Goal: Task Accomplishment & Management: Manage account settings

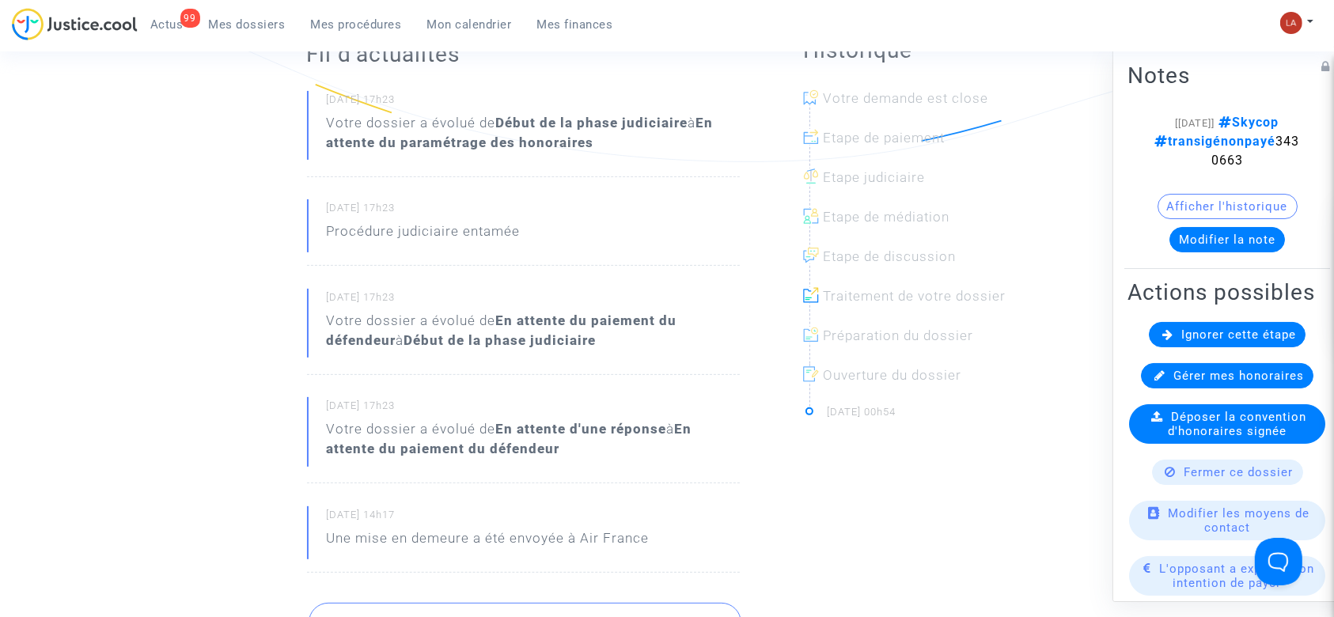
scroll to position [317, 0]
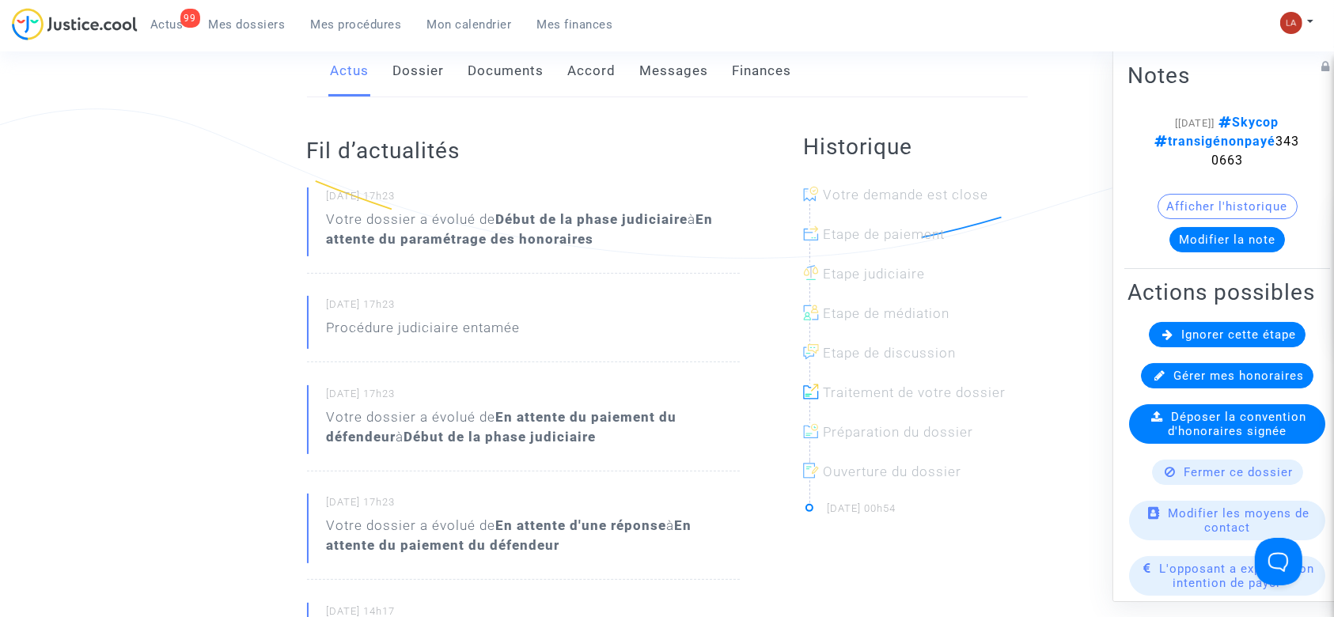
click at [1224, 163] on span "transigénonpayé 3430663" at bounding box center [1227, 151] width 145 height 34
click at [1224, 164] on span "transigénonpayé 3430663" at bounding box center [1227, 151] width 145 height 34
copy span "3430663"
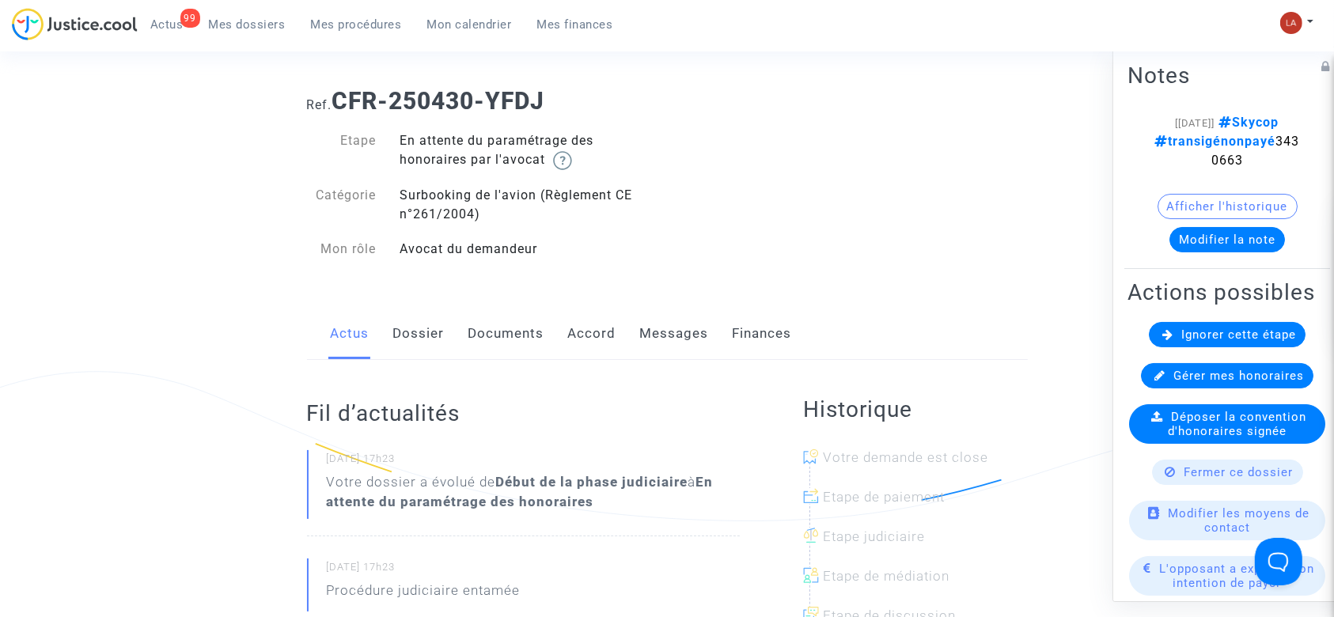
scroll to position [0, 0]
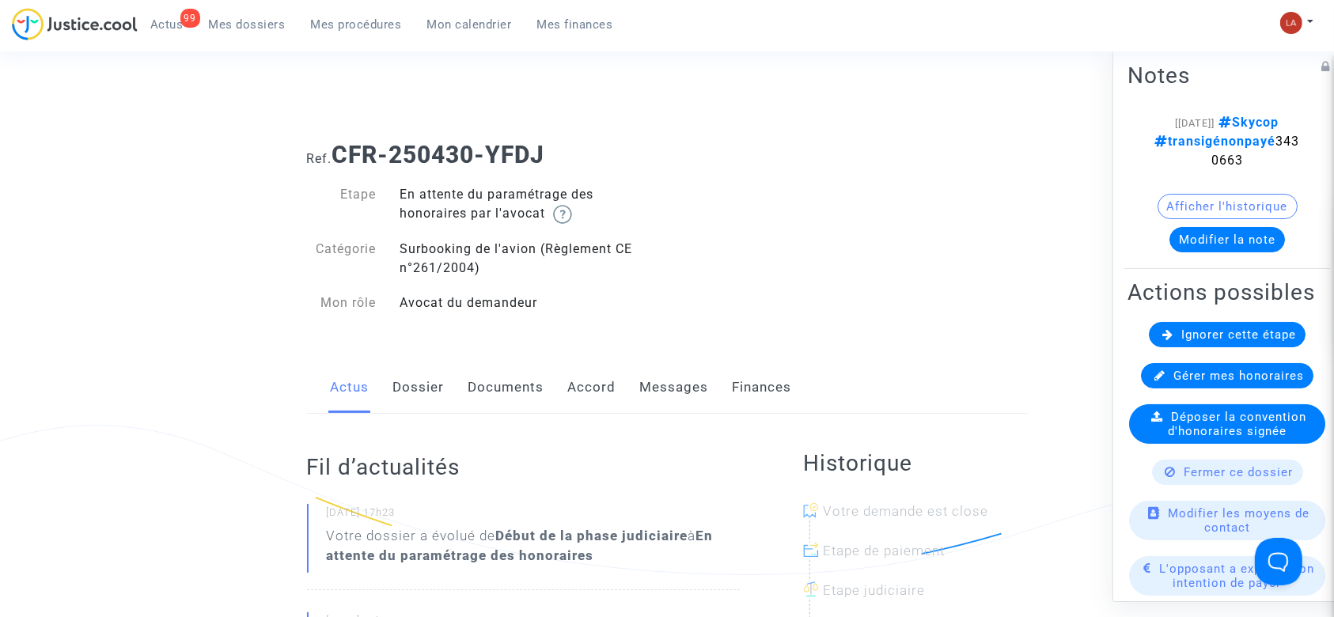
click at [671, 387] on link "Messages" at bounding box center [674, 388] width 69 height 52
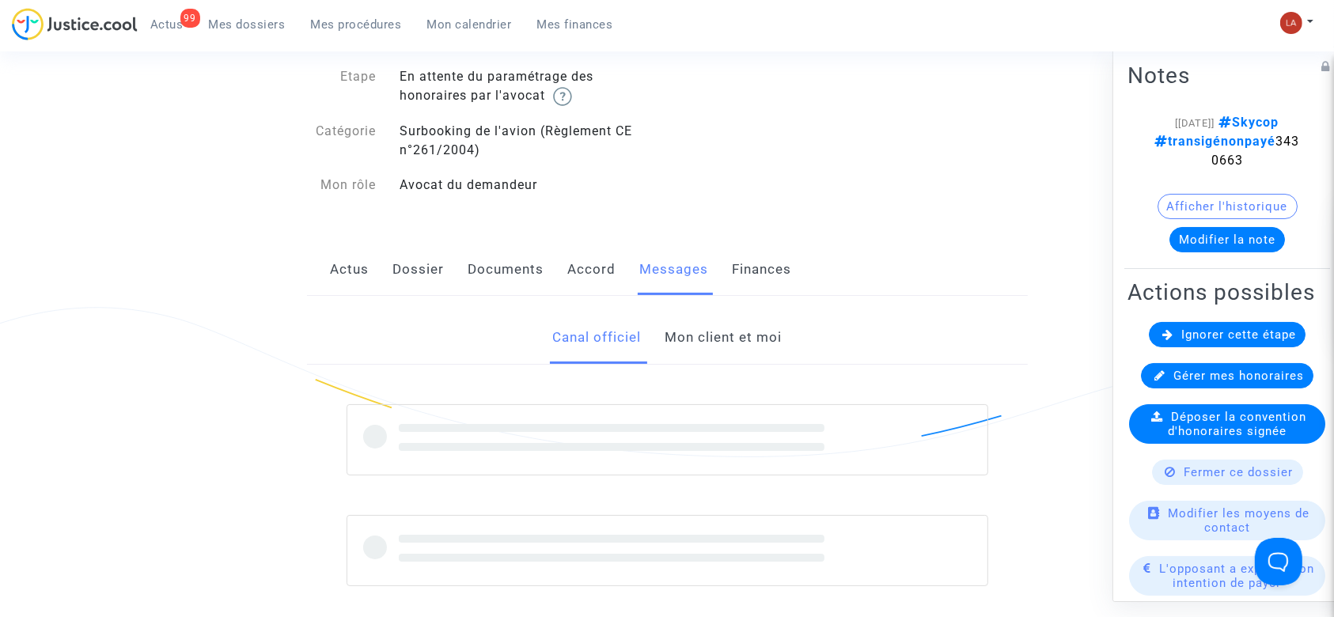
scroll to position [211, 0]
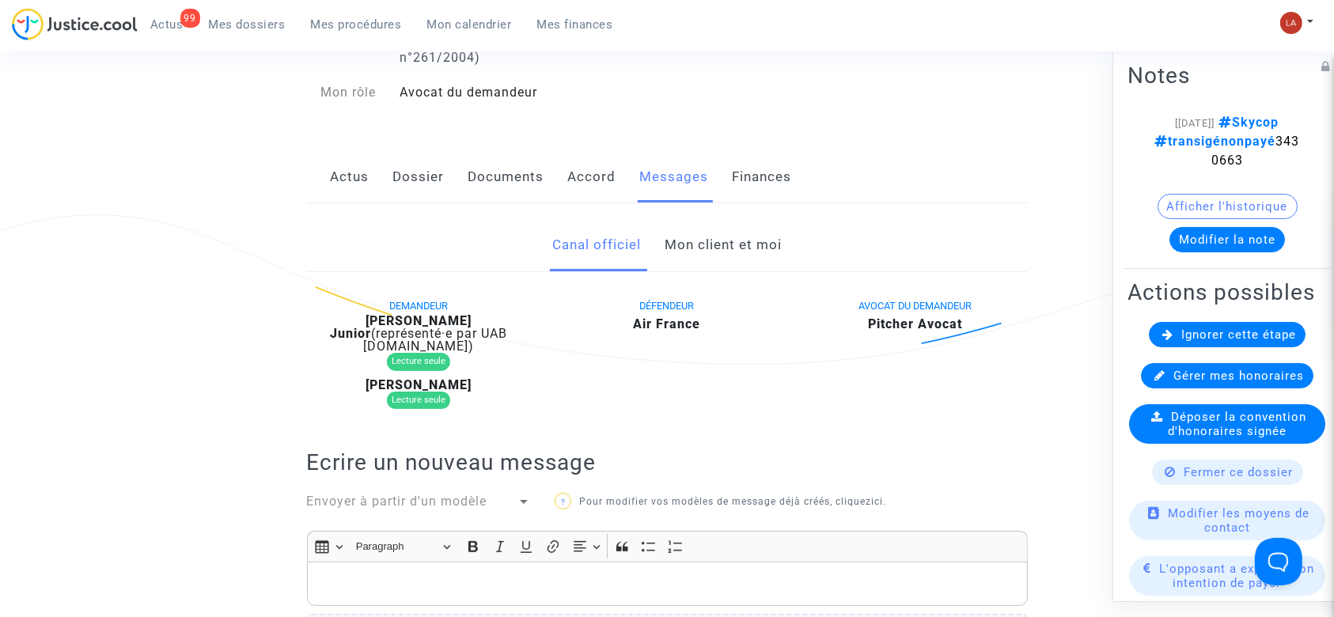
click at [472, 319] on b "Adhemar Monteiro Pacheco Junior" at bounding box center [401, 327] width 142 height 28
copy b "Pacheco"
click at [1185, 245] on button "Modifier la note" at bounding box center [1228, 239] width 116 height 25
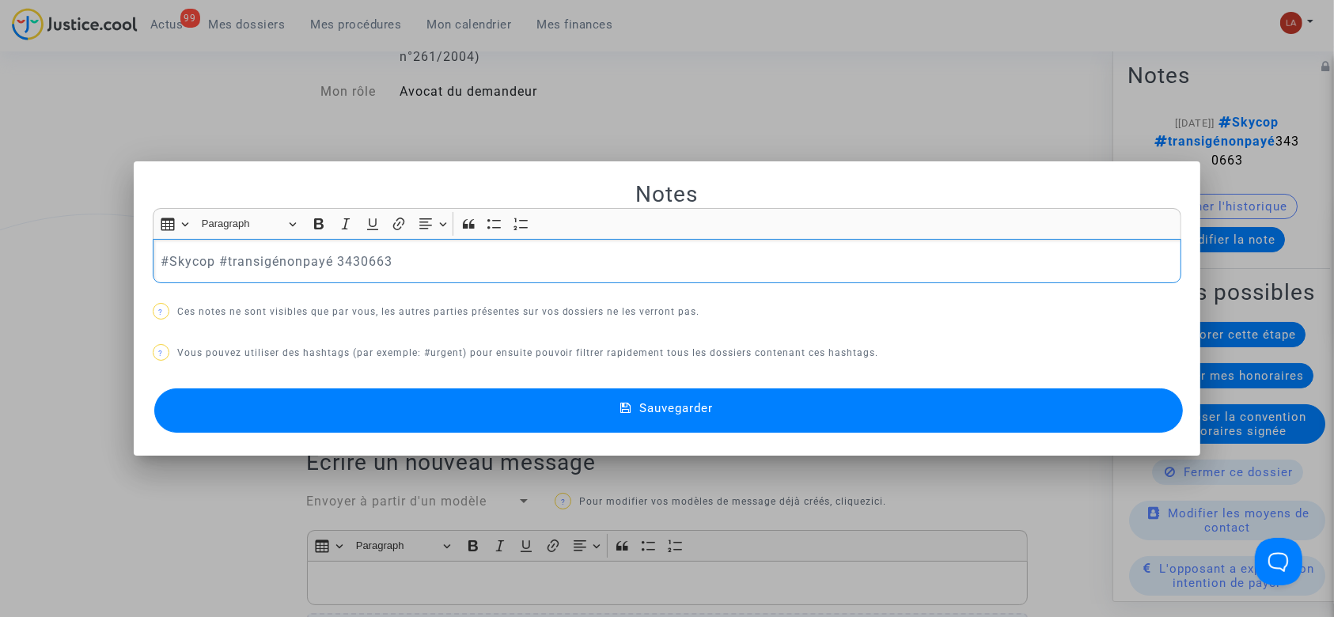
scroll to position [0, 0]
click at [332, 252] on p "#Skycop #transigénonpayé 3430663" at bounding box center [667, 262] width 1013 height 20
click at [642, 254] on p "#Skycop #transigénonpayé 3021841 (RIB avait été envoyé sur n° 3430663" at bounding box center [667, 262] width 1013 height 20
click at [247, 264] on p "#Skycop #transigénonpayé 3021841 (RIB avait été envoyé sur n° 3430663, mais cie…" at bounding box center [667, 262] width 1013 height 20
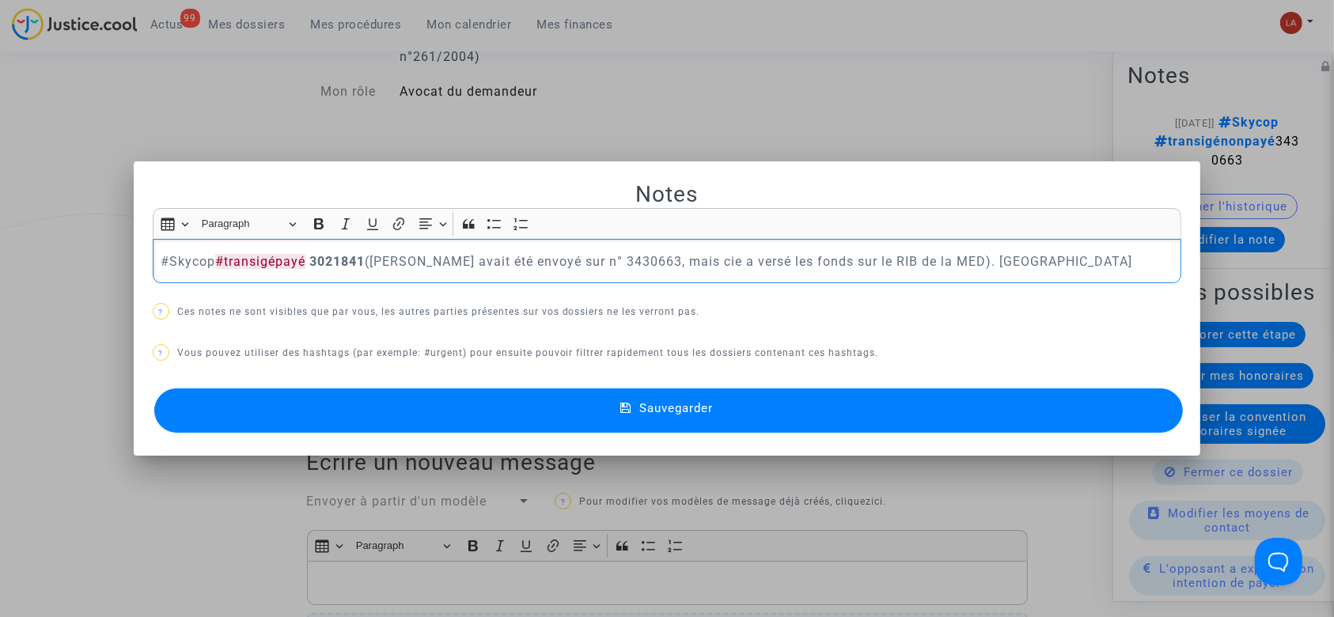
drag, startPoint x: 464, startPoint y: 396, endPoint x: 476, endPoint y: 396, distance: 12.7
click at [465, 396] on button "Sauvegarder" at bounding box center [669, 411] width 1030 height 44
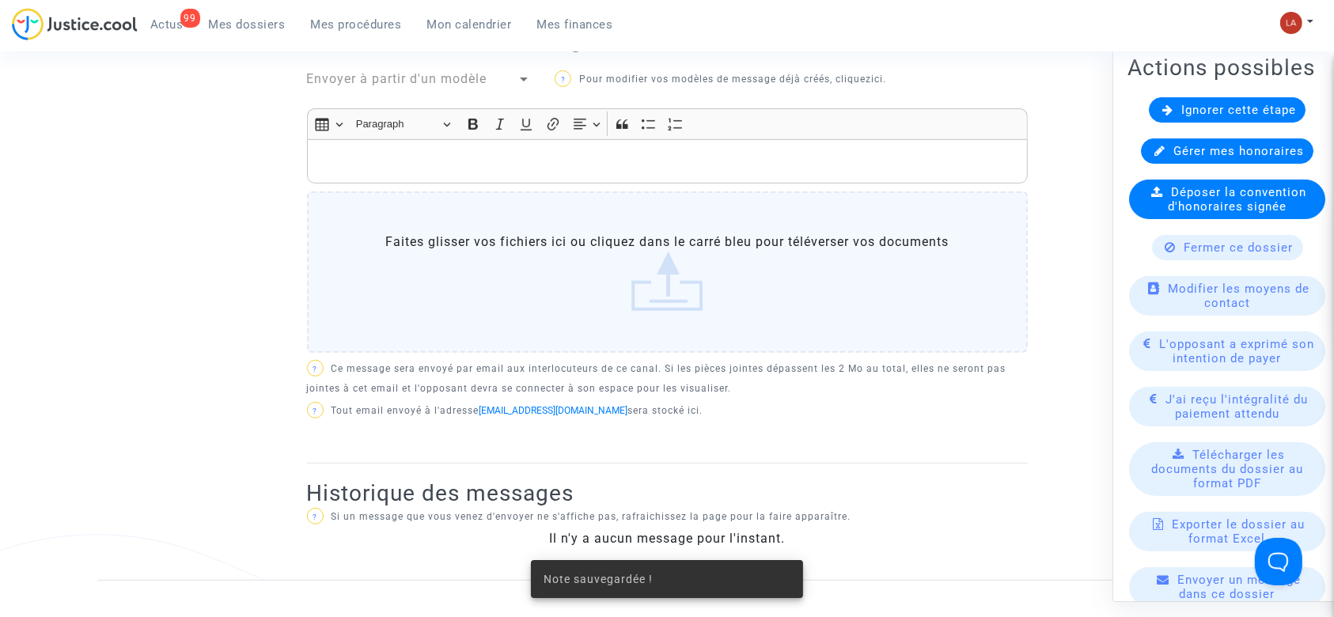
scroll to position [500, 0]
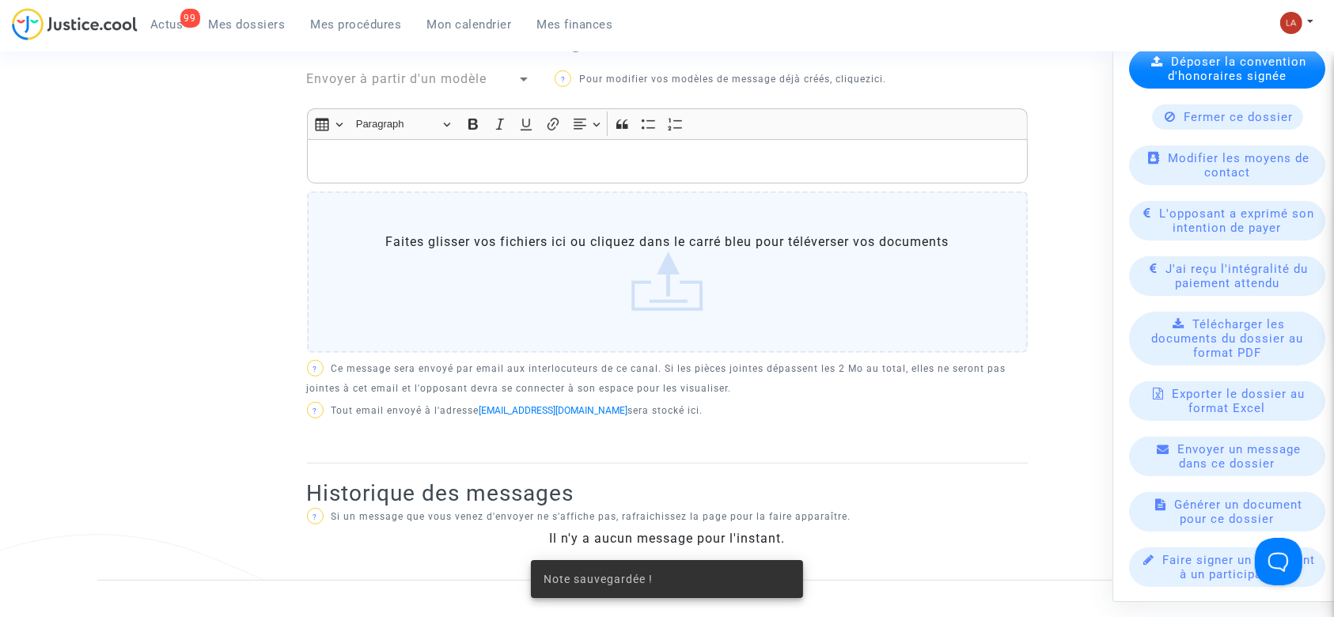
click at [1228, 283] on span "J'ai reçu l'intégralité du paiement attendu" at bounding box center [1238, 276] width 142 height 28
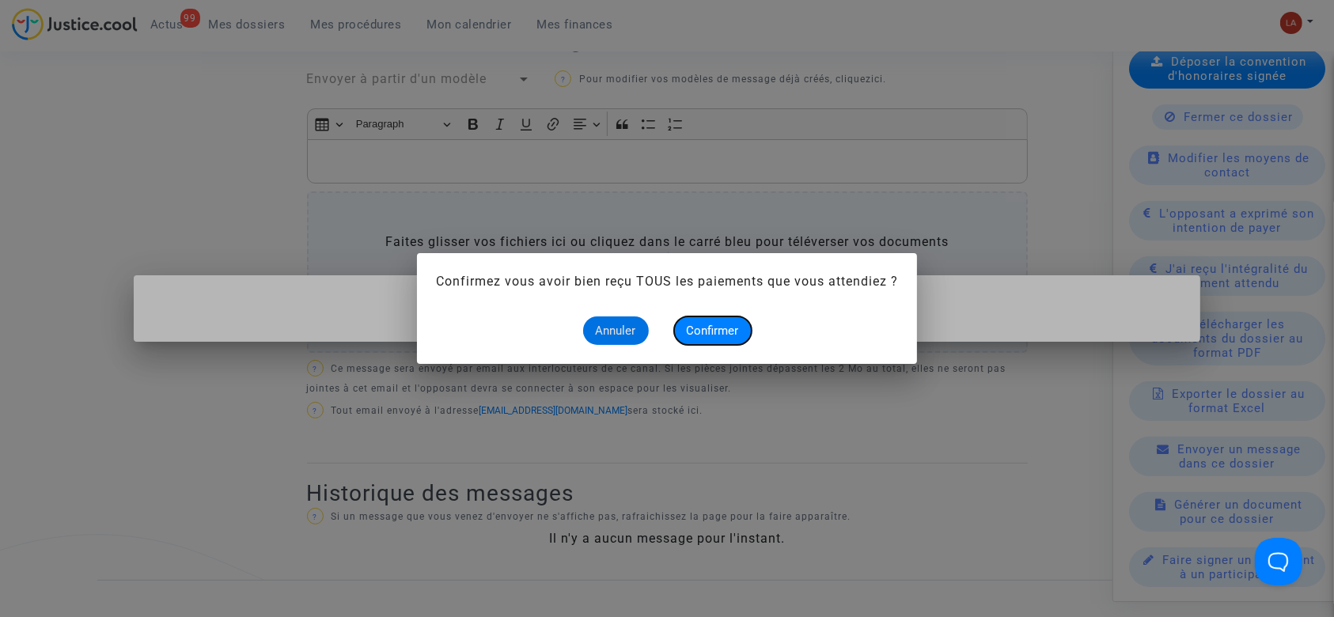
click at [715, 332] on span "Confirmer" at bounding box center [713, 331] width 52 height 14
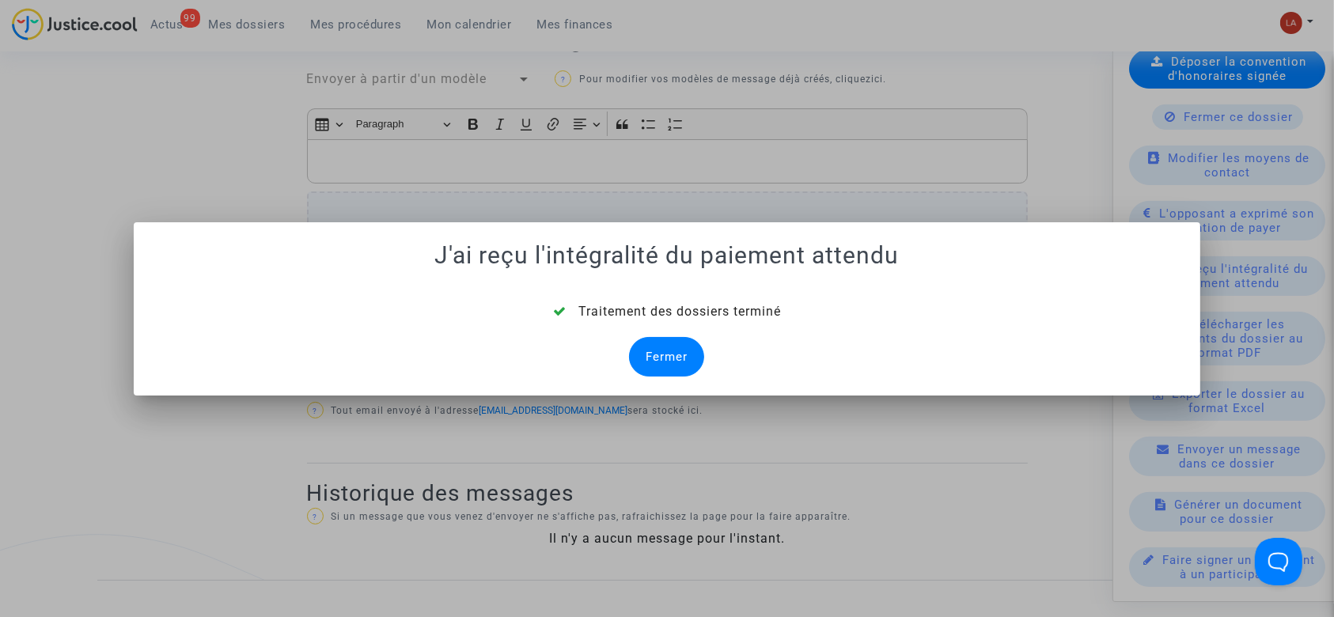
click at [675, 355] on div "Fermer" at bounding box center [666, 357] width 75 height 40
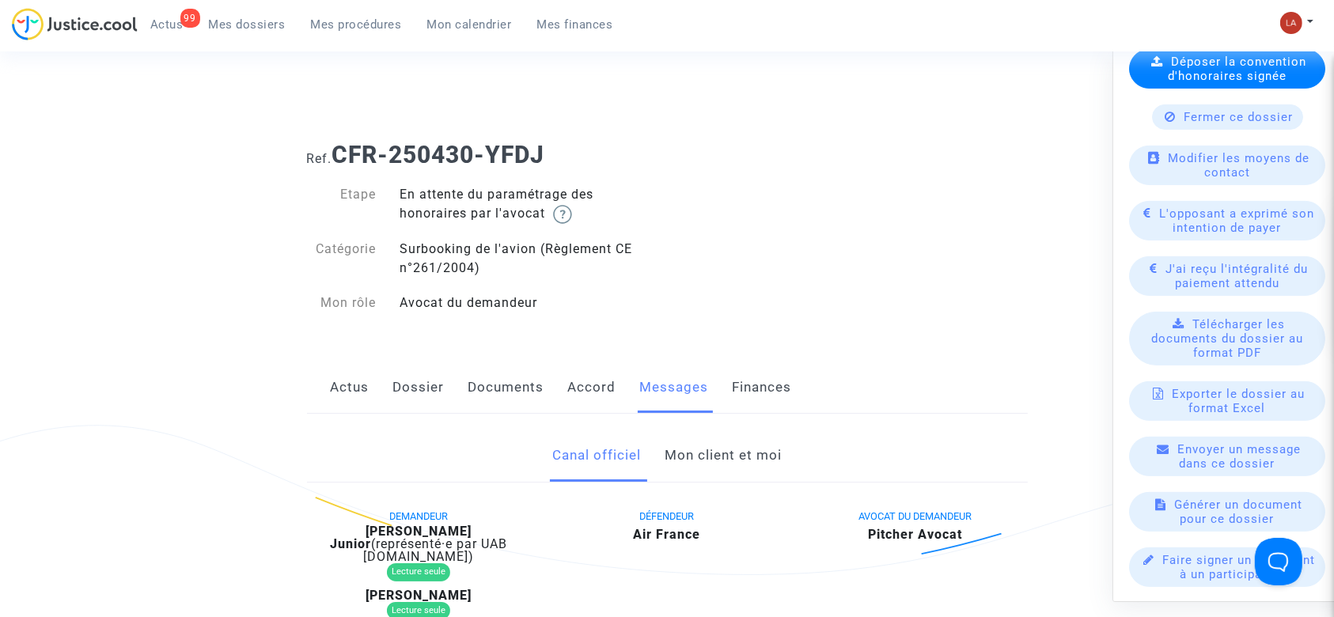
scroll to position [633, 0]
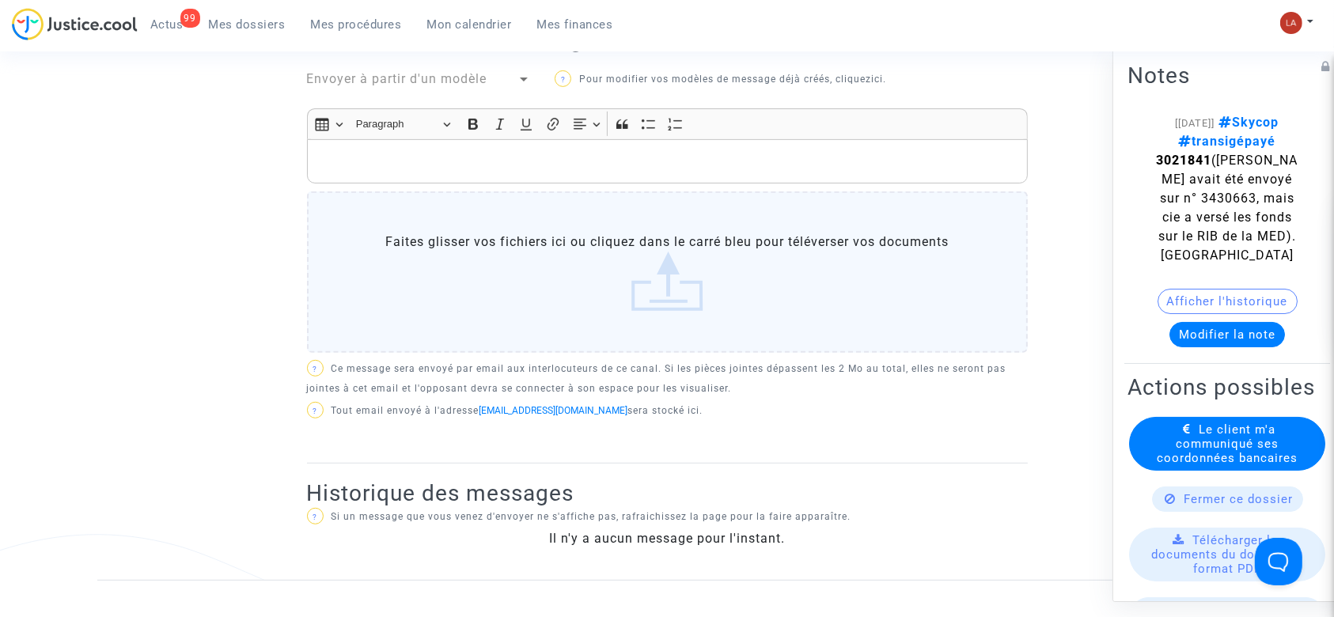
click at [1234, 465] on span "Le client m'a communiqué ses coordonnées bancaires" at bounding box center [1227, 444] width 141 height 43
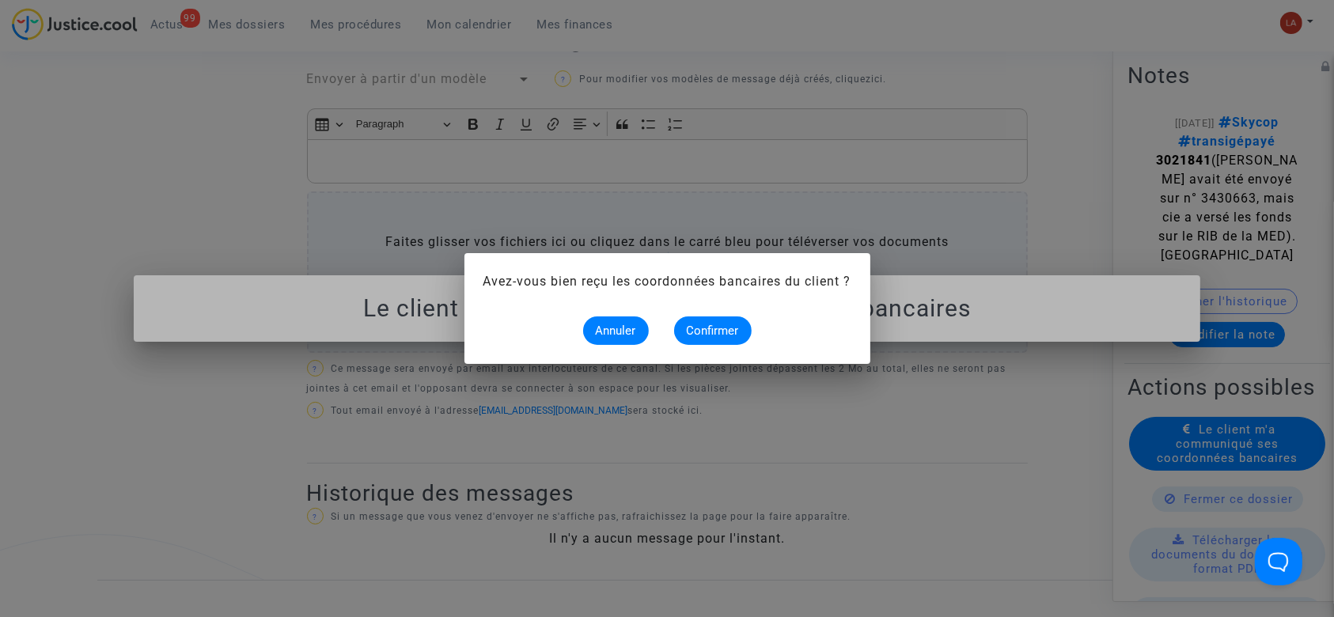
scroll to position [0, 0]
click at [711, 329] on span "Confirmer" at bounding box center [713, 331] width 52 height 14
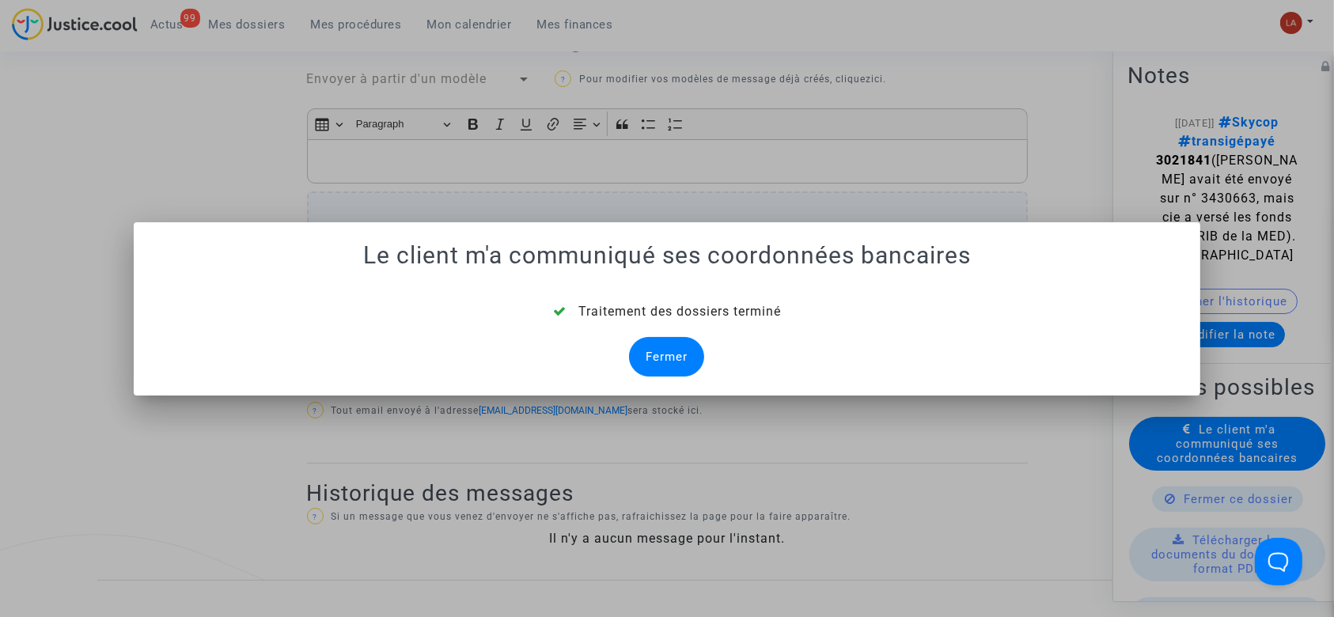
click at [655, 348] on div "Fermer" at bounding box center [666, 357] width 75 height 40
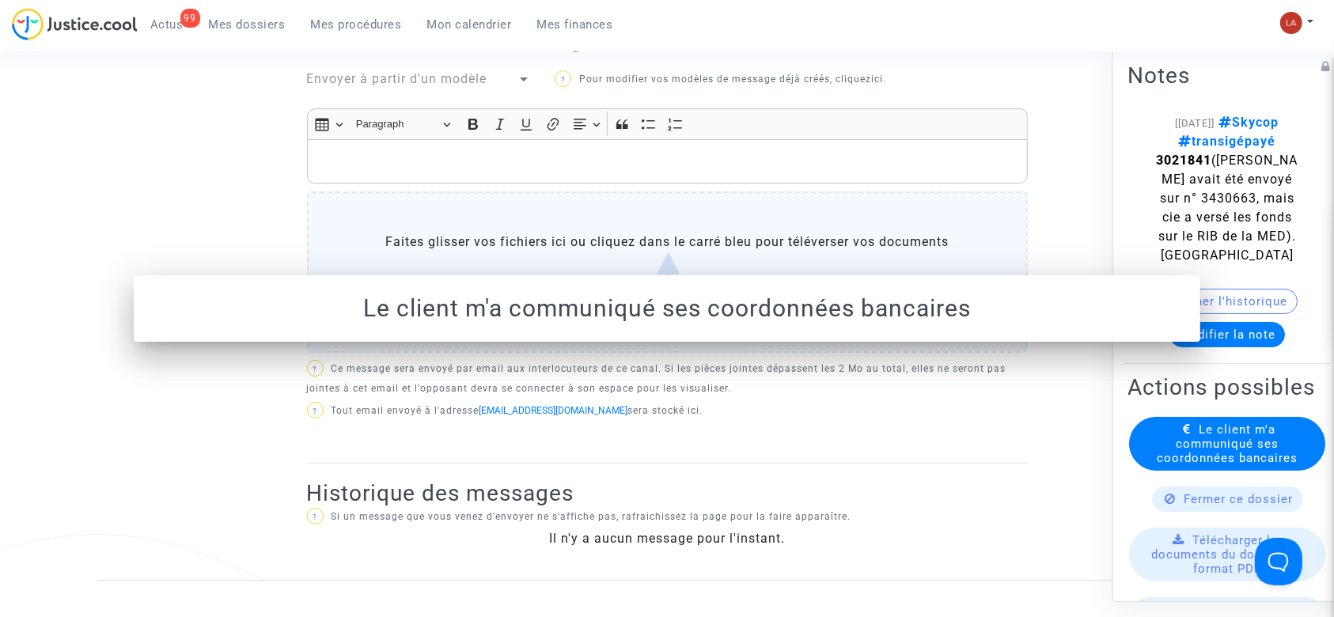
scroll to position [633, 0]
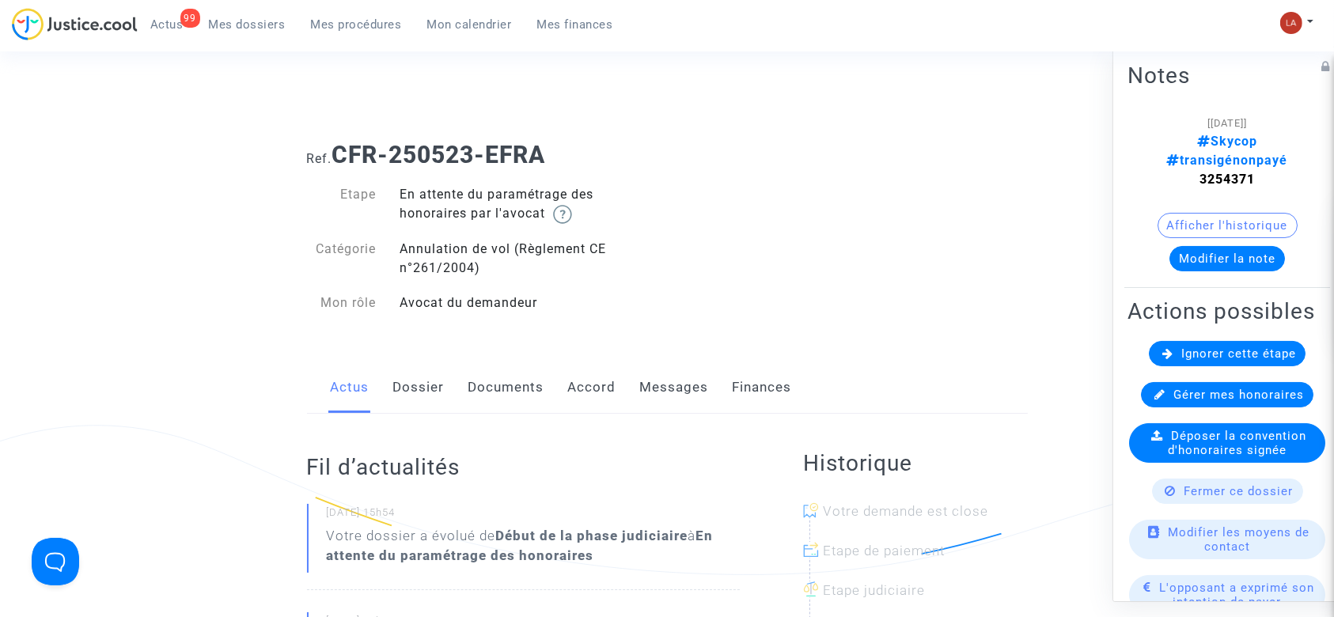
drag, startPoint x: 650, startPoint y: 377, endPoint x: 751, endPoint y: 378, distance: 101.3
click at [650, 377] on link "Messages" at bounding box center [674, 388] width 69 height 52
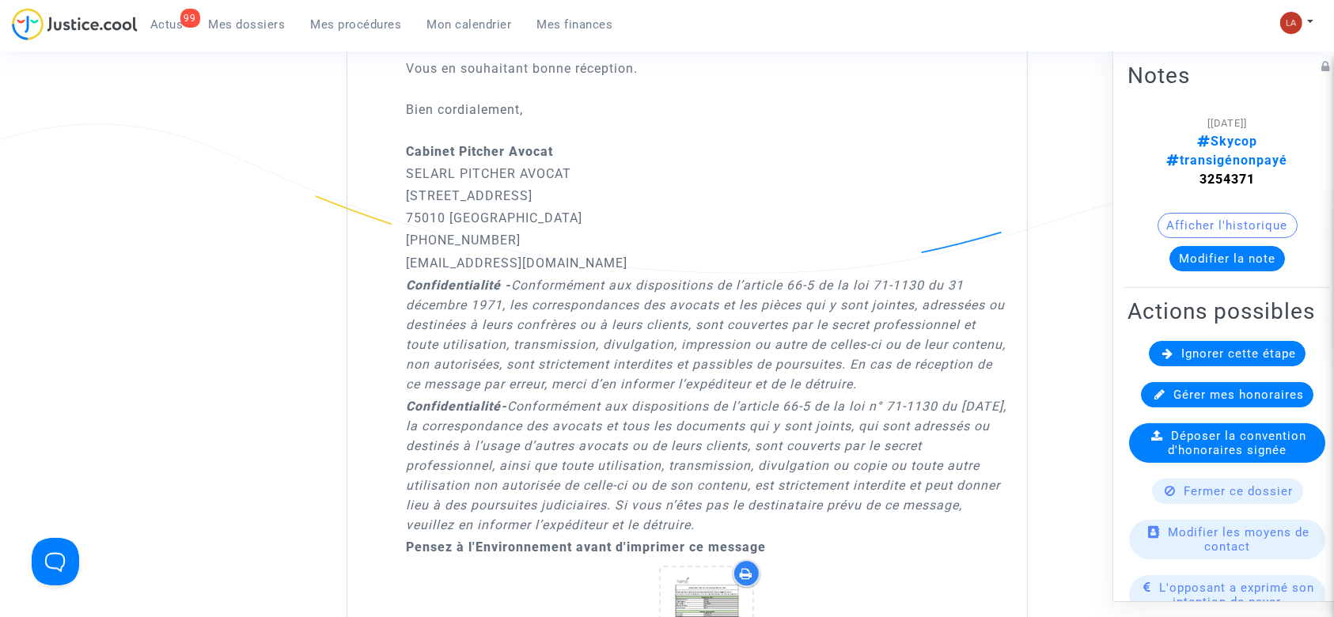
scroll to position [3587, 0]
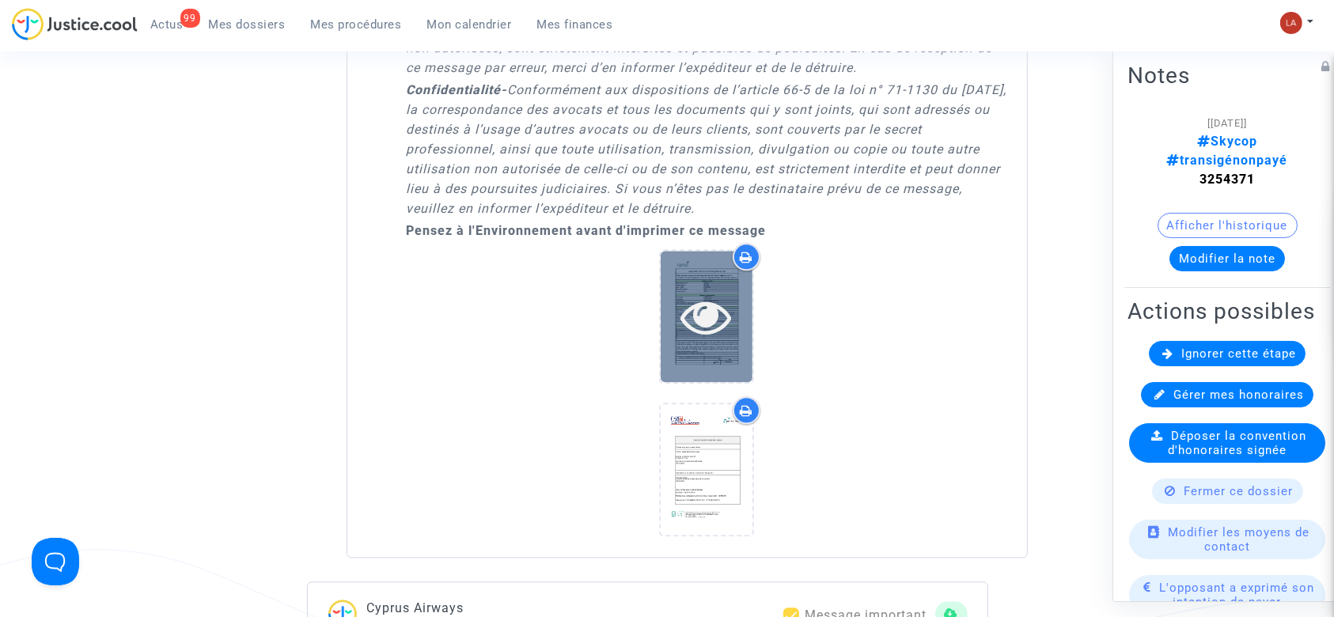
click at [712, 336] on div at bounding box center [707, 316] width 92 height 131
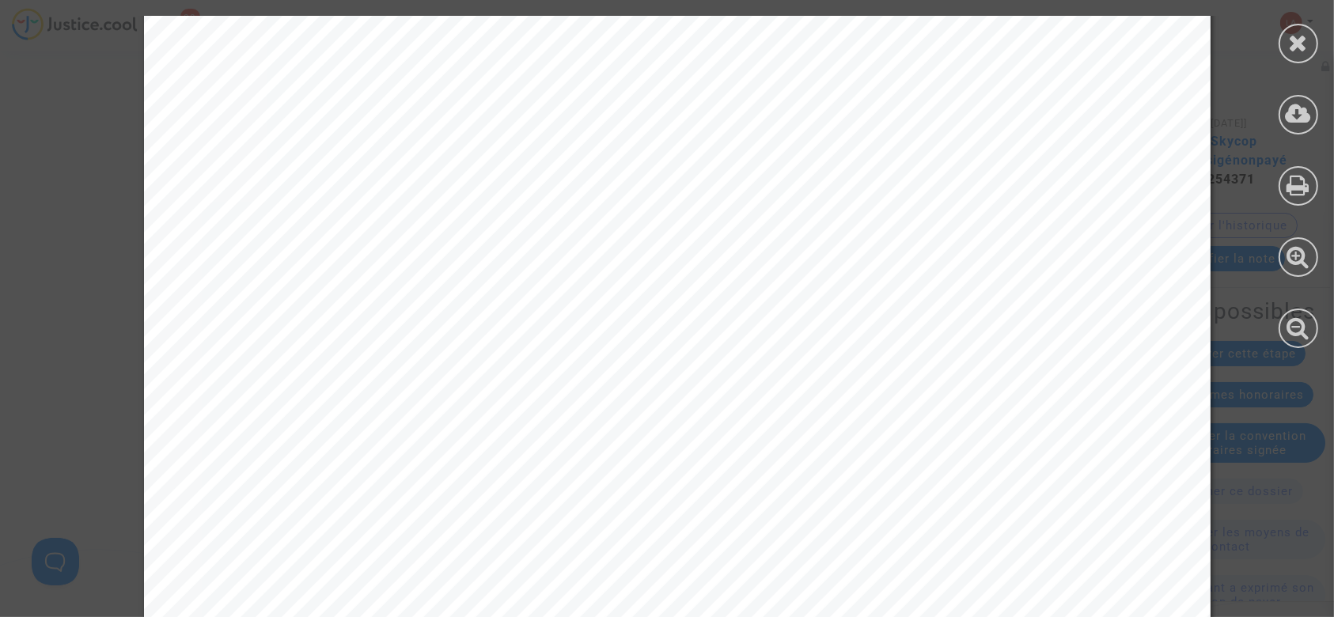
scroll to position [931, 0]
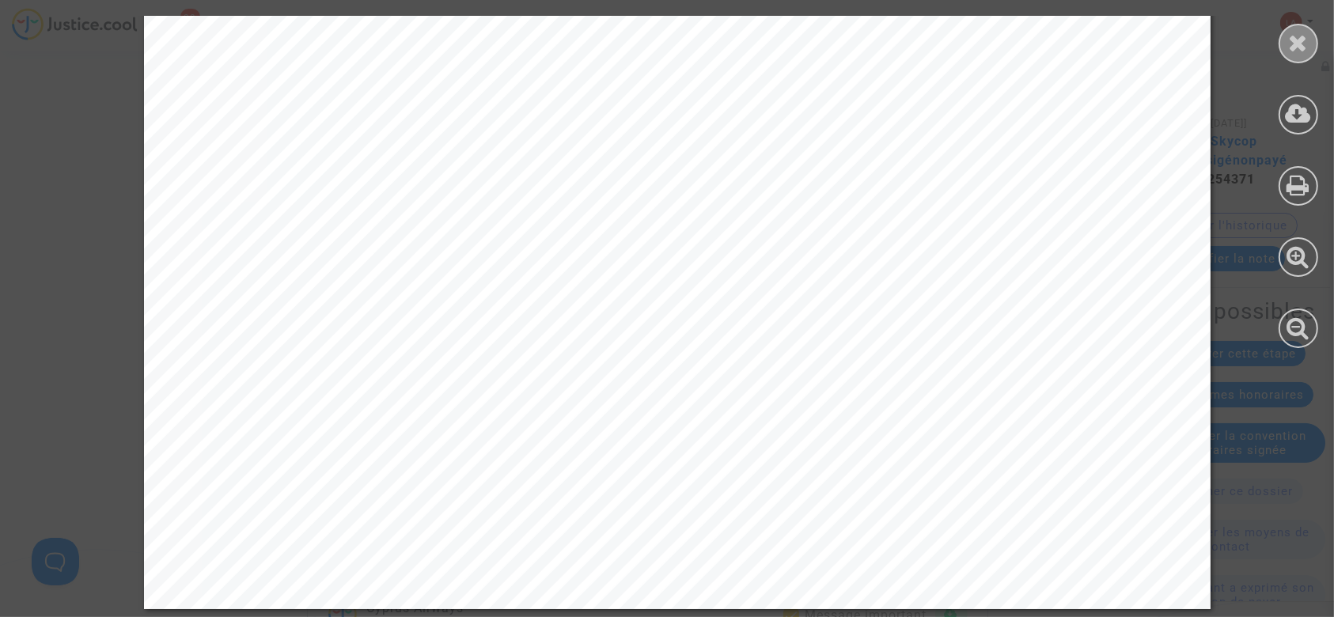
click at [1307, 35] on icon at bounding box center [1299, 43] width 20 height 24
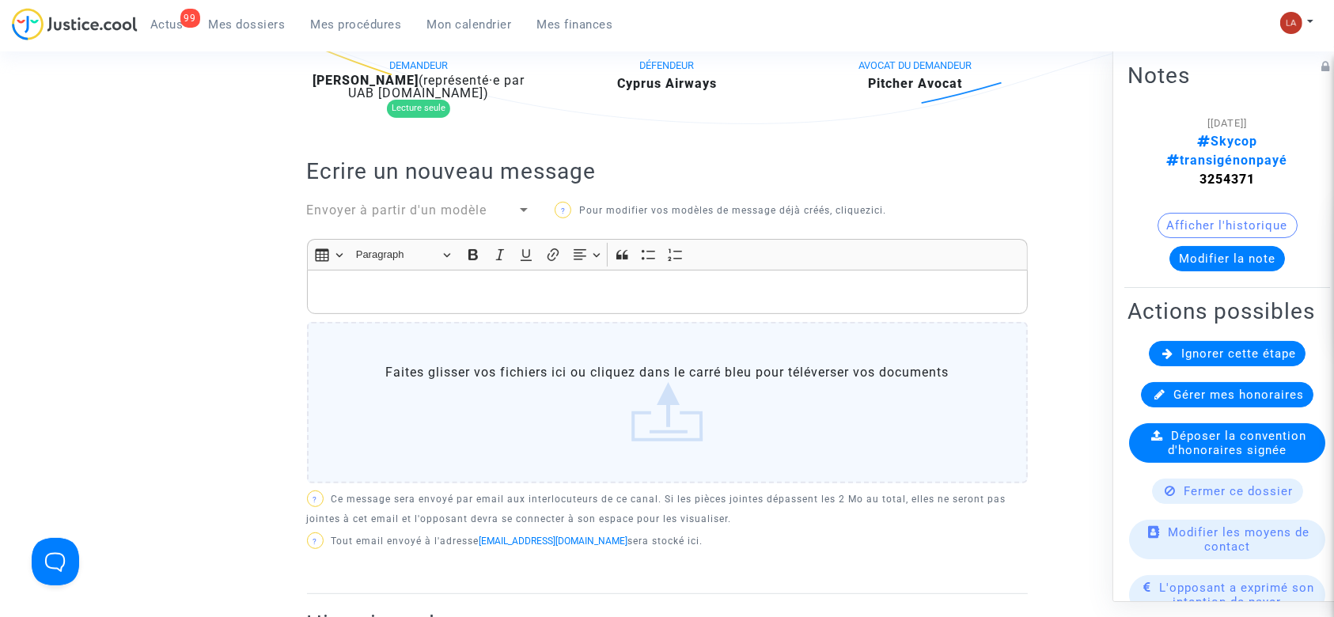
scroll to position [317, 0]
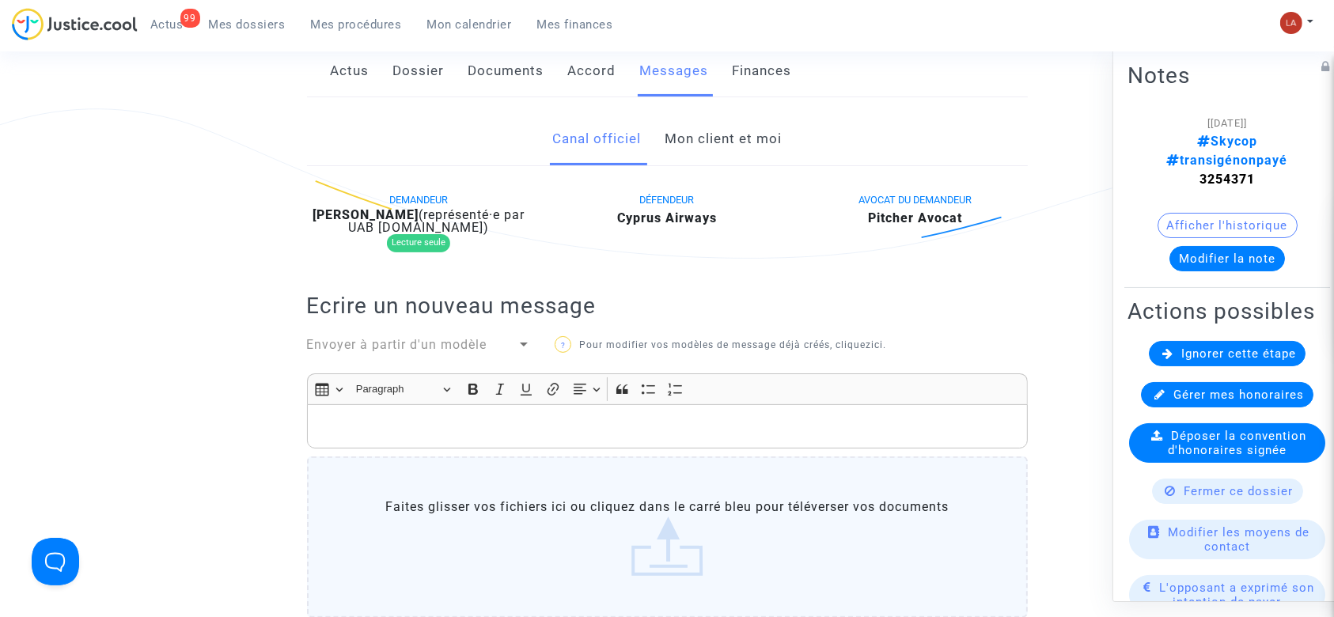
click at [1200, 172] on strong "3254371" at bounding box center [1227, 179] width 55 height 15
copy strong "3254371"
click at [412, 350] on span "Envoyer à partir d'un modèle" at bounding box center [397, 344] width 180 height 15
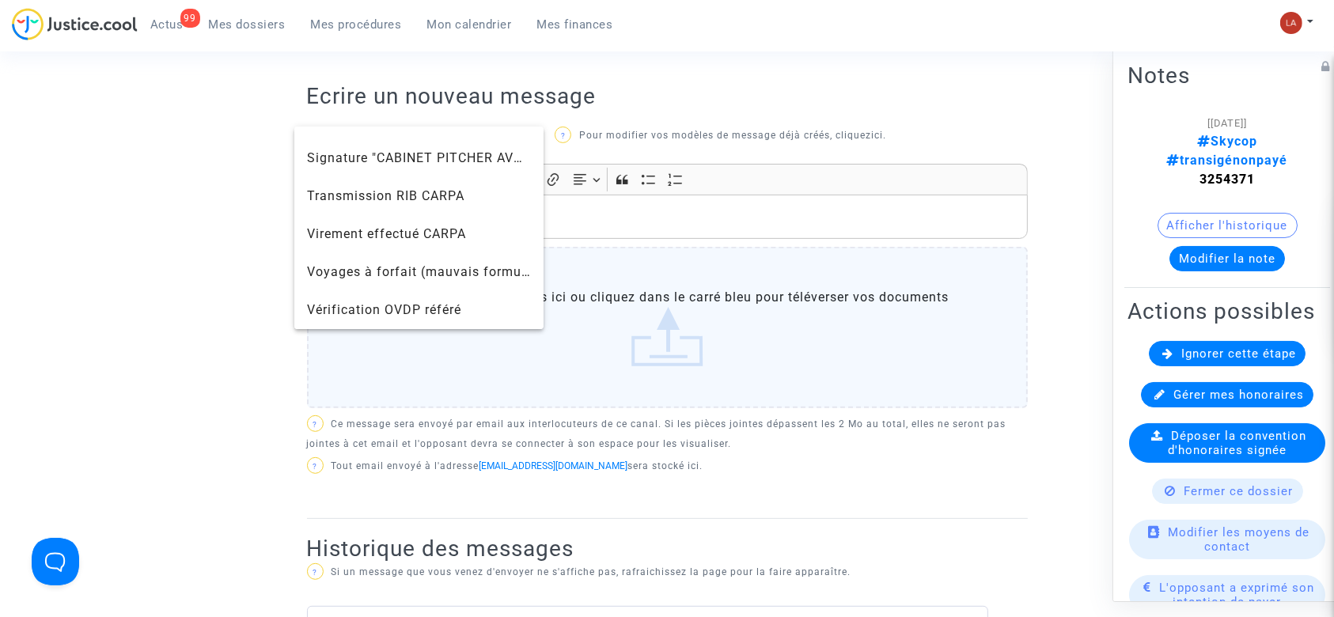
scroll to position [527, 0]
drag, startPoint x: 367, startPoint y: 142, endPoint x: 365, endPoint y: 154, distance: 11.3
click at [366, 142] on span "Signature "CABINET PITCHER AVOCAT"" at bounding box center [419, 158] width 225 height 38
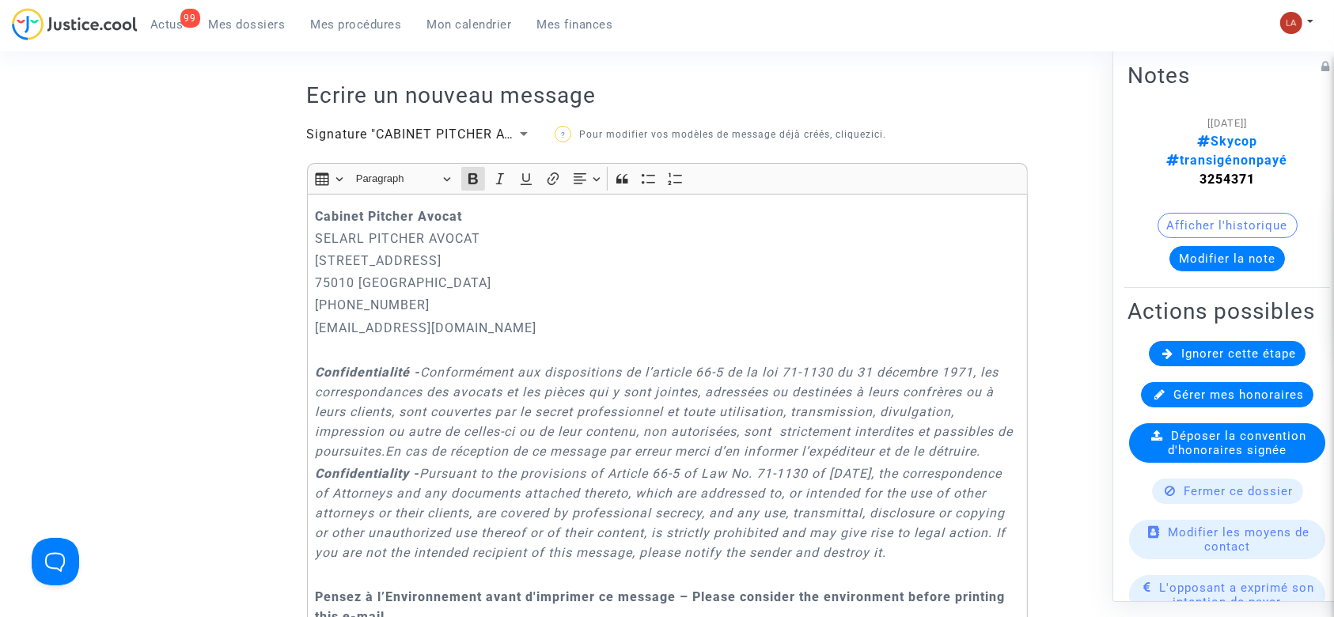
click at [311, 229] on div "Cabinet [PERSON_NAME] PITCHER AVOCAT [STREET_ADDRESS] 01.45.49.09.34 [EMAIL_ADD…" at bounding box center [667, 428] width 721 height 468
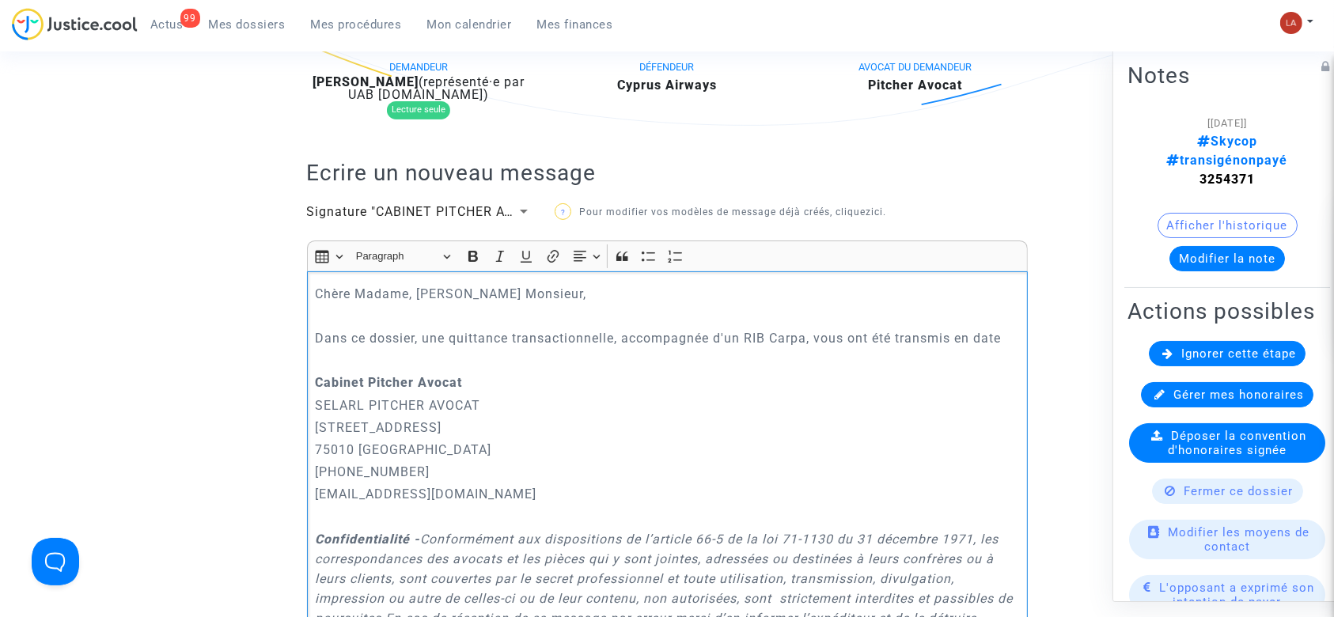
scroll to position [421, 0]
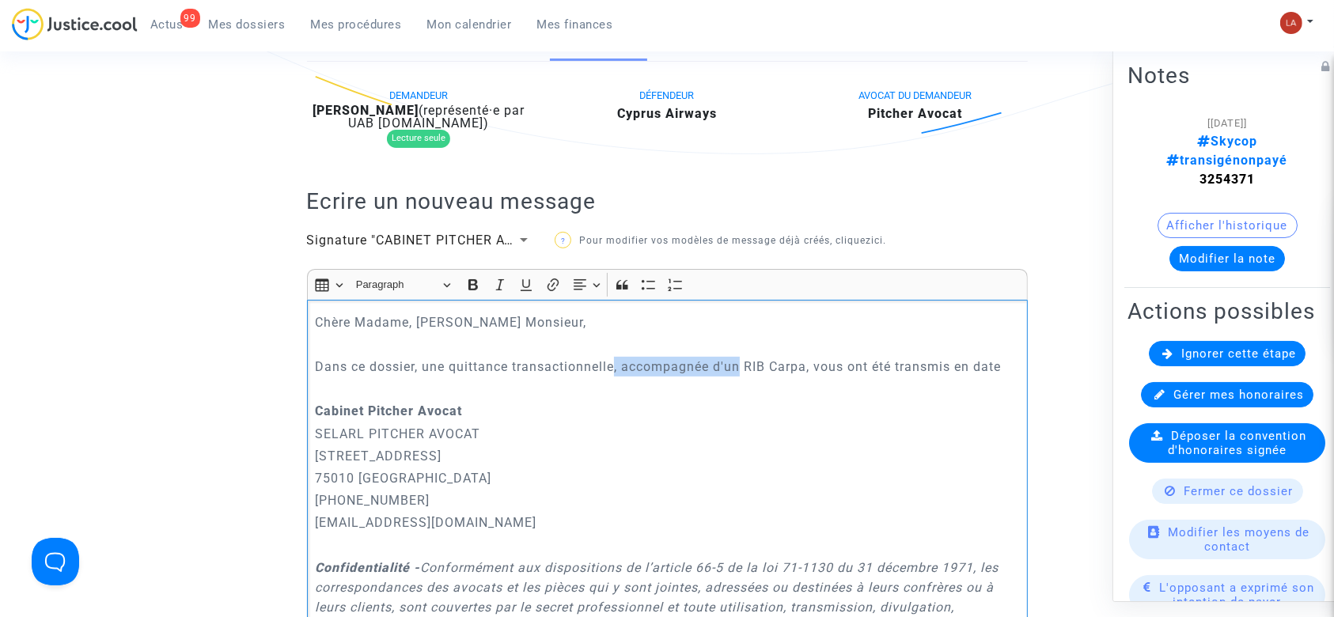
drag, startPoint x: 615, startPoint y: 378, endPoint x: 740, endPoint y: 370, distance: 125.3
click at [740, 370] on p "Dans ce dossier, une quittance transactionnelle, accompagnée d'un RIB Carpa, vo…" at bounding box center [667, 367] width 704 height 20
click at [616, 375] on p "Dans ce dossier, une quittance transactionnelleet un RIB Carpa, vous ont été tr…" at bounding box center [667, 367] width 704 height 20
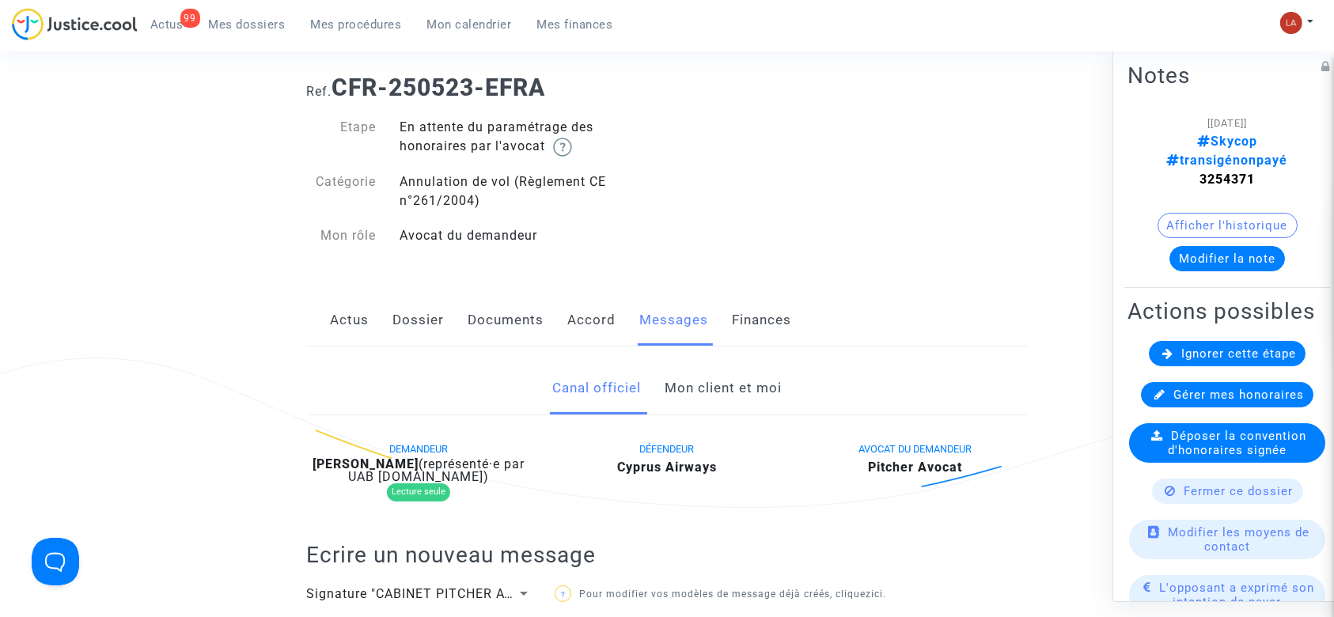
scroll to position [569, 0]
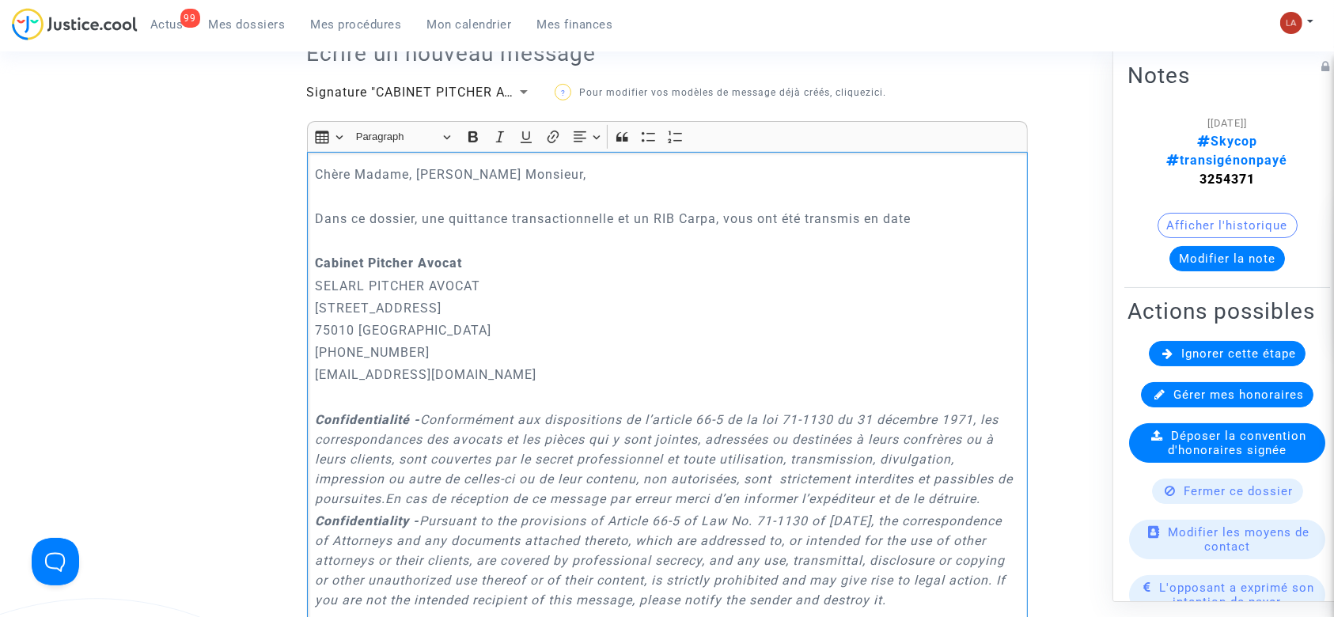
click at [962, 207] on p "Rich Text Editor, main" at bounding box center [667, 197] width 704 height 20
click at [939, 226] on p "Dans ce dossier, une quittance transactionnelle et un RIB Carpa, vous ont été t…" at bounding box center [667, 219] width 704 height 20
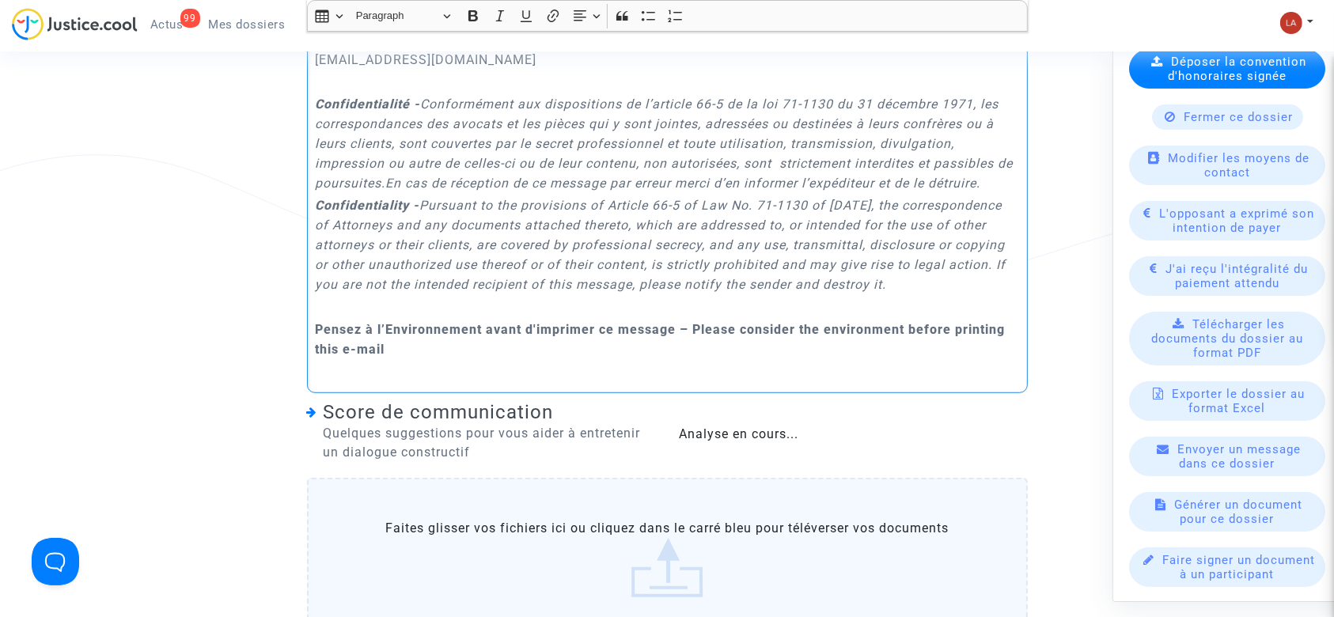
scroll to position [1413, 0]
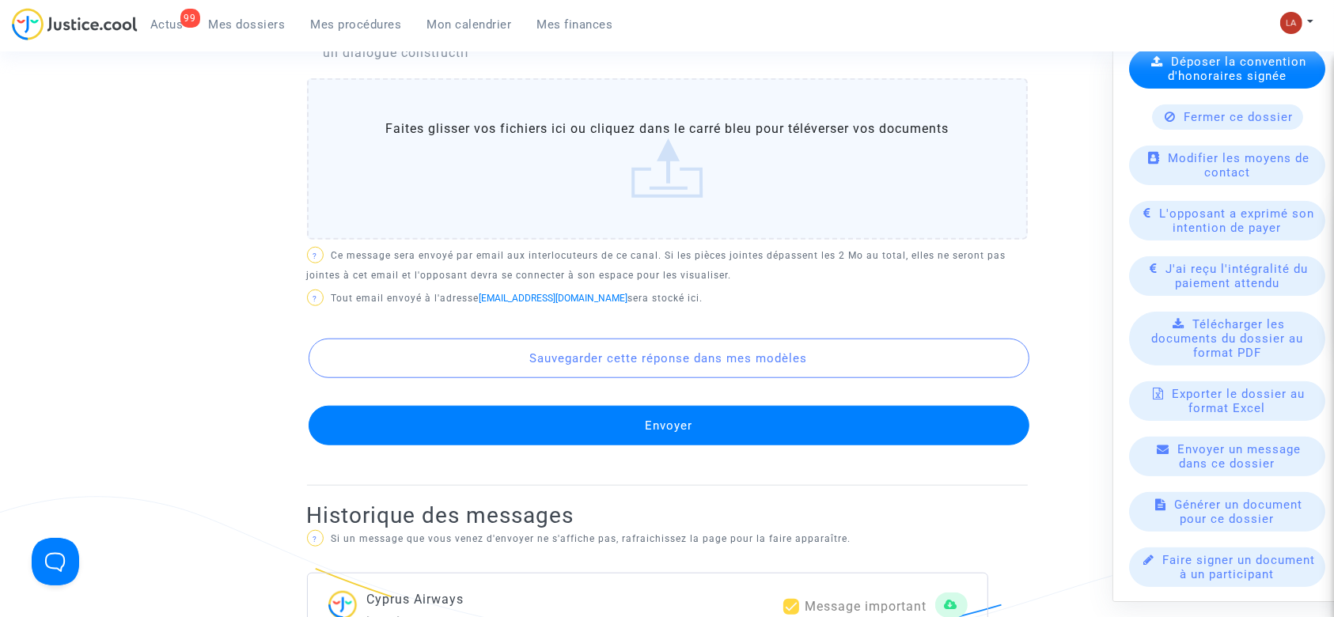
click at [757, 446] on button "Envoyer" at bounding box center [669, 426] width 721 height 40
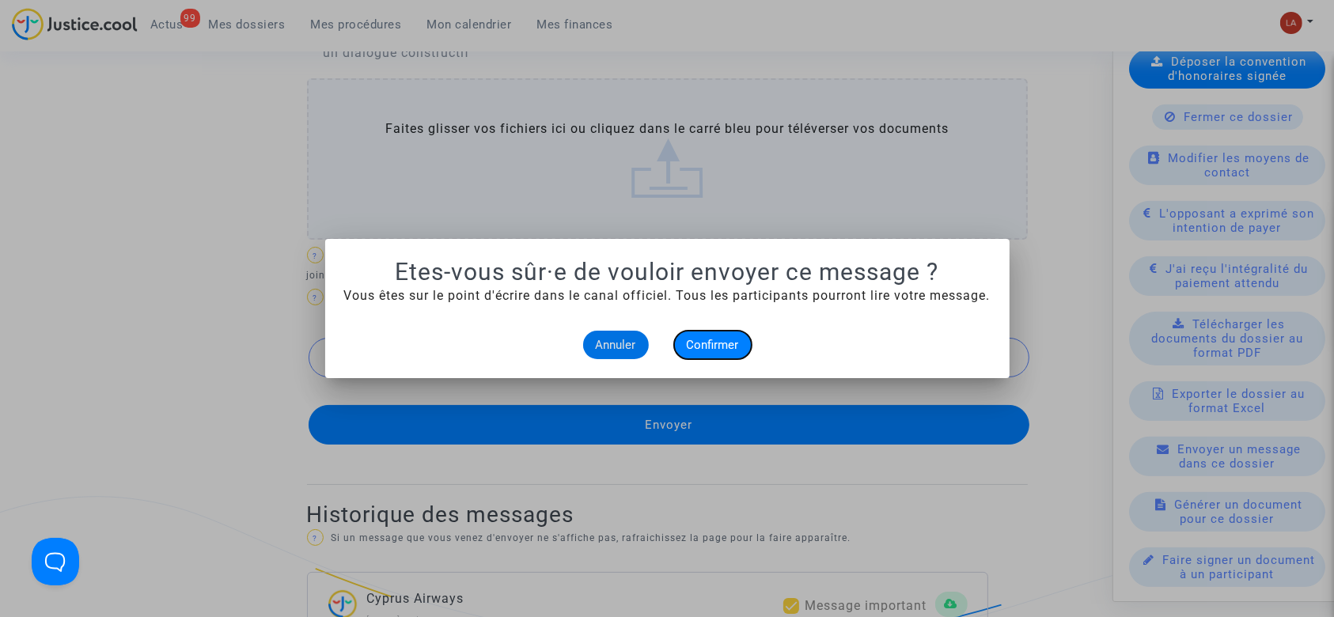
click at [722, 340] on span "Confirmer" at bounding box center [713, 345] width 52 height 14
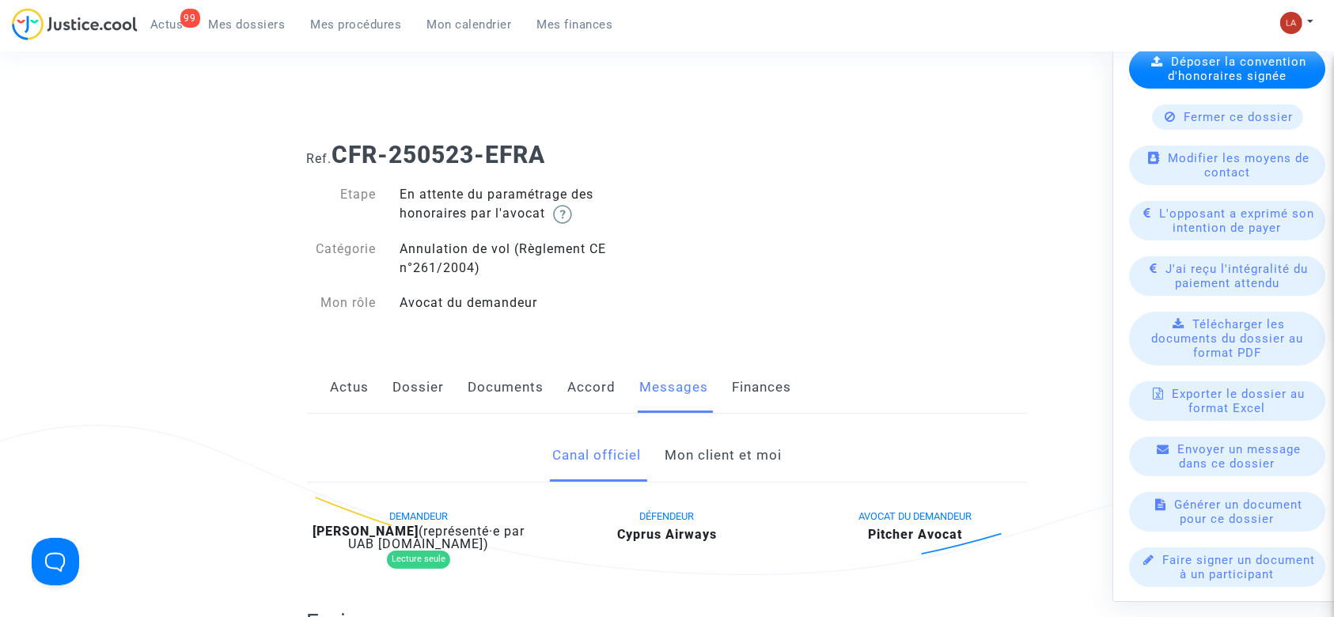
click at [616, 373] on div "Actus Dossier Documents Accord Messages Finances" at bounding box center [667, 388] width 721 height 53
click at [601, 381] on link "Accord" at bounding box center [592, 388] width 48 height 52
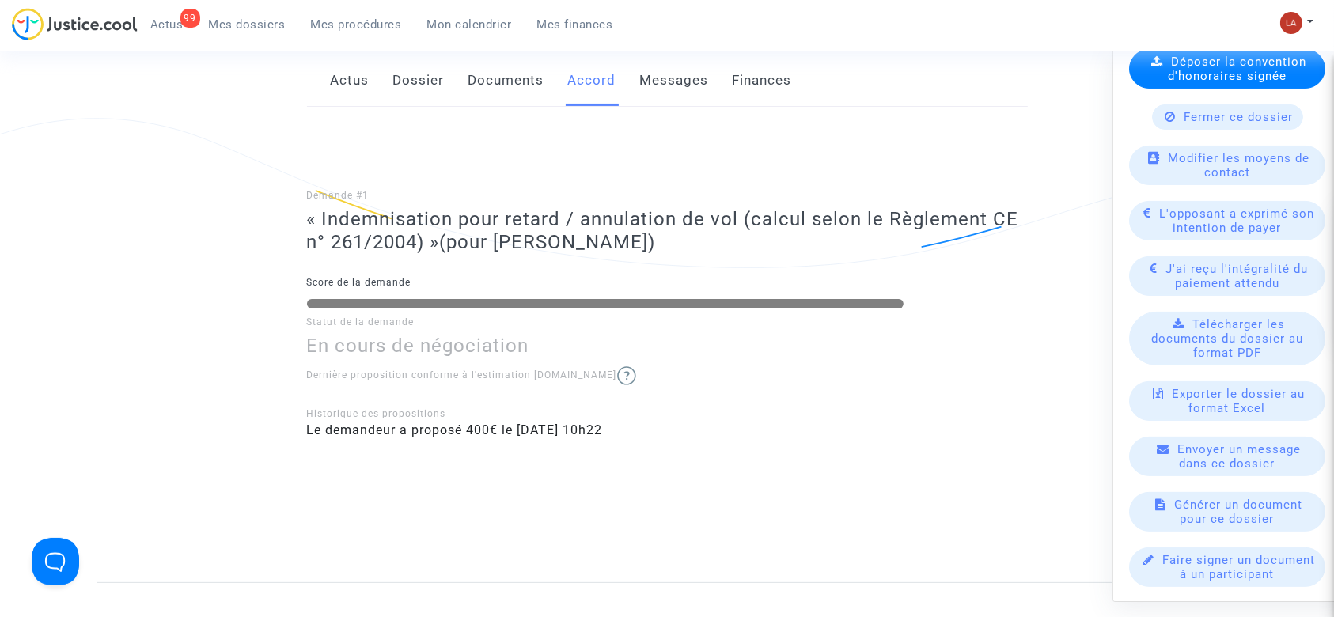
scroll to position [105, 0]
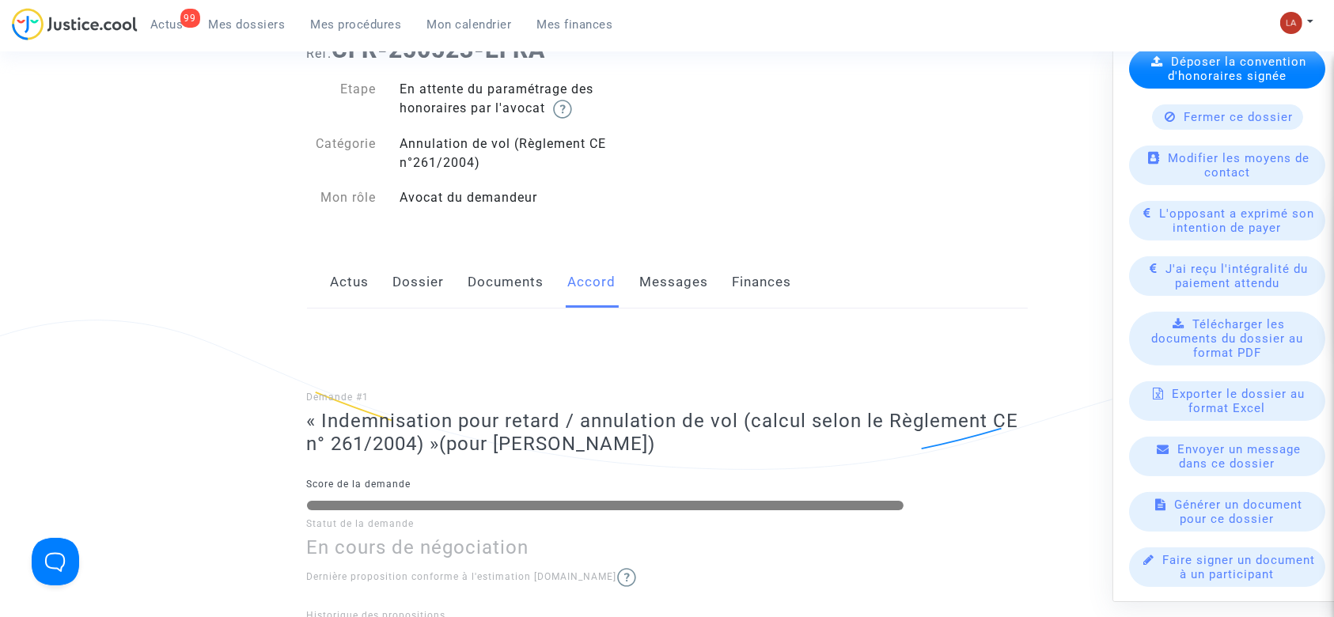
click at [1188, 220] on div "L'opposant a exprimé son intention de payer" at bounding box center [1227, 221] width 196 height 40
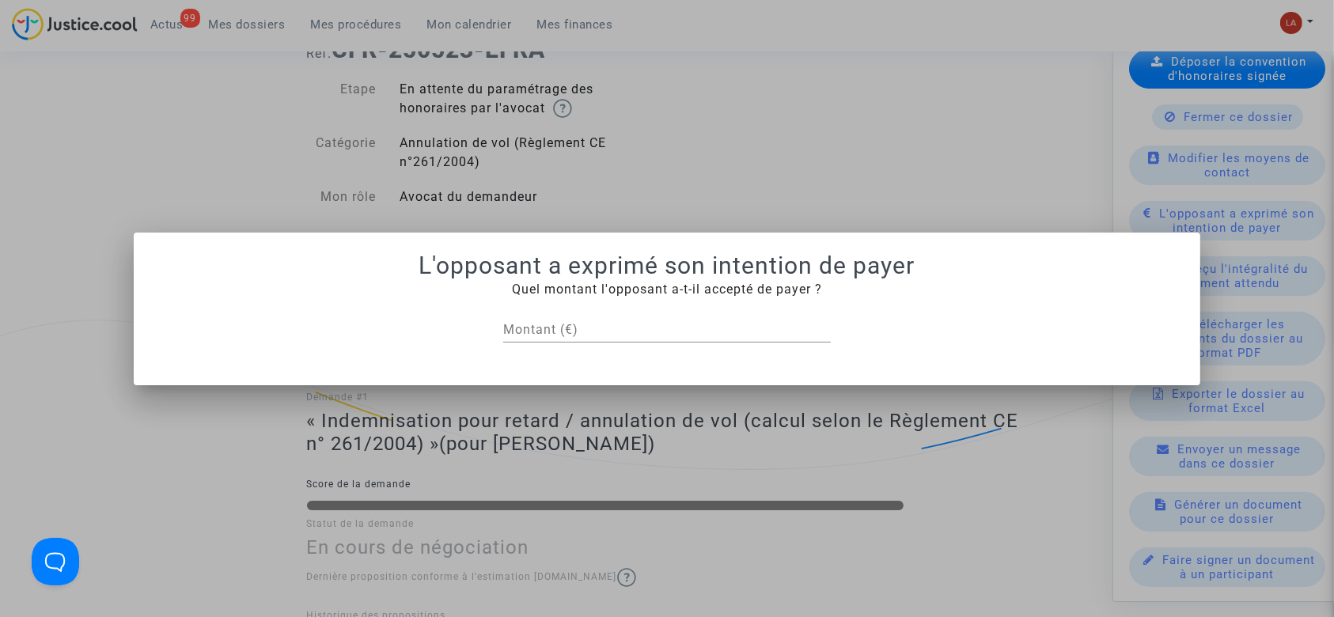
scroll to position [0, 0]
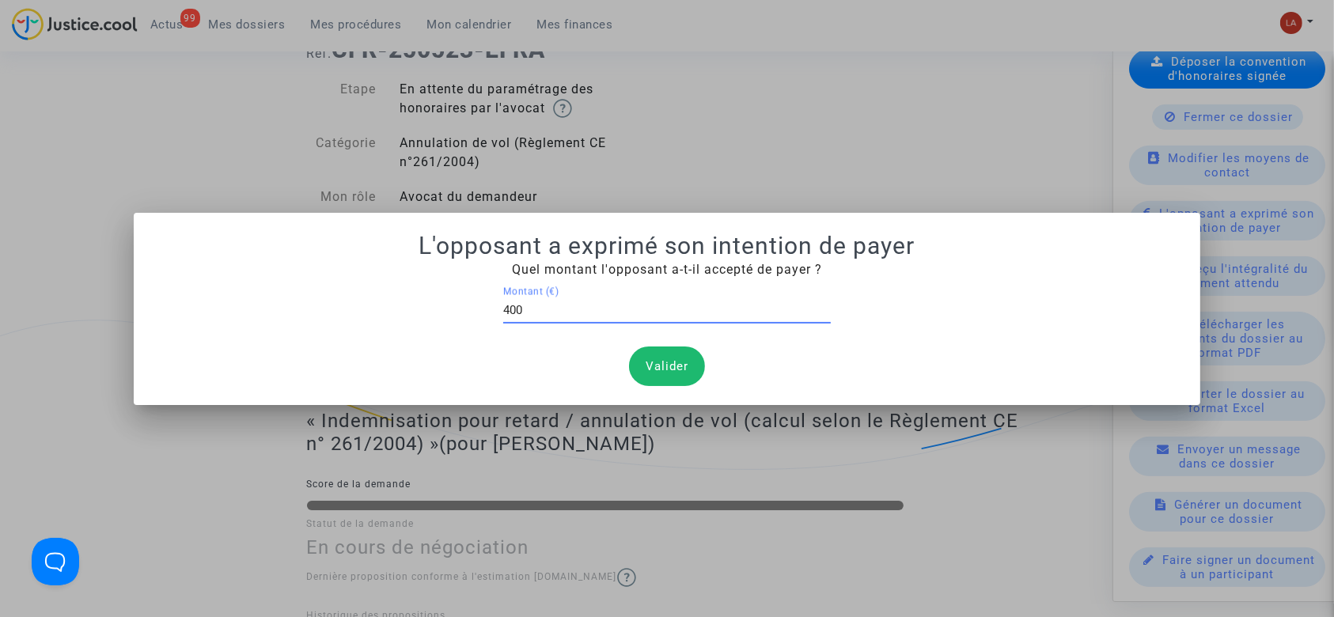
type input "400"
click at [660, 349] on button "Valider" at bounding box center [667, 367] width 76 height 40
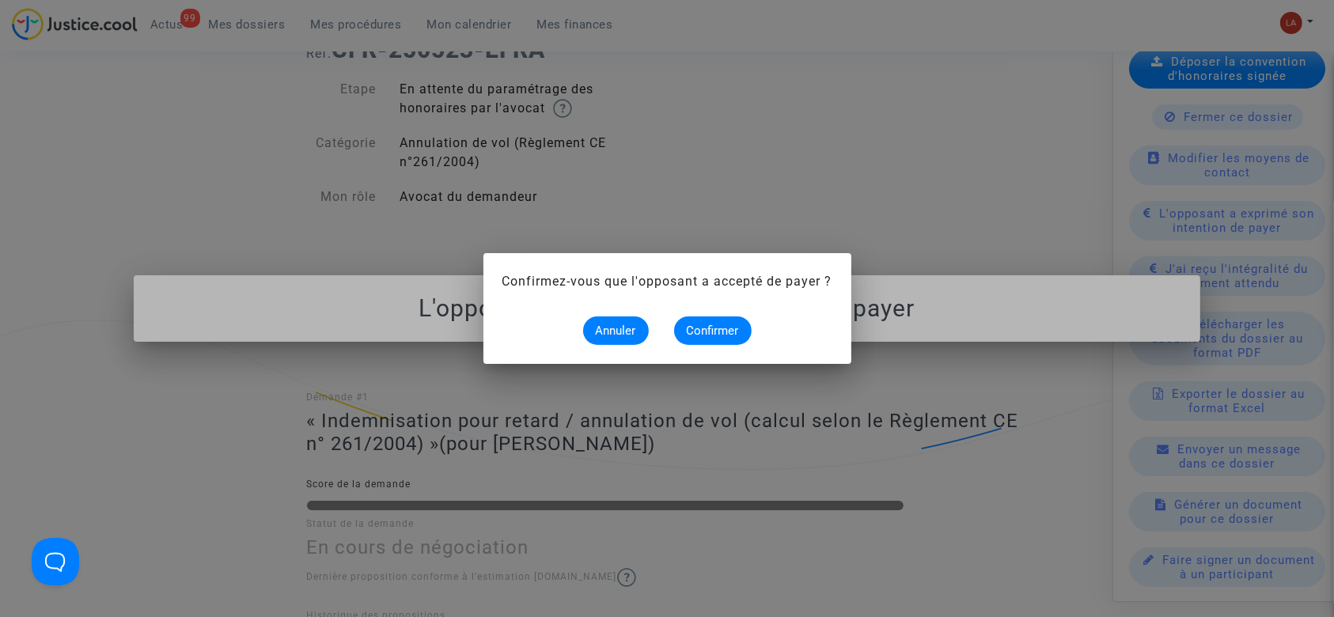
click at [659, 351] on mat-dialog-container "Confirmez-vous que l'opposant a accepté de payer ? Annuler Confirmer" at bounding box center [668, 308] width 368 height 111
click at [696, 322] on button "Confirmer" at bounding box center [713, 331] width 78 height 28
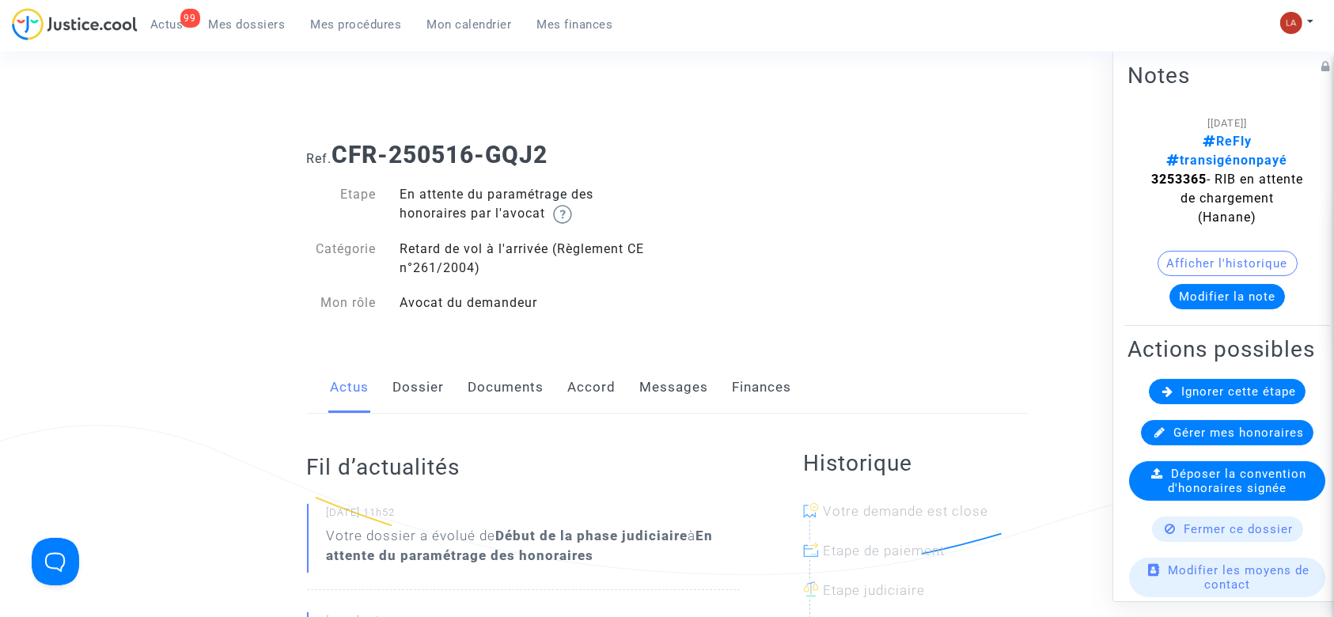
click at [1190, 172] on strong "3253365" at bounding box center [1178, 179] width 55 height 15
copy span "3253365"
click at [653, 370] on link "Messages" at bounding box center [674, 388] width 69 height 52
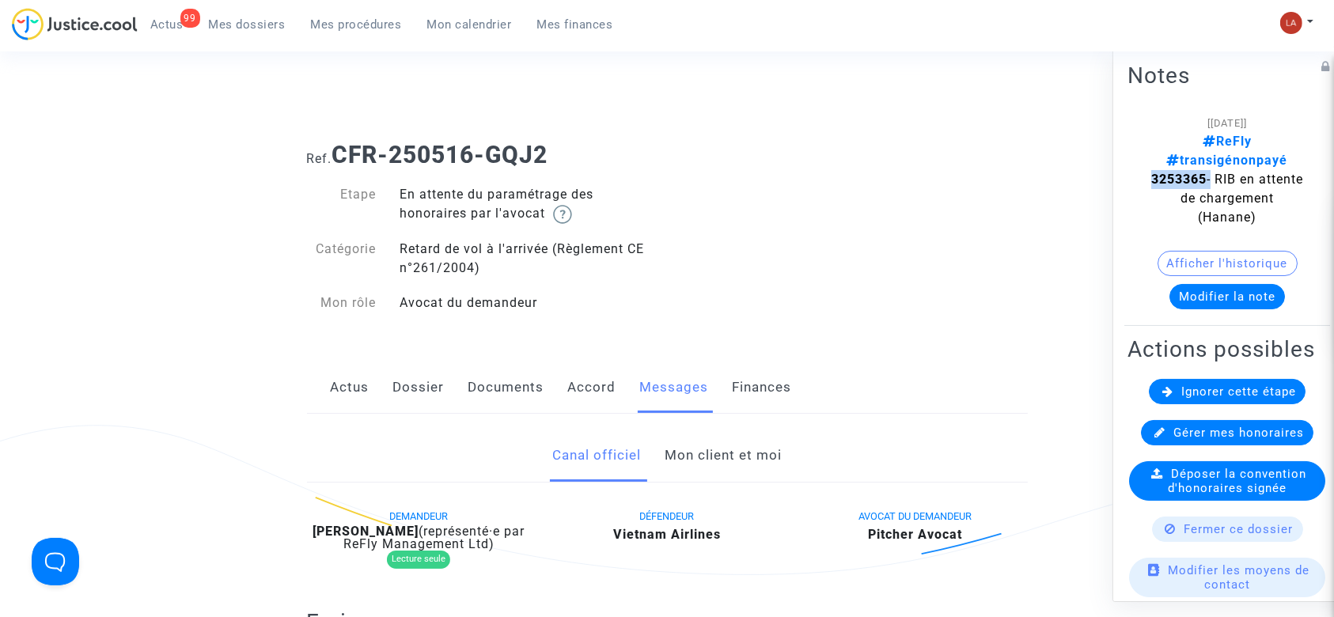
scroll to position [211, 0]
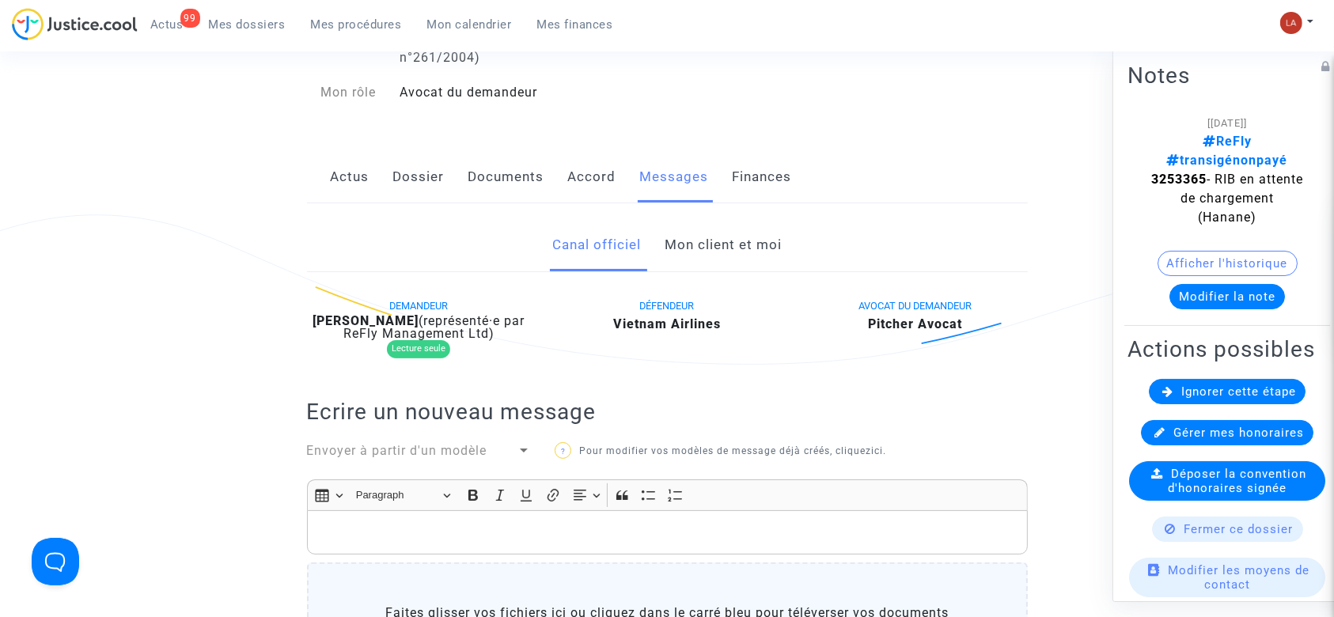
click at [382, 321] on b "Inès Leblanc" at bounding box center [366, 320] width 106 height 15
copy div "Leblanc"
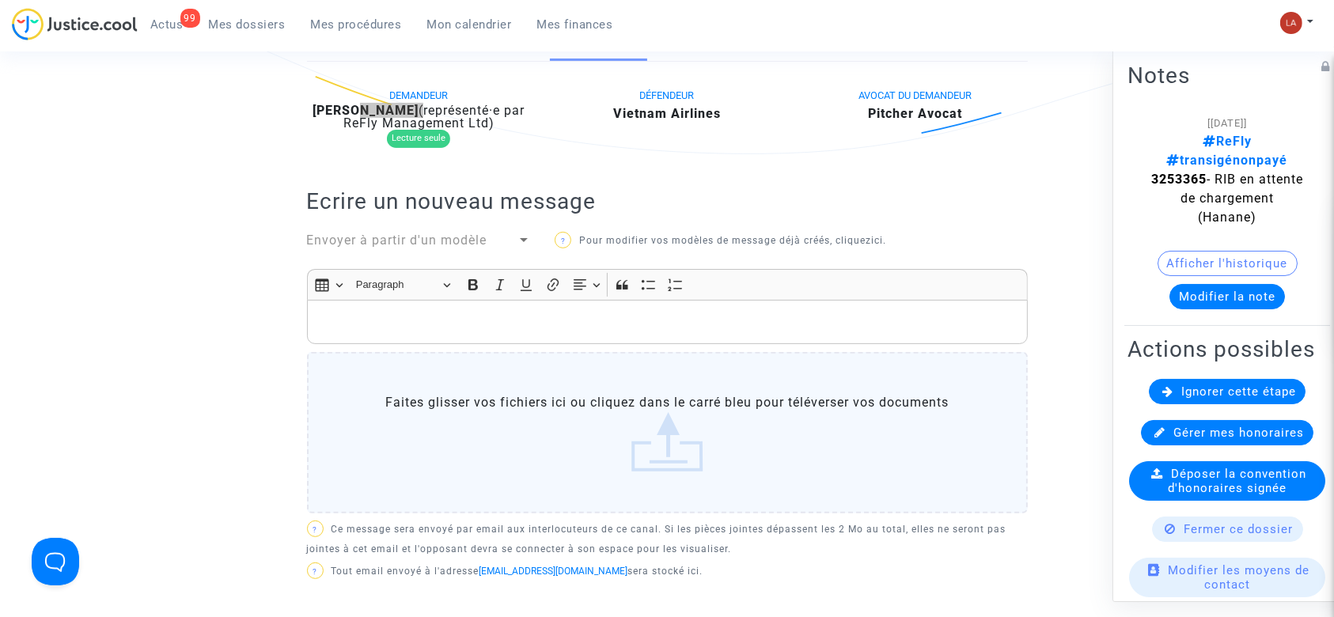
scroll to position [422, 0]
click at [371, 237] on span "Envoyer à partir d'un modèle" at bounding box center [397, 239] width 180 height 15
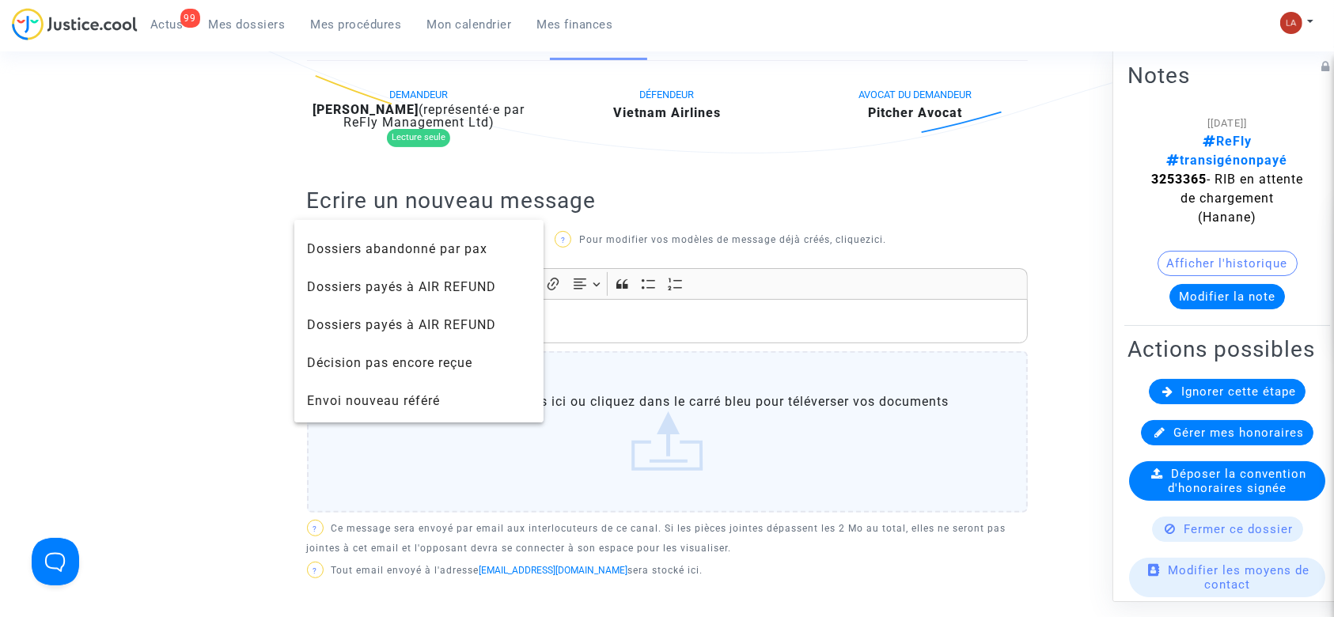
scroll to position [1055, 0]
click at [901, 161] on div at bounding box center [667, 308] width 1334 height 617
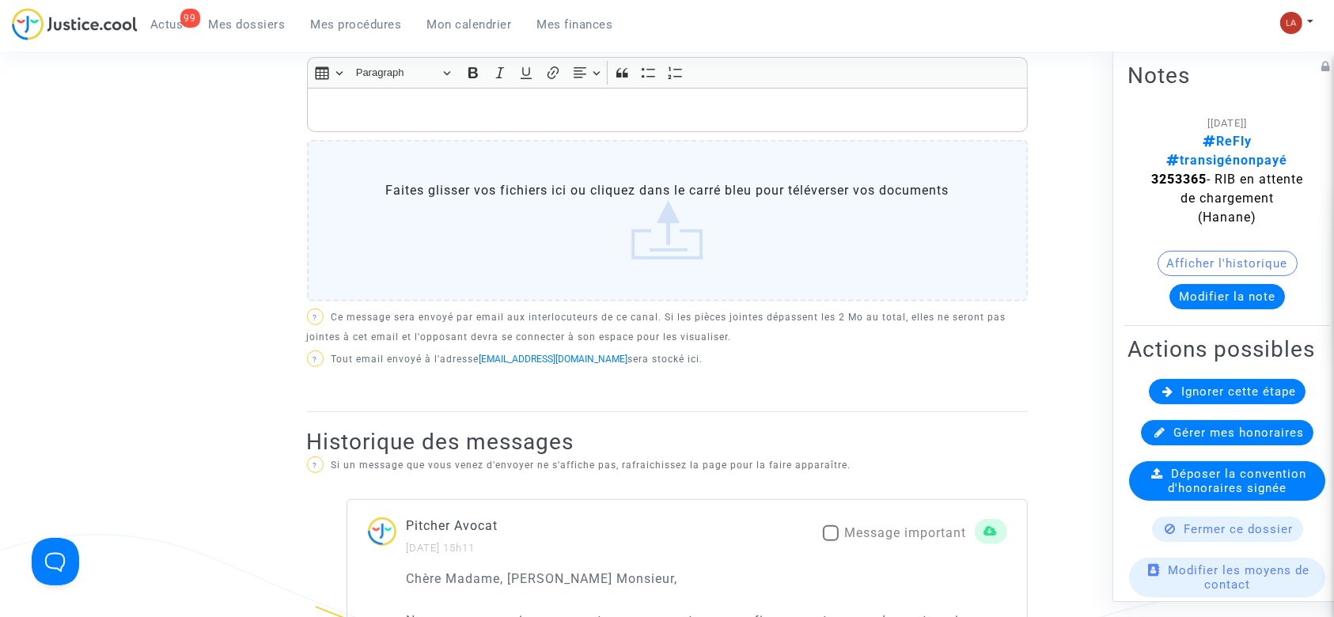
scroll to position [527, 0]
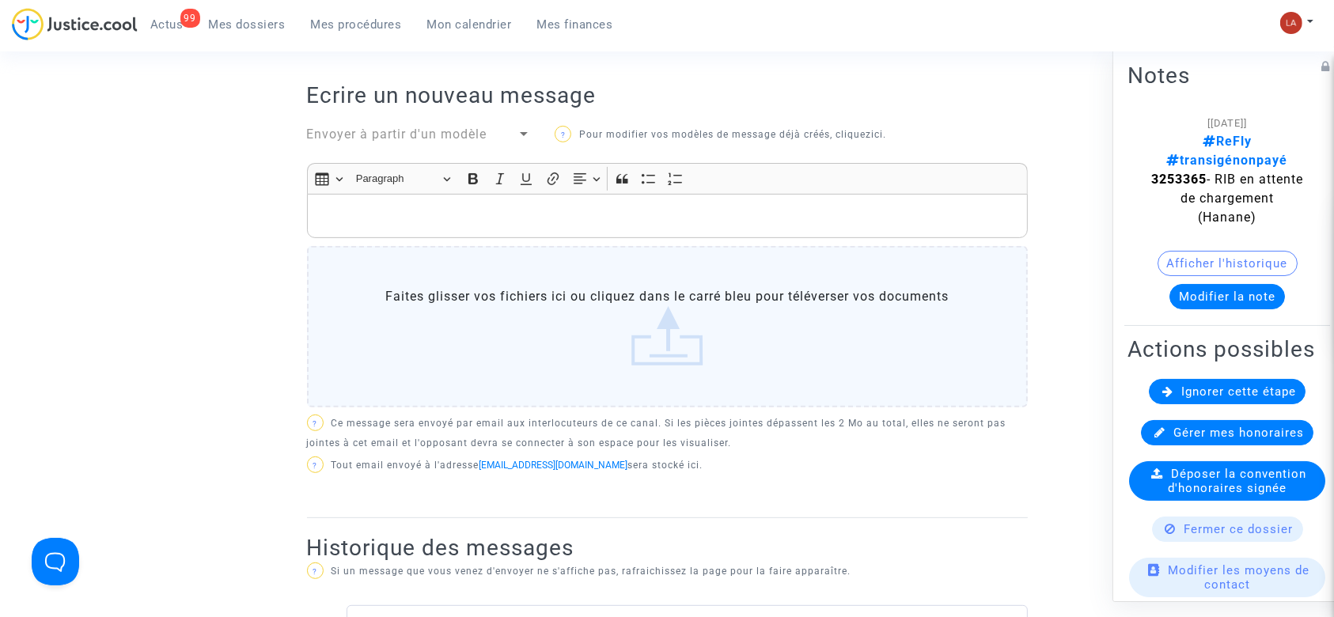
click at [386, 127] on span "Envoyer à partir d'un modèle" at bounding box center [397, 134] width 180 height 15
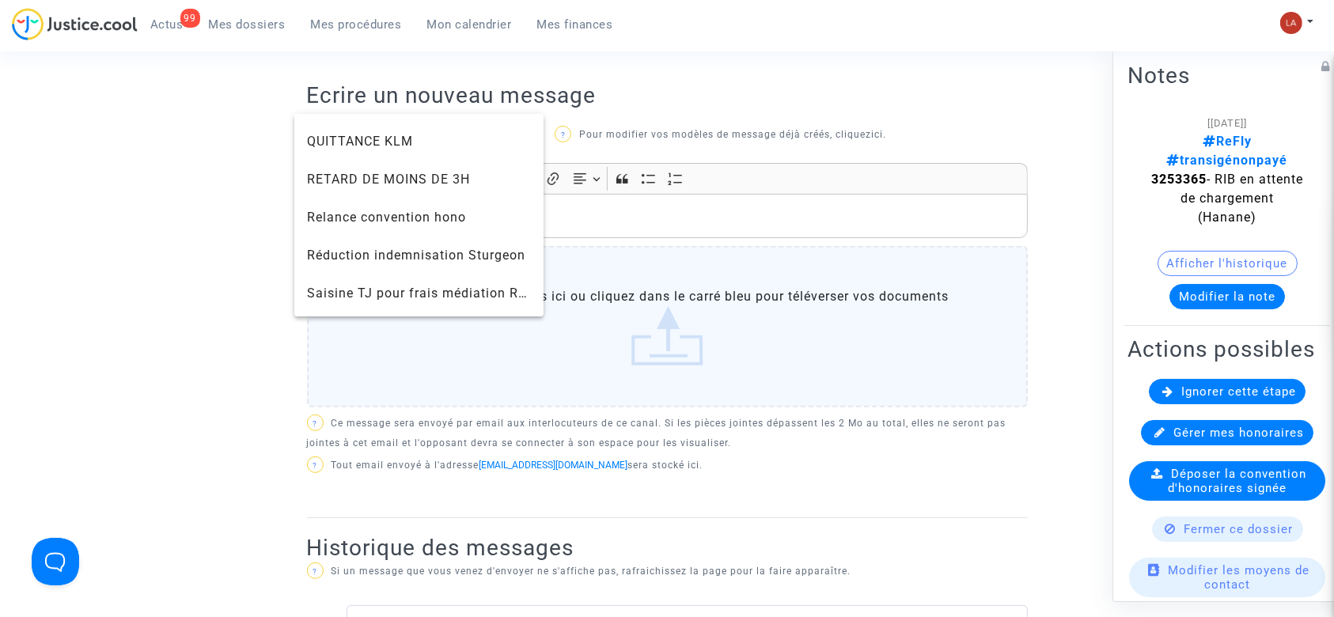
scroll to position [1583, 0]
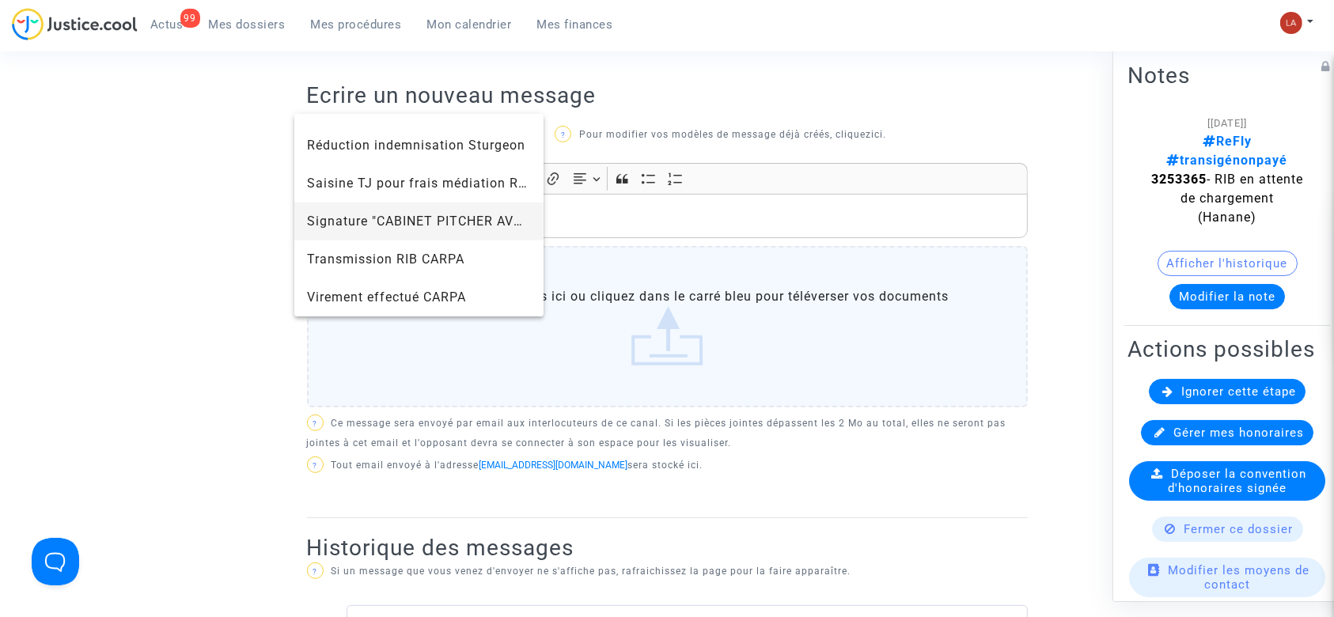
click at [378, 217] on span "Signature "CABINET PITCHER AVOCAT"" at bounding box center [430, 221] width 246 height 15
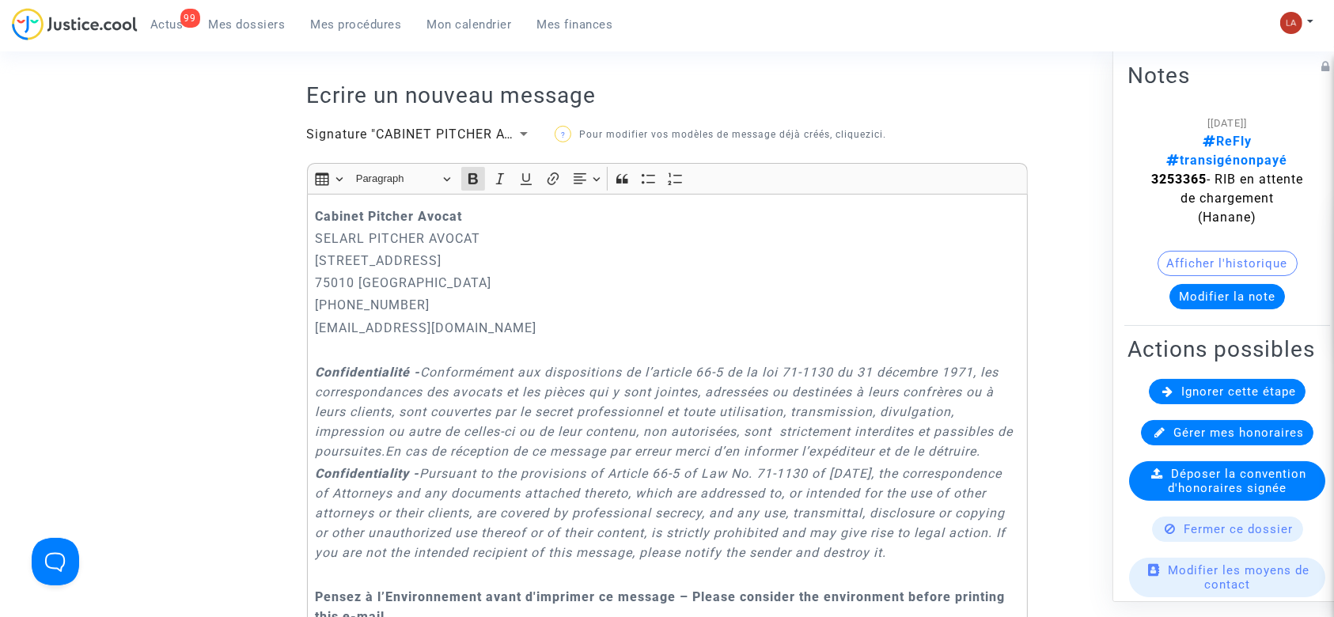
click at [317, 214] on strong "Cabinet Pitcher Avocat" at bounding box center [388, 216] width 147 height 15
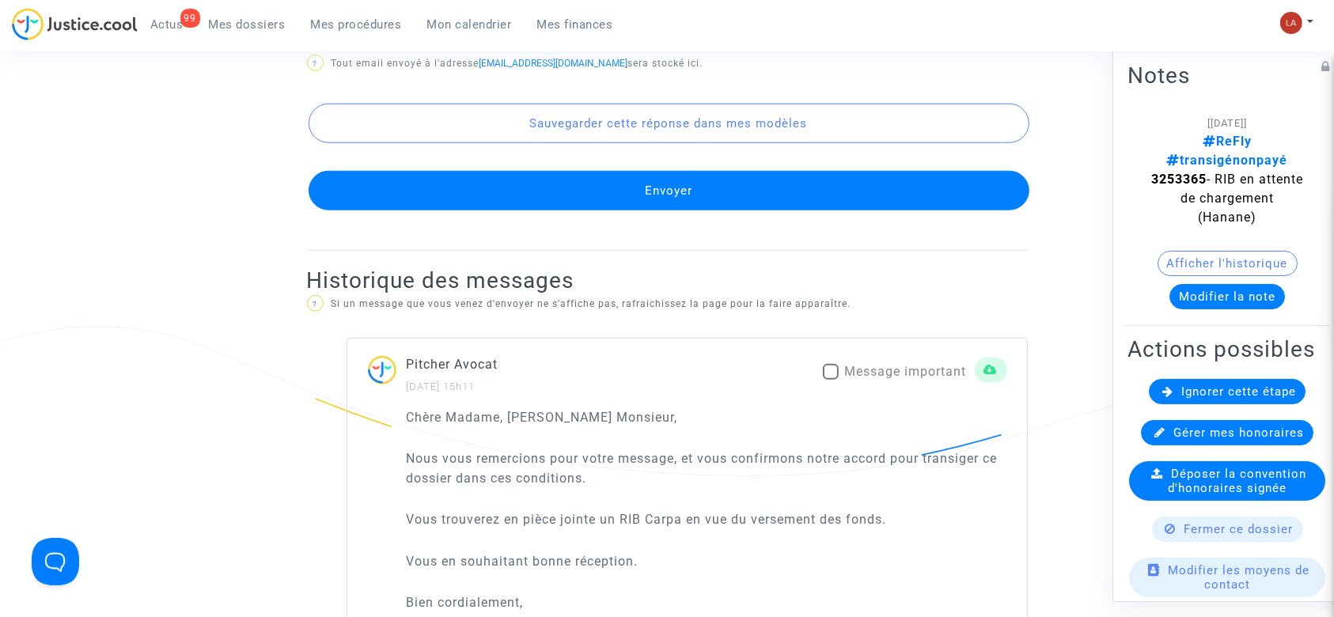
scroll to position [1688, 0]
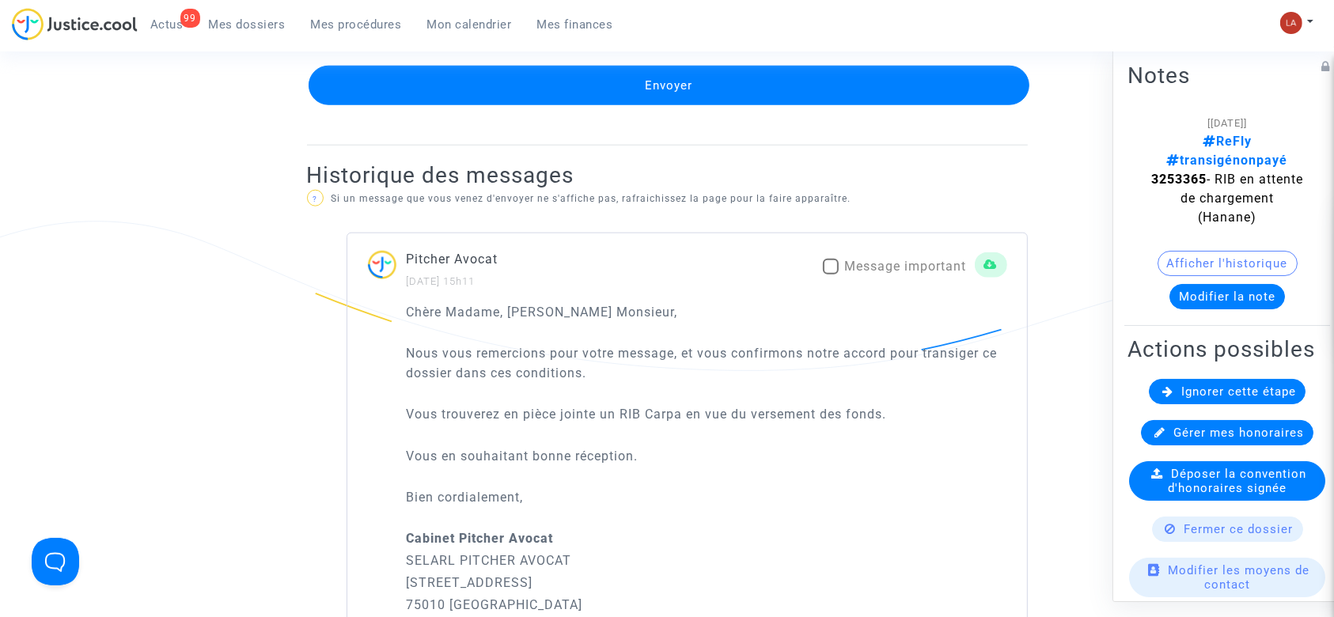
click at [715, 105] on button "Envoyer" at bounding box center [669, 86] width 721 height 40
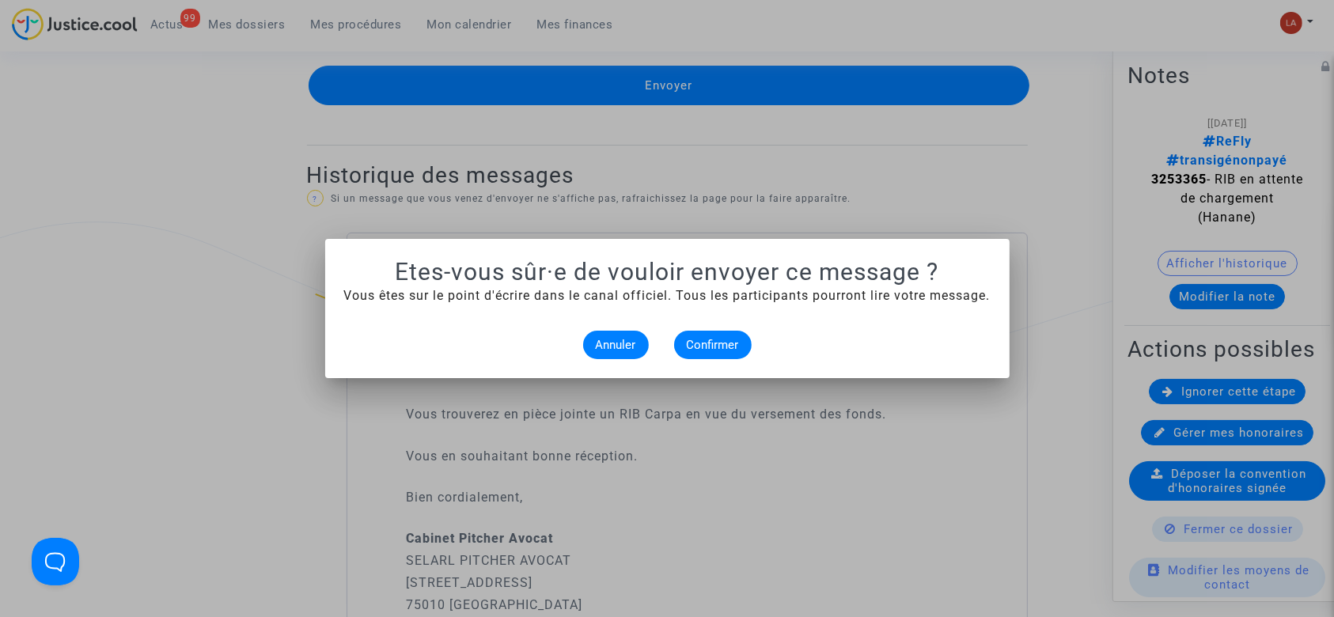
scroll to position [0, 0]
click at [728, 328] on alert-dialogs "Etes-vous sûr·e de vouloir envoyer ce message ? Vous êtes sur le point d'écrire…" at bounding box center [667, 308] width 647 height 101
click at [722, 351] on span "Confirmer" at bounding box center [713, 345] width 52 height 14
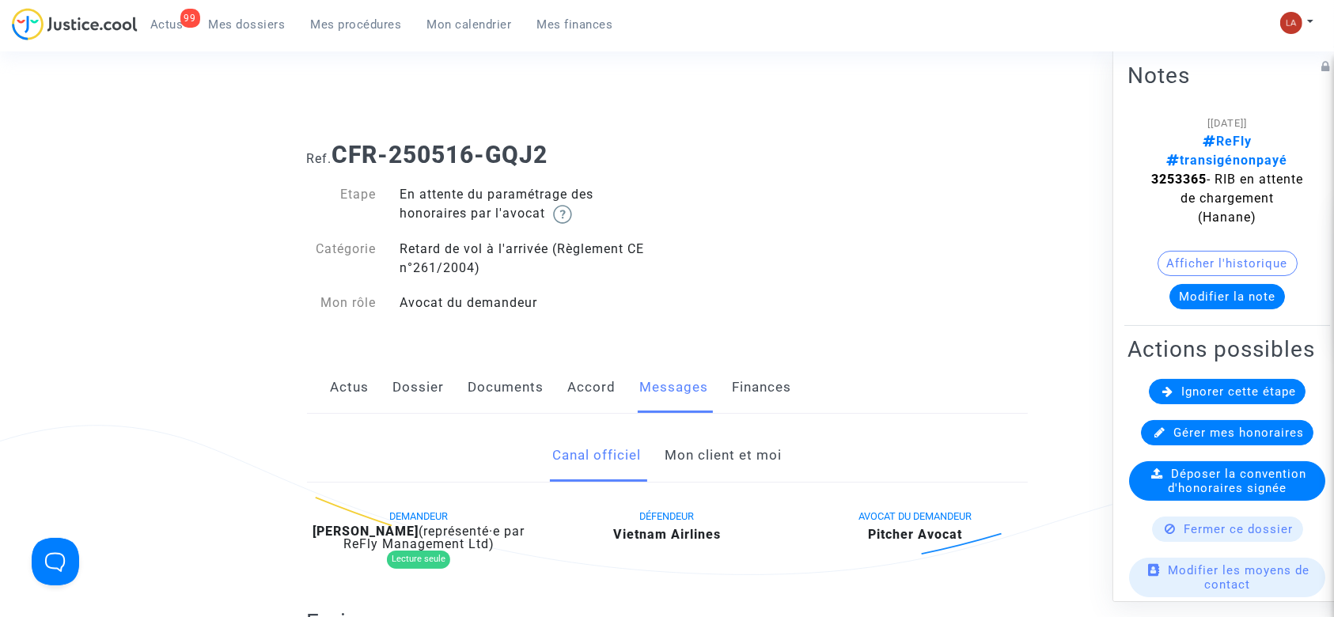
click at [575, 389] on link "Accord" at bounding box center [592, 388] width 48 height 52
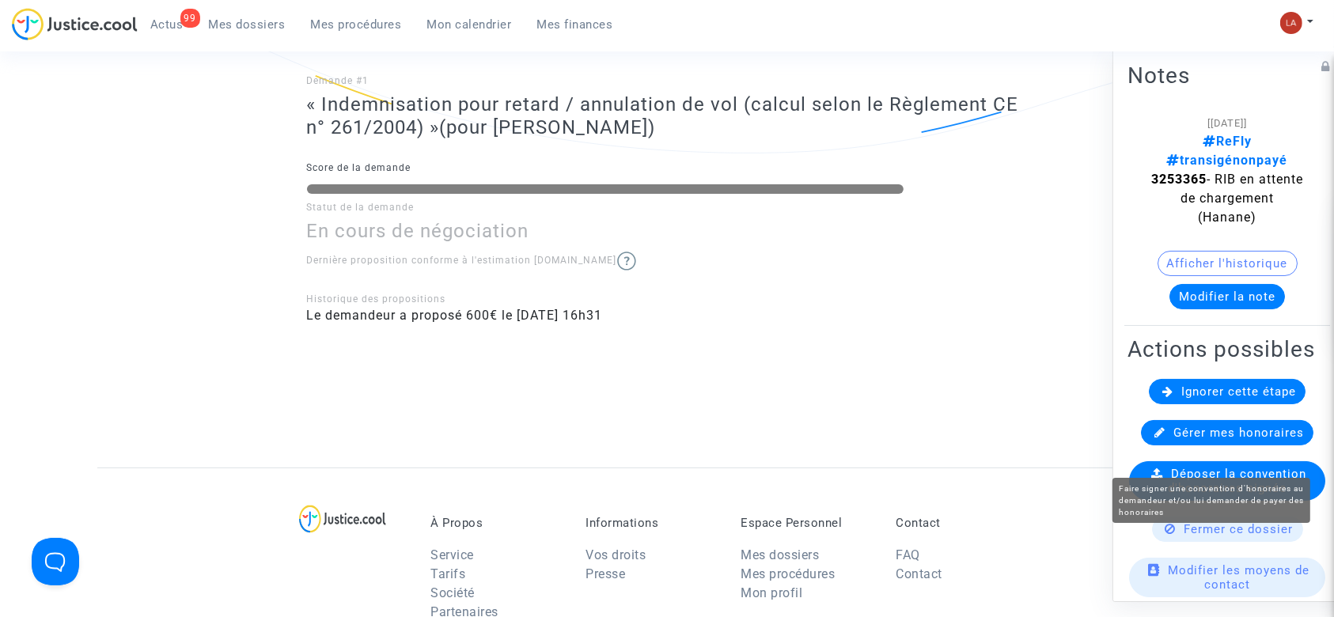
scroll to position [211, 0]
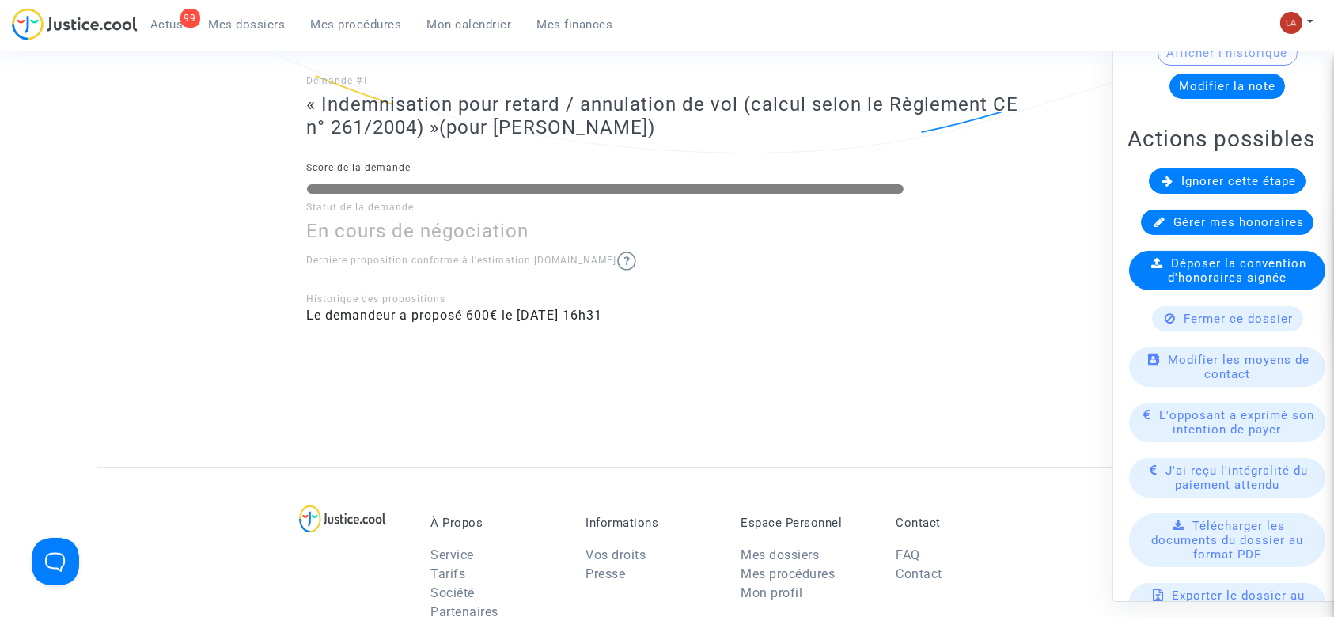
click at [1202, 437] on span "L'opposant a exprimé son intention de payer" at bounding box center [1237, 422] width 155 height 28
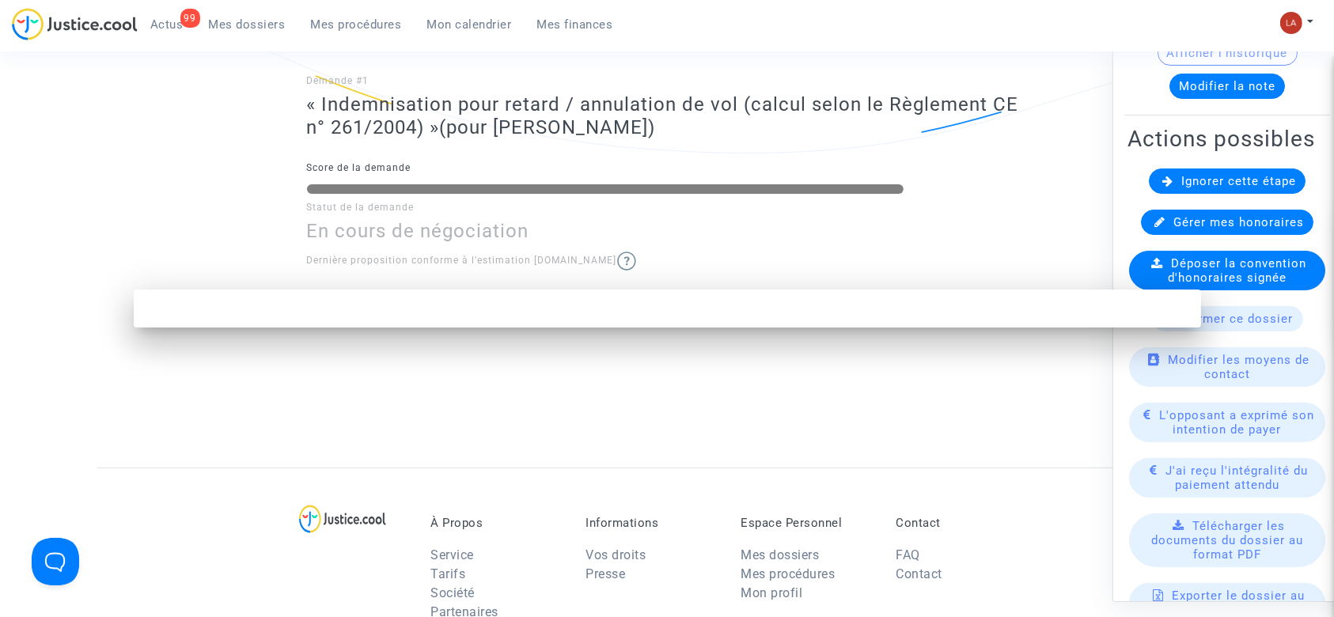
scroll to position [0, 0]
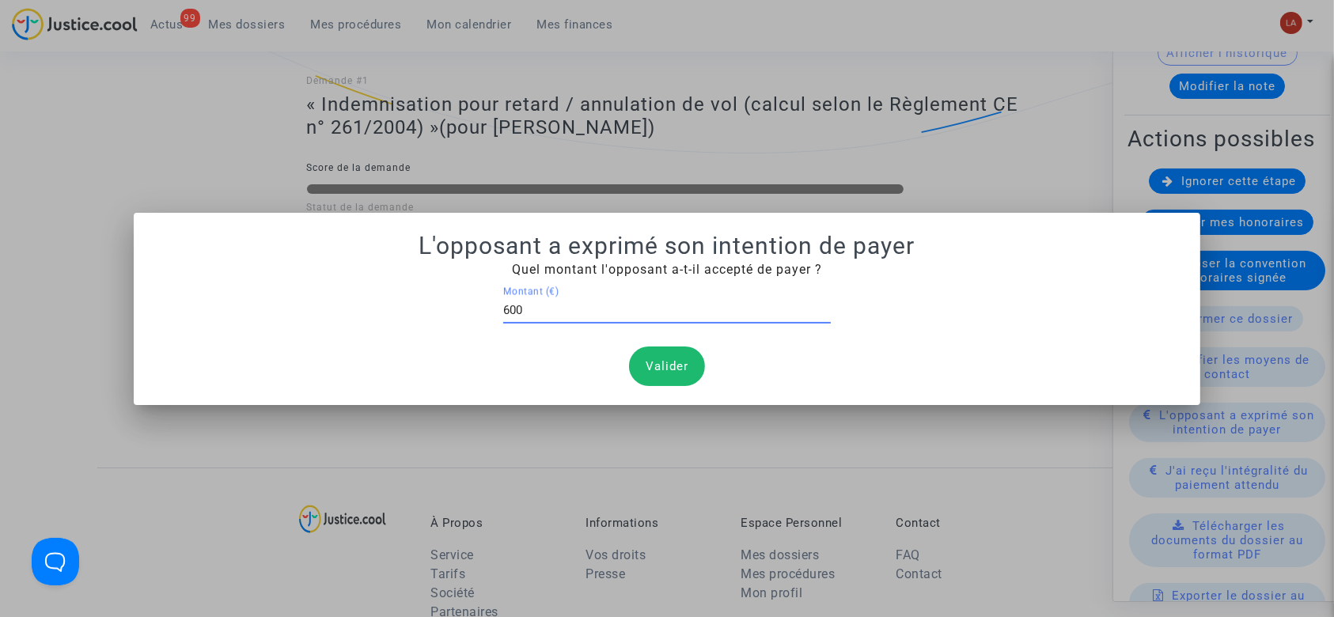
type input "600"
click at [661, 371] on button "Valider" at bounding box center [667, 367] width 76 height 40
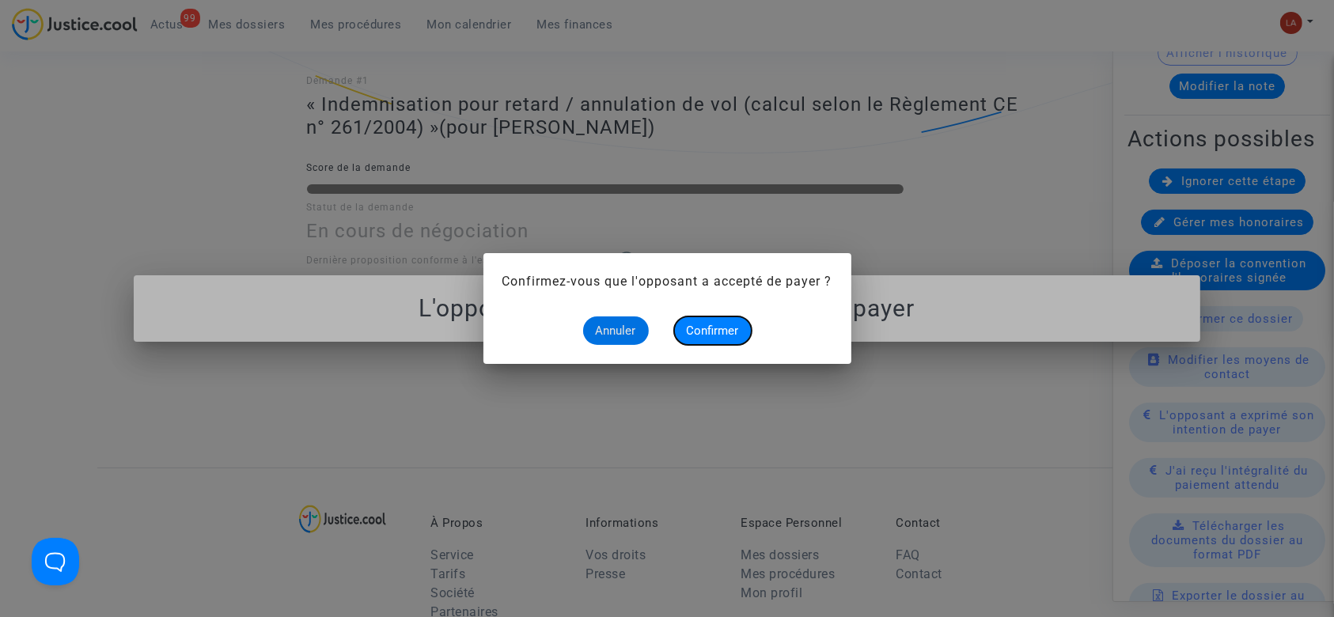
click at [717, 324] on span "Confirmer" at bounding box center [713, 331] width 52 height 14
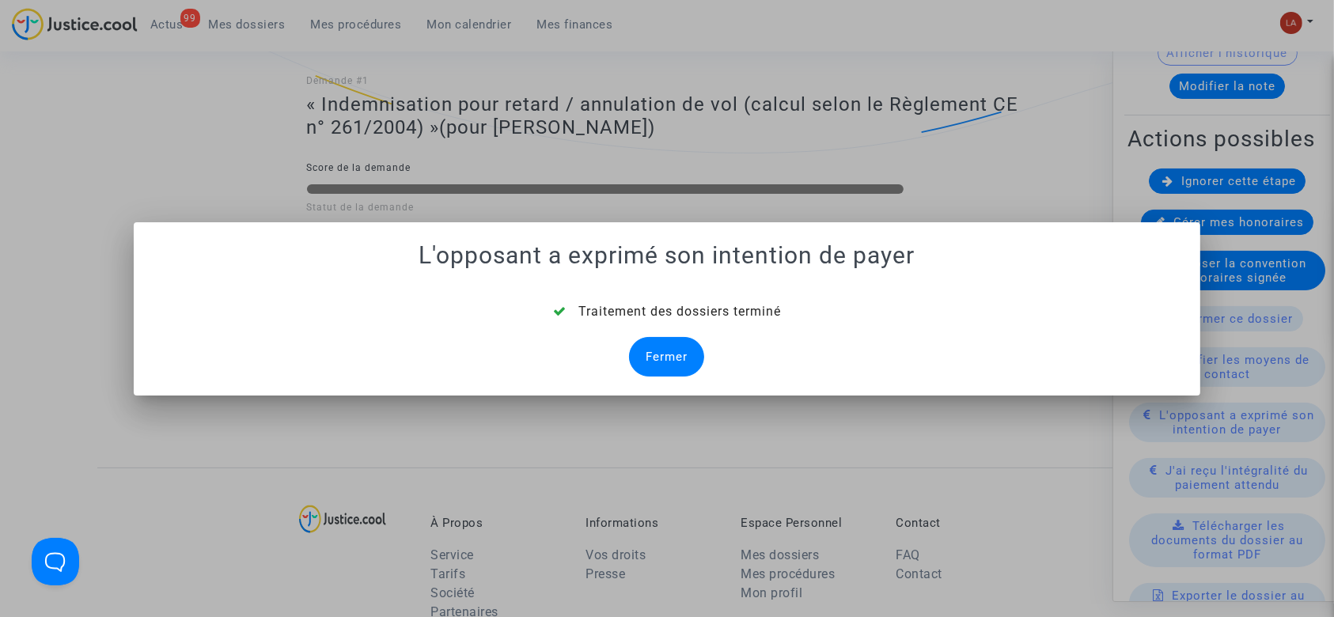
click at [673, 353] on div "Fermer" at bounding box center [666, 357] width 75 height 40
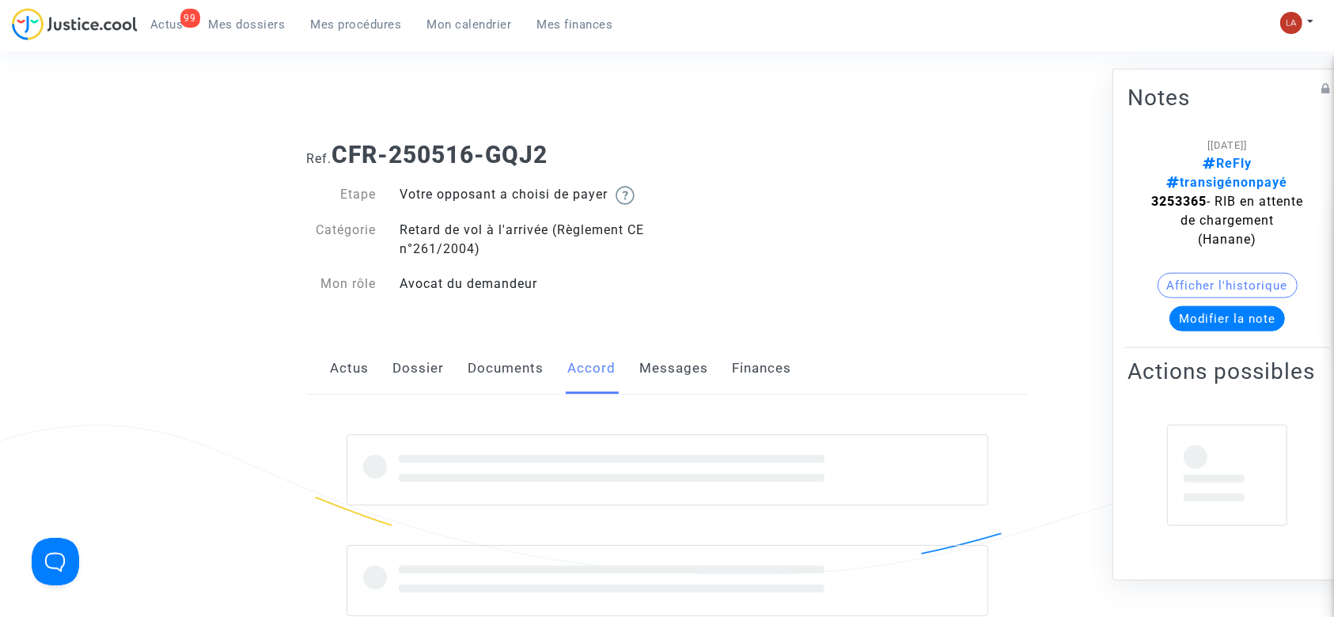
scroll to position [422, 0]
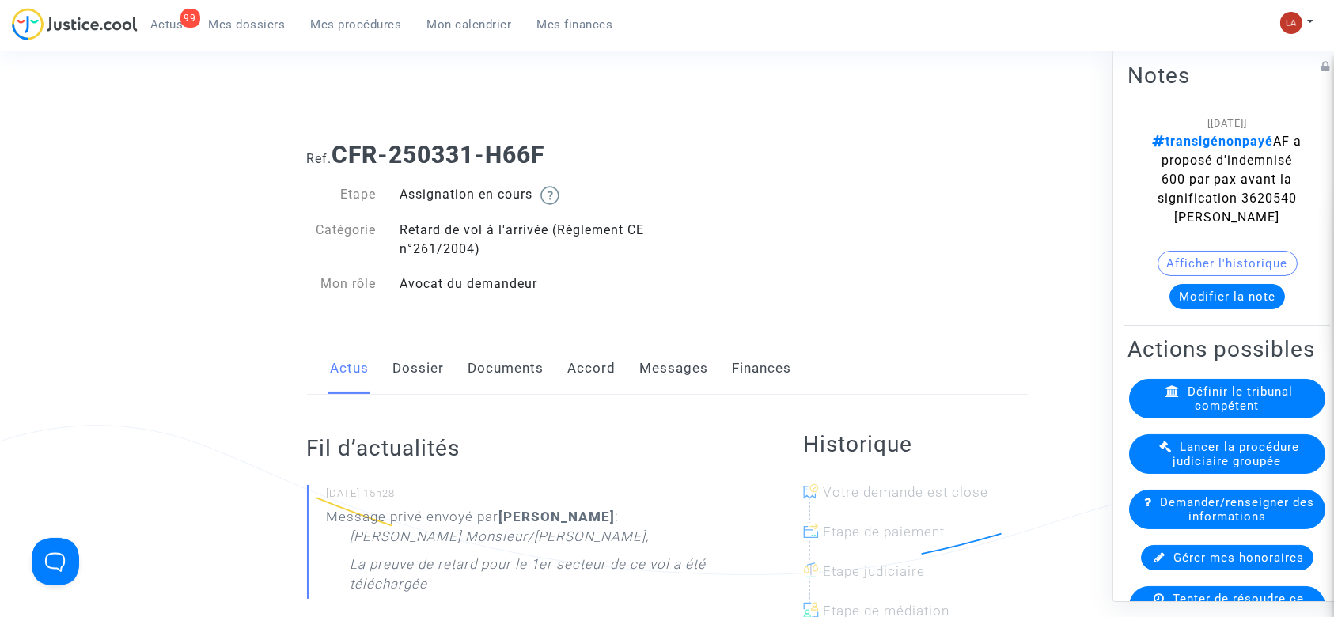
click at [671, 359] on link "Messages" at bounding box center [674, 369] width 69 height 52
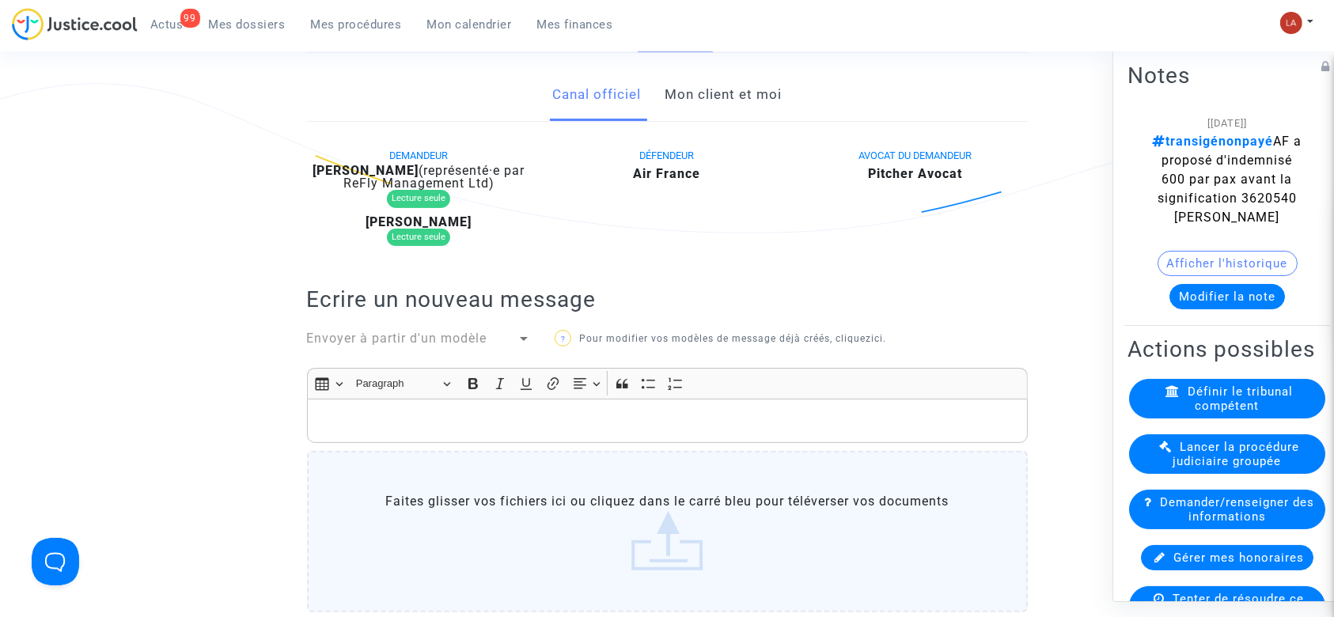
scroll to position [211, 0]
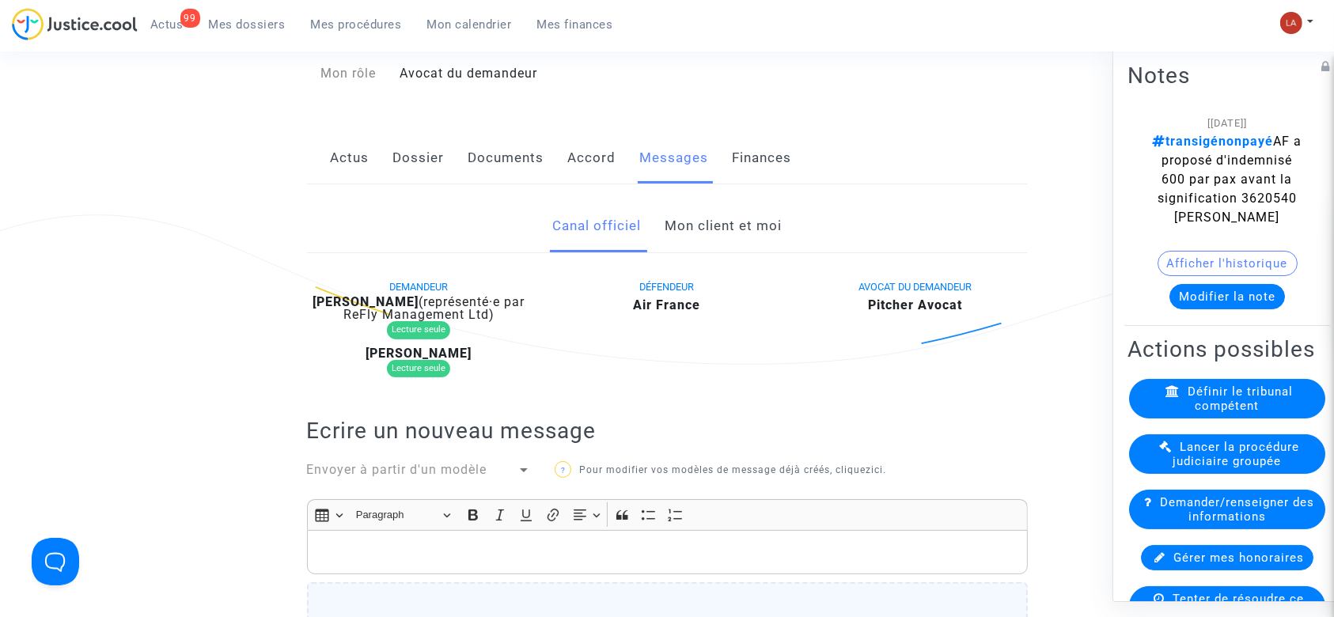
click at [758, 216] on link "Mon client et moi" at bounding box center [723, 226] width 117 height 52
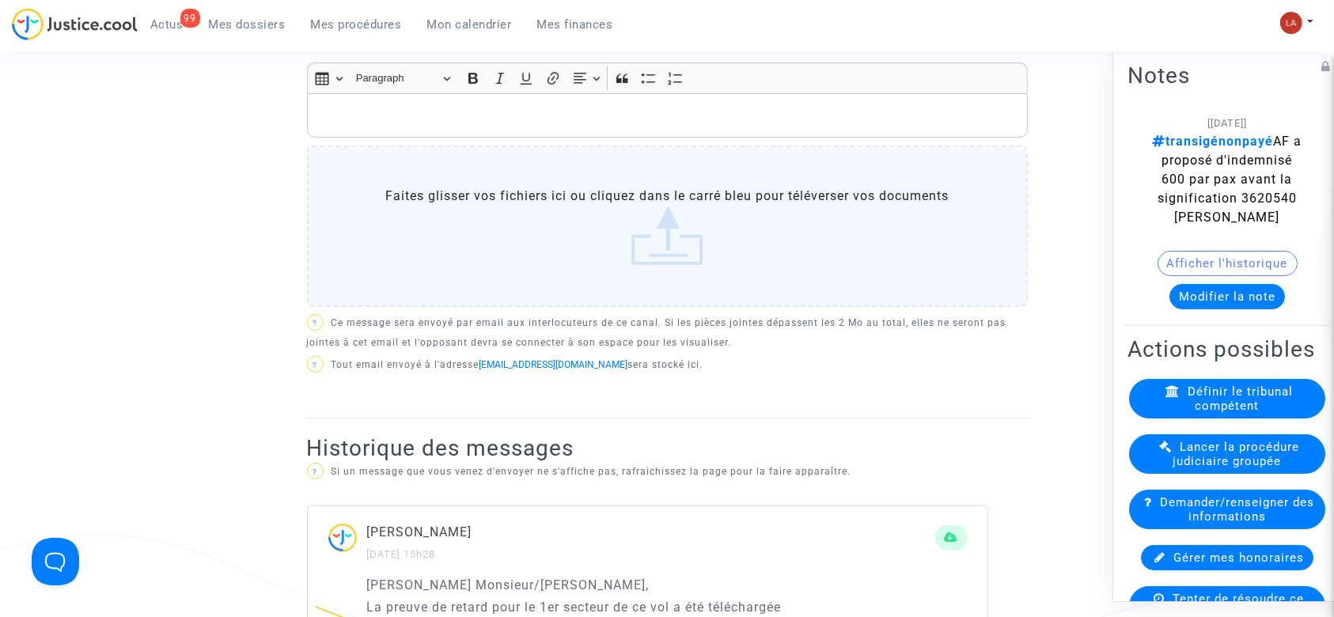
scroll to position [211, 0]
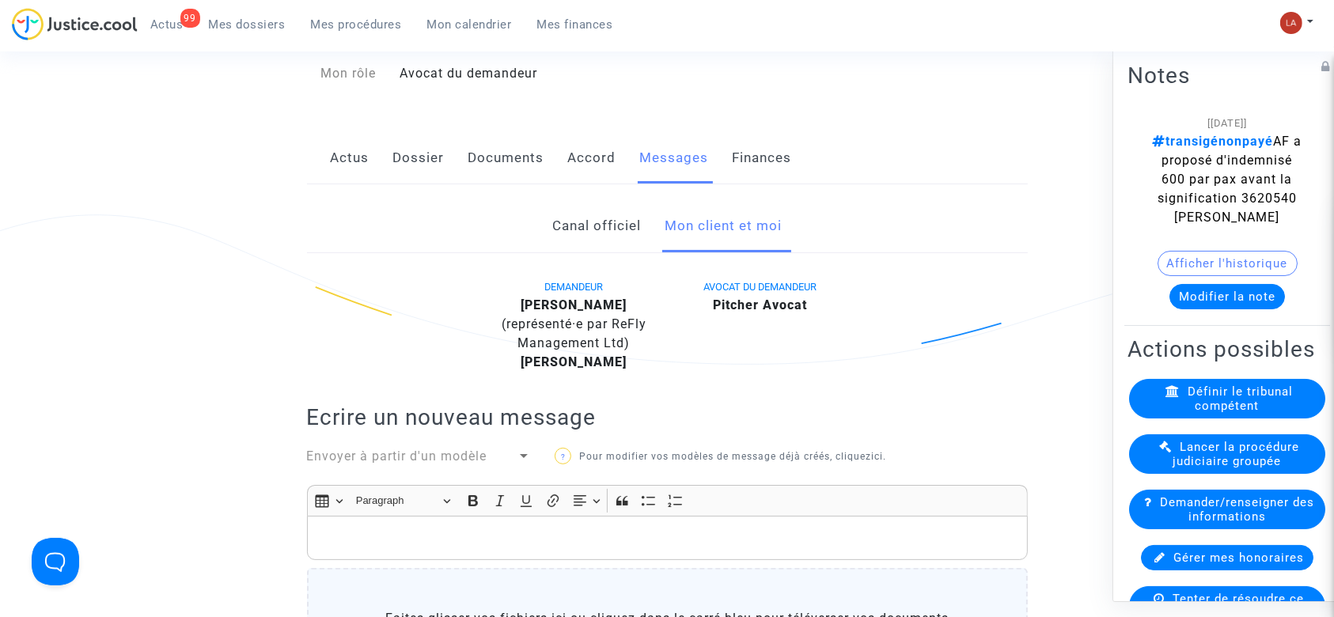
click at [600, 302] on b "Mariem Bader" at bounding box center [574, 305] width 106 height 15
copy div "Bader"
click at [1242, 270] on button "Afficher l'historique" at bounding box center [1228, 263] width 140 height 25
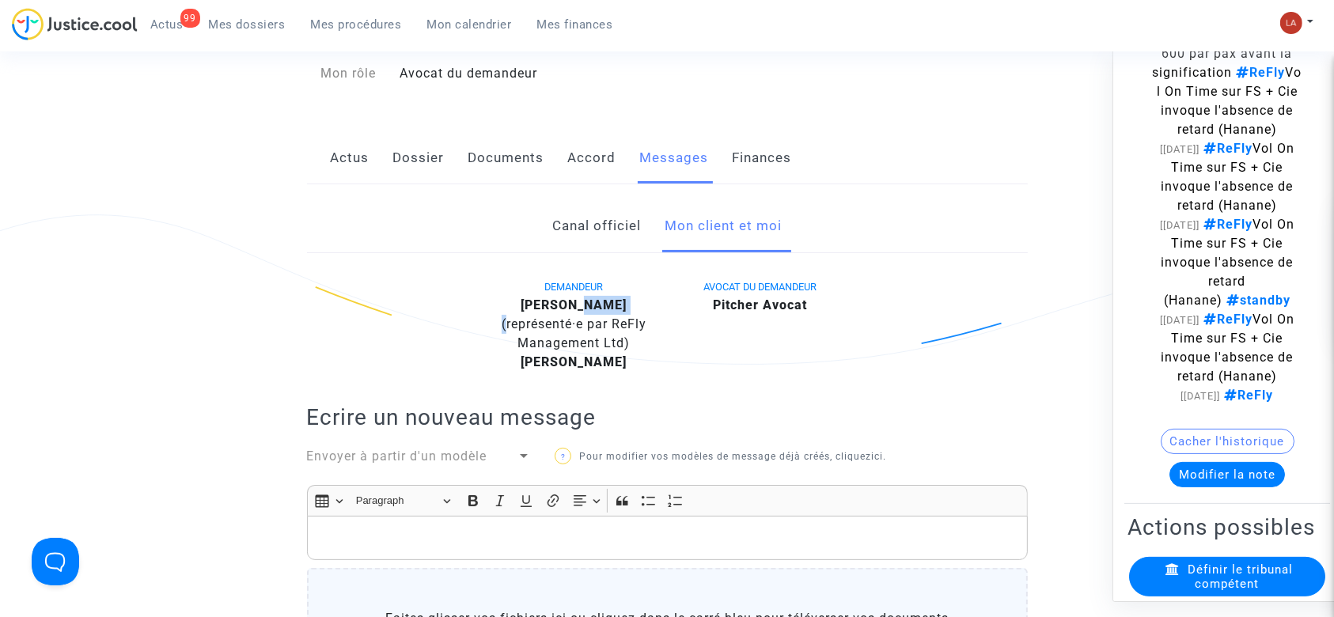
scroll to position [527, 0]
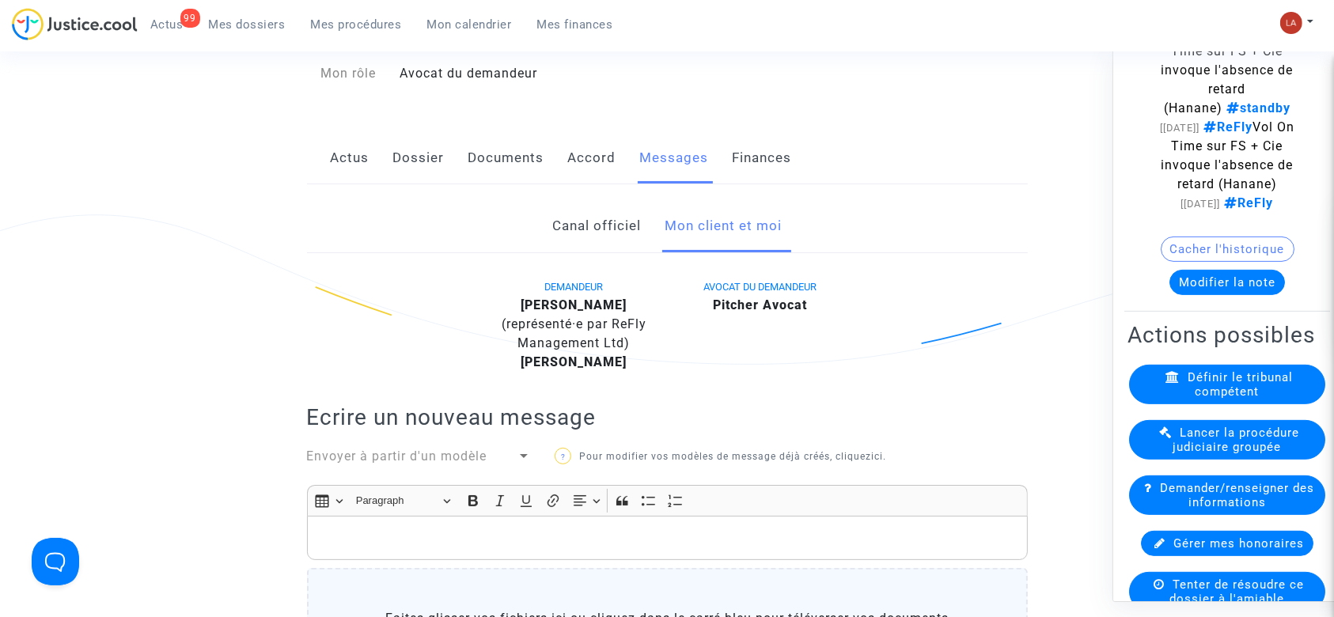
click at [1220, 270] on div "Cacher l'historique" at bounding box center [1227, 253] width 199 height 33
click at [1221, 295] on button "Modifier la note" at bounding box center [1228, 282] width 116 height 25
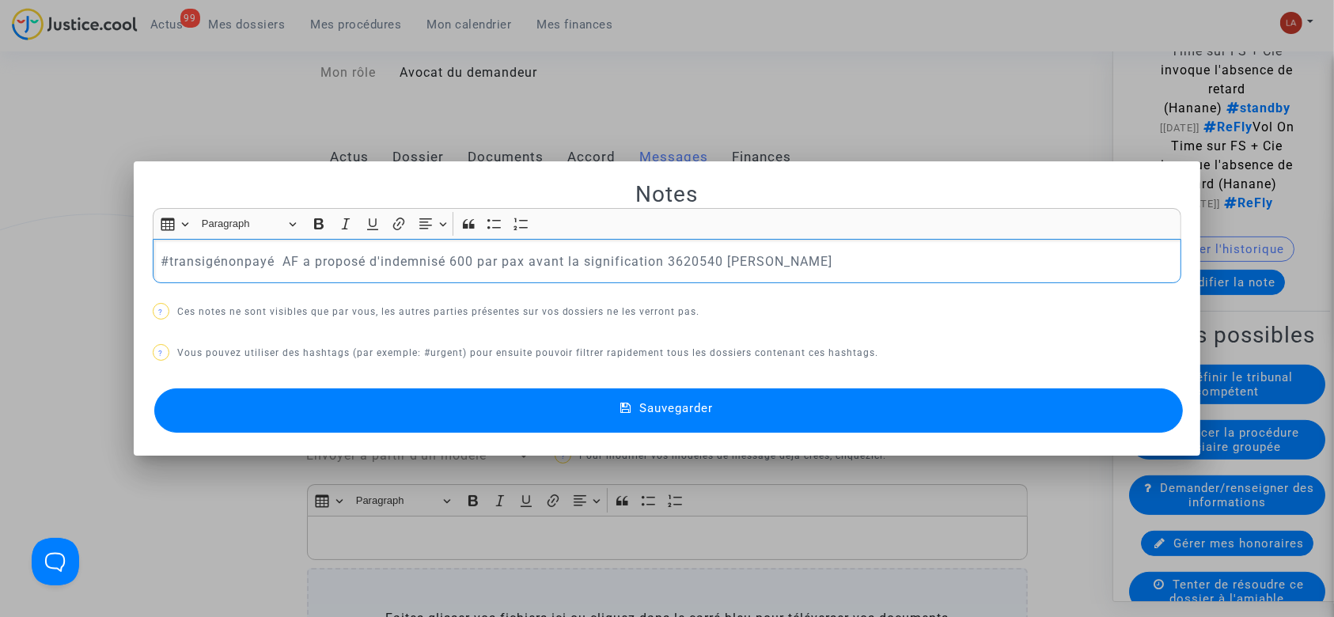
scroll to position [0, 0]
click at [269, 381] on div "Notes Rich Text Editor Insert table Insert table Heading Paragraph Paragraph He…" at bounding box center [668, 308] width 1030 height 257
drag, startPoint x: 270, startPoint y: 391, endPoint x: 276, endPoint y: 404, distance: 14.2
click at [271, 396] on button "Sauvegarder" at bounding box center [669, 411] width 1030 height 44
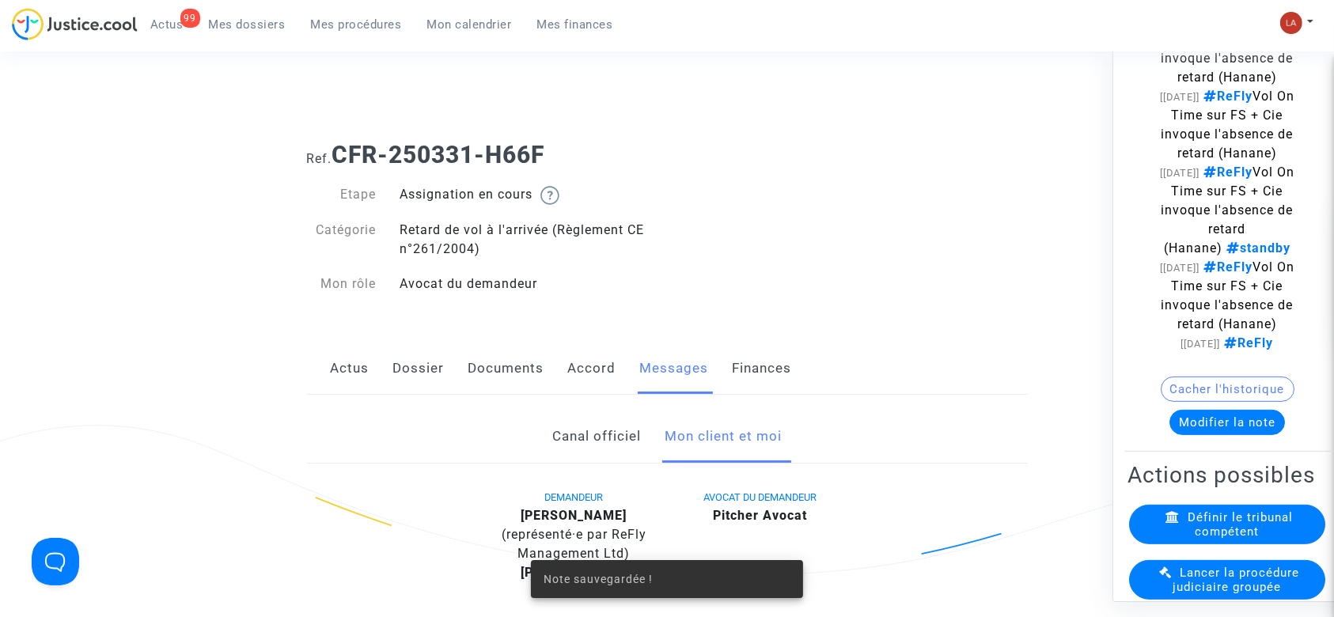
scroll to position [211, 0]
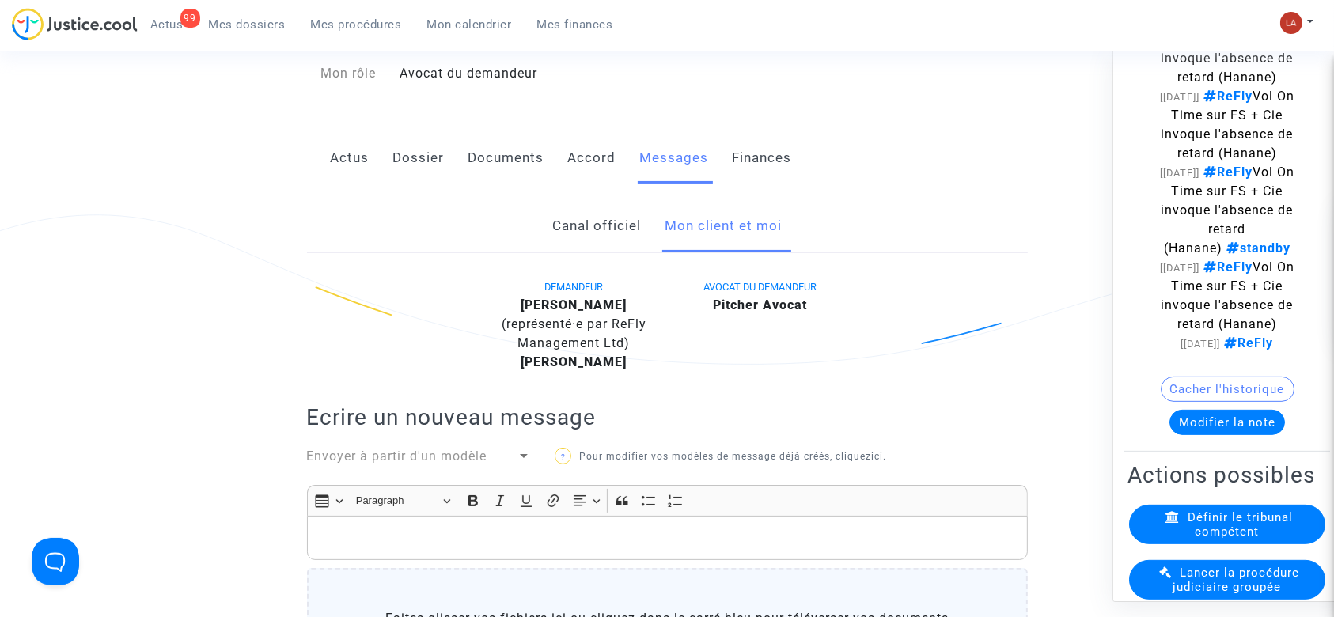
drag, startPoint x: 582, startPoint y: 155, endPoint x: 594, endPoint y: 154, distance: 11.1
click at [582, 155] on link "Accord" at bounding box center [592, 158] width 48 height 52
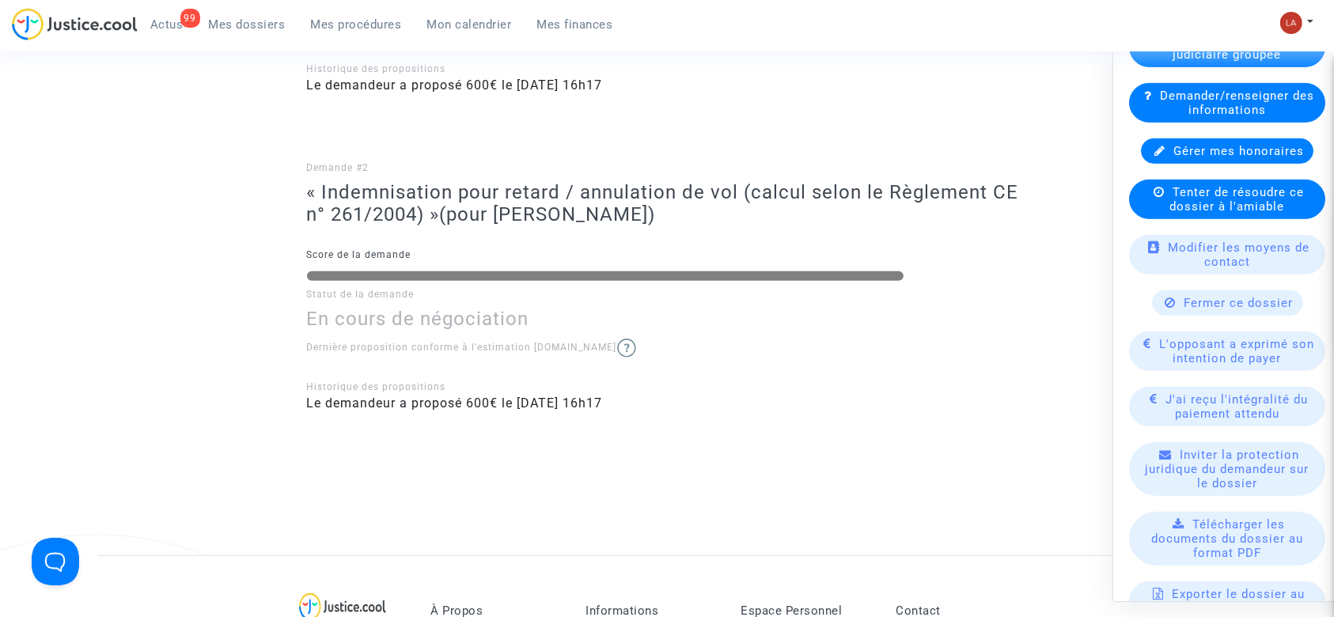
scroll to position [1160, 0]
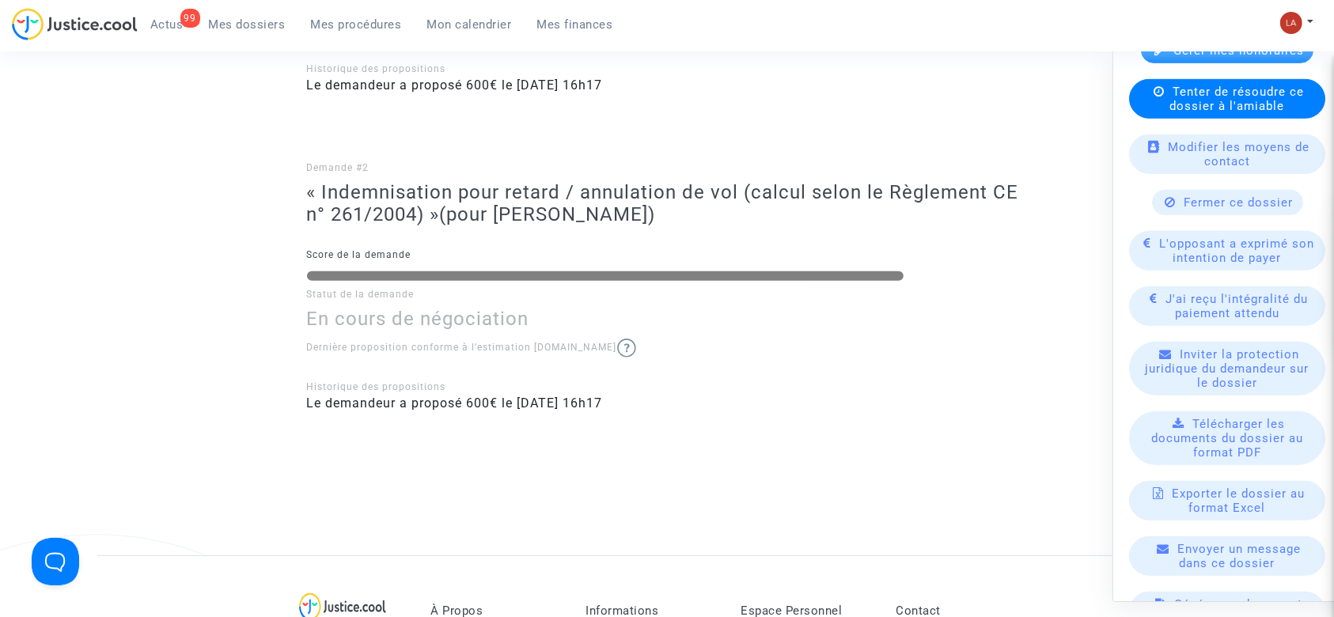
click at [1200, 265] on span "L'opposant a exprimé son intention de payer" at bounding box center [1237, 251] width 155 height 28
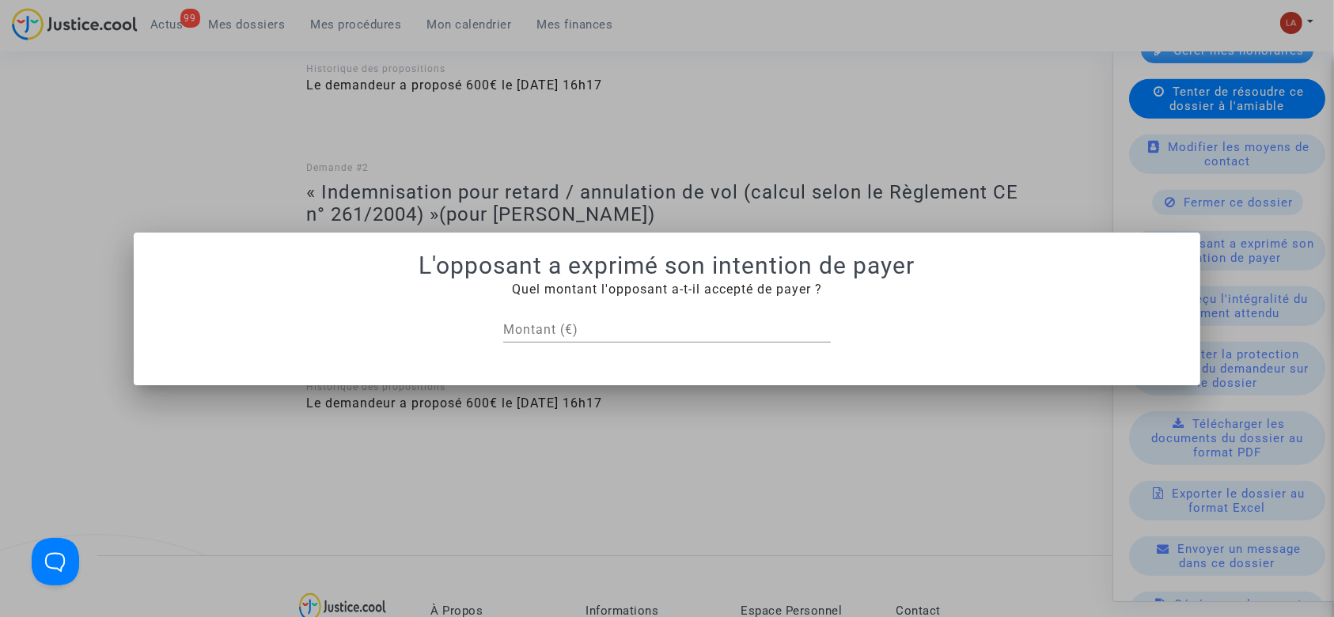
scroll to position [0, 0]
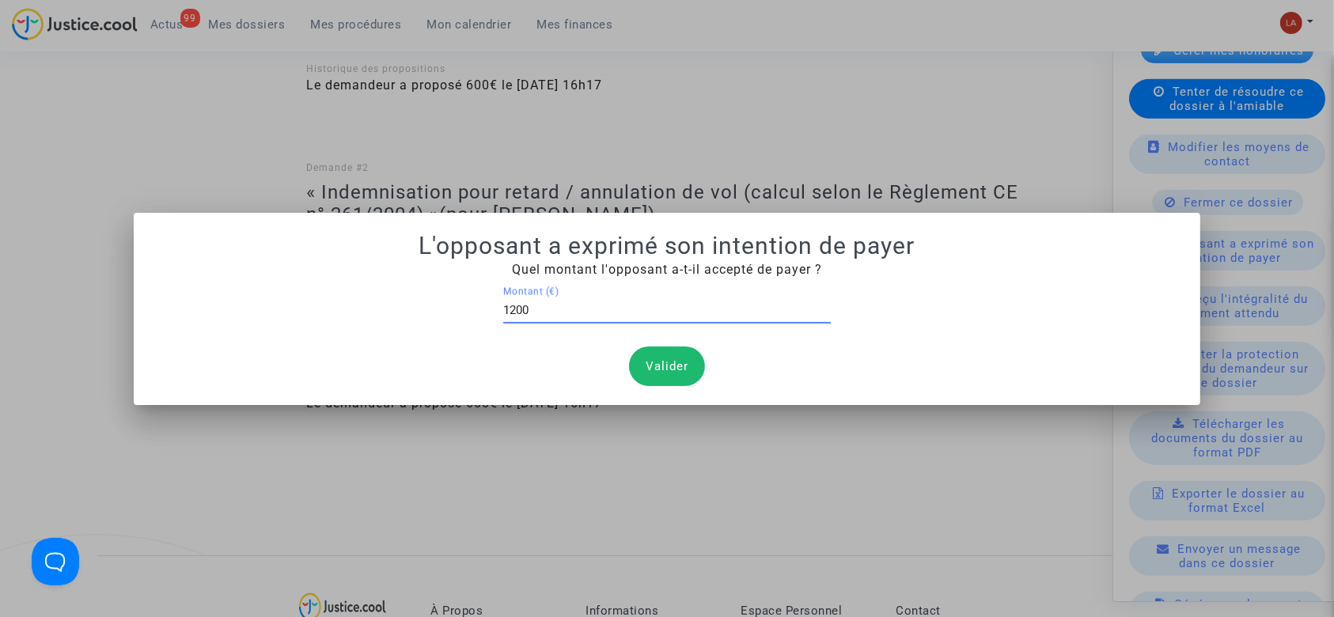
type input "1200"
click at [672, 362] on button "Valider" at bounding box center [667, 367] width 76 height 40
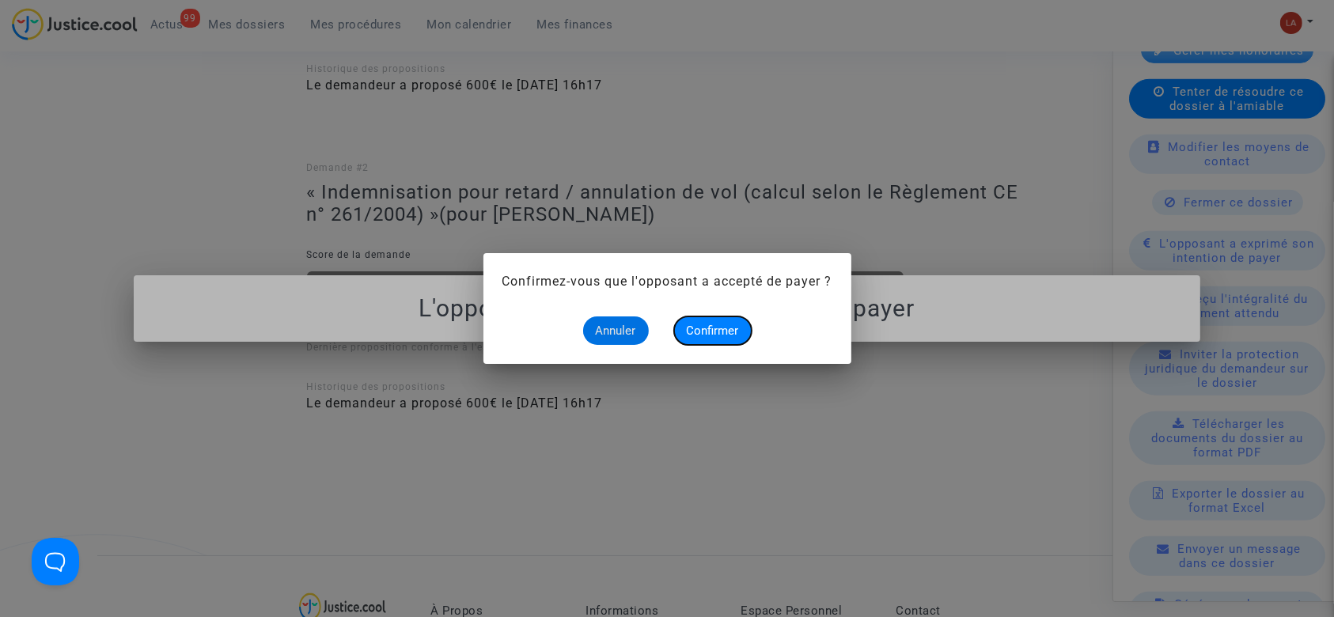
click at [679, 330] on button "Confirmer" at bounding box center [713, 331] width 78 height 28
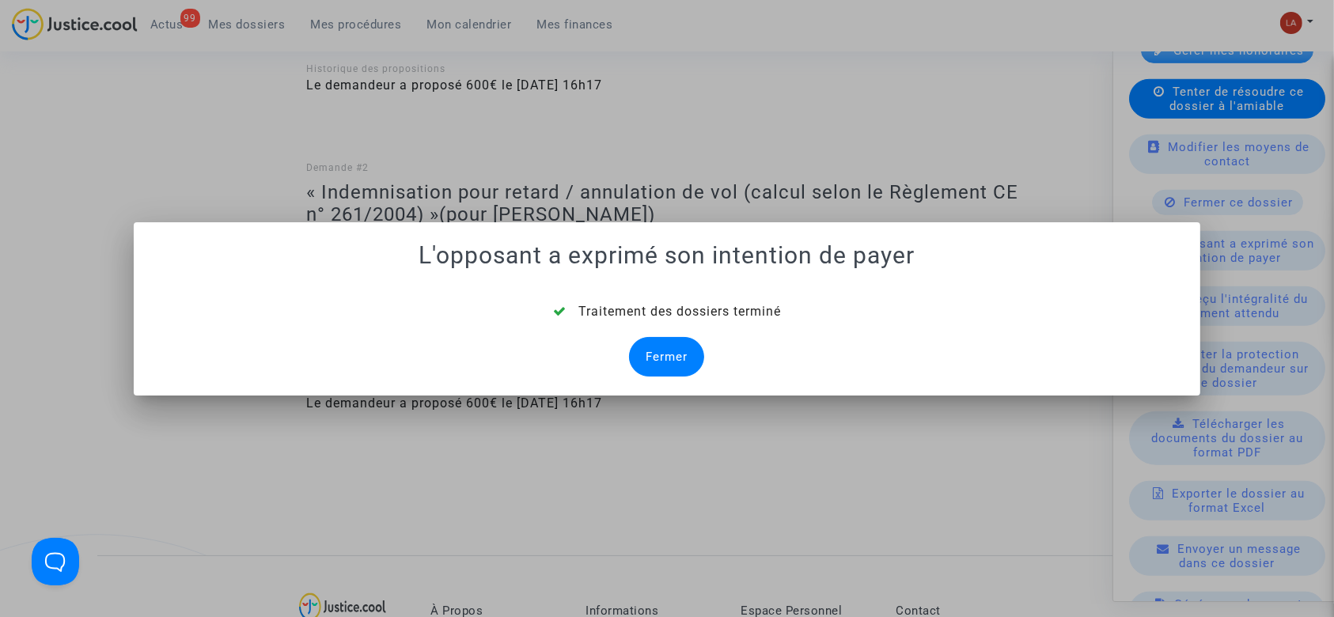
click at [695, 349] on div "Fermer" at bounding box center [666, 357] width 75 height 40
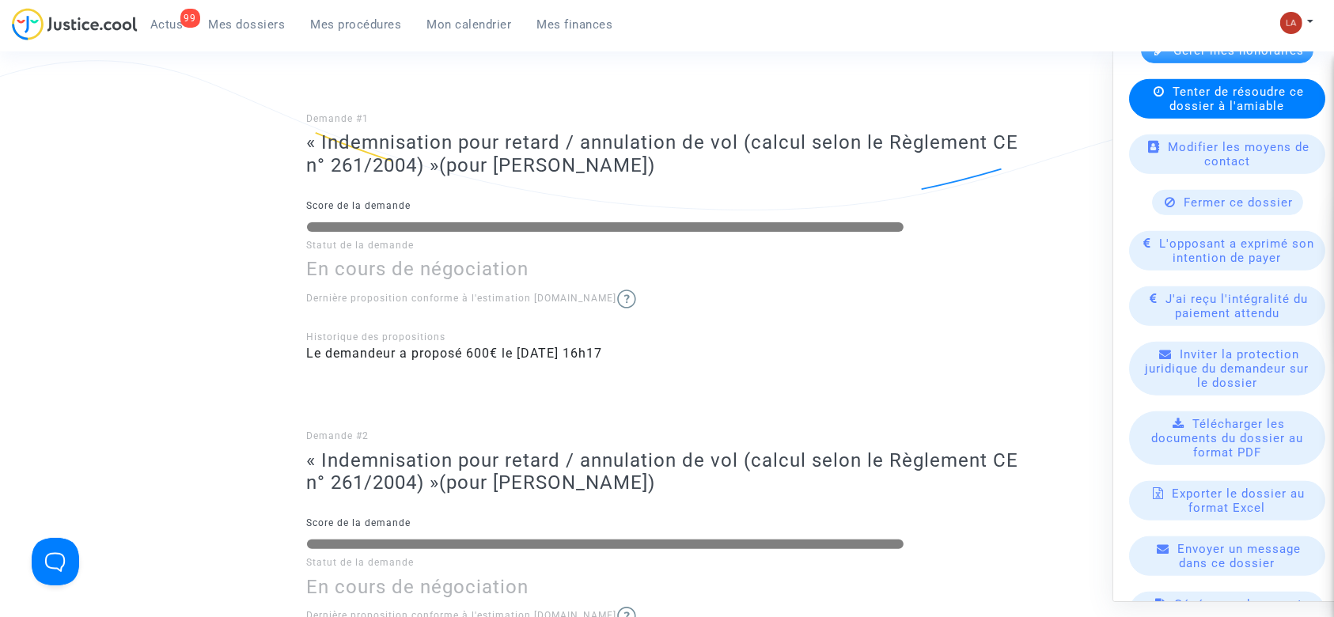
scroll to position [633, 0]
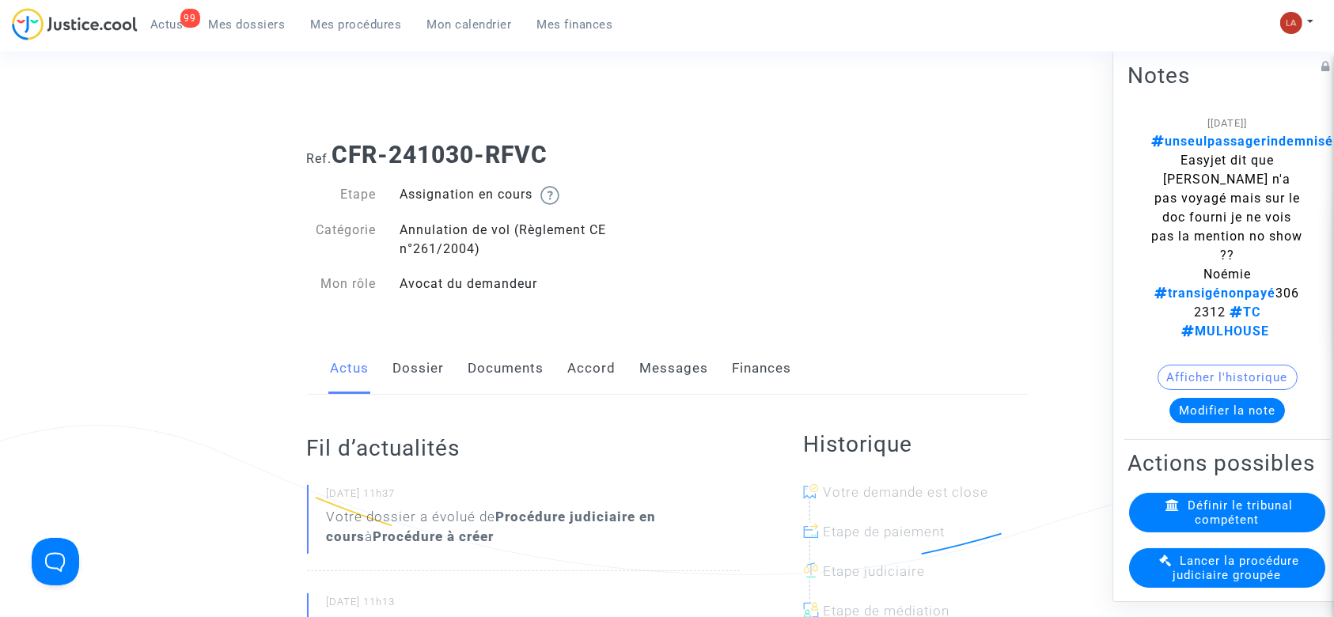
click at [665, 364] on link "Messages" at bounding box center [674, 369] width 69 height 52
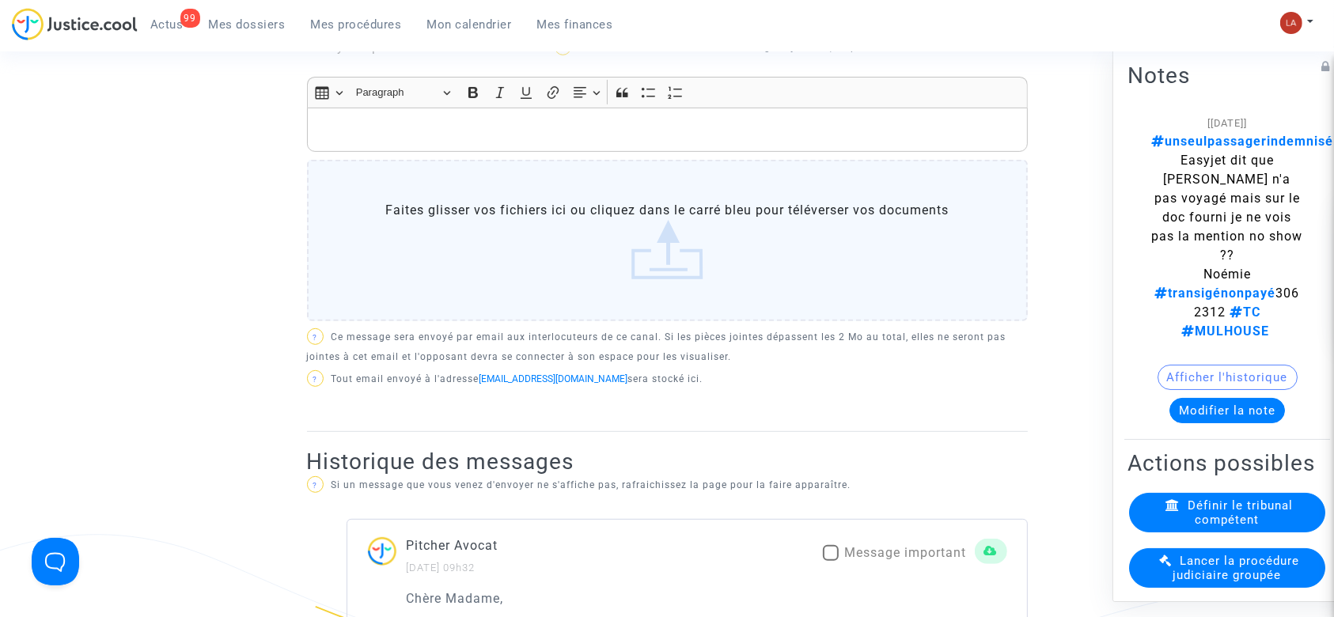
scroll to position [1160, 0]
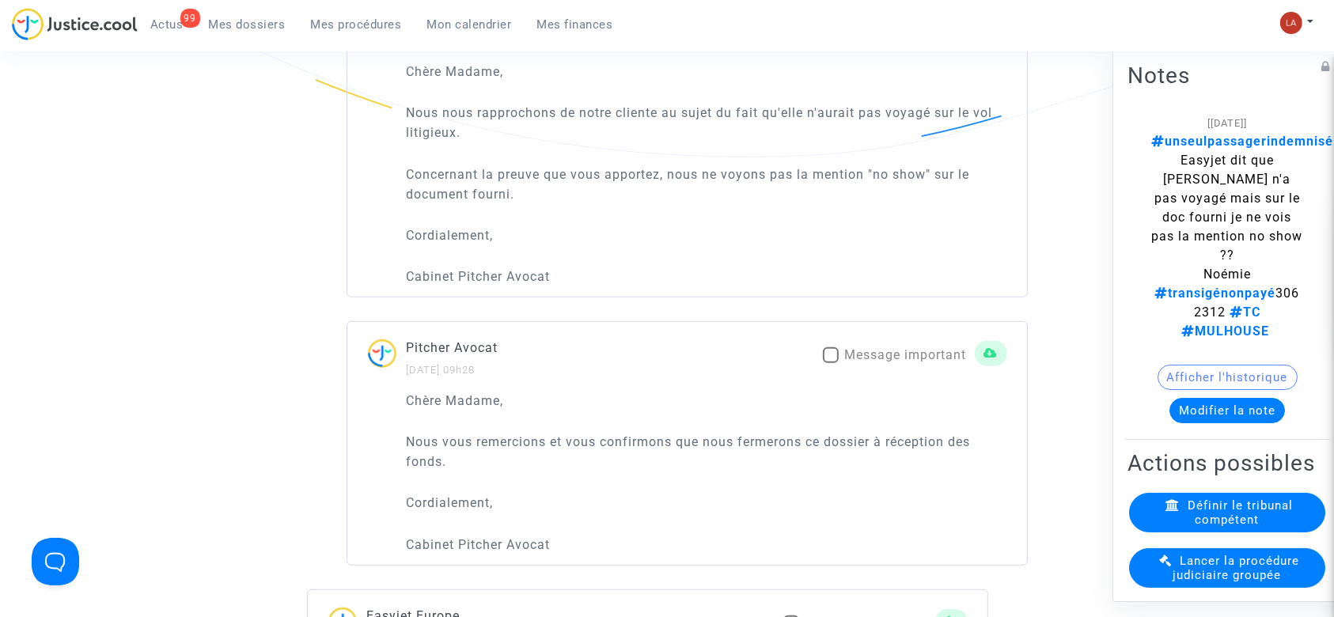
click at [1233, 310] on span "unseulpassagerindemnisé Easyjet dit que [PERSON_NAME] n'a pas voyagé mais sur l…" at bounding box center [1242, 236] width 182 height 205
copy span "3062312"
click at [1194, 384] on button "Afficher l'historique" at bounding box center [1228, 377] width 140 height 25
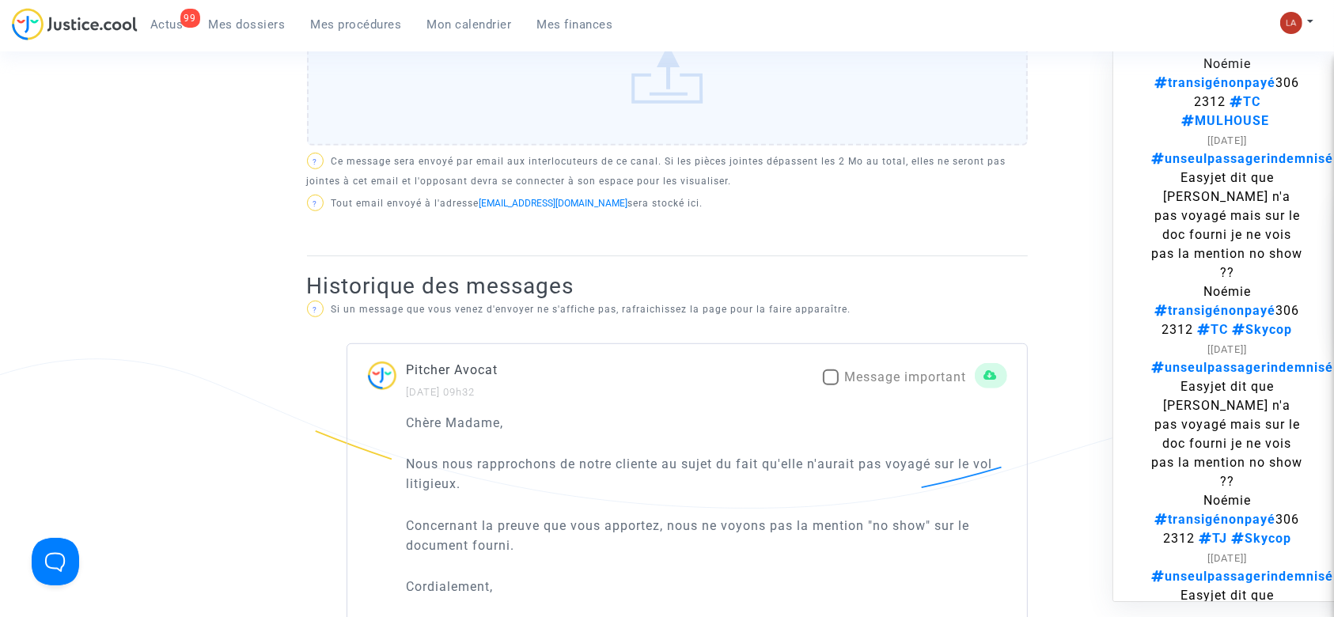
scroll to position [1055, 0]
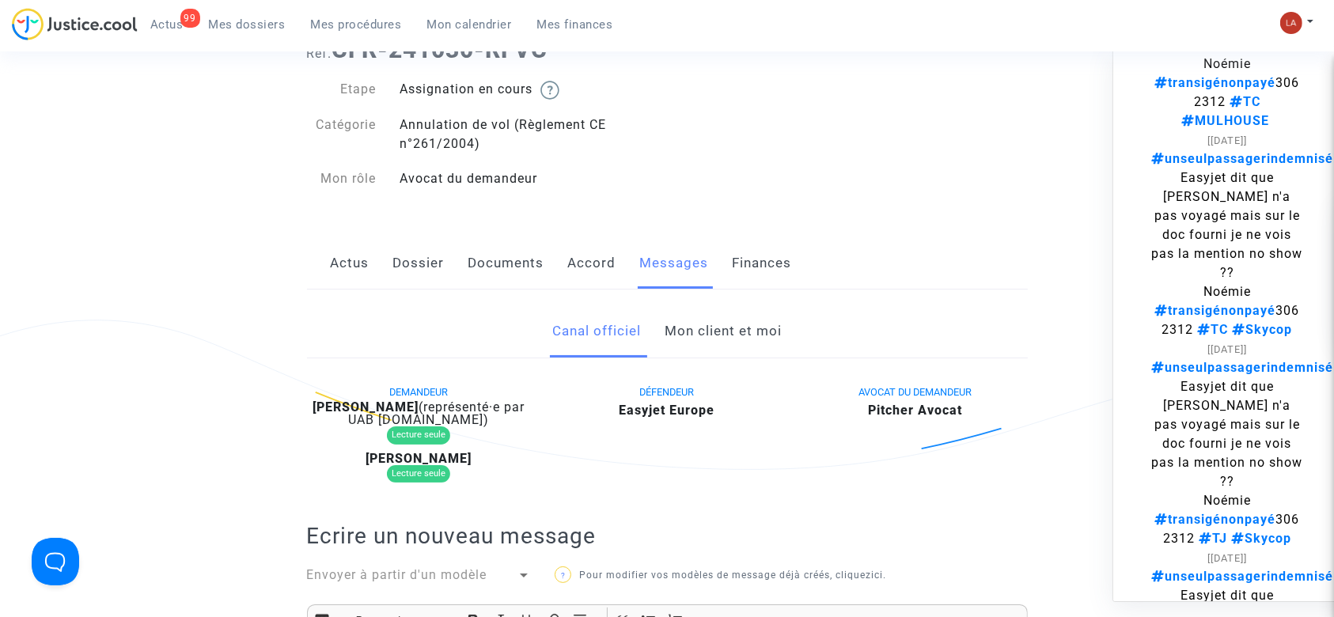
click at [697, 320] on link "Mon client et moi" at bounding box center [723, 331] width 117 height 52
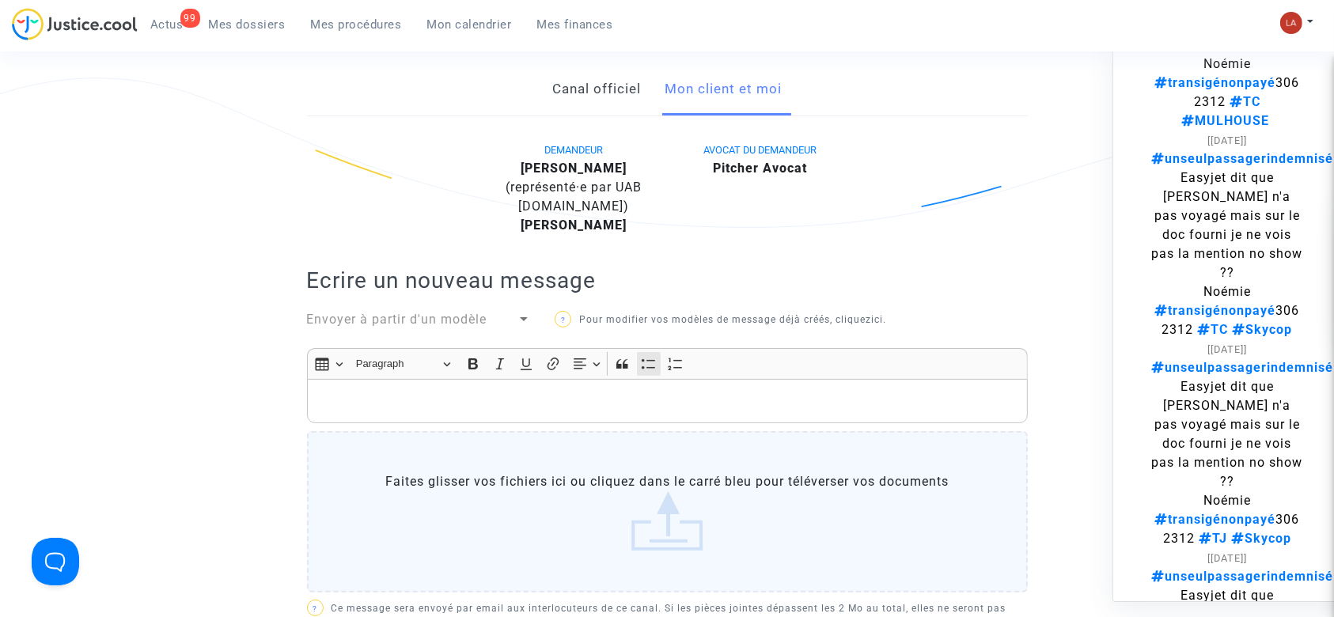
scroll to position [317, 0]
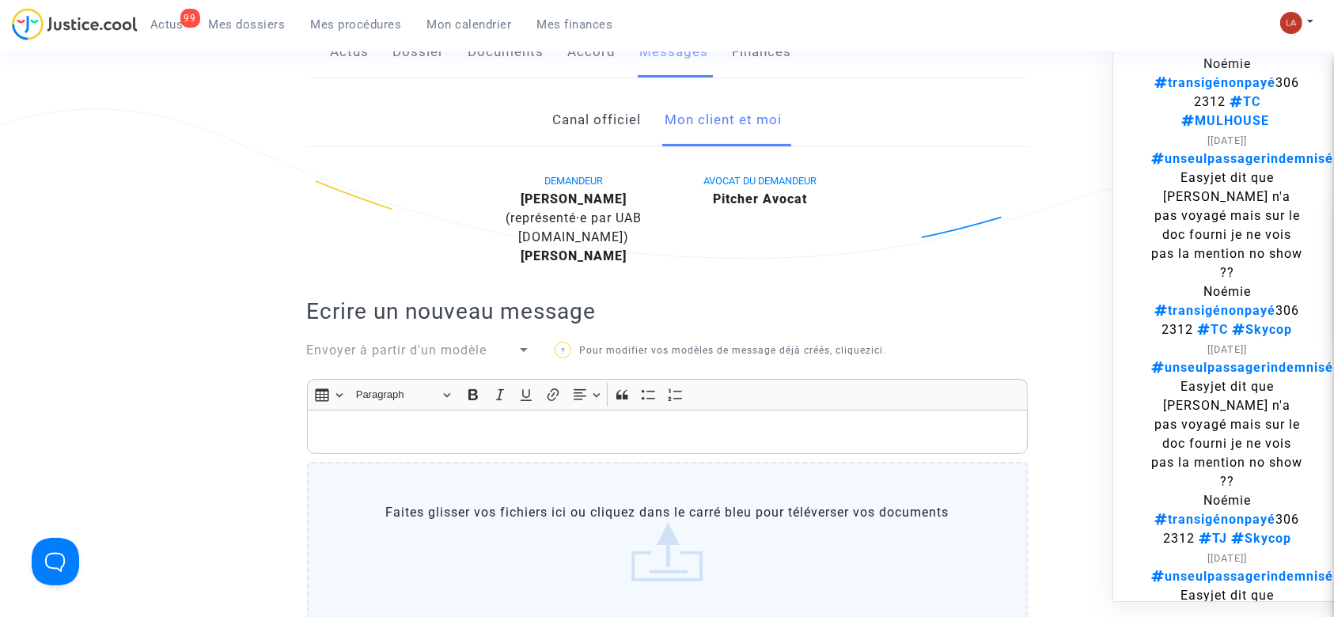
click at [565, 114] on link "Canal officiel" at bounding box center [596, 120] width 89 height 52
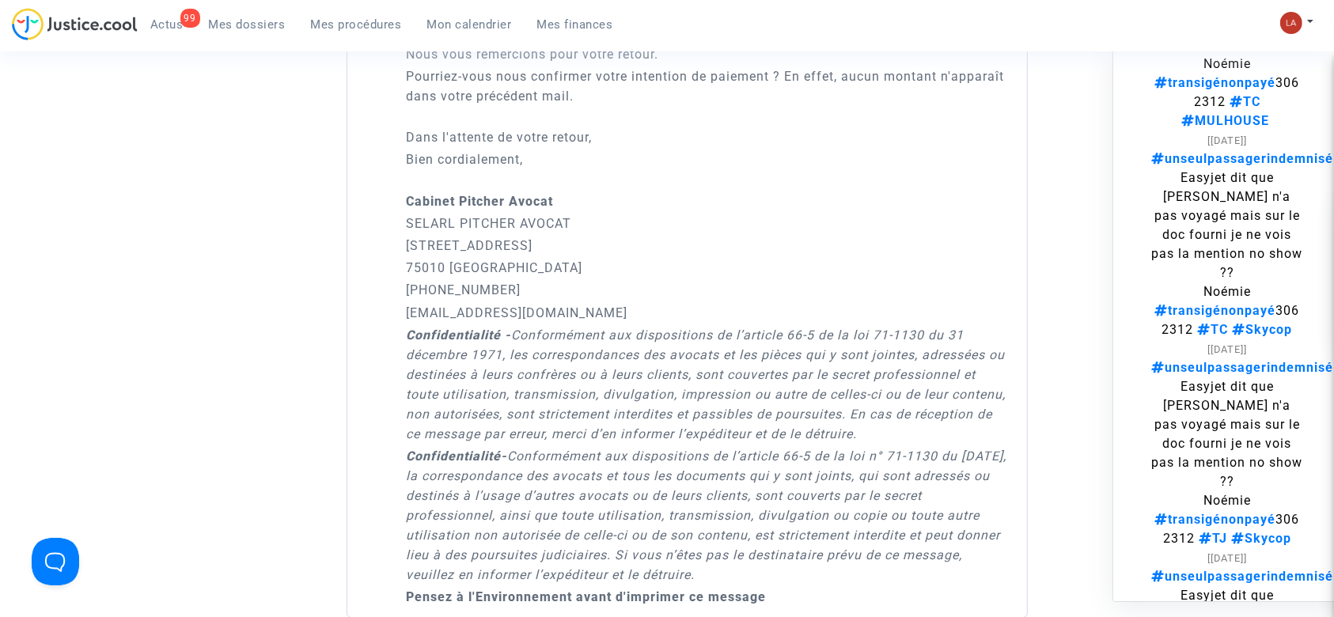
scroll to position [4854, 0]
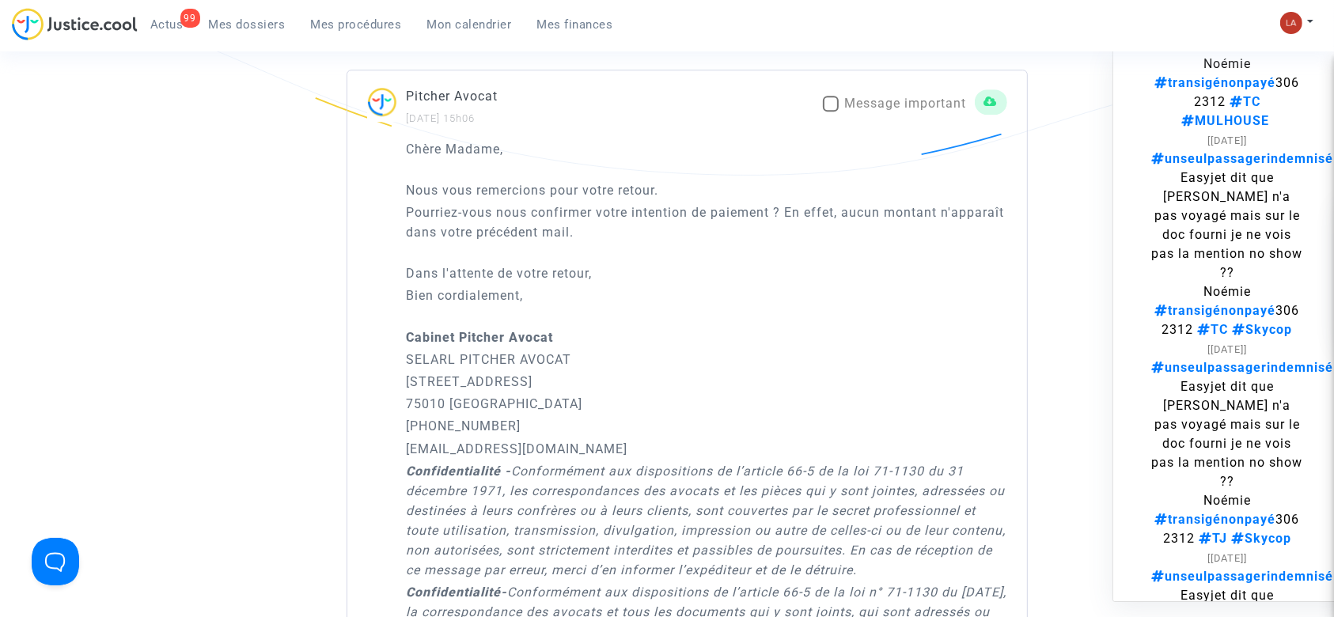
click at [885, 96] on span "Message important" at bounding box center [906, 103] width 122 height 15
click at [831, 112] on input "Message important" at bounding box center [830, 112] width 1 height 1
checkbox input "true"
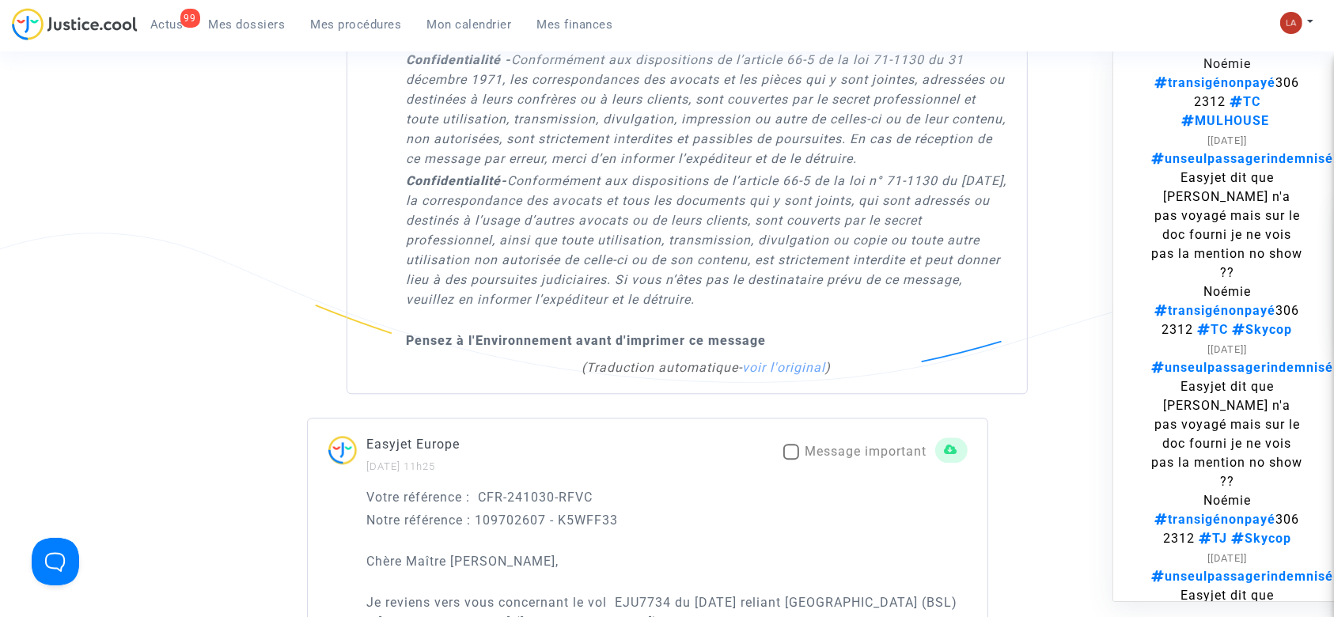
click at [827, 444] on span "Message important" at bounding box center [867, 451] width 122 height 15
click at [791, 460] on input "Message important" at bounding box center [791, 460] width 1 height 1
checkbox input "true"
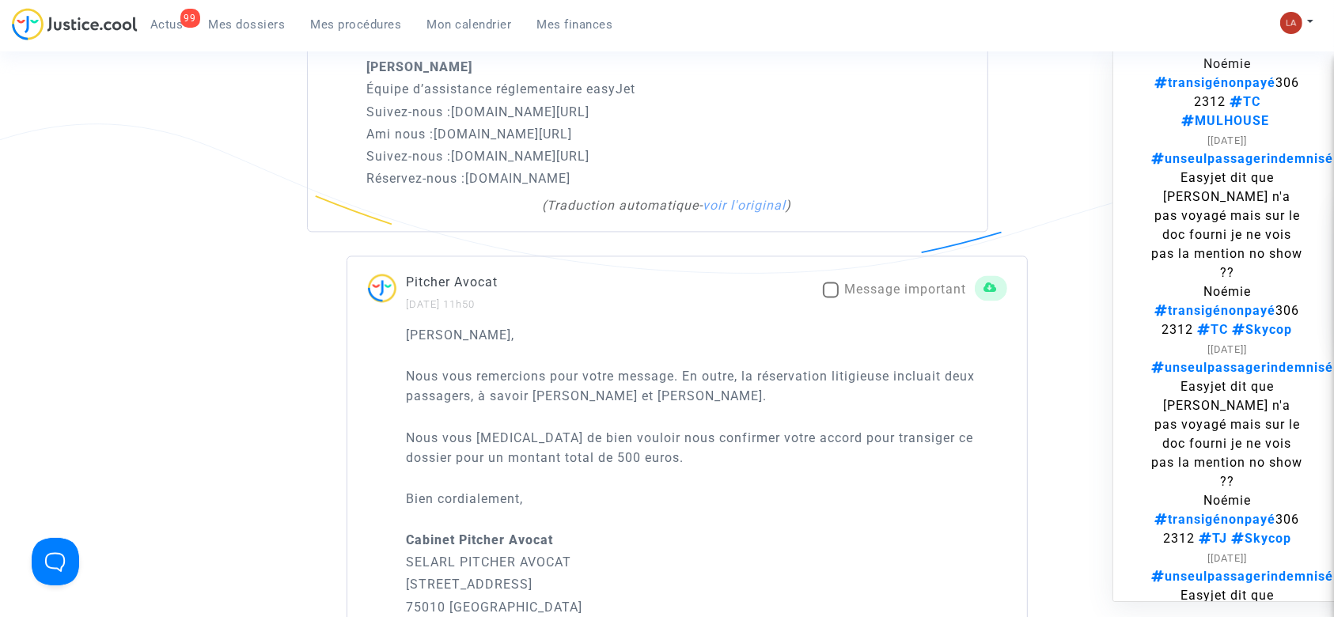
click at [880, 291] on span "Message important" at bounding box center [906, 289] width 122 height 15
click at [831, 298] on input "Message important" at bounding box center [830, 298] width 1 height 1
checkbox input "true"
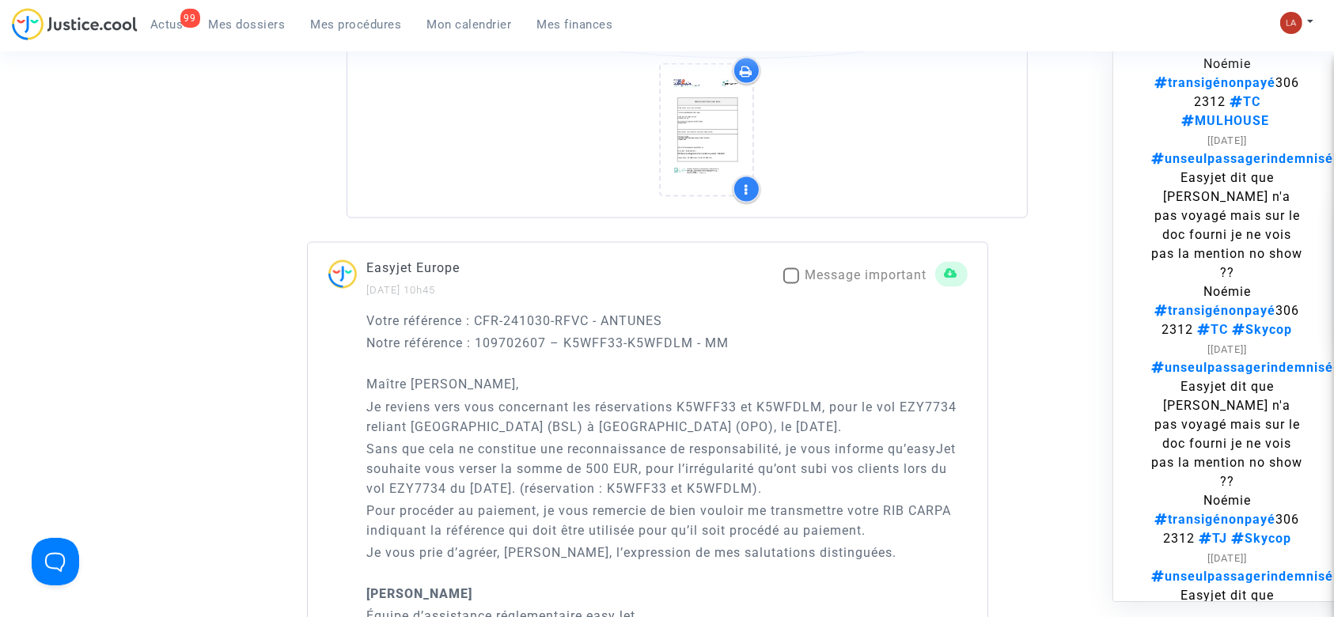
click at [865, 274] on span "Message important" at bounding box center [867, 275] width 122 height 15
click at [791, 284] on input "Message important" at bounding box center [791, 284] width 1 height 1
checkbox input "true"
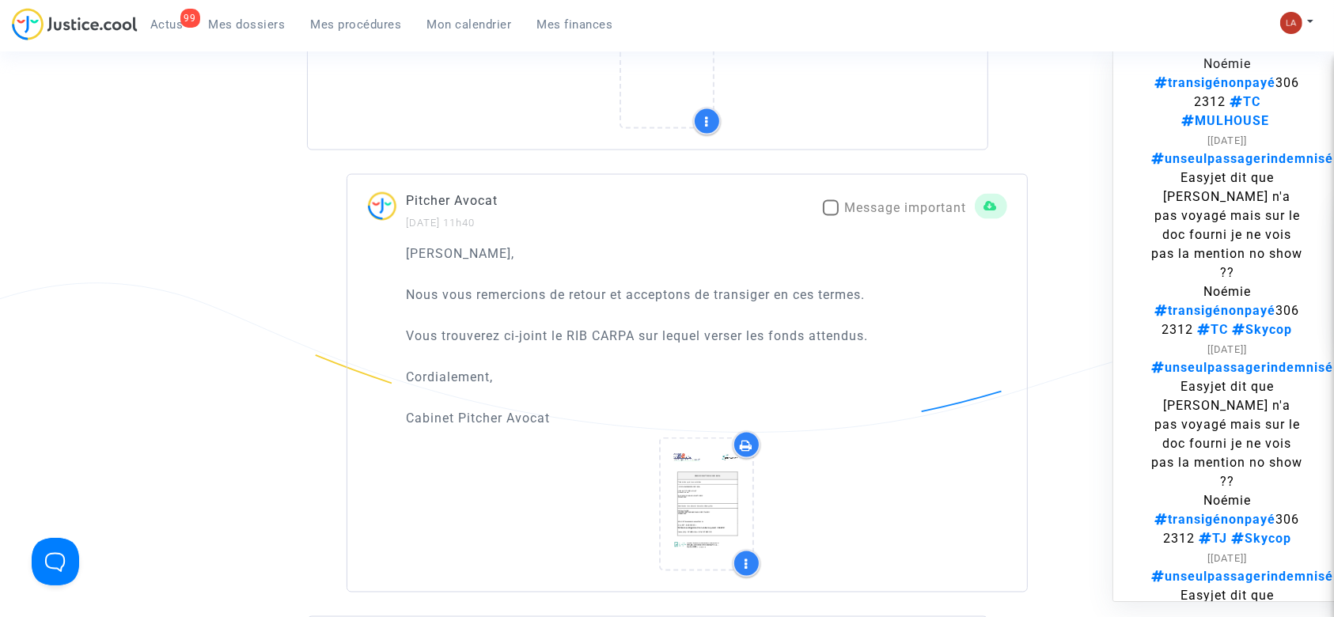
scroll to position [2216, 0]
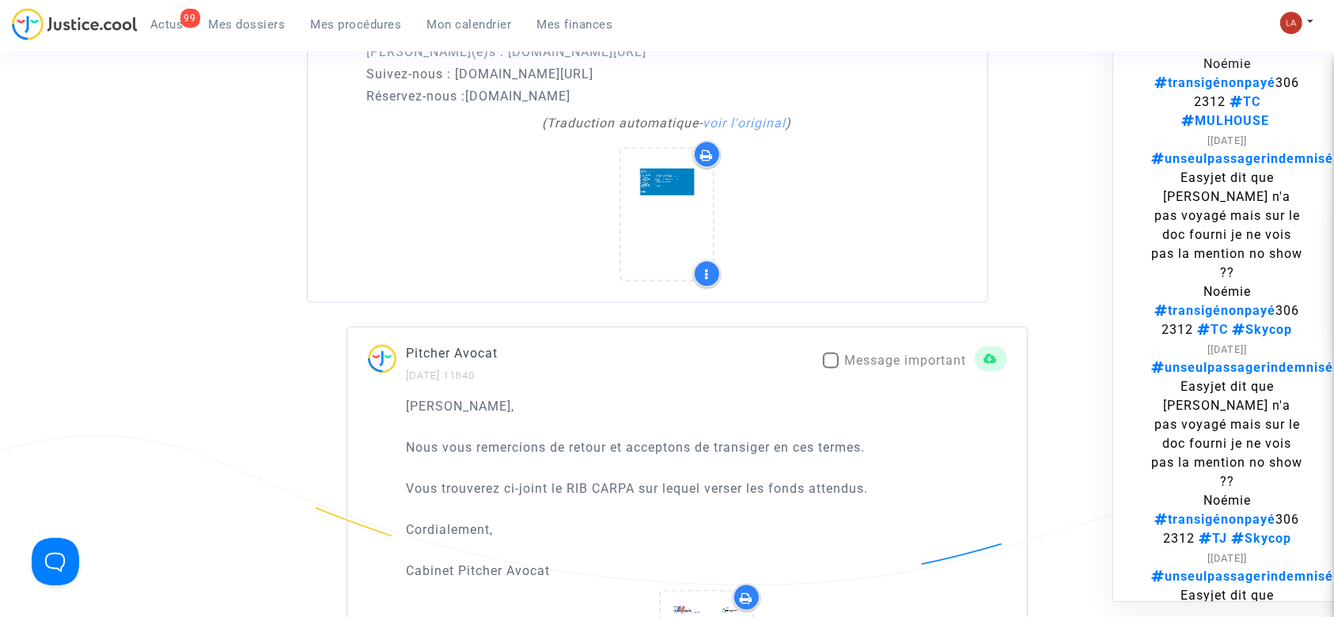
click at [883, 359] on span "Message important" at bounding box center [906, 360] width 122 height 15
click at [831, 369] on input "Message important" at bounding box center [830, 369] width 1 height 1
checkbox input "true"
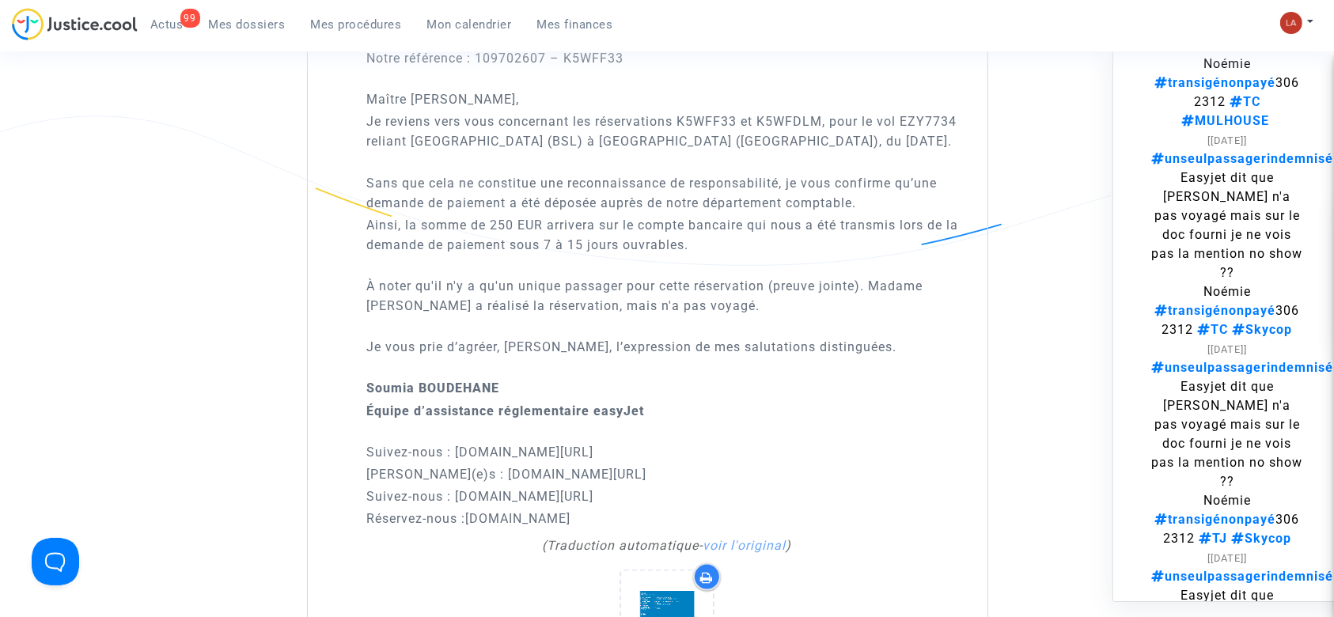
scroll to position [1583, 0]
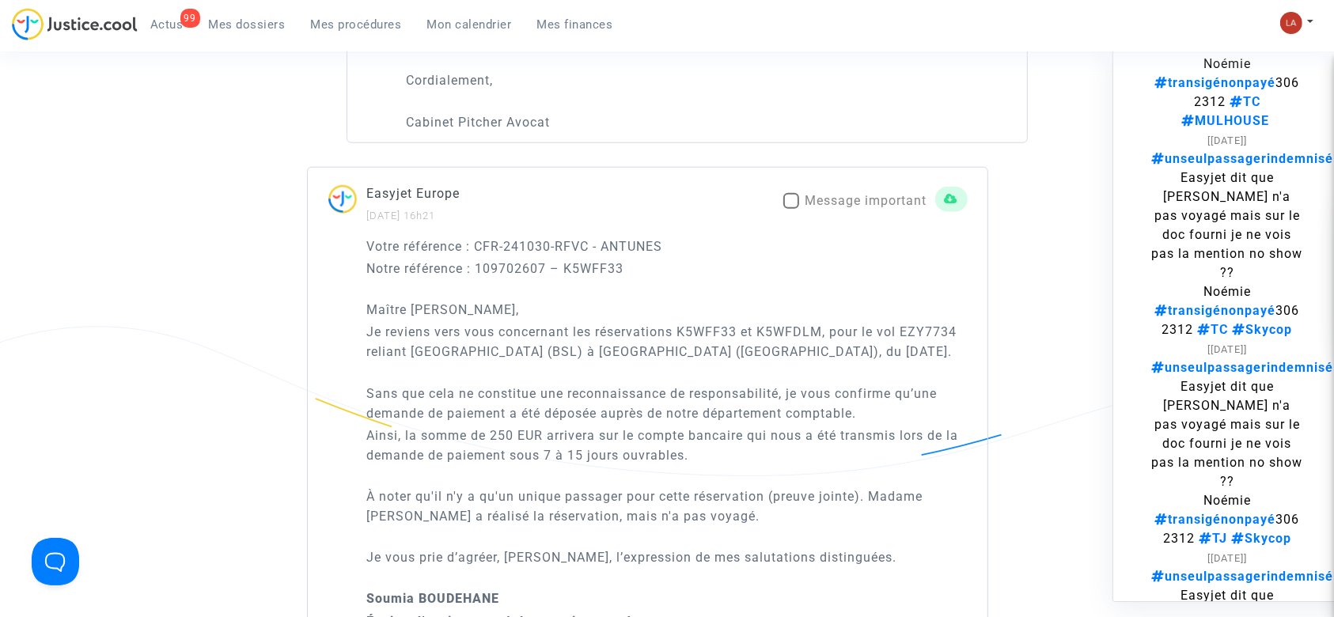
click at [851, 202] on span "Message important" at bounding box center [867, 200] width 122 height 15
click at [791, 209] on input "Message important" at bounding box center [791, 209] width 1 height 1
checkbox input "true"
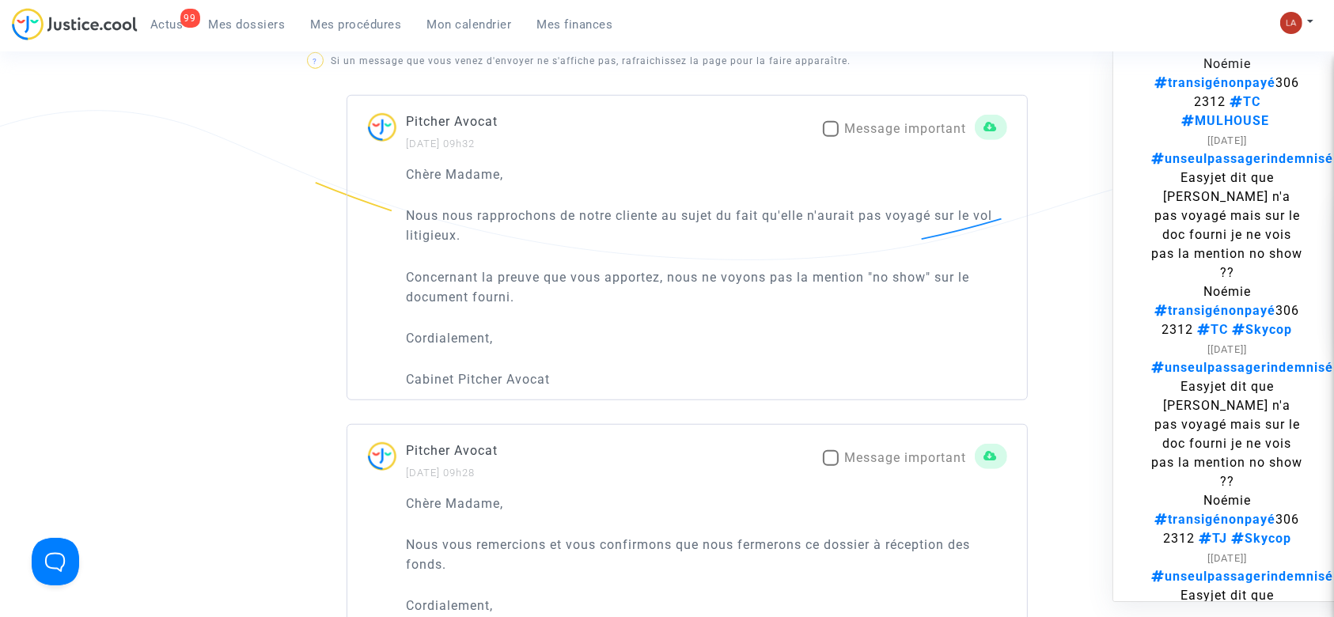
scroll to position [1055, 0]
click at [890, 457] on span "Message important" at bounding box center [906, 460] width 122 height 15
click at [831, 469] on input "Message important" at bounding box center [830, 469] width 1 height 1
checkbox input "true"
drag, startPoint x: 901, startPoint y: 131, endPoint x: 673, endPoint y: 164, distance: 230.3
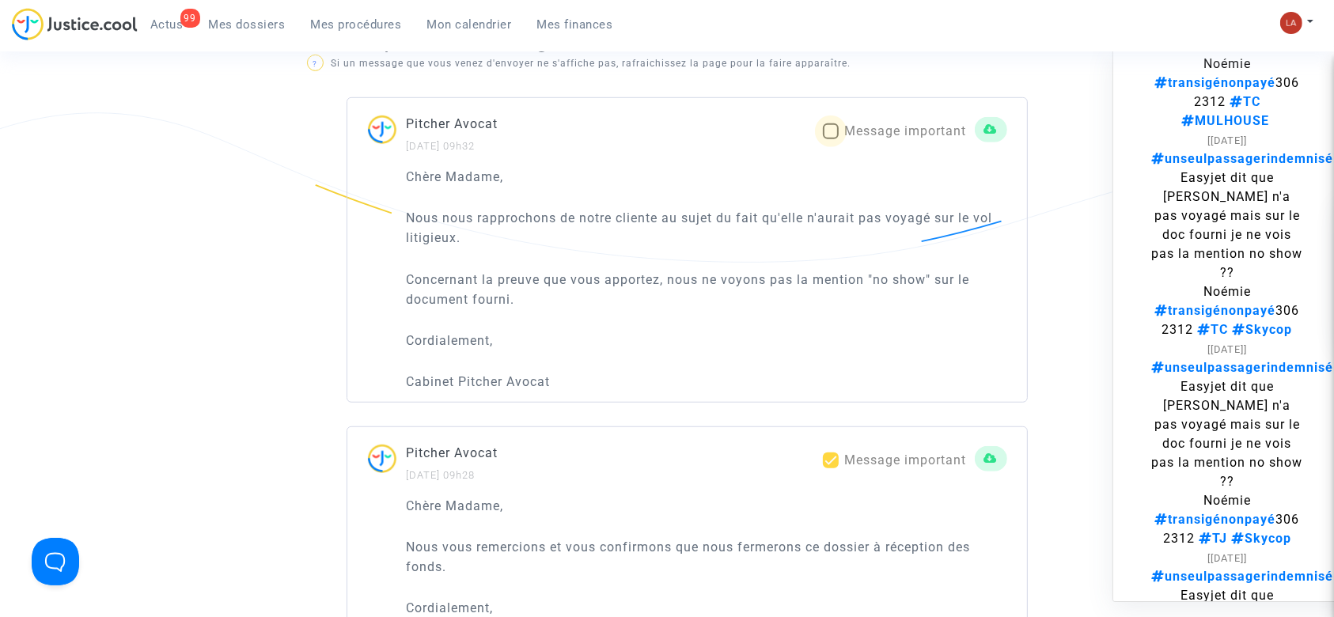
click at [898, 130] on span "Message important" at bounding box center [906, 130] width 122 height 15
click at [831, 139] on input "Message important" at bounding box center [830, 139] width 1 height 1
checkbox input "true"
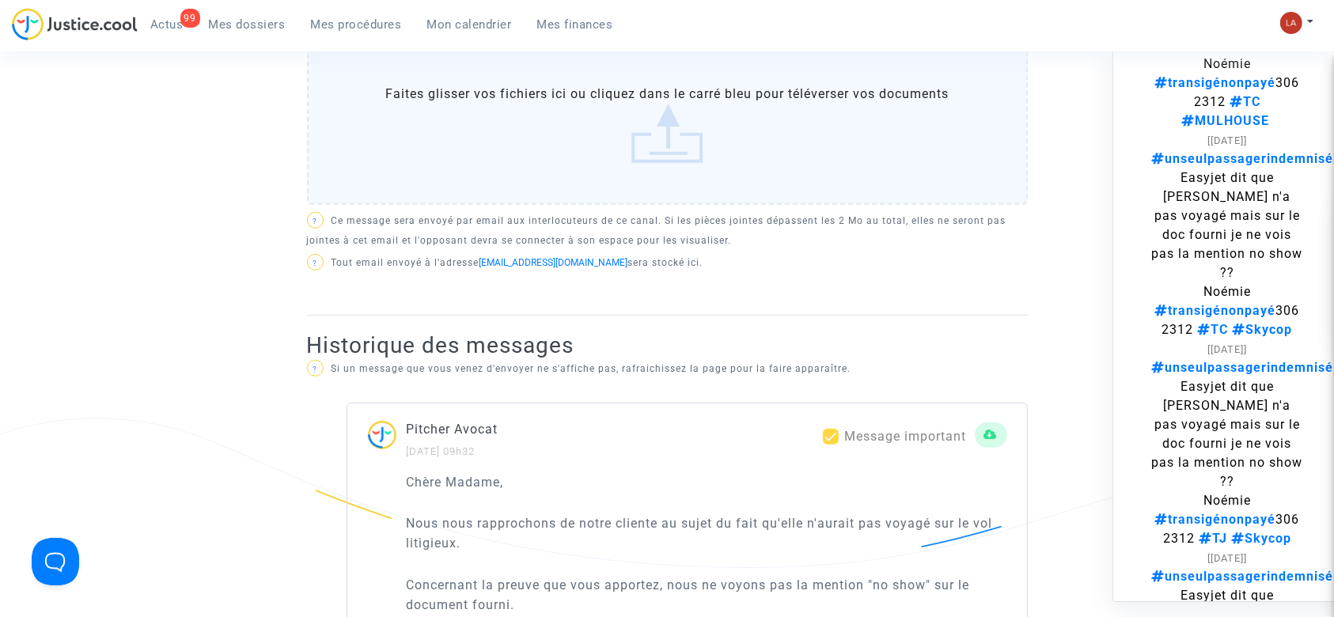
scroll to position [422, 0]
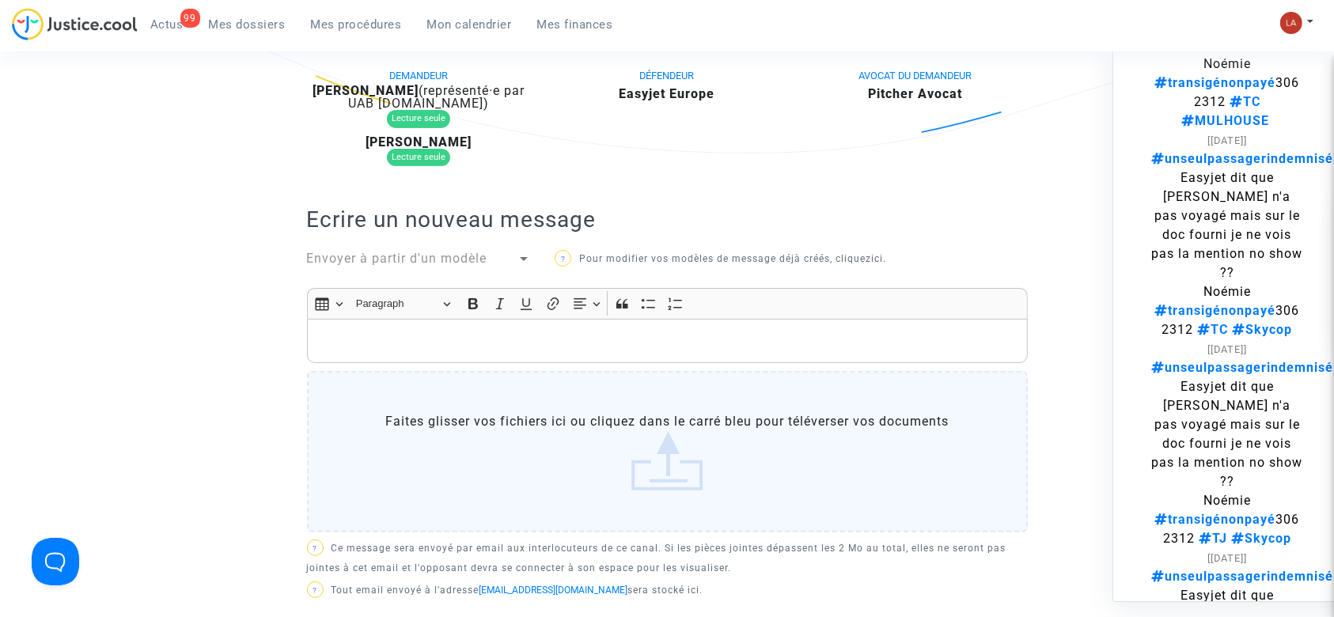
click at [413, 260] on span "Envoyer à partir d'un modèle" at bounding box center [397, 258] width 180 height 15
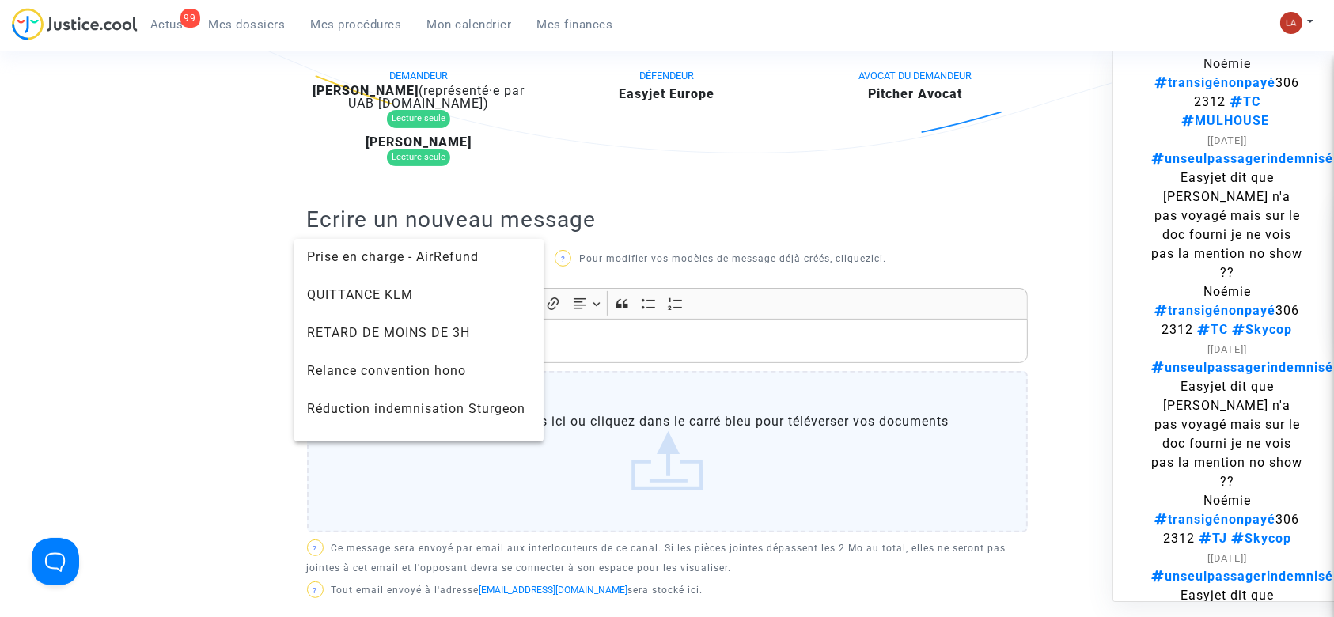
scroll to position [1583, 0]
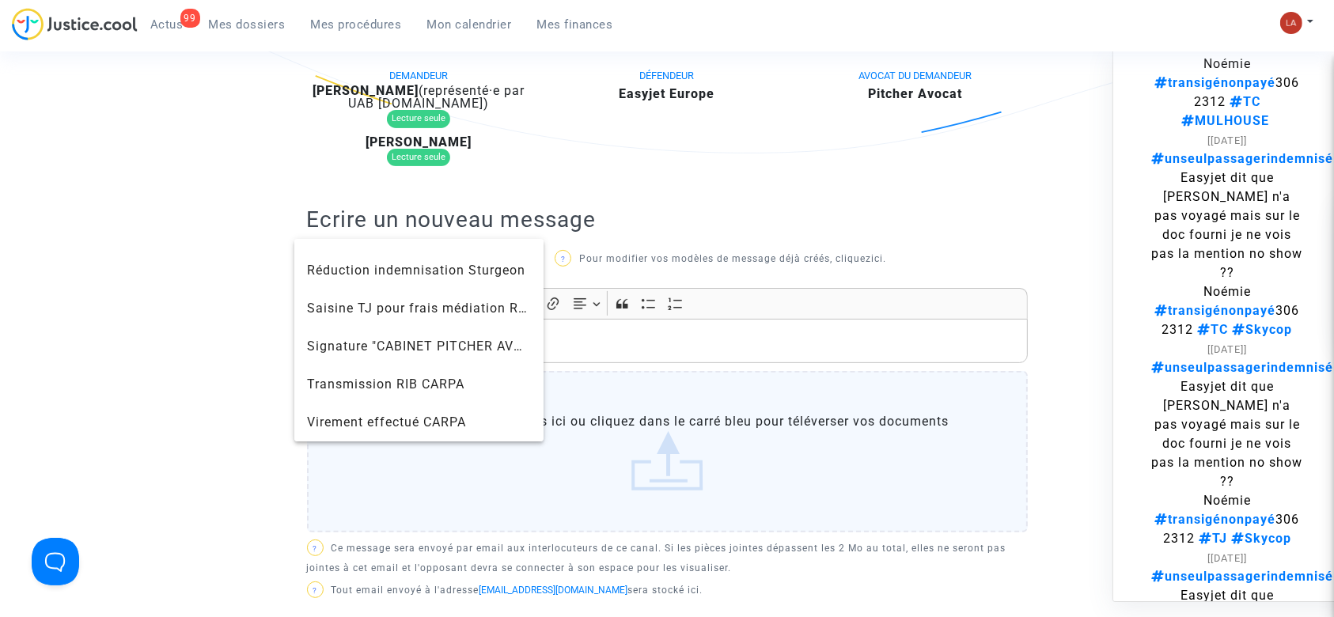
drag, startPoint x: 658, startPoint y: 178, endPoint x: 620, endPoint y: 178, distance: 38.0
click at [660, 177] on div at bounding box center [667, 308] width 1334 height 617
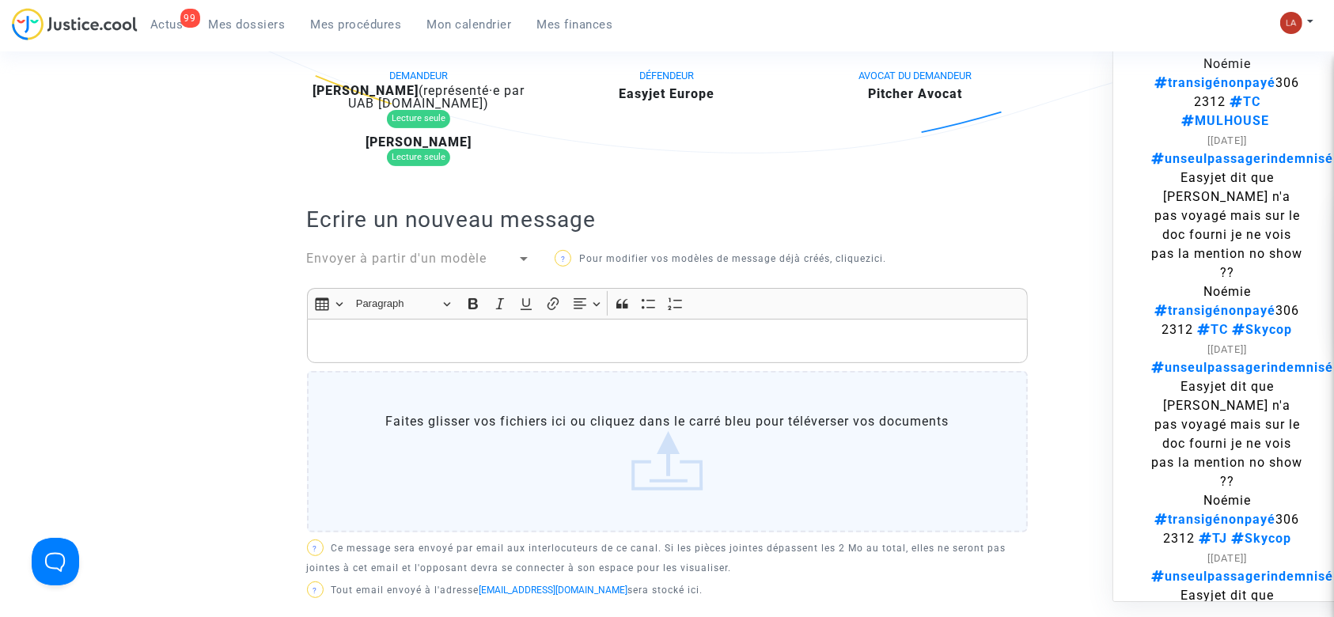
click at [450, 269] on div "Envoyer à partir d'un modèle" at bounding box center [419, 260] width 248 height 22
click at [452, 249] on div "Envoyer à partir d'un modèle" at bounding box center [412, 258] width 211 height 19
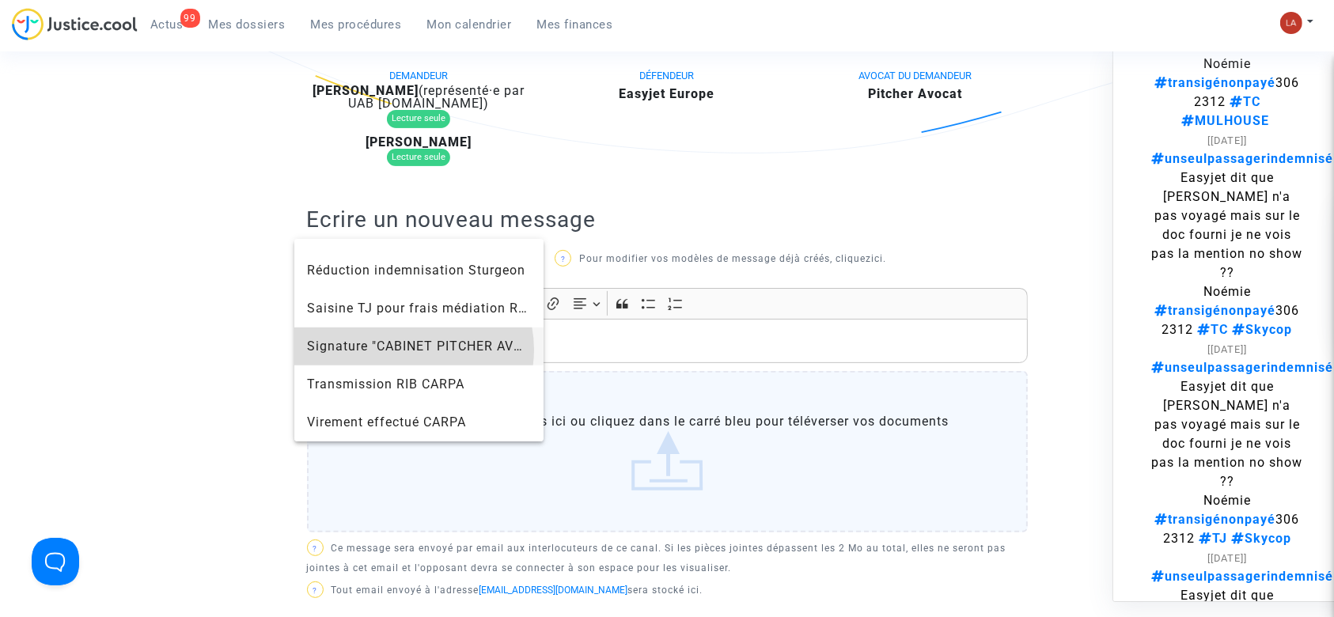
click at [414, 349] on span "Signature "CABINET PITCHER AVOCAT"" at bounding box center [430, 346] width 246 height 15
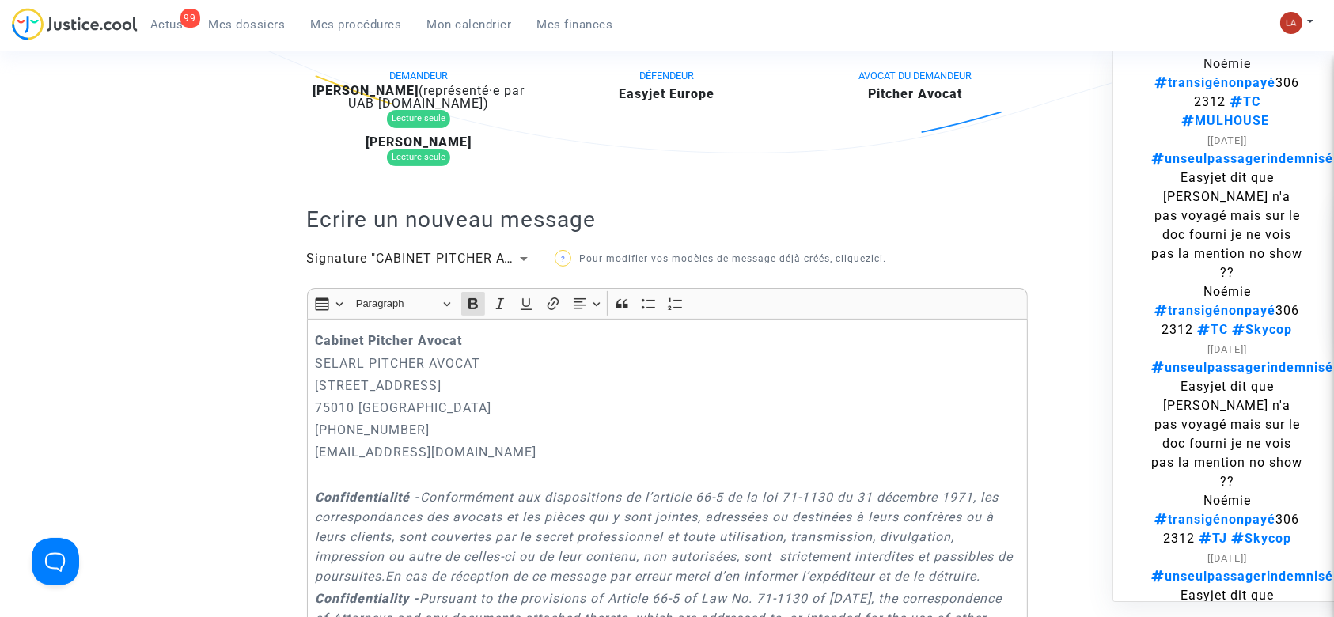
click at [317, 337] on strong "Cabinet Pitcher Avocat" at bounding box center [388, 340] width 147 height 15
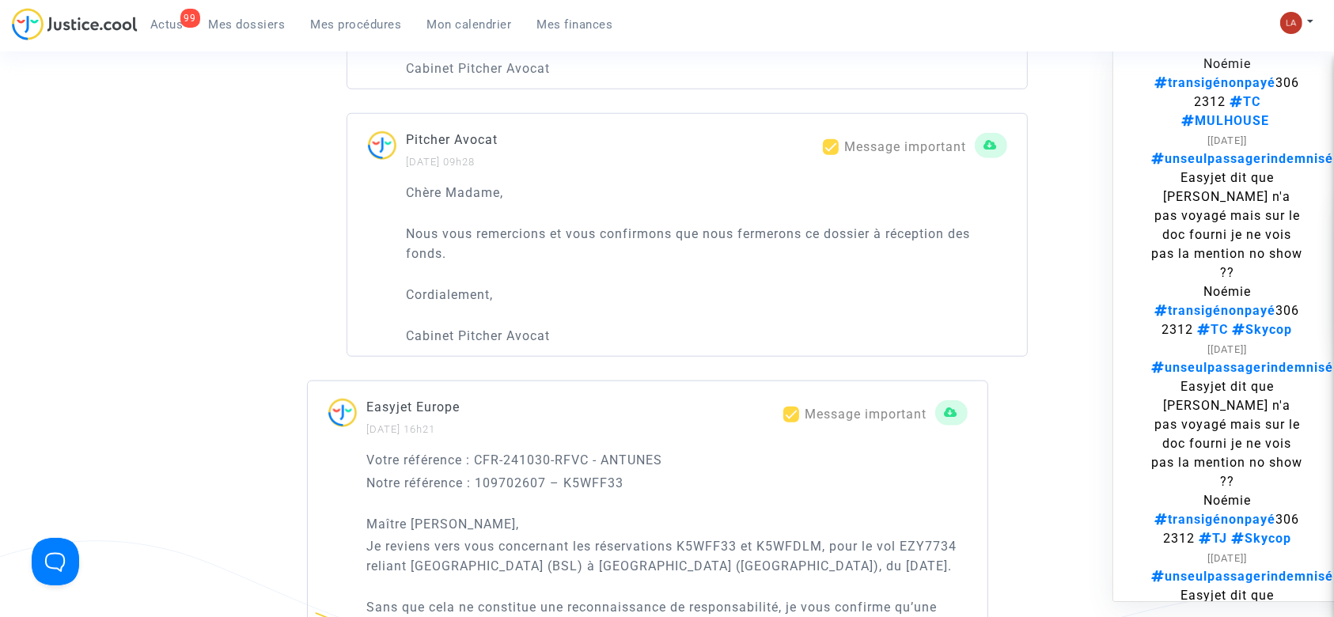
scroll to position [738, 0]
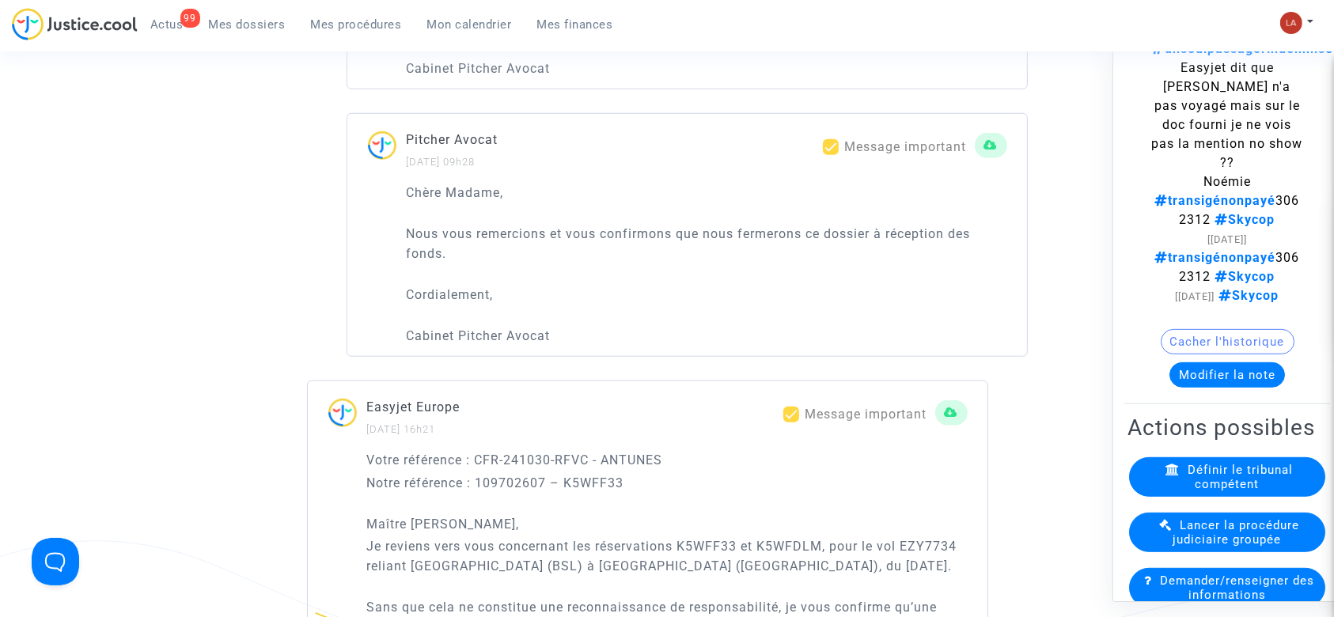
click at [1193, 388] on button "Modifier la note" at bounding box center [1228, 374] width 116 height 25
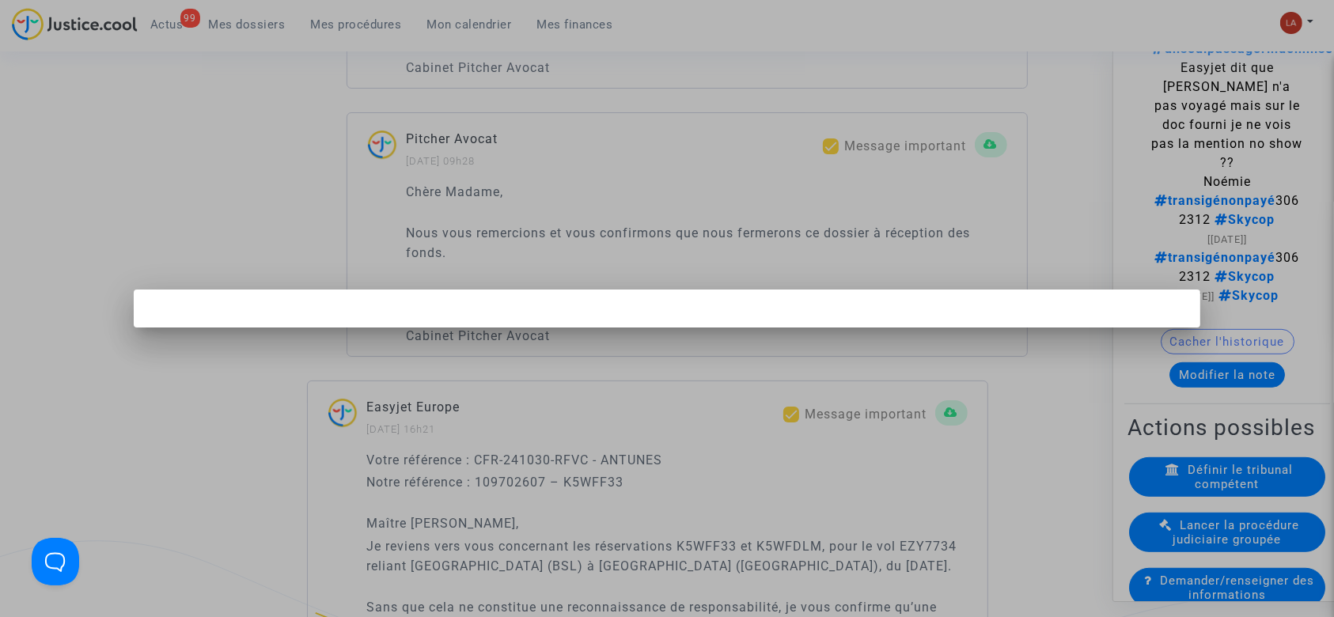
scroll to position [0, 0]
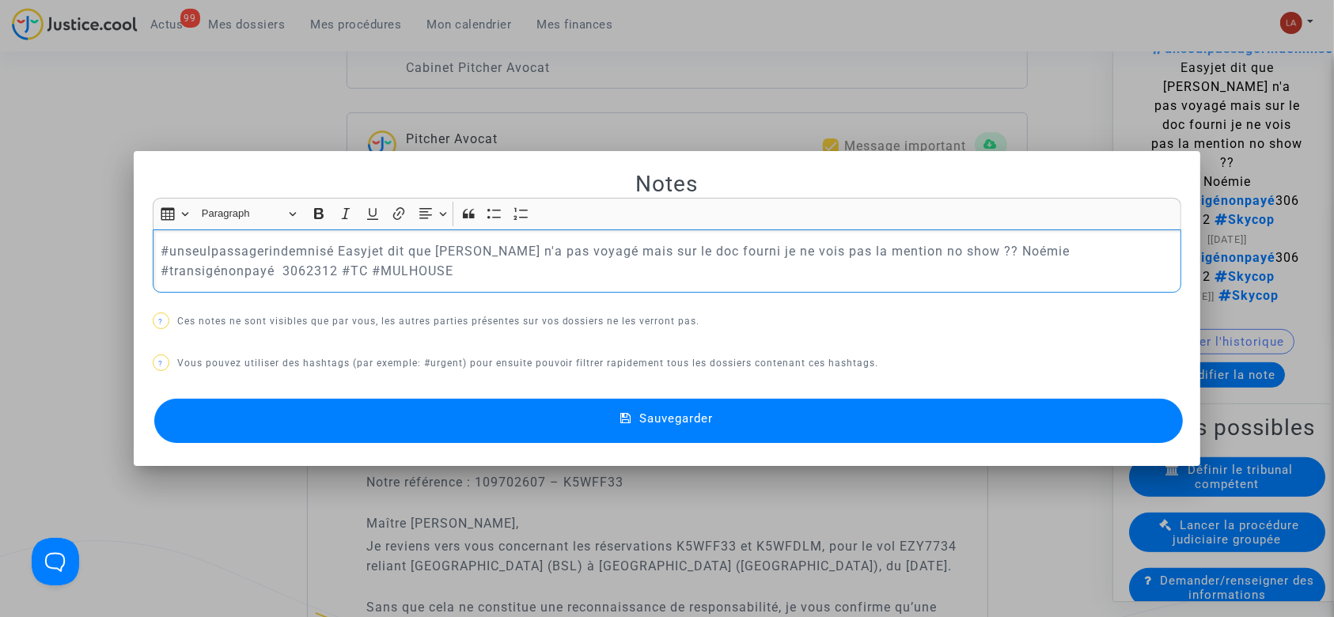
click at [1102, 248] on p "#unseulpassagerindemnisé Easyjet dit que Catia Mendes n'a pas voyagé mais sur l…" at bounding box center [667, 261] width 1013 height 40
click at [1062, 251] on p "#unseulpassagerindemnisé Easyjet dit que Catia Mendes n'a pas voyagé mais sur l…" at bounding box center [667, 261] width 1013 height 40
click at [1053, 250] on p "#unseulpassagerindemnisé Easyjet dit que Catia Mendes n'a pas voyagé mais sur l…" at bounding box center [667, 261] width 1013 height 40
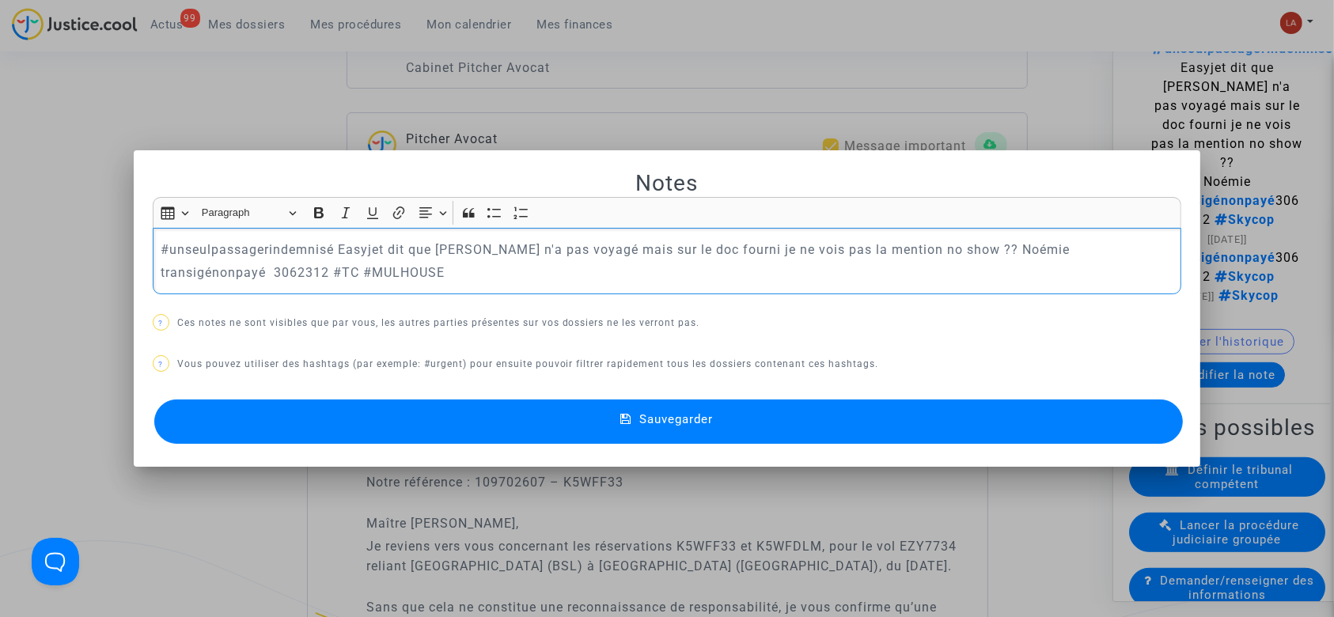
click at [323, 271] on p "transigénonpayé 3062312 #TC #MULHOUSE" at bounding box center [667, 273] width 1013 height 20
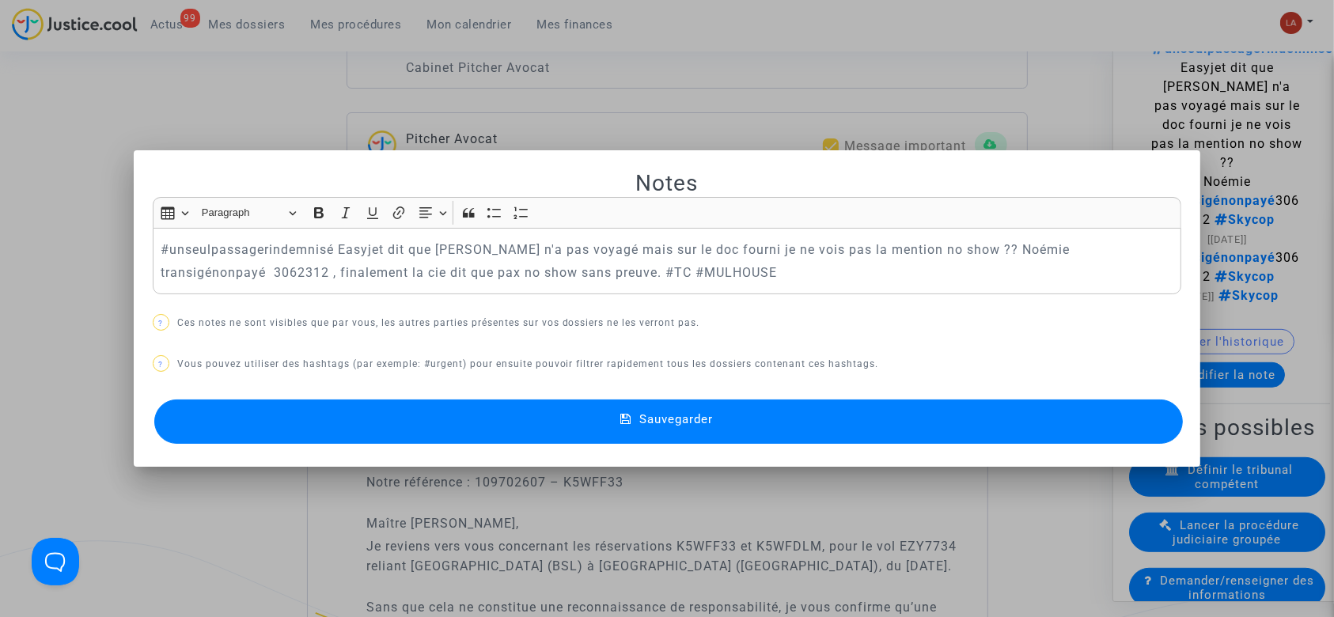
click at [462, 435] on button "Sauvegarder" at bounding box center [669, 422] width 1030 height 44
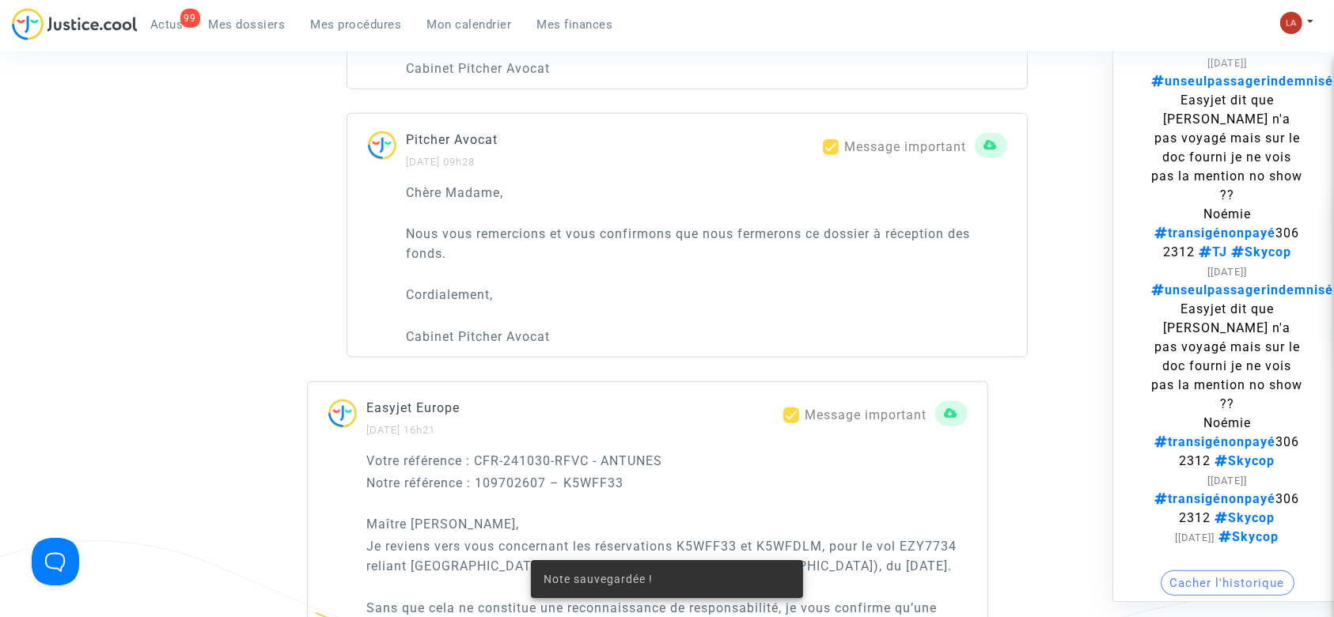
scroll to position [1088, 0]
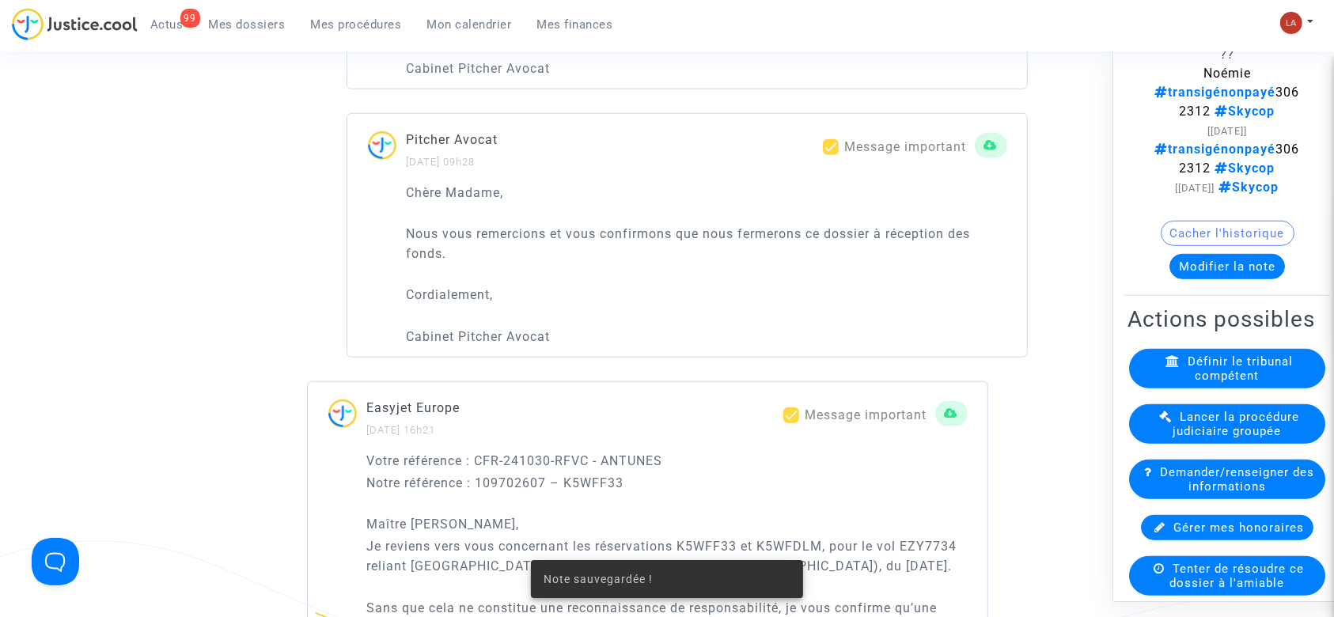
drag, startPoint x: 1241, startPoint y: 325, endPoint x: 1224, endPoint y: 324, distance: 16.6
click at [1236, 279] on button "Modifier la note" at bounding box center [1228, 266] width 116 height 25
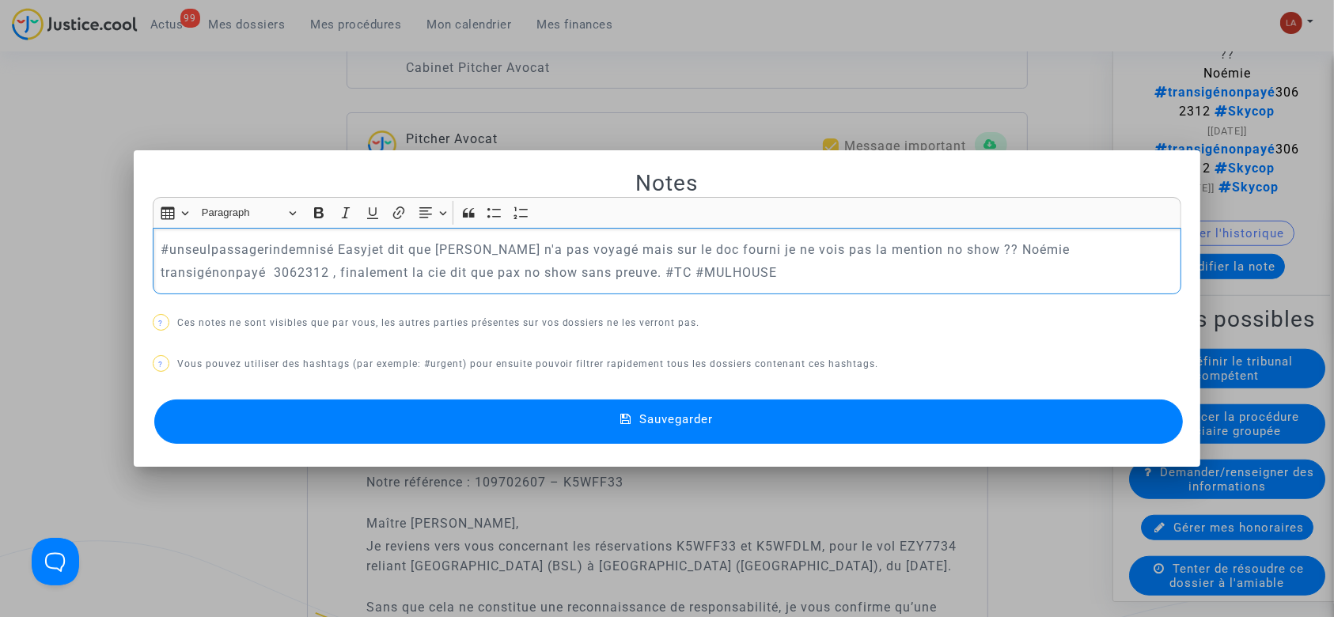
click at [177, 243] on p "#unseulpassagerindemnisé Easyjet dit que Catia Mendes n'a pas voyagé mais sur l…" at bounding box center [667, 250] width 1013 height 20
click at [177, 242] on p "#unseulpassagerindemnisé Easyjet dit que Catia Mendes n'a pas voyagé mais sur l…" at bounding box center [667, 250] width 1013 height 20
click at [772, 120] on div at bounding box center [667, 308] width 1334 height 617
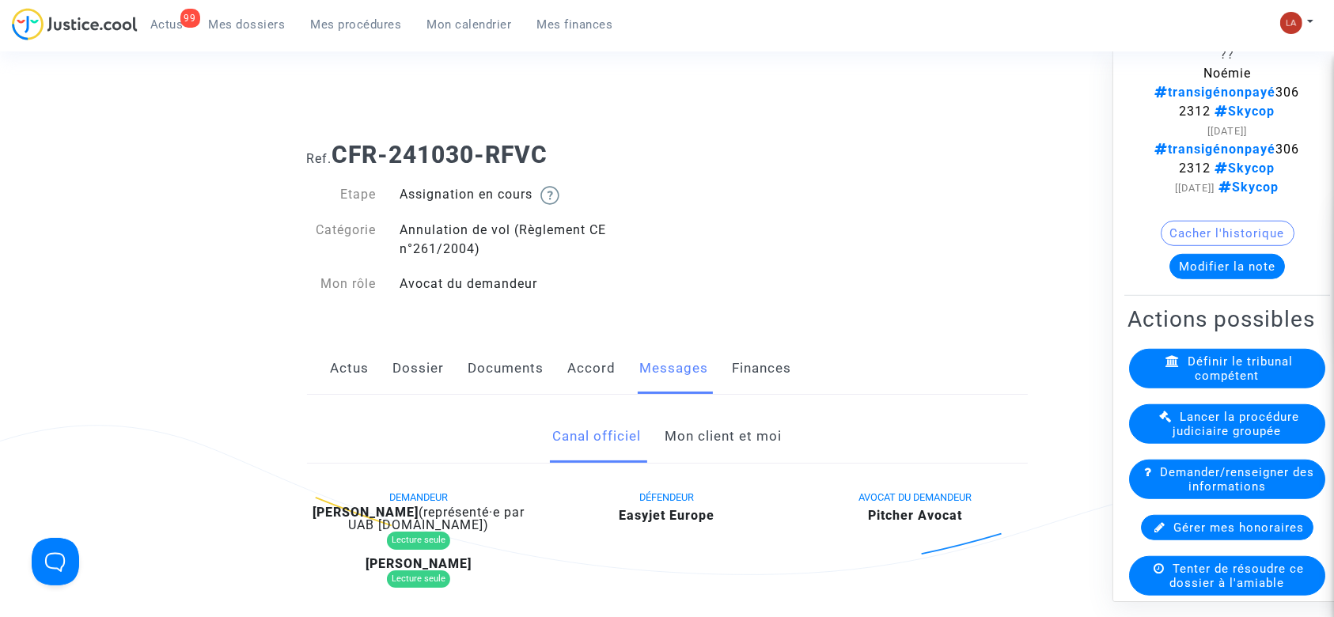
scroll to position [1368, 0]
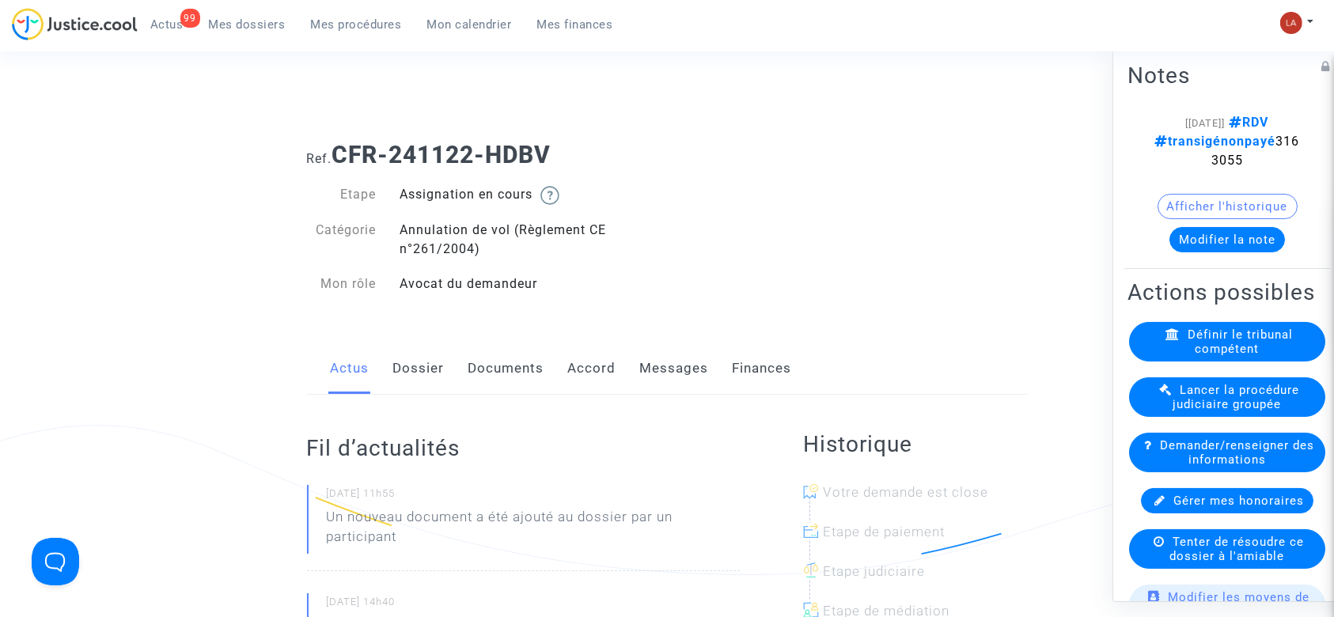
click at [1237, 157] on span "transigénonpayé 3163055" at bounding box center [1227, 151] width 145 height 34
copy span "3163055"
click at [679, 388] on link "Messages" at bounding box center [674, 369] width 69 height 52
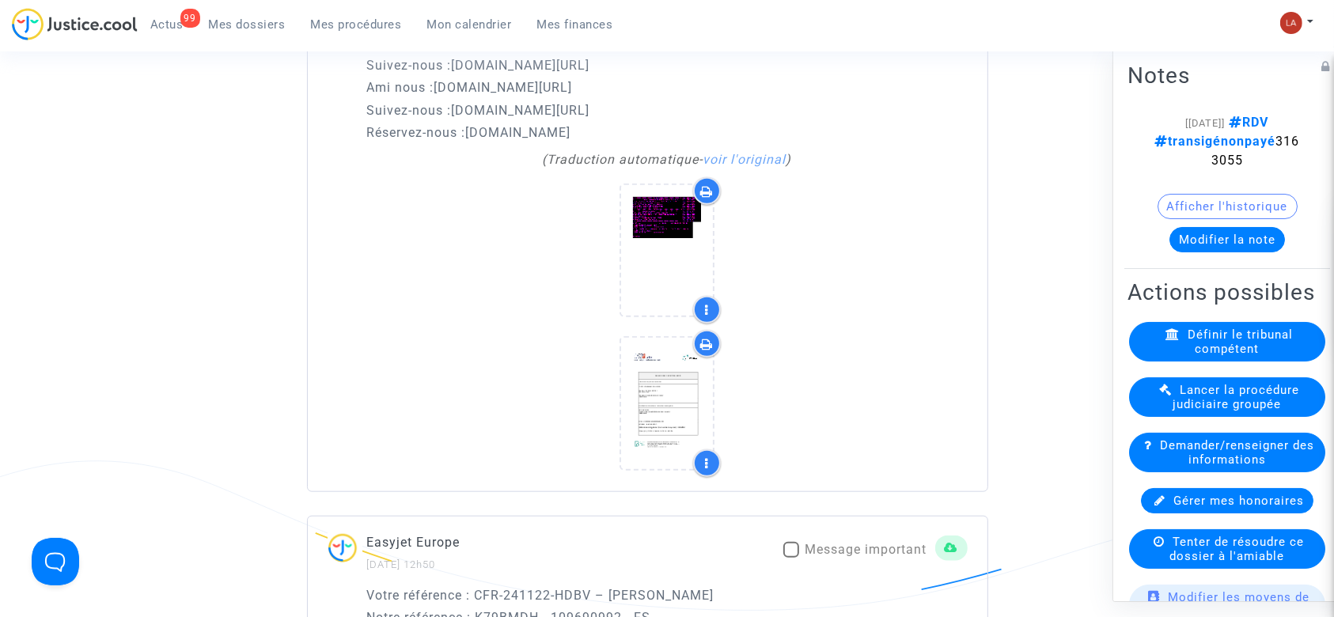
scroll to position [1371, 0]
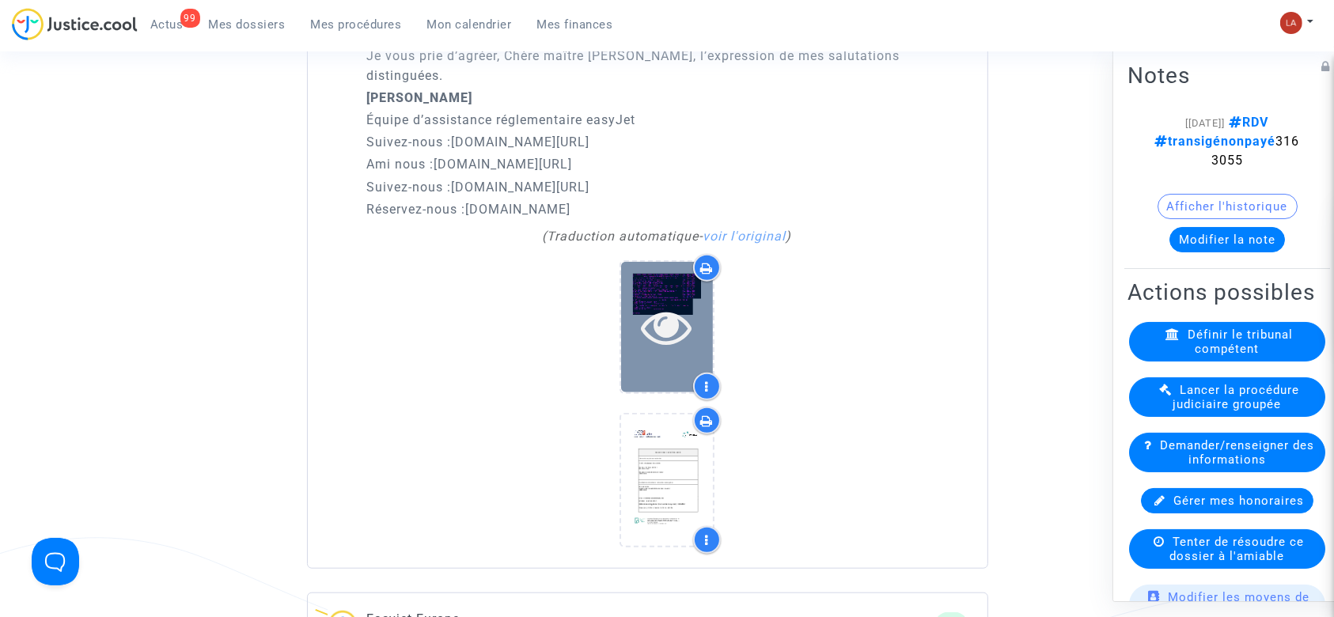
click at [666, 302] on icon at bounding box center [667, 327] width 51 height 51
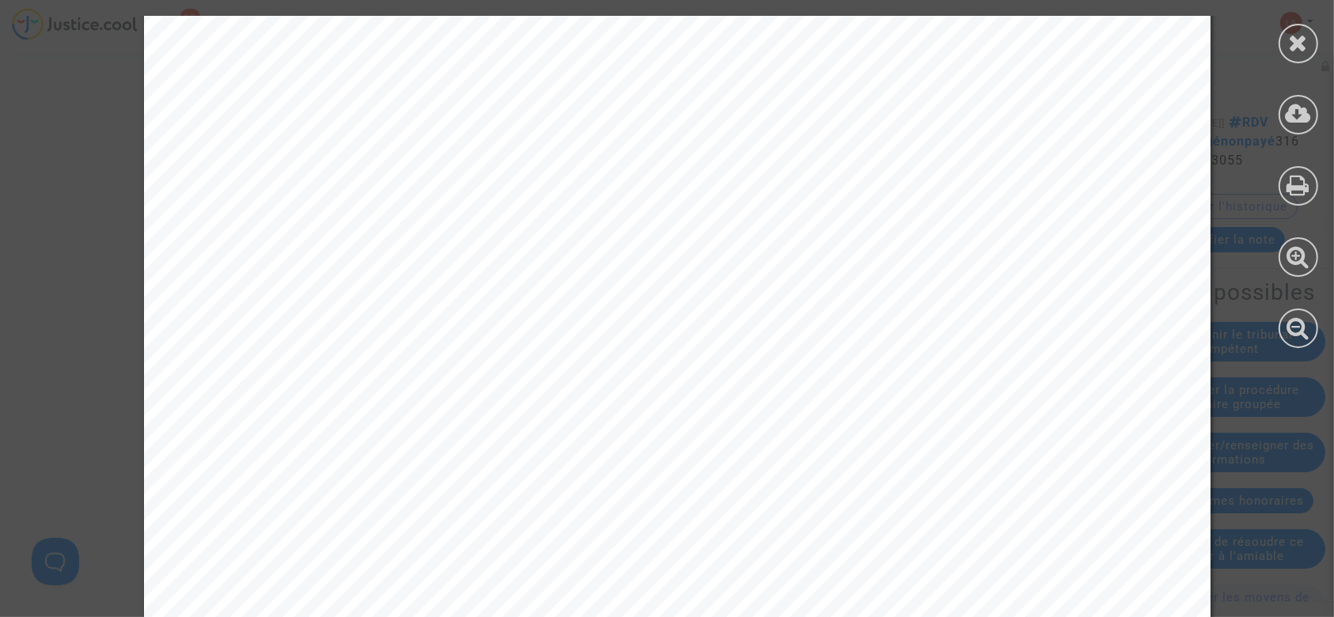
scroll to position [931, 0]
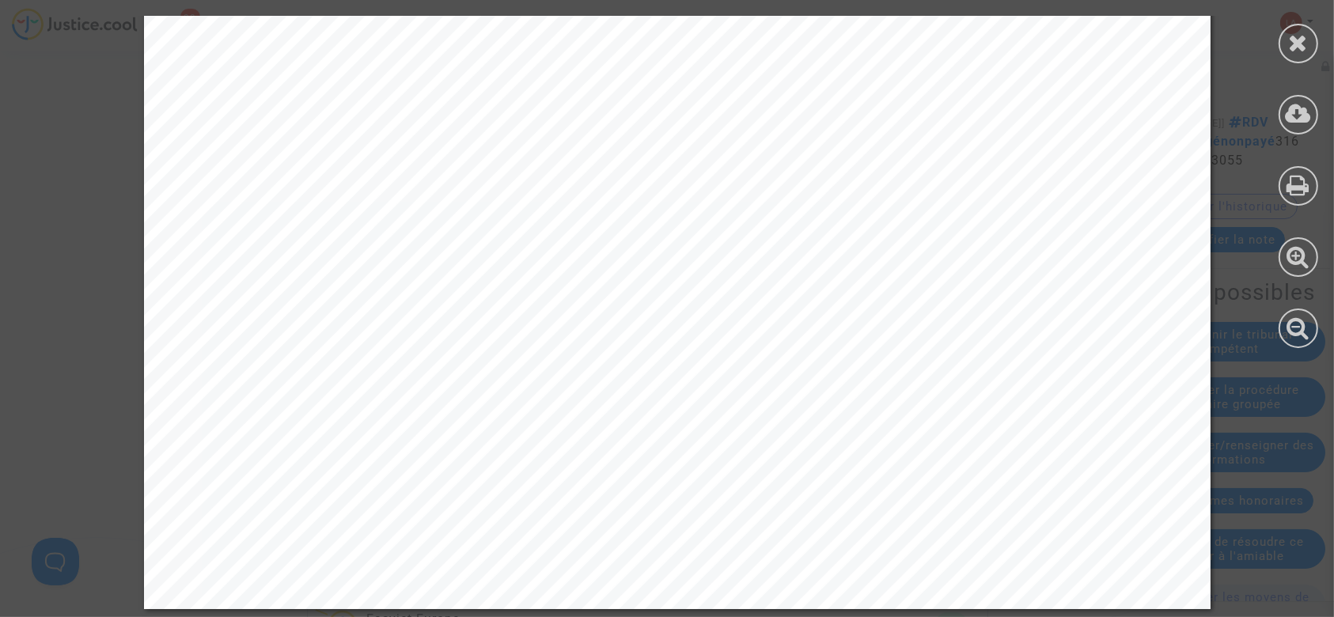
drag, startPoint x: 1311, startPoint y: 44, endPoint x: 875, endPoint y: 387, distance: 554.0
click at [1310, 44] on div at bounding box center [1299, 44] width 40 height 40
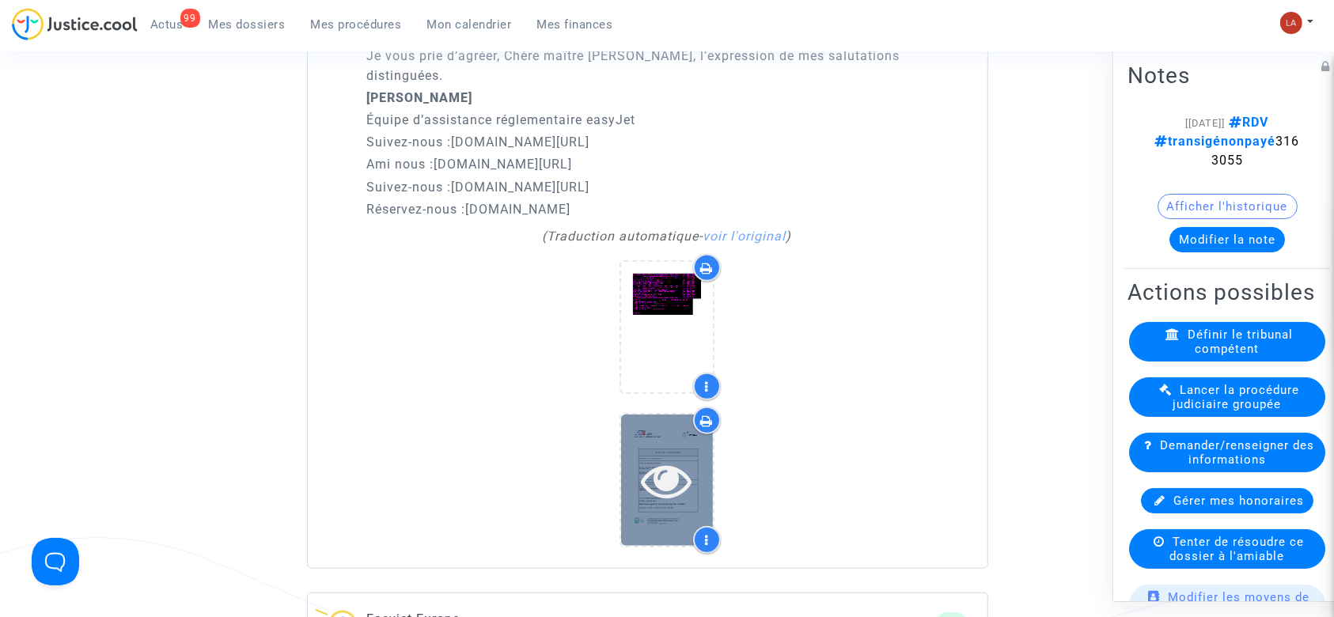
click at [648, 484] on div at bounding box center [667, 480] width 92 height 131
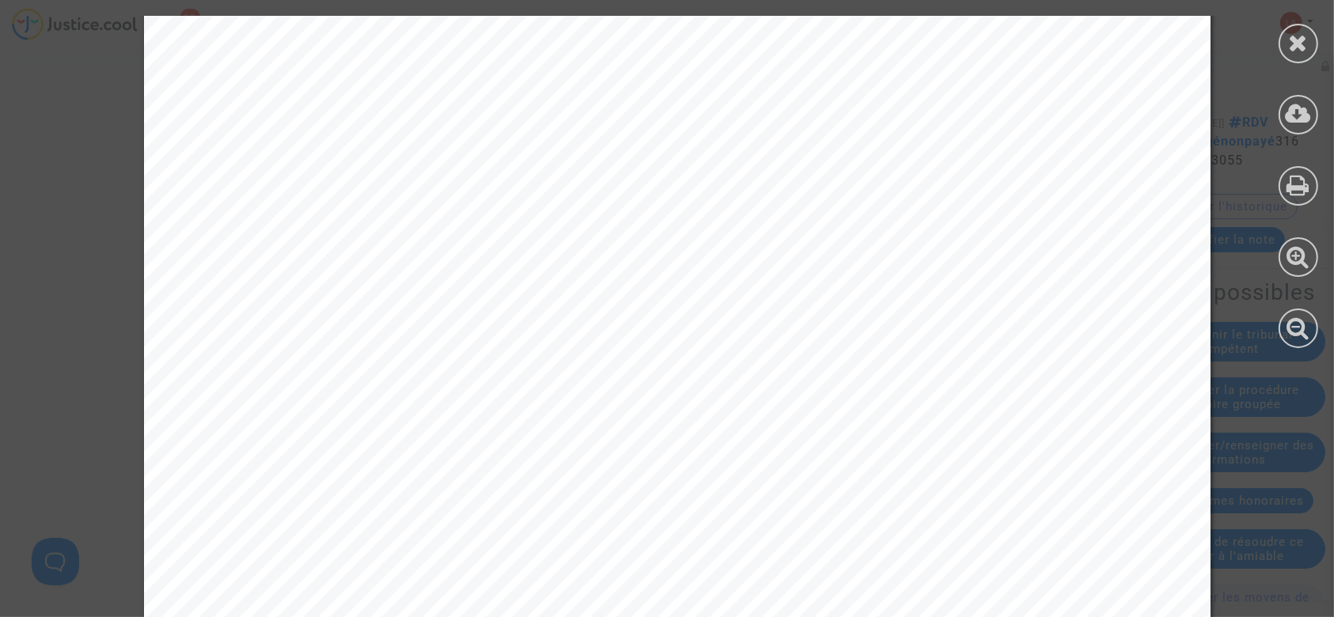
scroll to position [738, 0]
click at [856, 412] on span "Référence obligatoire (file number required) : 3062552" at bounding box center [632, 401] width 676 height 25
click at [814, 400] on span "Référence obligatoire (file number required) : 3062552" at bounding box center [632, 401] width 676 height 25
drag, startPoint x: 842, startPoint y: 395, endPoint x: 926, endPoint y: 391, distance: 84.0
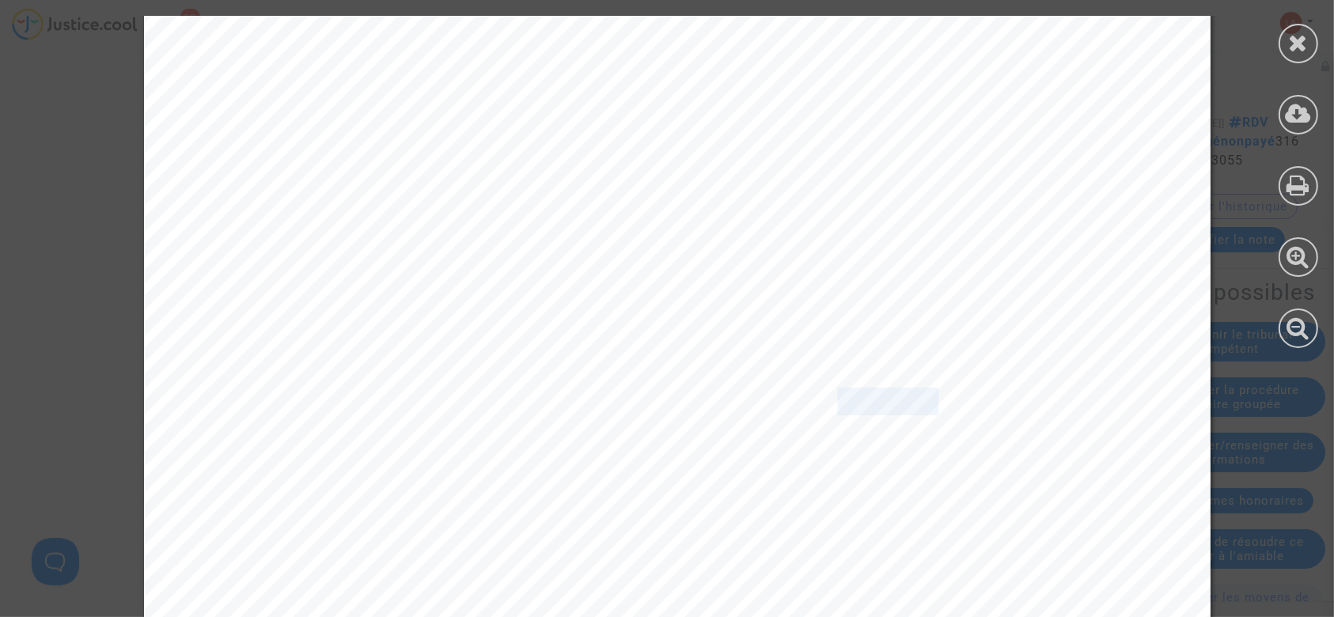
click at [926, 391] on span "Référence obligatoire (file number required) : 3062552" at bounding box center [632, 401] width 676 height 25
click at [1301, 41] on icon at bounding box center [1299, 43] width 20 height 24
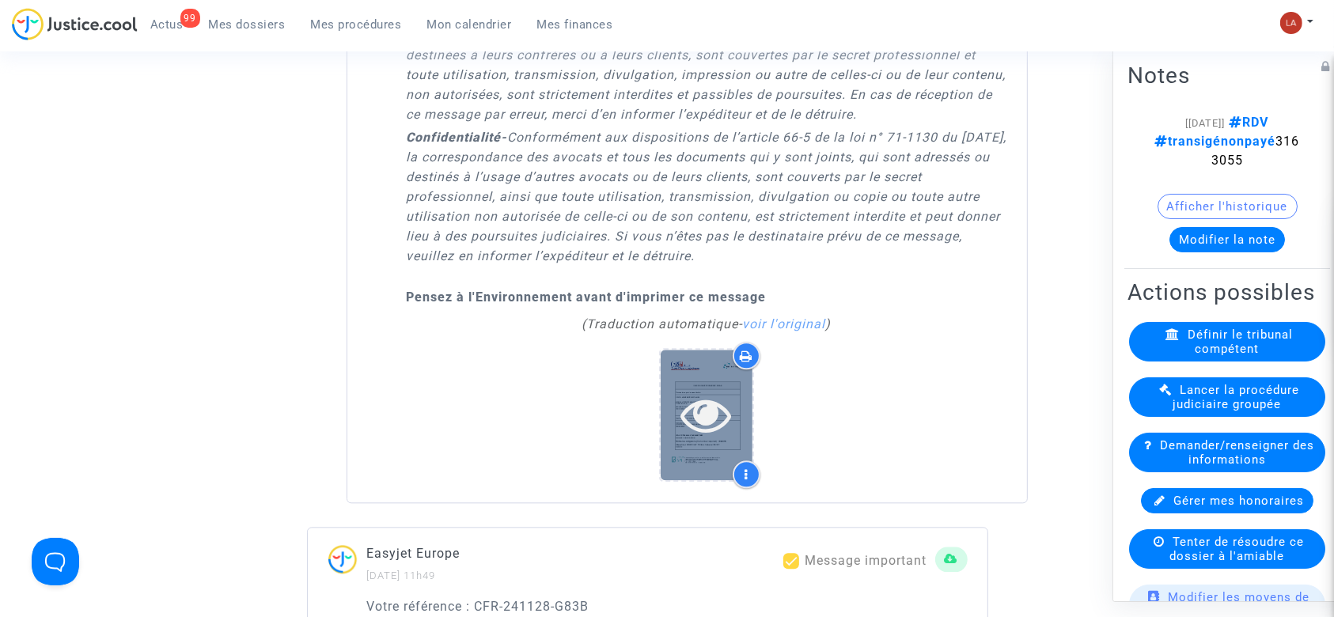
scroll to position [3693, 0]
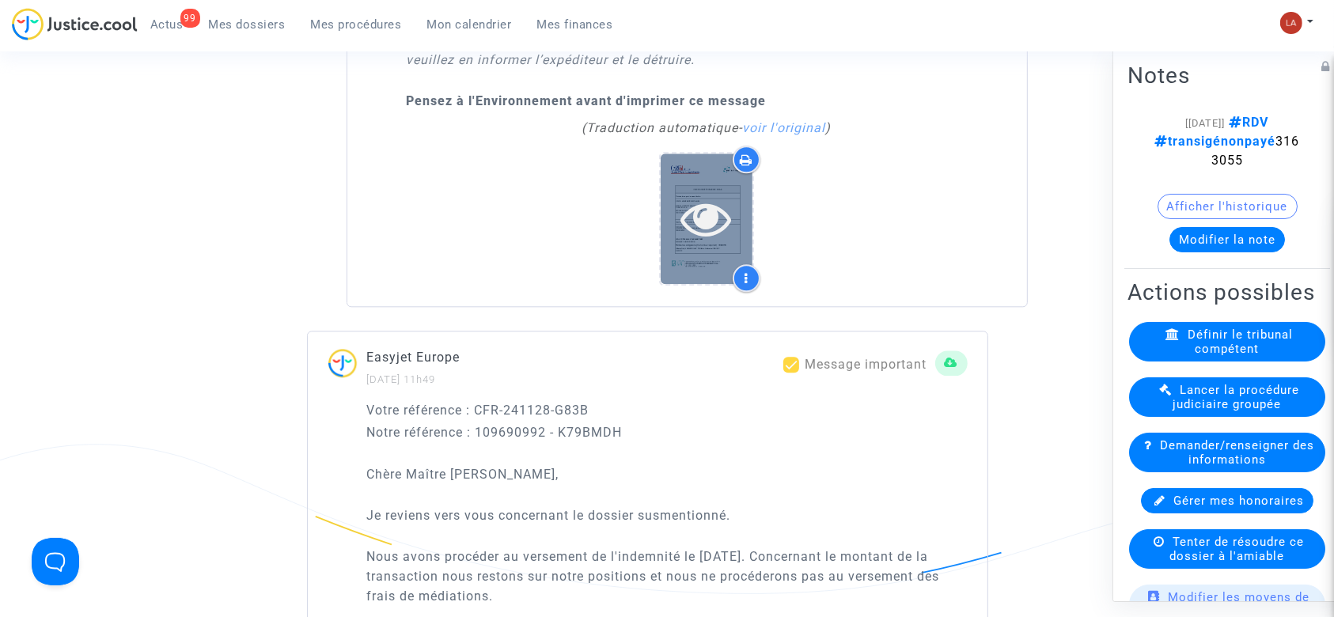
click at [728, 201] on div at bounding box center [707, 219] width 92 height 131
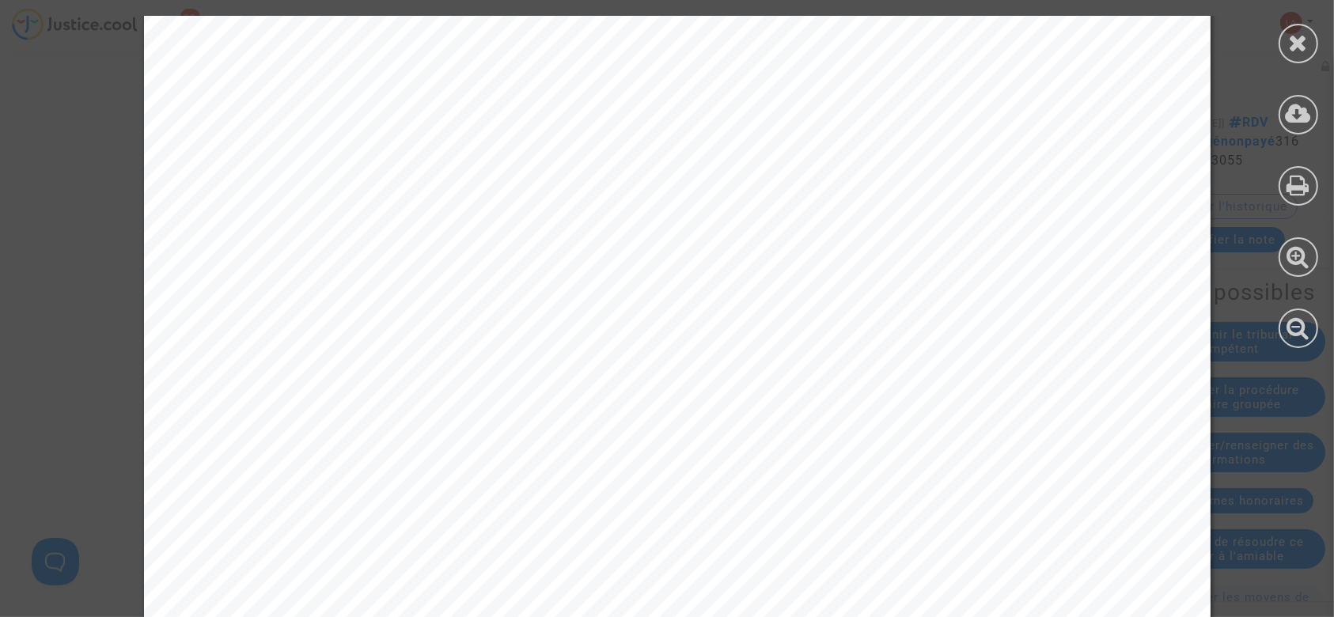
scroll to position [844, 0]
click at [1296, 47] on icon at bounding box center [1299, 43] width 20 height 24
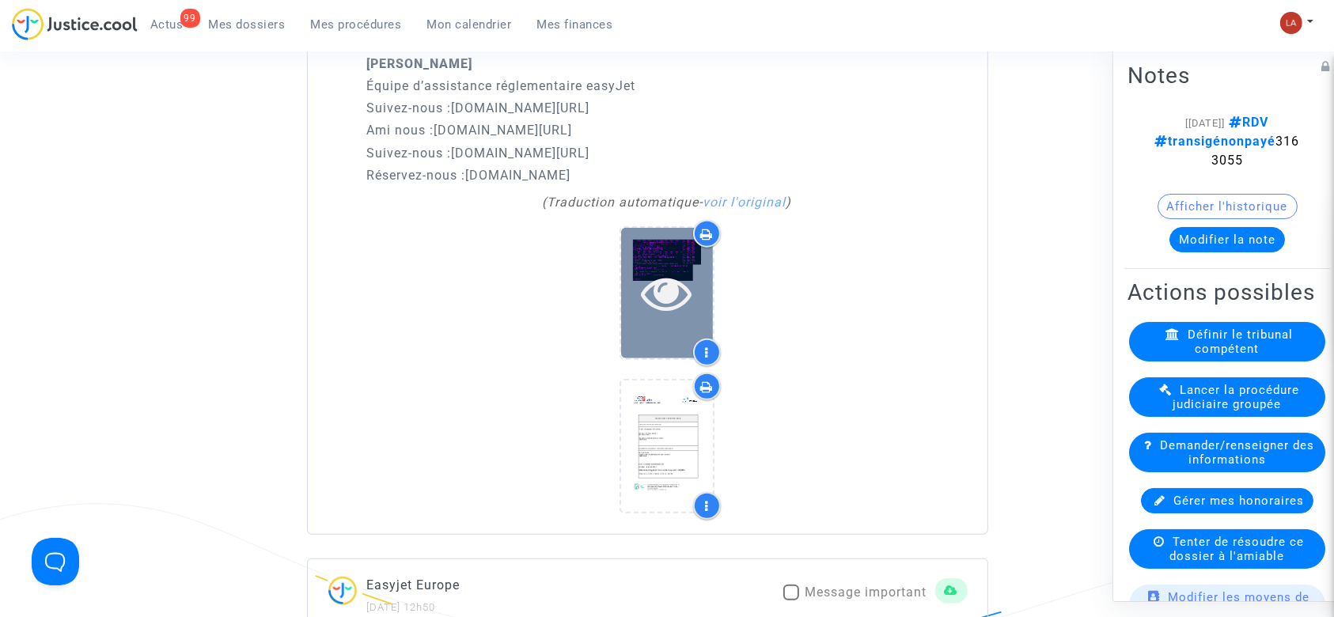
scroll to position [1371, 0]
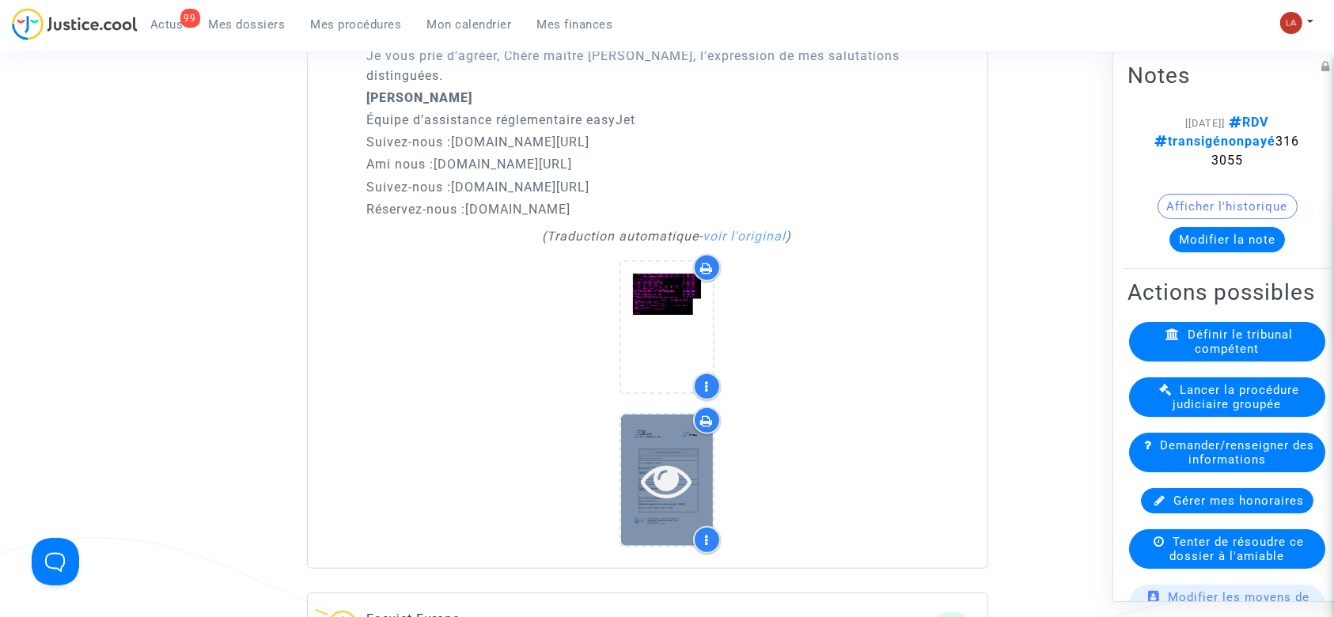
click at [674, 431] on div at bounding box center [667, 480] width 92 height 131
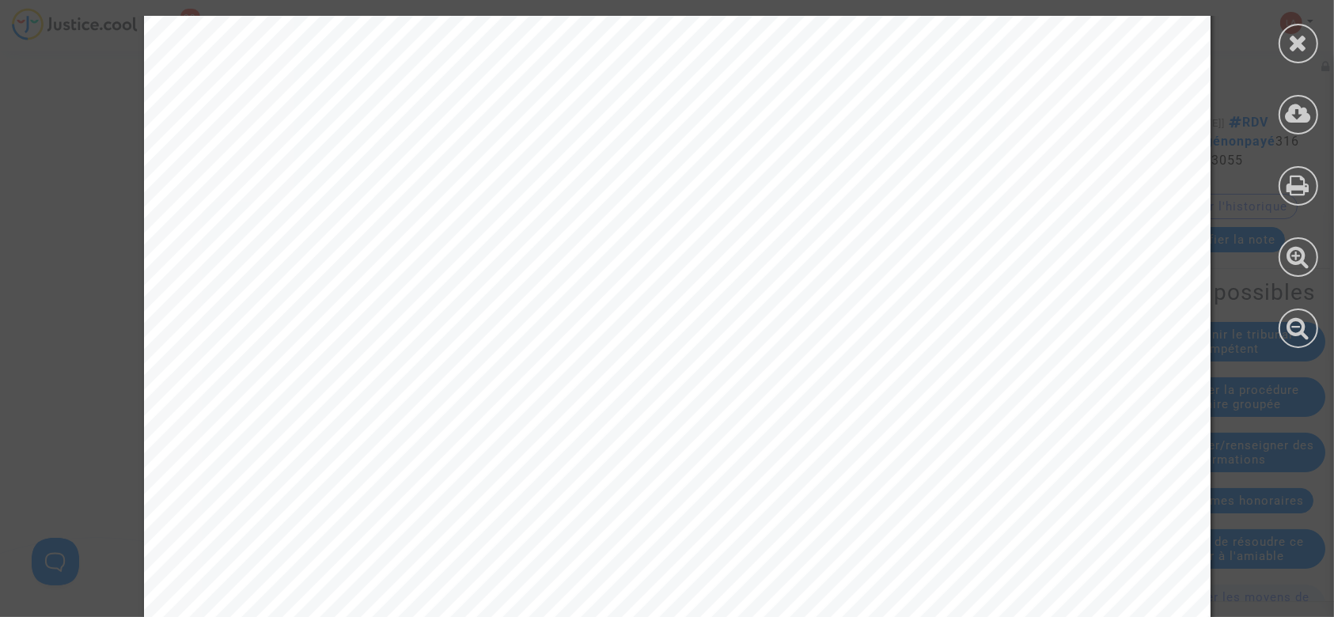
scroll to position [844, 0]
drag, startPoint x: 809, startPoint y: 294, endPoint x: 929, endPoint y: 297, distance: 120.3
click at [929, 297] on span "Référence obligatoire (file number required) : 3062552" at bounding box center [632, 296] width 676 height 25
copy span ") : 30625"
click at [1320, 40] on div at bounding box center [1298, 182] width 71 height 364
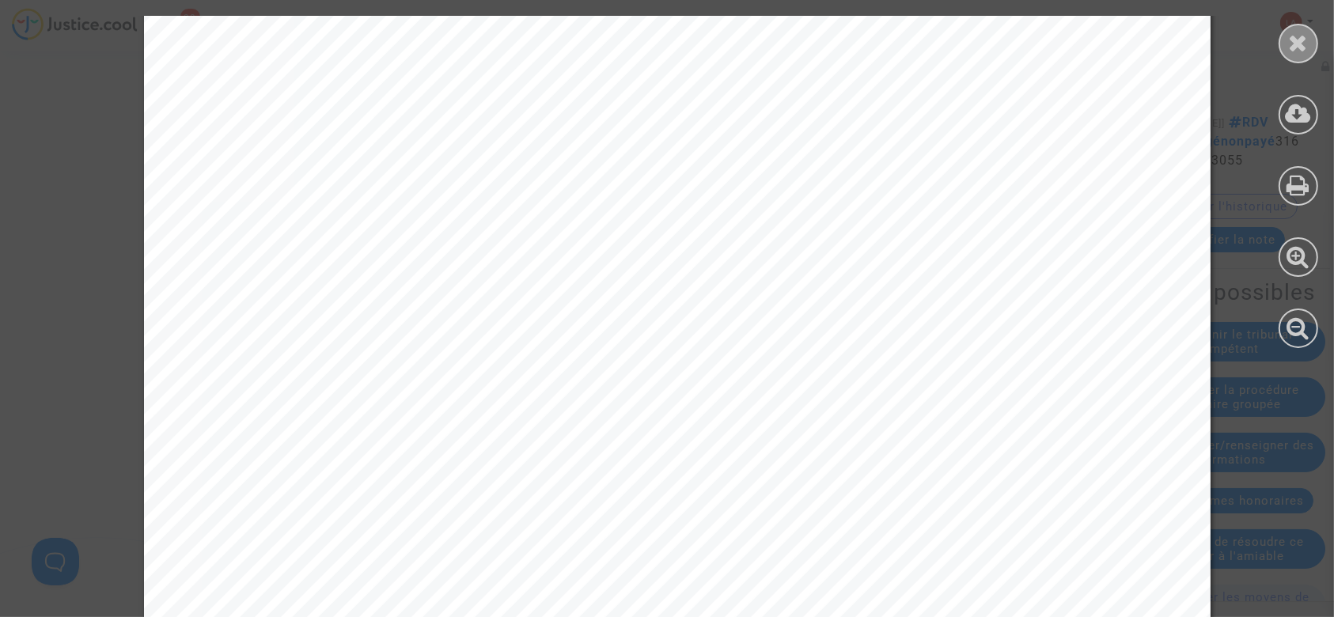
click at [1317, 40] on div at bounding box center [1299, 44] width 40 height 40
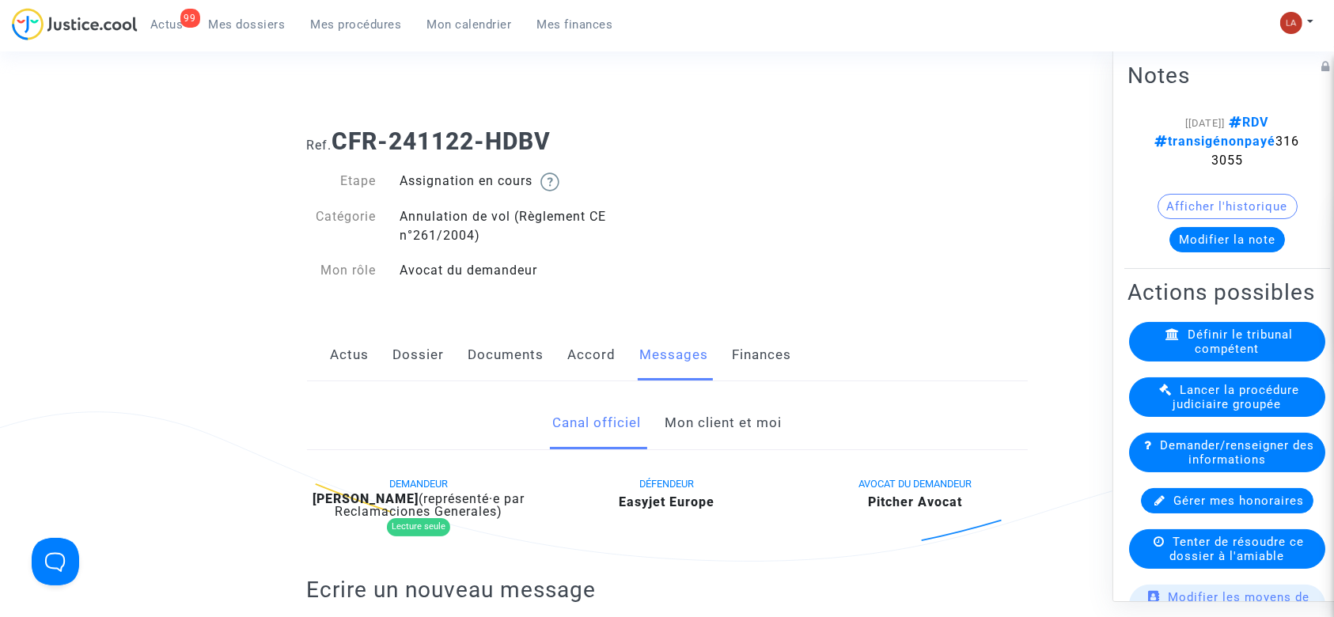
scroll to position [0, 0]
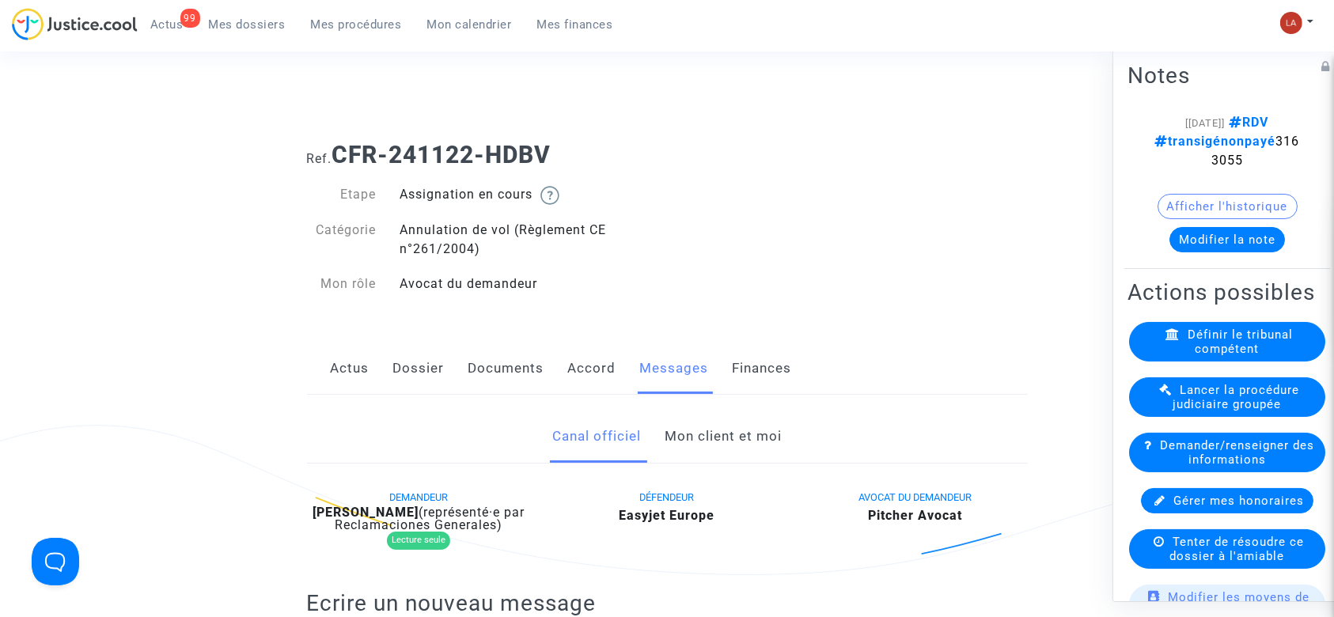
click at [580, 382] on link "Accord" at bounding box center [592, 369] width 48 height 52
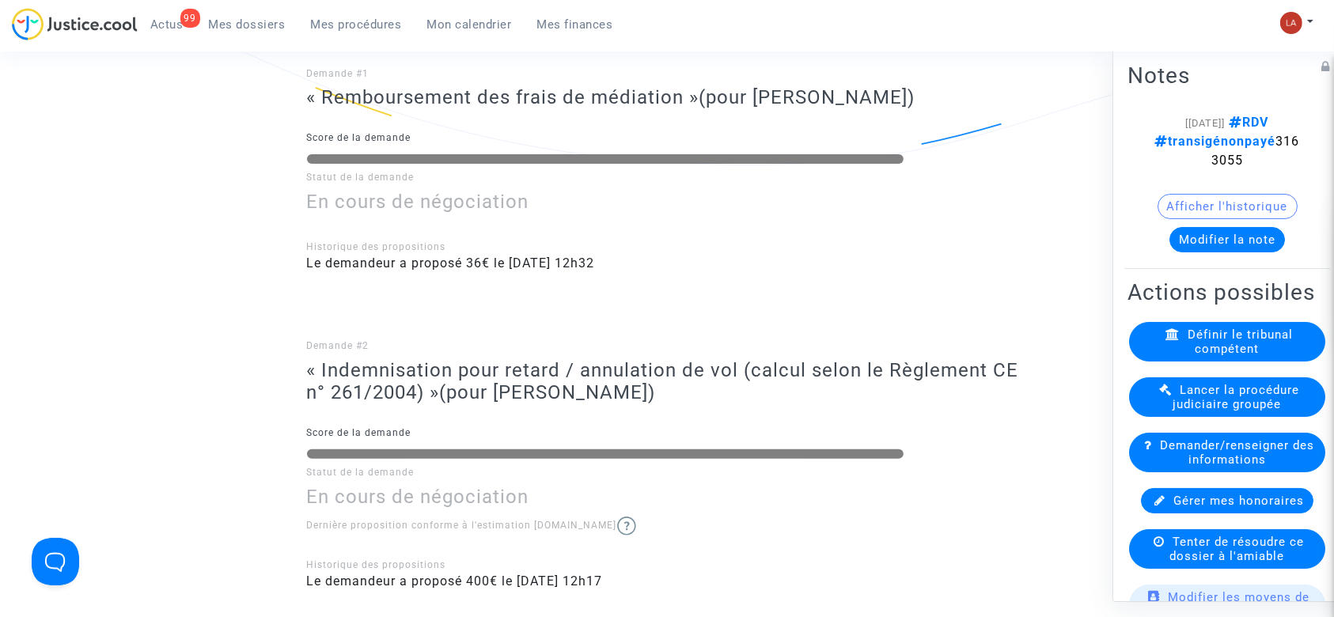
scroll to position [527, 0]
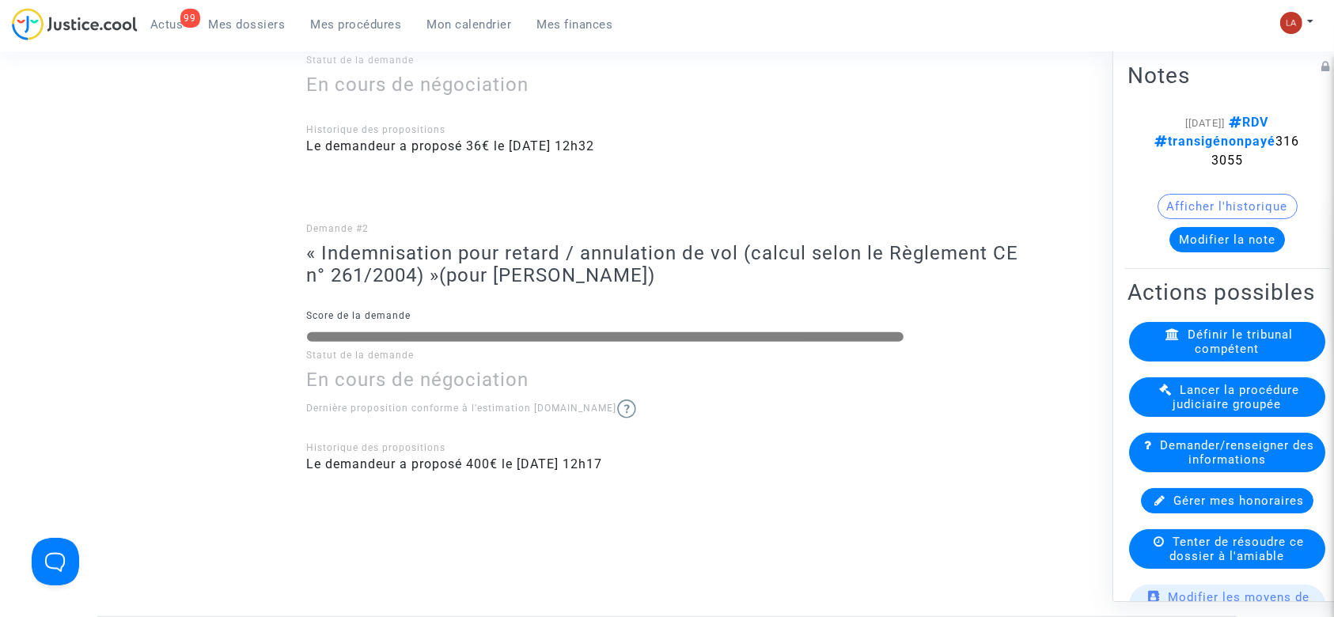
click at [1240, 243] on button "Modifier la note" at bounding box center [1228, 239] width 116 height 25
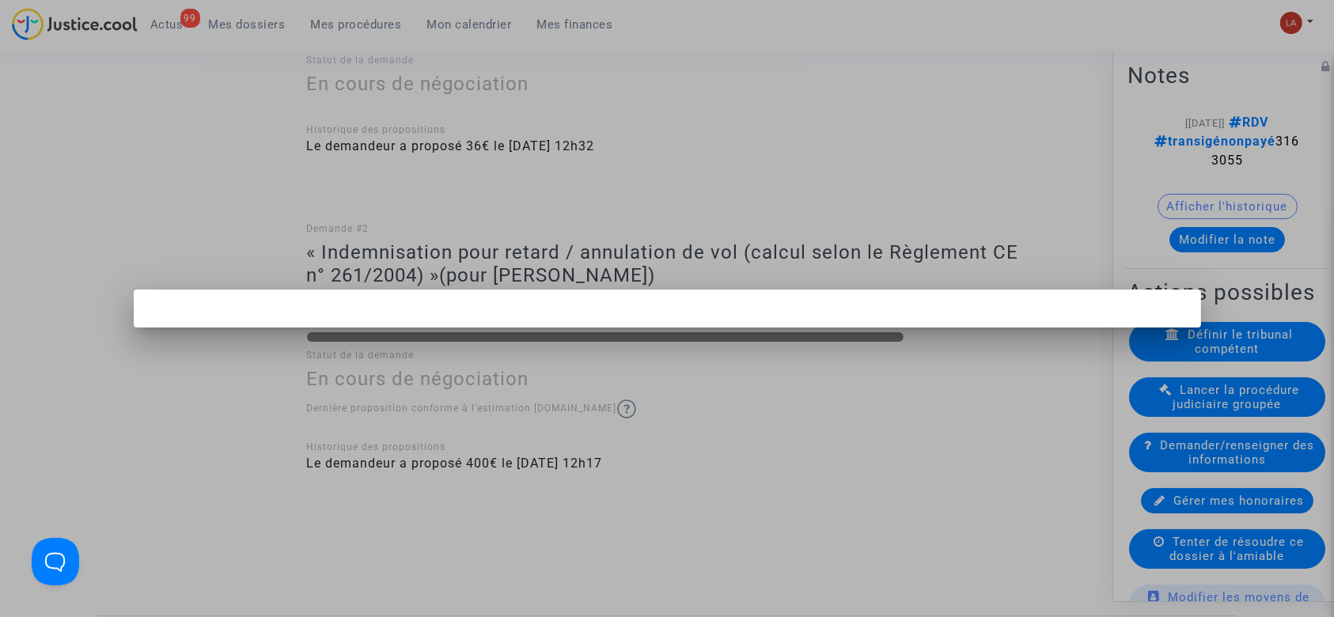
scroll to position [0, 0]
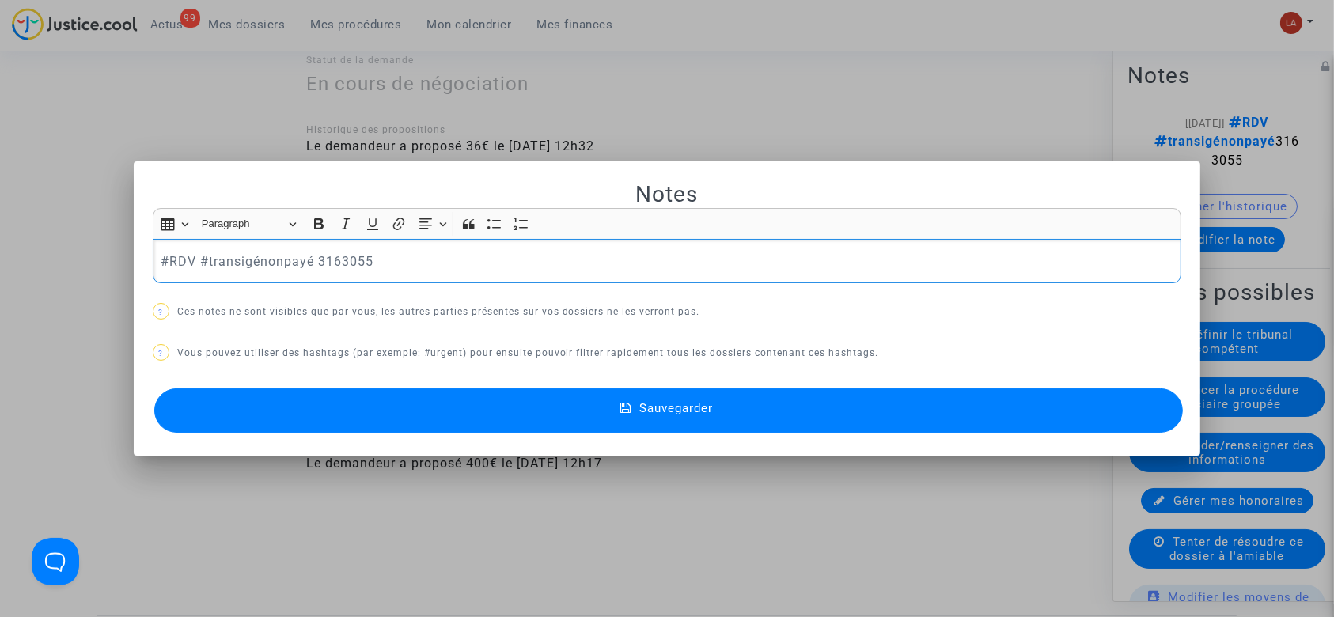
click at [311, 263] on p "#RDV #transigénonpayé 3163055" at bounding box center [667, 262] width 1013 height 20
click at [252, 252] on p "#RDV #transigénonpayé 3163055" at bounding box center [667, 262] width 1013 height 20
click at [1045, 271] on p "#RDV #transigépayé sur RIB n° 3062552 (qui n'est pas au nom du pax car la cie s…" at bounding box center [667, 262] width 1013 height 20
click at [998, 451] on mat-dialog-container "Notes Rich Text Editor Insert table Insert table Heading Paragraph Paragraph He…" at bounding box center [668, 308] width 1068 height 295
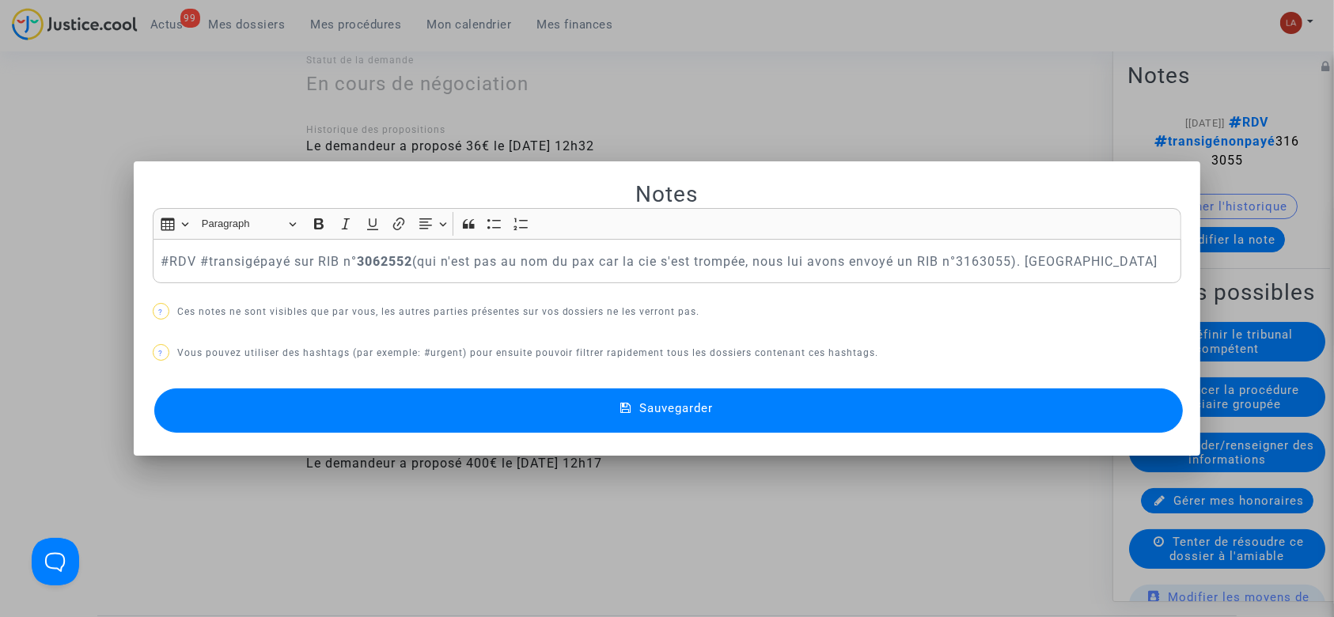
click at [994, 420] on button "Sauvegarder" at bounding box center [669, 411] width 1030 height 44
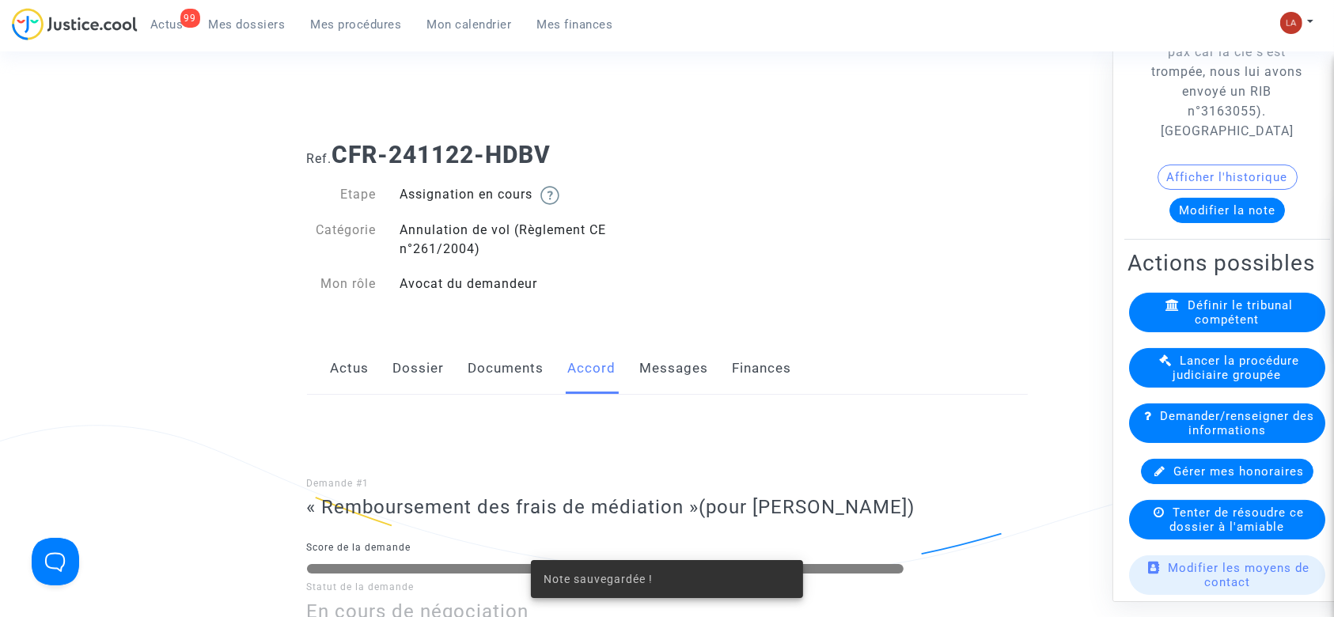
scroll to position [317, 0]
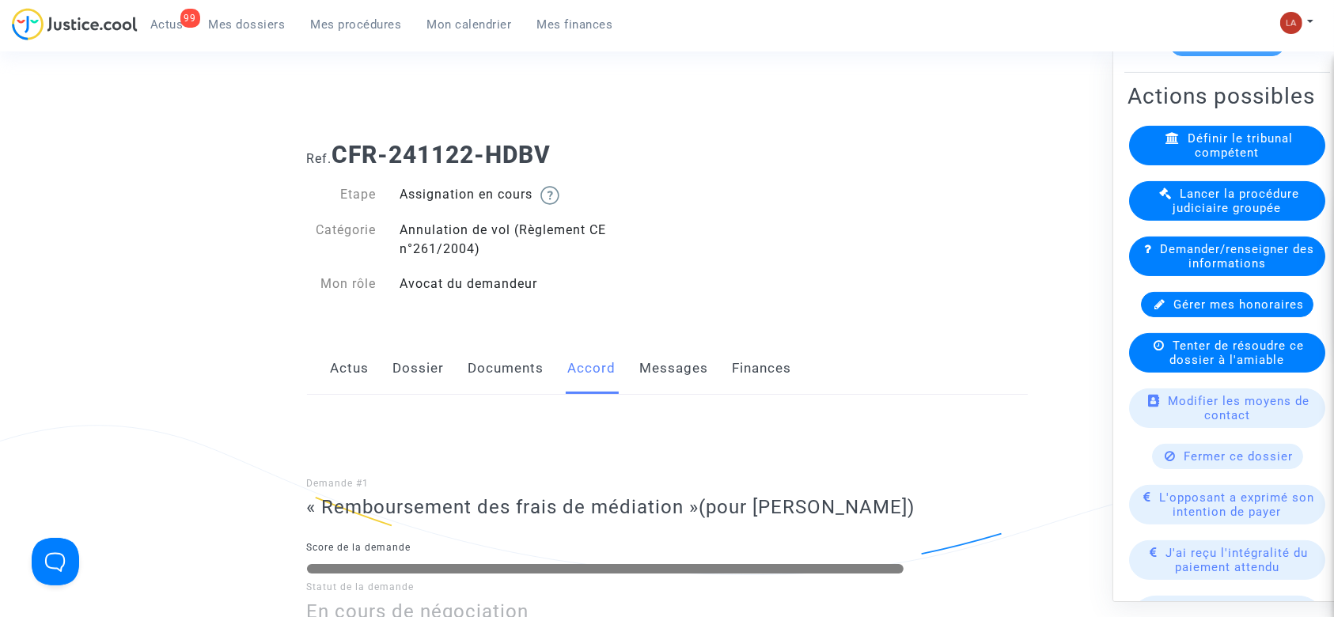
drag, startPoint x: 1220, startPoint y: 579, endPoint x: 1201, endPoint y: 579, distance: 19.8
click at [1216, 575] on span "J'ai reçu l'intégralité du paiement attendu" at bounding box center [1238, 560] width 142 height 28
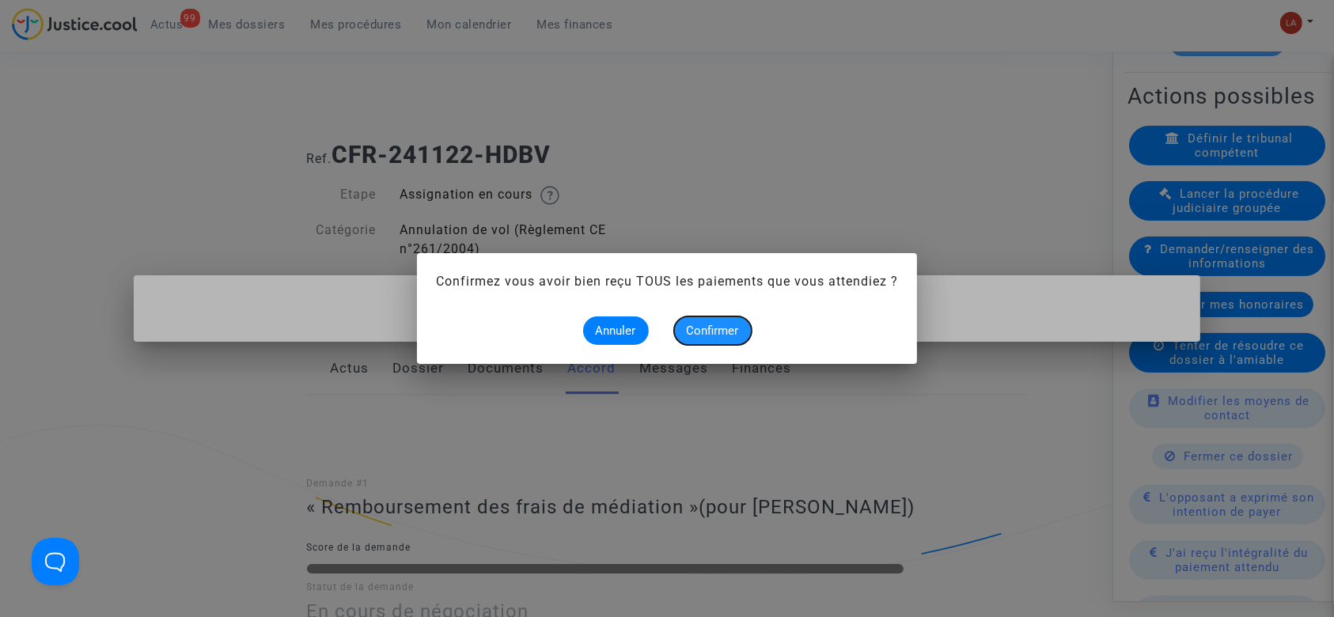
click at [734, 321] on button "Confirmer" at bounding box center [713, 331] width 78 height 28
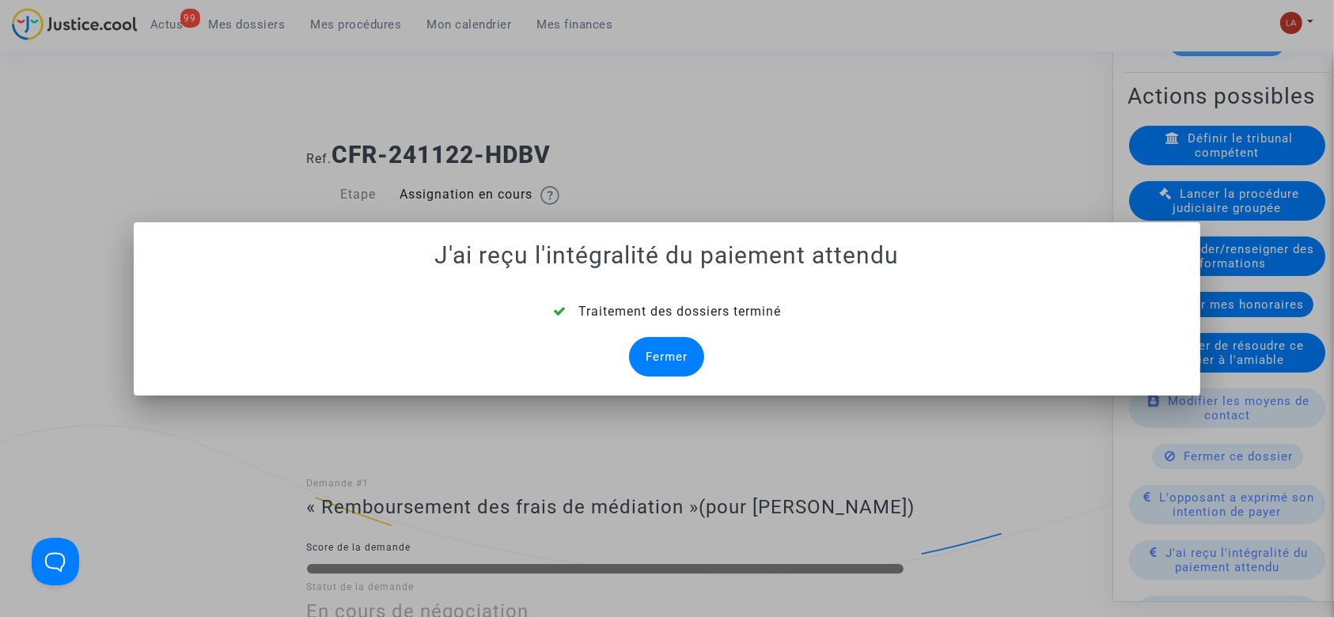
click at [695, 355] on div "Fermer" at bounding box center [666, 357] width 75 height 40
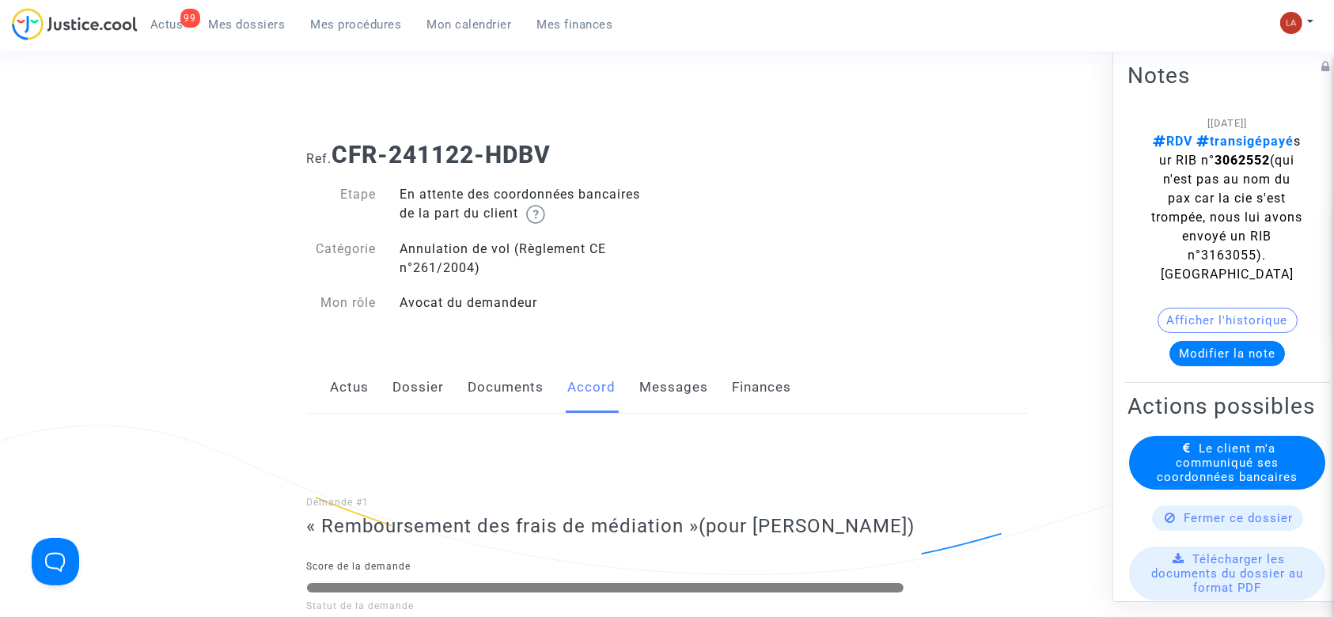
drag, startPoint x: 1241, startPoint y: 487, endPoint x: 1216, endPoint y: 487, distance: 24.5
click at [1236, 484] on span "Le client m'a communiqué ses coordonnées bancaires" at bounding box center [1227, 463] width 141 height 43
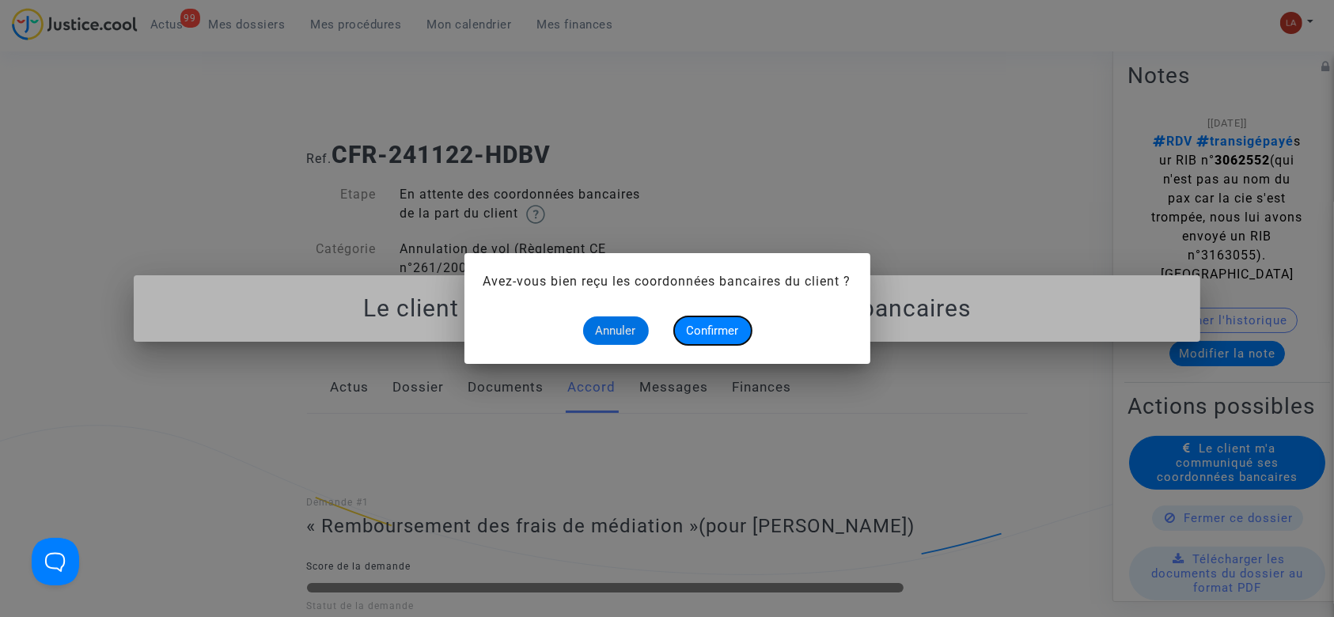
click at [706, 332] on span "Confirmer" at bounding box center [713, 331] width 52 height 14
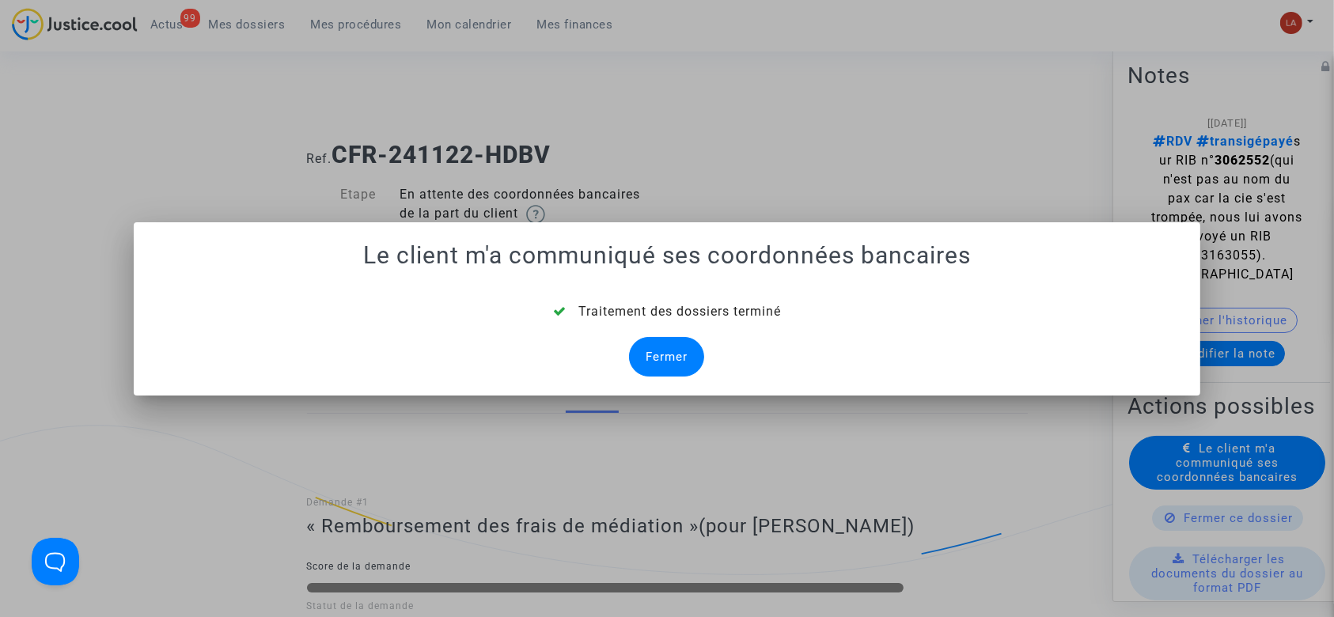
click at [662, 349] on div "Fermer" at bounding box center [666, 357] width 75 height 40
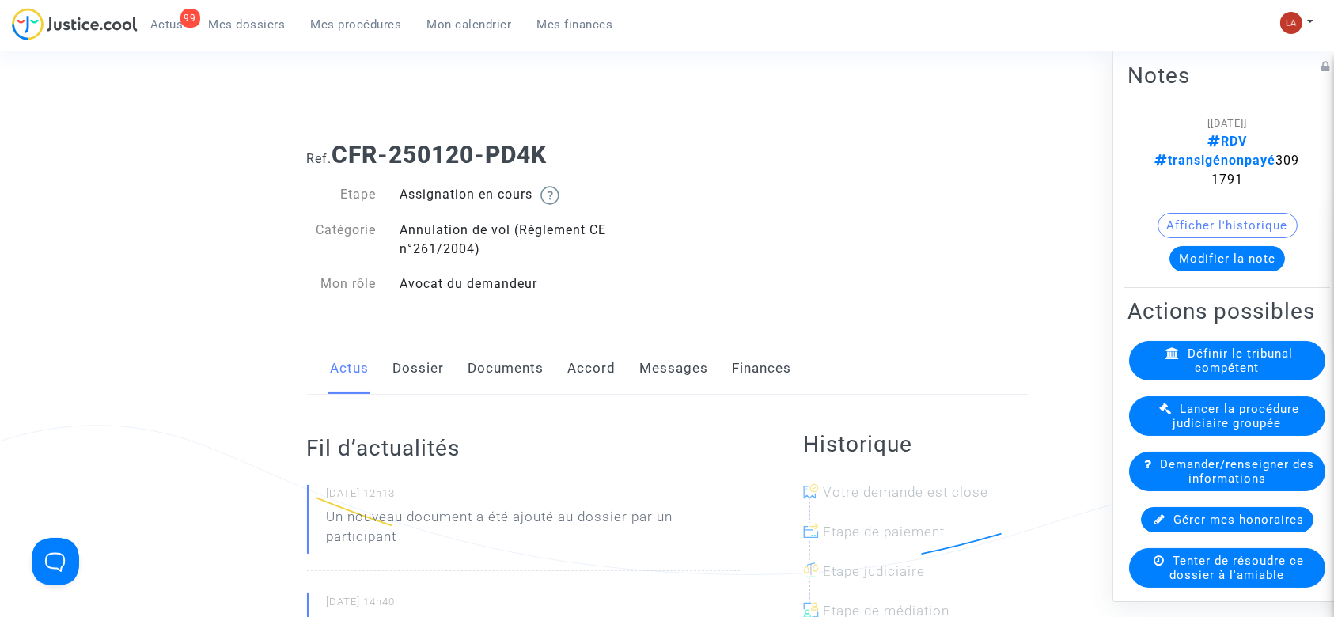
click at [1221, 167] on span "RDV transigénonpayé 3091791" at bounding box center [1227, 160] width 145 height 53
copy span "3091791"
click at [704, 381] on link "Messages" at bounding box center [674, 369] width 69 height 52
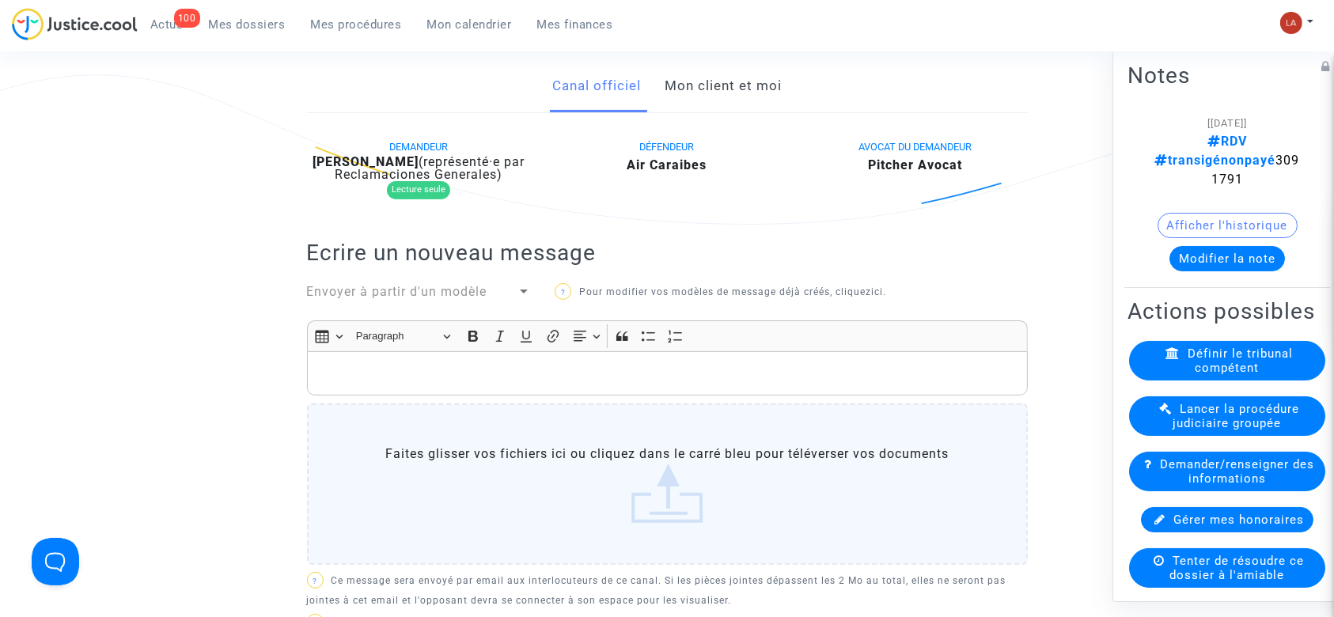
scroll to position [348, 0]
drag, startPoint x: 423, startPoint y: 317, endPoint x: 417, endPoint y: 307, distance: 11.7
click at [420, 307] on div "Envoyer à partir d'un modèle" at bounding box center [419, 296] width 248 height 22
click at [417, 302] on span "Envoyer à partir d'un modèle" at bounding box center [397, 293] width 180 height 15
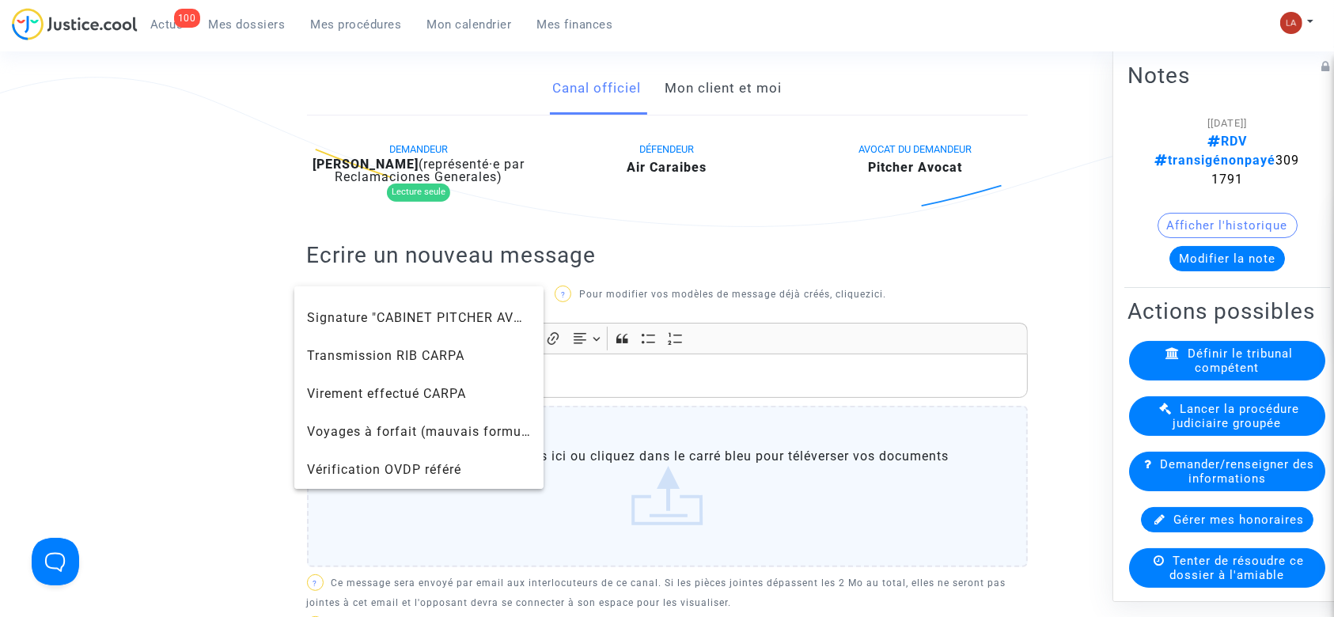
scroll to position [1553, 0]
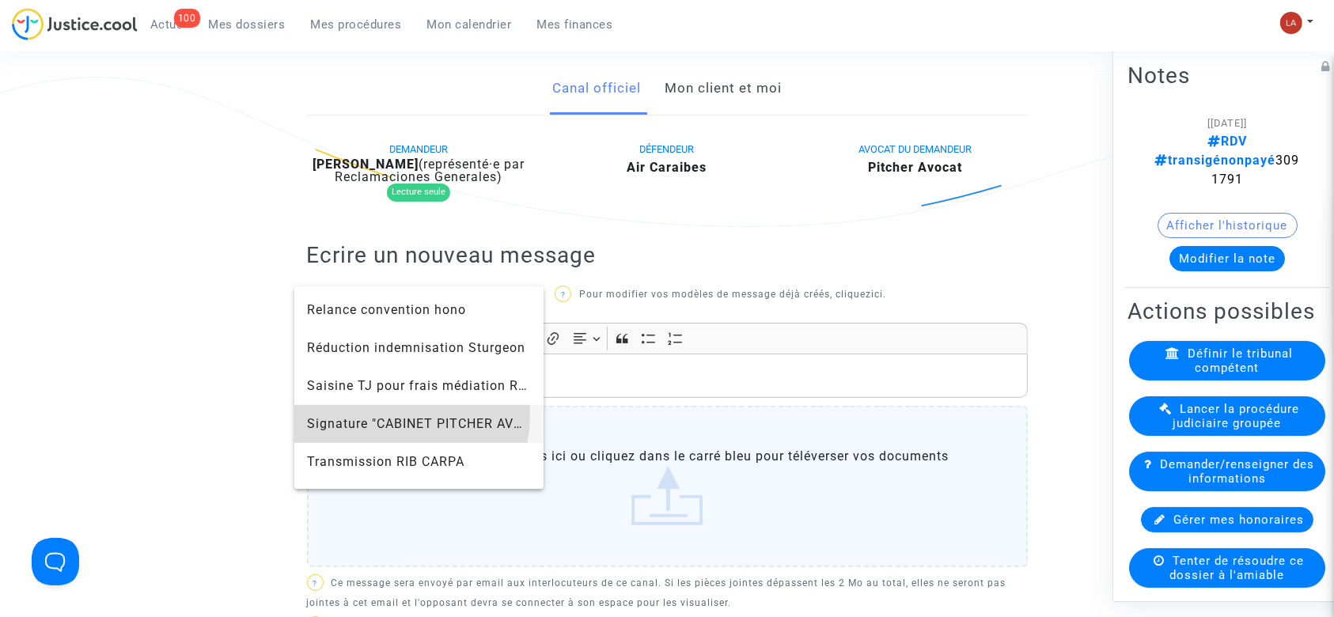
click at [384, 416] on span "Signature "CABINET PITCHER AVOCAT"" at bounding box center [430, 423] width 246 height 15
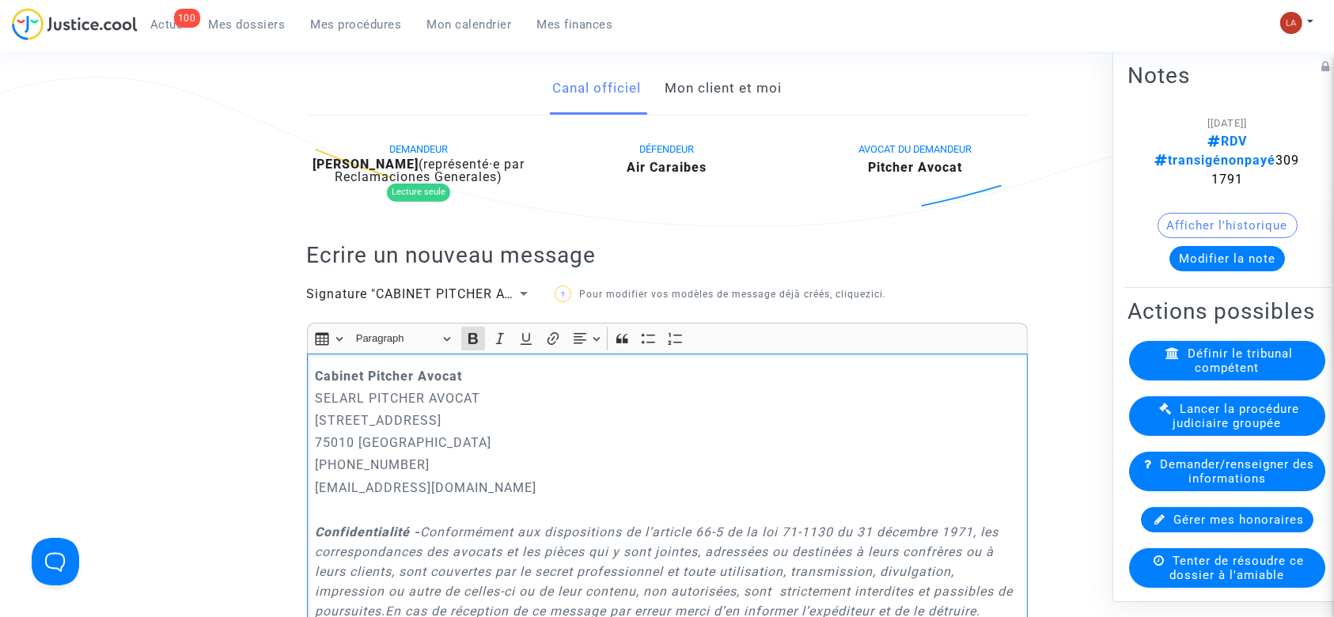
click at [313, 385] on div "Cabinet [PERSON_NAME] PITCHER AVOCAT [STREET_ADDRESS] 01.45.49.09.34 [EMAIL_ADD…" at bounding box center [667, 588] width 721 height 468
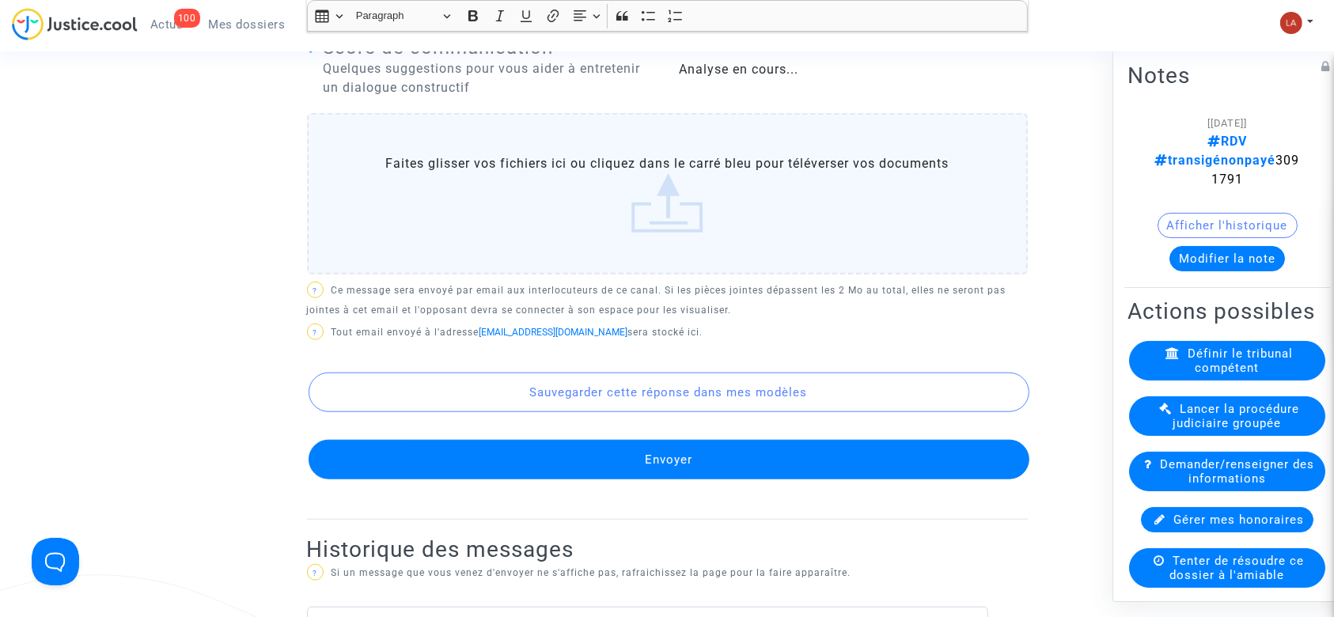
scroll to position [1509, 0]
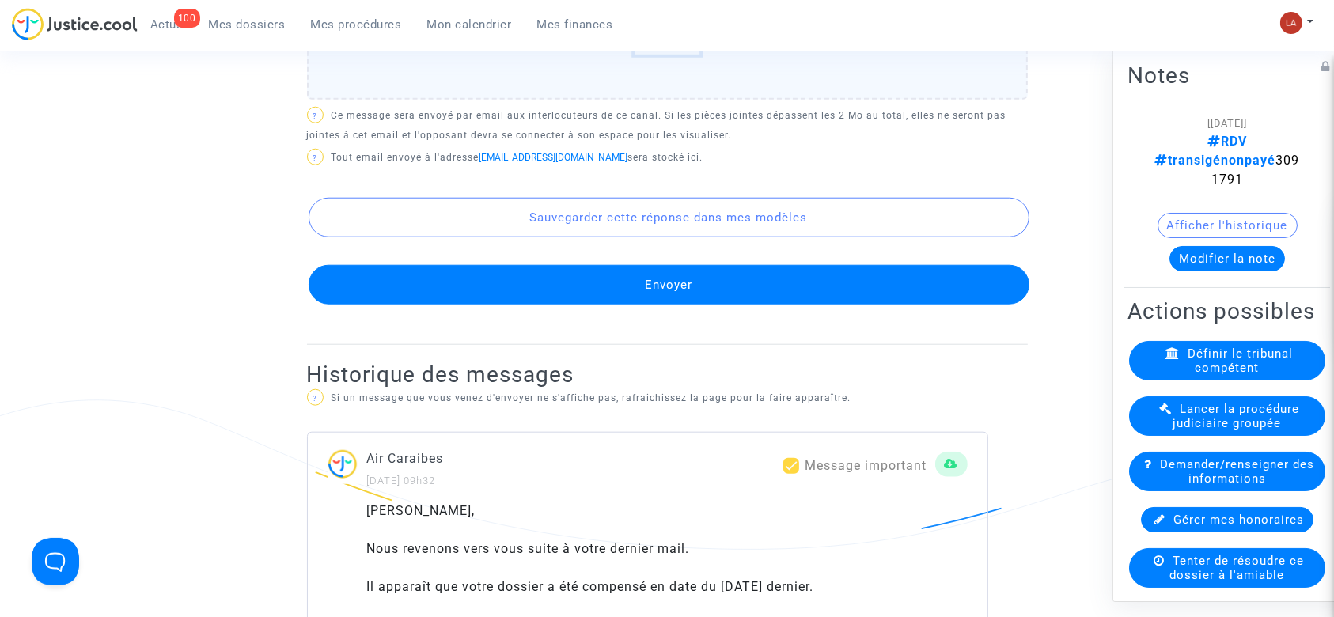
click at [715, 305] on button "Envoyer" at bounding box center [669, 285] width 721 height 40
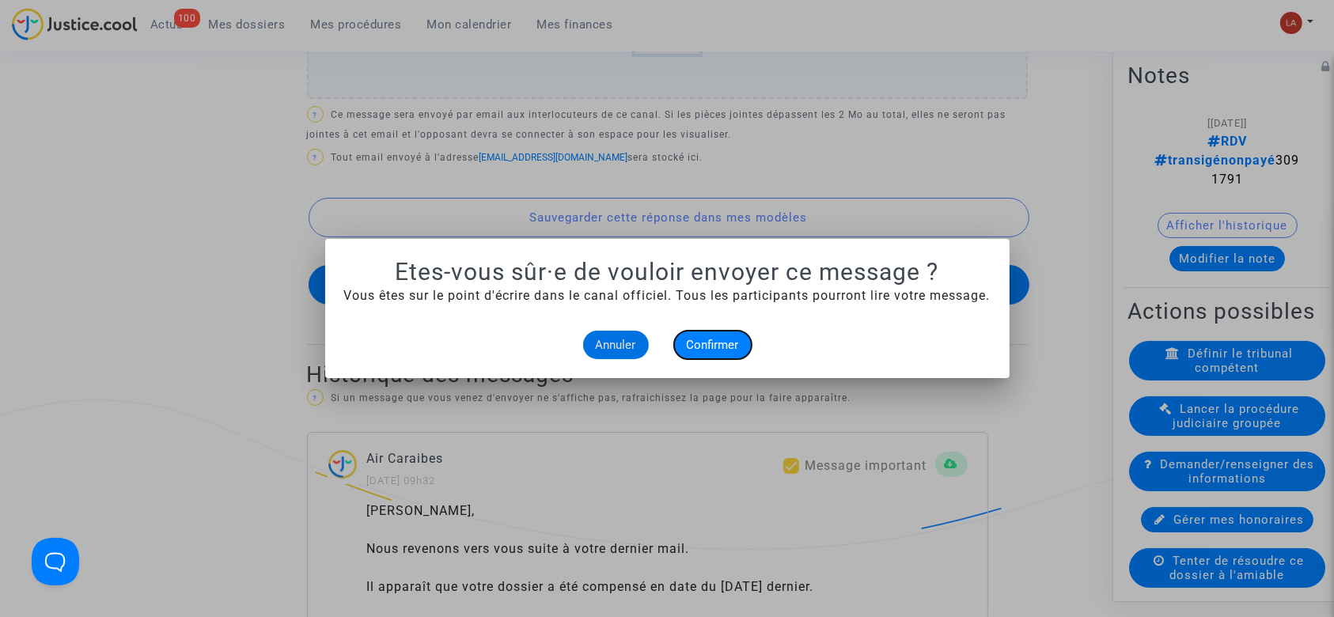
click at [711, 340] on span "Confirmer" at bounding box center [713, 345] width 52 height 14
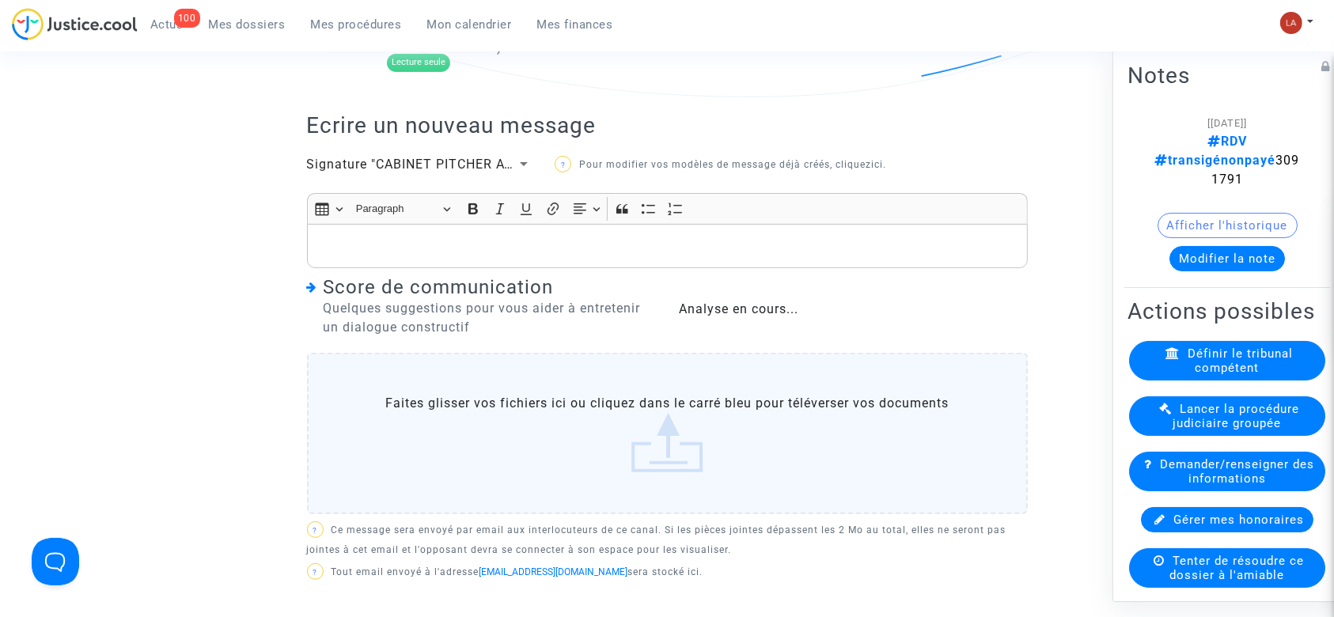
scroll to position [138, 0]
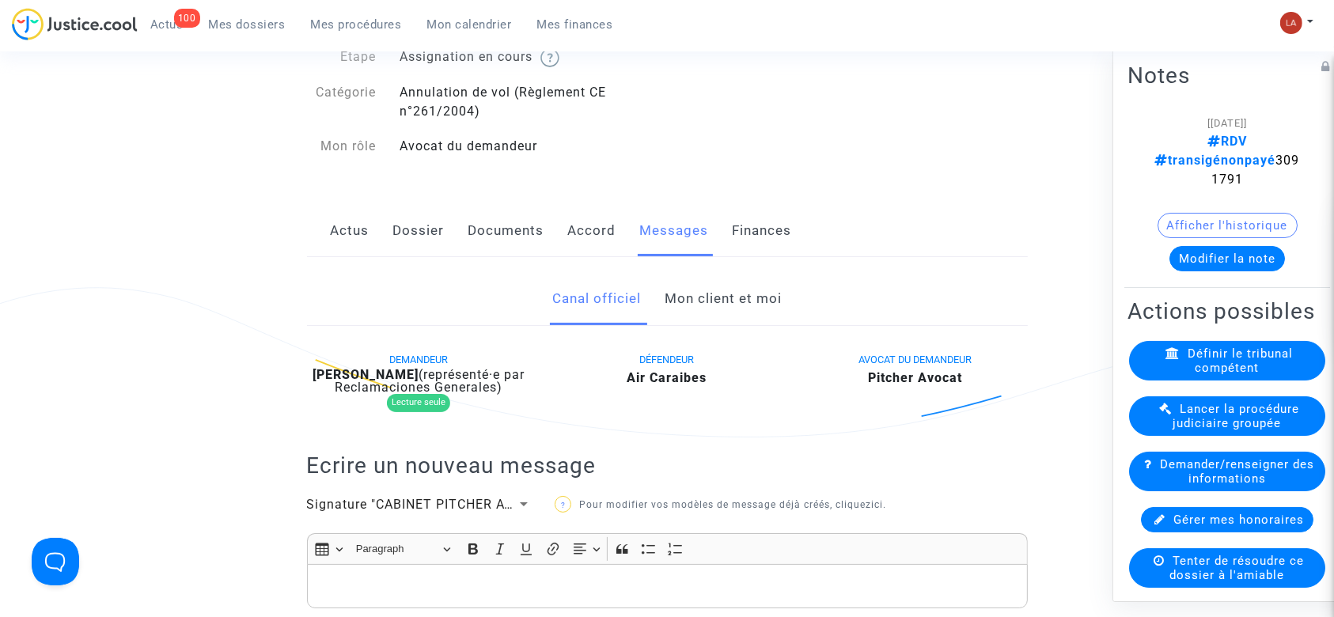
click at [596, 237] on link "Accord" at bounding box center [592, 231] width 48 height 52
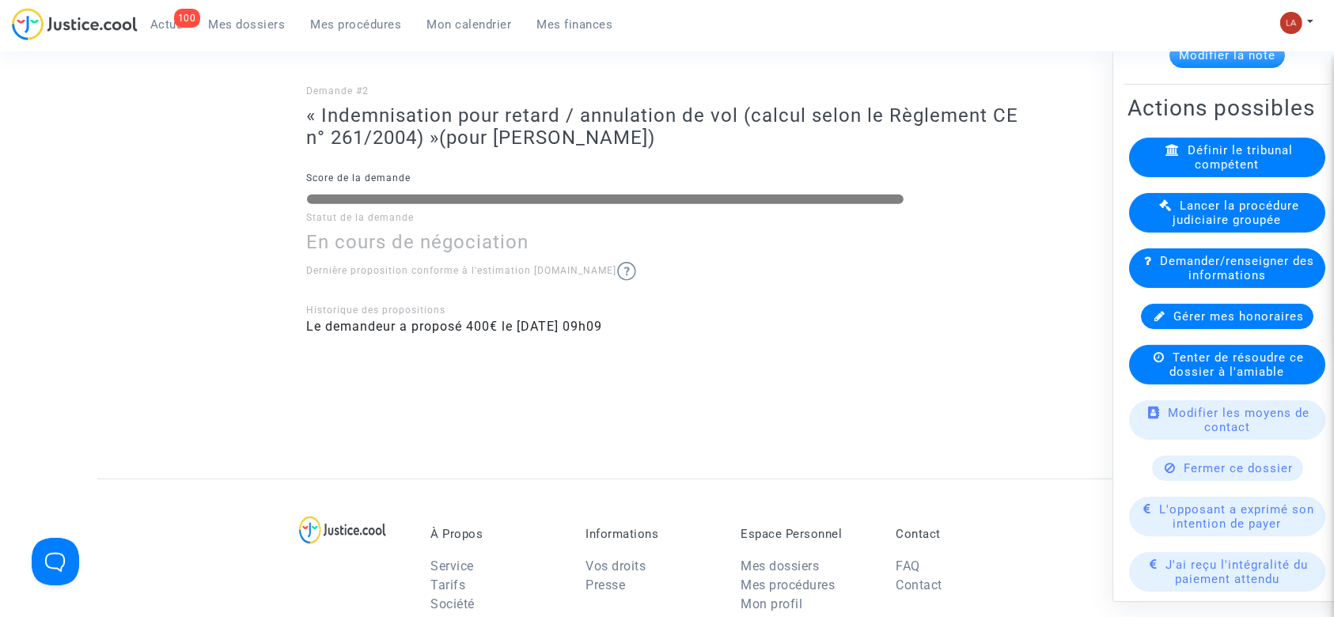
scroll to position [317, 0]
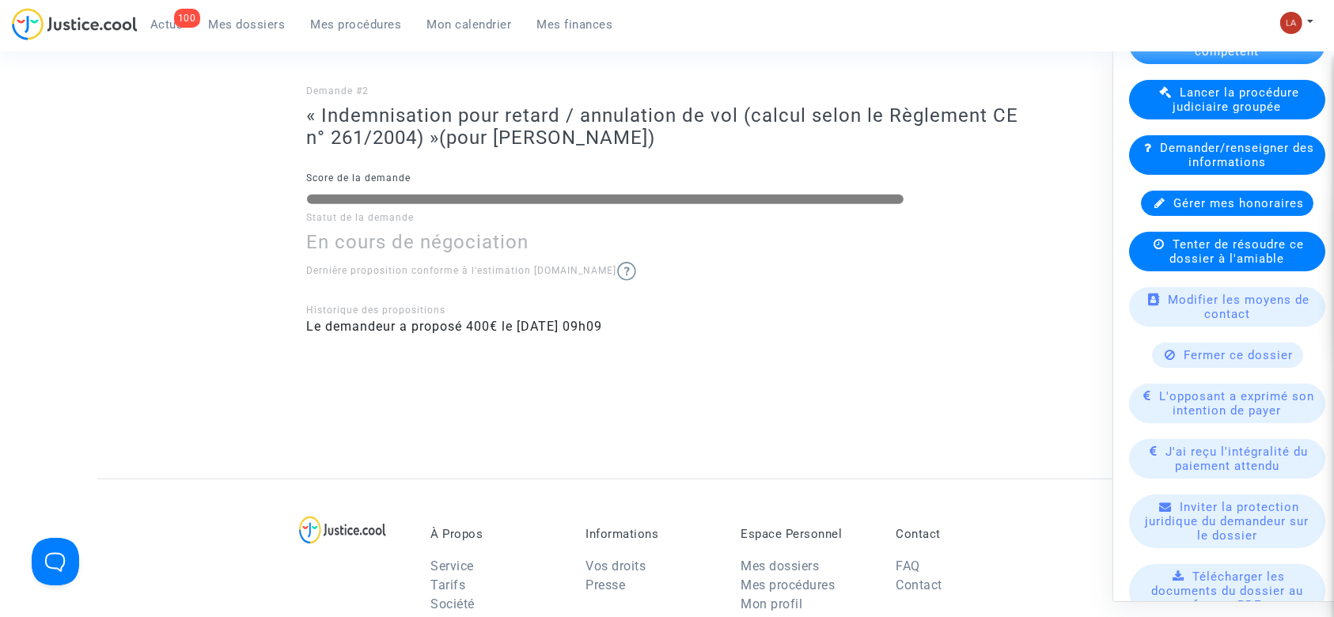
click at [1212, 393] on div "L'opposant a exprimé son intention de payer" at bounding box center [1227, 404] width 196 height 40
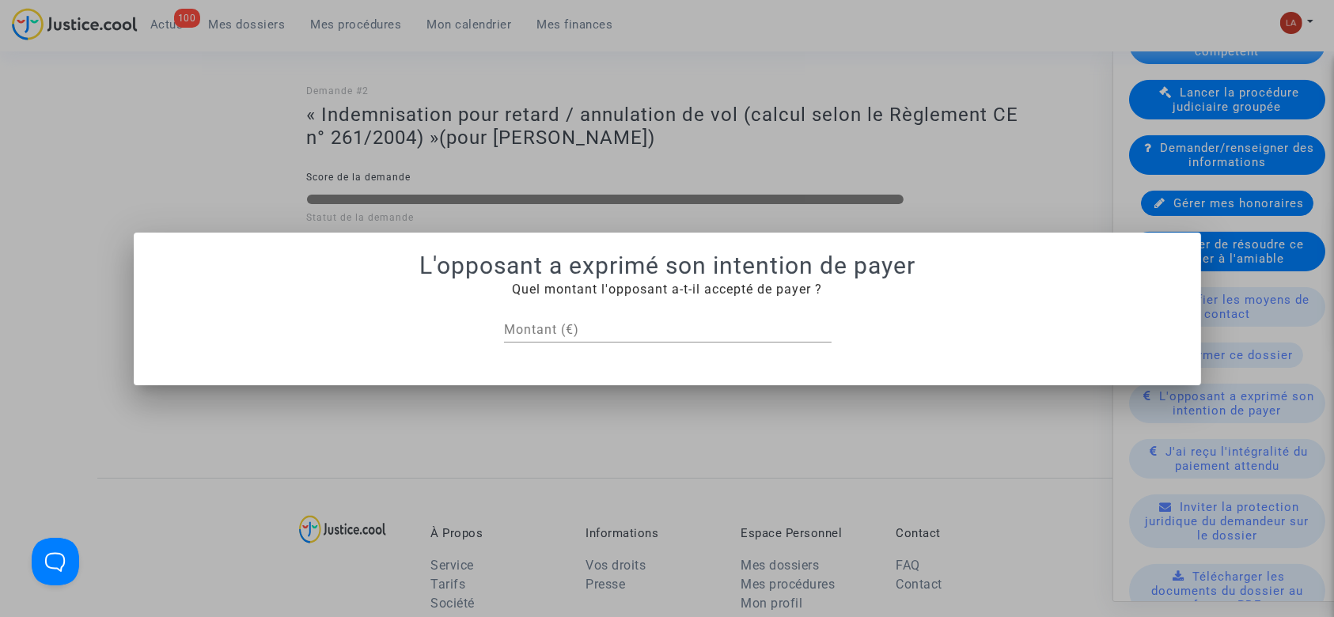
scroll to position [0, 0]
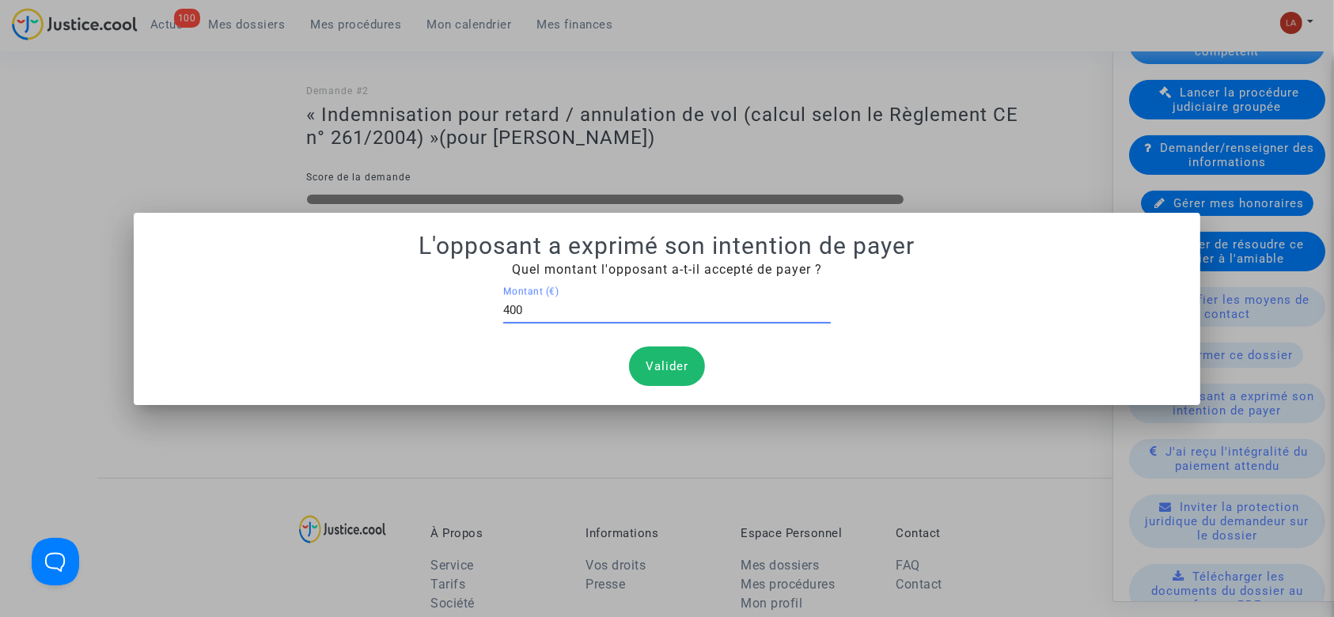
type input "400"
click at [695, 366] on button "Valider" at bounding box center [667, 367] width 76 height 40
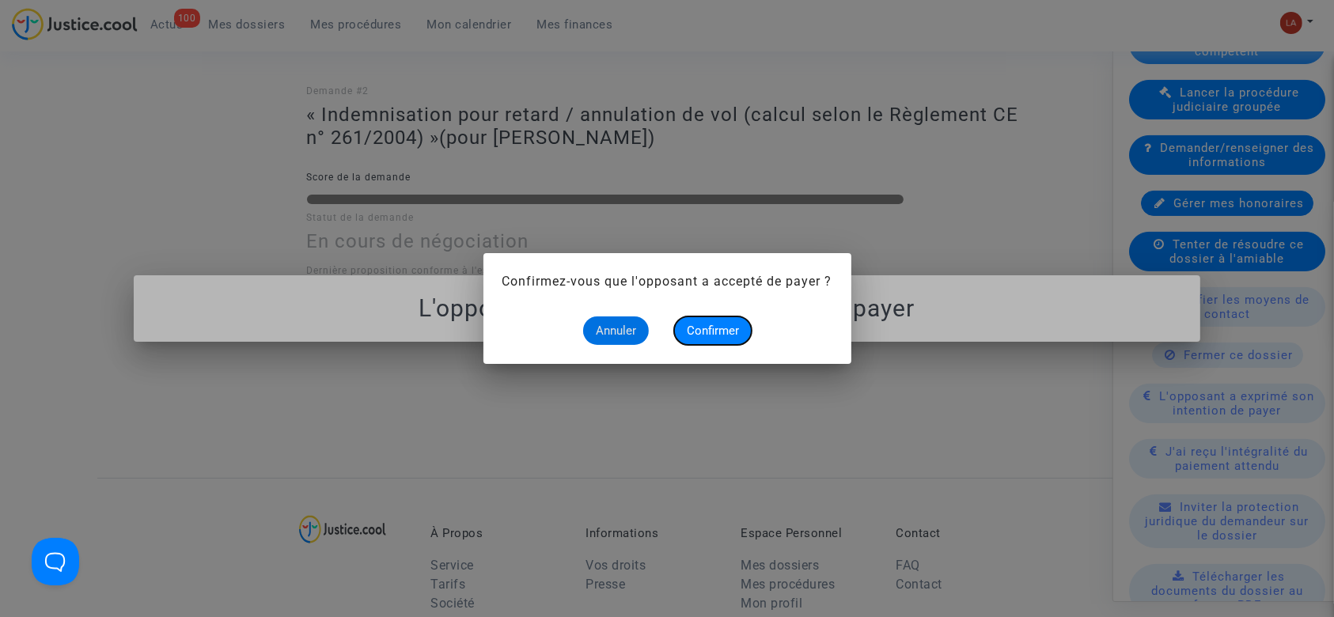
click at [730, 330] on span "Confirmer" at bounding box center [713, 331] width 52 height 14
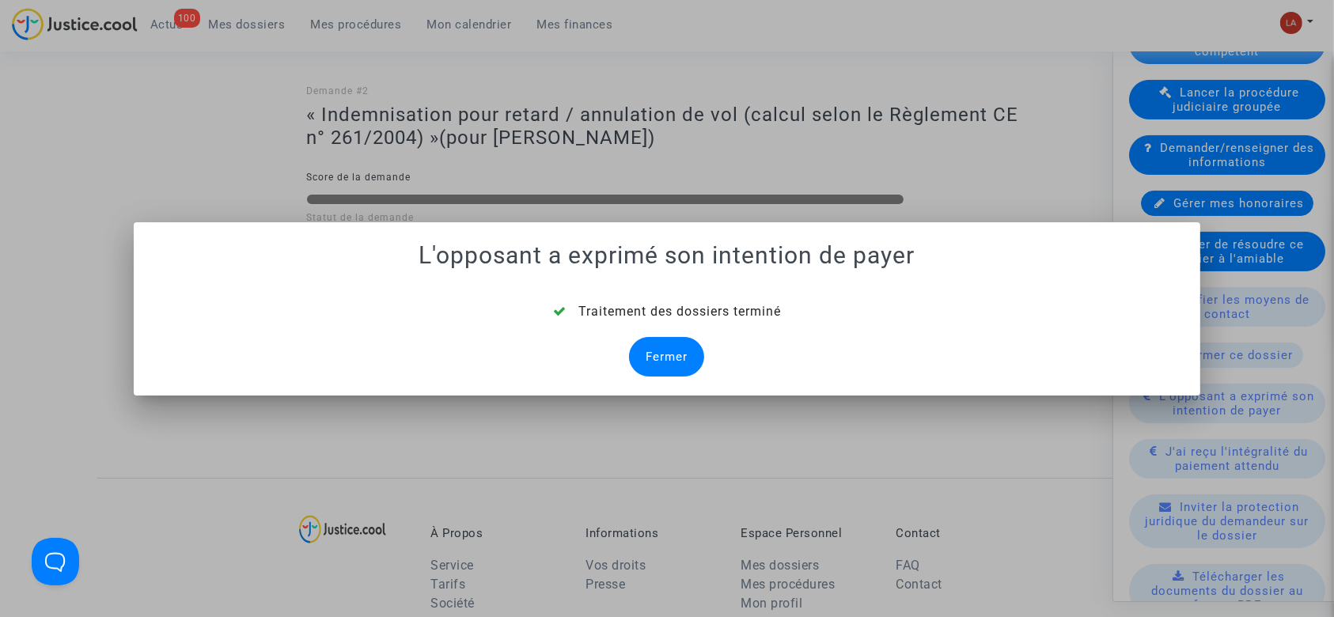
click at [703, 358] on div "Fermer" at bounding box center [666, 357] width 75 height 40
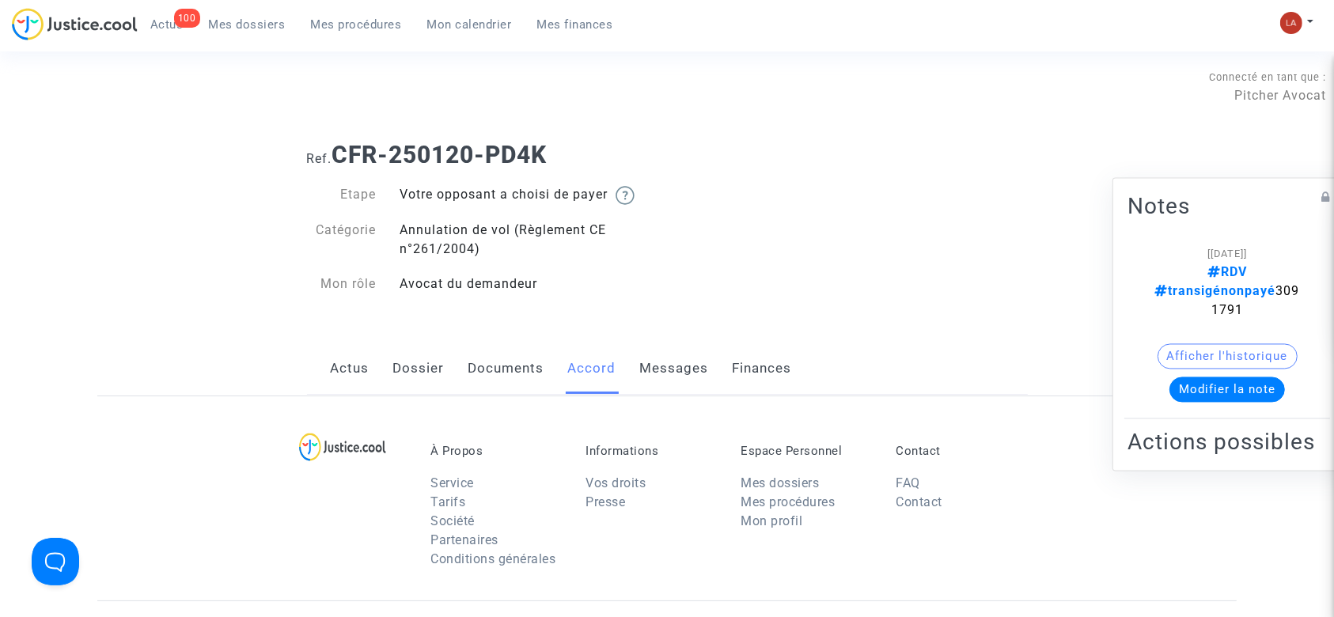
scroll to position [665, 0]
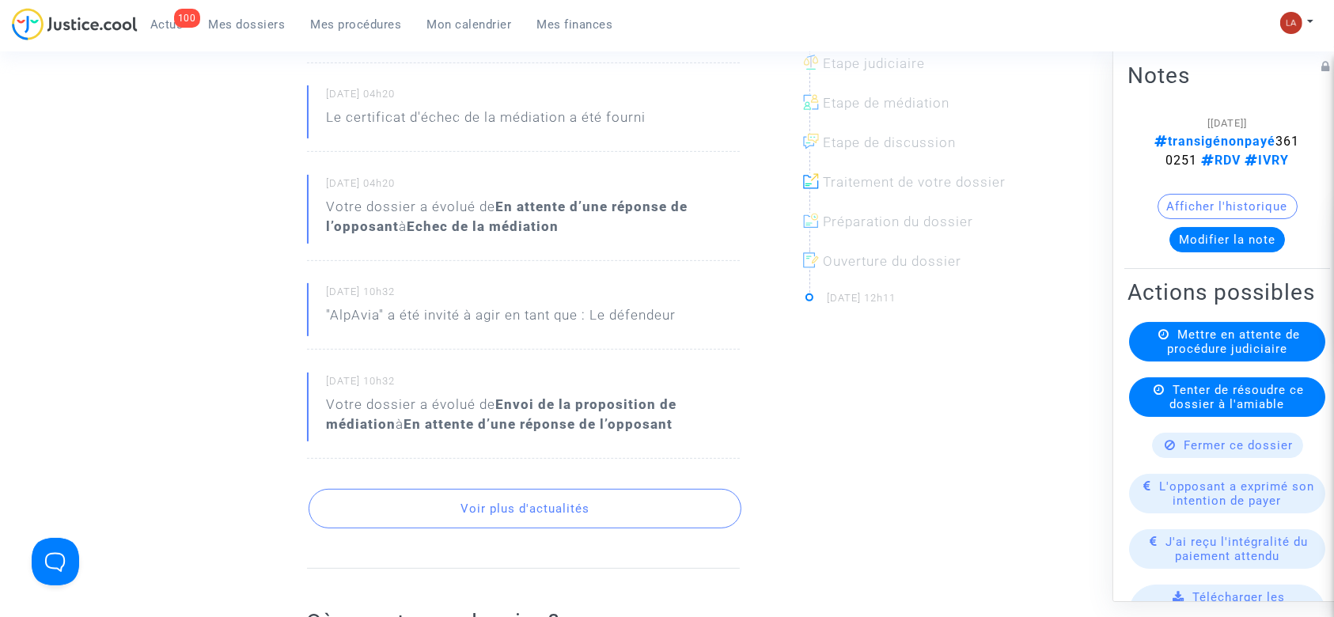
scroll to position [105, 0]
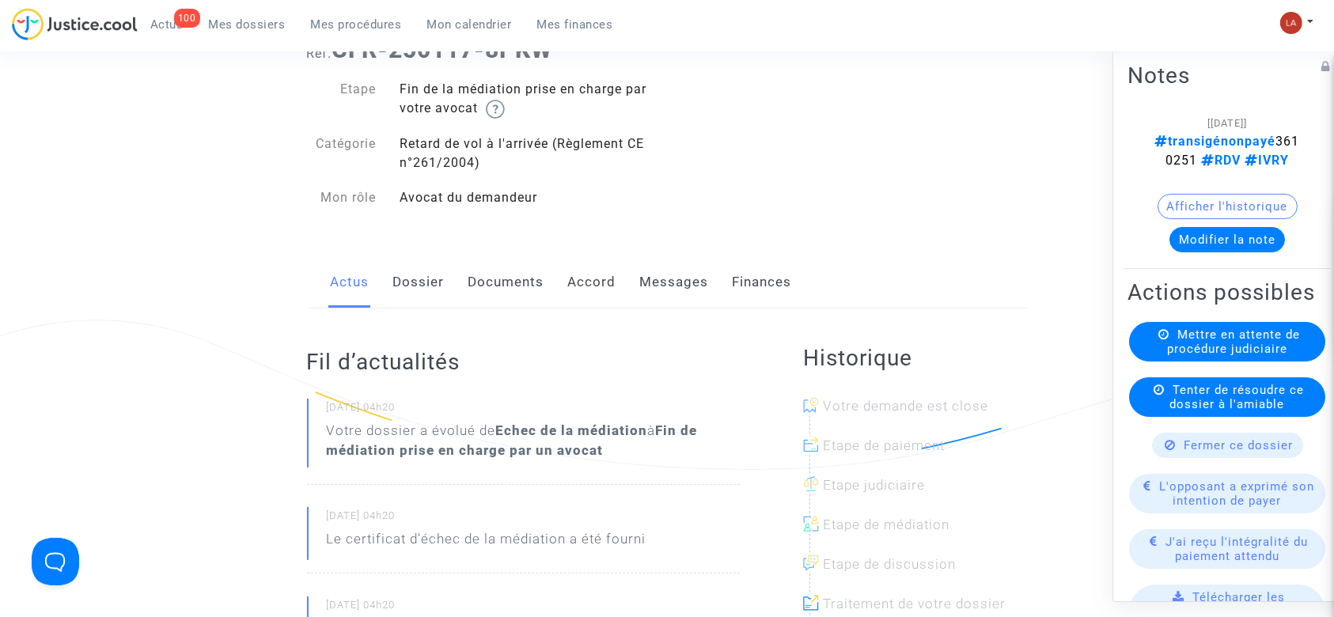
click at [677, 282] on link "Messages" at bounding box center [674, 282] width 69 height 52
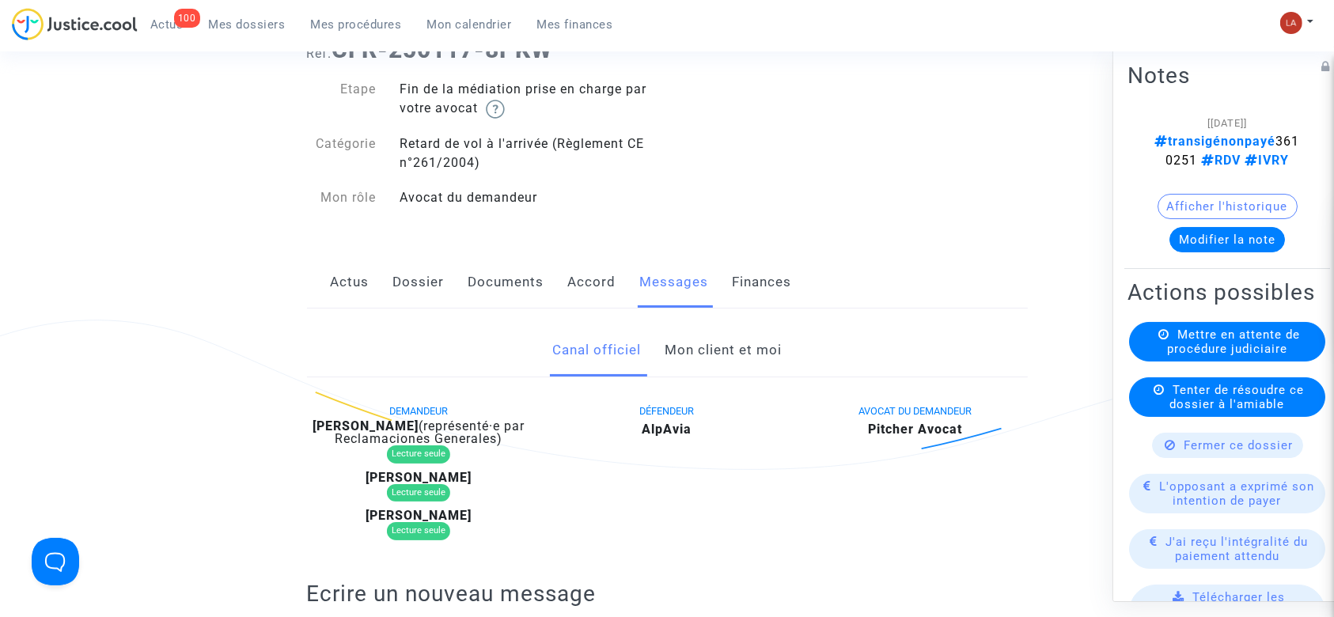
click at [1231, 157] on span "transigénonpayé 3610251 RDV IVRY" at bounding box center [1227, 151] width 145 height 34
copy span "3610251"
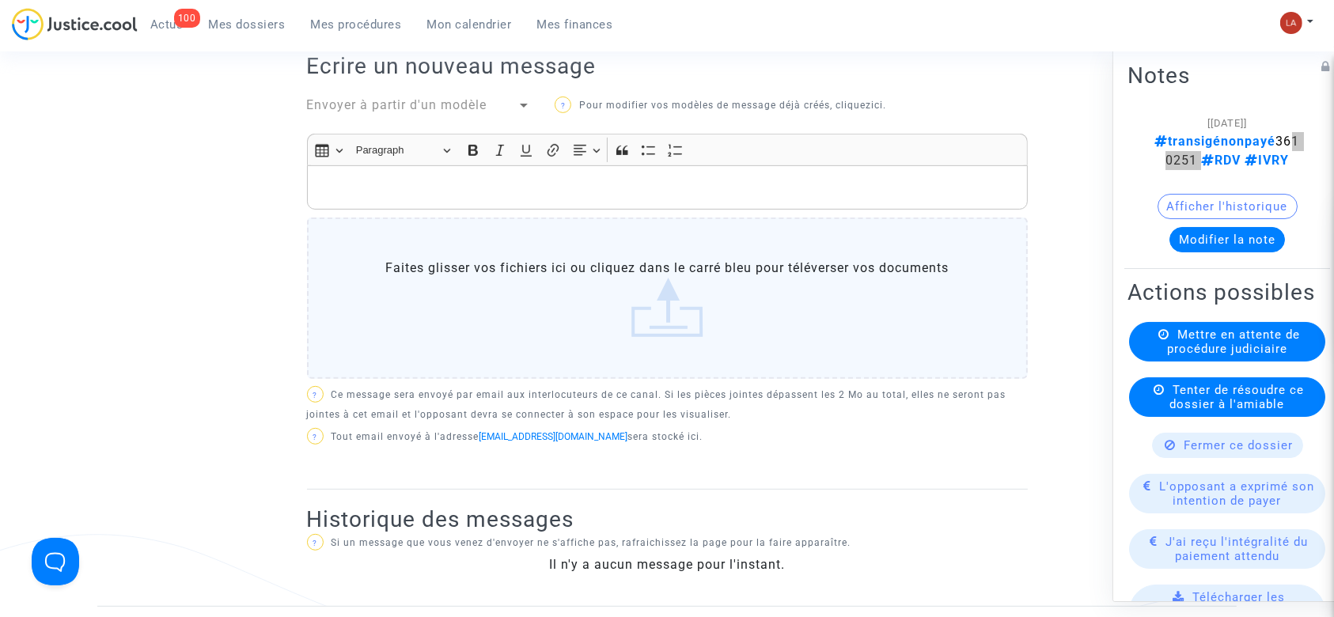
scroll to position [317, 0]
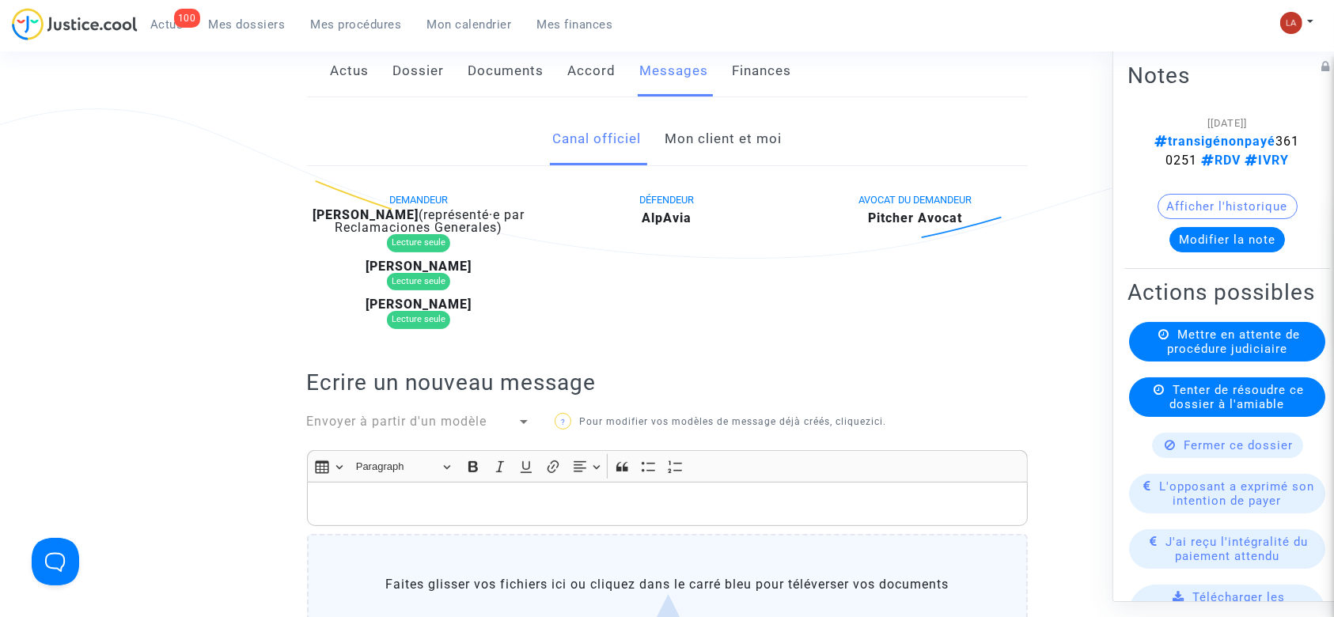
click at [419, 213] on b "[PERSON_NAME]" at bounding box center [366, 214] width 106 height 15
copy div "Buysscher"
click at [419, 212] on b "[PERSON_NAME]" at bounding box center [366, 214] width 106 height 15
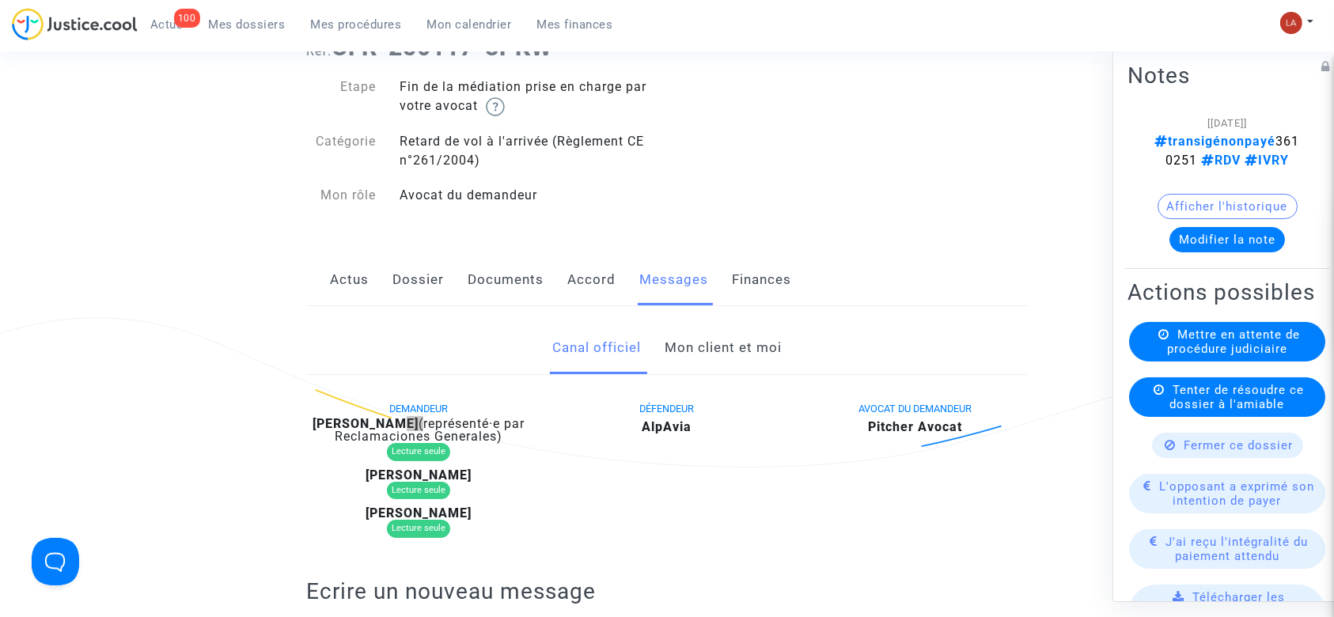
scroll to position [105, 0]
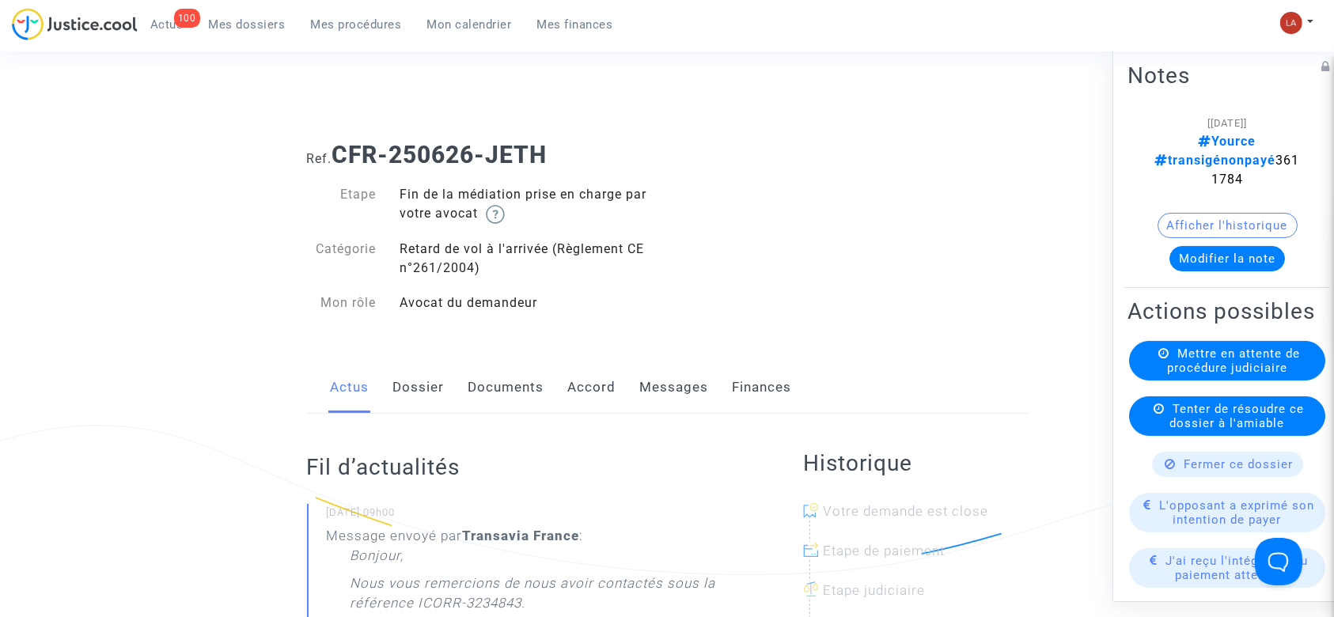
click at [1213, 161] on span "Yource transigénonpayé 3611784" at bounding box center [1227, 160] width 145 height 53
copy span "3611784"
click at [641, 381] on link "Messages" at bounding box center [674, 388] width 69 height 52
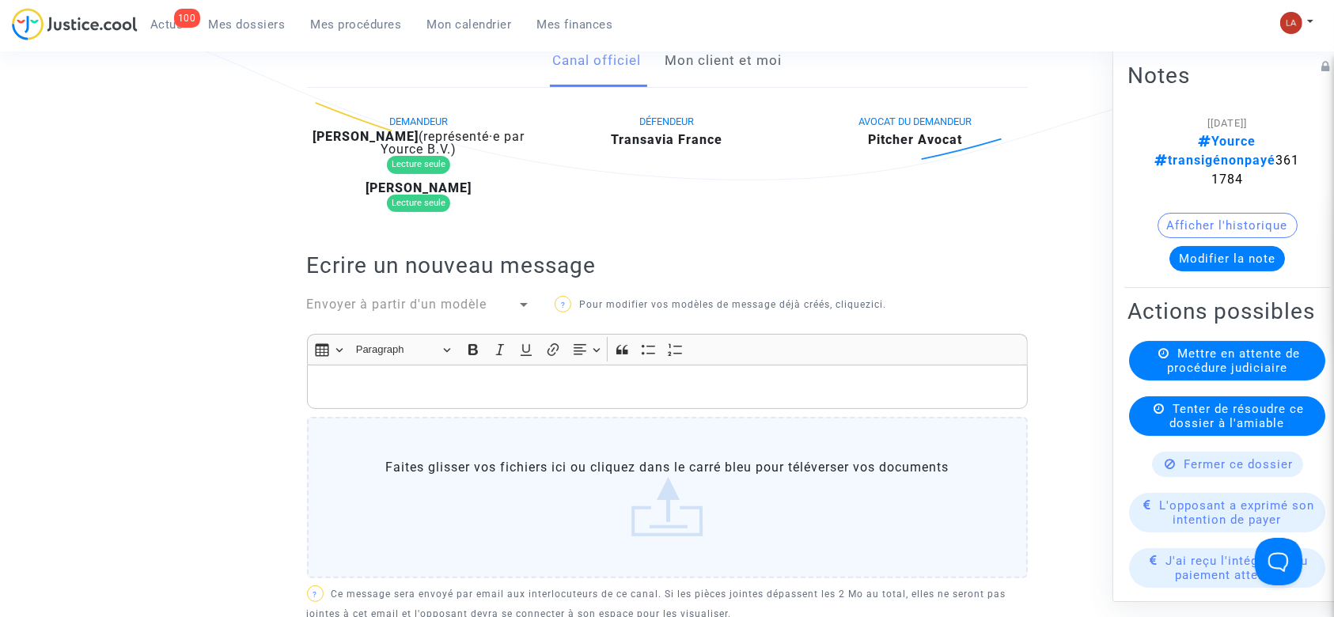
scroll to position [527, 0]
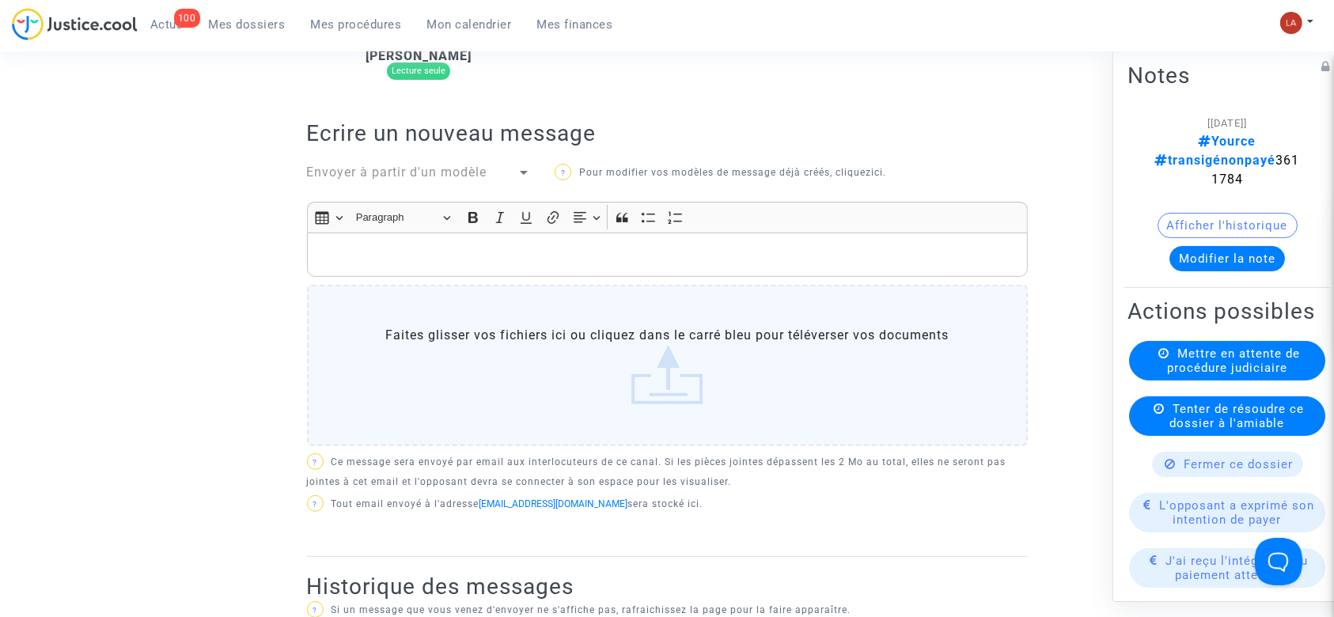
click at [412, 185] on div "DEMANDEUR [PERSON_NAME] (représenté·e par Yource B.V.) Lecture seule [PERSON_NA…" at bounding box center [667, 268] width 721 height 578
click at [412, 178] on span "Envoyer à partir d'un modèle" at bounding box center [397, 172] width 180 height 15
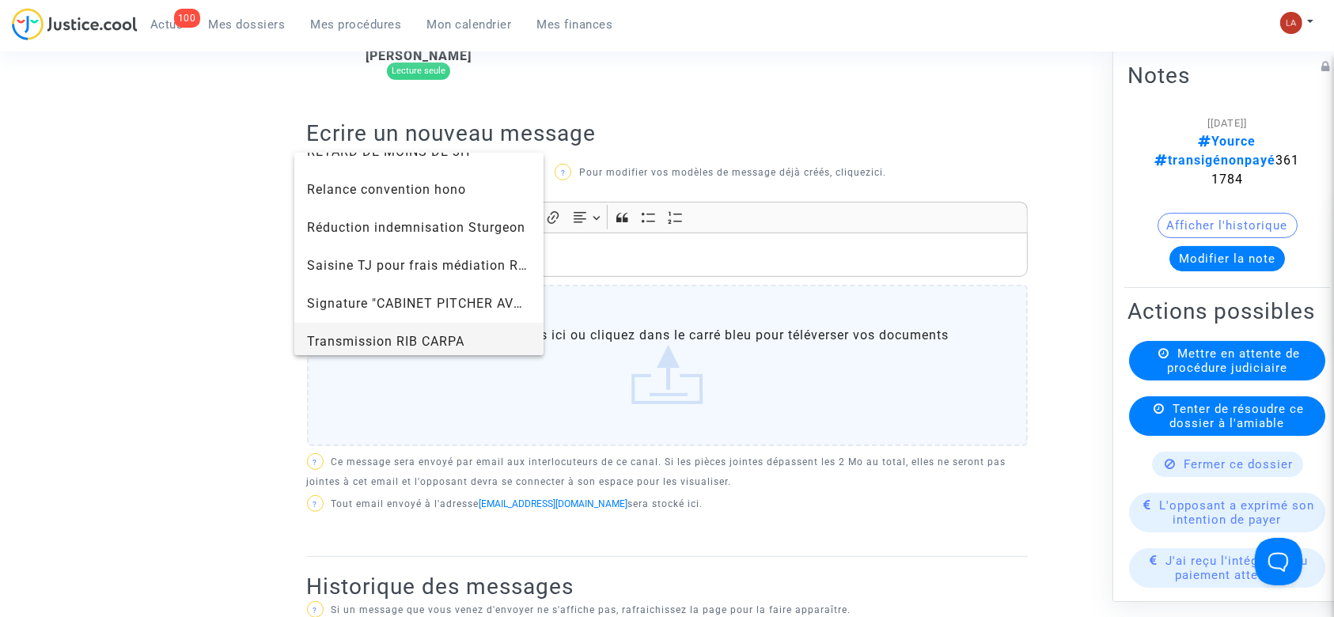
scroll to position [1583, 0]
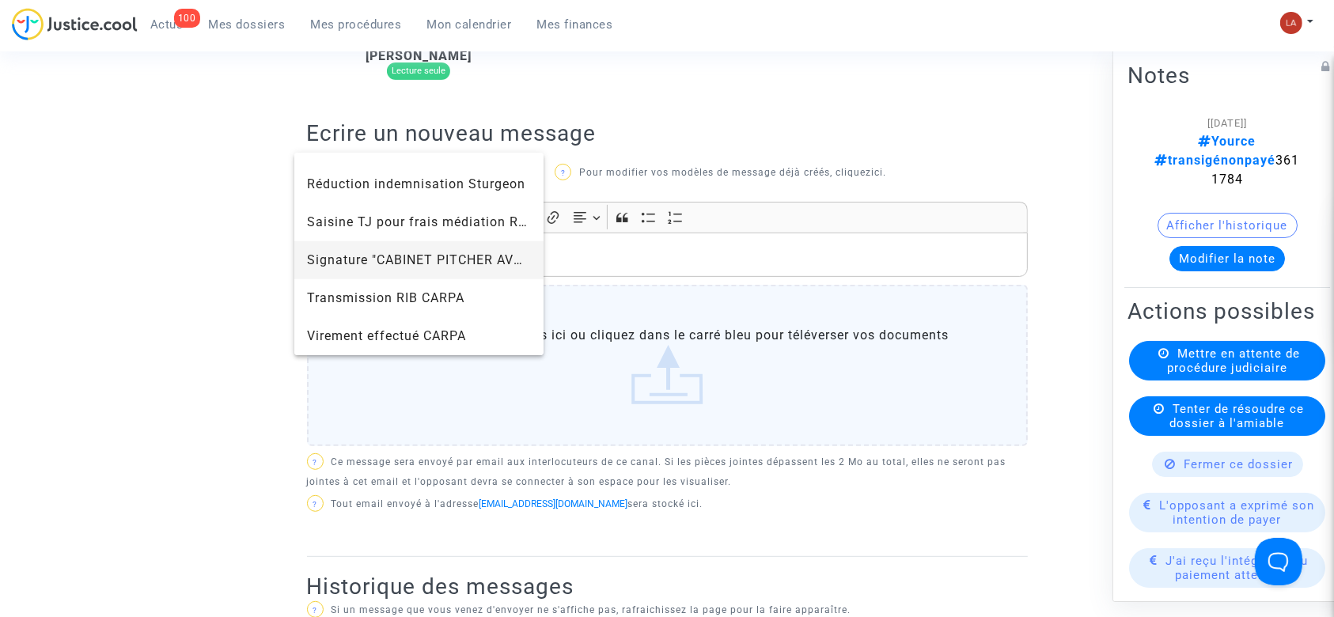
click at [377, 256] on span "Signature "CABINET PITCHER AVOCAT"" at bounding box center [430, 259] width 246 height 15
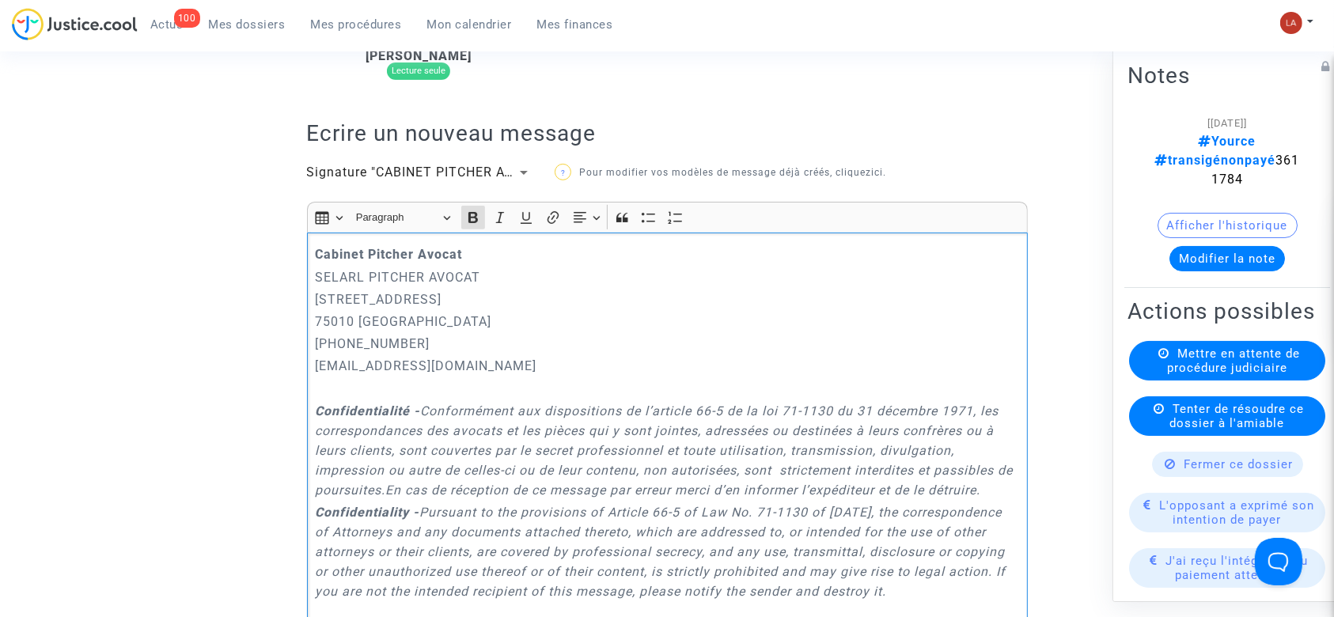
click at [313, 250] on div "Cabinet [PERSON_NAME] PITCHER AVOCAT [STREET_ADDRESS] 01.45.49.09.34 [EMAIL_ADD…" at bounding box center [667, 467] width 721 height 468
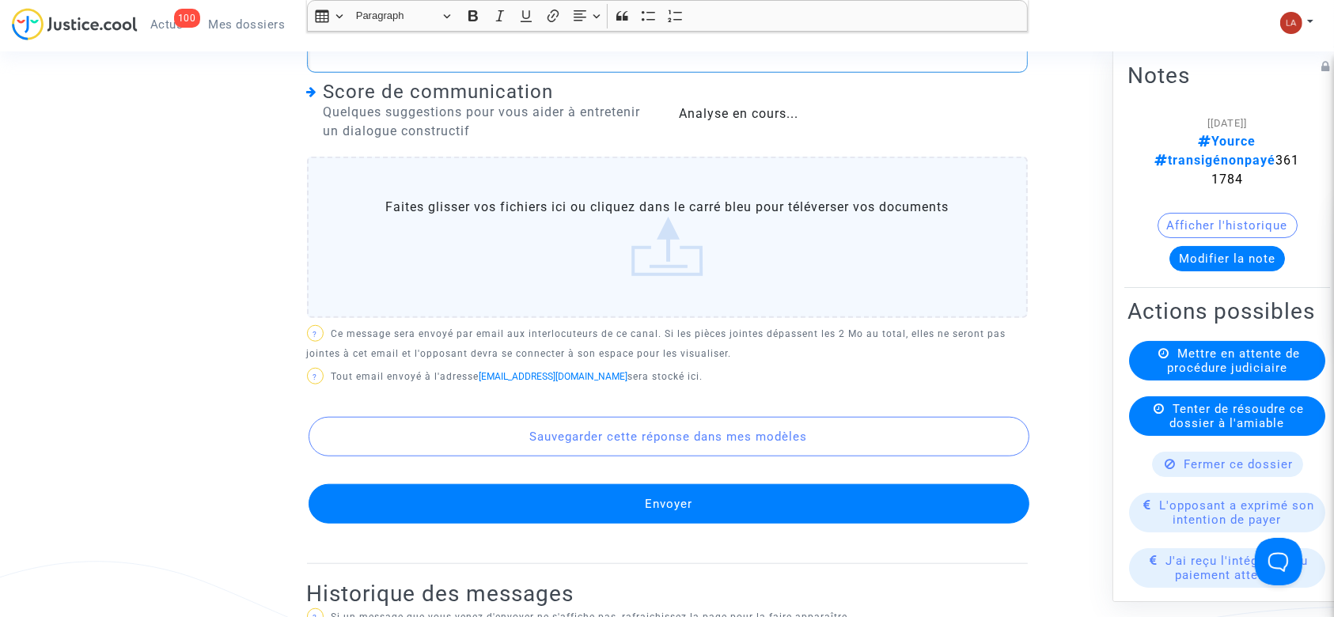
scroll to position [1603, 0]
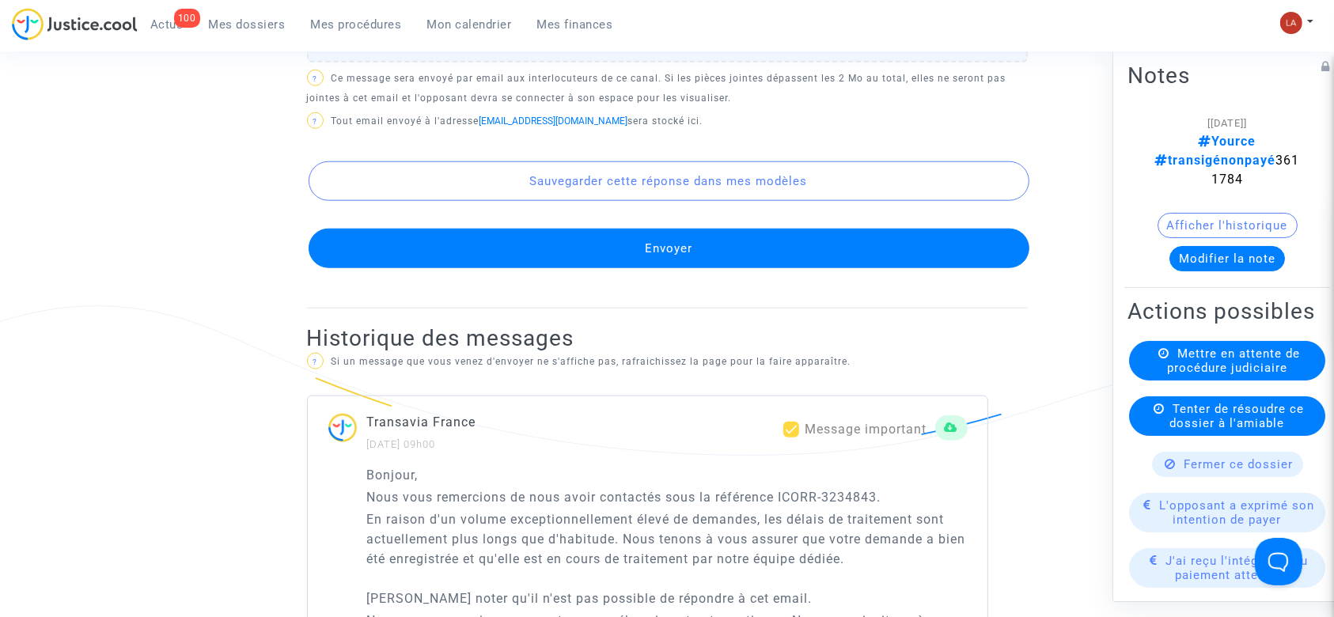
click at [679, 264] on button "Envoyer" at bounding box center [669, 249] width 721 height 40
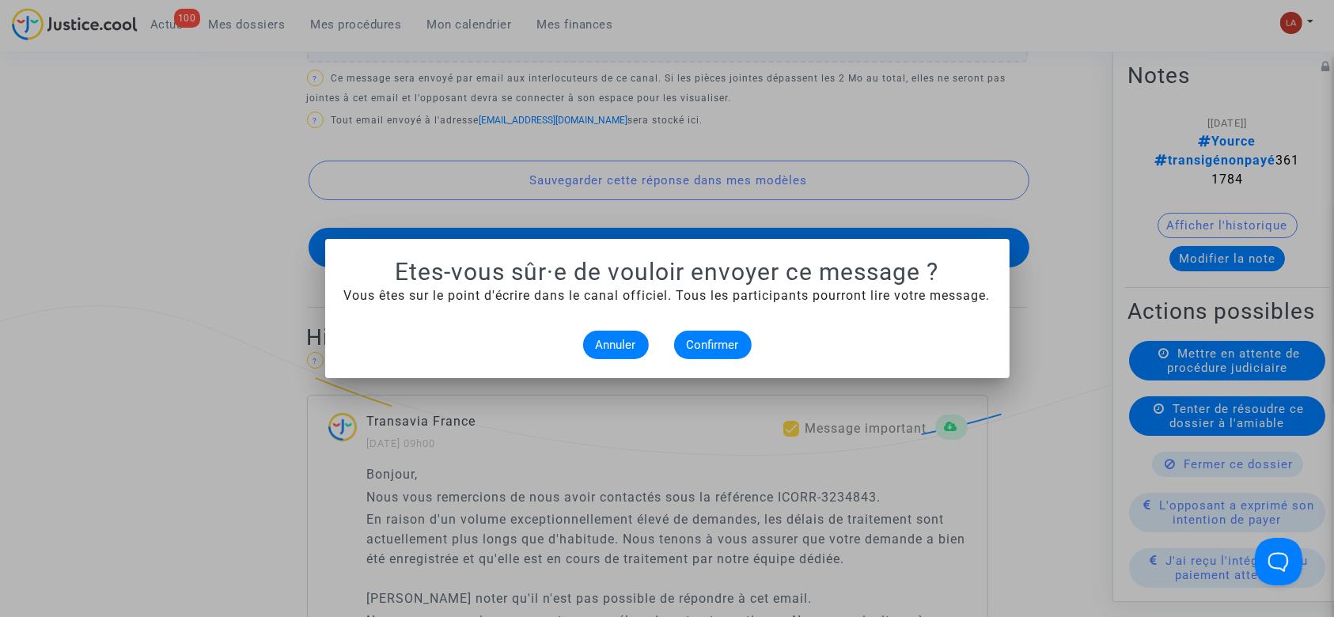
scroll to position [0, 0]
click at [726, 345] on span "Confirmer" at bounding box center [713, 345] width 52 height 14
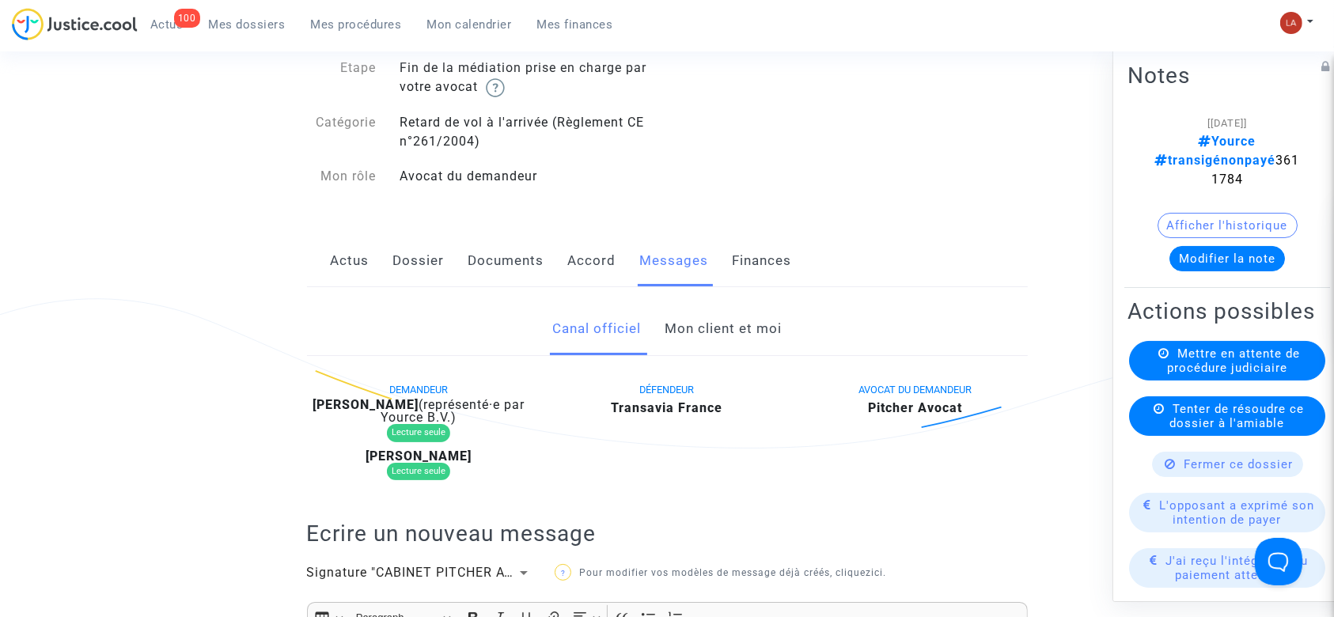
scroll to position [211, 0]
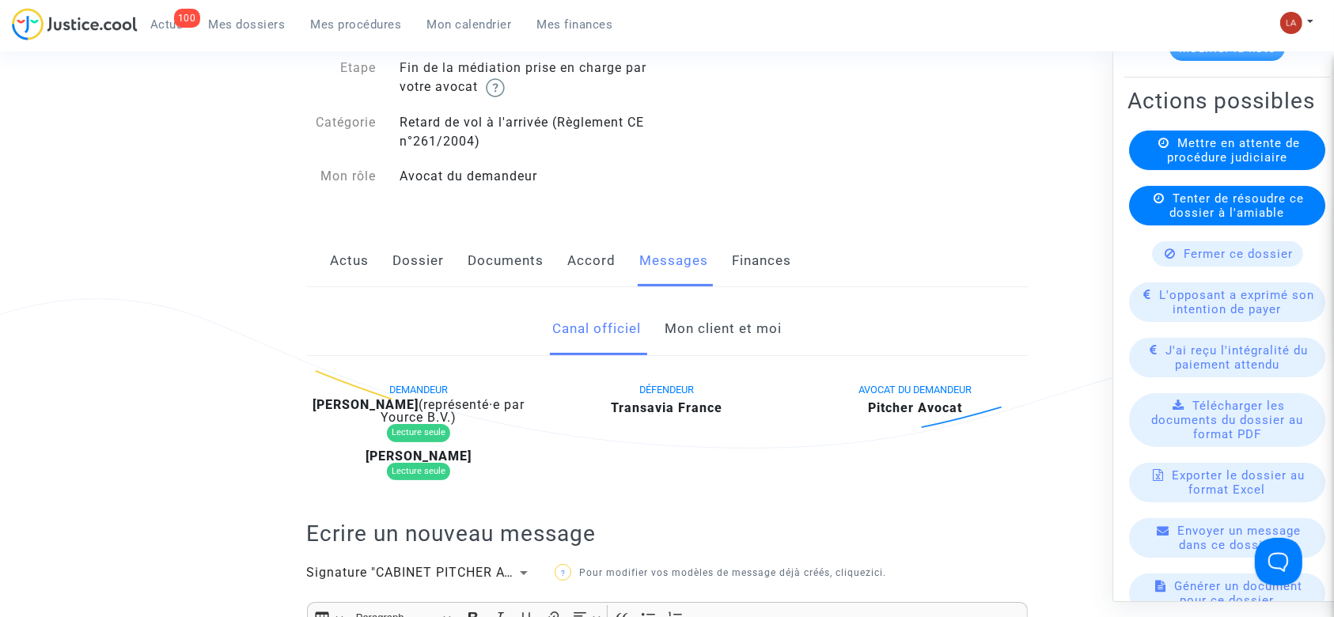
click at [1253, 317] on span "L'opposant a exprimé son intention de payer" at bounding box center [1237, 302] width 155 height 28
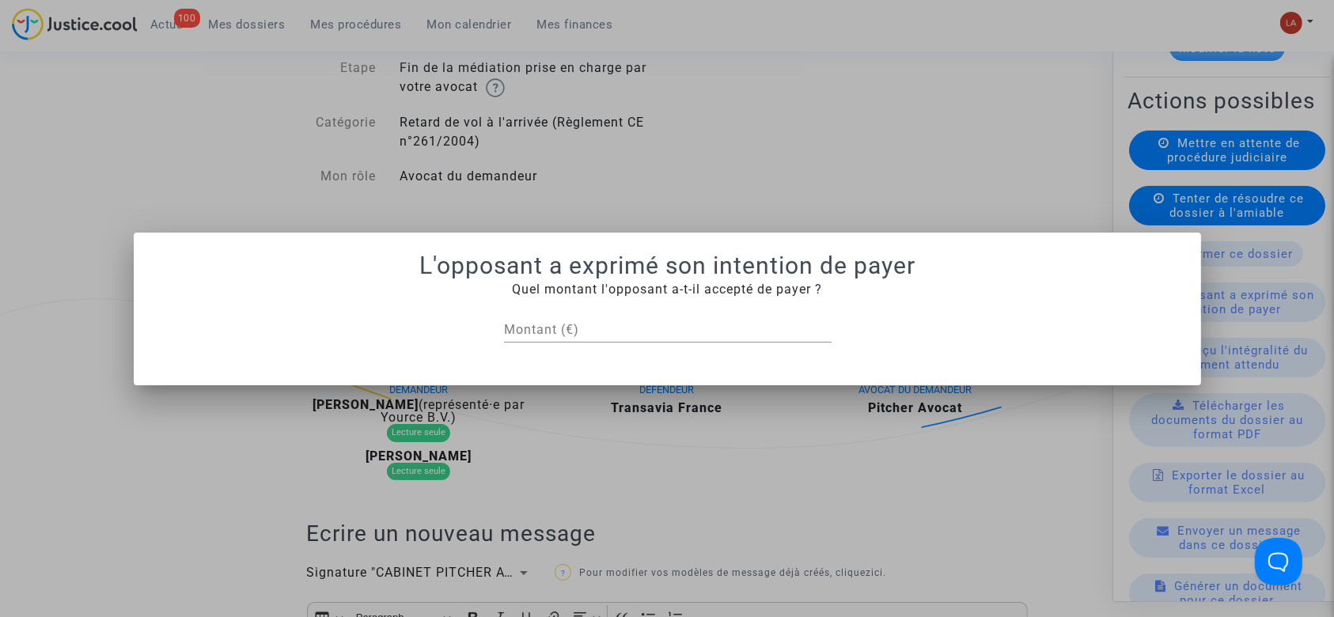
scroll to position [0, 0]
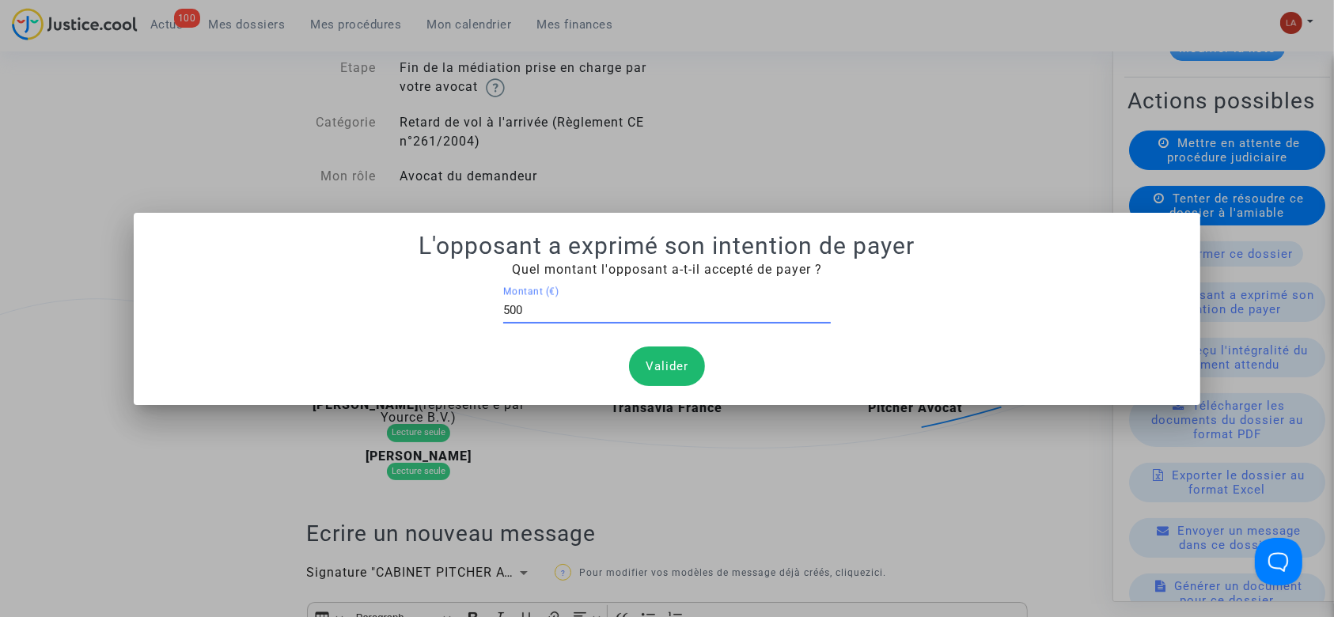
type input "500"
click at [659, 361] on button "Valider" at bounding box center [667, 367] width 76 height 40
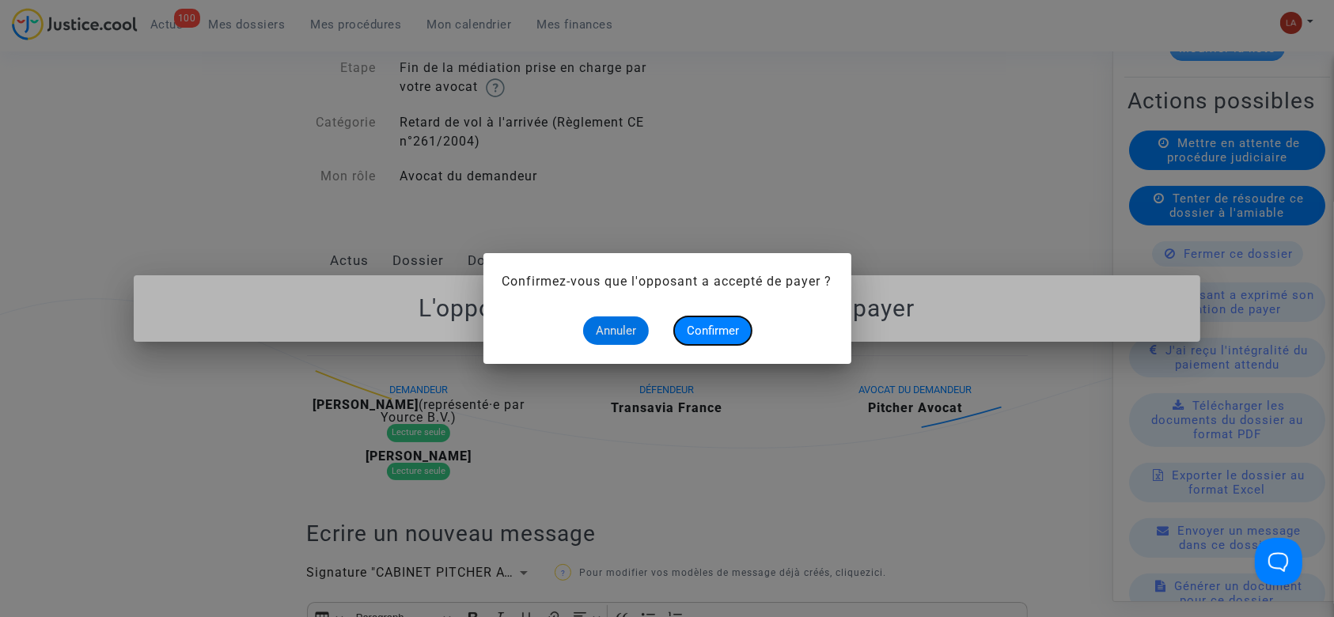
click at [701, 324] on button "Confirmer" at bounding box center [713, 331] width 78 height 28
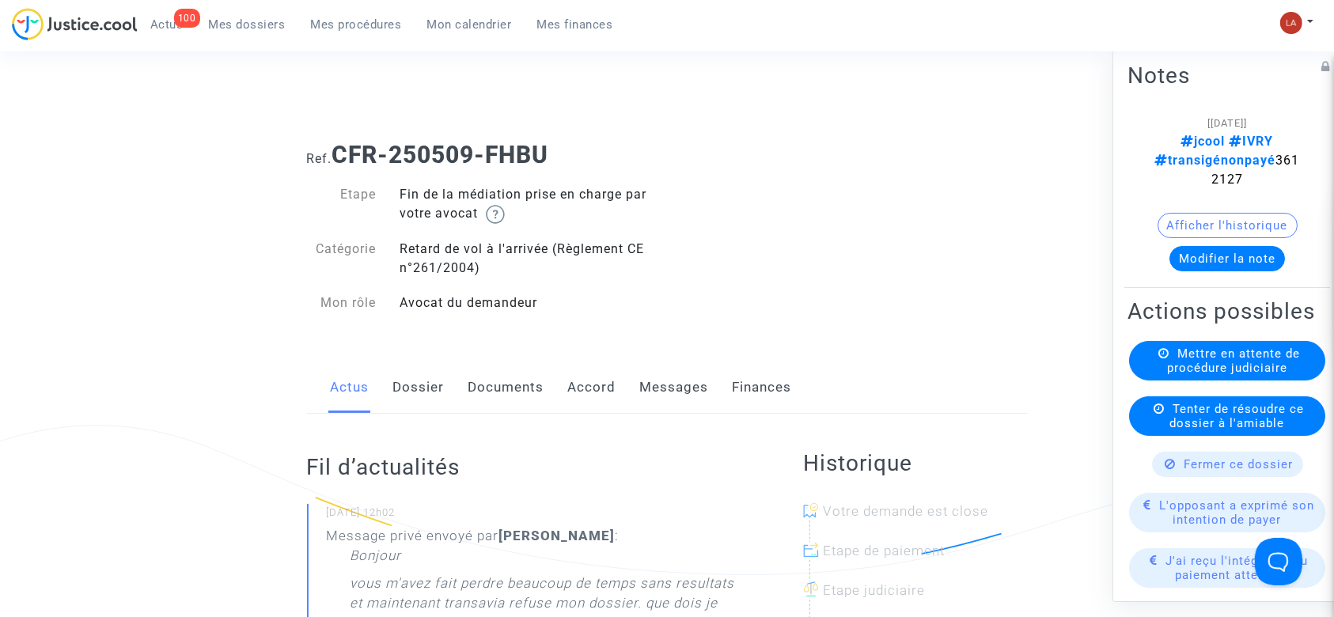
click at [1222, 158] on span "jcool IVRY transigénonpayé 3612127" at bounding box center [1227, 160] width 145 height 53
copy span "3612127"
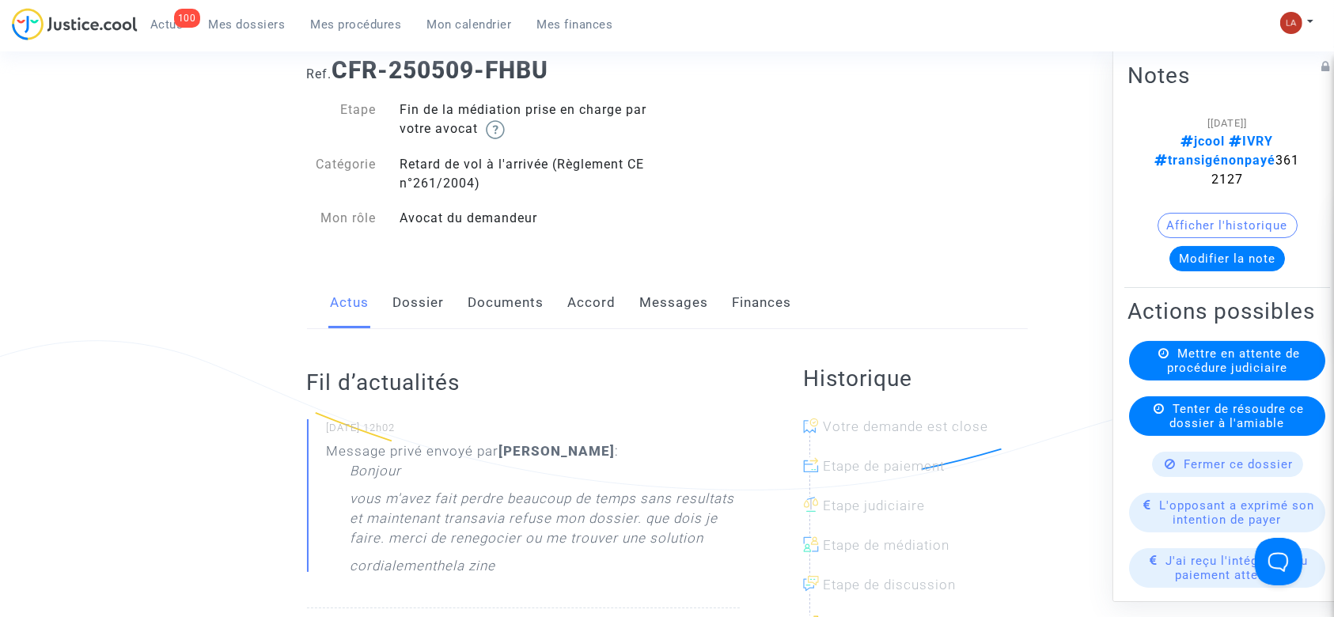
scroll to position [211, 0]
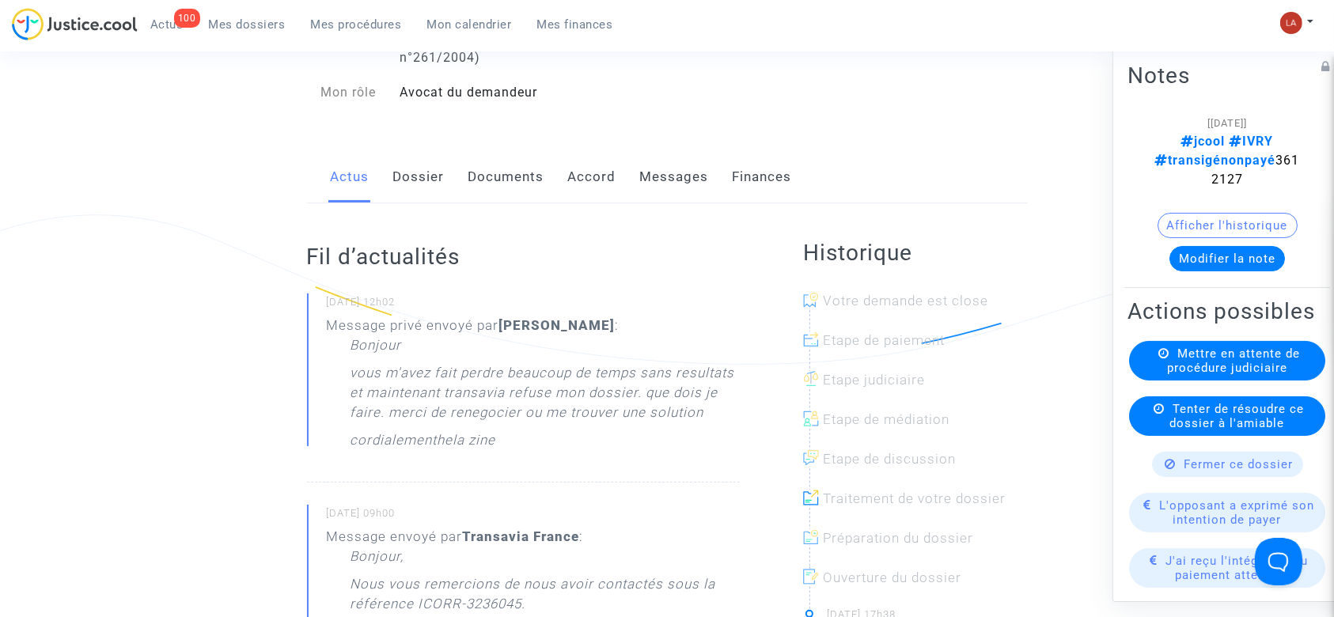
drag, startPoint x: 656, startPoint y: 169, endPoint x: 678, endPoint y: 168, distance: 22.2
click at [656, 169] on link "Messages" at bounding box center [674, 177] width 69 height 52
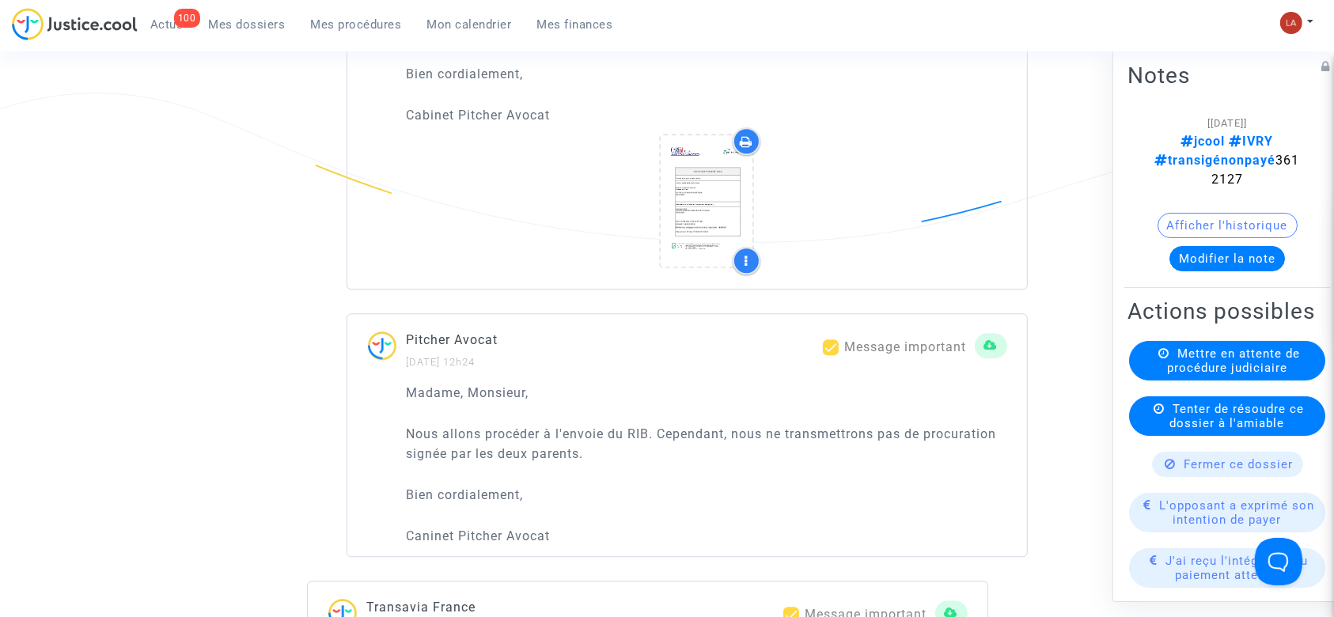
scroll to position [4009, 0]
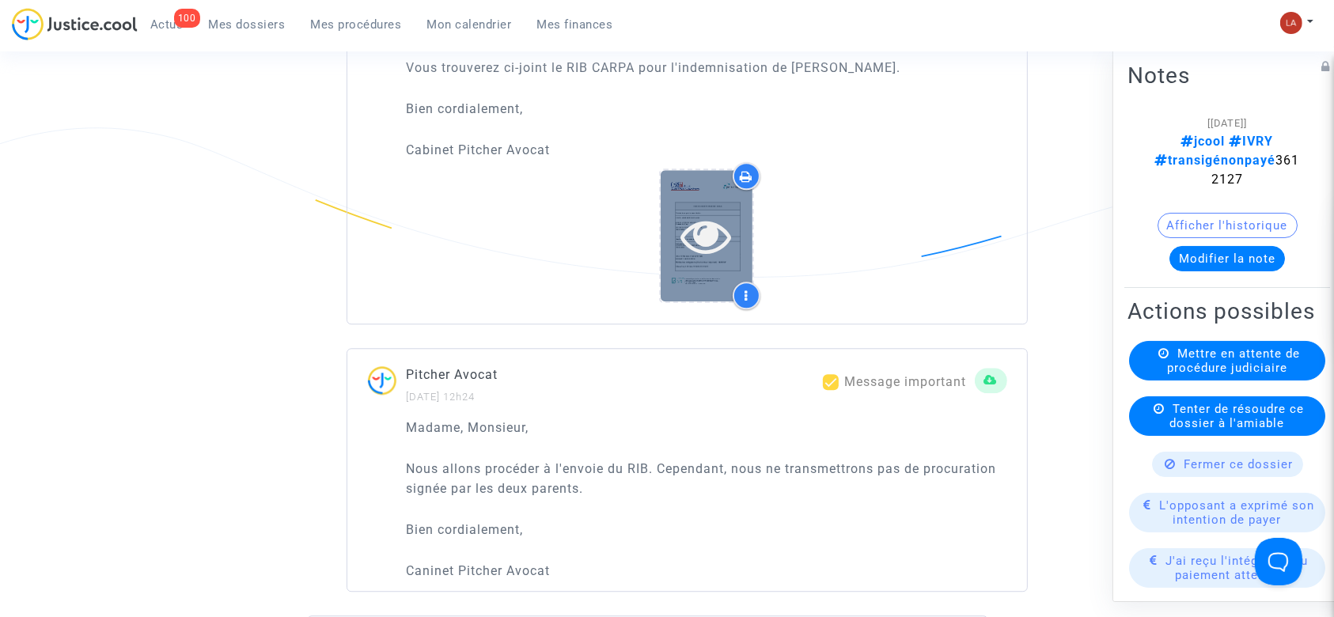
click at [685, 195] on div at bounding box center [707, 235] width 92 height 131
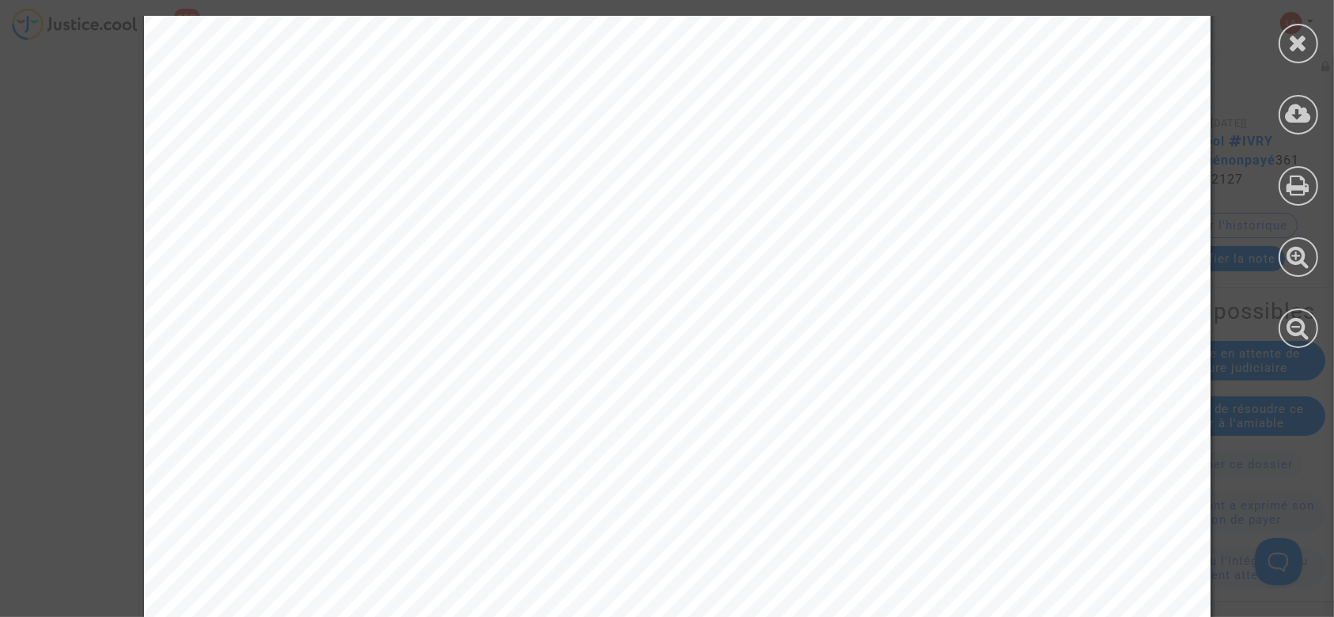
scroll to position [844, 0]
click at [876, 327] on span "Référence obligatoire (file number required) : 3612127" at bounding box center [626, 330] width 734 height 27
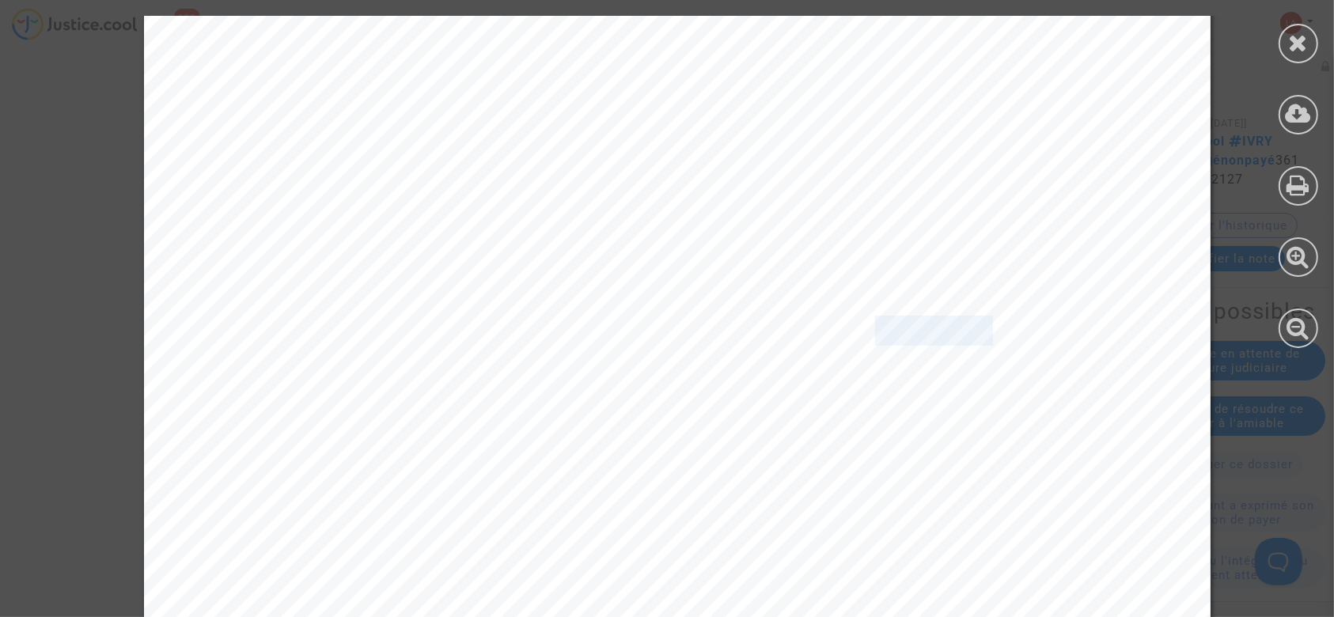
copy span "3612127"
click at [1304, 25] on div at bounding box center [1299, 44] width 40 height 40
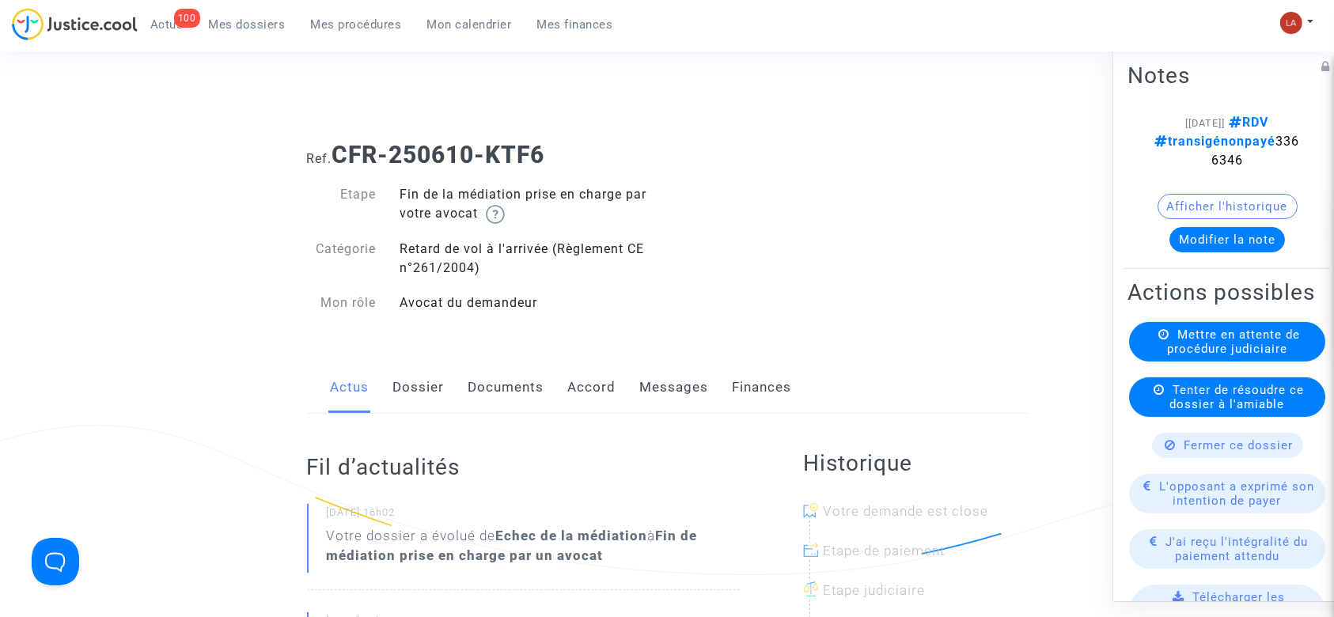
click at [1231, 162] on span "transigénonpayé 3366346" at bounding box center [1227, 151] width 145 height 34
copy span "3366346"
click at [648, 373] on link "Messages" at bounding box center [674, 388] width 69 height 52
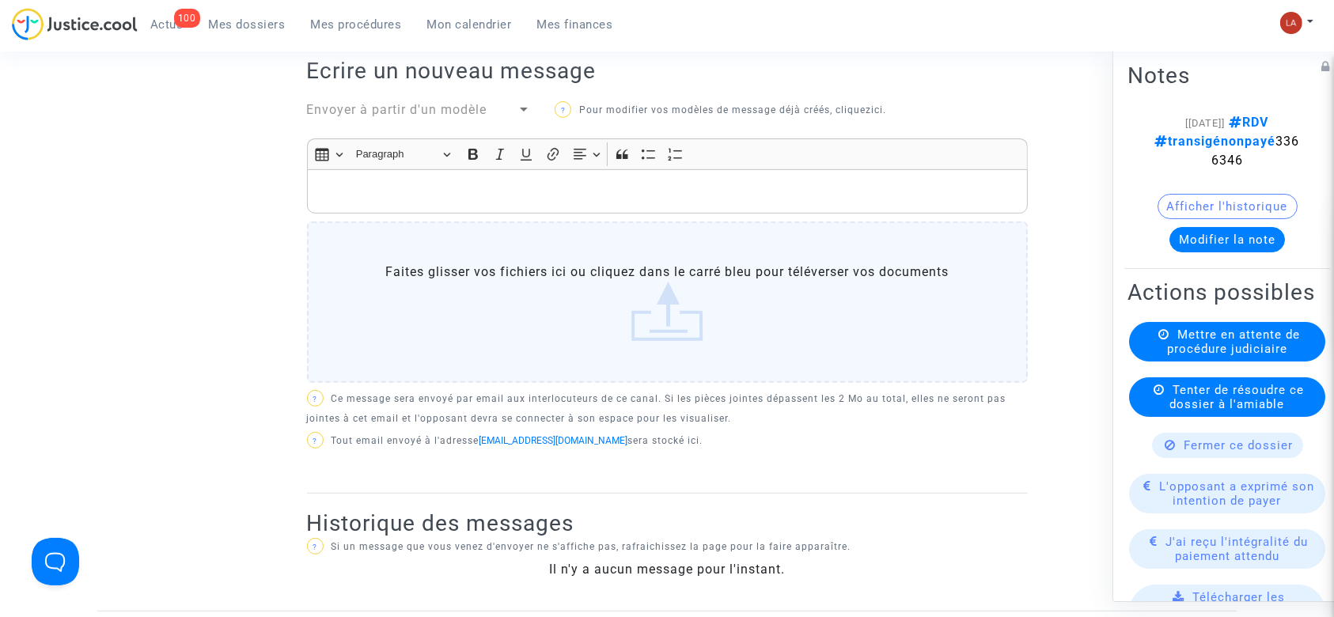
scroll to position [422, 0]
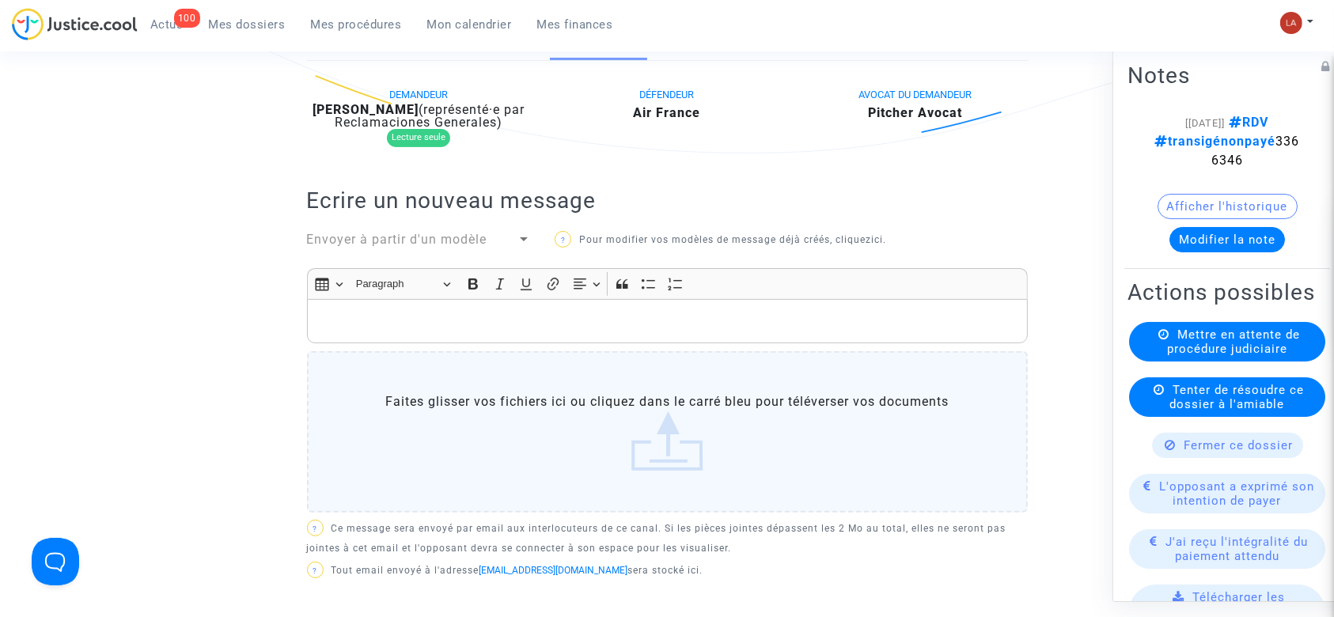
click at [379, 108] on b "[PERSON_NAME]" at bounding box center [366, 109] width 106 height 15
copy div "Peta"
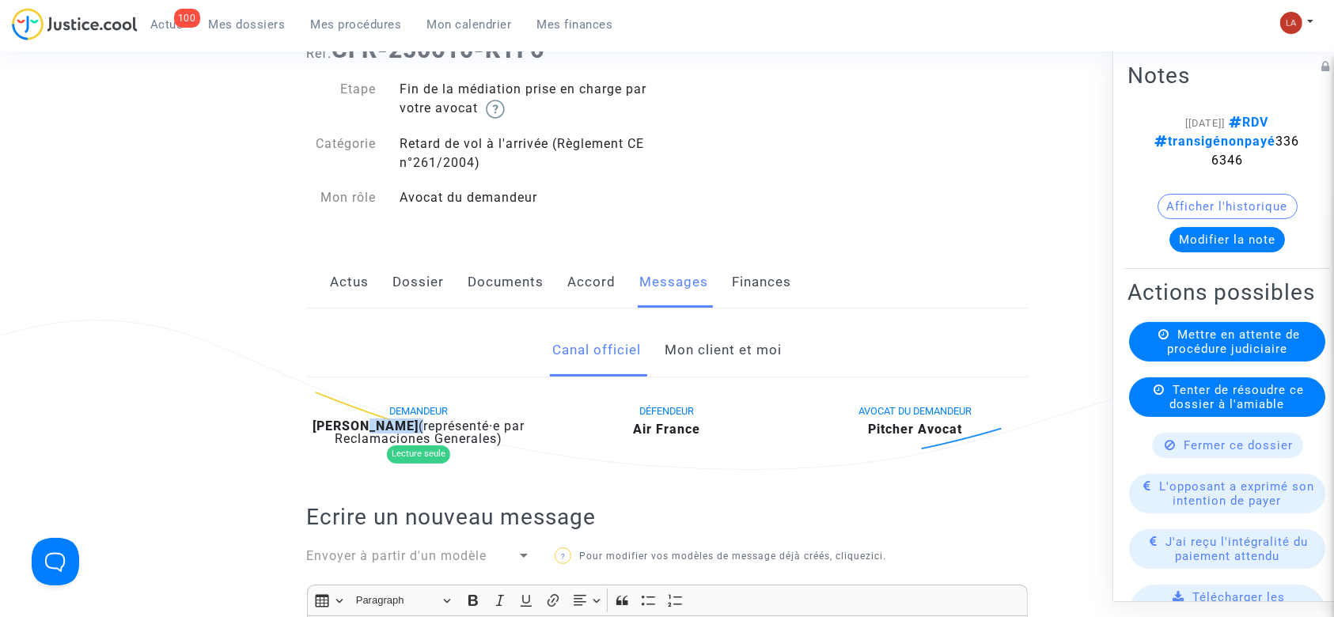
drag, startPoint x: 522, startPoint y: 294, endPoint x: 547, endPoint y: 299, distance: 25.2
click at [522, 294] on link "Documents" at bounding box center [507, 282] width 76 height 52
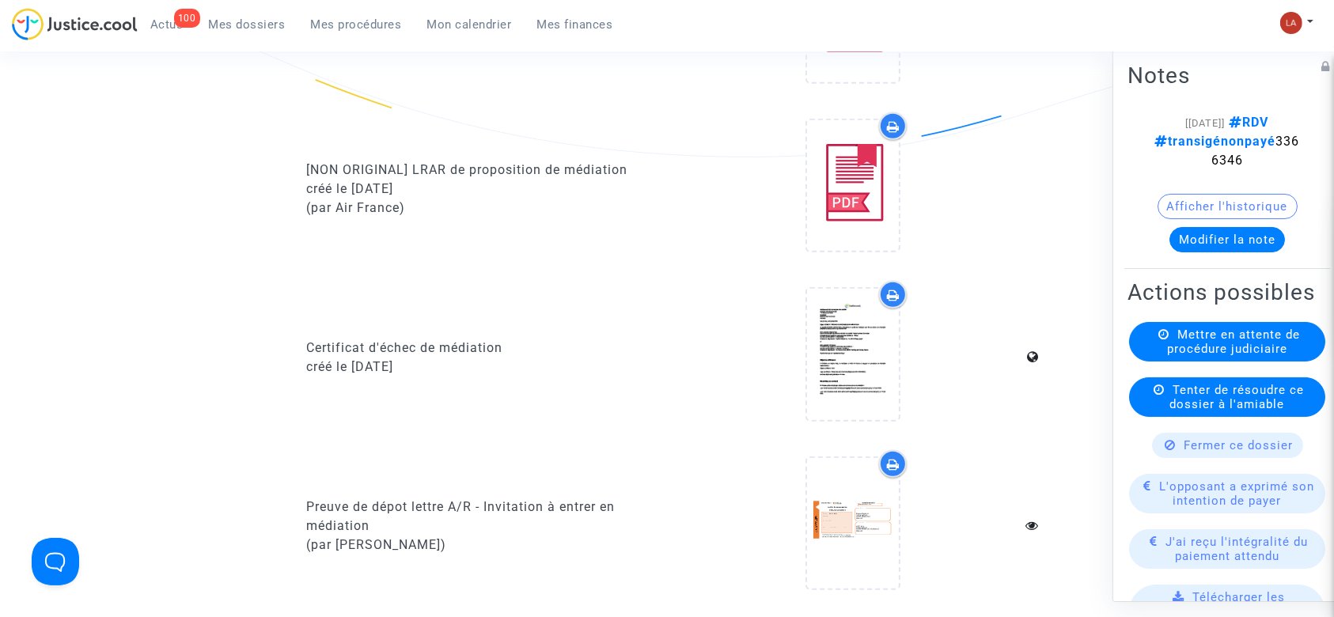
scroll to position [1371, 0]
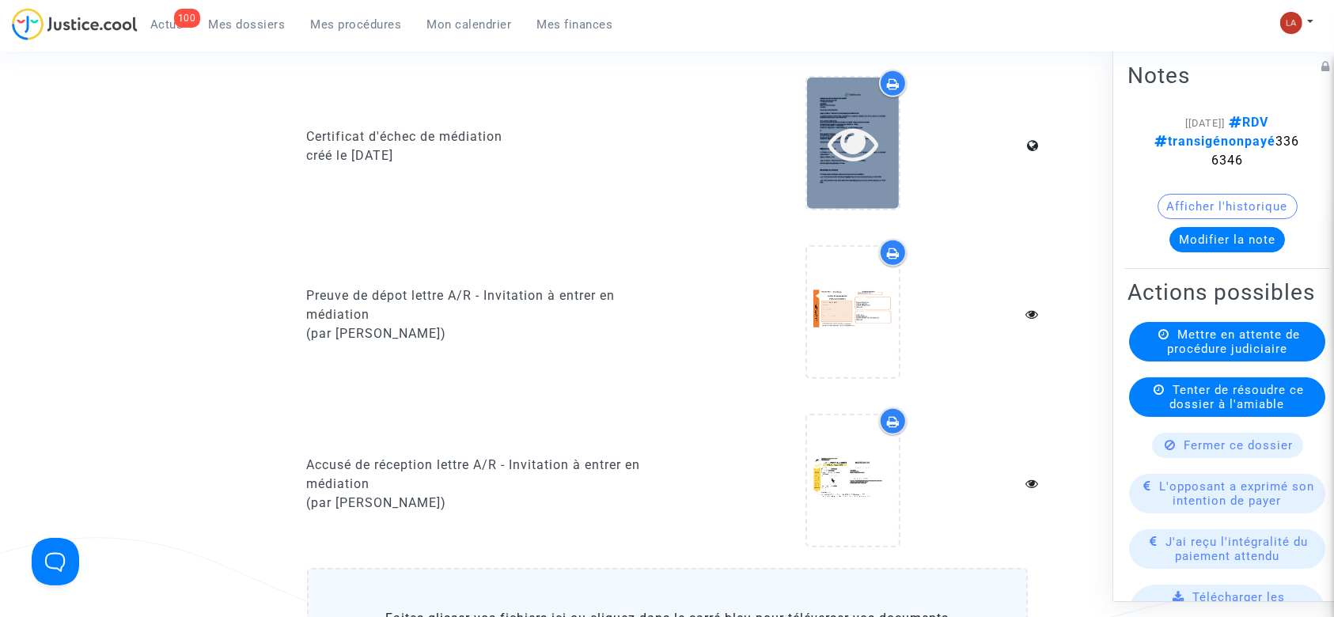
click at [861, 174] on div at bounding box center [853, 143] width 92 height 131
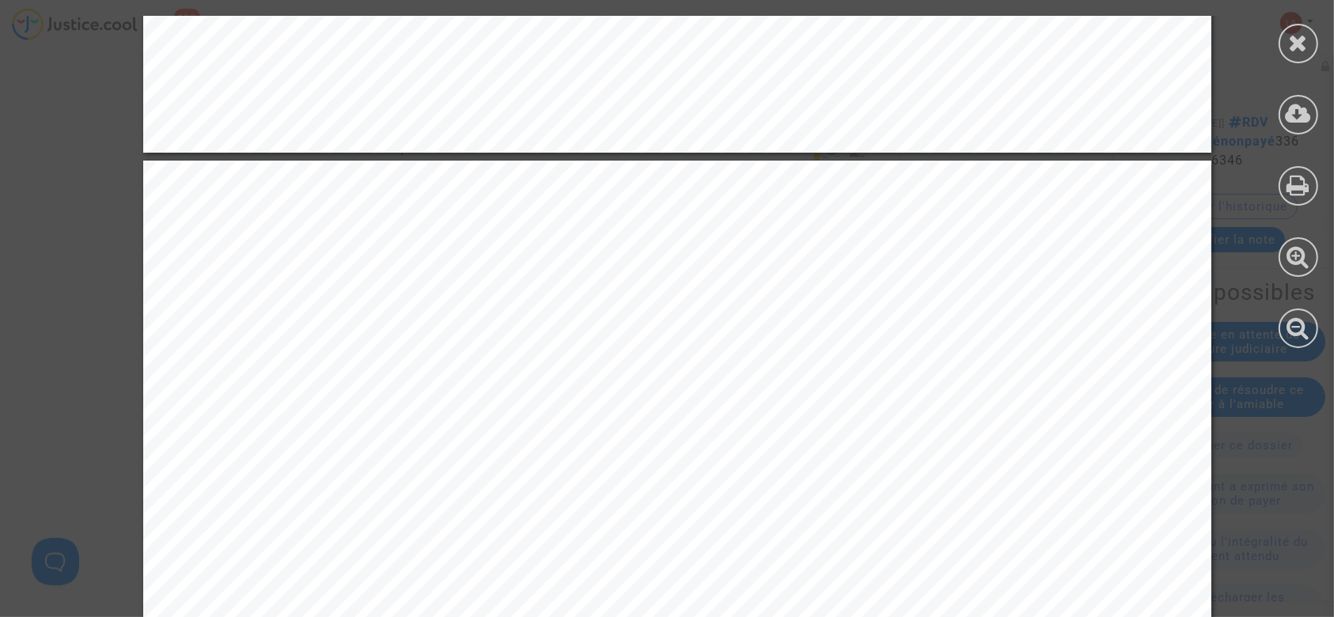
scroll to position [3124, 0]
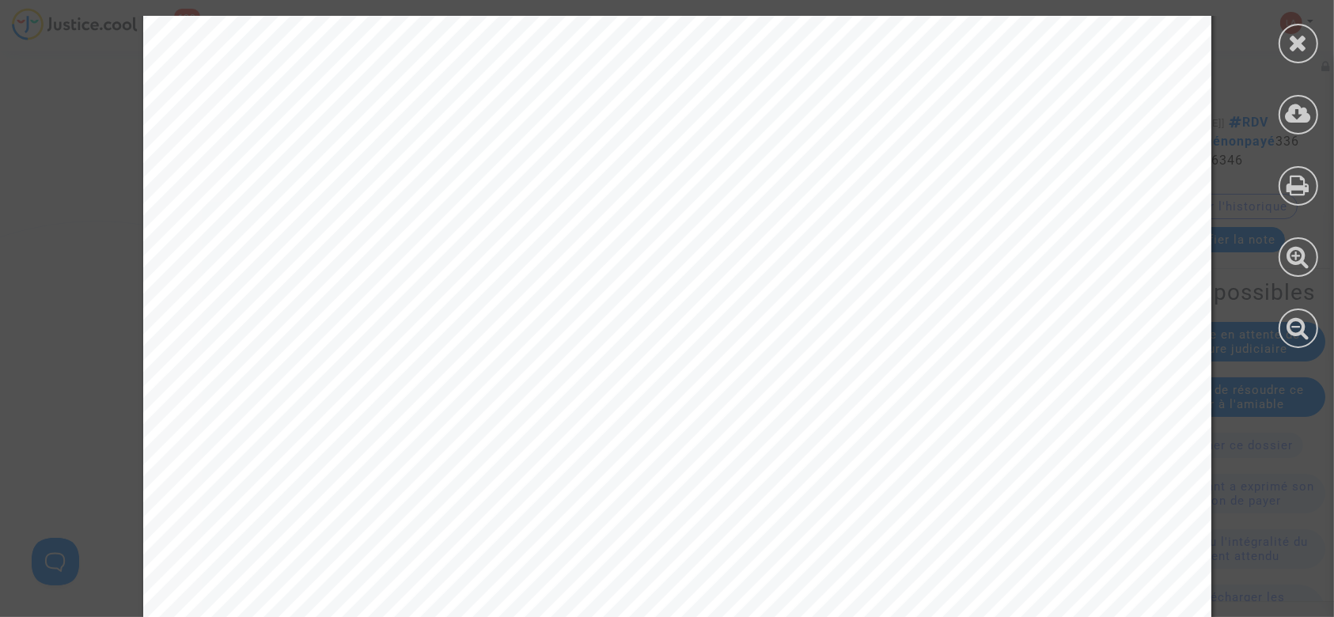
click at [1279, 54] on div at bounding box center [1298, 182] width 71 height 364
click at [1282, 54] on div at bounding box center [1299, 44] width 40 height 40
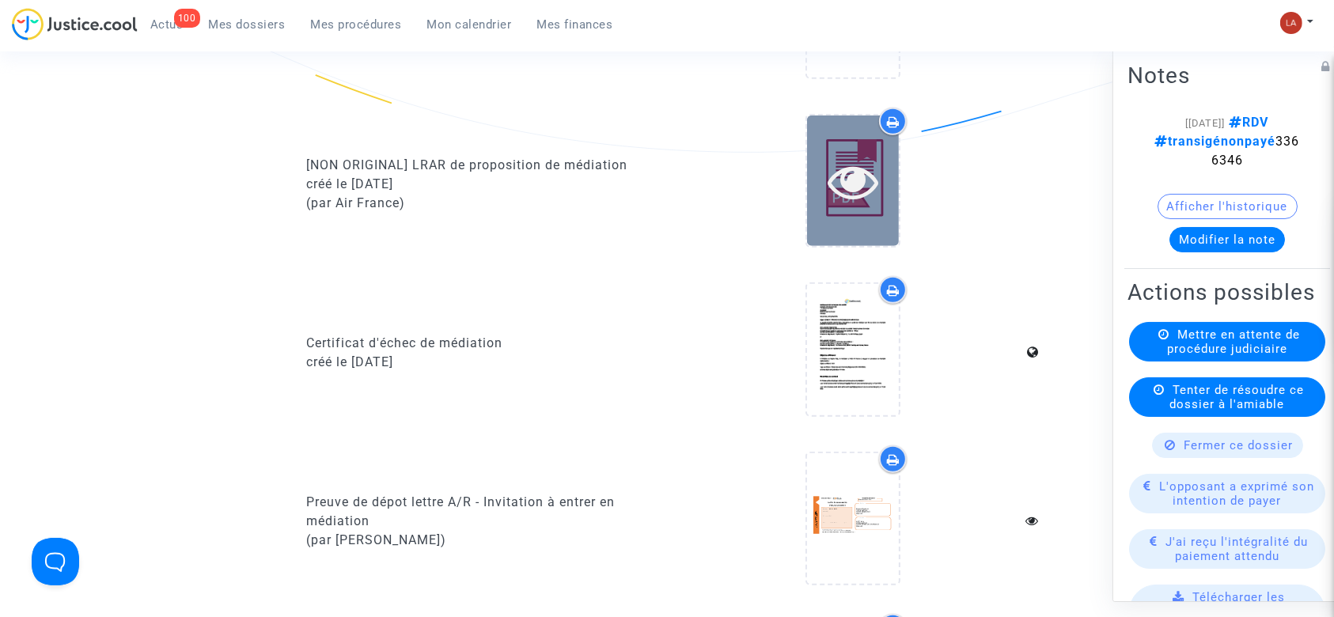
scroll to position [1055, 0]
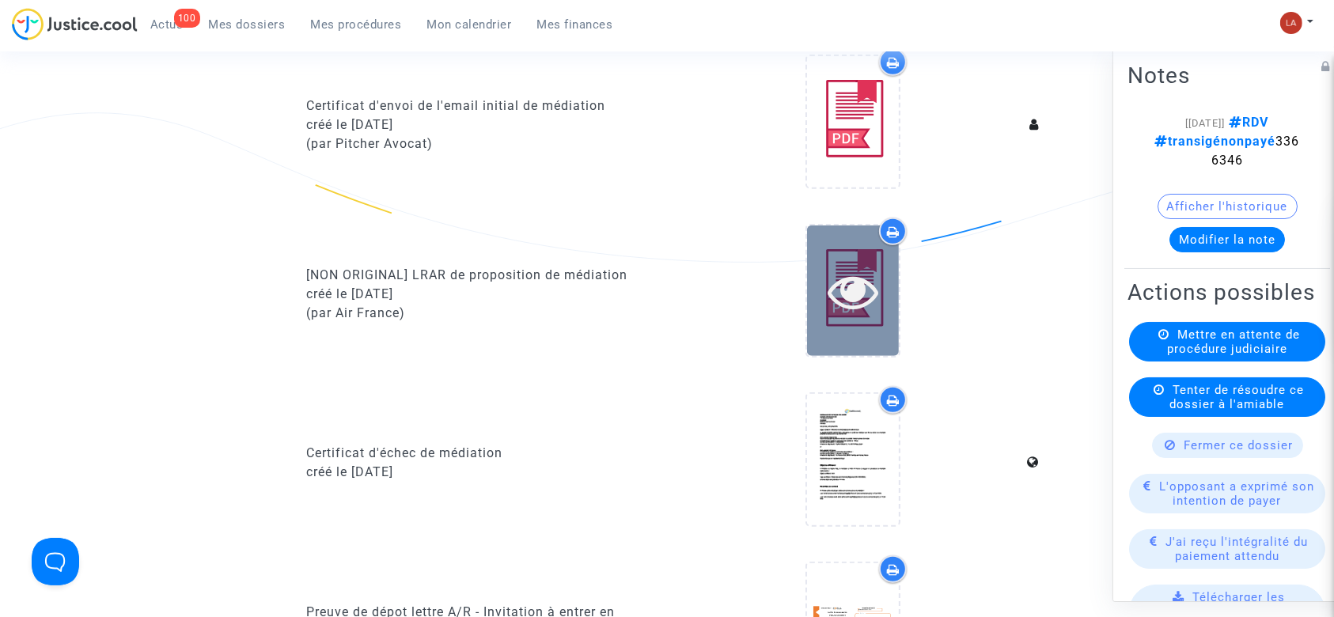
click at [854, 319] on div at bounding box center [853, 291] width 92 height 131
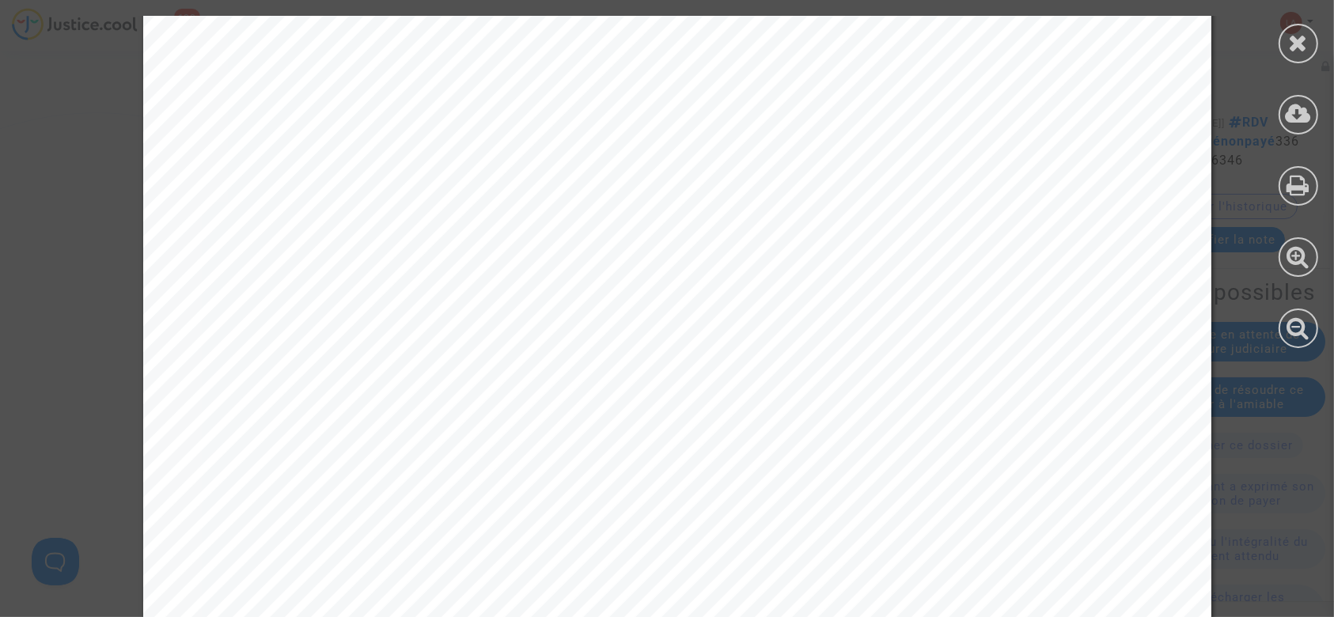
scroll to position [3967, 0]
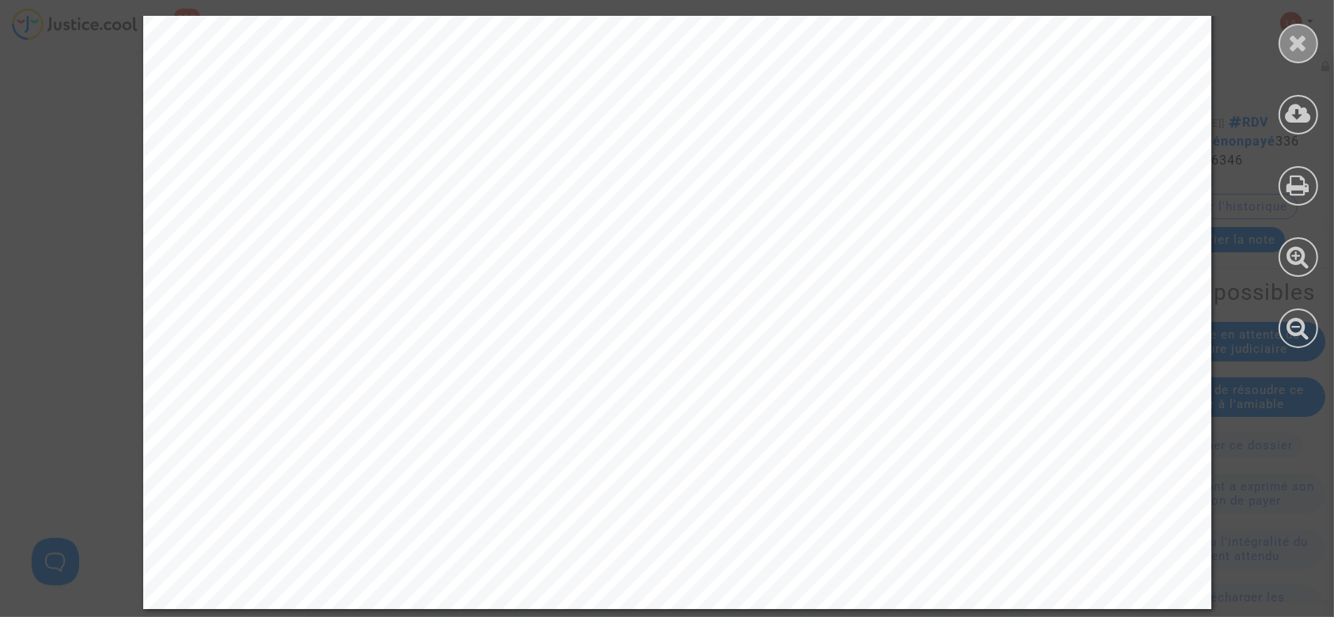
click at [1292, 33] on icon at bounding box center [1299, 43] width 20 height 24
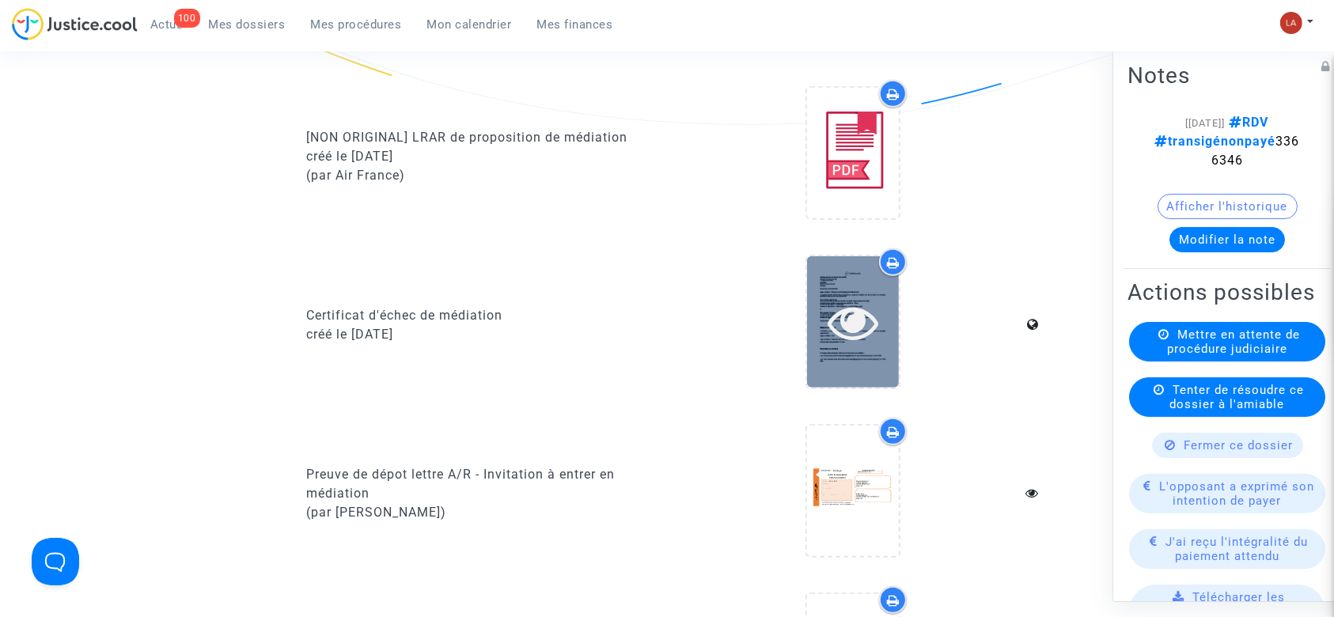
scroll to position [1160, 0]
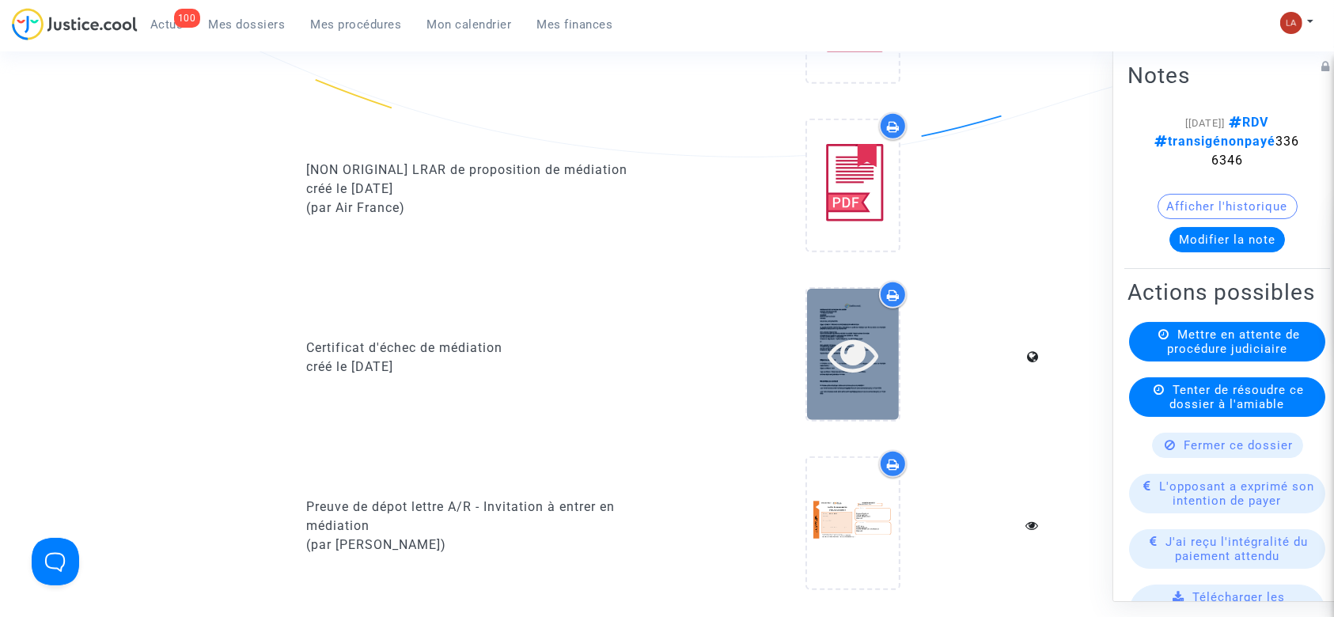
click at [860, 306] on div at bounding box center [853, 354] width 92 height 131
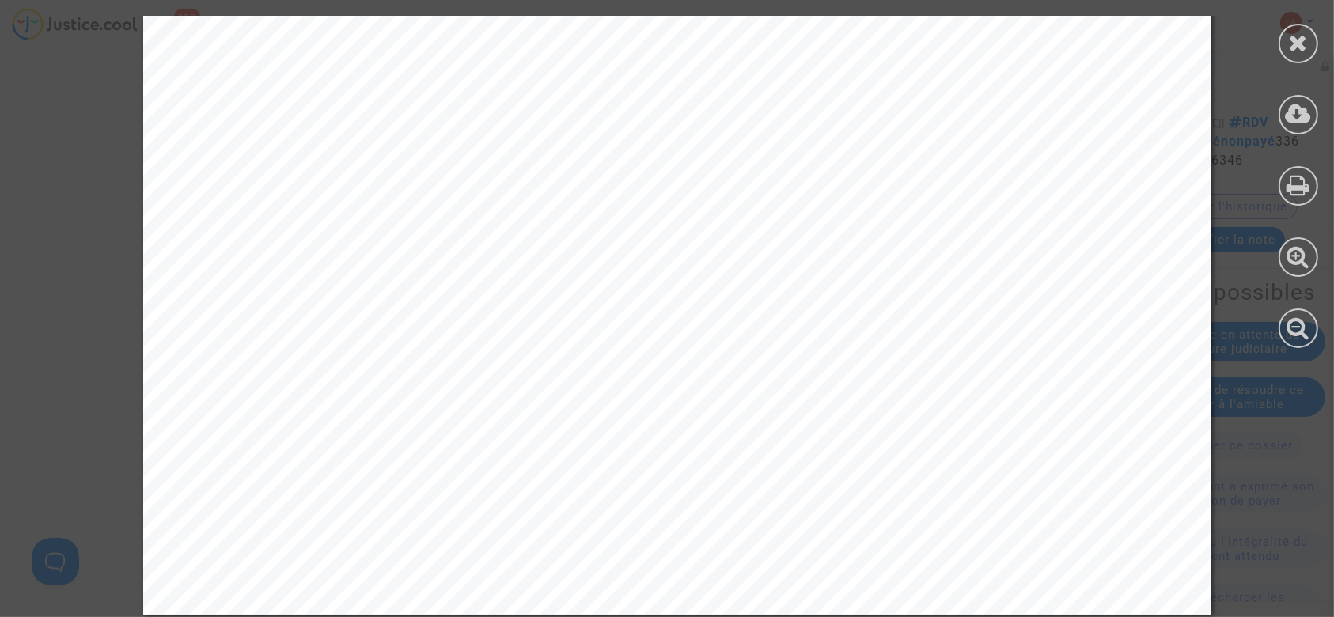
scroll to position [3967, 0]
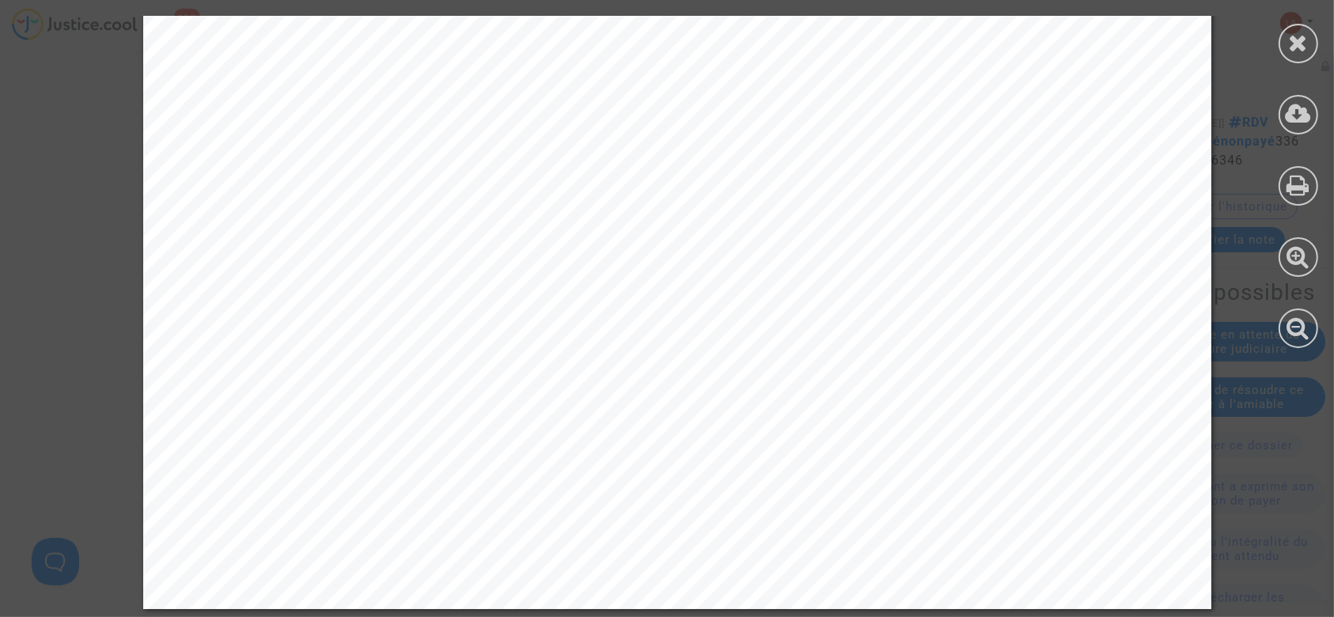
drag, startPoint x: 1297, startPoint y: 31, endPoint x: 852, endPoint y: 253, distance: 497.3
click at [1298, 32] on icon at bounding box center [1299, 43] width 20 height 24
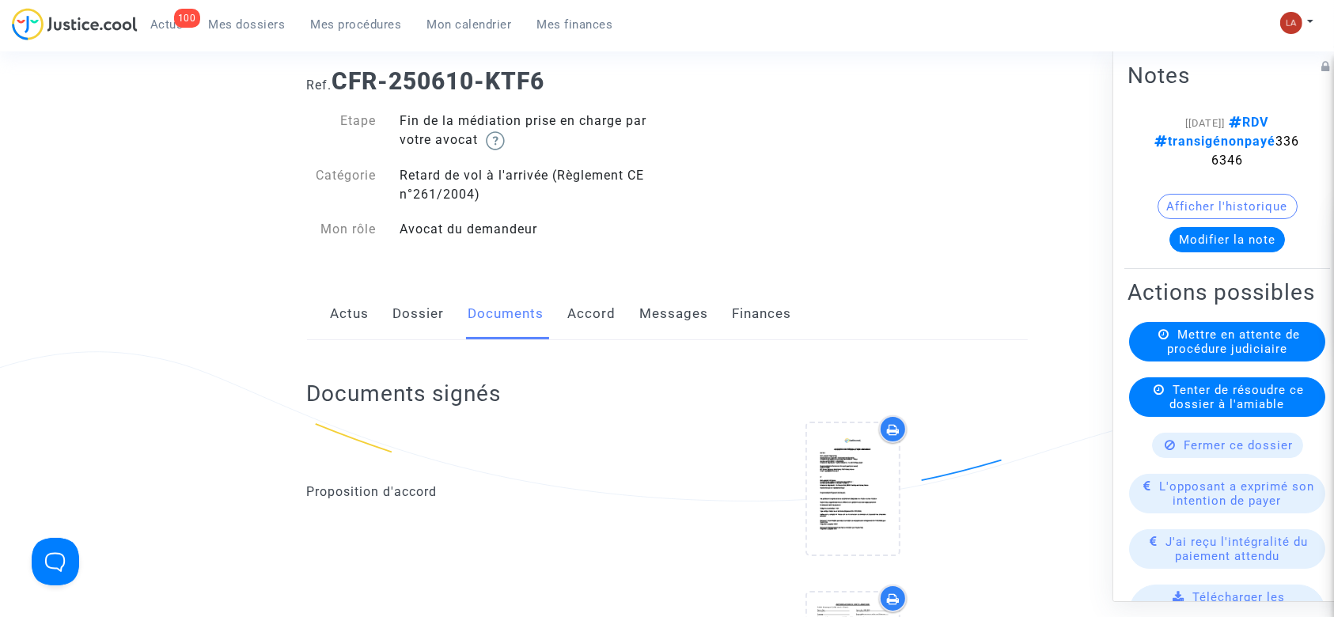
scroll to position [0, 0]
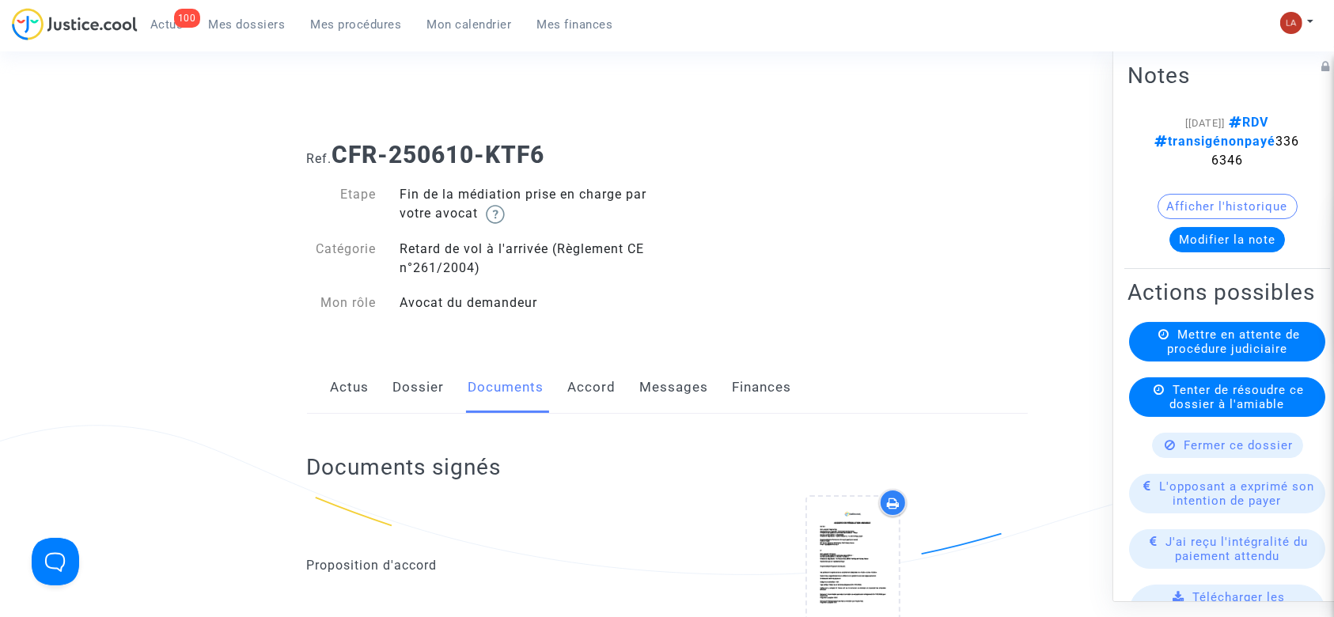
click at [711, 393] on div "Actus Dossier Documents Accord Messages Finances" at bounding box center [667, 388] width 721 height 53
click at [697, 385] on link "Messages" at bounding box center [674, 388] width 69 height 52
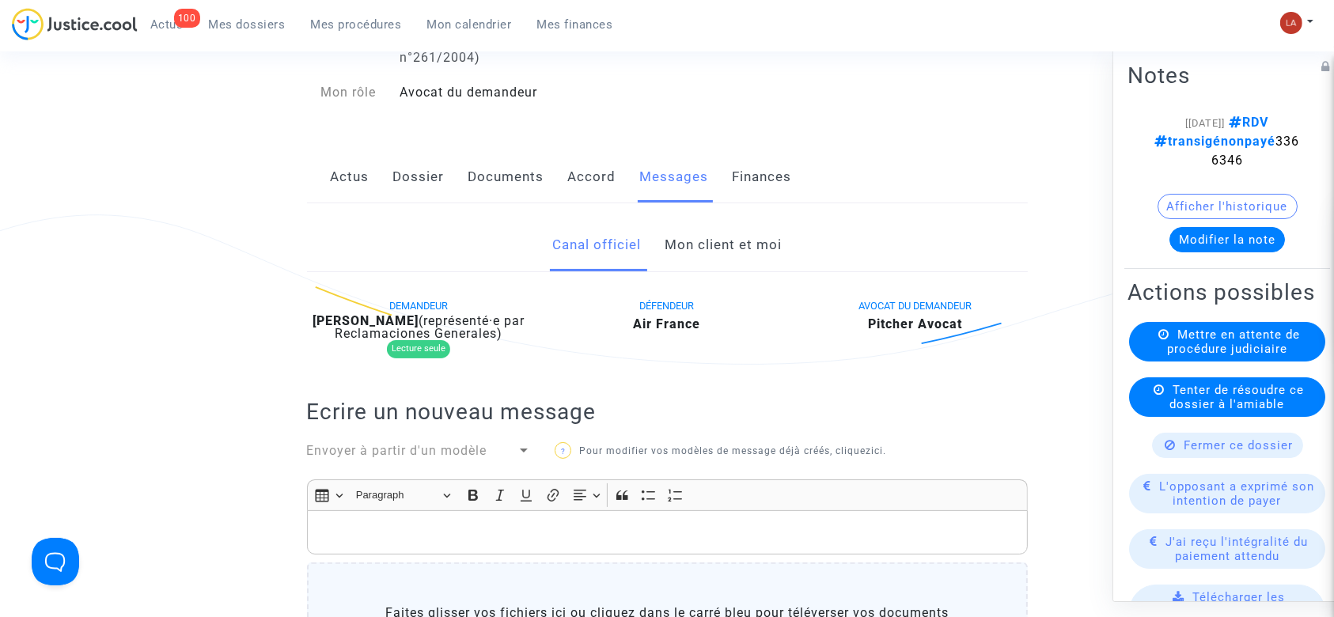
click at [696, 248] on link "Mon client et moi" at bounding box center [723, 245] width 117 height 52
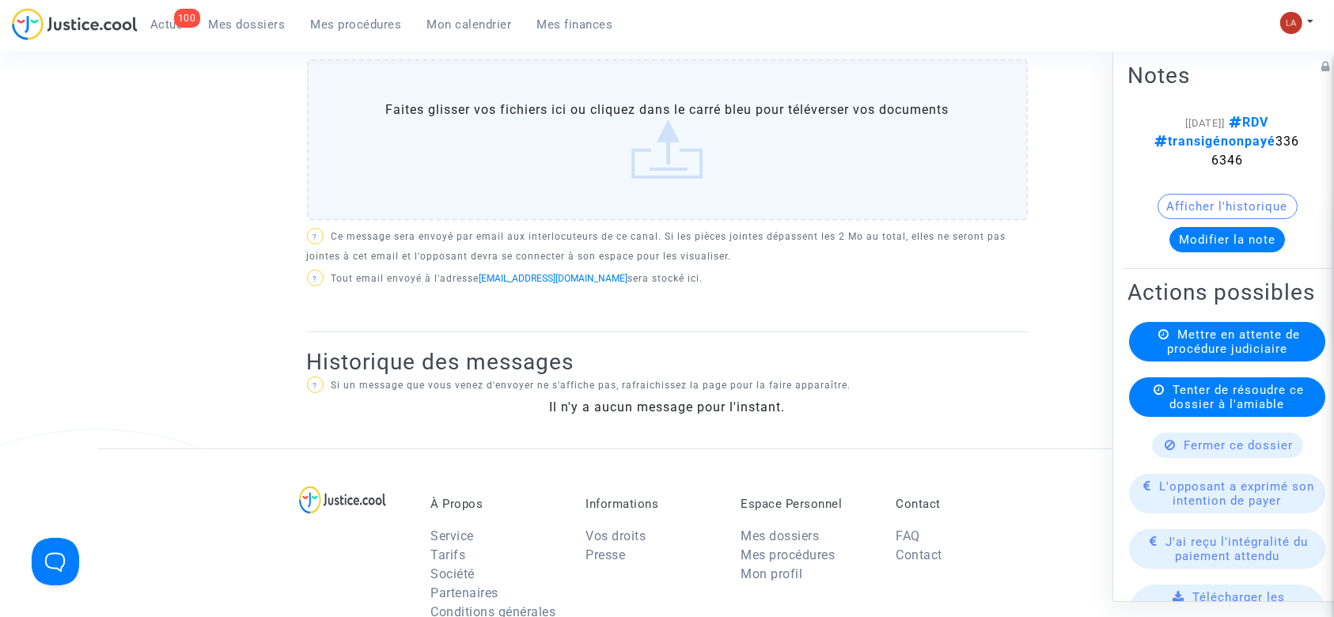
scroll to position [211, 0]
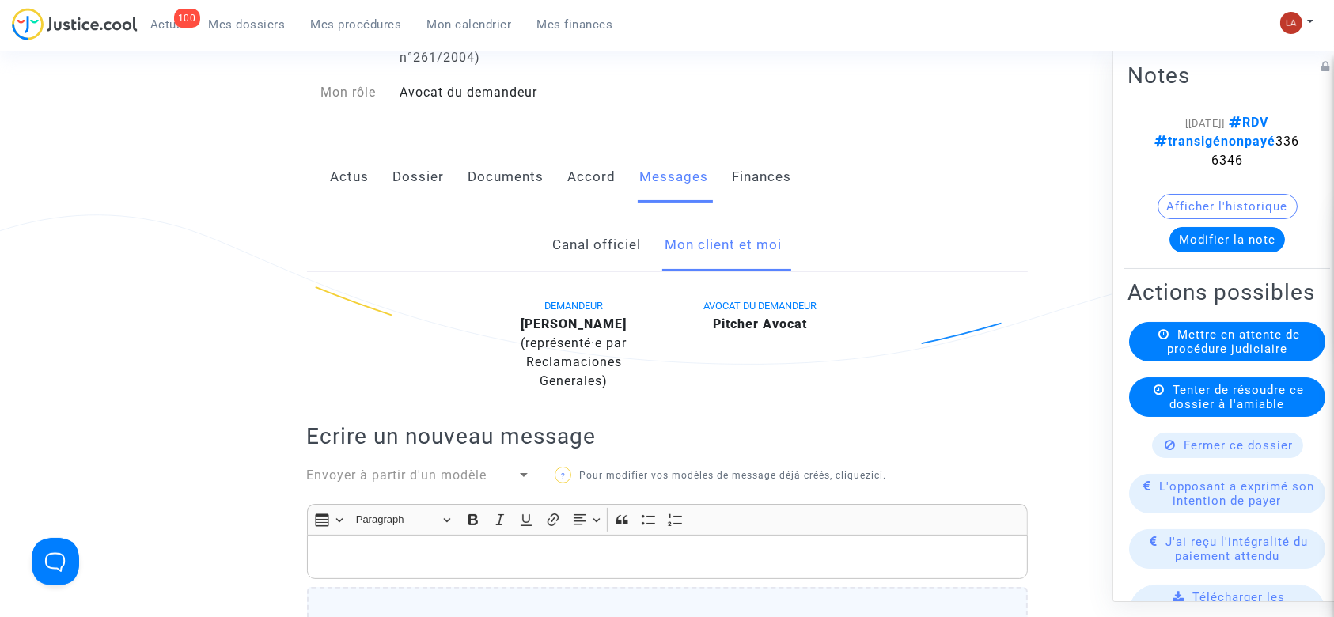
click at [582, 248] on link "Canal officiel" at bounding box center [596, 245] width 89 height 52
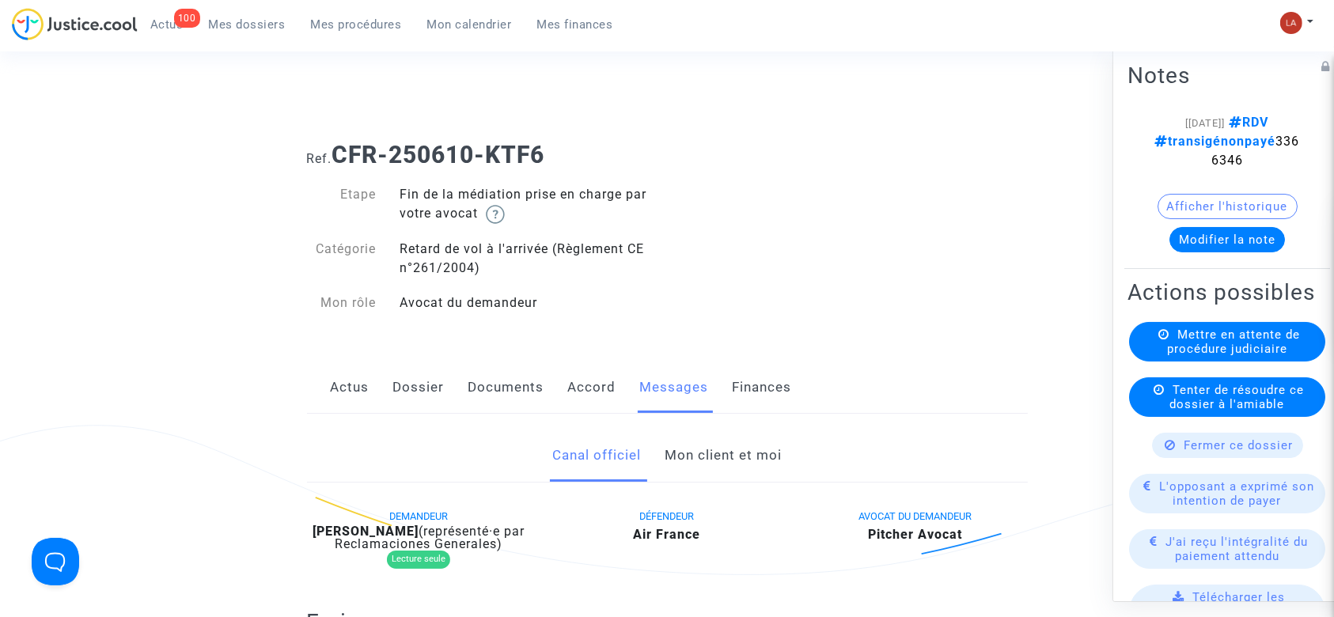
click at [334, 393] on link "Actus" at bounding box center [350, 388] width 39 height 52
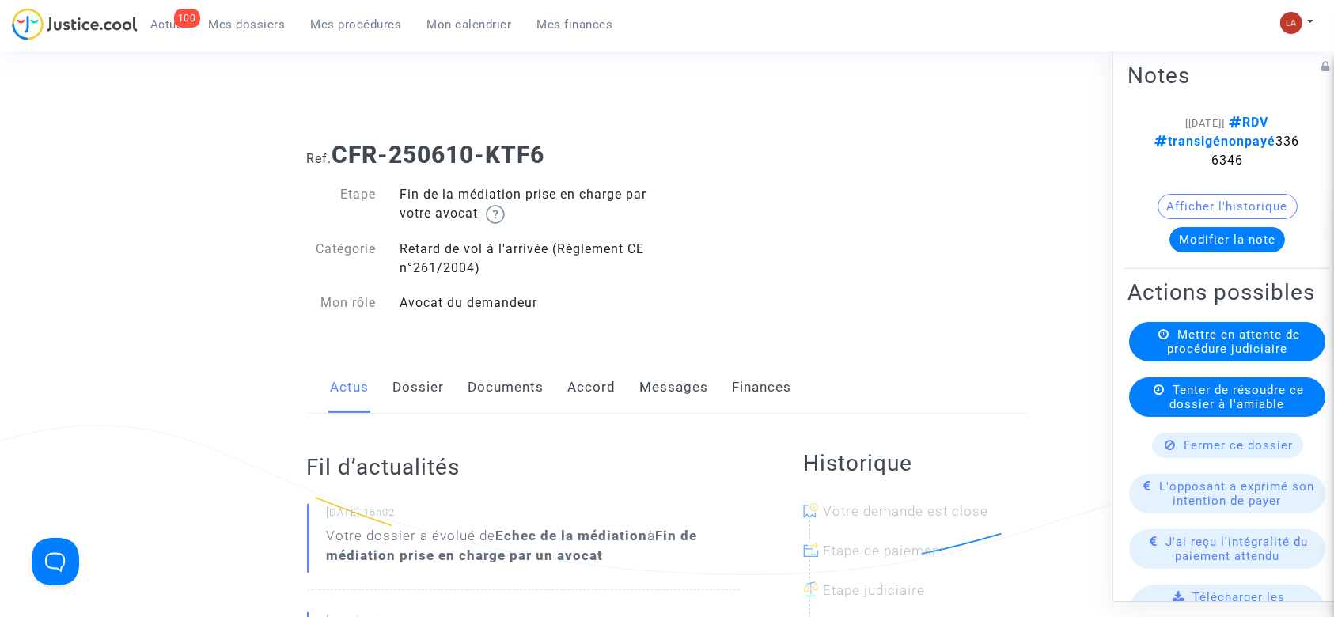
click at [666, 400] on link "Messages" at bounding box center [674, 388] width 69 height 52
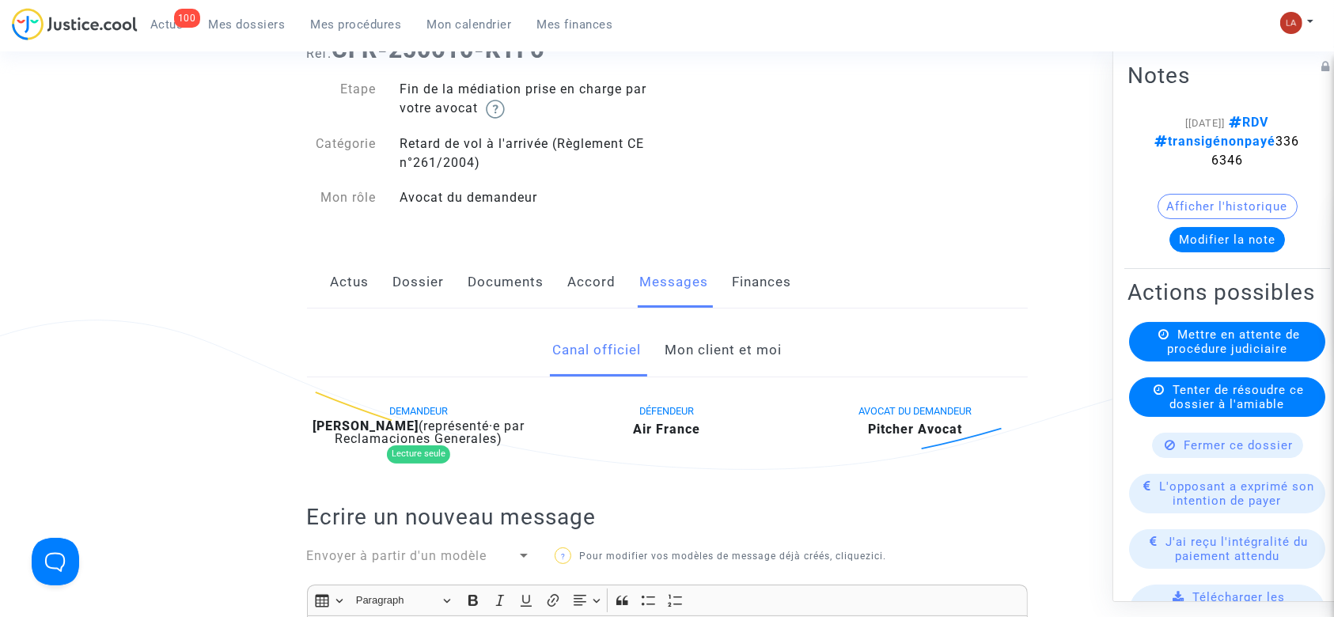
click at [588, 297] on link "Accord" at bounding box center [592, 282] width 48 height 52
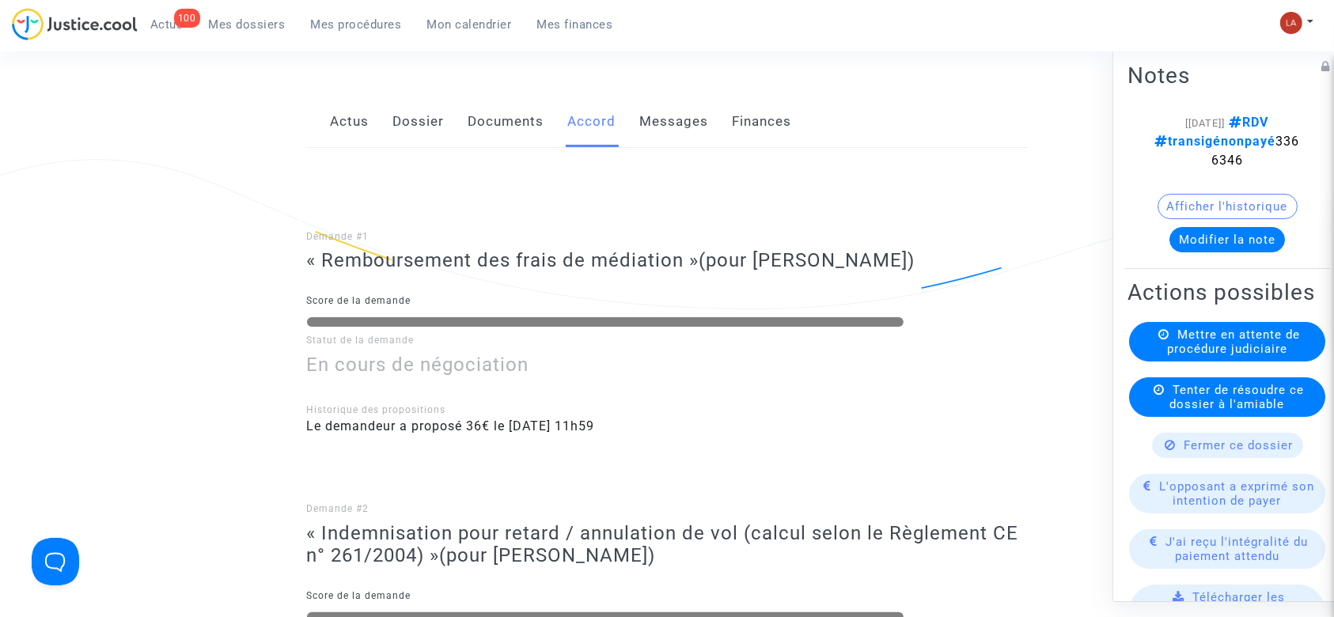
scroll to position [211, 0]
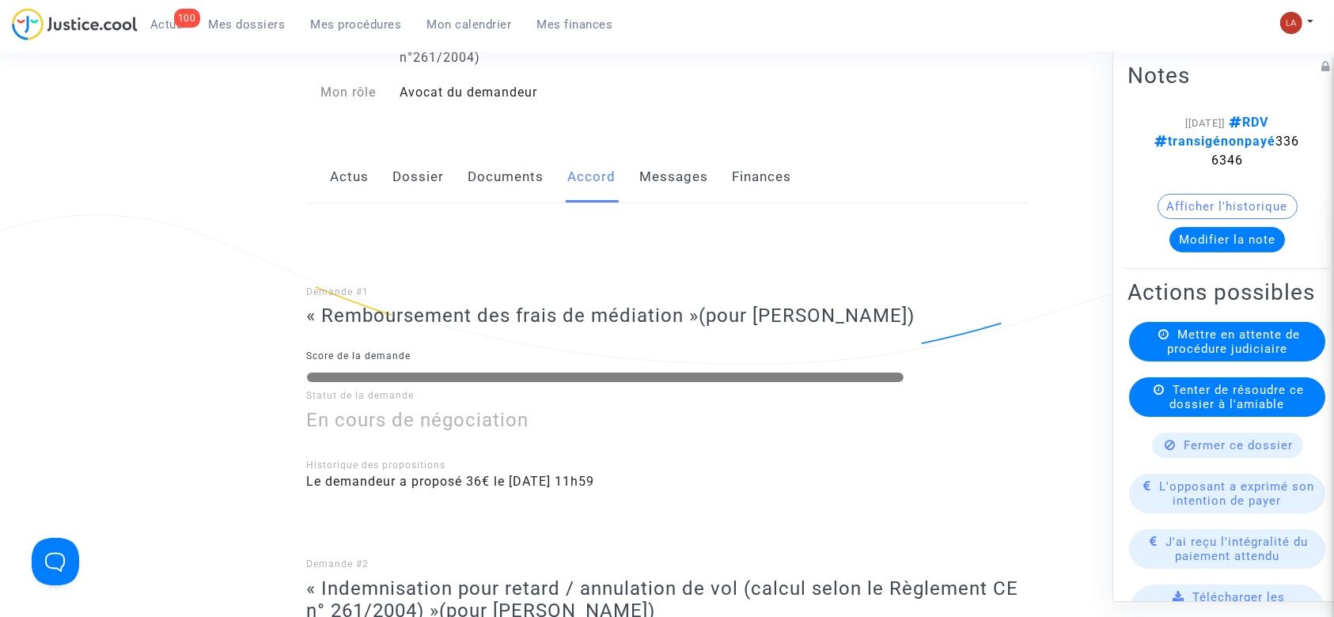
click at [677, 178] on link "Messages" at bounding box center [674, 177] width 69 height 52
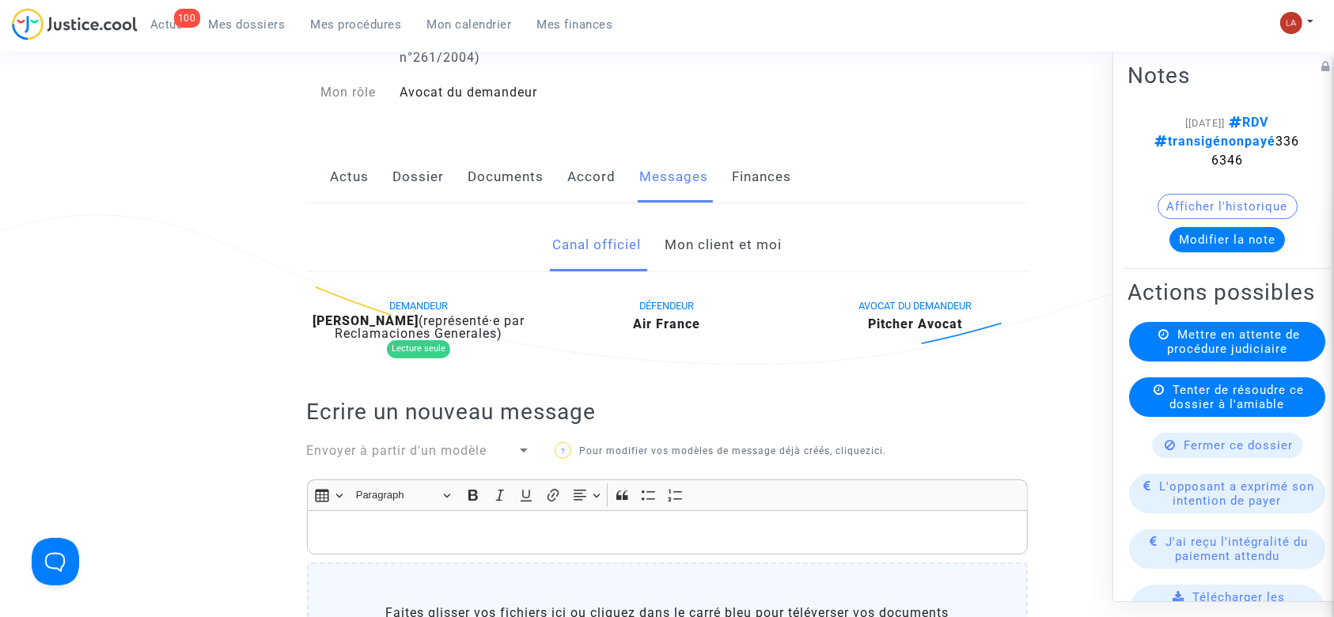
click at [741, 245] on link "Mon client et moi" at bounding box center [723, 245] width 117 height 52
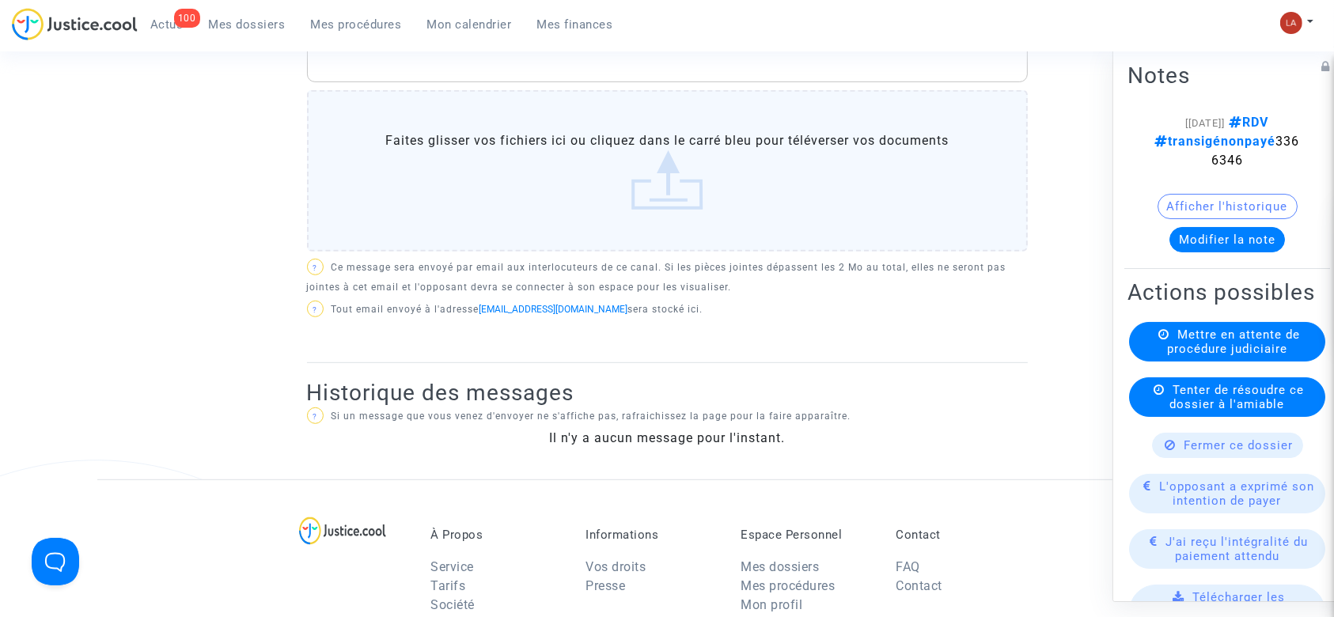
scroll to position [527, 0]
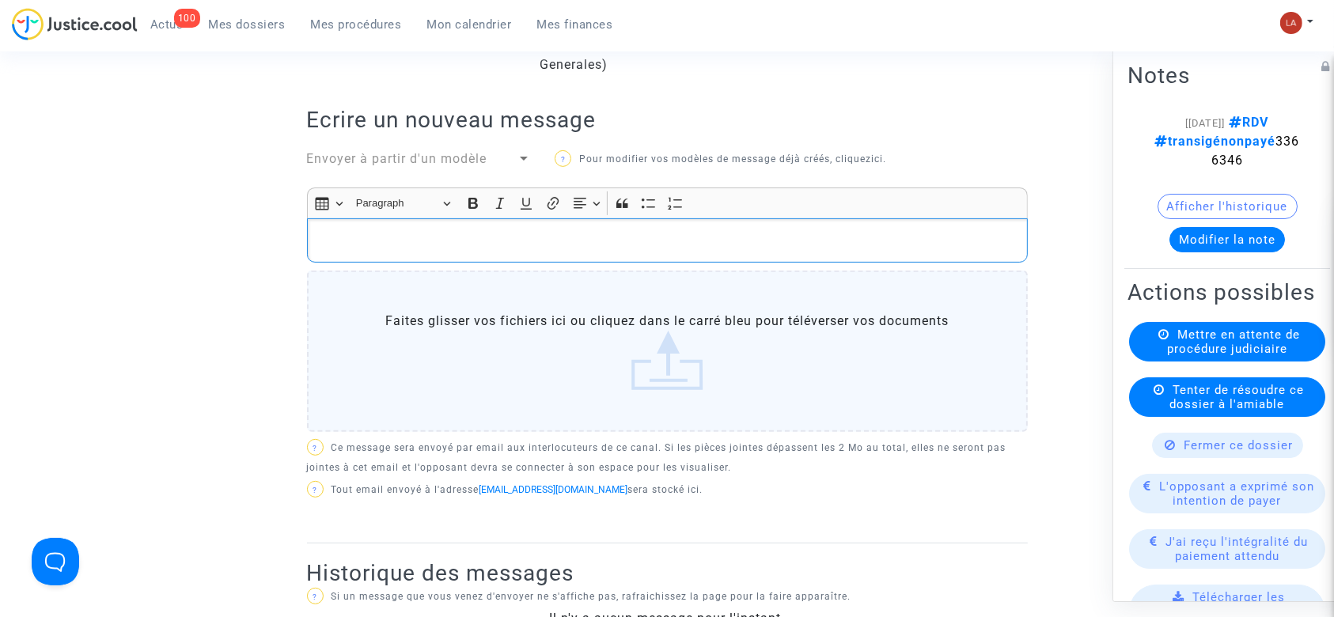
click at [671, 224] on div "Rich Text Editor, main" at bounding box center [667, 240] width 721 height 44
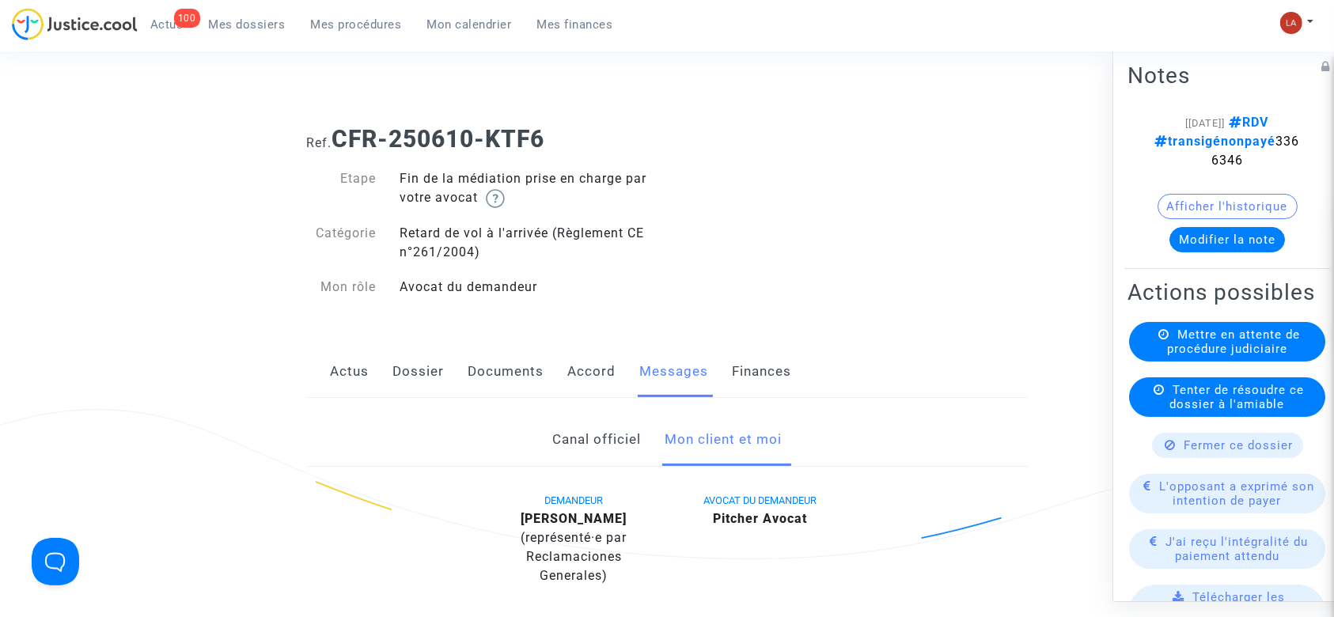
scroll to position [0, 0]
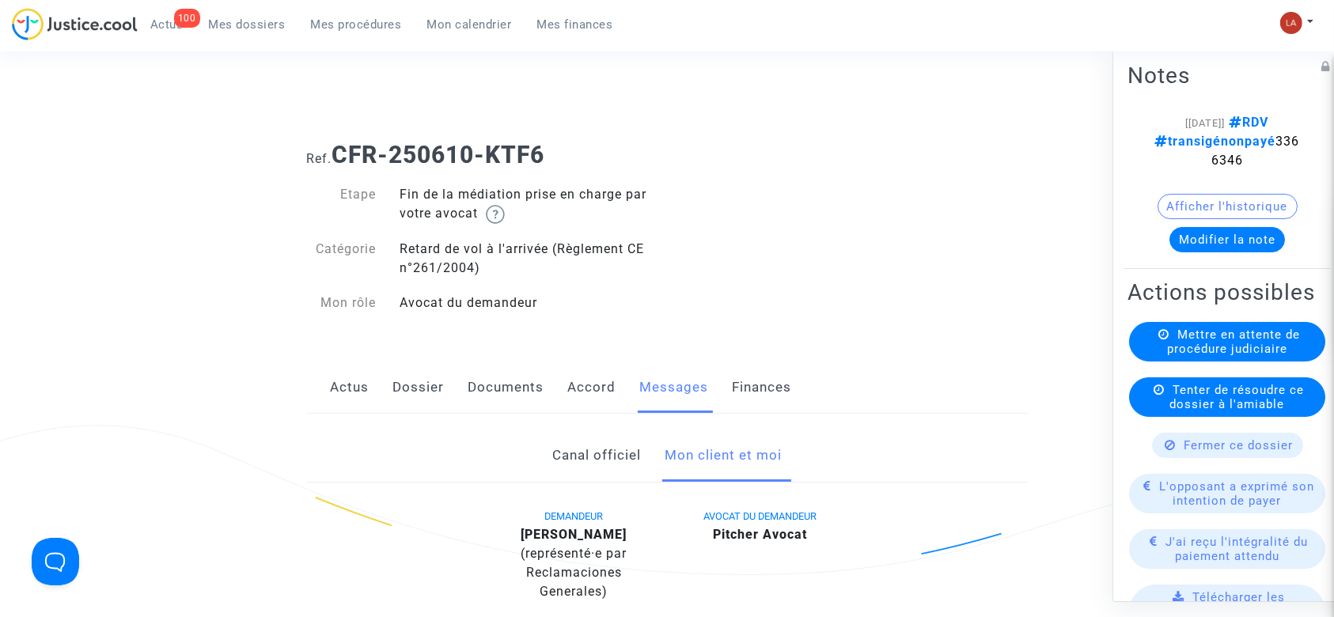
click at [518, 381] on link "Documents" at bounding box center [507, 388] width 76 height 52
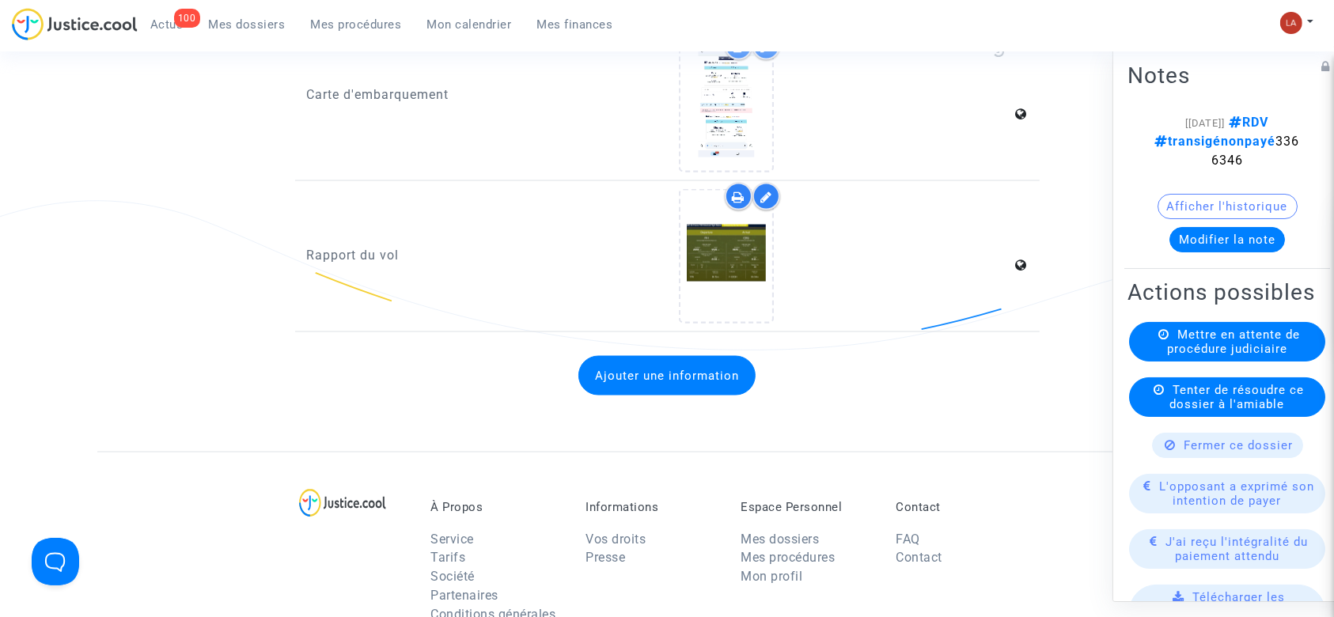
scroll to position [2450, 0]
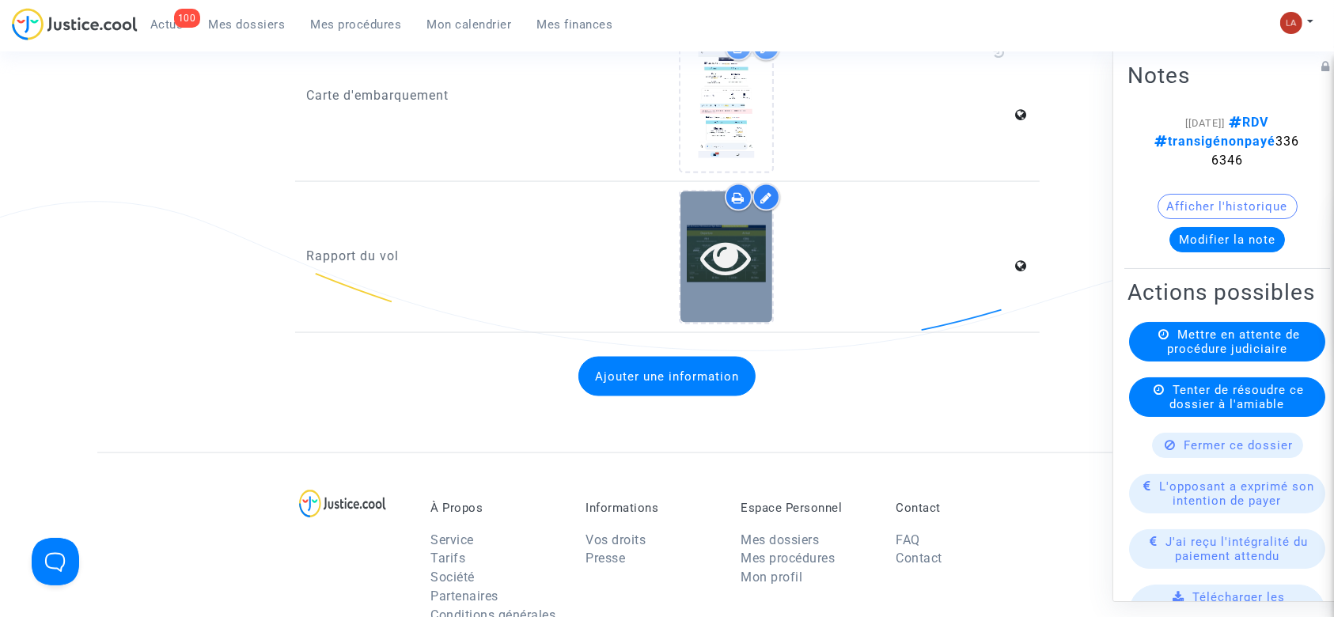
click at [714, 304] on div at bounding box center [727, 257] width 92 height 131
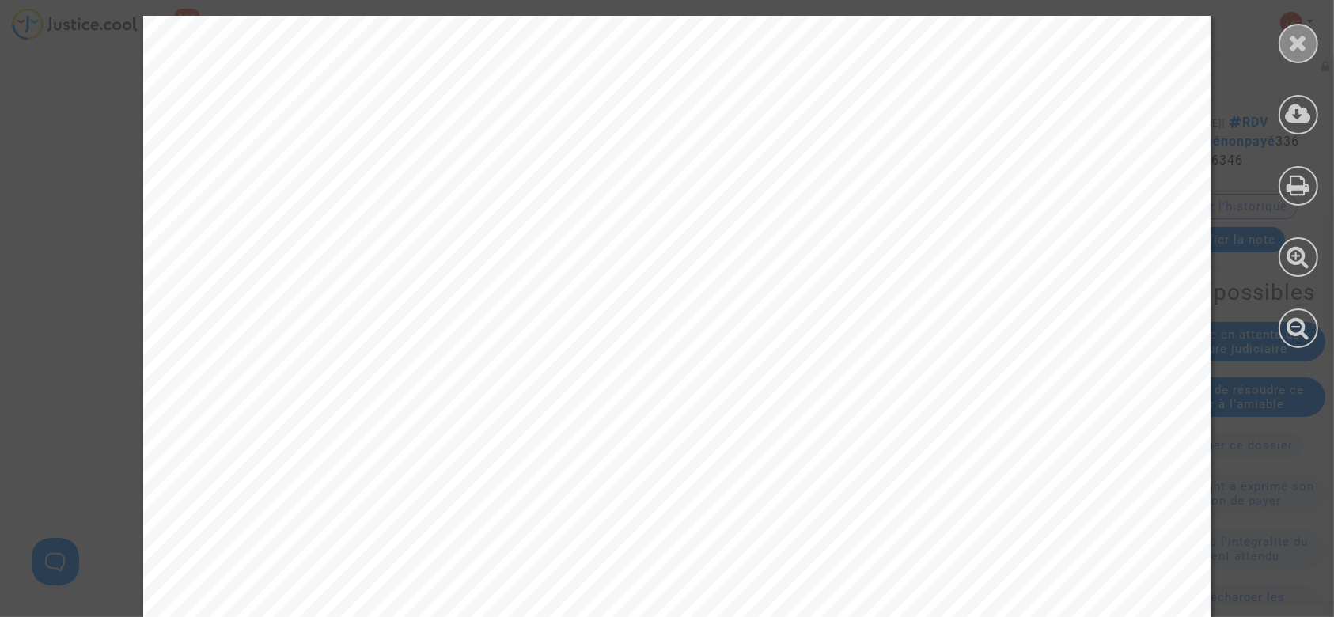
click at [1283, 36] on div at bounding box center [1299, 44] width 40 height 40
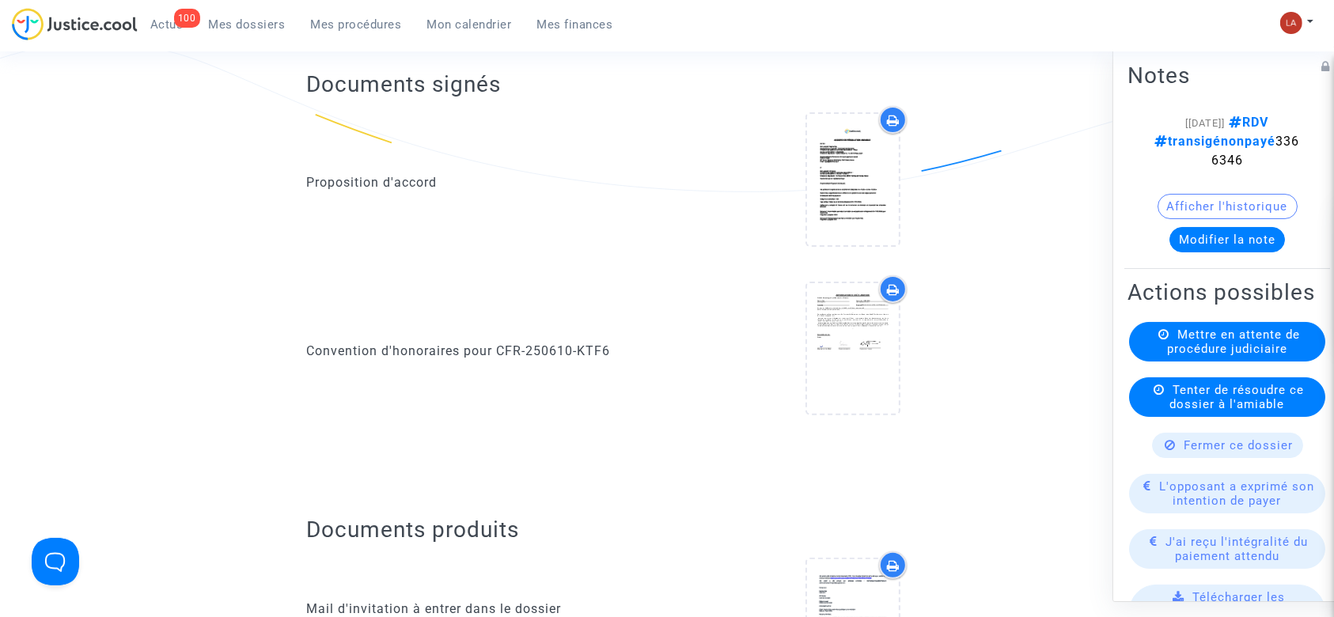
scroll to position [0, 0]
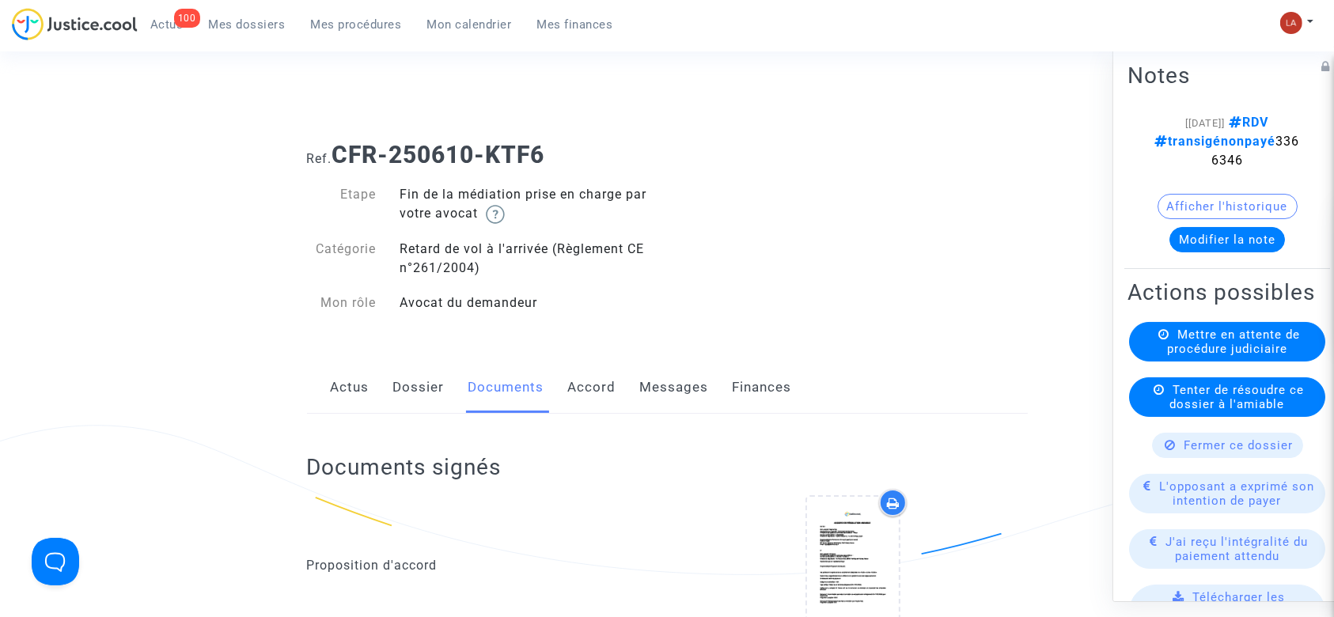
click at [685, 366] on link "Messages" at bounding box center [674, 388] width 69 height 52
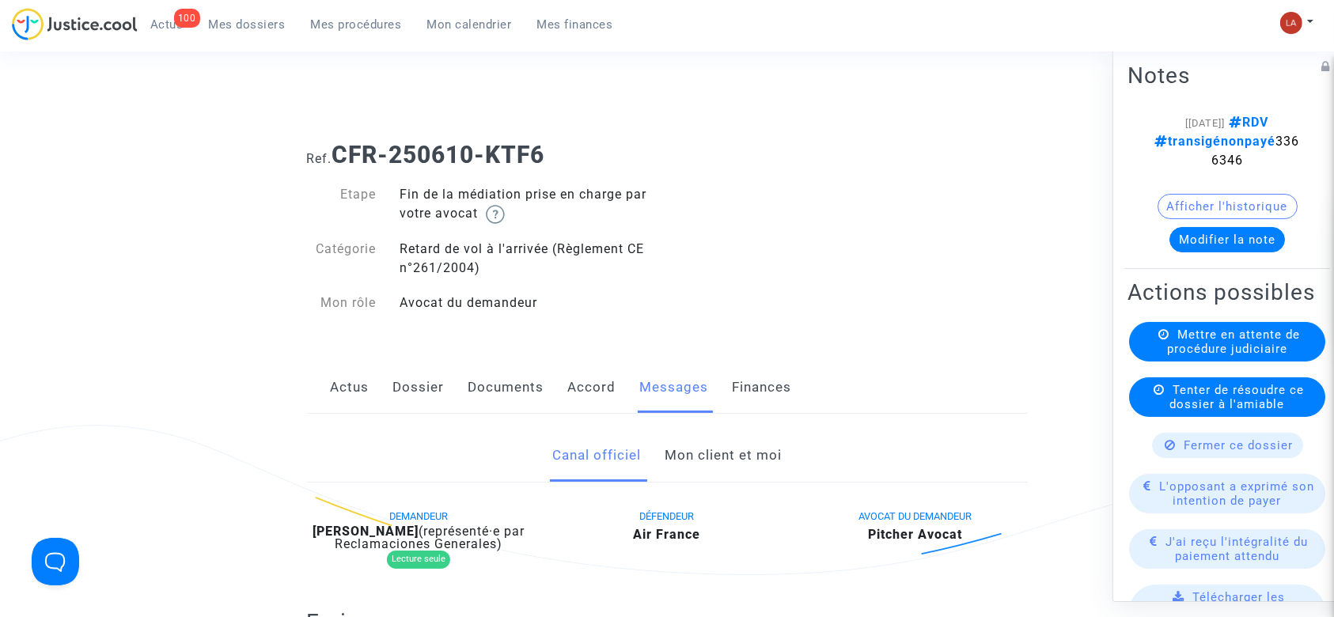
click at [402, 372] on link "Dossier" at bounding box center [418, 388] width 51 height 52
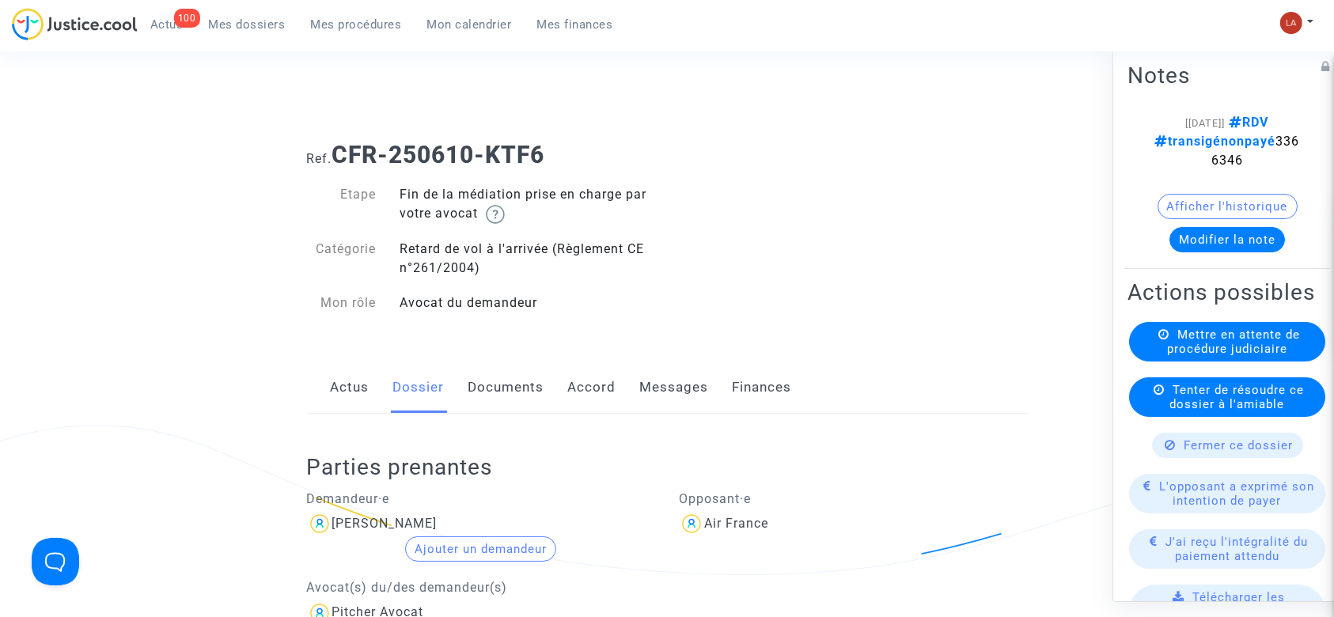
click at [356, 389] on link "Actus" at bounding box center [350, 388] width 39 height 52
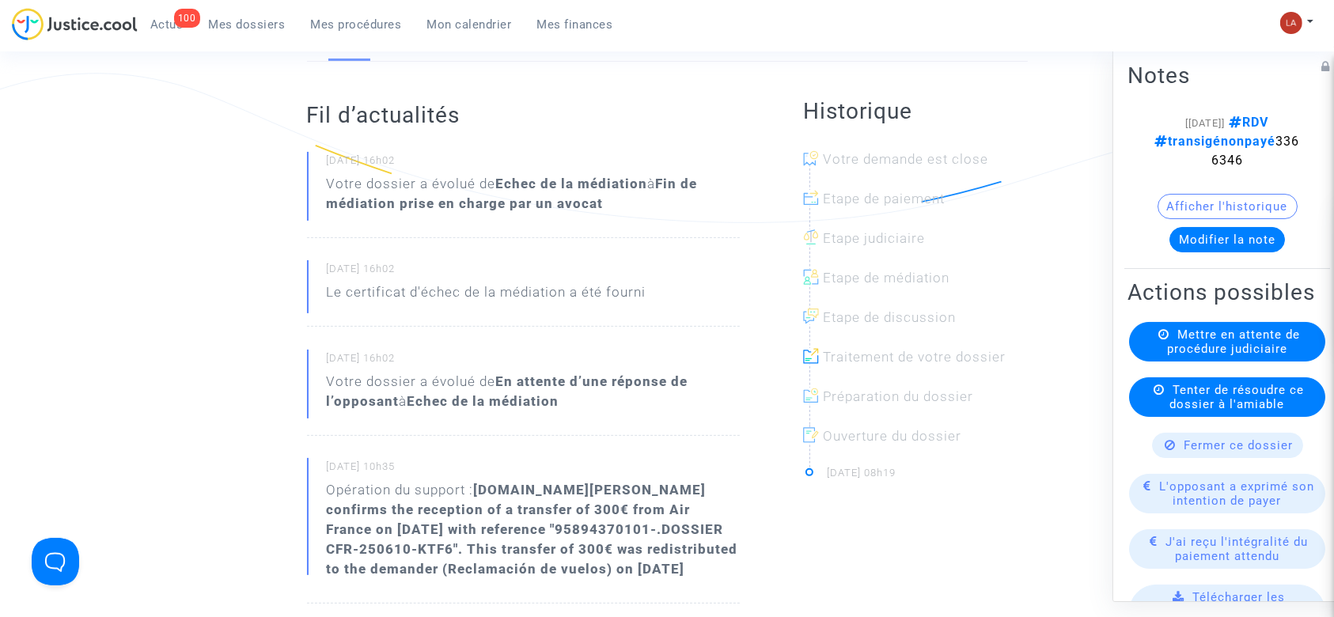
scroll to position [404, 0]
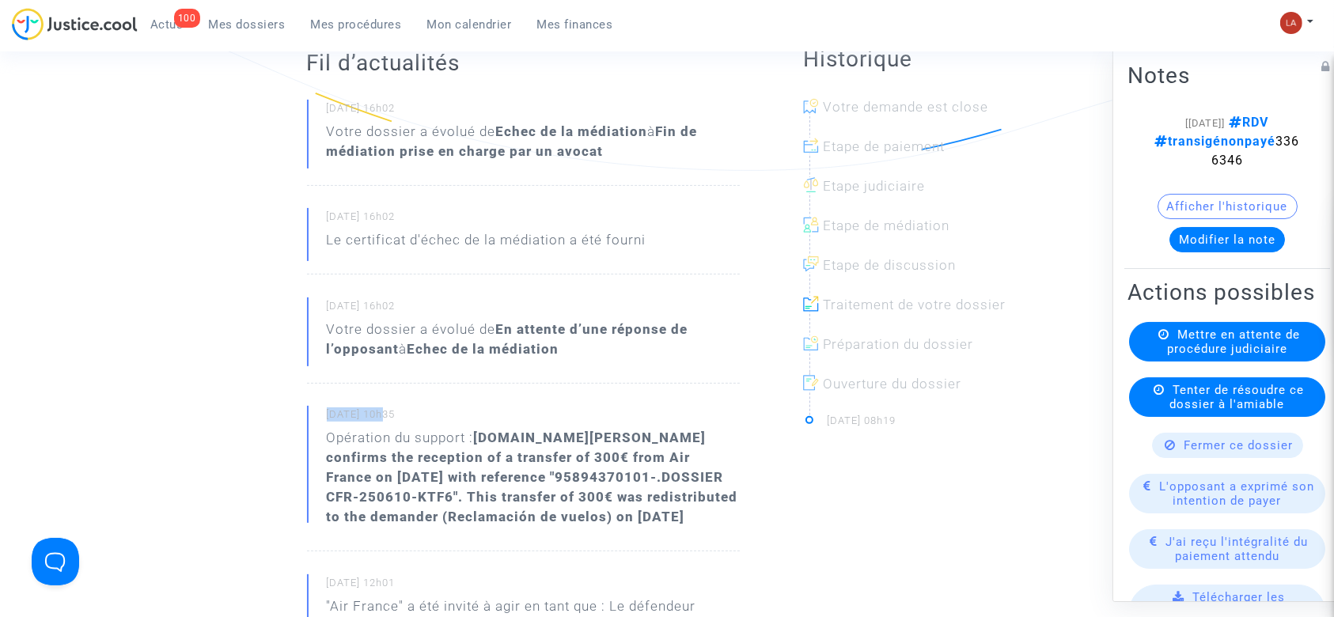
drag, startPoint x: 329, startPoint y: 413, endPoint x: 387, endPoint y: 421, distance: 58.3
click at [387, 421] on small "25/06/2025 - 10h35" at bounding box center [533, 418] width 413 height 21
copy small "25/06/2025"
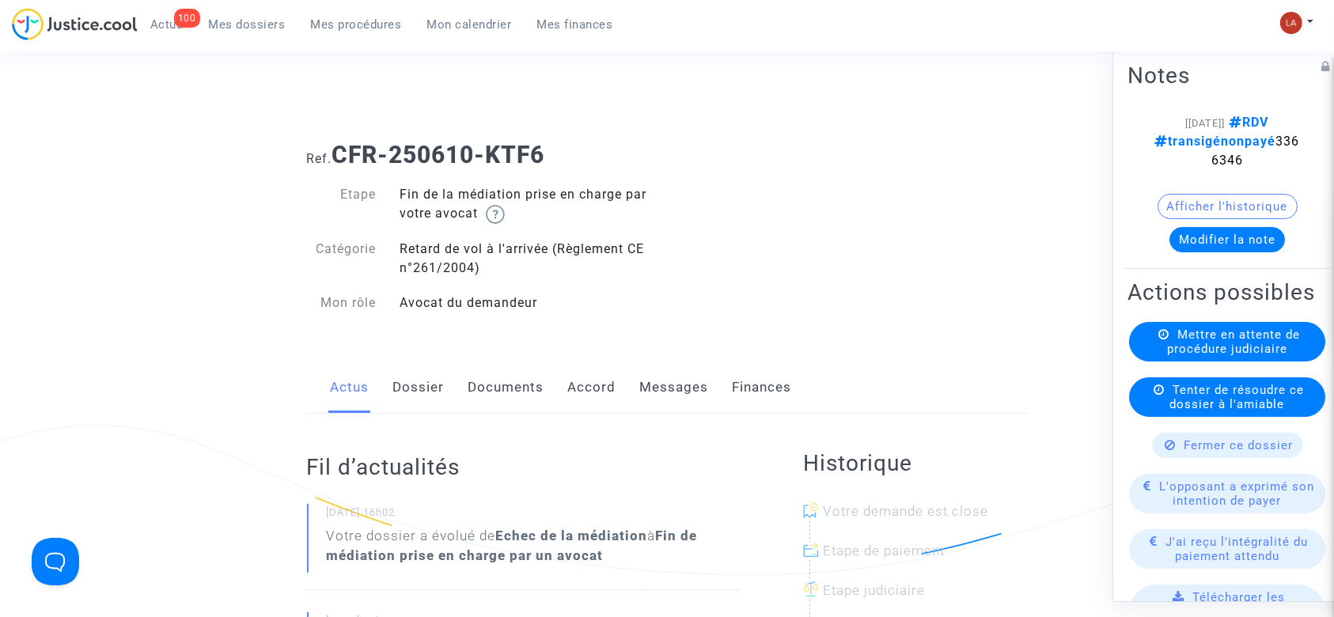
click at [663, 370] on link "Messages" at bounding box center [674, 388] width 69 height 52
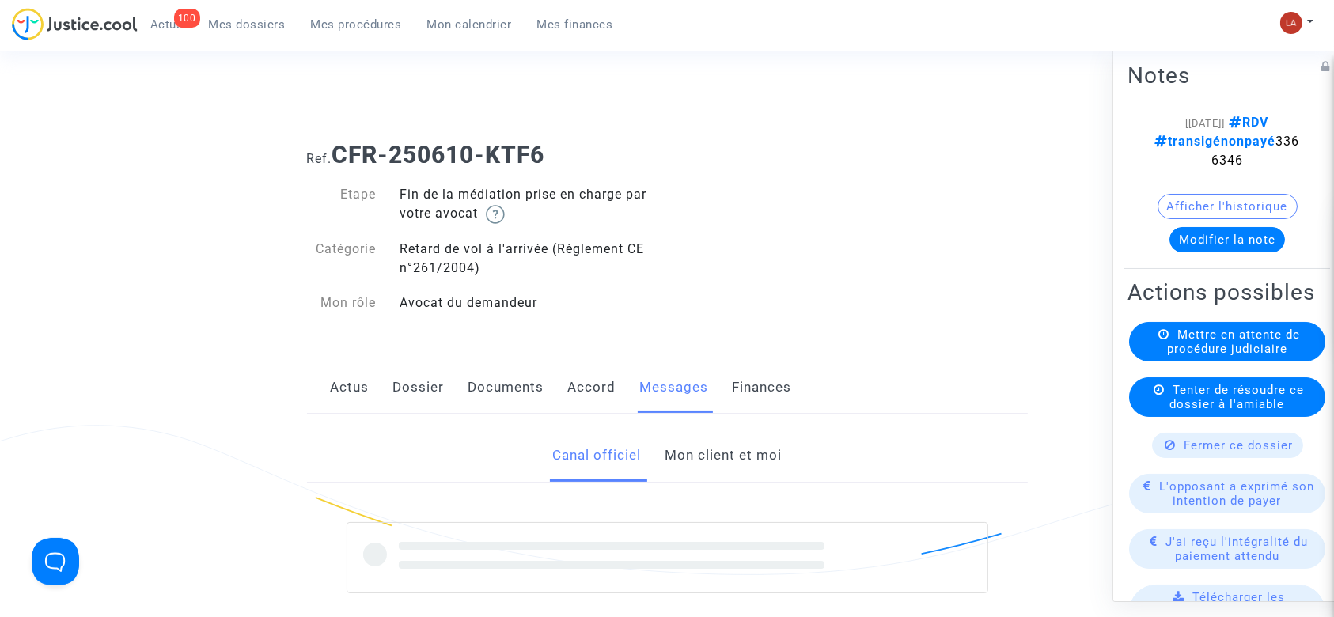
click at [709, 446] on link "Mon client et moi" at bounding box center [723, 456] width 117 height 52
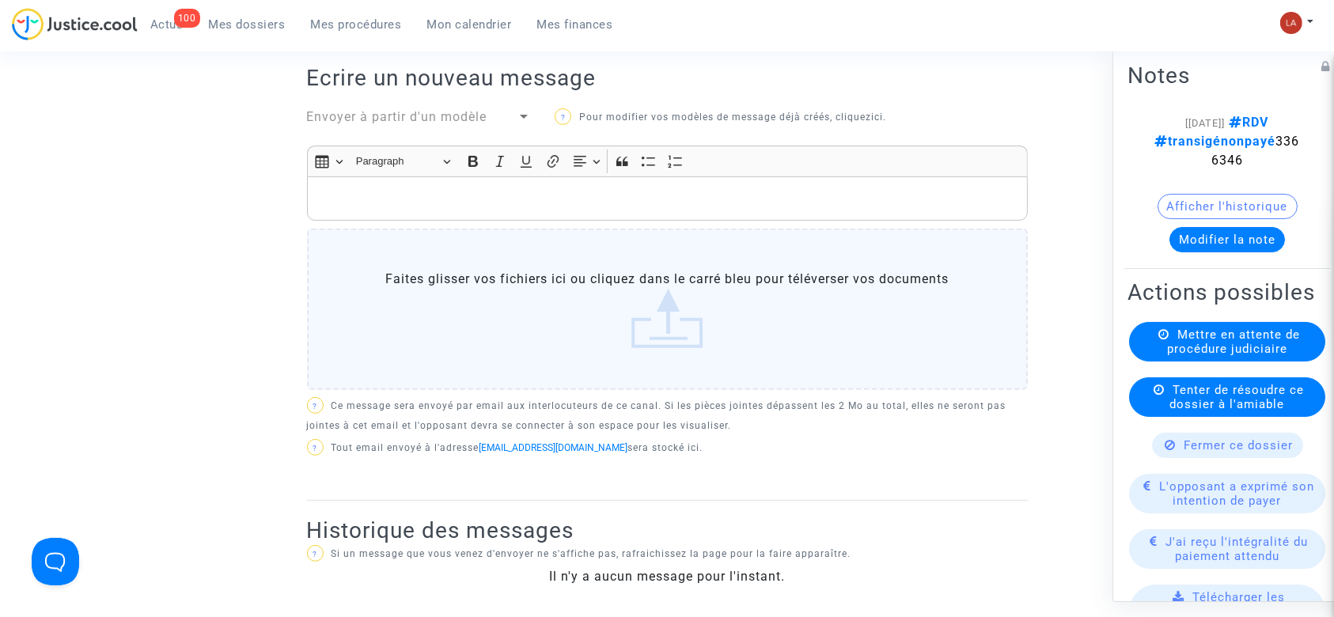
scroll to position [639, 0]
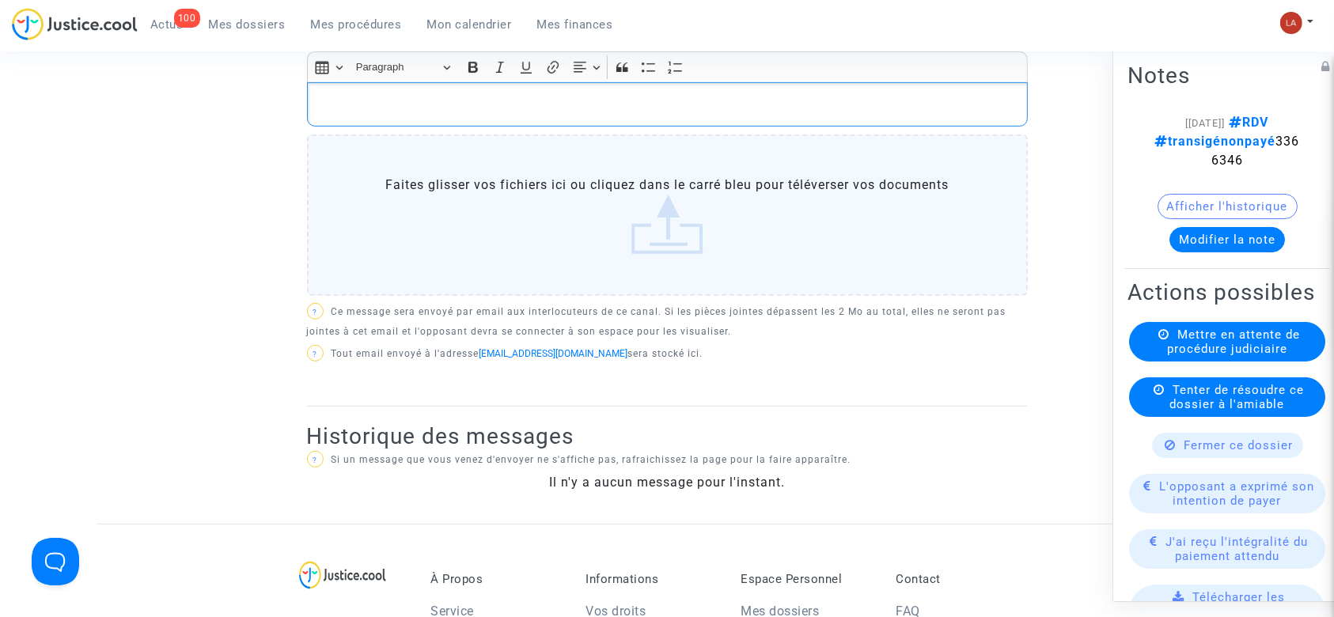
click at [494, 96] on p "Rich Text Editor, main" at bounding box center [667, 105] width 704 height 20
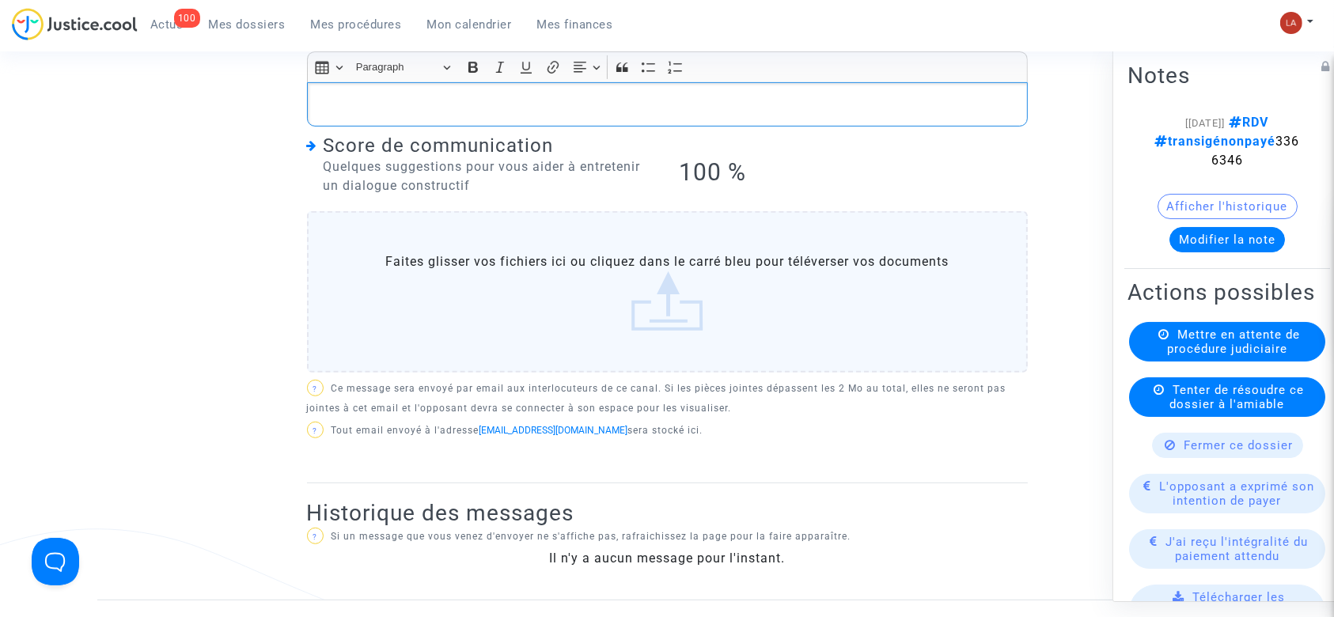
scroll to position [216, 0]
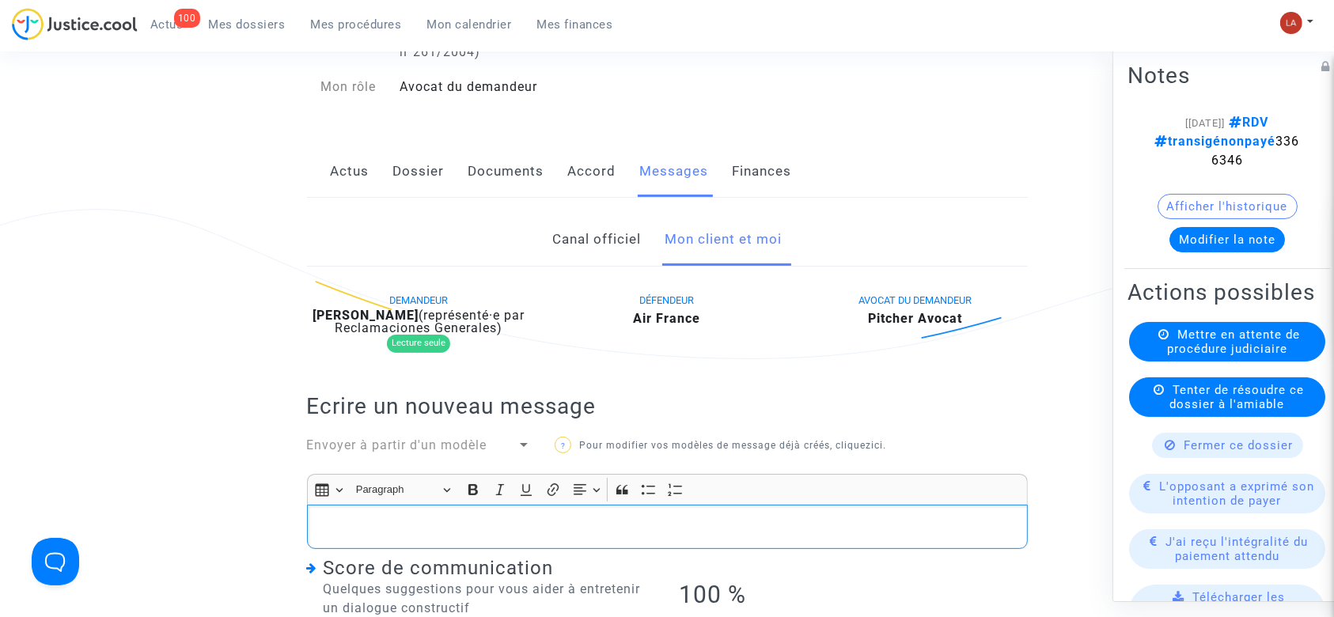
click at [418, 198] on div "Canal officiel Mon client et moi DEMANDEUR Regine Peta (représenté·e par Reclam…" at bounding box center [667, 610] width 721 height 825
click at [411, 171] on link "Dossier" at bounding box center [418, 172] width 51 height 52
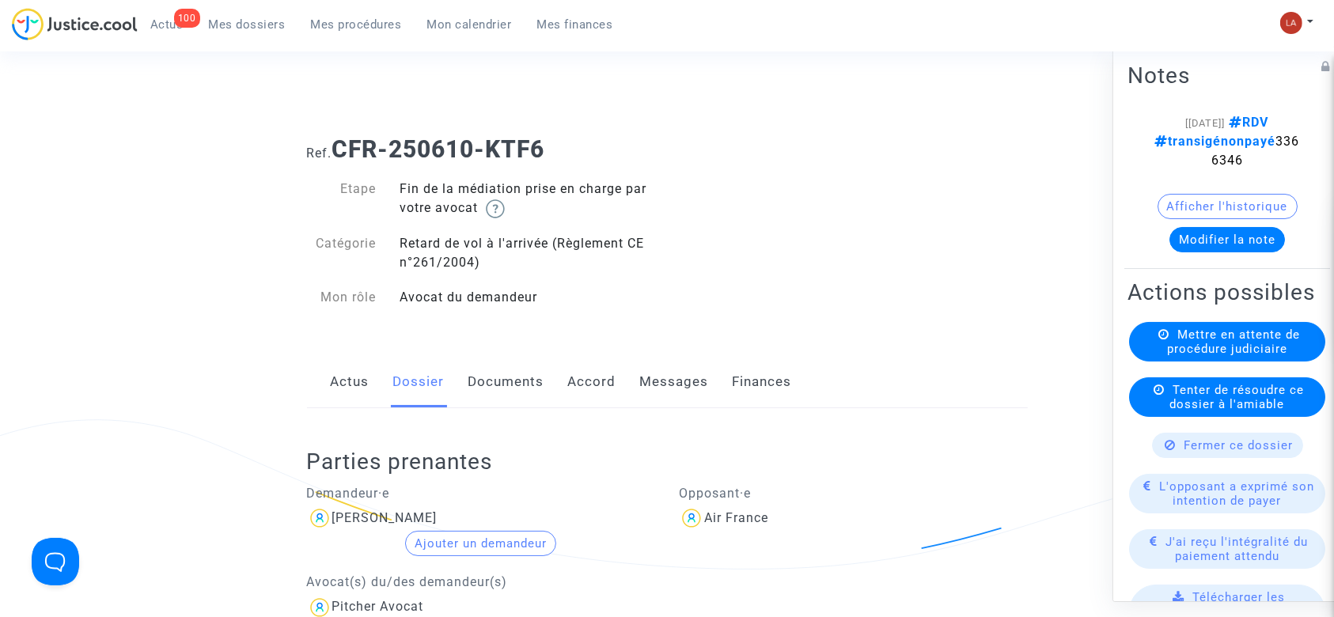
click at [597, 381] on link "Accord" at bounding box center [592, 382] width 48 height 52
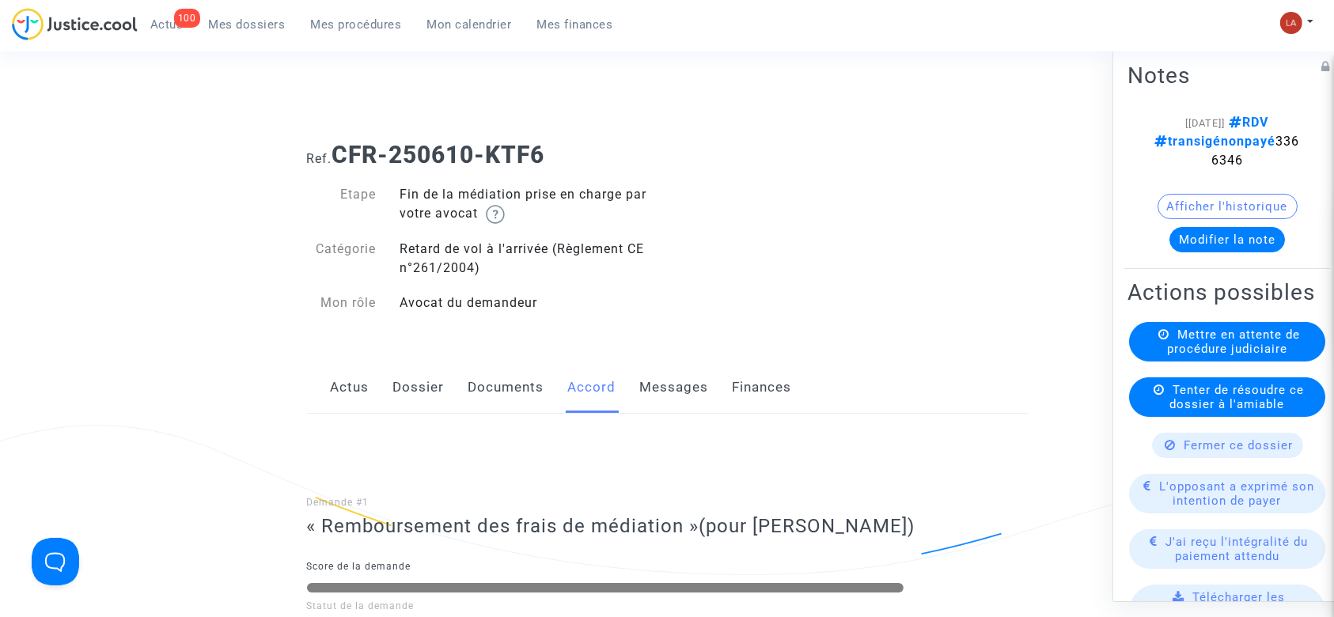
click at [653, 378] on link "Messages" at bounding box center [674, 388] width 69 height 52
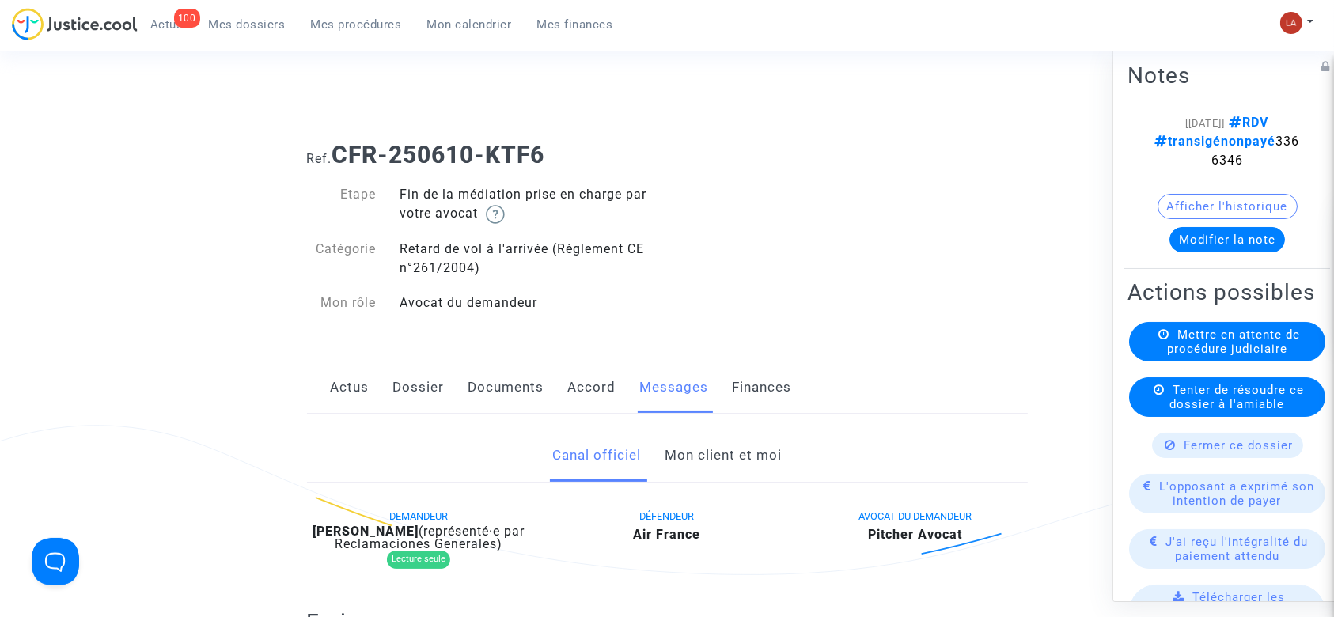
click at [722, 455] on link "Mon client et moi" at bounding box center [723, 456] width 117 height 52
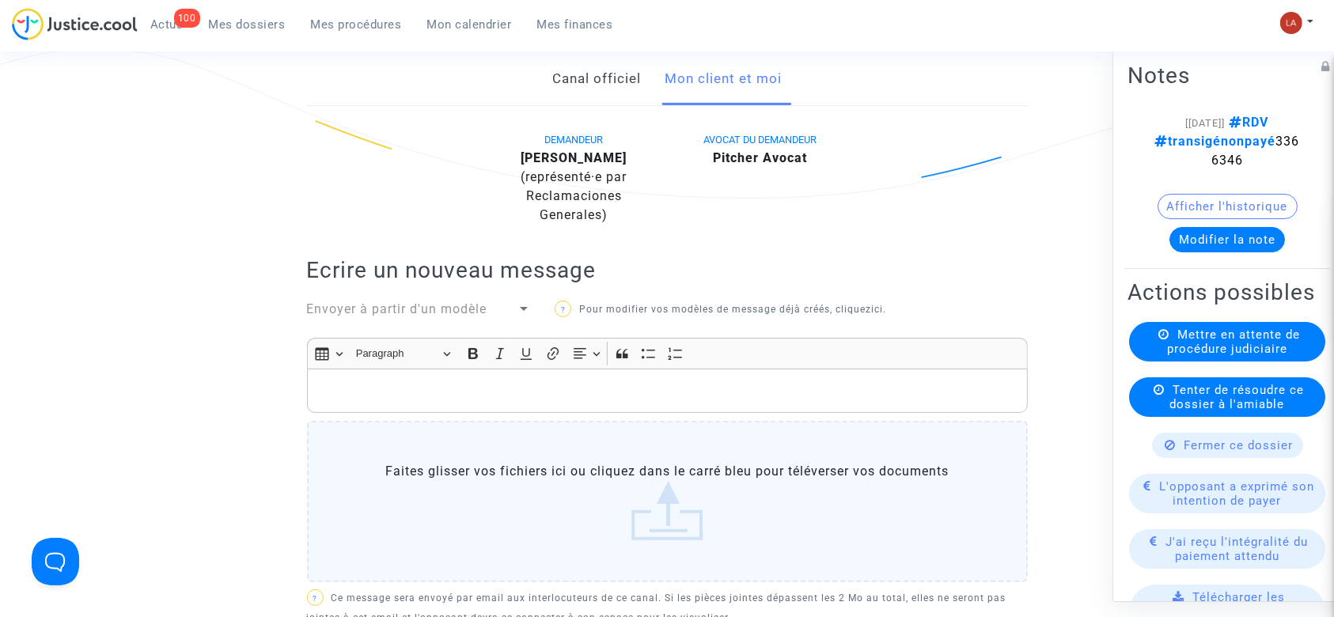
scroll to position [422, 0]
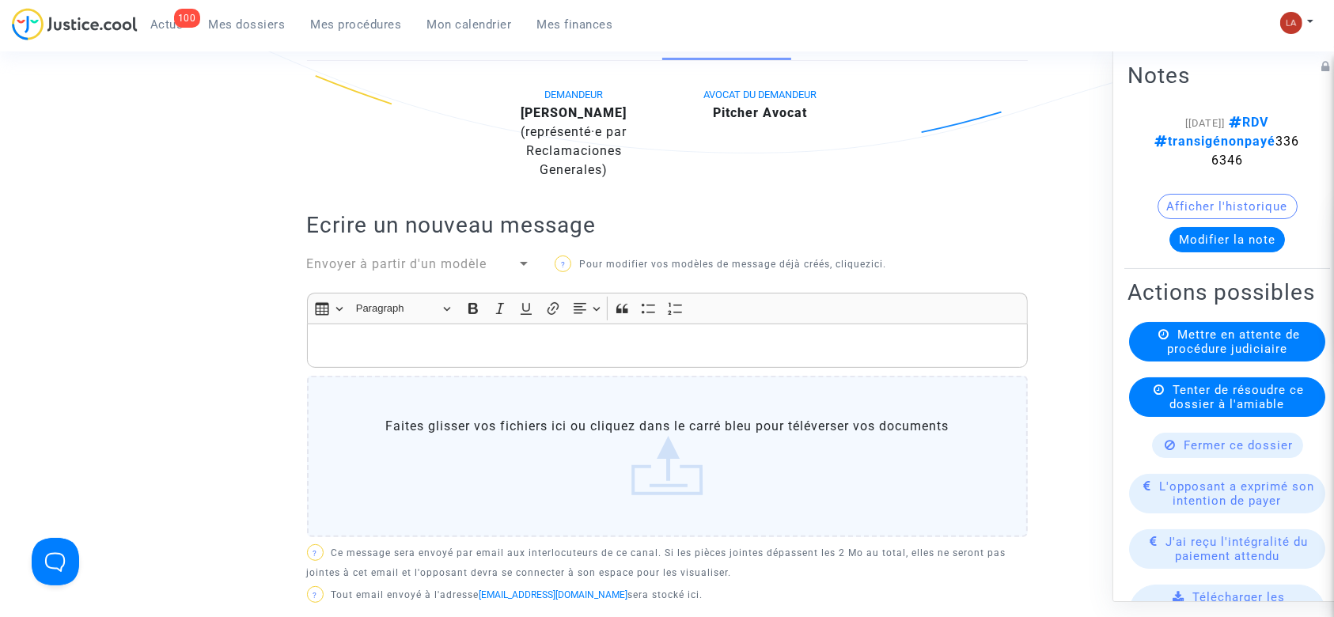
click at [696, 329] on div "Rich Text Editor, main" at bounding box center [667, 346] width 721 height 44
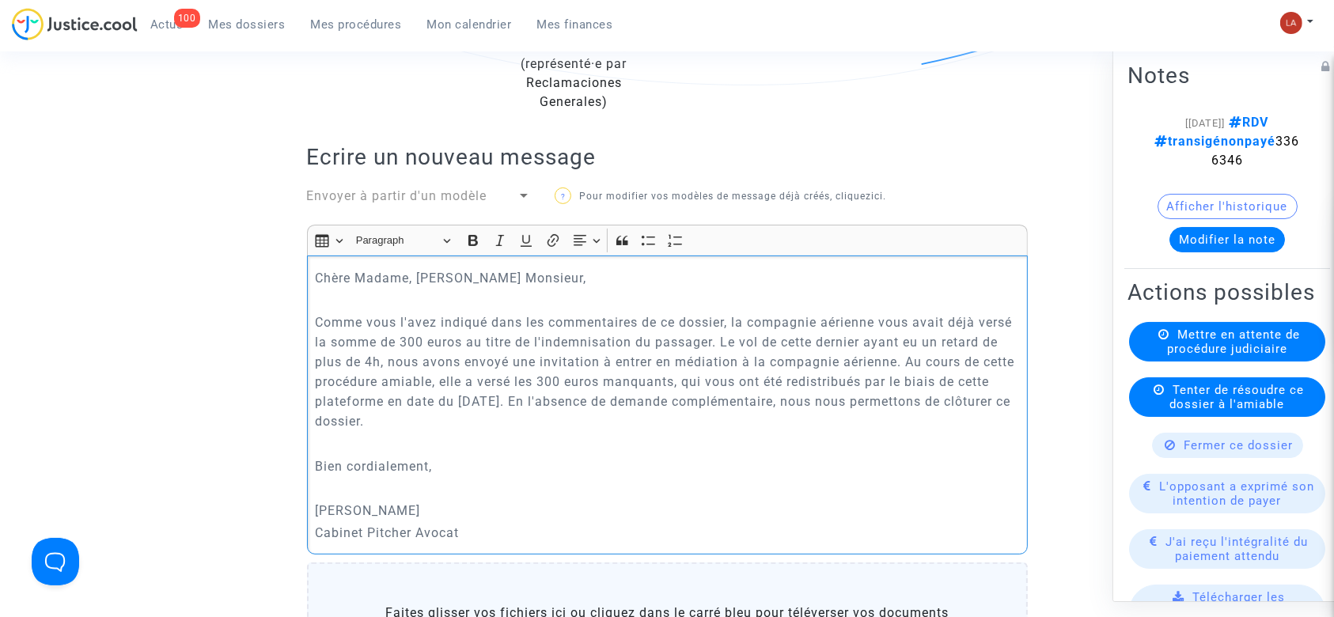
scroll to position [1064, 0]
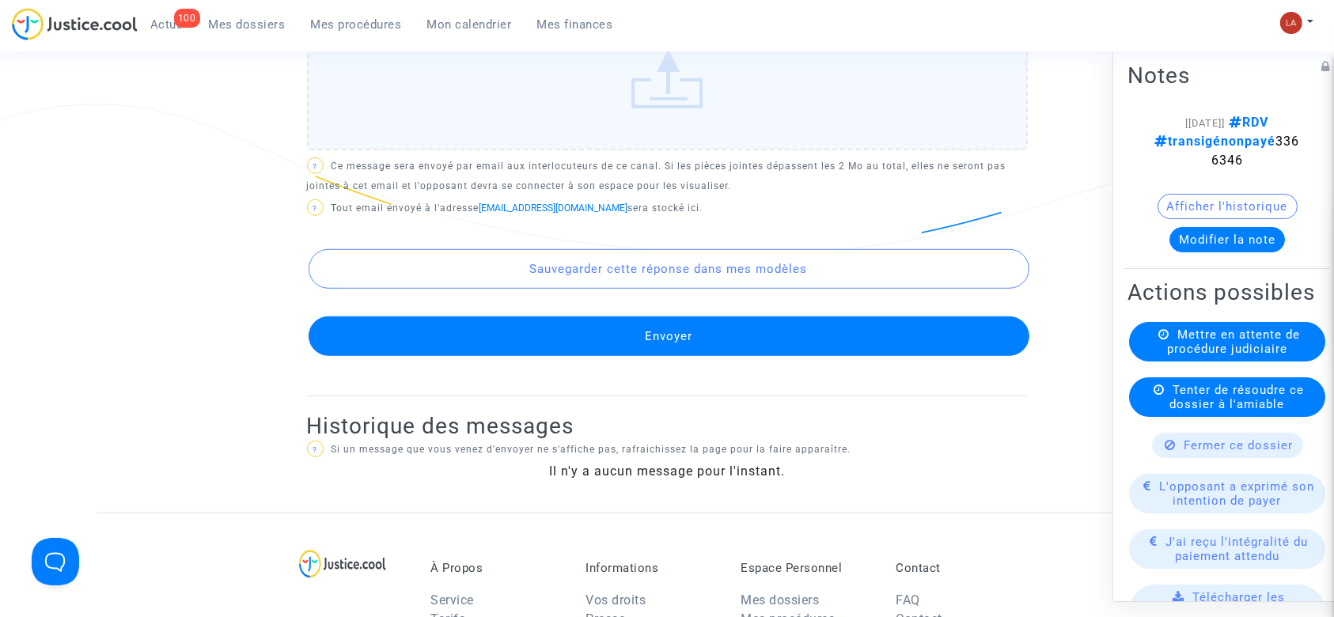
click at [751, 317] on button "Envoyer" at bounding box center [669, 337] width 721 height 40
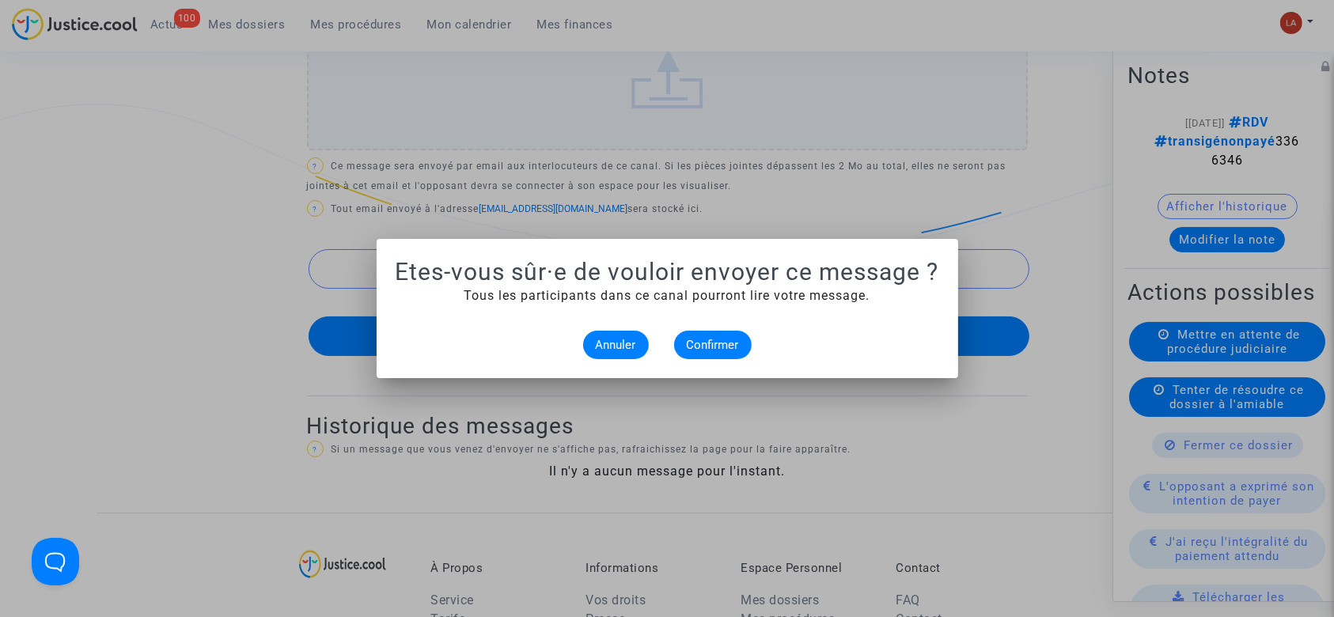
scroll to position [0, 0]
click at [723, 338] on span "Confirmer" at bounding box center [713, 345] width 52 height 14
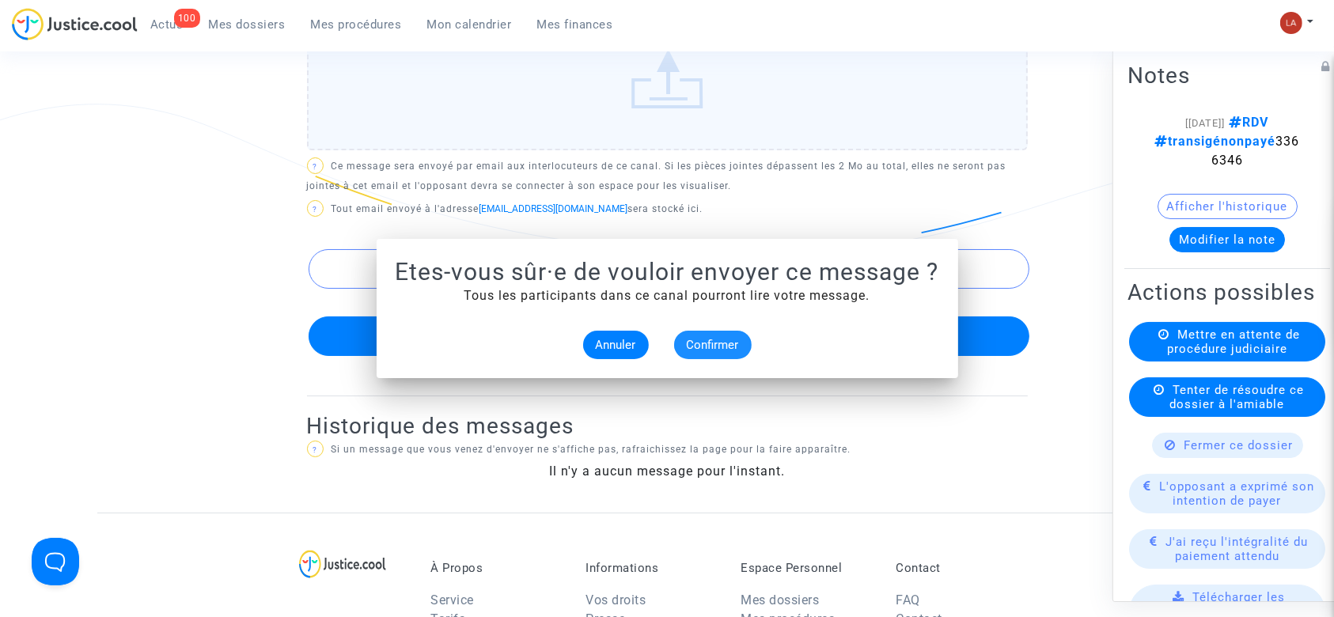
scroll to position [1064, 0]
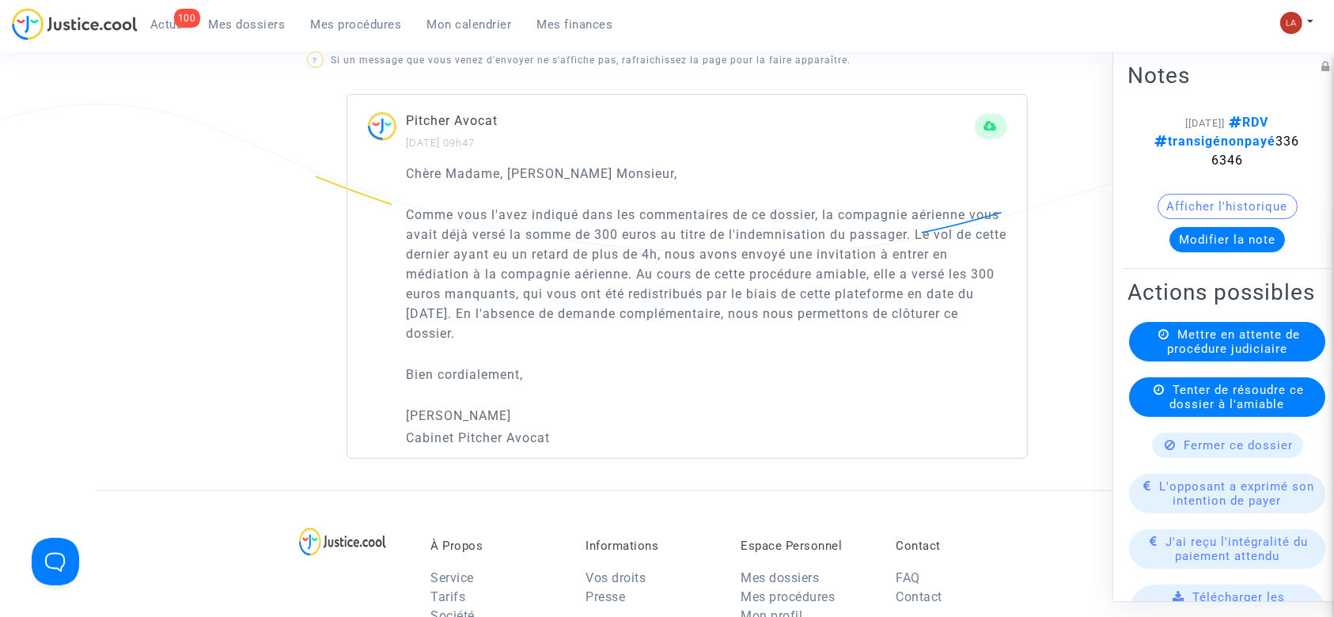
drag, startPoint x: 1243, startPoint y: 237, endPoint x: 1225, endPoint y: 240, distance: 18.4
click at [1235, 239] on button "Modifier la note" at bounding box center [1228, 239] width 116 height 25
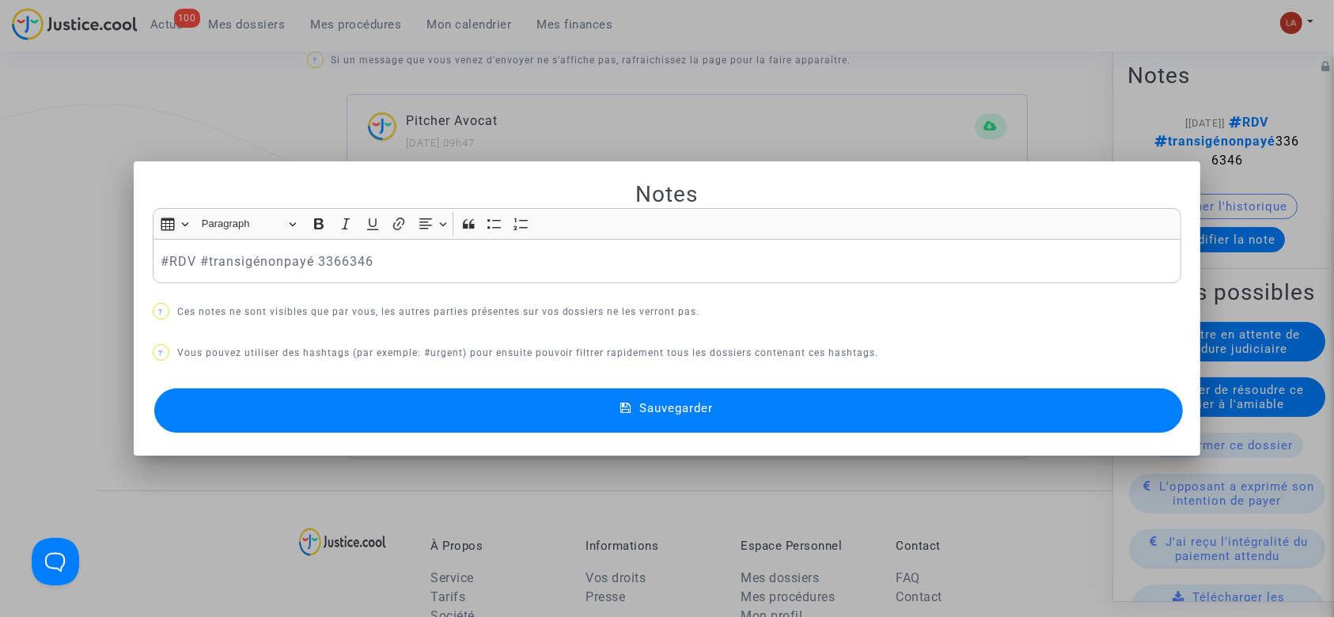
scroll to position [0, 0]
click at [211, 264] on p "#RDV #transigénonpayé 3366346" at bounding box center [667, 262] width 1013 height 20
click at [480, 398] on button "Sauvegarder" at bounding box center [669, 411] width 1030 height 44
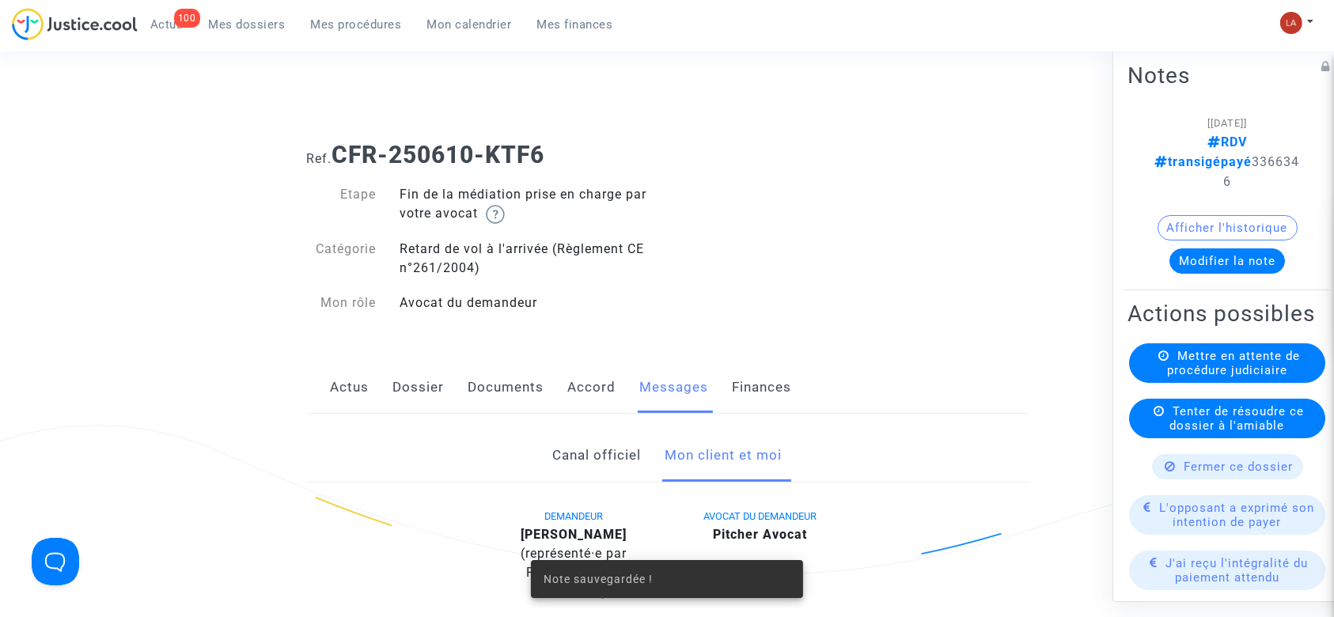
scroll to position [1064, 0]
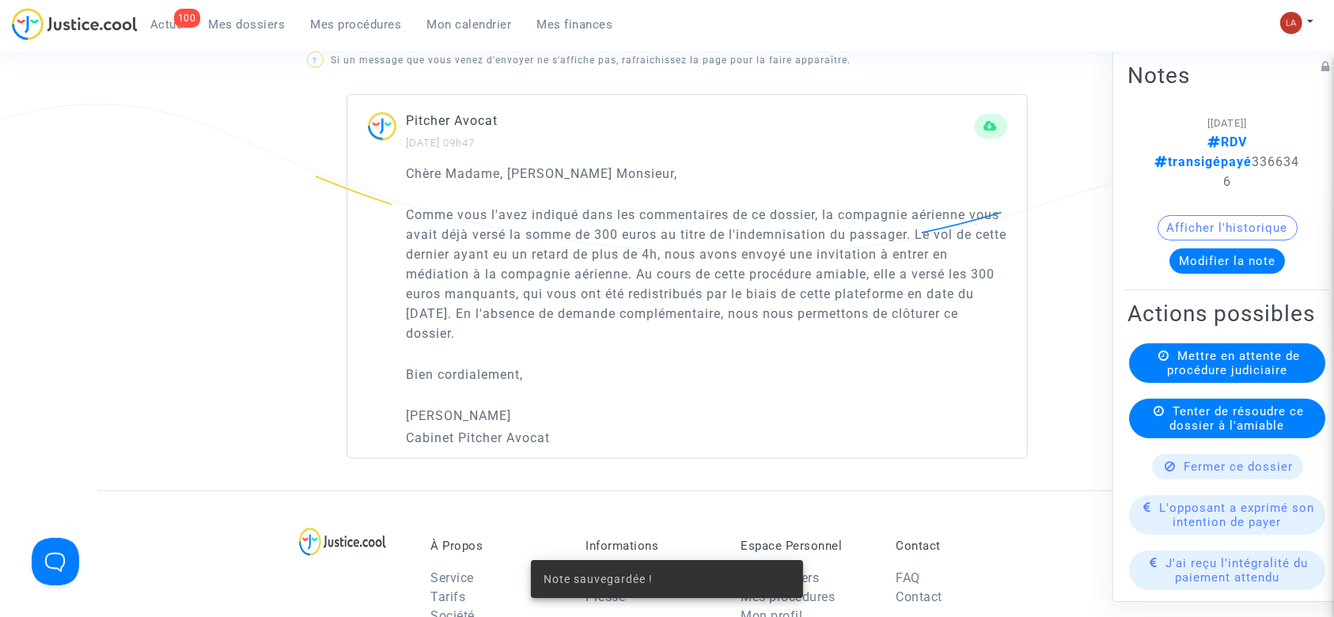
click at [1277, 480] on div "Fermer ce dossier" at bounding box center [1227, 466] width 151 height 25
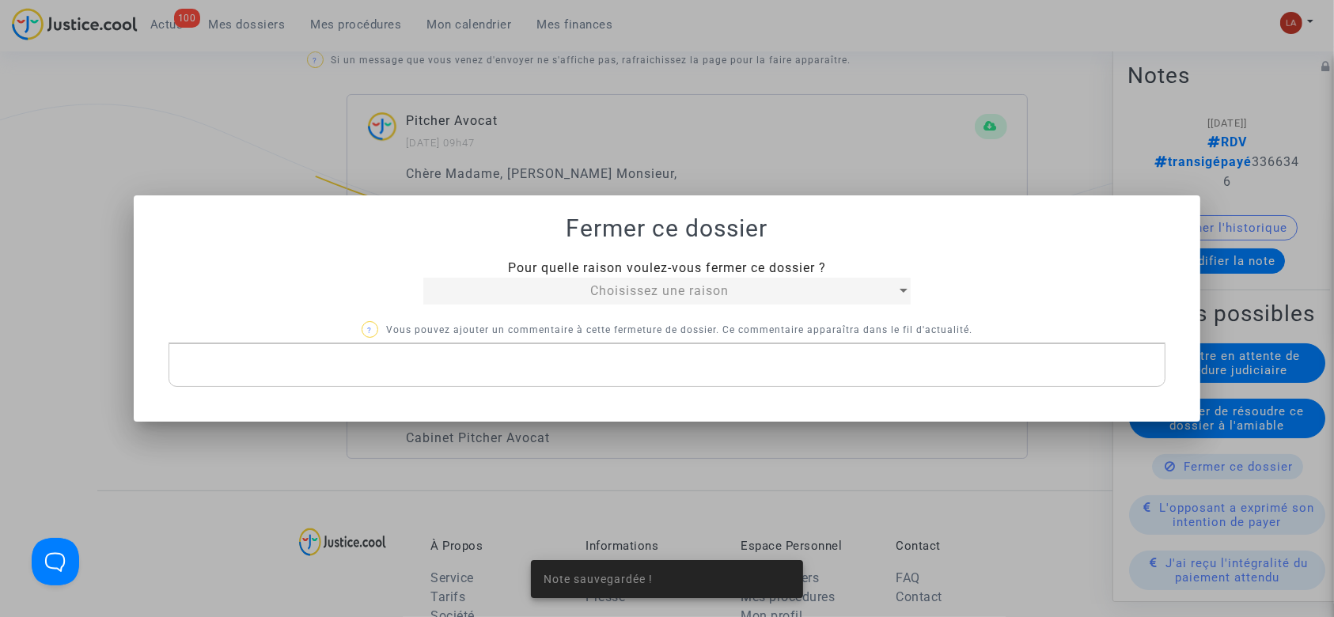
scroll to position [0, 0]
click at [613, 287] on span "Choisissez une raison" at bounding box center [659, 290] width 138 height 15
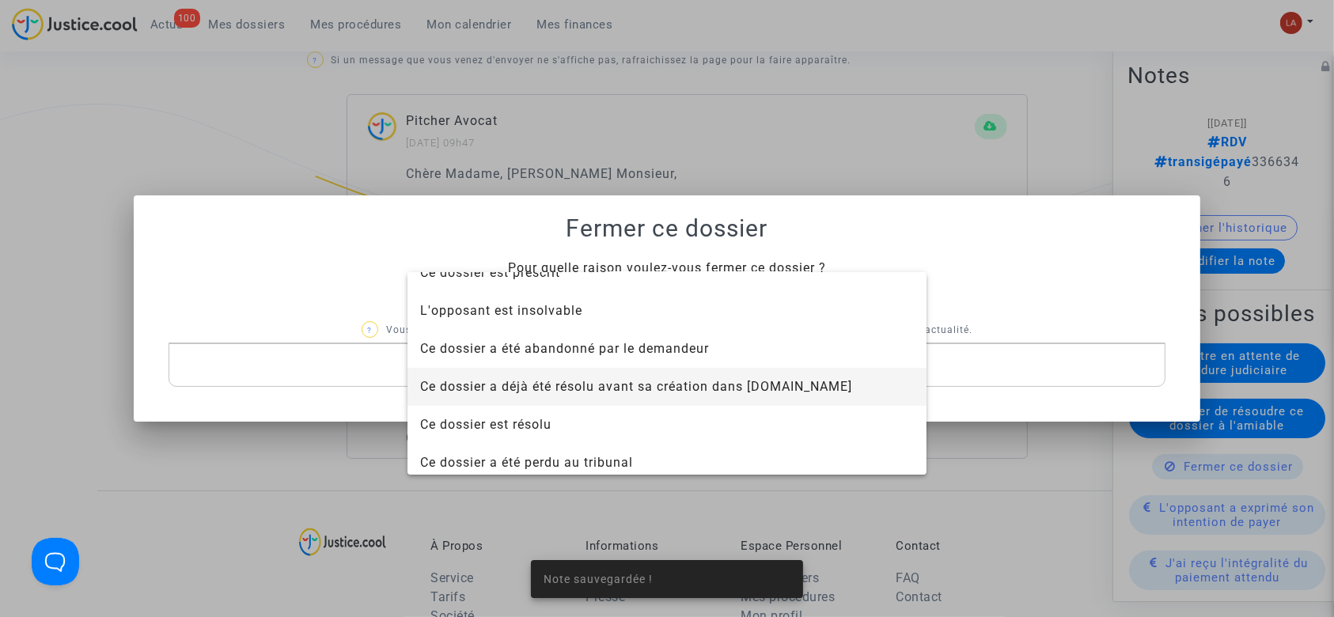
scroll to position [101, 0]
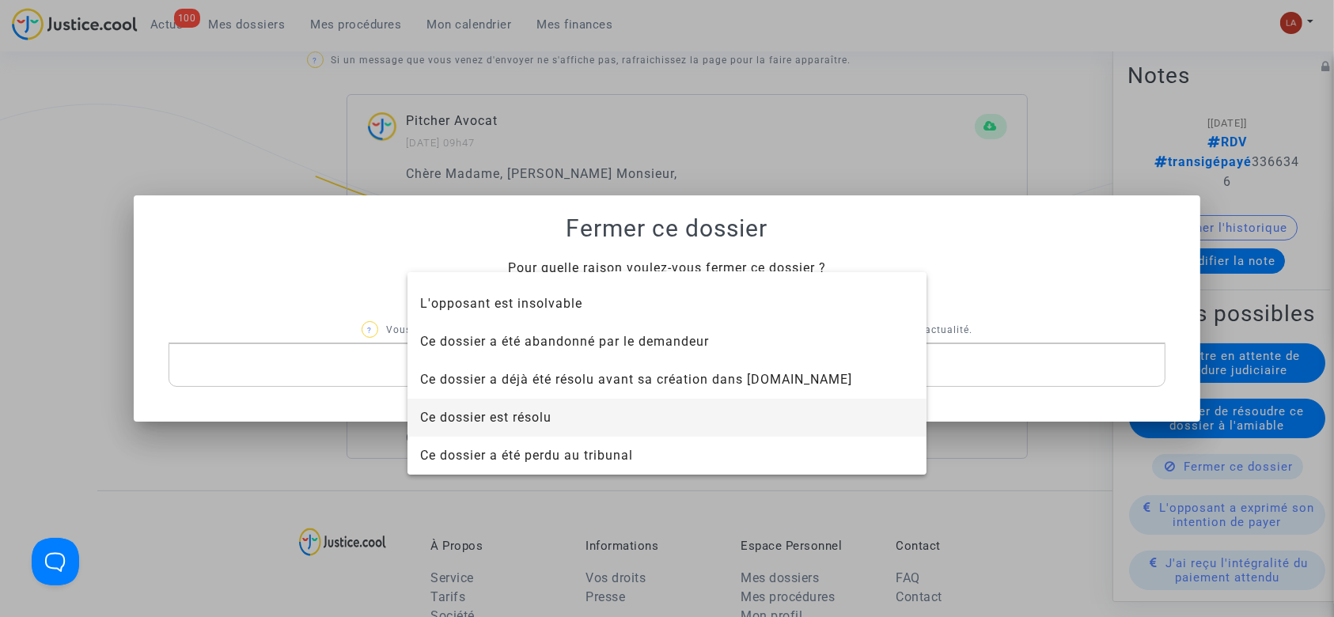
click at [586, 415] on span "Ce dossier est résolu" at bounding box center [667, 418] width 494 height 38
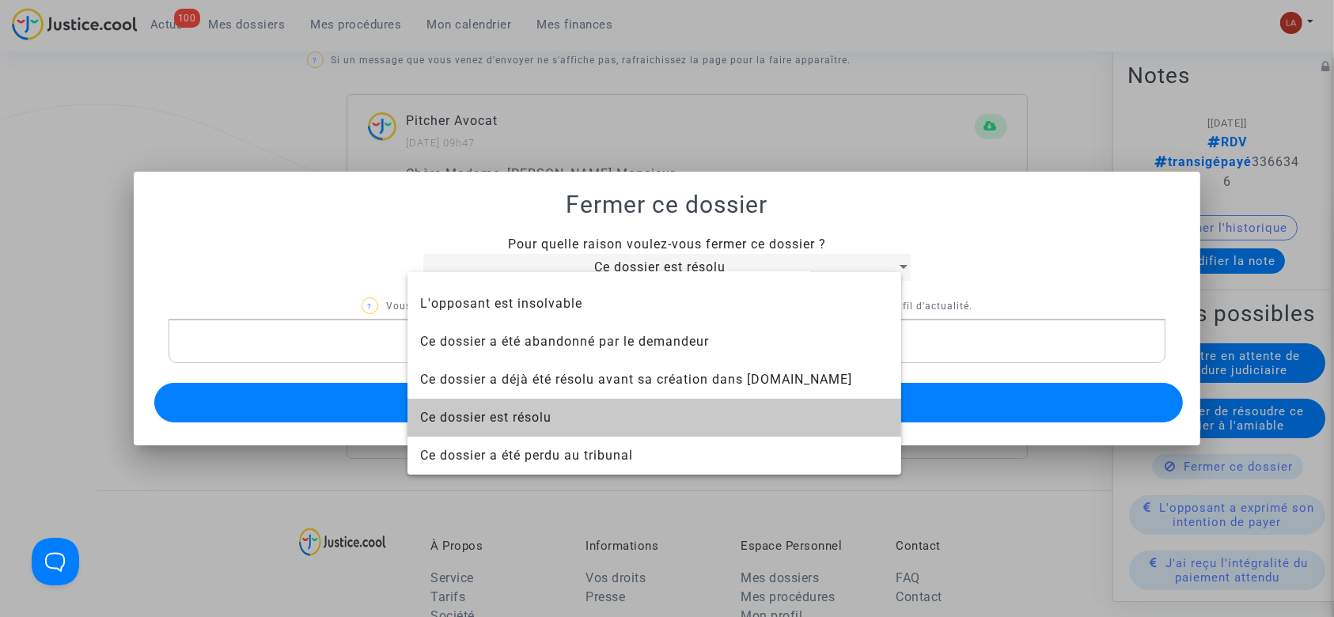
click at [525, 411] on button "Envoyer" at bounding box center [669, 403] width 1030 height 40
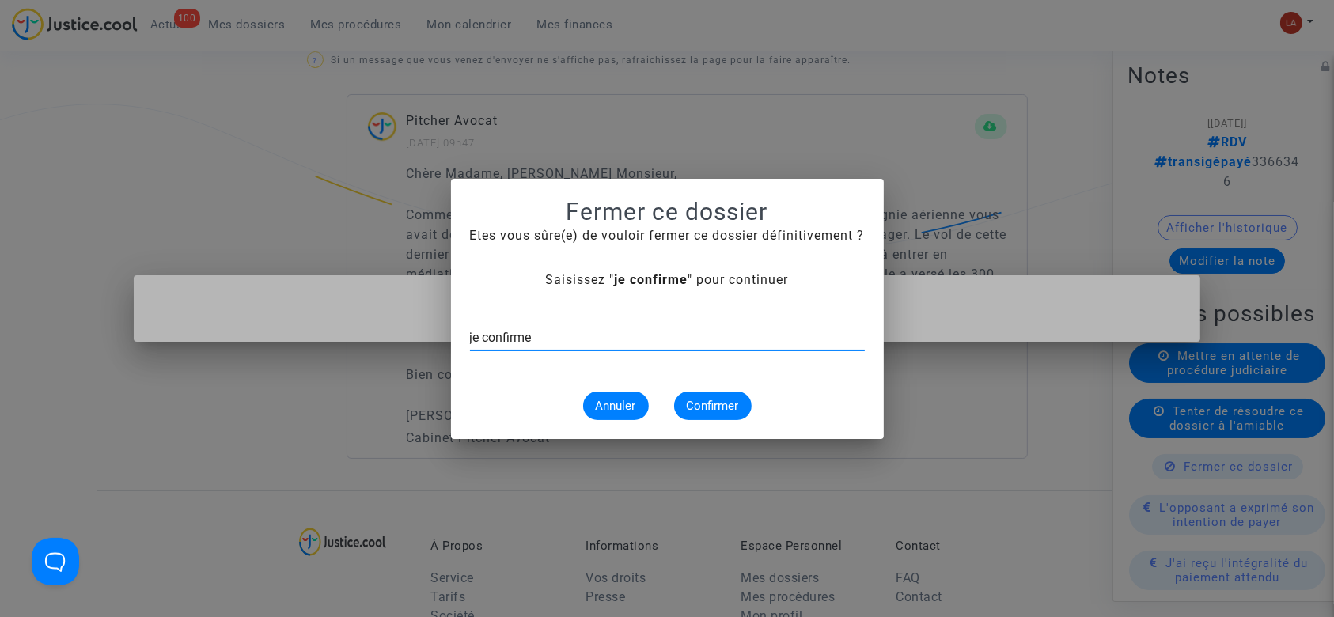
type input "je confirme"
click at [679, 395] on button "Confirmer" at bounding box center [713, 406] width 78 height 28
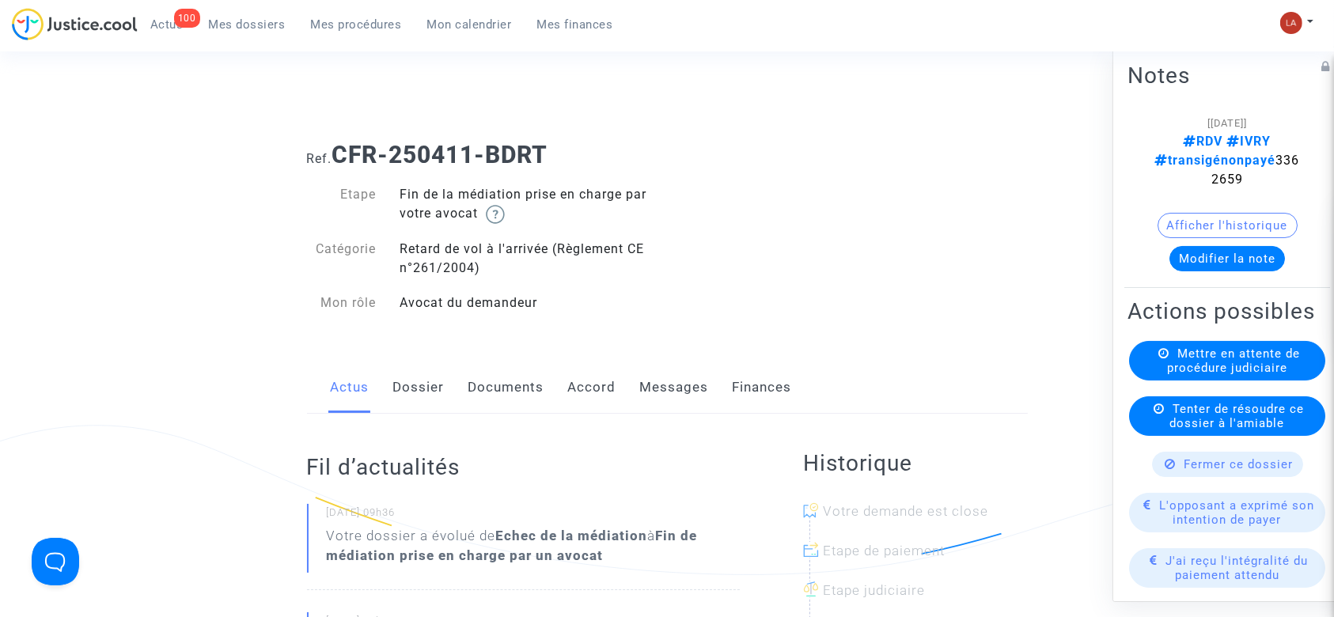
click at [1222, 167] on span "RDV IVRY transigénonpayé 3362659" at bounding box center [1227, 160] width 145 height 53
copy span "3362659"
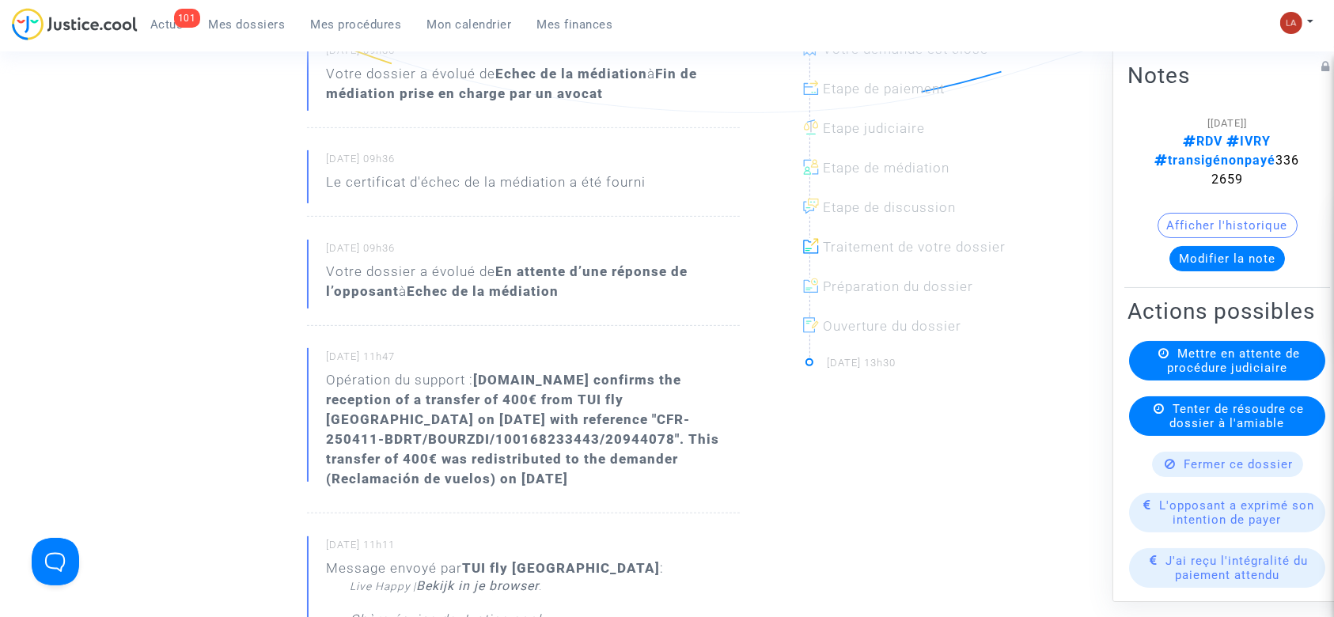
scroll to position [527, 0]
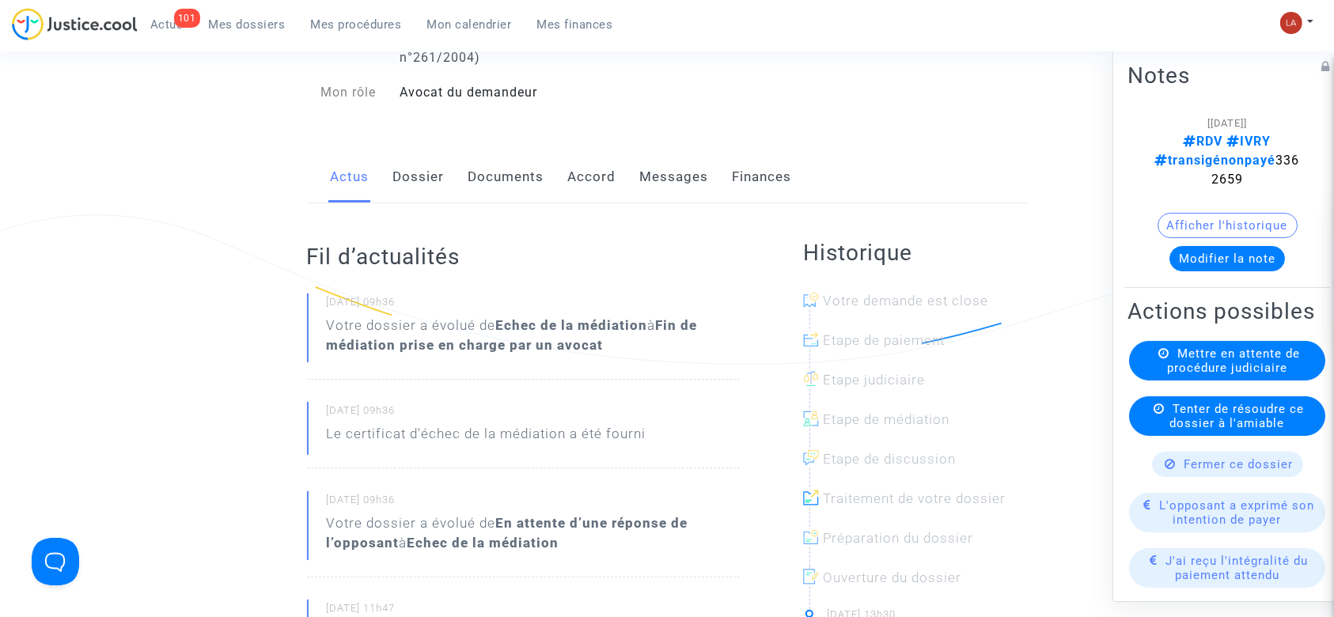
drag, startPoint x: 591, startPoint y: 179, endPoint x: 635, endPoint y: 180, distance: 44.3
click at [591, 179] on link "Accord" at bounding box center [592, 177] width 48 height 52
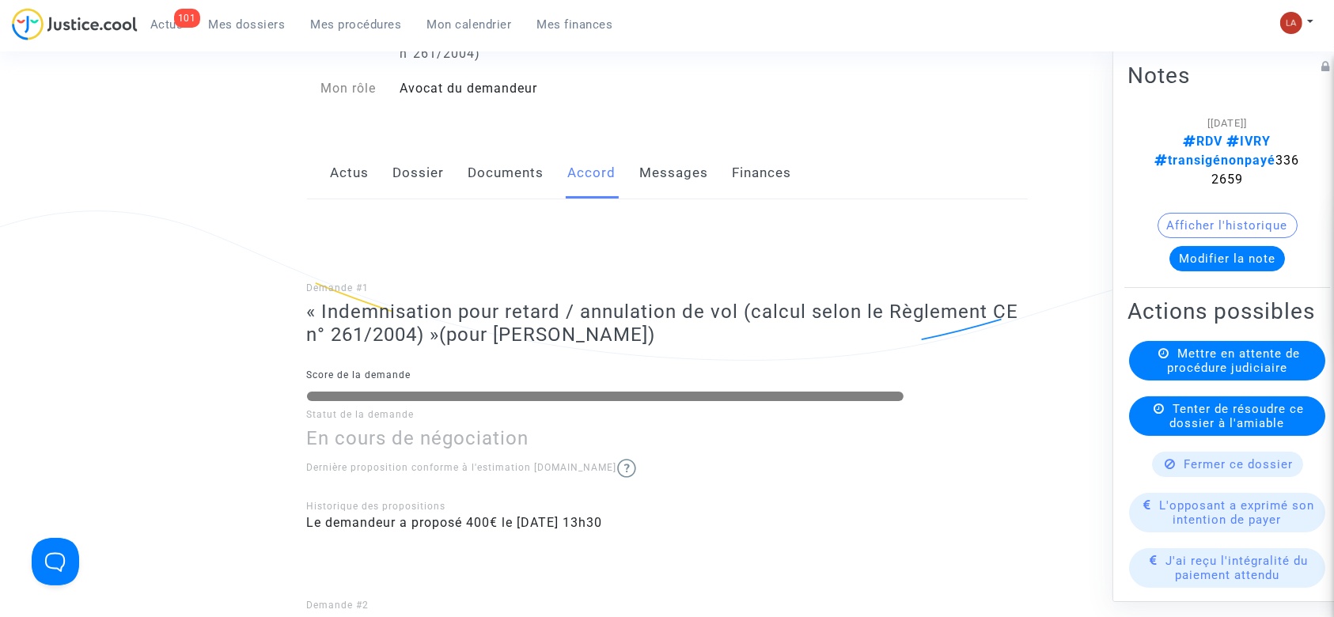
scroll to position [211, 0]
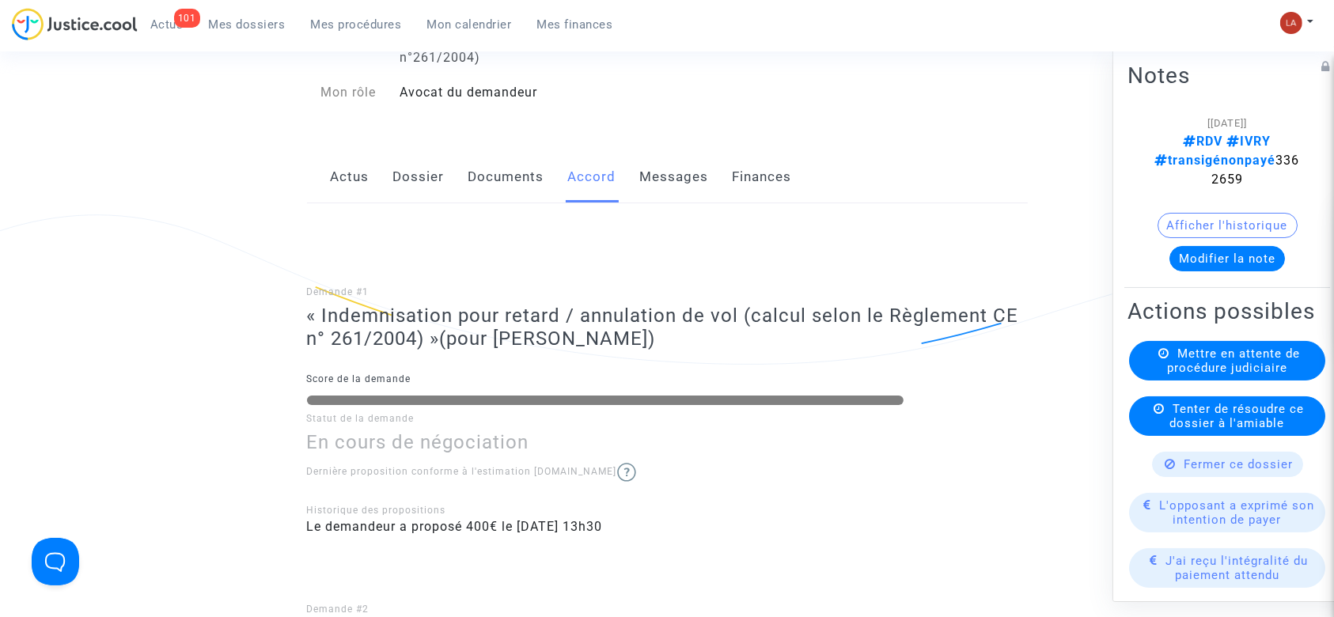
click at [347, 189] on link "Actus" at bounding box center [350, 177] width 39 height 52
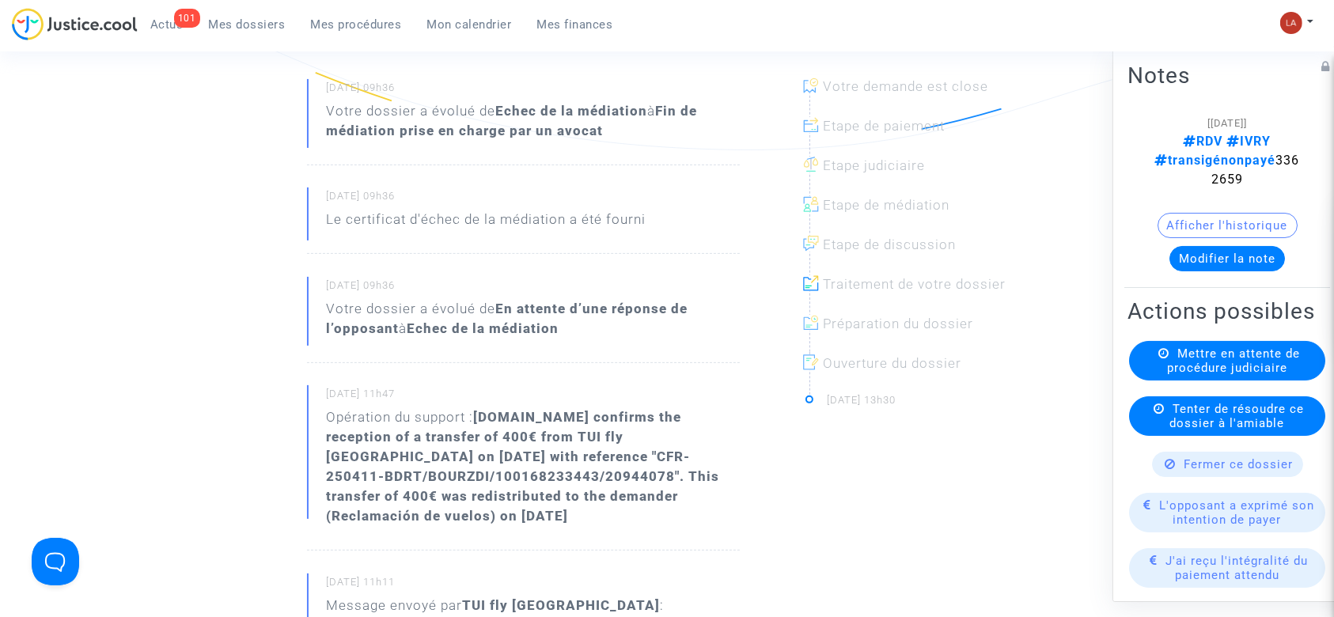
scroll to position [211, 0]
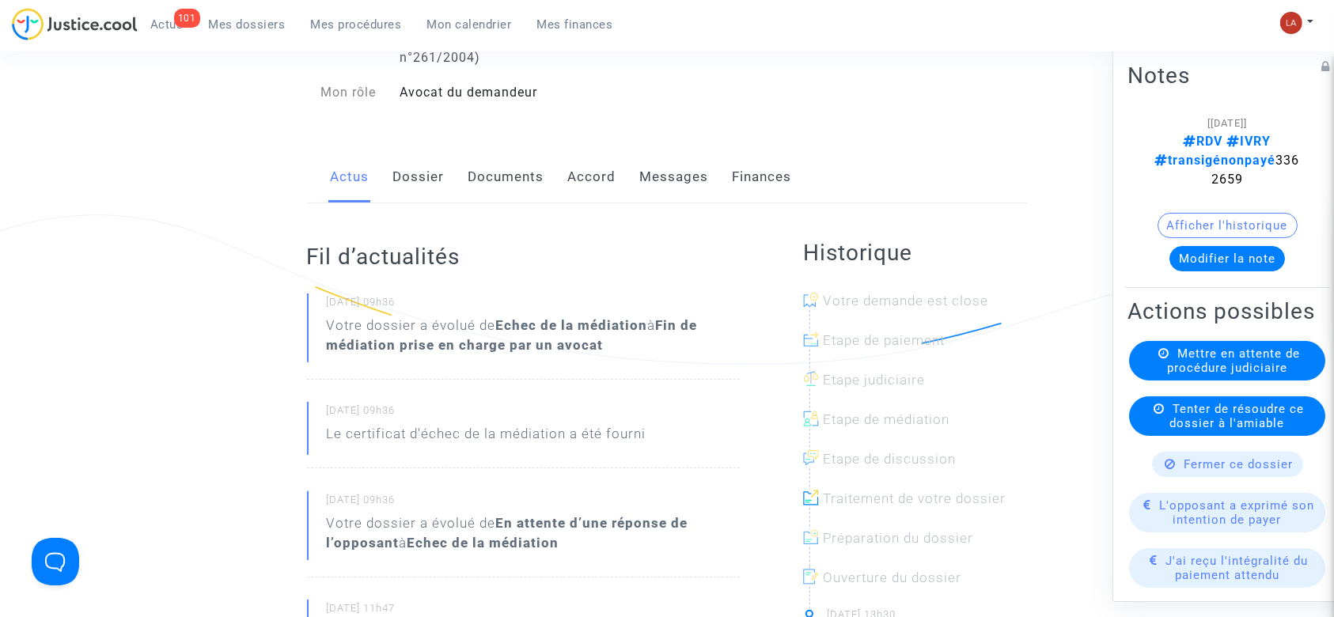
click at [603, 195] on link "Accord" at bounding box center [592, 177] width 48 height 52
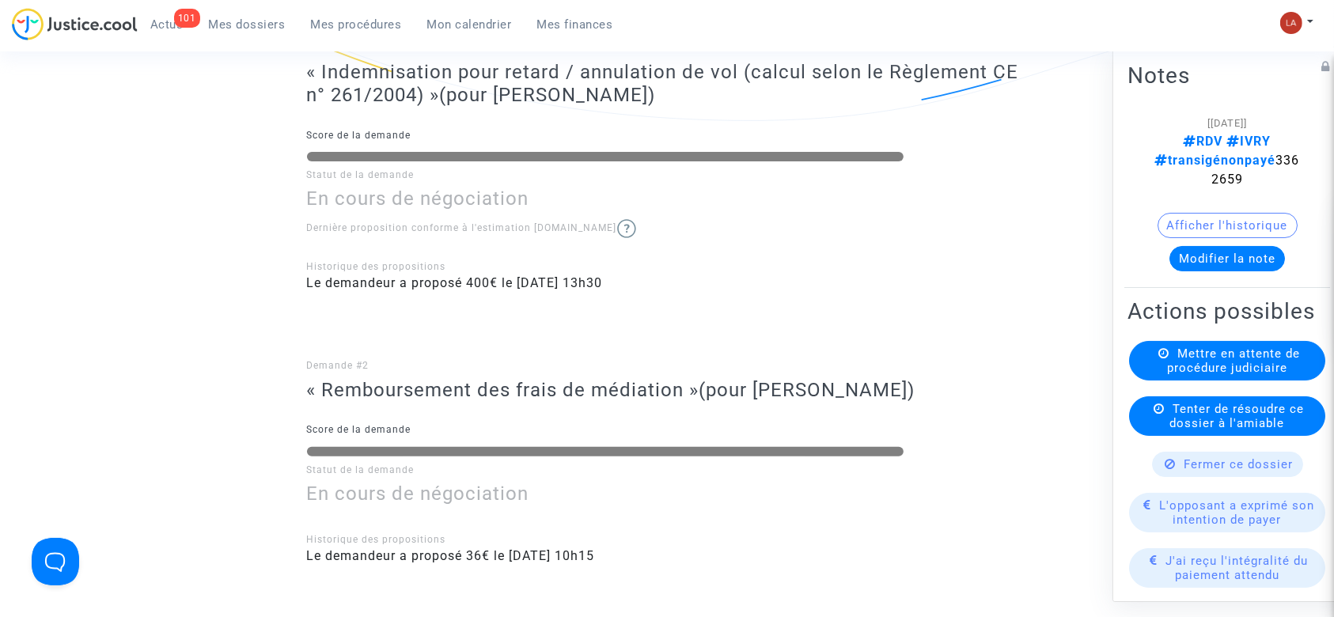
scroll to position [317, 0]
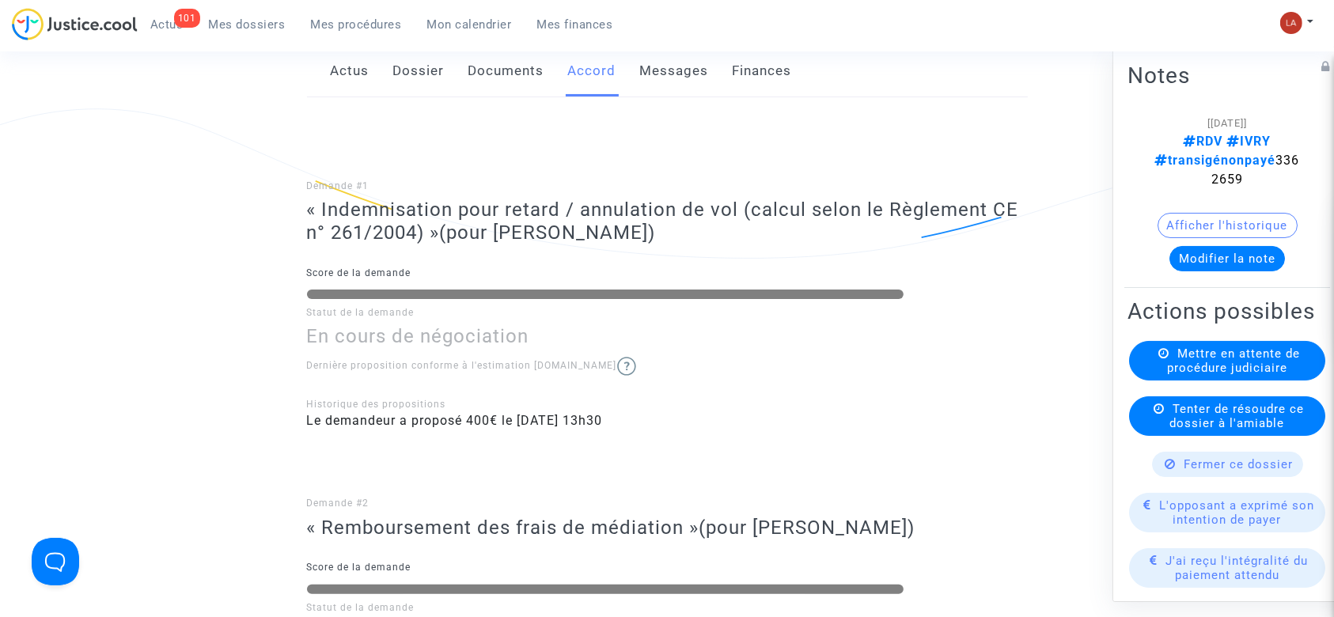
click at [1220, 165] on span "RDV IVRY transigénonpayé 3362659" at bounding box center [1227, 160] width 145 height 53
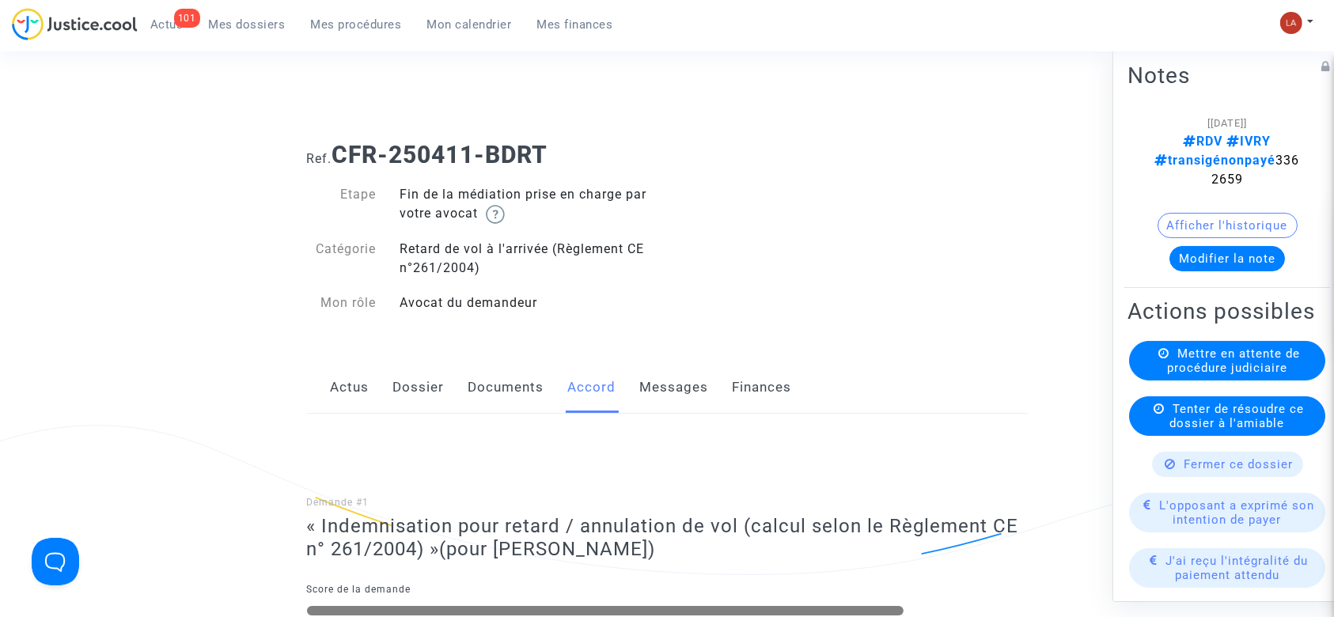
click at [366, 382] on link "Actus" at bounding box center [350, 388] width 39 height 52
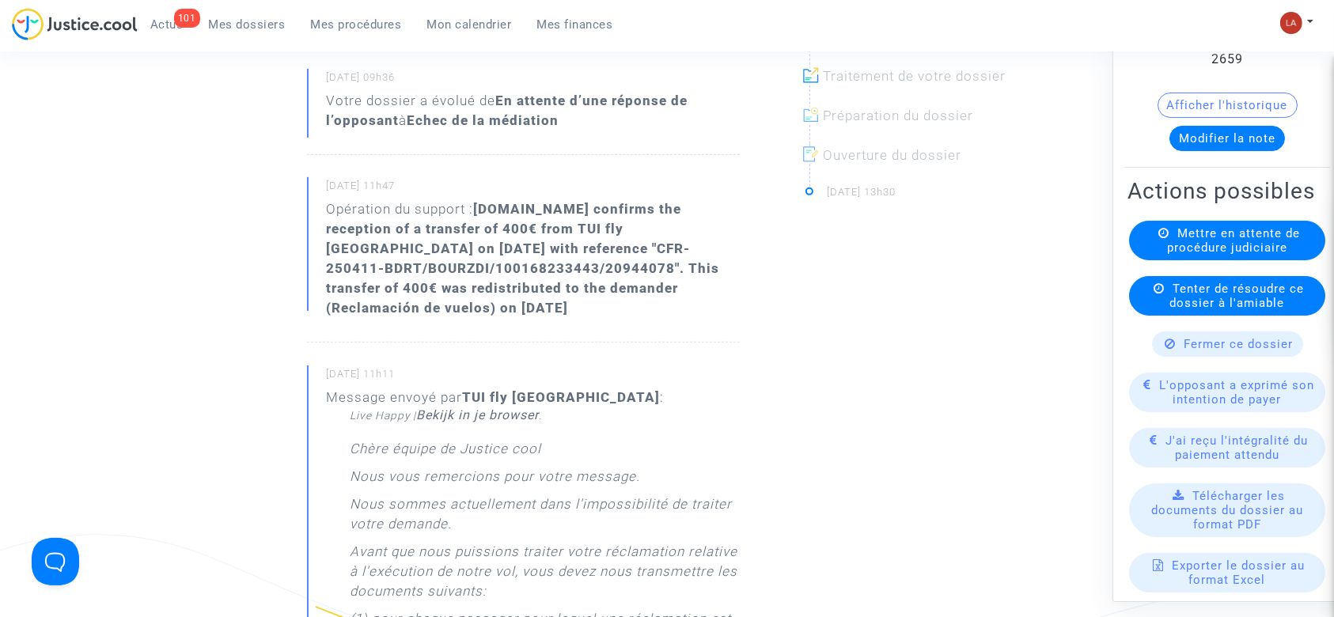
scroll to position [211, 0]
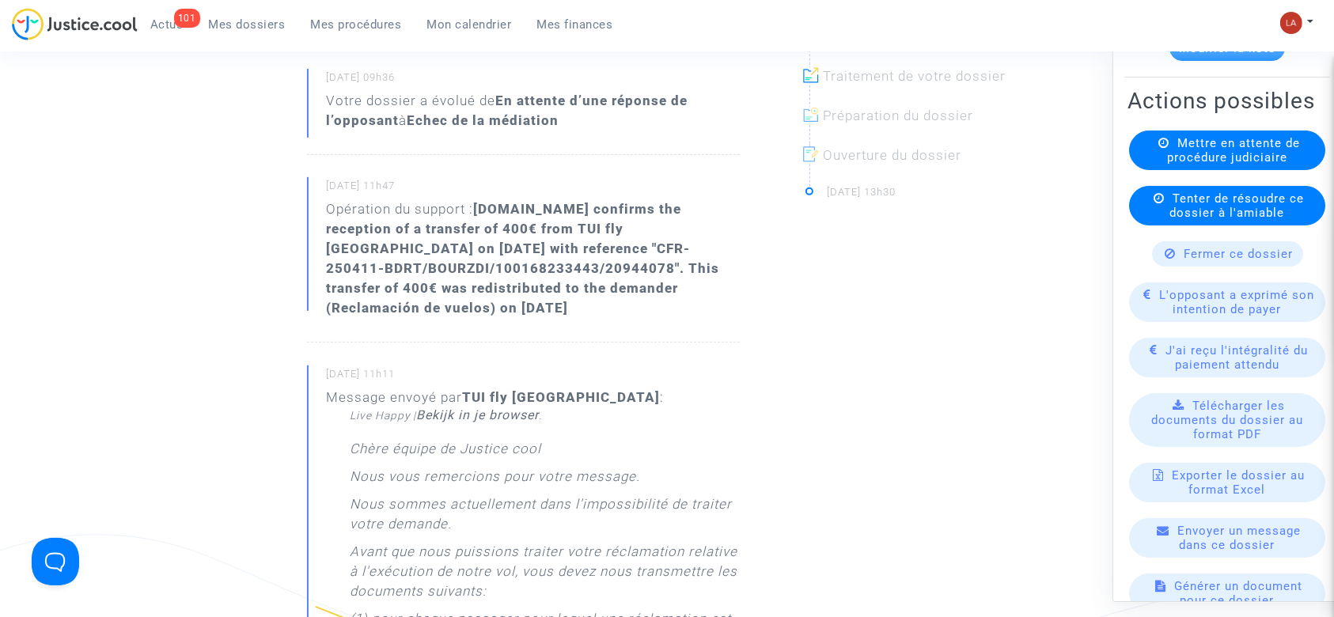
click at [1174, 267] on div "Fermer ce dossier" at bounding box center [1227, 253] width 151 height 25
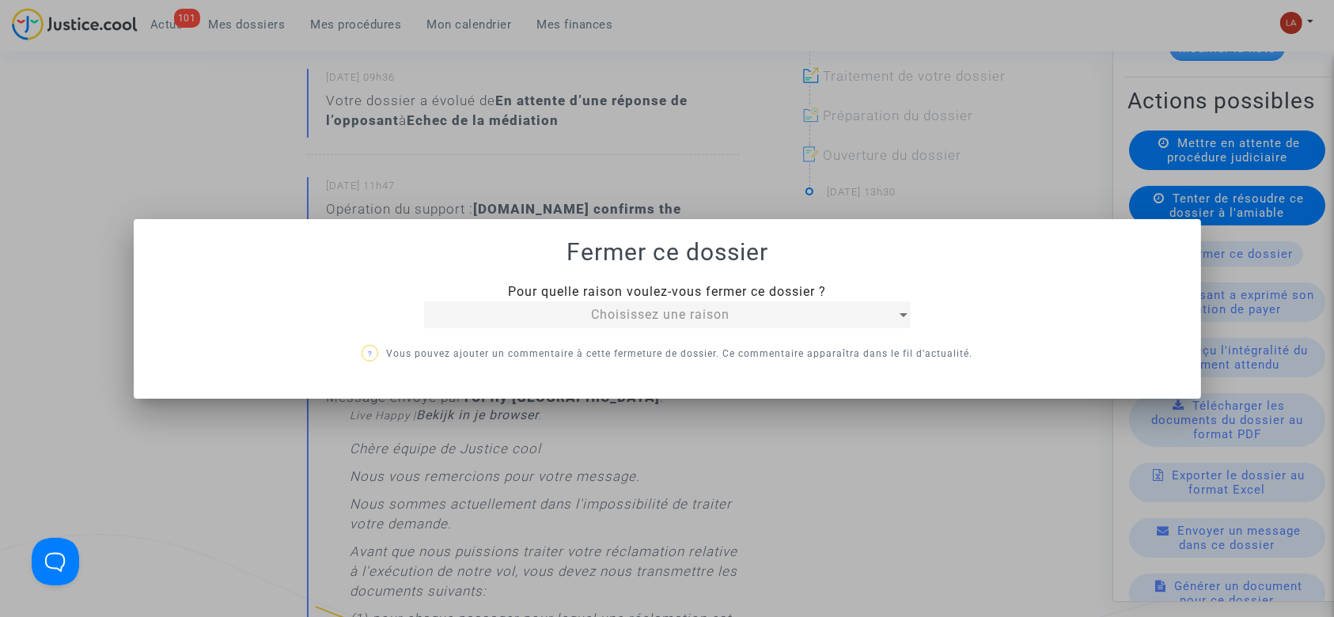
scroll to position [0, 0]
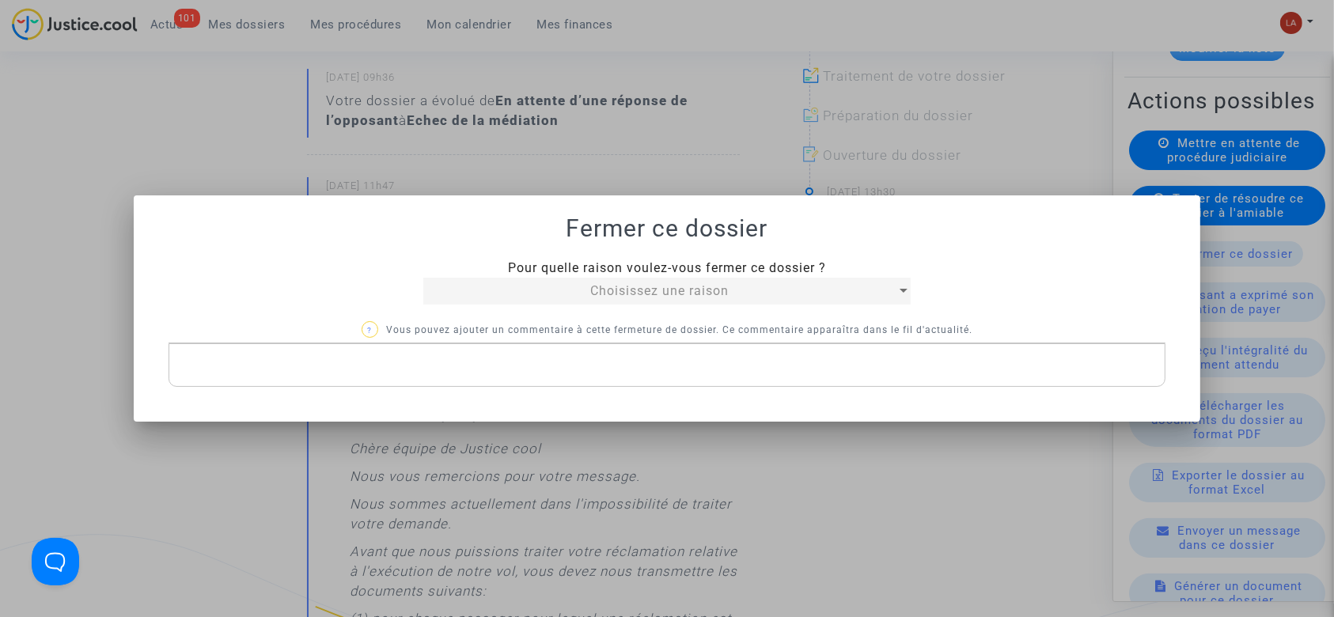
click at [680, 290] on span "Choisissez une raison" at bounding box center [659, 290] width 138 height 15
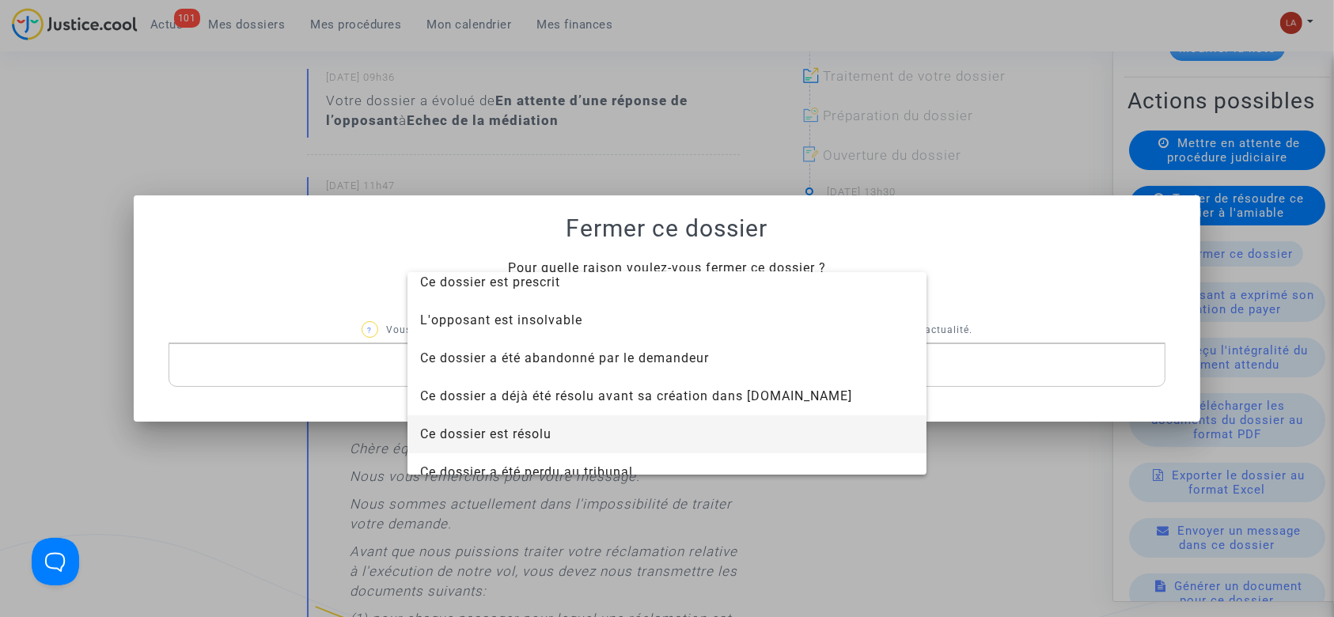
scroll to position [101, 0]
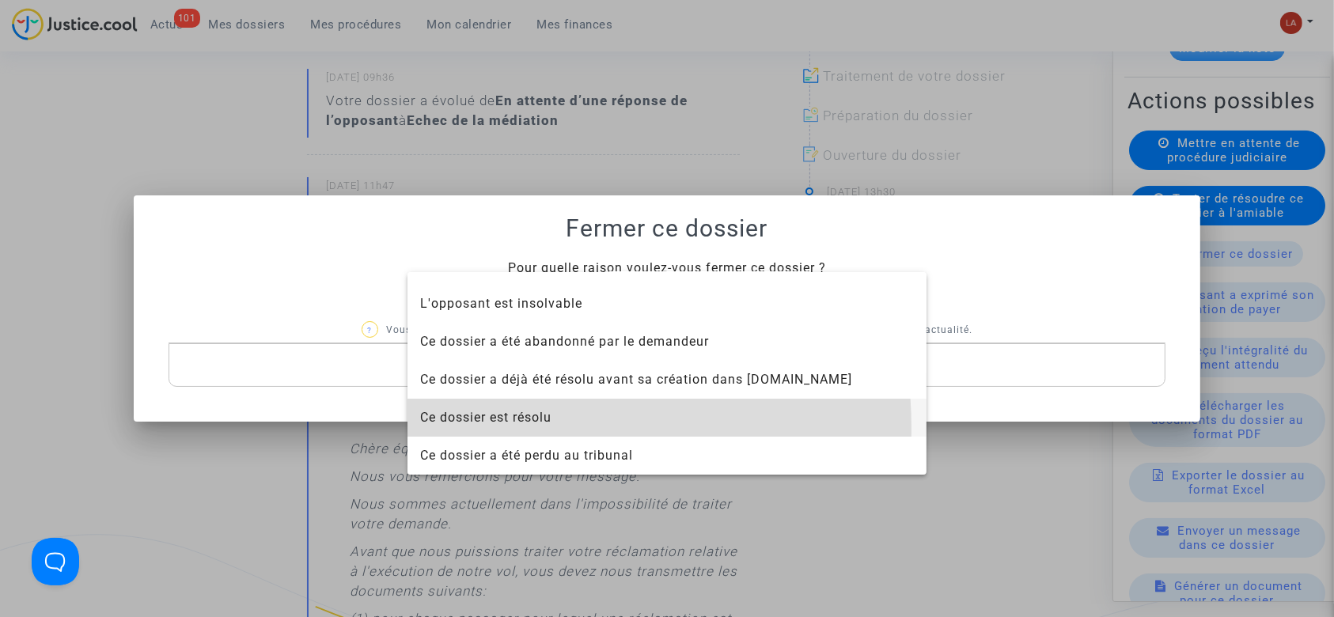
click at [507, 427] on span "Ce dossier est résolu" at bounding box center [667, 418] width 494 height 38
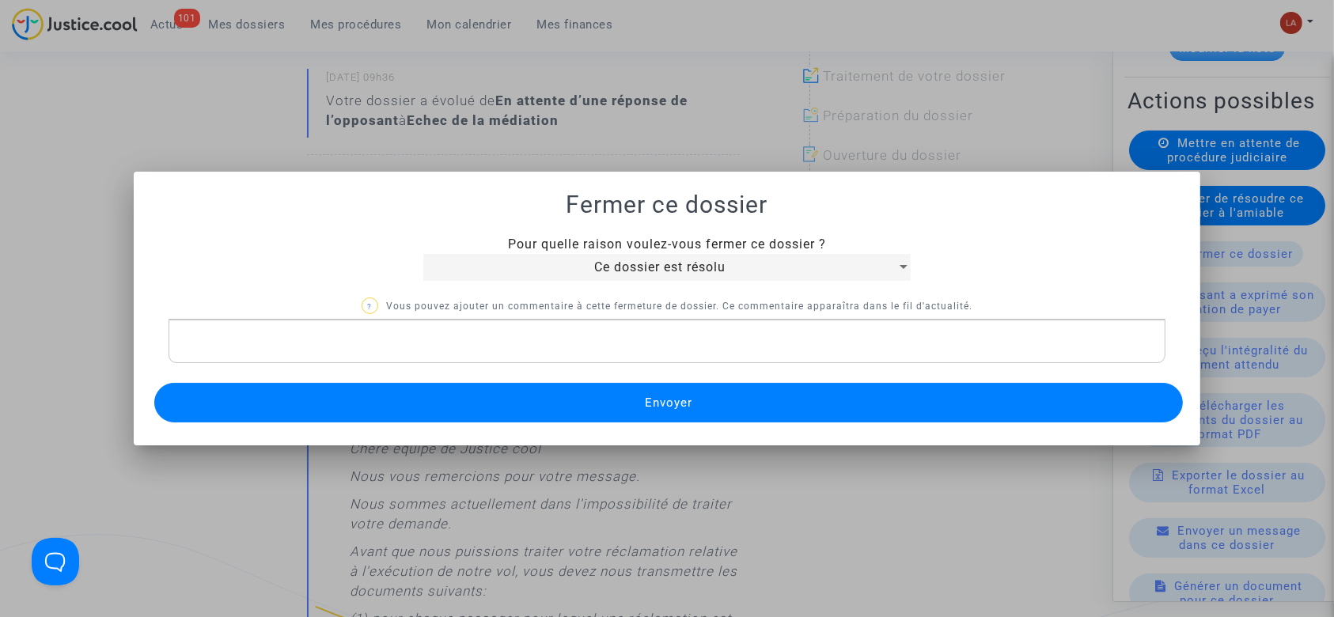
click at [618, 408] on button "Envoyer" at bounding box center [669, 403] width 1030 height 40
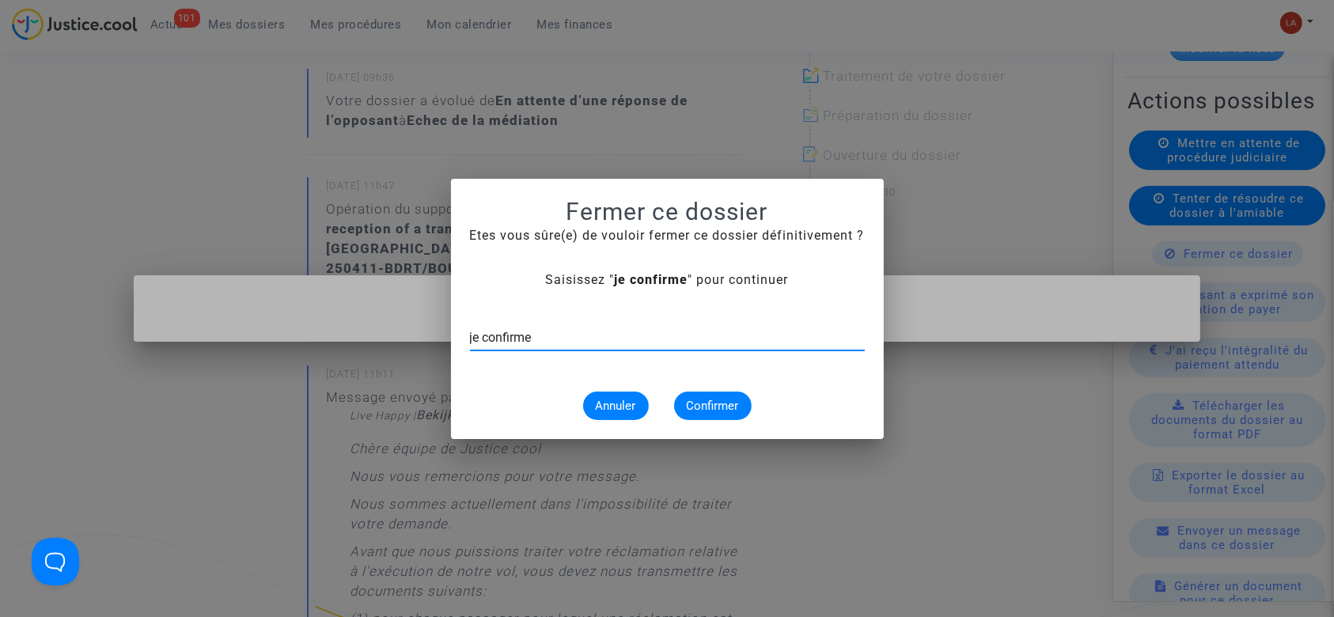
type input "je confirme"
click at [702, 399] on span "Confirmer" at bounding box center [713, 406] width 52 height 14
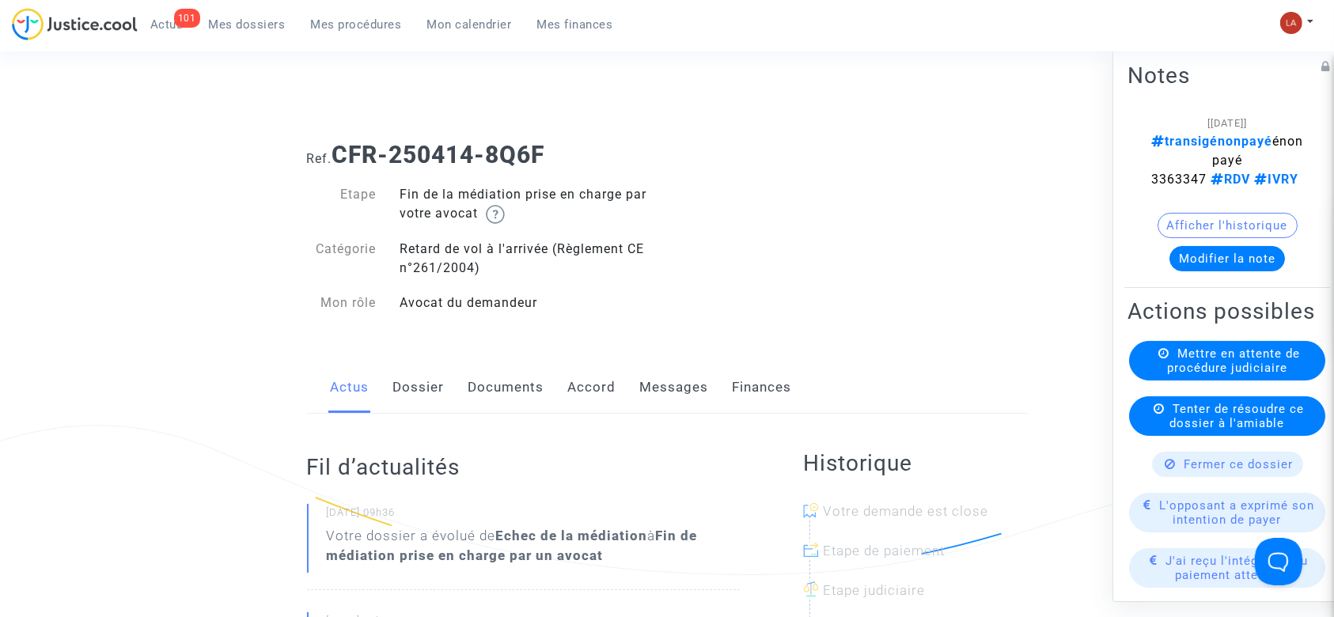
click at [1221, 179] on span "transigénonpayé énonpayé 3363347 RDV IVRY" at bounding box center [1227, 160] width 152 height 53
copy span "3363347"
click at [687, 385] on link "Messages" at bounding box center [674, 388] width 69 height 52
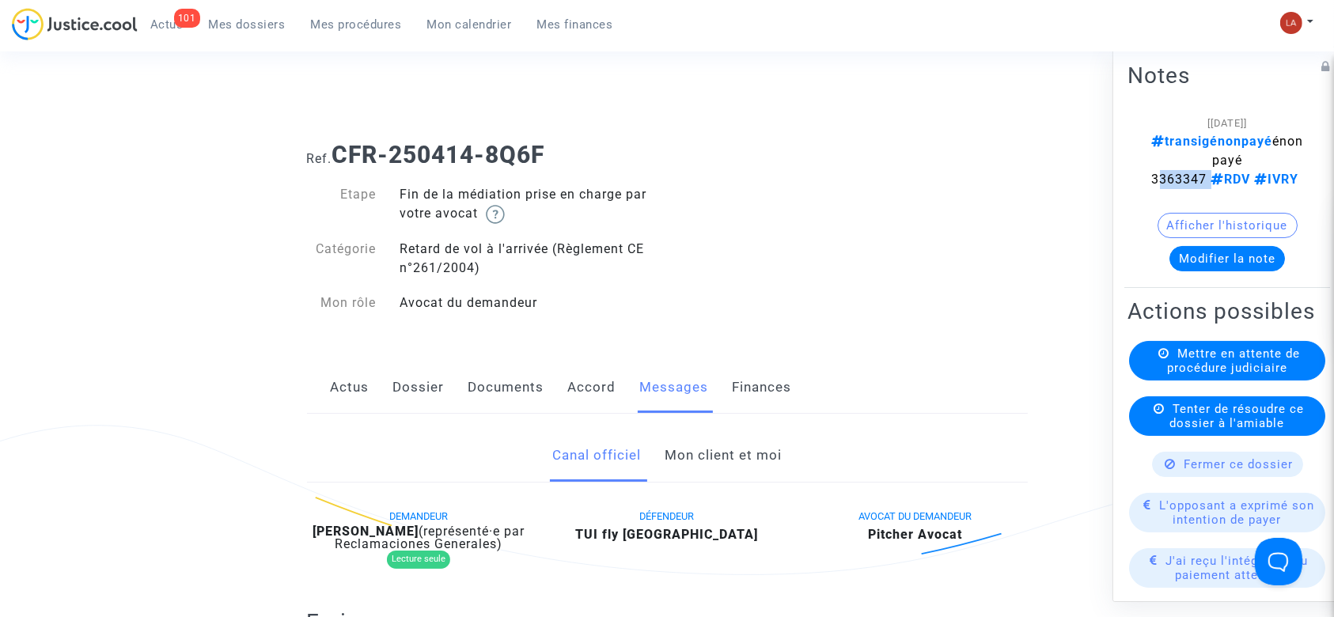
drag, startPoint x: 350, startPoint y: 387, endPoint x: 401, endPoint y: 386, distance: 51.4
click at [350, 387] on link "Actus" at bounding box center [350, 388] width 39 height 52
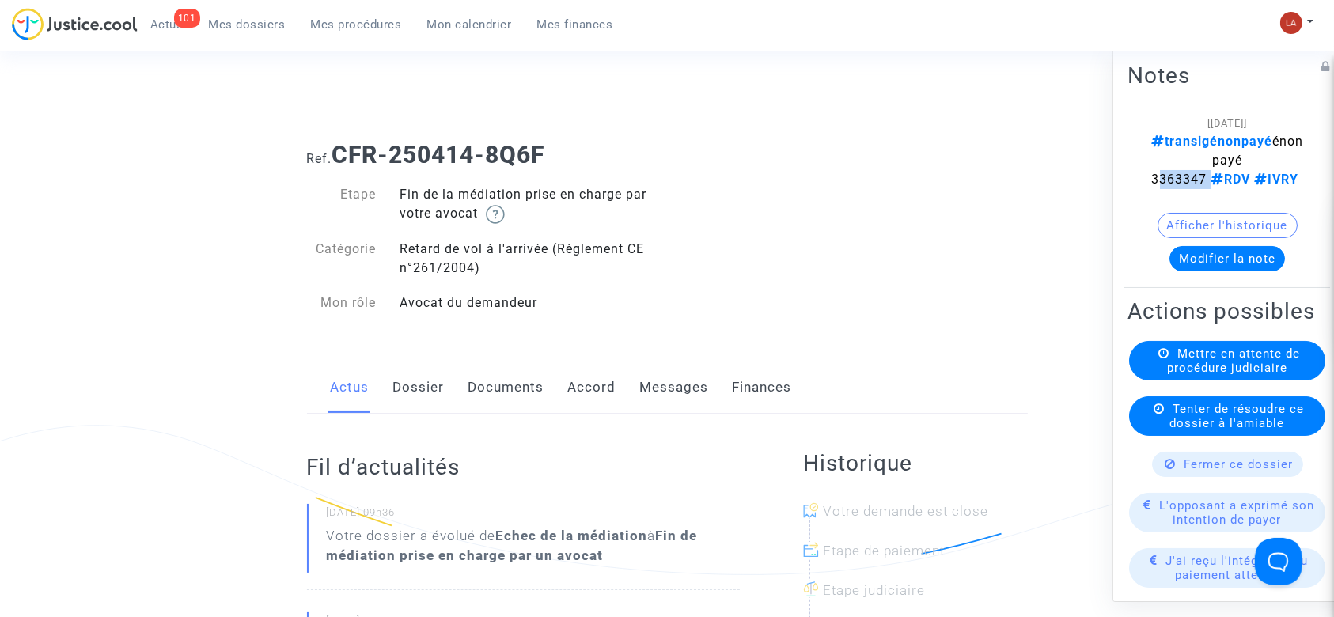
click at [587, 382] on link "Accord" at bounding box center [592, 388] width 48 height 52
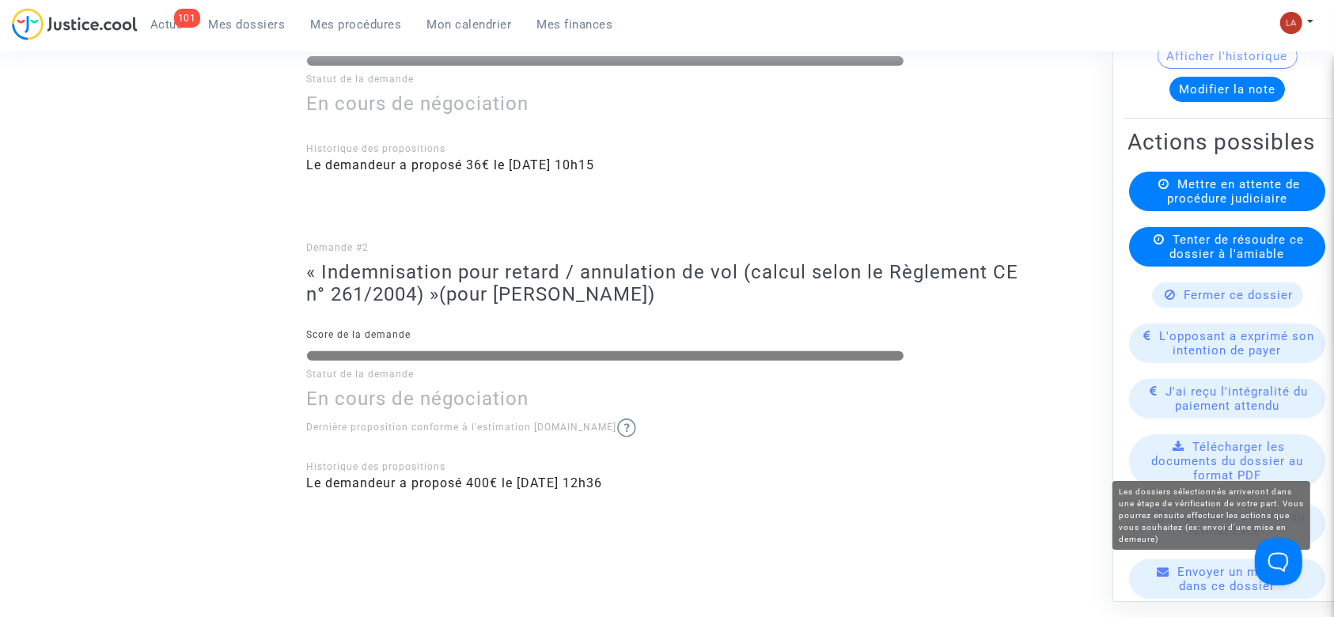
scroll to position [317, 0]
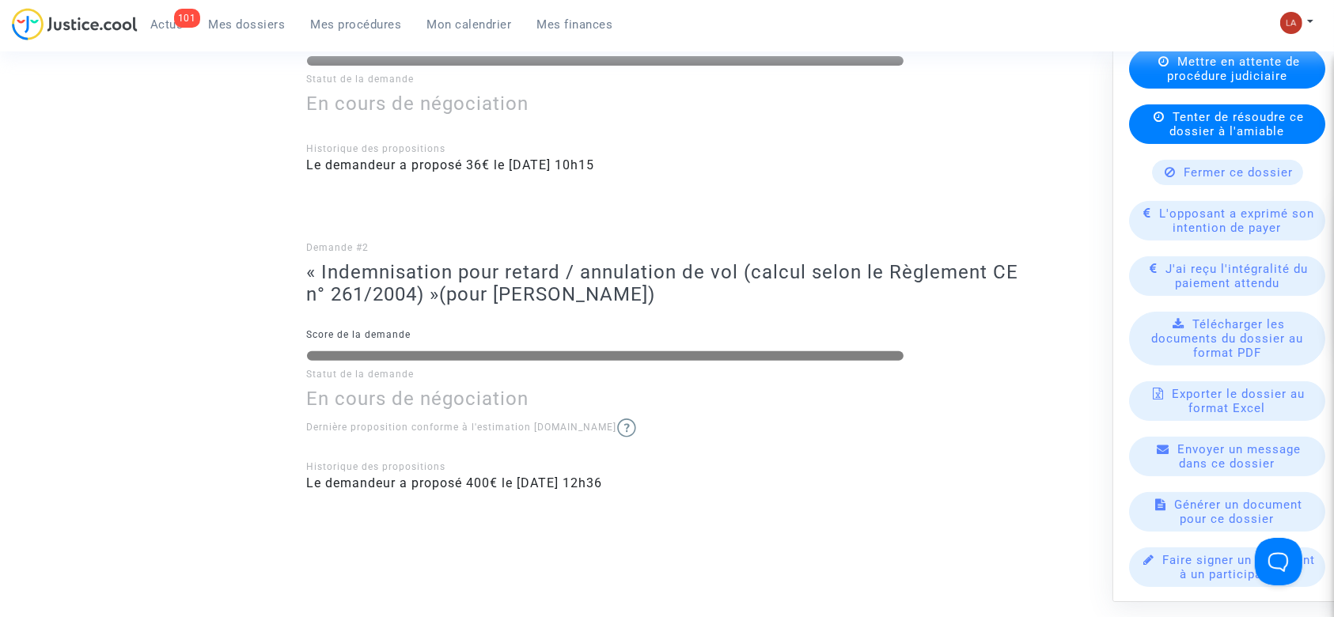
click at [1186, 180] on span "Fermer ce dossier" at bounding box center [1239, 172] width 109 height 14
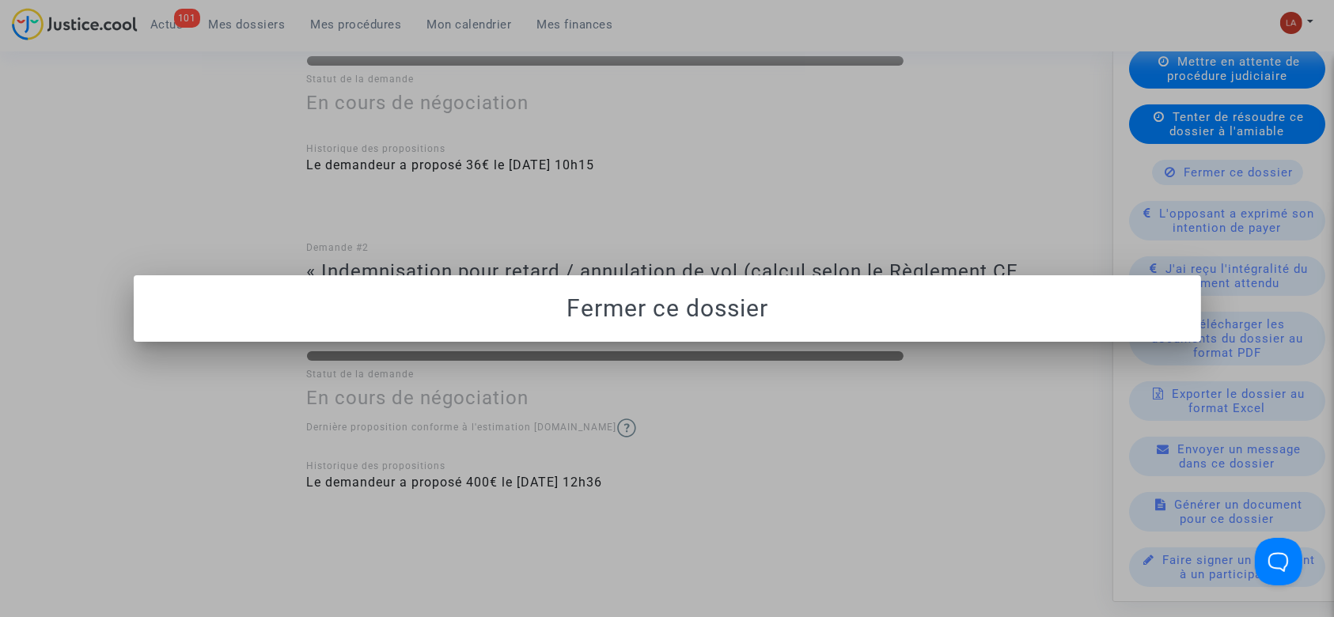
scroll to position [0, 0]
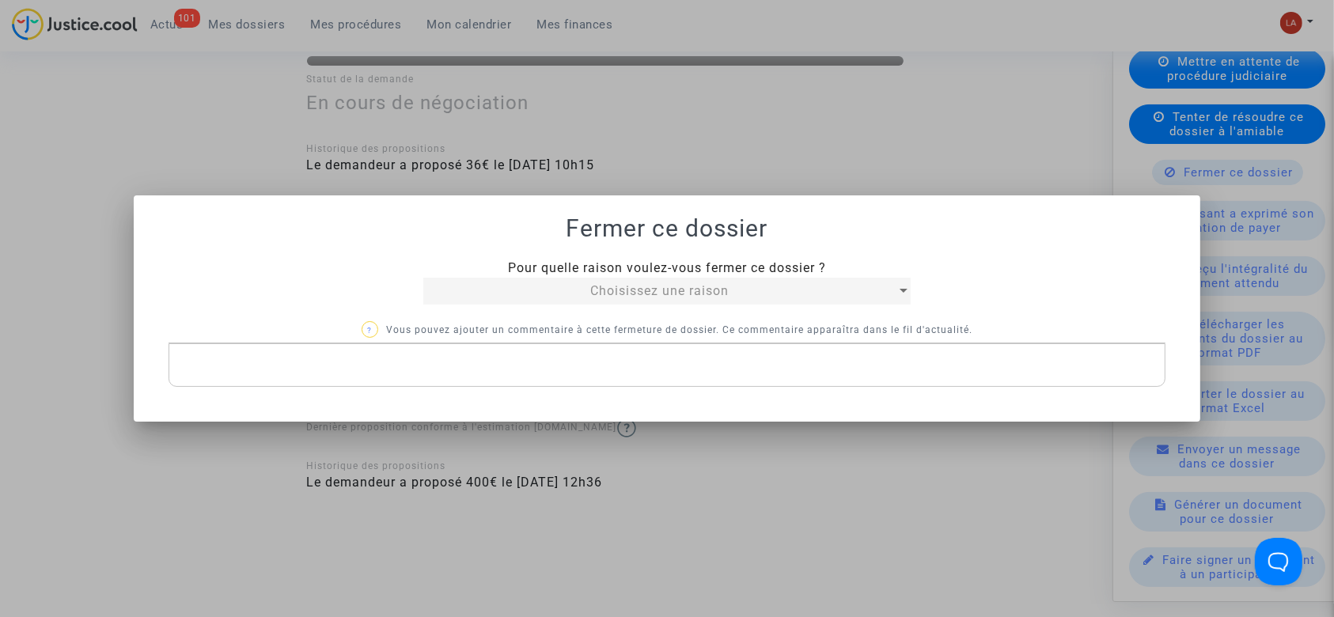
click at [624, 291] on span "Choisissez une raison" at bounding box center [659, 290] width 138 height 15
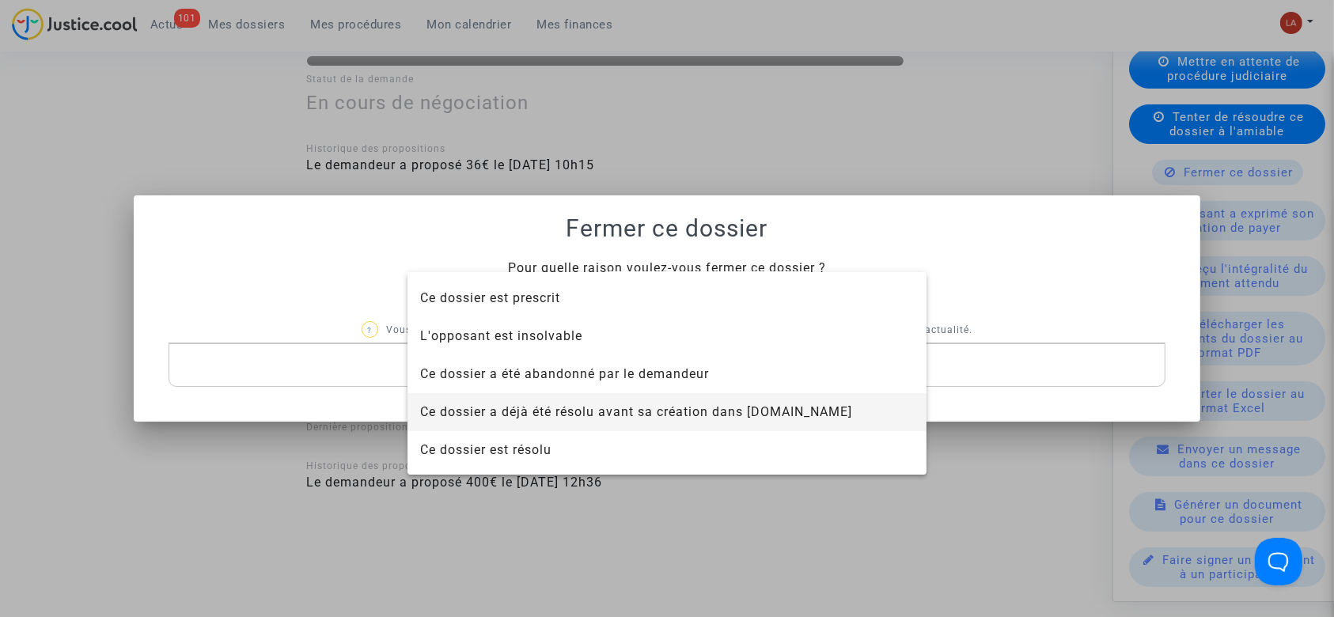
scroll to position [101, 0]
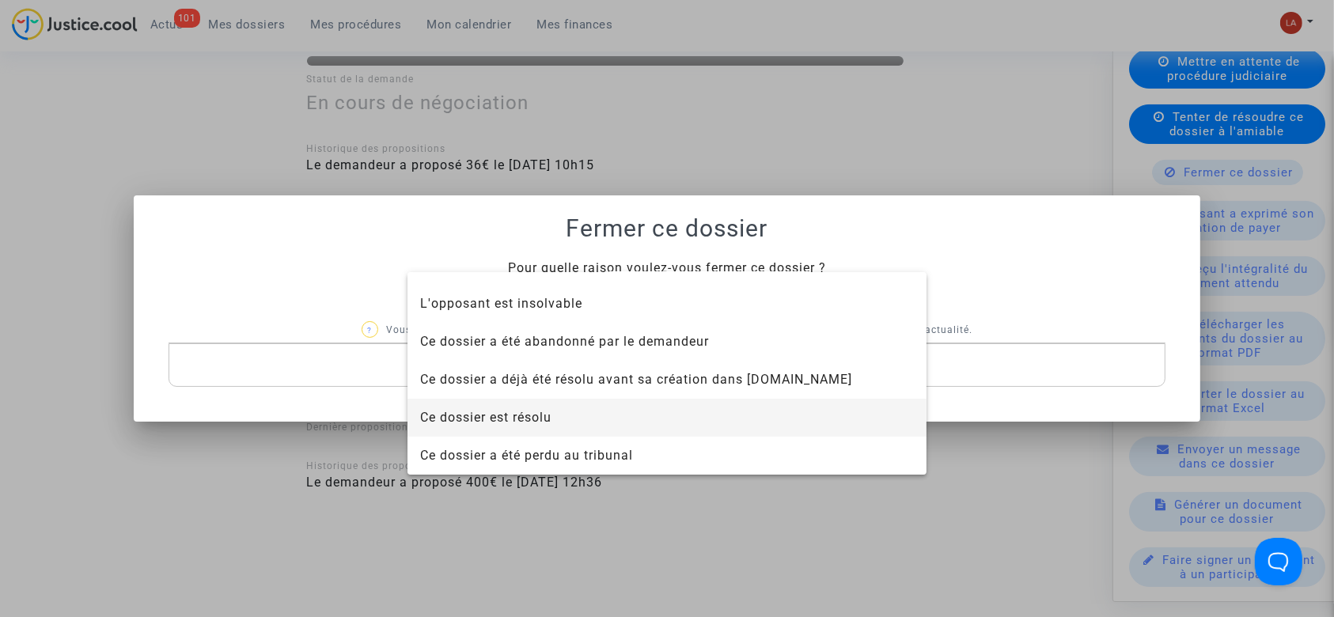
click at [567, 428] on span "Ce dossier est résolu" at bounding box center [667, 418] width 494 height 38
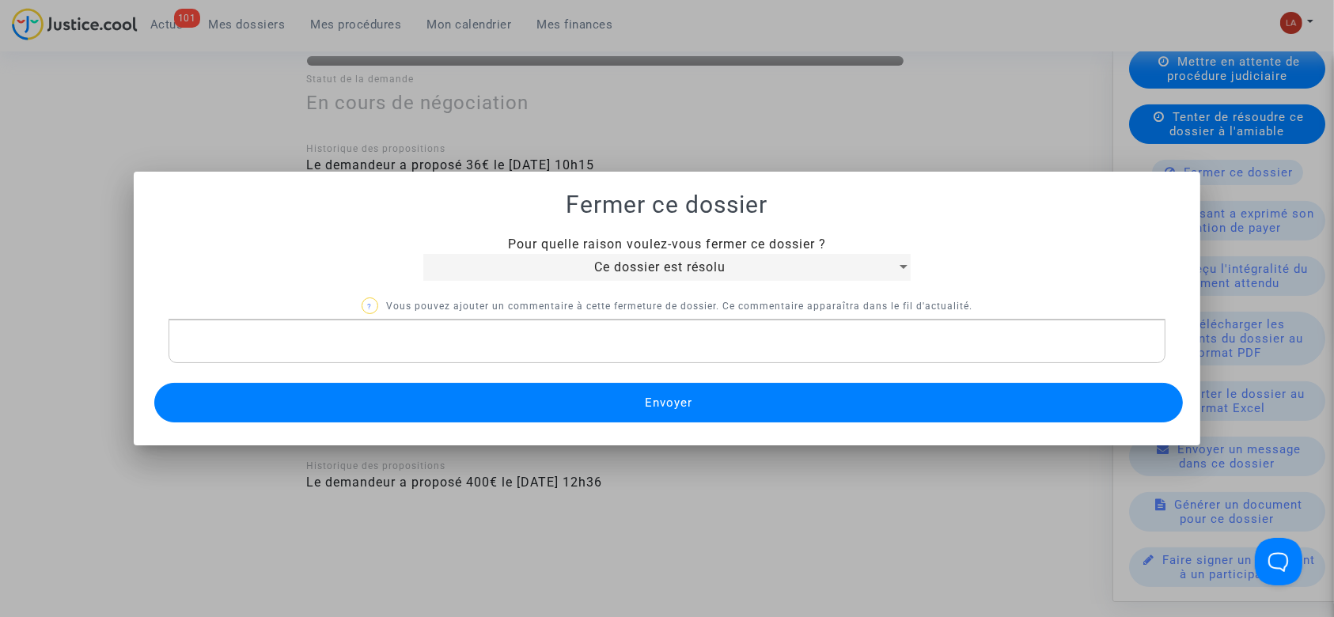
click at [500, 391] on button "Envoyer" at bounding box center [669, 403] width 1030 height 40
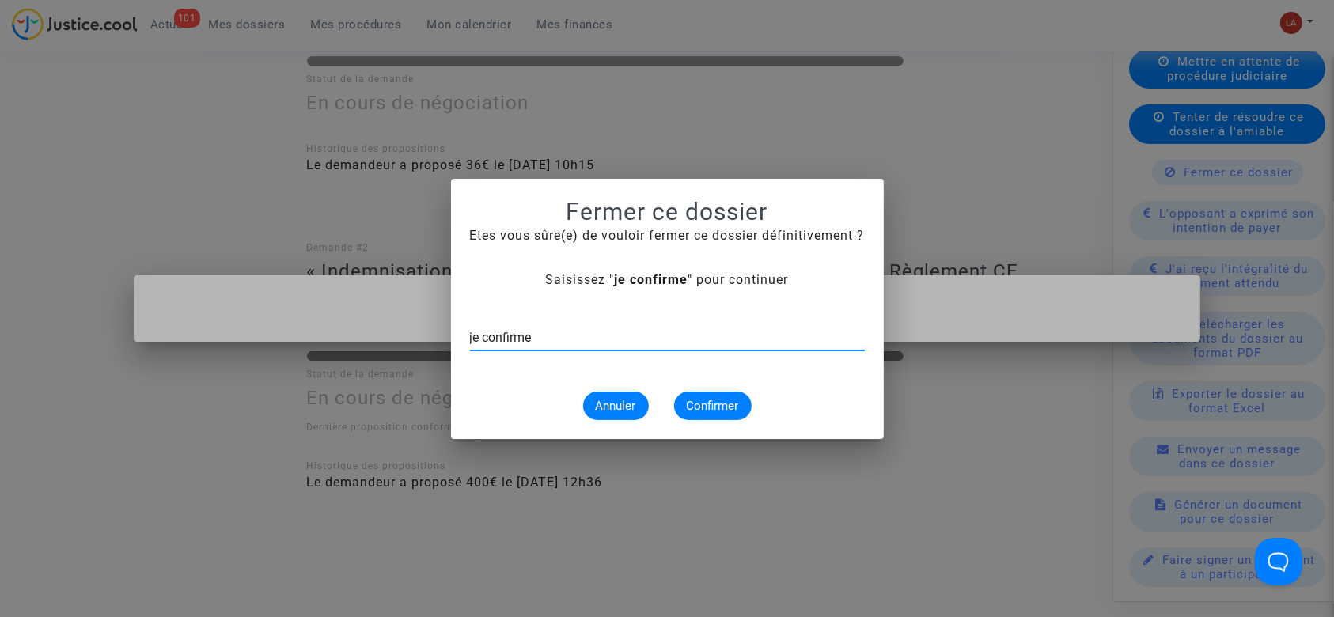
type input "je confirme"
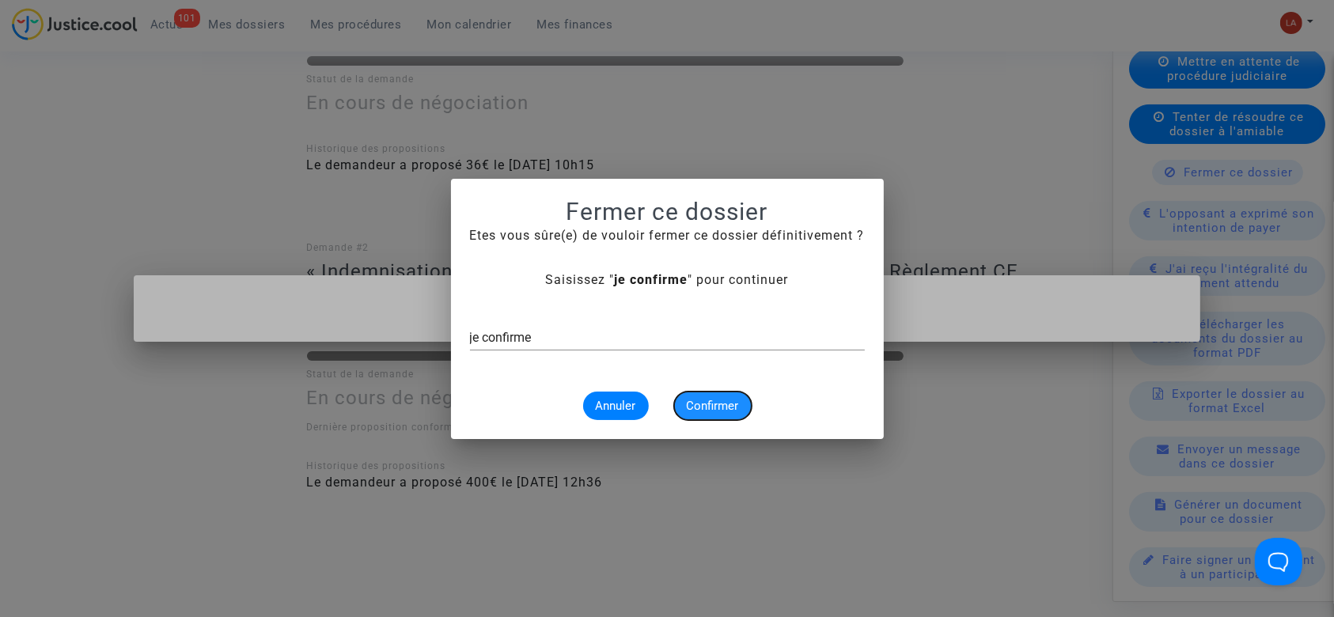
click at [704, 408] on span "Confirmer" at bounding box center [713, 406] width 52 height 14
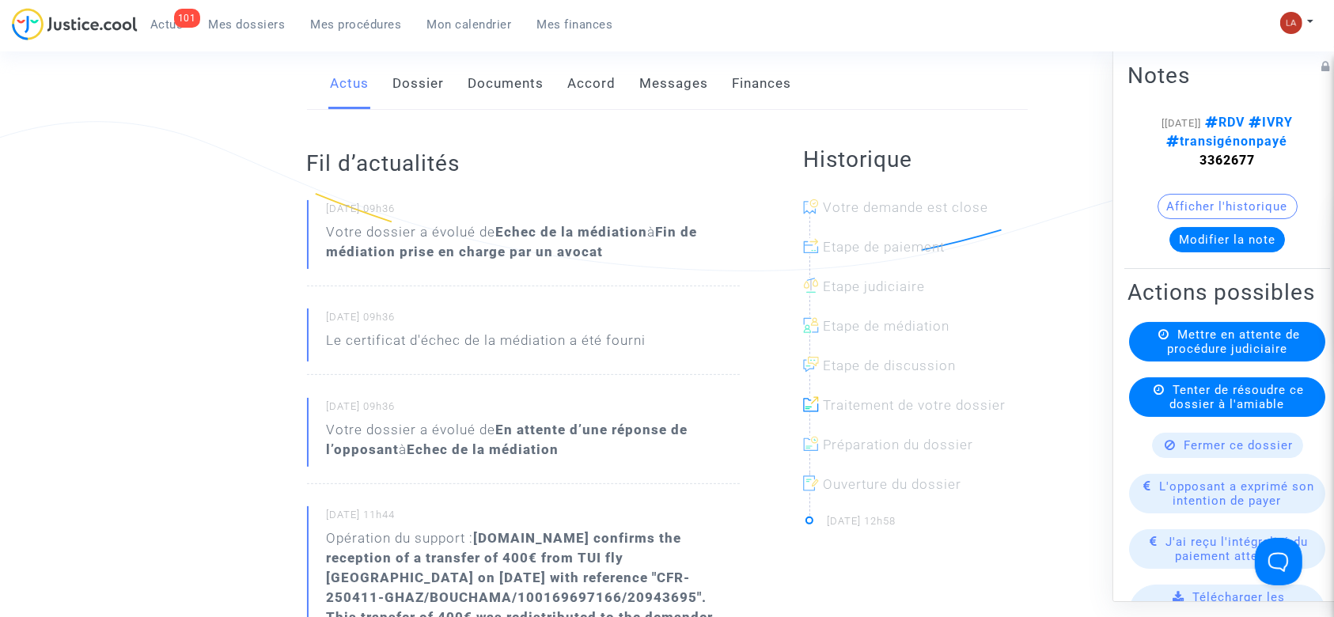
scroll to position [633, 0]
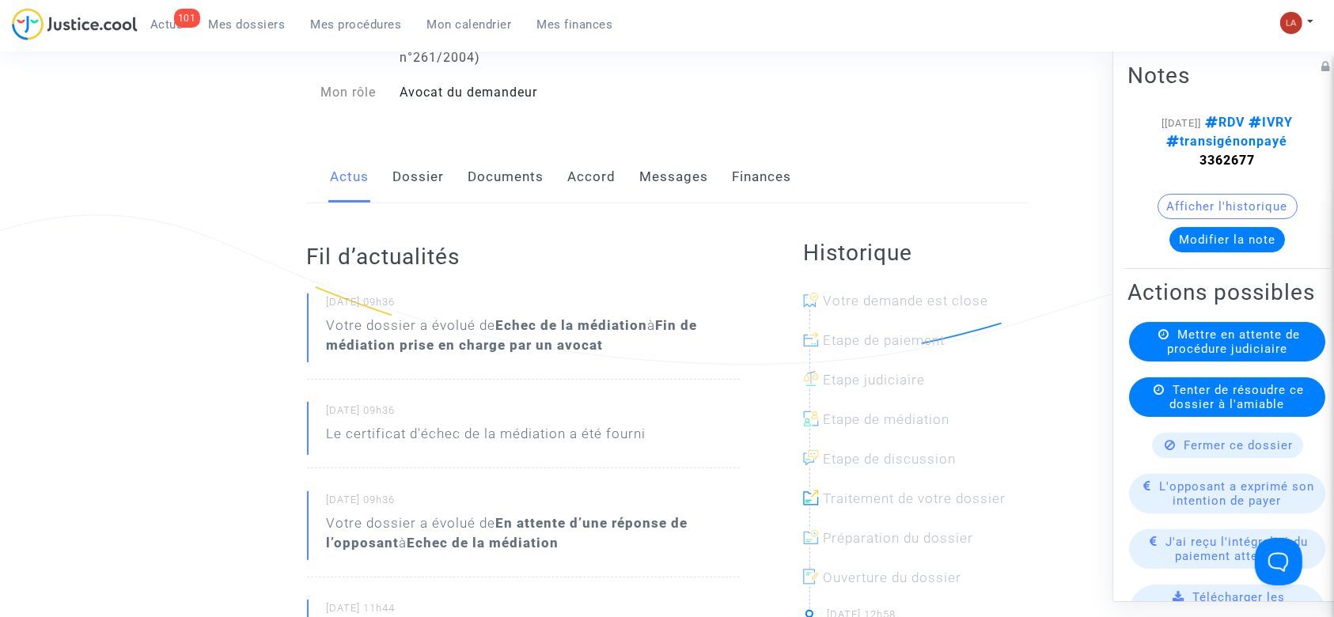
click at [601, 161] on link "Accord" at bounding box center [592, 177] width 48 height 52
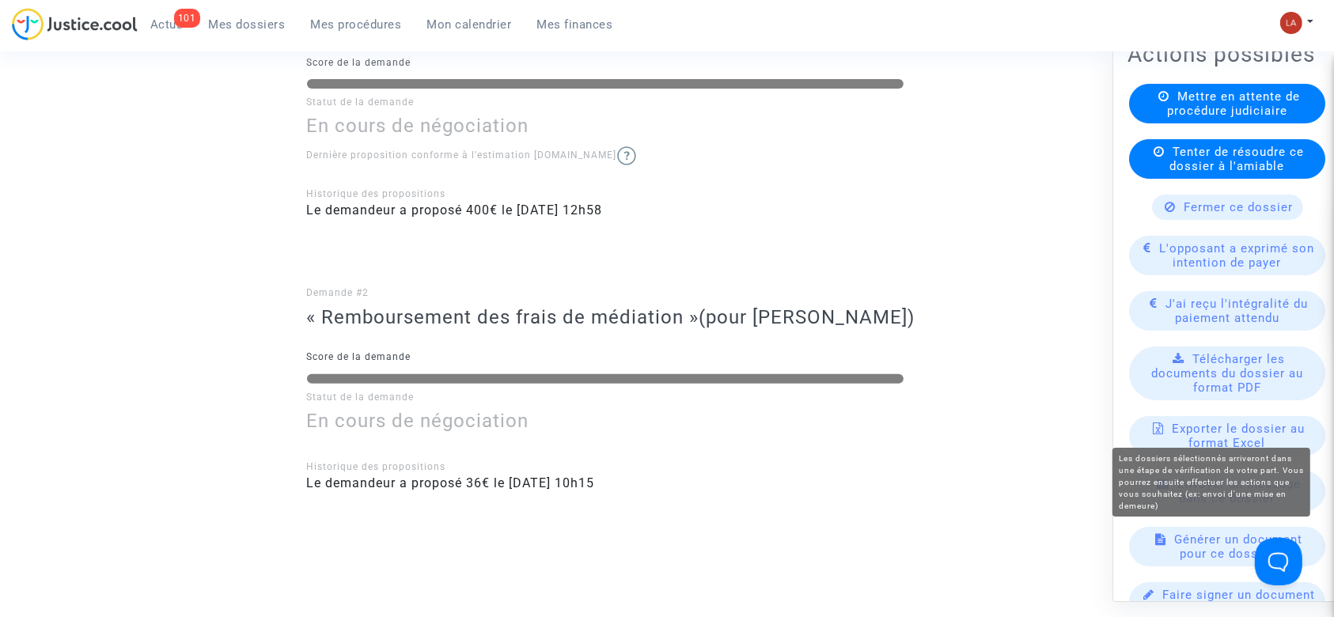
scroll to position [317, 0]
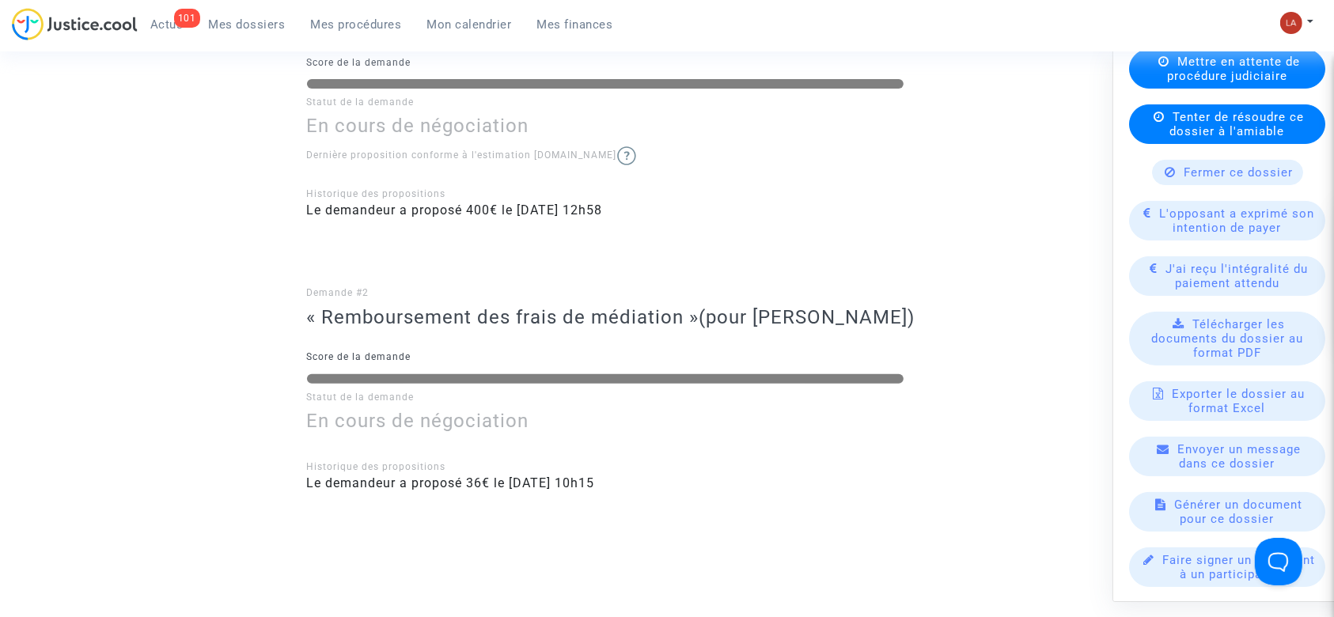
click at [1200, 174] on span "Fermer ce dossier" at bounding box center [1239, 172] width 109 height 14
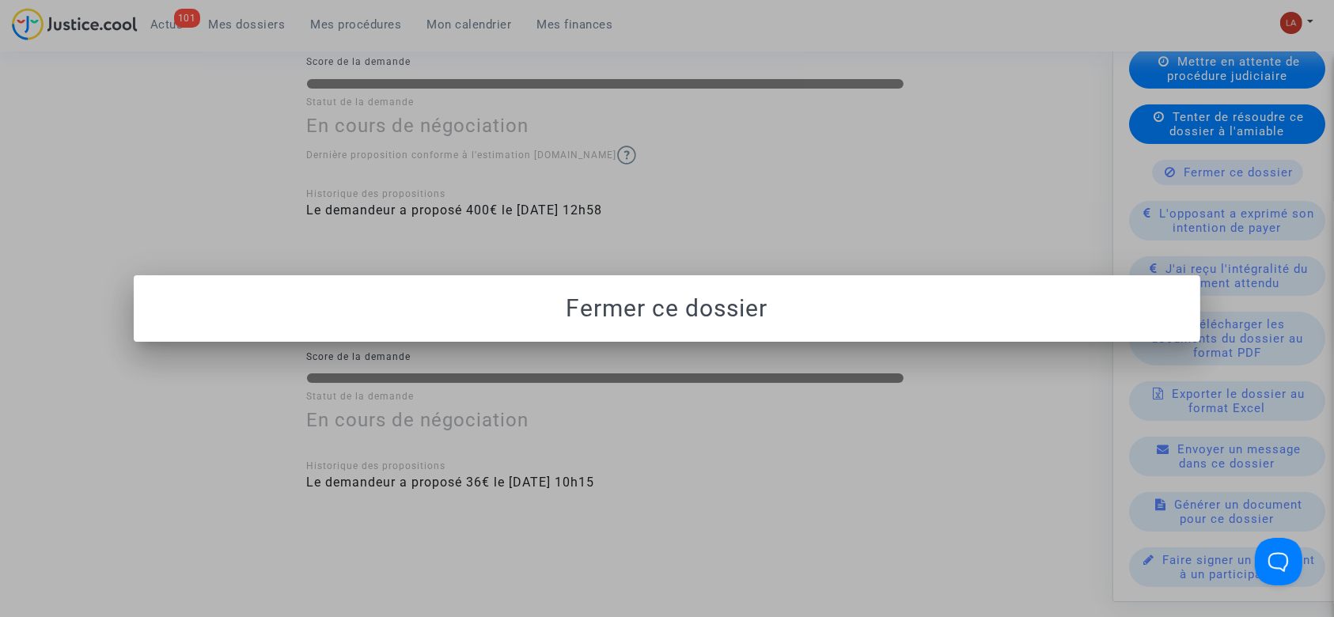
scroll to position [0, 0]
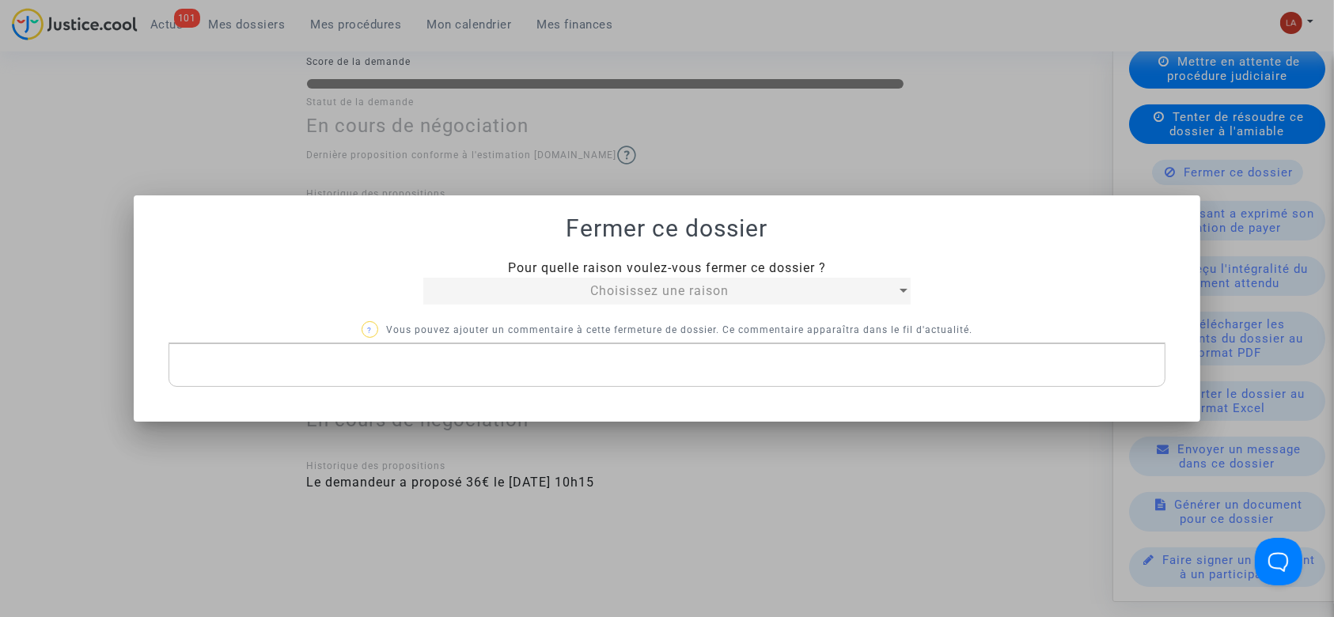
click at [541, 307] on div "Pour quelle raison voulez-vous fermer ce dossier ? Choisissez une raison ? Vous…" at bounding box center [668, 323] width 998 height 129
click at [547, 294] on div "Choisissez une raison" at bounding box center [659, 291] width 472 height 19
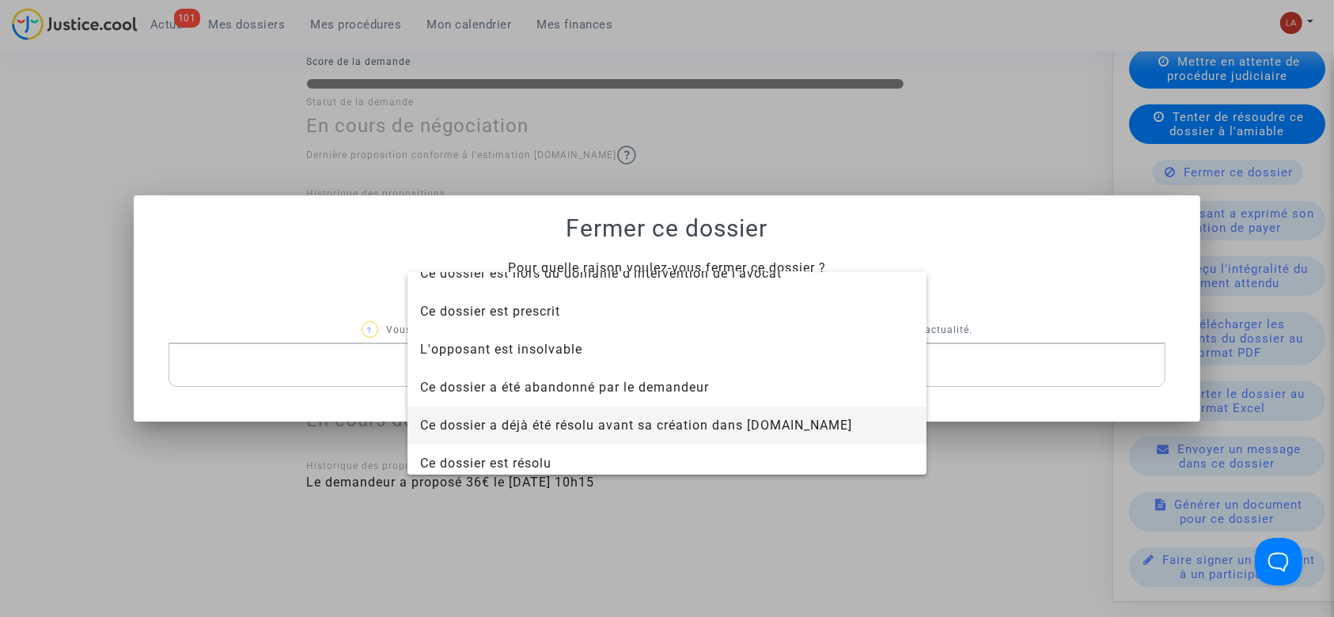
scroll to position [101, 0]
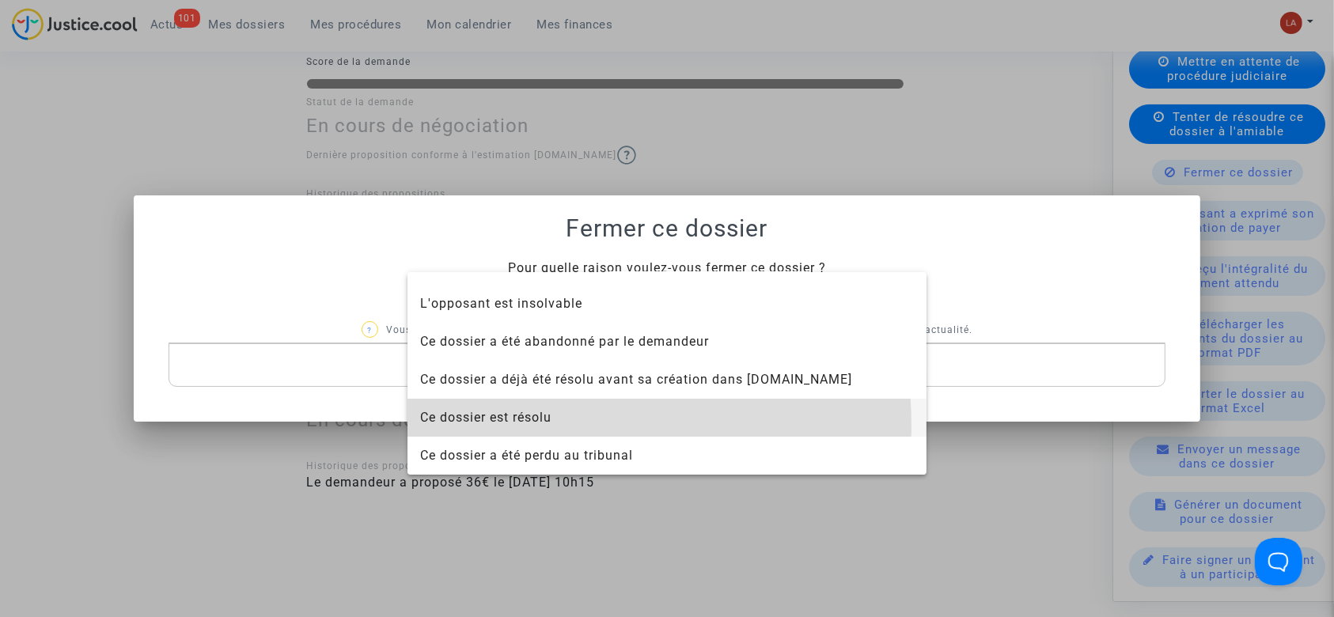
click at [550, 426] on span "Ce dossier est résolu" at bounding box center [667, 418] width 494 height 38
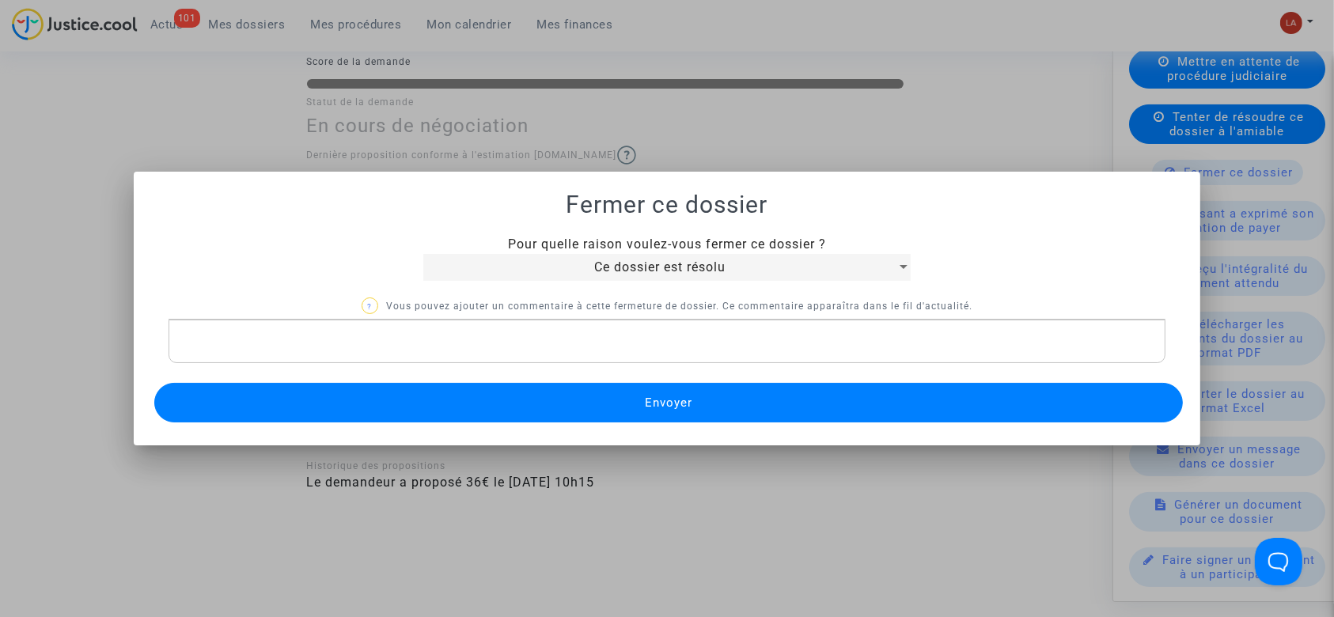
click at [517, 396] on button "Envoyer" at bounding box center [669, 403] width 1030 height 40
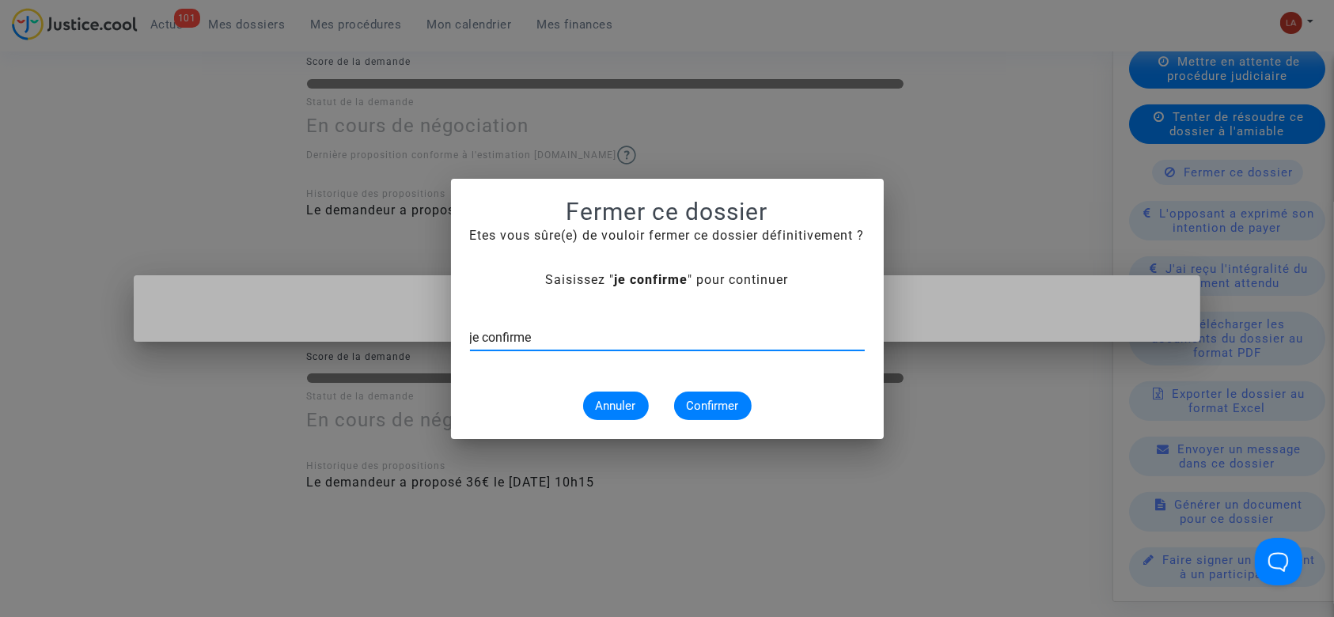
type input "je confirme"
click at [719, 393] on button "Confirmer" at bounding box center [713, 406] width 78 height 28
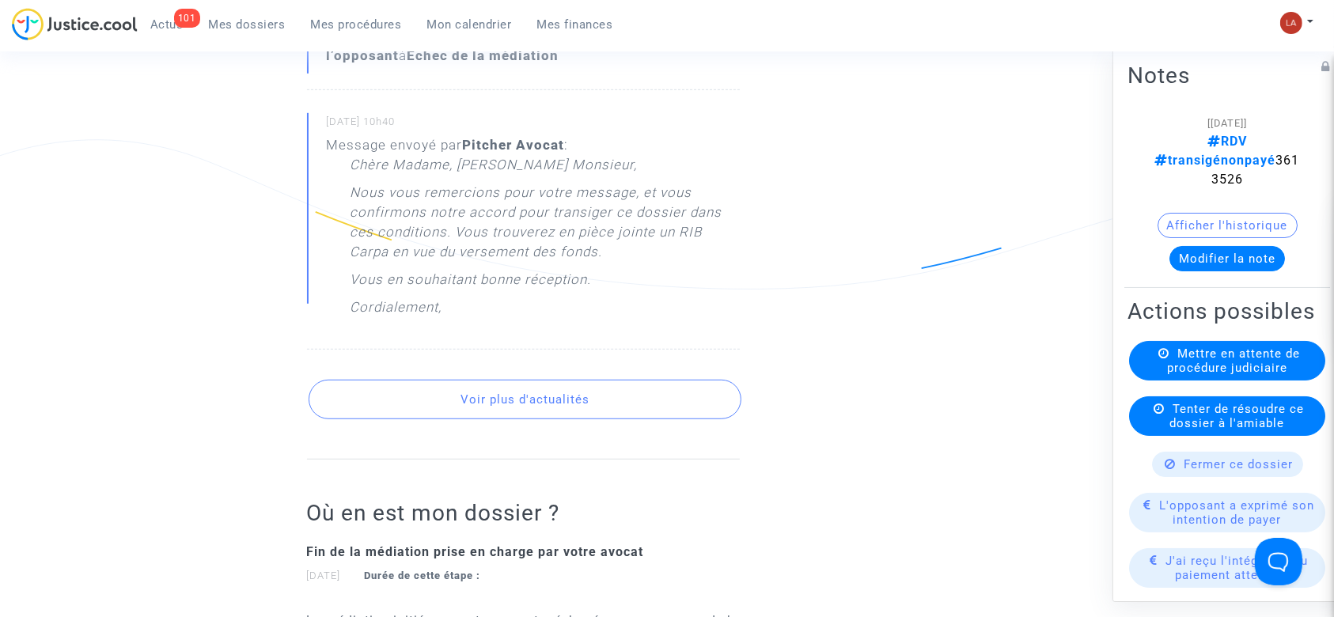
scroll to position [1055, 0]
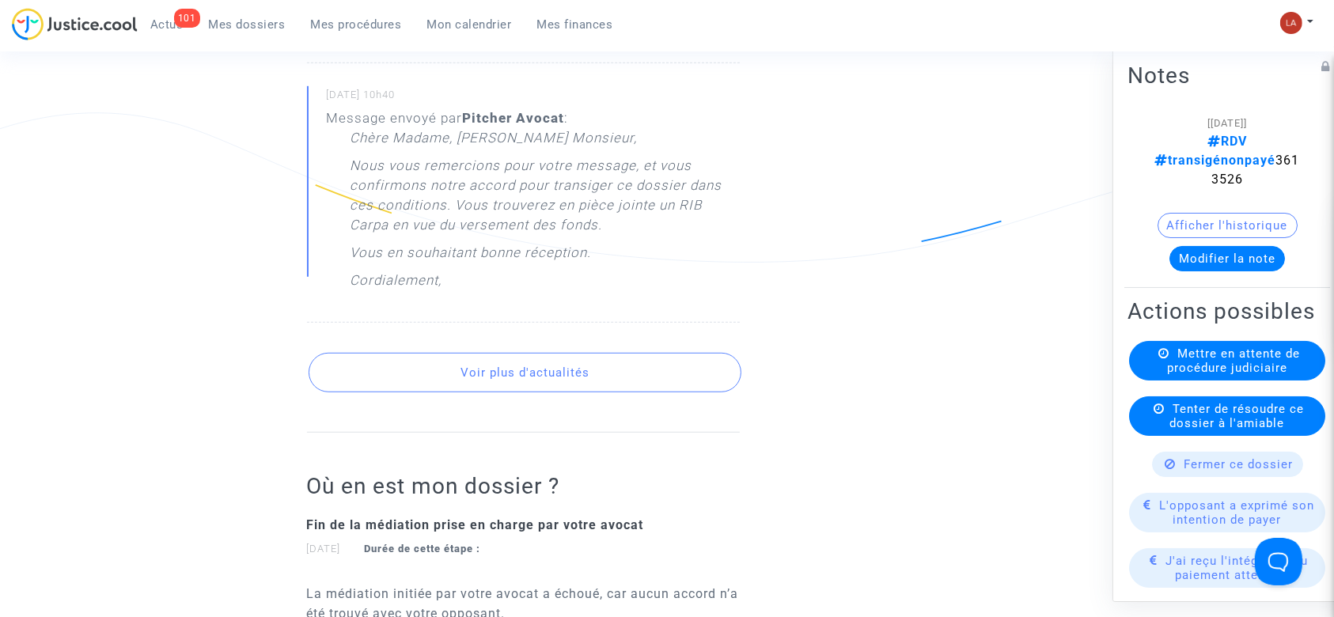
click at [1223, 163] on span "RDV transigénonpayé 3613526" at bounding box center [1227, 160] width 145 height 53
copy span "3613526"
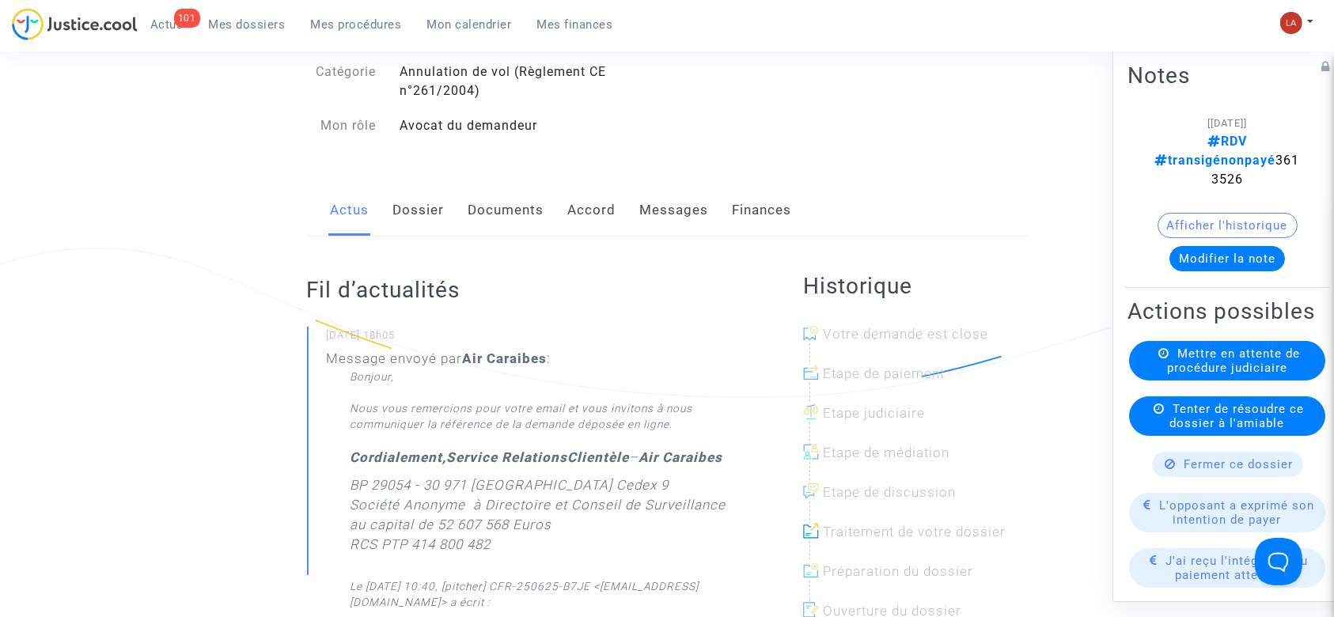
scroll to position [0, 0]
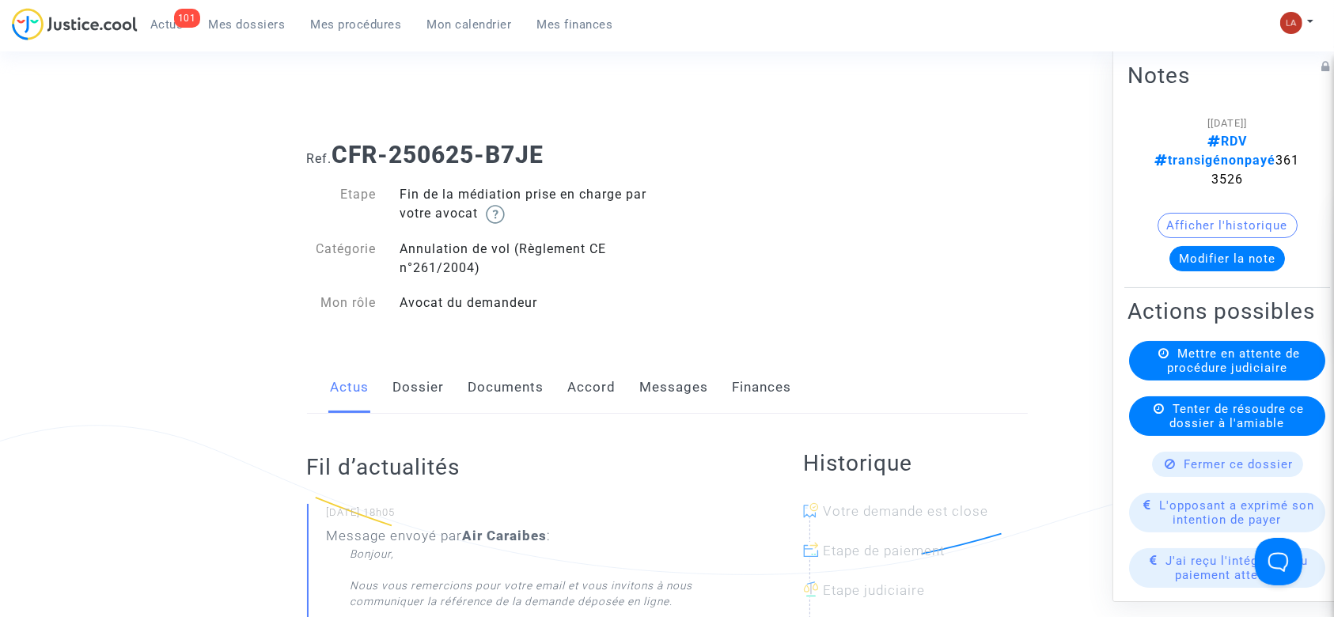
click at [665, 376] on link "Messages" at bounding box center [674, 388] width 69 height 52
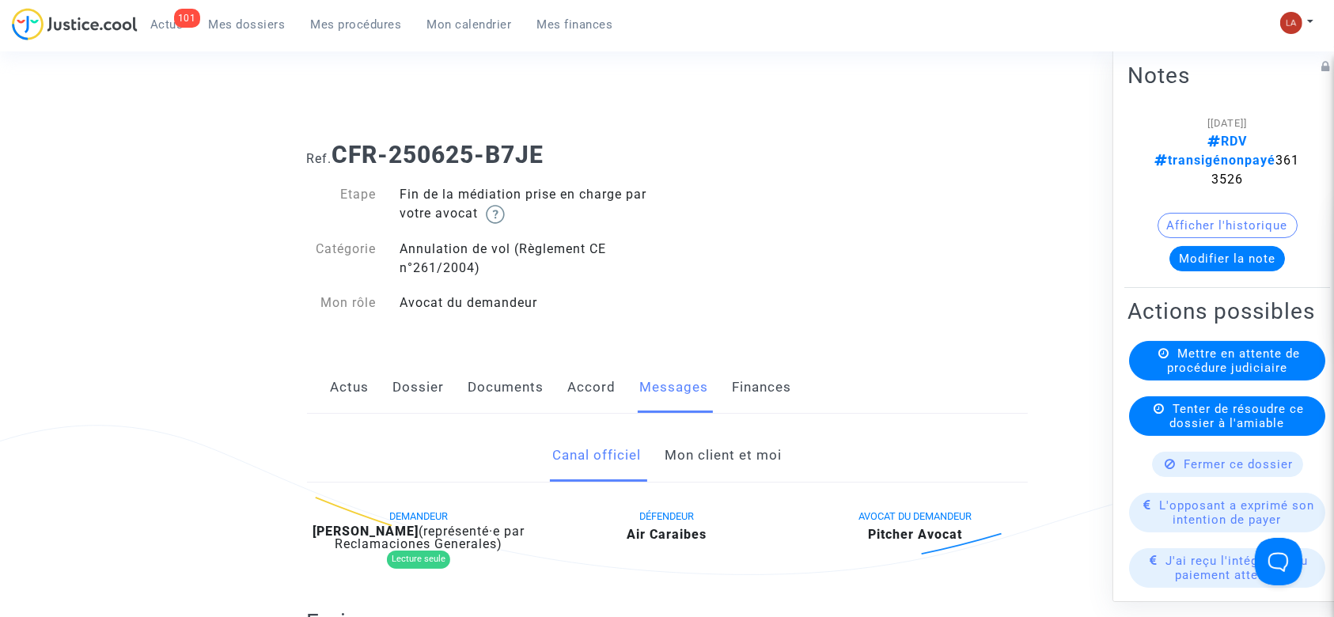
click at [514, 384] on link "Documents" at bounding box center [507, 388] width 76 height 52
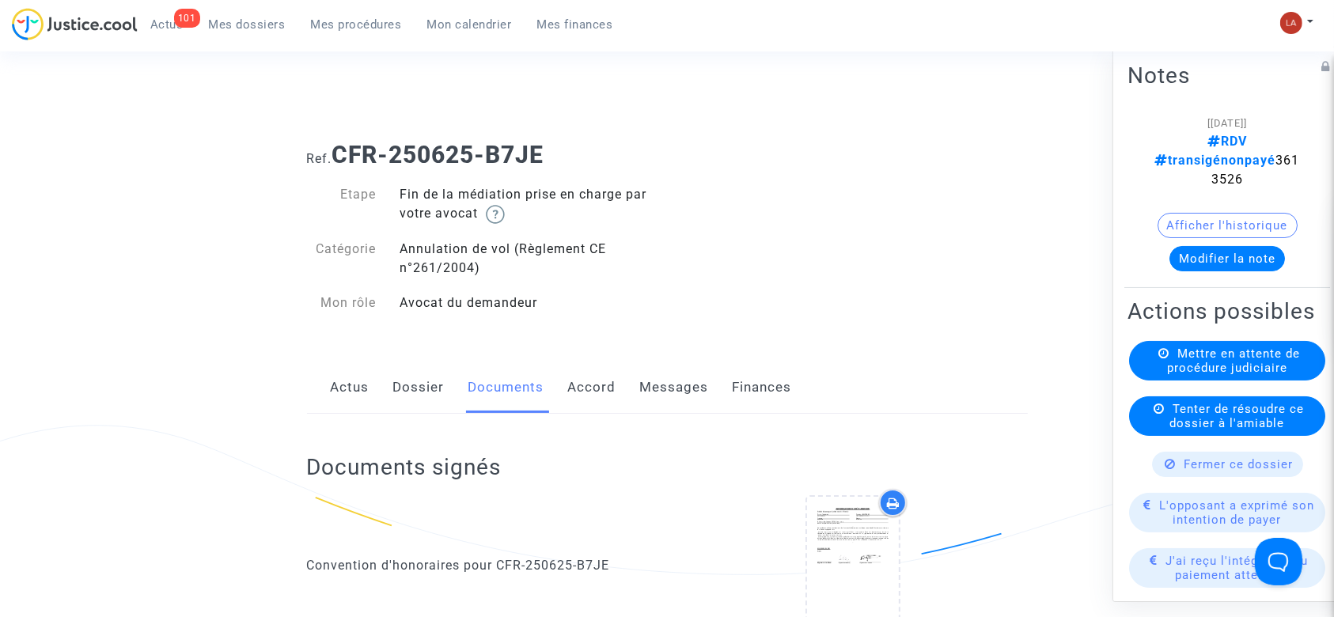
click at [652, 389] on link "Messages" at bounding box center [674, 388] width 69 height 52
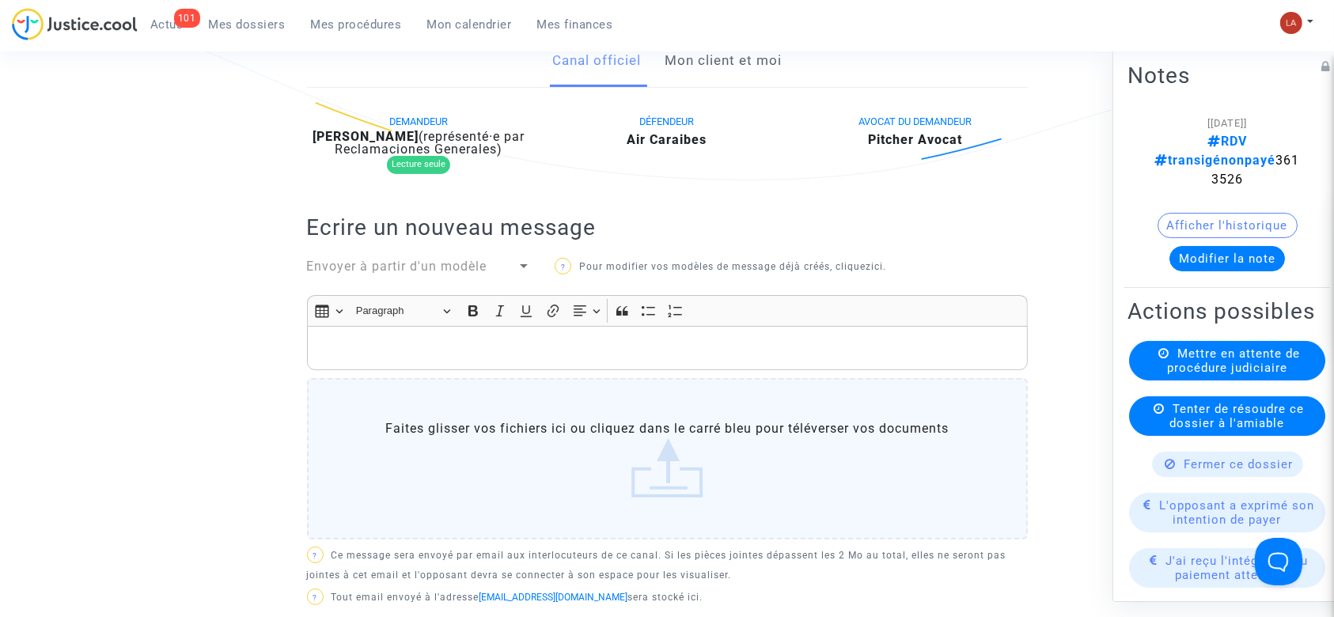
scroll to position [422, 0]
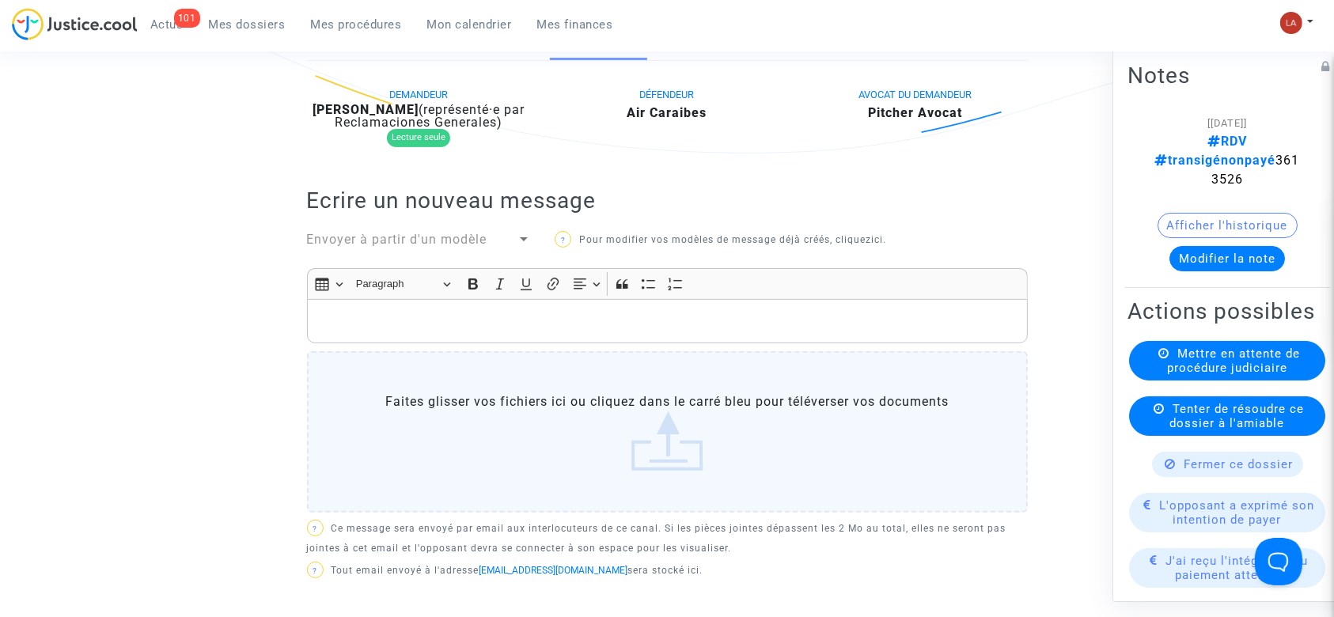
click at [443, 244] on span "Envoyer à partir d'un modèle" at bounding box center [397, 239] width 180 height 15
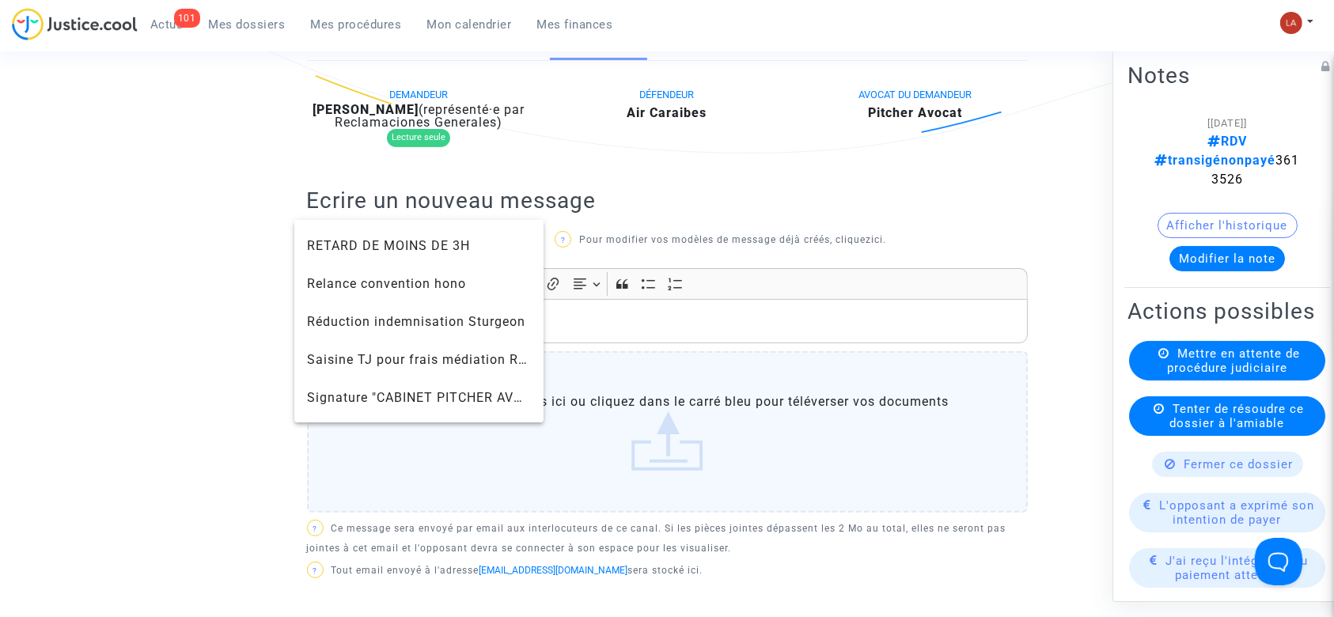
scroll to position [1659, 0]
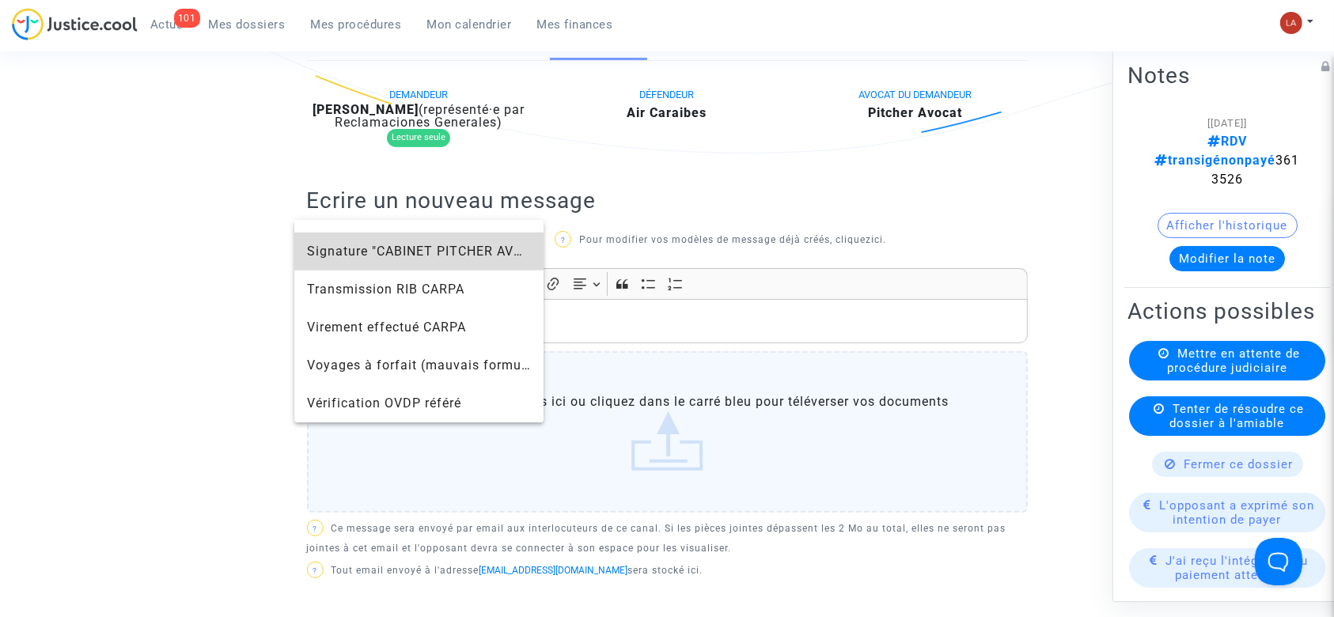
click at [448, 249] on span "Signature "CABINET PITCHER AVOCAT"" at bounding box center [430, 251] width 246 height 15
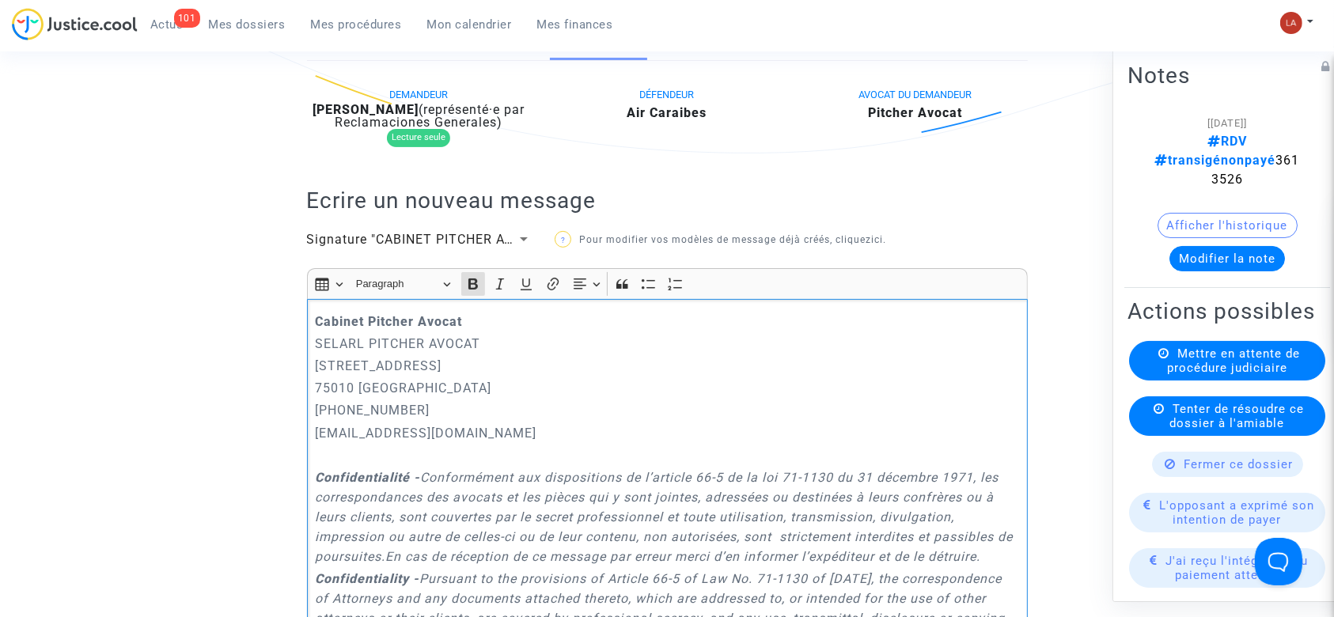
click at [317, 300] on div "Cabinet Pitcher Avocat SELARL PITCHER AVOCAT 201 rue du Faubourg Saint-Denis 75…" at bounding box center [667, 533] width 721 height 468
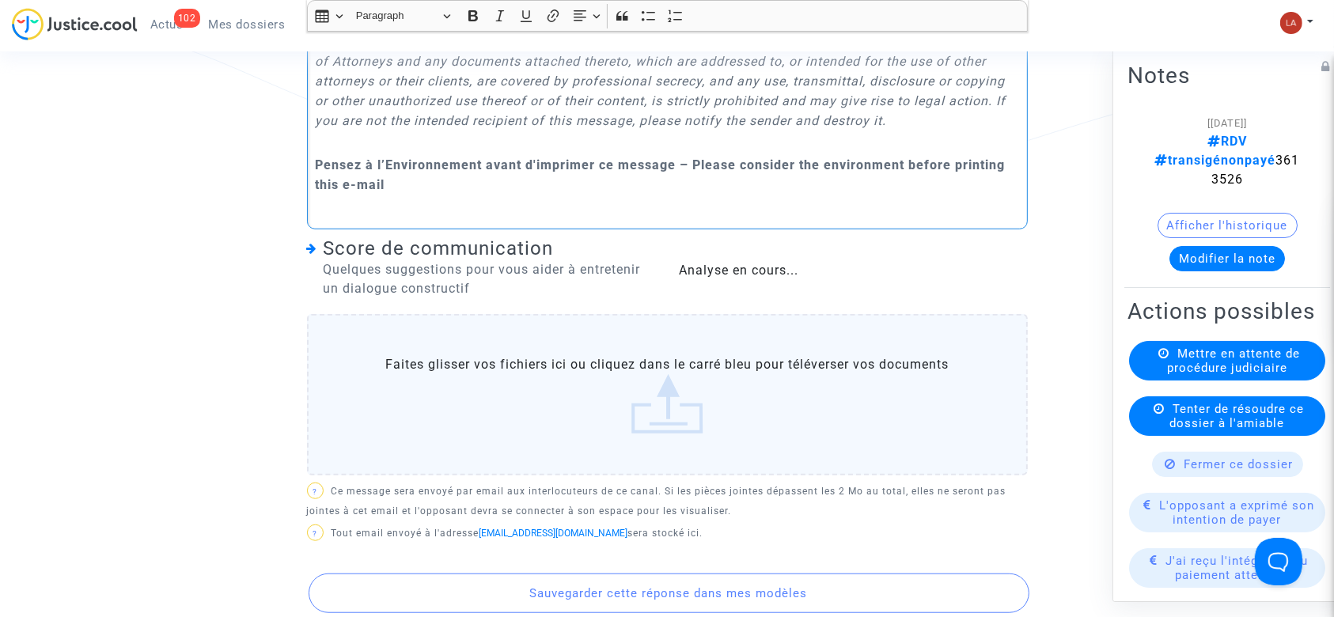
scroll to position [1371, 0]
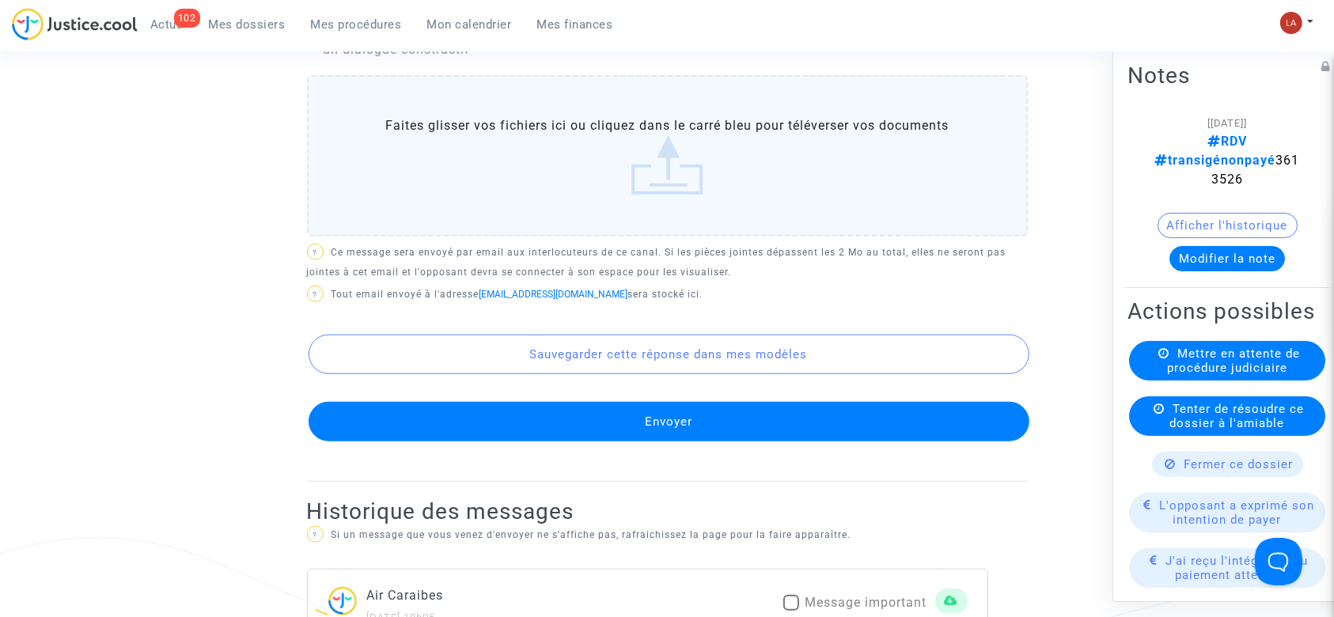
click at [684, 427] on button "Envoyer" at bounding box center [669, 422] width 721 height 40
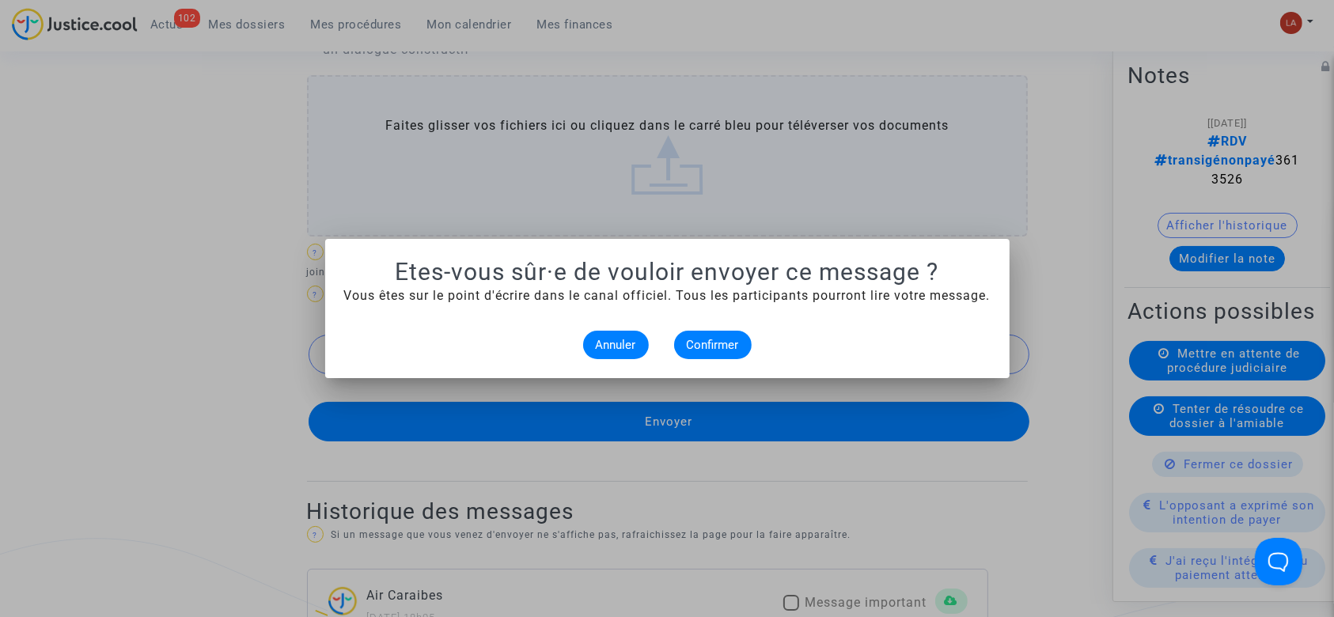
scroll to position [0, 0]
click at [718, 347] on span "Confirmer" at bounding box center [713, 345] width 52 height 14
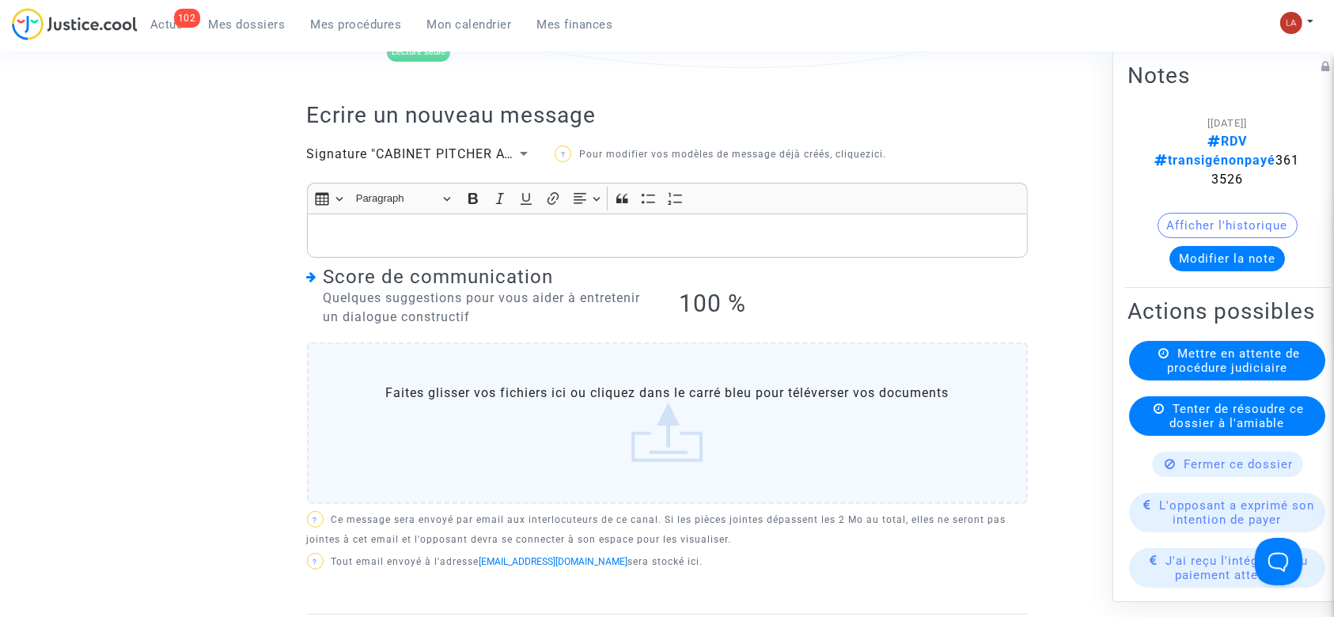
scroll to position [317, 0]
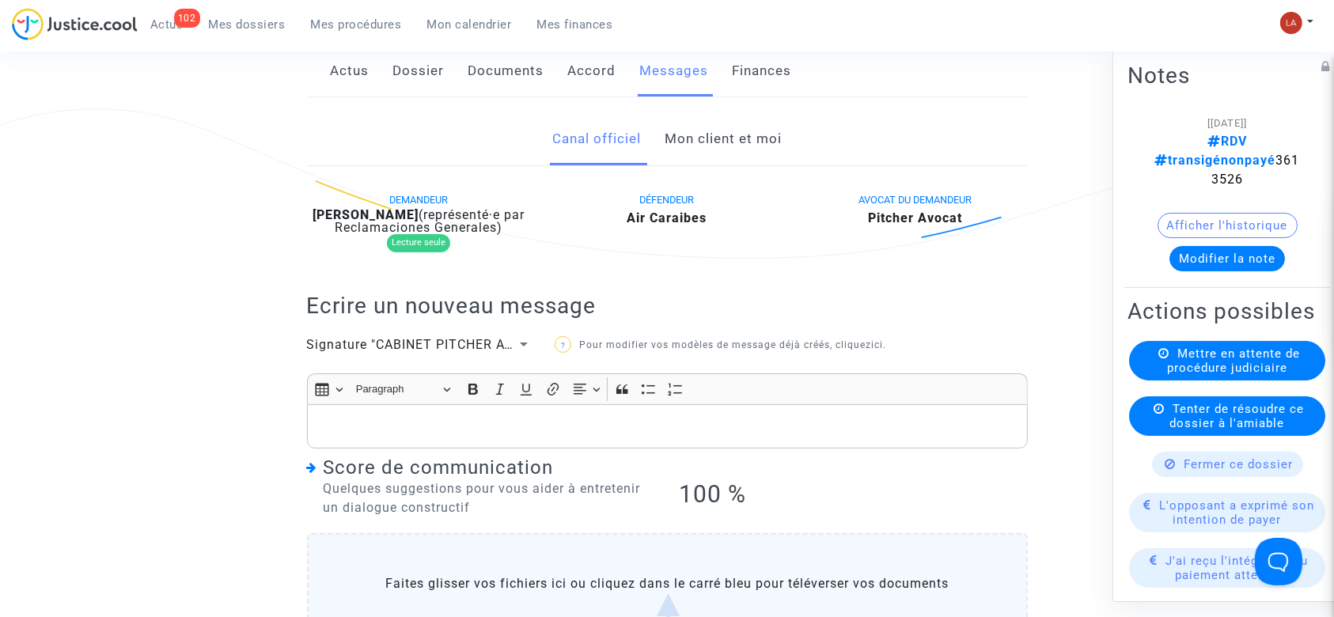
click at [697, 130] on link "Mon client et moi" at bounding box center [723, 139] width 117 height 52
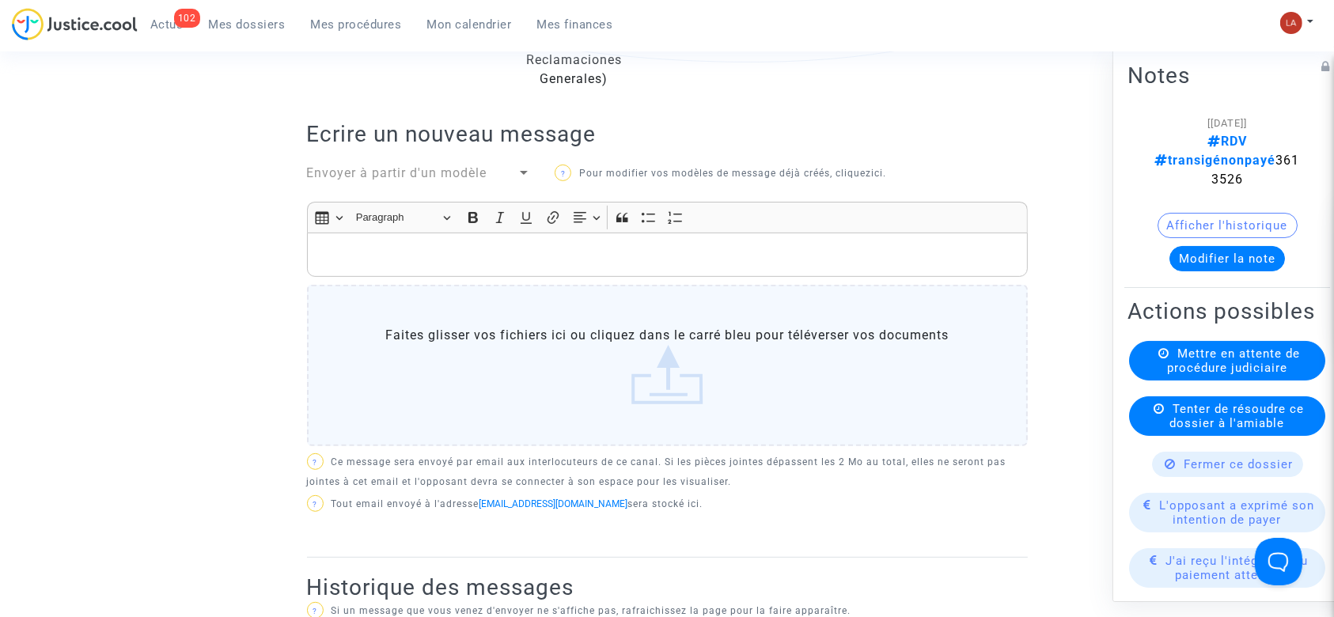
scroll to position [633, 0]
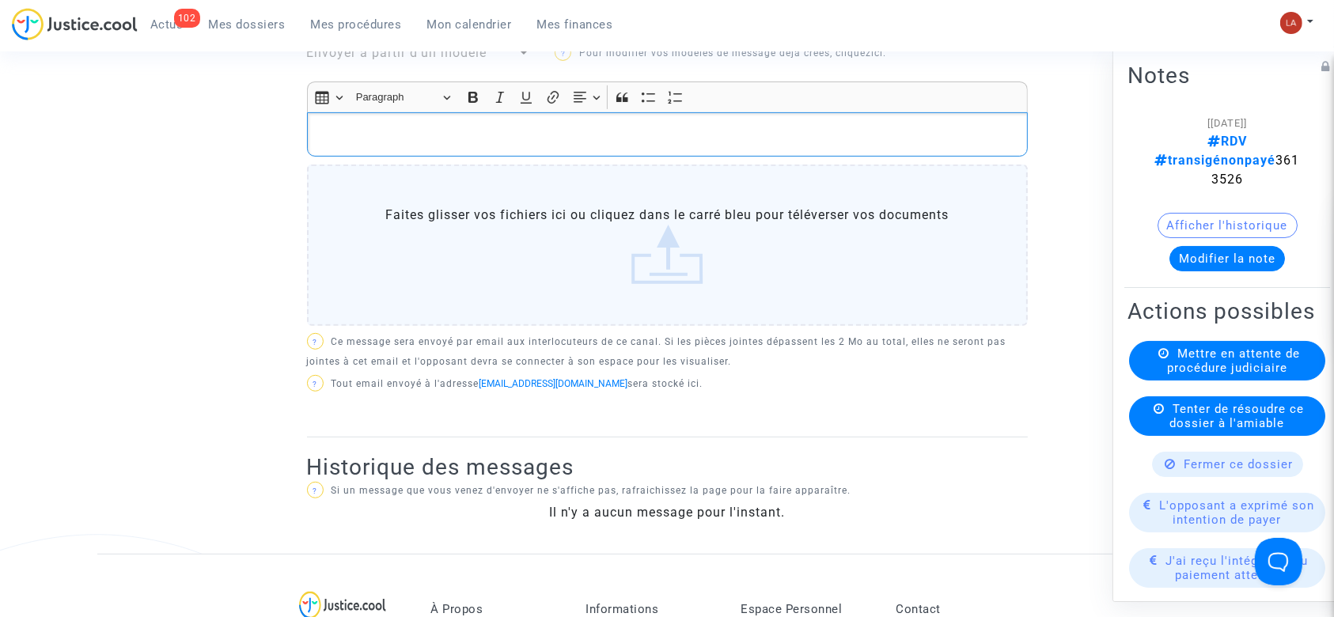
drag, startPoint x: 764, startPoint y: 118, endPoint x: 761, endPoint y: 127, distance: 10.0
click at [761, 118] on div "Rich Text Editor, main" at bounding box center [667, 134] width 721 height 44
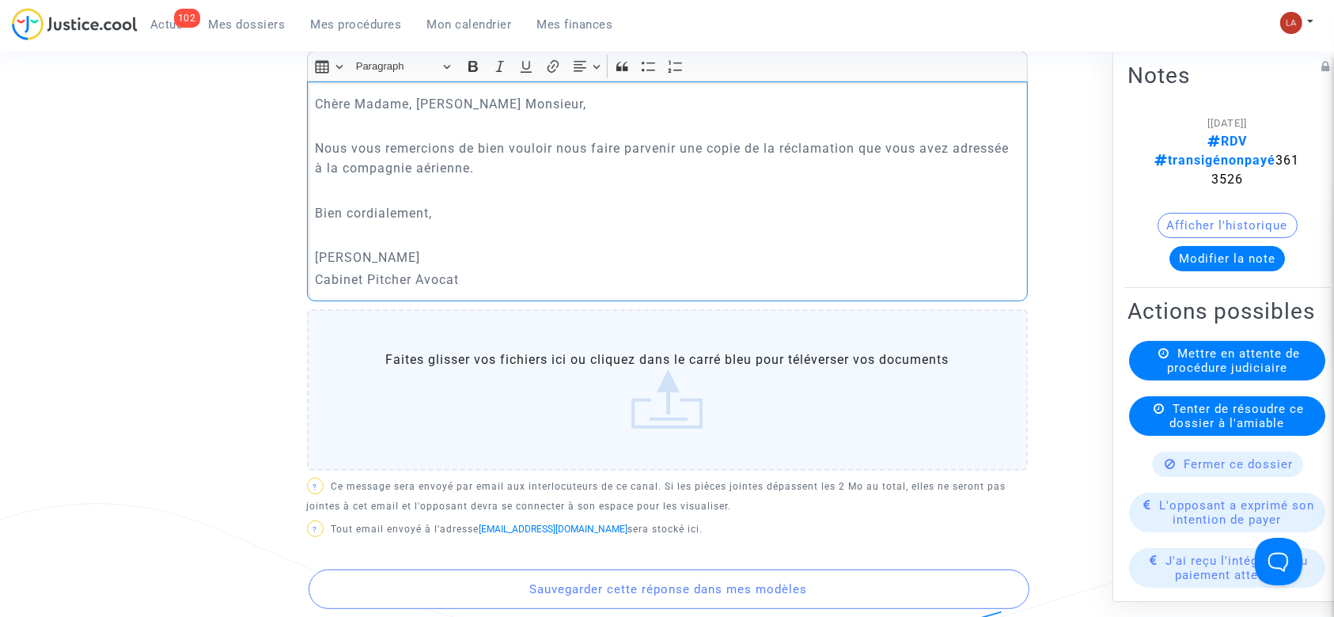
scroll to position [1160, 0]
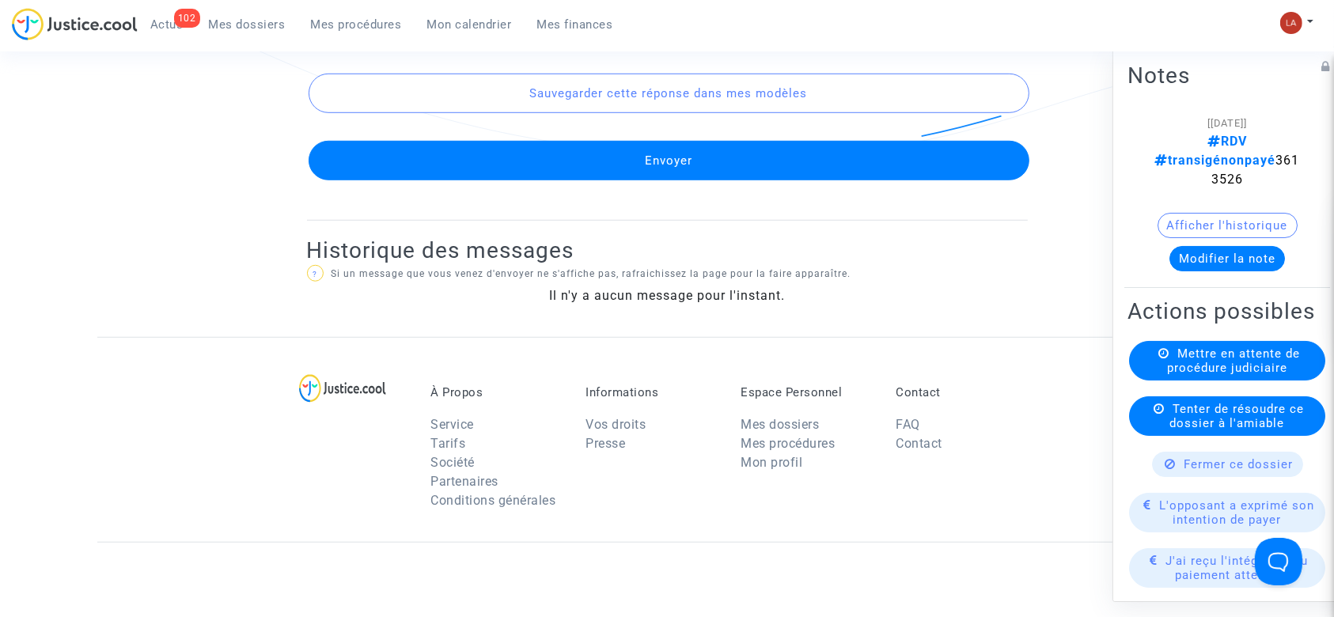
click at [737, 156] on button "Envoyer" at bounding box center [669, 161] width 721 height 40
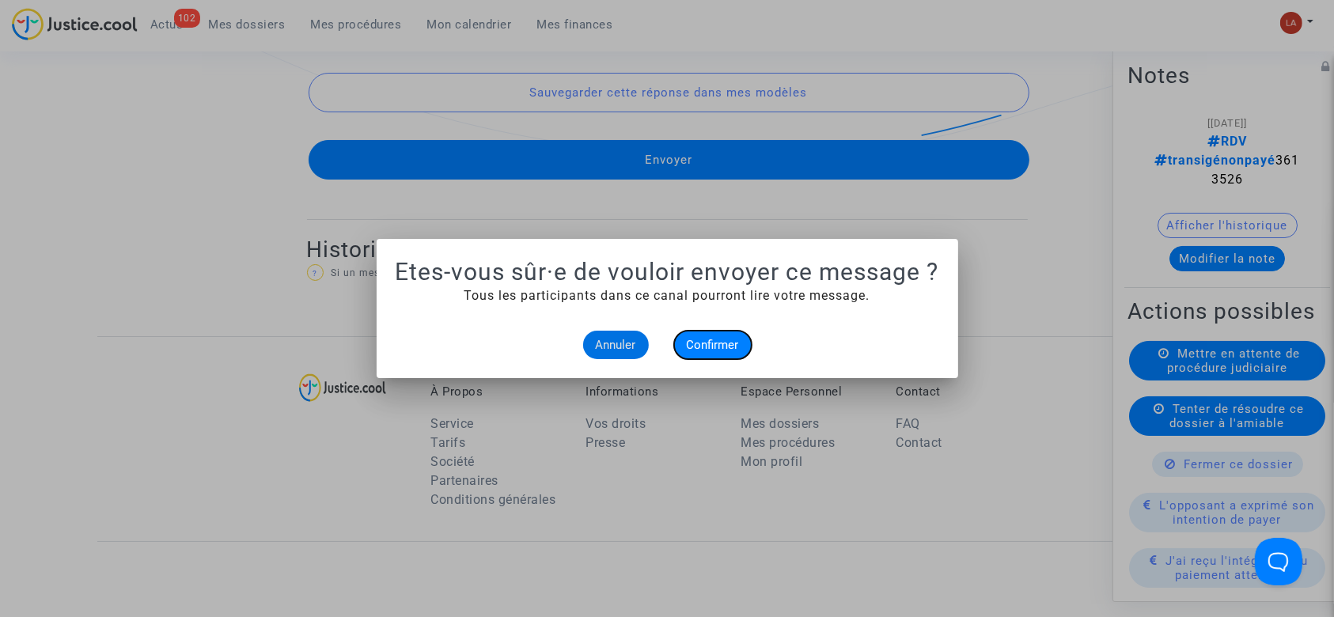
click at [711, 359] on button "Confirmer" at bounding box center [713, 345] width 78 height 28
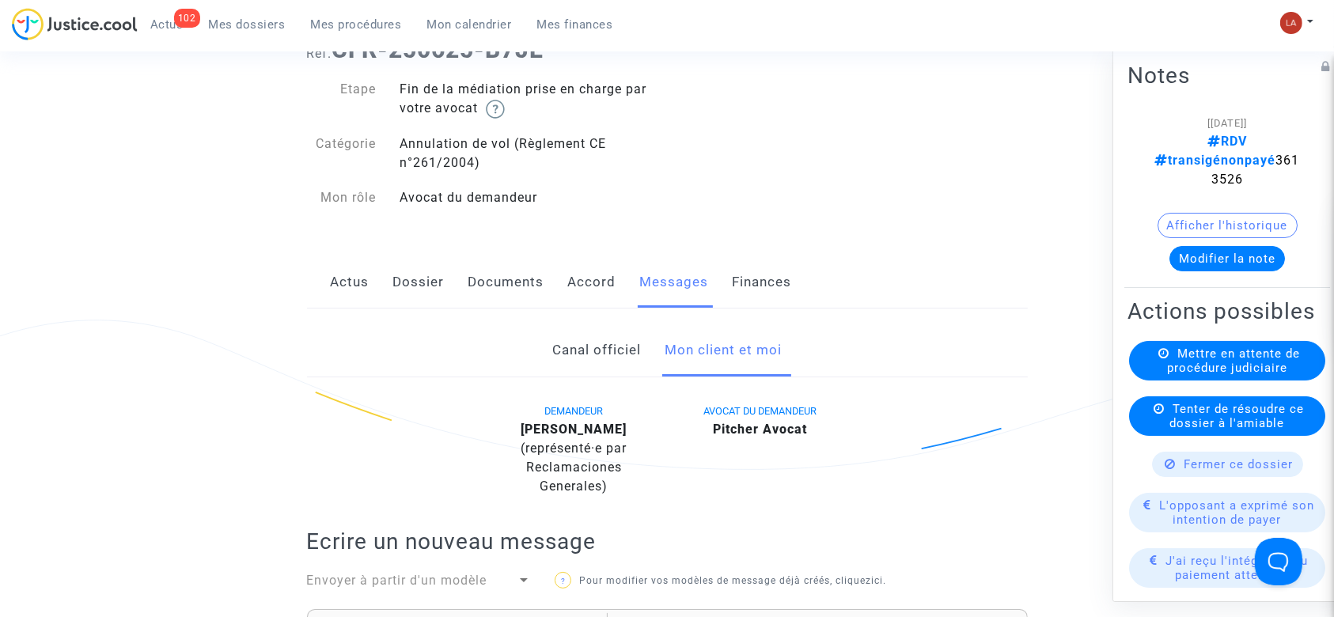
drag, startPoint x: 569, startPoint y: 275, endPoint x: 635, endPoint y: 257, distance: 68.2
click at [570, 275] on link "Accord" at bounding box center [592, 282] width 48 height 52
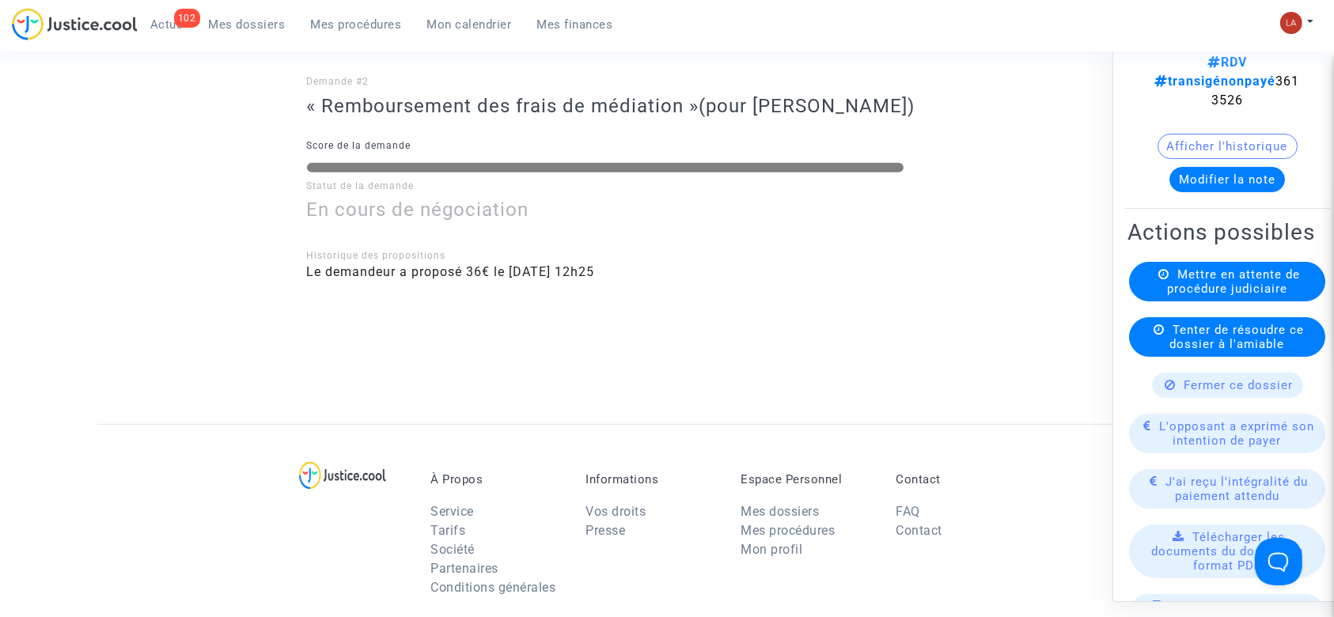
scroll to position [105, 0]
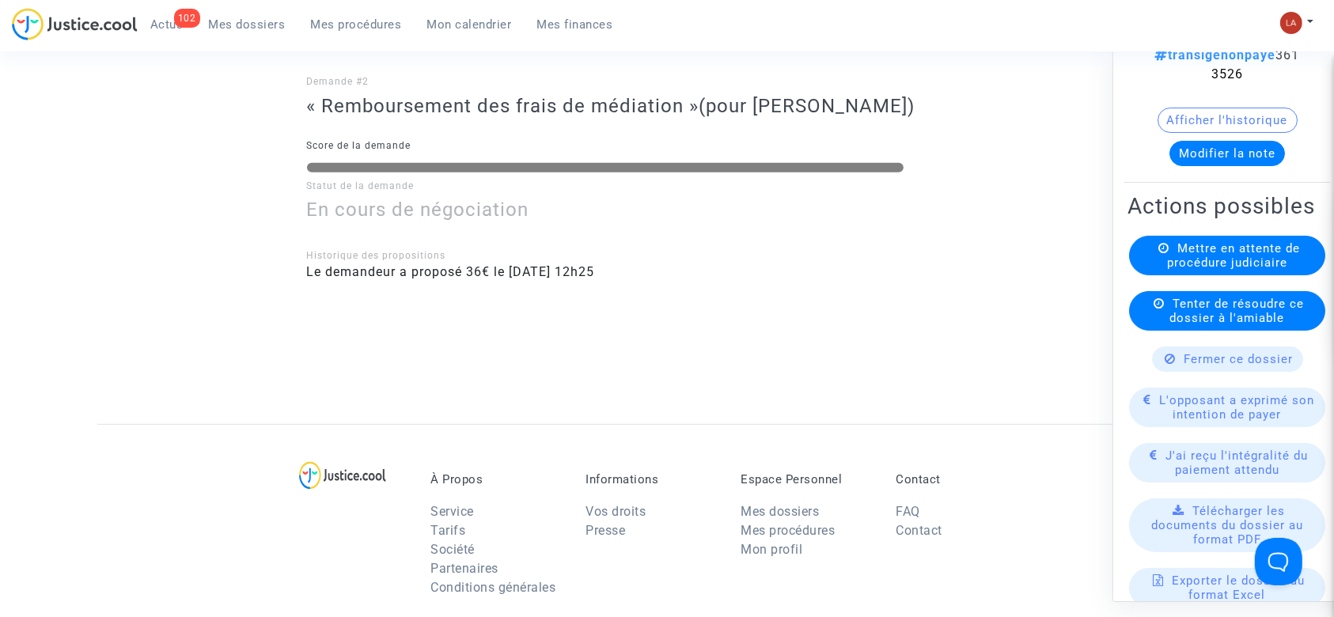
click at [1193, 412] on span "L'opposant a exprimé son intention de payer" at bounding box center [1237, 407] width 155 height 28
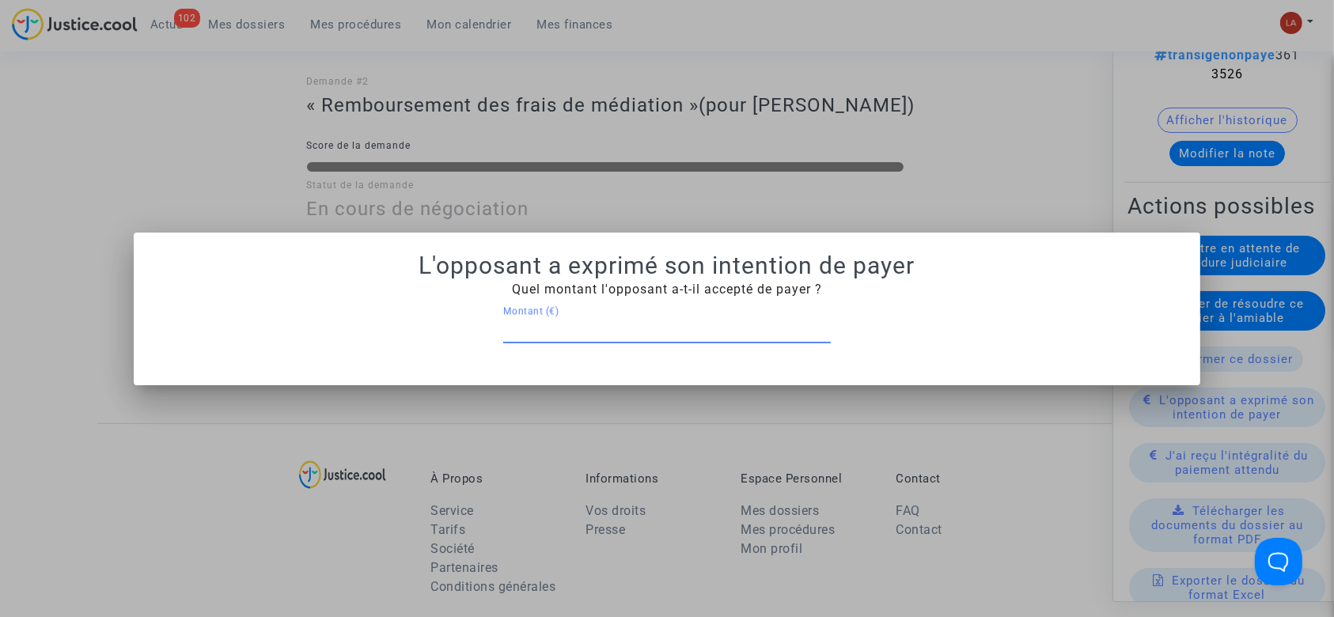
type input "5"
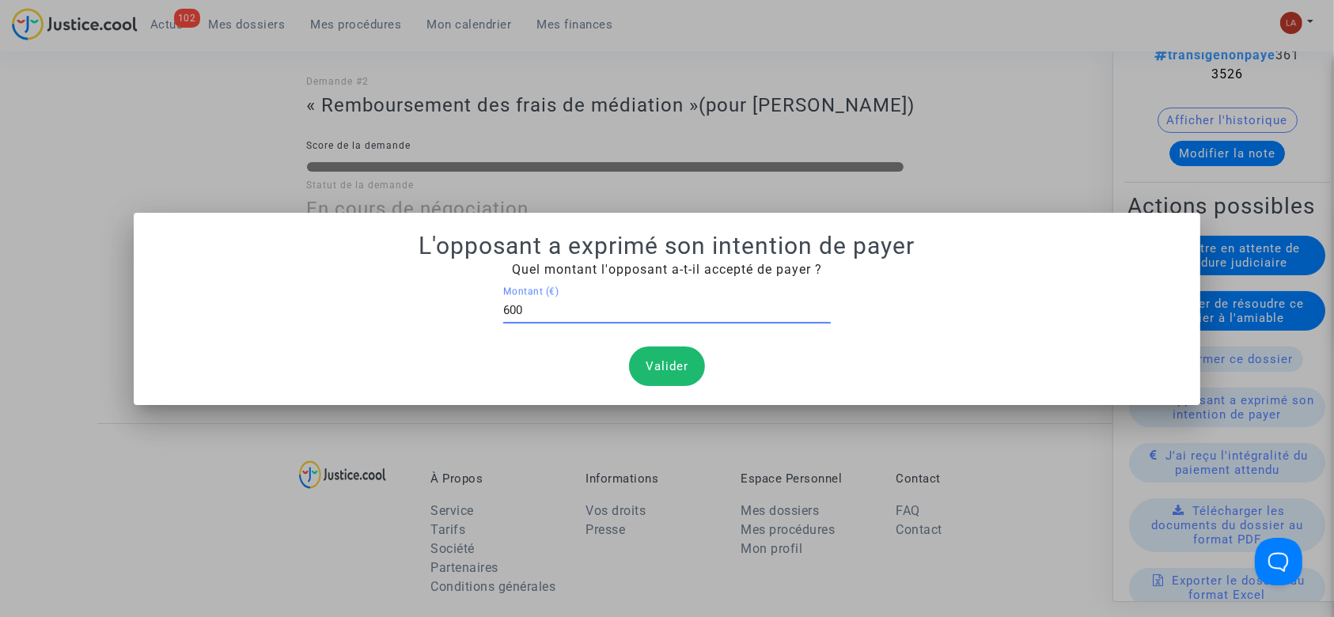
type input "600"
click at [664, 364] on button "Valider" at bounding box center [667, 367] width 76 height 40
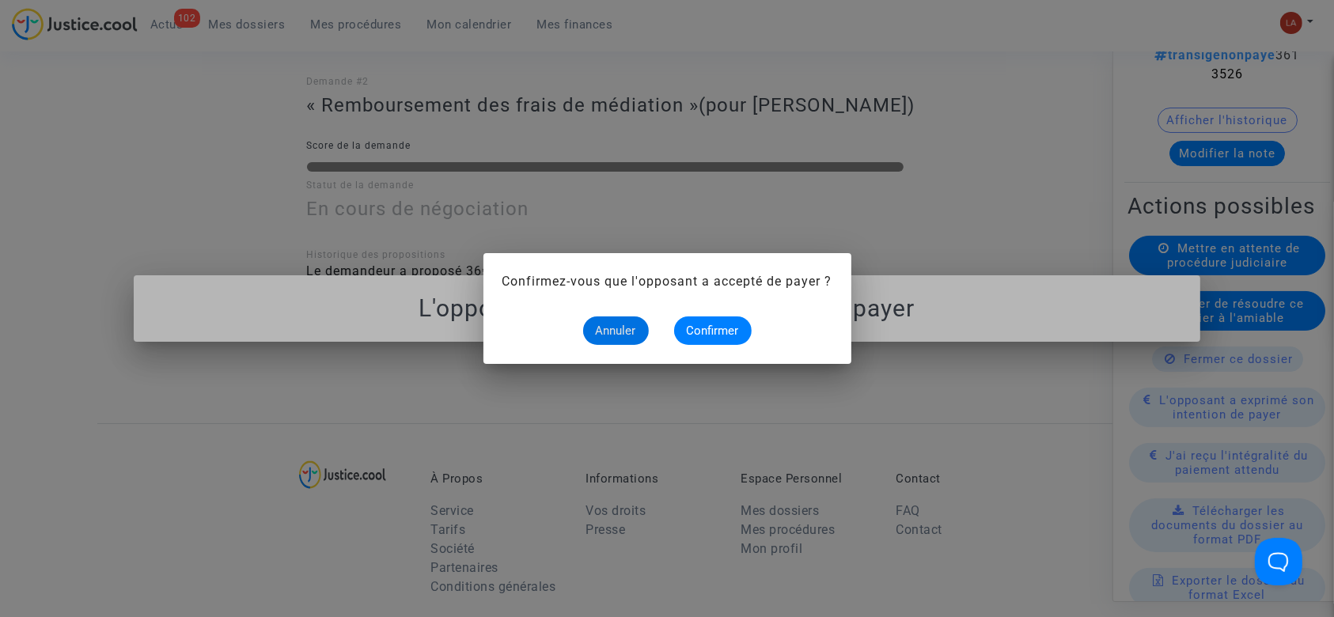
click at [723, 345] on mat-dialog-container "Confirmez-vous que l'opposant a accepté de payer ? Annuler Confirmer" at bounding box center [668, 308] width 368 height 111
drag, startPoint x: 734, startPoint y: 333, endPoint x: 469, endPoint y: 28, distance: 404.0
click at [731, 332] on span "Confirmer" at bounding box center [713, 331] width 52 height 14
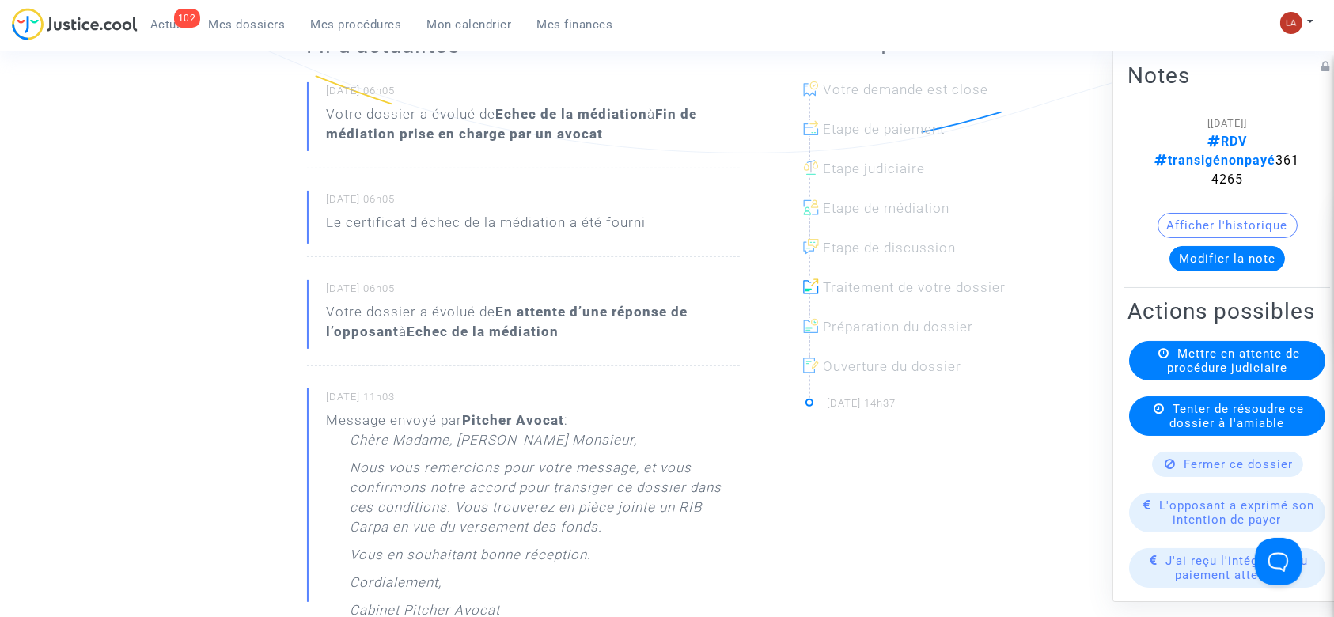
scroll to position [317, 0]
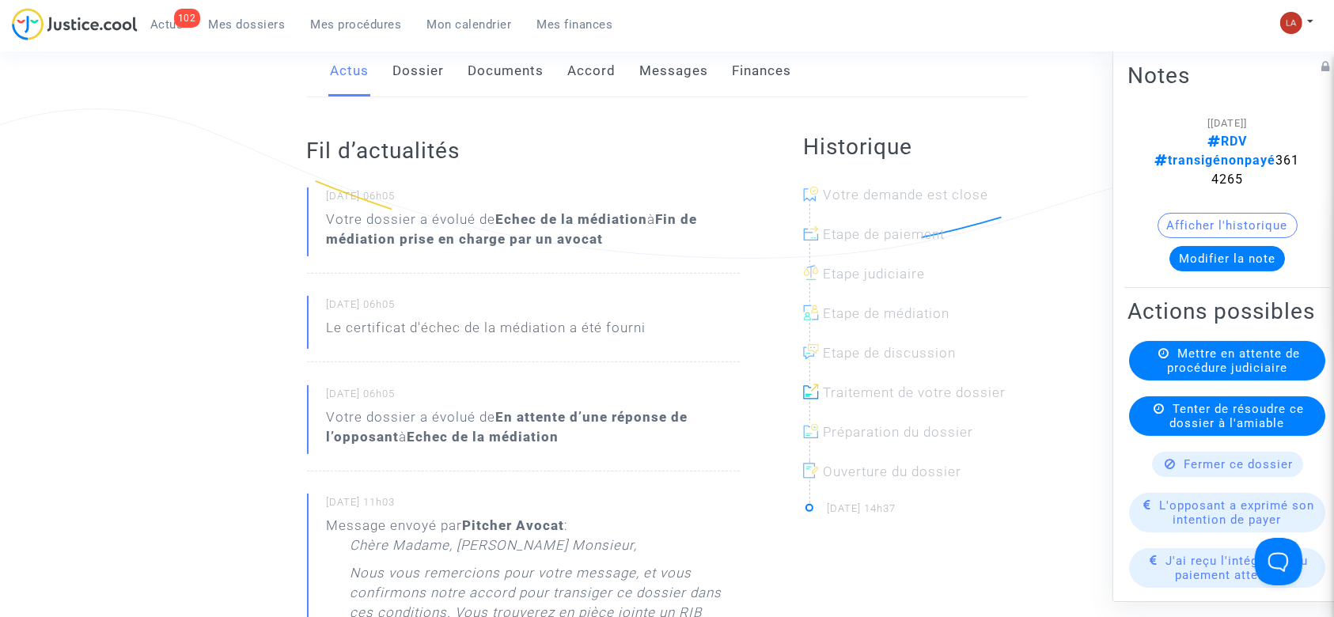
click at [690, 75] on link "Messages" at bounding box center [674, 71] width 69 height 52
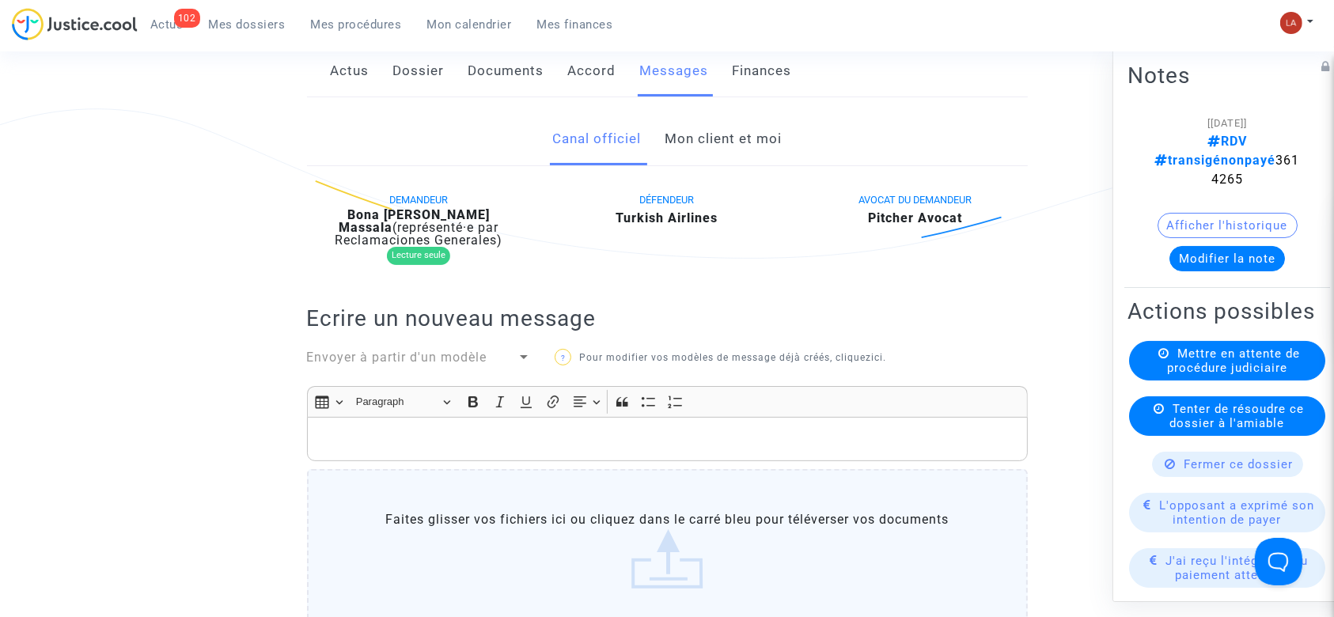
click at [1216, 153] on span "transigénonpayé" at bounding box center [1215, 160] width 121 height 15
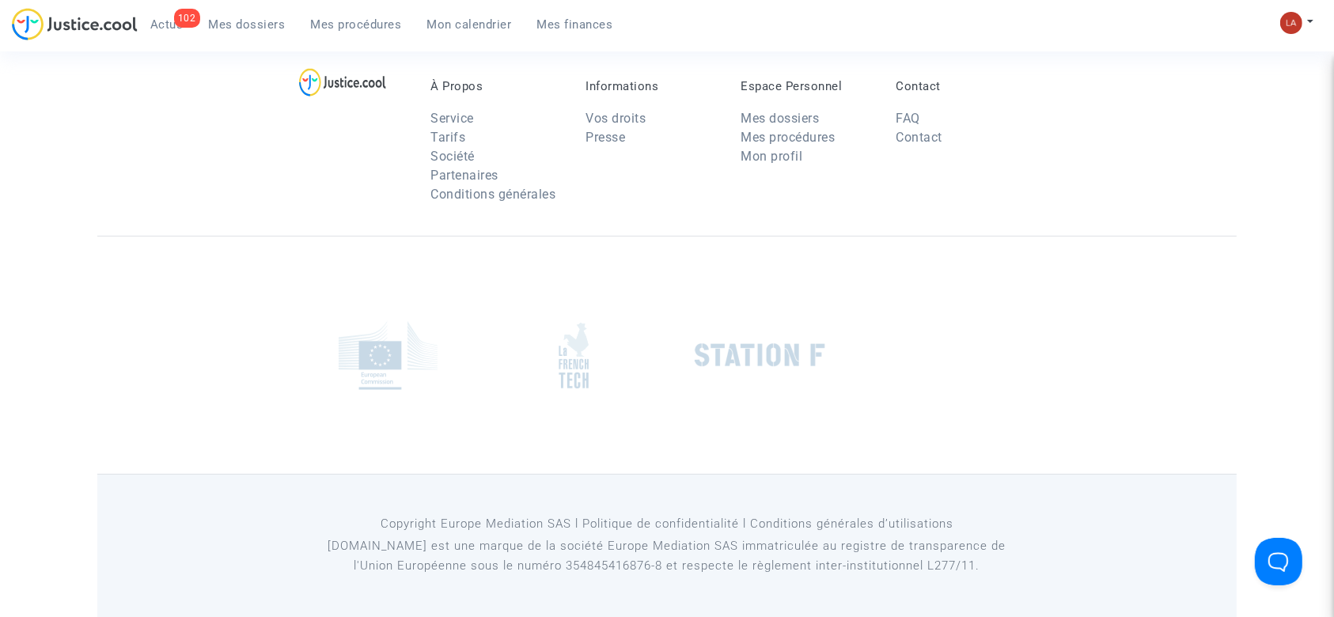
click at [1216, 161] on div "À Propos Service Tarifs Société Partenaires Conditions générales Informations V…" at bounding box center [667, 133] width 1140 height 205
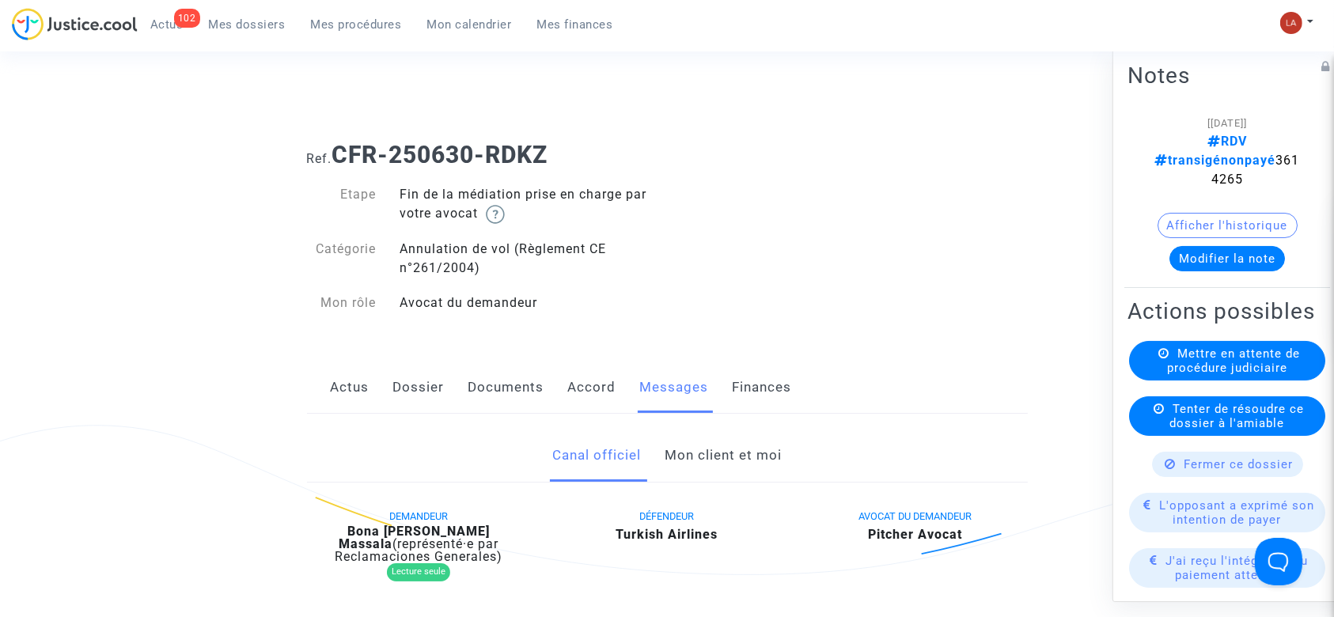
click at [1205, 161] on span "RDV transigénonpayé 3614265" at bounding box center [1227, 160] width 145 height 53
click at [1205, 160] on span "RDV transigénonpayé 3614265" at bounding box center [1227, 160] width 145 height 53
copy span "3614265"
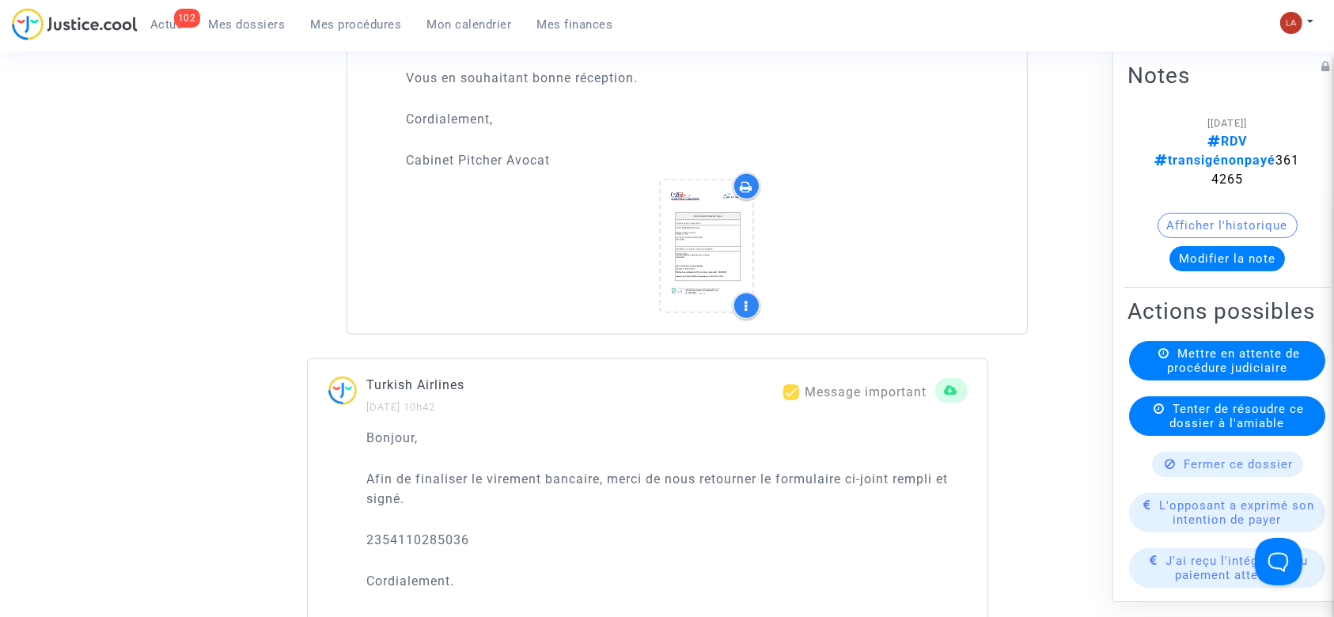
scroll to position [1266, 0]
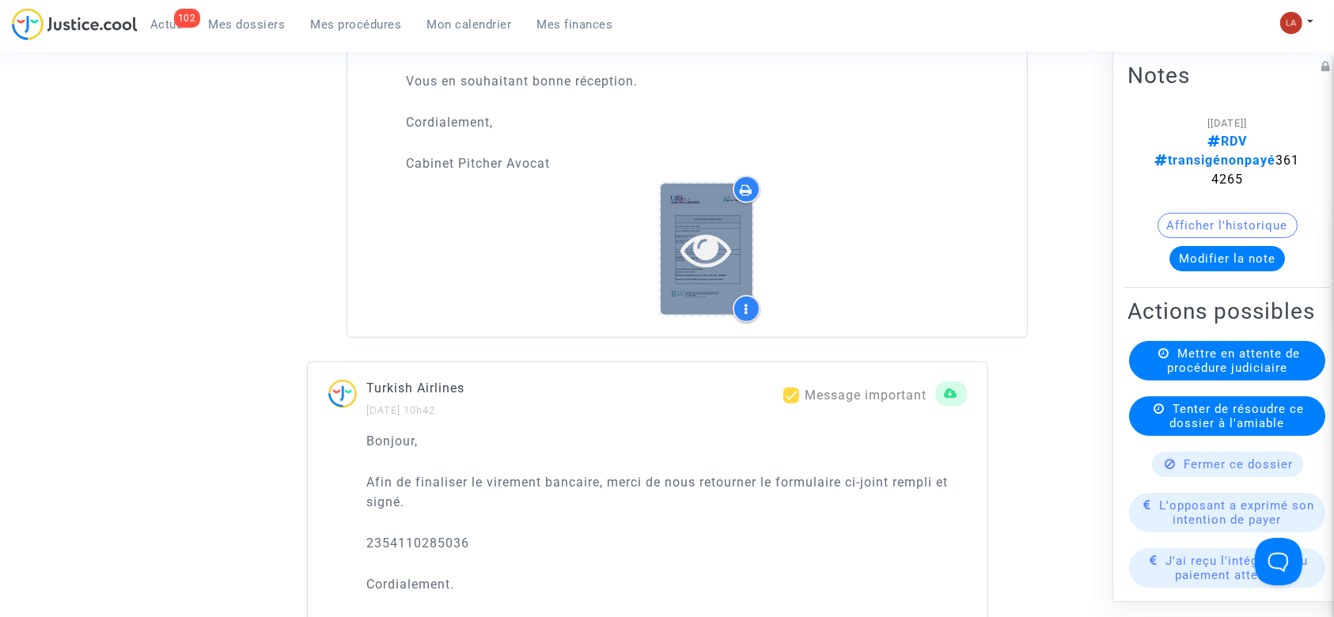
click at [699, 249] on icon at bounding box center [706, 249] width 51 height 51
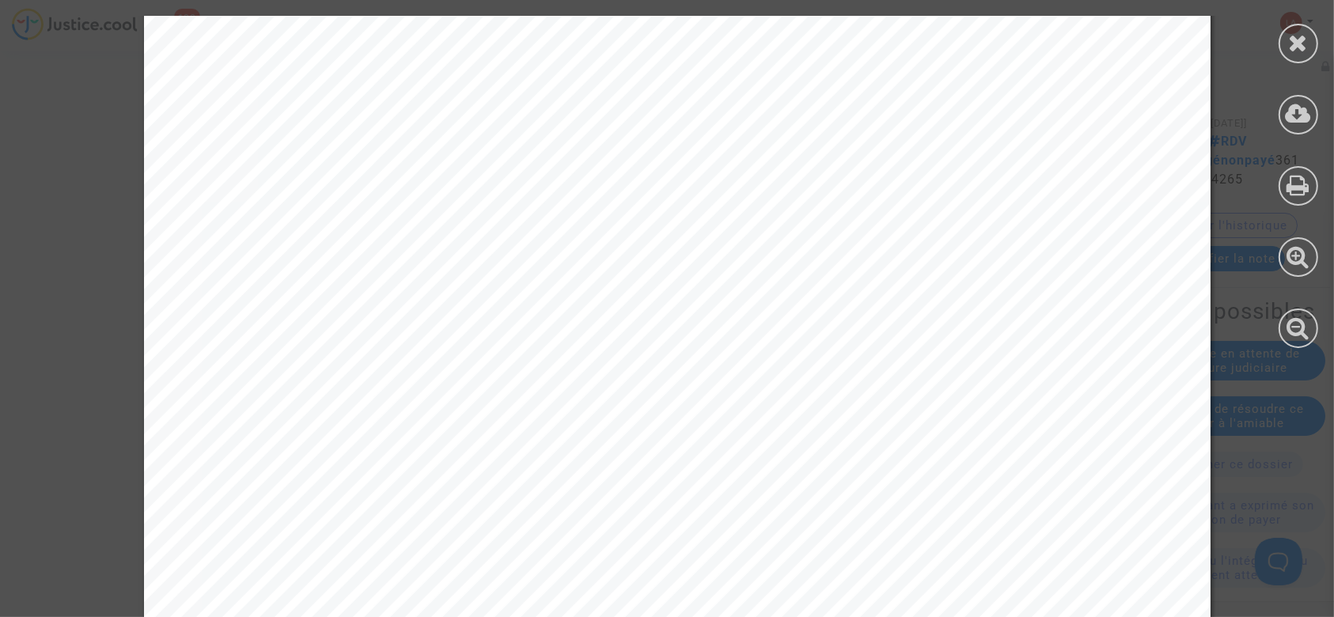
scroll to position [931, 0]
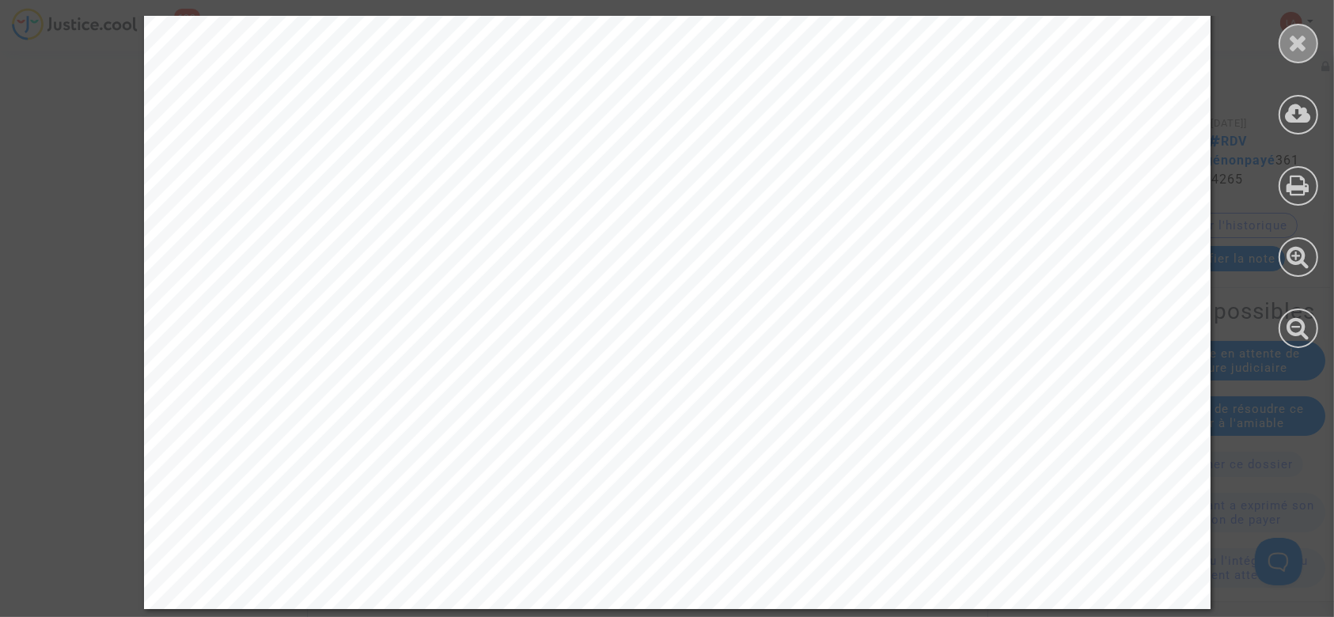
click at [1303, 48] on icon at bounding box center [1299, 43] width 20 height 24
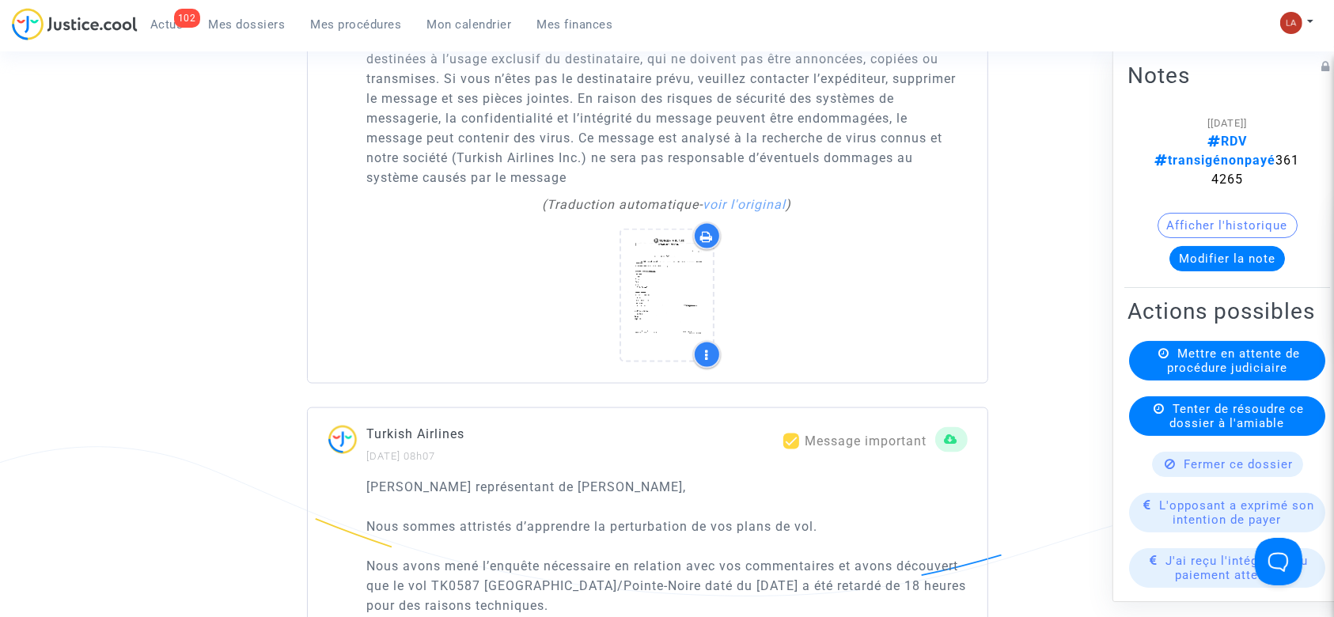
scroll to position [2321, 0]
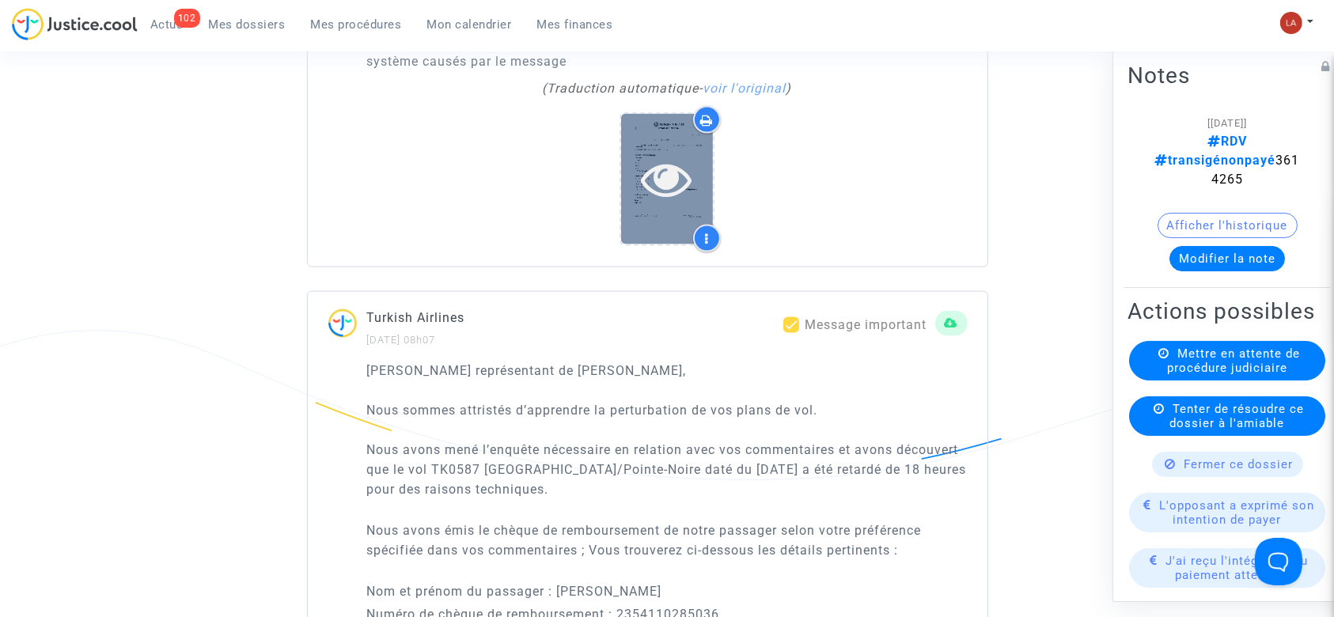
click at [673, 161] on icon at bounding box center [667, 179] width 51 height 51
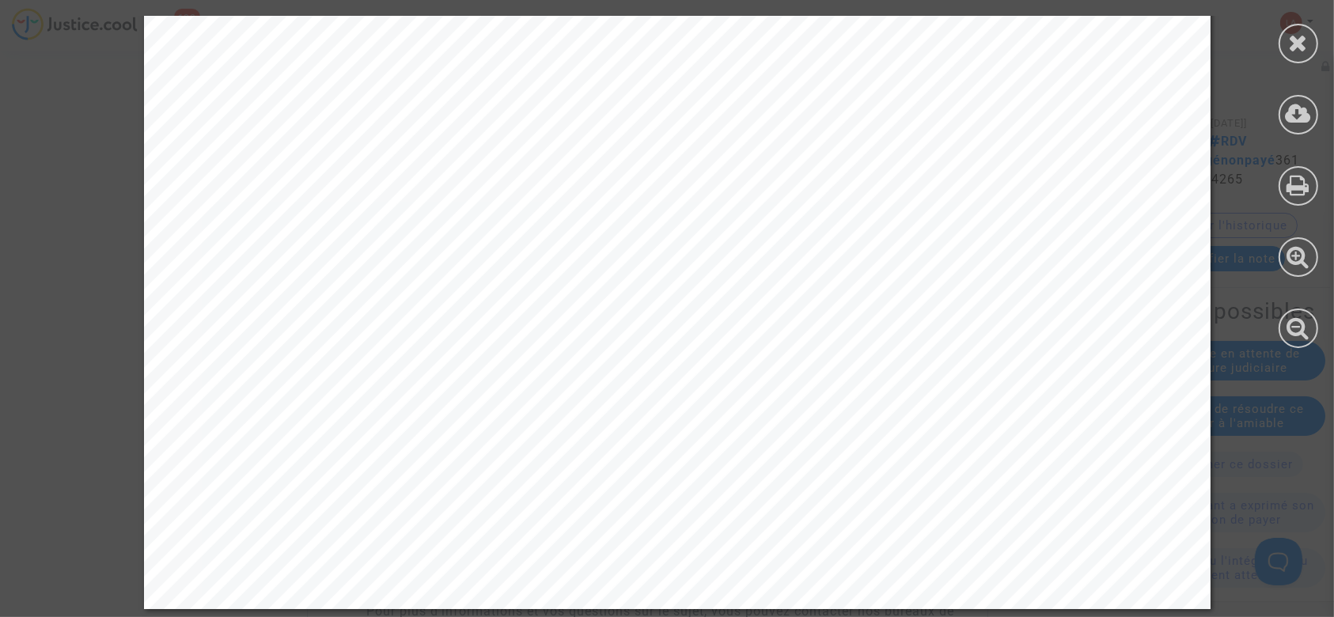
scroll to position [2849, 0]
click at [1309, 112] on icon at bounding box center [1299, 114] width 26 height 24
click at [1311, 45] on div at bounding box center [1299, 44] width 40 height 40
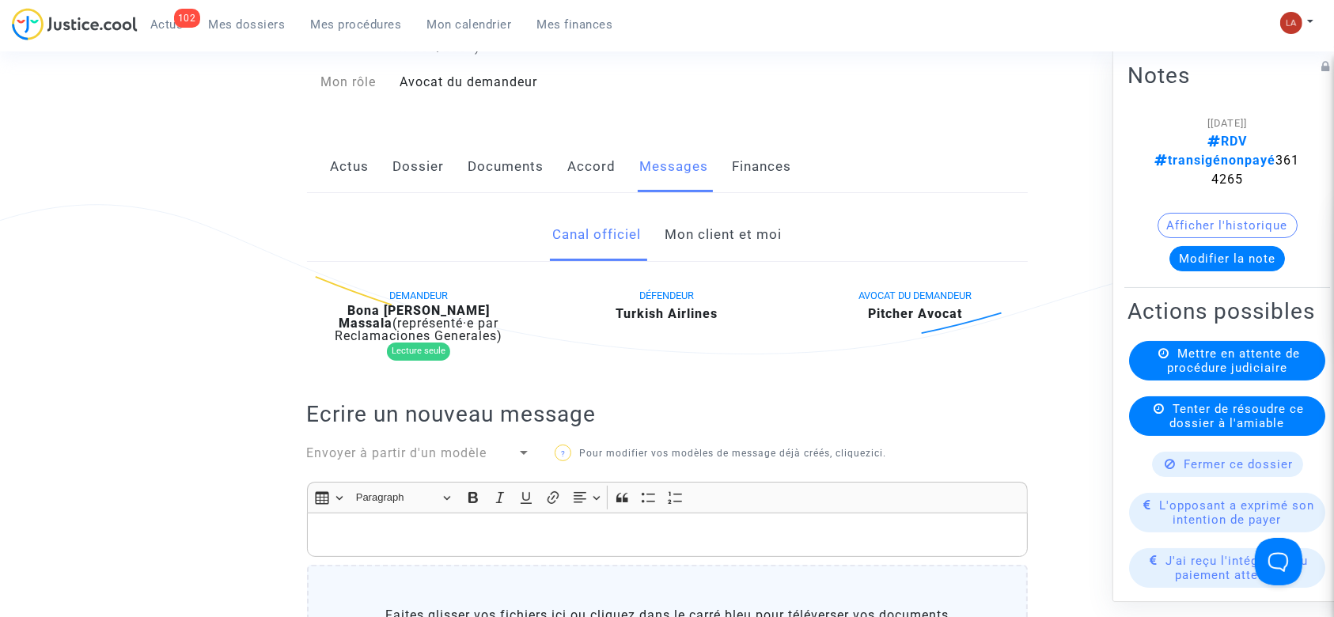
scroll to position [0, 0]
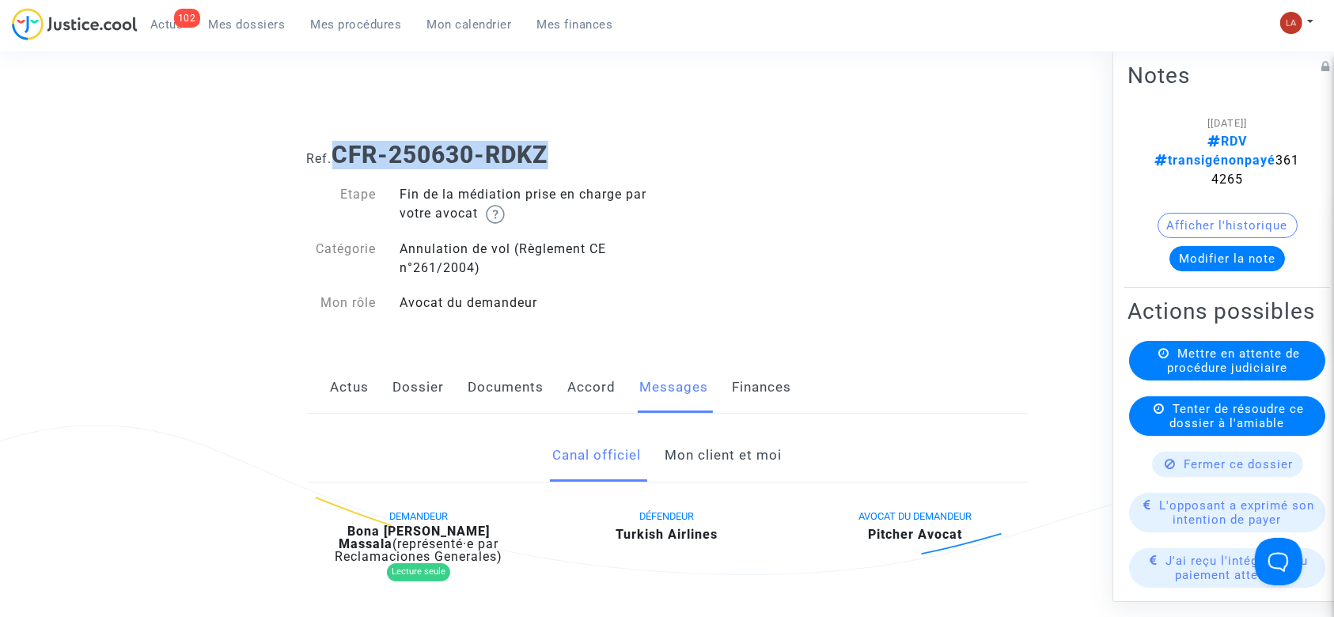
drag, startPoint x: 617, startPoint y: 154, endPoint x: 338, endPoint y: 164, distance: 279.6
click at [338, 164] on h1 "Ref. CFR-250630-RDKZ" at bounding box center [667, 155] width 721 height 28
copy b "CFR-250630-RDKZ"
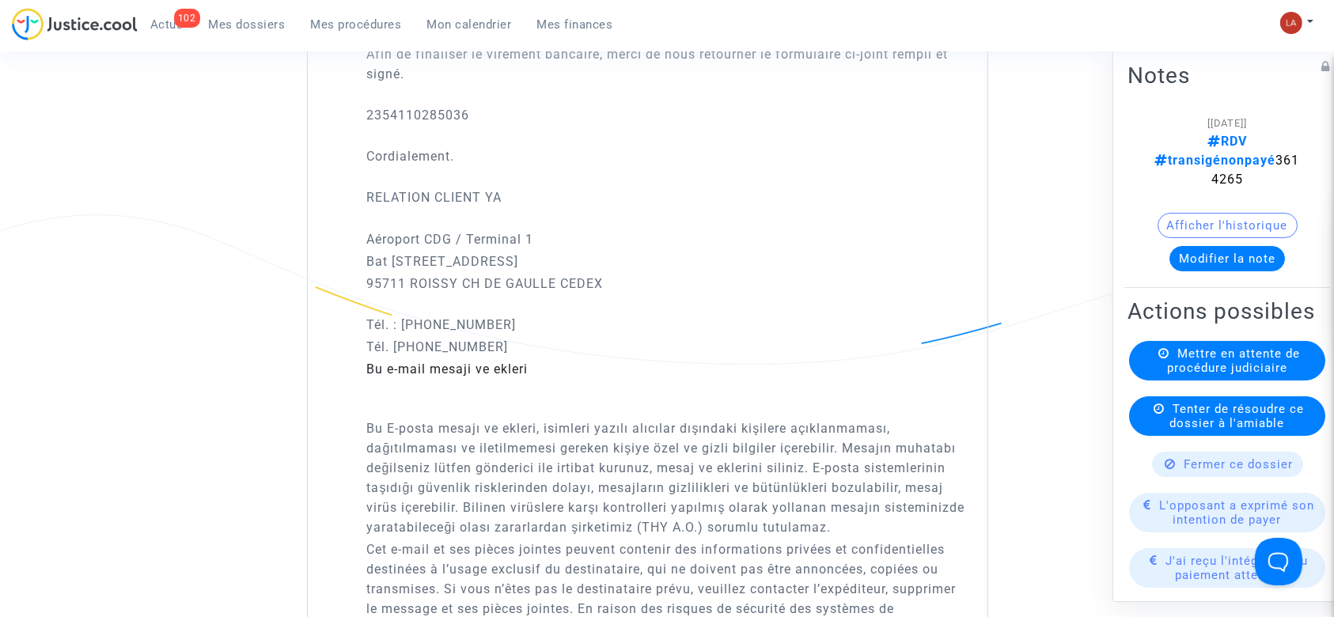
scroll to position [1371, 0]
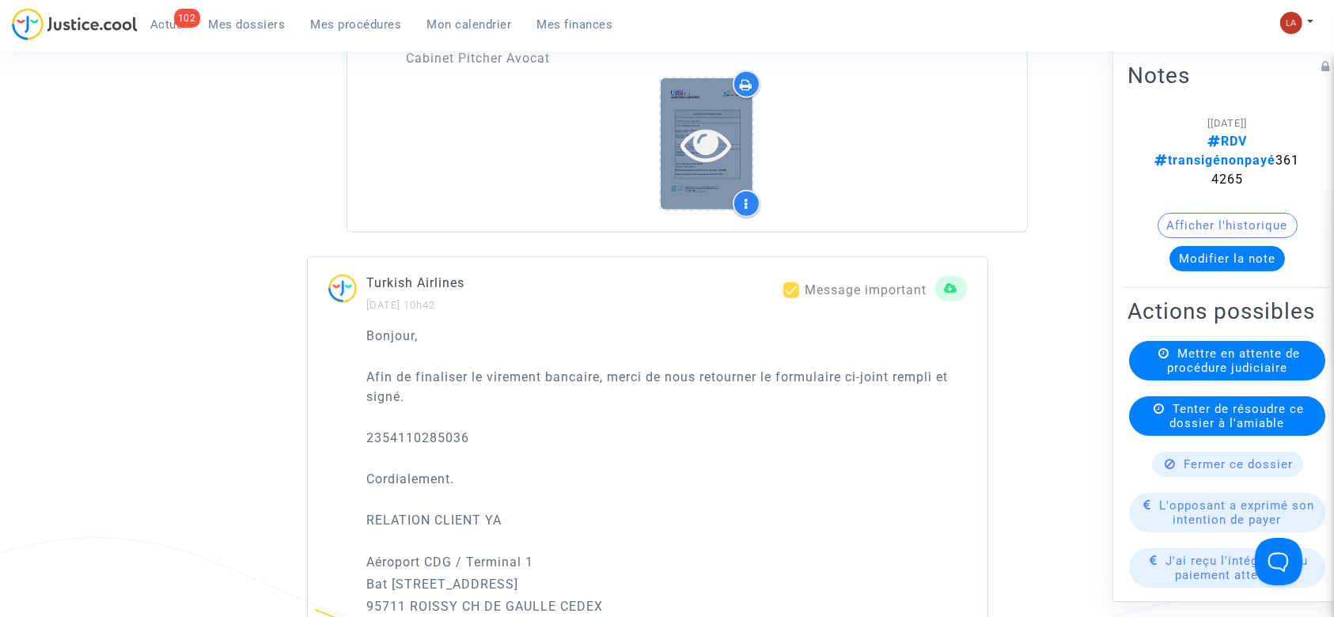
click at [715, 147] on icon at bounding box center [706, 144] width 51 height 51
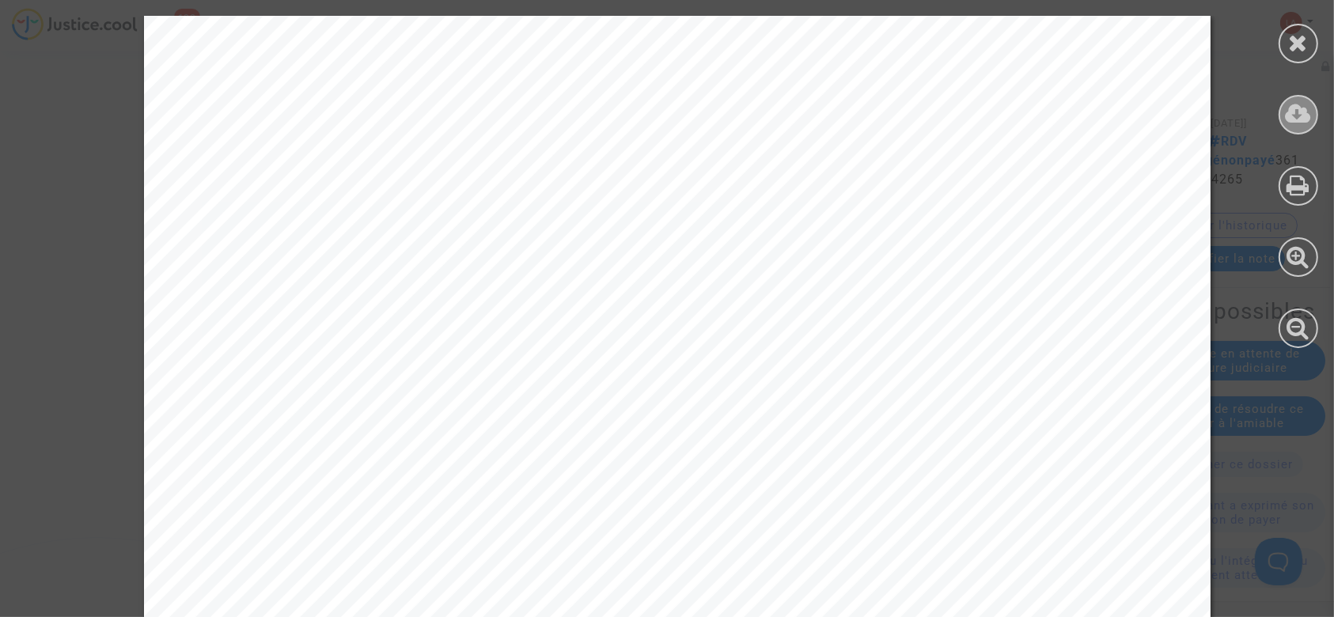
click at [1305, 96] on div at bounding box center [1299, 115] width 40 height 40
click at [1284, 40] on div at bounding box center [1299, 44] width 40 height 40
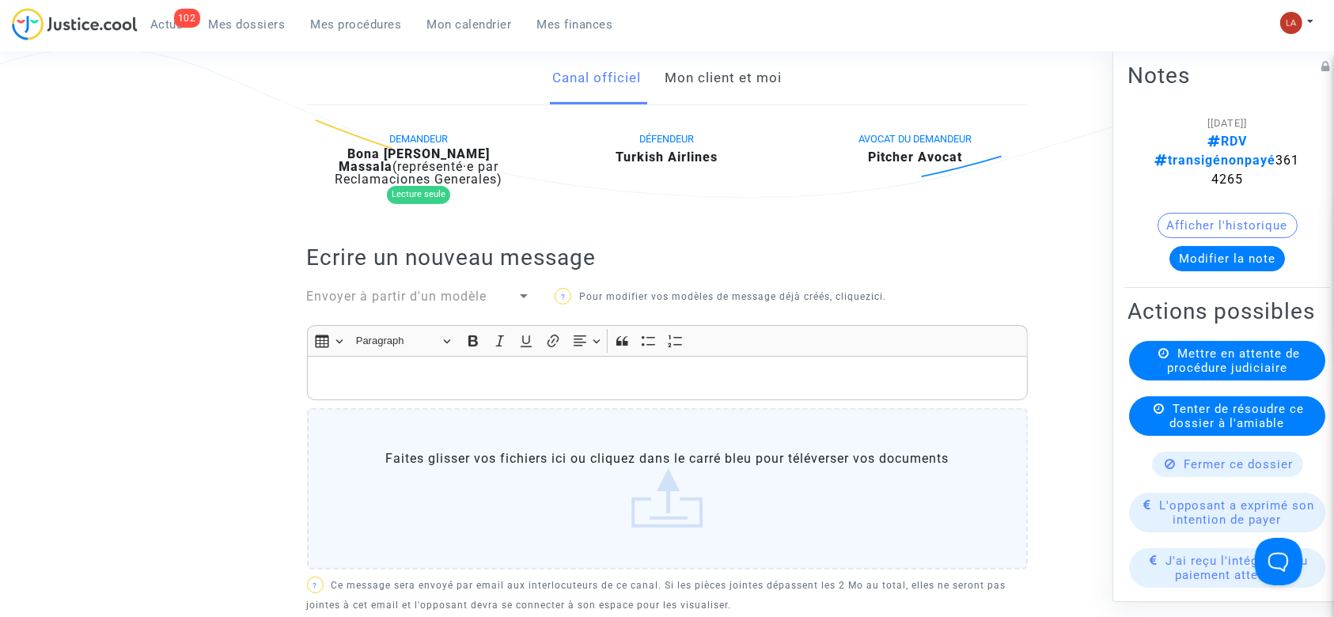
scroll to position [0, 0]
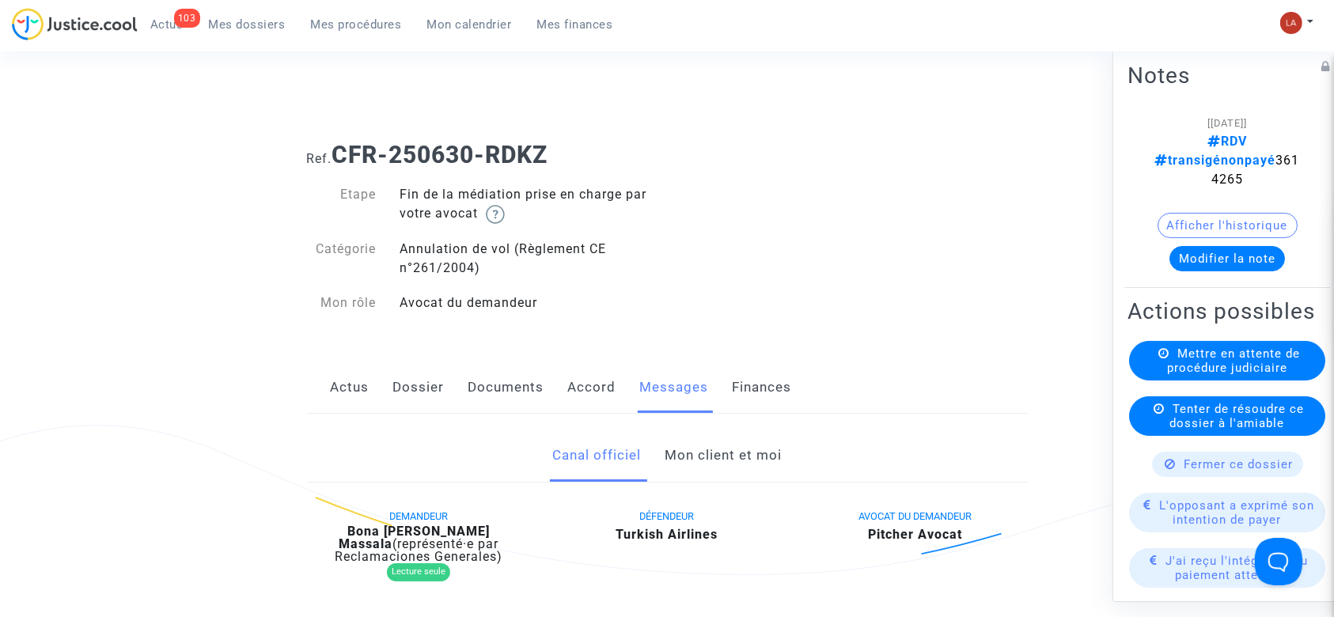
drag, startPoint x: 427, startPoint y: 383, endPoint x: 495, endPoint y: 353, distance: 74.4
click at [426, 384] on link "Dossier" at bounding box center [418, 388] width 51 height 52
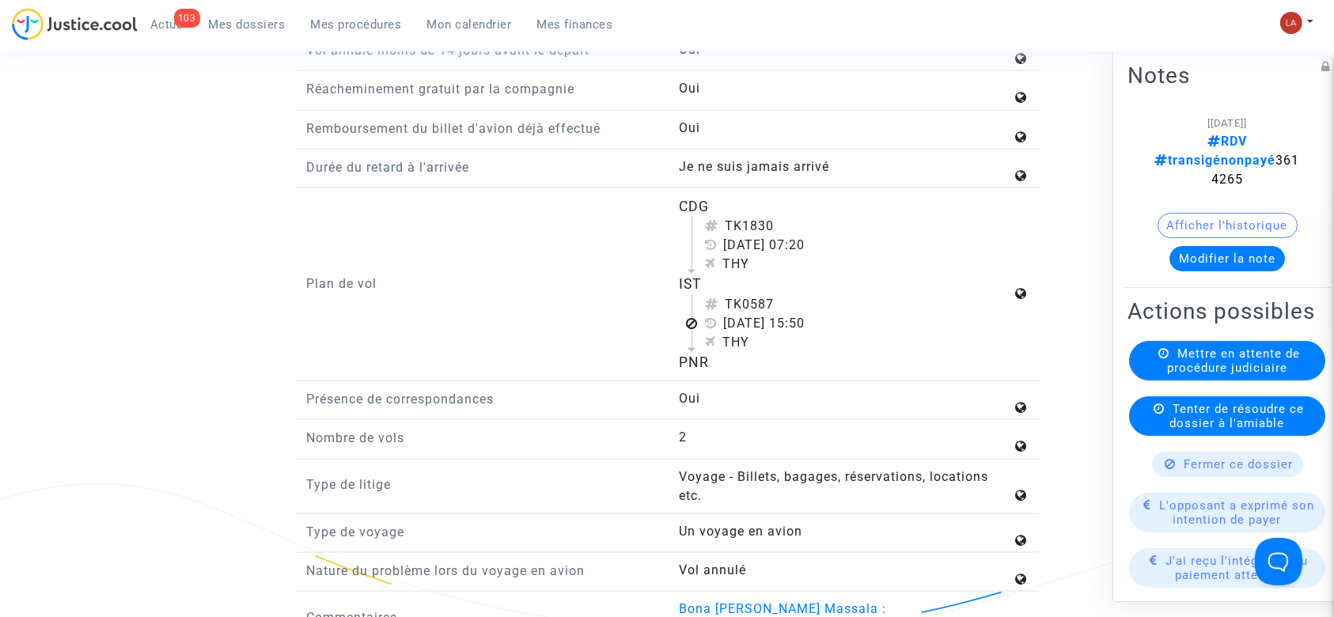
scroll to position [1688, 0]
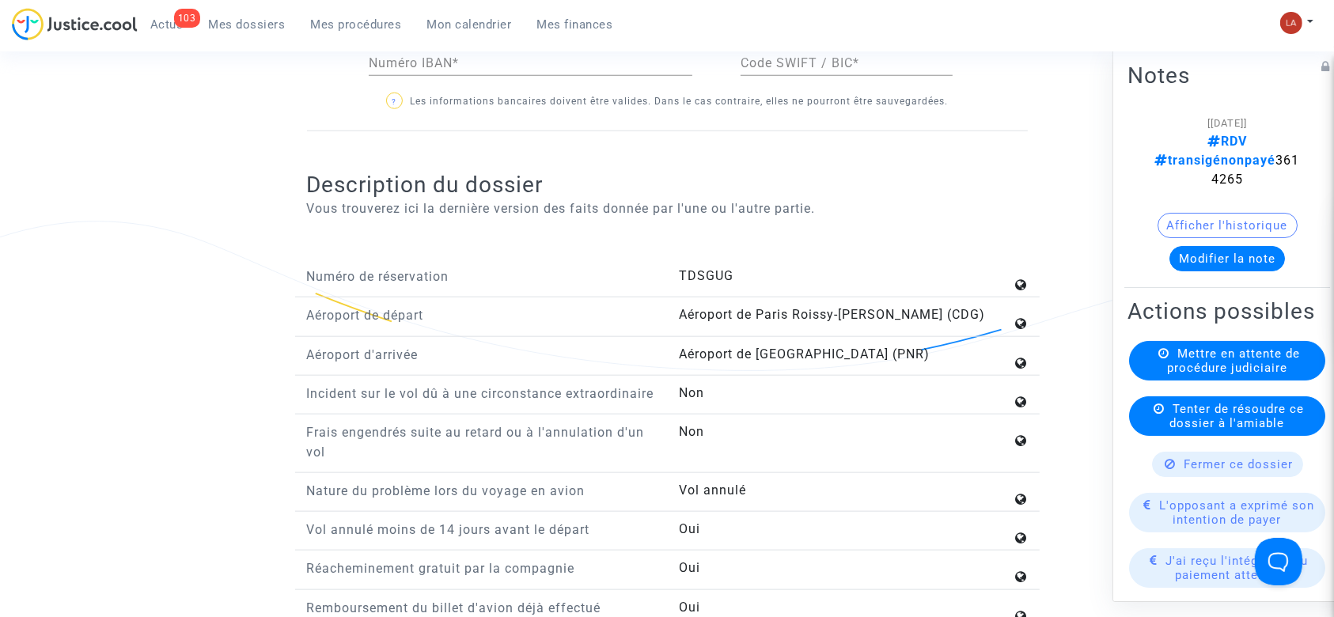
click at [696, 275] on span "TDSGUG" at bounding box center [706, 275] width 55 height 15
copy span "TDSGUG"
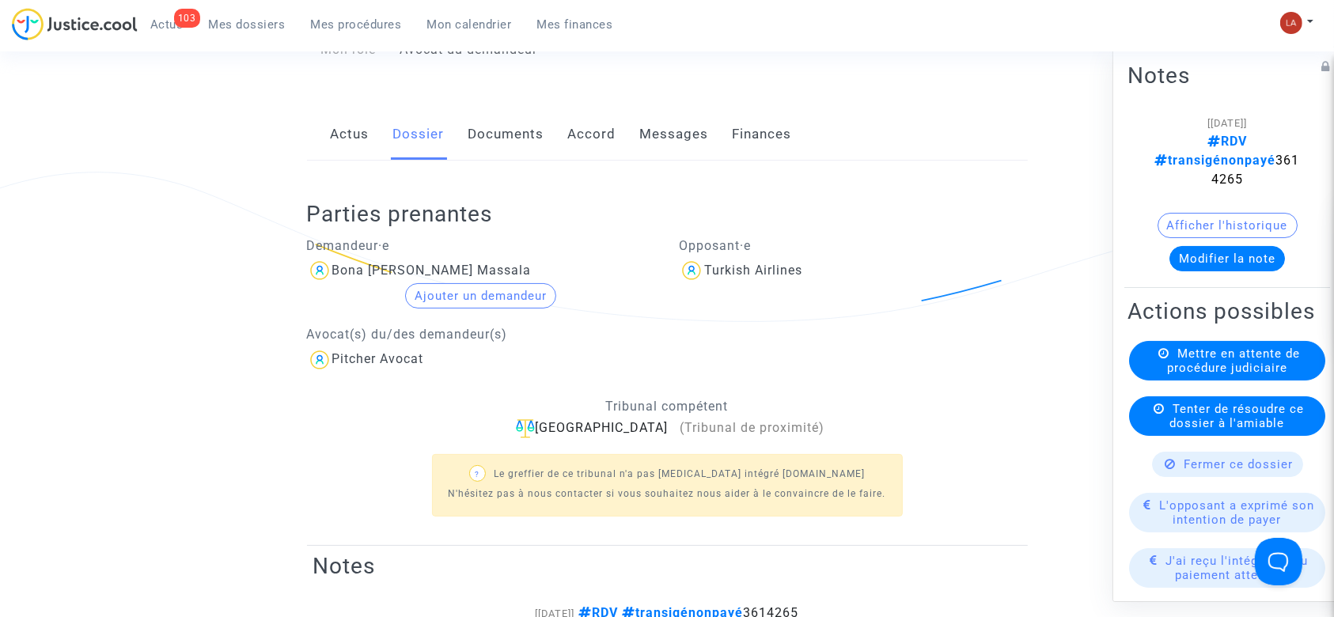
scroll to position [211, 0]
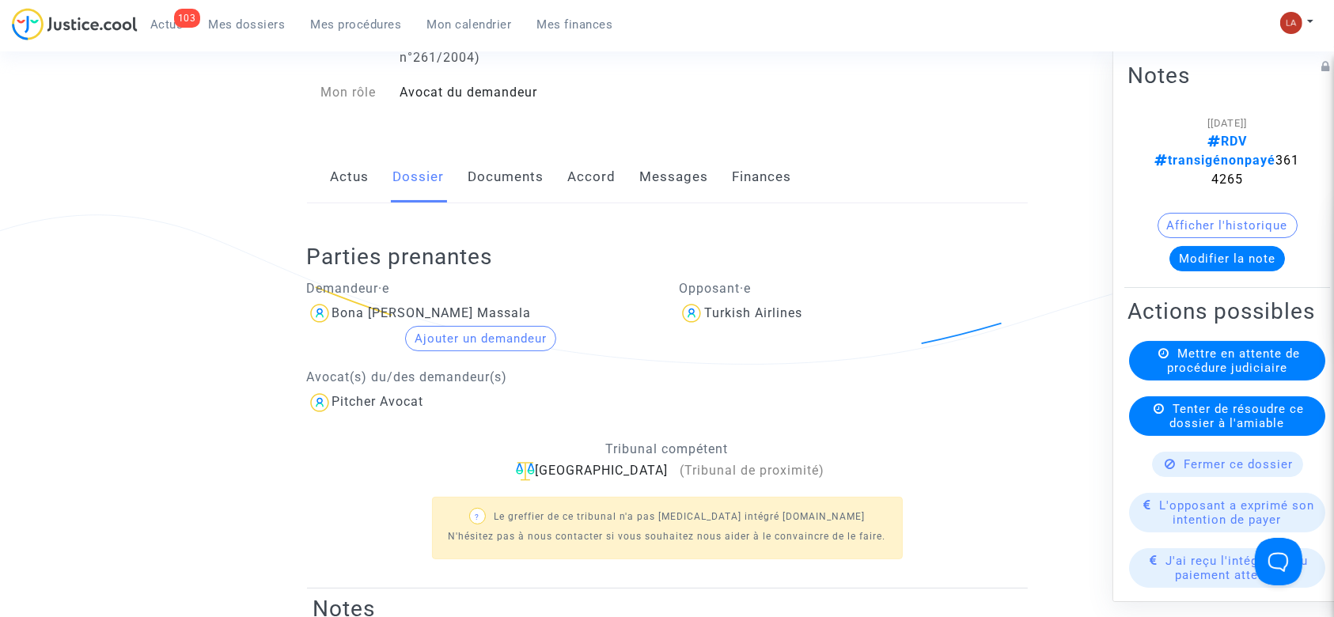
click at [351, 320] on div "Bona [PERSON_NAME] Massala" at bounding box center [481, 313] width 349 height 25
click at [359, 314] on div "Bona [PERSON_NAME] Massala" at bounding box center [431, 312] width 199 height 15
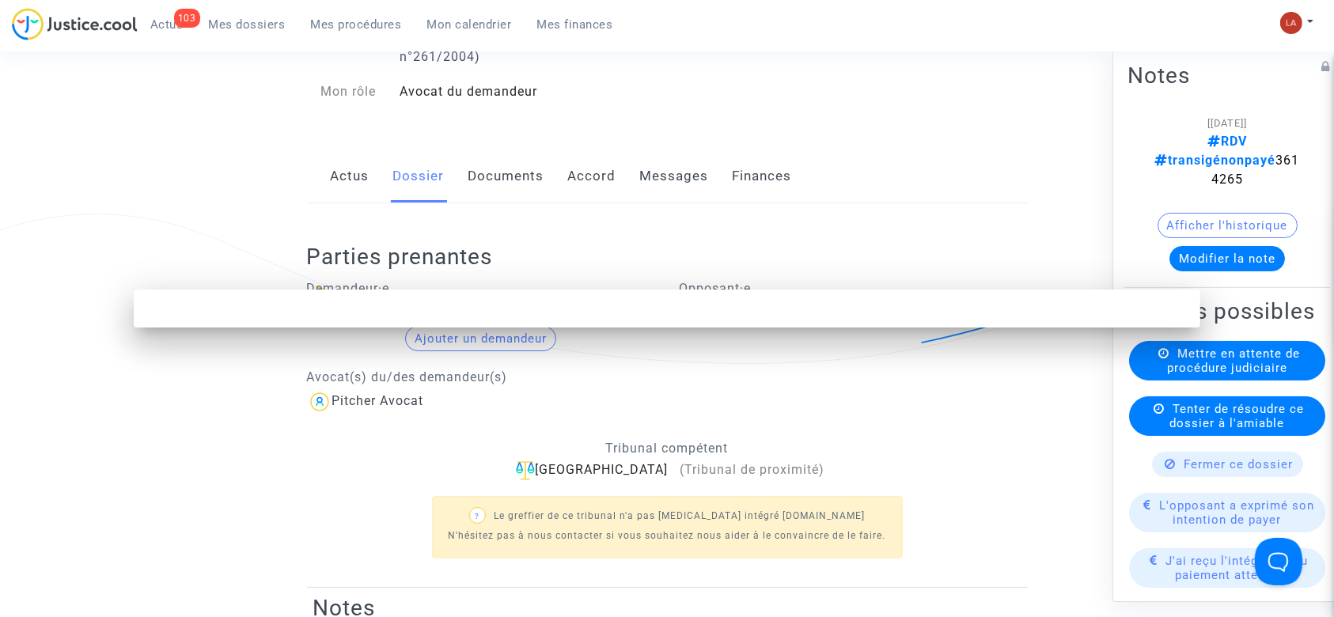
scroll to position [0, 0]
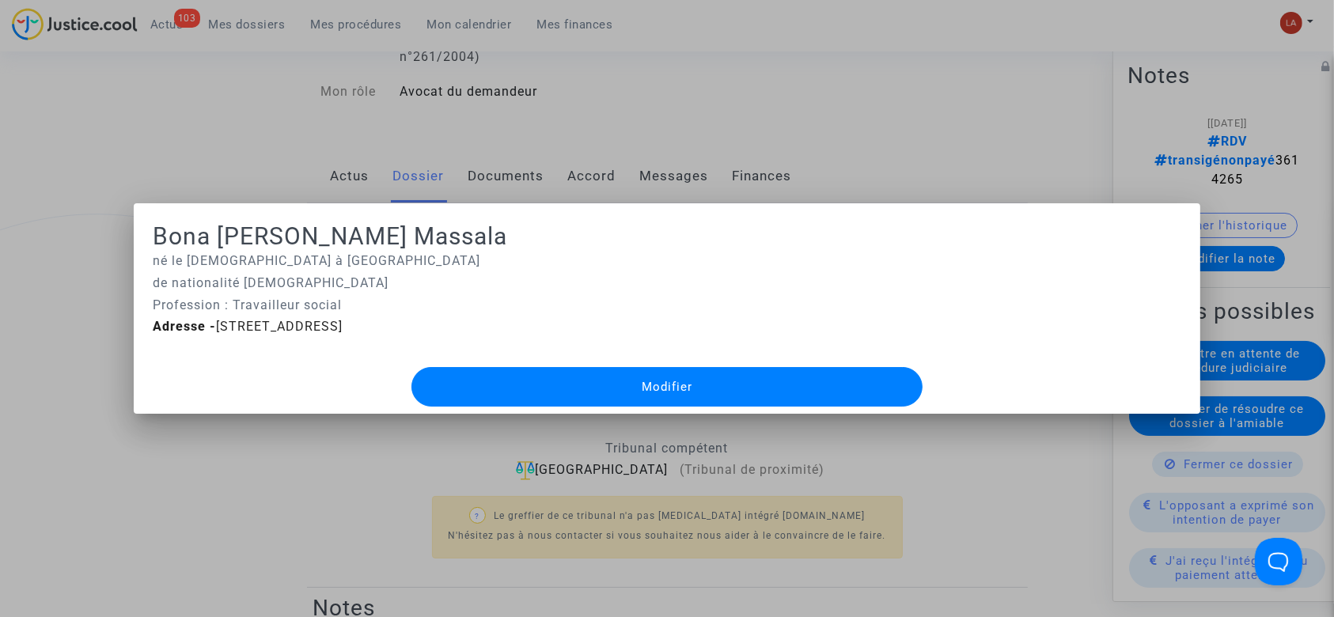
click at [309, 135] on div at bounding box center [667, 308] width 1334 height 617
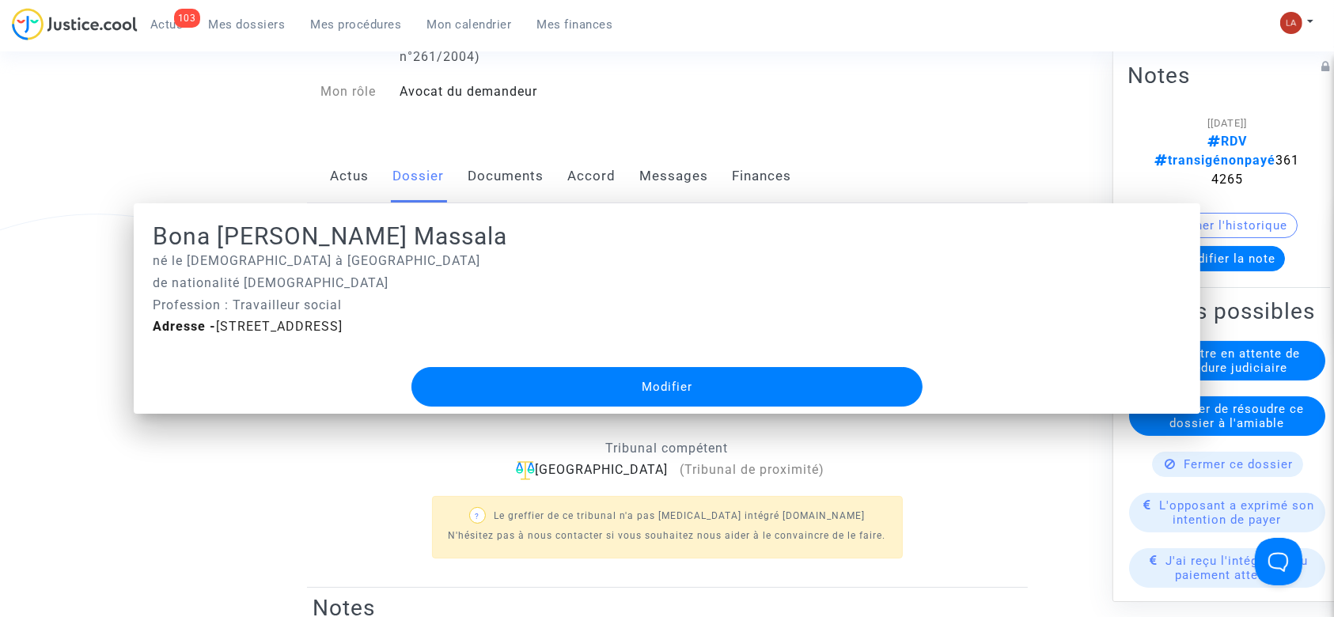
scroll to position [211, 0]
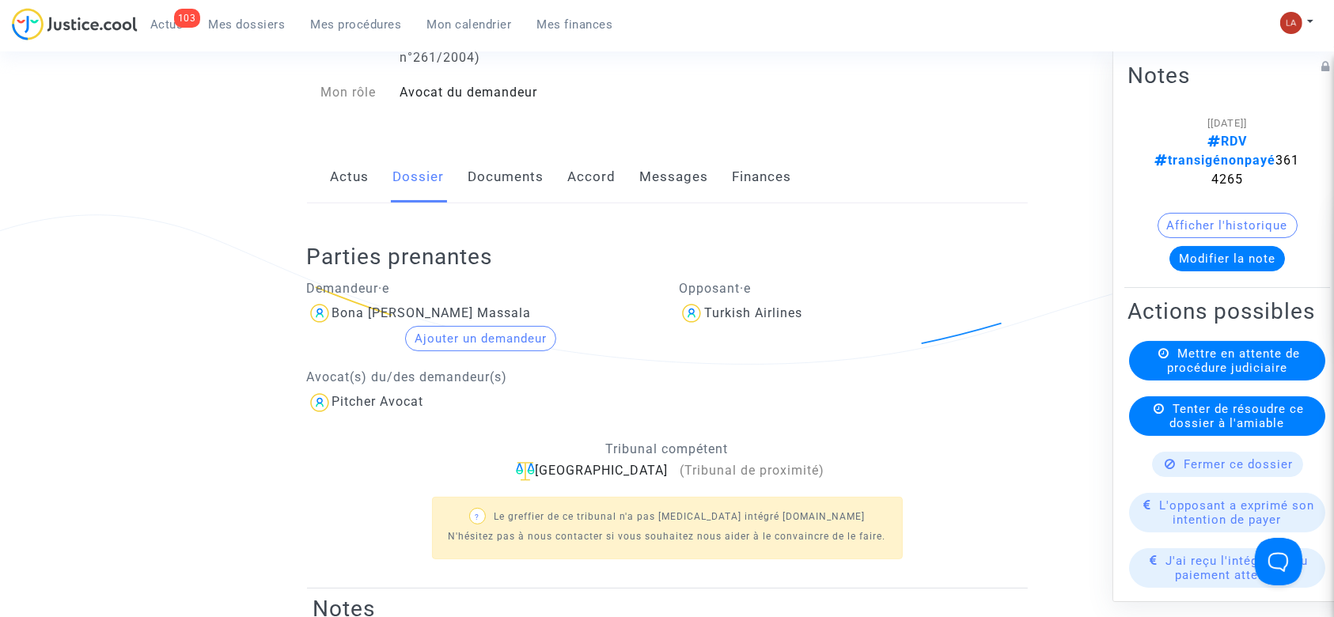
click at [483, 183] on link "Documents" at bounding box center [507, 177] width 76 height 52
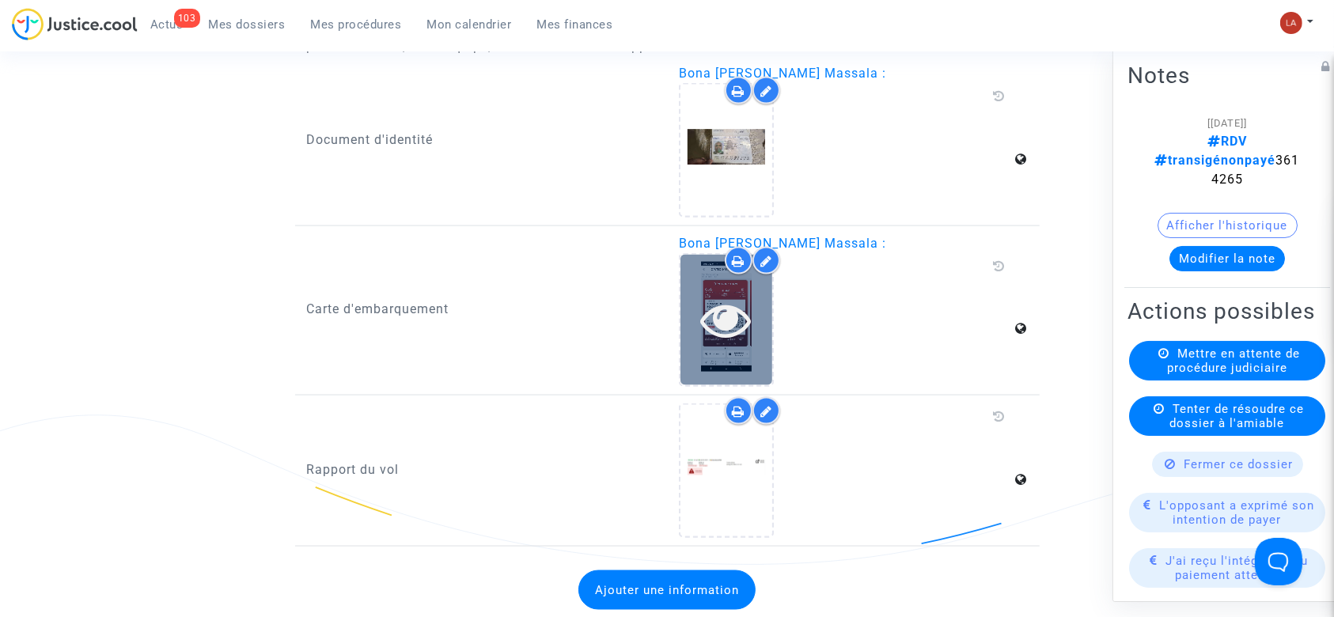
scroll to position [2226, 0]
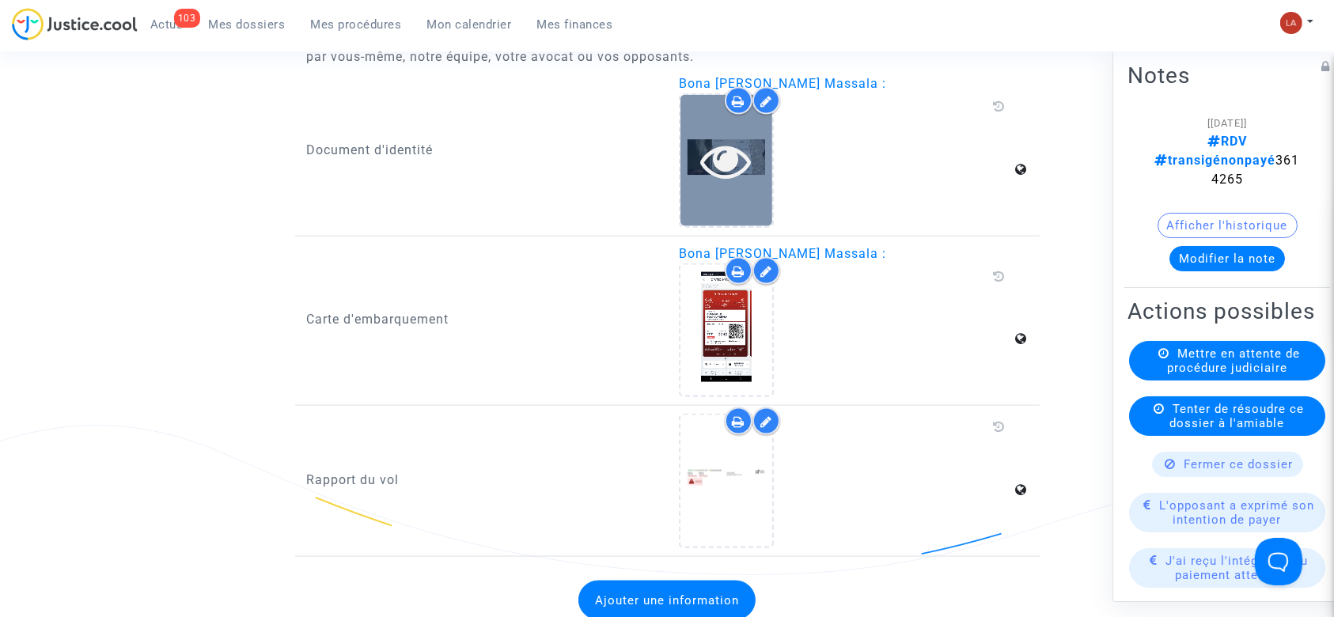
click at [712, 193] on div at bounding box center [727, 160] width 92 height 131
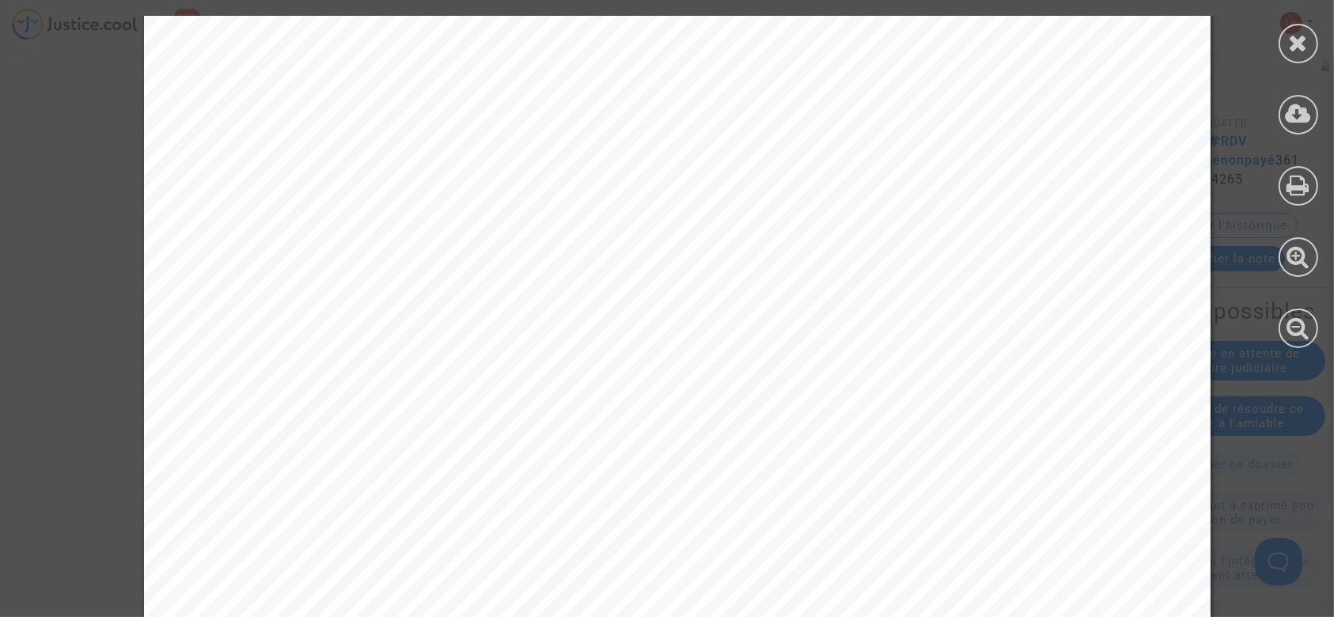
scroll to position [521, 0]
click at [1310, 252] on icon at bounding box center [1299, 257] width 23 height 24
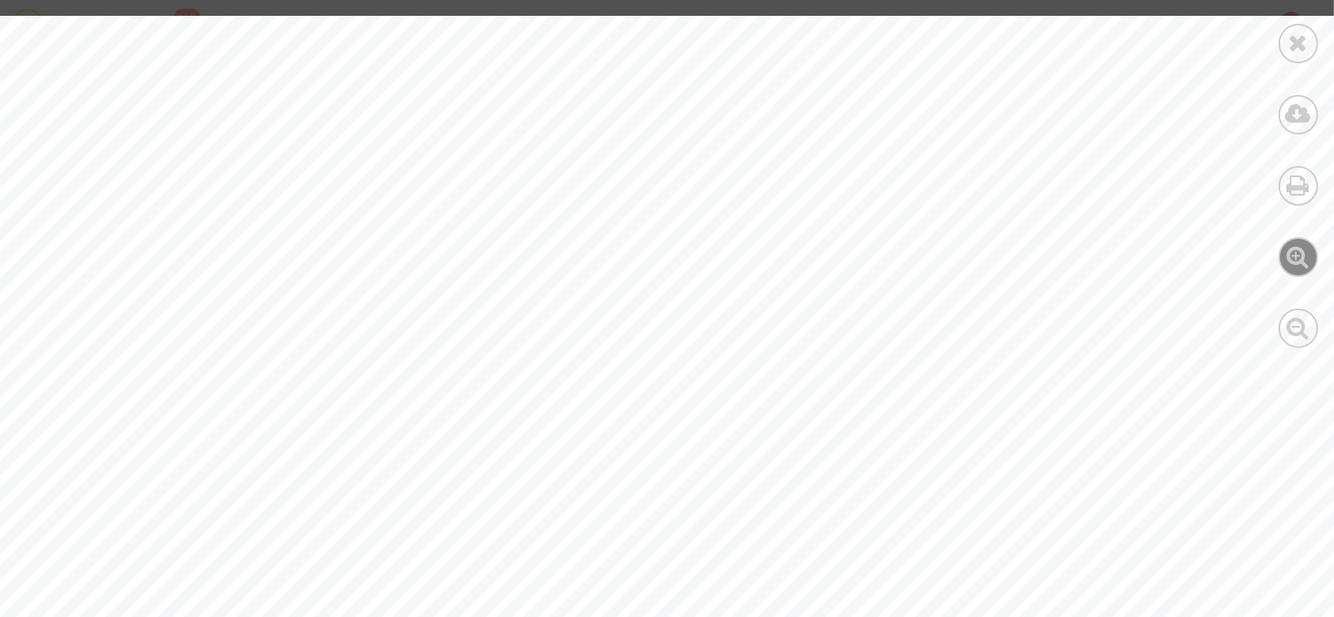
click at [1310, 252] on icon at bounding box center [1299, 257] width 23 height 24
click at [1299, 31] on icon at bounding box center [1299, 43] width 20 height 24
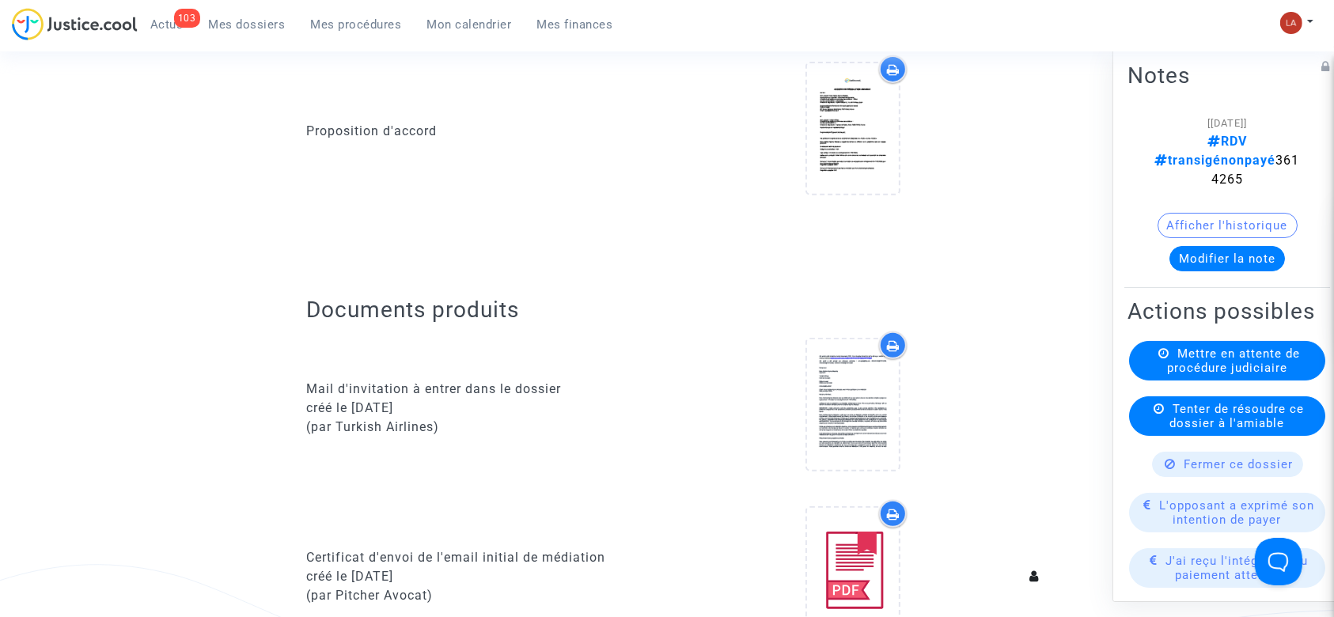
scroll to position [108, 0]
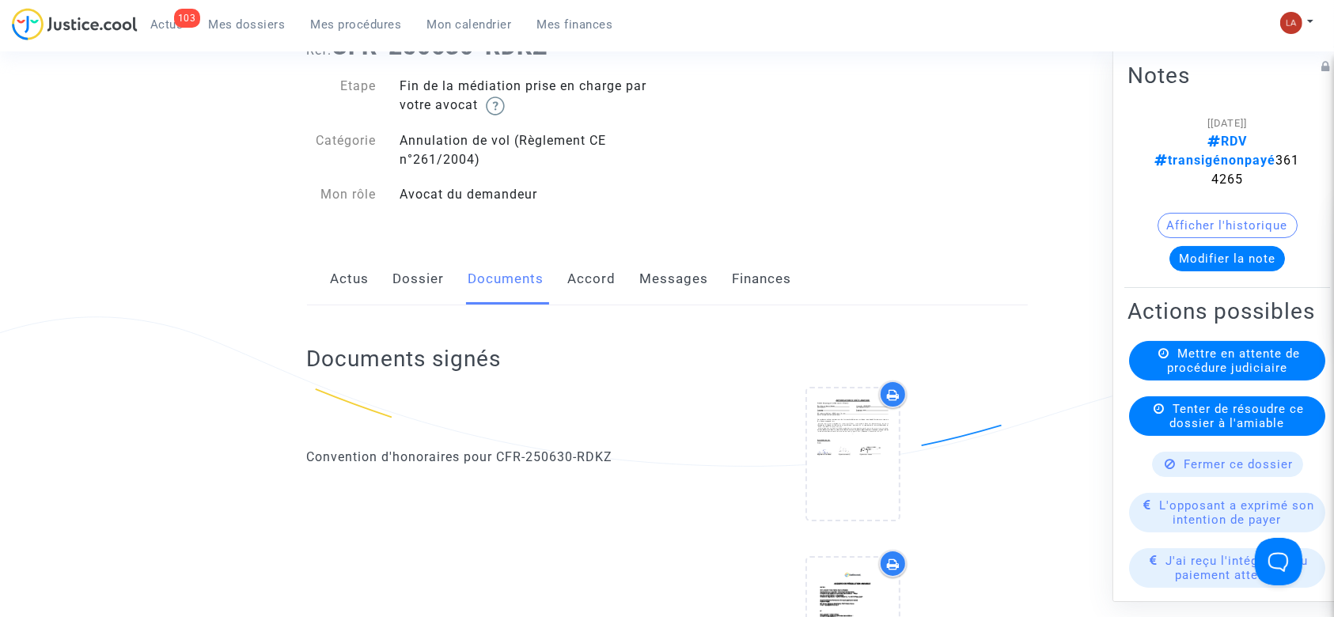
click at [657, 263] on link "Messages" at bounding box center [674, 279] width 69 height 52
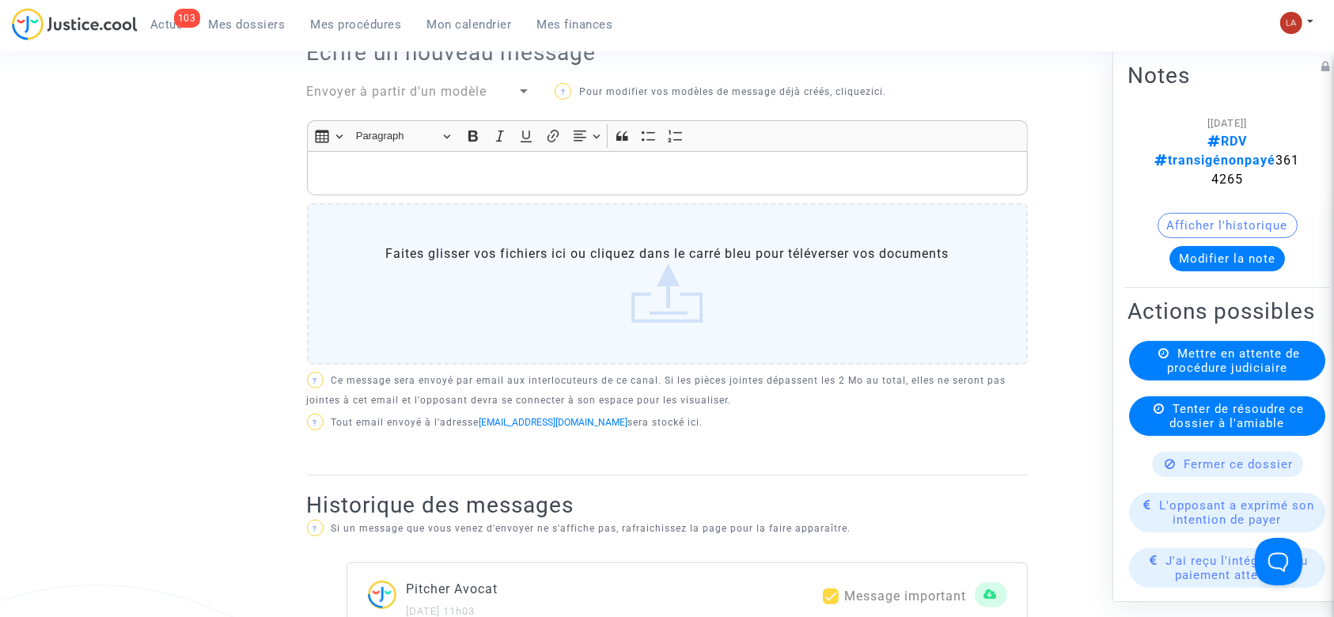
scroll to position [470, 0]
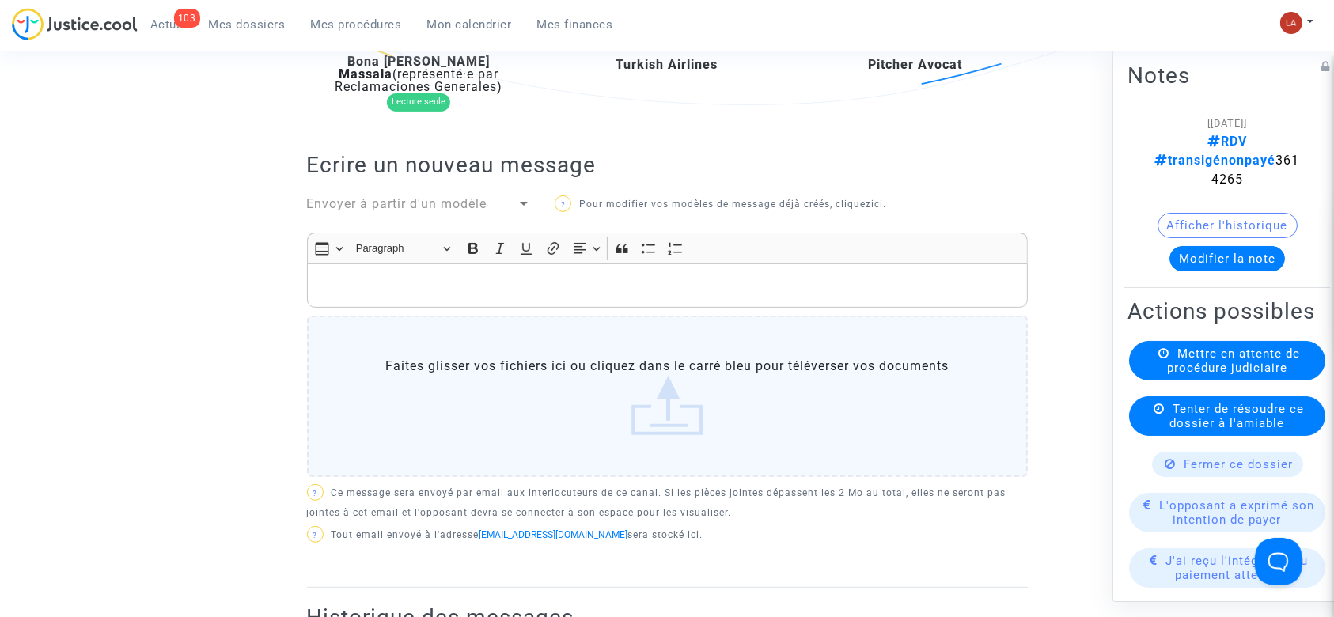
click at [407, 195] on div "Envoyer à partir d'un modèle" at bounding box center [412, 204] width 211 height 19
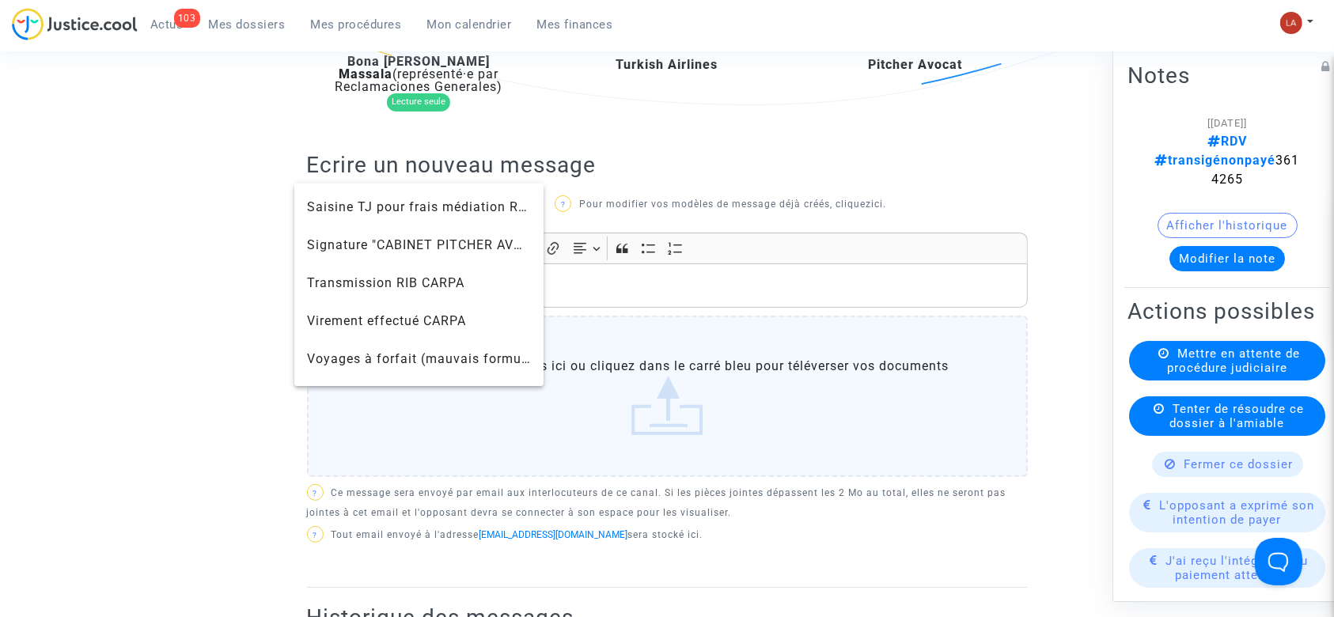
scroll to position [1631, 0]
click at [351, 204] on span "Saisine TJ pour frais médiation RDV" at bounding box center [422, 204] width 230 height 15
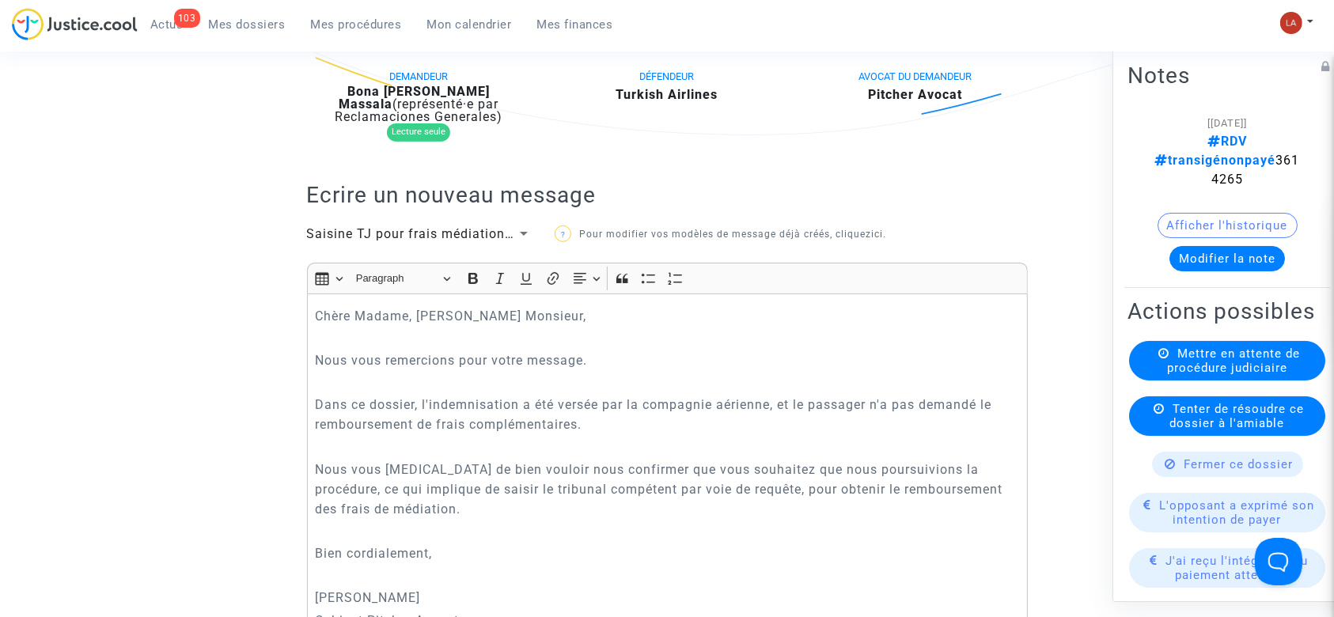
scroll to position [434, 0]
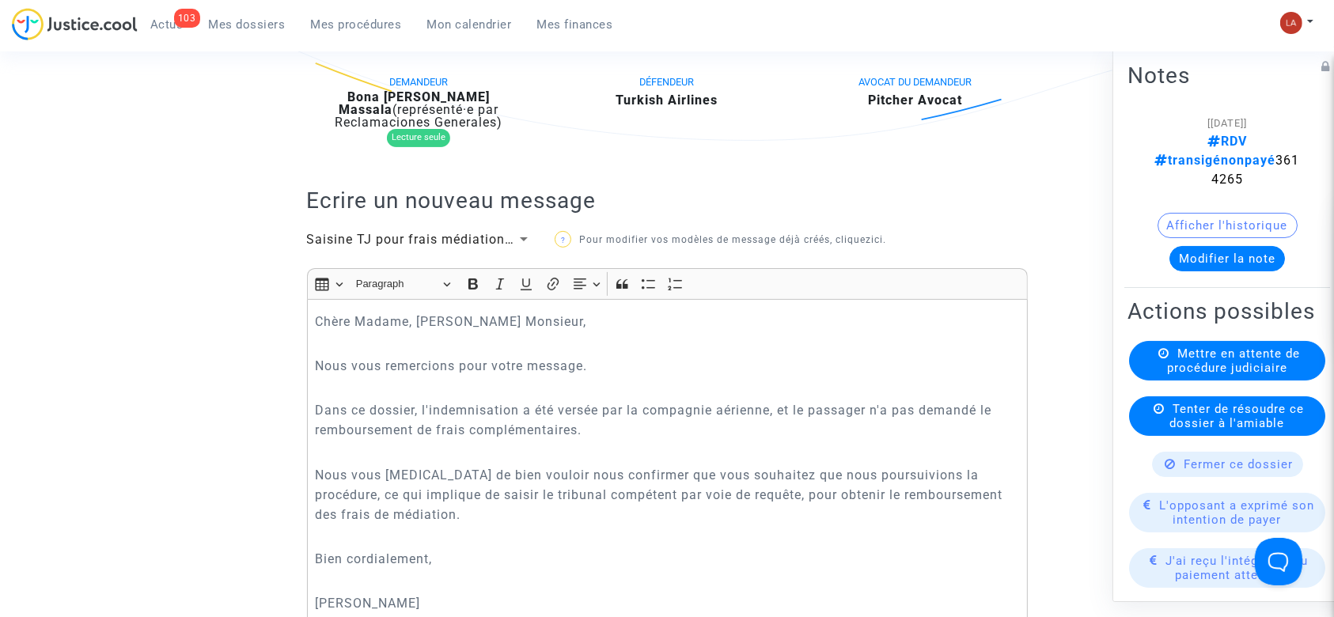
click at [374, 238] on span "Saisine TJ pour frais médiation RDV" at bounding box center [422, 239] width 230 height 15
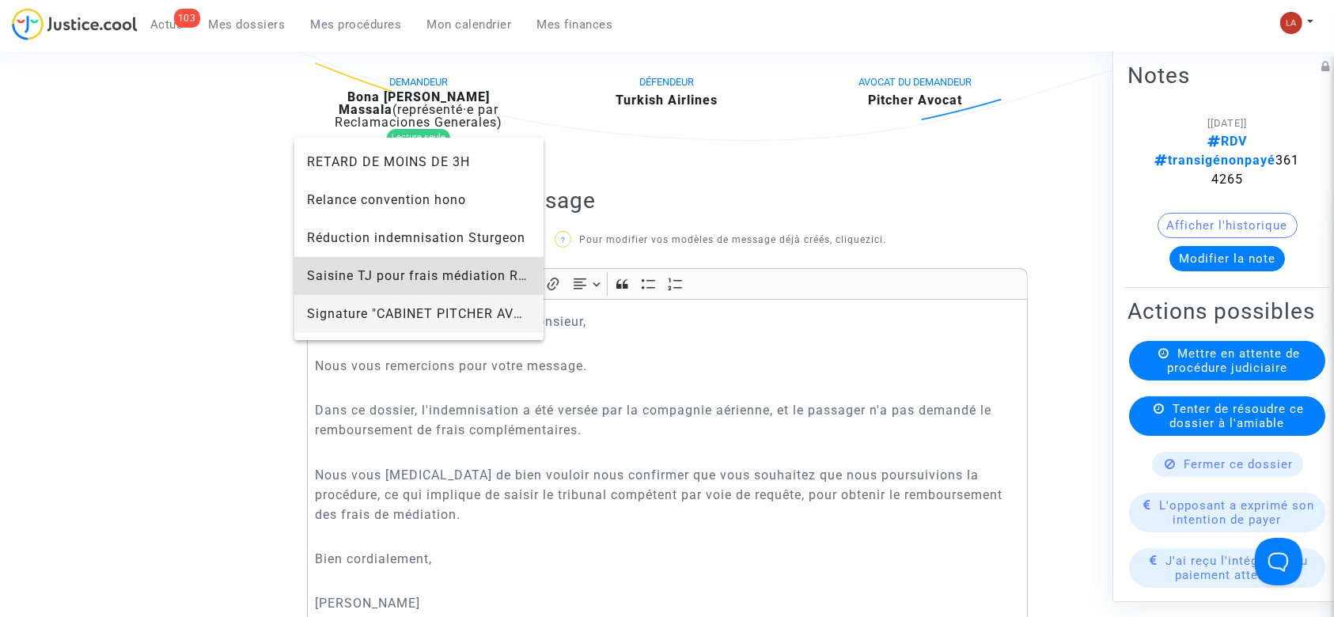
scroll to position [1513, 0]
click at [372, 308] on span "Signature "CABINET PITCHER AVOCAT"" at bounding box center [430, 314] width 246 height 15
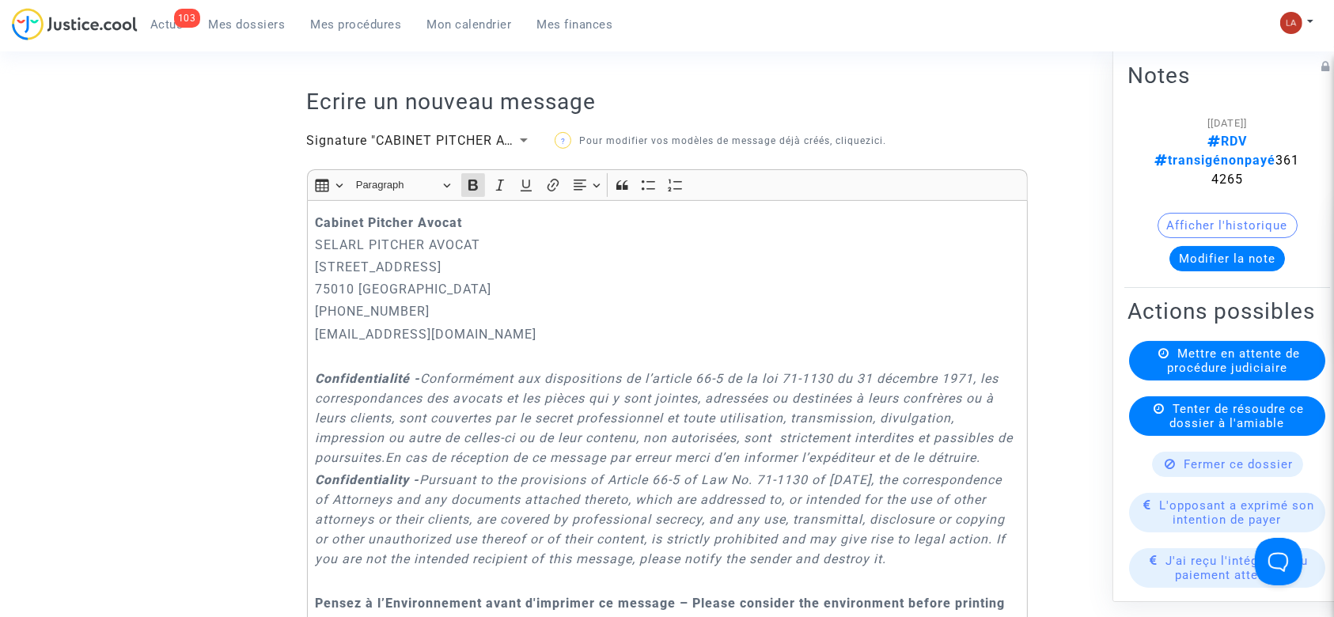
scroll to position [531, 0]
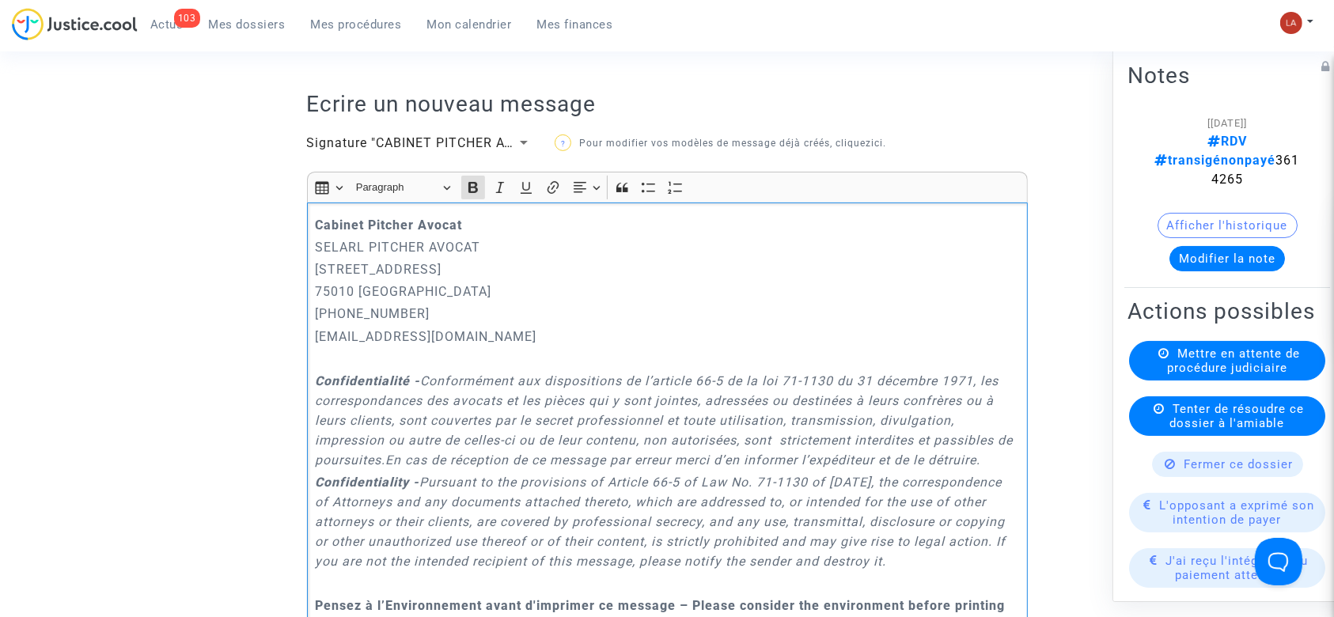
click at [317, 224] on strong "Cabinet Pitcher Avocat" at bounding box center [388, 225] width 147 height 15
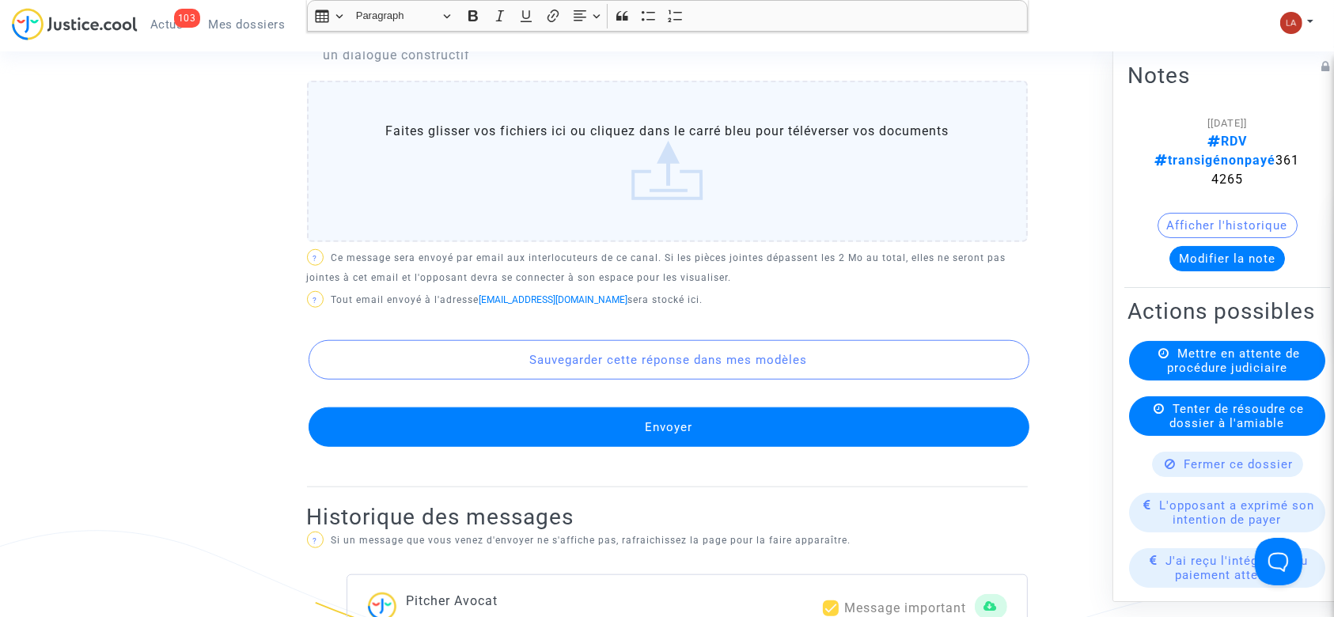
scroll to position [1489, 0]
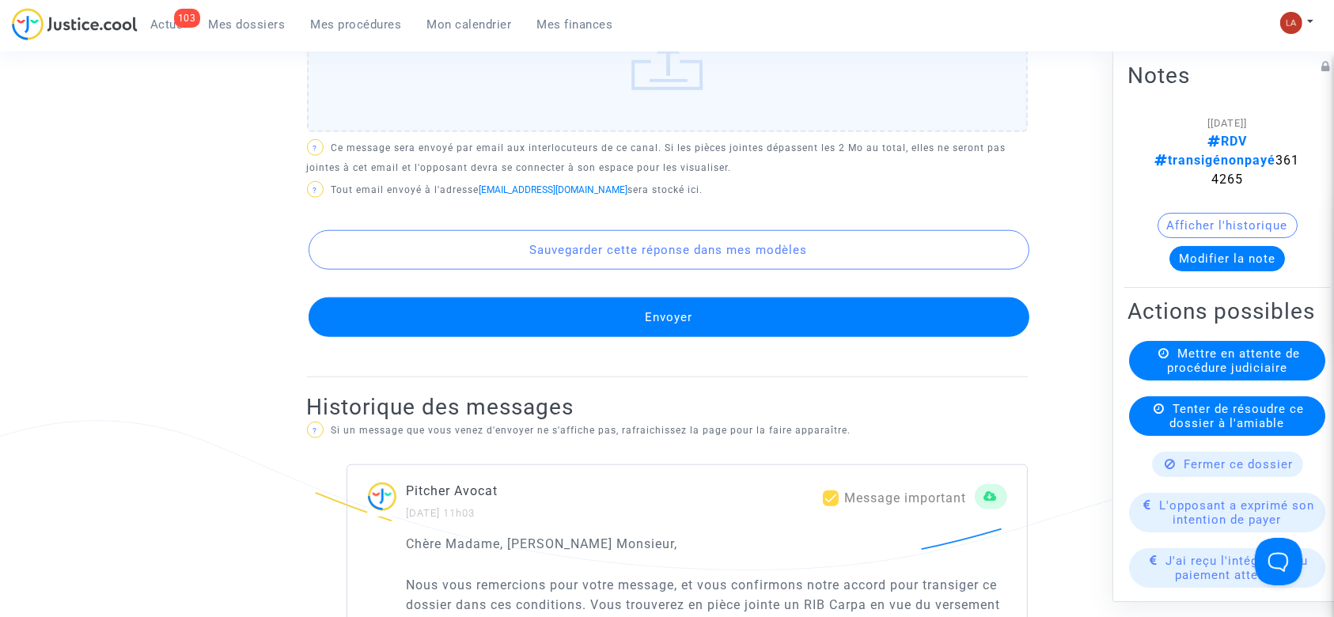
click at [711, 337] on button "Envoyer" at bounding box center [669, 318] width 721 height 40
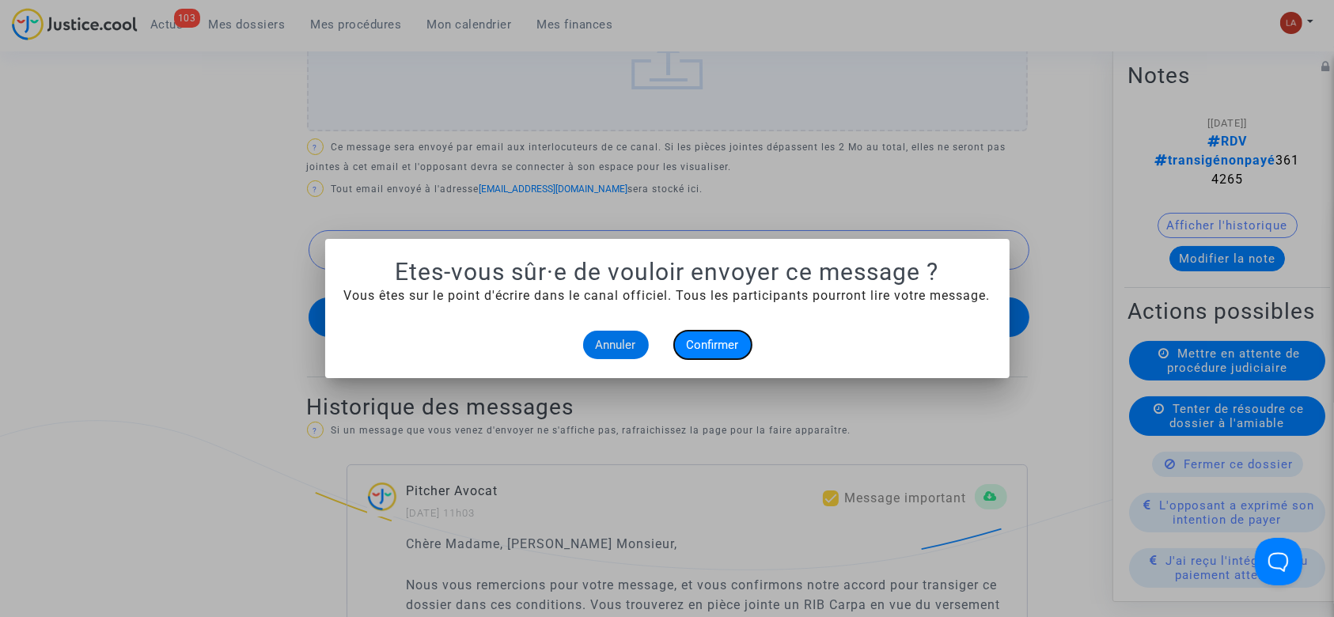
click at [703, 332] on button "Confirmer" at bounding box center [713, 345] width 78 height 28
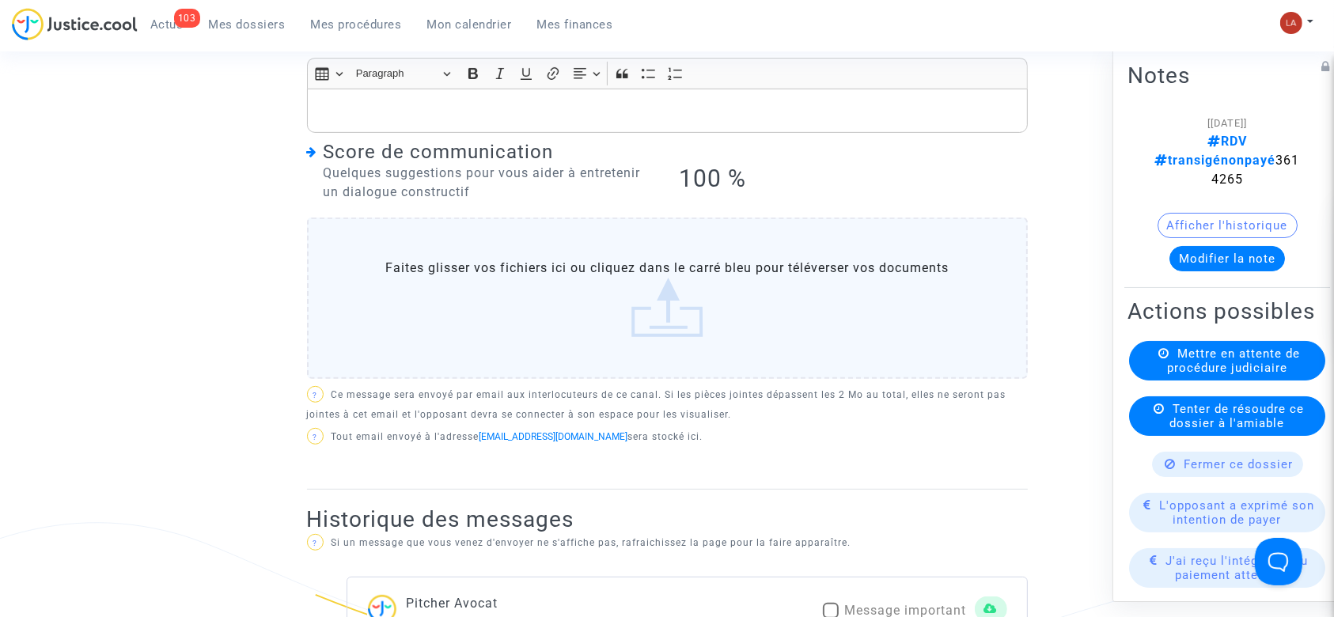
scroll to position [222, 0]
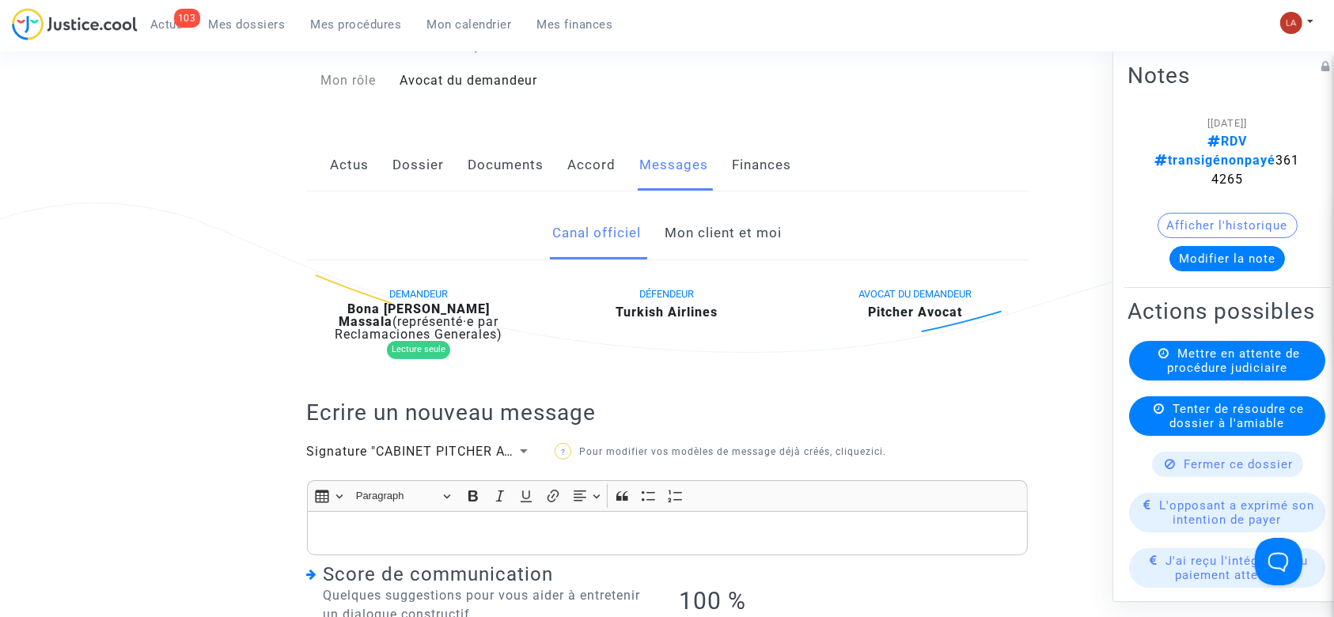
click at [613, 157] on link "Accord" at bounding box center [592, 165] width 48 height 52
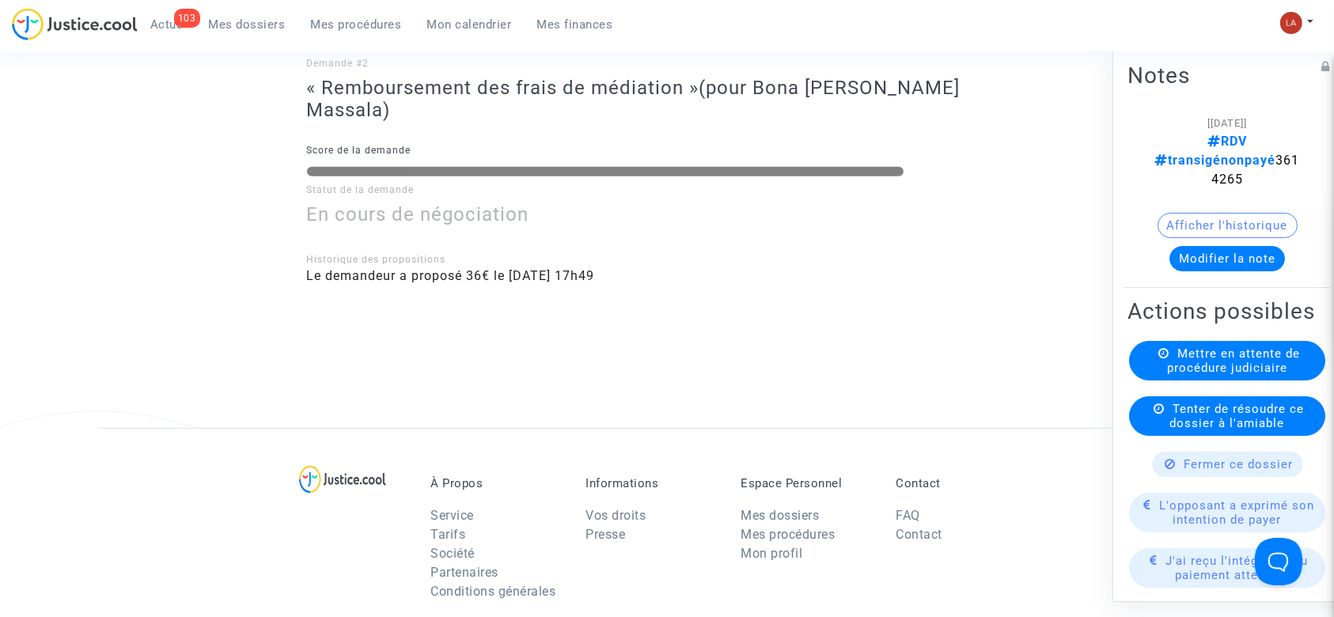
scroll to position [645, 0]
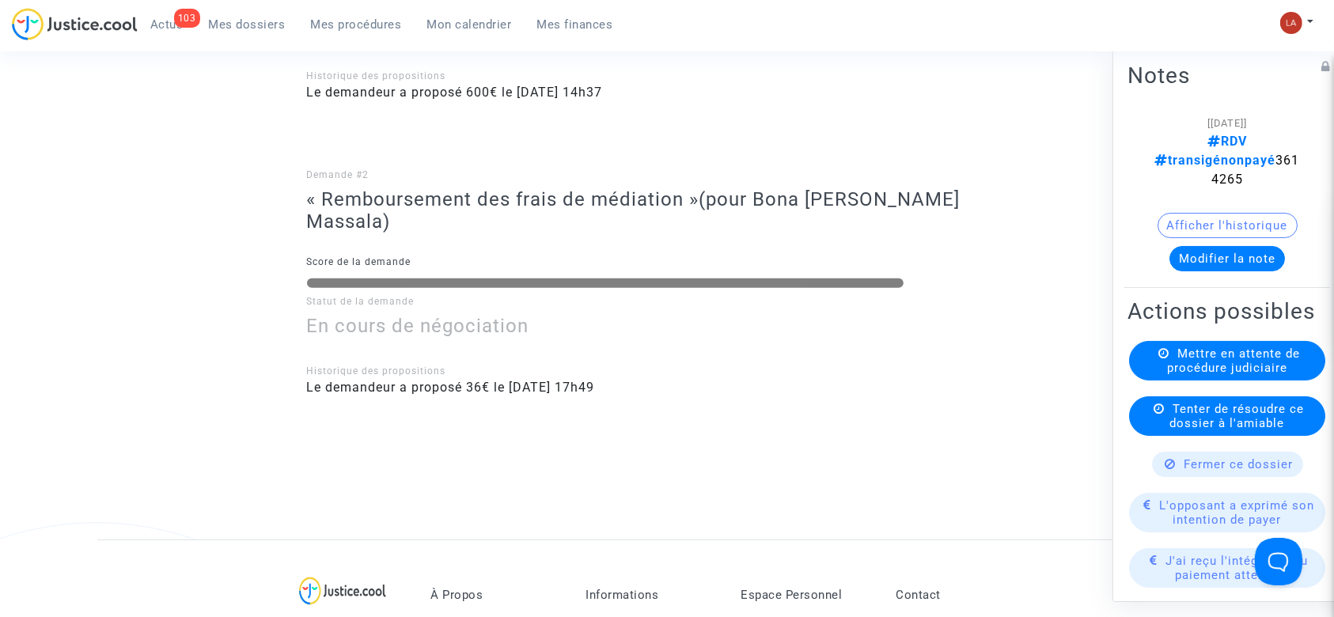
click at [1225, 514] on span "L'opposant a exprimé son intention de payer" at bounding box center [1237, 513] width 155 height 28
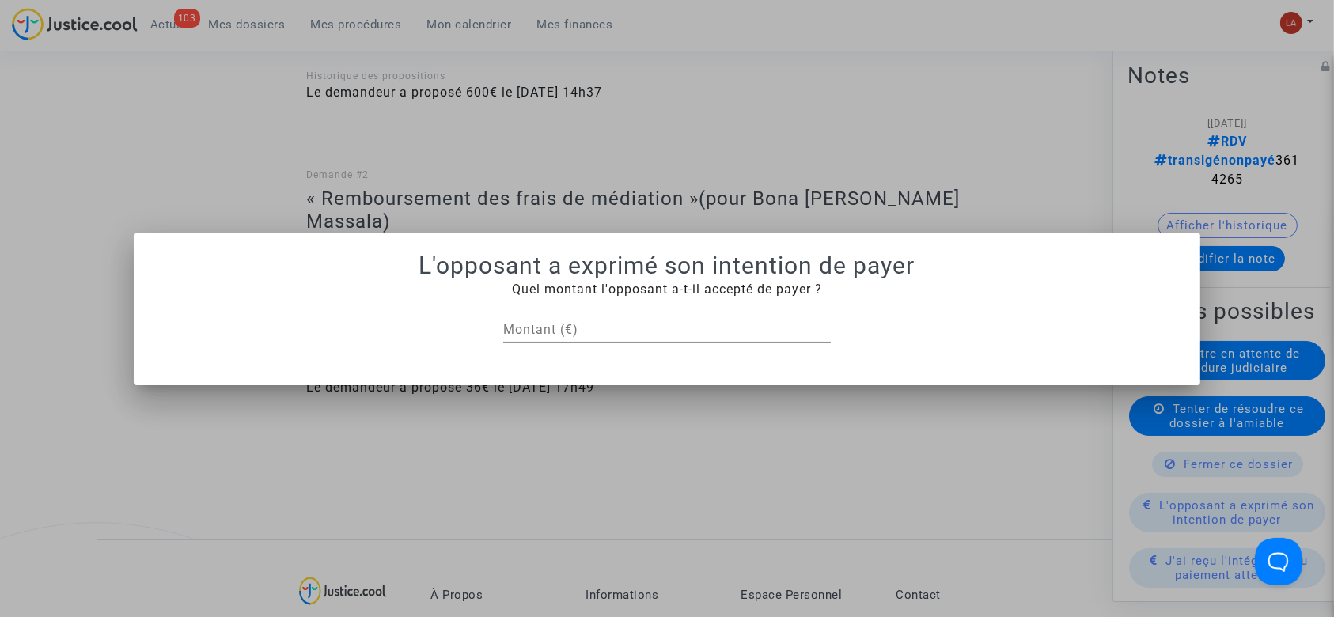
scroll to position [0, 0]
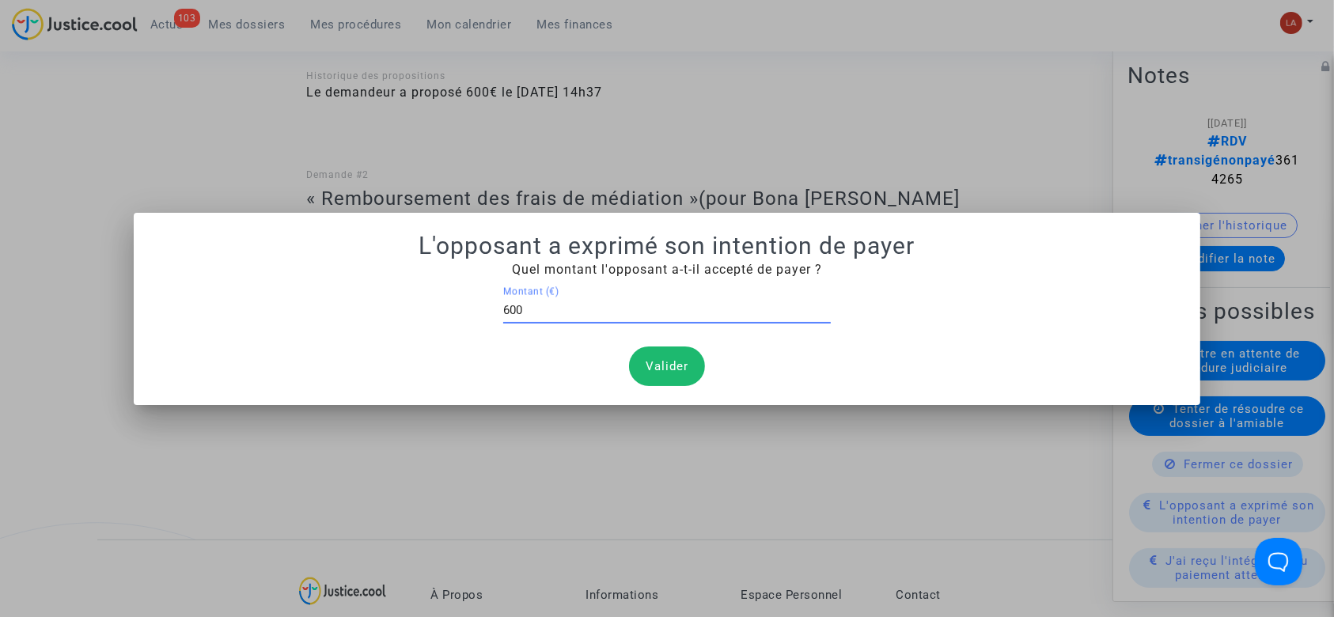
type input "600"
click at [681, 367] on button "Valider" at bounding box center [667, 367] width 76 height 40
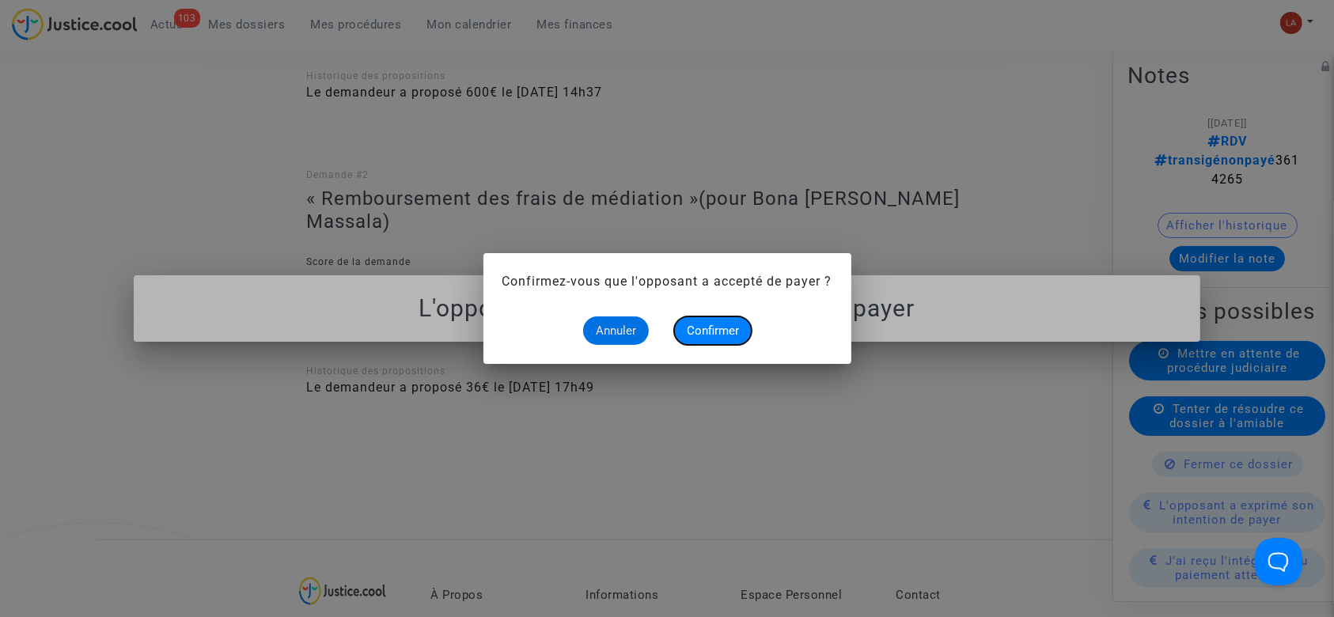
click at [725, 329] on span "Confirmer" at bounding box center [713, 331] width 52 height 14
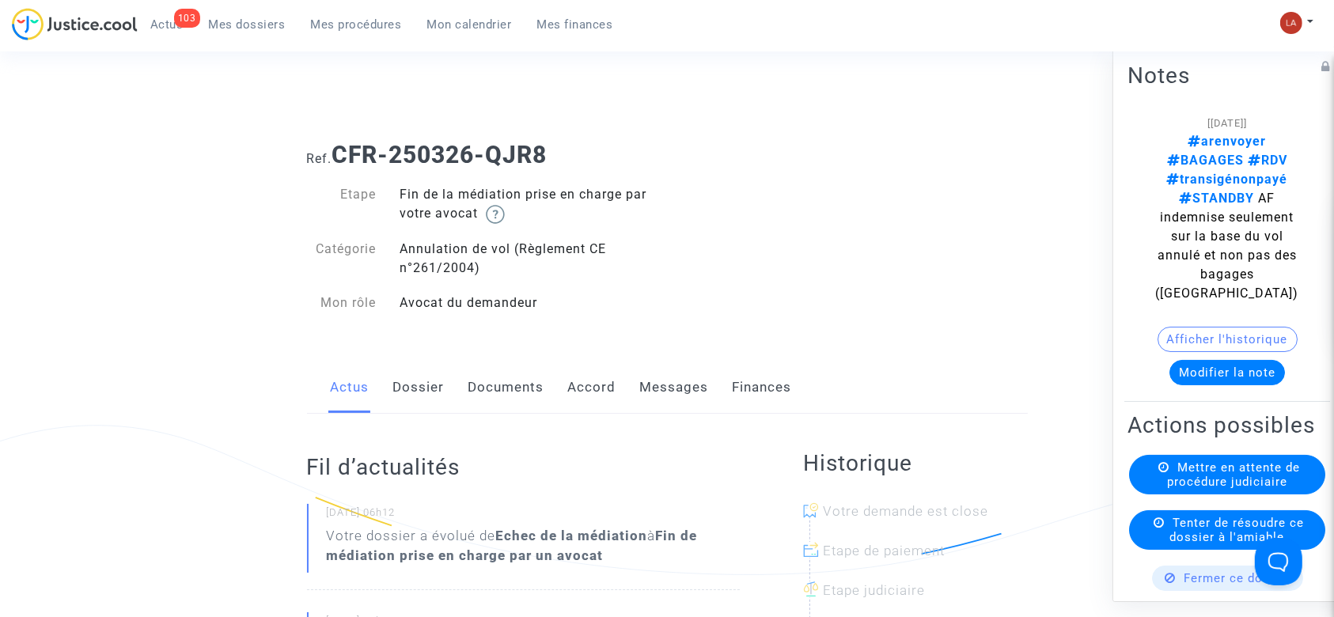
click at [415, 370] on link "Dossier" at bounding box center [418, 388] width 51 height 52
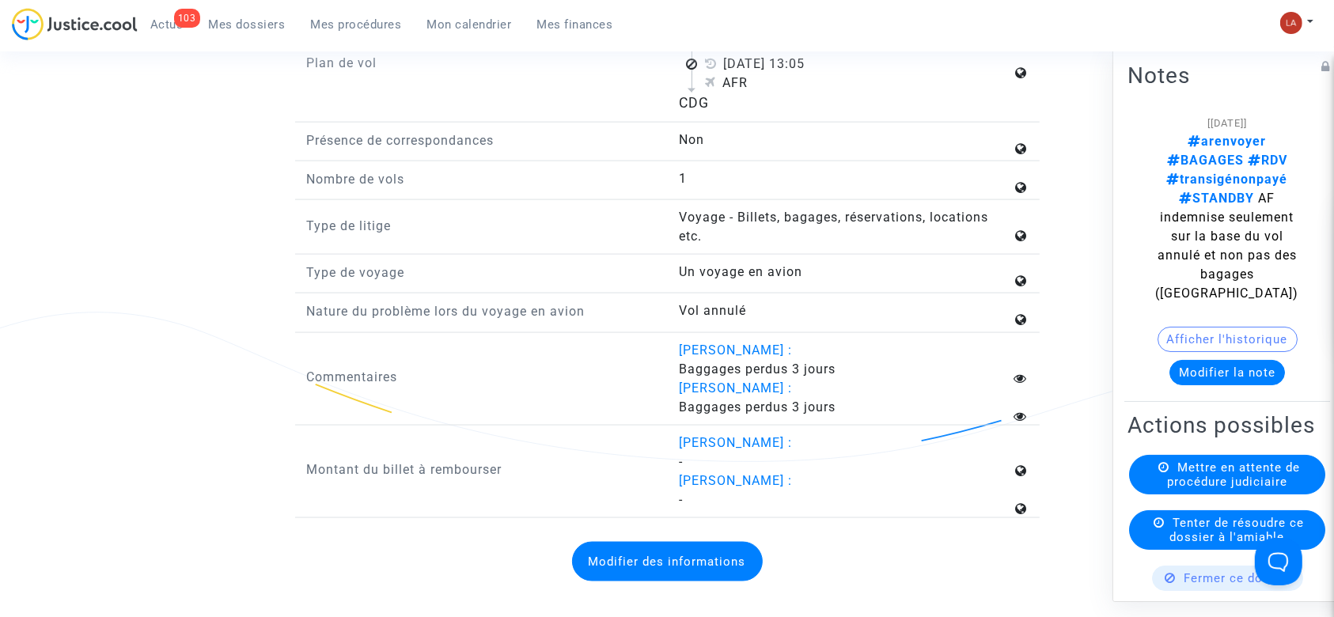
scroll to position [2426, 0]
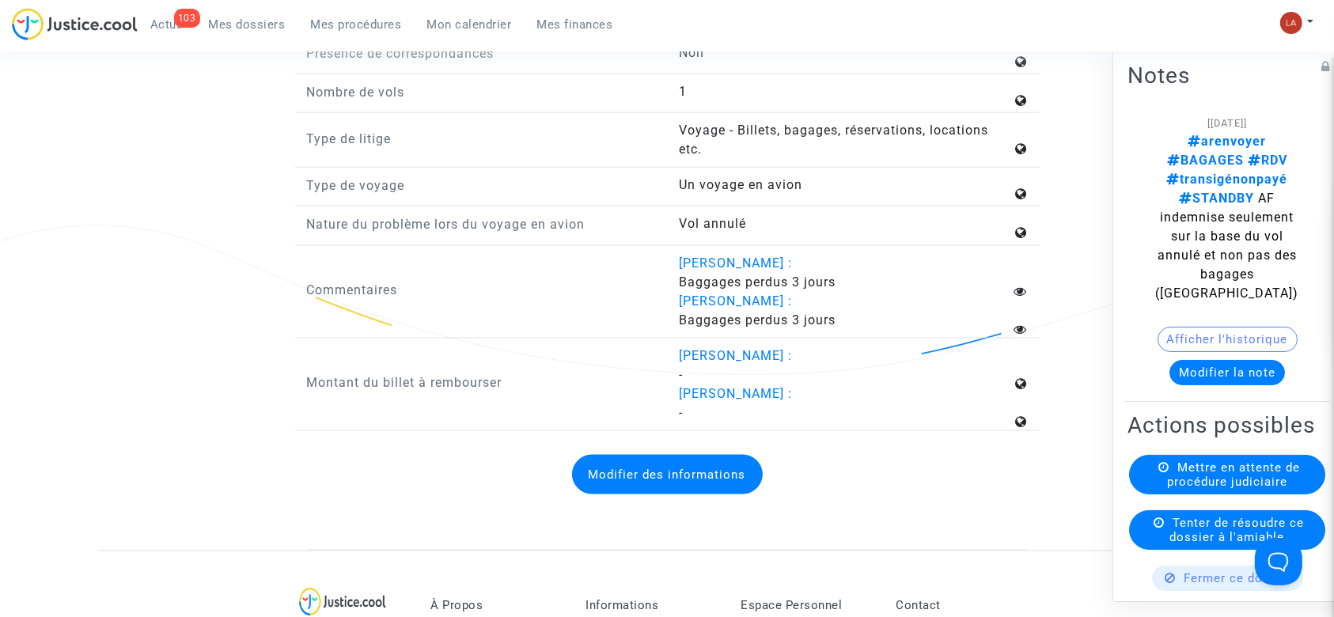
click at [1219, 360] on button "Modifier la note" at bounding box center [1228, 372] width 116 height 25
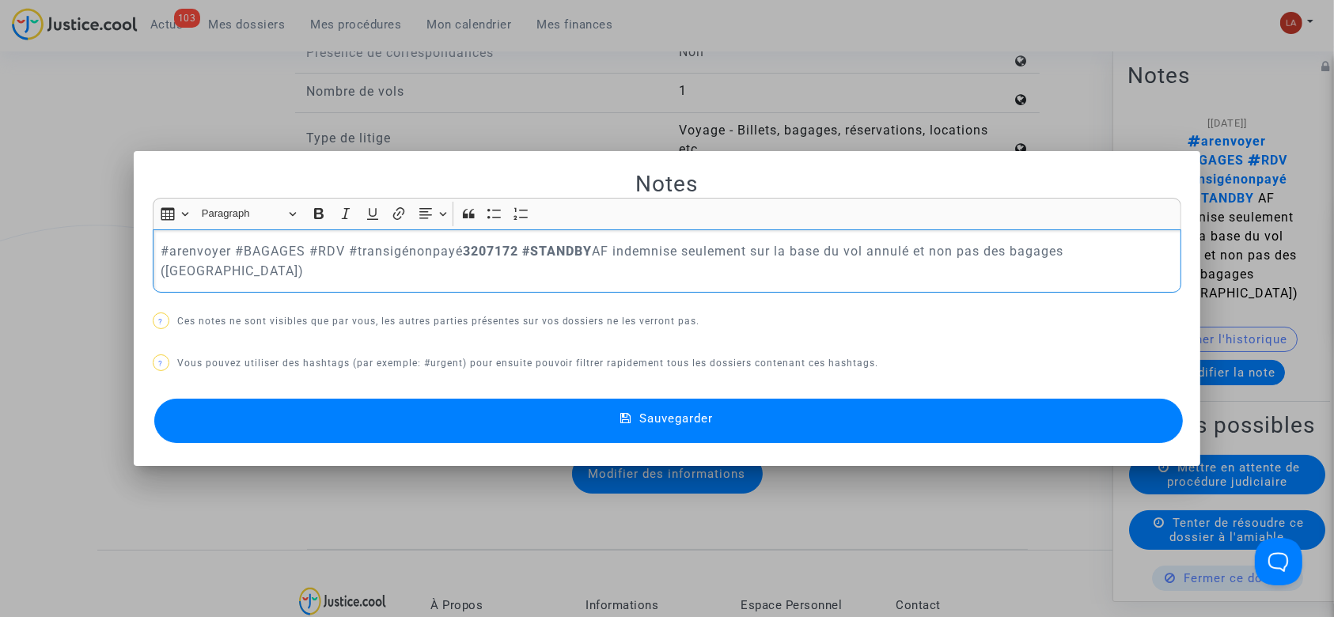
scroll to position [0, 0]
drag, startPoint x: 343, startPoint y: 261, endPoint x: 517, endPoint y: 267, distance: 173.4
click at [517, 267] on p "#arenvoyer #BAGAGES #RDV #transigénonpayé 3207172 #STANDBY AF indemnise seuleme…" at bounding box center [667, 261] width 1013 height 40
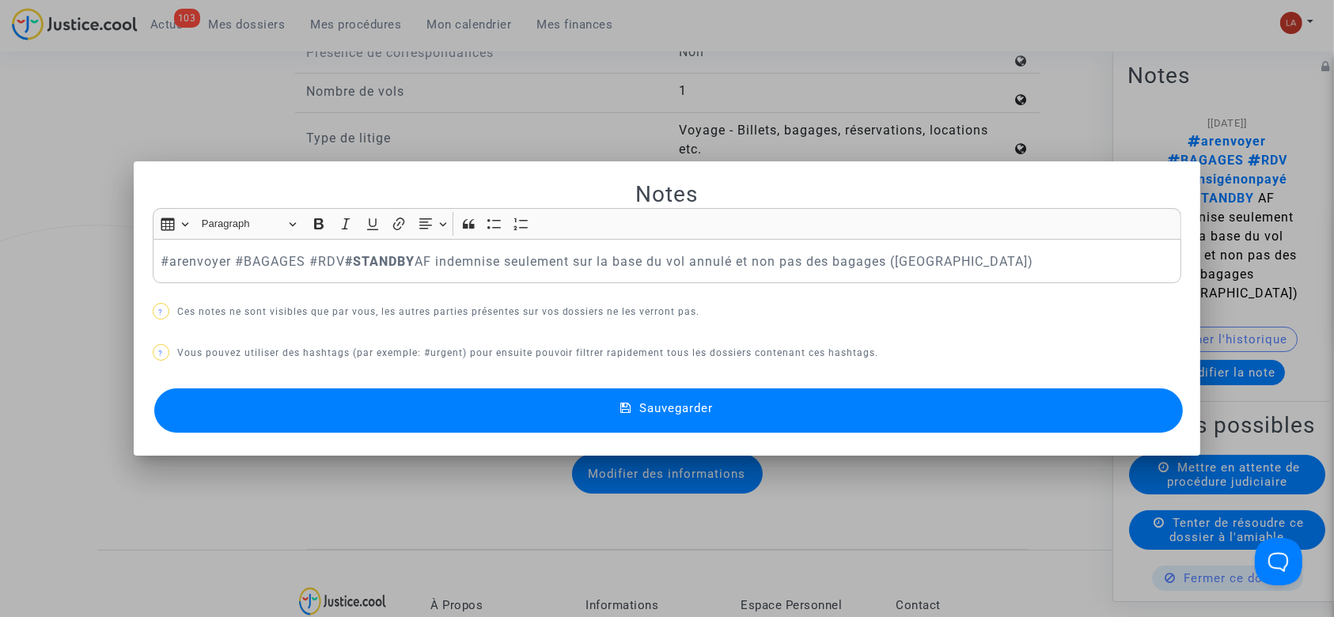
click at [465, 370] on div "Notes Rich Text Editor Insert table Insert table Heading Paragraph Paragraph He…" at bounding box center [668, 308] width 1030 height 257
click at [345, 255] on strong "#STANDBY" at bounding box center [380, 261] width 70 height 15
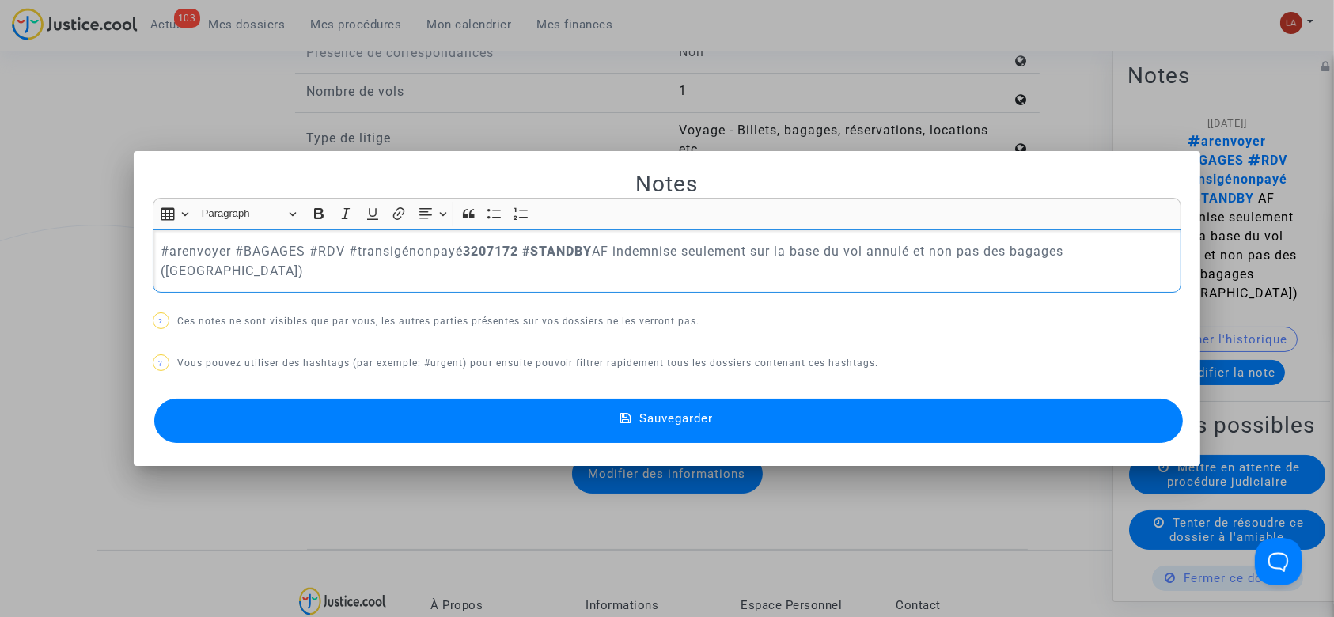
click at [418, 271] on p "#arenvoyer #BAGAGES #RDV #transigénonpayé 3207172 #STANDBY AF indemnise seuleme…" at bounding box center [667, 261] width 1013 height 40
click at [352, 256] on p "#arenvoyer #BAGAGES #RDV #transigénonpayé 3207172 #STANDBY AF indemnise seuleme…" at bounding box center [667, 261] width 1013 height 40
click at [670, 399] on button "Sauvegarder" at bounding box center [669, 421] width 1030 height 44
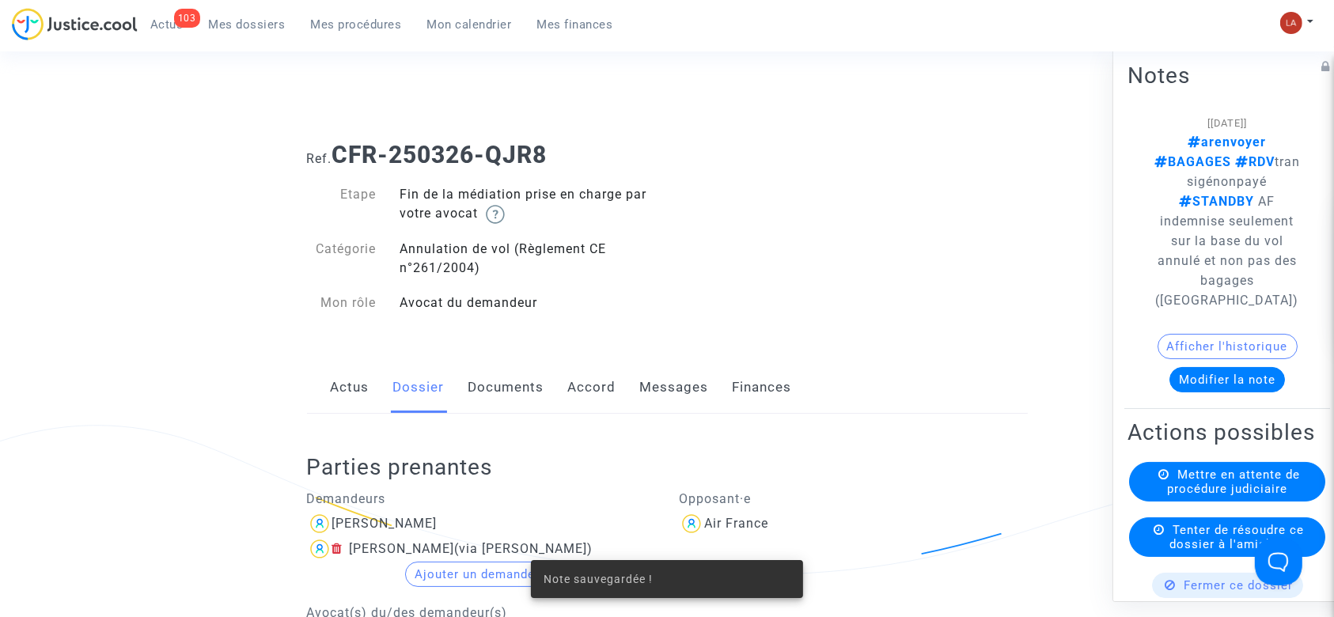
scroll to position [2426, 0]
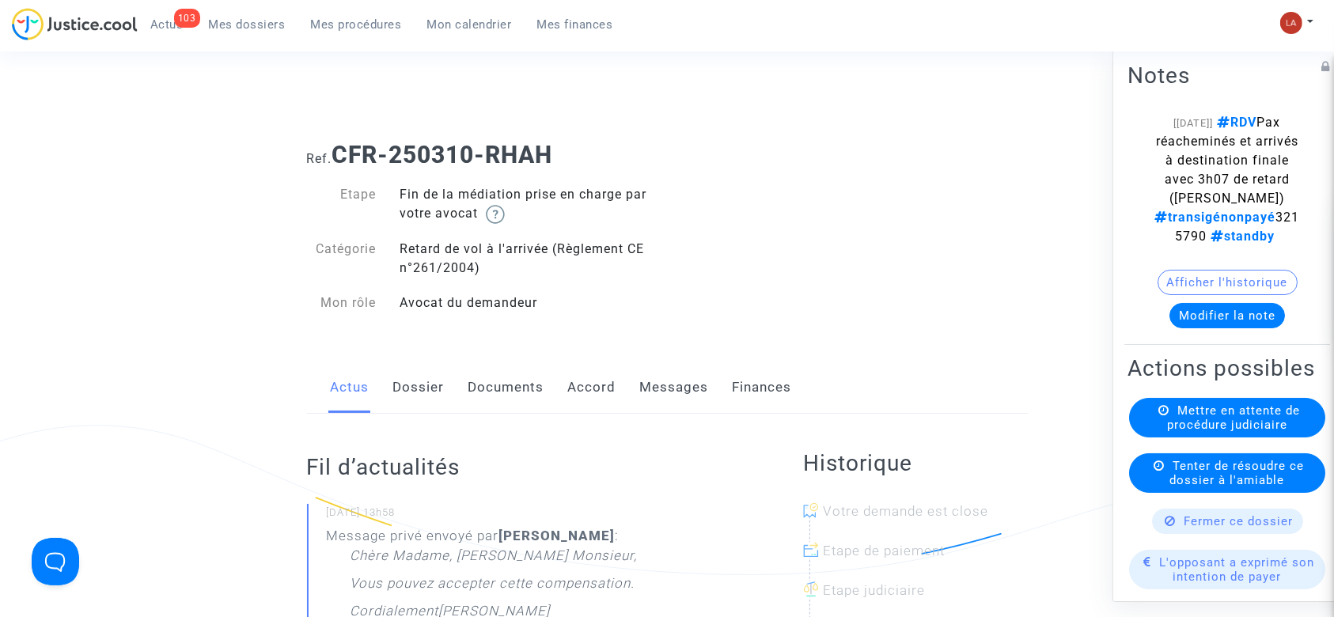
click at [412, 398] on link "Dossier" at bounding box center [418, 388] width 51 height 52
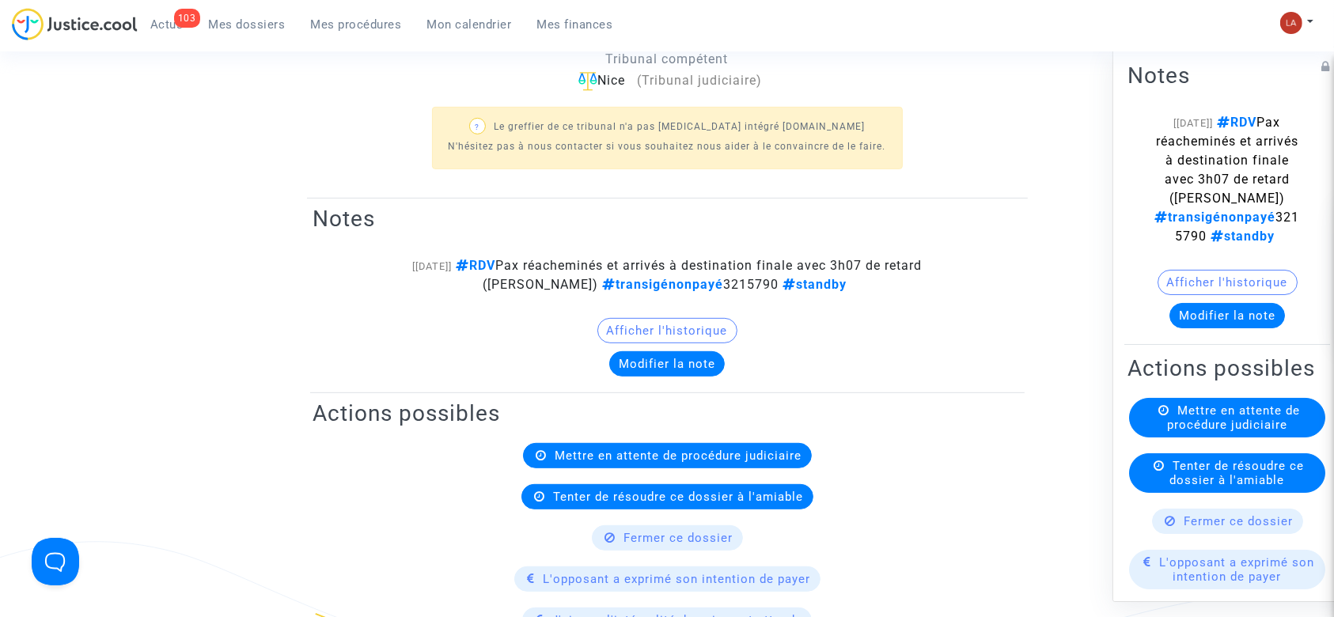
scroll to position [633, 0]
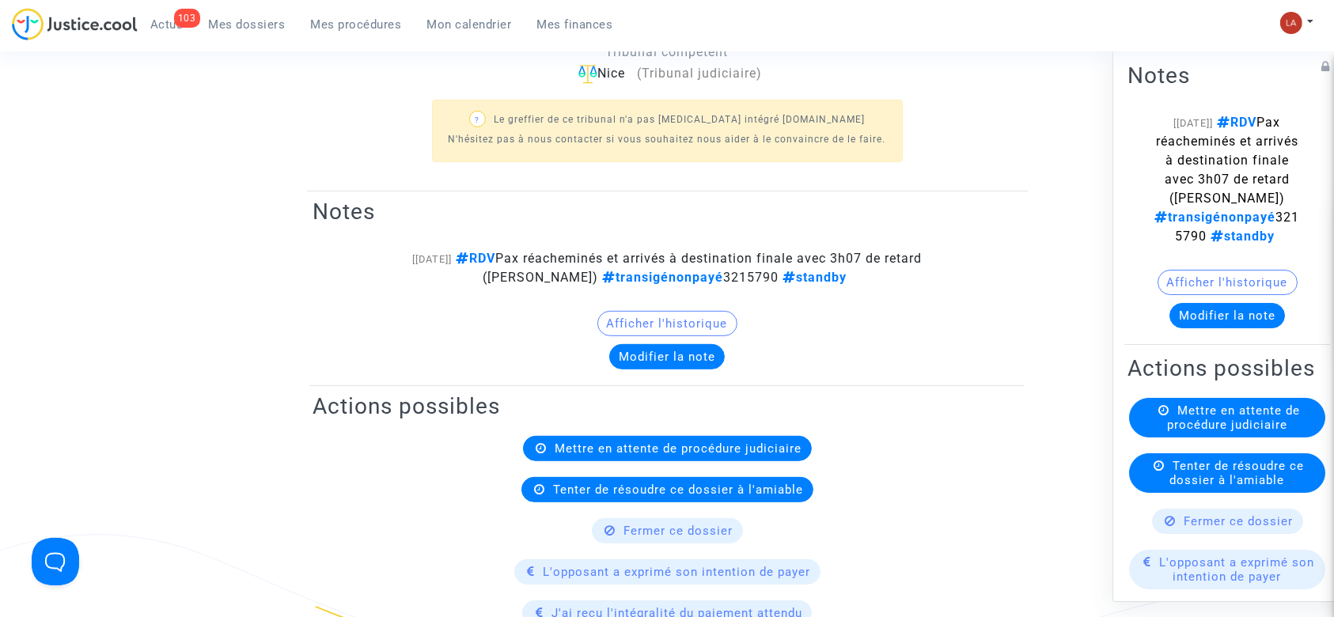
click at [1183, 244] on span "RDV Pax réacheminés et arrivés à destination finale avec 3h07 de retard (Hanane…" at bounding box center [1227, 179] width 145 height 129
copy span "3215790"
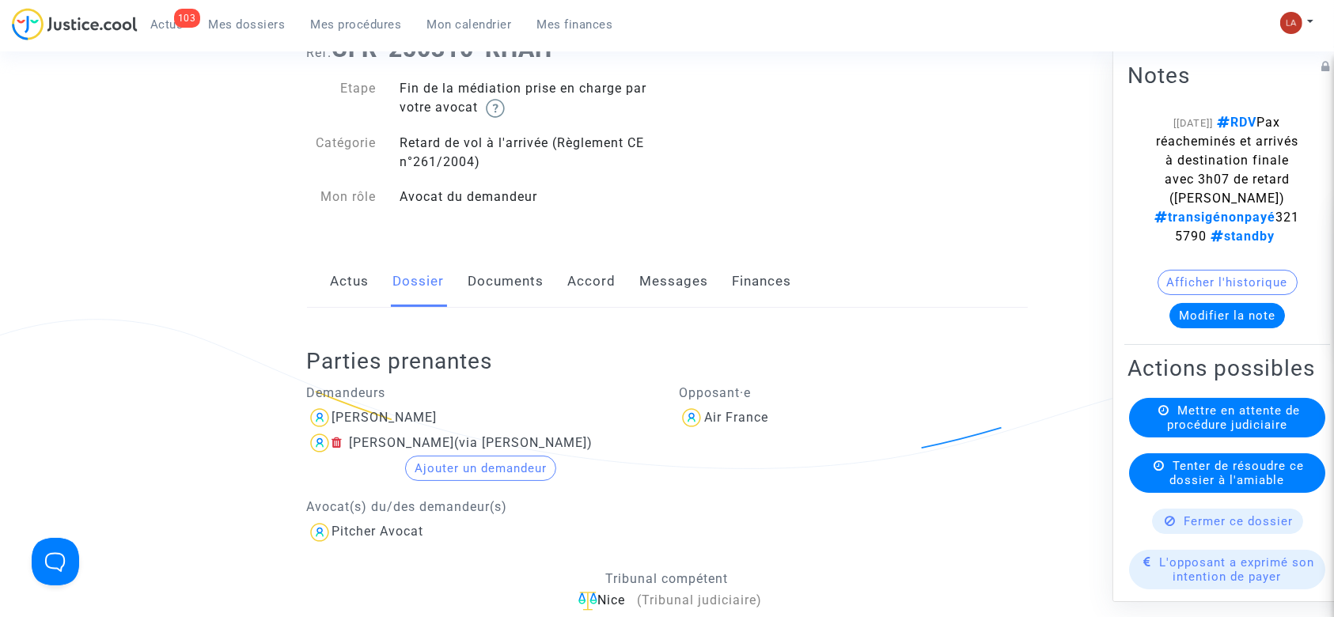
scroll to position [105, 0]
drag, startPoint x: 620, startPoint y: 277, endPoint x: 651, endPoint y: 281, distance: 31.1
click at [620, 277] on div "Actus Dossier Documents Accord Messages Finances" at bounding box center [667, 282] width 721 height 53
click at [659, 281] on link "Messages" at bounding box center [674, 282] width 69 height 52
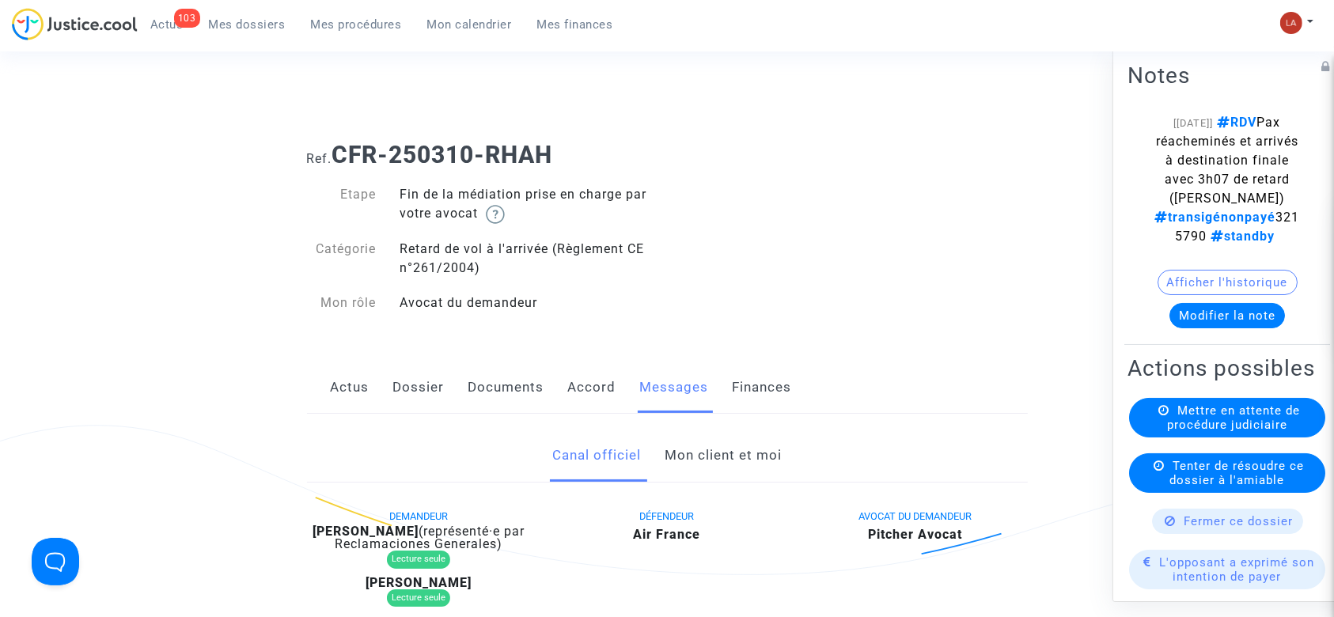
click at [504, 391] on link "Documents" at bounding box center [507, 388] width 76 height 52
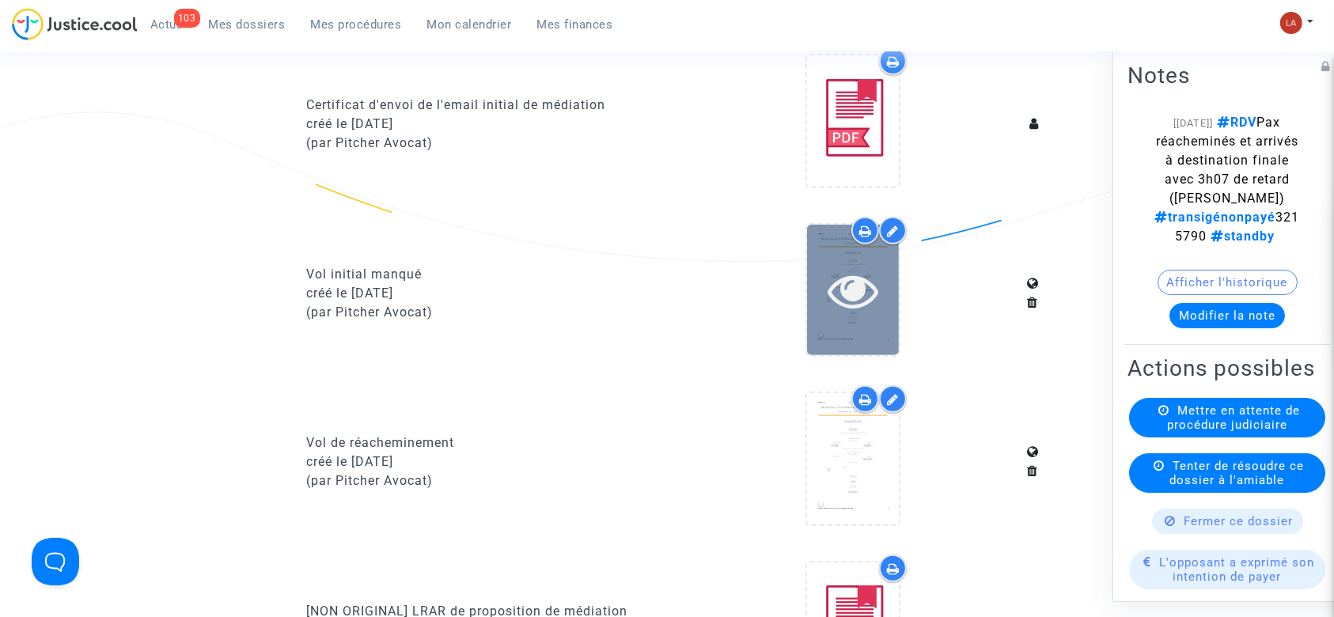
scroll to position [1055, 0]
click at [846, 271] on icon at bounding box center [853, 291] width 51 height 51
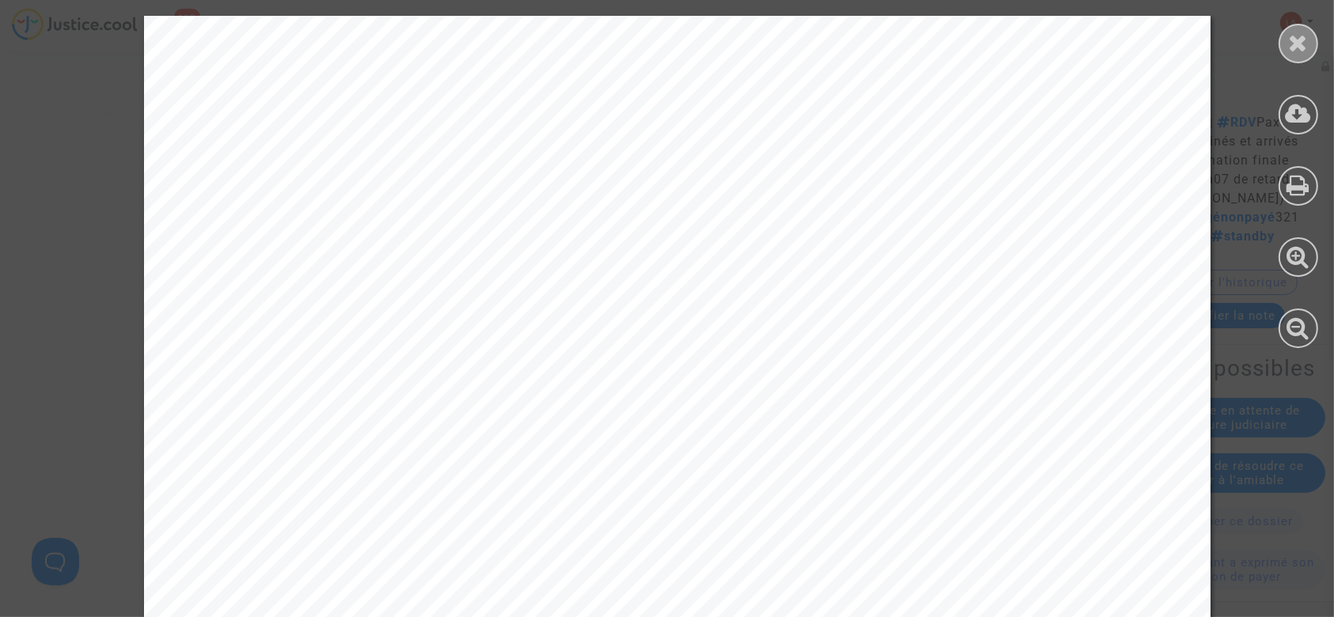
click at [1287, 48] on div at bounding box center [1299, 44] width 40 height 40
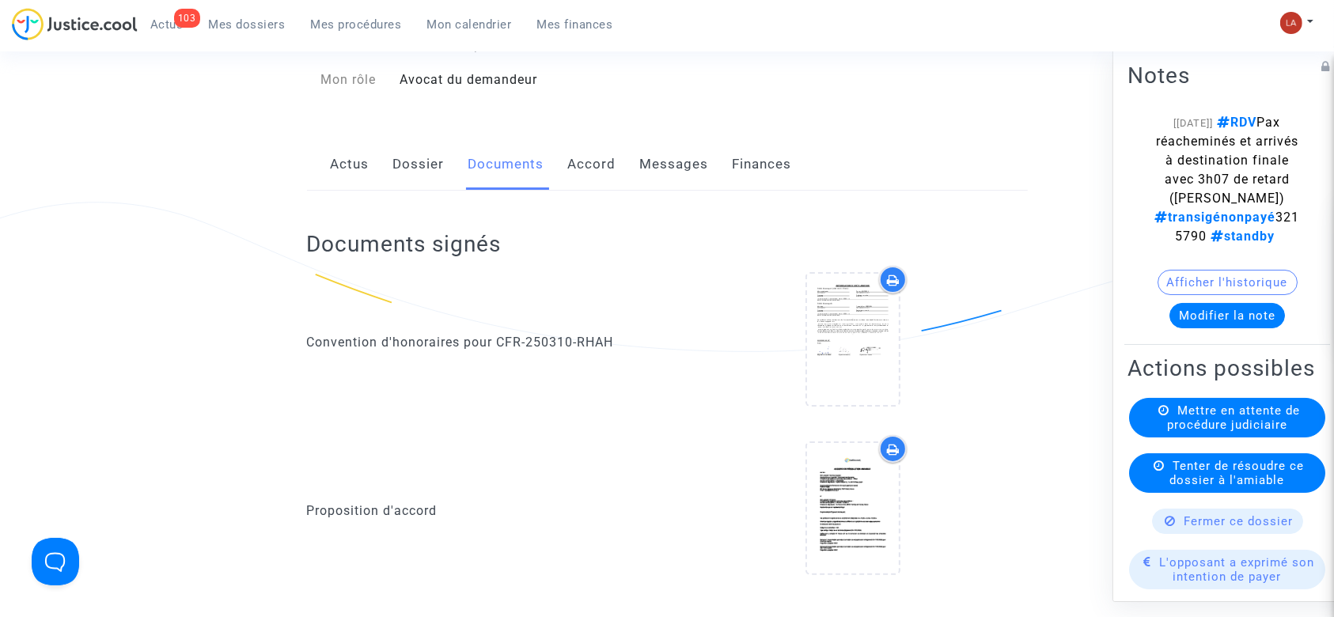
scroll to position [0, 0]
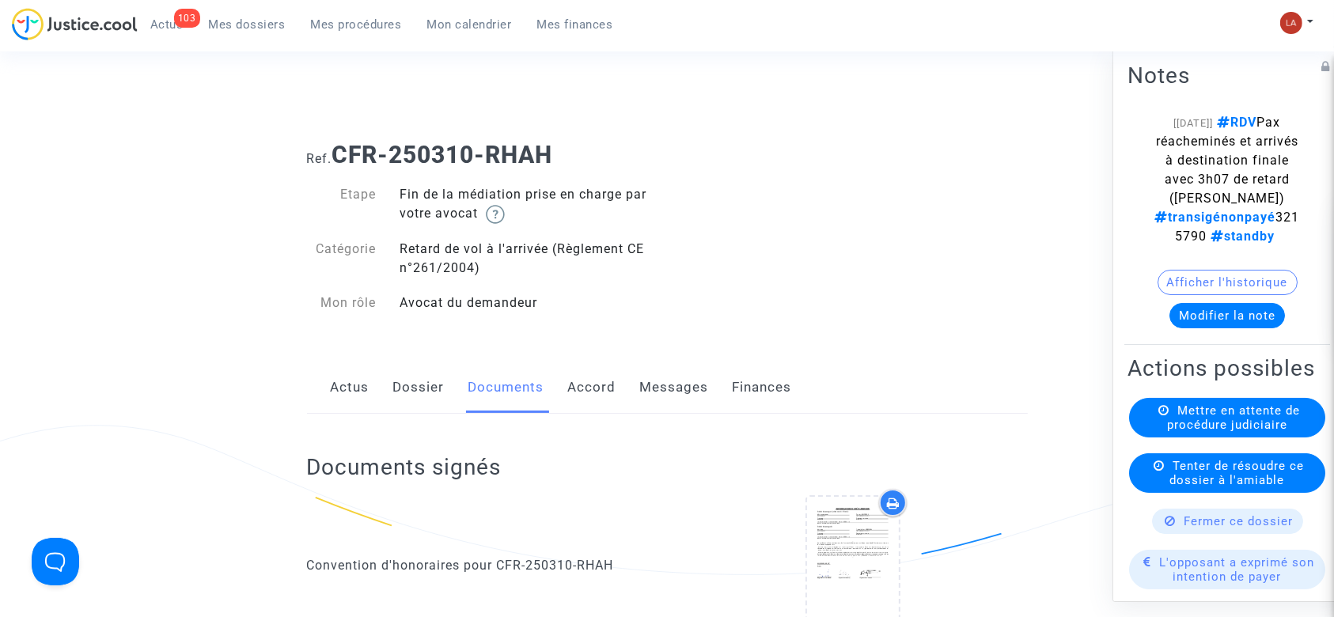
drag, startPoint x: 393, startPoint y: 385, endPoint x: 453, endPoint y: 367, distance: 62.1
click at [394, 385] on link "Dossier" at bounding box center [418, 388] width 51 height 52
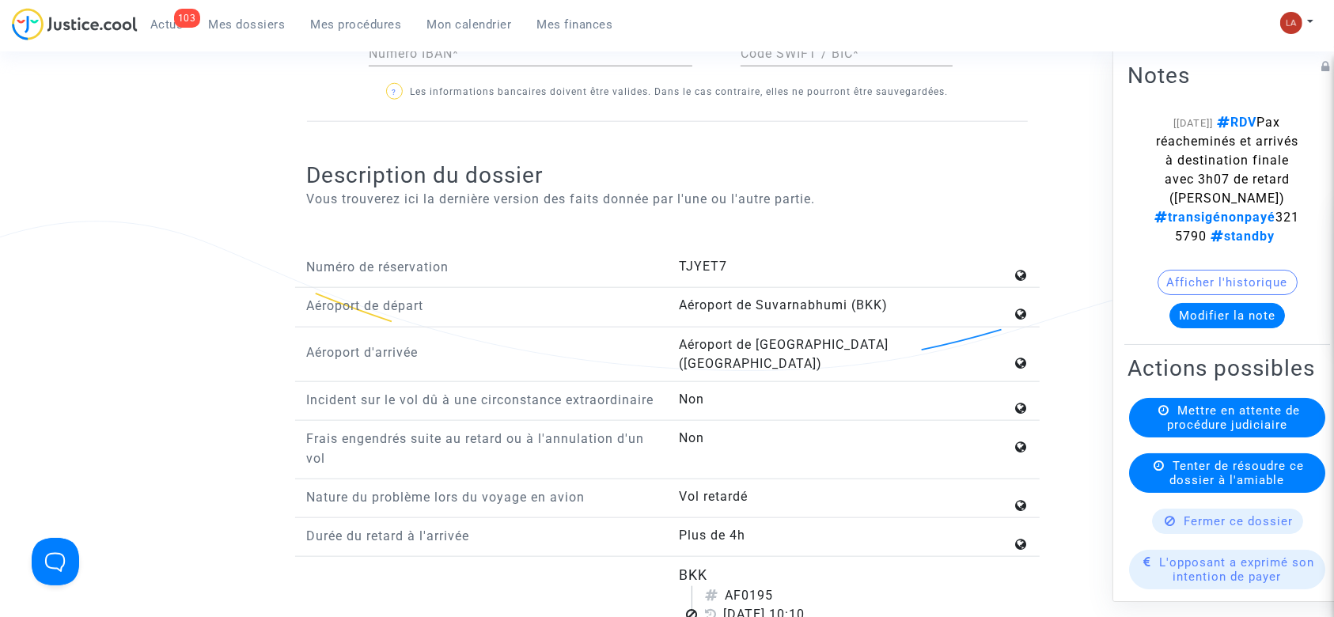
drag, startPoint x: 1242, startPoint y: 316, endPoint x: 869, endPoint y: 370, distance: 377.5
click at [1242, 303] on div "Afficher l'historique" at bounding box center [1227, 286] width 199 height 33
click at [1213, 328] on button "Modifier la note" at bounding box center [1228, 315] width 116 height 25
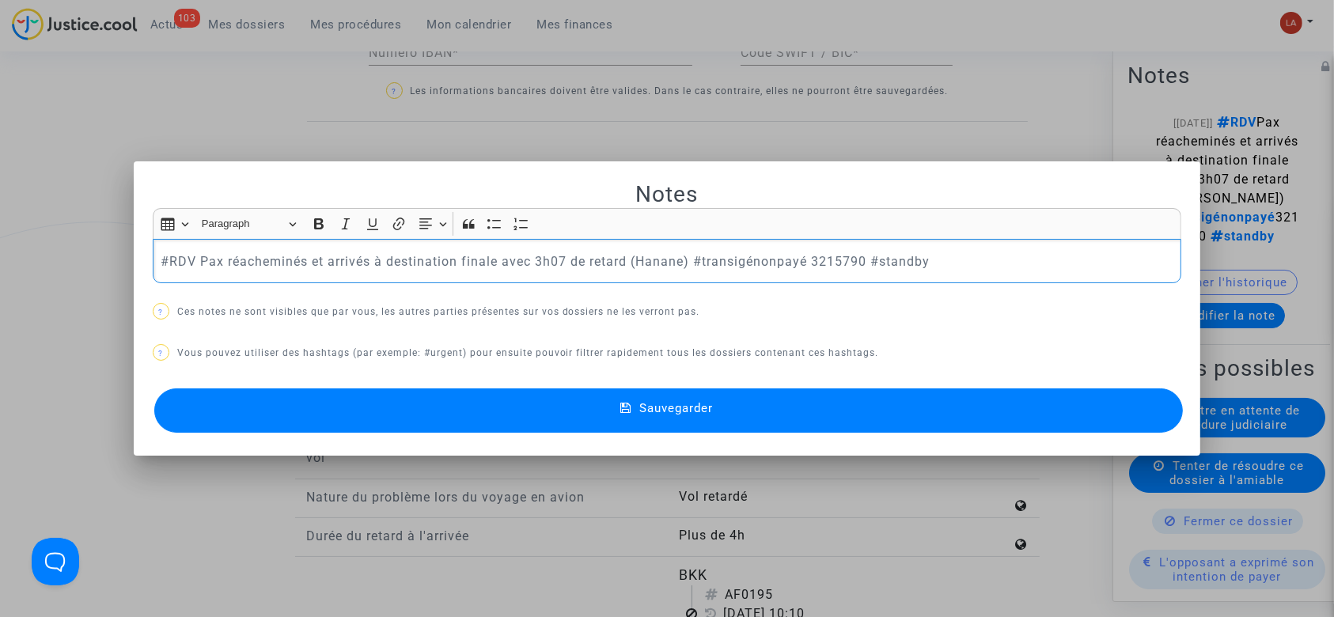
click at [827, 121] on div at bounding box center [667, 308] width 1334 height 617
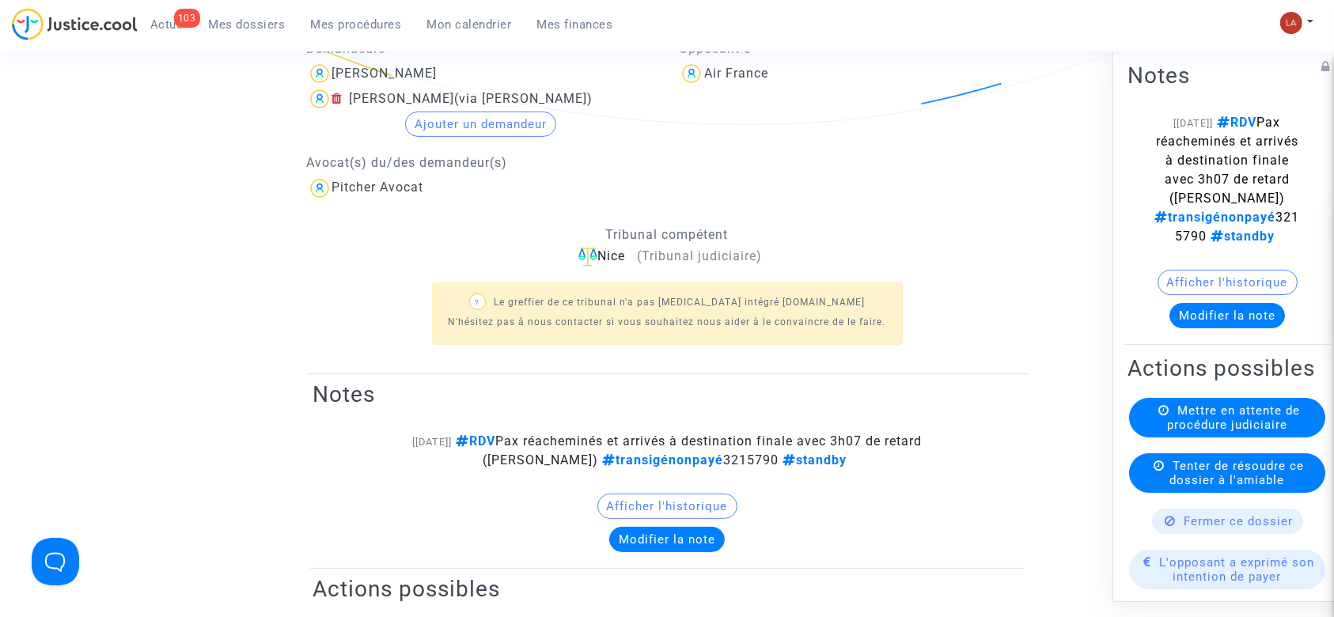
scroll to position [211, 0]
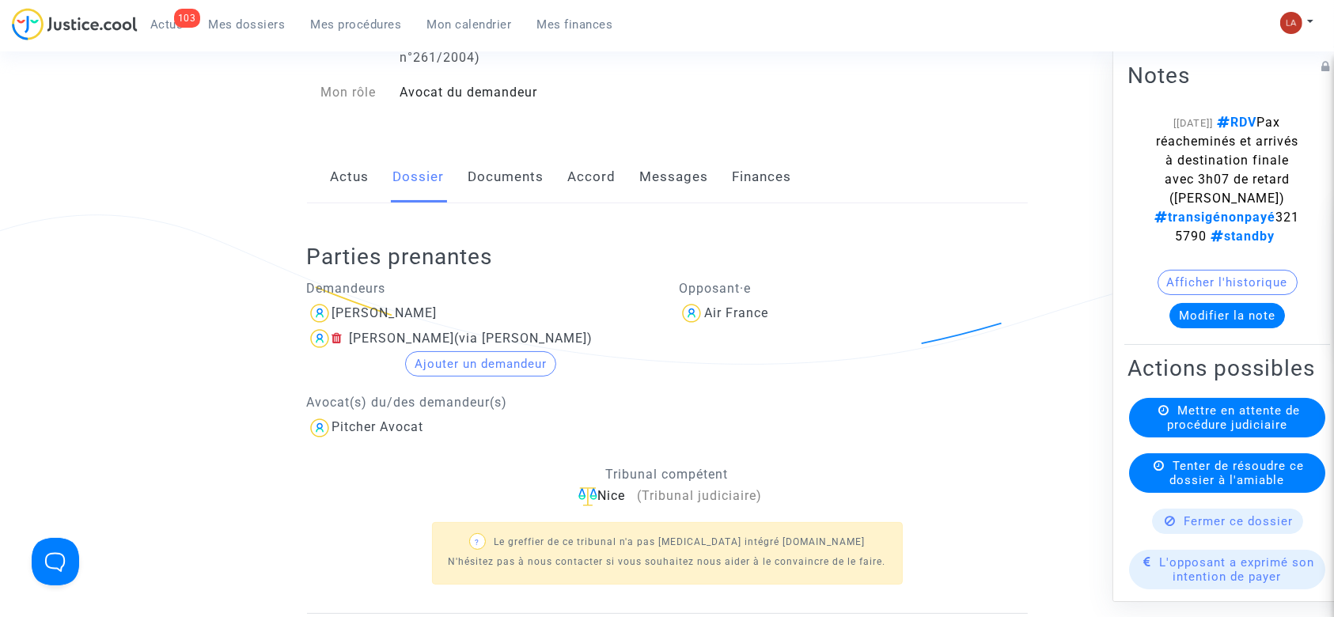
click at [1190, 328] on button "Modifier la note" at bounding box center [1228, 315] width 116 height 25
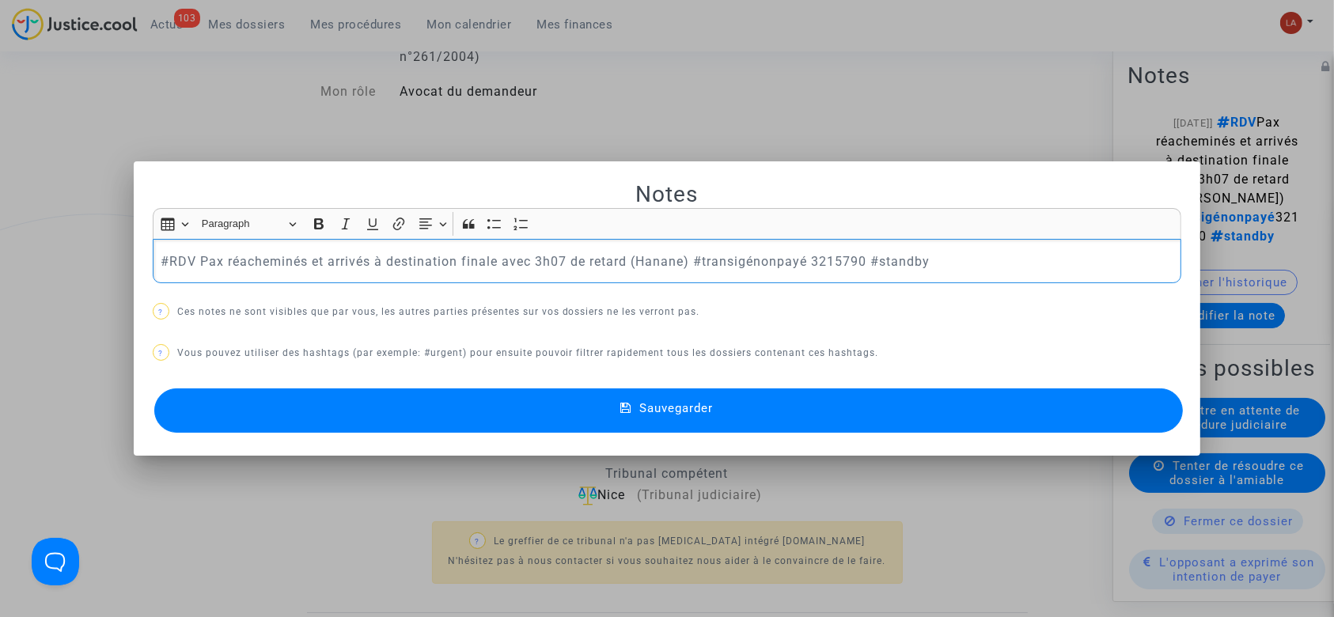
drag, startPoint x: 912, startPoint y: 259, endPoint x: 986, endPoint y: 258, distance: 74.4
click at [984, 258] on p "#RDV Pax réacheminés et arrivés à destination finale avec 3h07 de retard (Hanan…" at bounding box center [667, 262] width 1013 height 20
click at [782, 263] on p "#RDV Pax réacheminés et arrivés à destination finale avec 3h07 de retard (Hanan…" at bounding box center [667, 262] width 1013 height 20
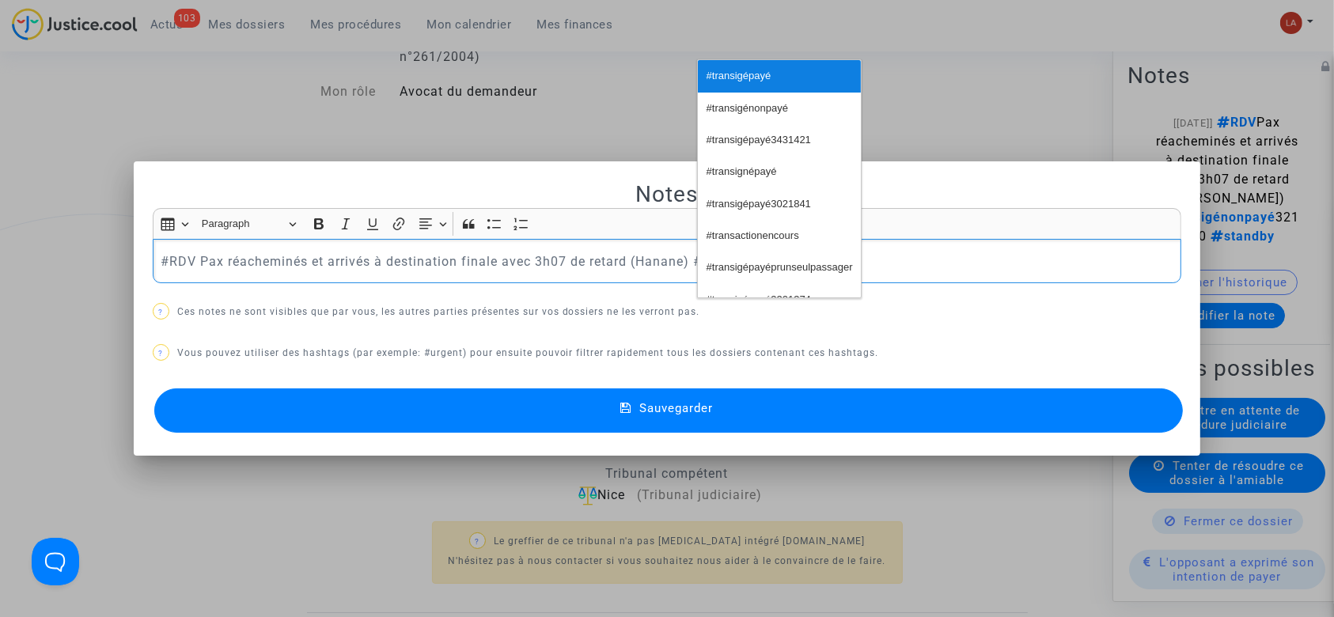
click at [723, 78] on span "#transigépayé" at bounding box center [739, 76] width 65 height 23
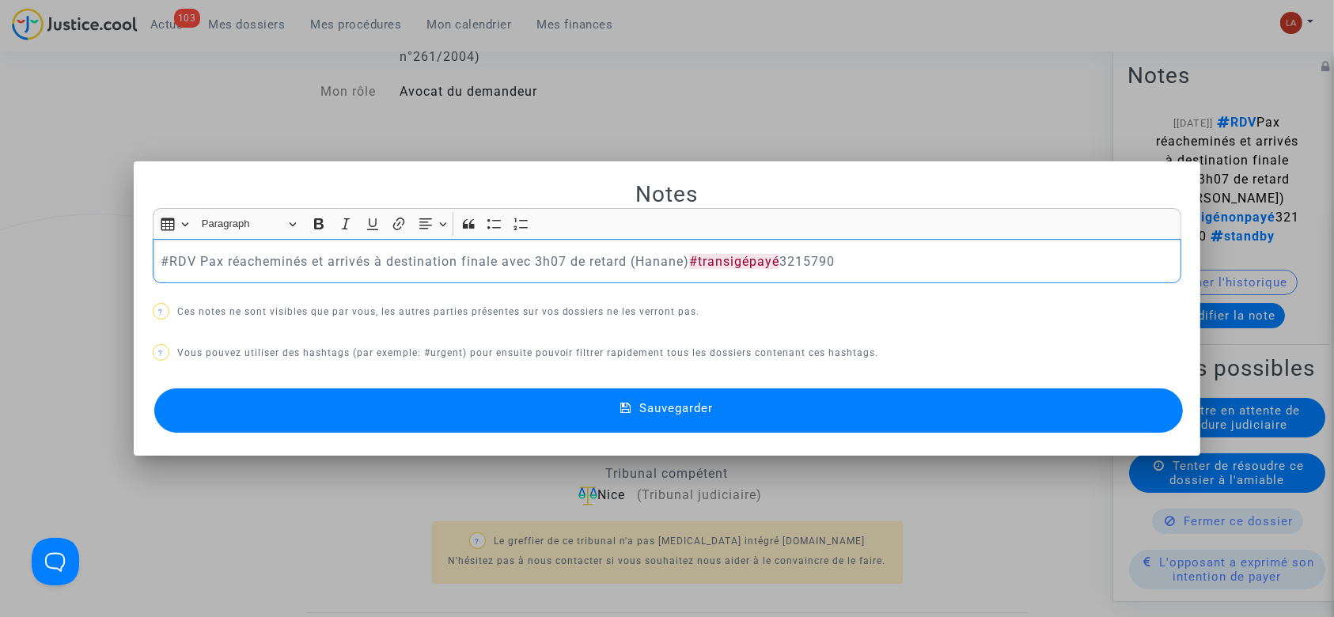
click at [685, 407] on span "Sauvegarder" at bounding box center [676, 408] width 74 height 14
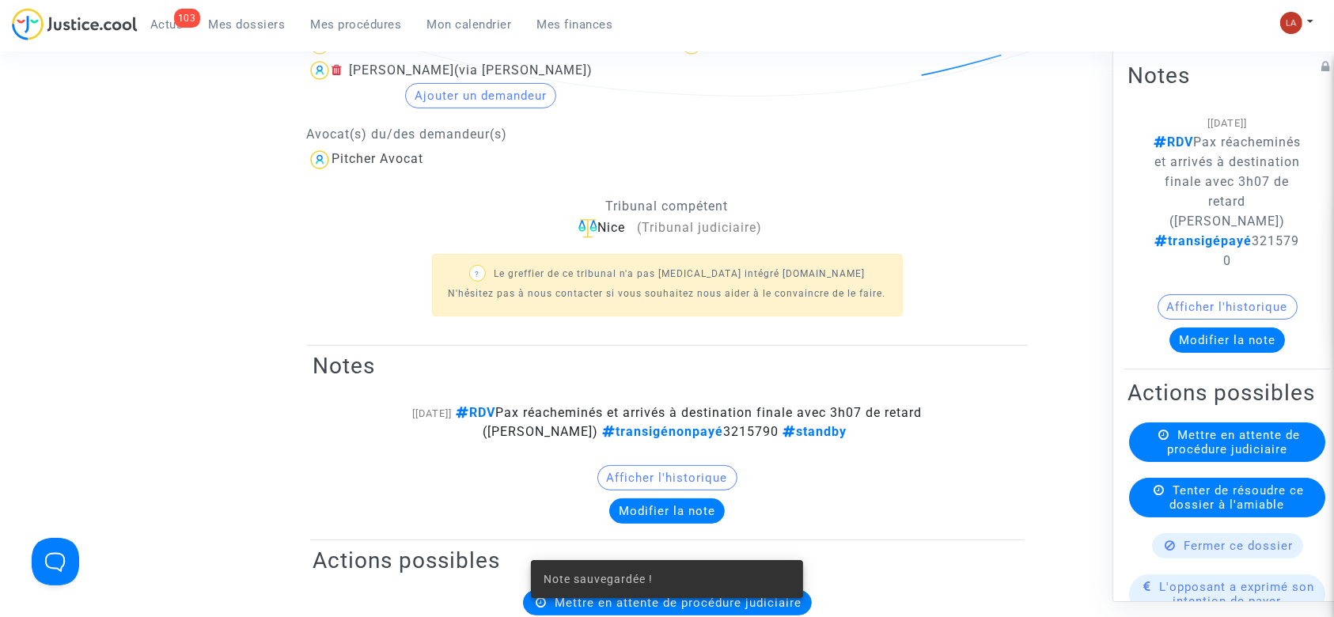
scroll to position [738, 0]
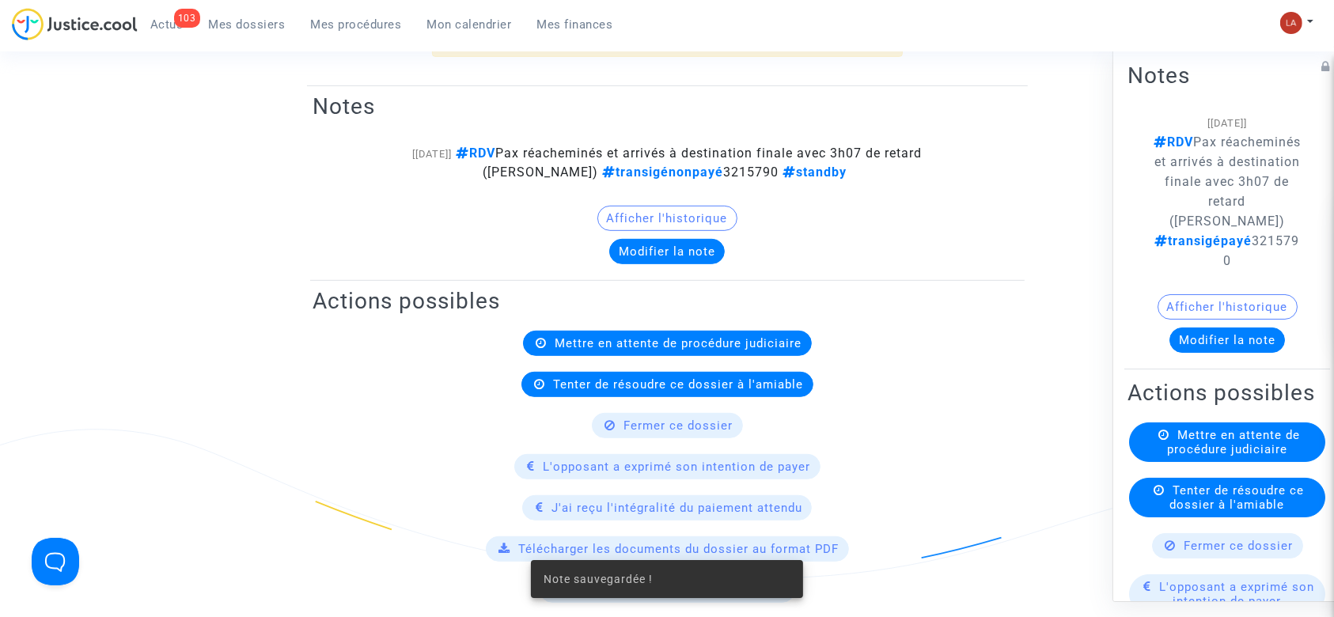
click at [1197, 553] on span "Fermer ce dossier" at bounding box center [1239, 546] width 109 height 14
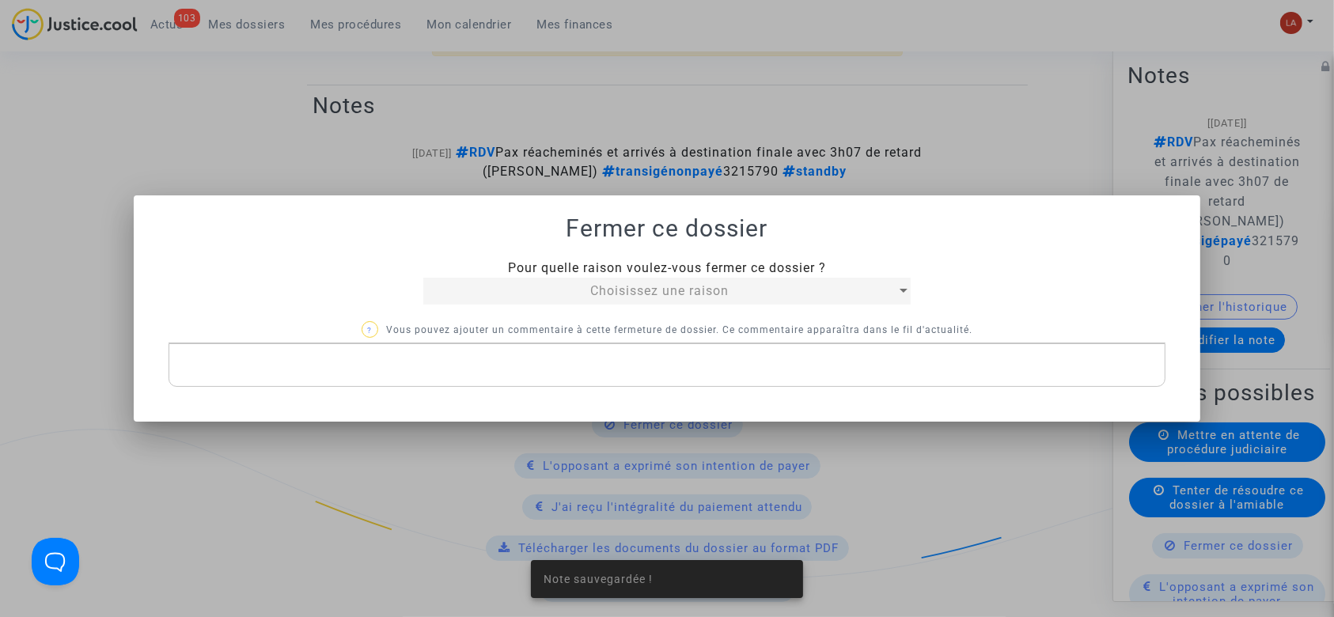
click at [693, 301] on mat-select "Choisissez une raison" at bounding box center [666, 291] width 487 height 27
click at [689, 299] on div "Choisissez une raison" at bounding box center [659, 291] width 472 height 19
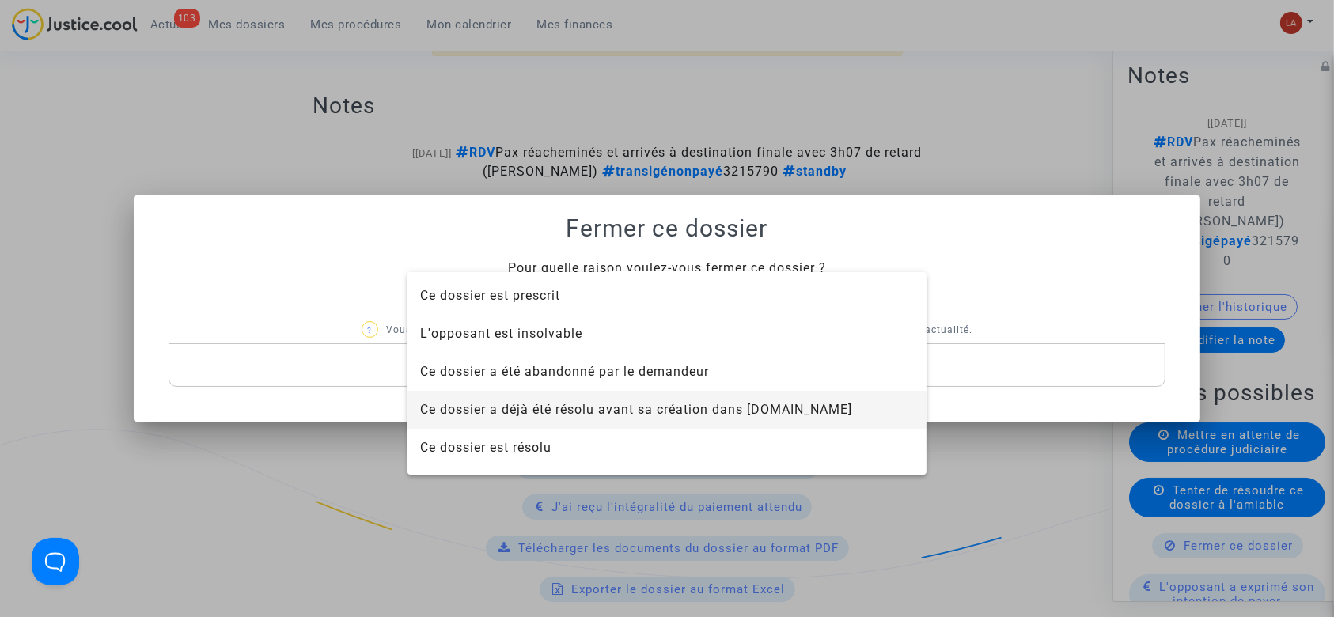
scroll to position [101, 0]
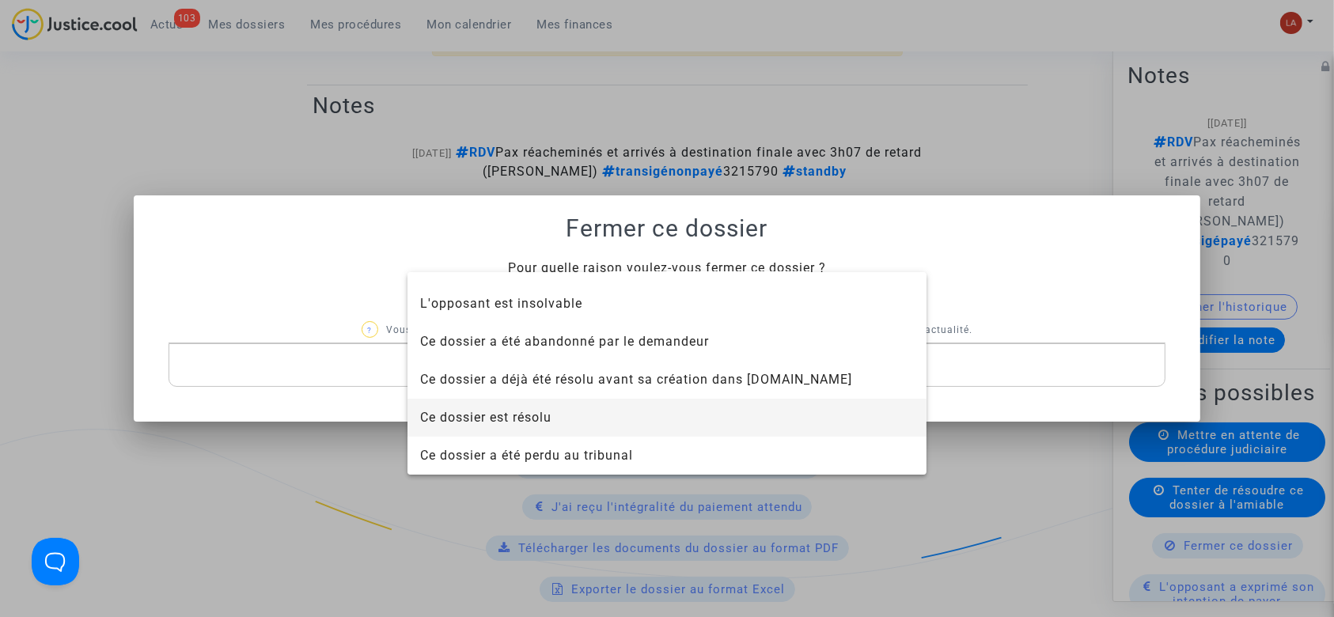
click at [568, 411] on span "Ce dossier est résolu" at bounding box center [667, 418] width 494 height 38
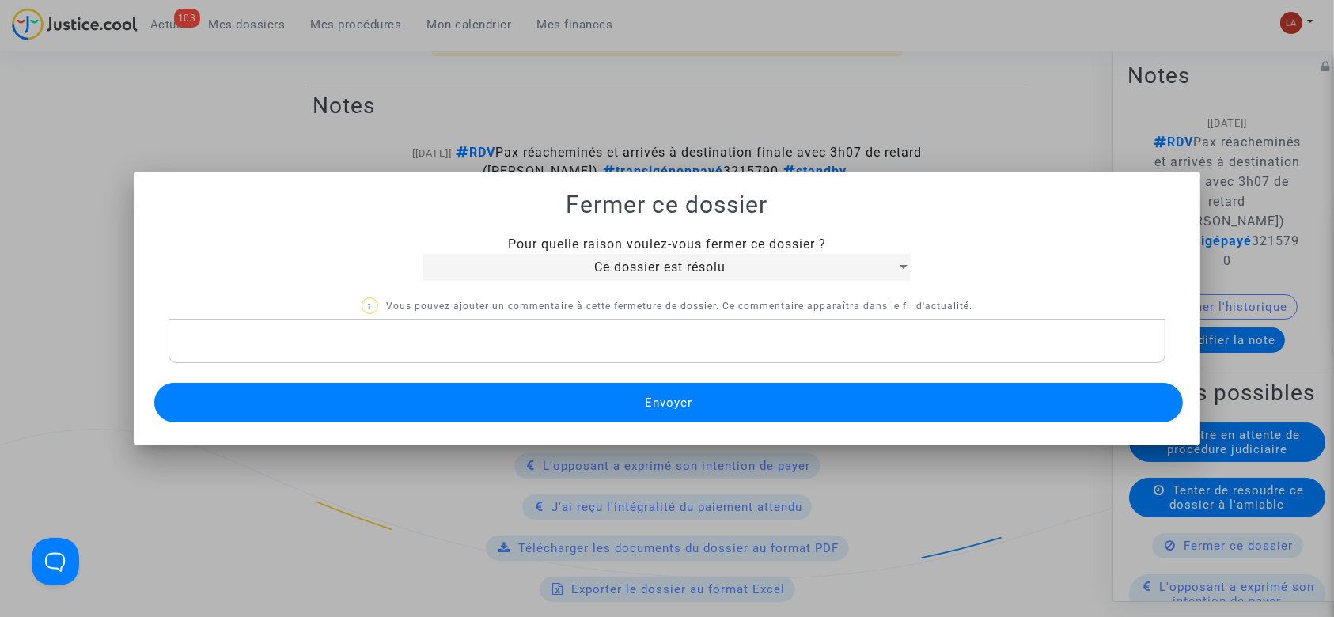
click at [549, 400] on button "Envoyer" at bounding box center [669, 403] width 1030 height 40
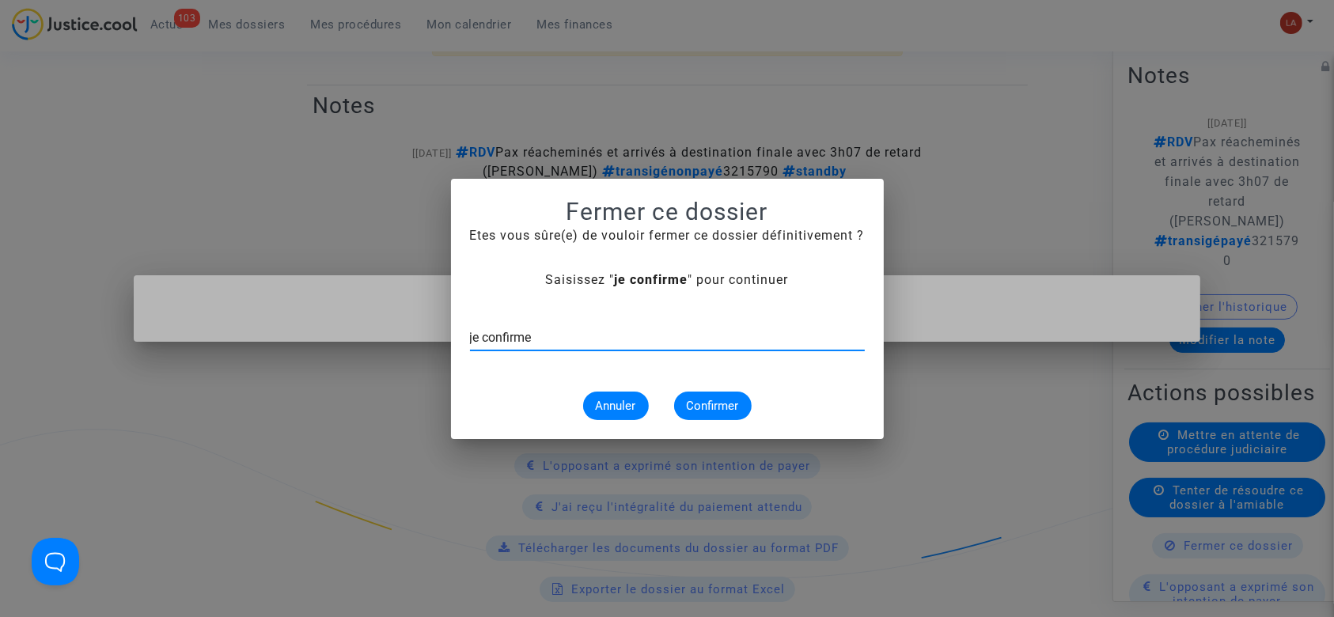
type input "je confirme"
click at [715, 416] on button "Confirmer" at bounding box center [713, 406] width 78 height 28
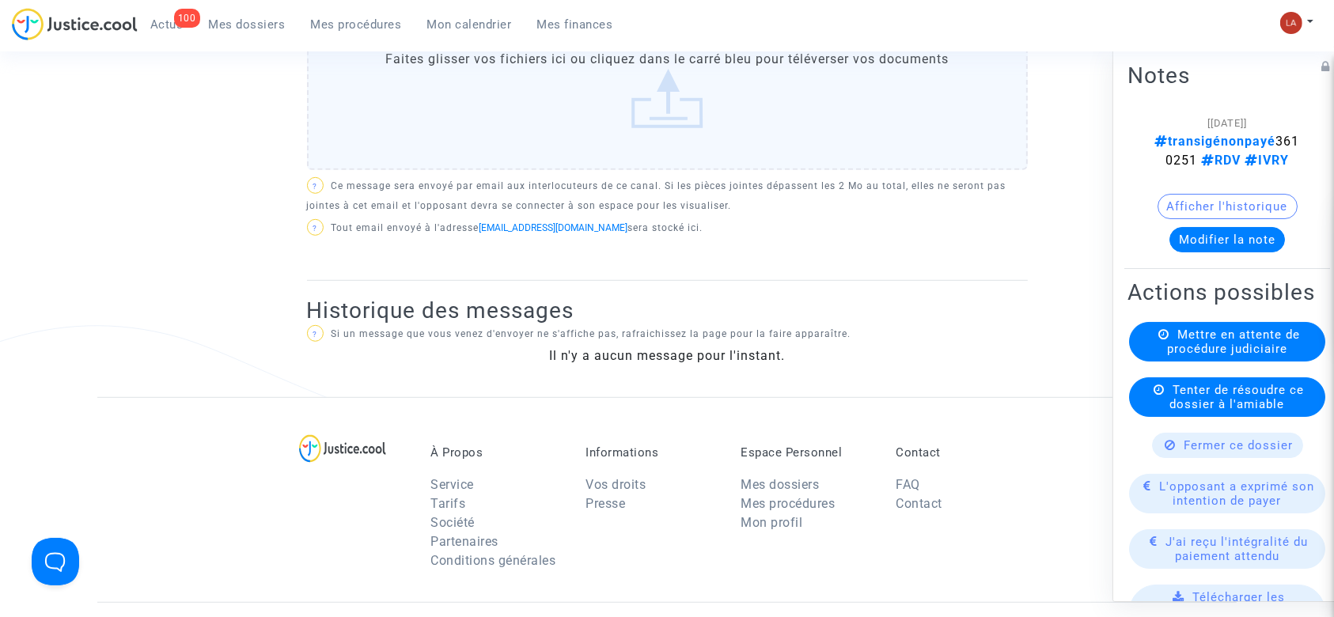
scroll to position [1063, 0]
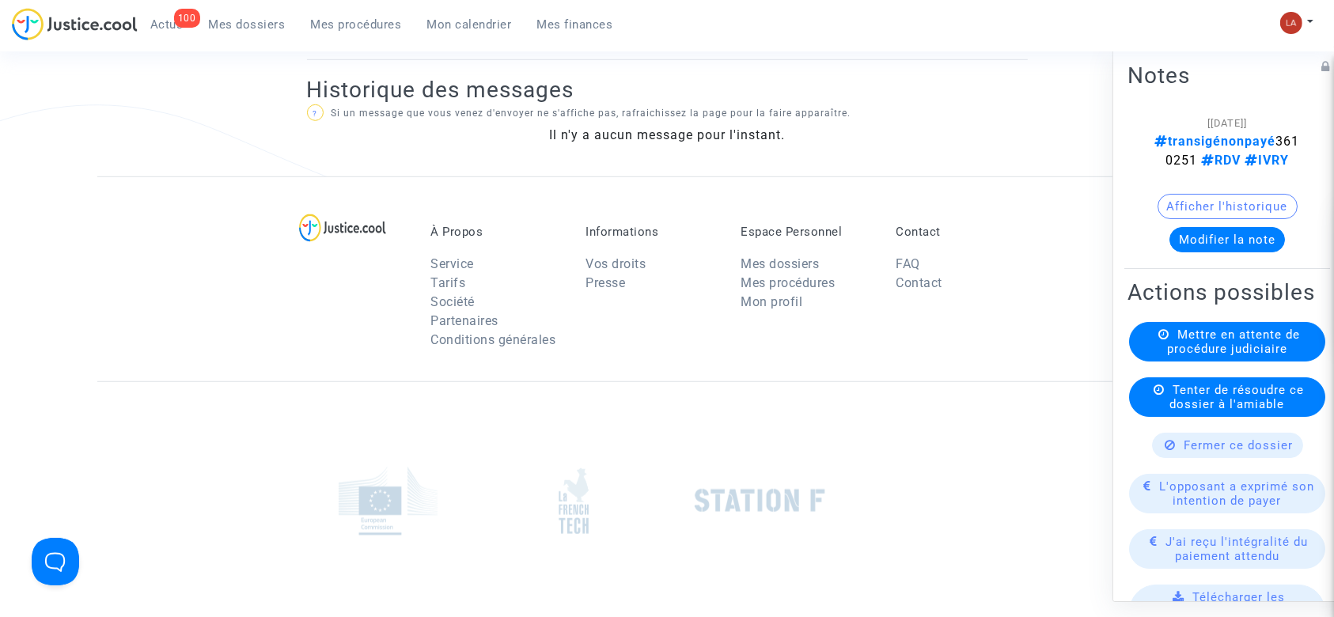
click at [1227, 157] on span "transigénonpayé 3610251 RDV IVRY" at bounding box center [1227, 151] width 145 height 34
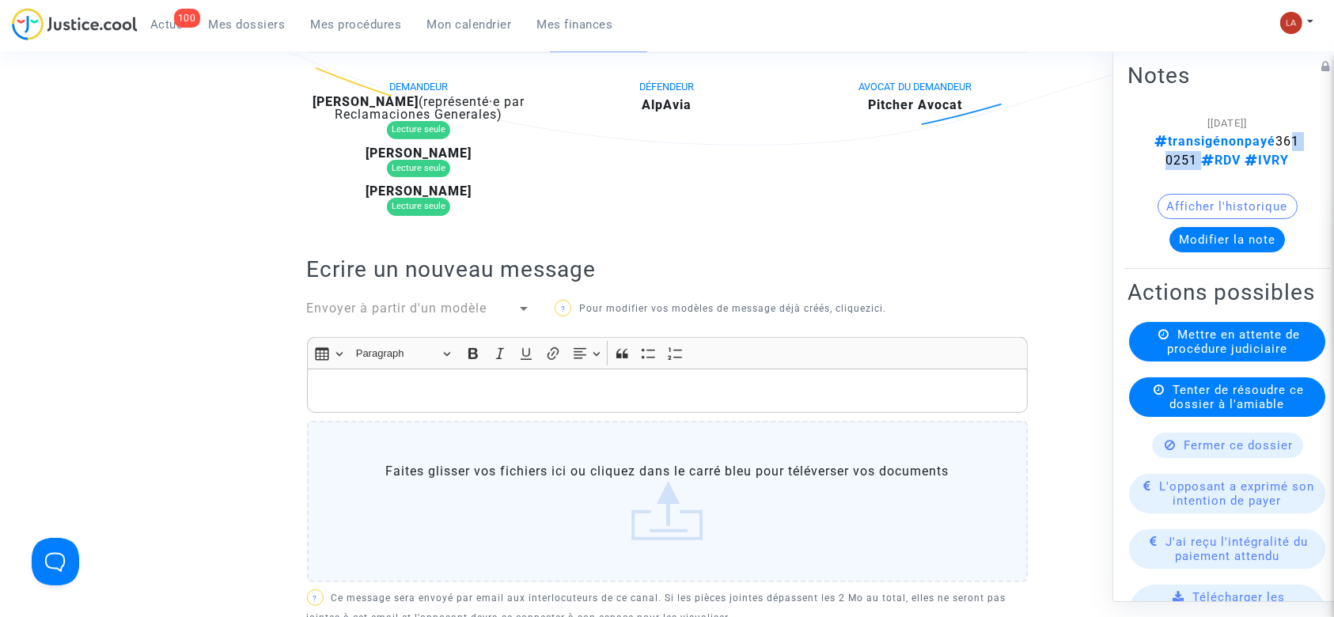
click at [1196, 508] on span "L'opposant a exprimé son intention de payer" at bounding box center [1237, 494] width 155 height 28
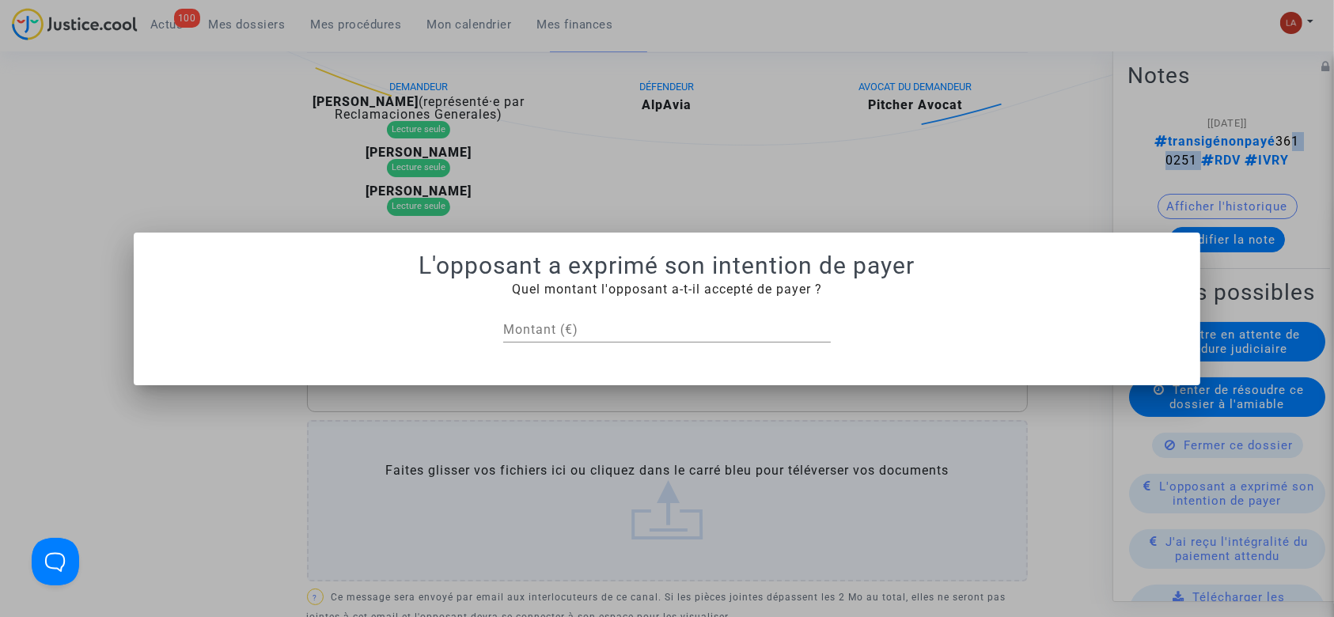
scroll to position [0, 0]
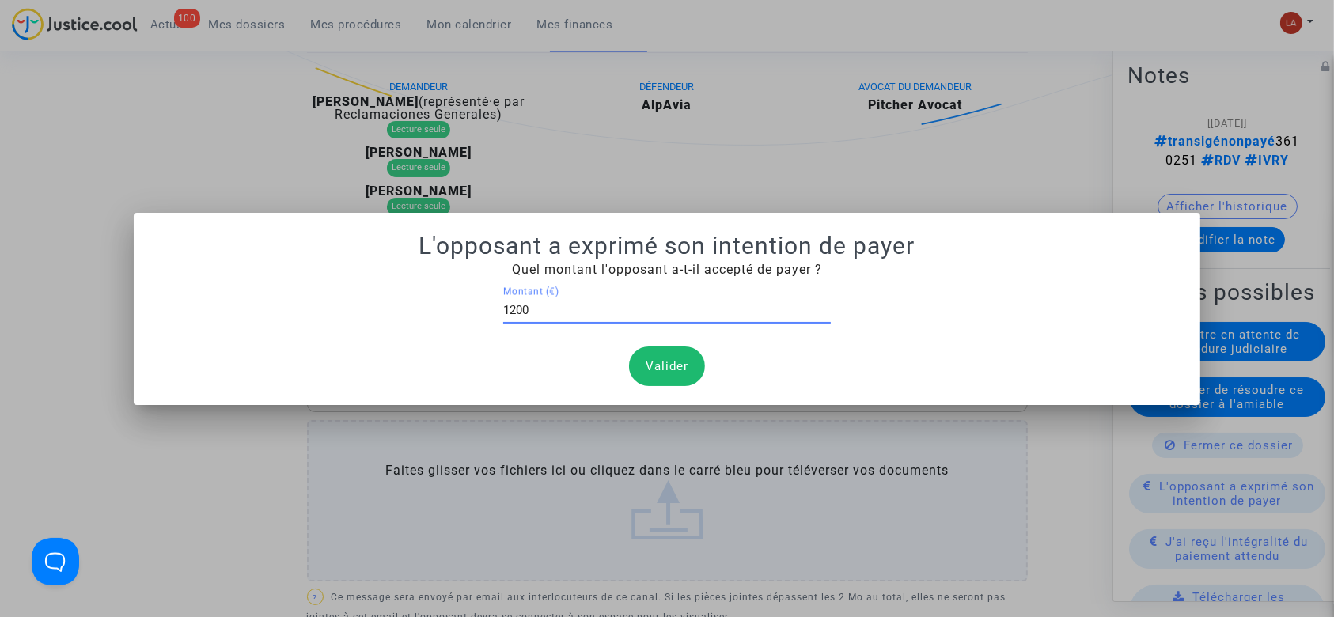
type input "1200"
click at [688, 361] on button "Valider" at bounding box center [667, 367] width 76 height 40
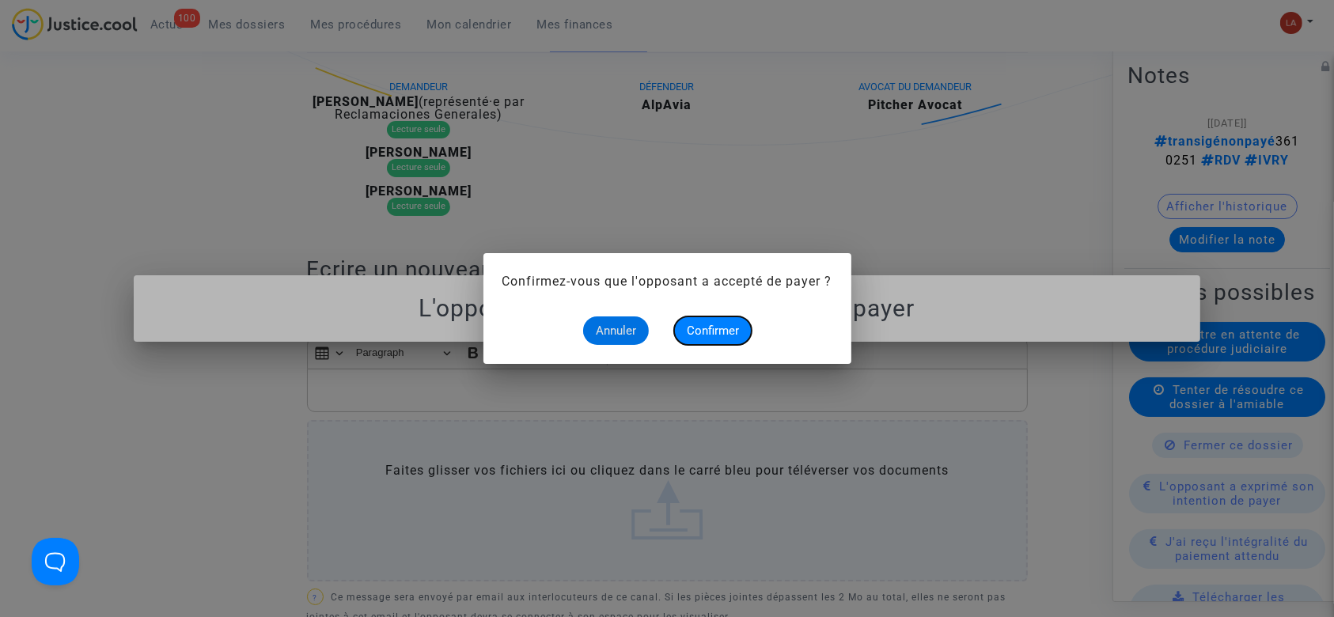
click at [719, 332] on span "Confirmer" at bounding box center [713, 331] width 52 height 14
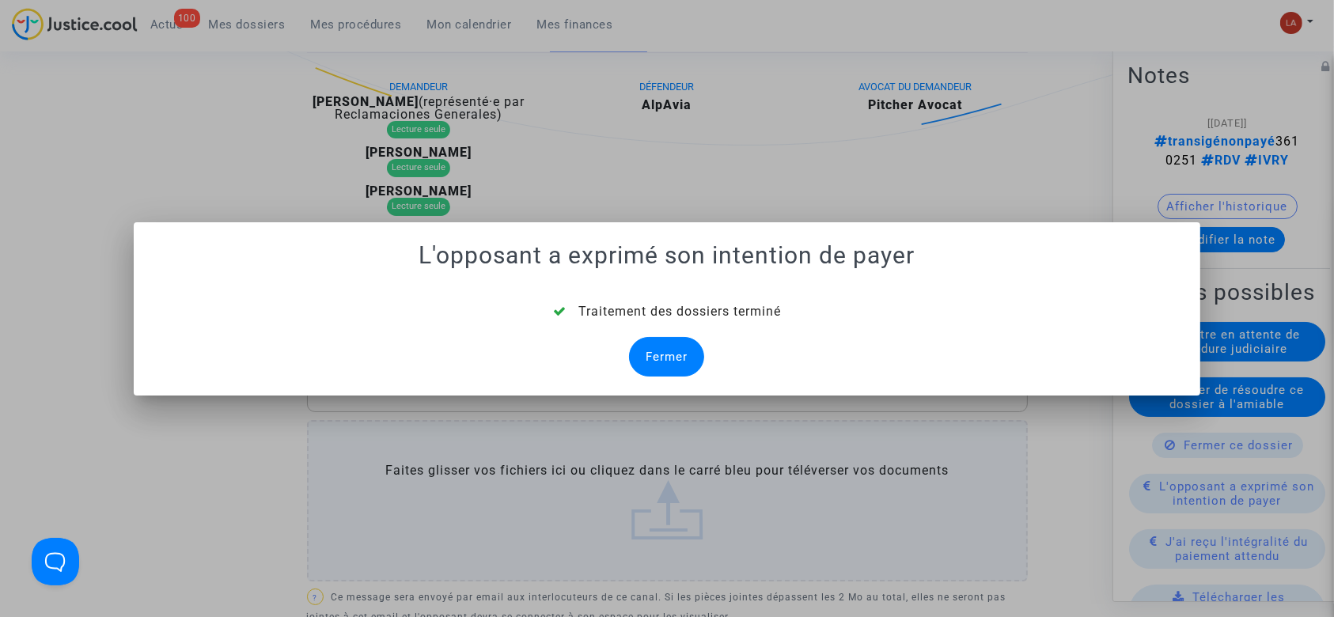
click at [671, 346] on div "Fermer" at bounding box center [666, 357] width 75 height 40
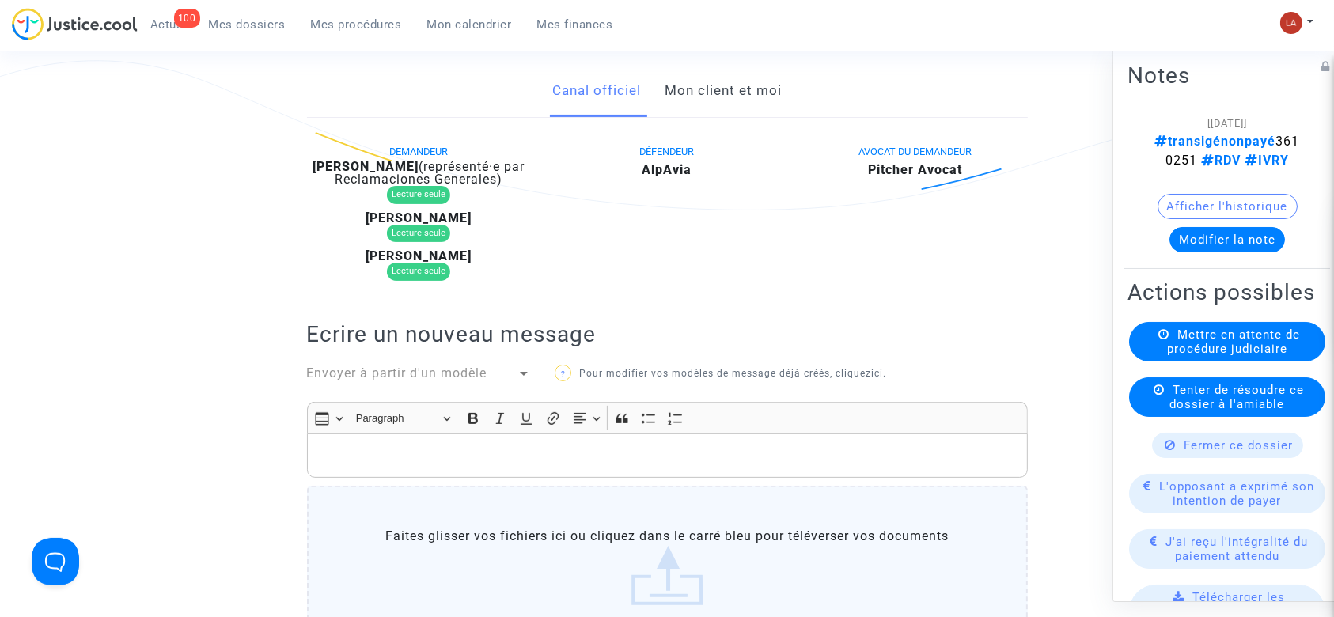
scroll to position [430, 0]
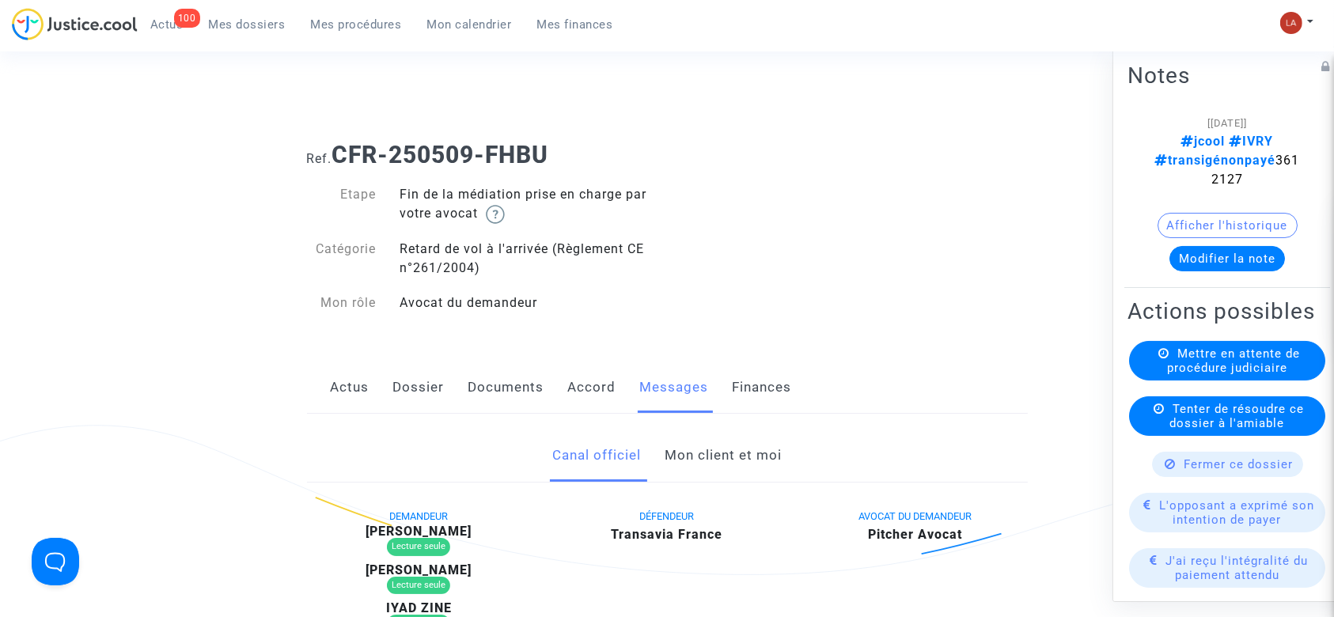
drag, startPoint x: 1190, startPoint y: 161, endPoint x: 1269, endPoint y: 161, distance: 78.3
click at [1269, 161] on div "[[DATE]] jcool IVRY transigénonpayé 3612127" at bounding box center [1227, 151] width 152 height 76
copy span "3612127"
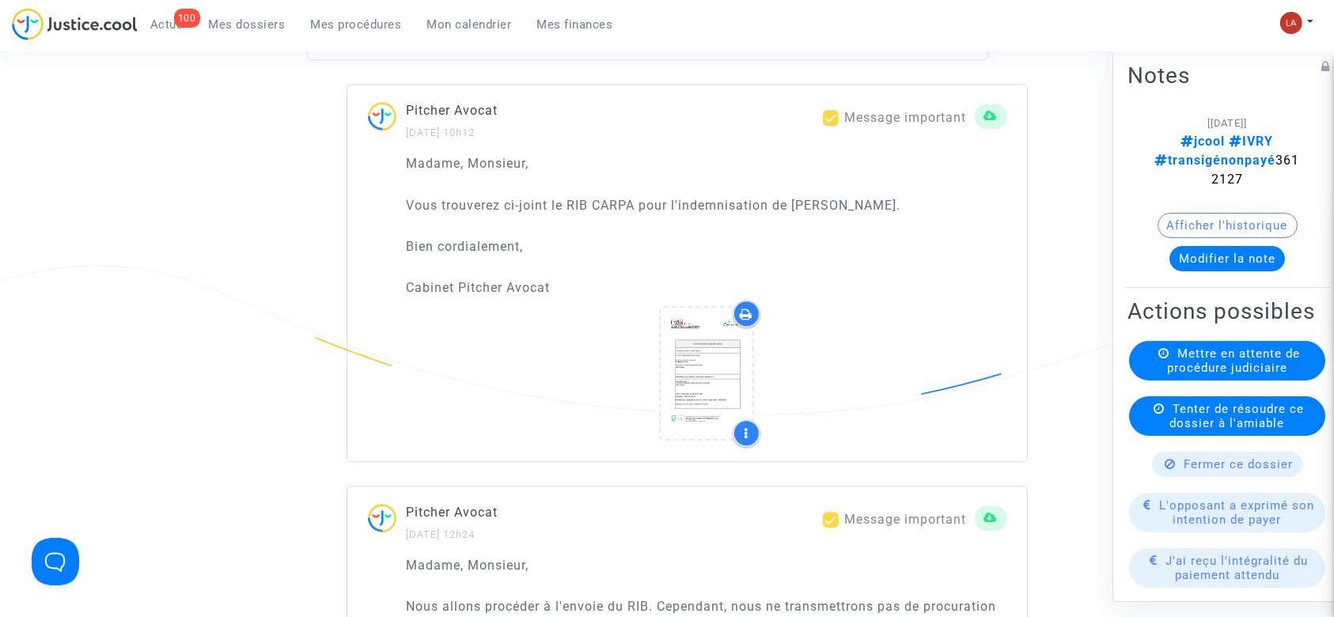
scroll to position [3904, 0]
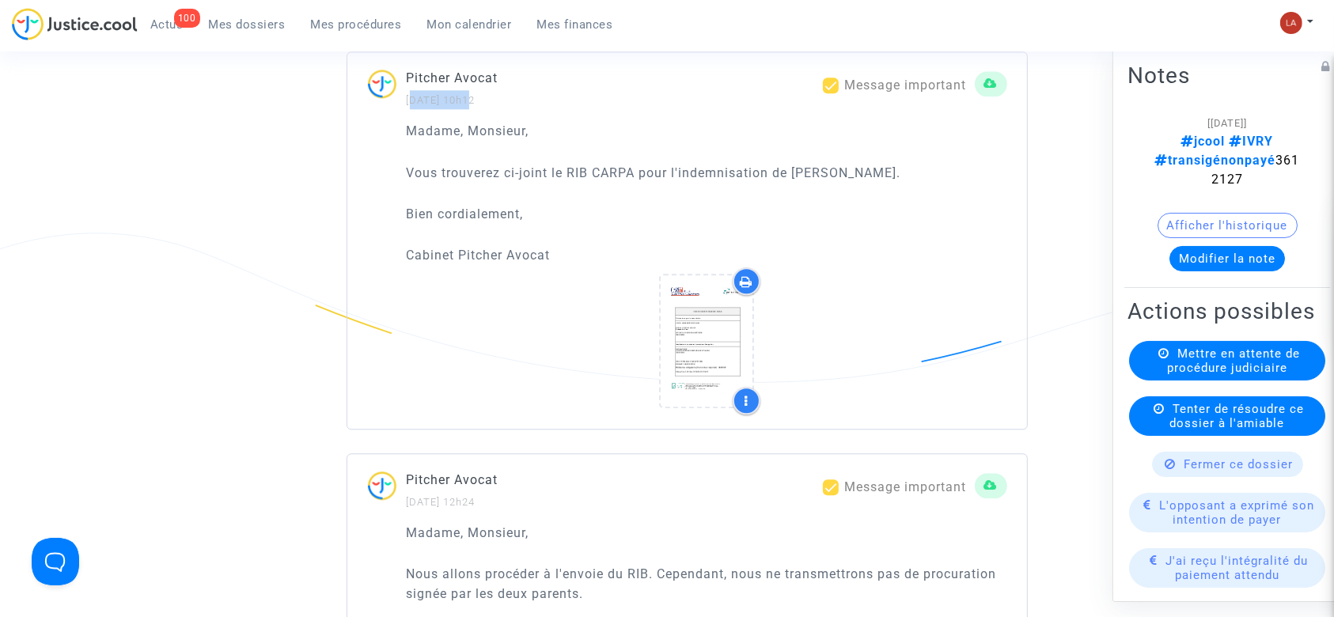
drag, startPoint x: 408, startPoint y: 90, endPoint x: 469, endPoint y: 96, distance: 60.4
click at [469, 96] on small "[DATE] 10h12" at bounding box center [441, 100] width 69 height 12
copy small "[DATE]"
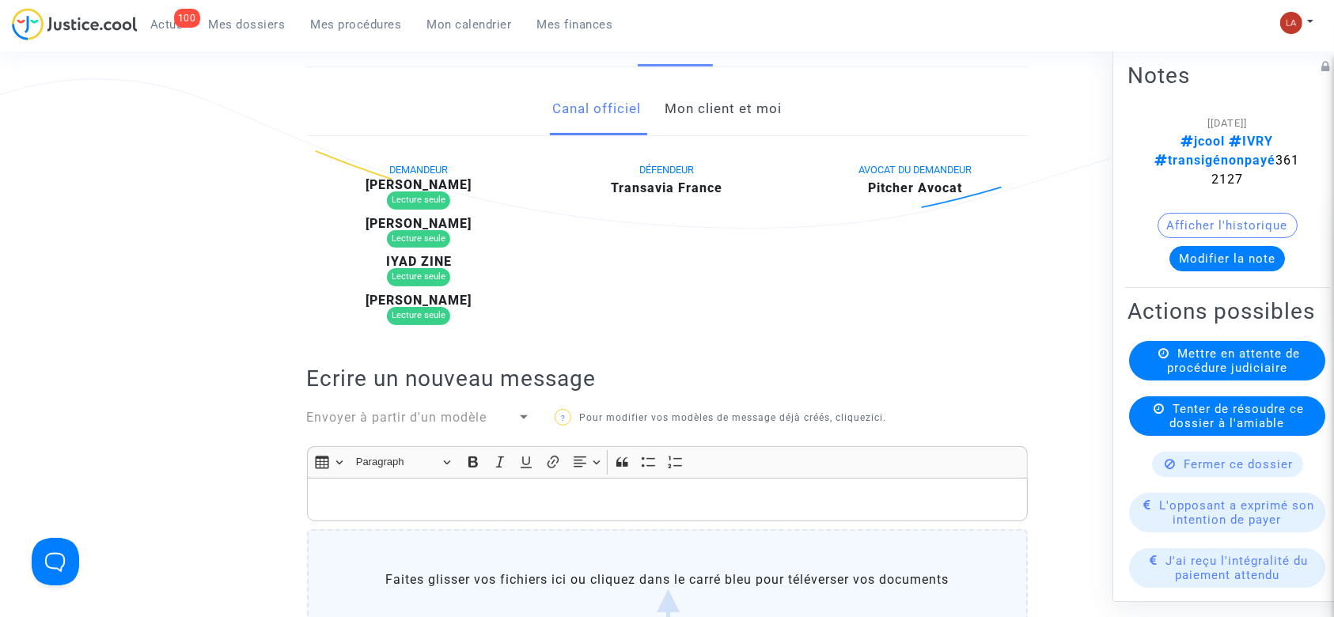
scroll to position [422, 0]
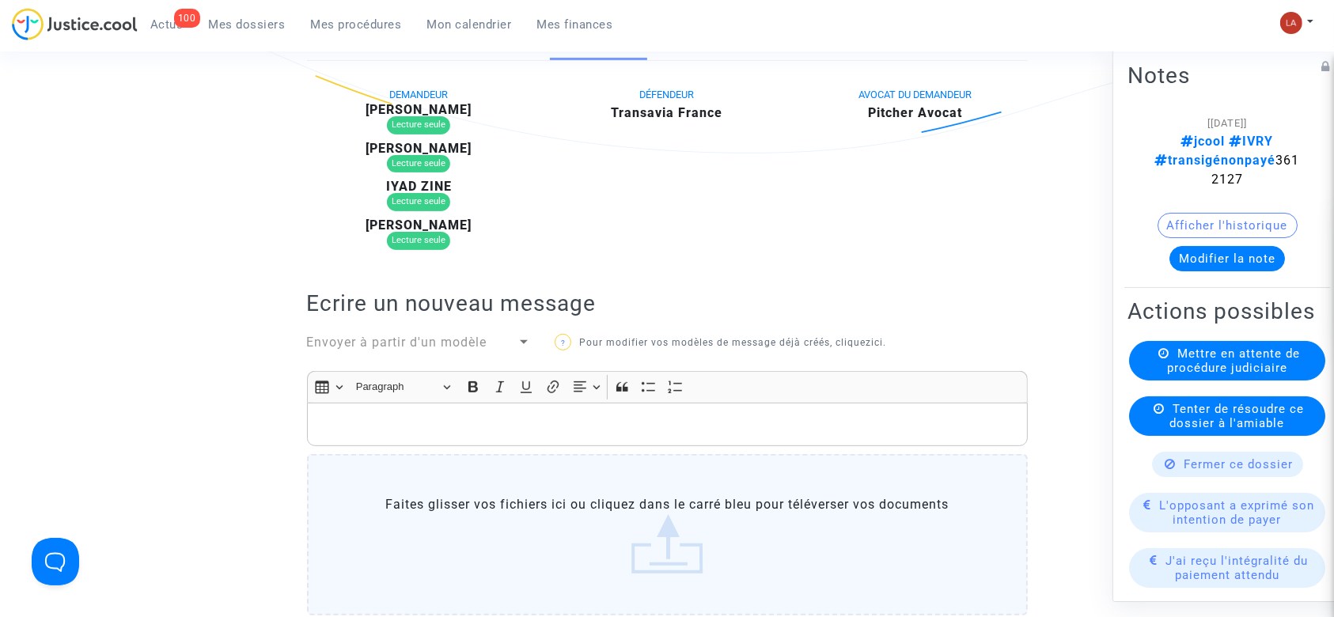
click at [427, 339] on span "Envoyer à partir d'un modèle" at bounding box center [397, 342] width 180 height 15
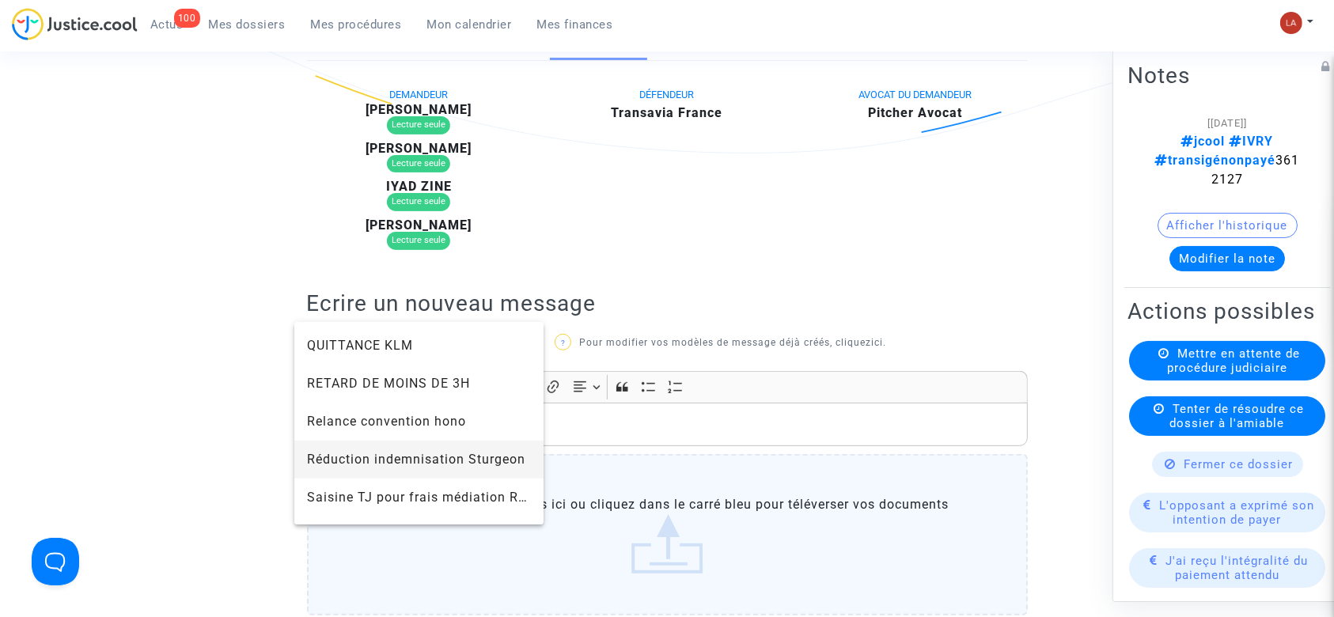
scroll to position [1583, 0]
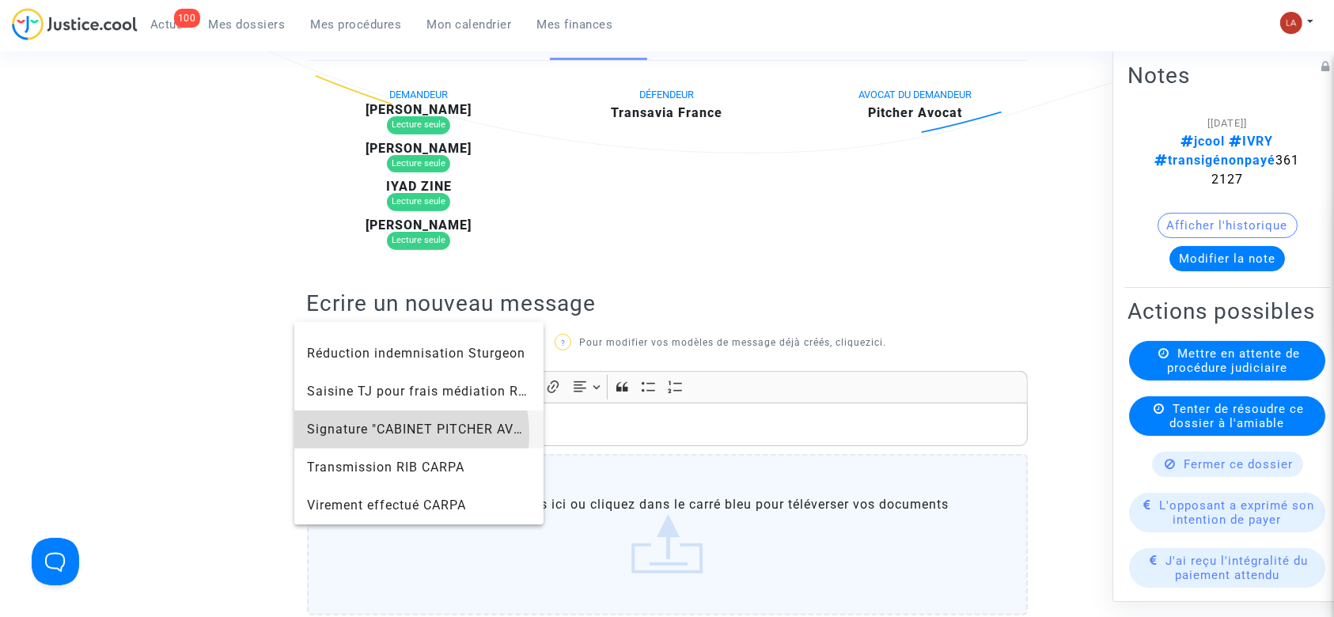
click at [382, 434] on span "Signature "CABINET PITCHER AVOCAT"" at bounding box center [430, 429] width 246 height 15
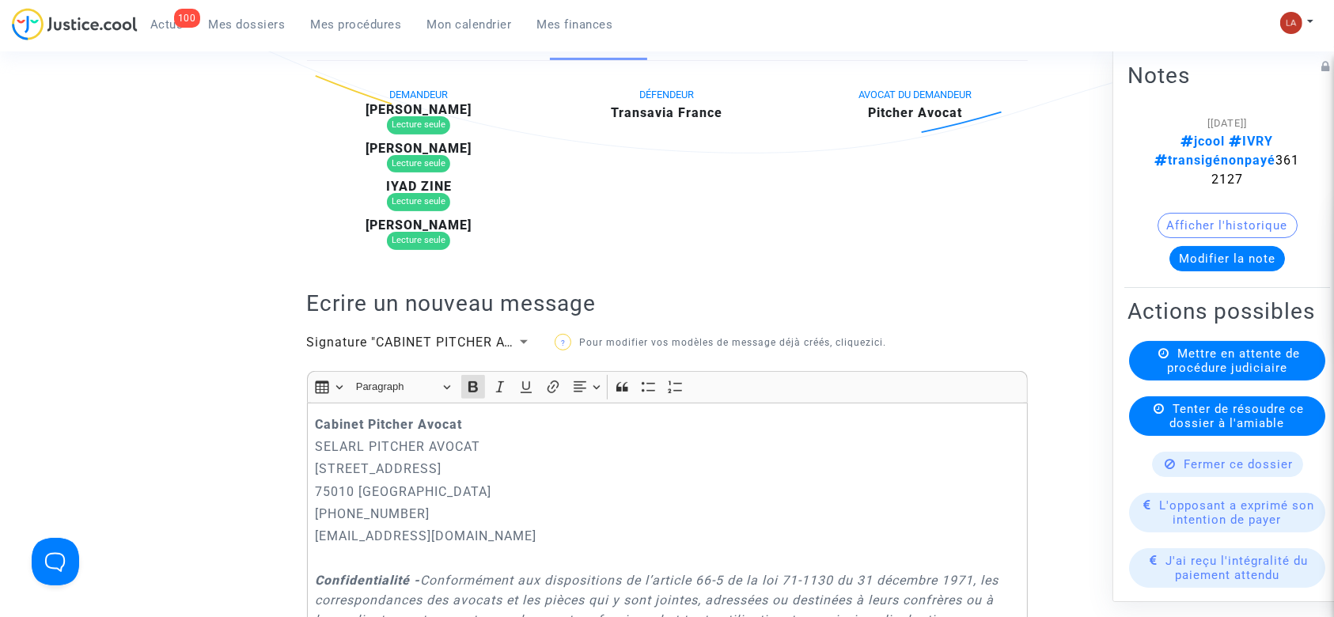
click at [317, 417] on strong "Cabinet Pitcher Avocat" at bounding box center [388, 424] width 147 height 15
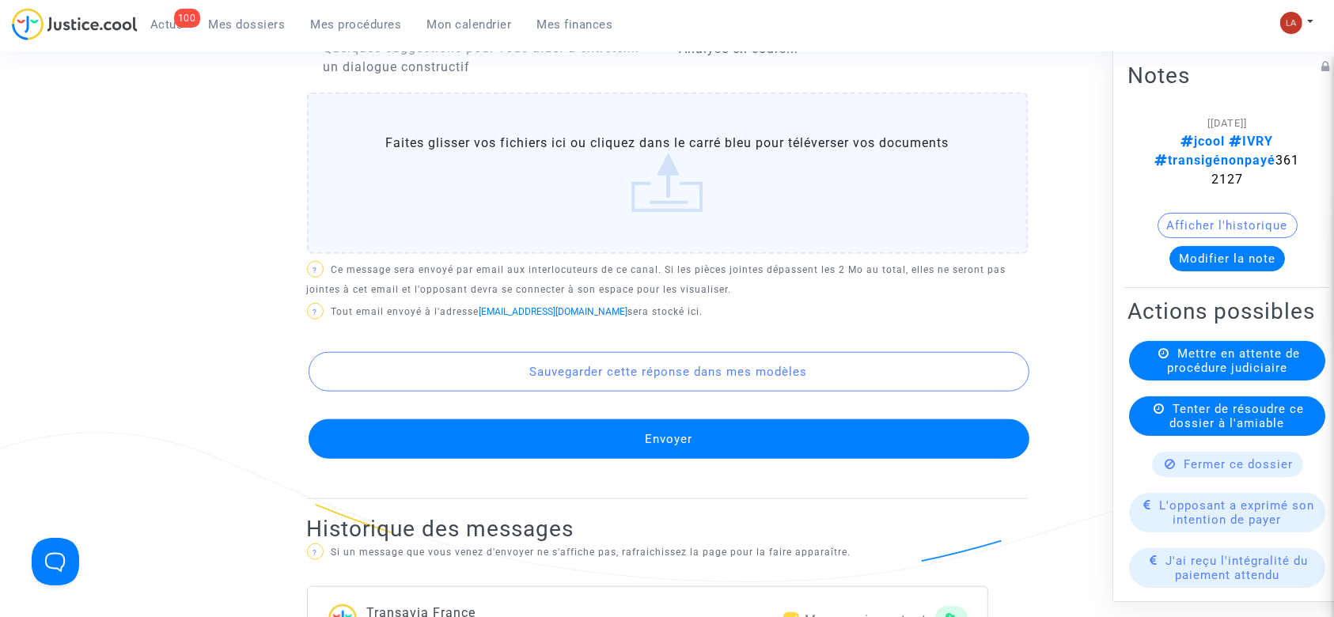
scroll to position [1793, 0]
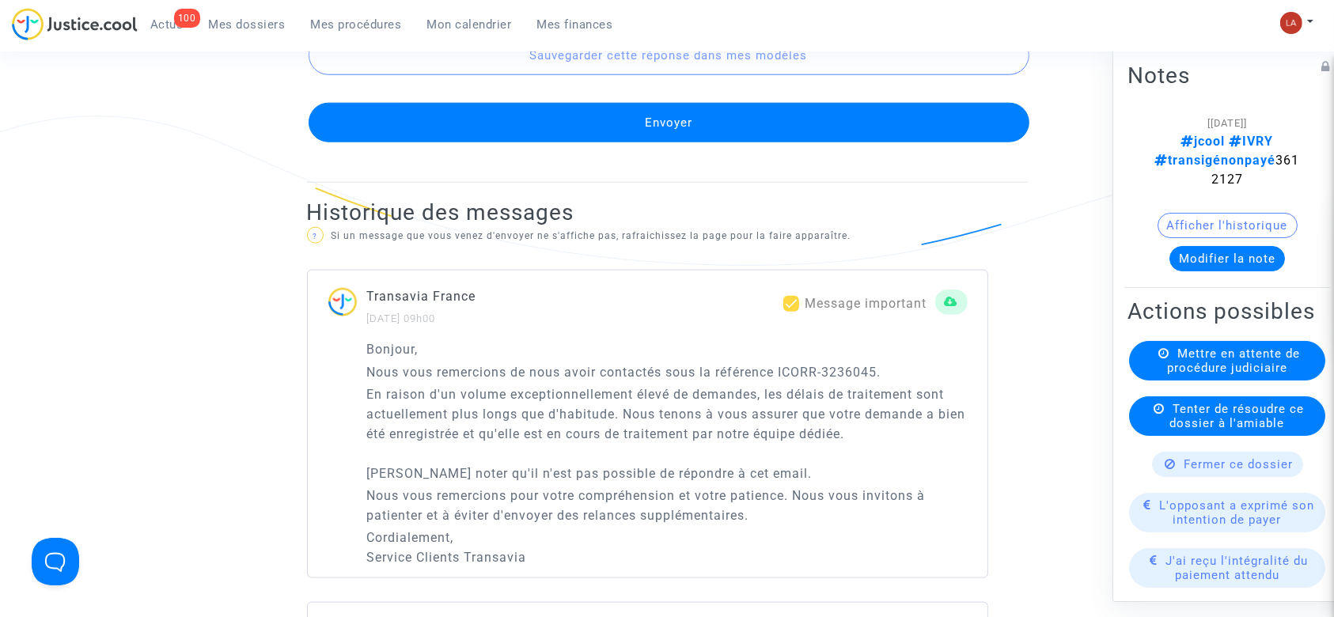
click at [756, 142] on button "Envoyer" at bounding box center [669, 123] width 721 height 40
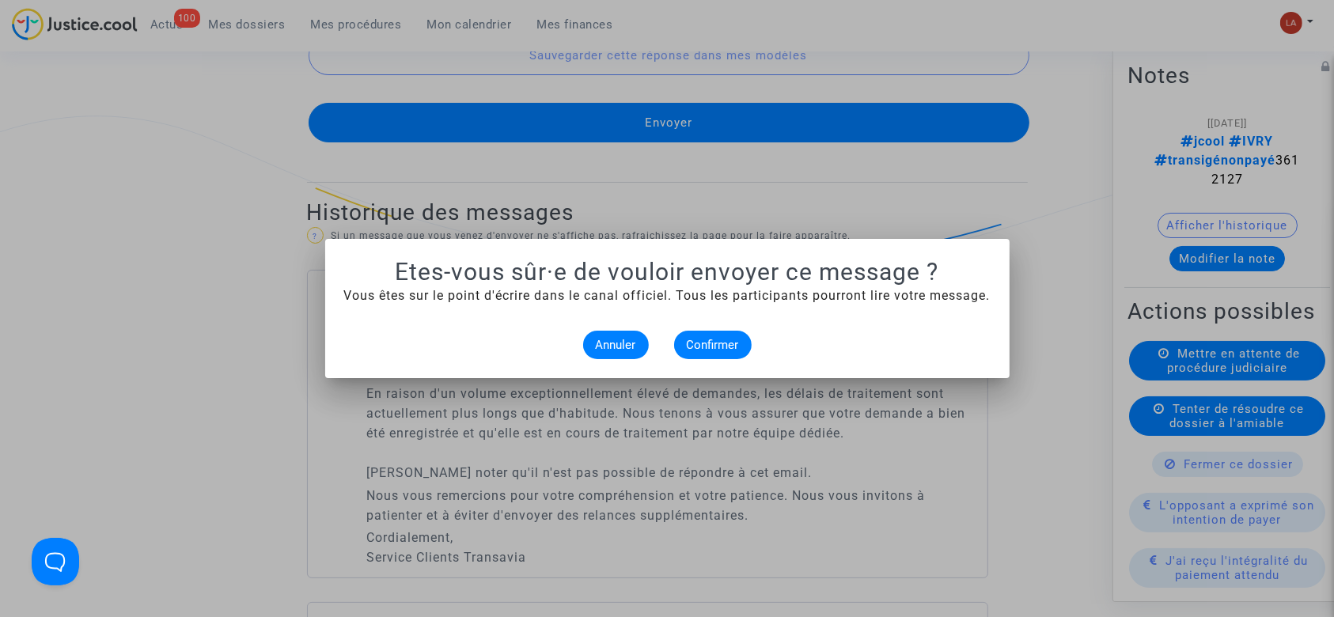
scroll to position [0, 0]
click at [715, 350] on span "Confirmer" at bounding box center [713, 345] width 52 height 14
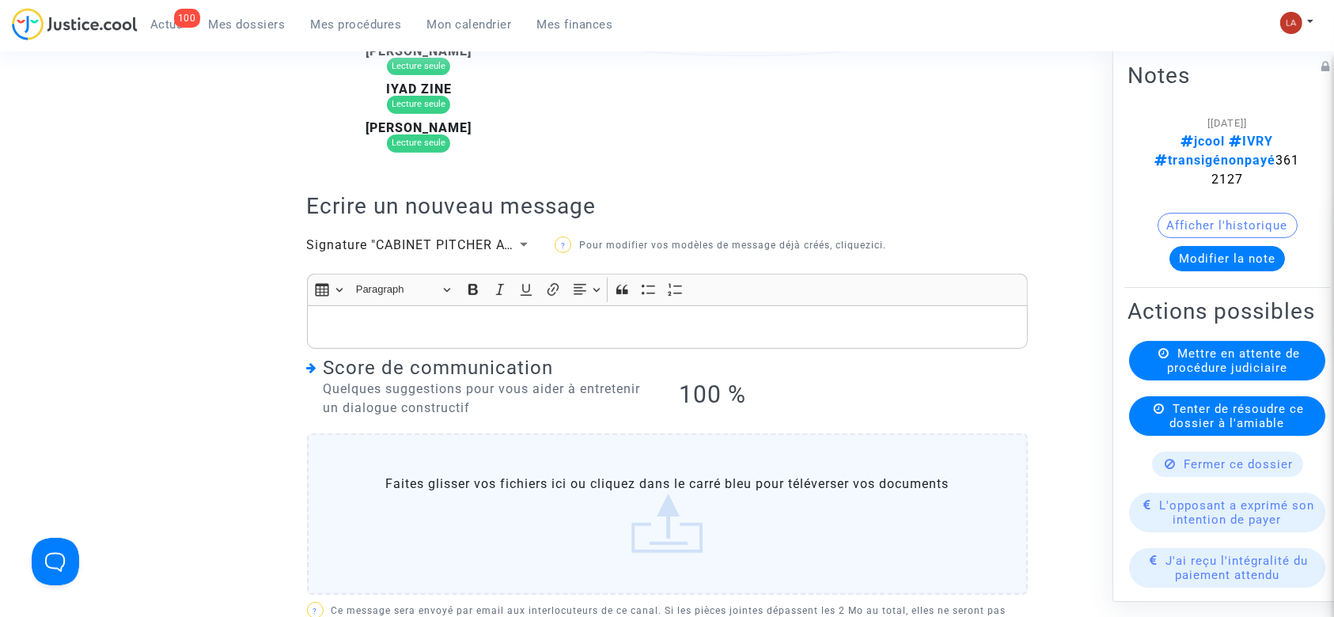
scroll to position [317, 0]
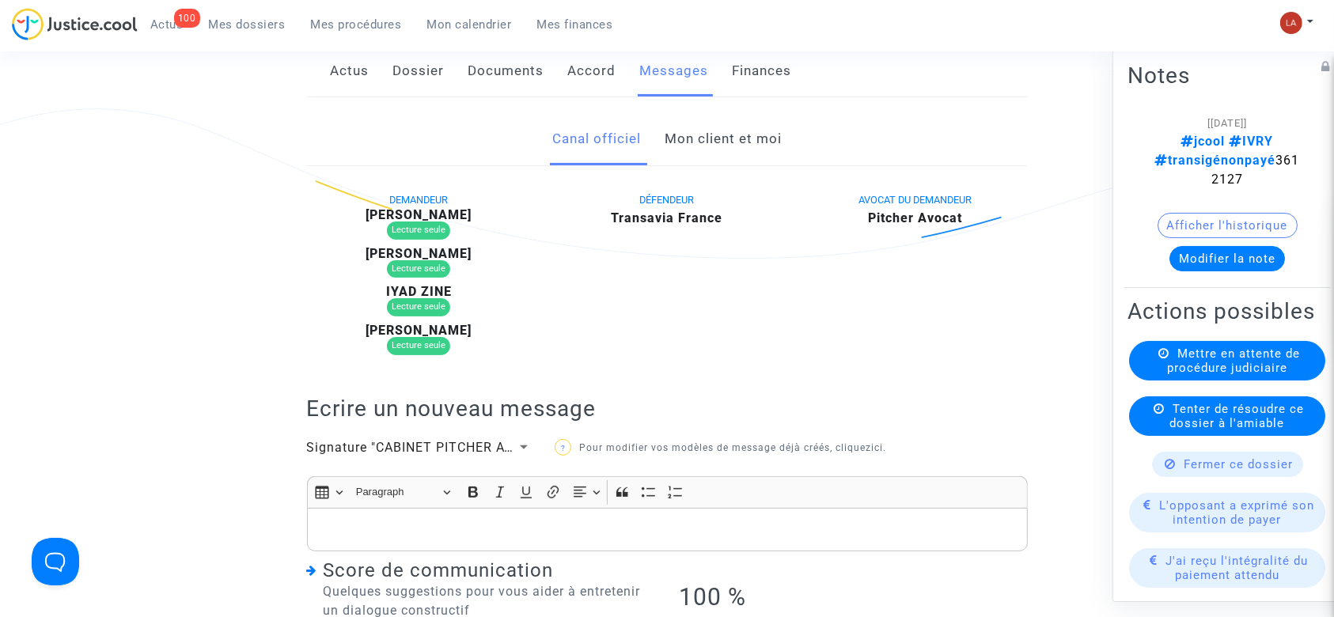
click at [1261, 517] on span "L'opposant a exprimé son intention de payer" at bounding box center [1237, 513] width 155 height 28
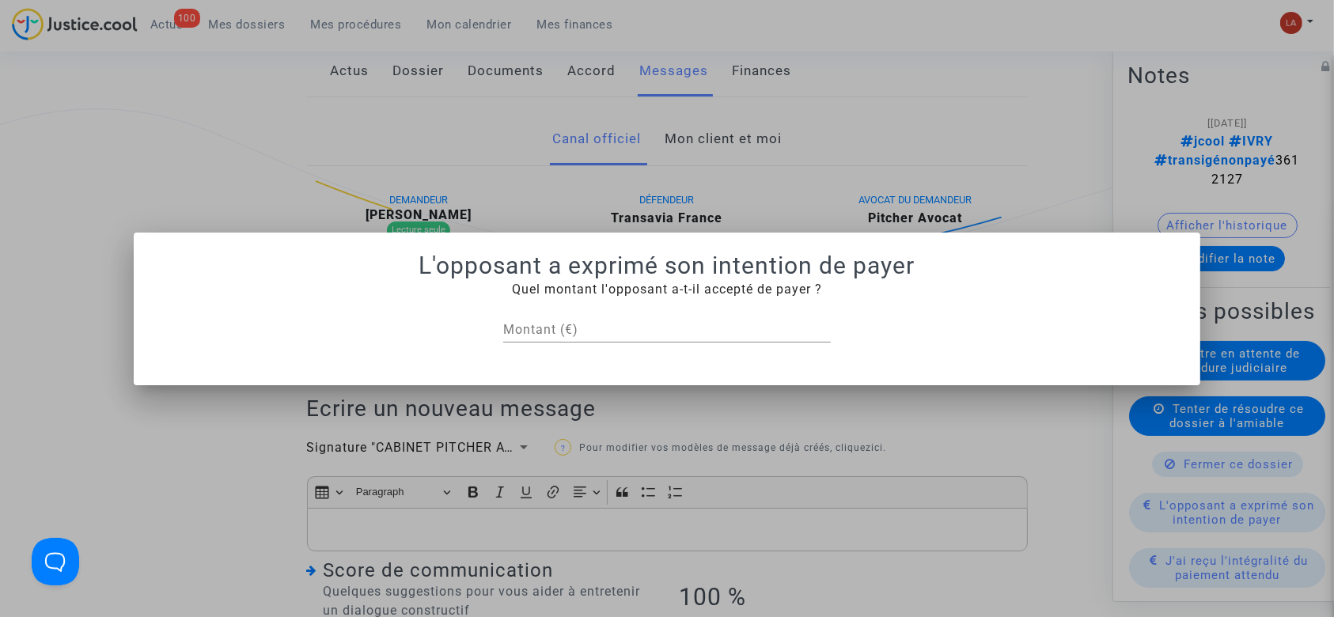
scroll to position [0, 0]
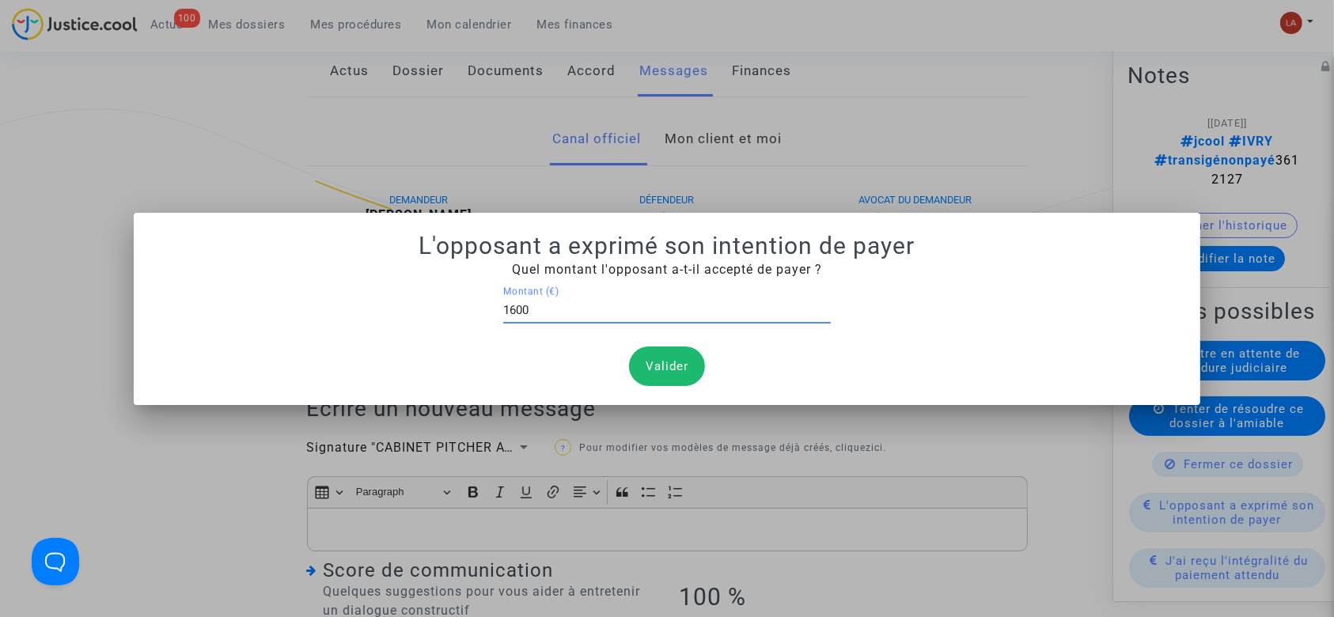
type input "1600"
click at [644, 367] on button "Valider" at bounding box center [667, 367] width 76 height 40
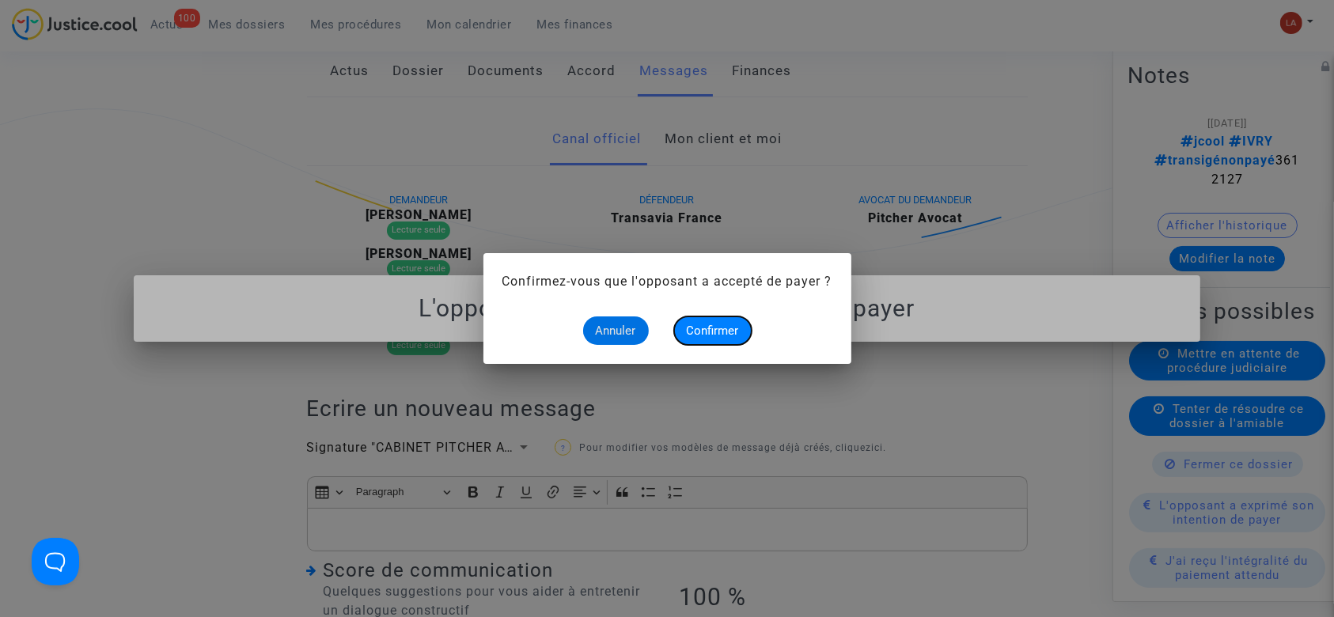
drag, startPoint x: 710, startPoint y: 328, endPoint x: 283, endPoint y: 26, distance: 523.0
click at [709, 326] on span "Confirmer" at bounding box center [713, 331] width 52 height 14
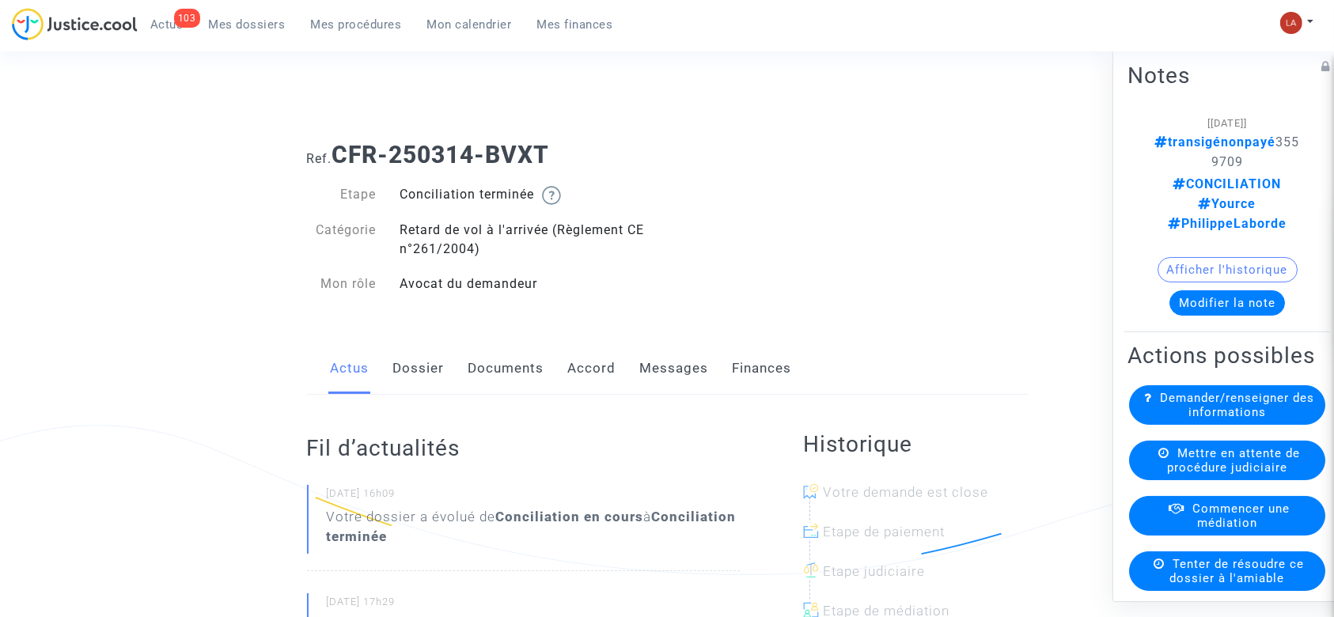
drag, startPoint x: 0, startPoint y: 0, endPoint x: 1239, endPoint y: 160, distance: 1249.6
click at [1240, 159] on span "transigénonpayé 3559709" at bounding box center [1227, 152] width 145 height 35
click at [1239, 160] on span "transigénonpayé 3559709" at bounding box center [1227, 152] width 145 height 35
copy span "3559709"
click at [650, 372] on link "Messages" at bounding box center [674, 369] width 69 height 52
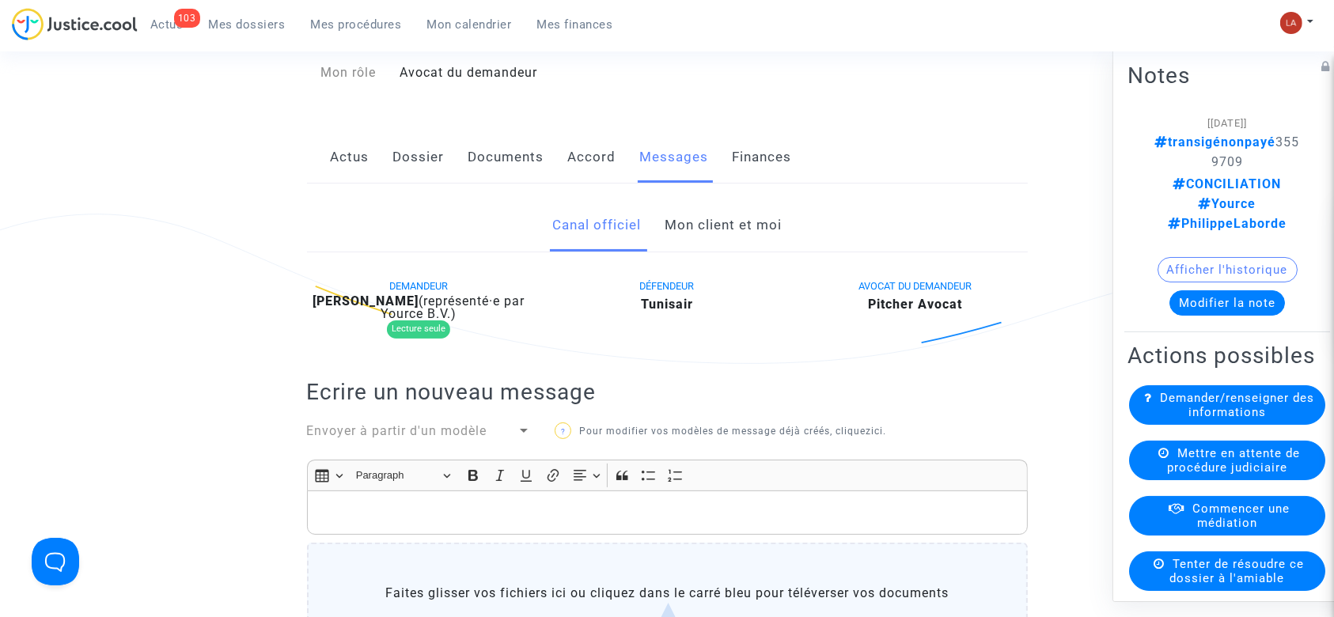
scroll to position [211, 0]
click at [369, 298] on b "Yousri Daboussi" at bounding box center [366, 301] width 106 height 15
copy div "Daboussi"
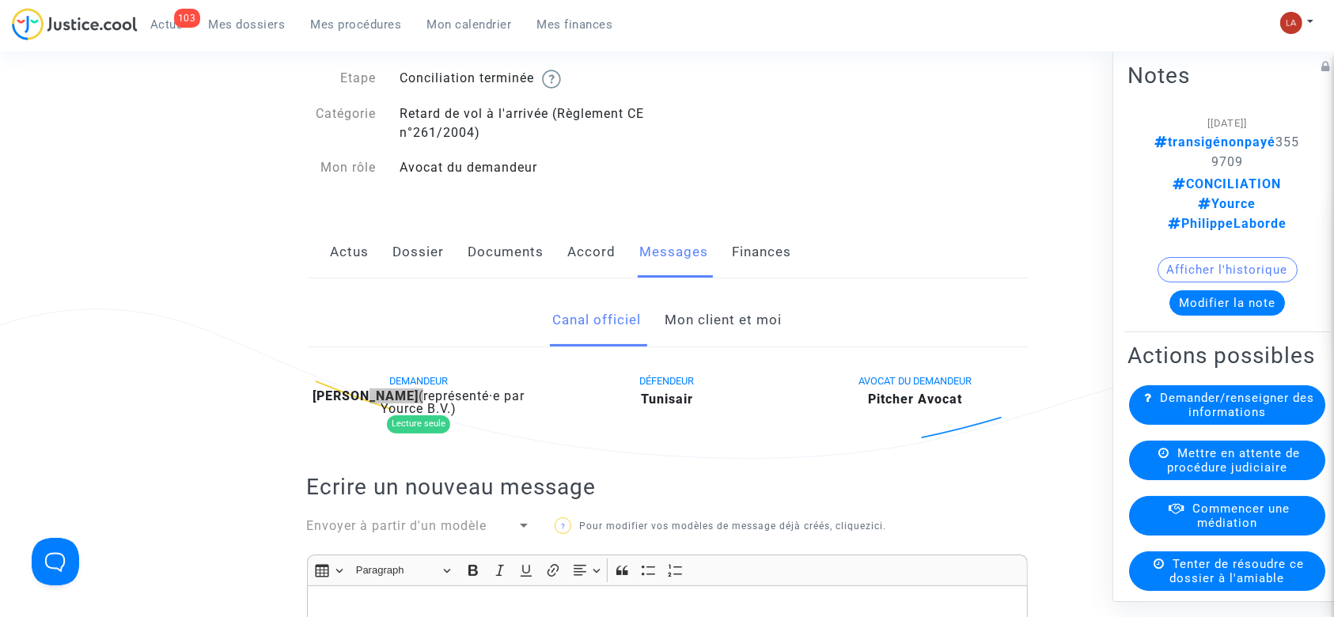
scroll to position [0, 0]
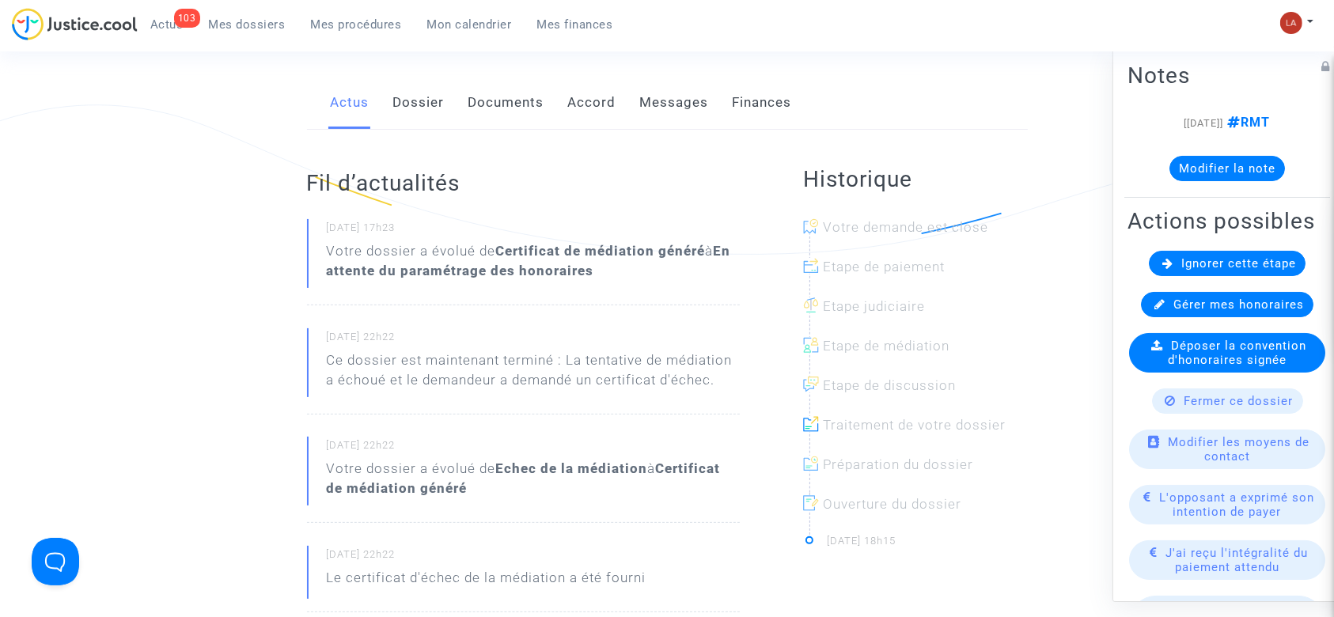
scroll to position [317, 0]
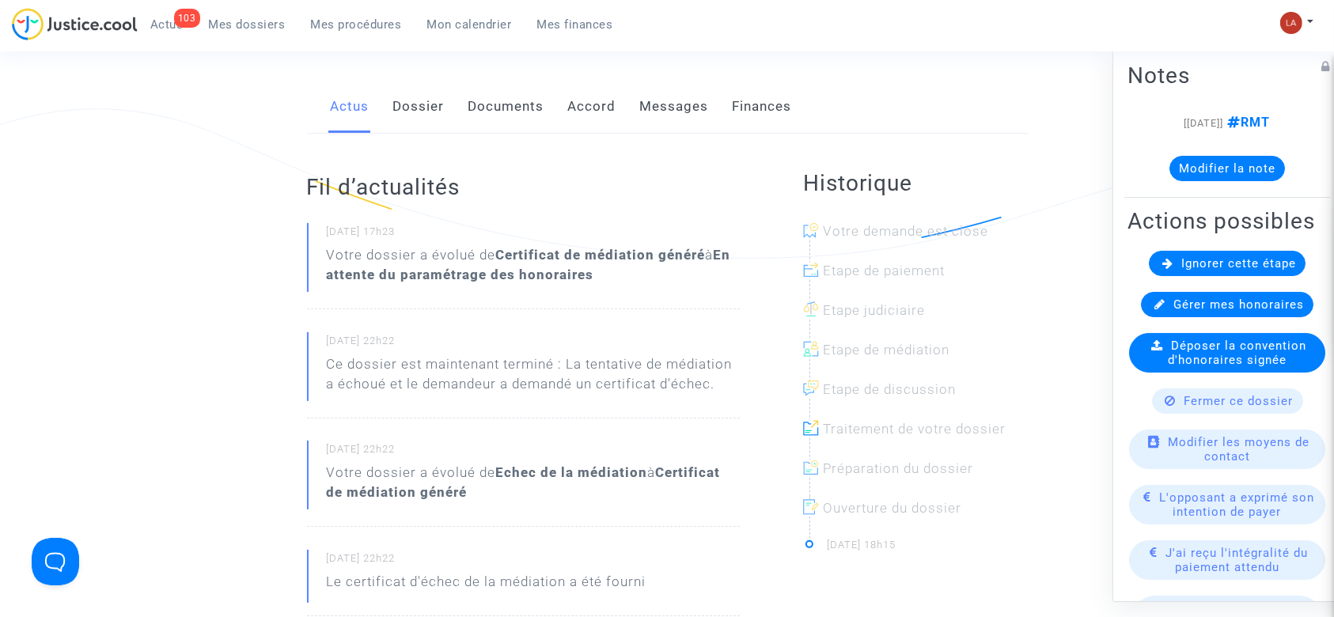
drag, startPoint x: 495, startPoint y: 97, endPoint x: 506, endPoint y: 102, distance: 12.1
click at [495, 97] on link "Documents" at bounding box center [507, 107] width 76 height 52
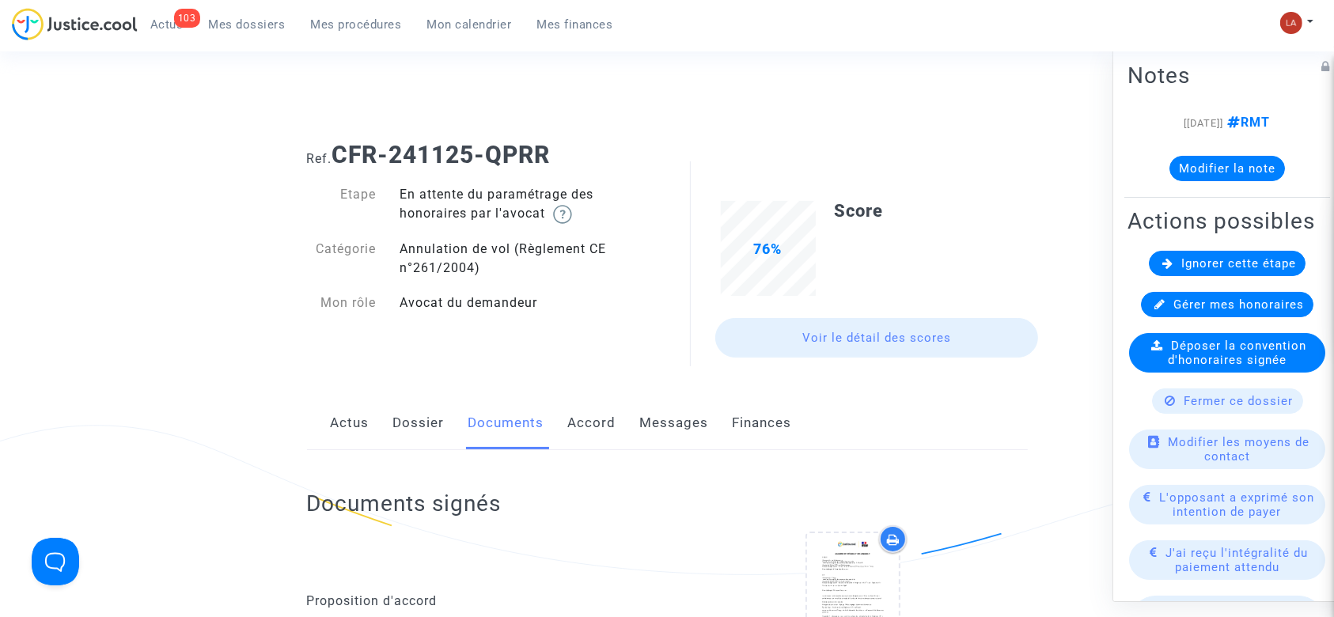
click at [677, 424] on link "Messages" at bounding box center [674, 423] width 69 height 52
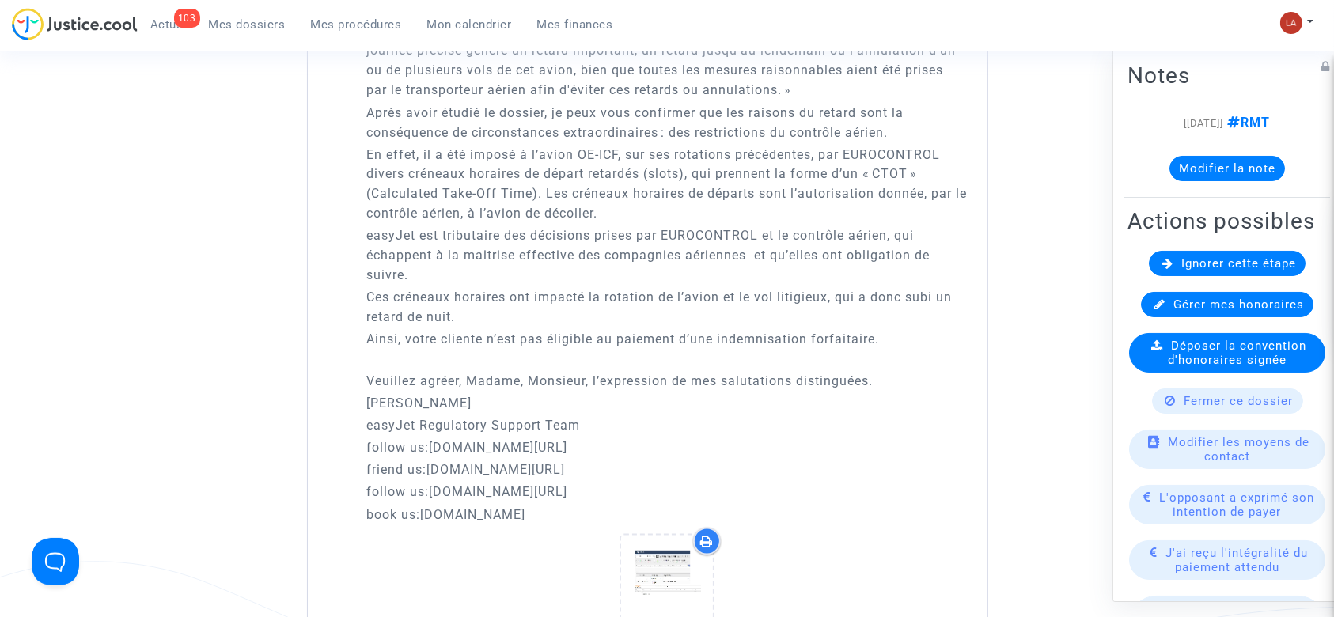
scroll to position [2954, 0]
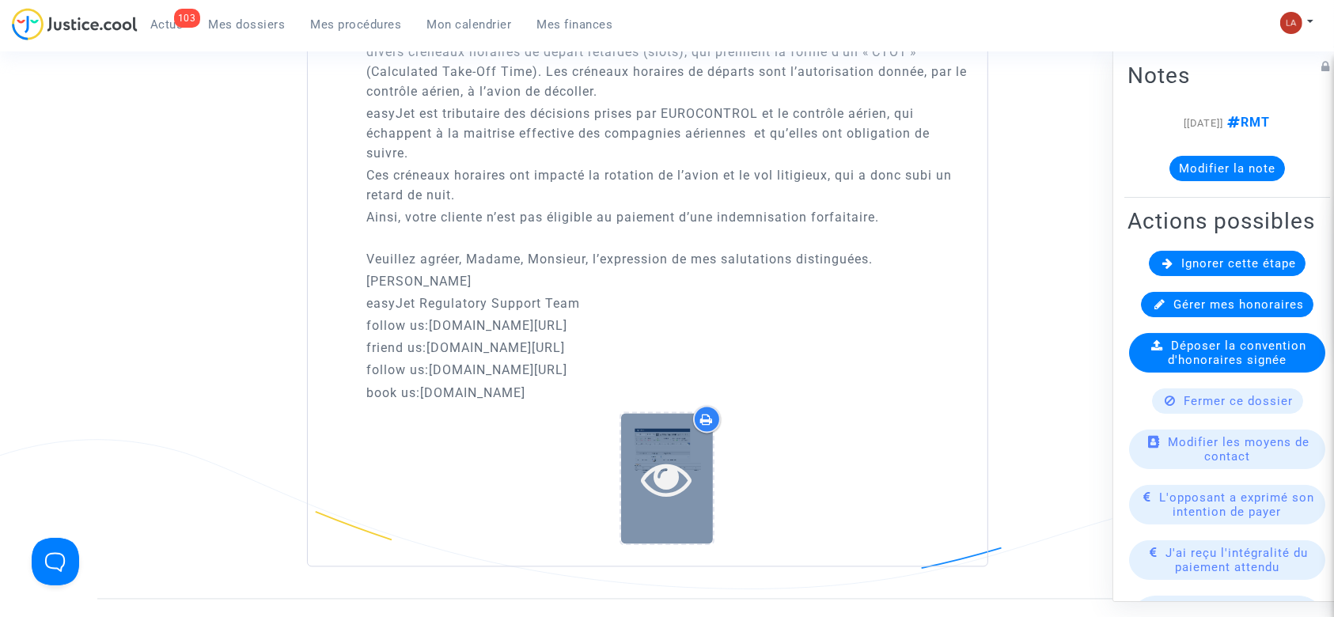
click at [672, 465] on icon at bounding box center [667, 479] width 51 height 51
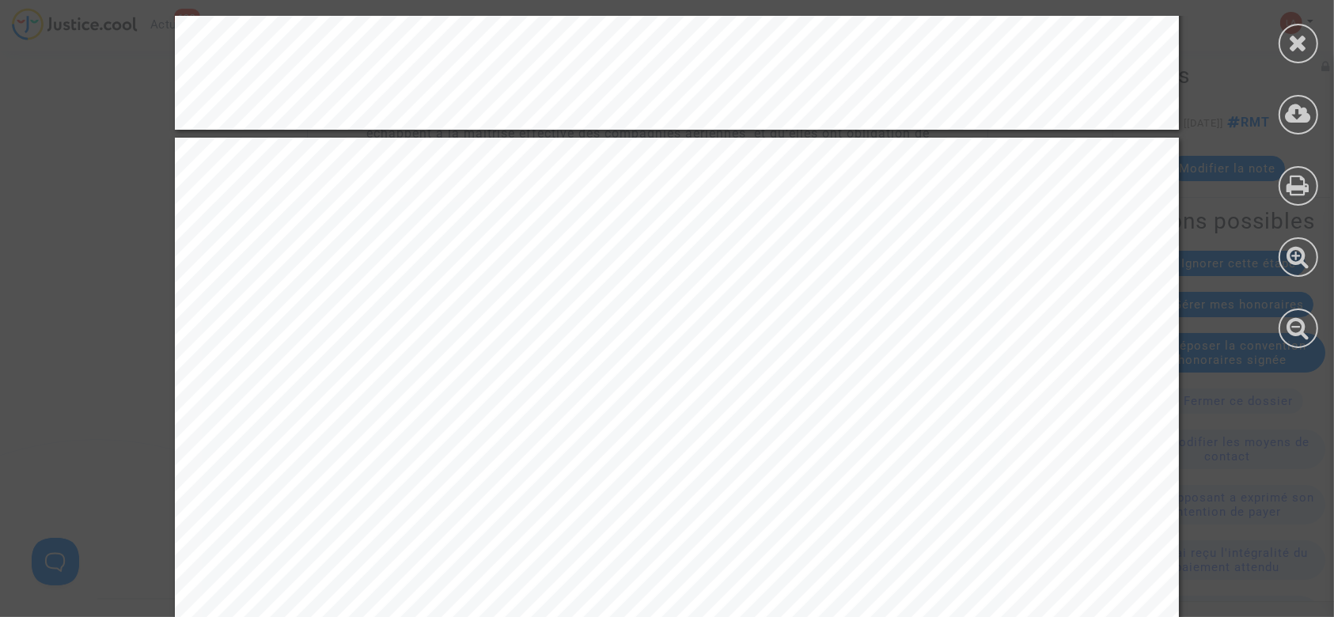
scroll to position [3520, 0]
click at [1303, 55] on div at bounding box center [1299, 44] width 40 height 40
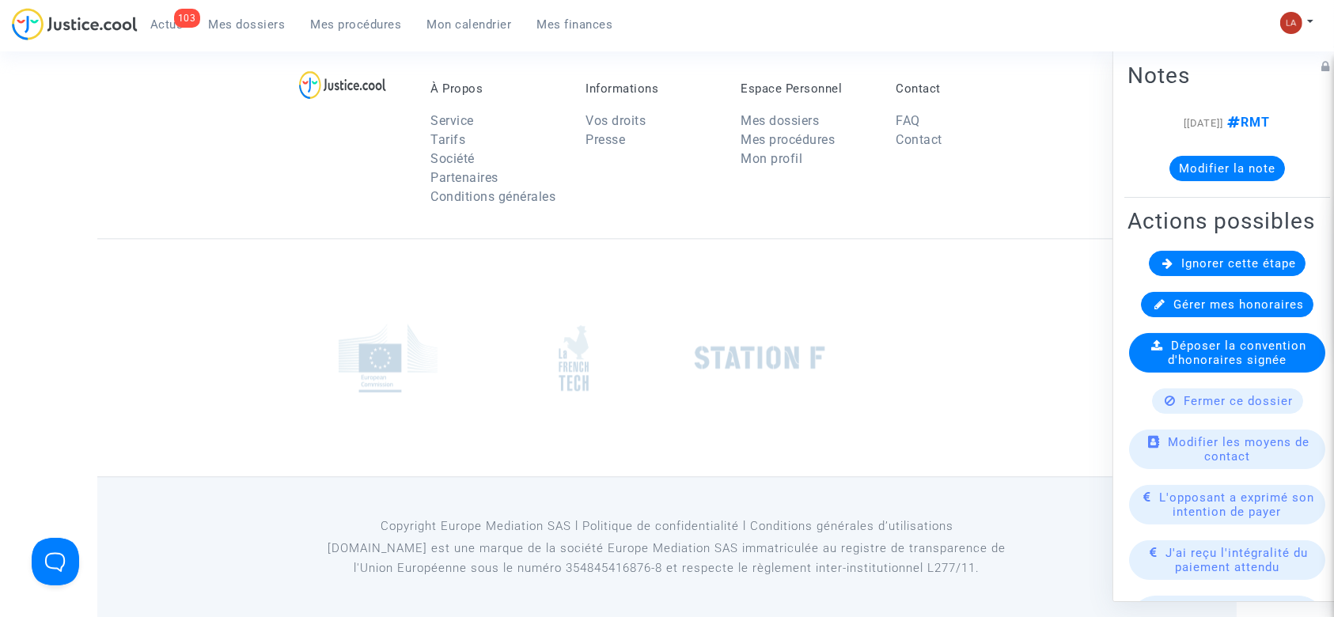
click at [1210, 177] on button "Modifier la note" at bounding box center [1228, 168] width 116 height 25
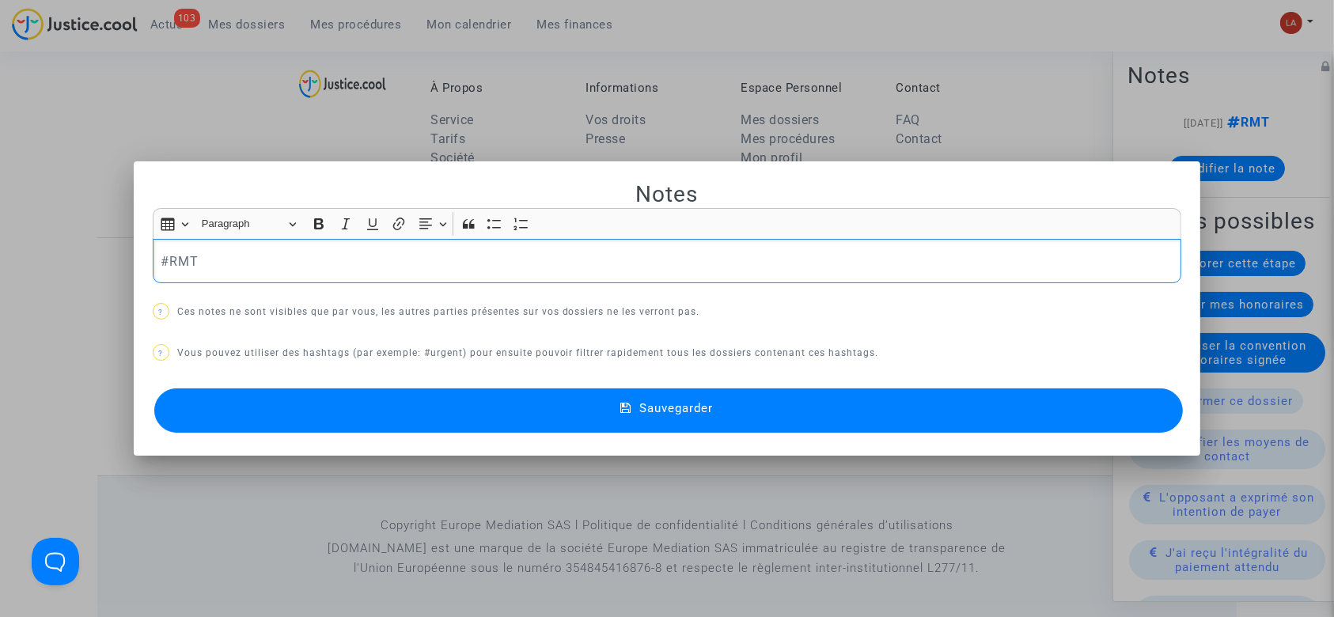
scroll to position [0, 0]
click at [817, 412] on button "Sauvegarder" at bounding box center [669, 411] width 1030 height 44
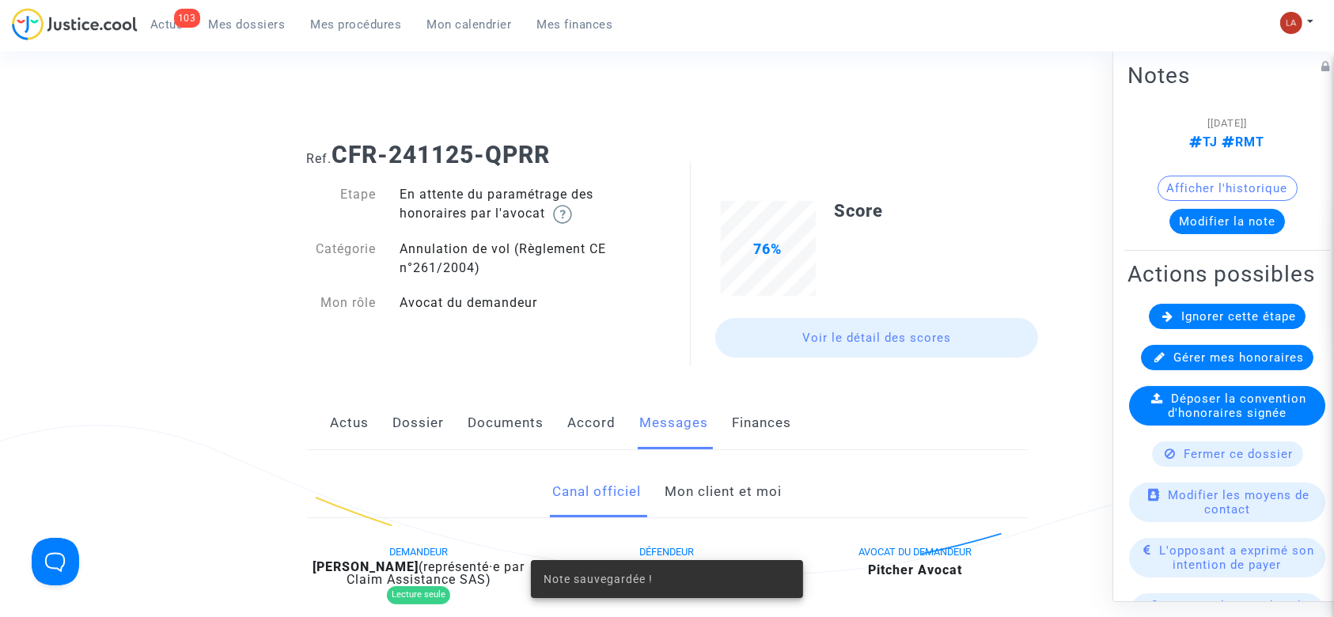
drag, startPoint x: 431, startPoint y: 414, endPoint x: 450, endPoint y: 412, distance: 19.1
click at [431, 415] on link "Dossier" at bounding box center [418, 423] width 51 height 52
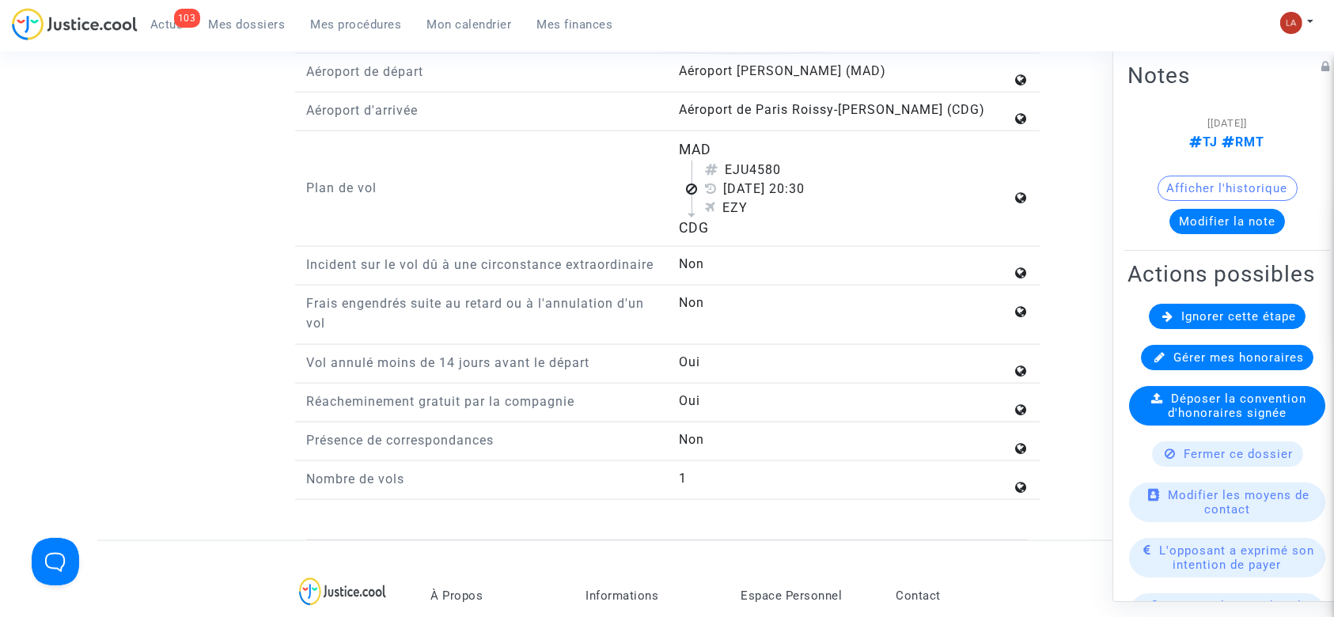
scroll to position [1899, 0]
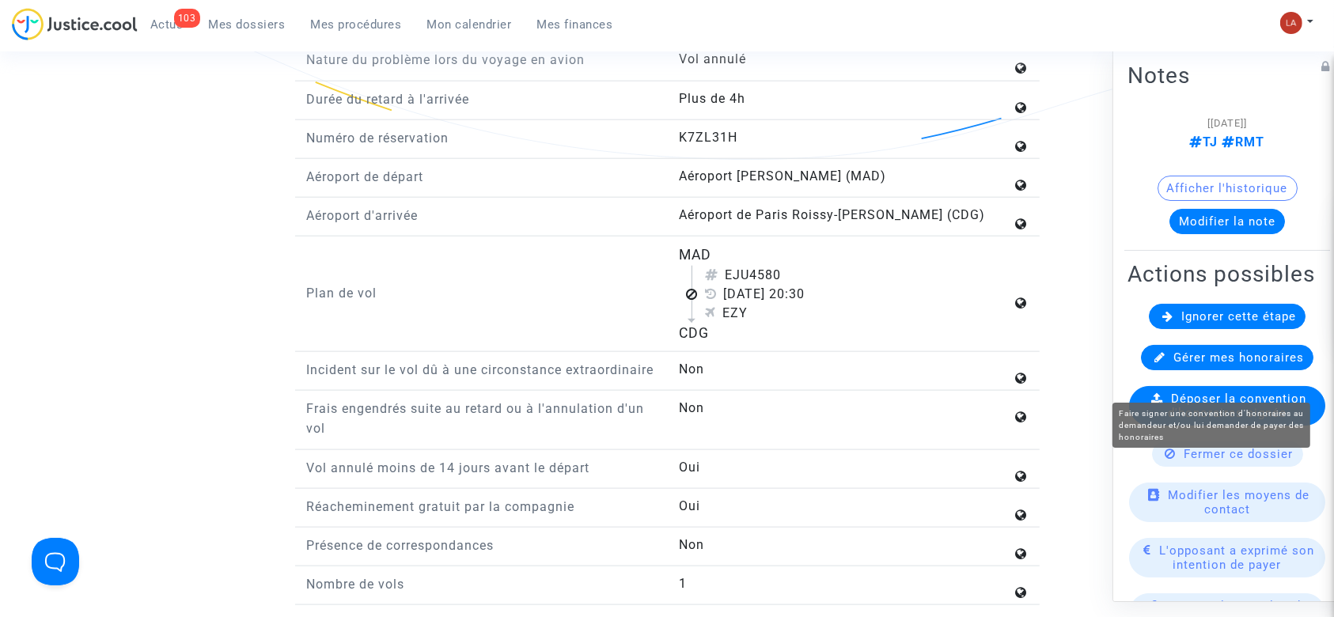
click at [1183, 359] on available-action-list "Ignorer cette étape Gérer mes honoraires Déposer la convention d'honoraires sig…" at bounding box center [1227, 614] width 199 height 620
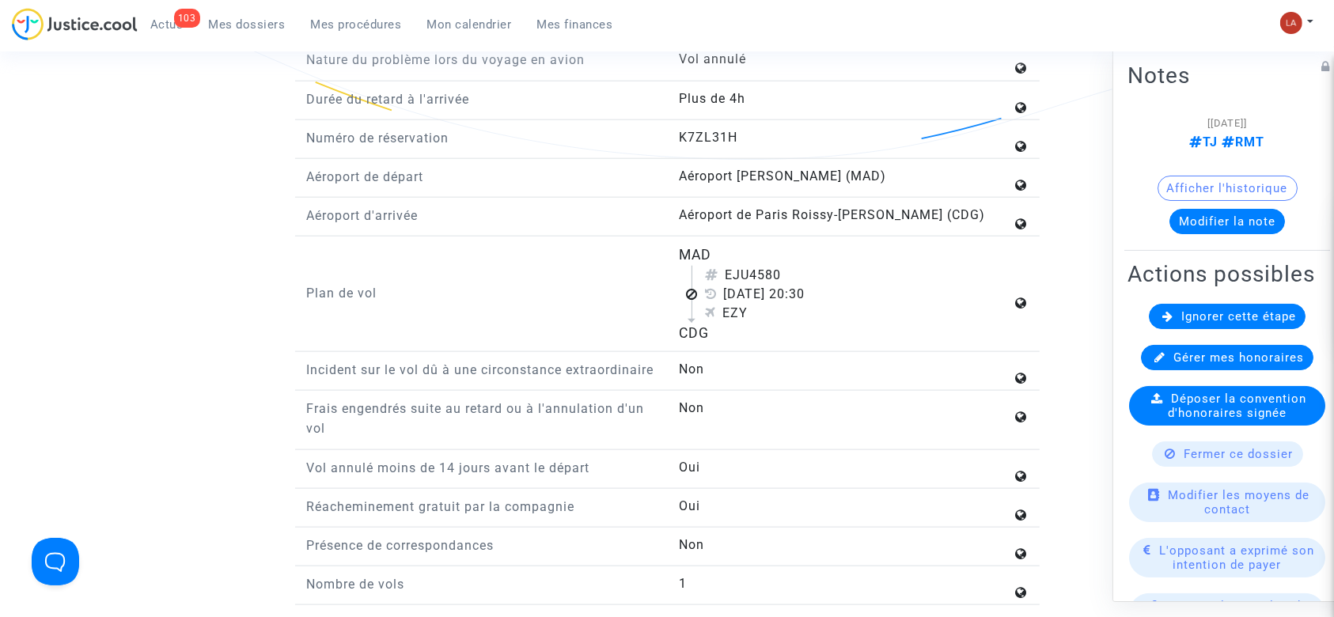
click at [1182, 324] on span "Ignorer cette étape" at bounding box center [1239, 316] width 115 height 14
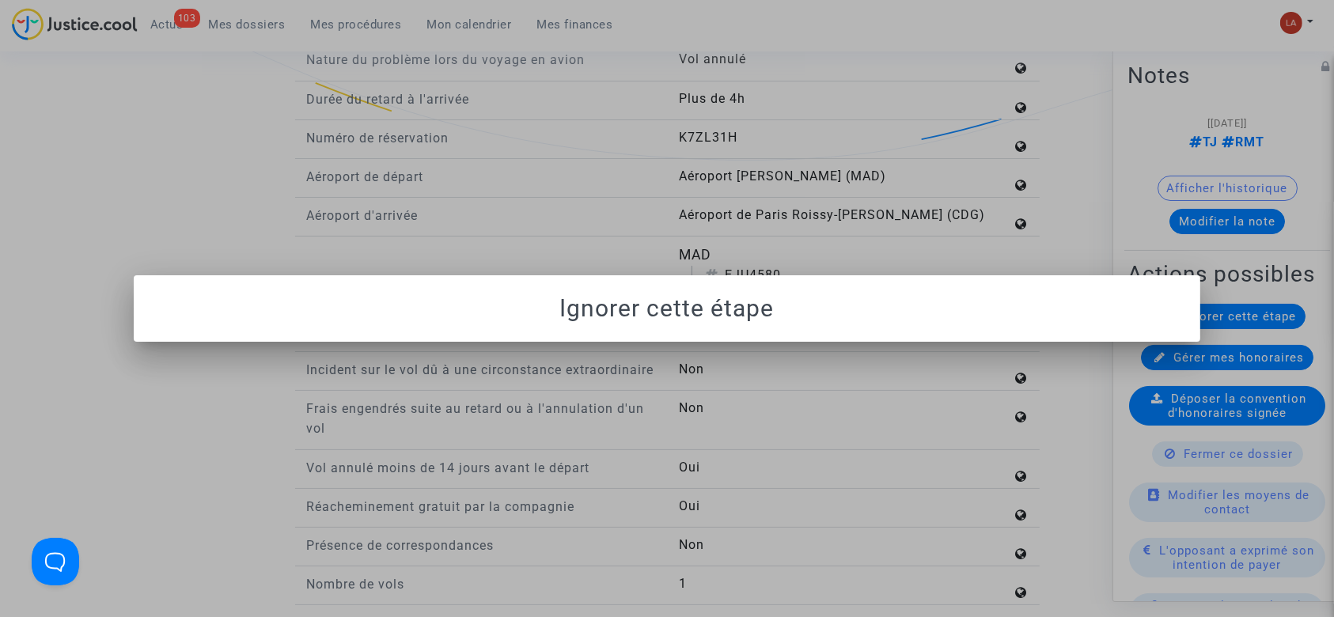
scroll to position [0, 0]
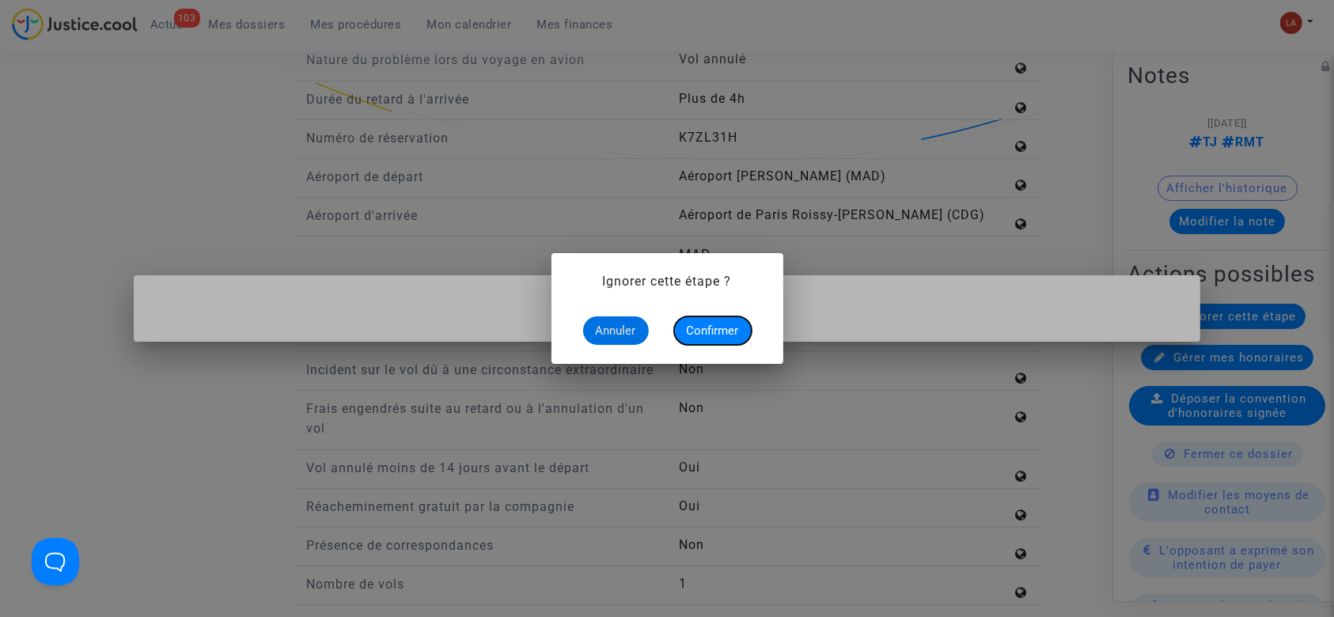
click at [694, 332] on span "Confirmer" at bounding box center [713, 331] width 52 height 14
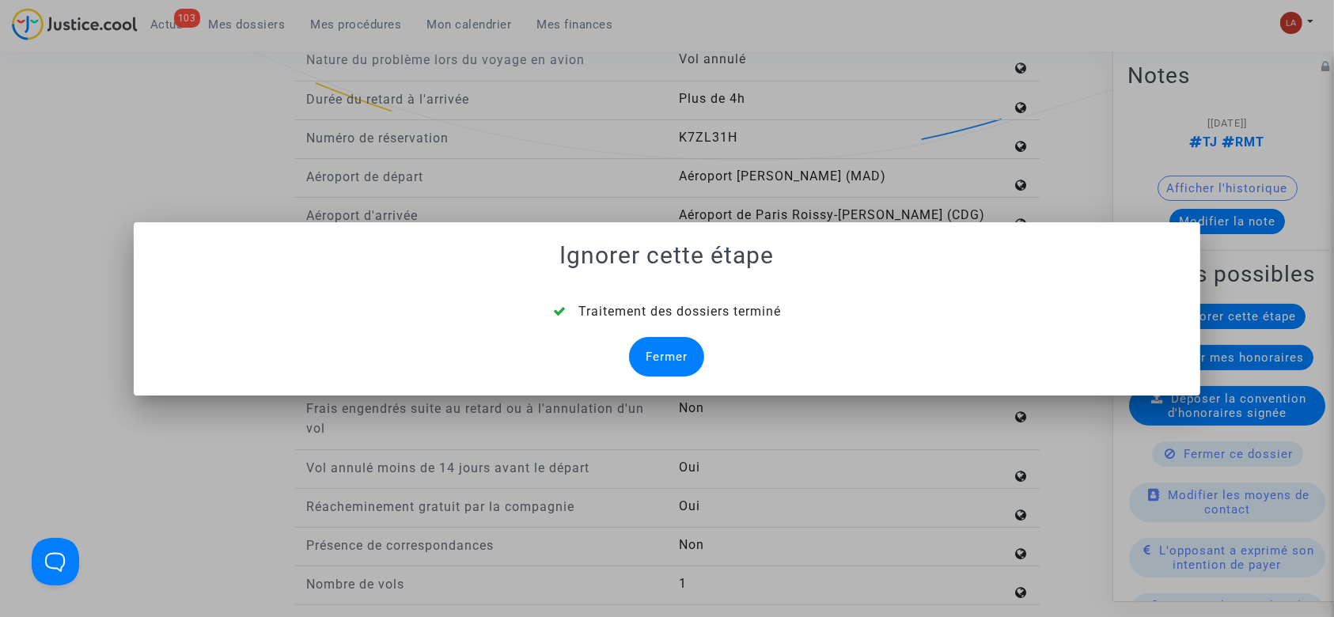
click at [665, 348] on div "Fermer" at bounding box center [666, 357] width 75 height 40
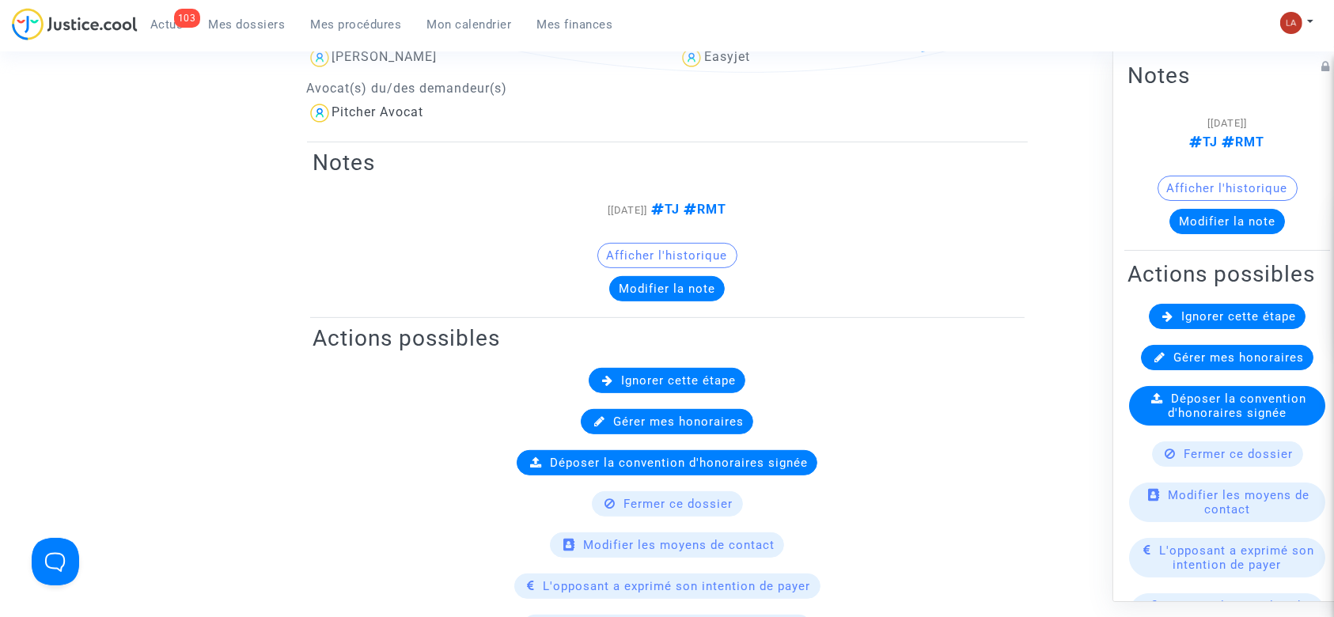
scroll to position [1899, 0]
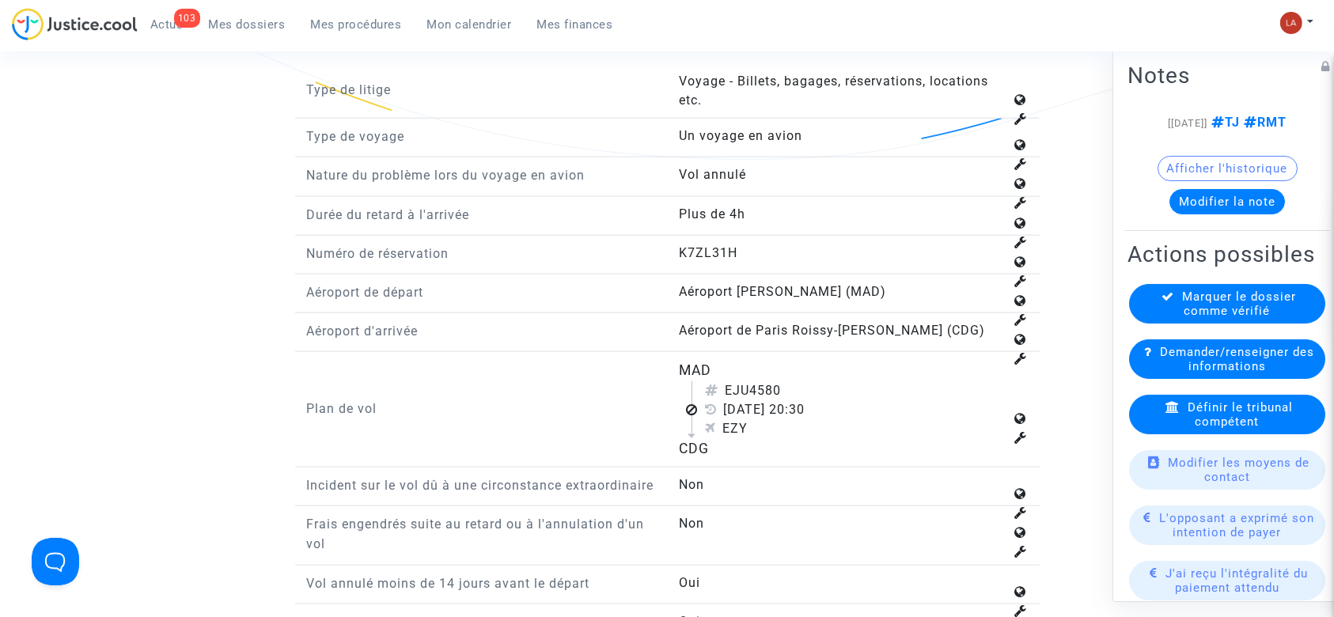
click at [1203, 429] on span "Définir le tribunal compétent" at bounding box center [1240, 414] width 105 height 28
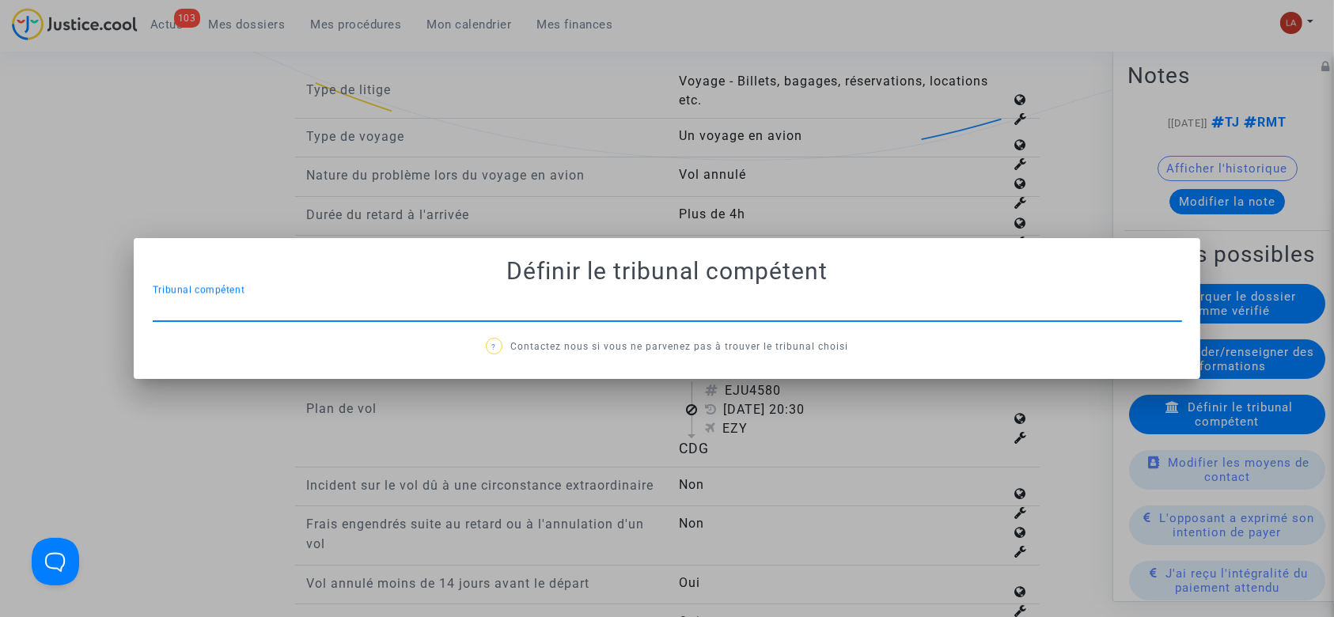
scroll to position [0, 0]
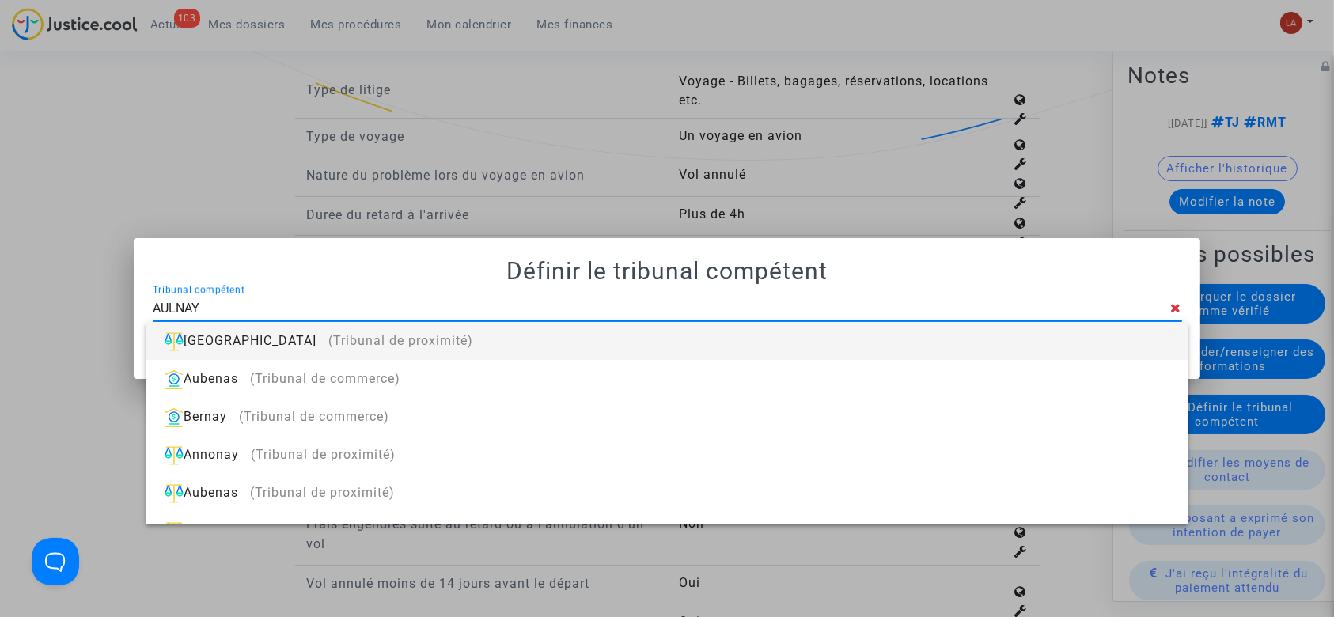
type input "AULNAY"
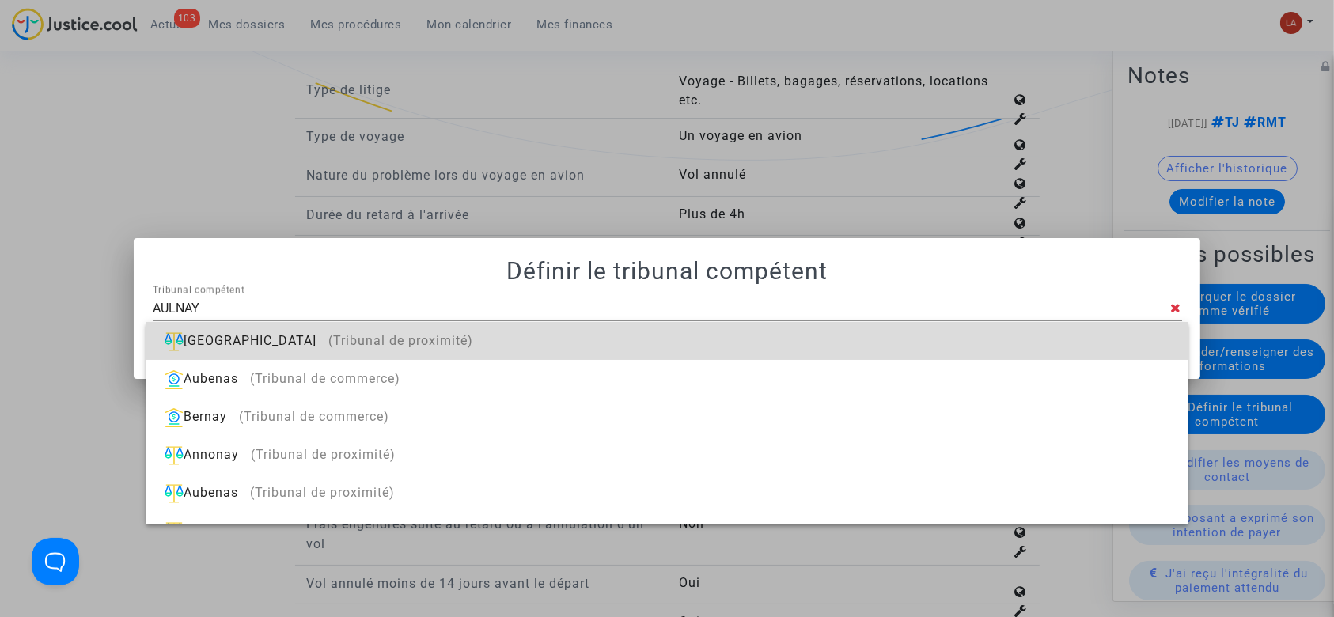
click at [988, 350] on div "[GEOGRAPHIC_DATA] (Tribunal de proximité)" at bounding box center [666, 341] width 1017 height 38
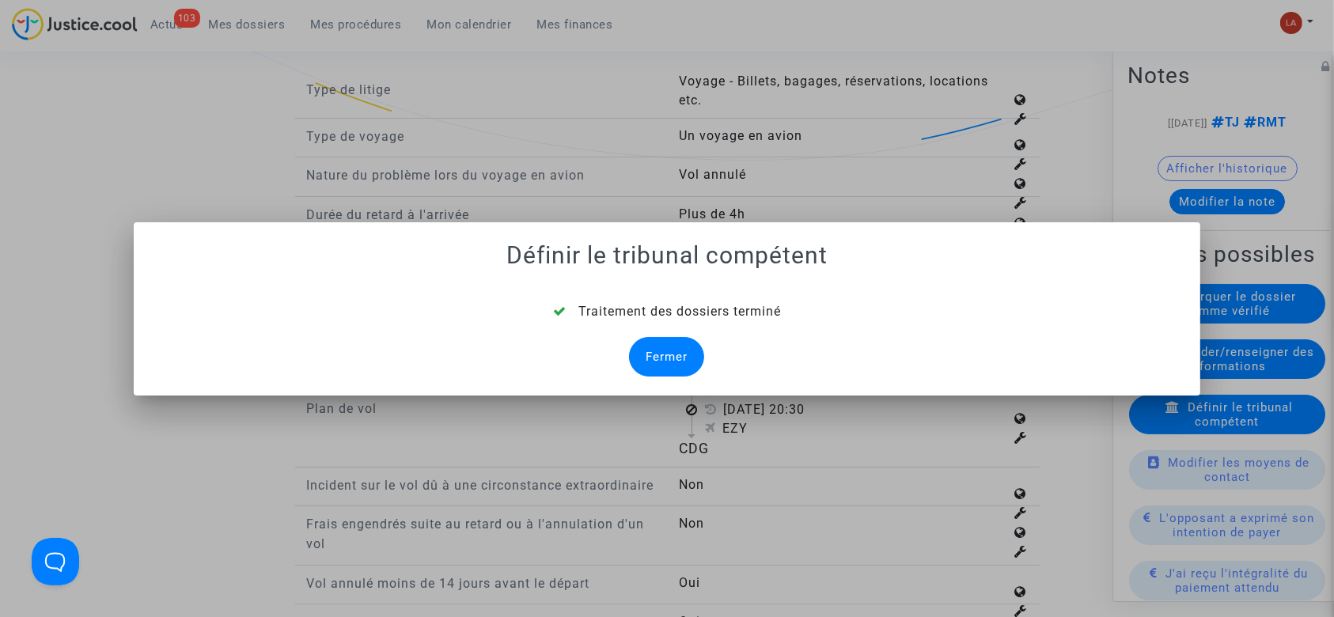
click at [640, 351] on div "Fermer" at bounding box center [666, 357] width 75 height 40
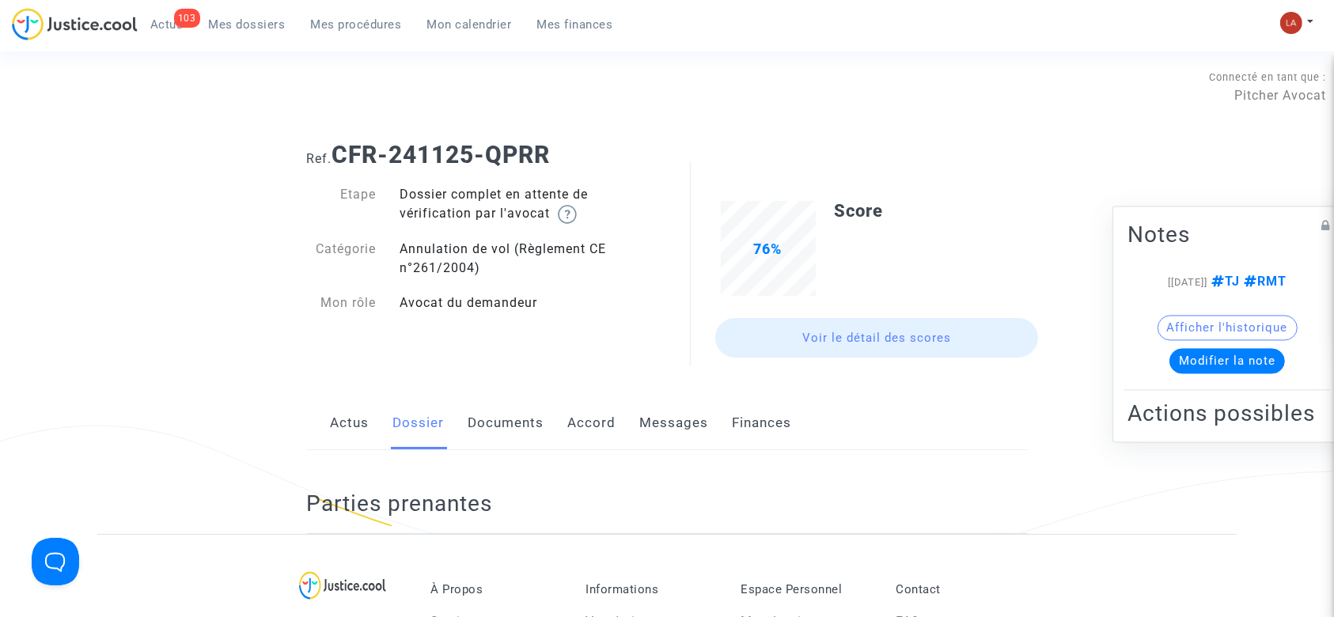
scroll to position [467, 0]
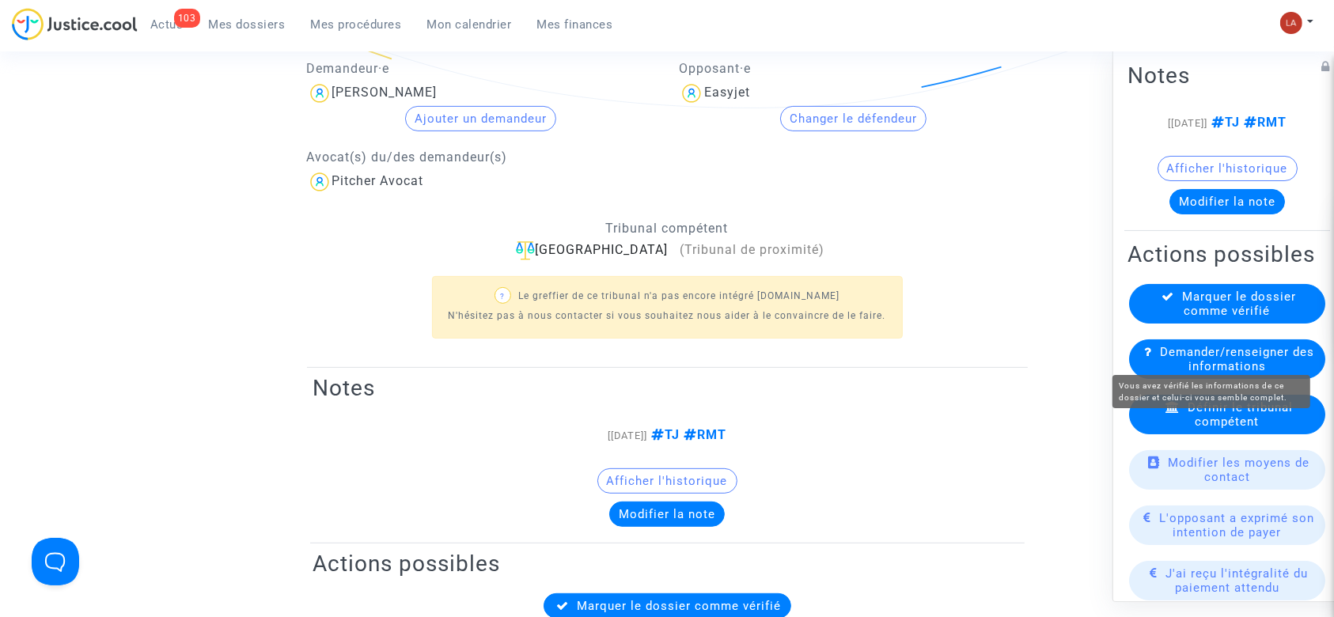
drag, startPoint x: 1239, startPoint y: 351, endPoint x: 1230, endPoint y: 351, distance: 8.7
click at [1237, 318] on span "Marquer le dossier comme vérifié" at bounding box center [1240, 304] width 114 height 28
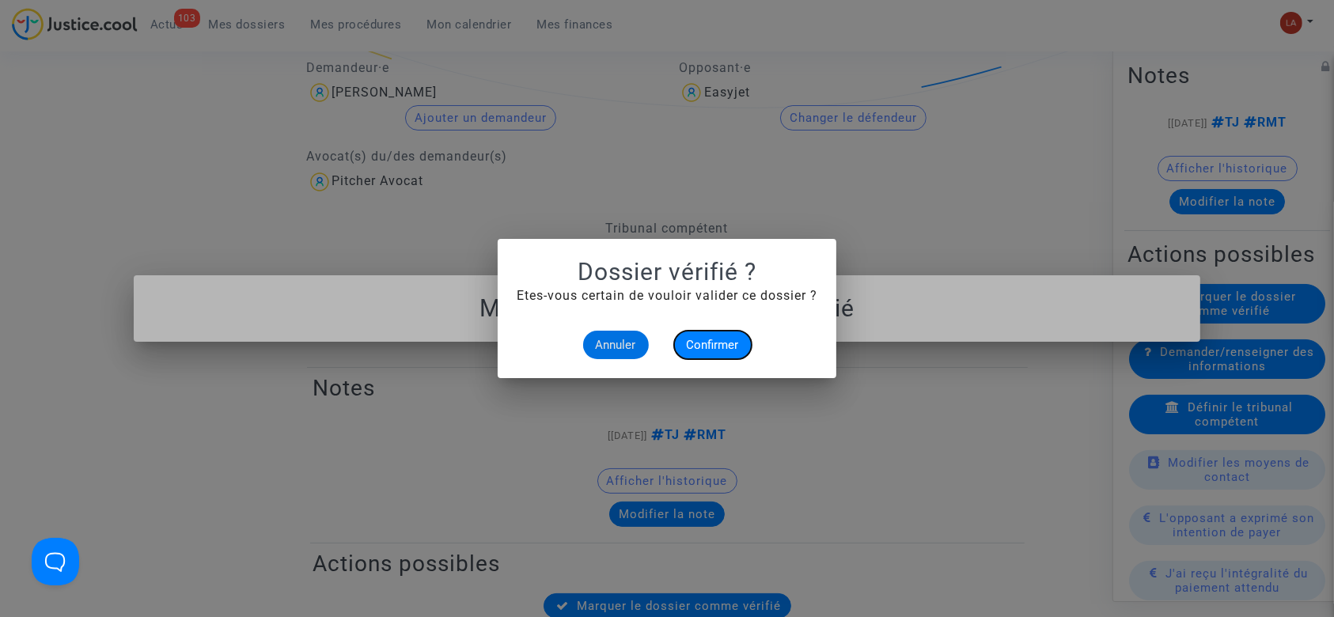
click at [700, 343] on span "Confirmer" at bounding box center [713, 345] width 52 height 14
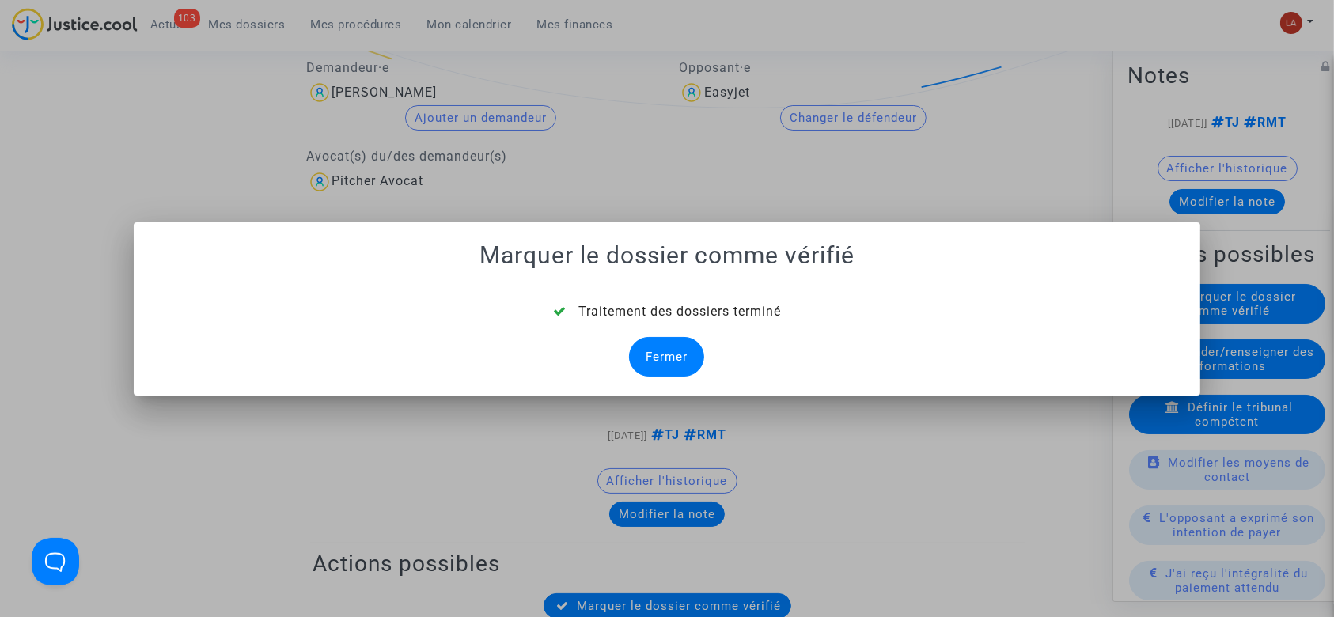
click at [643, 345] on div "Fermer" at bounding box center [666, 357] width 75 height 40
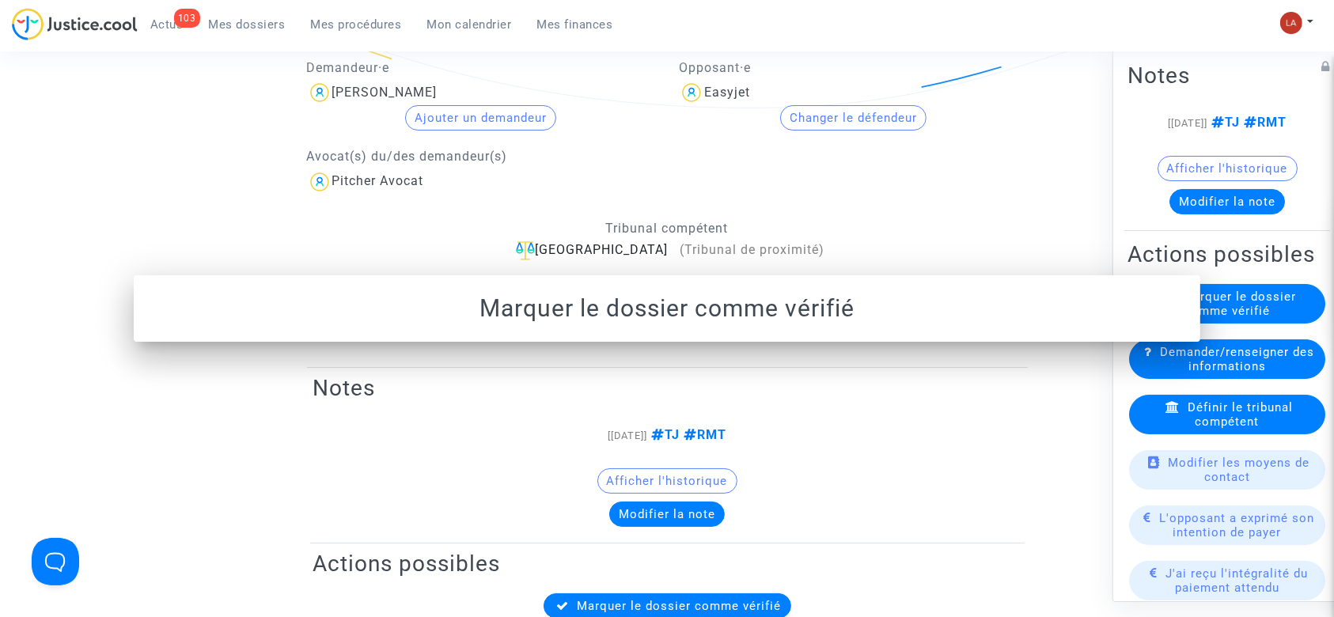
scroll to position [467, 0]
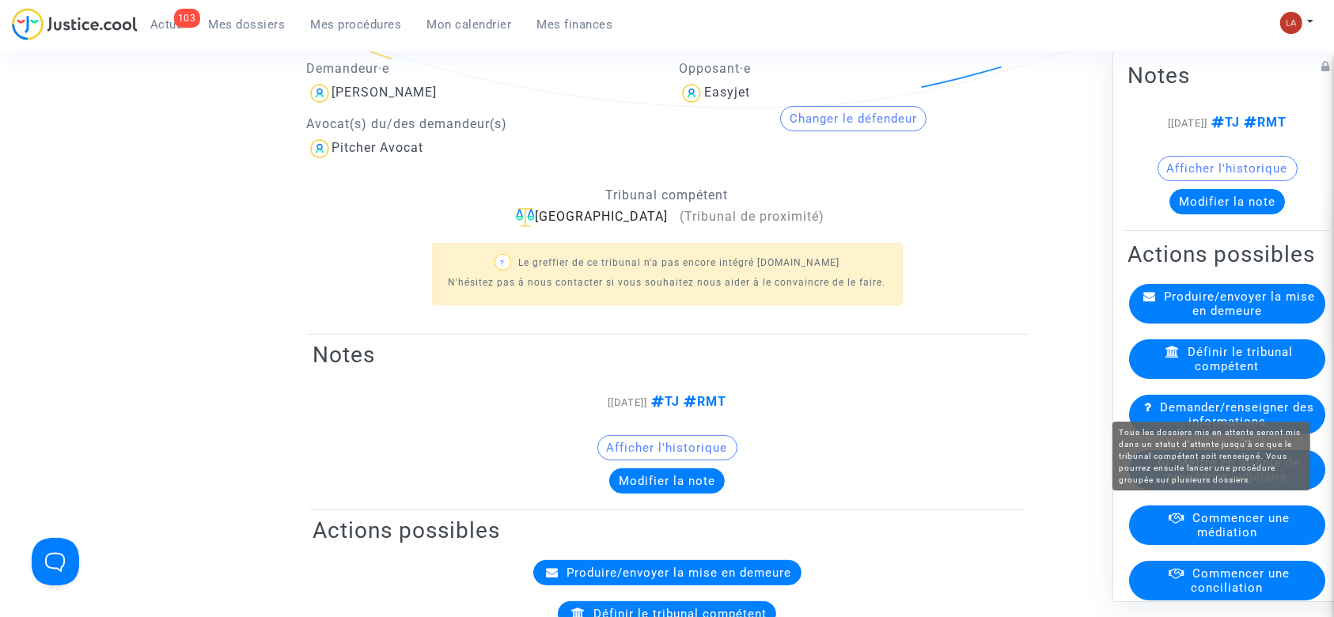
click at [1194, 484] on span "Mettre en attente de procédure judiciaire" at bounding box center [1233, 470] width 133 height 28
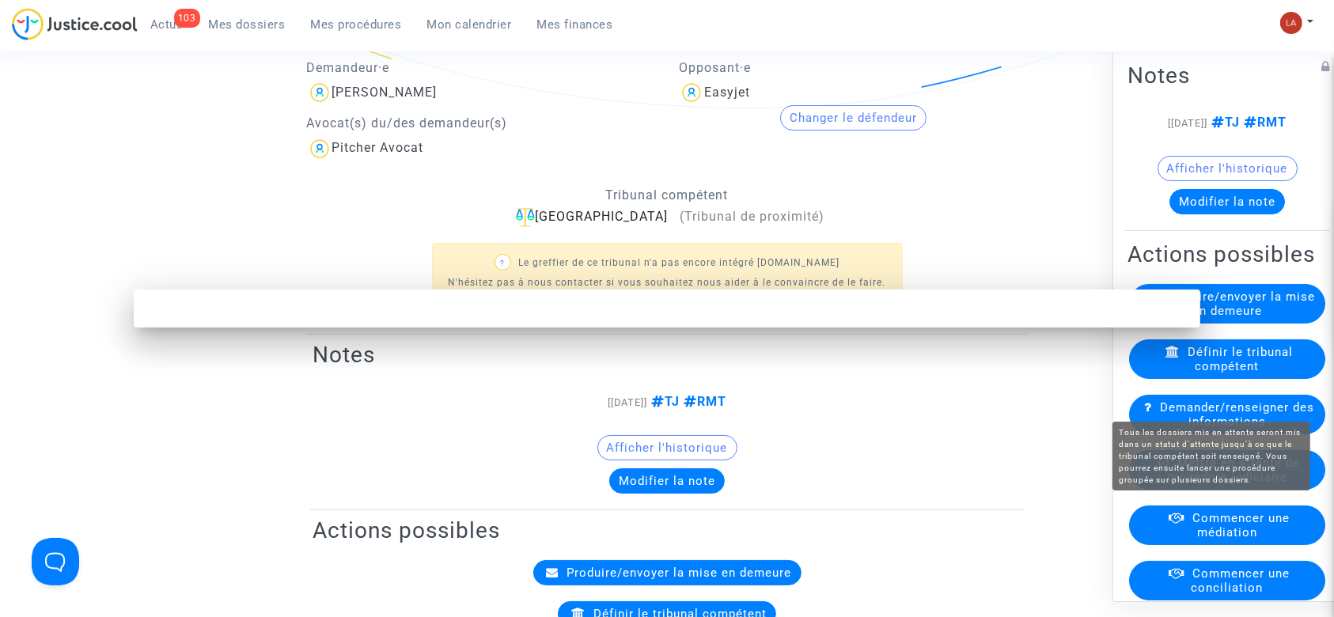
scroll to position [0, 0]
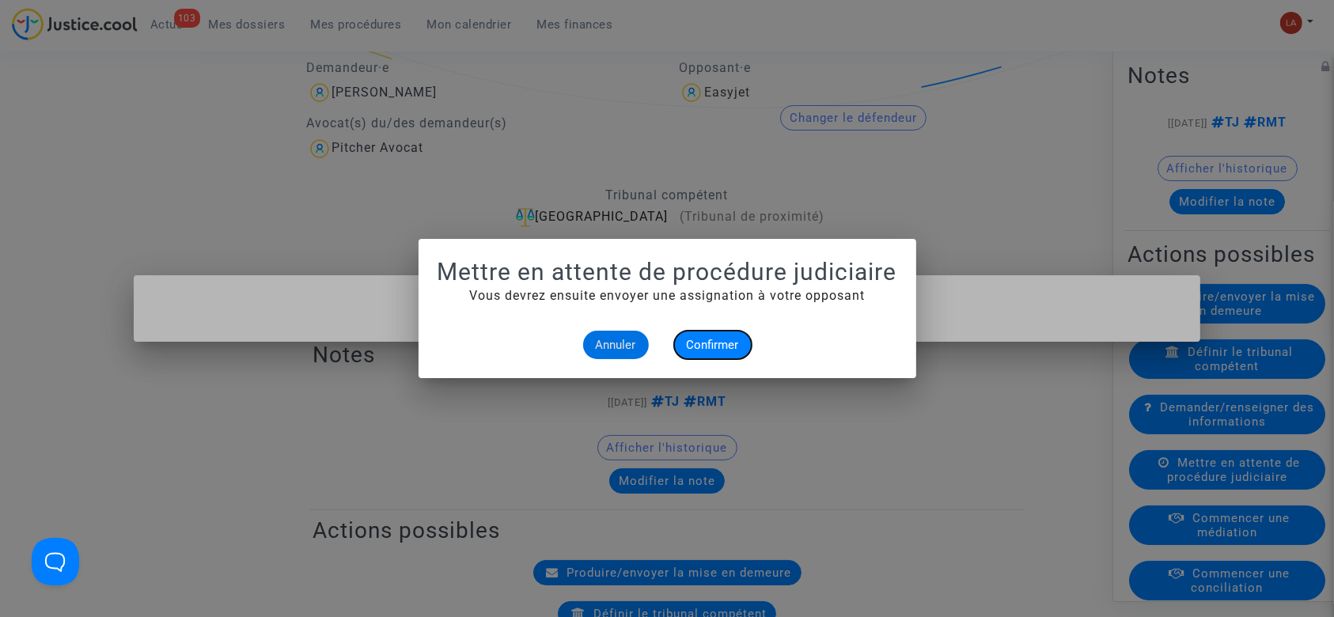
click at [733, 340] on span "Confirmer" at bounding box center [713, 345] width 52 height 14
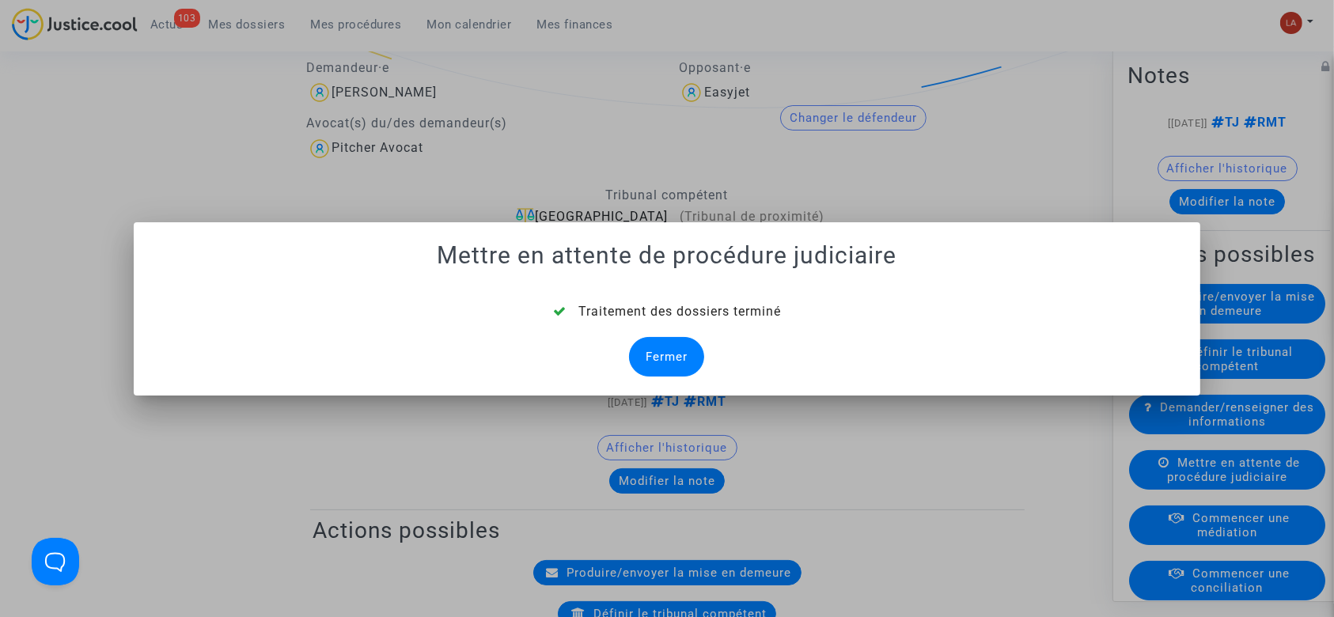
click at [658, 347] on div "Fermer" at bounding box center [666, 357] width 75 height 40
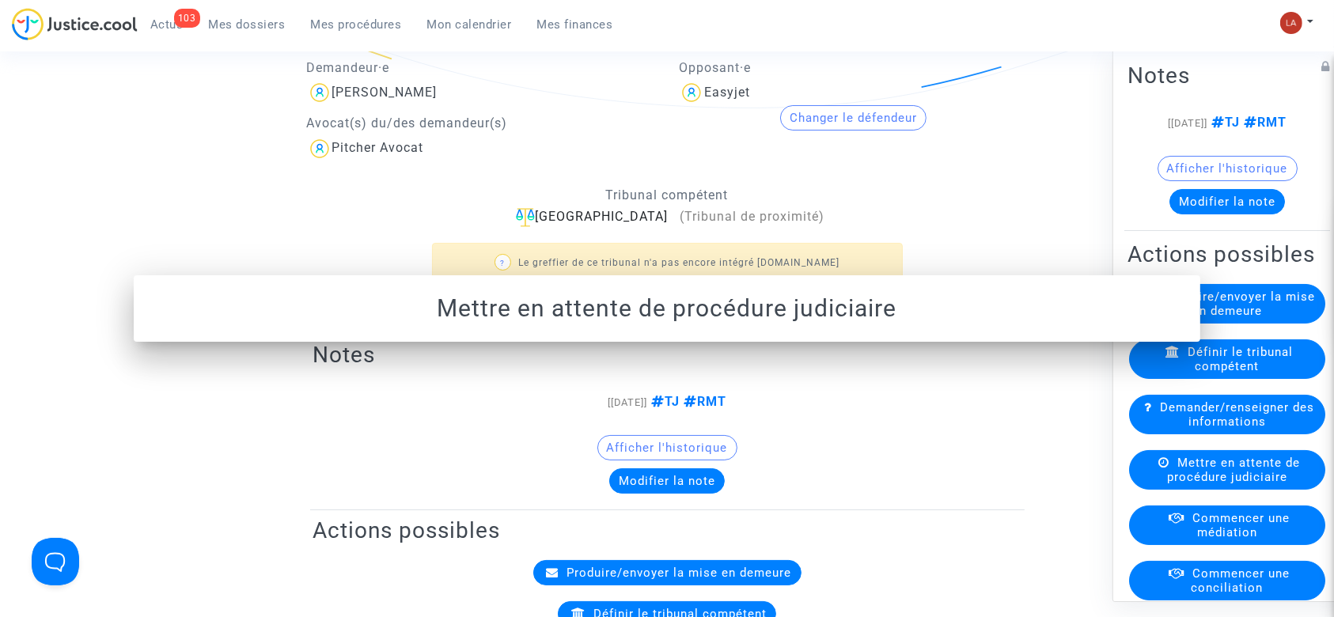
scroll to position [467, 0]
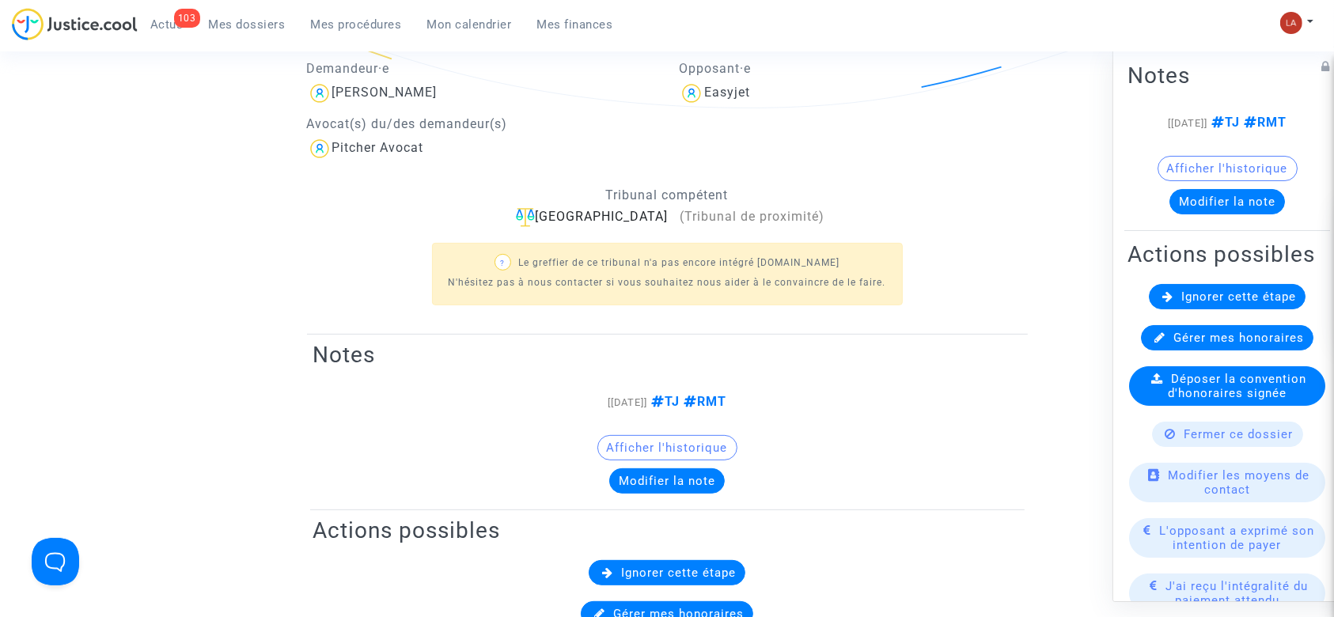
click at [1209, 304] on span "Ignorer cette étape" at bounding box center [1239, 297] width 115 height 14
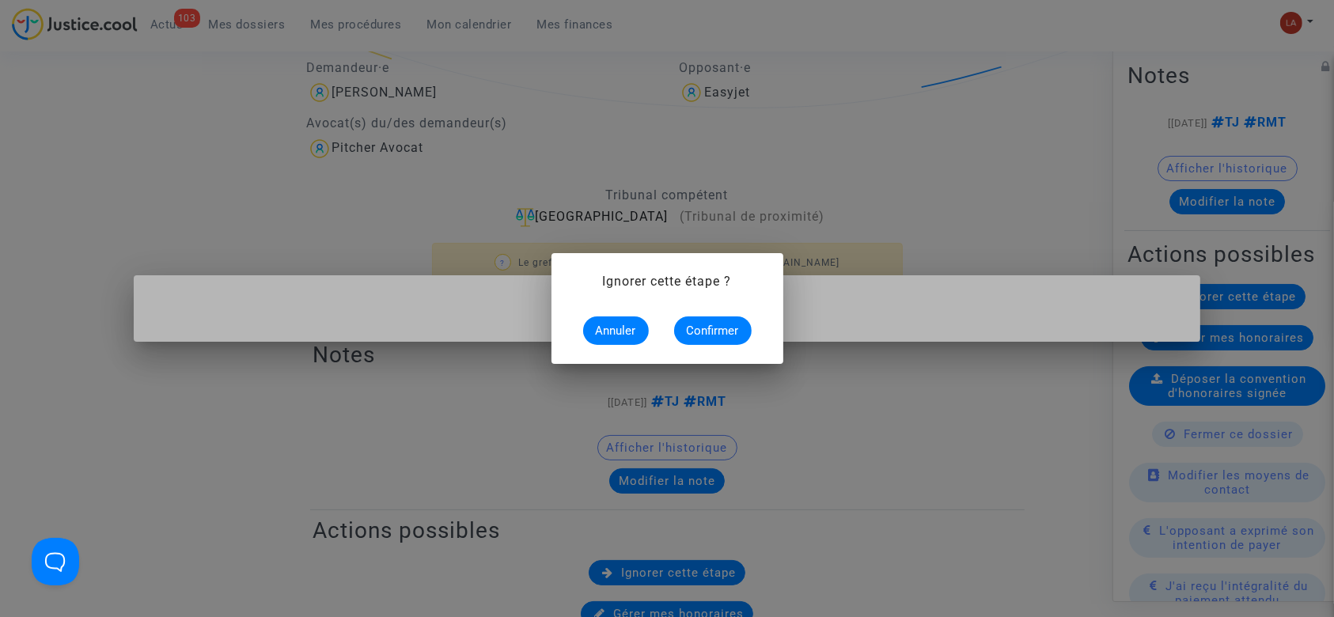
scroll to position [0, 0]
click at [732, 339] on button "Confirmer" at bounding box center [713, 331] width 78 height 28
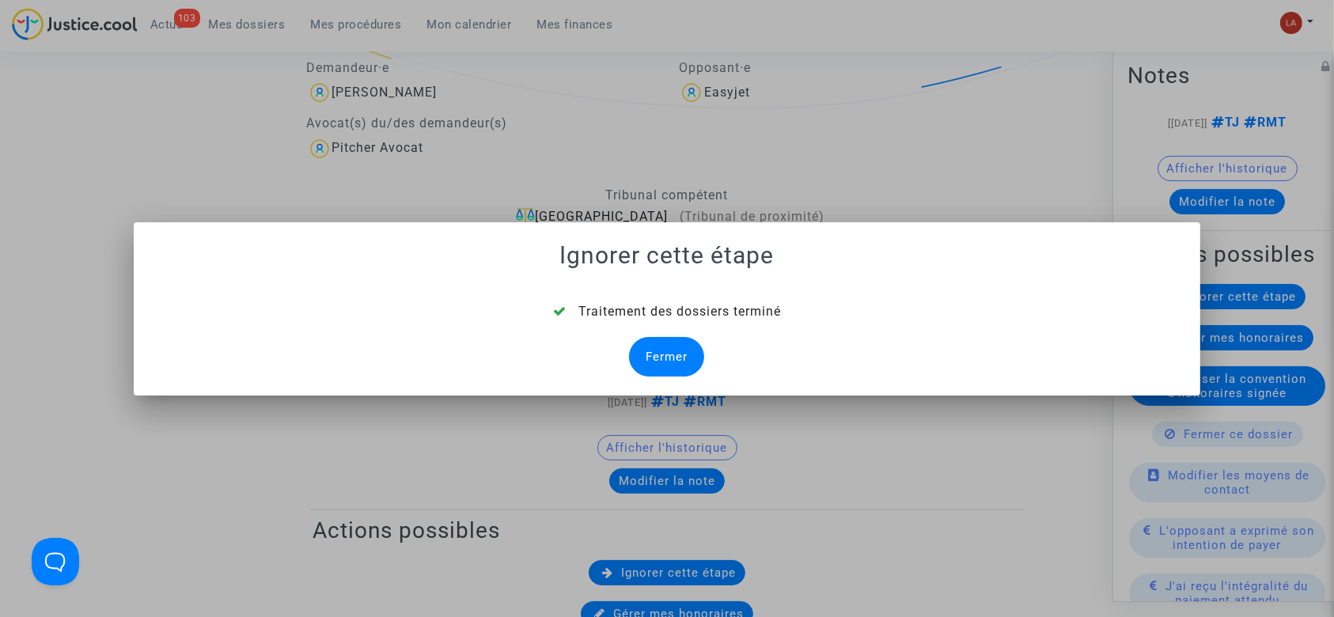
click at [660, 347] on div "Fermer" at bounding box center [666, 357] width 75 height 40
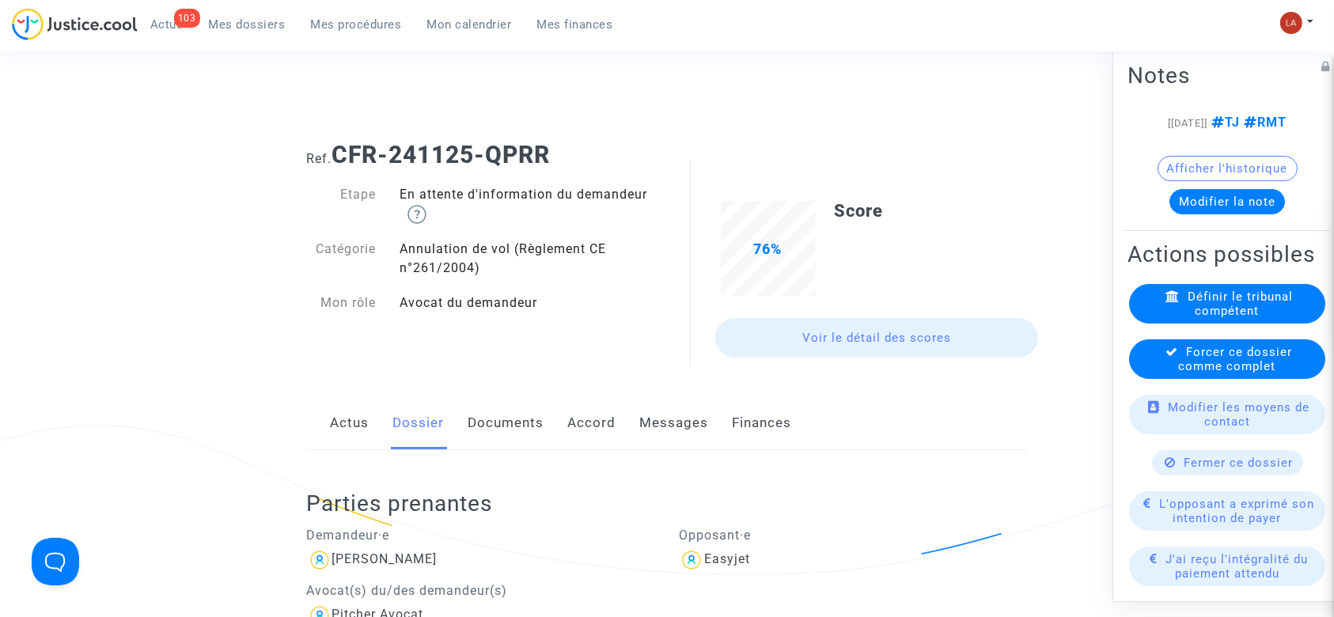
scroll to position [467, 0]
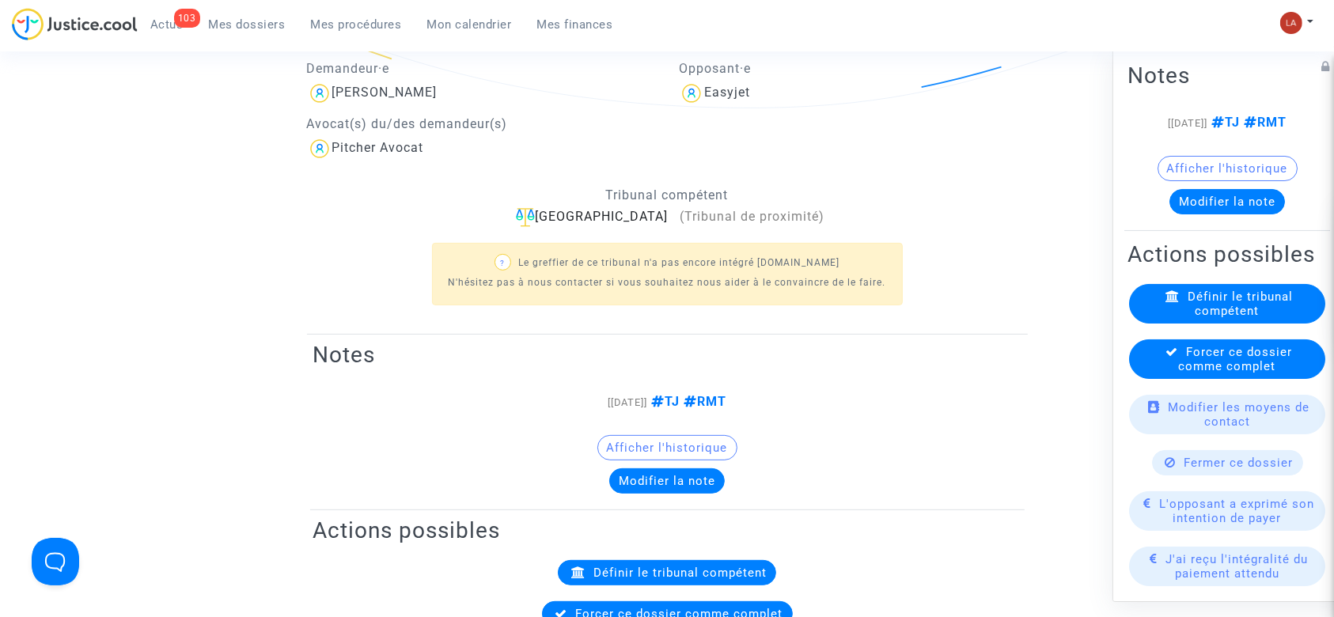
click at [1247, 374] on span "Forcer ce dossier comme complet" at bounding box center [1236, 359] width 114 height 28
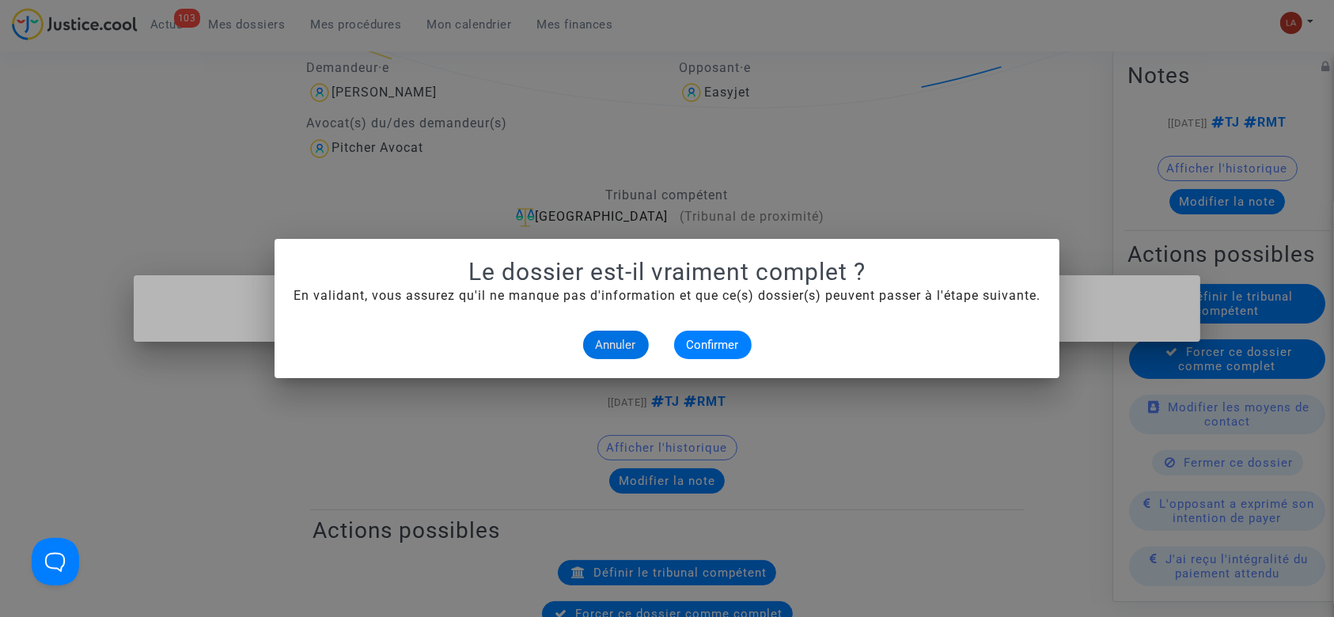
click at [713, 328] on alert-dialogs "Le dossier est-il vraiment complet ? En validant, vous assurez qu'il ne manque …" at bounding box center [667, 308] width 747 height 101
click at [686, 330] on alert-dialogs "Le dossier est-il vraiment complet ? En validant, vous assurez qu'il ne manque …" at bounding box center [667, 308] width 747 height 101
click at [707, 354] on button "Confirmer" at bounding box center [713, 345] width 78 height 28
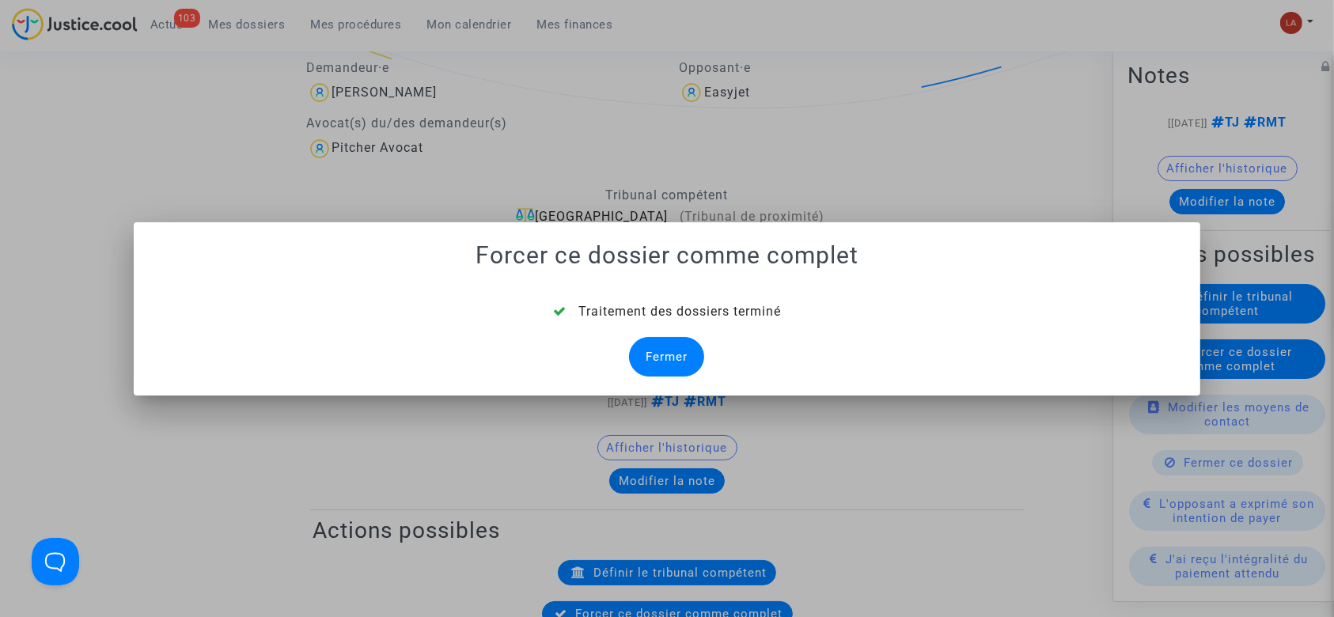
drag, startPoint x: 677, startPoint y: 350, endPoint x: 686, endPoint y: 313, distance: 37.4
click at [677, 350] on div "Fermer" at bounding box center [666, 357] width 75 height 40
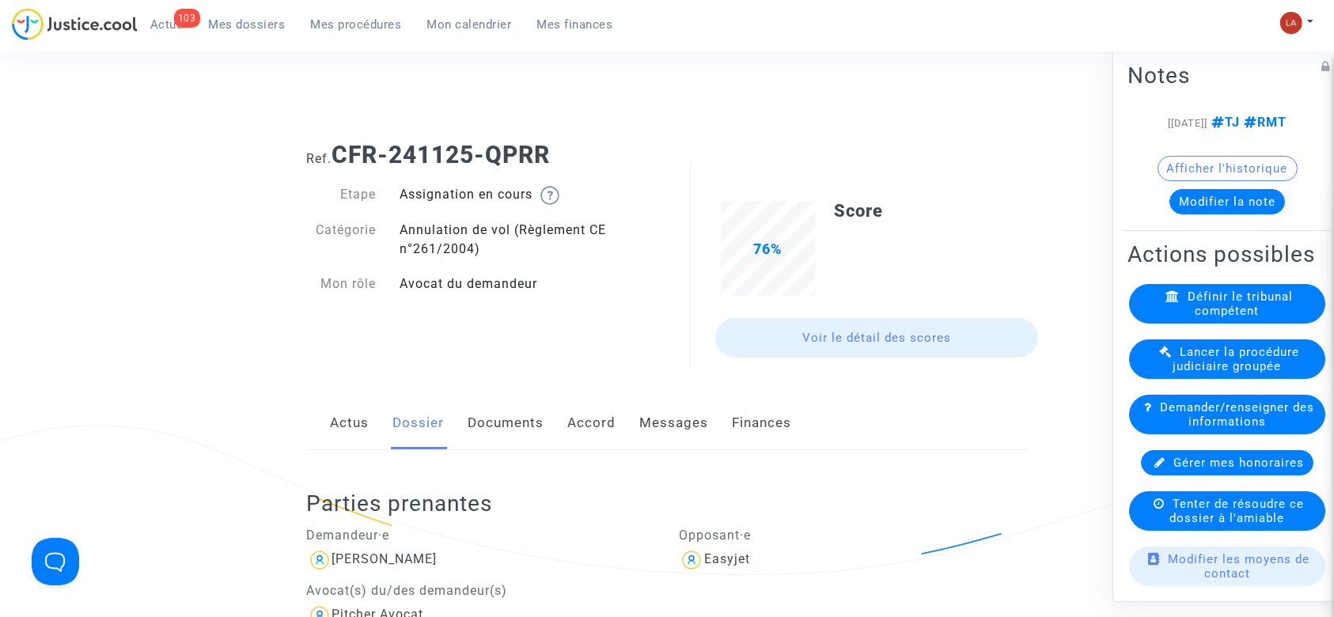
click at [522, 423] on link "Documents" at bounding box center [507, 423] width 76 height 52
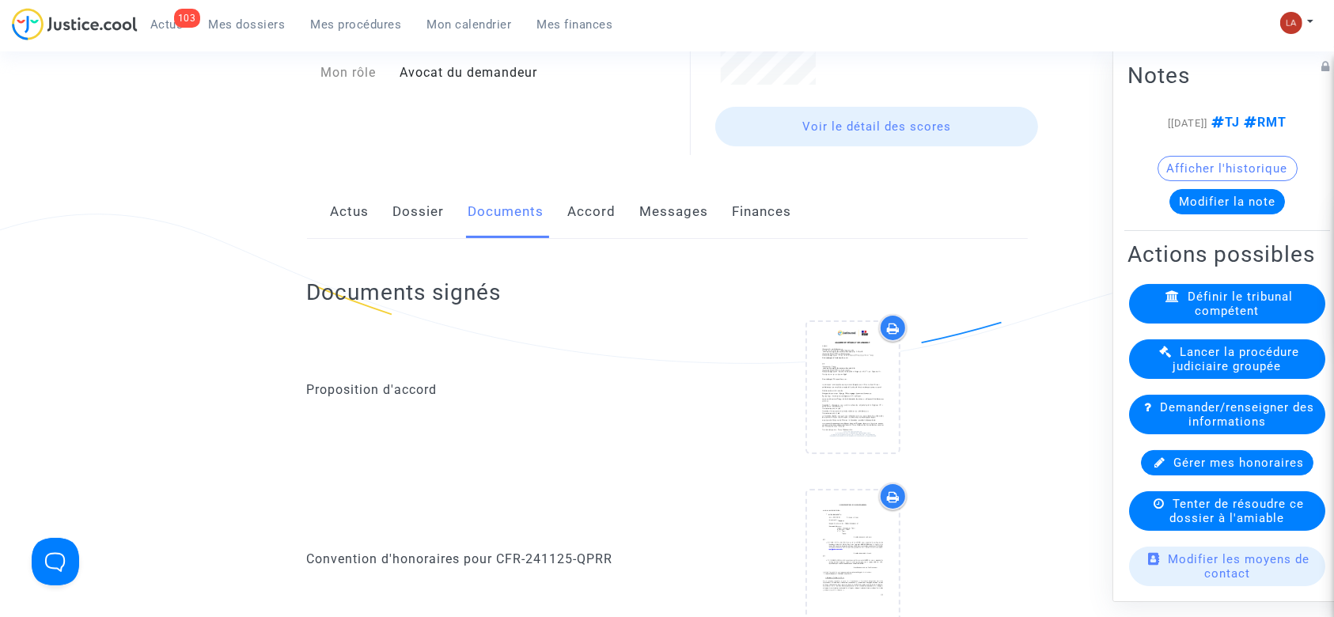
scroll to position [211, 0]
click at [383, 229] on div "Actus Dossier Documents Accord Messages Finances" at bounding box center [667, 213] width 721 height 53
drag, startPoint x: 389, startPoint y: 225, endPoint x: 400, endPoint y: 218, distance: 12.8
click at [389, 225] on div "Actus Dossier Documents Accord Messages Finances" at bounding box center [667, 213] width 721 height 53
drag, startPoint x: 403, startPoint y: 215, endPoint x: 484, endPoint y: 225, distance: 82.1
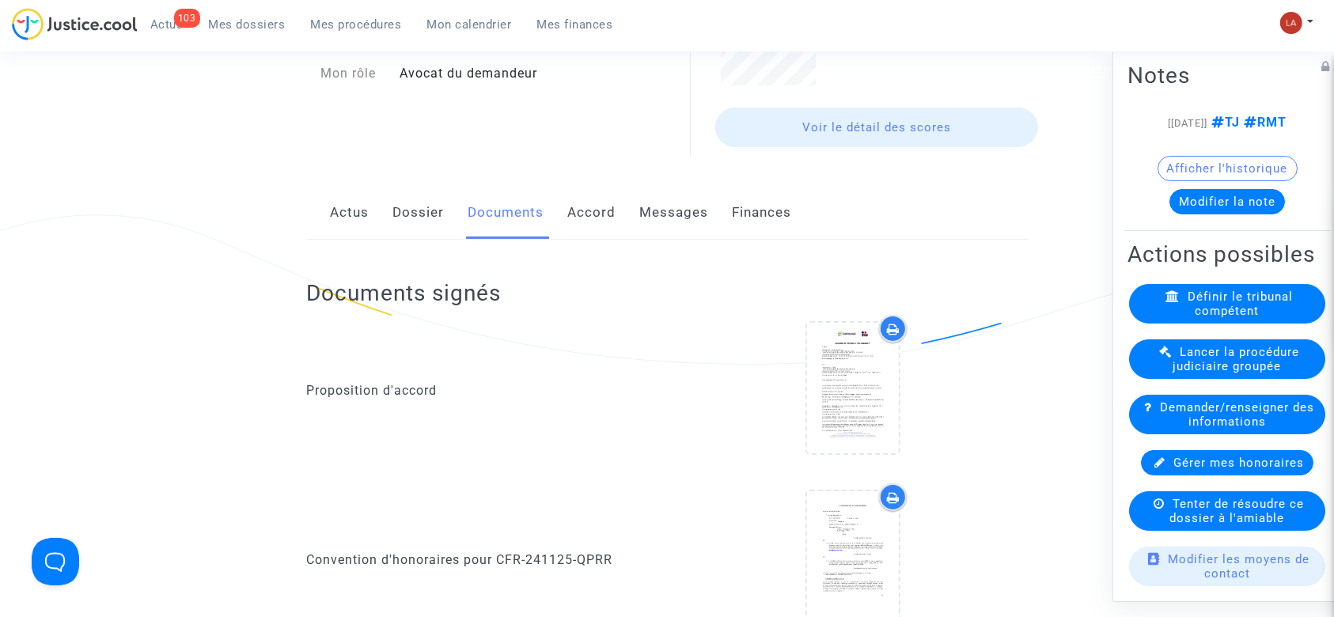
click at [403, 215] on link "Dossier" at bounding box center [418, 213] width 51 height 52
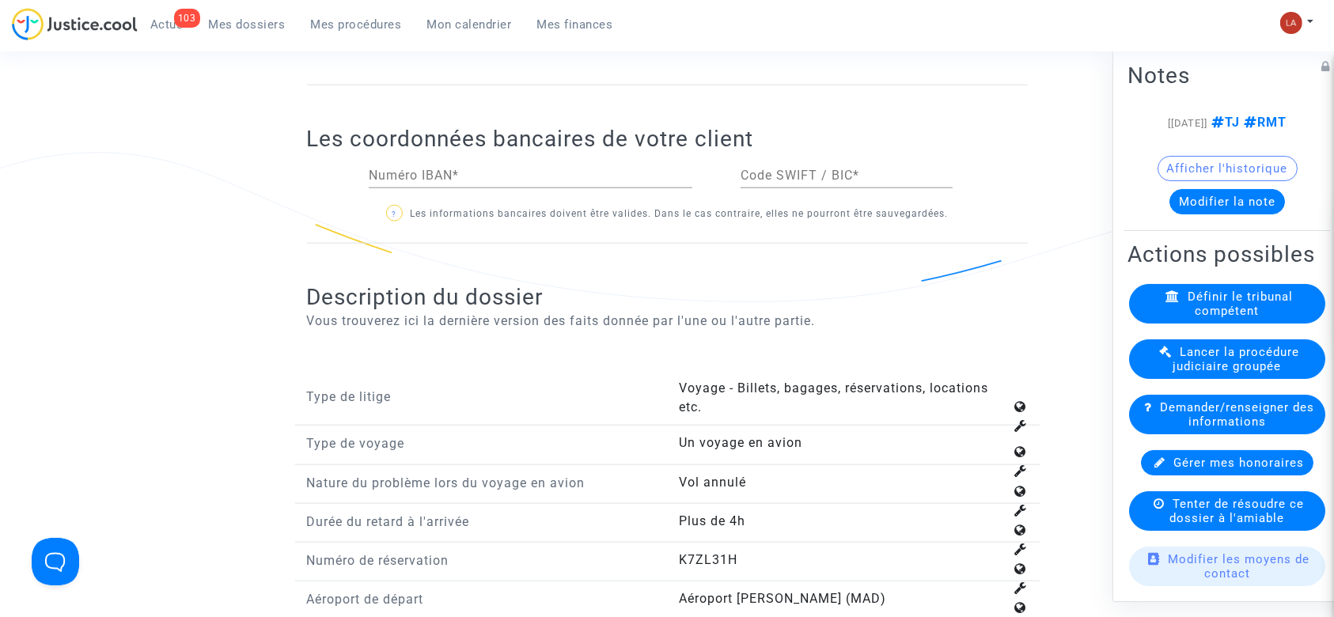
scroll to position [2216, 0]
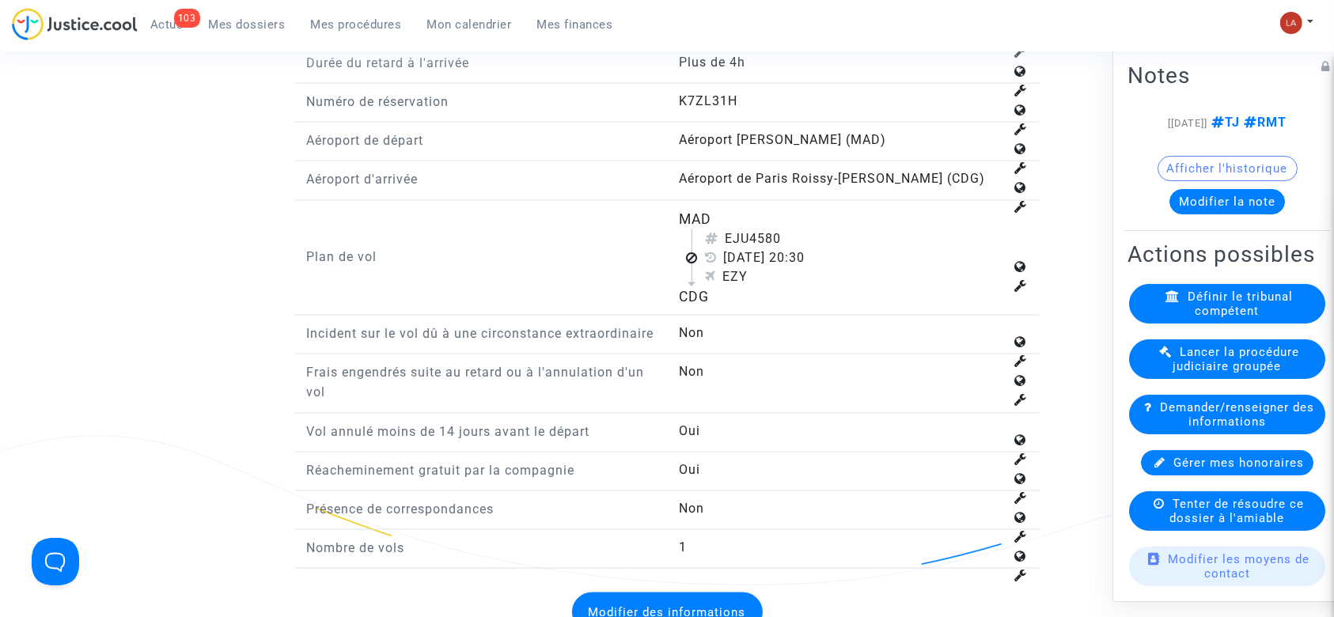
drag, startPoint x: 754, startPoint y: 230, endPoint x: 802, endPoint y: 233, distance: 47.6
click at [802, 233] on div "EJU4580" at bounding box center [854, 239] width 299 height 19
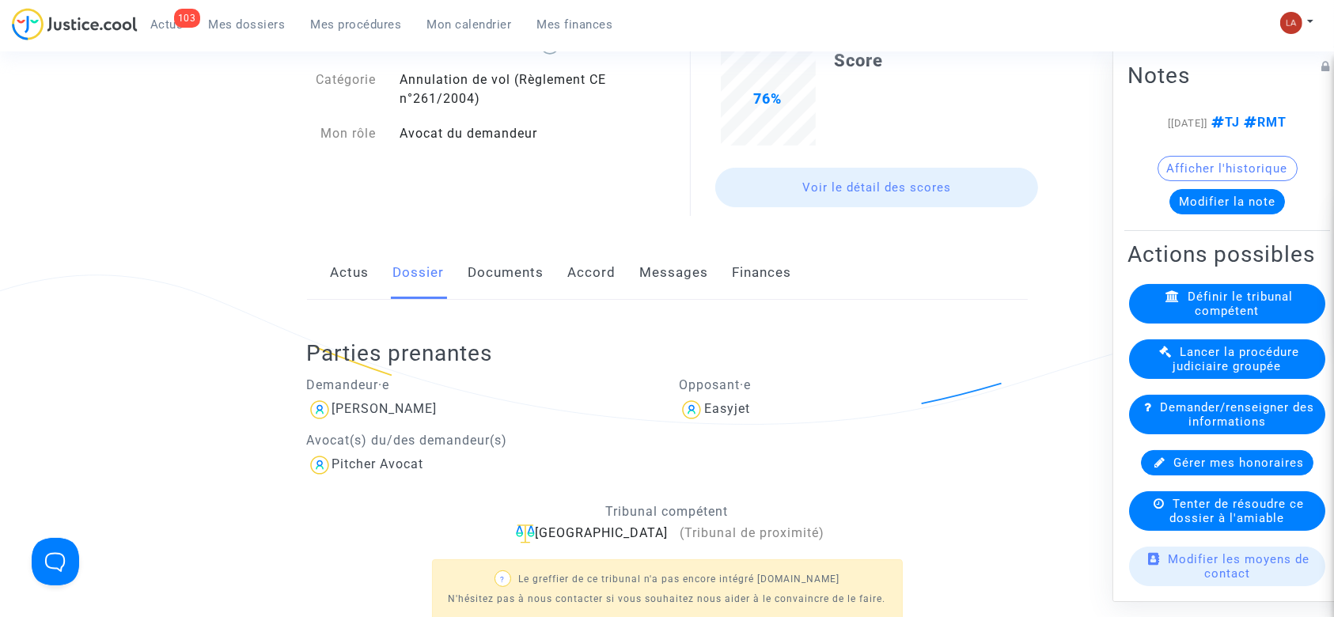
scroll to position [0, 0]
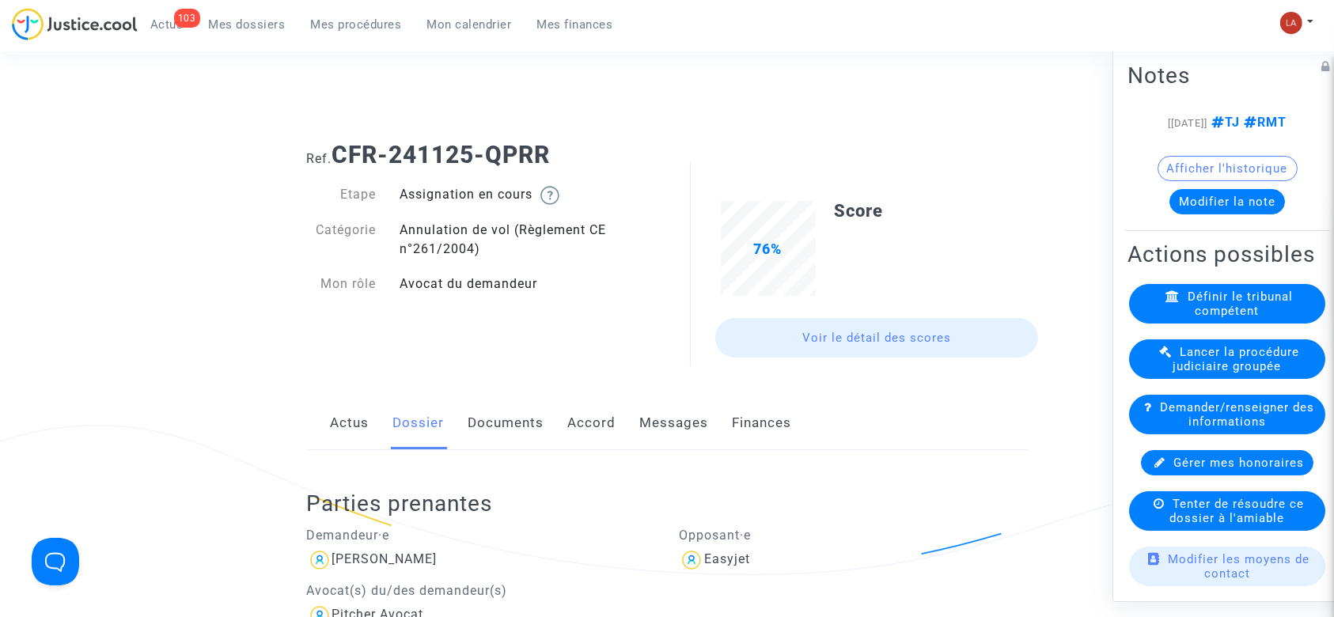
click at [499, 412] on link "Documents" at bounding box center [507, 423] width 76 height 52
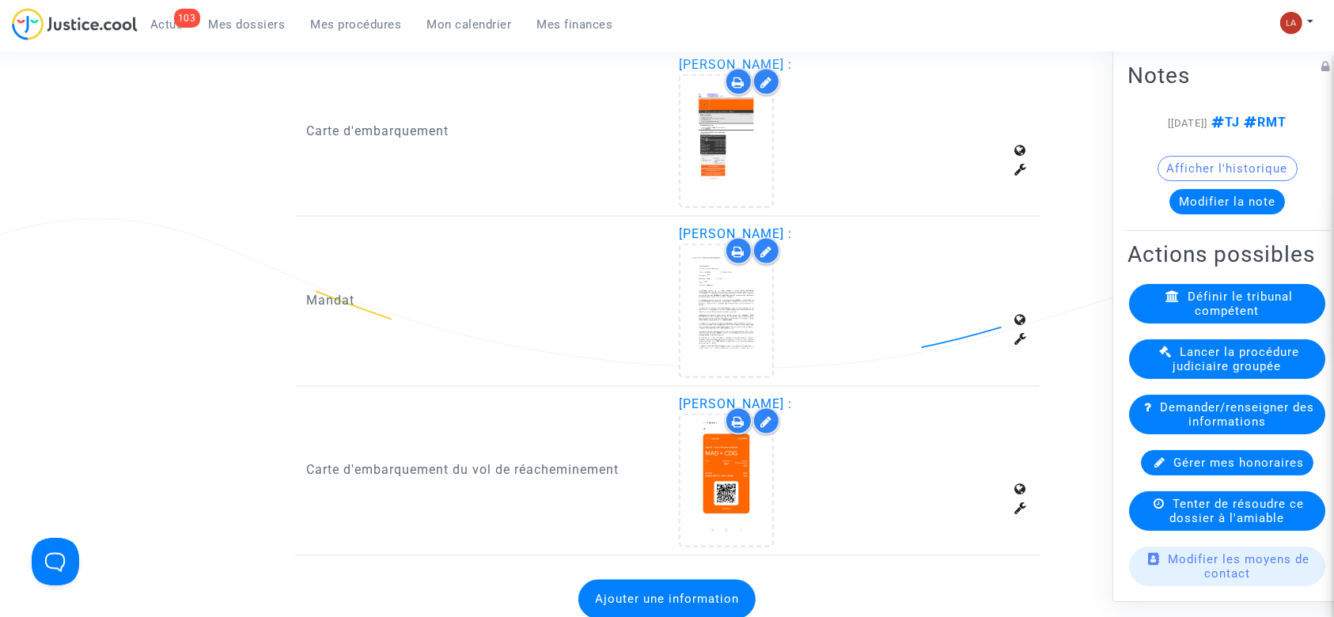
scroll to position [2638, 0]
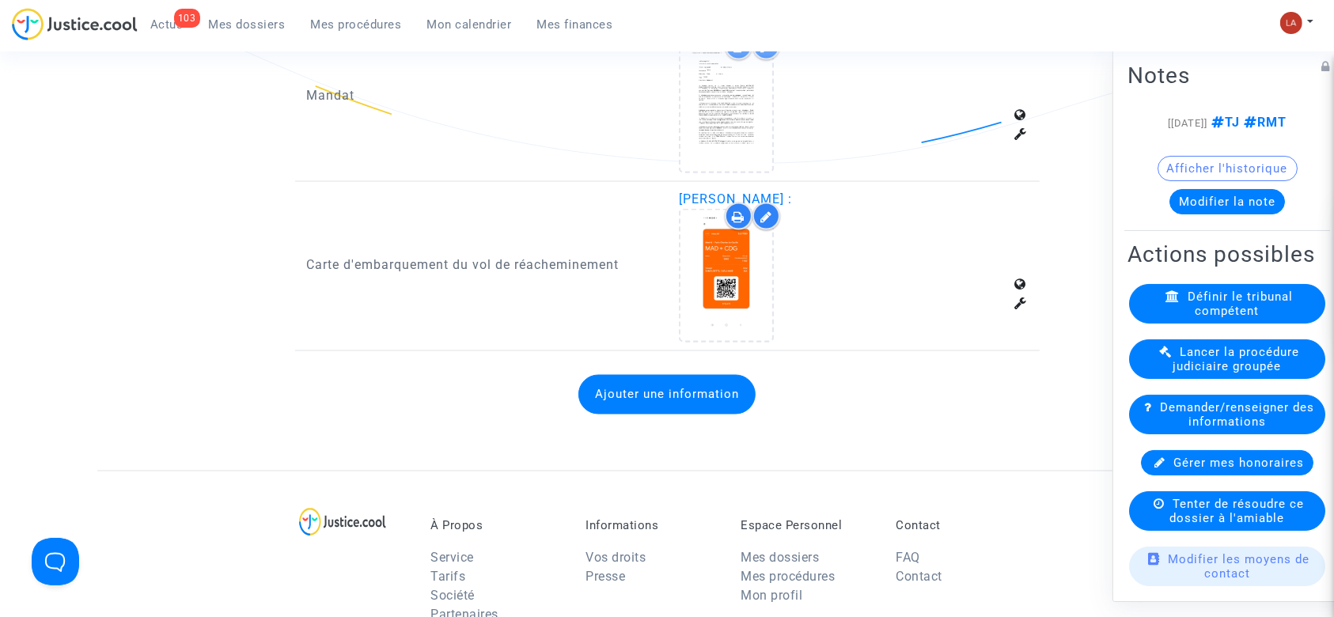
click at [706, 384] on button "Ajouter une information" at bounding box center [667, 395] width 177 height 40
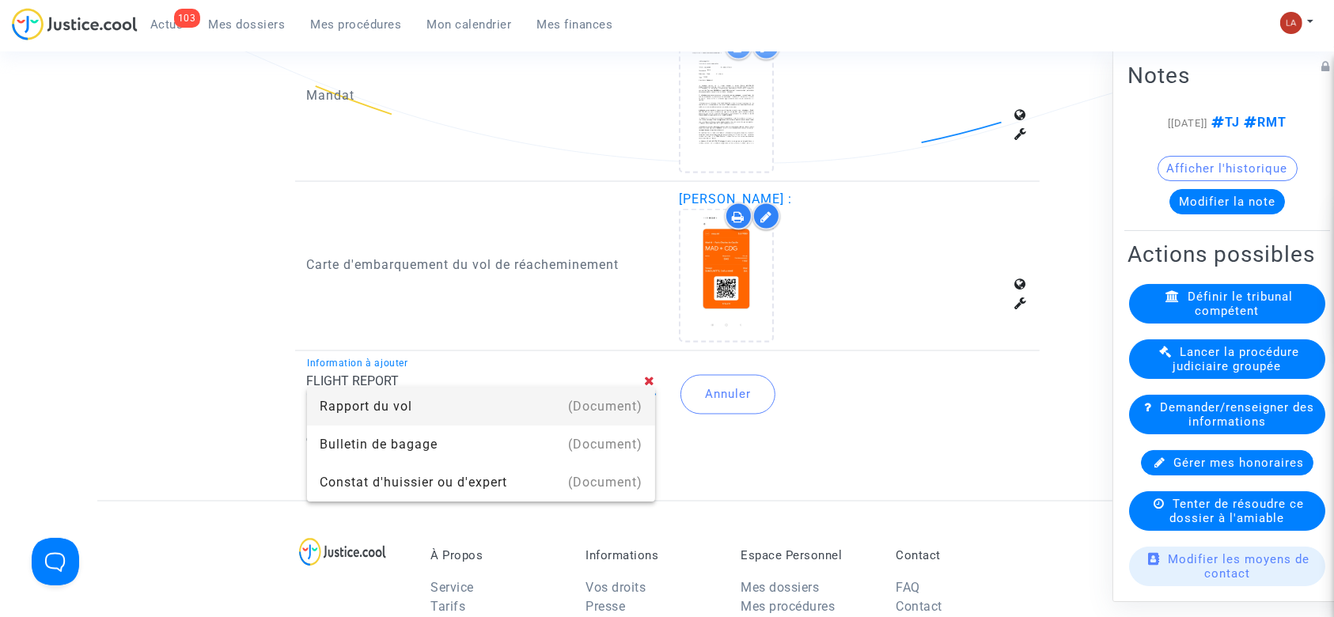
drag, startPoint x: 635, startPoint y: 421, endPoint x: 665, endPoint y: 415, distance: 29.8
click at [635, 421] on div "(Document)" at bounding box center [605, 407] width 74 height 38
type input "Rapport du vol"
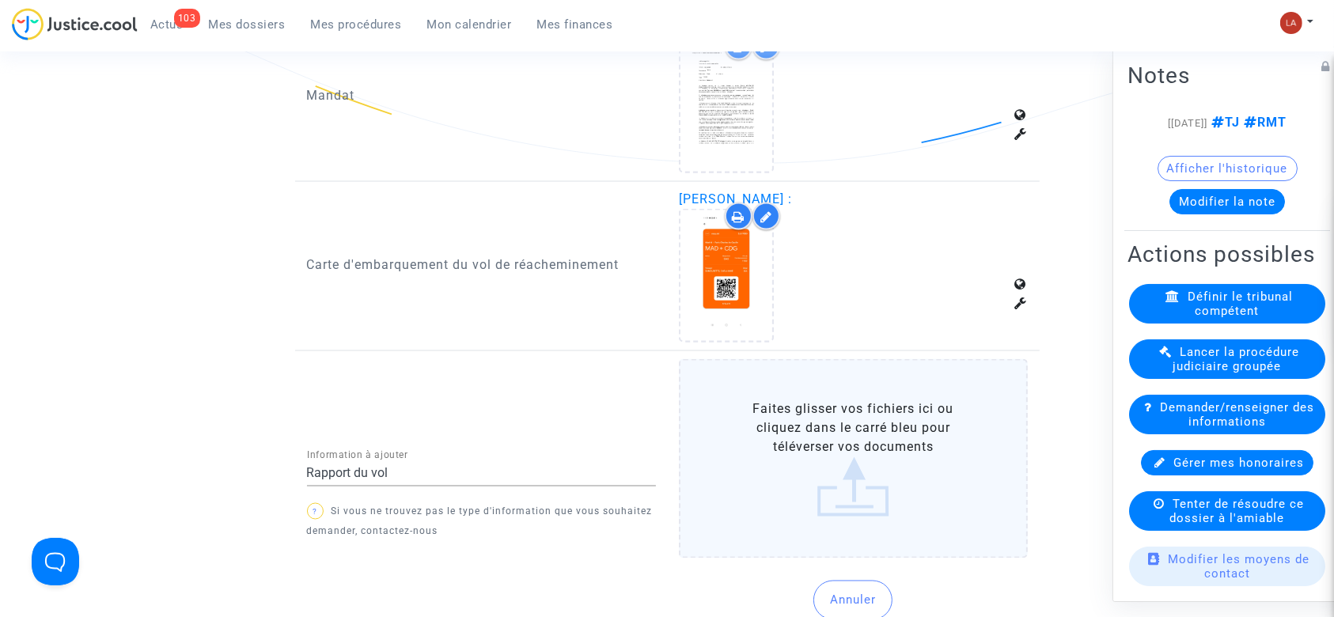
click at [822, 410] on label "Faites glisser vos fichiers ici ou cliquez dans le carré bleu pour téléverser v…" at bounding box center [853, 458] width 349 height 199
click at [0, 0] on input "Faites glisser vos fichiers ici ou cliquez dans le carré bleu pour téléverser v…" at bounding box center [0, 0] width 0 height 0
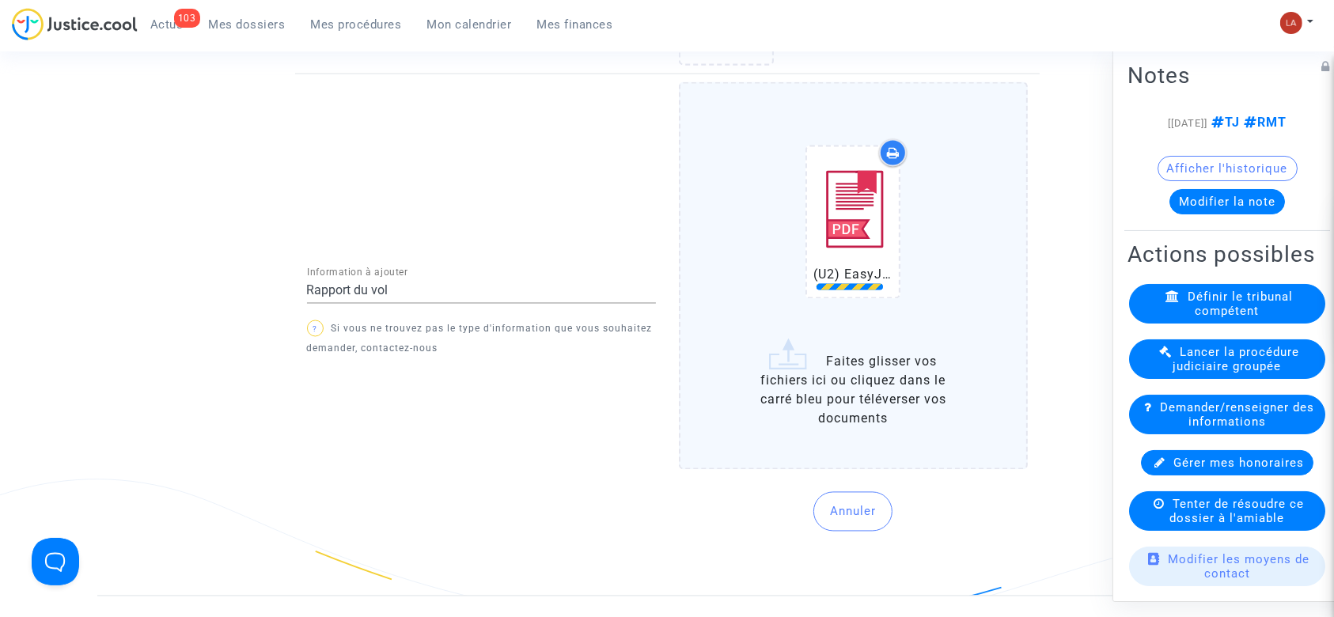
scroll to position [3166, 0]
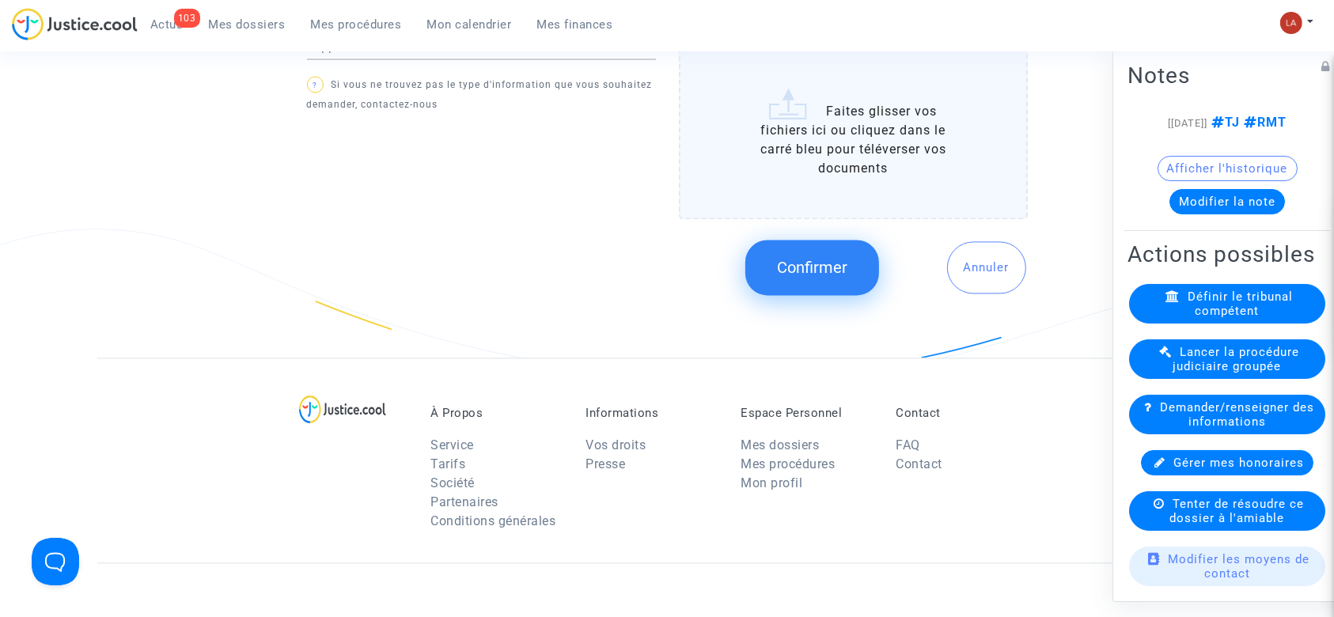
drag, startPoint x: 798, startPoint y: 281, endPoint x: 797, endPoint y: 271, distance: 9.5
click at [799, 275] on button "Confirmer" at bounding box center [812, 267] width 134 height 55
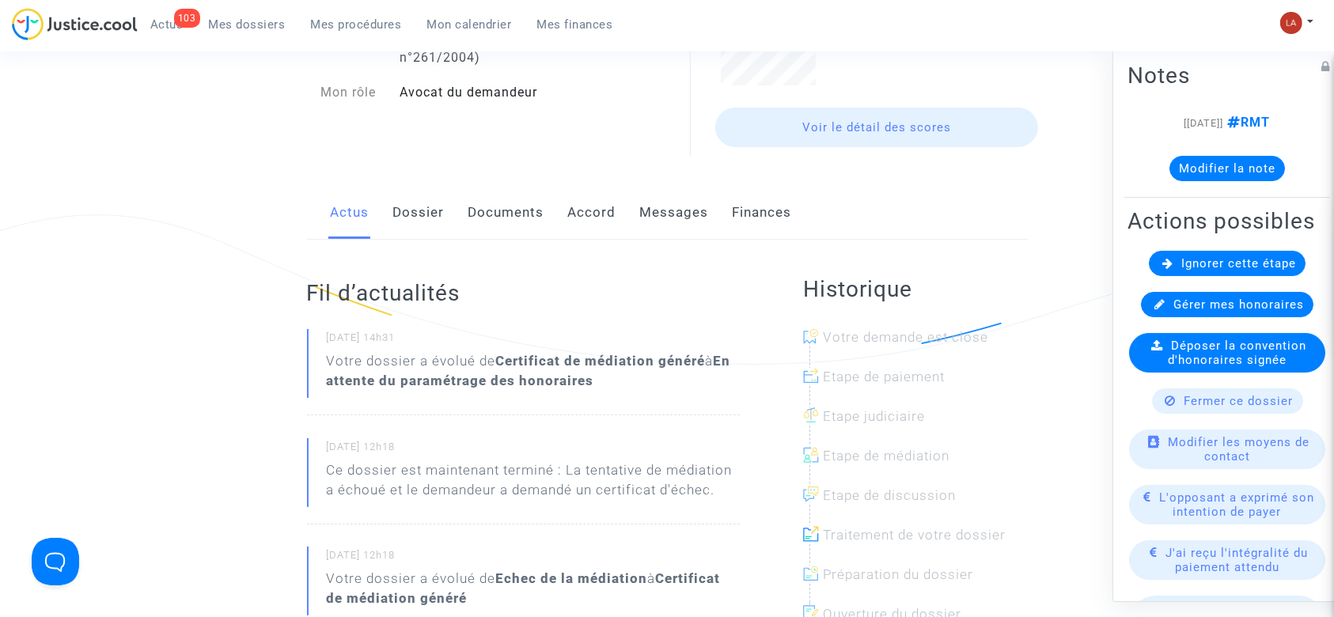
click at [684, 216] on link "Messages" at bounding box center [674, 213] width 69 height 52
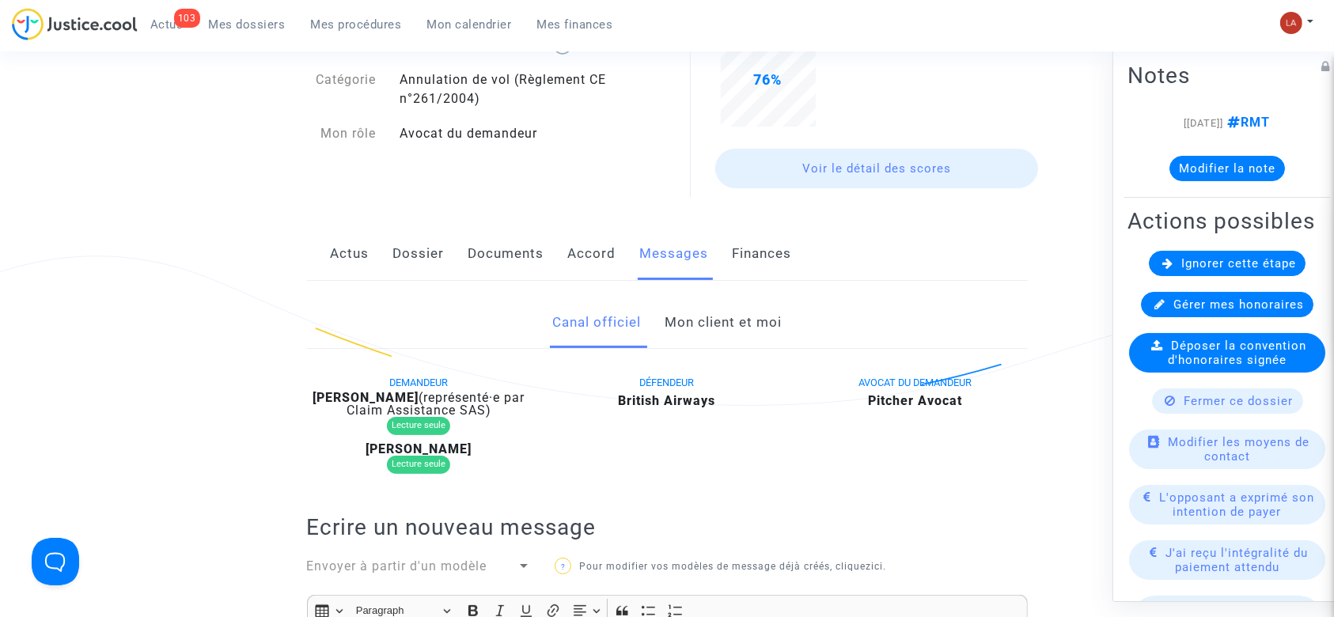
scroll to position [105, 0]
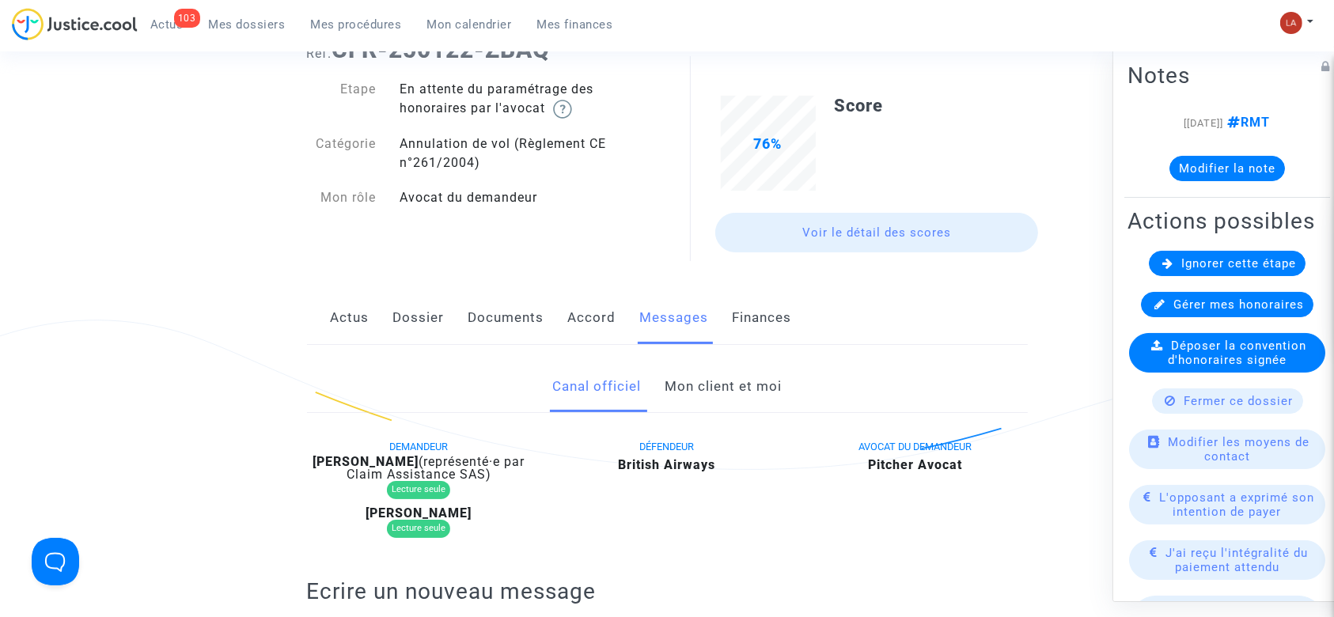
click at [401, 465] on span "(représenté·e par Claim Assistance SAS)" at bounding box center [436, 468] width 179 height 28
copy div "Vincenzi"
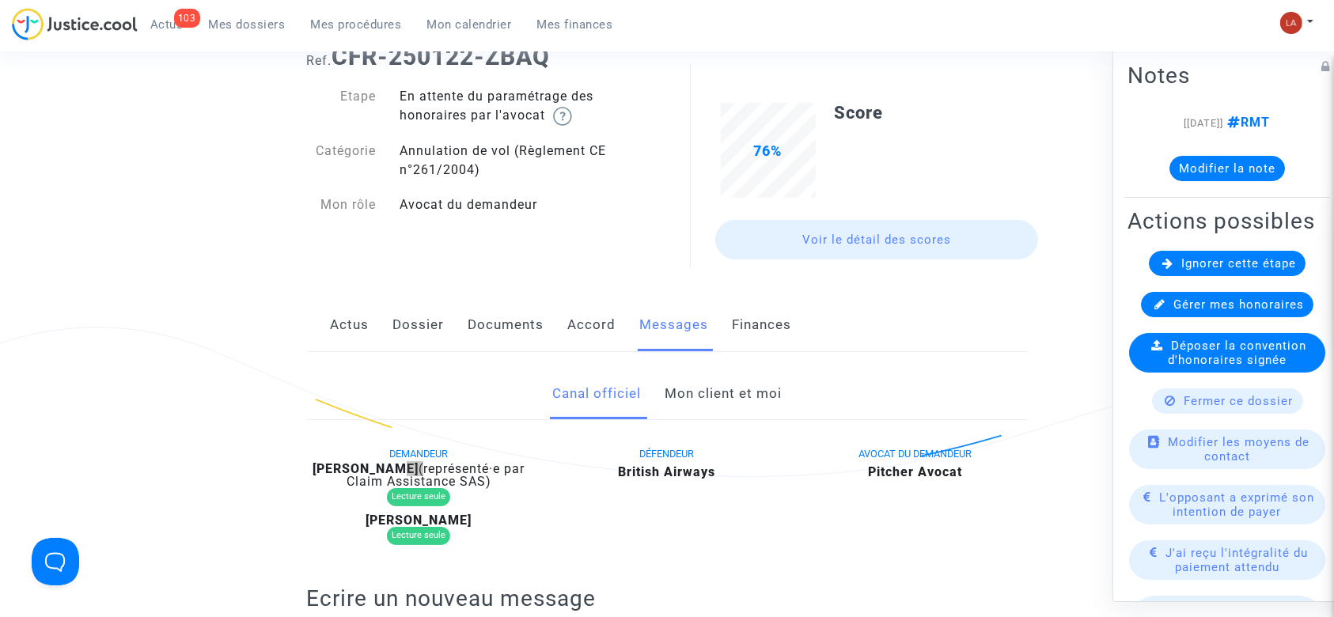
scroll to position [0, 0]
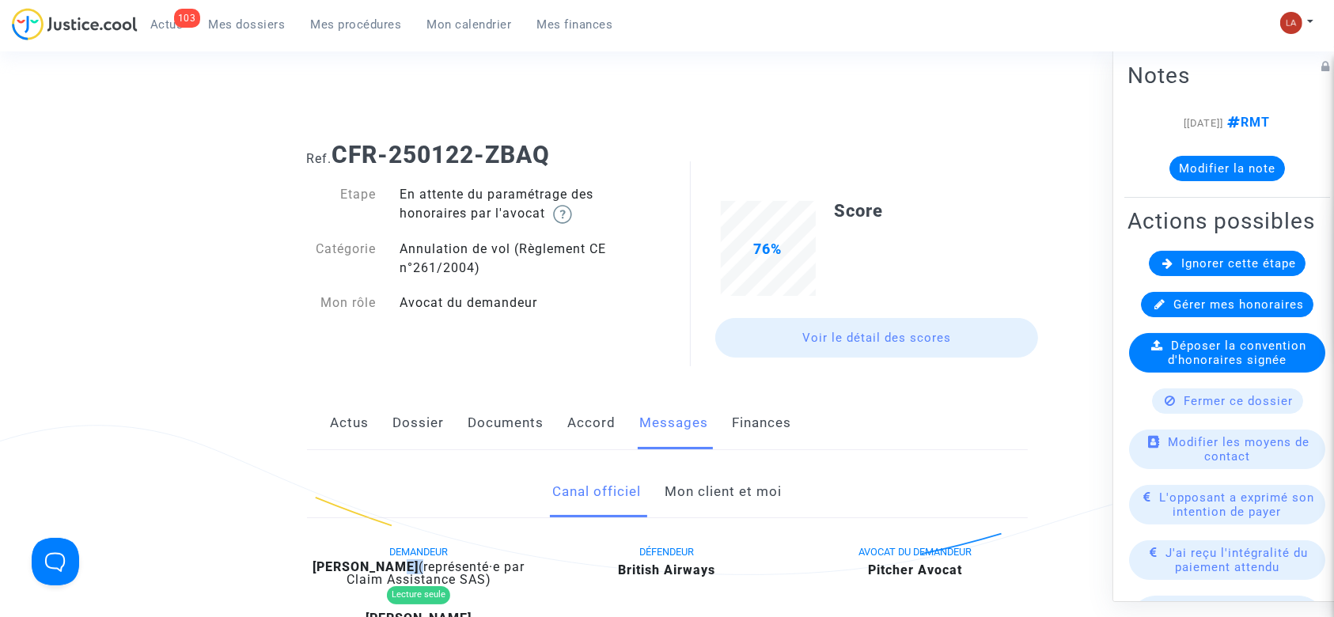
click at [1190, 161] on button "Modifier la note" at bounding box center [1228, 168] width 116 height 25
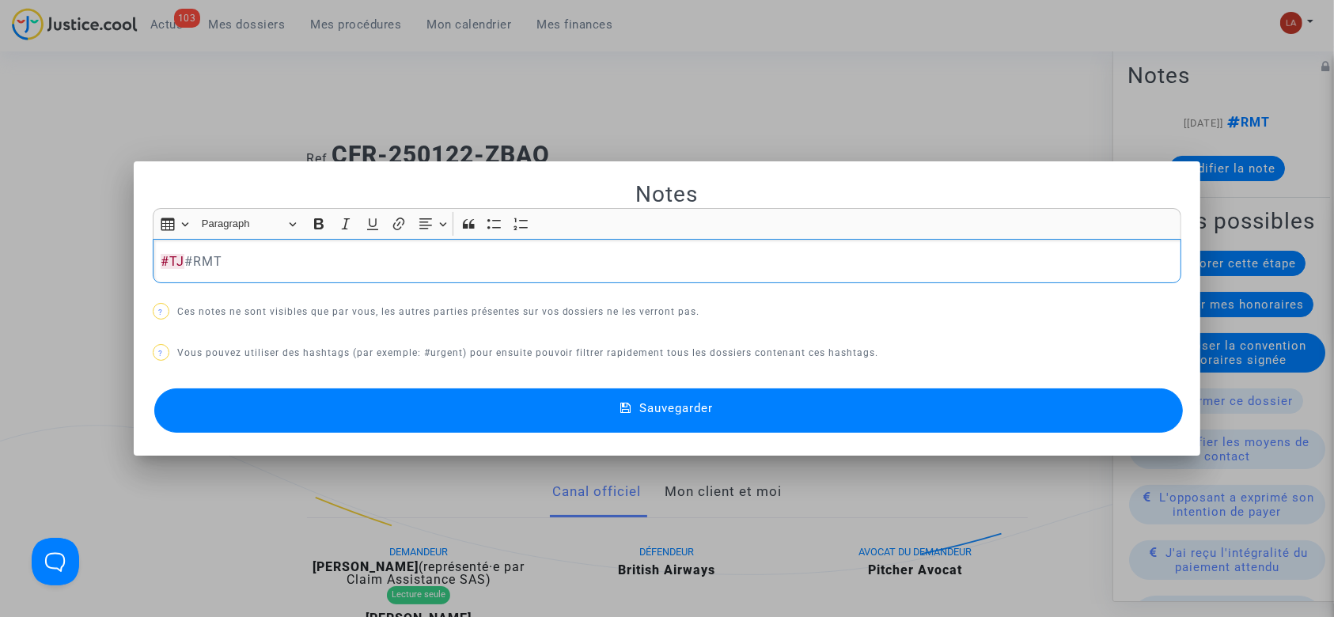
click at [396, 386] on div "Sauvegarder" at bounding box center [668, 411] width 1030 height 52
click at [408, 399] on button "Sauvegarder" at bounding box center [669, 411] width 1030 height 44
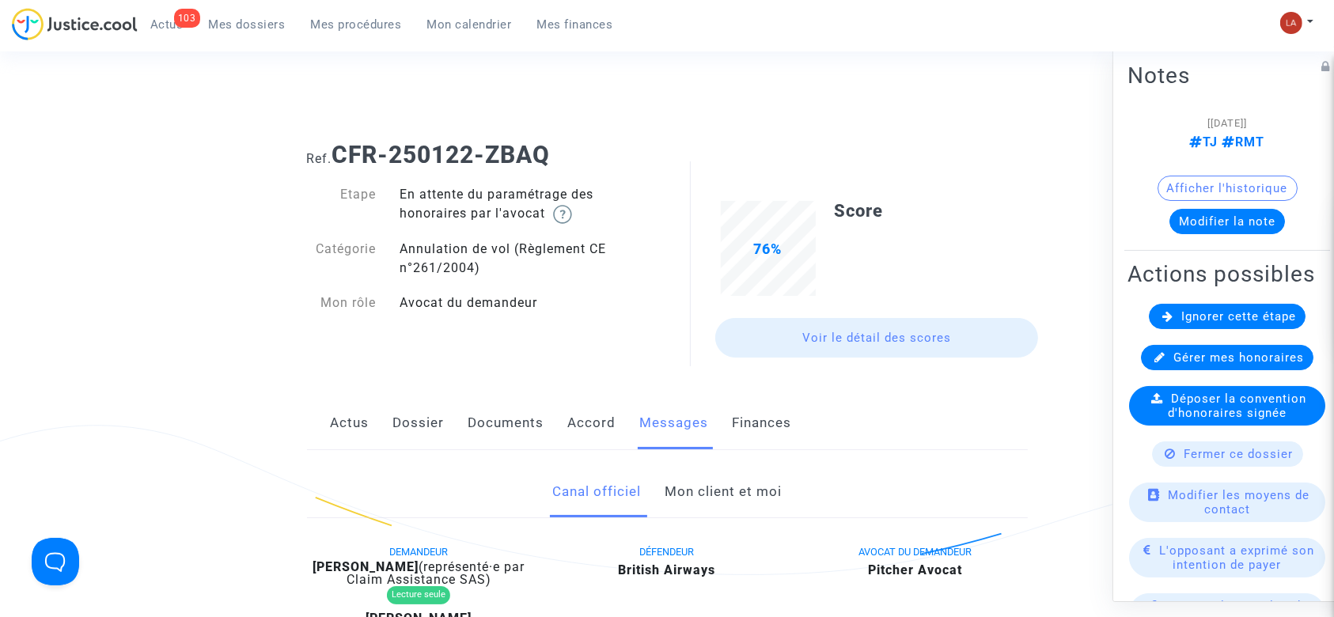
click at [1200, 361] on available-action-list "Ignorer cette étape Gérer mes honoraires Déposer la convention d'honoraires sig…" at bounding box center [1227, 614] width 199 height 620
click at [1199, 329] on div "Ignorer cette étape" at bounding box center [1227, 316] width 157 height 25
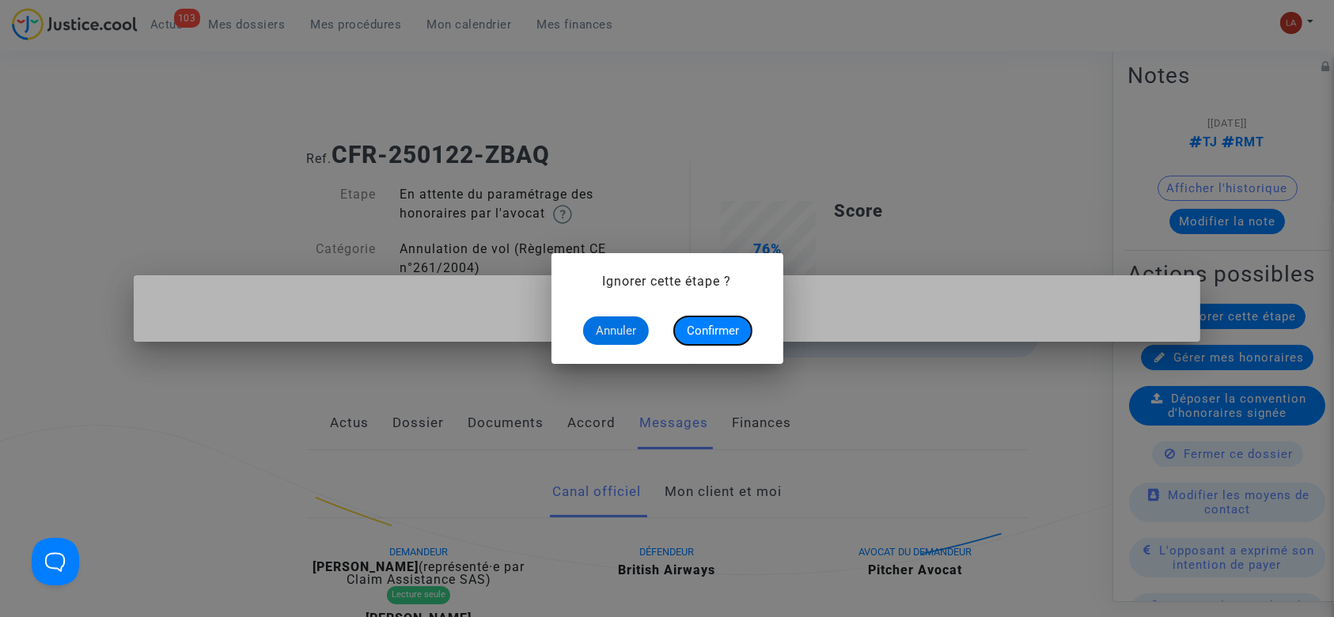
click at [742, 330] on button "Confirmer" at bounding box center [713, 331] width 78 height 28
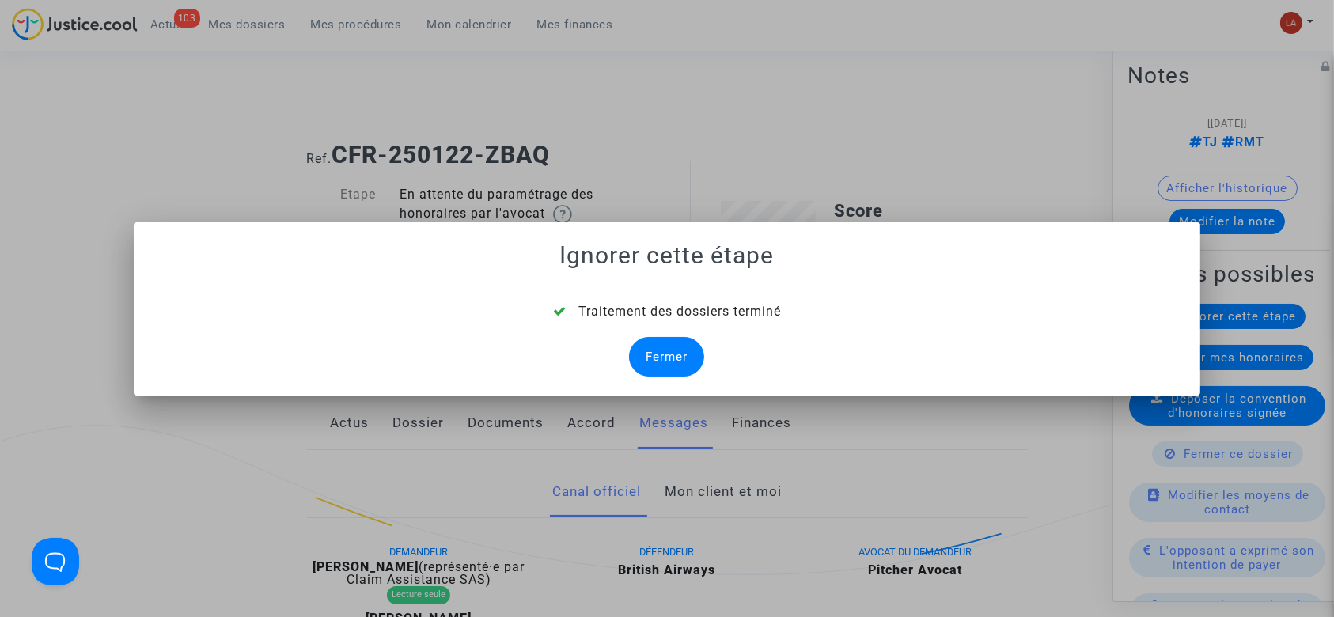
click at [649, 347] on div "Fermer" at bounding box center [666, 357] width 75 height 40
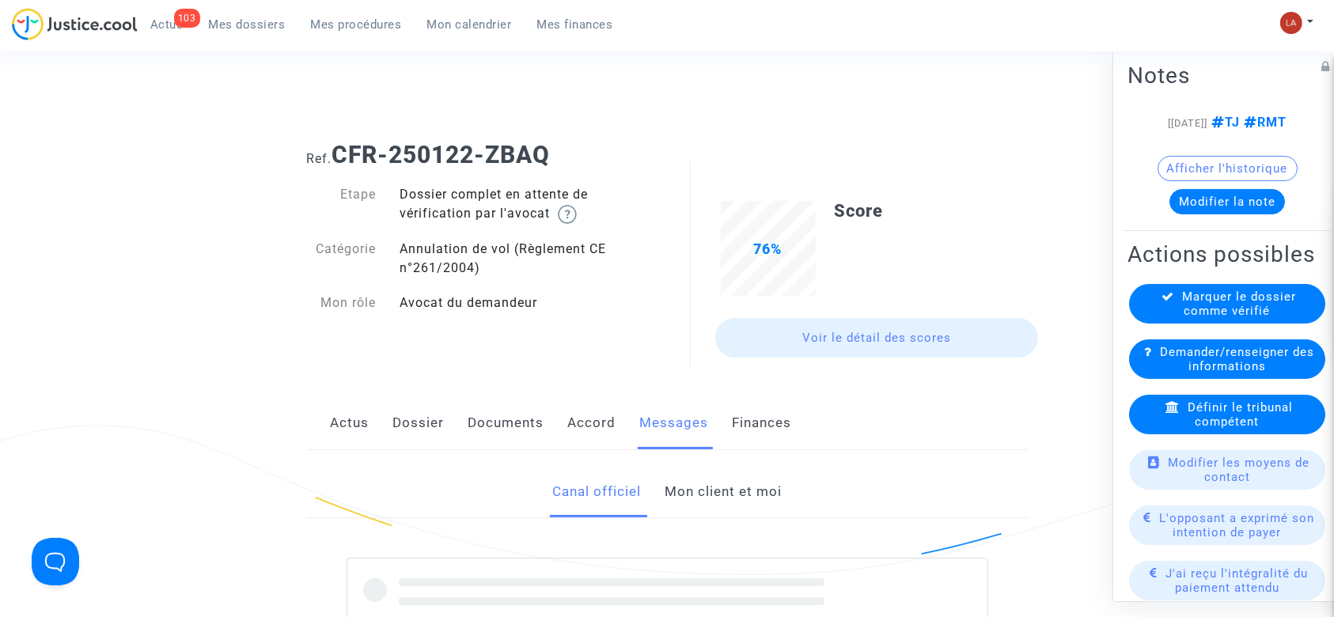
click at [388, 431] on div "Actus Dossier Documents Accord Messages Finances" at bounding box center [667, 423] width 721 height 53
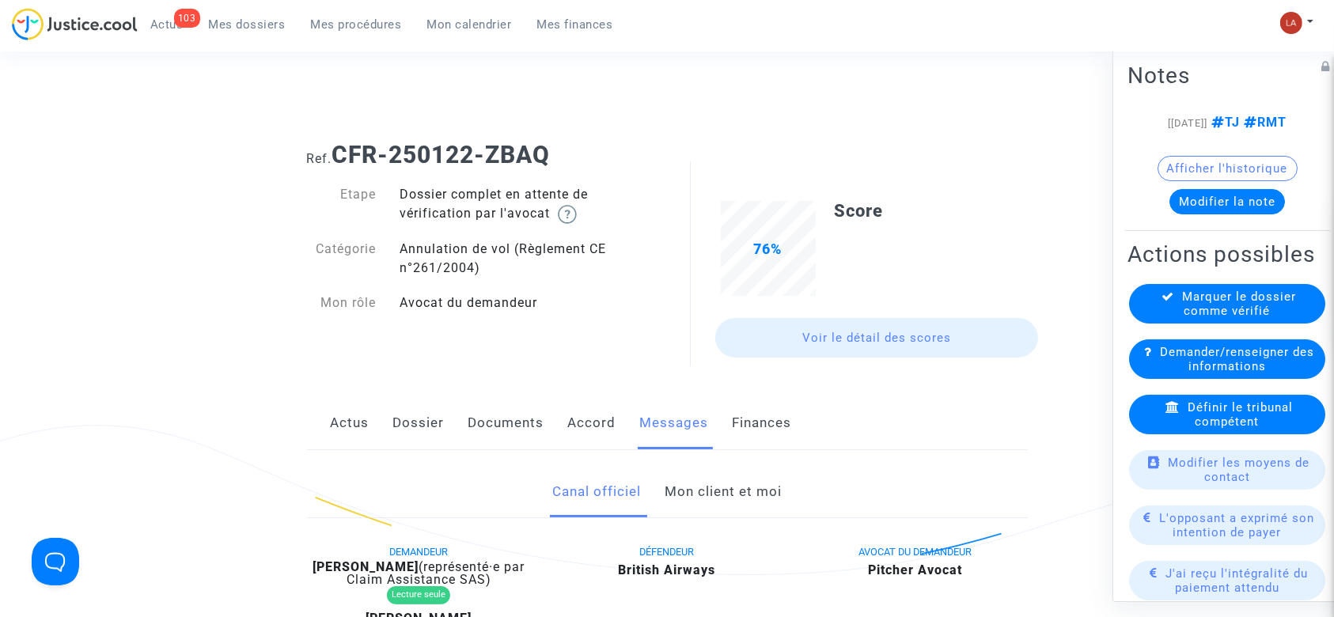
click at [417, 415] on link "Dossier" at bounding box center [418, 423] width 51 height 52
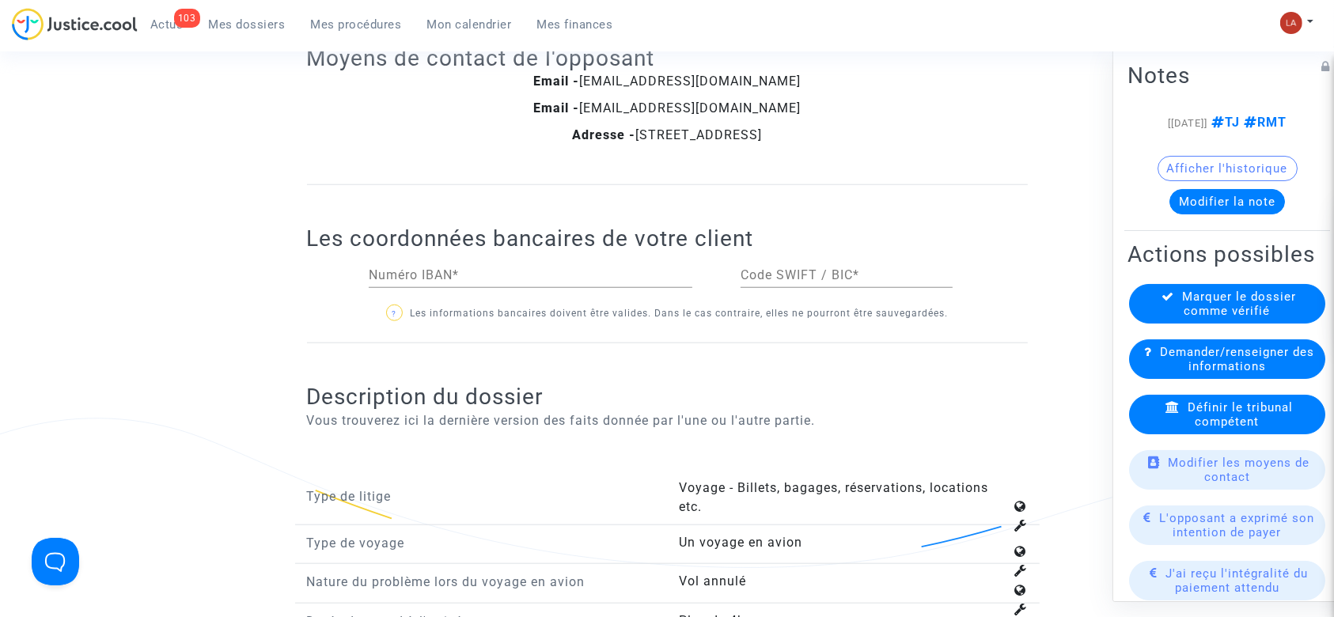
scroll to position [1899, 0]
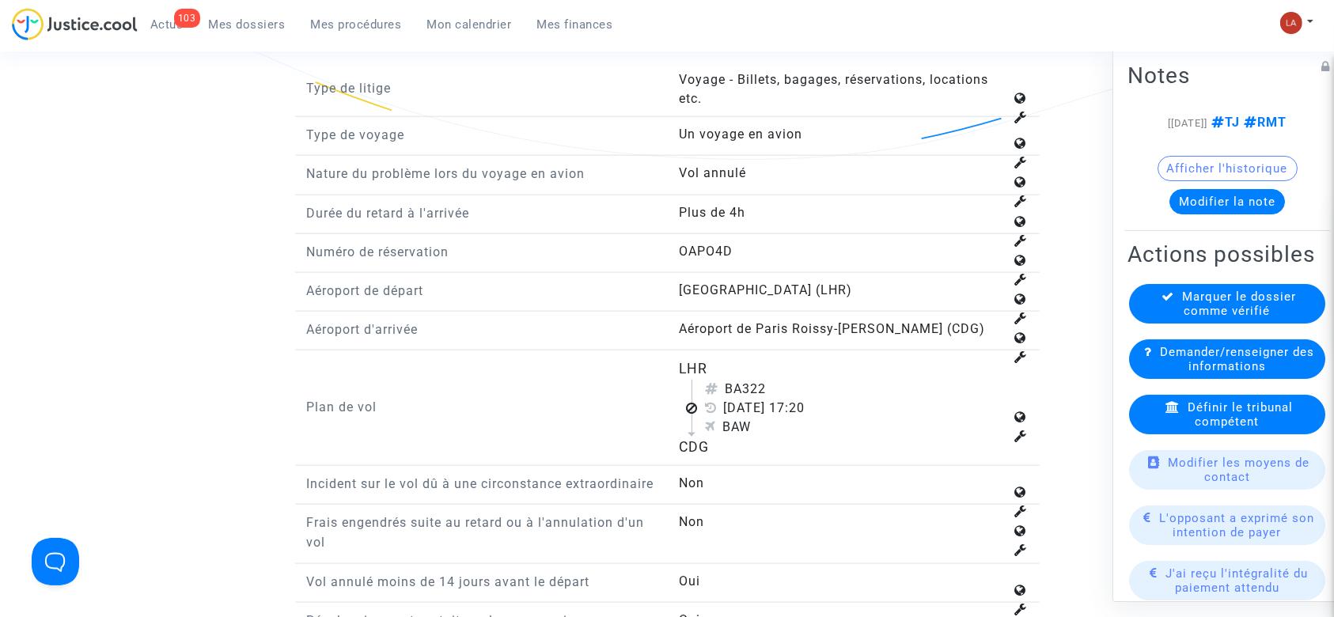
click at [1273, 434] on div "Définir le tribunal compétent" at bounding box center [1227, 415] width 196 height 40
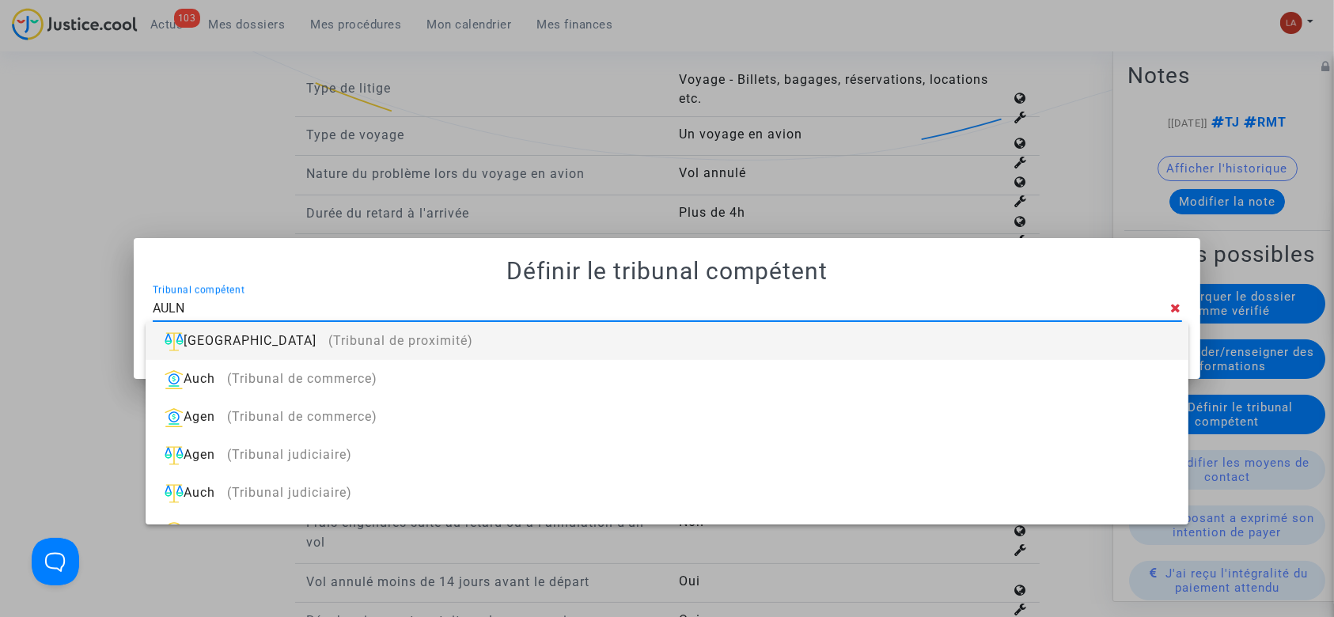
type input "AULN"
click at [1082, 332] on div "[GEOGRAPHIC_DATA] (Tribunal de proximité)" at bounding box center [666, 341] width 1017 height 38
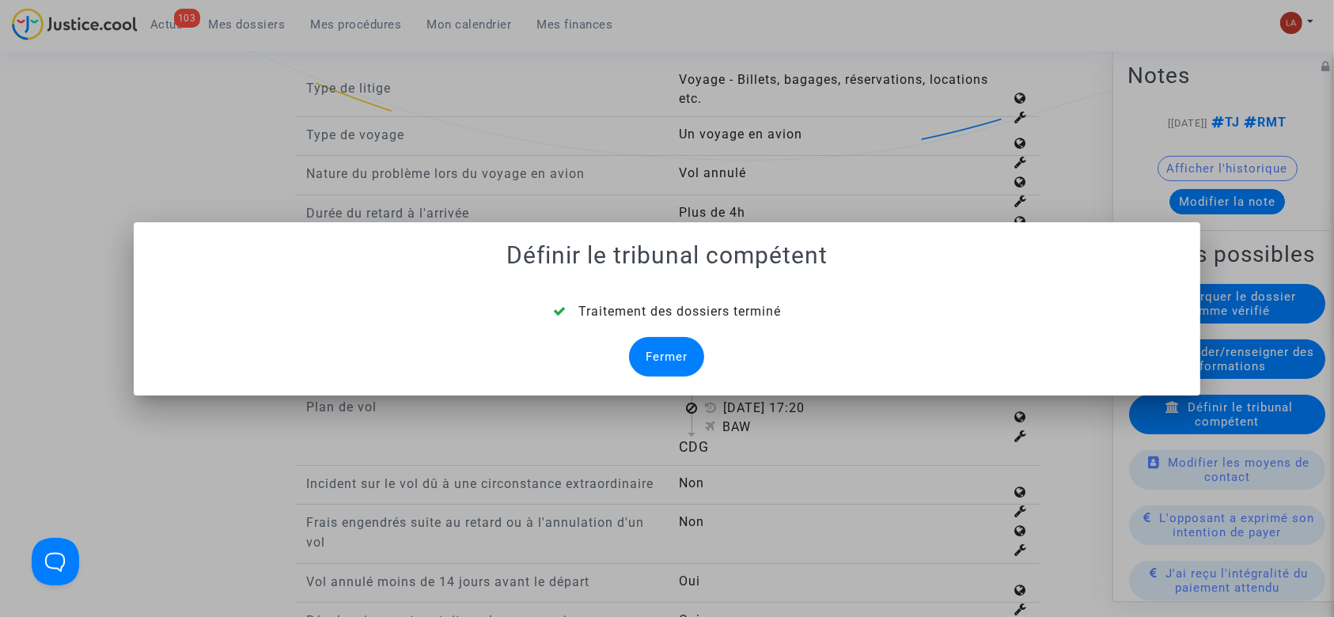
click at [673, 388] on mat-dialog-container "Définir le tribunal compétent Traitement des dossiers terminé Fermer" at bounding box center [668, 308] width 1068 height 173
click at [677, 362] on div "Fermer" at bounding box center [666, 357] width 75 height 40
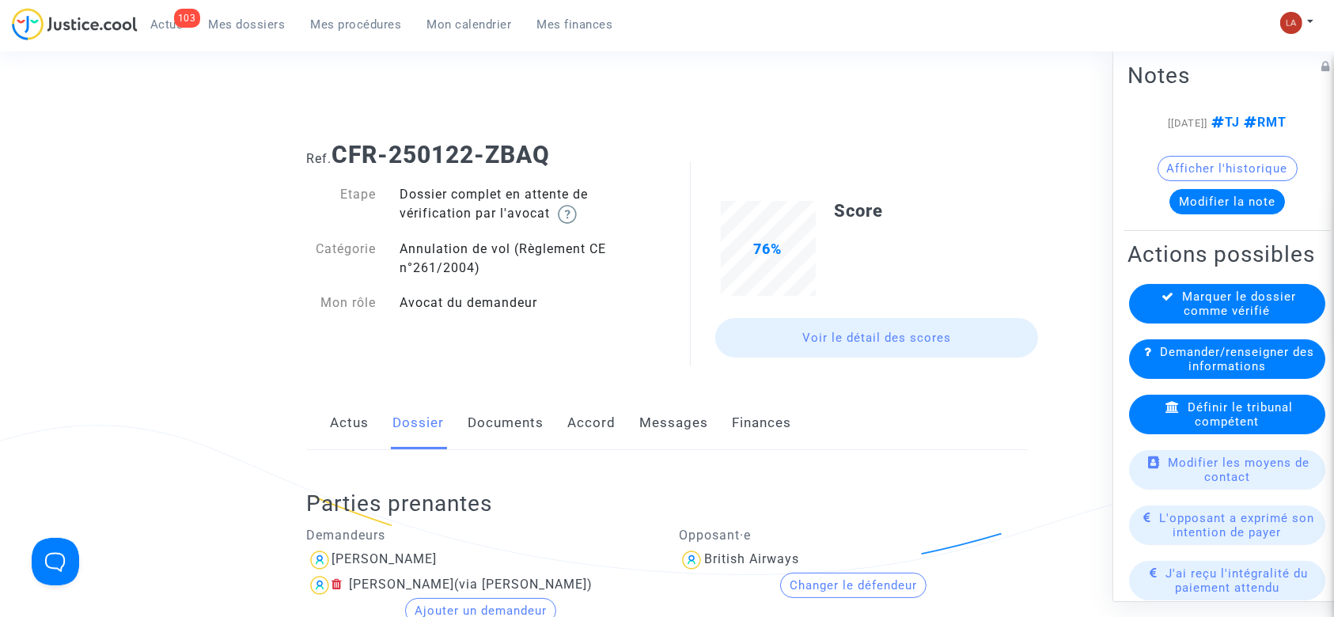
scroll to position [1899, 0]
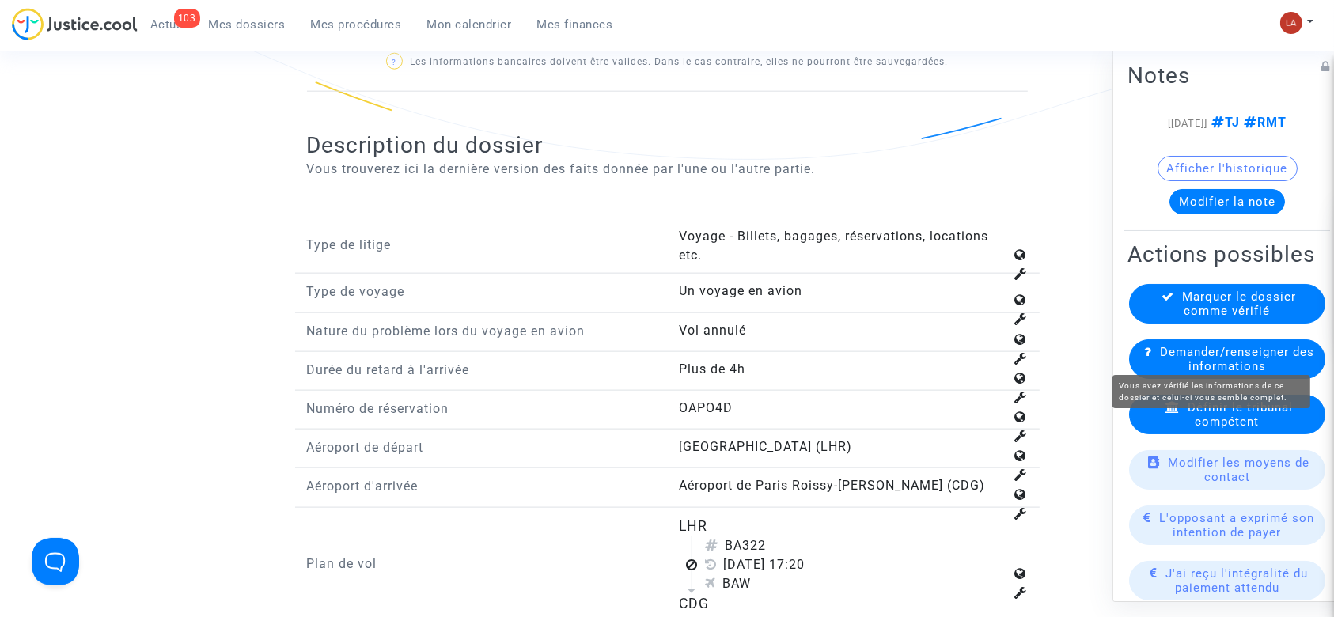
click at [1255, 318] on span "Marquer le dossier comme vérifié" at bounding box center [1240, 304] width 114 height 28
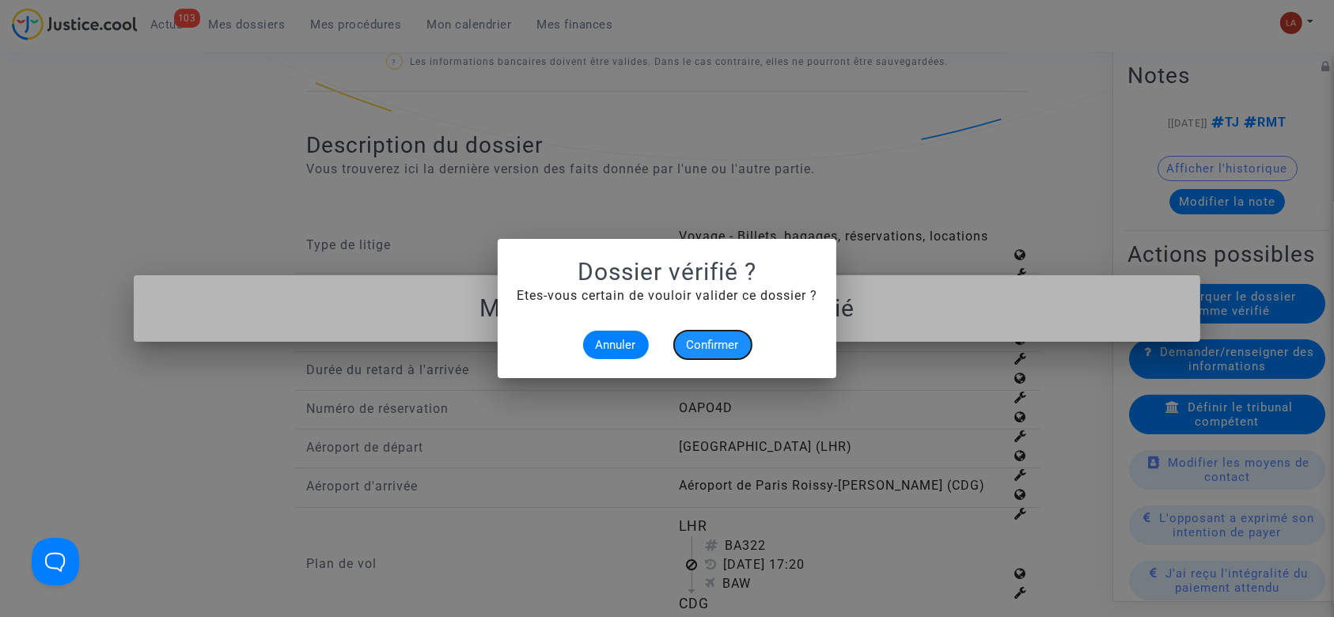
click at [741, 340] on button "Confirmer" at bounding box center [713, 345] width 78 height 28
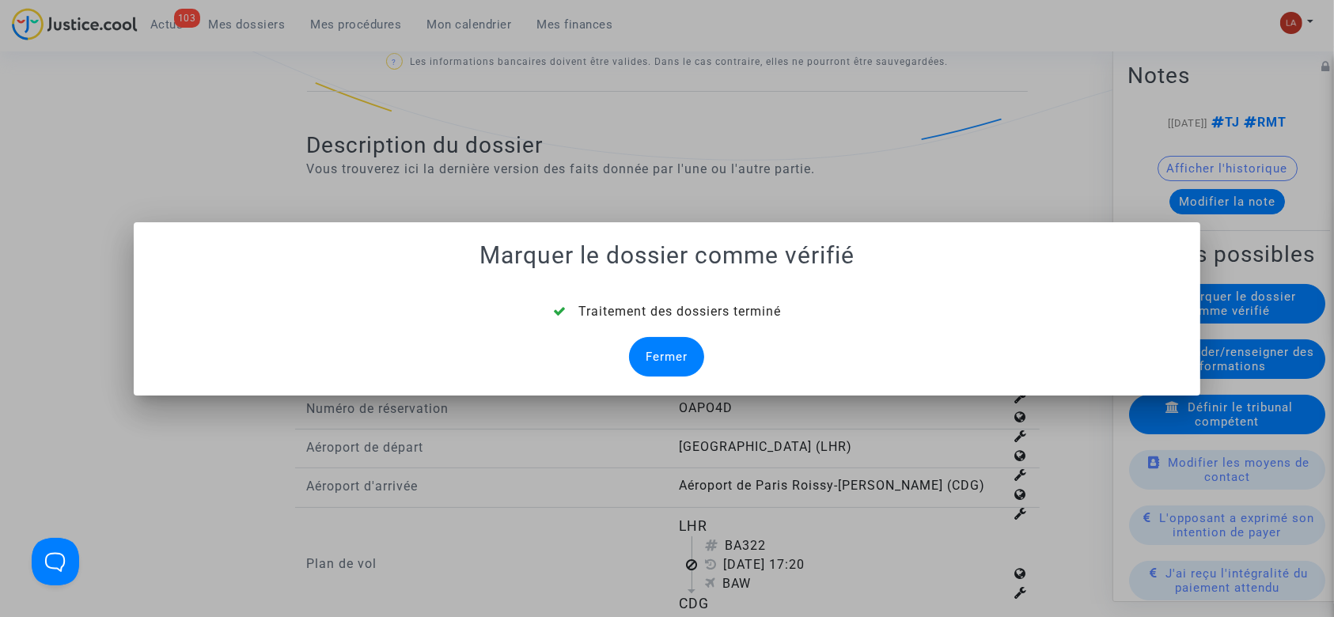
click at [683, 359] on div "Fermer" at bounding box center [666, 357] width 75 height 40
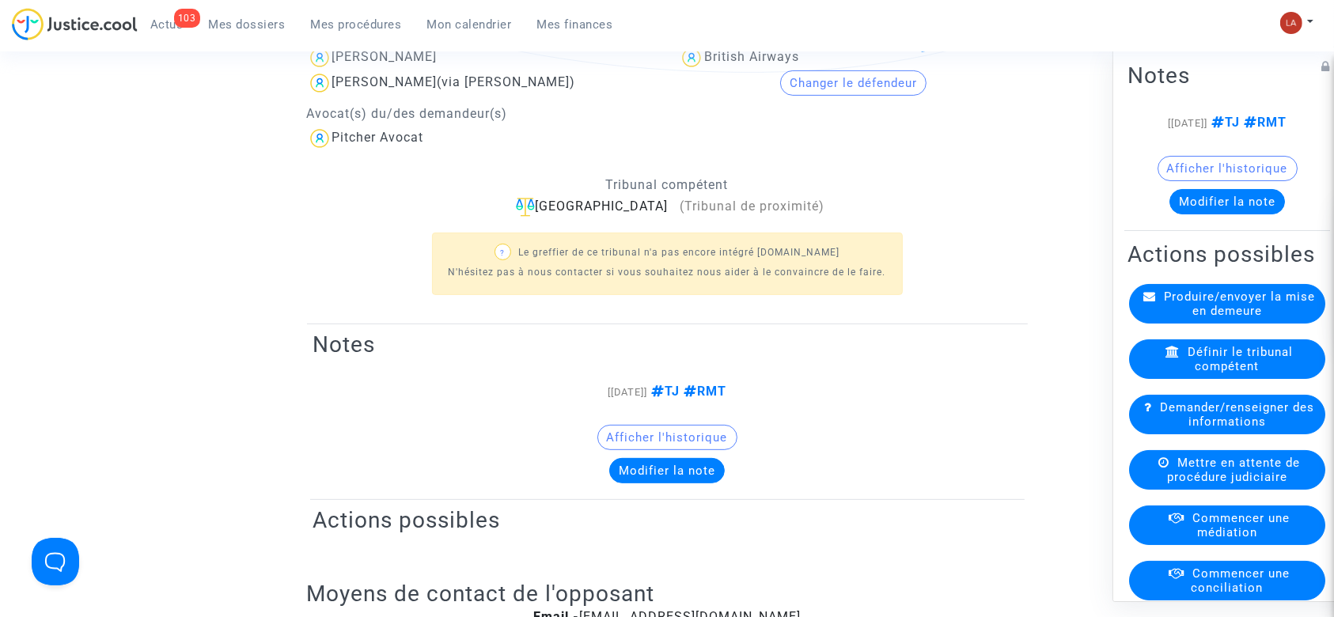
scroll to position [1899, 0]
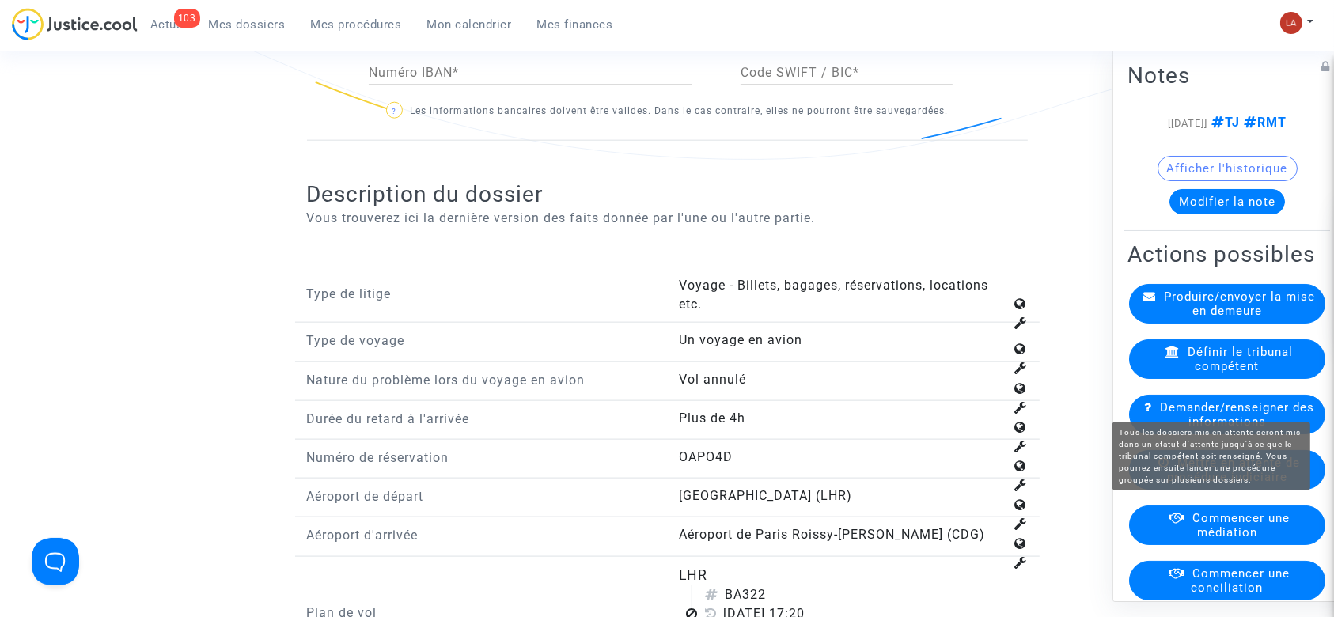
click at [1193, 484] on span "Mettre en attente de procédure judiciaire" at bounding box center [1233, 470] width 133 height 28
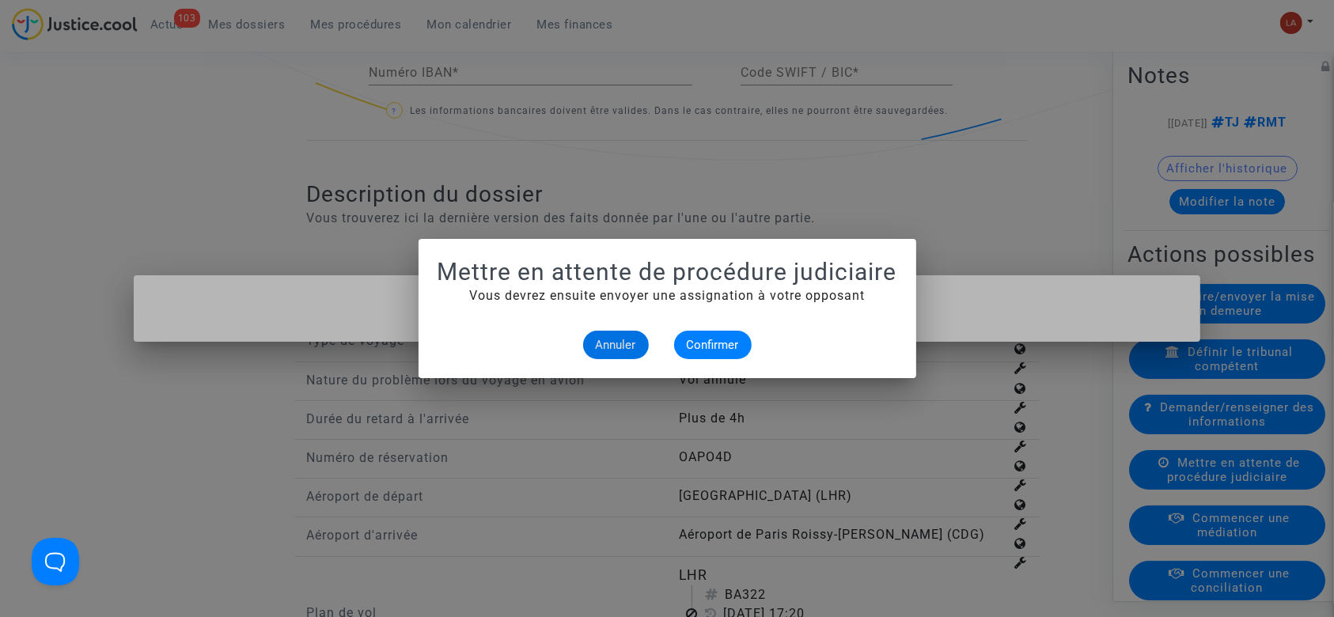
click at [755, 332] on div "Annuler Confirmer" at bounding box center [668, 345] width 460 height 28
click at [727, 339] on span "Confirmer" at bounding box center [713, 345] width 52 height 14
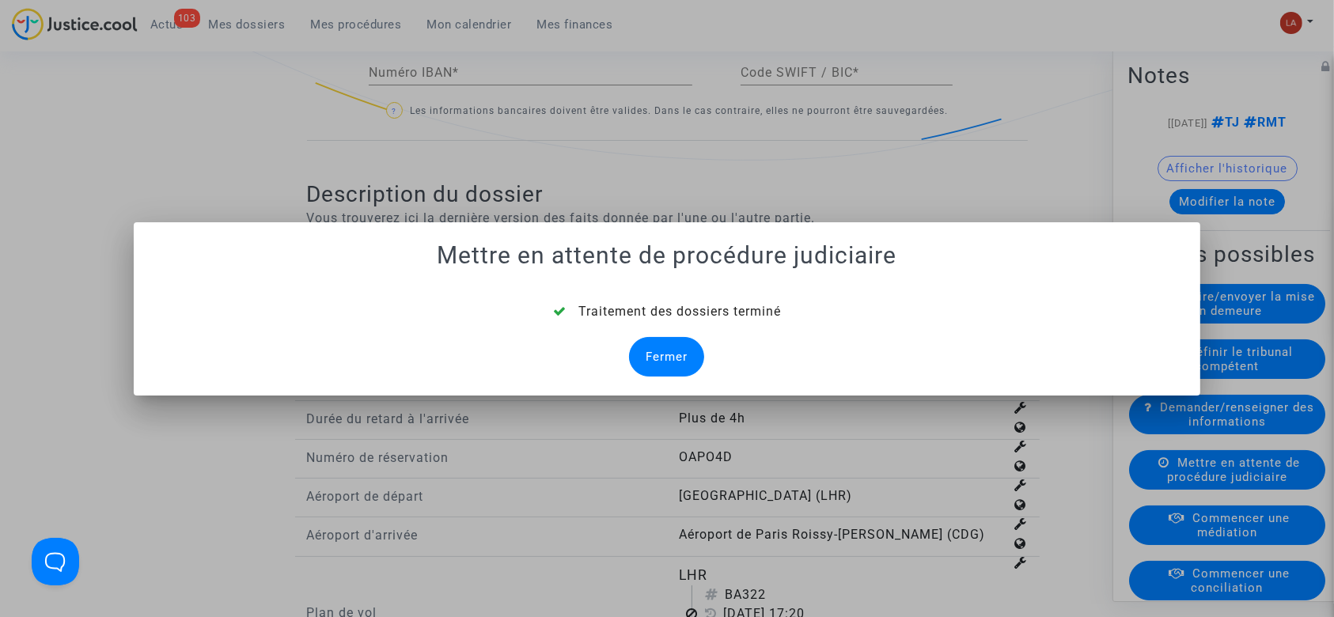
click at [671, 351] on div "Fermer" at bounding box center [666, 357] width 75 height 40
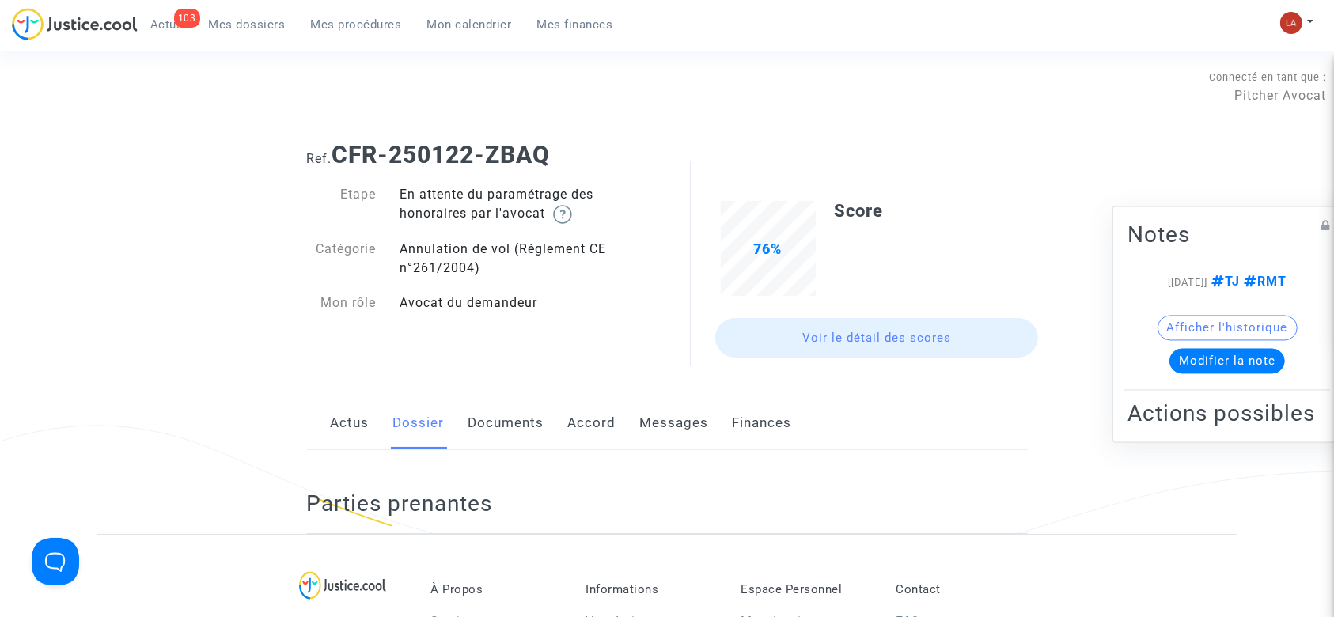
scroll to position [467, 0]
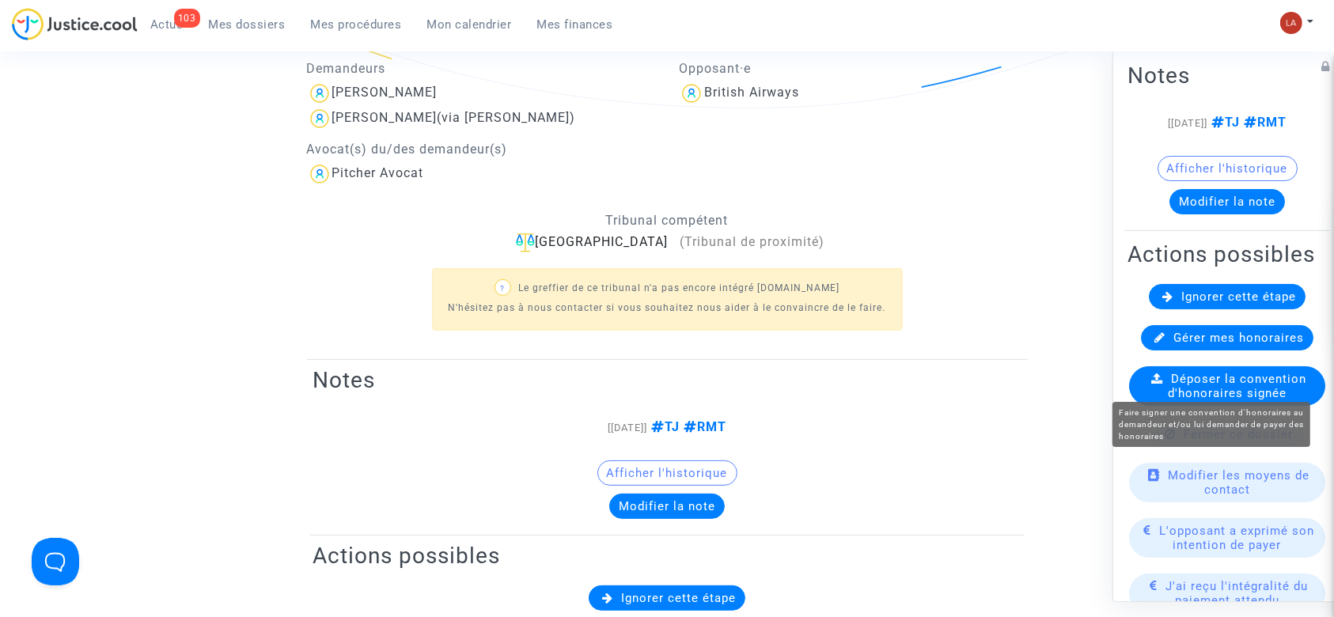
click at [1180, 309] on div "Ignorer cette étape" at bounding box center [1227, 296] width 157 height 25
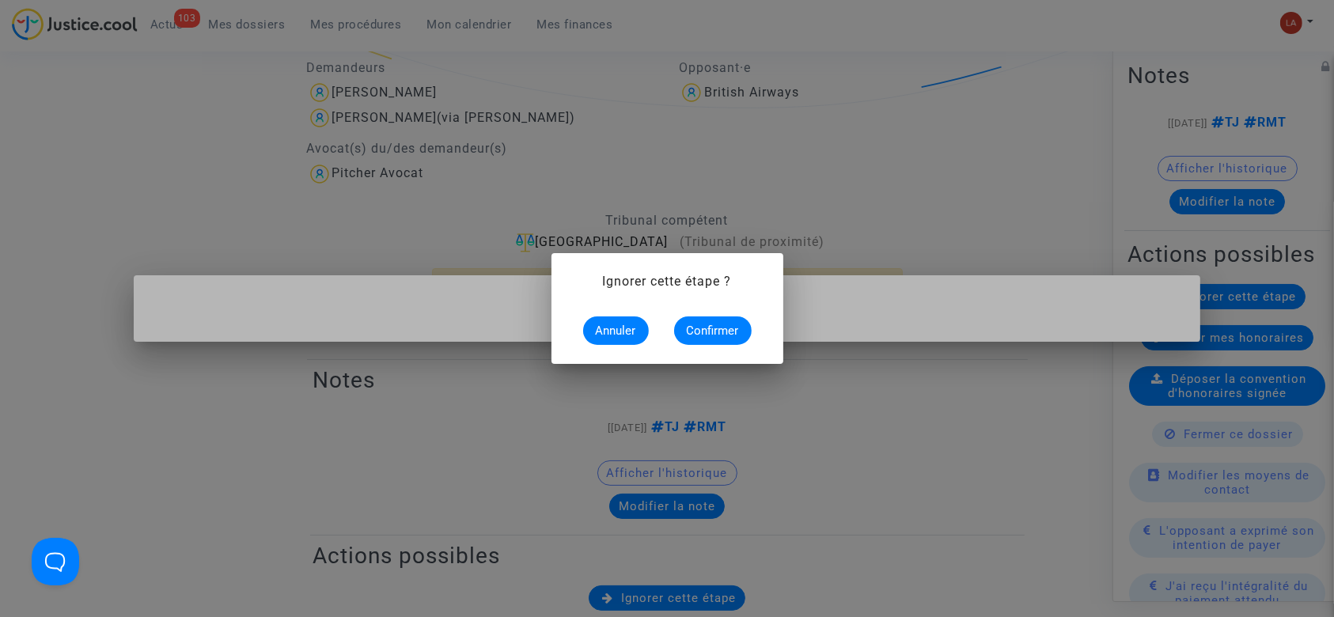
scroll to position [0, 0]
drag, startPoint x: 720, startPoint y: 332, endPoint x: 740, endPoint y: 317, distance: 24.9
click at [719, 332] on span "Confirmer" at bounding box center [713, 331] width 52 height 14
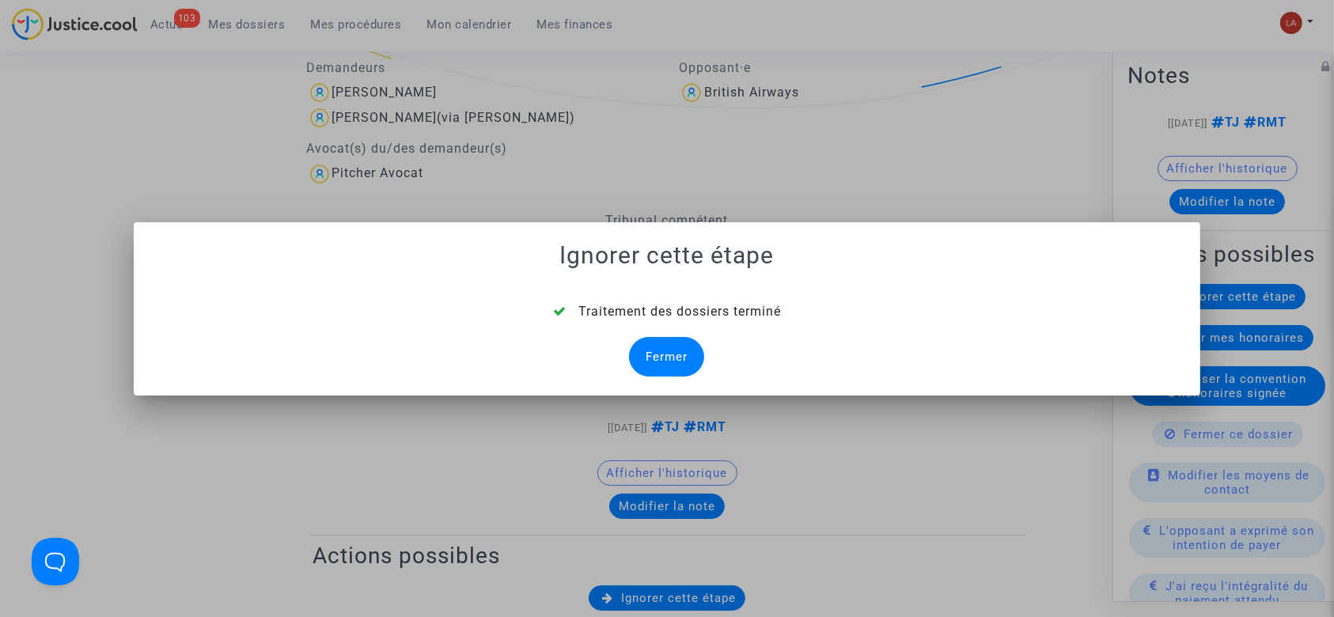
click at [684, 337] on div "Fermer" at bounding box center [666, 357] width 75 height 40
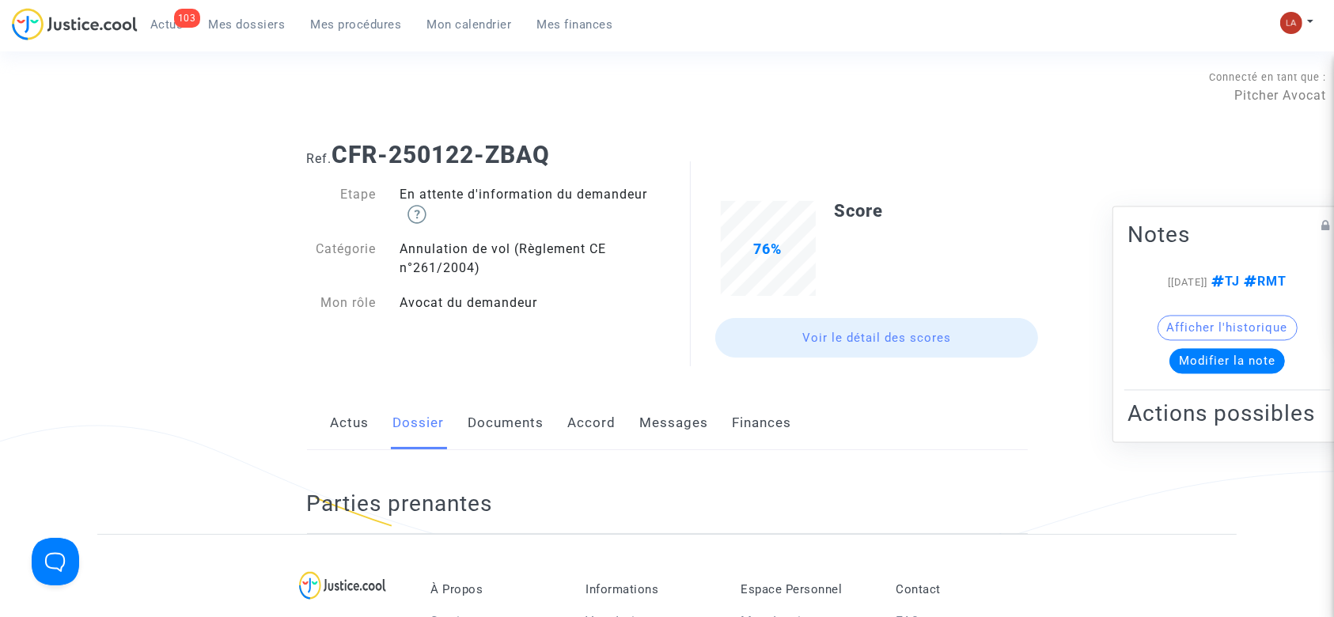
scroll to position [467, 0]
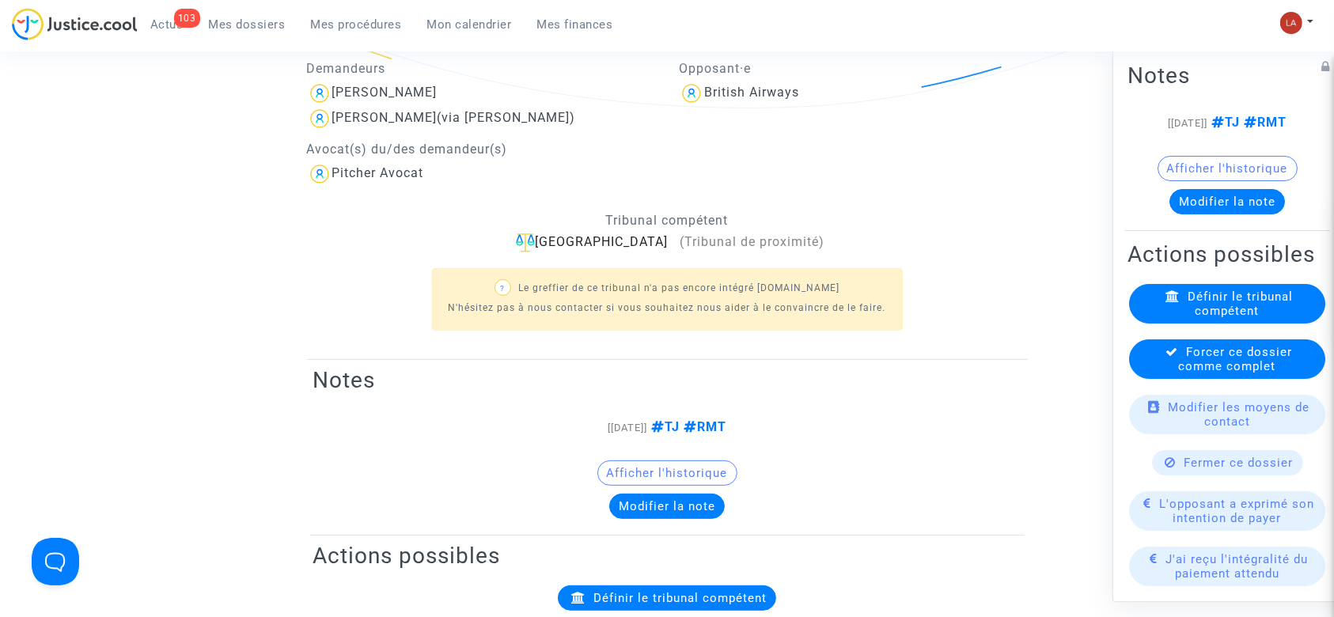
click at [1202, 374] on span "Forcer ce dossier comme complet" at bounding box center [1236, 359] width 114 height 28
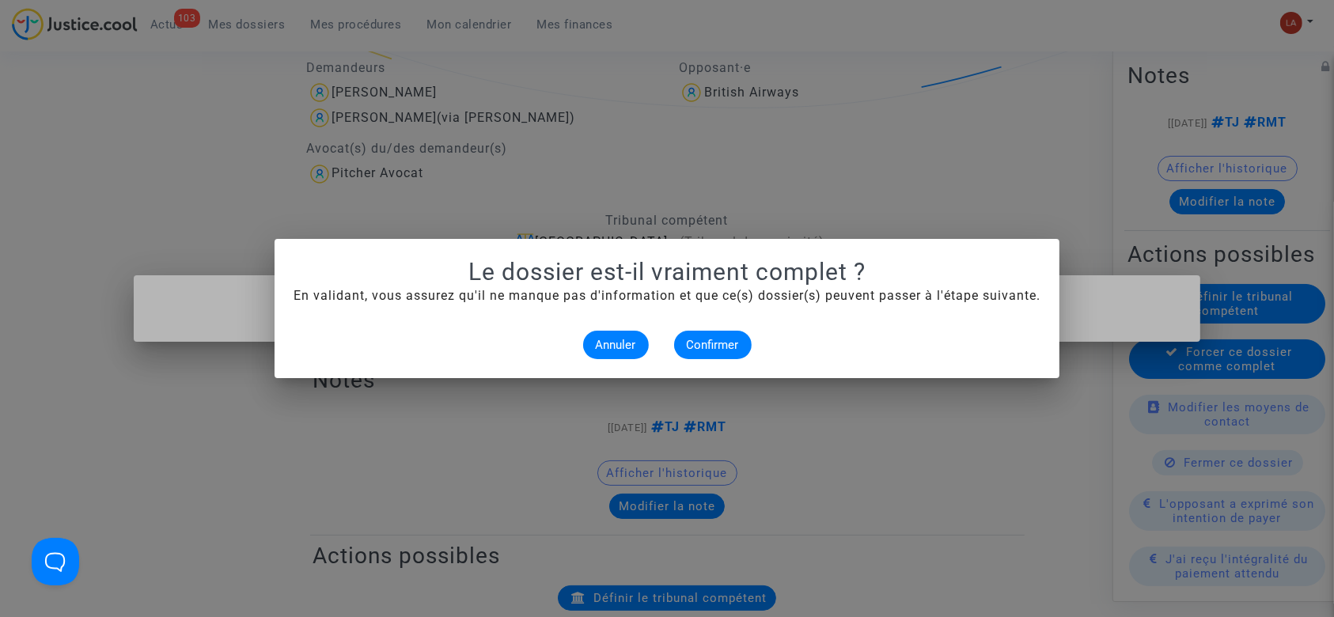
scroll to position [0, 0]
click at [700, 343] on span "Confirmer" at bounding box center [713, 345] width 52 height 14
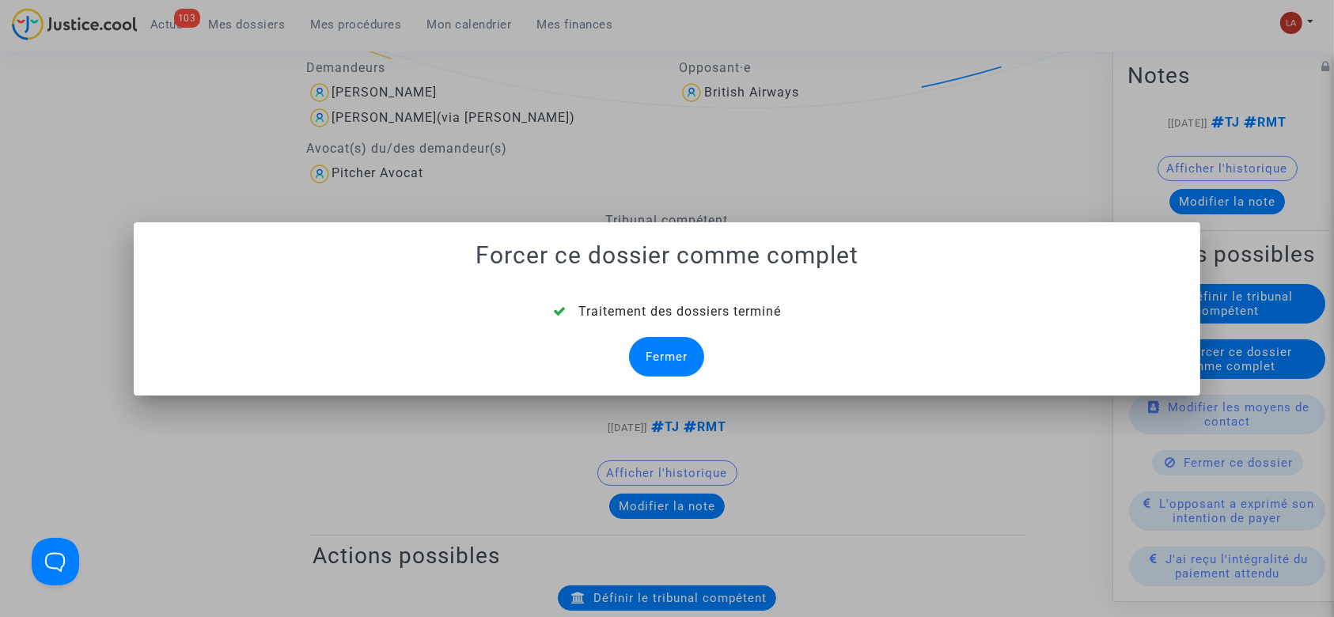
click at [674, 348] on div "Fermer" at bounding box center [666, 357] width 75 height 40
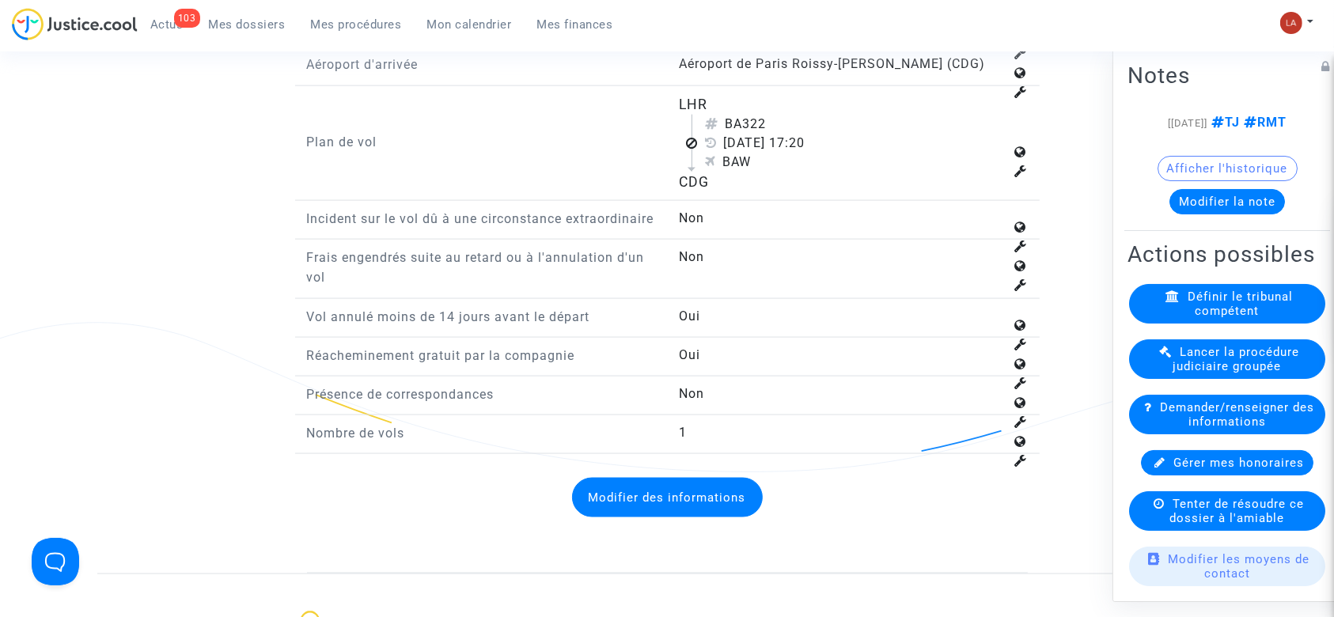
scroll to position [2155, 0]
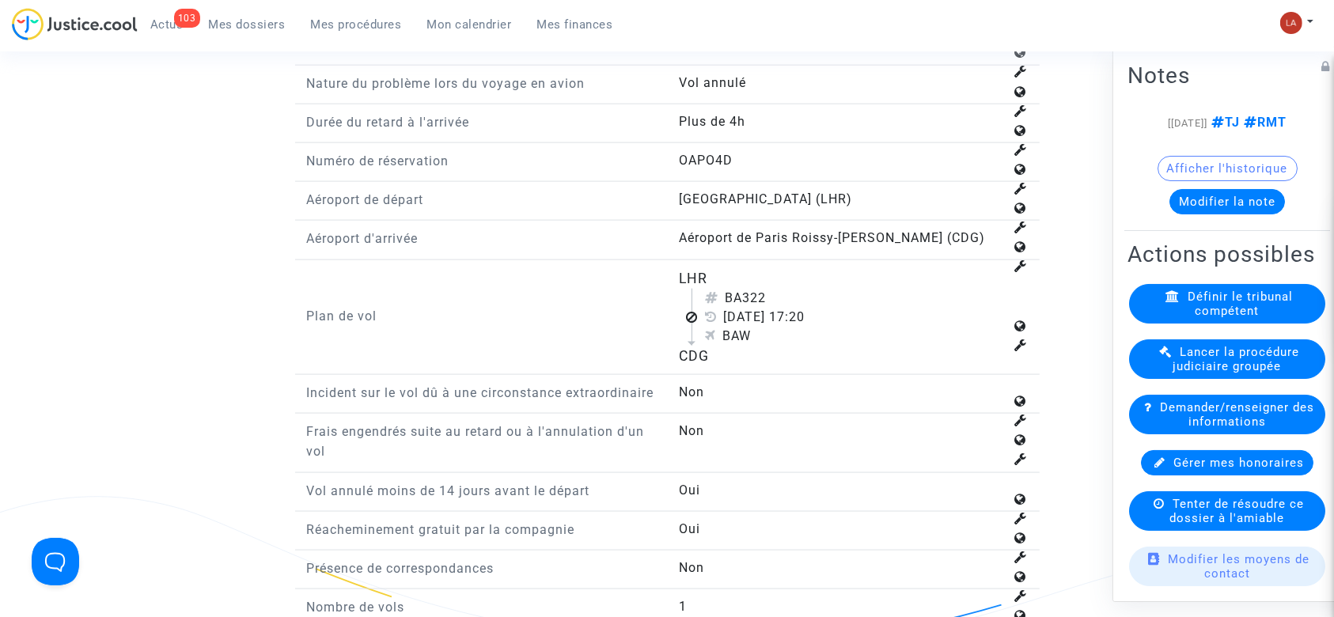
drag, startPoint x: 764, startPoint y: 287, endPoint x: 791, endPoint y: 287, distance: 27.7
click at [786, 289] on div "BA322" at bounding box center [854, 298] width 299 height 19
copy div "322"
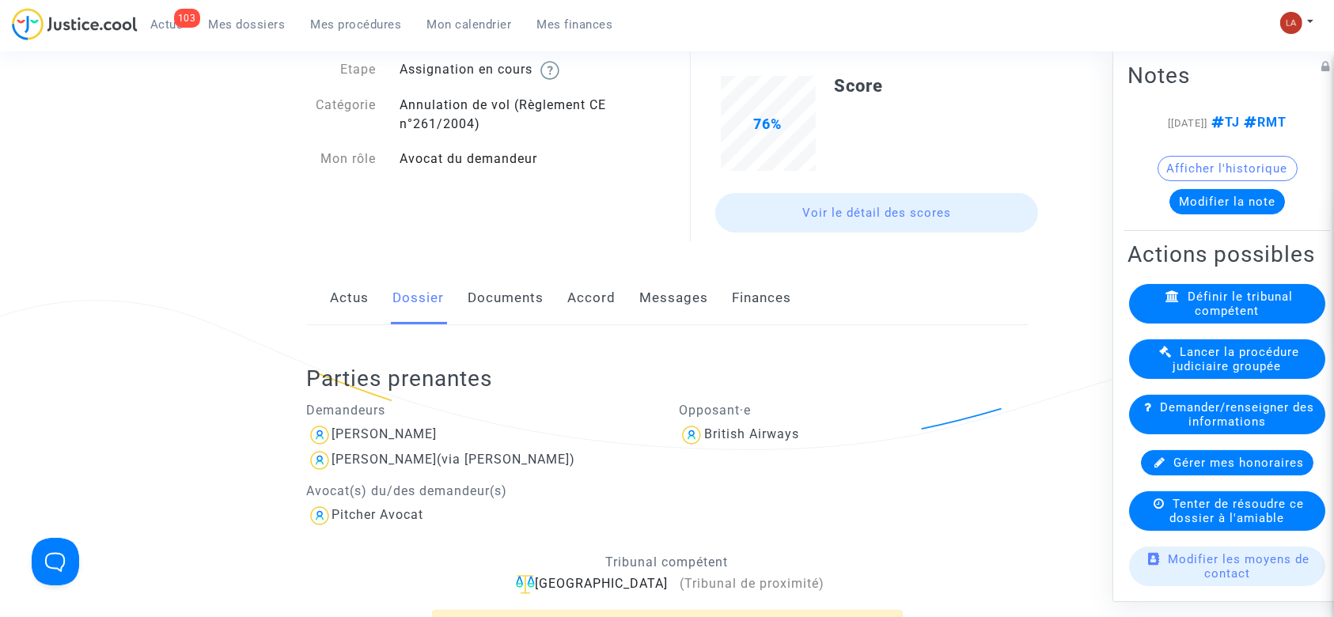
scroll to position [0, 0]
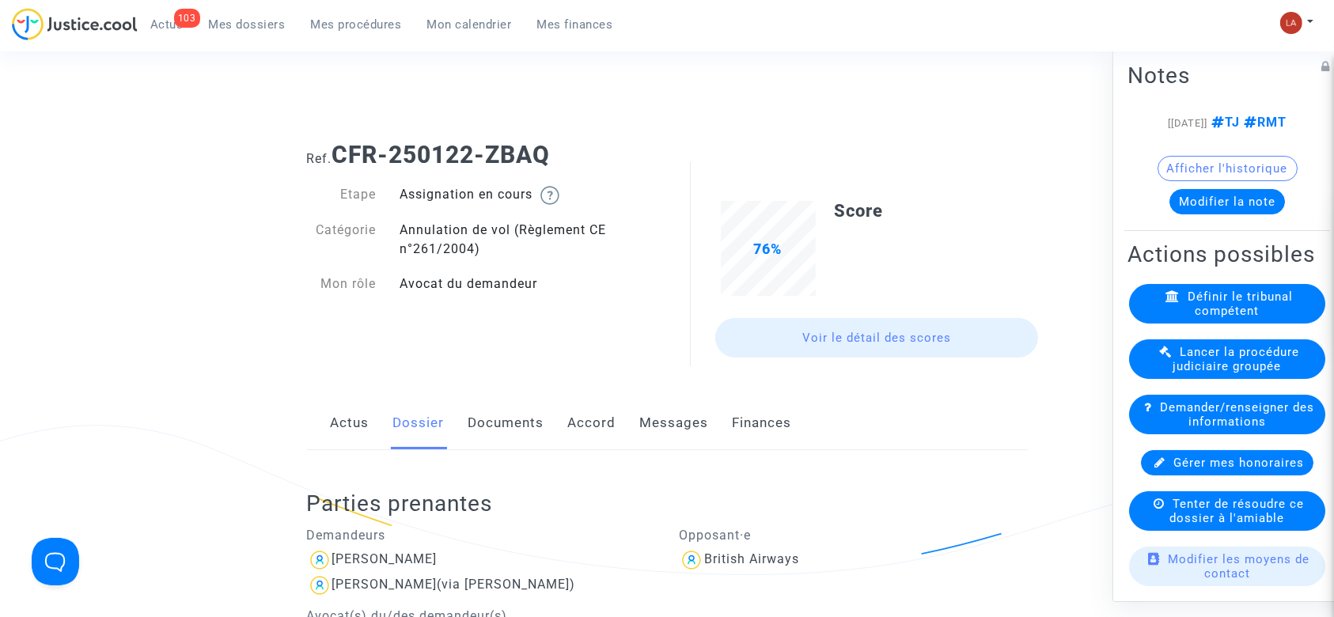
click at [505, 415] on link "Documents" at bounding box center [507, 423] width 76 height 52
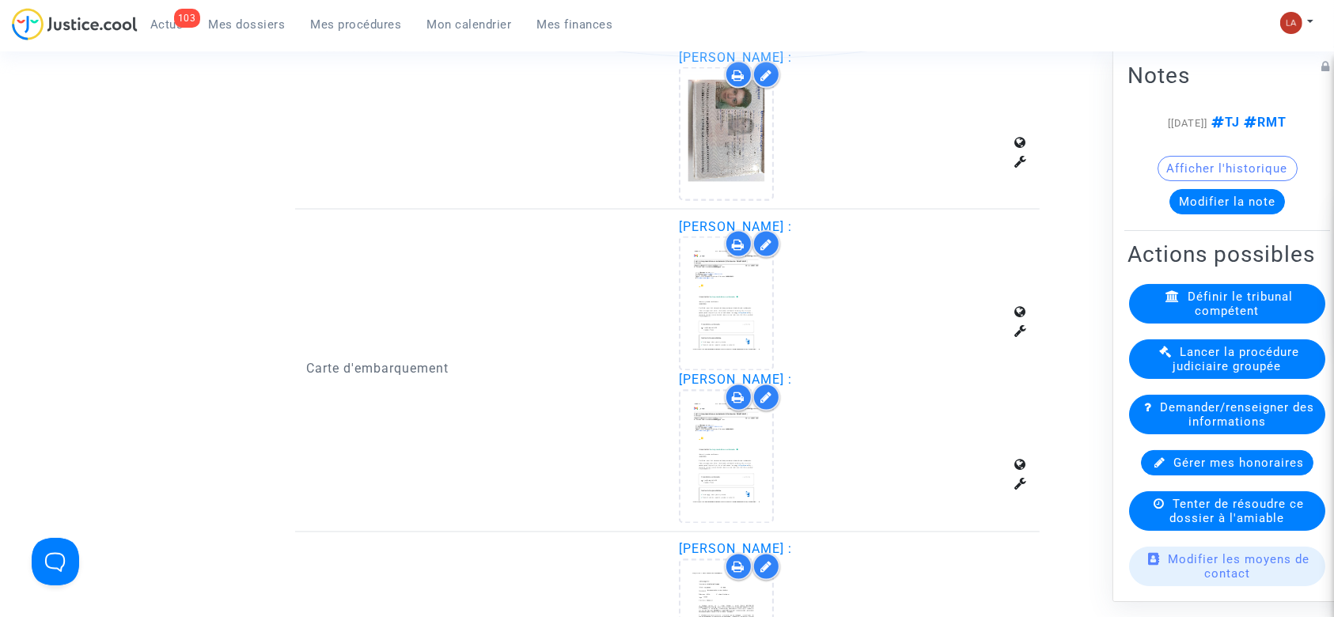
scroll to position [3060, 0]
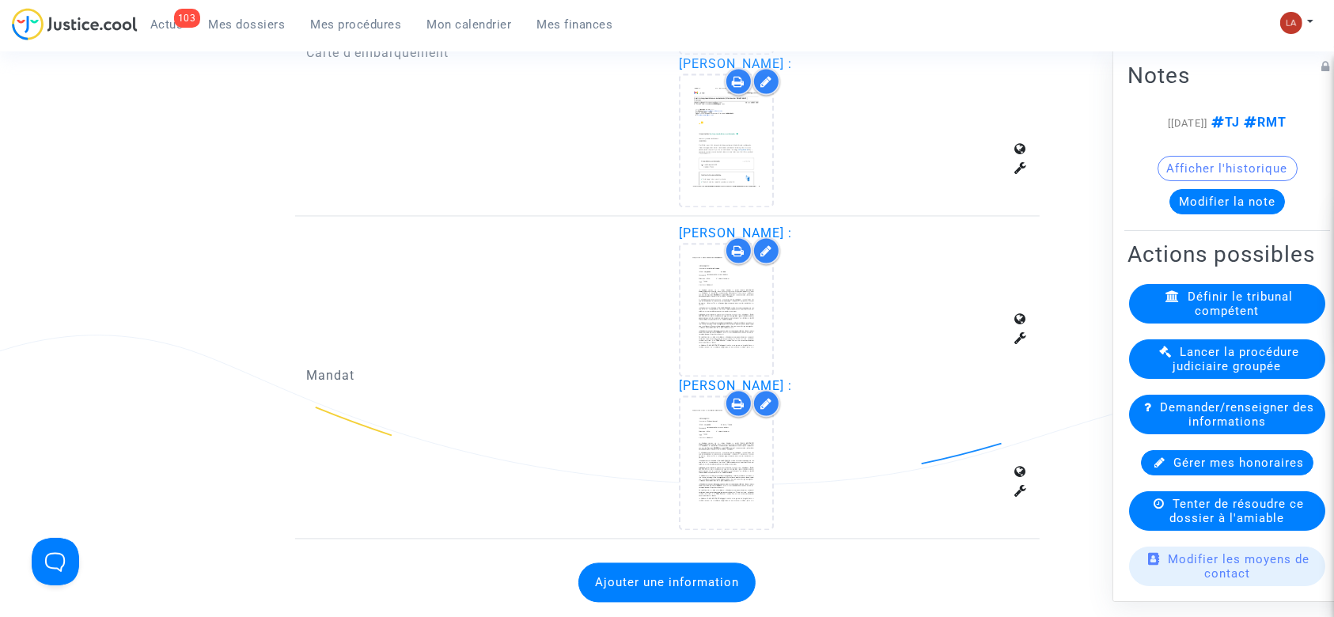
click at [708, 575] on button "Ajouter une information" at bounding box center [667, 583] width 177 height 40
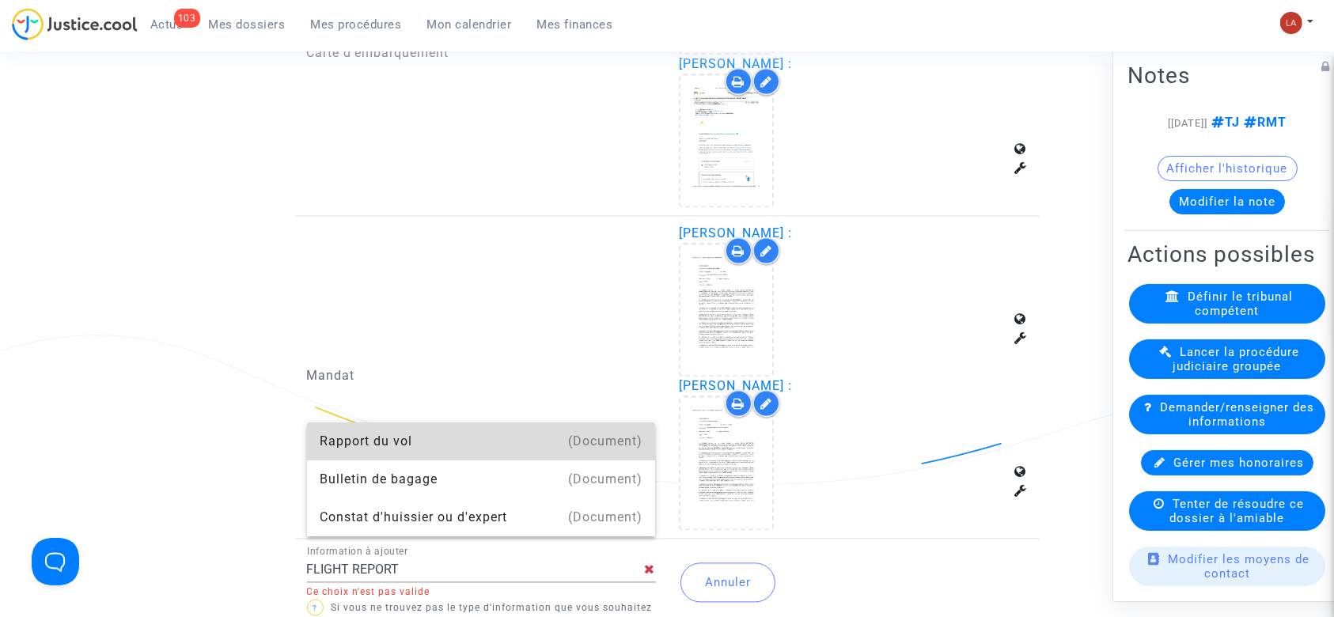
drag, startPoint x: 333, startPoint y: 434, endPoint x: 405, endPoint y: 454, distance: 74.9
click at [336, 436] on div "Rapport du vol" at bounding box center [482, 442] width 324 height 38
type input "Rapport du vol"
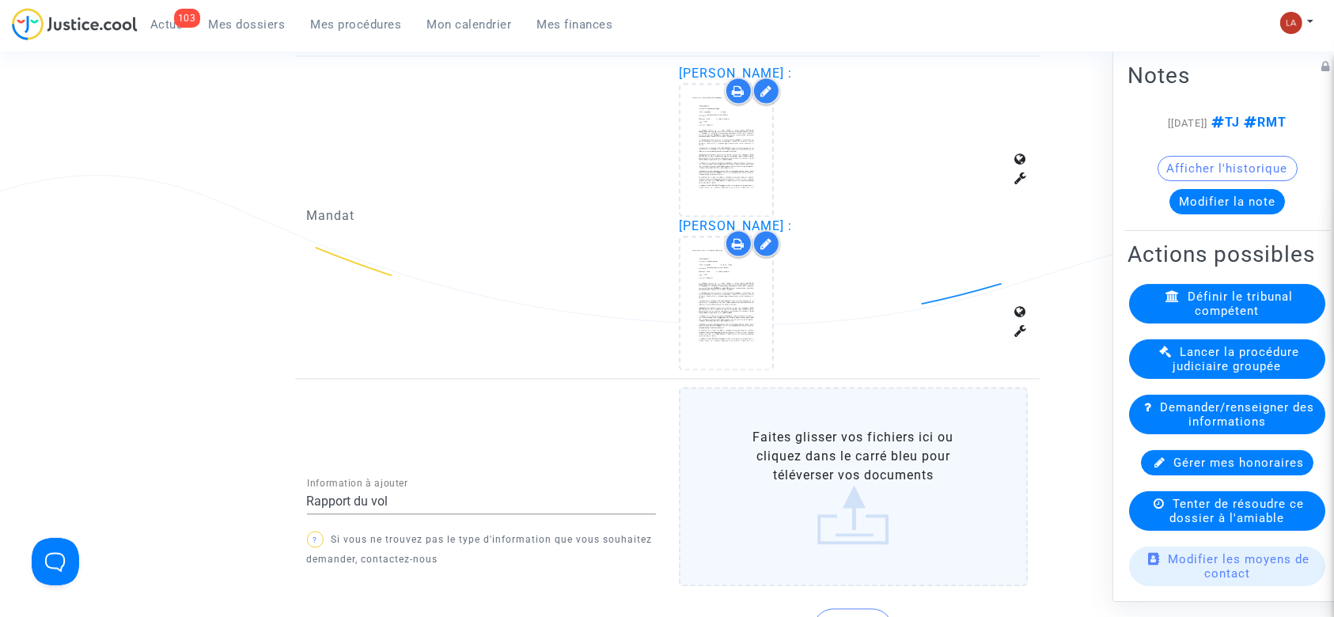
scroll to position [3482, 0]
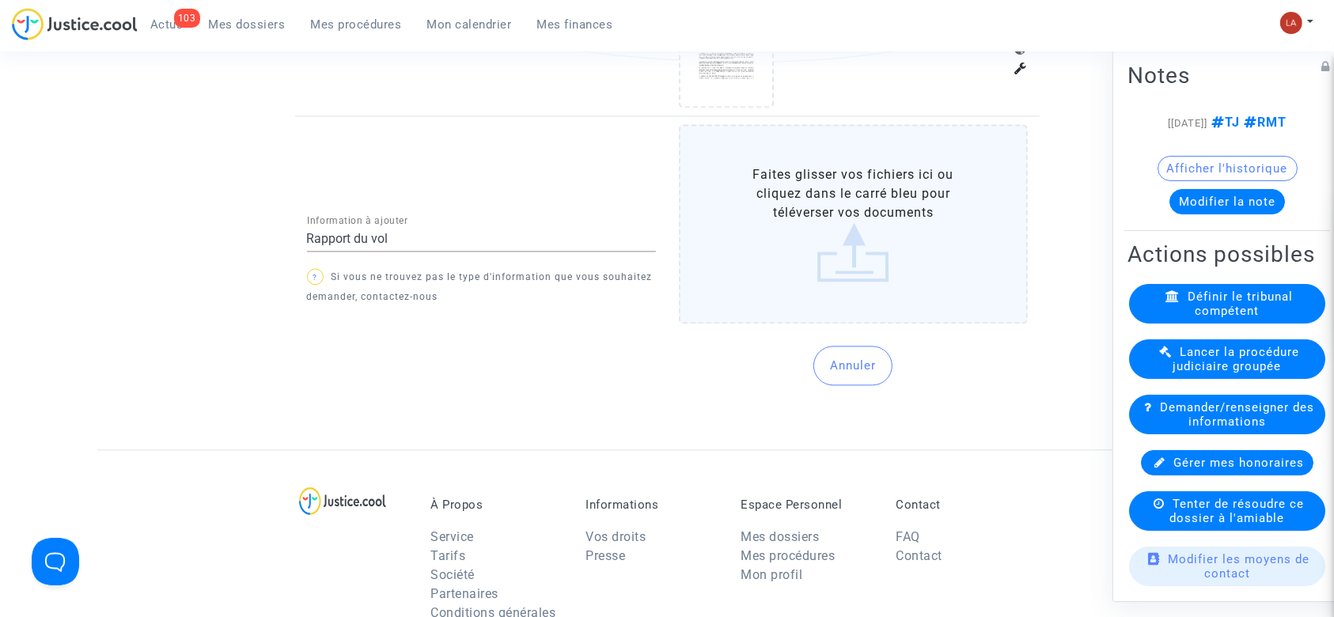
click at [824, 274] on label "Faites glisser vos fichiers ici ou cliquez dans le carré bleu pour téléverser v…" at bounding box center [853, 223] width 349 height 199
click at [0, 0] on input "Faites glisser vos fichiers ici ou cliquez dans le carré bleu pour téléverser v…" at bounding box center [0, 0] width 0 height 0
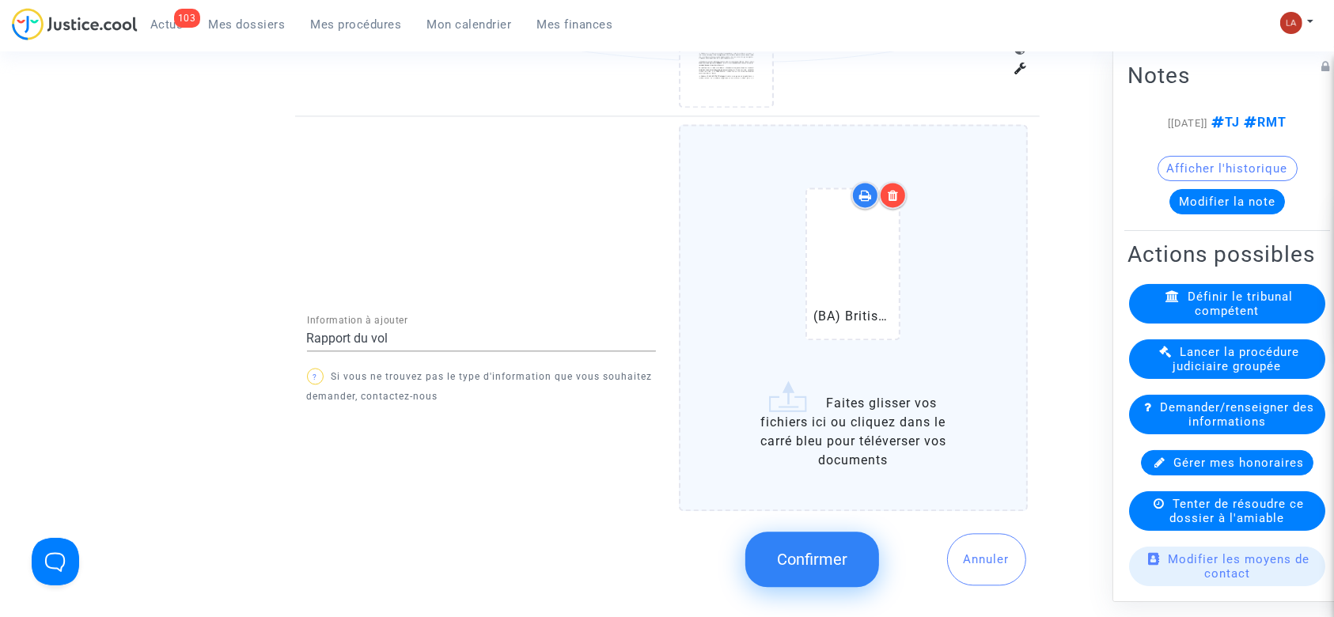
click at [833, 554] on span "Confirmer" at bounding box center [812, 559] width 70 height 19
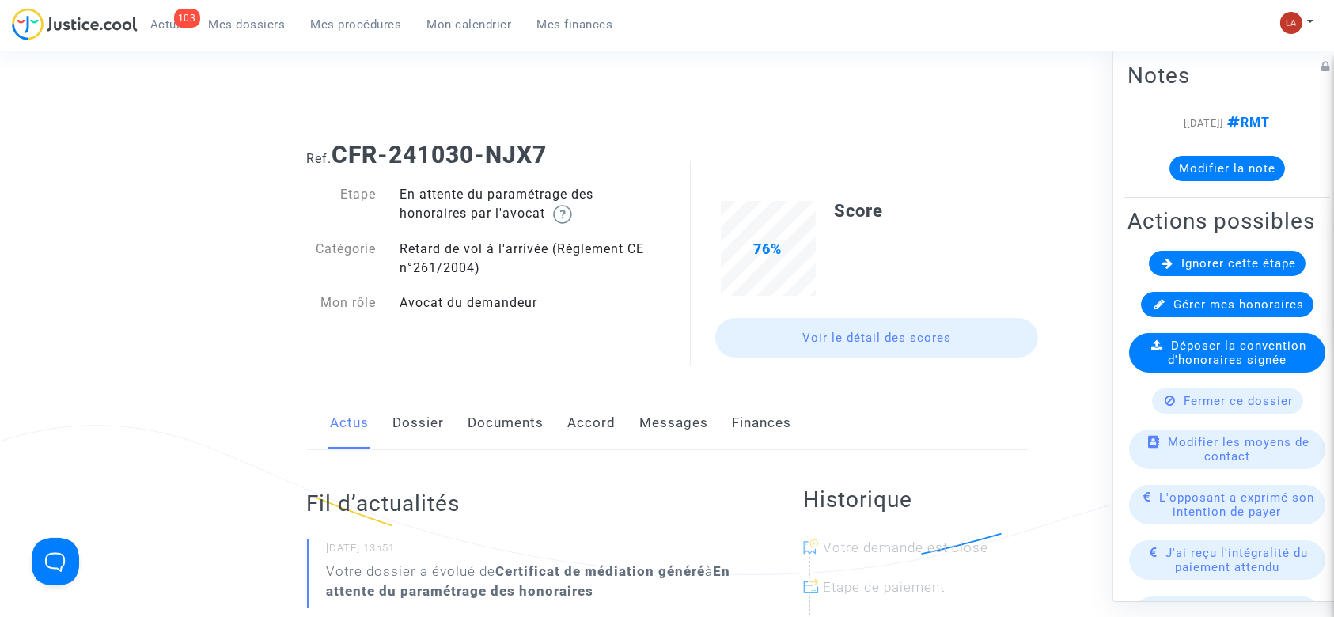
click at [655, 423] on link "Messages" at bounding box center [674, 423] width 69 height 52
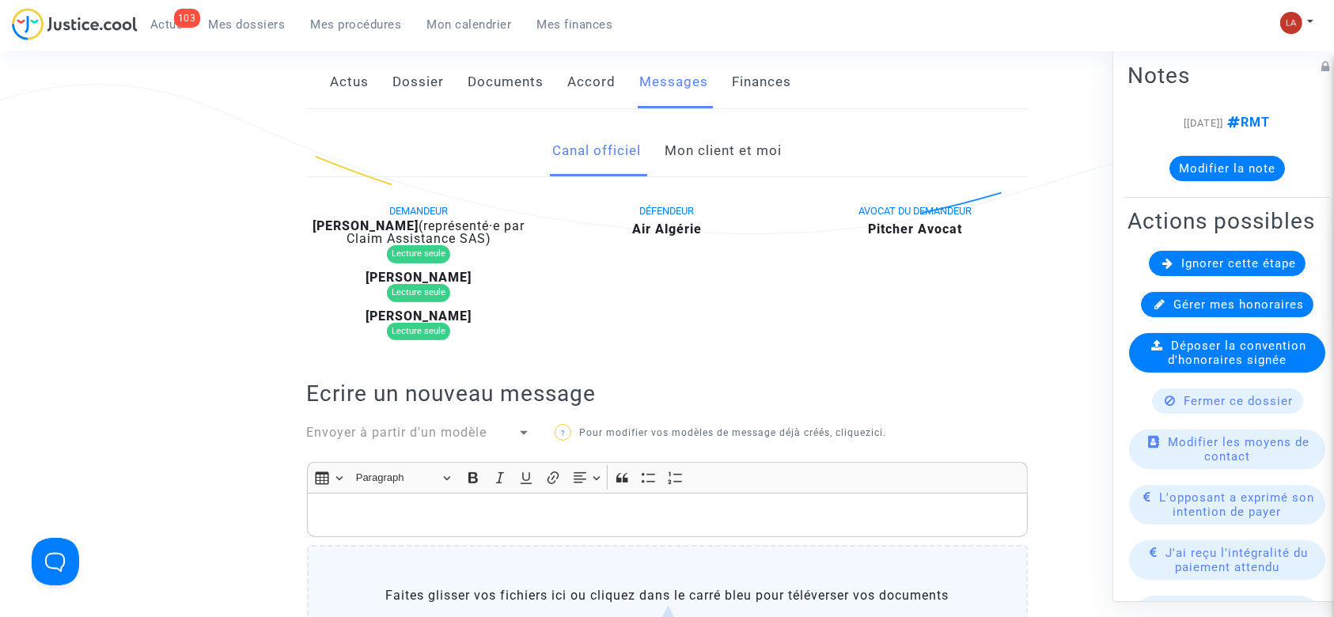
scroll to position [317, 0]
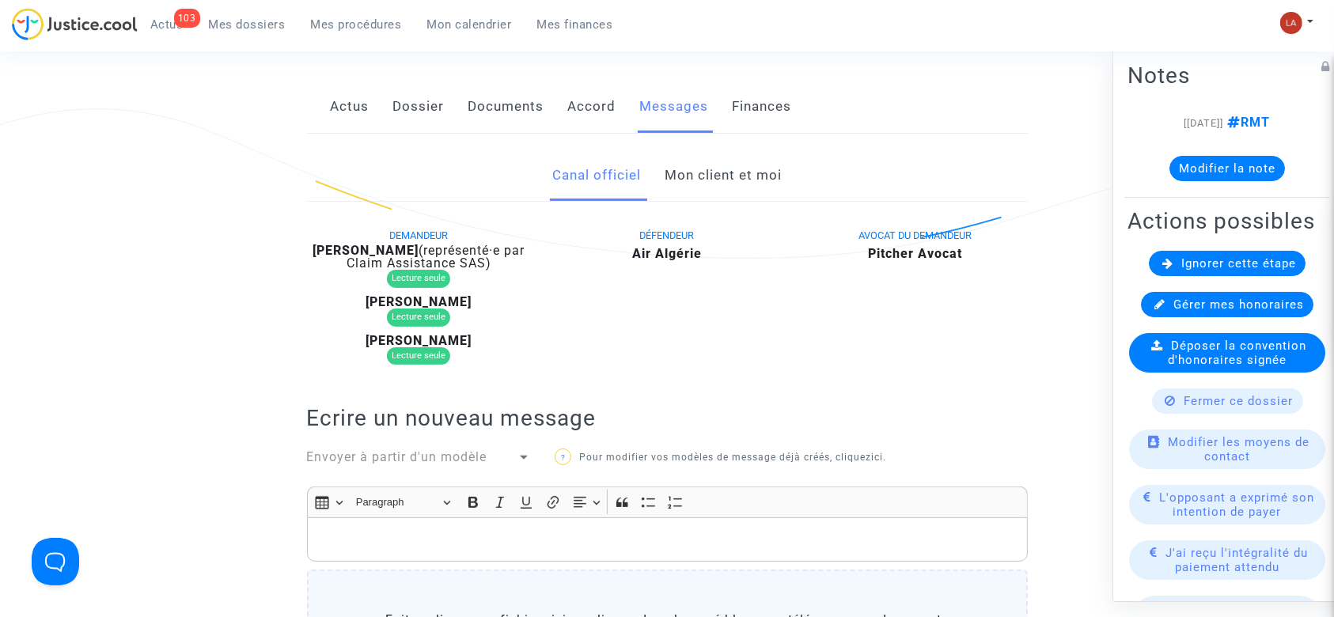
click at [366, 254] on div "[PERSON_NAME] (représenté·e par Claim Assistance SAS)" at bounding box center [419, 257] width 225 height 25
click at [366, 254] on b "[PERSON_NAME]" at bounding box center [366, 250] width 106 height 15
copy div "amzal"
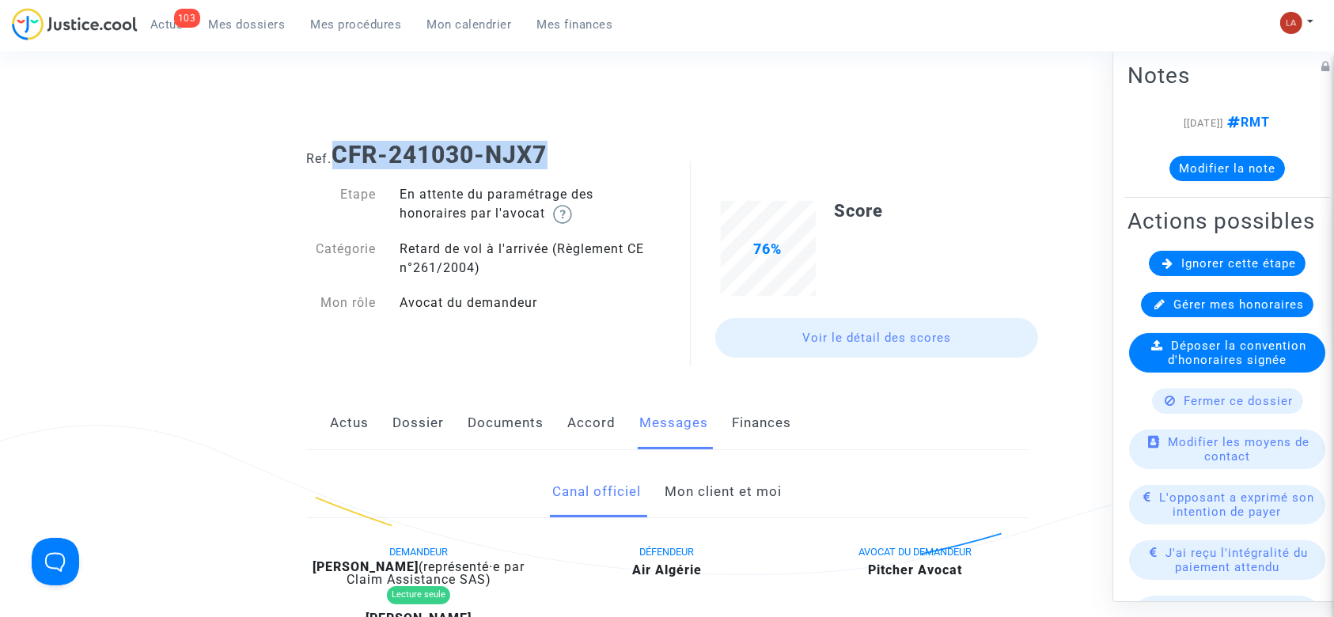
drag, startPoint x: 337, startPoint y: 153, endPoint x: 613, endPoint y: 145, distance: 276.3
click at [613, 145] on h1 "Ref. CFR-241030-NJX7" at bounding box center [667, 155] width 721 height 28
copy b "CFR-241030-NJX7"
click at [1188, 169] on button "Modifier la note" at bounding box center [1228, 168] width 116 height 25
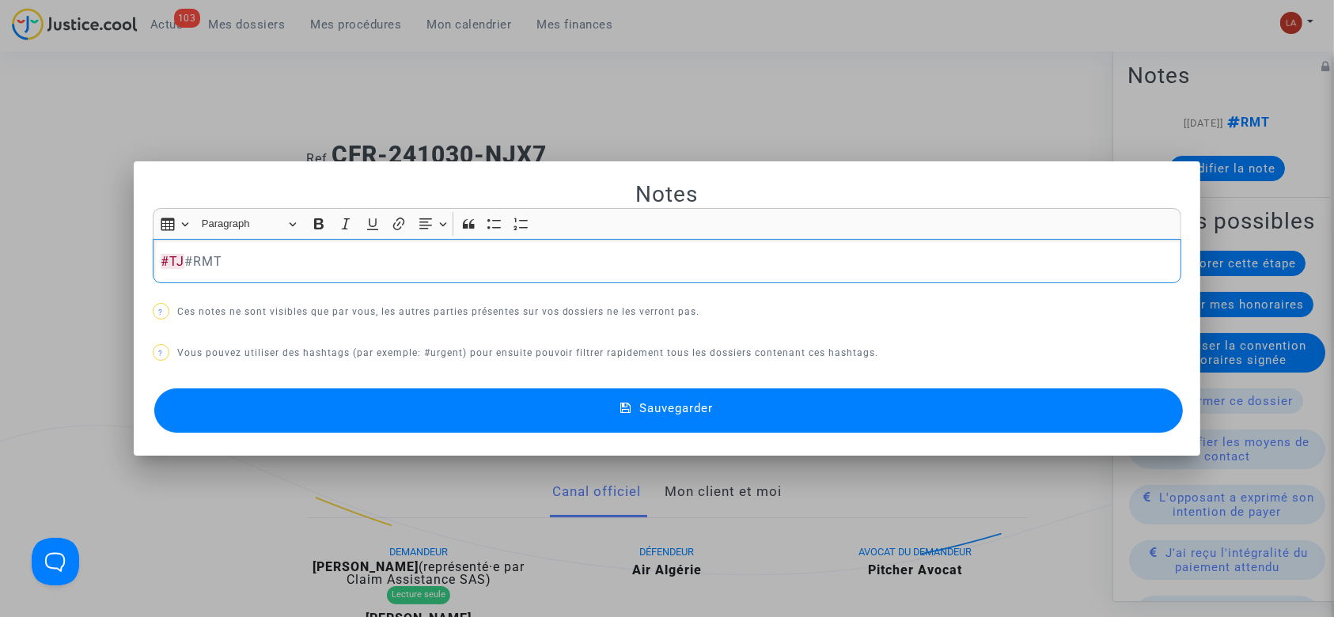
click at [778, 412] on button "Sauvegarder" at bounding box center [669, 411] width 1030 height 44
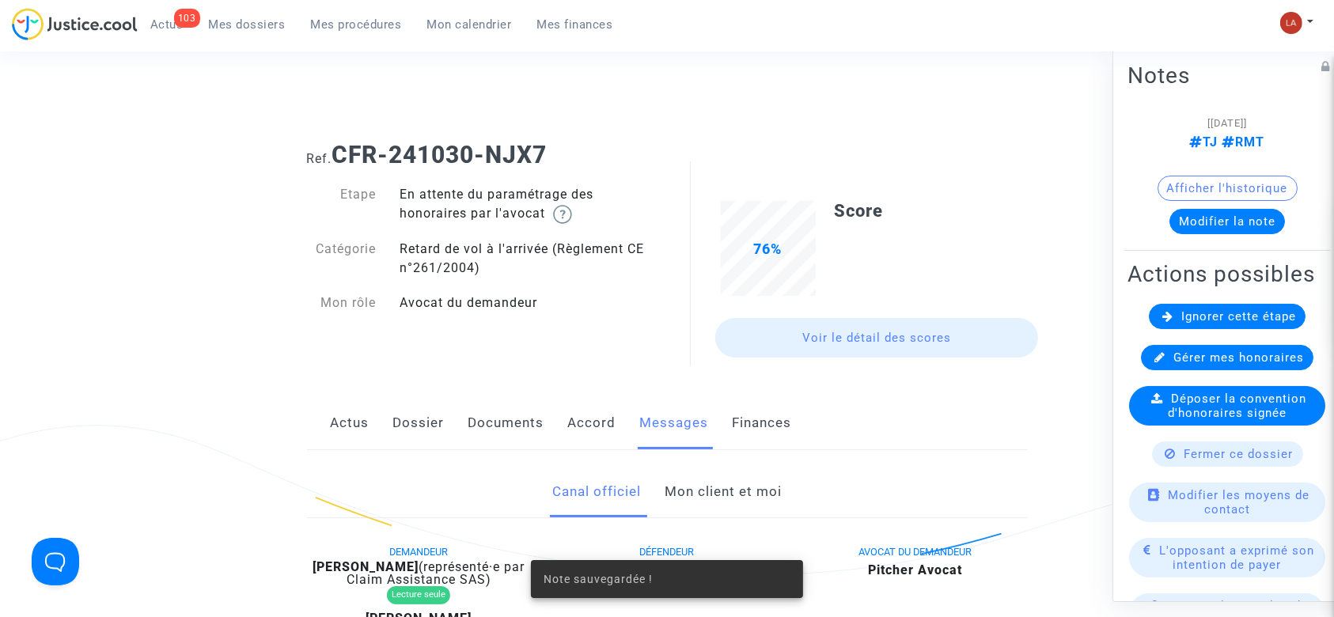
click at [1257, 324] on span "Ignorer cette étape" at bounding box center [1239, 316] width 115 height 14
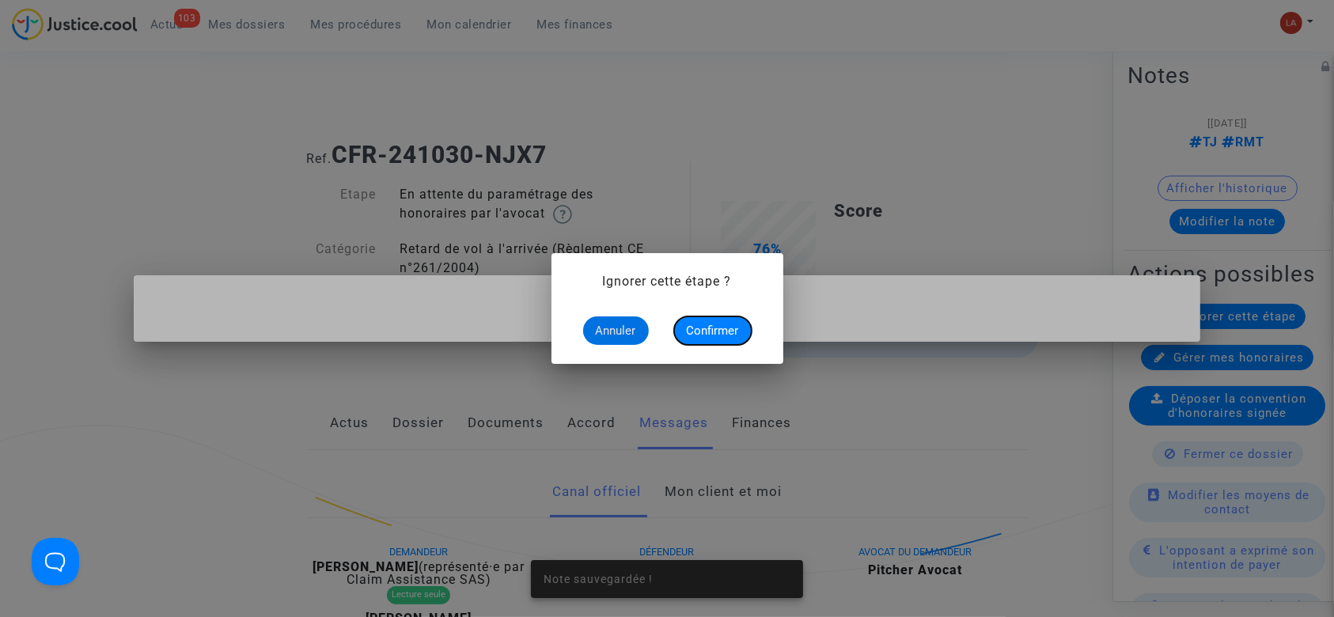
click at [725, 336] on span "Confirmer" at bounding box center [713, 331] width 52 height 14
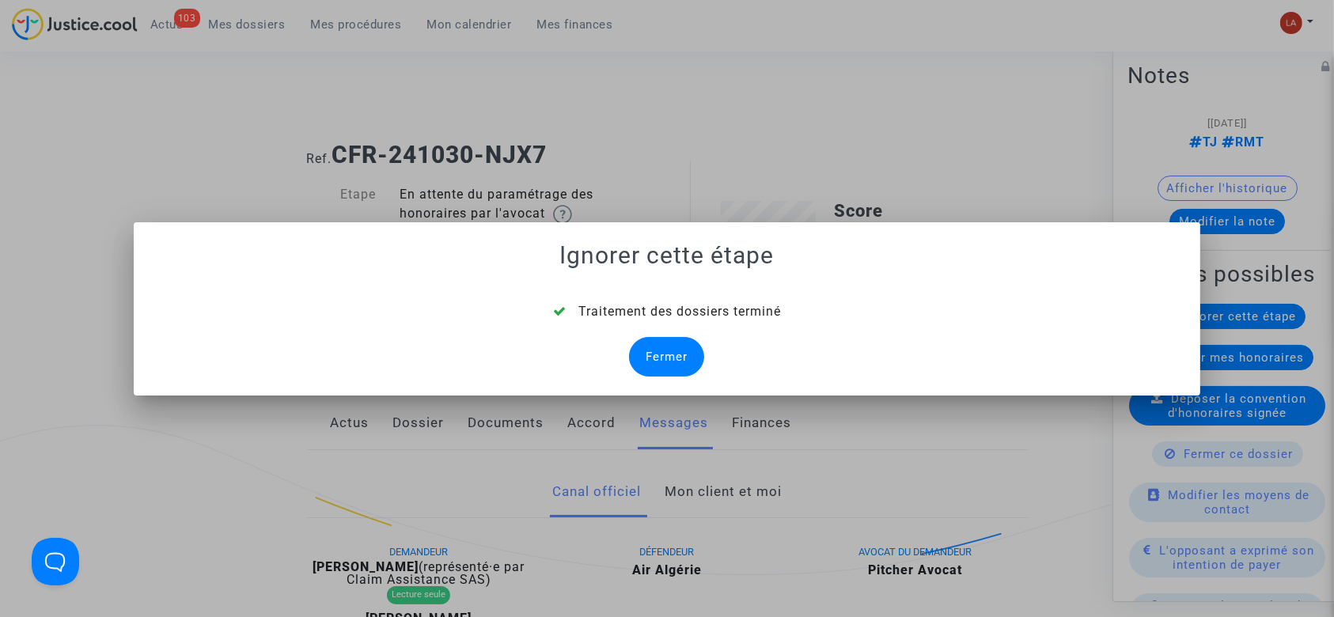
drag, startPoint x: 684, startPoint y: 358, endPoint x: 964, endPoint y: 369, distance: 280.4
click at [686, 359] on div "Fermer" at bounding box center [666, 357] width 75 height 40
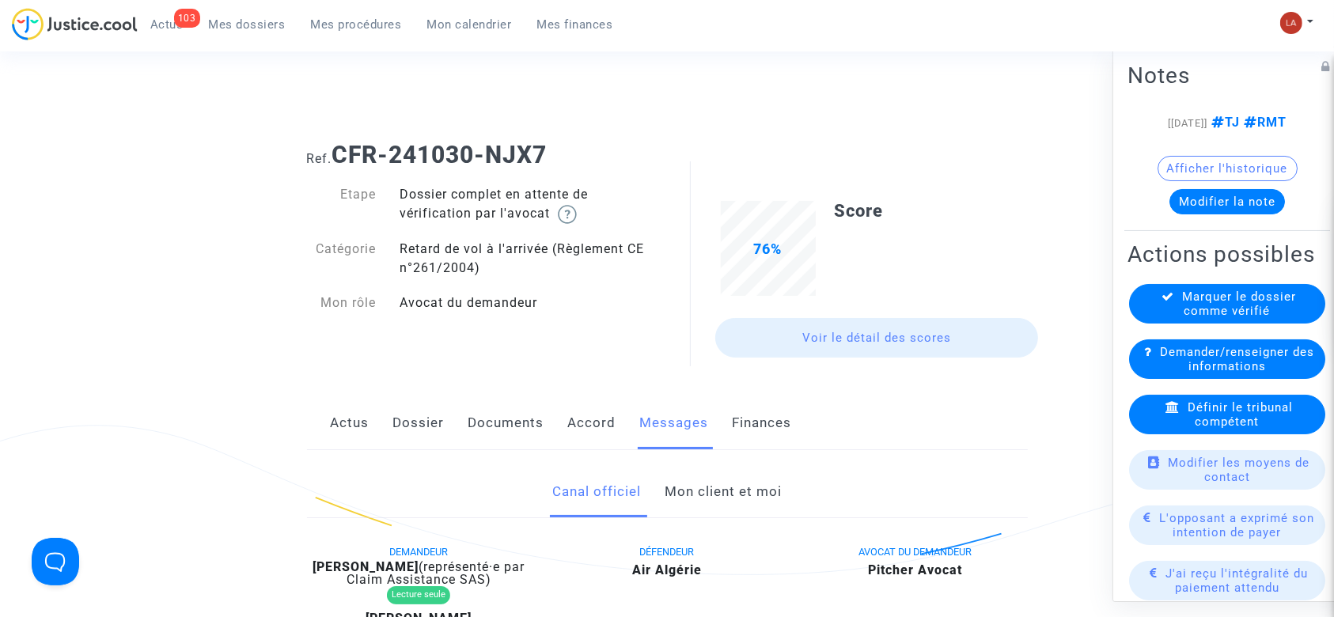
drag, startPoint x: 435, startPoint y: 418, endPoint x: 446, endPoint y: 419, distance: 10.3
click at [435, 418] on link "Dossier" at bounding box center [418, 423] width 51 height 52
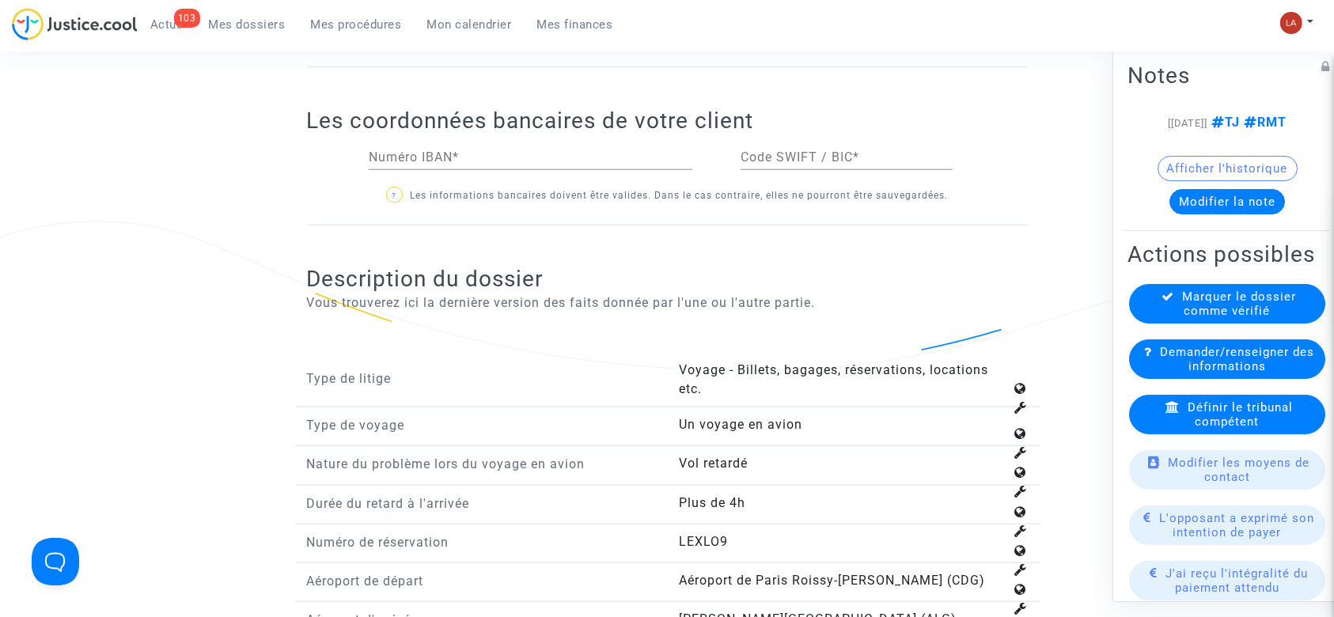
scroll to position [2005, 0]
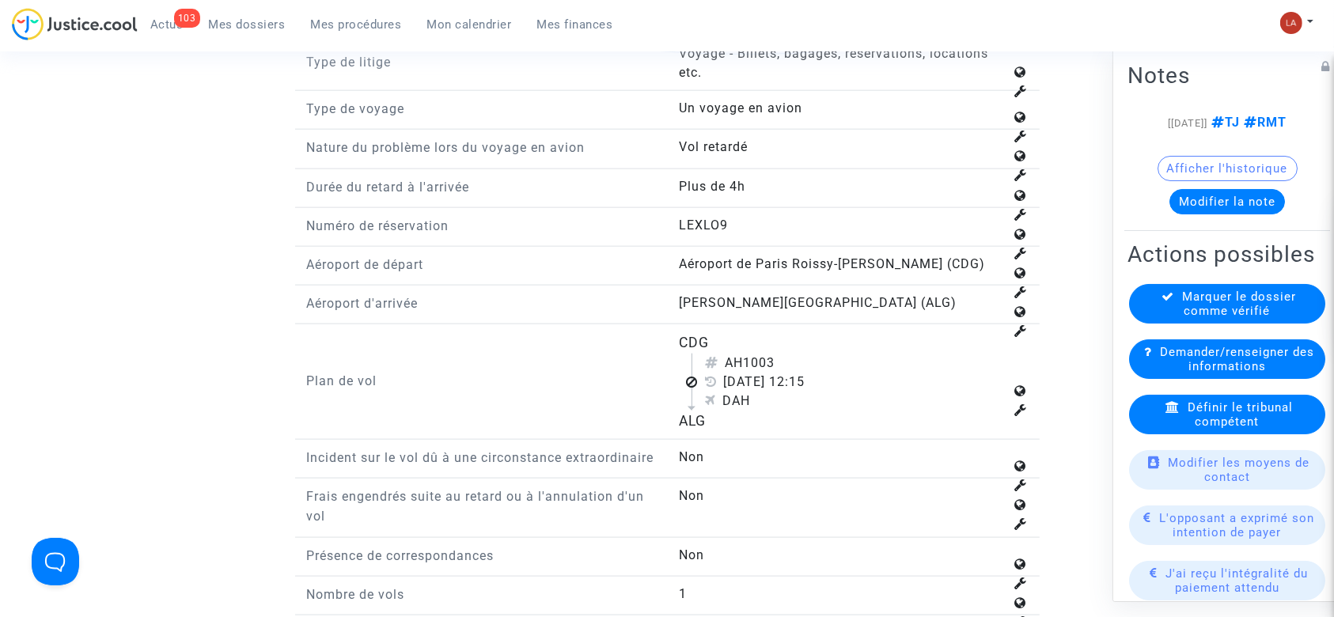
click at [1234, 429] on span "Définir le tribunal compétent" at bounding box center [1240, 414] width 105 height 28
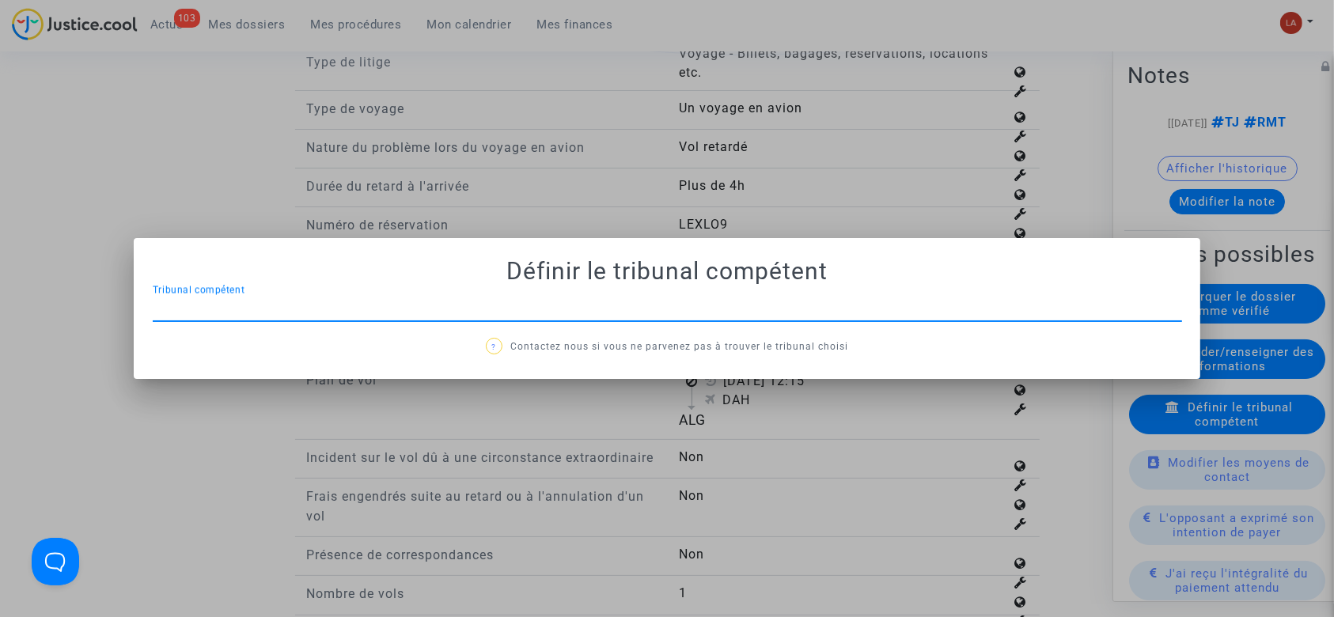
scroll to position [0, 0]
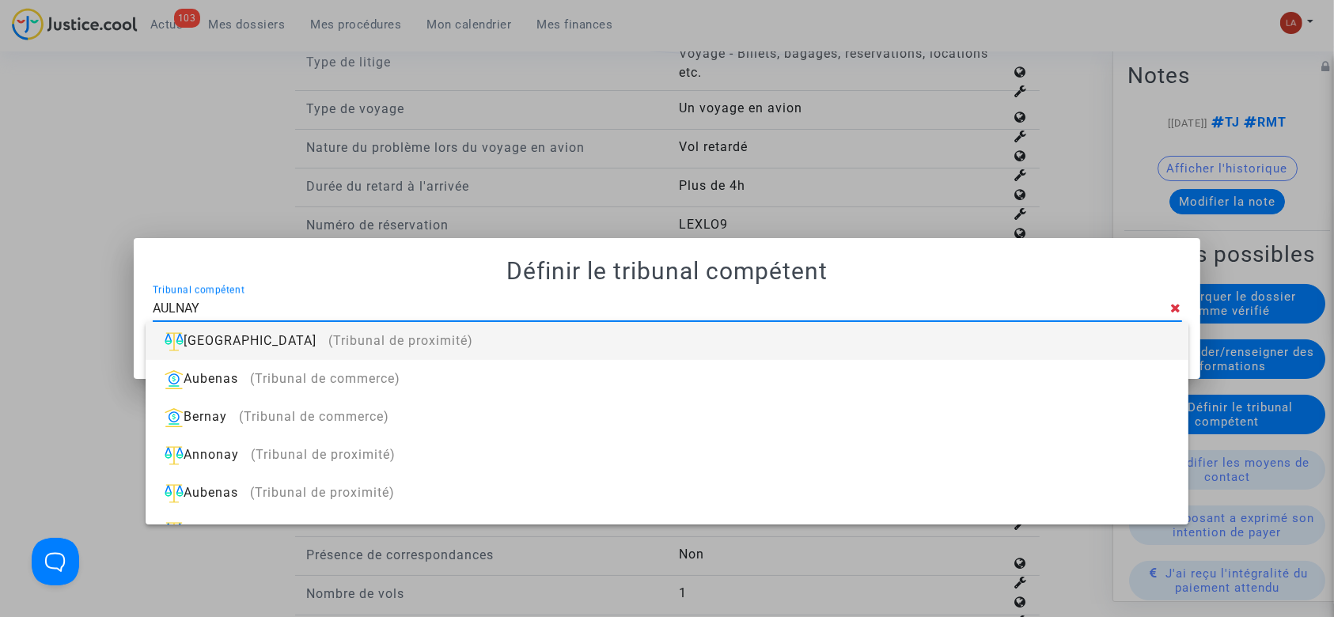
type input "AULNAY"
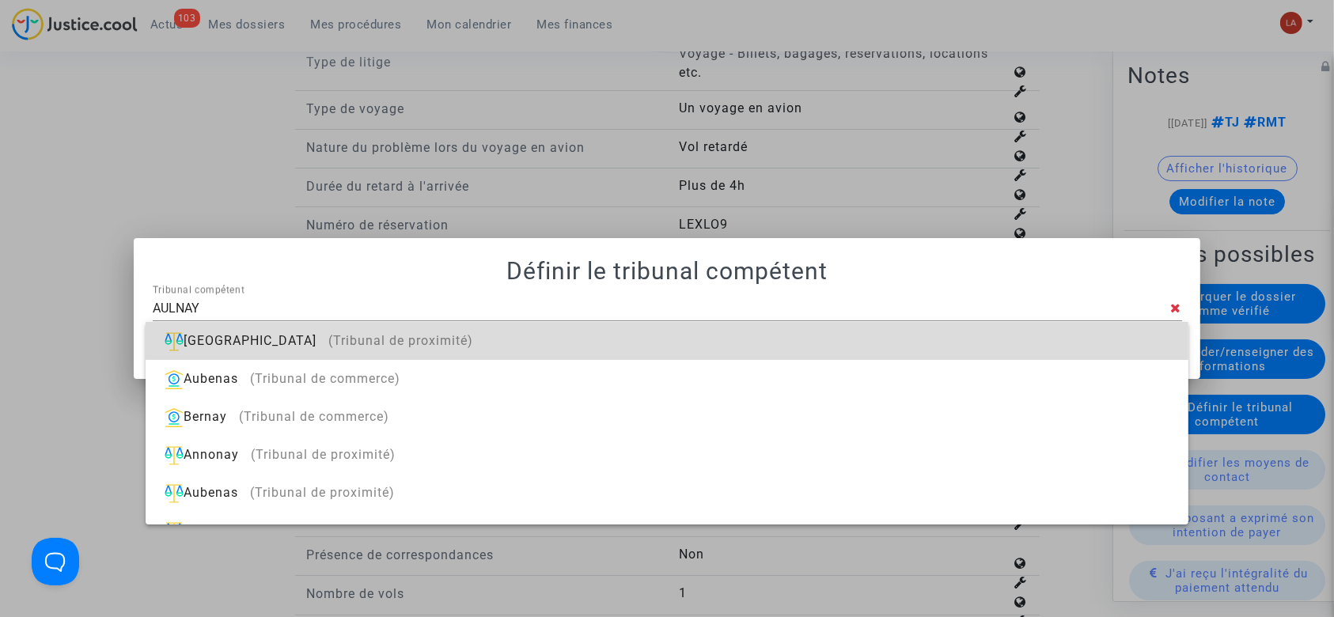
click at [934, 324] on div "Aulnay-sous-Bois (Tribunal de proximité)" at bounding box center [666, 341] width 1017 height 38
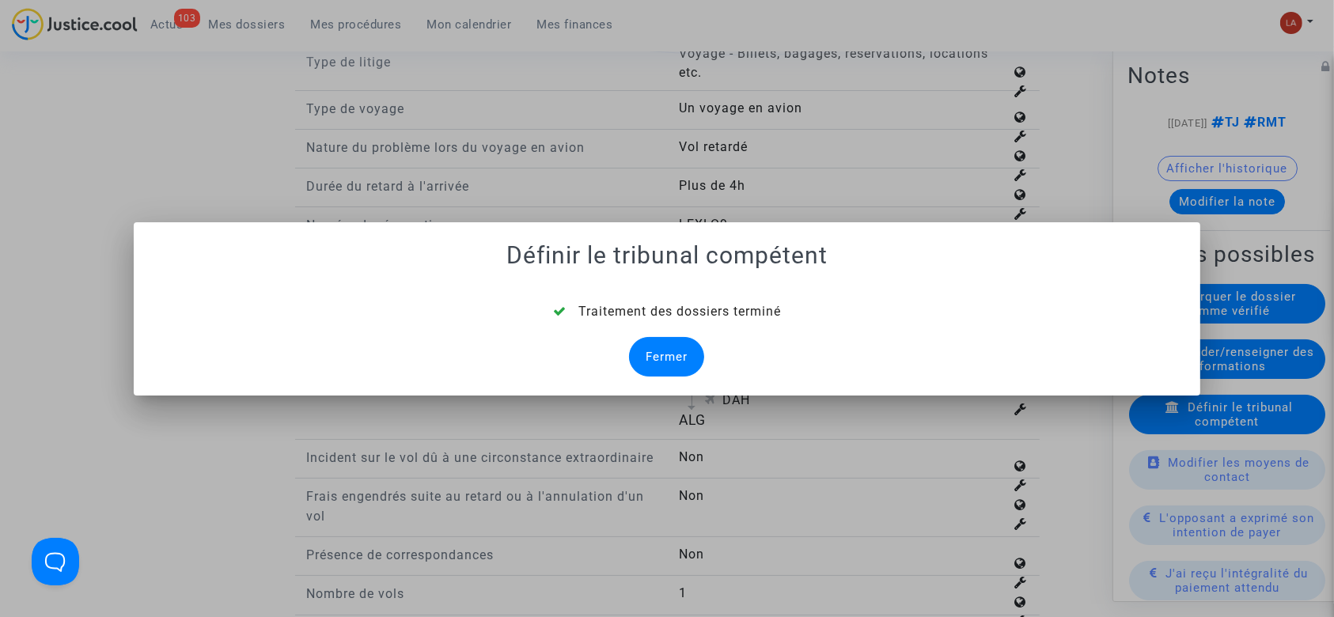
click at [685, 348] on div "Fermer" at bounding box center [666, 357] width 75 height 40
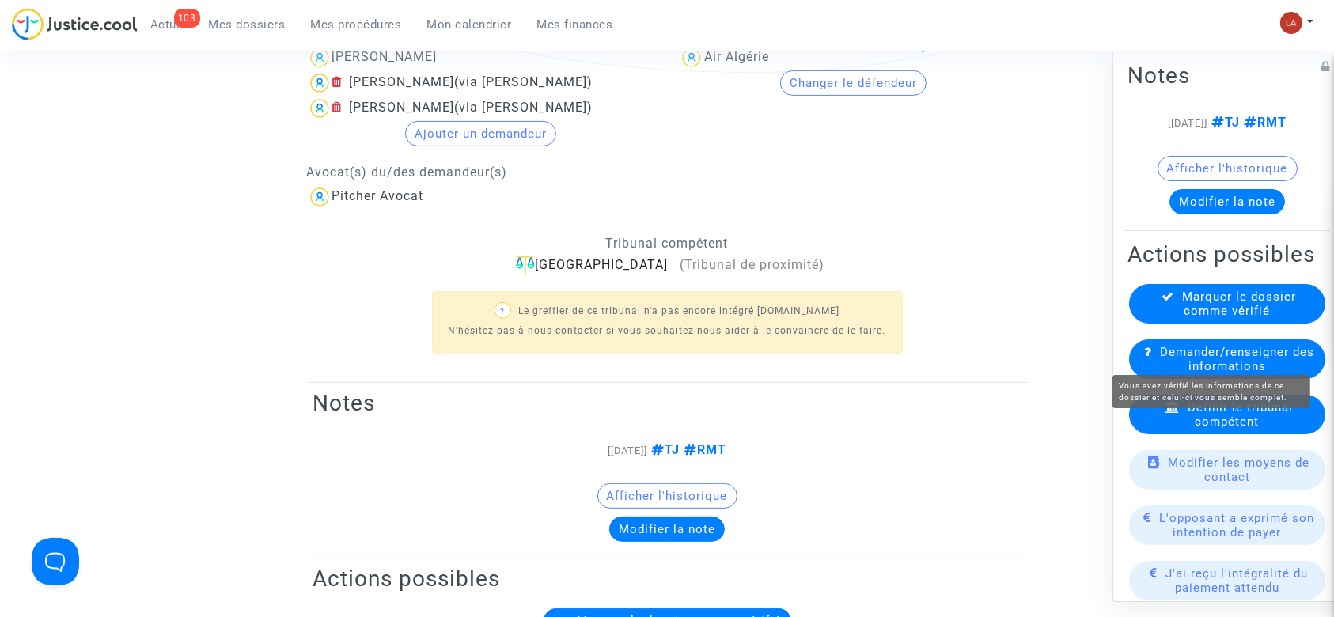
scroll to position [2005, 0]
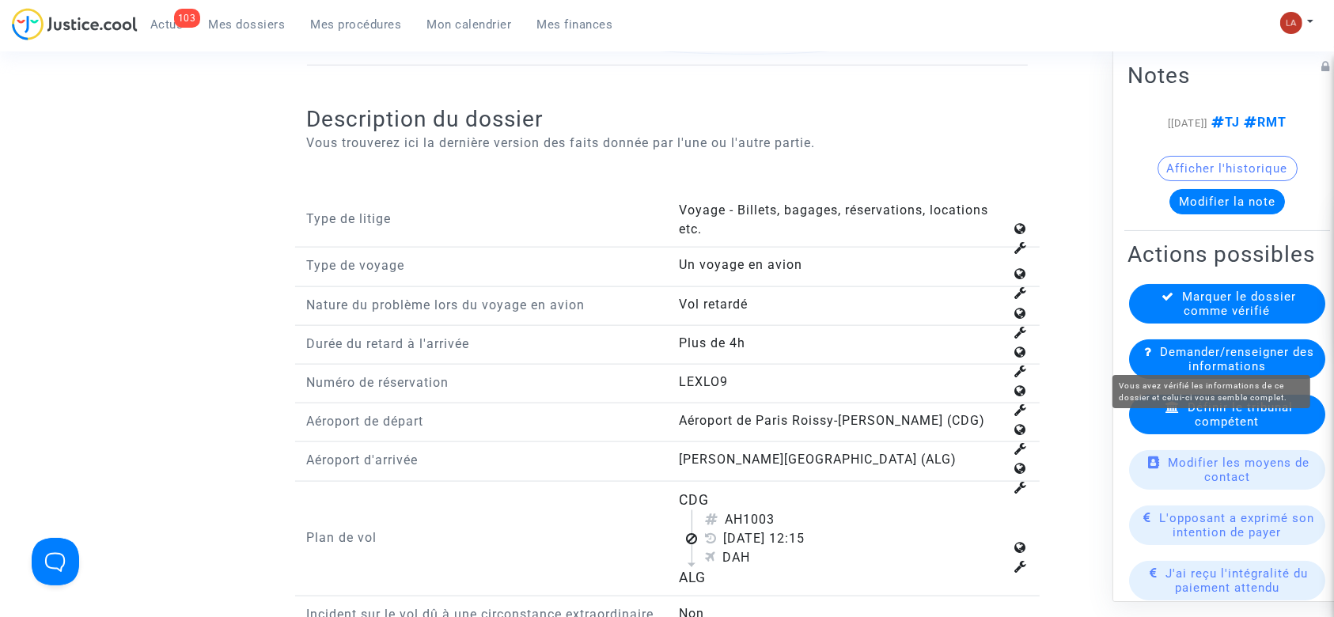
click at [1228, 318] on span "Marquer le dossier comme vérifié" at bounding box center [1240, 304] width 114 height 28
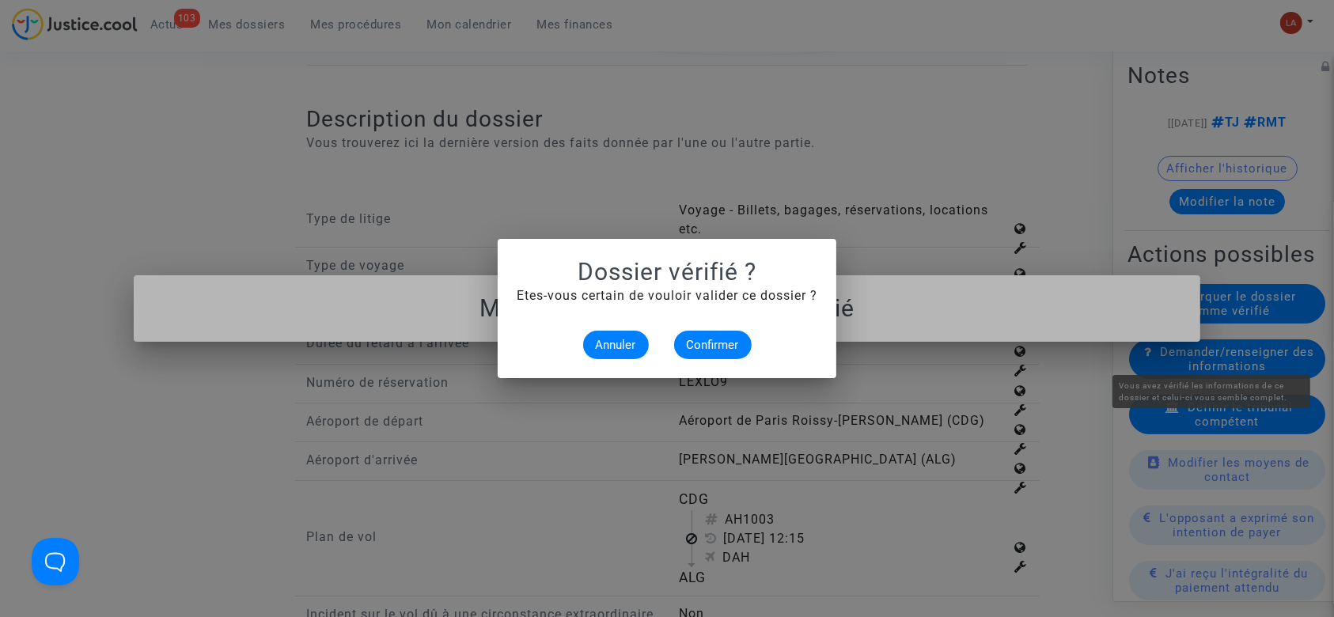
scroll to position [0, 0]
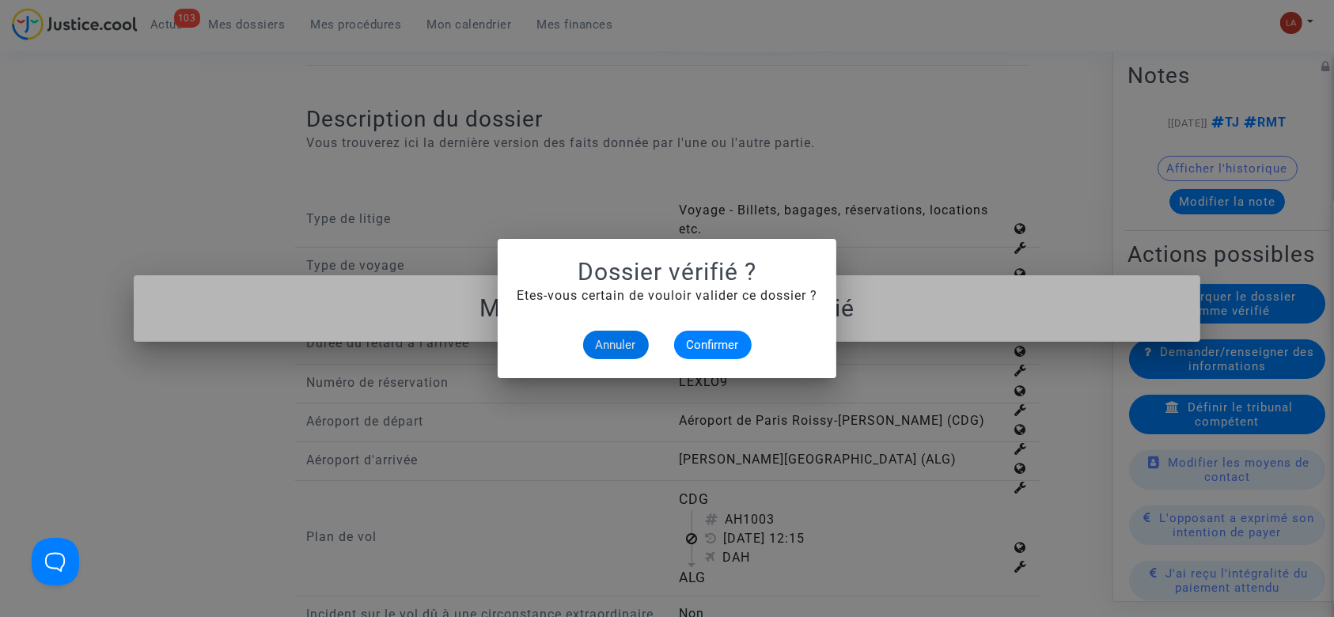
click at [703, 362] on mat-dialog-container "Dossier vérifié ? Etes-vous certain de vouloir valider ce dossier ? Annuler Con…" at bounding box center [667, 308] width 339 height 139
click at [721, 355] on button "Confirmer" at bounding box center [713, 345] width 78 height 28
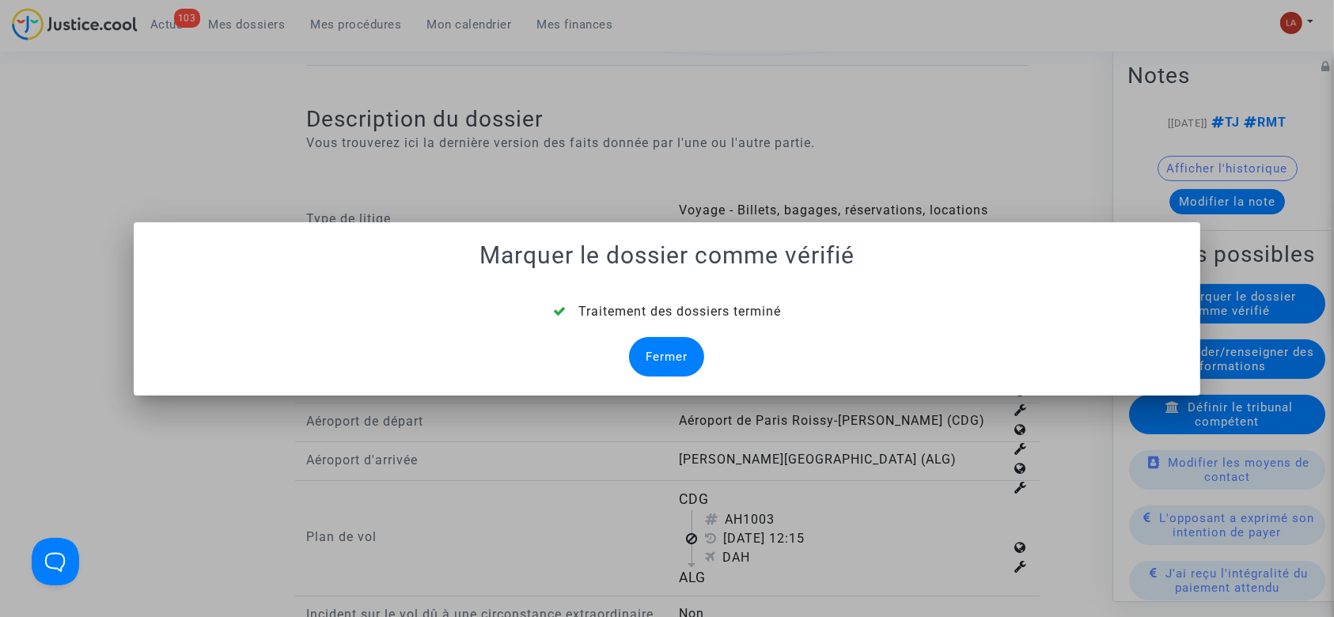
click at [689, 349] on div "Fermer" at bounding box center [666, 357] width 75 height 40
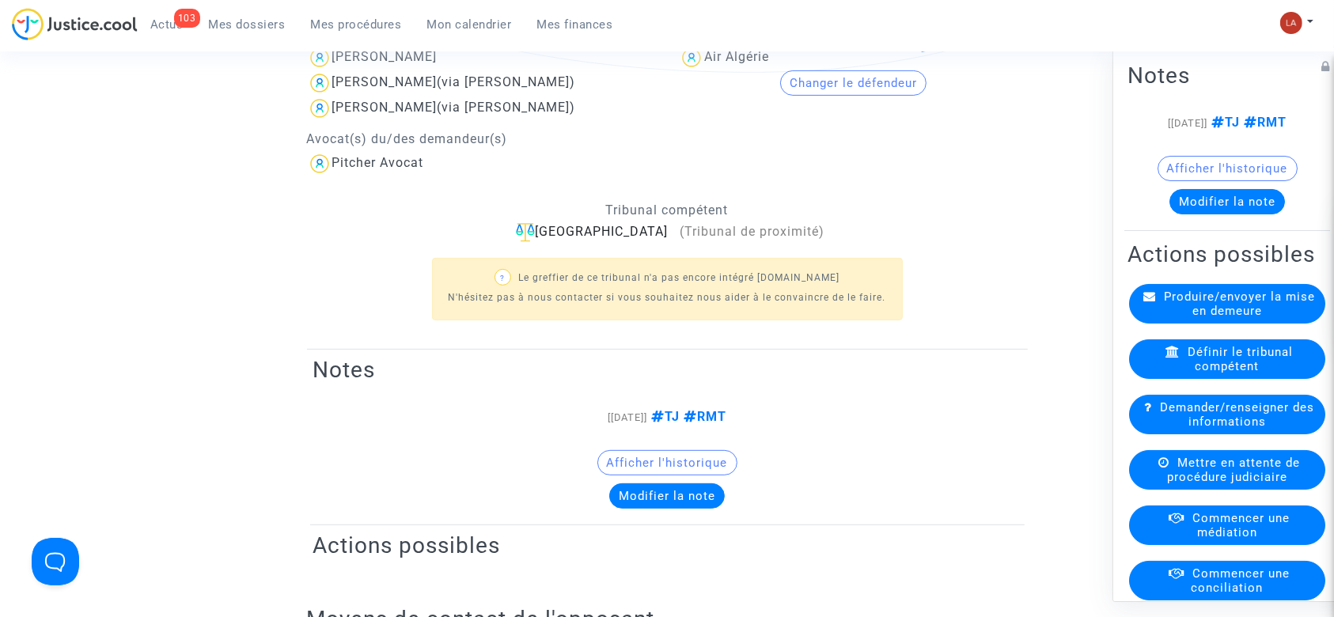
scroll to position [2005, 0]
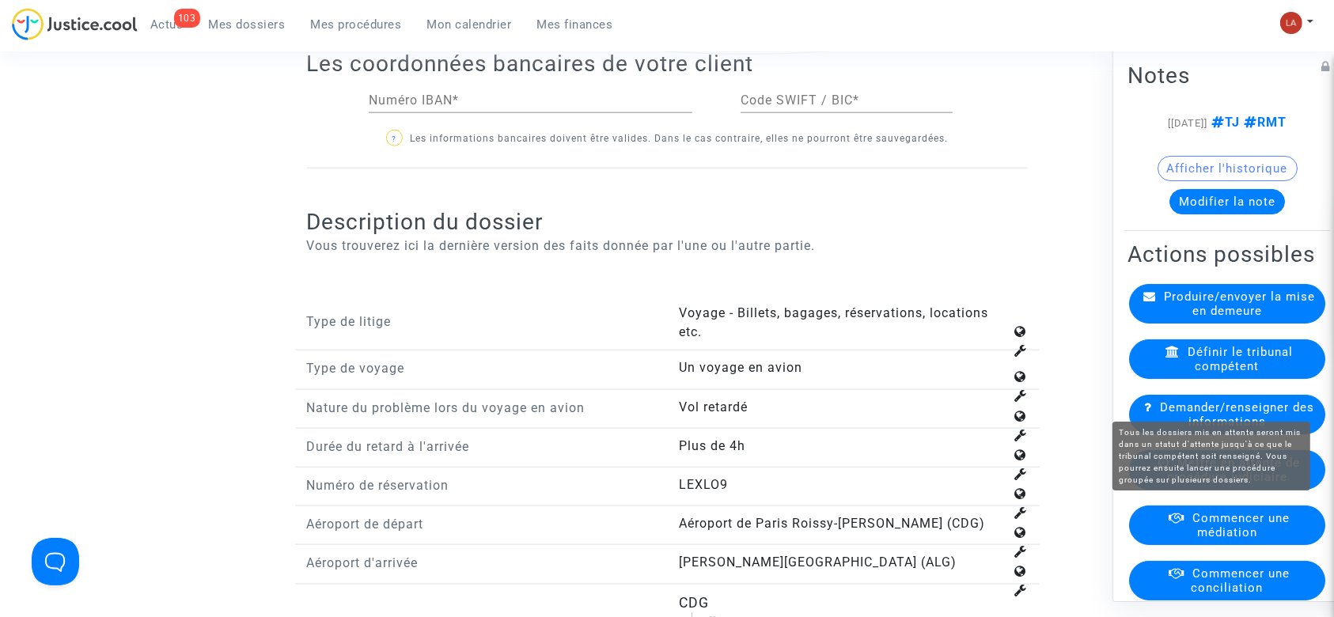
click at [1225, 484] on span "Mettre en attente de procédure judiciaire" at bounding box center [1233, 470] width 133 height 28
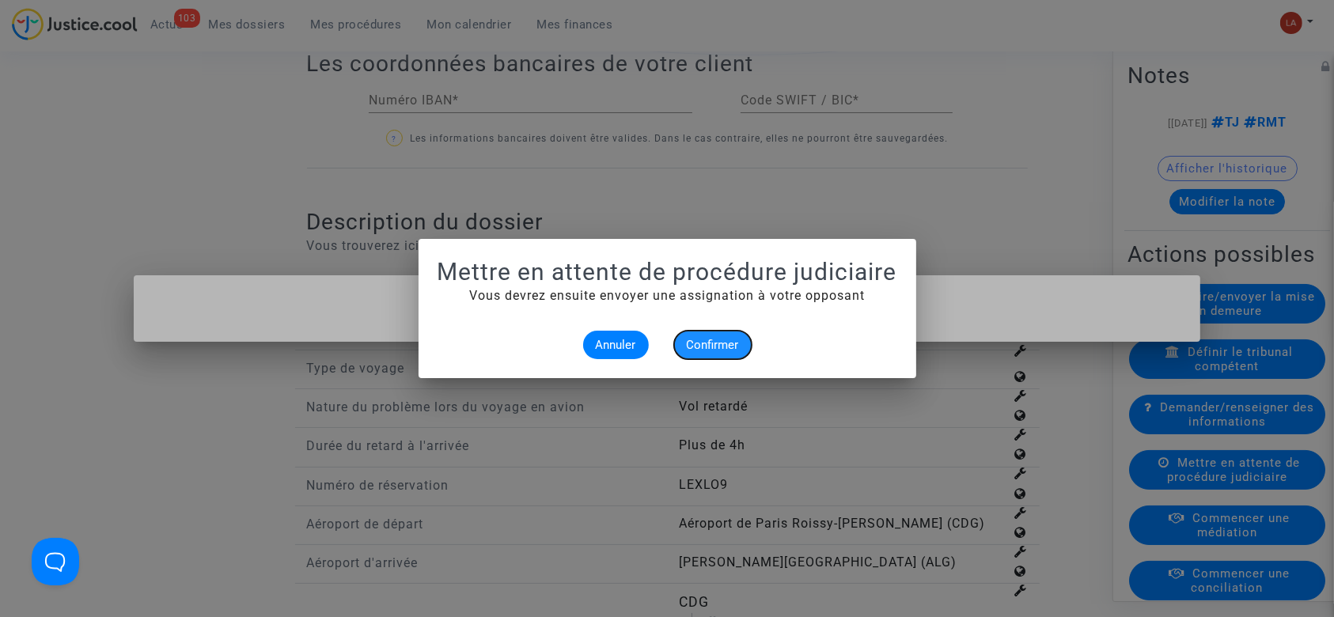
click at [708, 332] on button "Confirmer" at bounding box center [713, 345] width 78 height 28
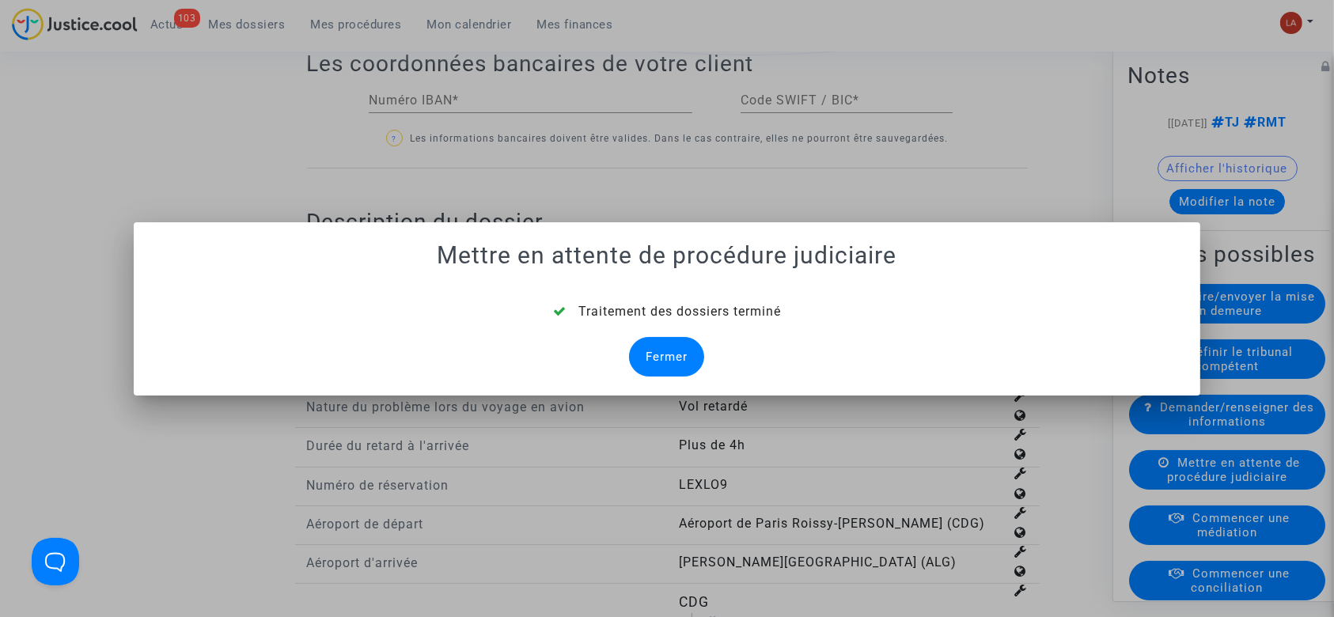
click at [670, 351] on div "Fermer" at bounding box center [666, 357] width 75 height 40
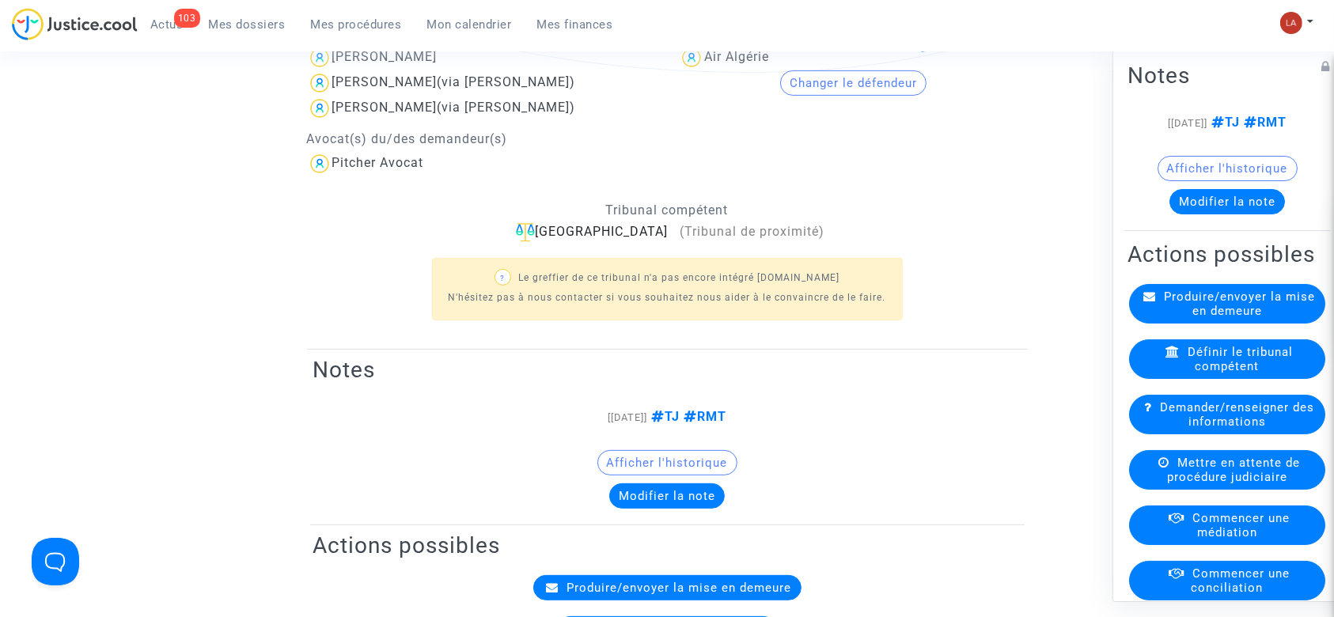
scroll to position [2005, 0]
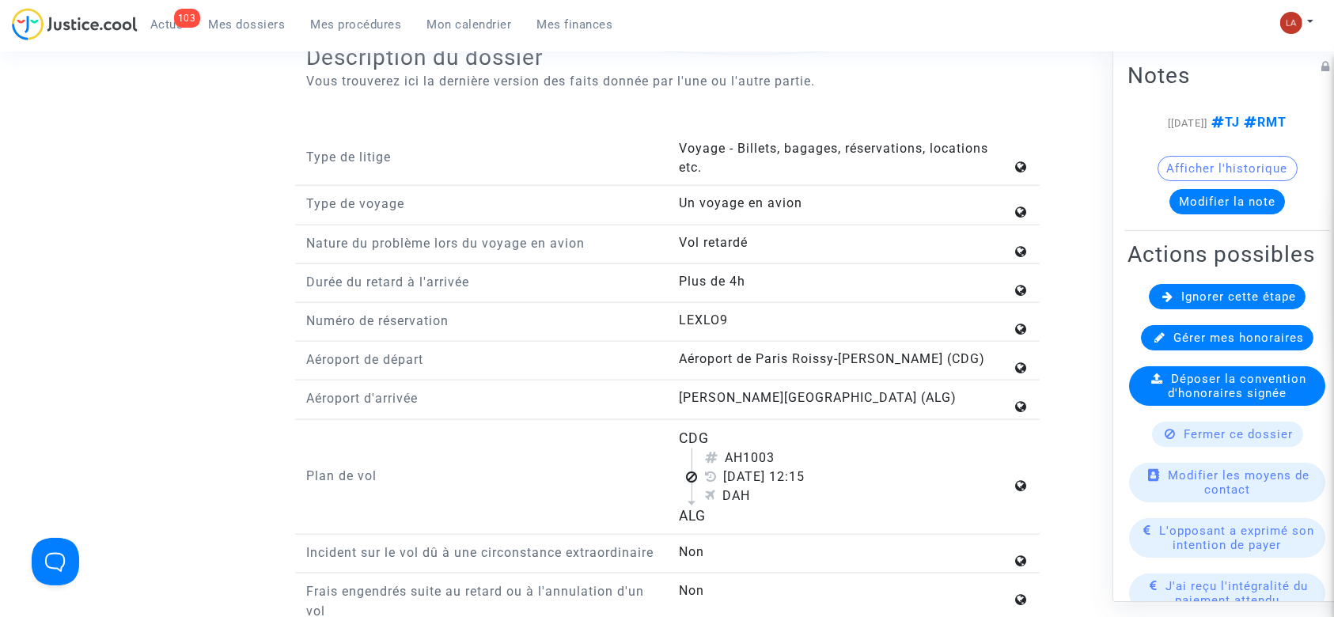
click at [1154, 309] on div "Ignorer cette étape" at bounding box center [1227, 296] width 157 height 25
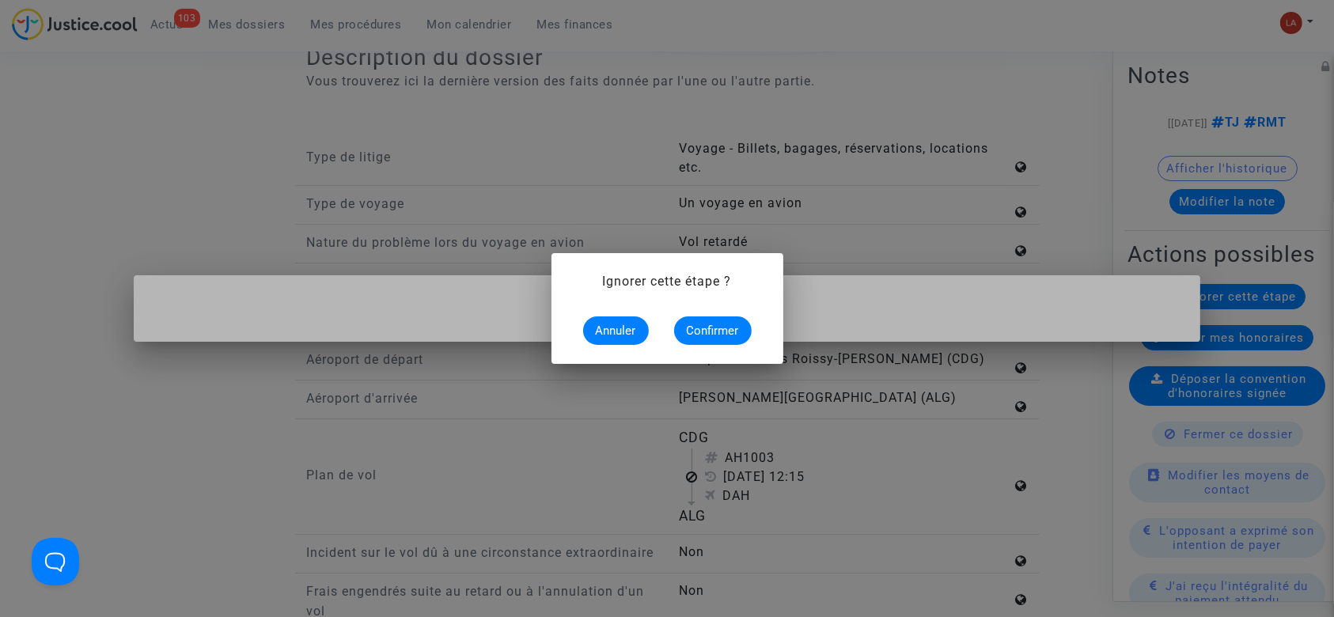
scroll to position [0, 0]
click at [728, 333] on span "Confirmer" at bounding box center [713, 331] width 52 height 14
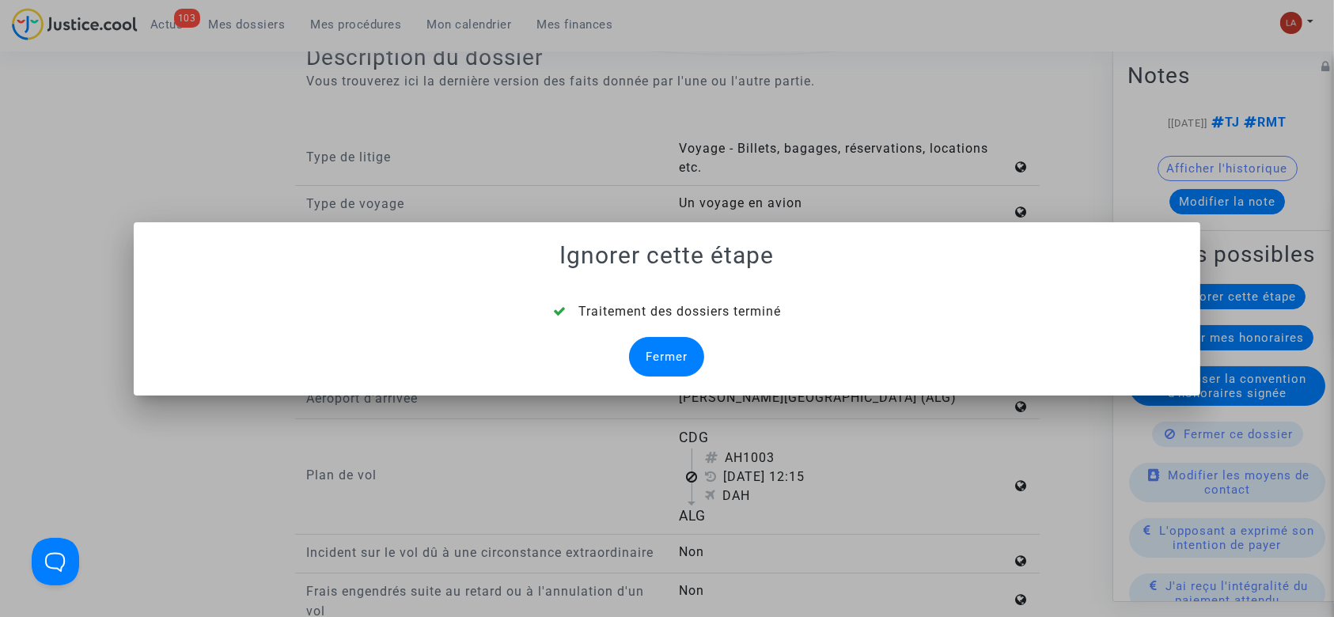
click at [646, 366] on div "Fermer" at bounding box center [666, 357] width 75 height 40
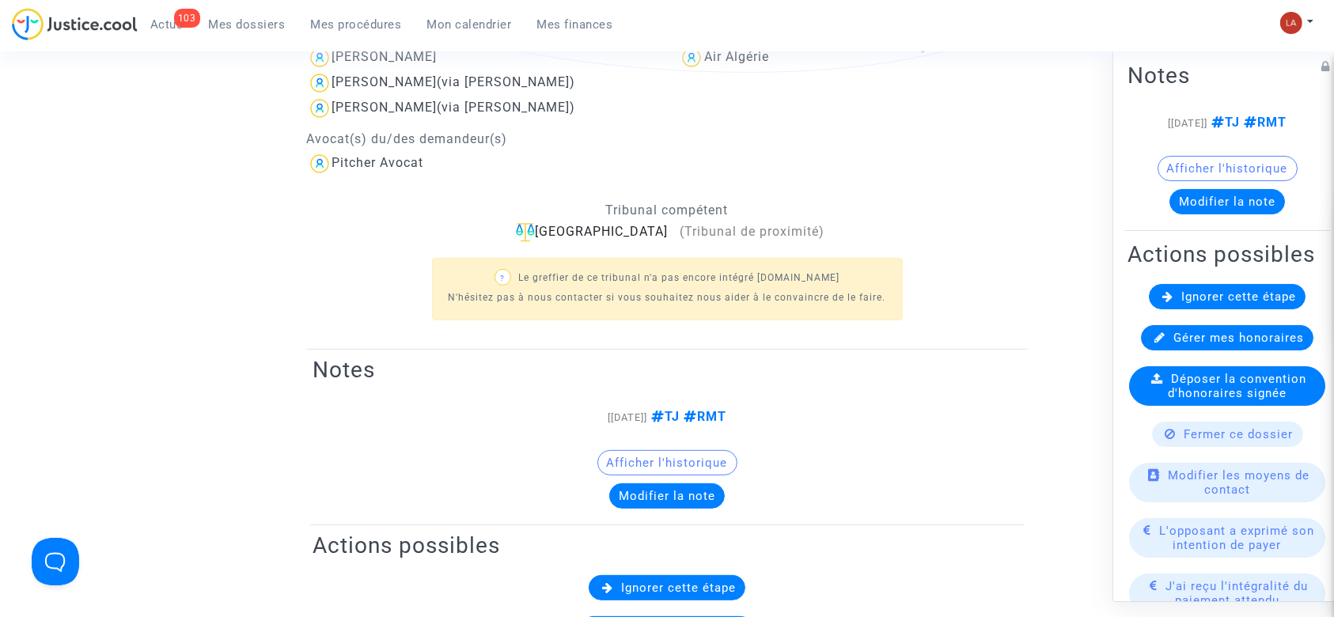
scroll to position [2005, 0]
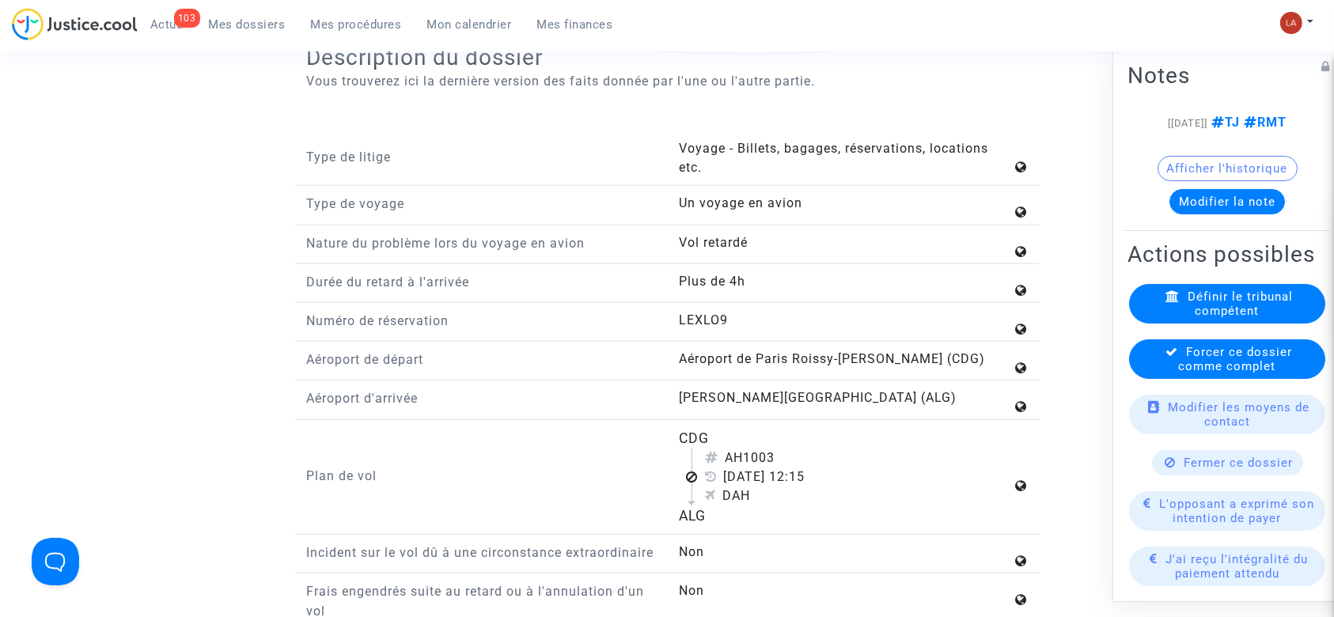
click at [1247, 374] on span "Forcer ce dossier comme complet" at bounding box center [1236, 359] width 114 height 28
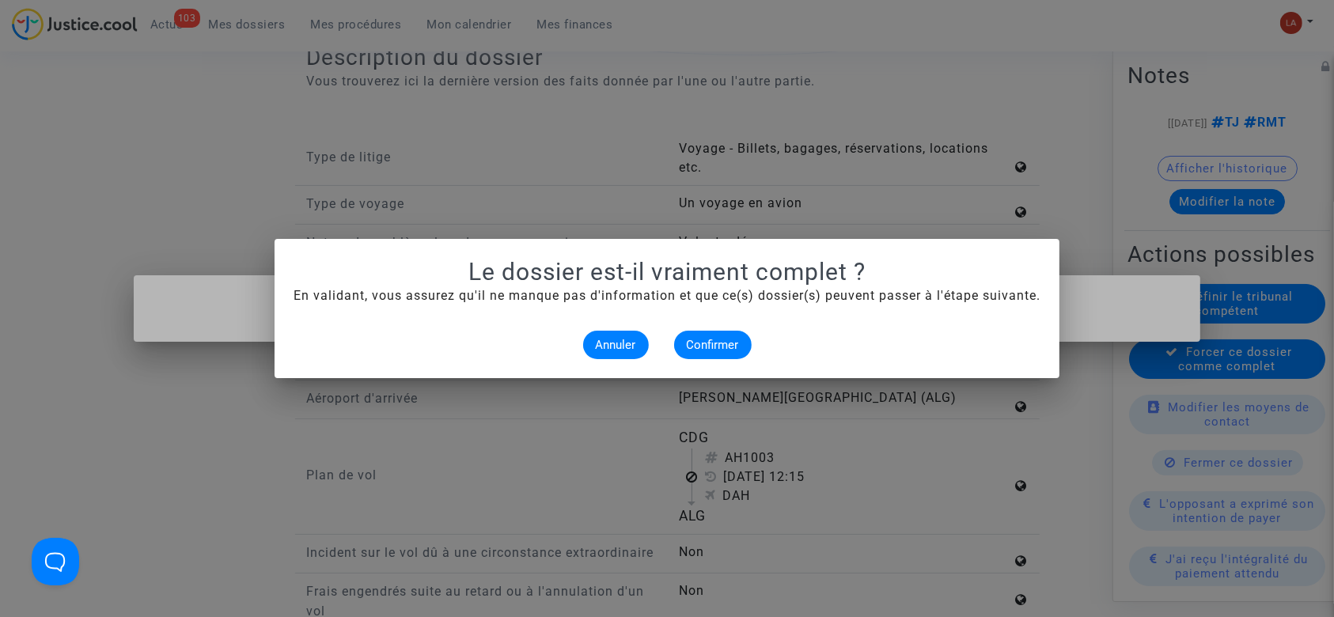
scroll to position [0, 0]
click at [733, 343] on span "Confirmer" at bounding box center [713, 345] width 52 height 14
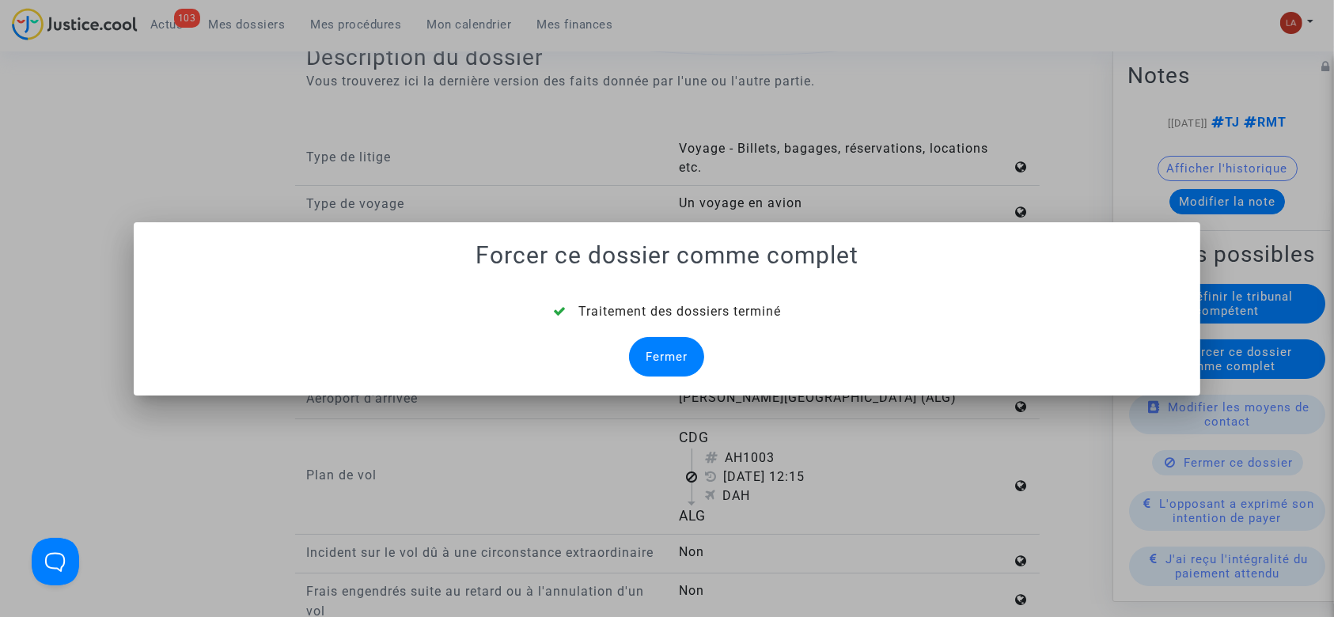
click at [651, 354] on div "Fermer" at bounding box center [666, 357] width 75 height 40
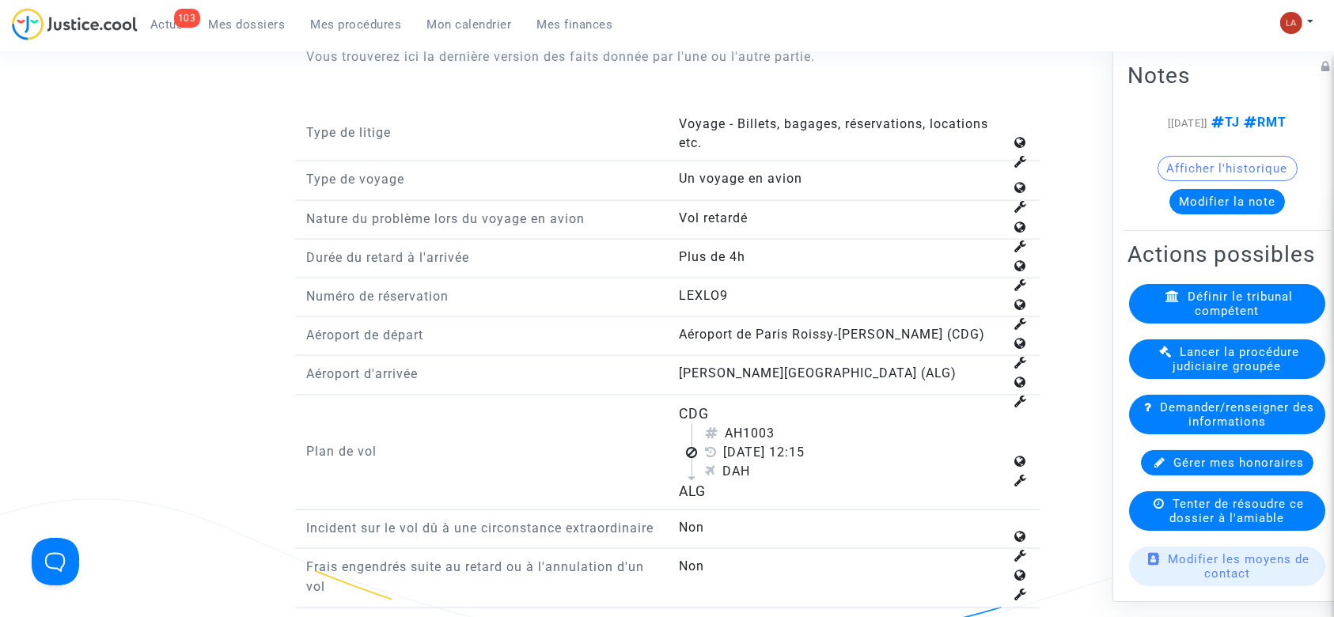
scroll to position [2426, 0]
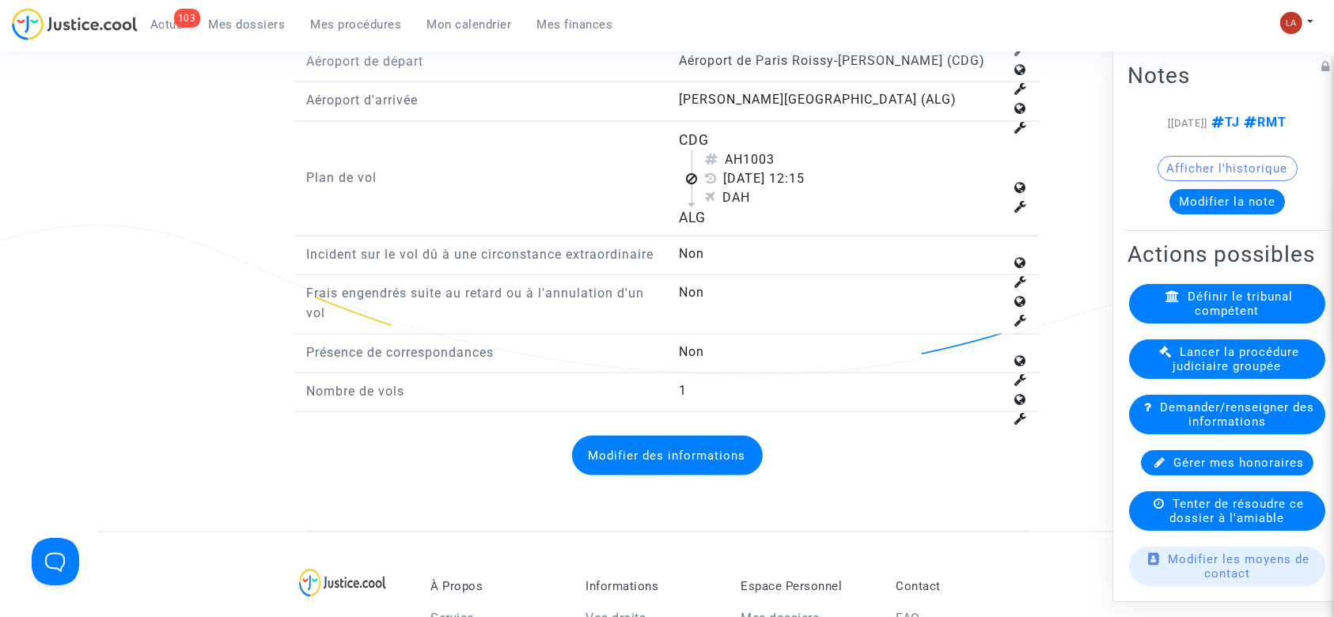
drag, startPoint x: 753, startPoint y: 147, endPoint x: 803, endPoint y: 152, distance: 50.1
click at [803, 152] on div "AH1003" at bounding box center [854, 159] width 299 height 19
drag, startPoint x: 747, startPoint y: 151, endPoint x: 816, endPoint y: 150, distance: 68.9
click at [815, 150] on div "AH1003" at bounding box center [854, 159] width 299 height 19
copy div "1003"
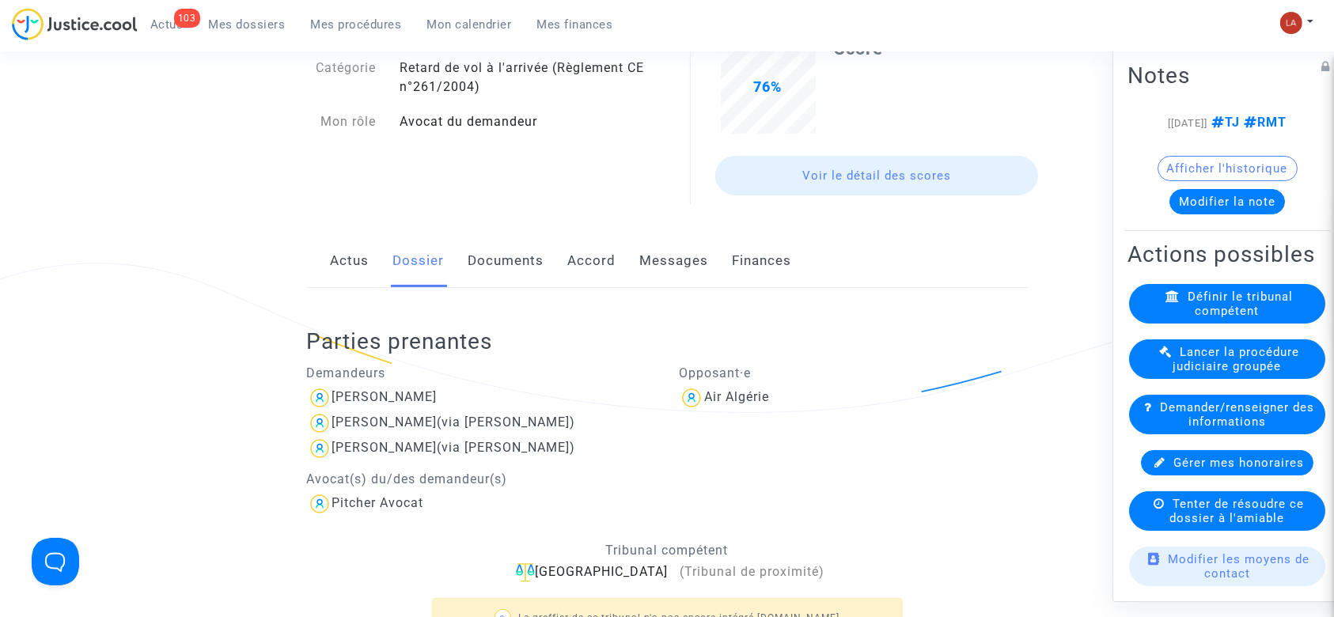
scroll to position [0, 0]
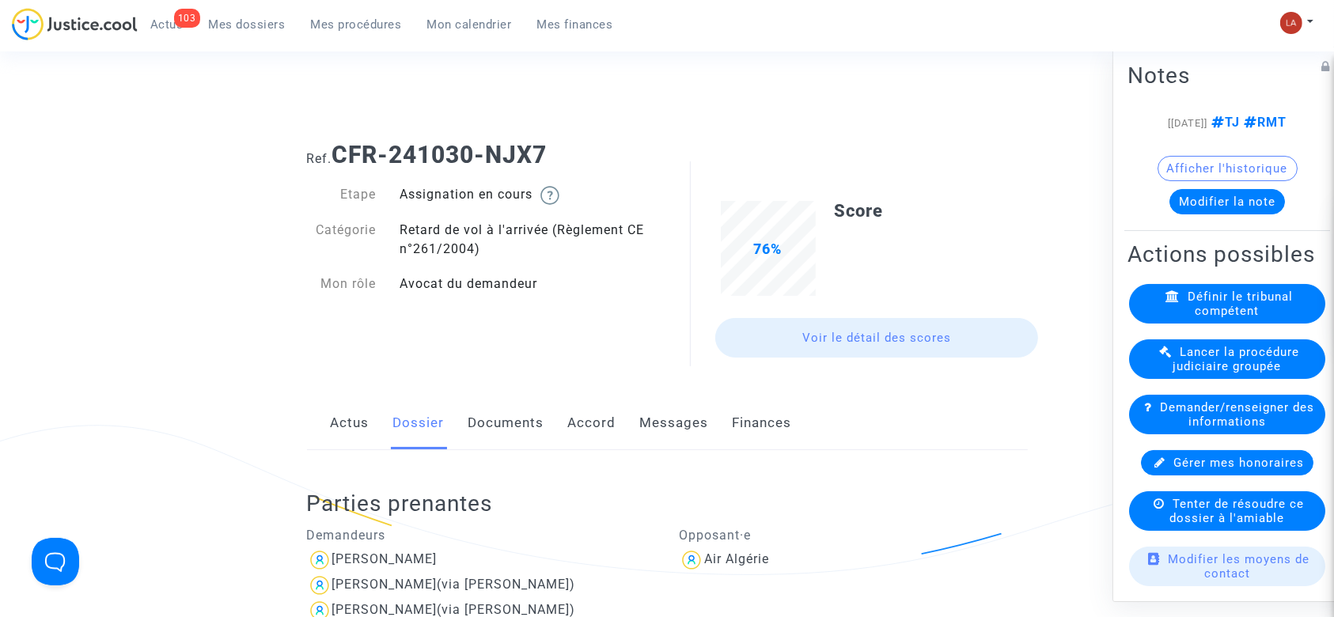
click at [494, 404] on link "Documents" at bounding box center [507, 423] width 76 height 52
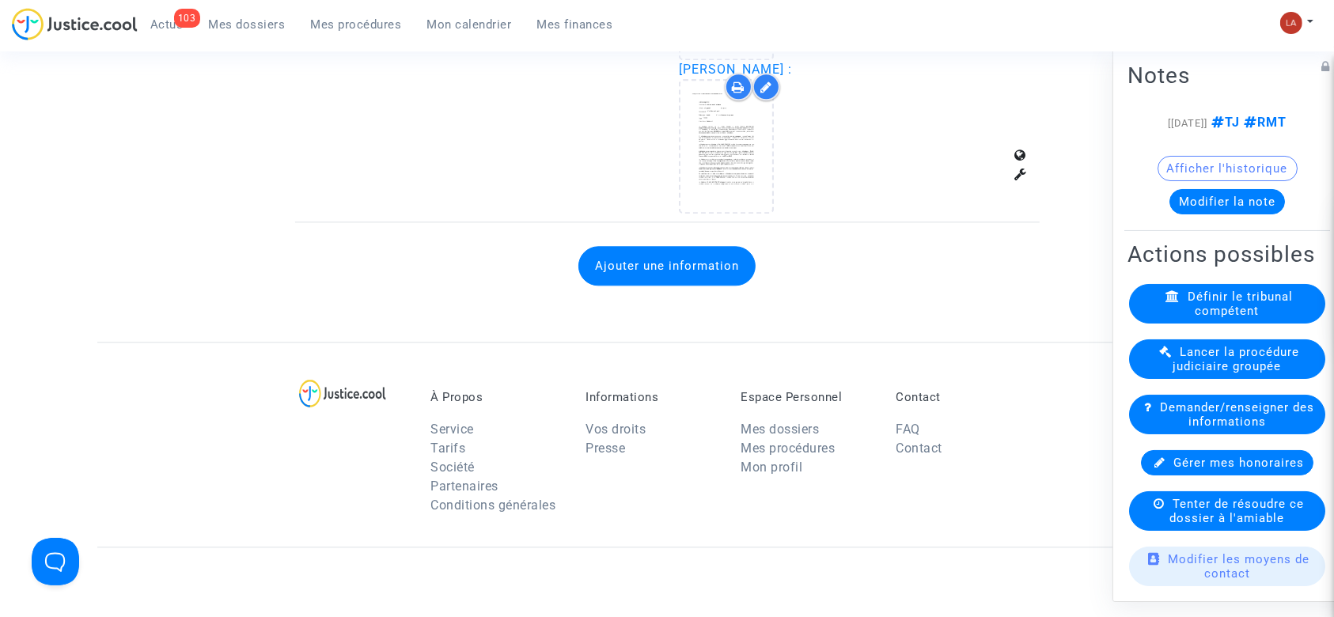
scroll to position [3693, 0]
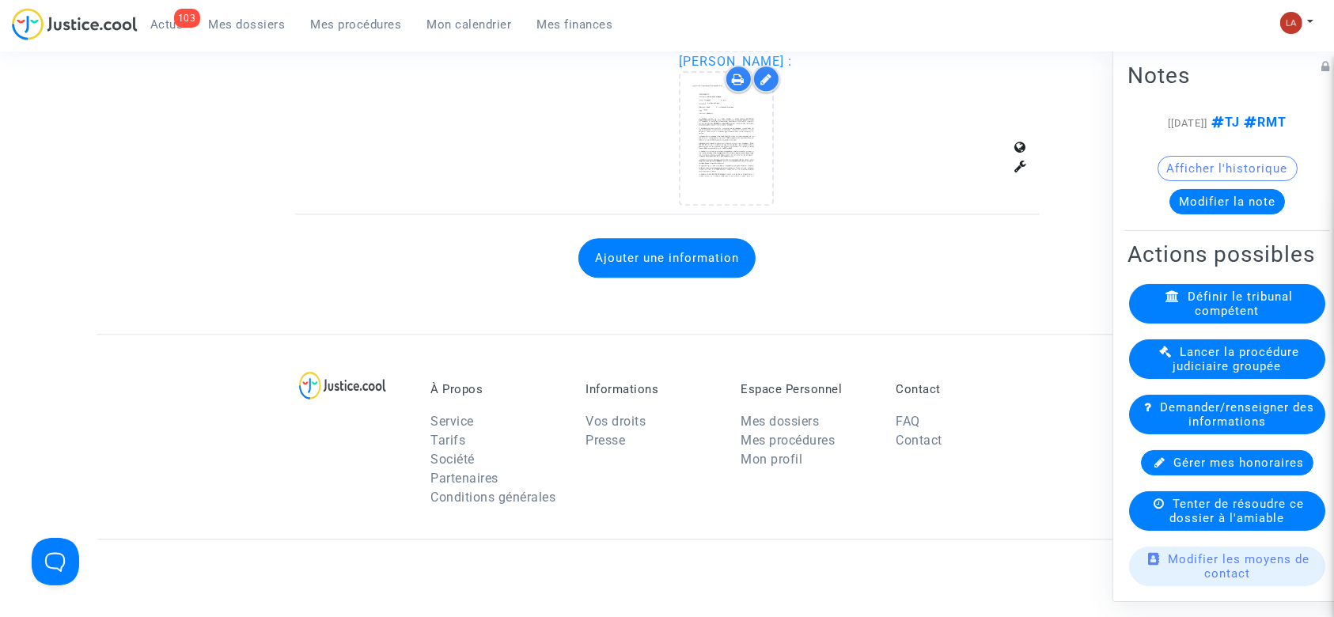
click at [627, 263] on button "Ajouter une information" at bounding box center [667, 258] width 177 height 40
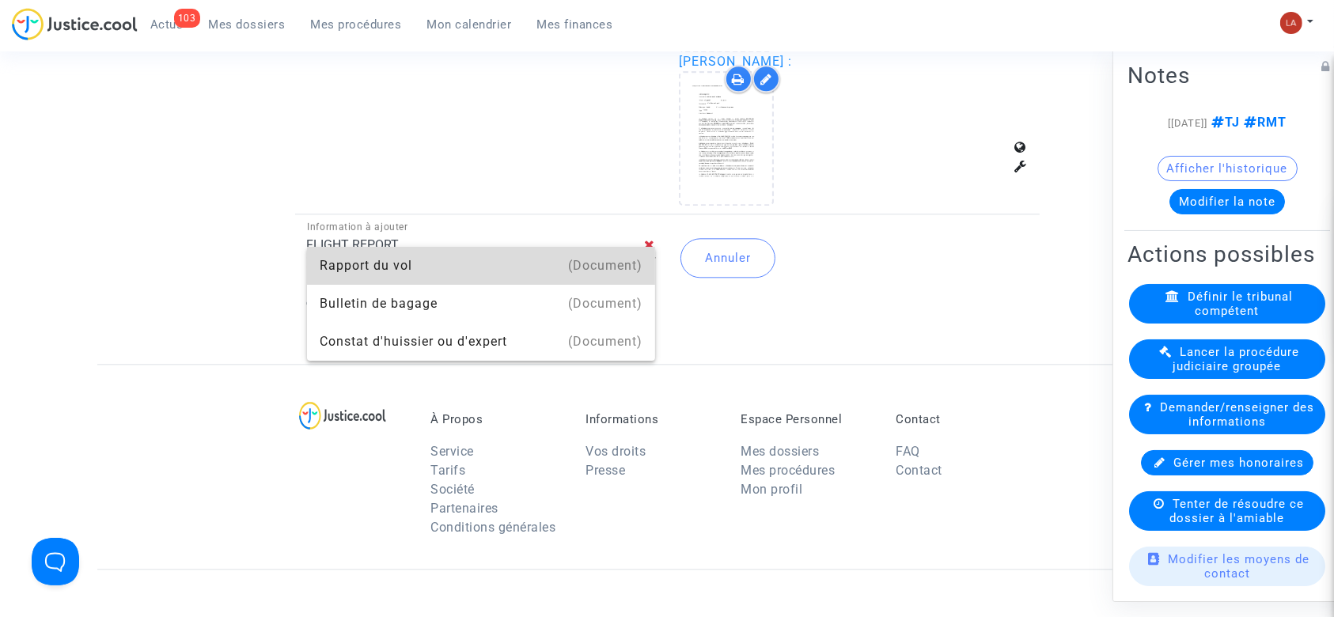
drag, startPoint x: 654, startPoint y: 275, endPoint x: 673, endPoint y: 280, distance: 19.6
click at [654, 275] on mat-option "(Document) Rapport du vol" at bounding box center [481, 266] width 349 height 38
type input "Rapport du vol"
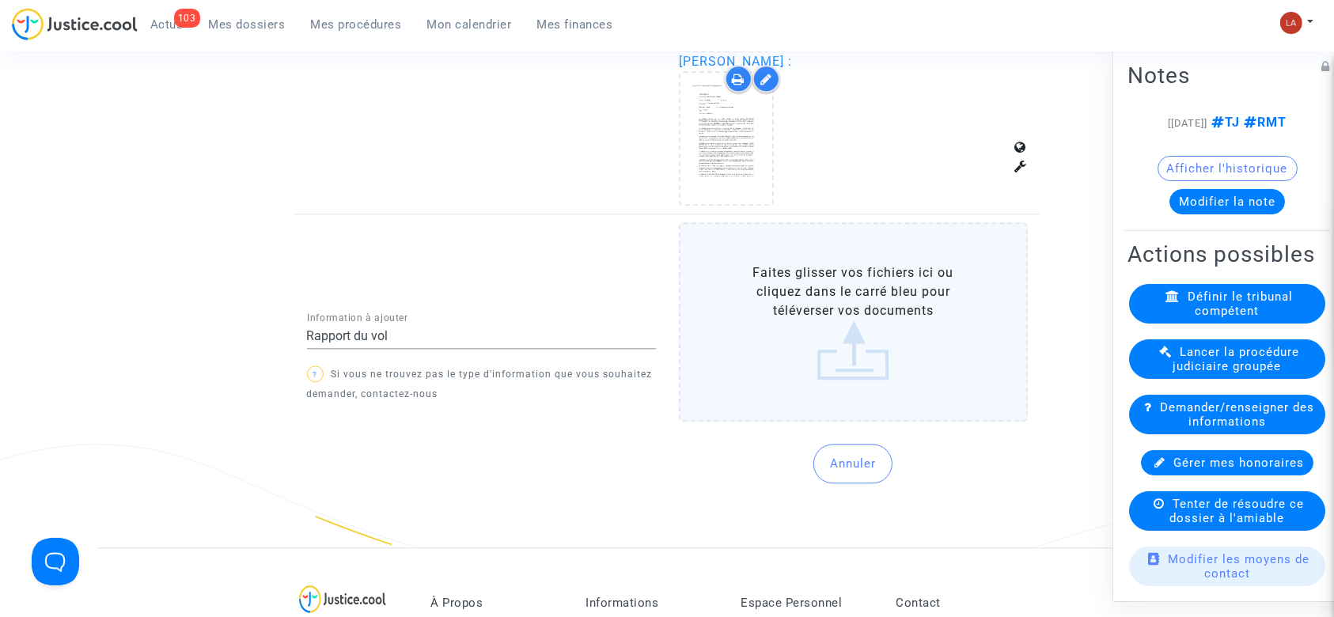
click at [829, 306] on label "Faites glisser vos fichiers ici ou cliquez dans le carré bleu pour téléverser v…" at bounding box center [853, 321] width 349 height 199
click at [0, 0] on input "Faites glisser vos fichiers ici ou cliquez dans le carré bleu pour téléverser v…" at bounding box center [0, 0] width 0 height 0
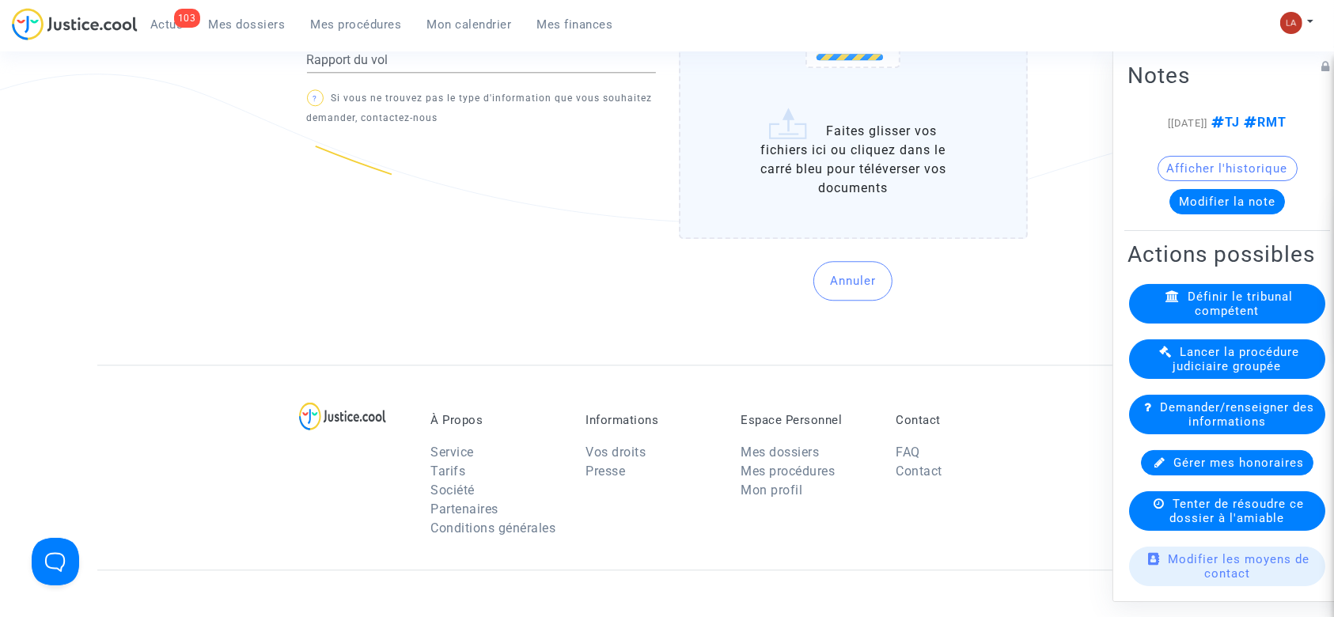
scroll to position [4221, 0]
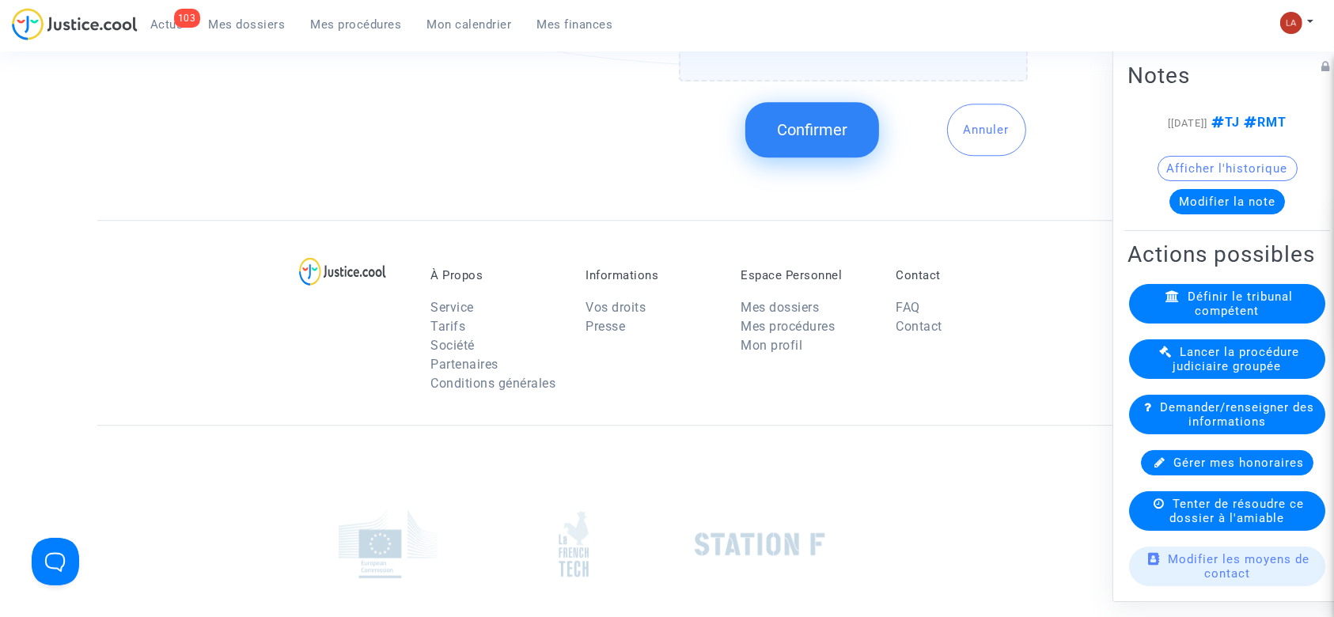
click at [786, 122] on span "Confirmer" at bounding box center [812, 129] width 70 height 19
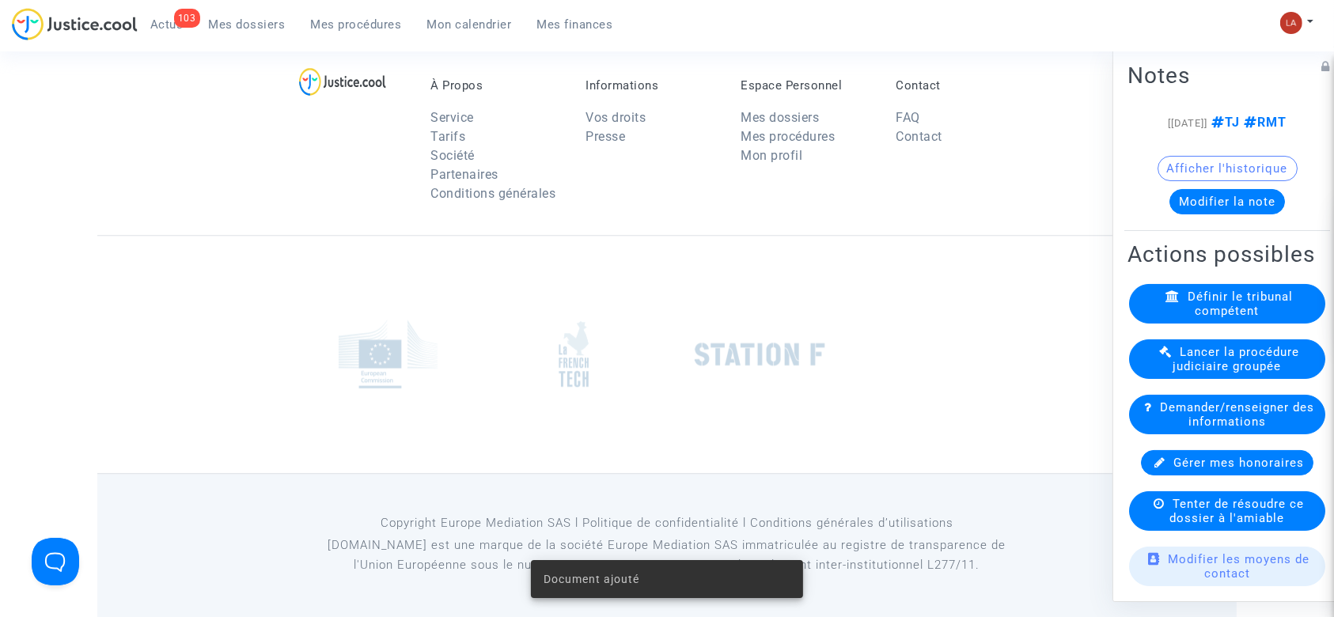
scroll to position [4134, 0]
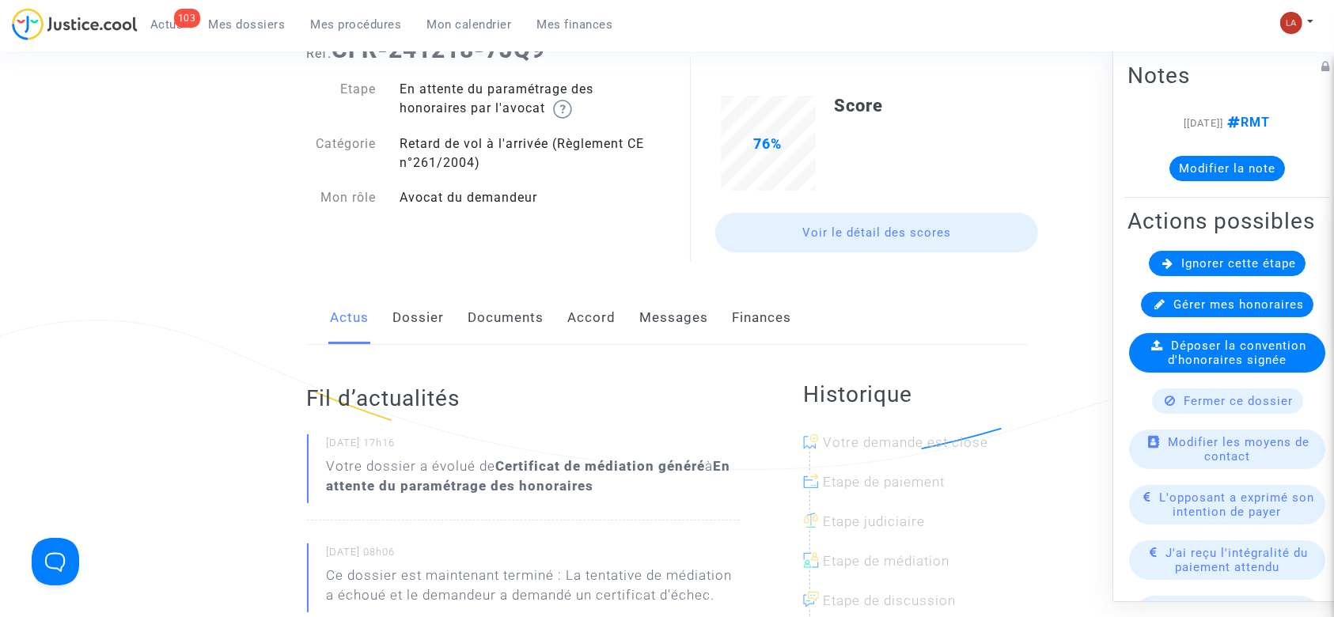
drag, startPoint x: 666, startPoint y: 316, endPoint x: 744, endPoint y: 306, distance: 78.9
click at [666, 317] on link "Messages" at bounding box center [674, 318] width 69 height 52
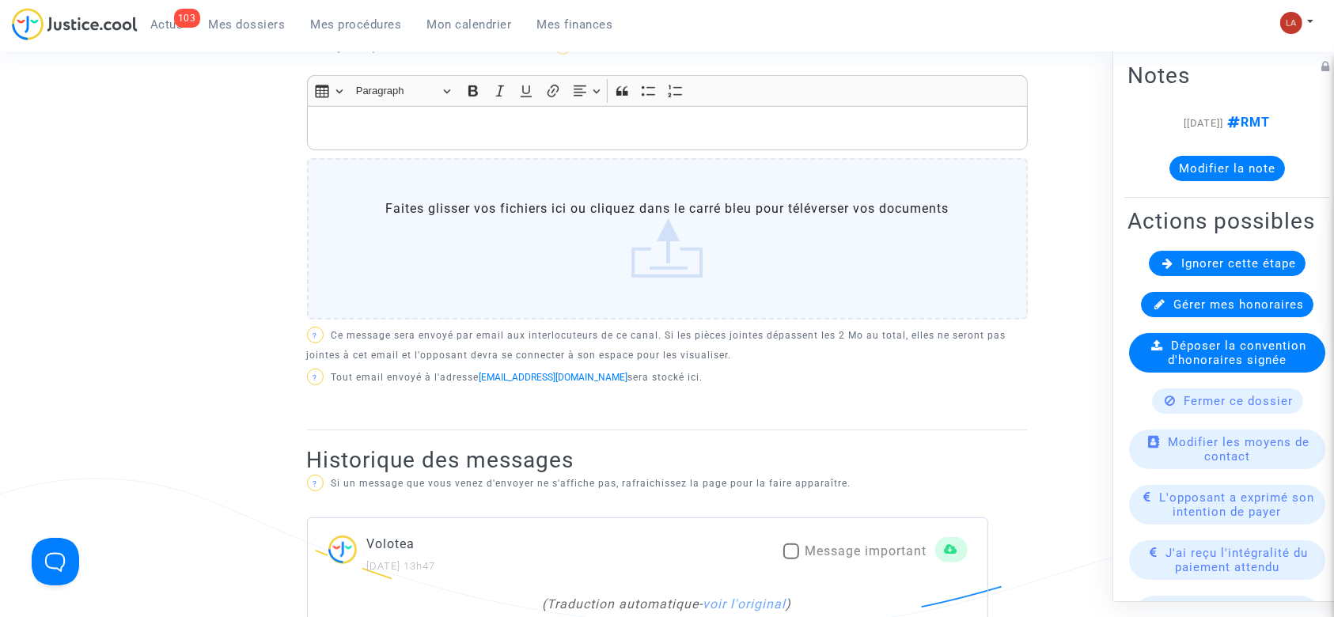
scroll to position [950, 0]
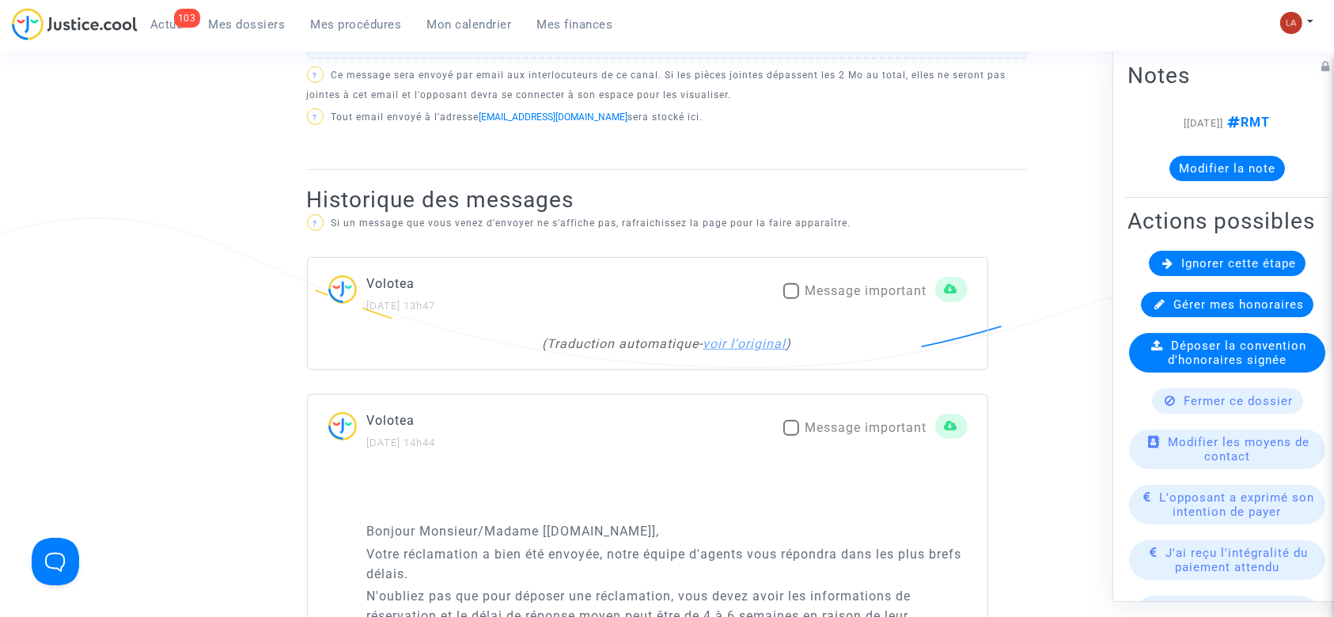
click at [764, 338] on link "voir l'original" at bounding box center [745, 343] width 83 height 15
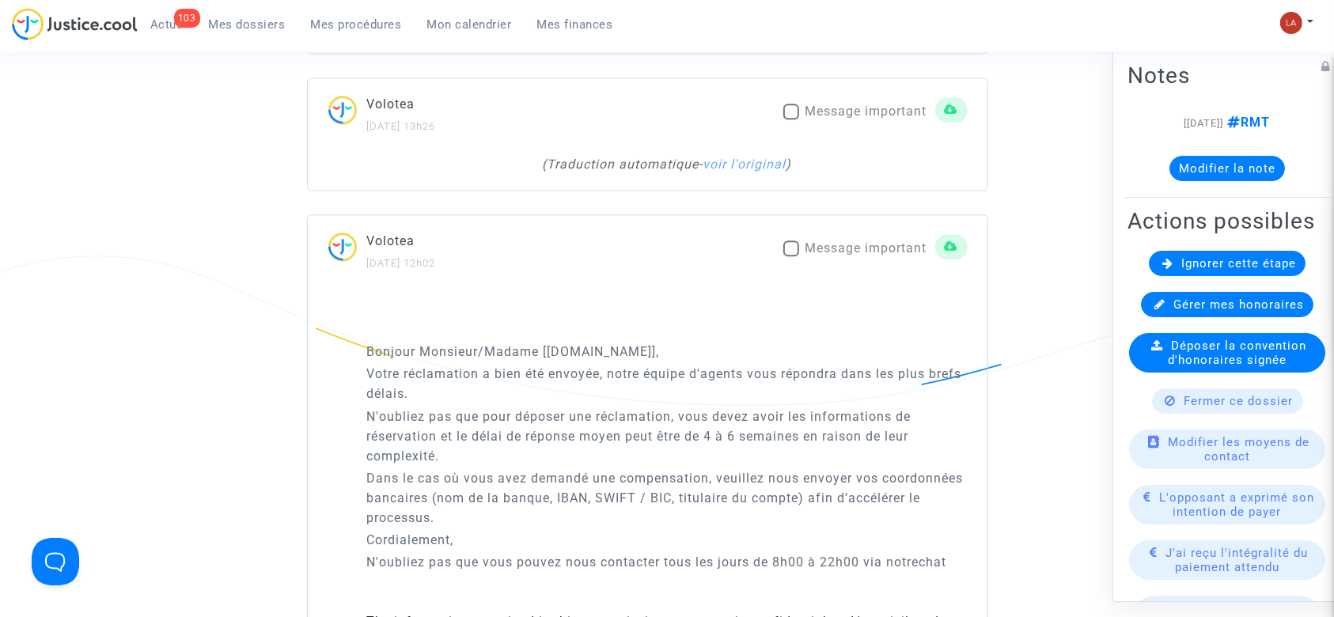
scroll to position [3860, 0]
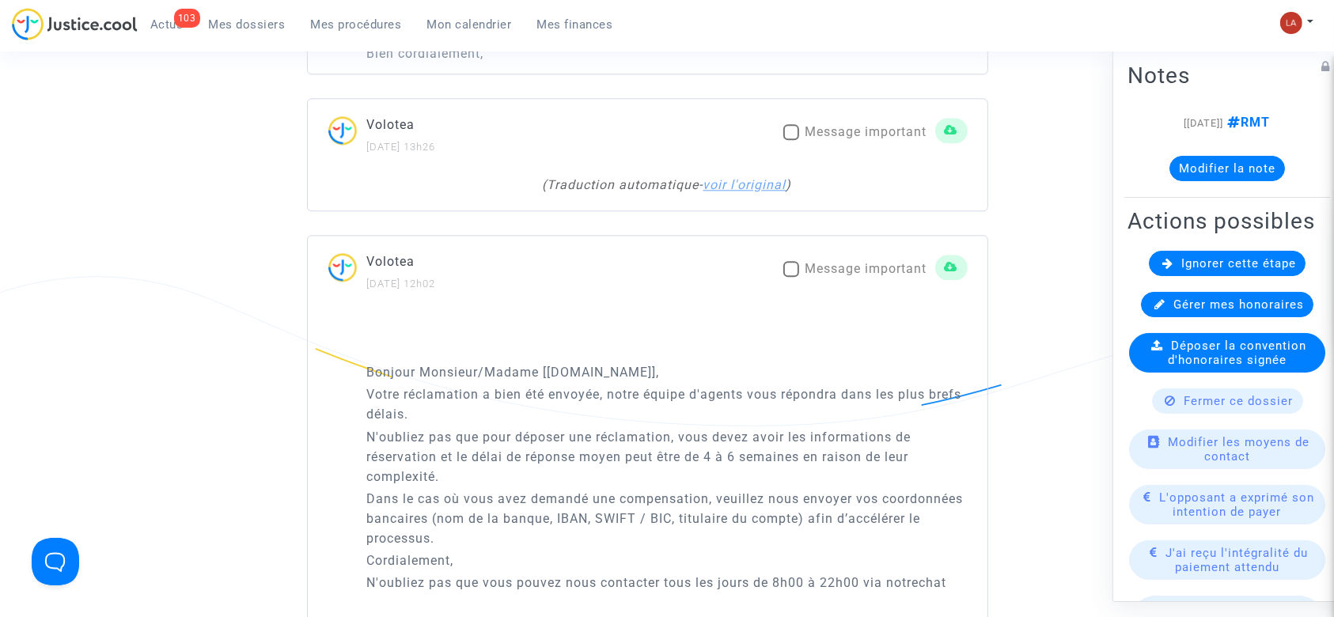
click at [772, 192] on link "voir l'original" at bounding box center [745, 184] width 83 height 15
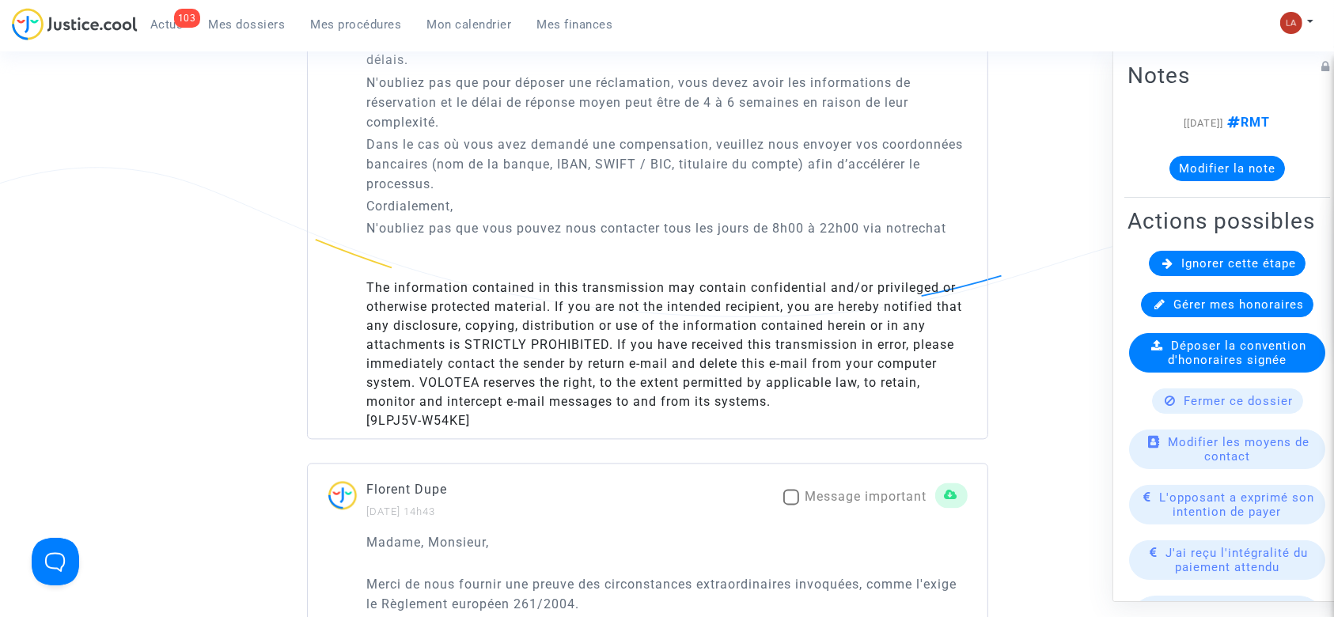
scroll to position [2805, 0]
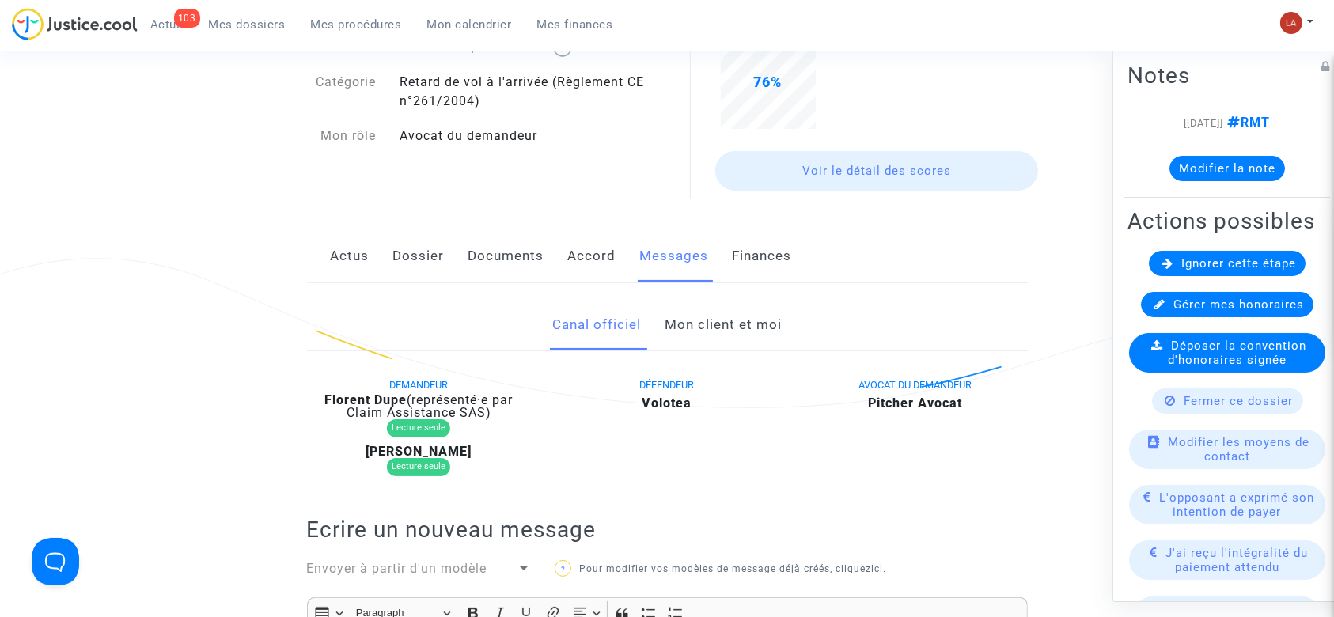
drag, startPoint x: 406, startPoint y: 251, endPoint x: 808, endPoint y: 142, distance: 416.4
click at [406, 251] on link "Dossier" at bounding box center [418, 256] width 51 height 52
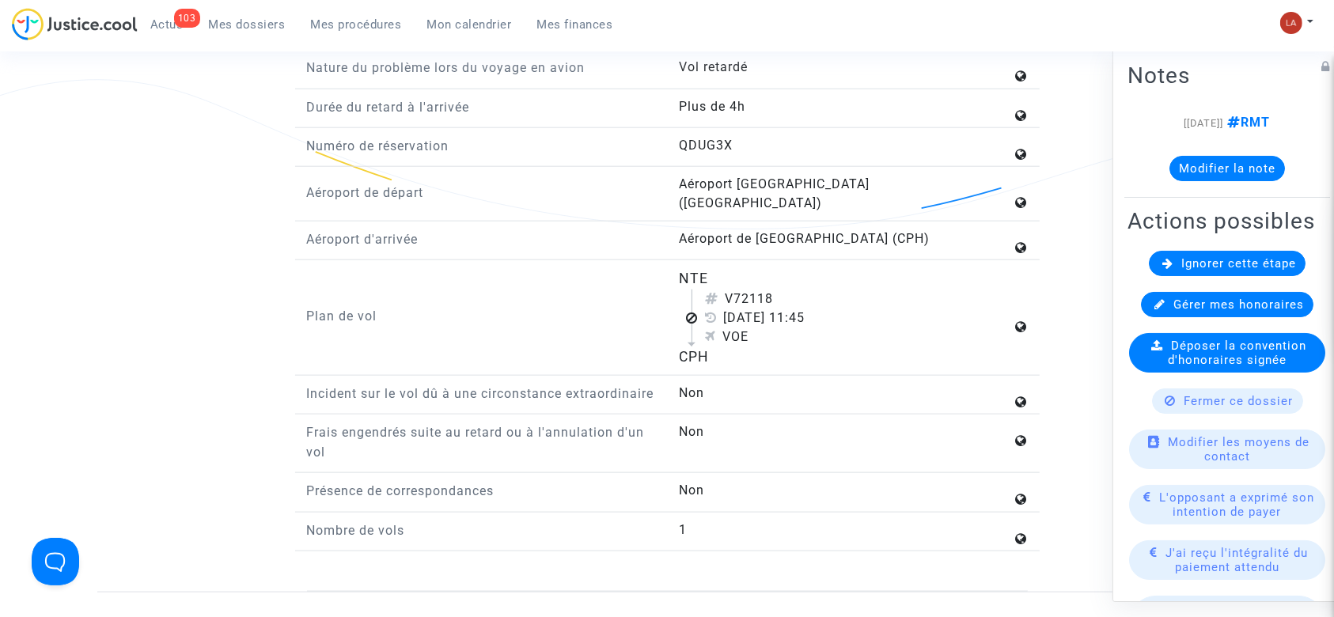
scroll to position [1750, 0]
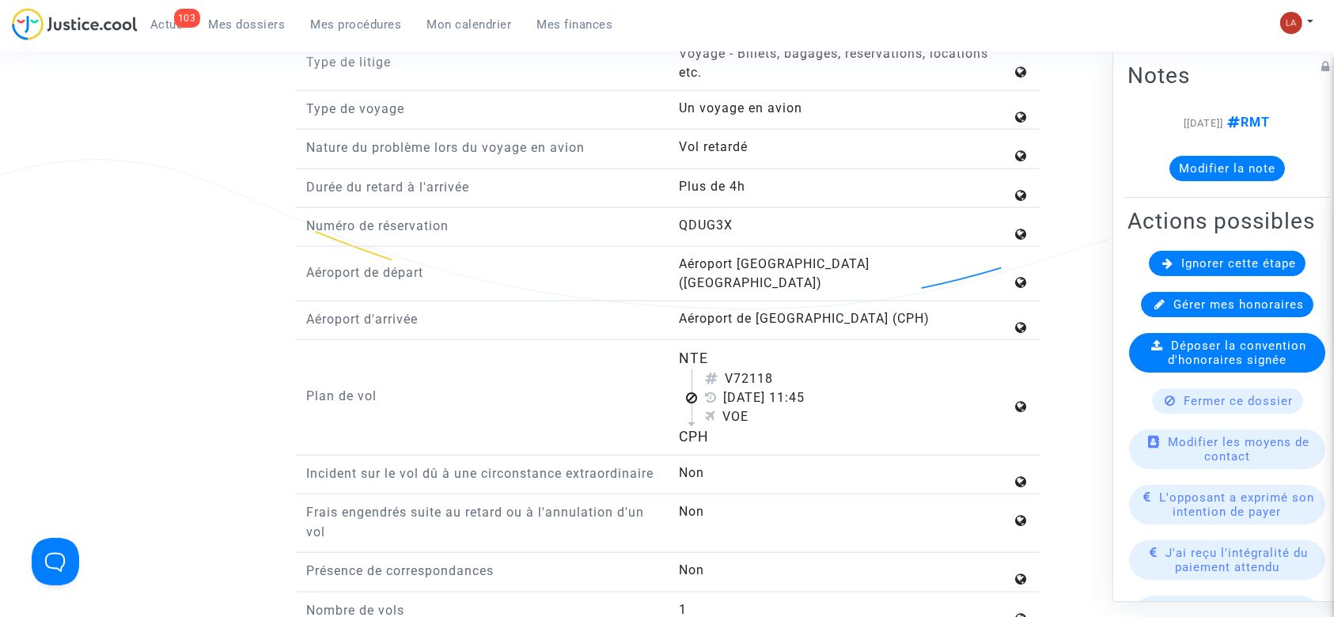
drag, startPoint x: 745, startPoint y: 358, endPoint x: 824, endPoint y: 353, distance: 78.5
click at [821, 370] on div "V72118" at bounding box center [858, 379] width 307 height 19
copy div "2118"
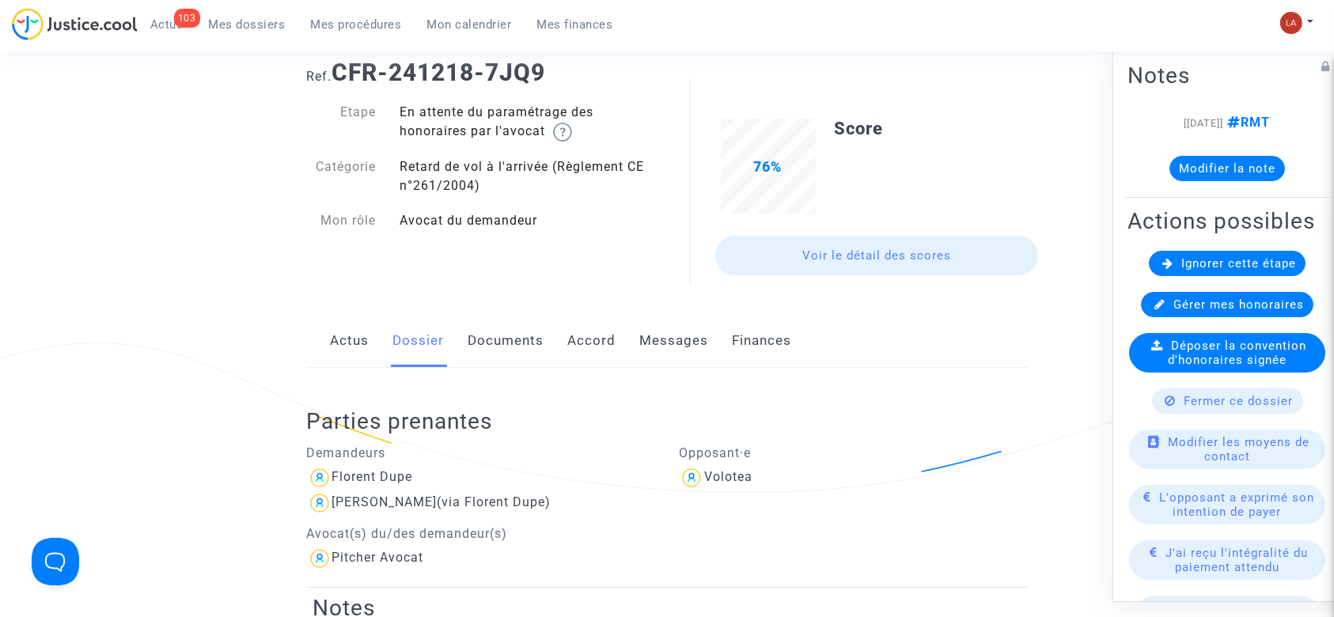
scroll to position [0, 0]
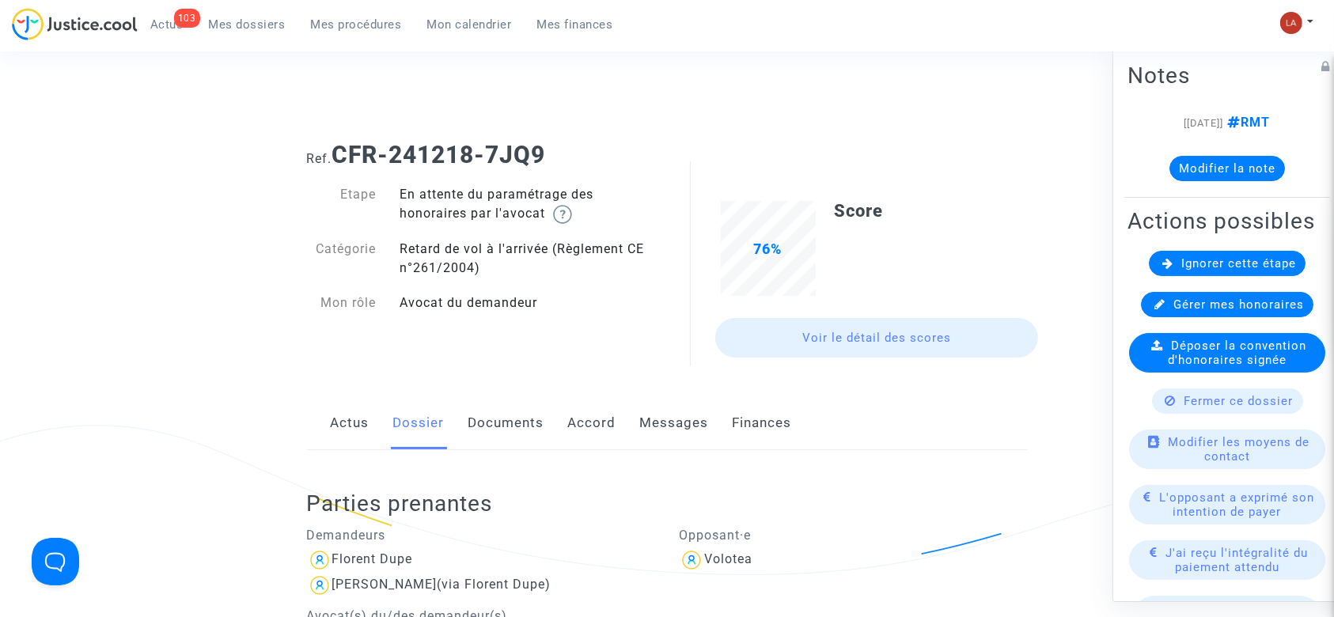
drag, startPoint x: 506, startPoint y: 415, endPoint x: 614, endPoint y: 363, distance: 120.3
click at [506, 415] on link "Documents" at bounding box center [507, 423] width 76 height 52
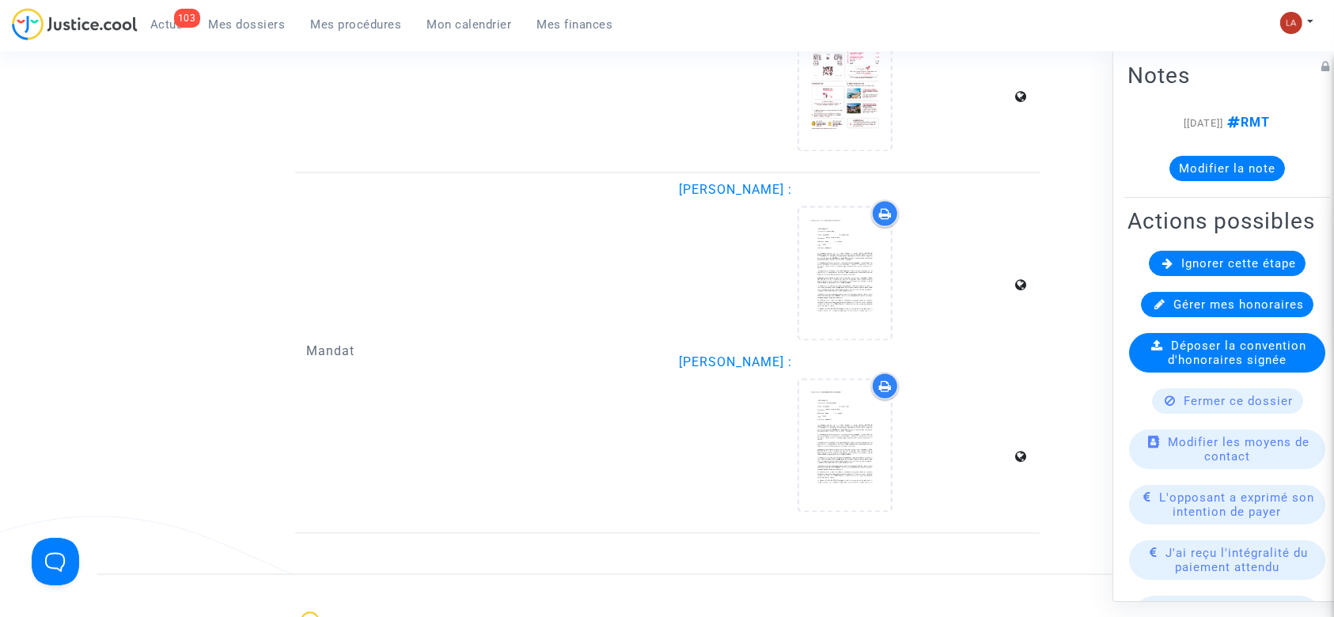
scroll to position [2743, 0]
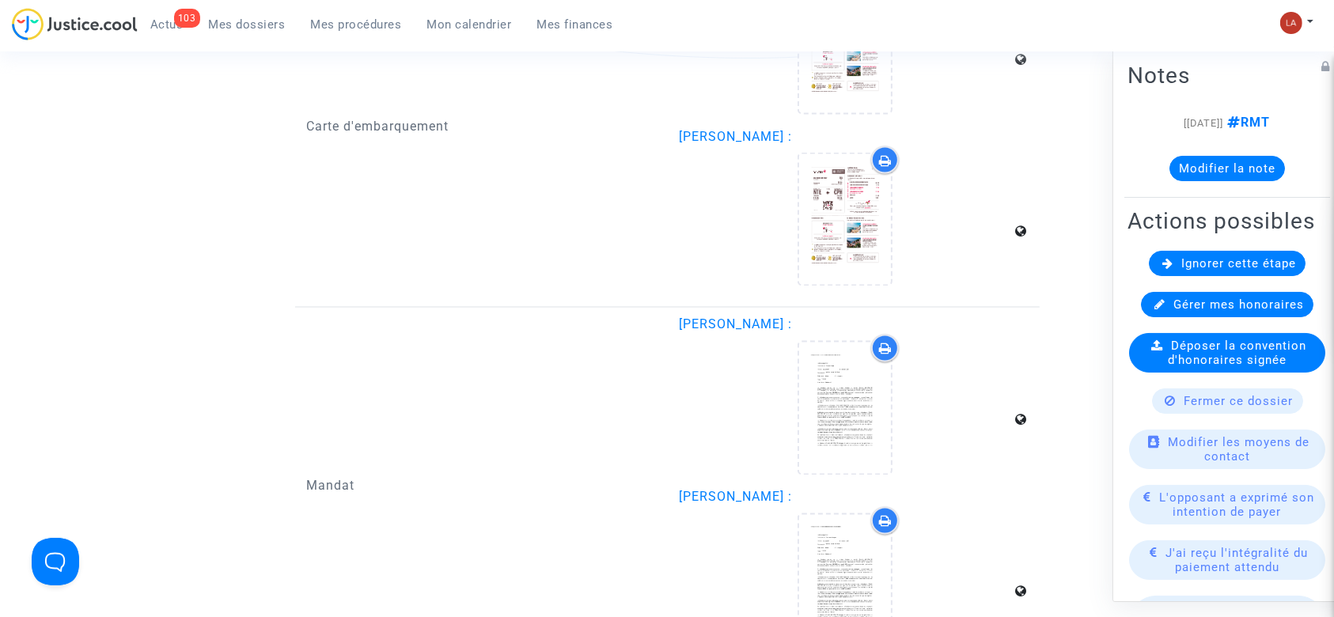
click at [1237, 162] on button "Modifier la note" at bounding box center [1228, 168] width 116 height 25
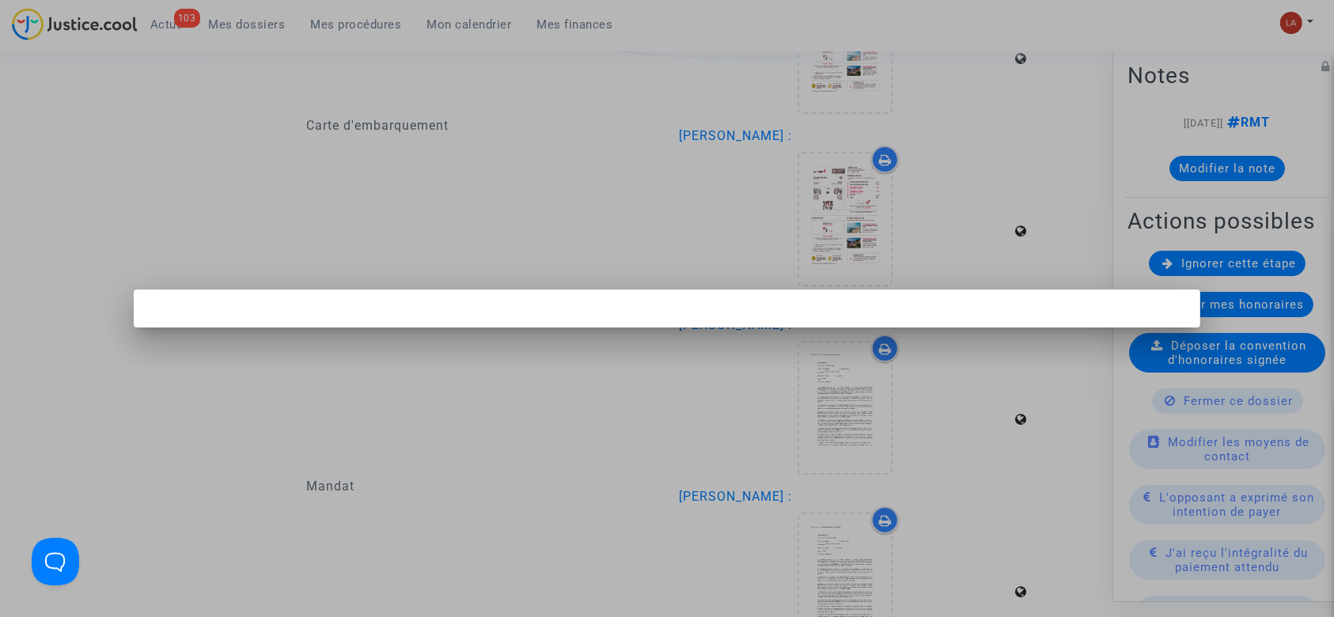
scroll to position [0, 0]
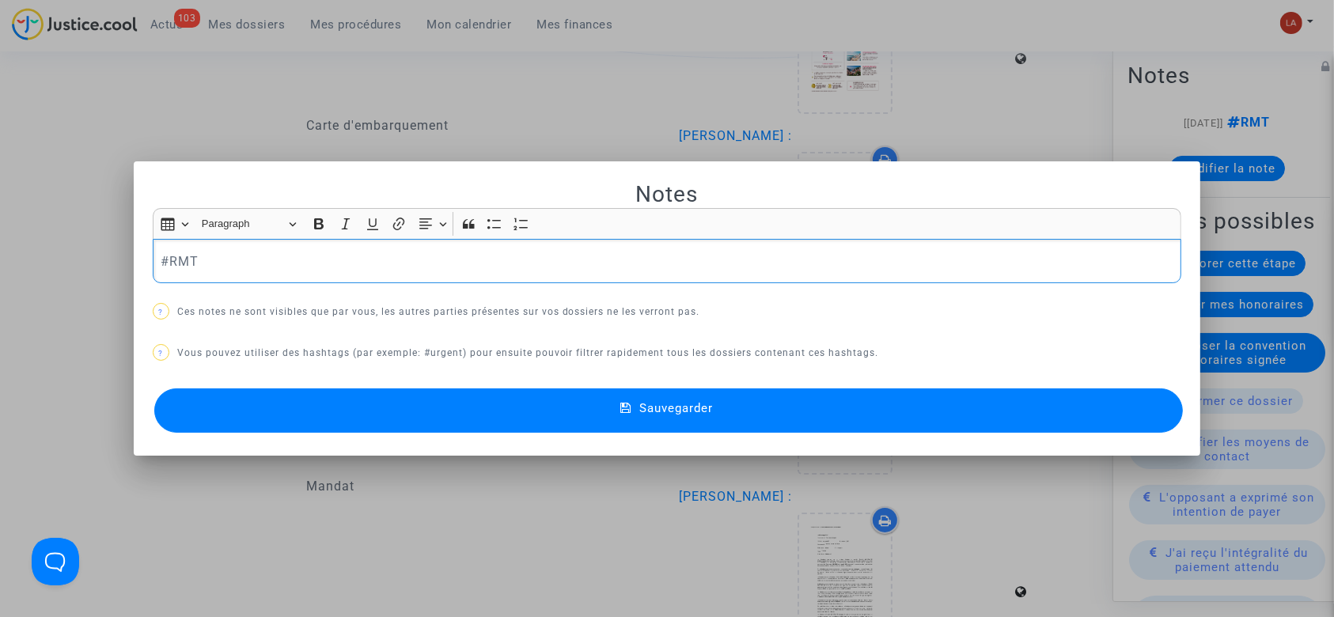
click at [818, 136] on div at bounding box center [667, 308] width 1334 height 617
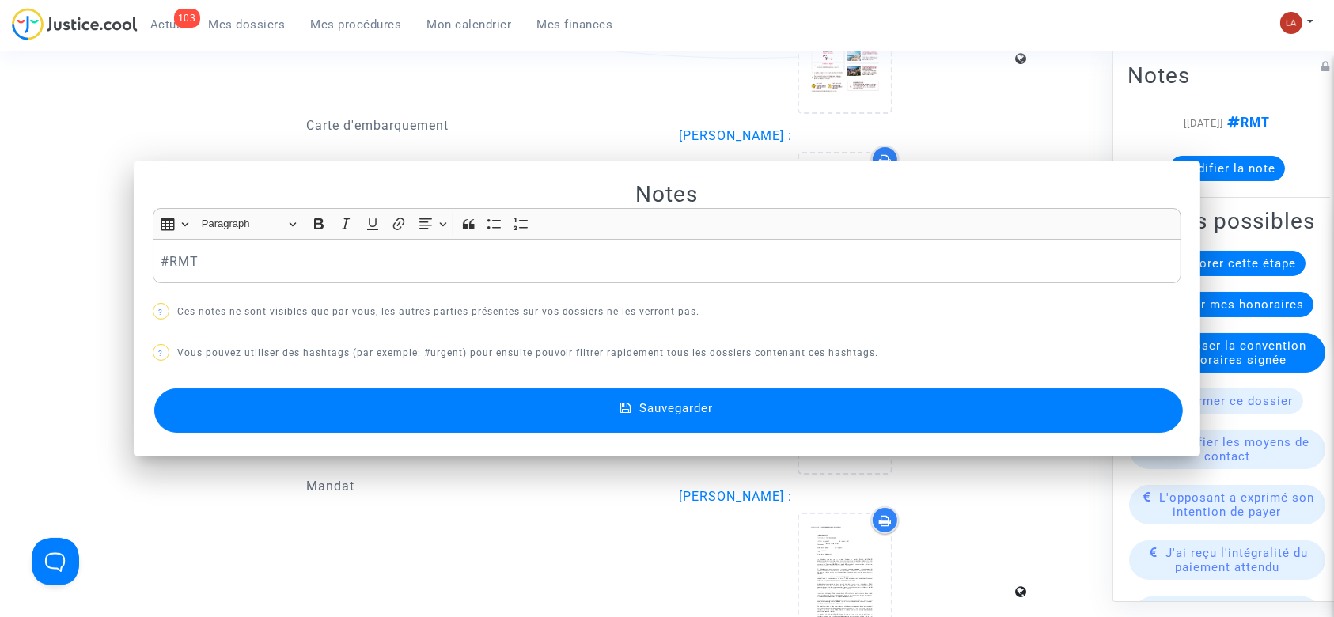
scroll to position [2743, 0]
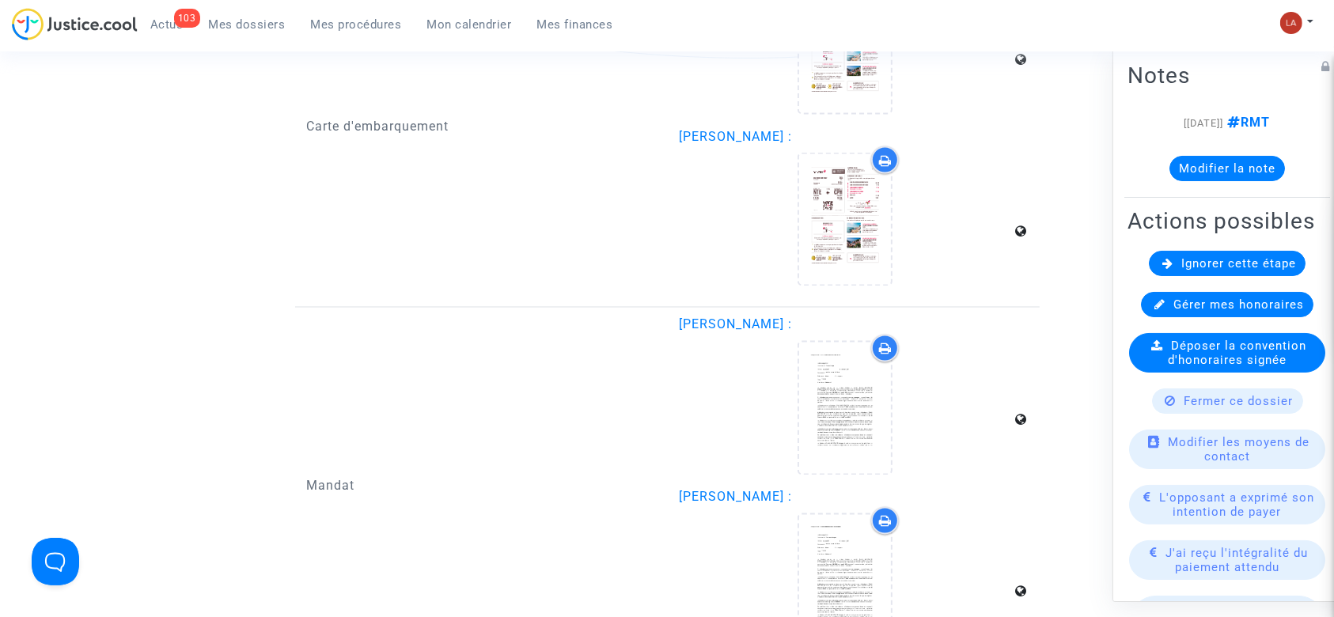
drag, startPoint x: 1272, startPoint y: 299, endPoint x: 1263, endPoint y: 299, distance: 8.7
click at [1269, 276] on div "Ignorer cette étape" at bounding box center [1227, 263] width 157 height 25
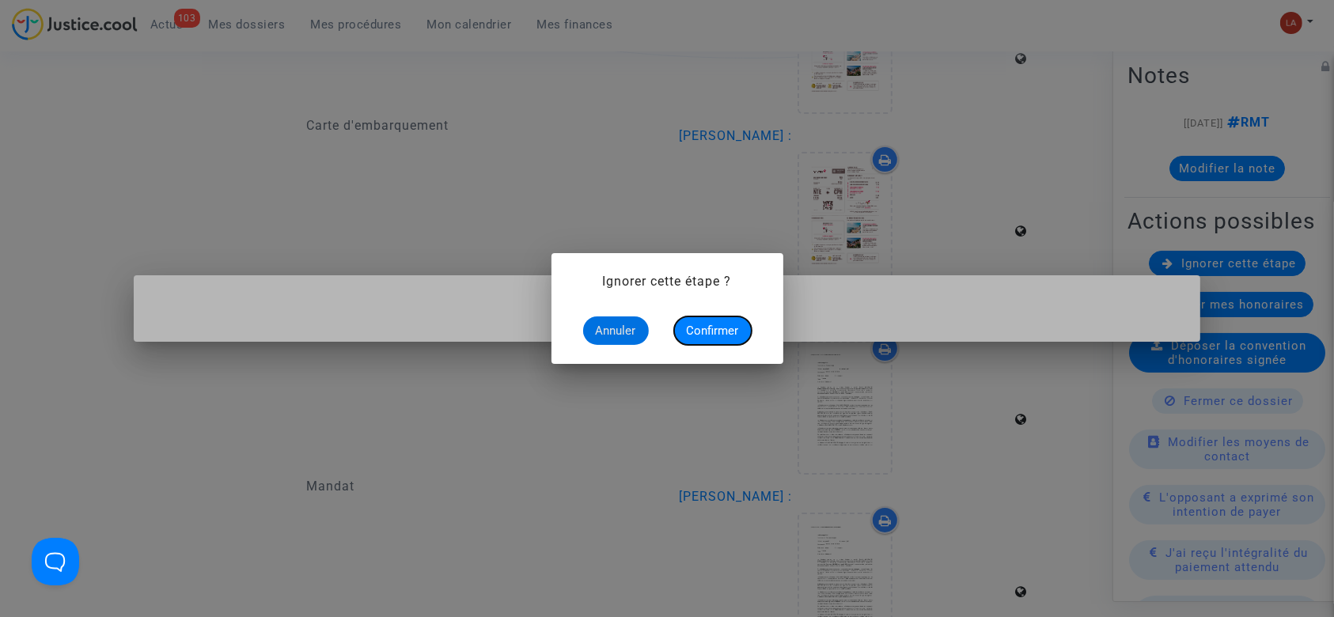
click at [698, 338] on button "Confirmer" at bounding box center [713, 331] width 78 height 28
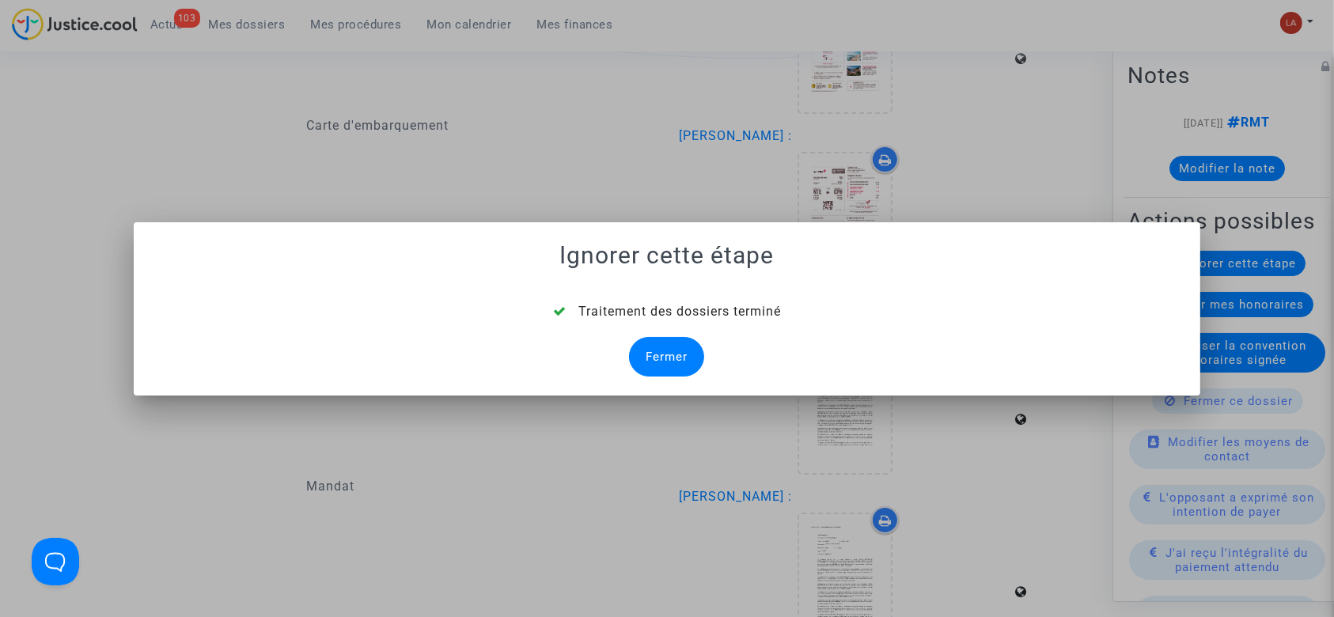
click at [674, 362] on div "Fermer" at bounding box center [666, 357] width 75 height 40
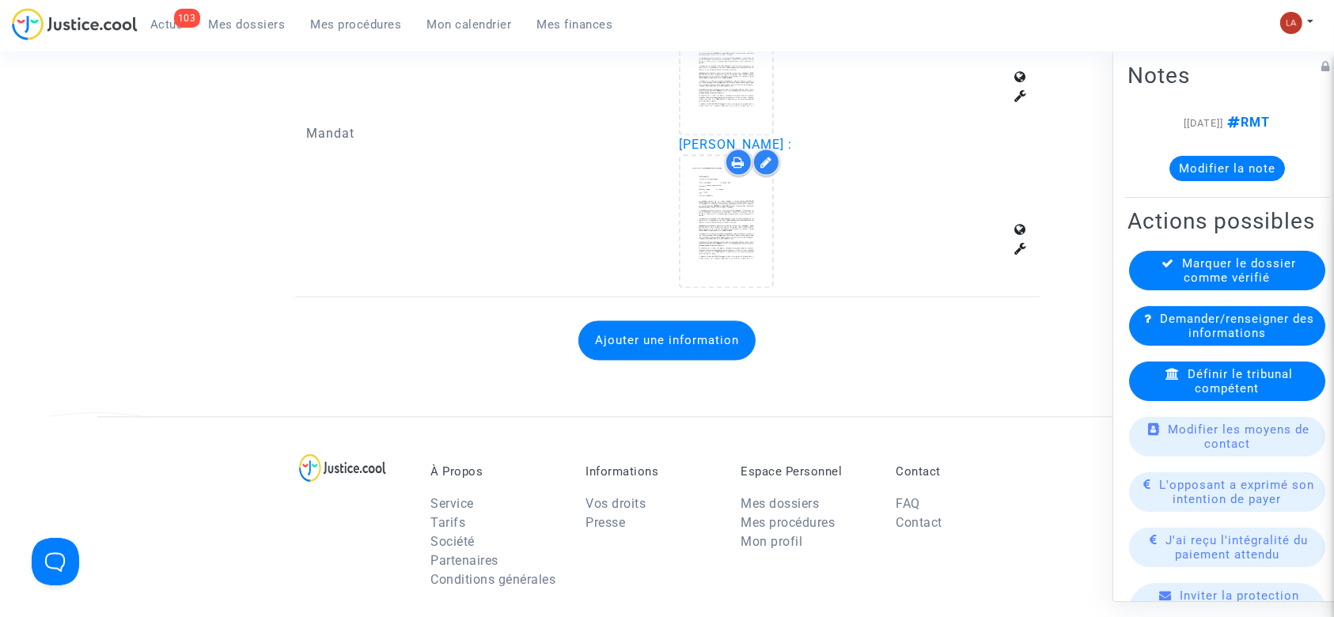
scroll to position [3060, 0]
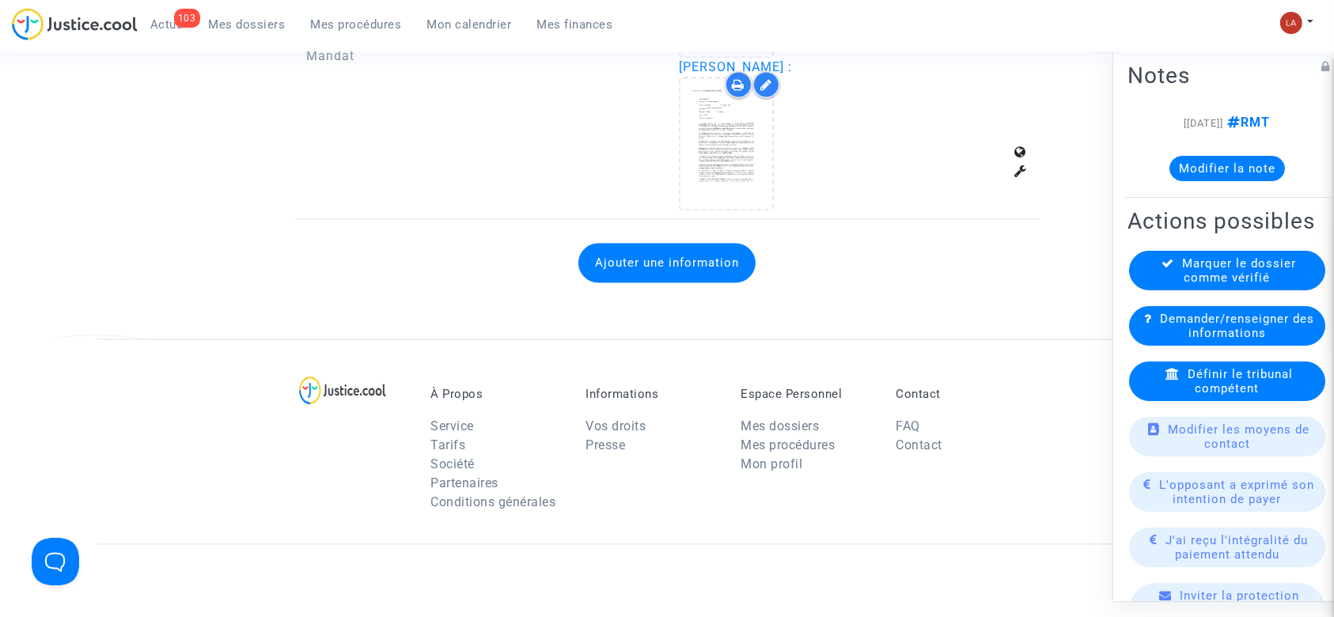
click at [624, 255] on button "Ajouter une information" at bounding box center [667, 263] width 177 height 40
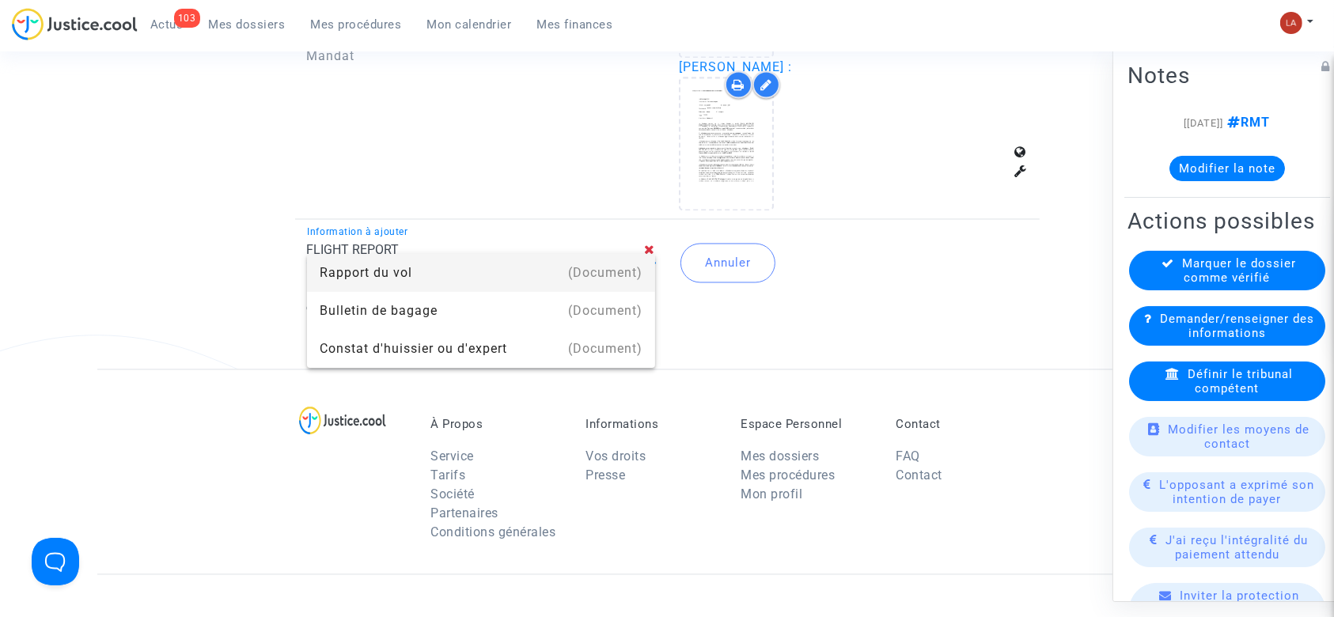
click at [626, 277] on div "(Document)" at bounding box center [605, 273] width 74 height 38
type input "Rapport du vol"
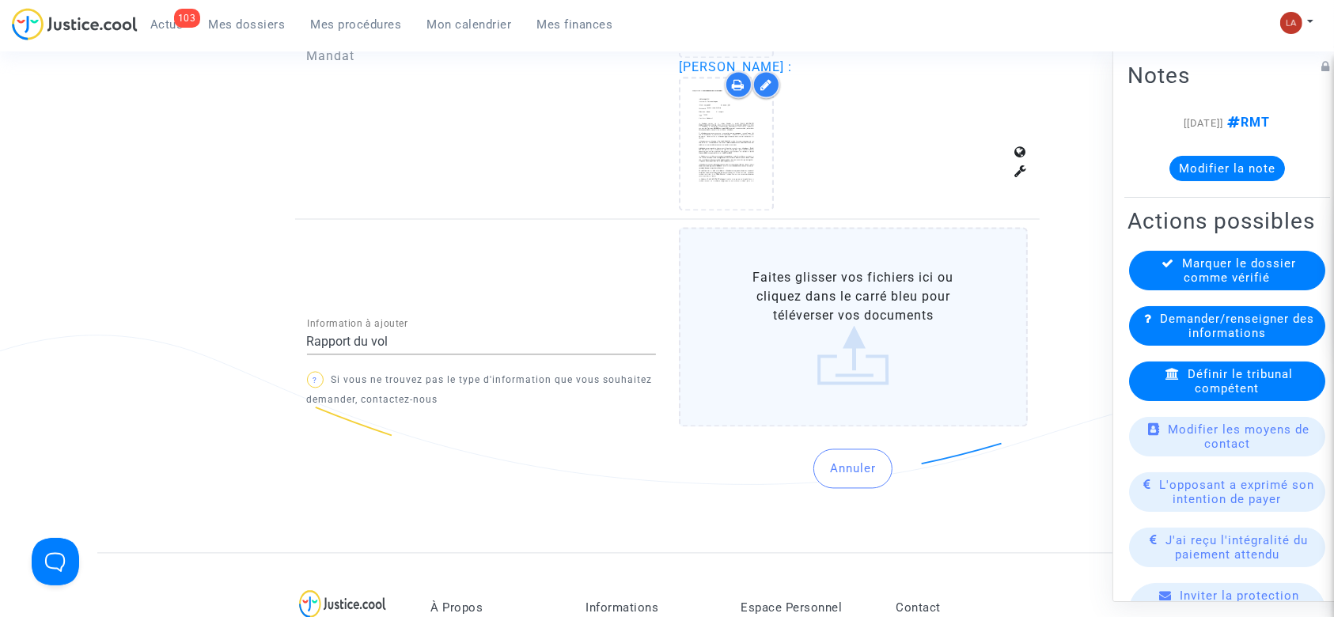
click at [847, 320] on label "Faites glisser vos fichiers ici ou cliquez dans le carré bleu pour téléverser v…" at bounding box center [853, 326] width 349 height 199
click at [0, 0] on input "Faites glisser vos fichiers ici ou cliquez dans le carré bleu pour téléverser v…" at bounding box center [0, 0] width 0 height 0
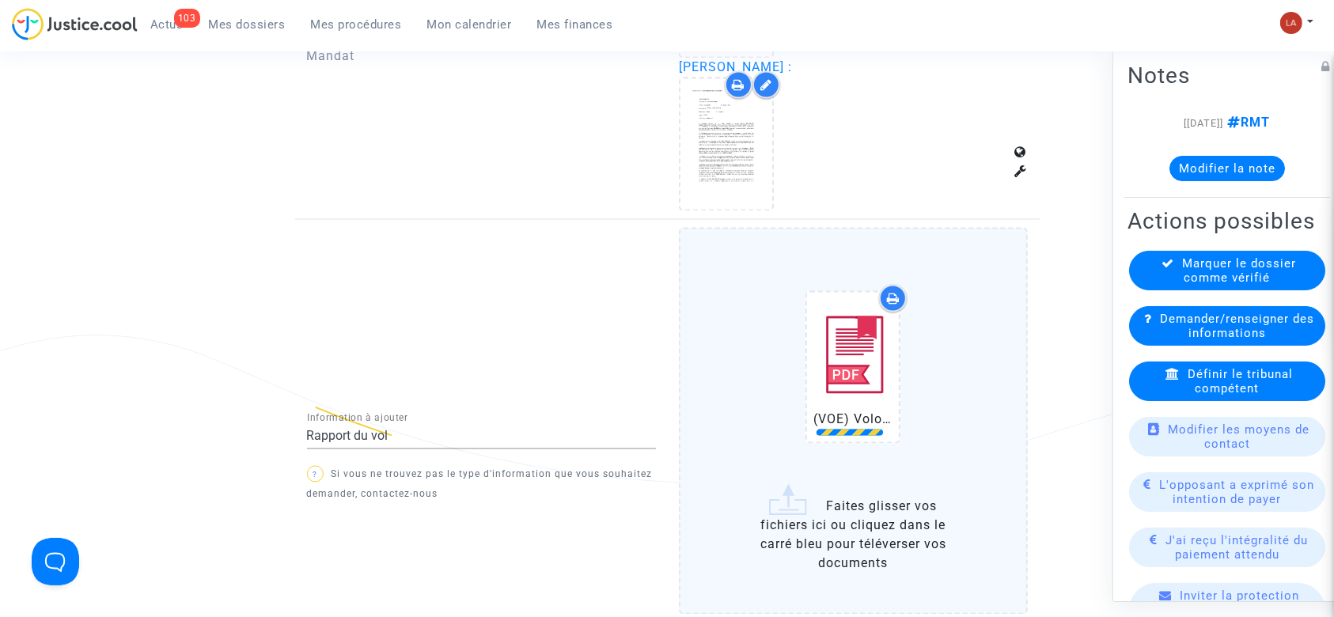
scroll to position [3482, 0]
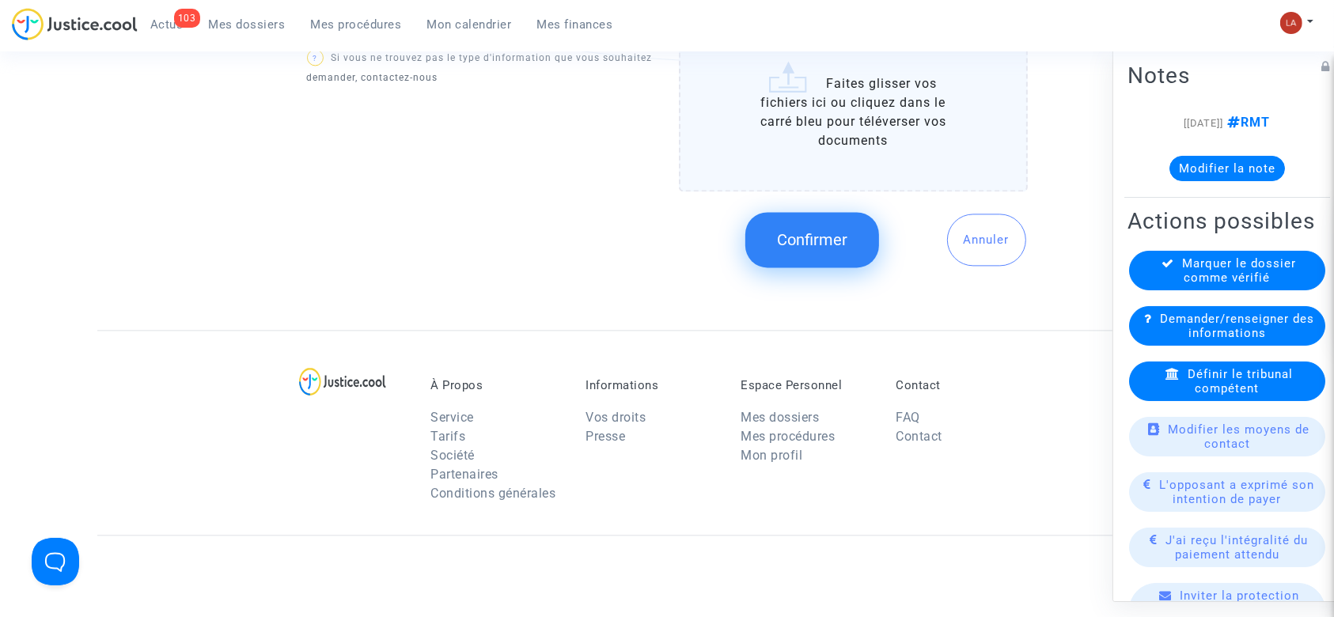
click at [779, 230] on span "Confirmer" at bounding box center [812, 239] width 70 height 19
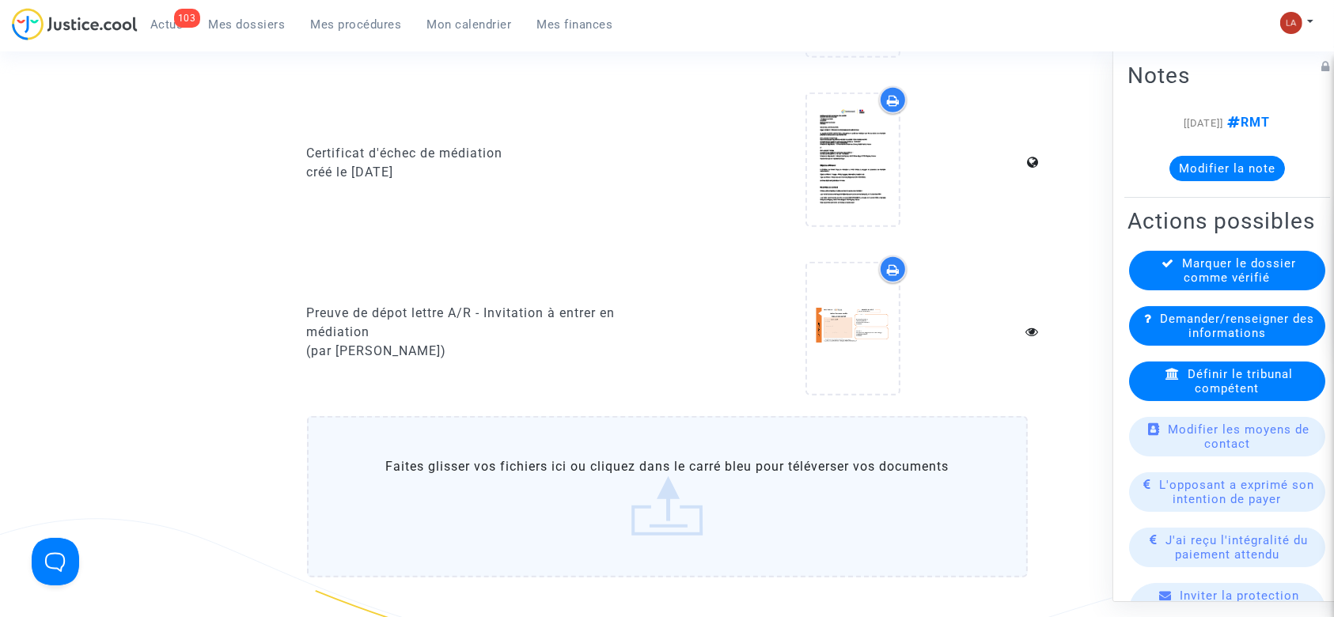
scroll to position [1371, 0]
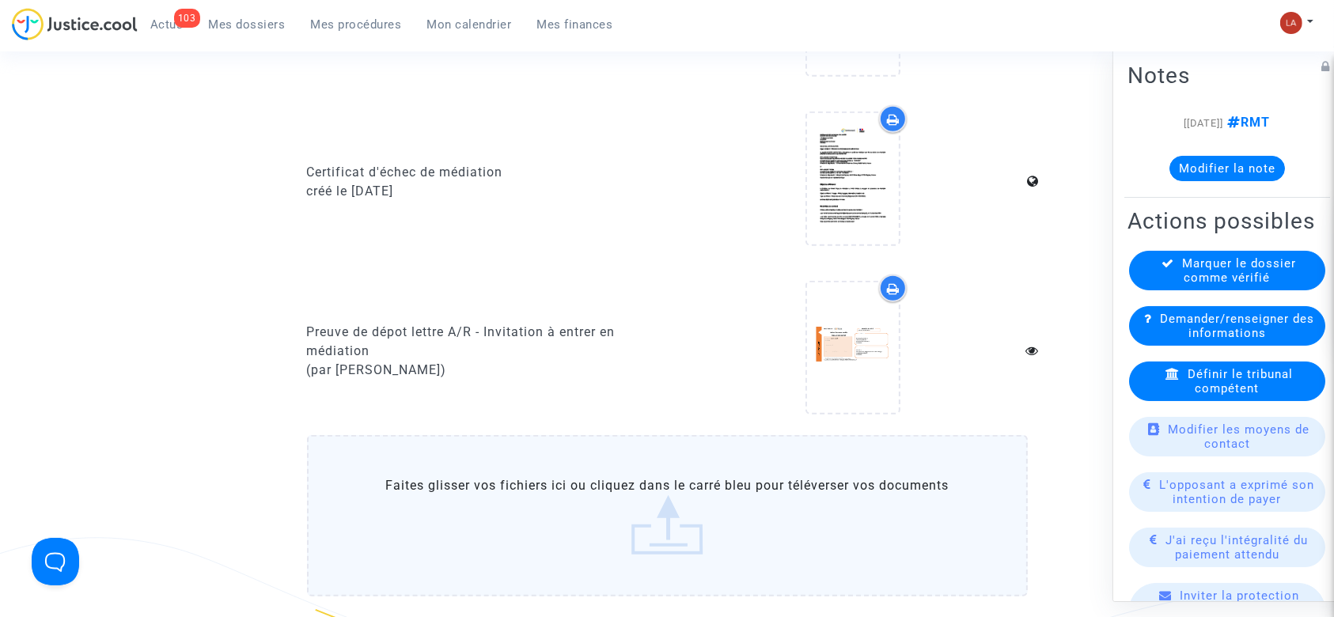
drag, startPoint x: 669, startPoint y: 606, endPoint x: 669, endPoint y: 573, distance: 33.2
click at [669, 607] on div "Documents produits Mail d'invitation à entrer dans le dossier créé le 18/12/202…" at bounding box center [667, 84] width 721 height 1120
click at [669, 571] on label "Faites glisser vos fichiers ici ou cliquez dans le carré bleu pour téléverser v…" at bounding box center [667, 515] width 721 height 161
click at [0, 0] on input "Faites glisser vos fichiers ici ou cliquez dans le carré bleu pour téléverser v…" at bounding box center [0, 0] width 0 height 0
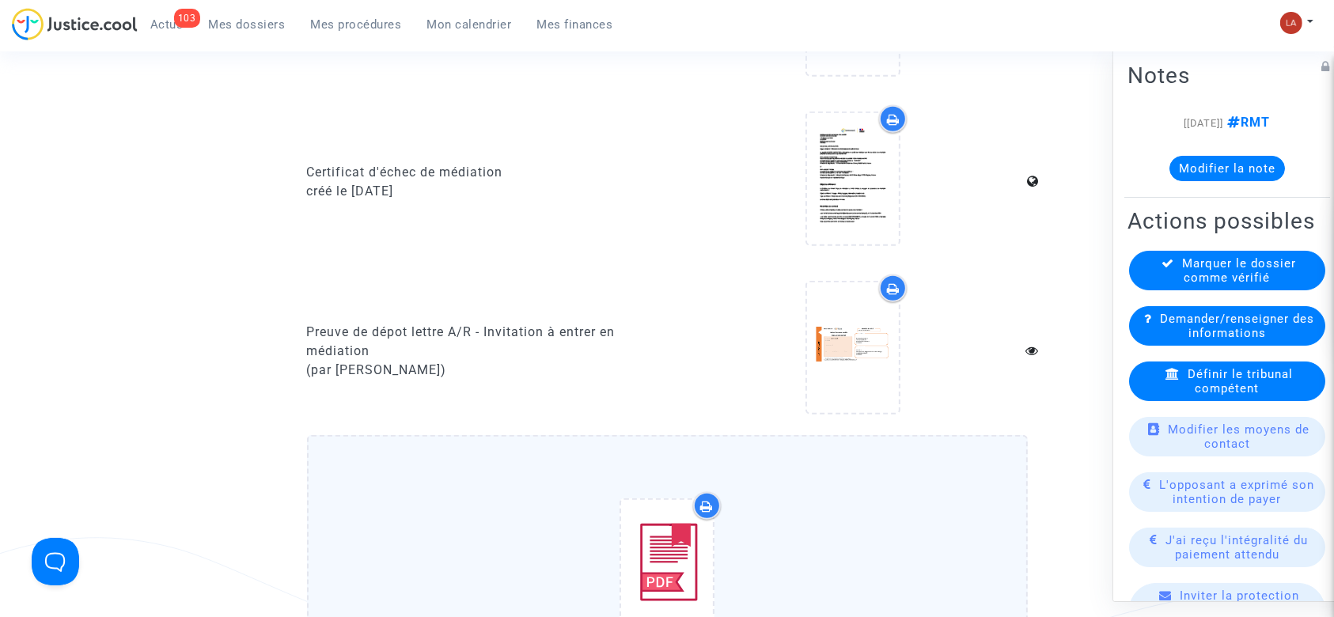
click at [903, 521] on div "Historical (NTE) Nantes Atlantique Airport Departures 1.pdf" at bounding box center [667, 577] width 654 height 203
click at [0, 0] on input "Historical (NTE) Nantes Atlantique Airport Departures 1.pdf Faites glisser vos …" at bounding box center [0, 0] width 0 height 0
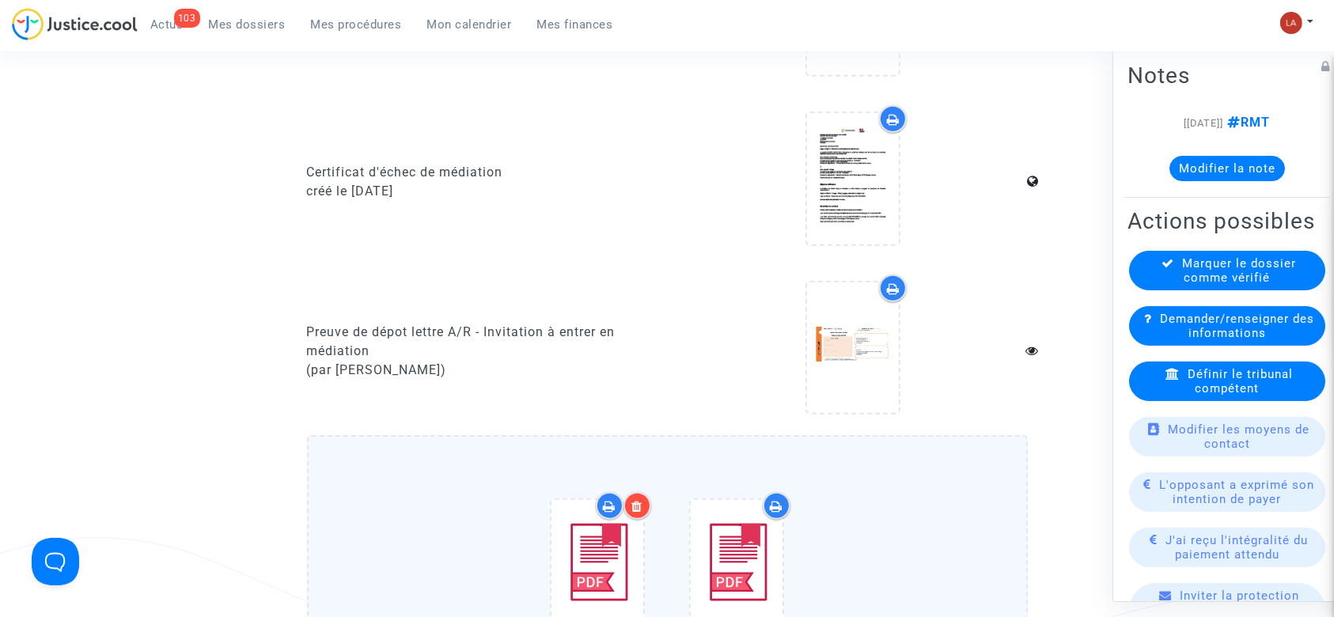
click at [1008, 521] on label "Historical (NTE) Nantes Atlantique Airport Departures 1.pdf Historical (NTE) Na…" at bounding box center [667, 609] width 721 height 349
click at [0, 0] on input "Historical (NTE) Nantes Atlantique Airport Departures 1.pdf Historical (NTE) Na…" at bounding box center [0, 0] width 0 height 0
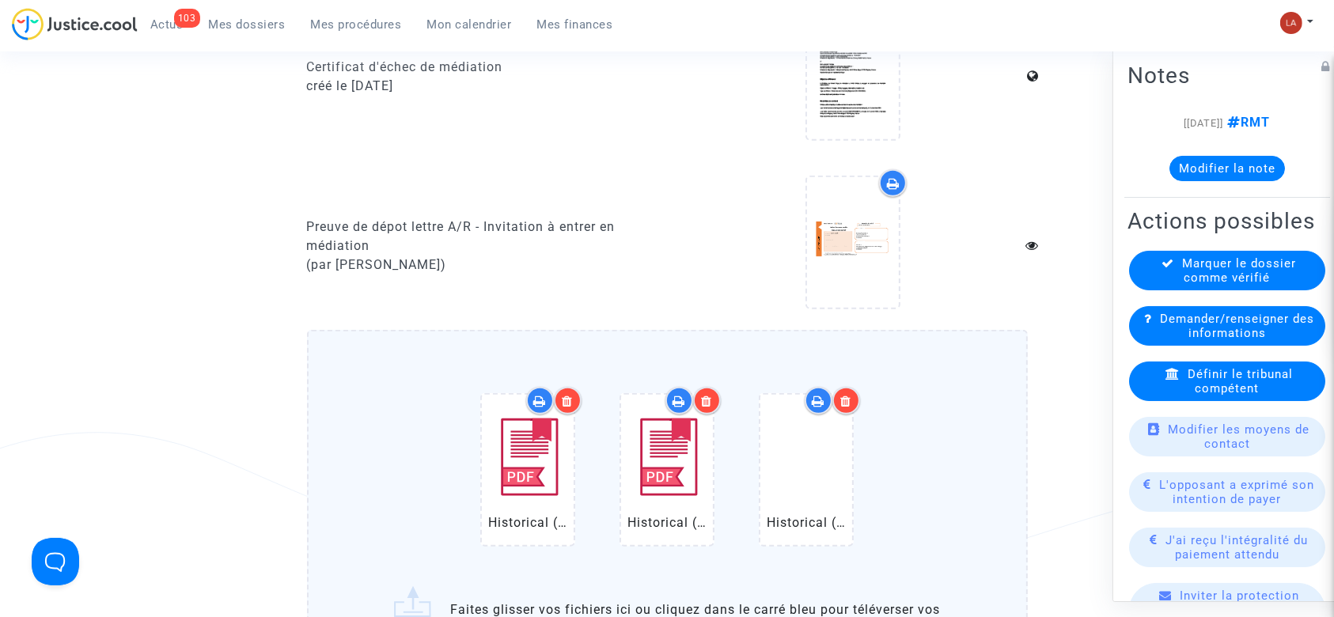
scroll to position [1793, 0]
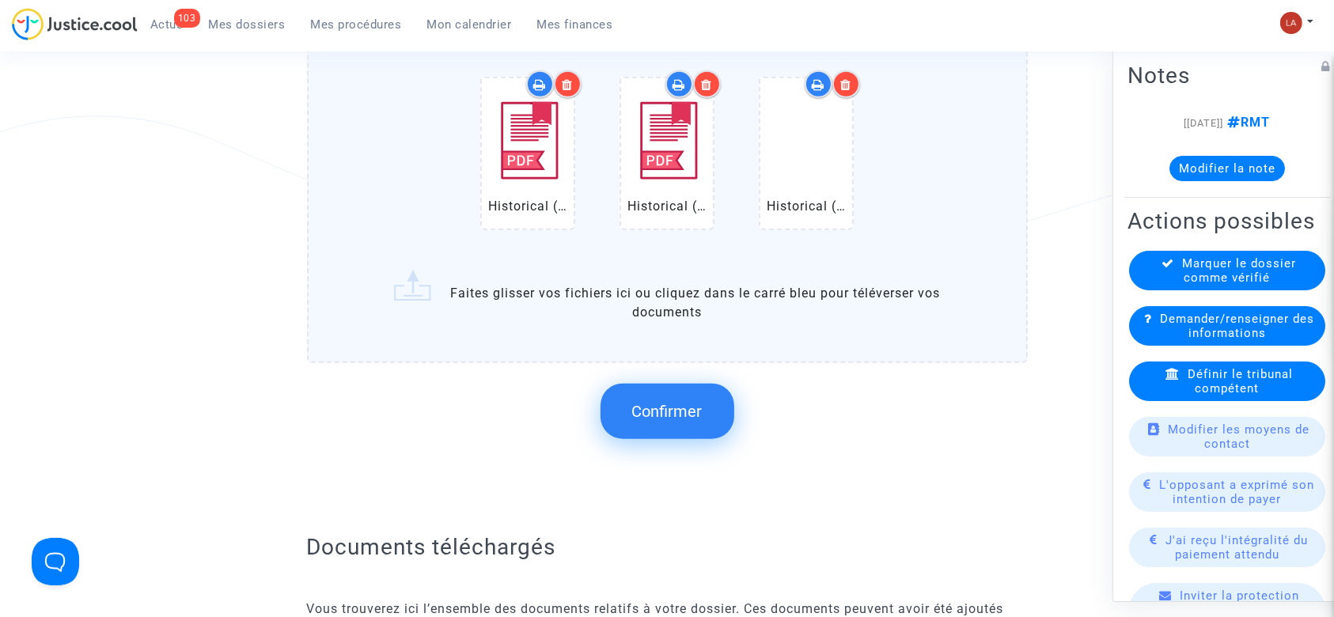
click at [639, 402] on span "Confirmer" at bounding box center [667, 411] width 70 height 19
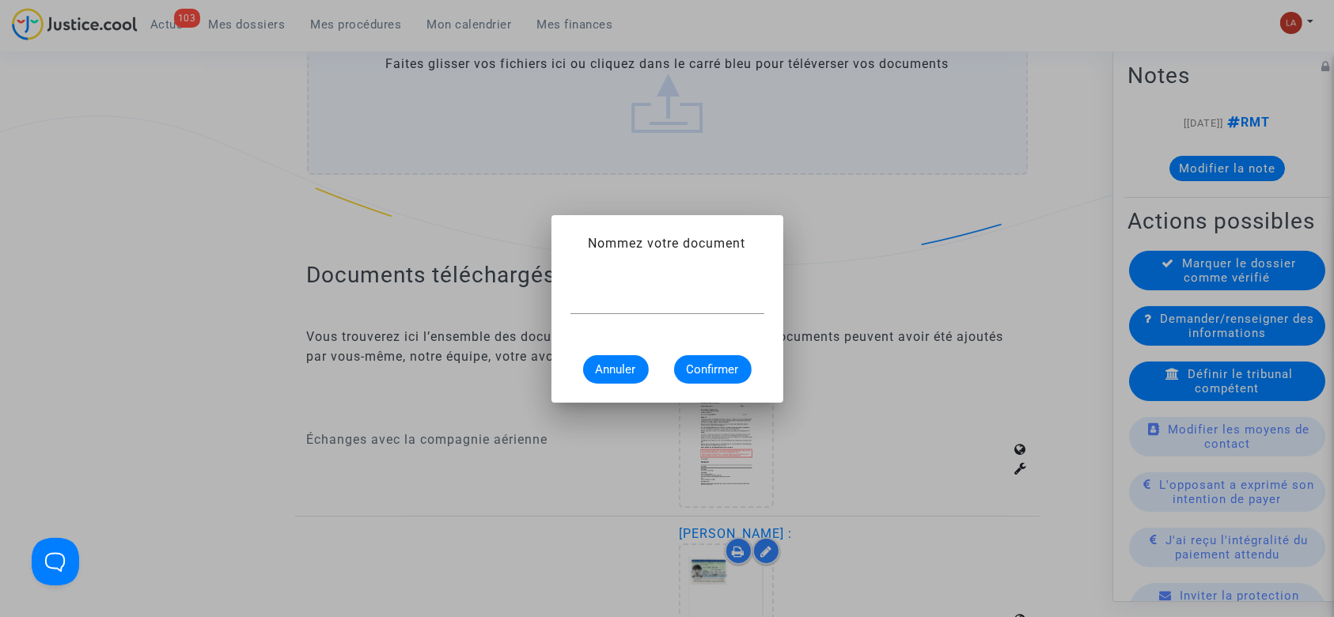
scroll to position [0, 0]
type input "Extrait Flightstats - Aéroport NTE le 4 novembre 2024"
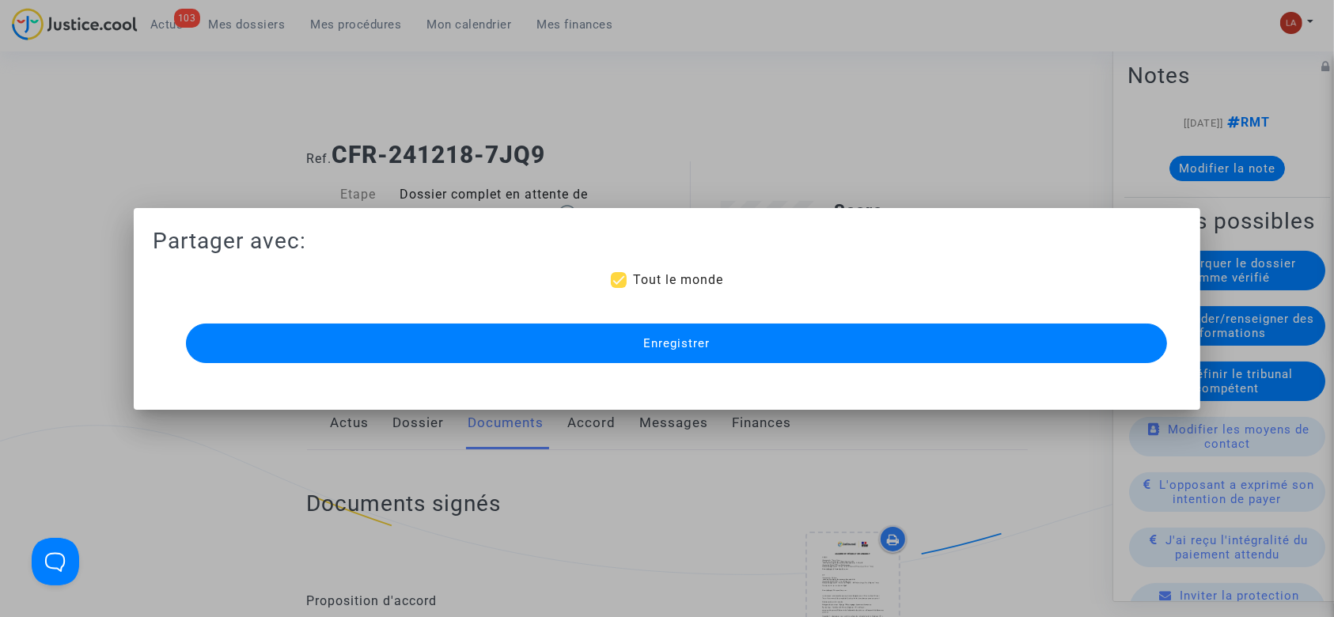
scroll to position [1793, 0]
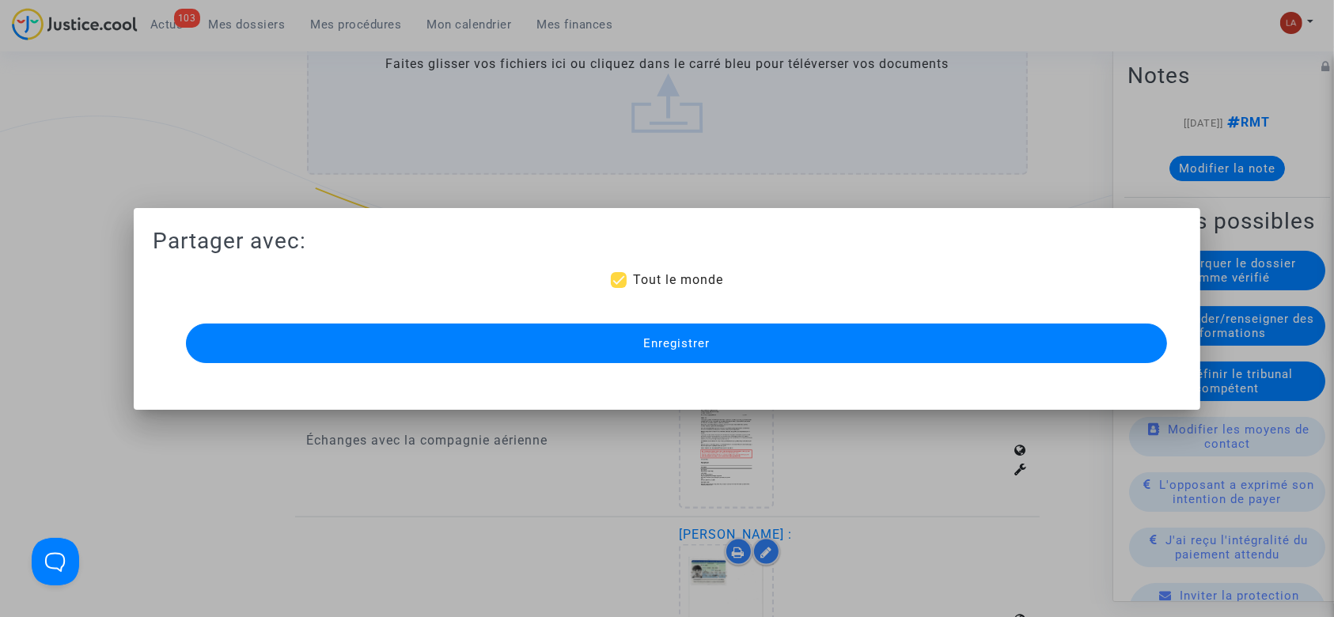
click at [618, 351] on button "Enregistrer" at bounding box center [677, 344] width 982 height 40
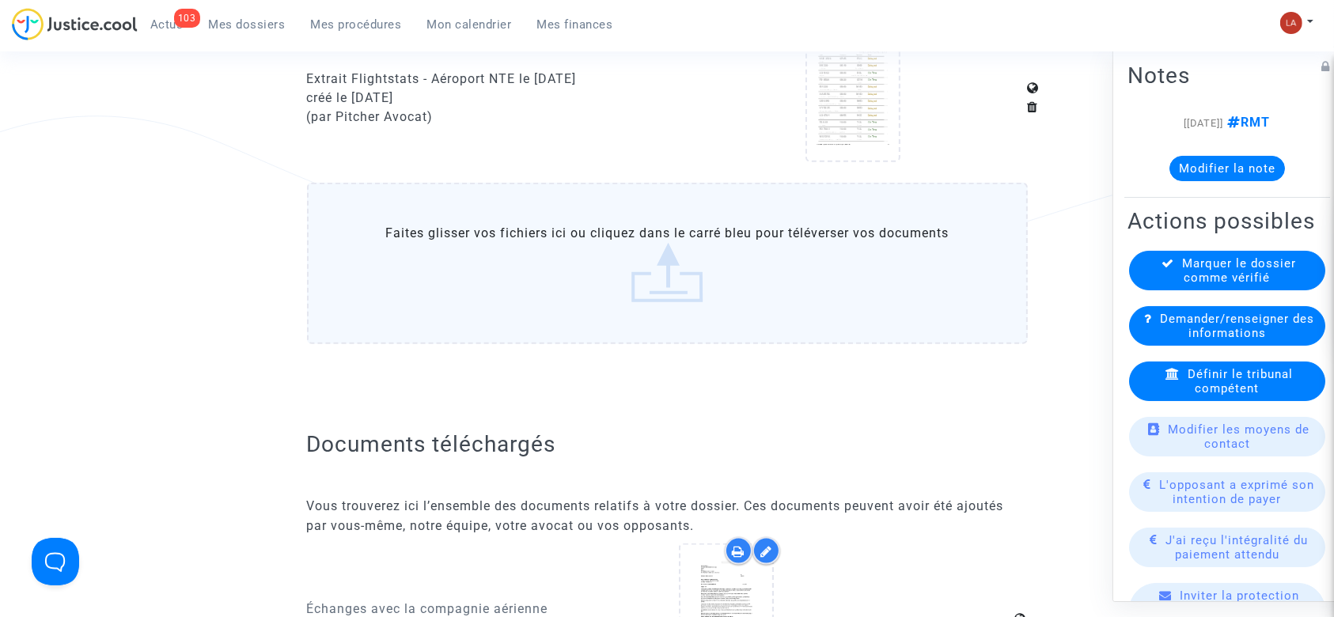
click at [849, 272] on label "Faites glisser vos fichiers ici ou cliquez dans le carré bleu pour téléverser v…" at bounding box center [667, 263] width 721 height 161
click at [0, 0] on input "Faites glisser vos fichiers ici ou cliquez dans le carré bleu pour téléverser v…" at bounding box center [0, 0] width 0 height 0
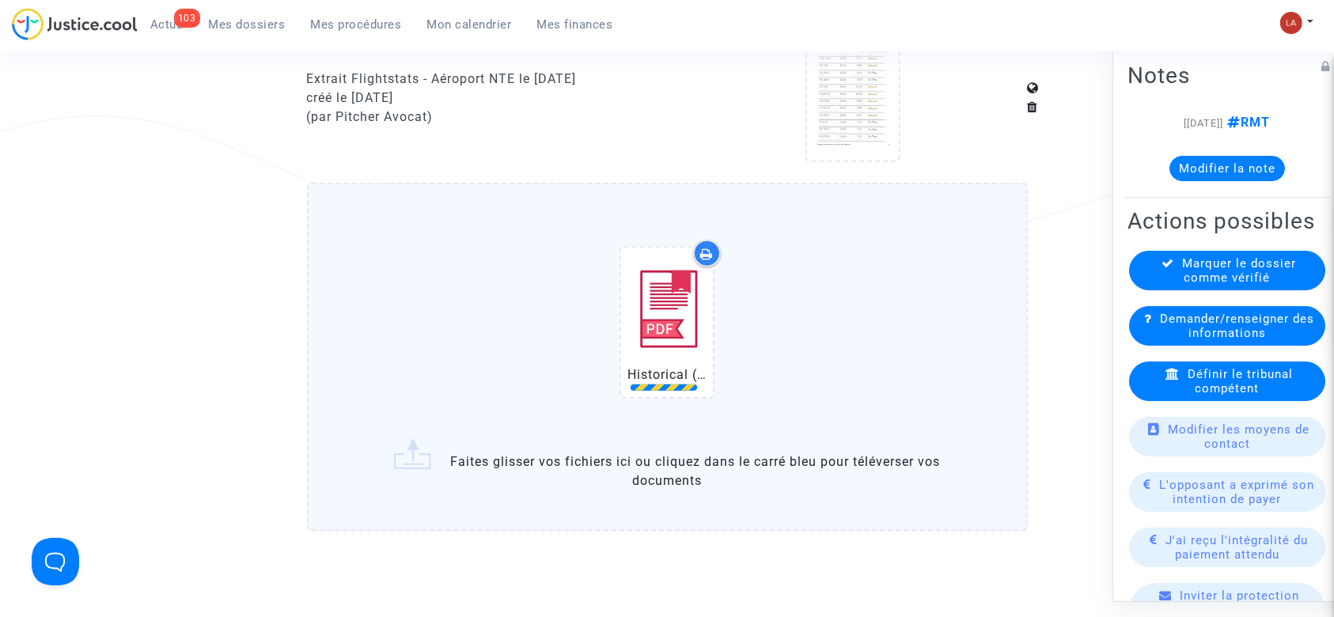
click at [905, 305] on div "Historical (CPH) Copenhagen Airport Arrivals 1.pdf" at bounding box center [667, 325] width 654 height 203
click at [0, 0] on input "Historical (CPH) Copenhagen Airport Arrivals 1.pdf Faites glisser vos fichiers …" at bounding box center [0, 0] width 0 height 0
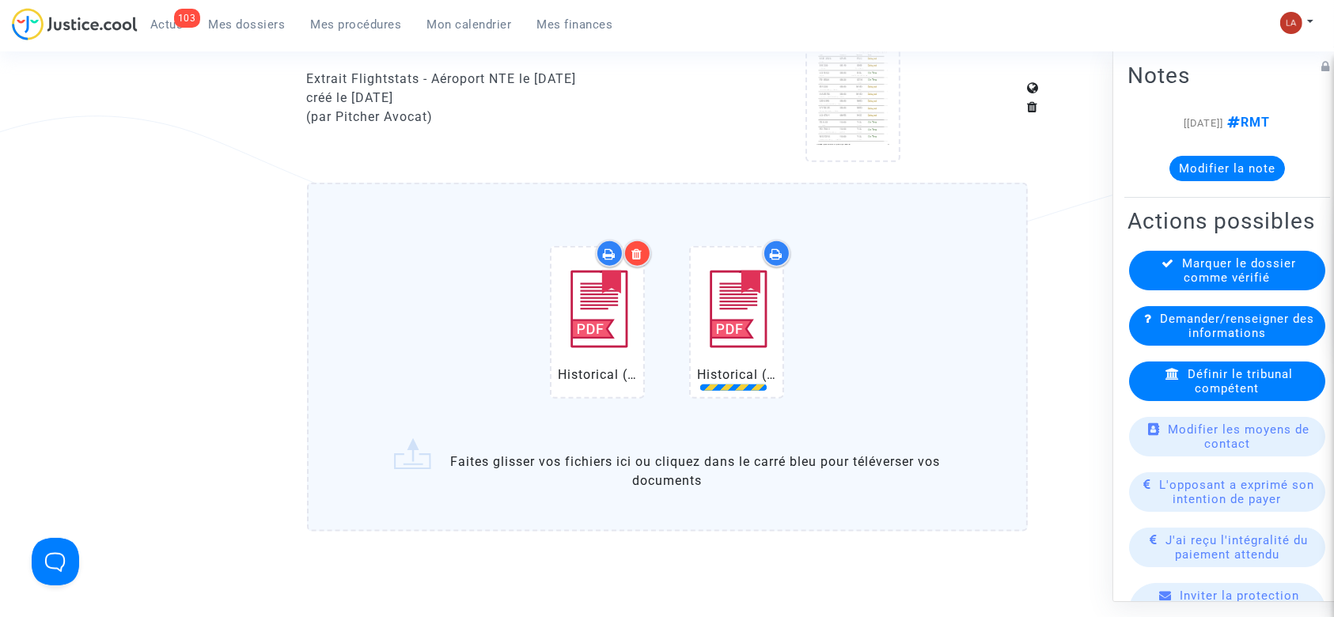
click at [996, 351] on label "Historical (CPH) Copenhagen Airport Arrivals 1.pdf Historical (CPH) Copenhagen …" at bounding box center [667, 357] width 721 height 349
click at [0, 0] on input "Historical (CPH) Copenhagen Airport Arrivals 1.pdf Historical (CPH) Copenhagen …" at bounding box center [0, 0] width 0 height 0
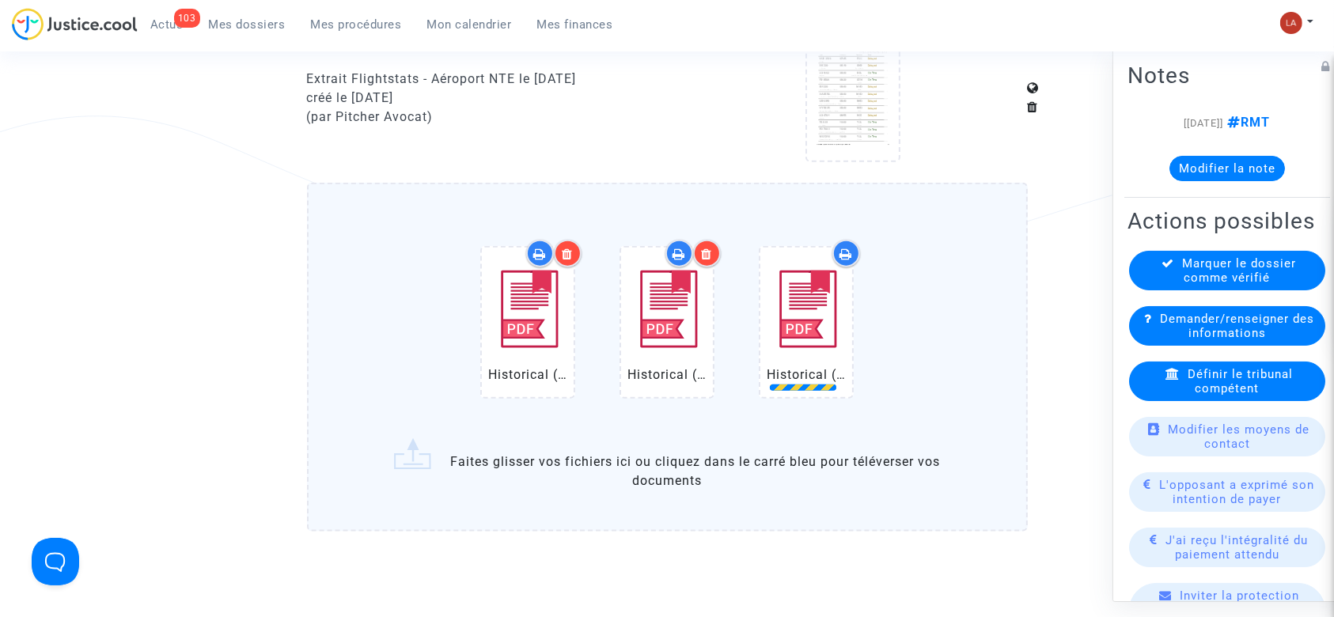
click at [928, 297] on div "Historical (CPH) Copenhagen Airport Arrivals 1.pdf Historical (CPH) Copenhagen …" at bounding box center [667, 325] width 654 height 203
click at [0, 0] on input "Historical (CPH) Copenhagen Airport Arrivals 1.pdf Historical (CPH) Copenhagen …" at bounding box center [0, 0] width 0 height 0
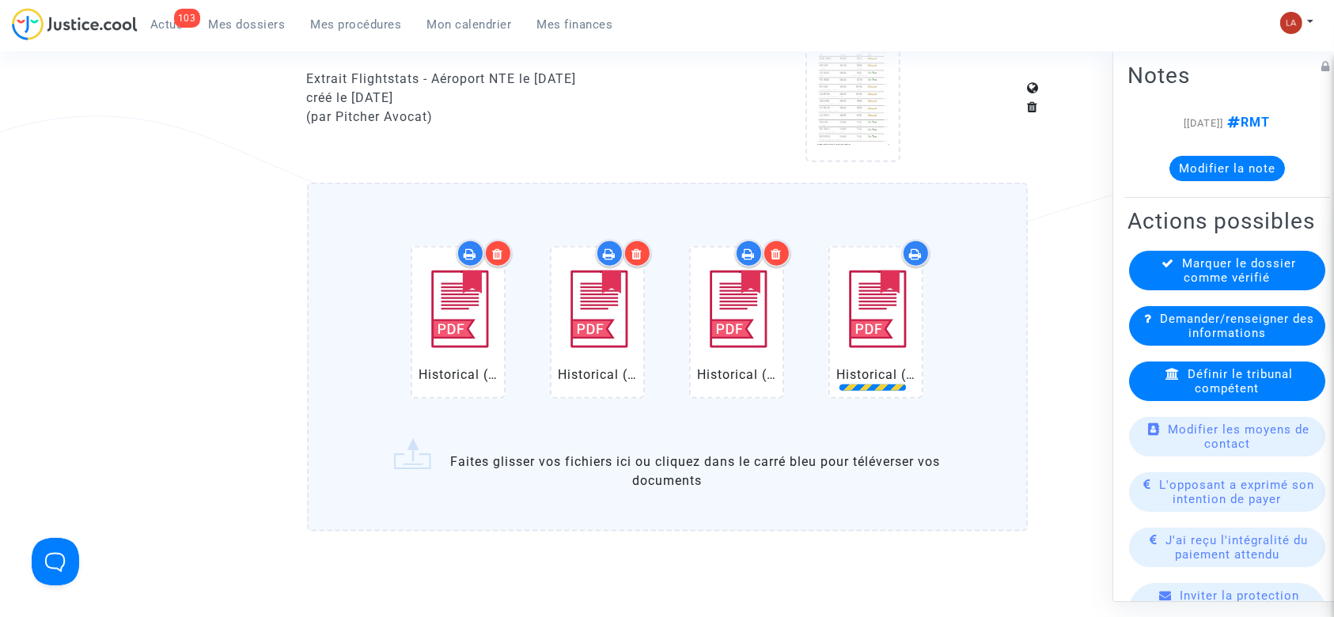
click at [967, 302] on div "Historical (CPH) Copenhagen Airport Arrivals 1.pdf Historical (CPH) Copenhagen …" at bounding box center [667, 325] width 654 height 203
click at [0, 0] on input "Historical (CPH) Copenhagen Airport Arrivals 1.pdf Historical (CPH) Copenhagen …" at bounding box center [0, 0] width 0 height 0
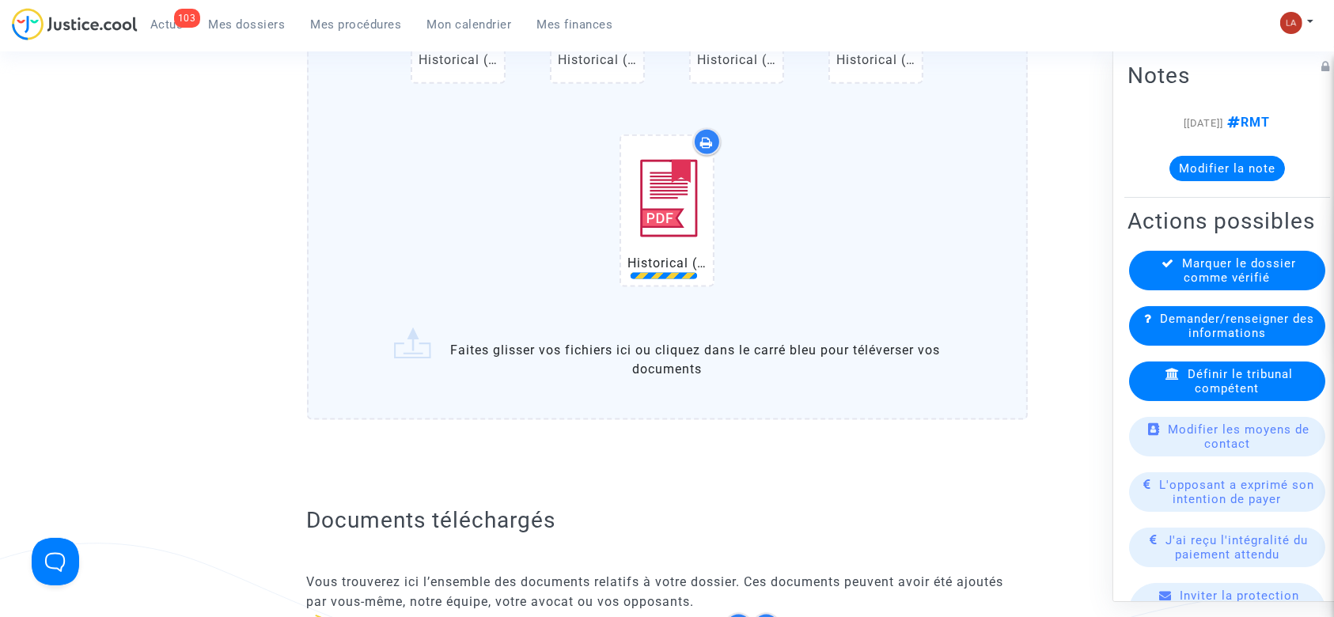
scroll to position [2110, 0]
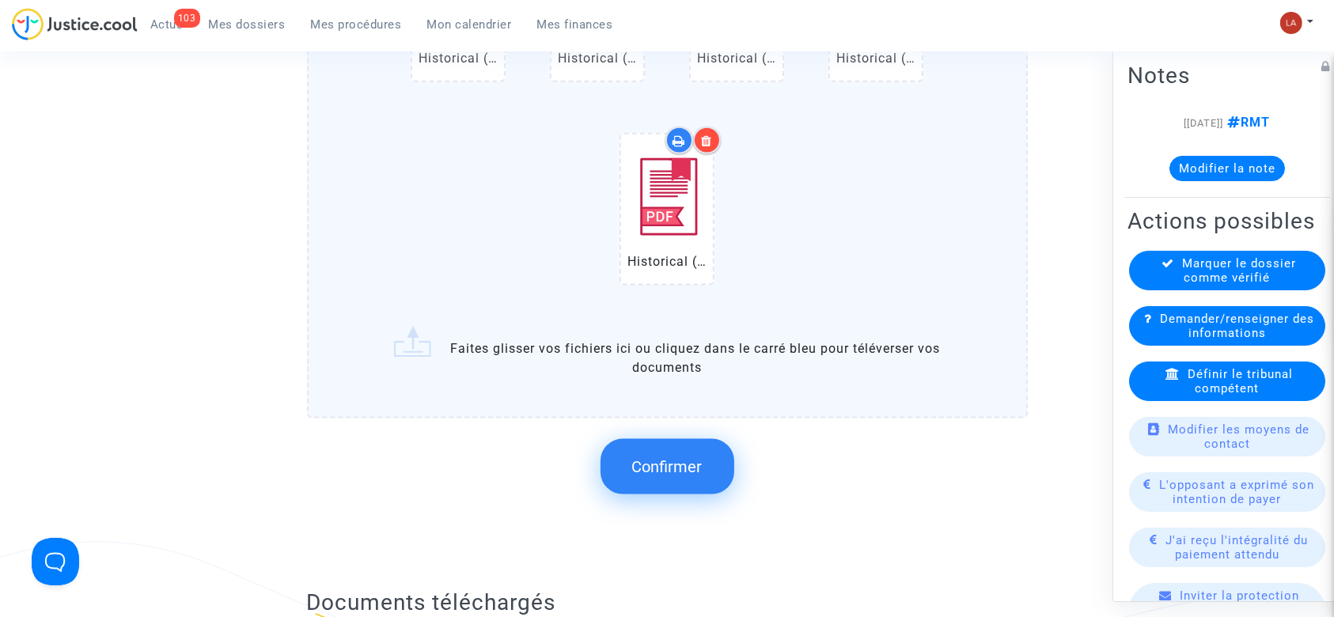
click at [689, 477] on button "Confirmer" at bounding box center [668, 466] width 134 height 55
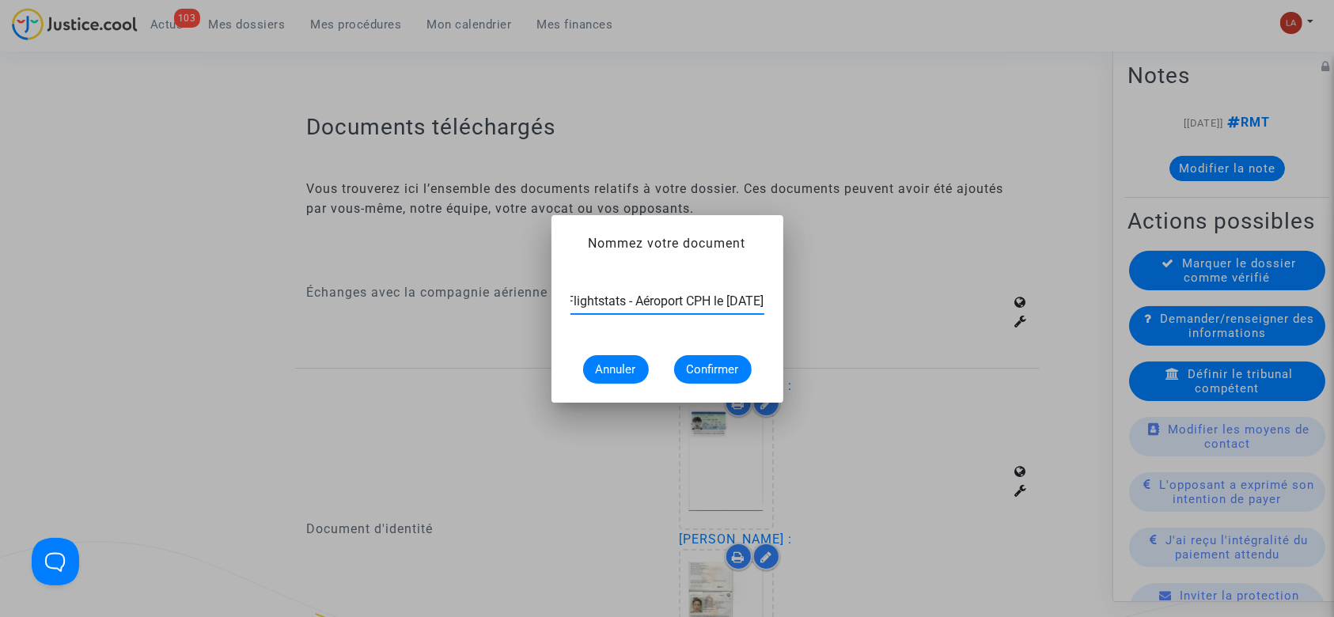
scroll to position [0, 105]
type input "Extrait Flightstats - Aéroport CPH le 4 novembre 2024"
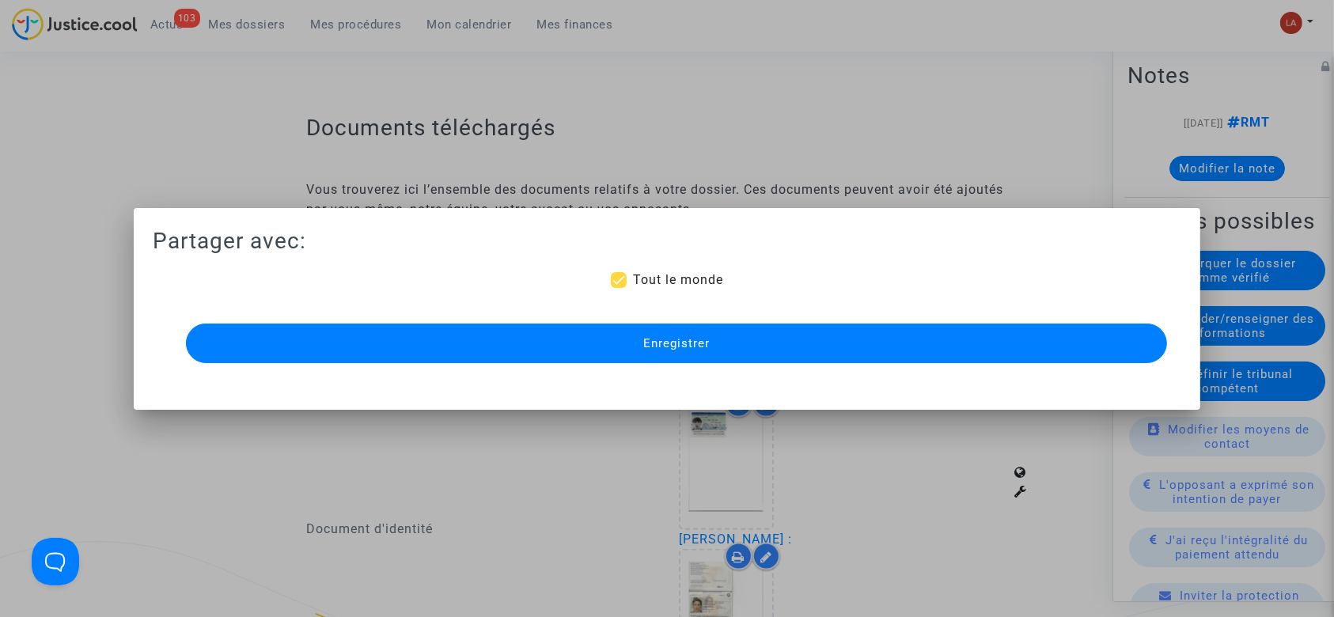
click at [657, 343] on span "Enregistrer" at bounding box center [676, 343] width 66 height 14
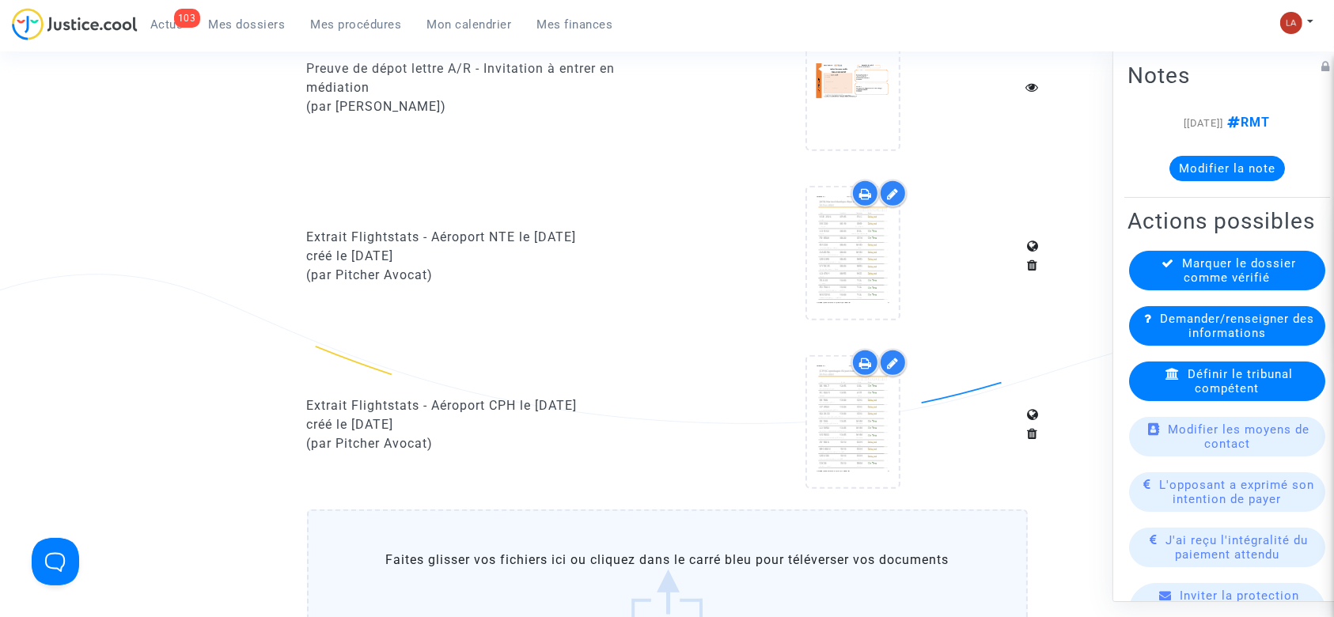
scroll to position [1640, 0]
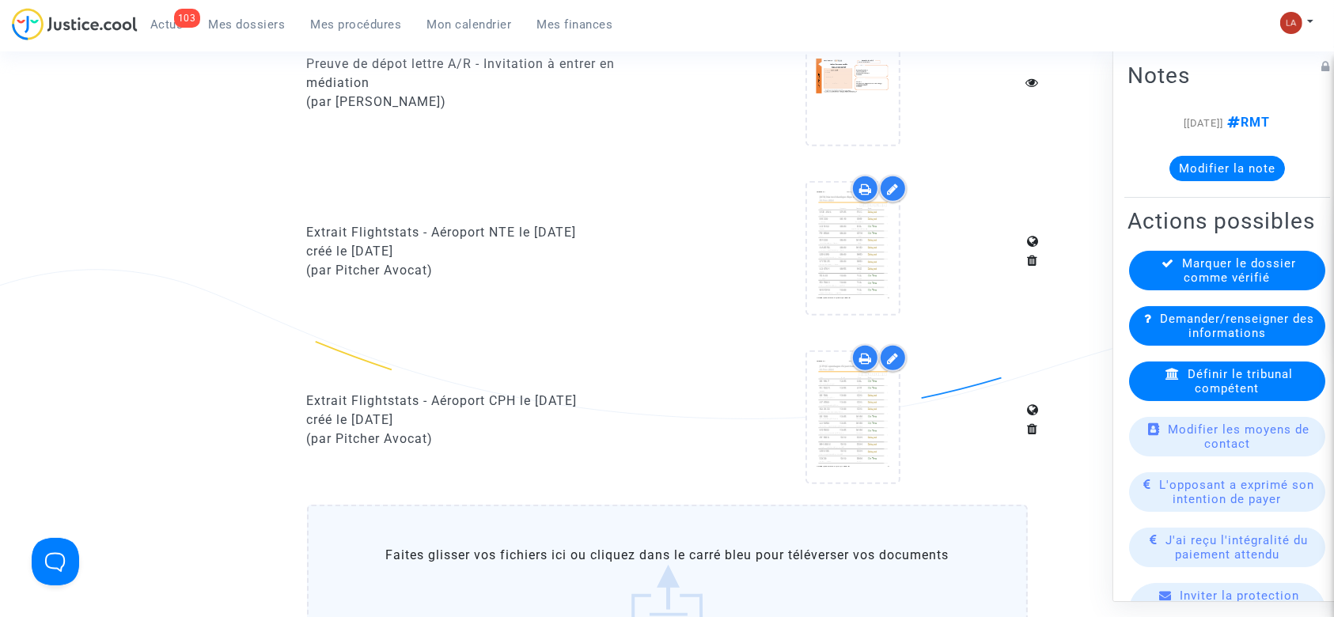
click at [620, 573] on label "Faites glisser vos fichiers ici ou cliquez dans le carré bleu pour téléverser v…" at bounding box center [667, 585] width 721 height 161
click at [0, 0] on input "Faites glisser vos fichiers ici ou cliquez dans le carré bleu pour téléverser v…" at bounding box center [0, 0] width 0 height 0
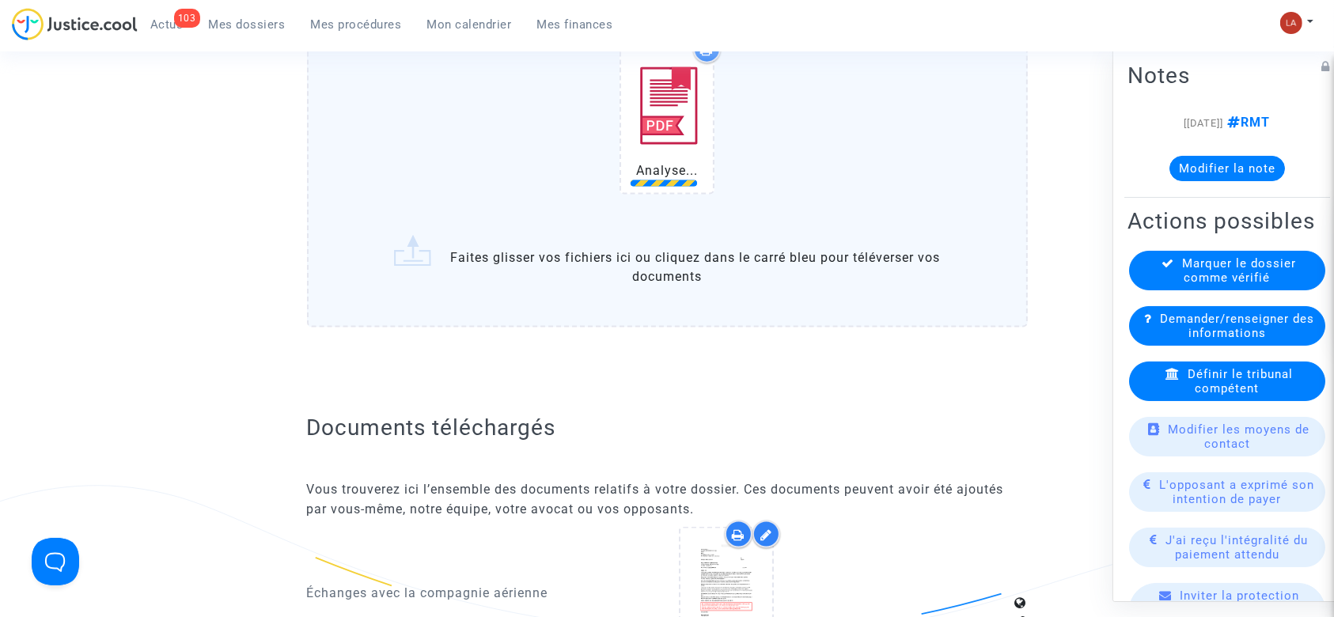
scroll to position [2201, 0]
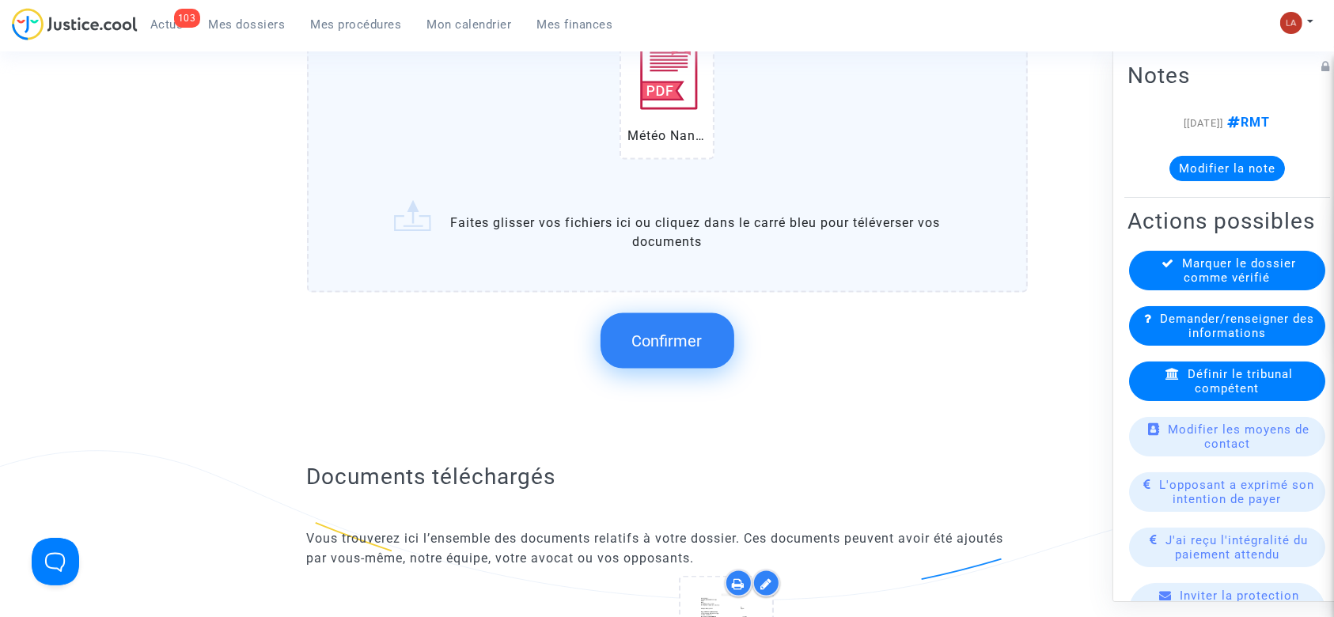
click at [676, 318] on button "Confirmer" at bounding box center [668, 340] width 134 height 55
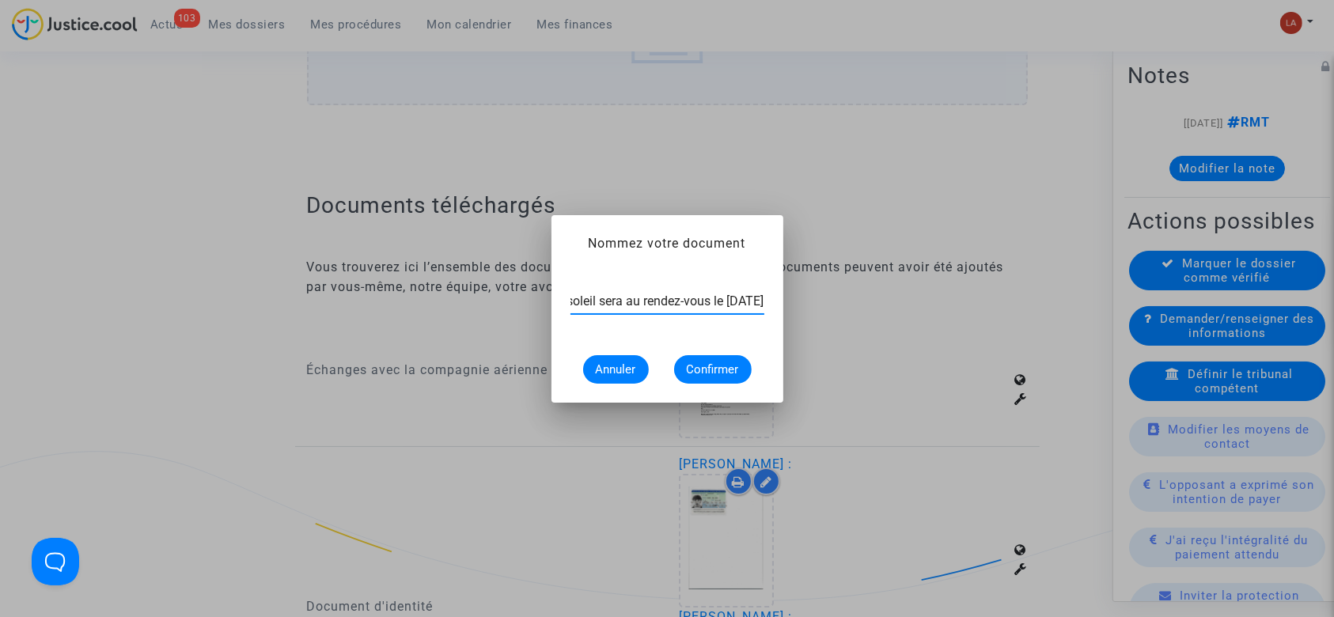
scroll to position [0, 301]
type input "Article de presse - Météo Nantes : le soleil sera au rendez-vous le lundi 4 nov…"
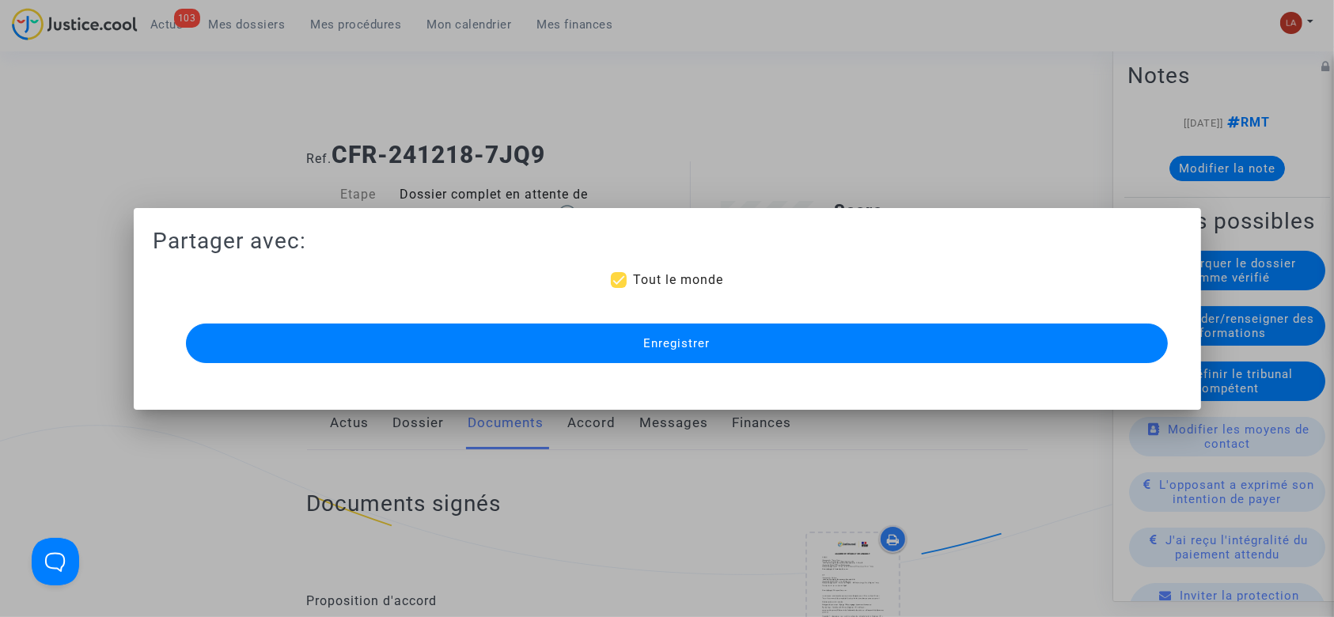
scroll to position [2201, 0]
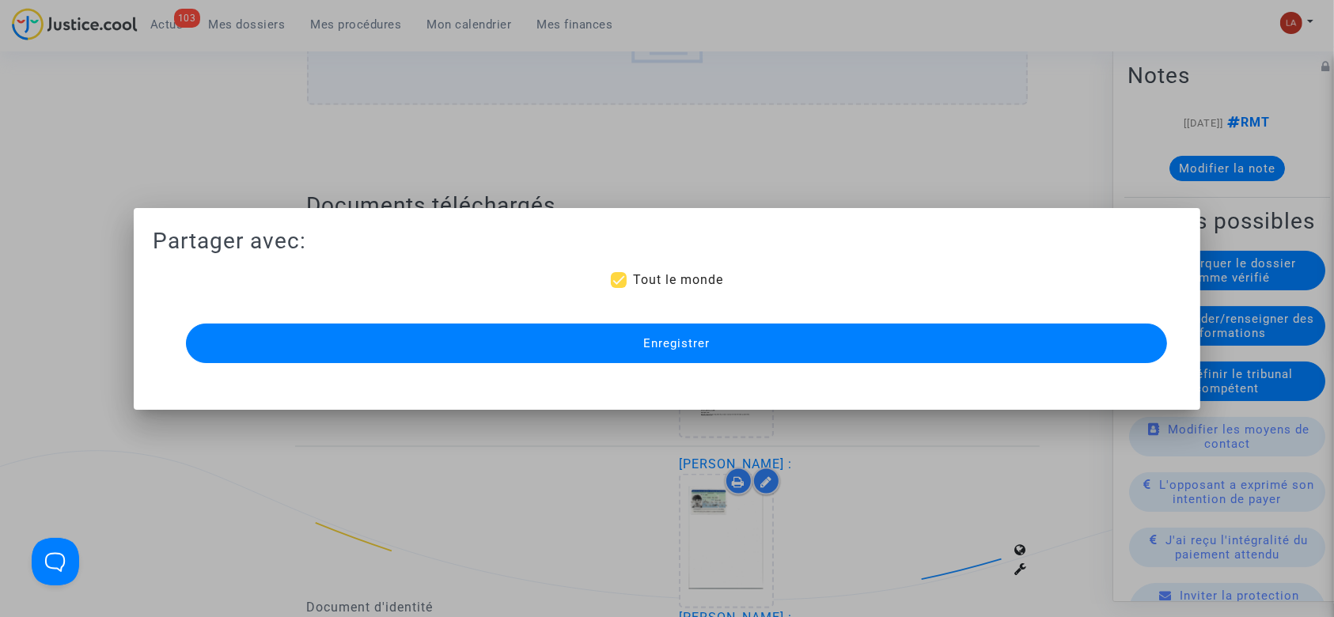
click at [627, 225] on mat-dialog-container "Partager avec: Tout le monde Enregistrer" at bounding box center [668, 309] width 1068 height 202
click at [670, 351] on button "Enregistrer" at bounding box center [677, 344] width 982 height 40
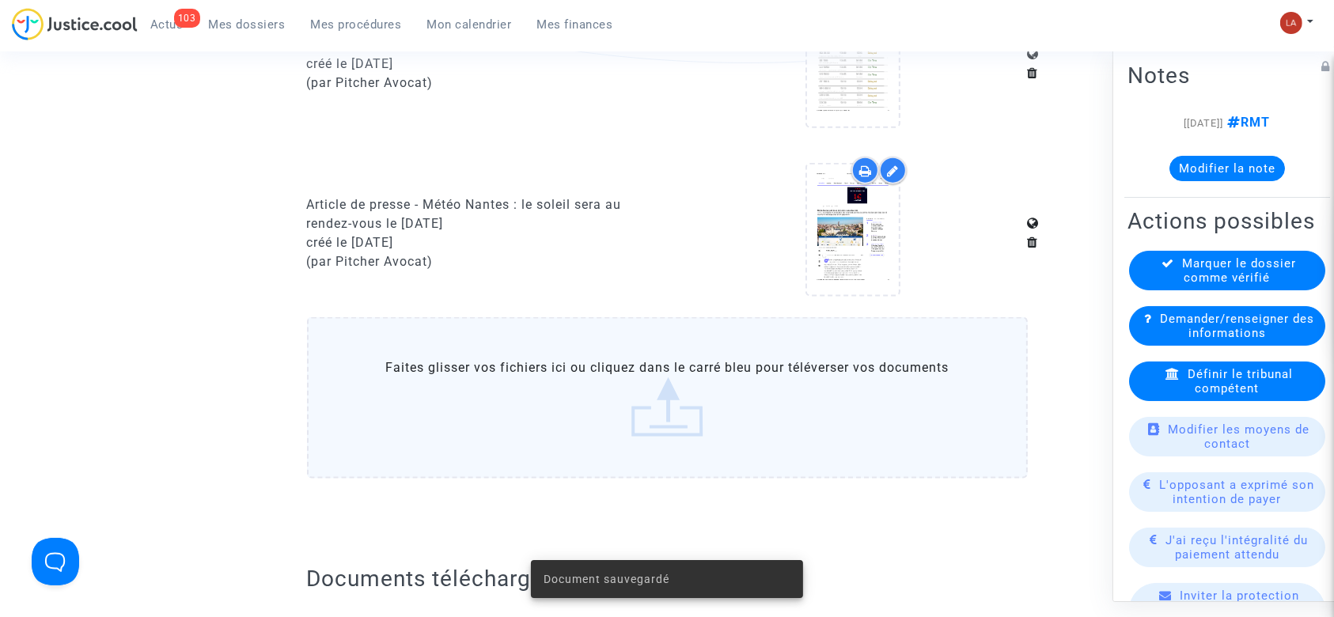
scroll to position [1994, 0]
click at [438, 218] on div "Article de presse - Météo Nantes : le soleil sera au rendez-vous le lundi 4 nov…" at bounding box center [481, 216] width 349 height 38
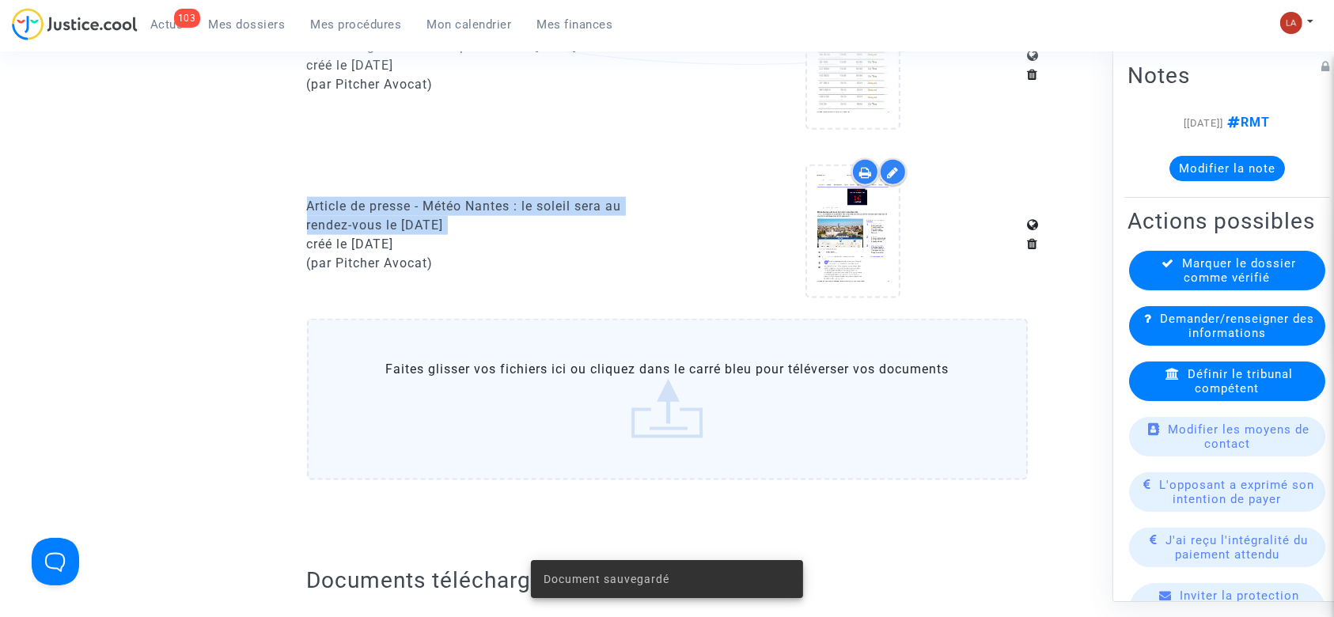
click at [438, 218] on div "Article de presse - Météo Nantes : le soleil sera au rendez-vous le lundi 4 nov…" at bounding box center [481, 216] width 349 height 38
copy div "Article de presse - Météo Nantes : le soleil sera au rendez-vous le lundi 4 nov…"
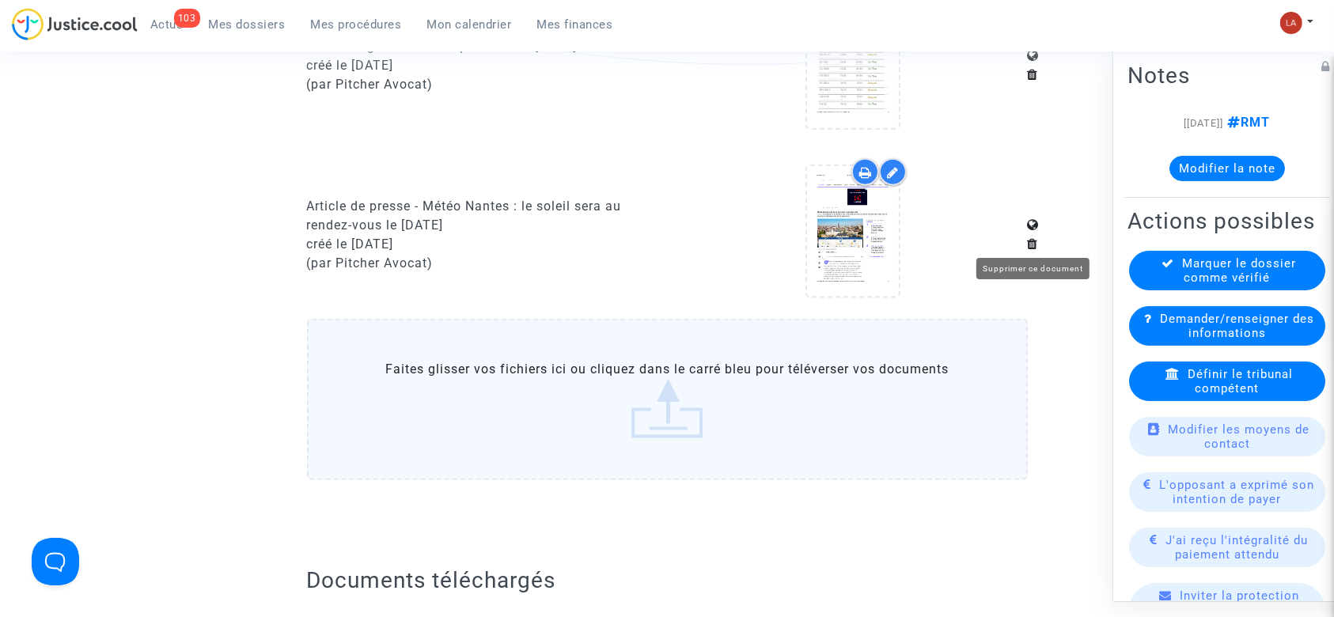
click at [1034, 238] on icon at bounding box center [1033, 243] width 11 height 13
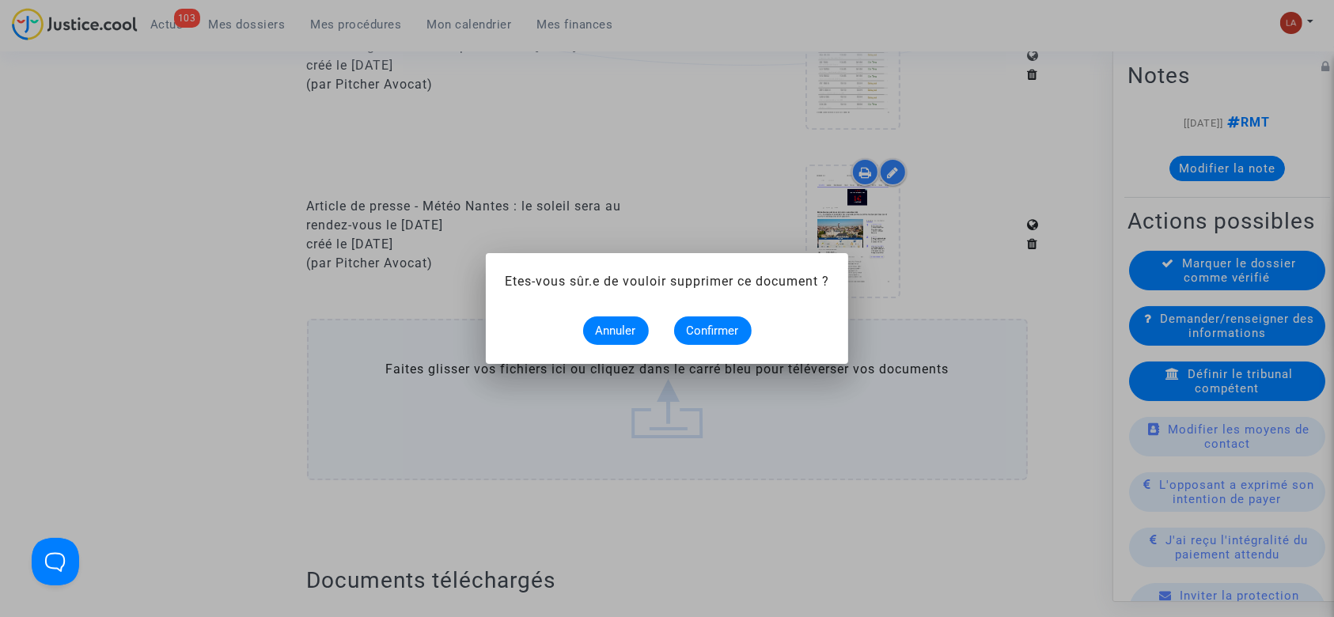
scroll to position [0, 0]
click at [715, 328] on span "Confirmer" at bounding box center [713, 331] width 52 height 14
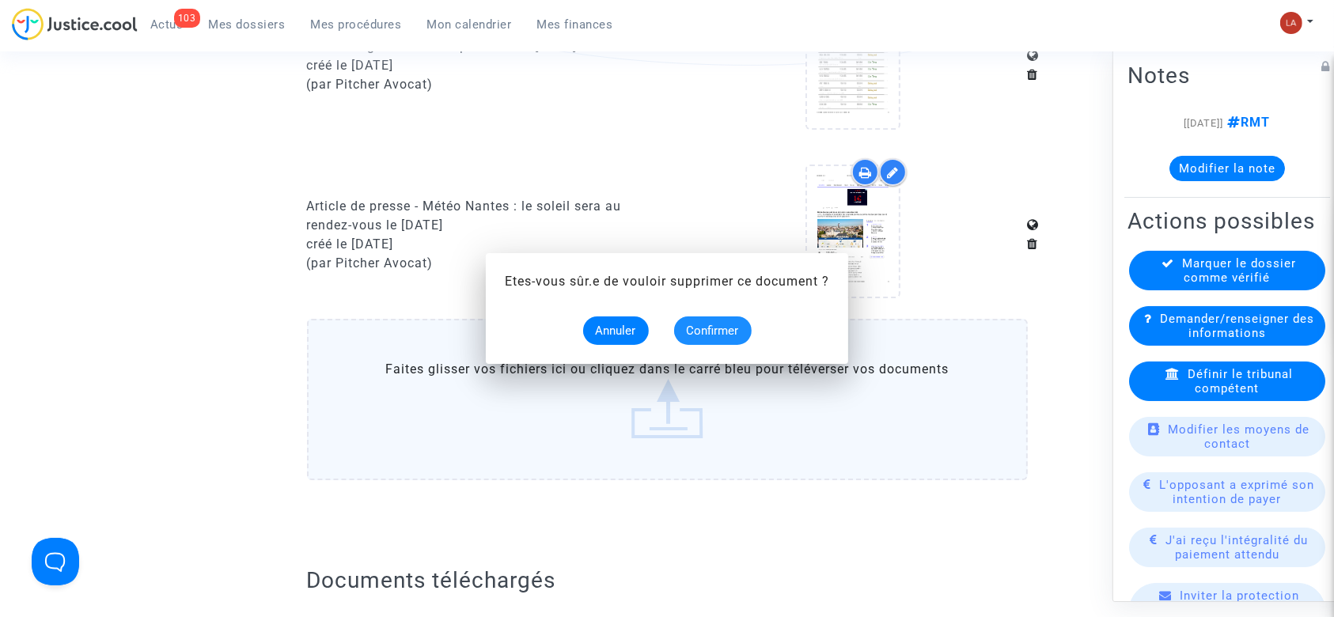
scroll to position [1994, 0]
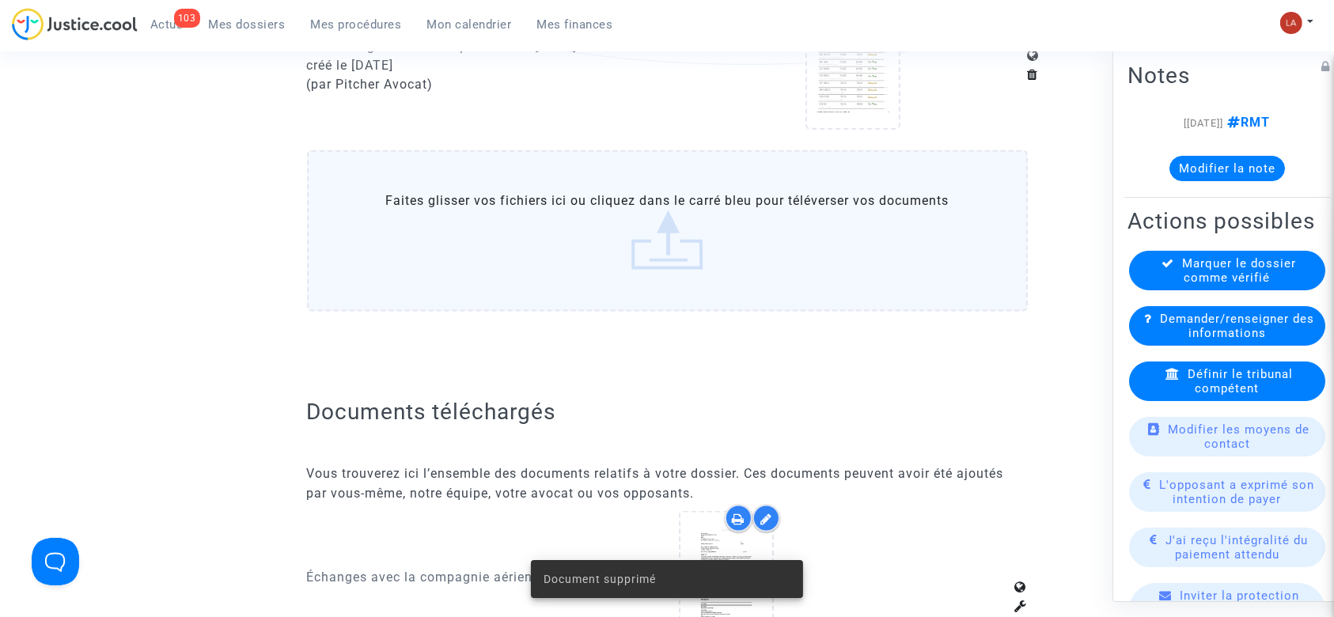
click at [742, 267] on label "Faites glisser vos fichiers ici ou cliquez dans le carré bleu pour téléverser v…" at bounding box center [667, 230] width 721 height 161
click at [0, 0] on input "Faites glisser vos fichiers ici ou cliquez dans le carré bleu pour téléverser v…" at bounding box center [0, 0] width 0 height 0
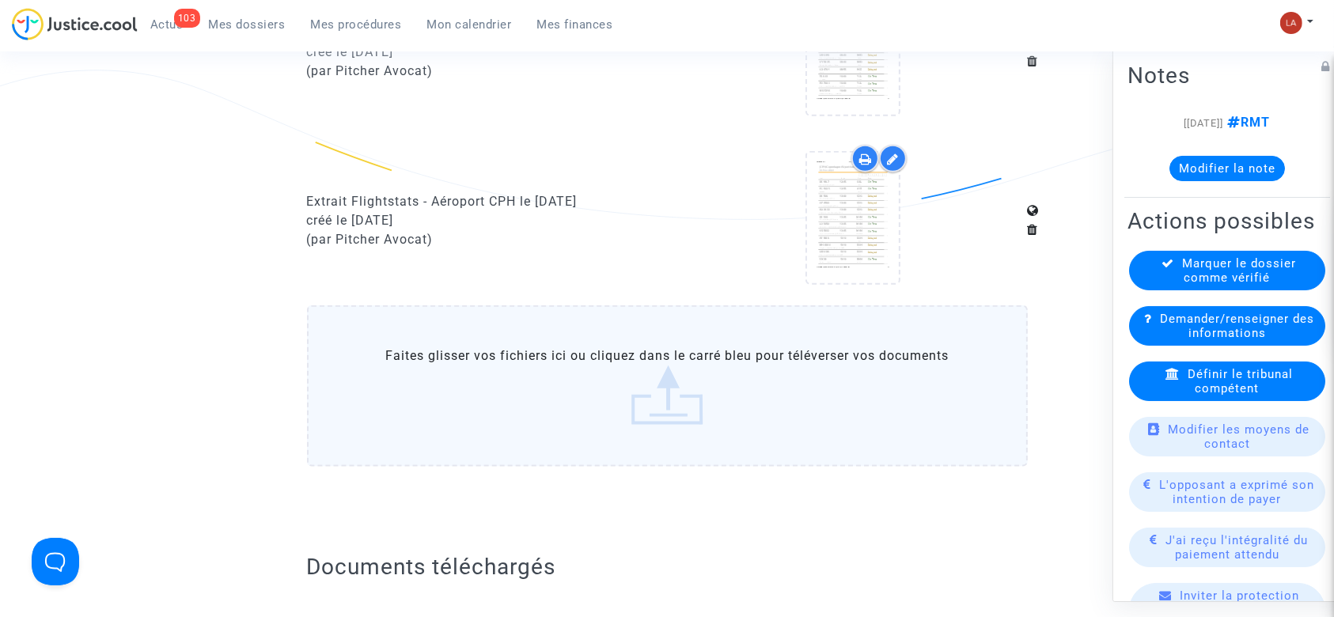
scroll to position [1838, 0]
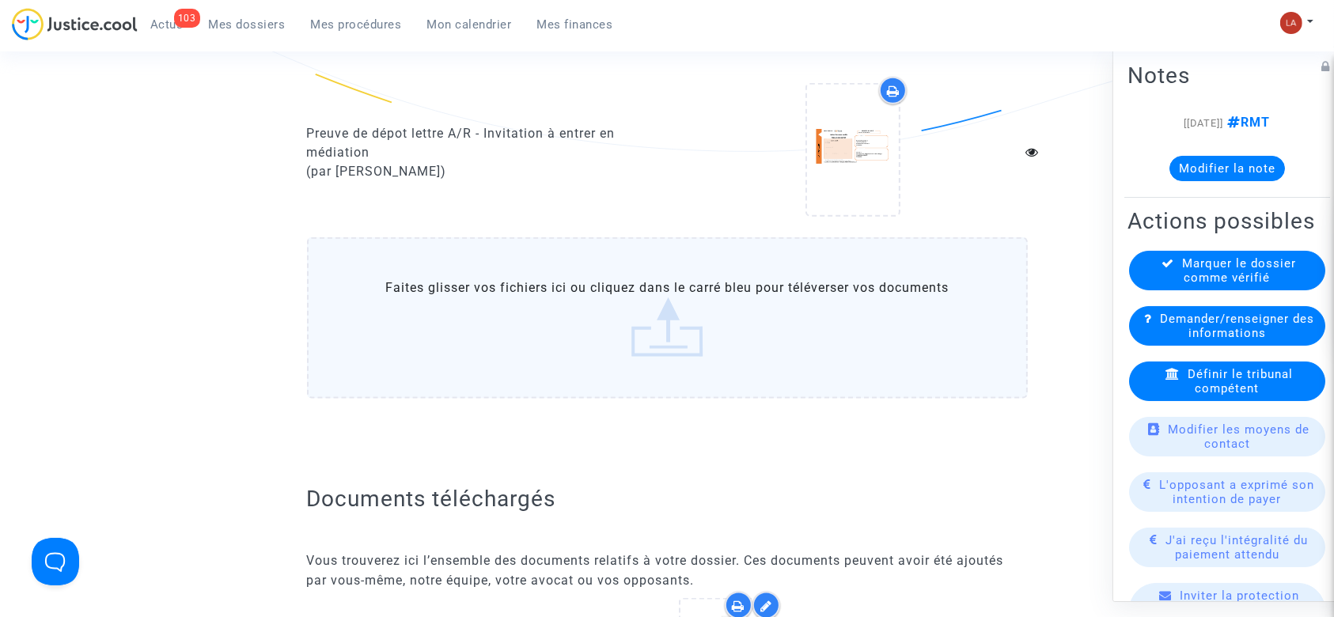
click at [620, 314] on label "Faites glisser vos fichiers ici ou cliquez dans le carré bleu pour téléverser v…" at bounding box center [667, 317] width 721 height 161
click at [0, 0] on input "Faites glisser vos fichiers ici ou cliquez dans le carré bleu pour téléverser v…" at bounding box center [0, 0] width 0 height 0
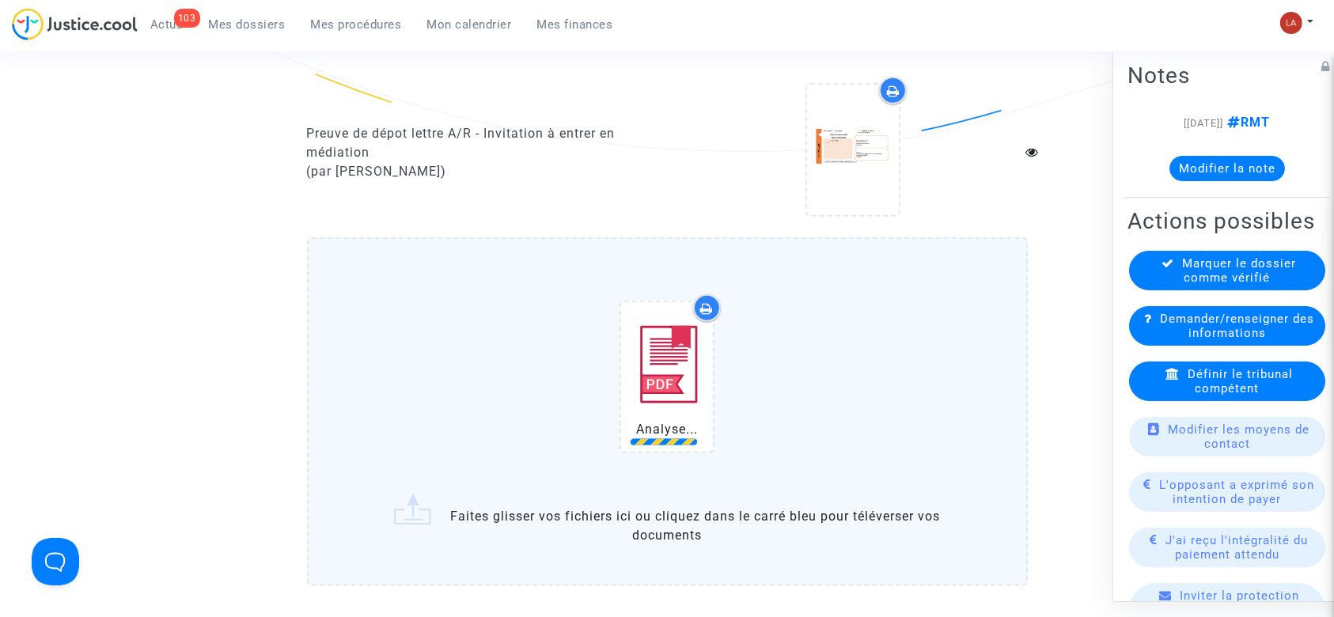
scroll to position [2007, 0]
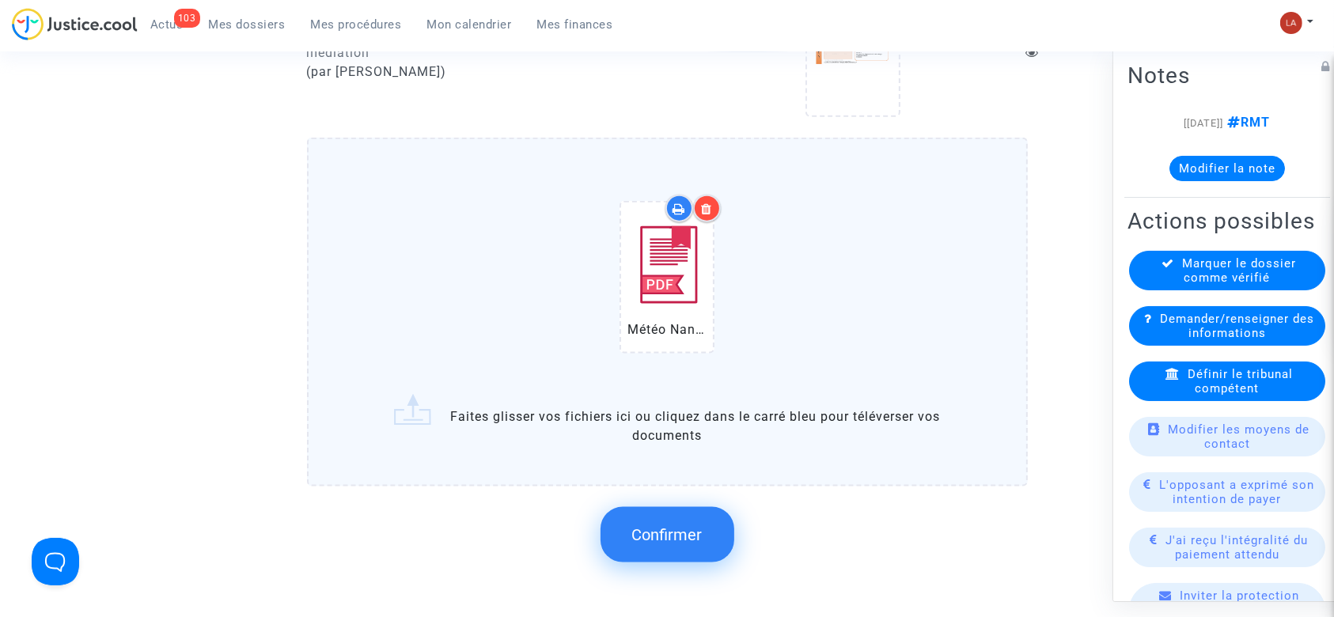
click at [710, 529] on button "Confirmer" at bounding box center [668, 534] width 134 height 55
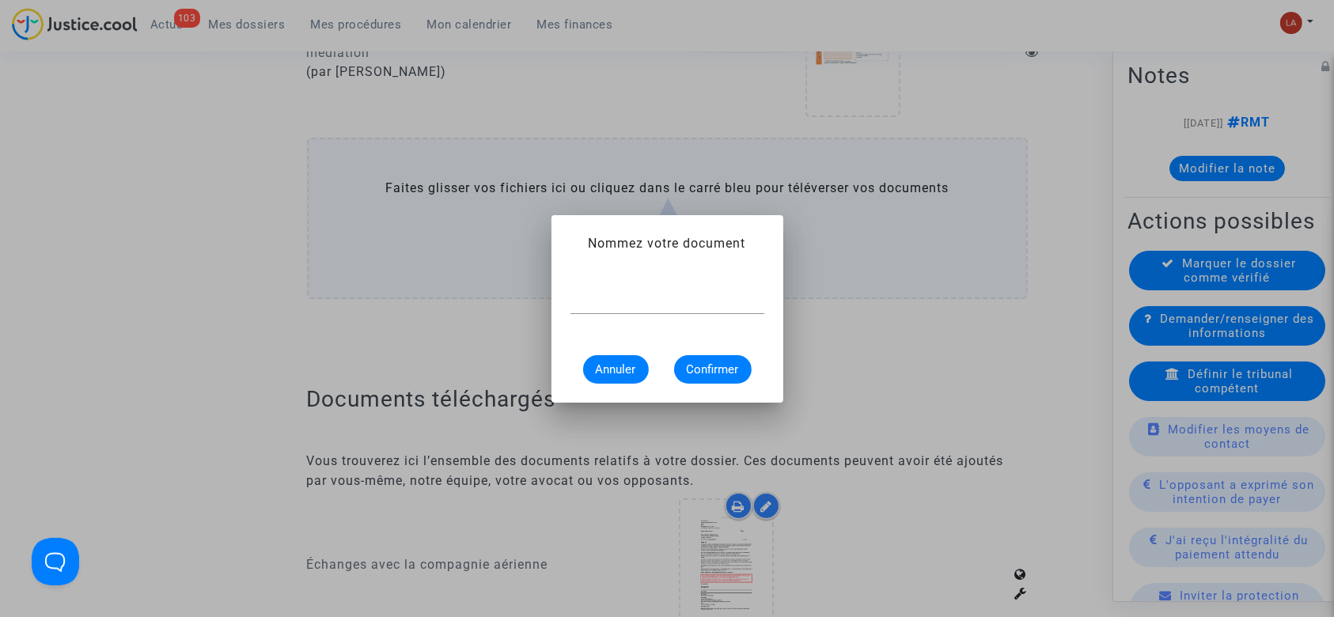
scroll to position [0, 0]
paste input "Article de presse - Météo Nantes : le soleil sera au rendez-vous le [DATE]"
type input "Article de presse - Météo Nantes : le soleil sera au rendez-vous le [DATE]"
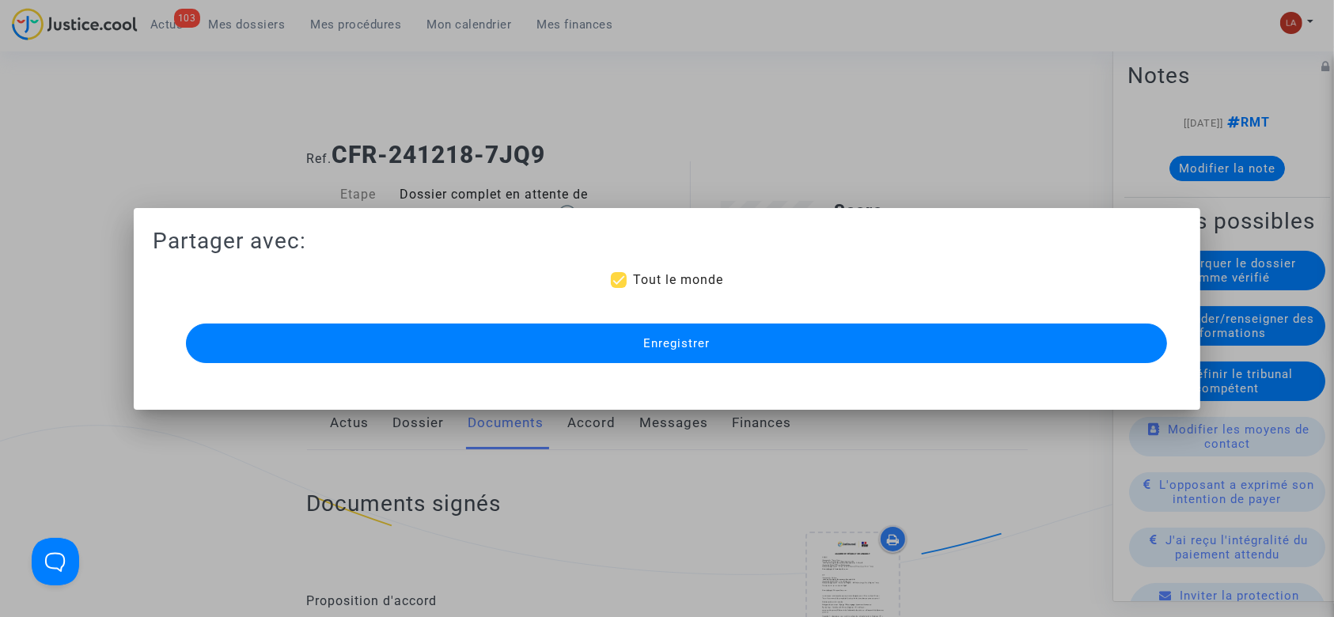
scroll to position [2007, 0]
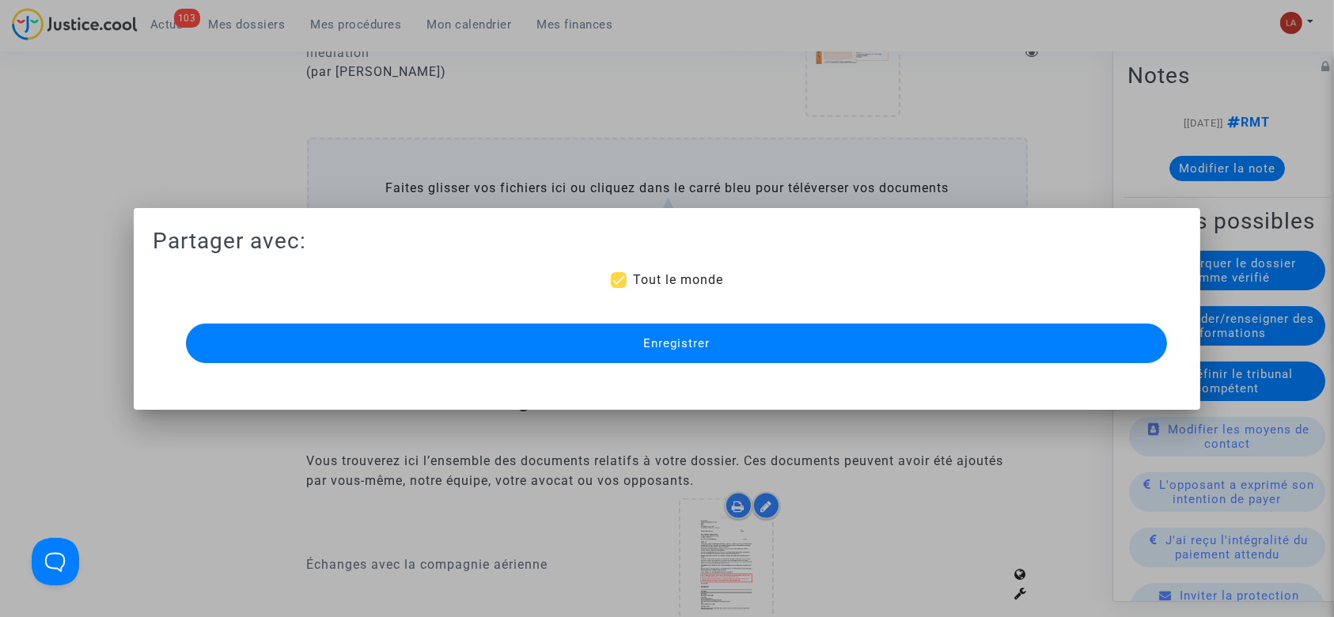
click at [708, 350] on span "Enregistrer" at bounding box center [676, 343] width 66 height 14
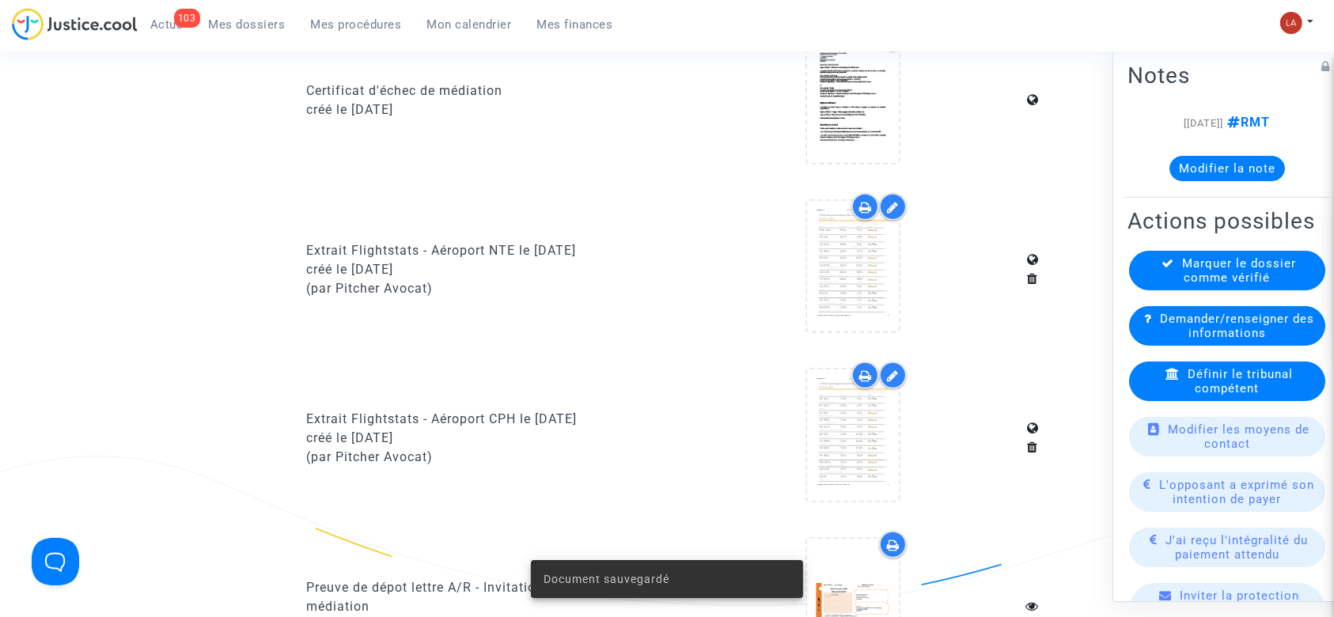
scroll to position [1439, 0]
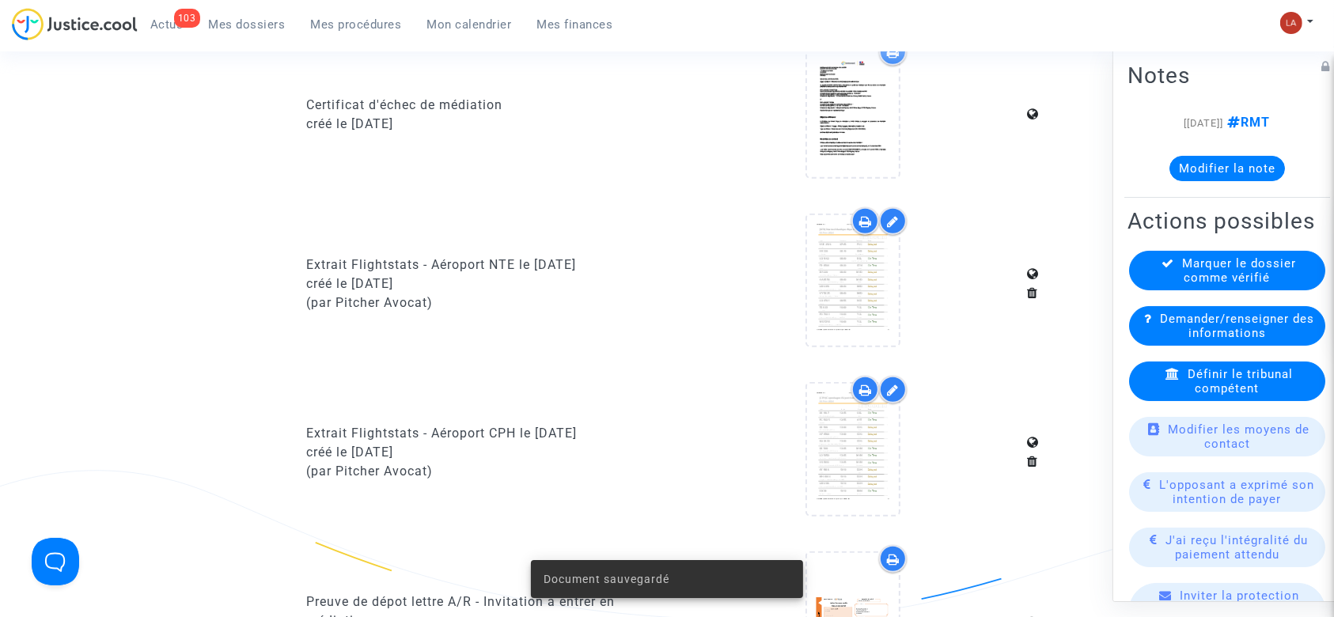
click at [1175, 173] on button "Modifier la note" at bounding box center [1228, 168] width 116 height 25
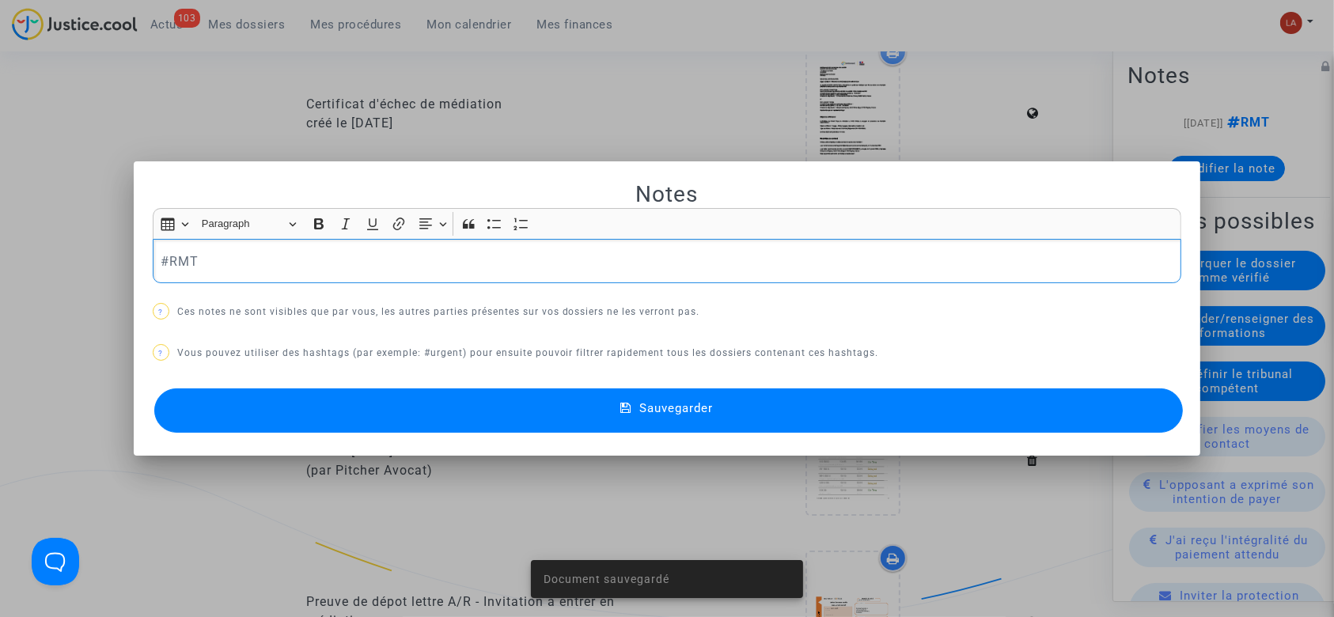
scroll to position [0, 0]
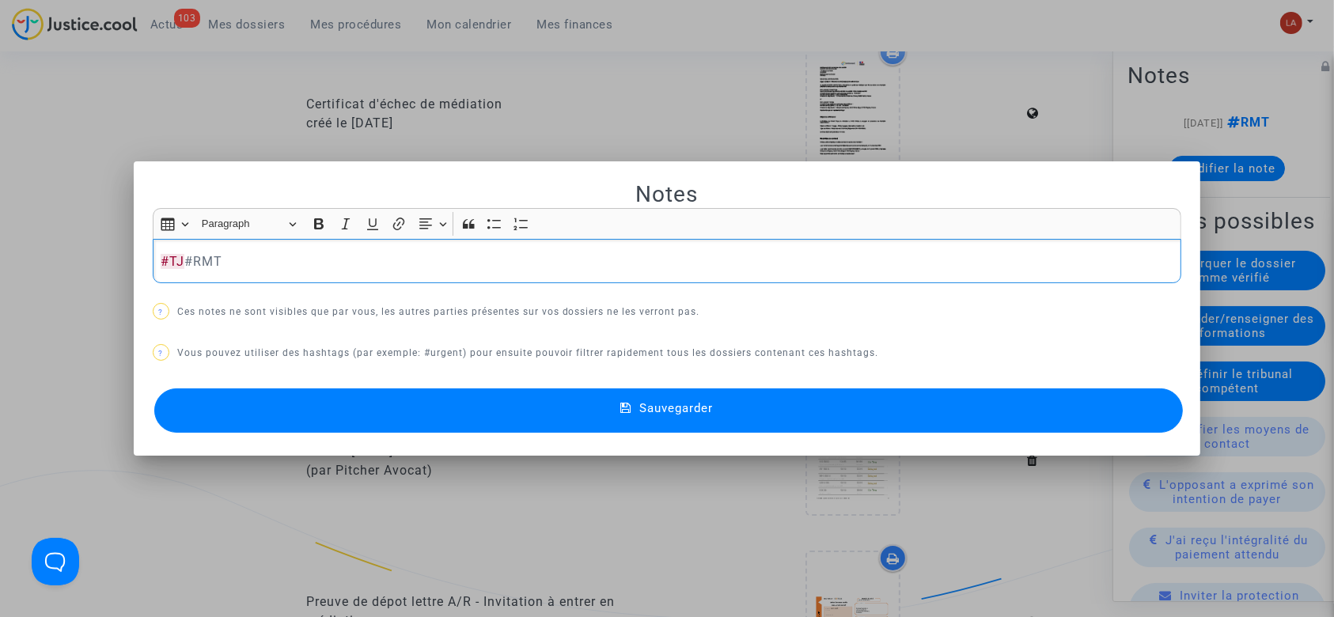
click at [559, 263] on p "#TJ #RMT" at bounding box center [667, 262] width 1013 height 20
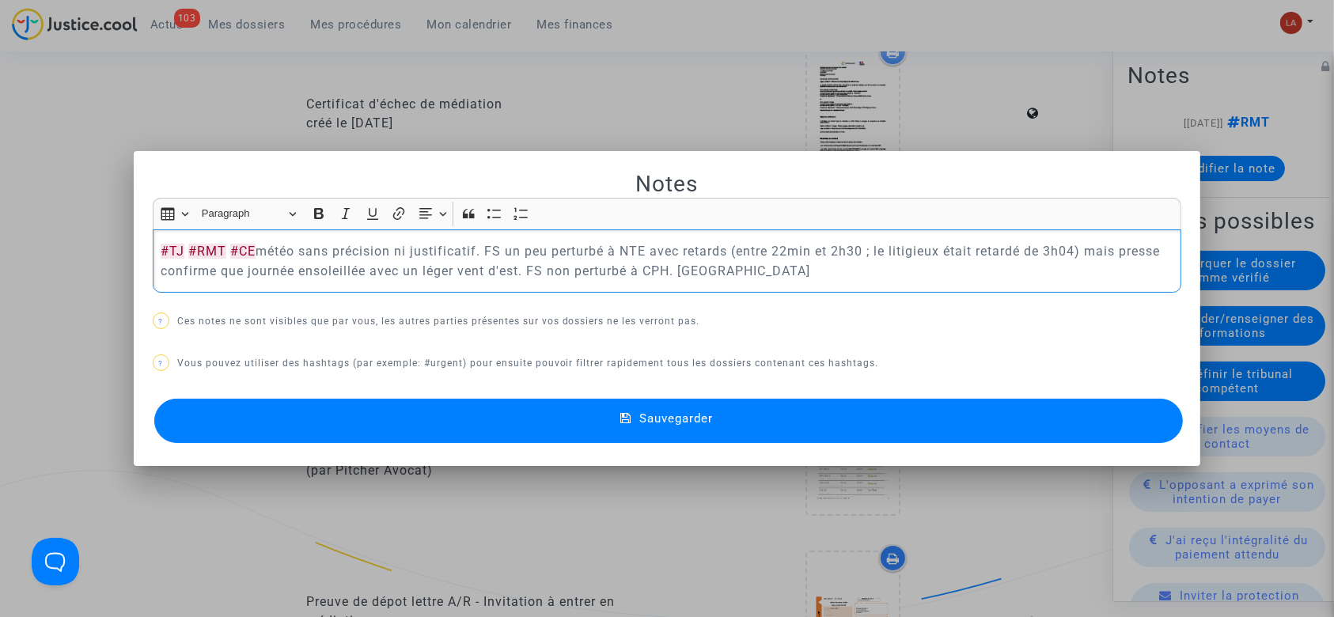
click at [570, 427] on button "Sauvegarder" at bounding box center [669, 421] width 1030 height 44
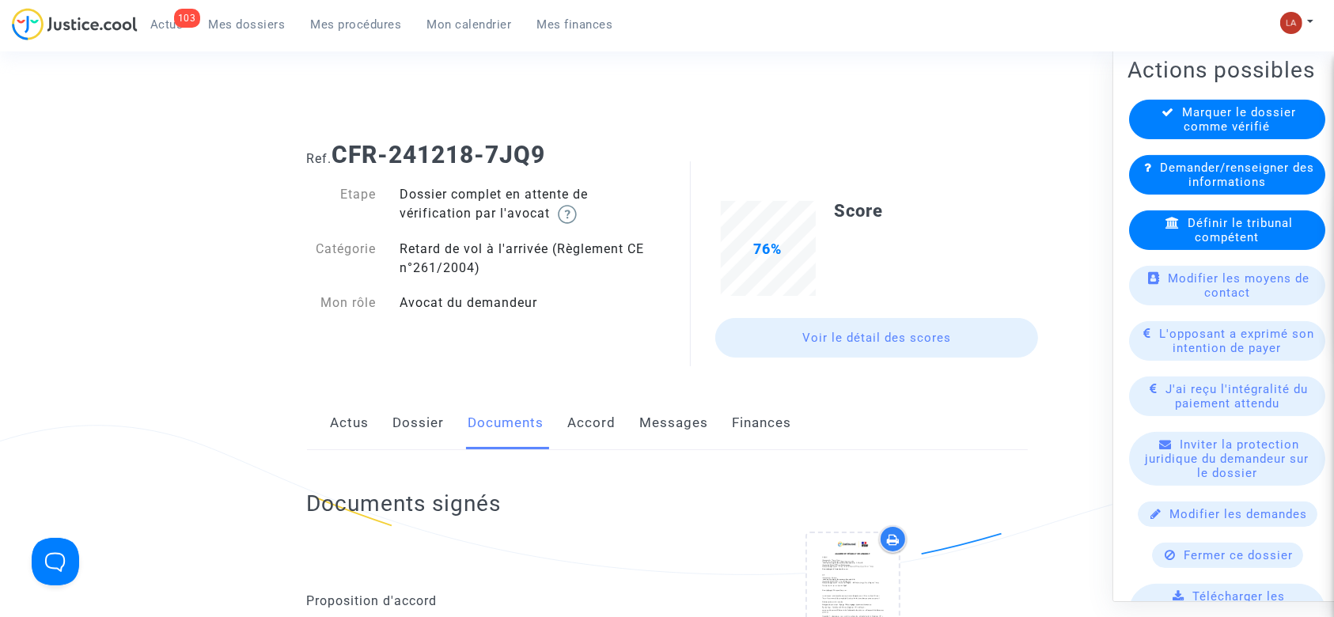
drag, startPoint x: 396, startPoint y: 427, endPoint x: 810, endPoint y: 345, distance: 422.0
click at [396, 427] on link "Dossier" at bounding box center [418, 423] width 51 height 52
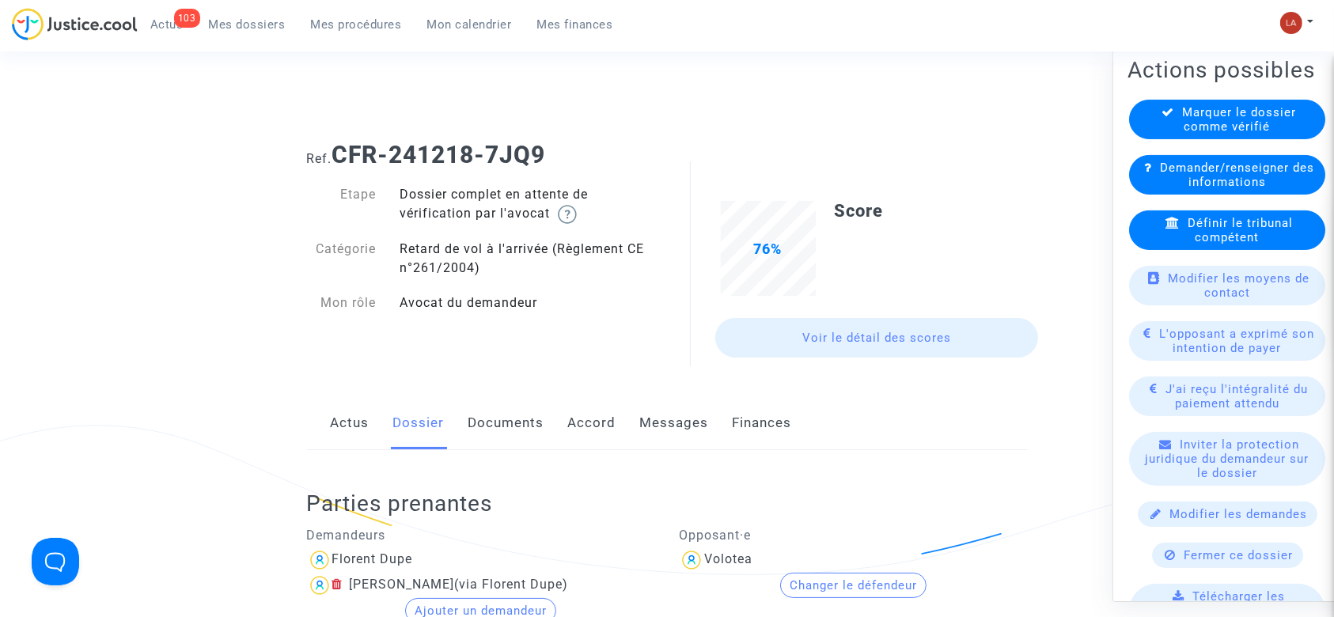
click at [1144, 250] on div "Définir le tribunal compétent" at bounding box center [1227, 231] width 196 height 40
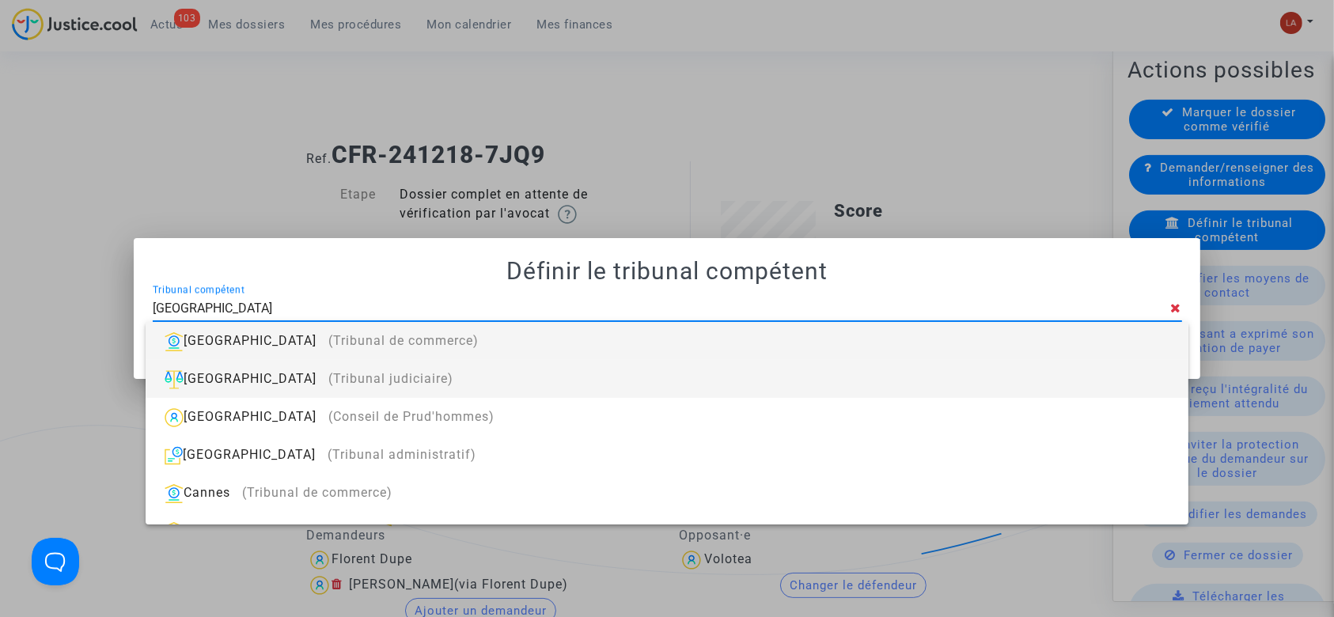
type input "[GEOGRAPHIC_DATA]"
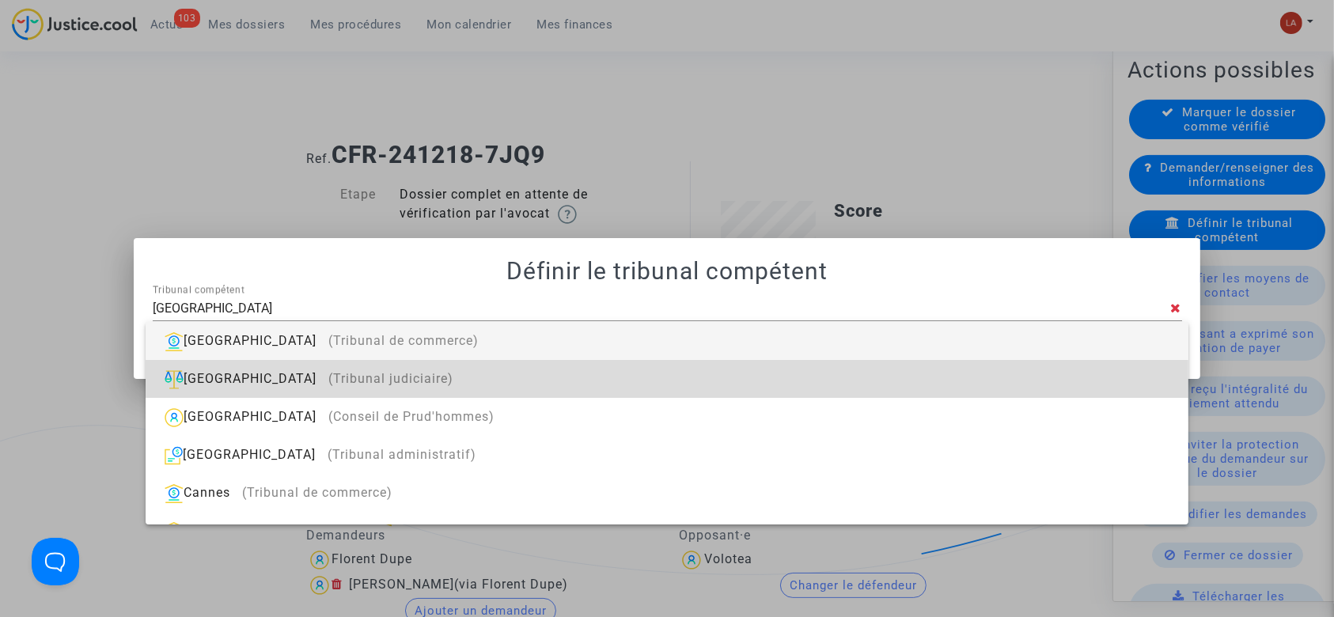
drag, startPoint x: 761, startPoint y: 366, endPoint x: 791, endPoint y: 349, distance: 33.7
click at [761, 366] on div "Nantes (Tribunal judiciaire)" at bounding box center [666, 379] width 1017 height 38
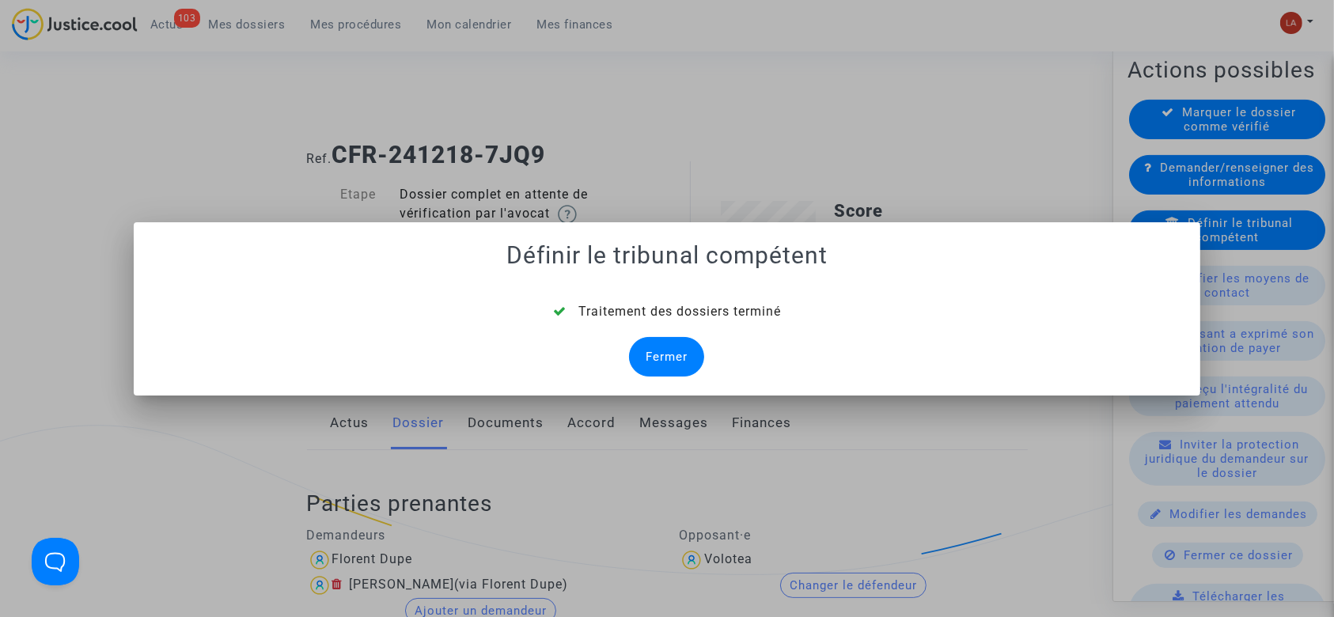
click at [665, 375] on div "Fermer" at bounding box center [666, 357] width 75 height 40
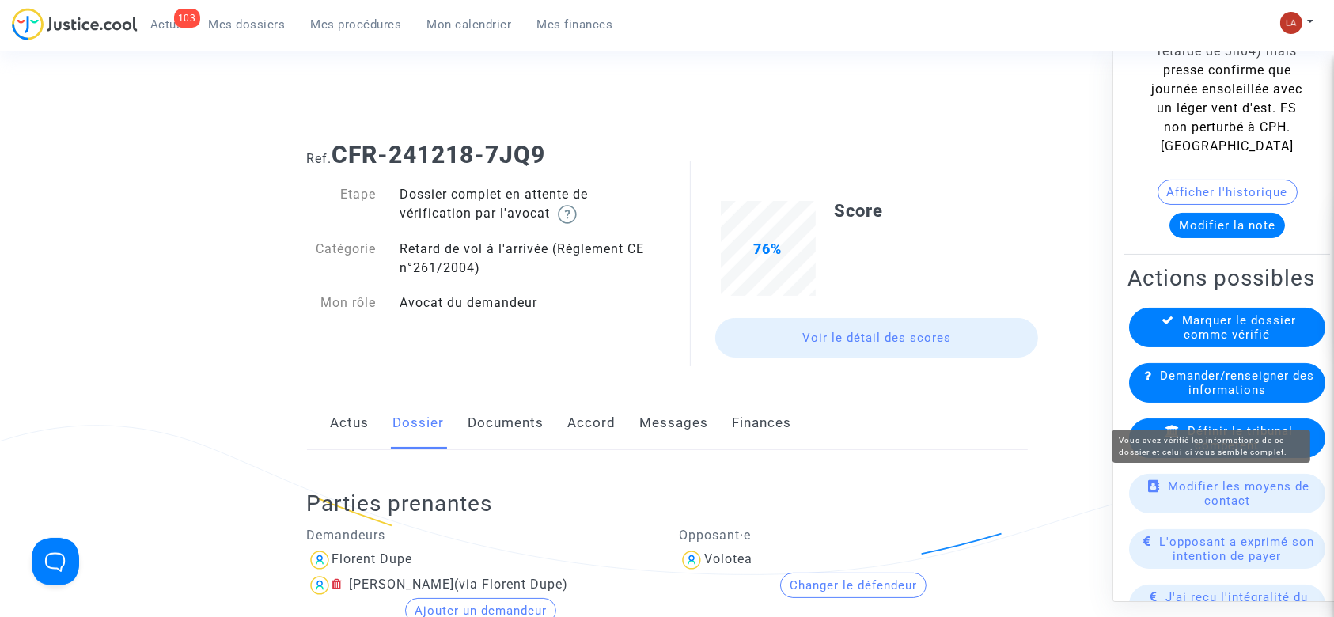
scroll to position [211, 0]
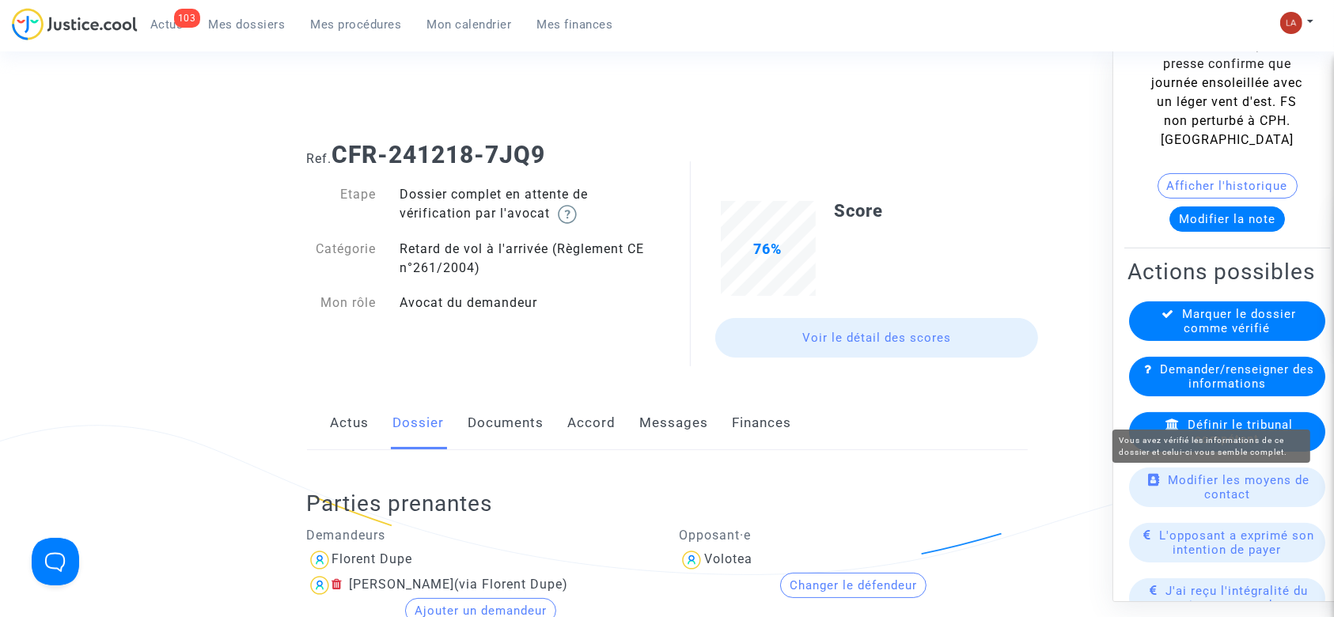
click at [1216, 336] on span "Marquer le dossier comme vérifié" at bounding box center [1240, 321] width 114 height 28
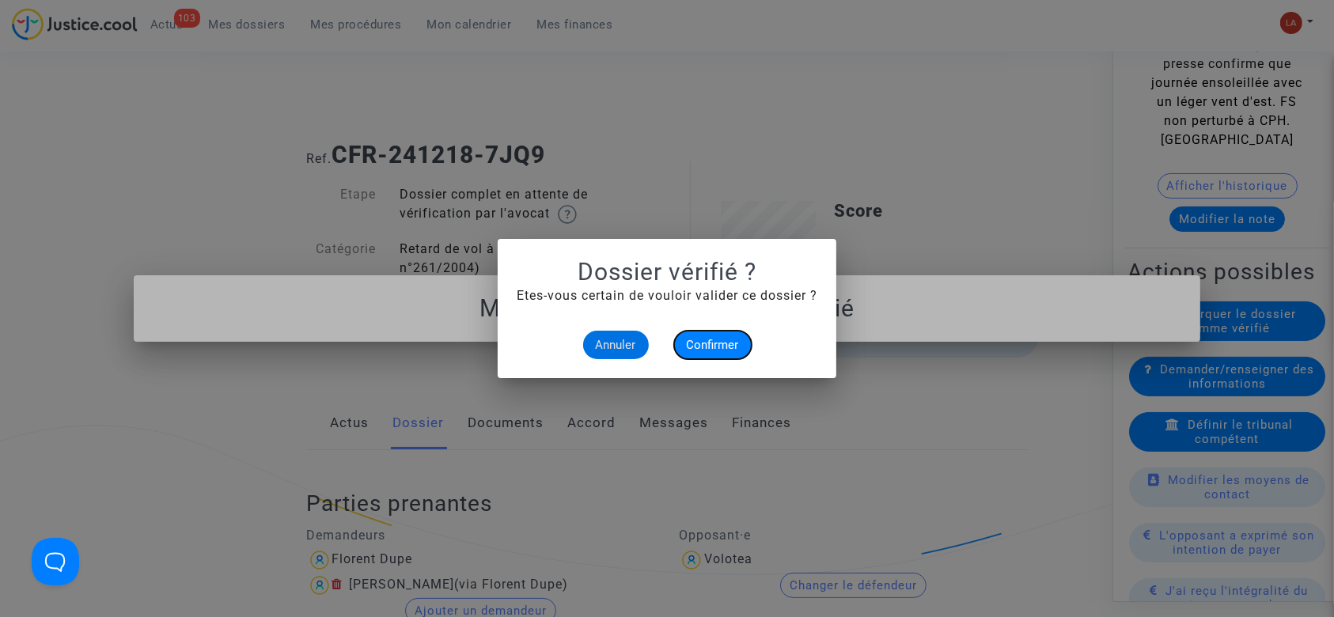
drag, startPoint x: 722, startPoint y: 334, endPoint x: 729, endPoint y: 307, distance: 27.8
click at [722, 335] on button "Confirmer" at bounding box center [713, 345] width 78 height 28
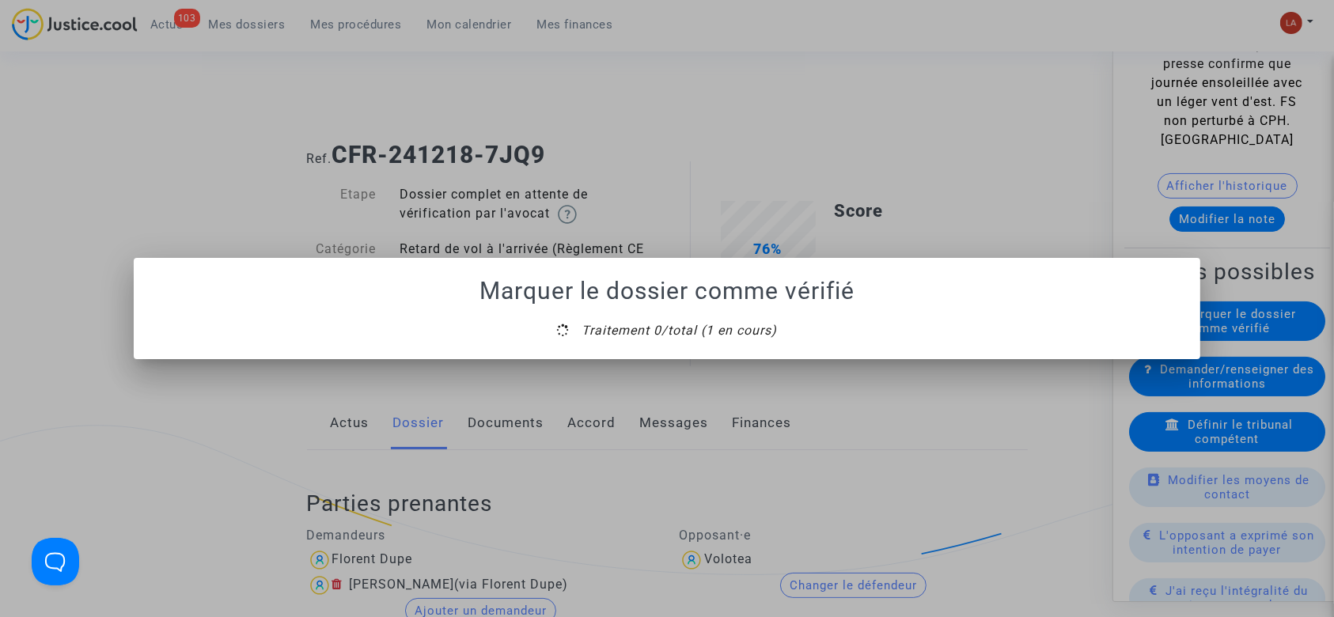
click at [698, 356] on mat-dialog-container "Marquer le dossier comme vérifié Traitement 0/total (1 en cours)" at bounding box center [668, 308] width 1068 height 101
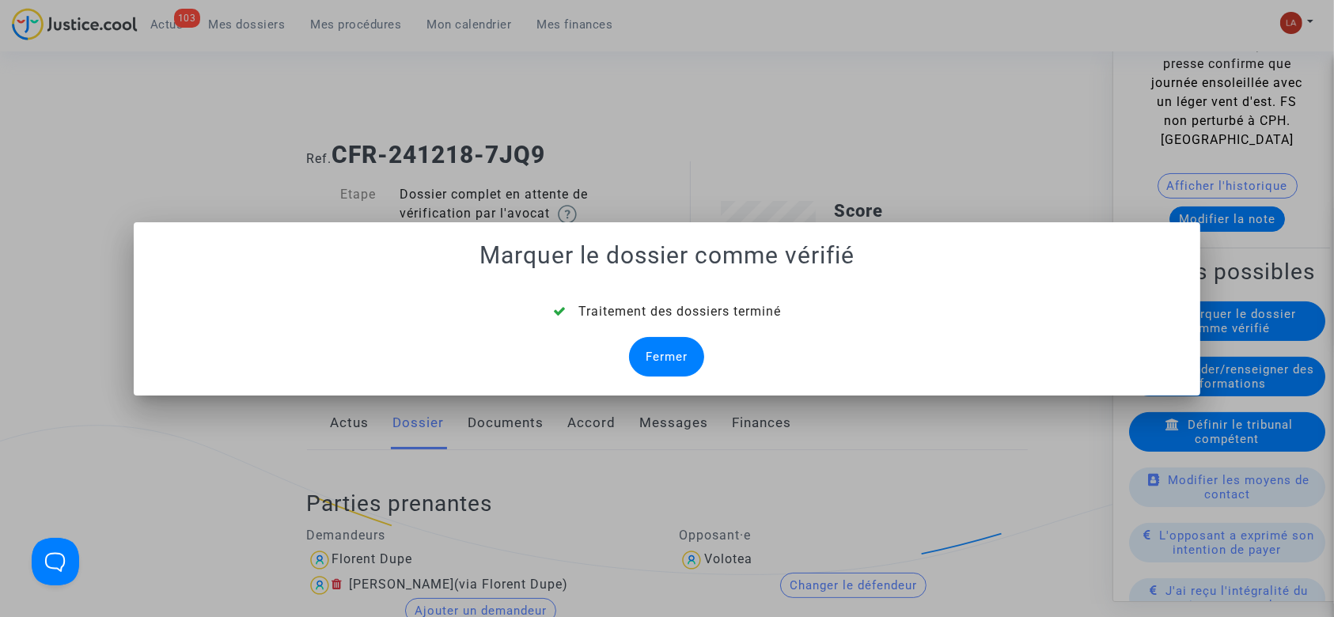
click at [671, 352] on div "Fermer" at bounding box center [666, 357] width 75 height 40
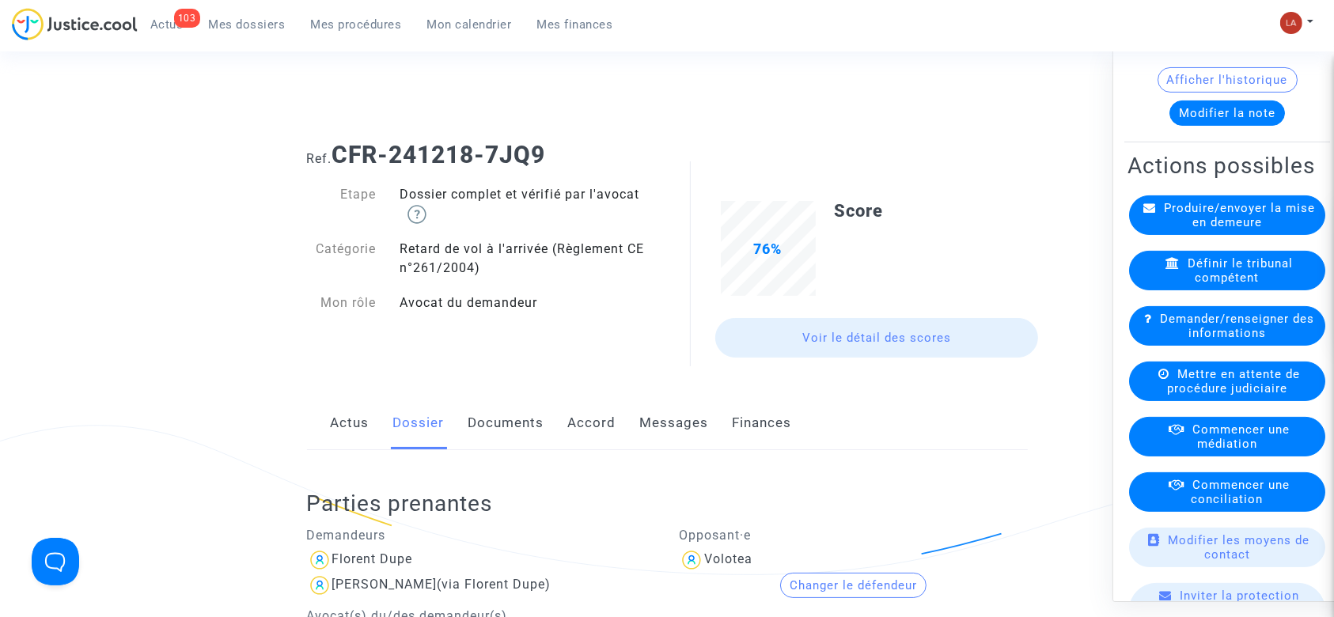
scroll to position [422, 0]
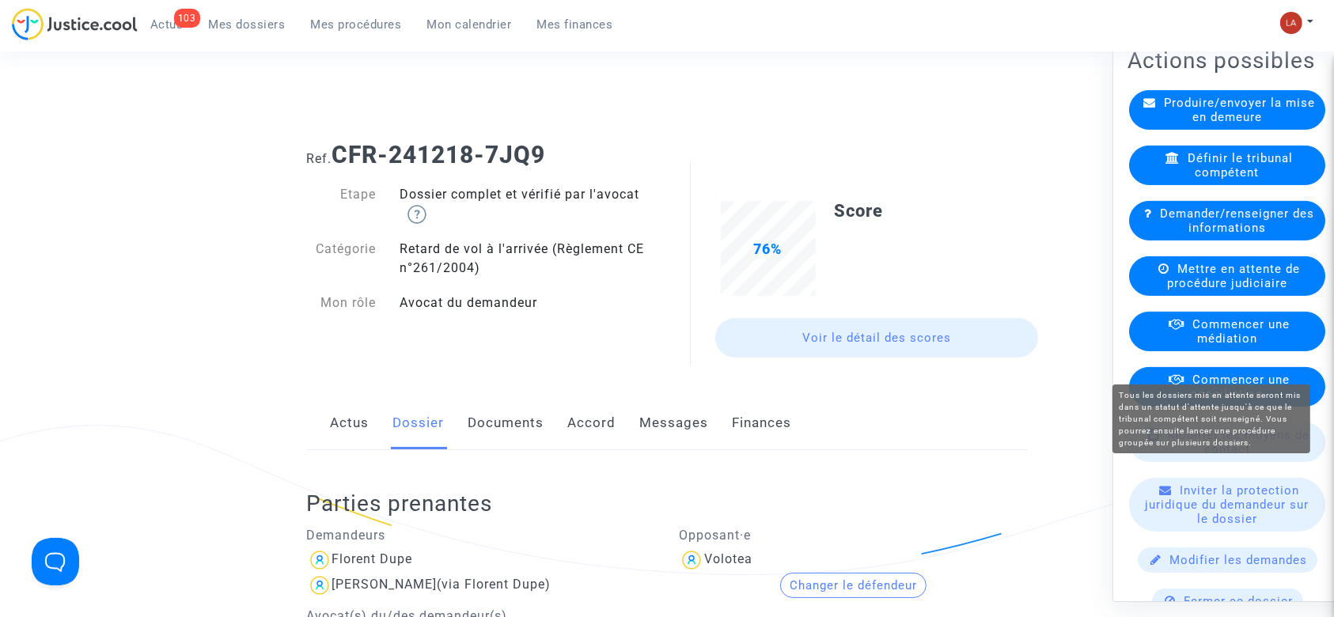
click at [1229, 290] on span "Mettre en attente de procédure judiciaire" at bounding box center [1233, 276] width 133 height 28
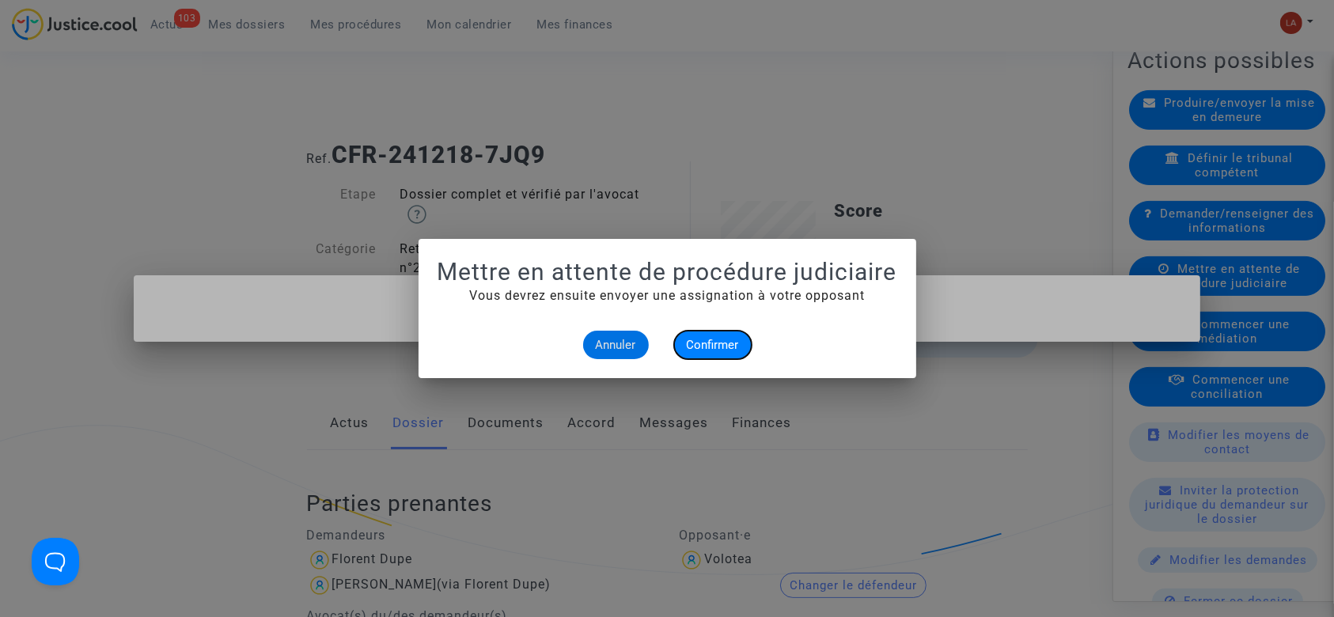
click at [690, 351] on span "Confirmer" at bounding box center [713, 345] width 52 height 14
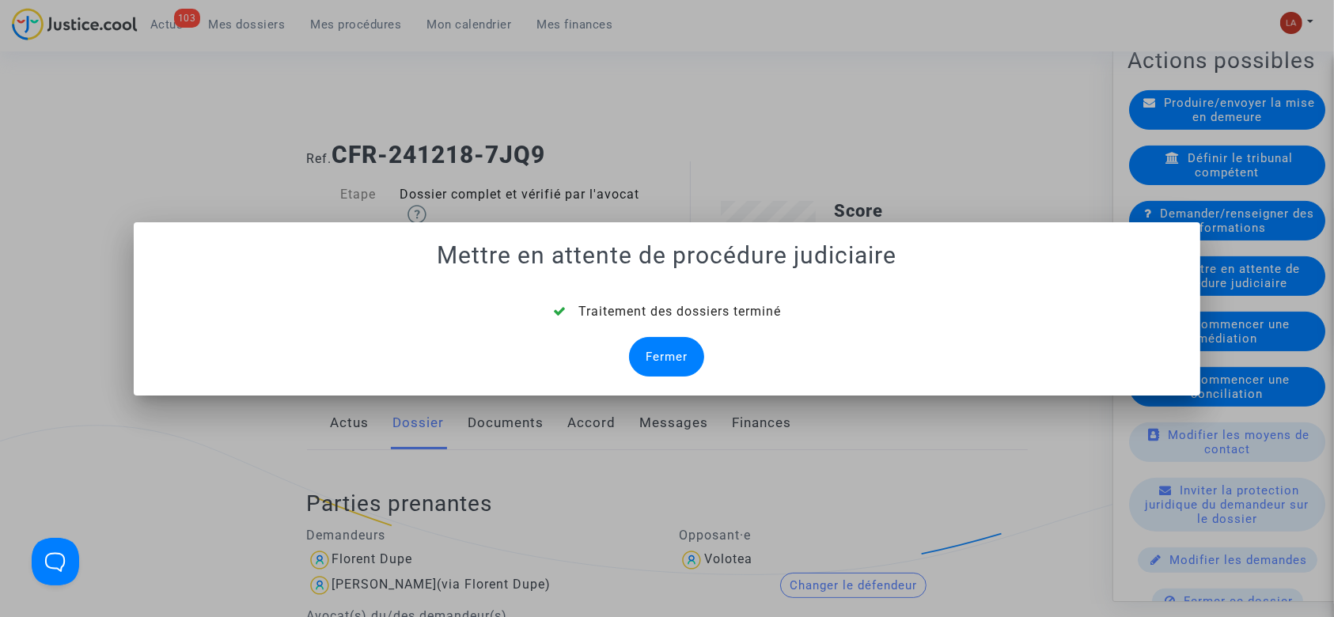
click at [666, 361] on div "Fermer" at bounding box center [666, 357] width 75 height 40
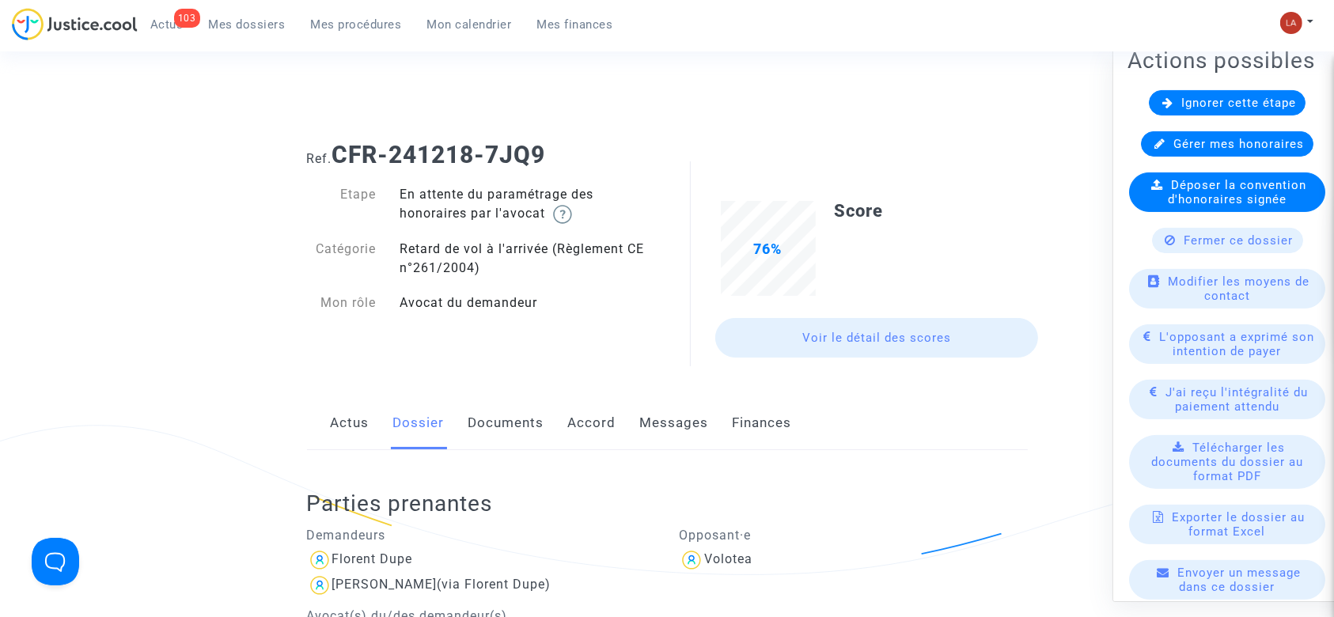
click at [1186, 110] on span "Ignorer cette étape" at bounding box center [1239, 103] width 115 height 14
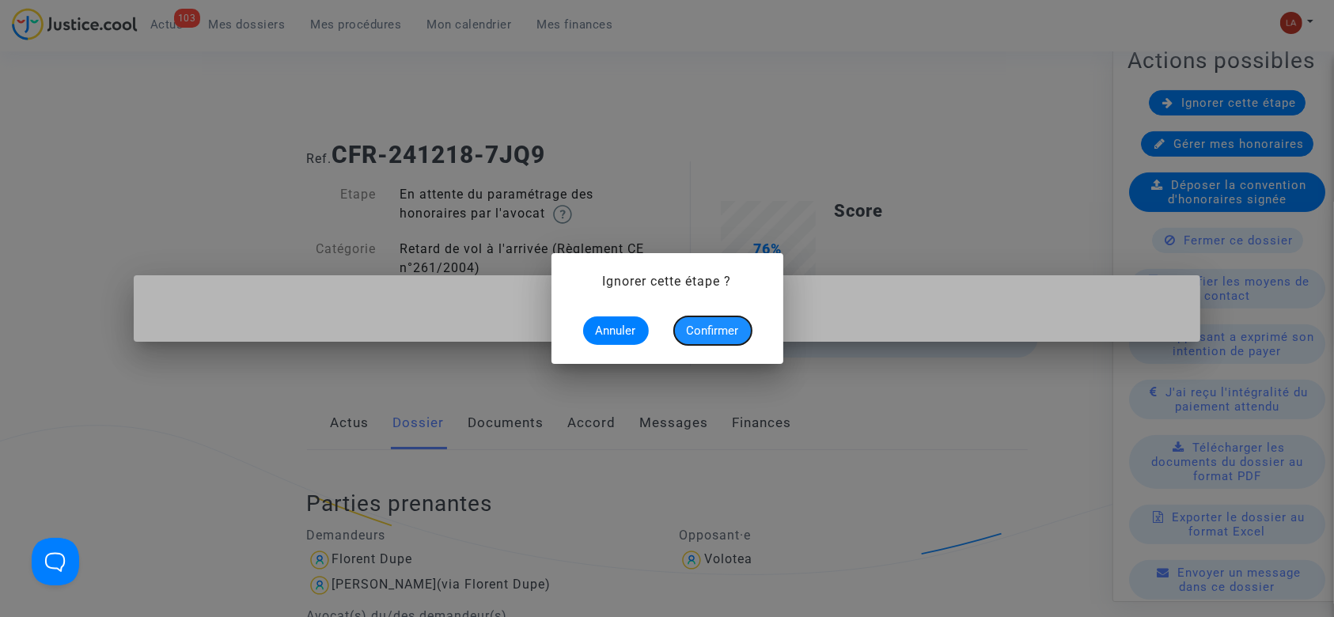
click at [706, 329] on span "Confirmer" at bounding box center [713, 331] width 52 height 14
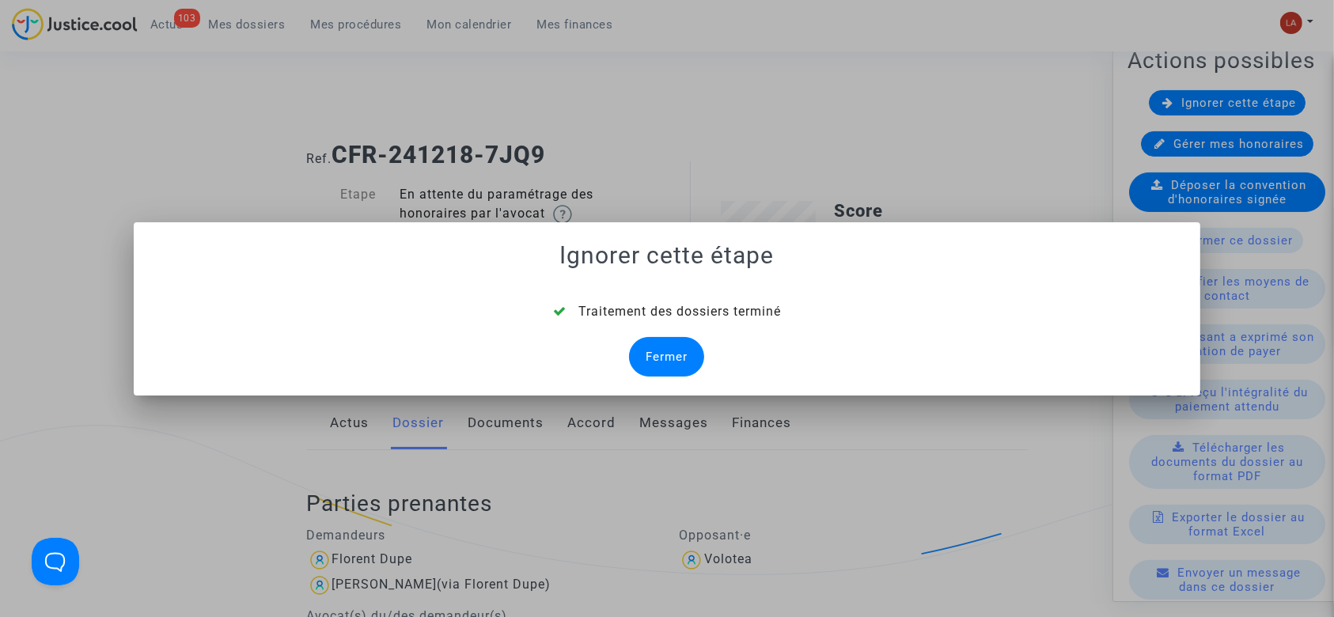
click at [677, 359] on div "Fermer" at bounding box center [666, 357] width 75 height 40
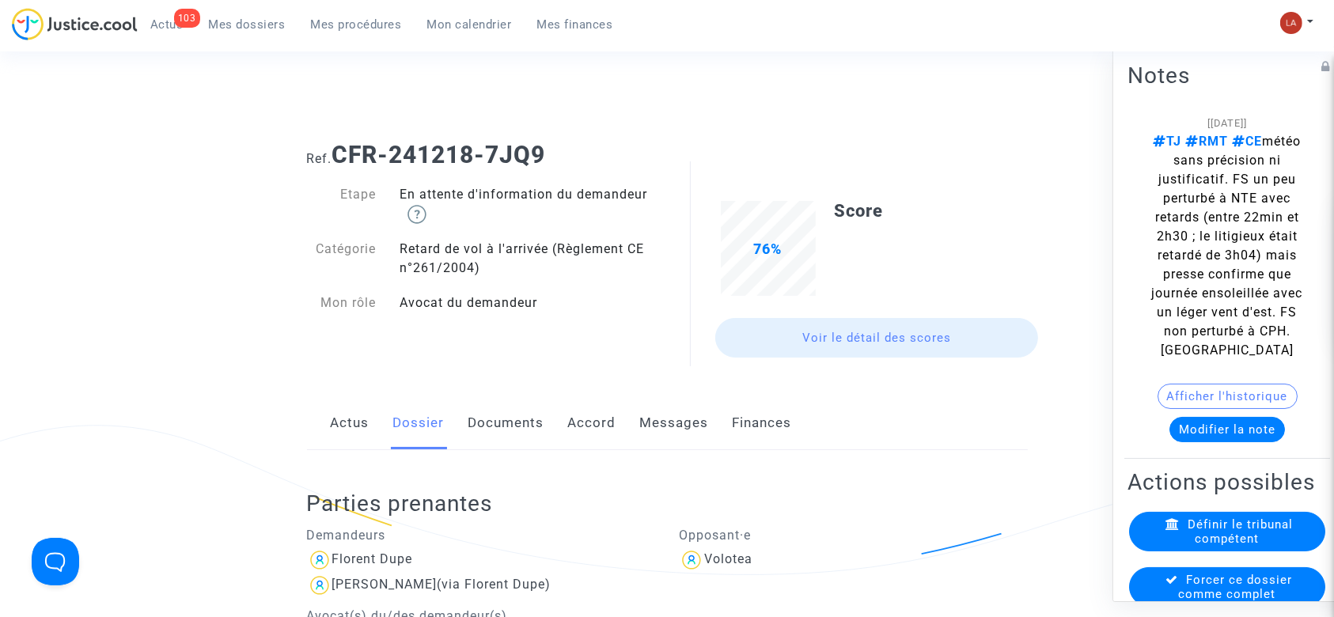
scroll to position [317, 0]
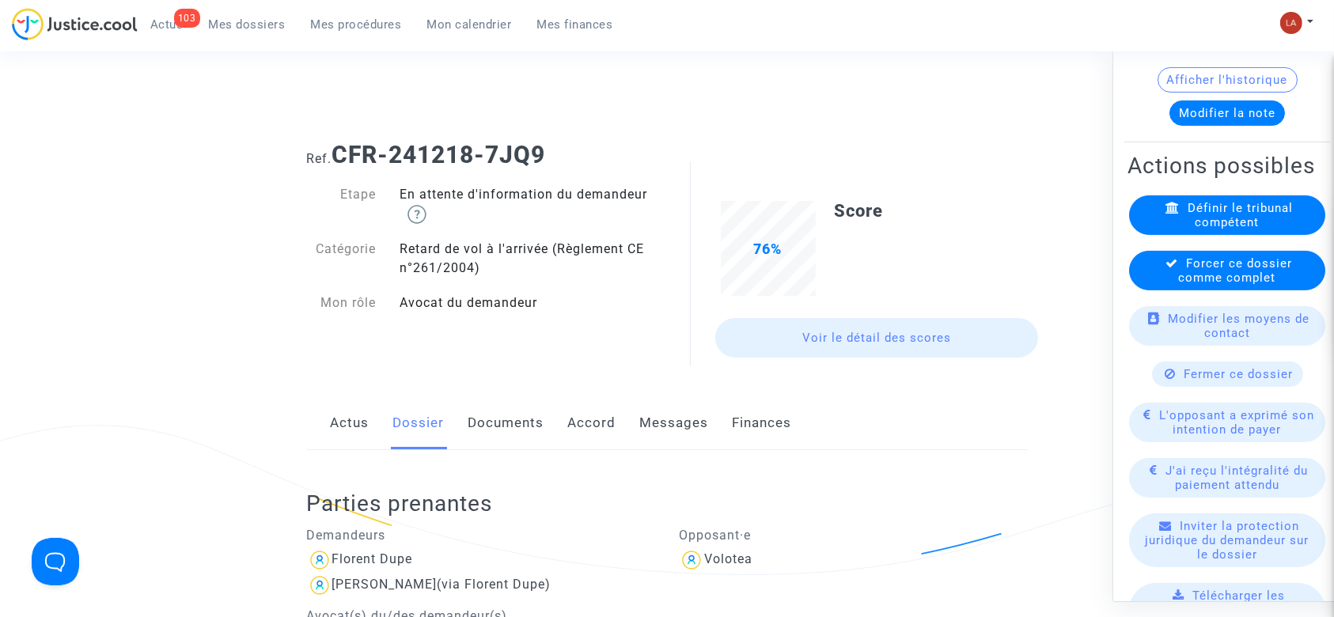
click at [1213, 290] on div "Forcer ce dossier comme complet" at bounding box center [1227, 271] width 196 height 40
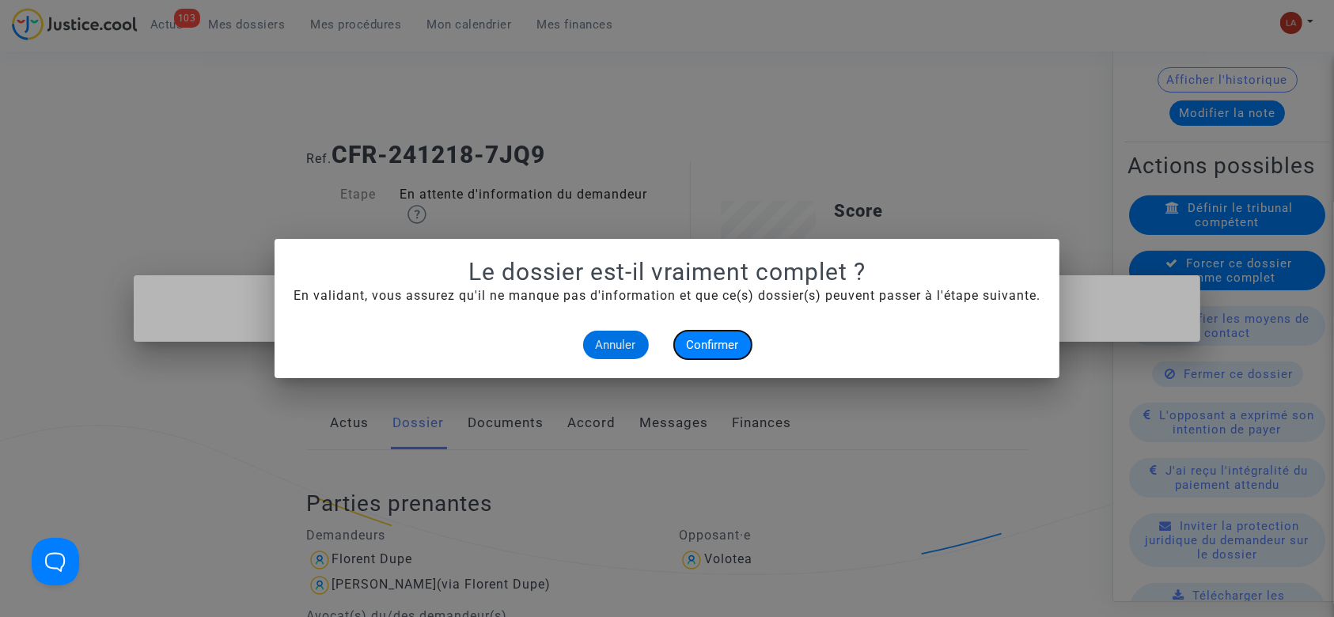
click at [740, 350] on button "Confirmer" at bounding box center [713, 345] width 78 height 28
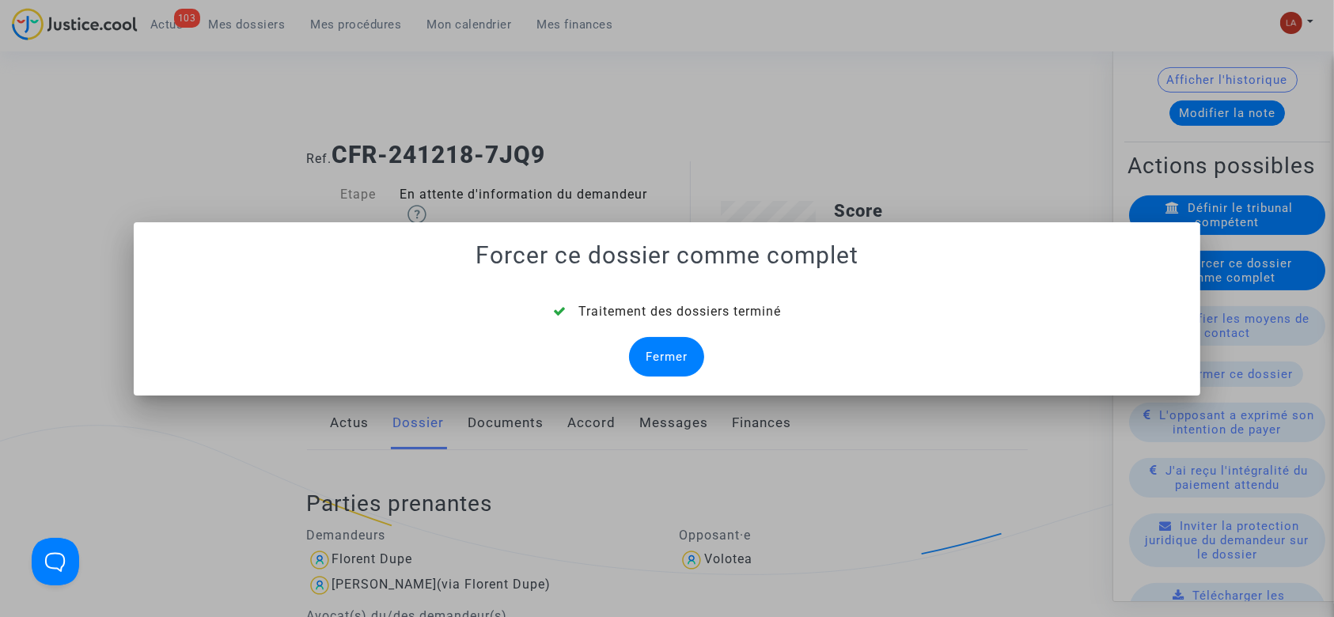
click at [666, 362] on div "Fermer" at bounding box center [666, 357] width 75 height 40
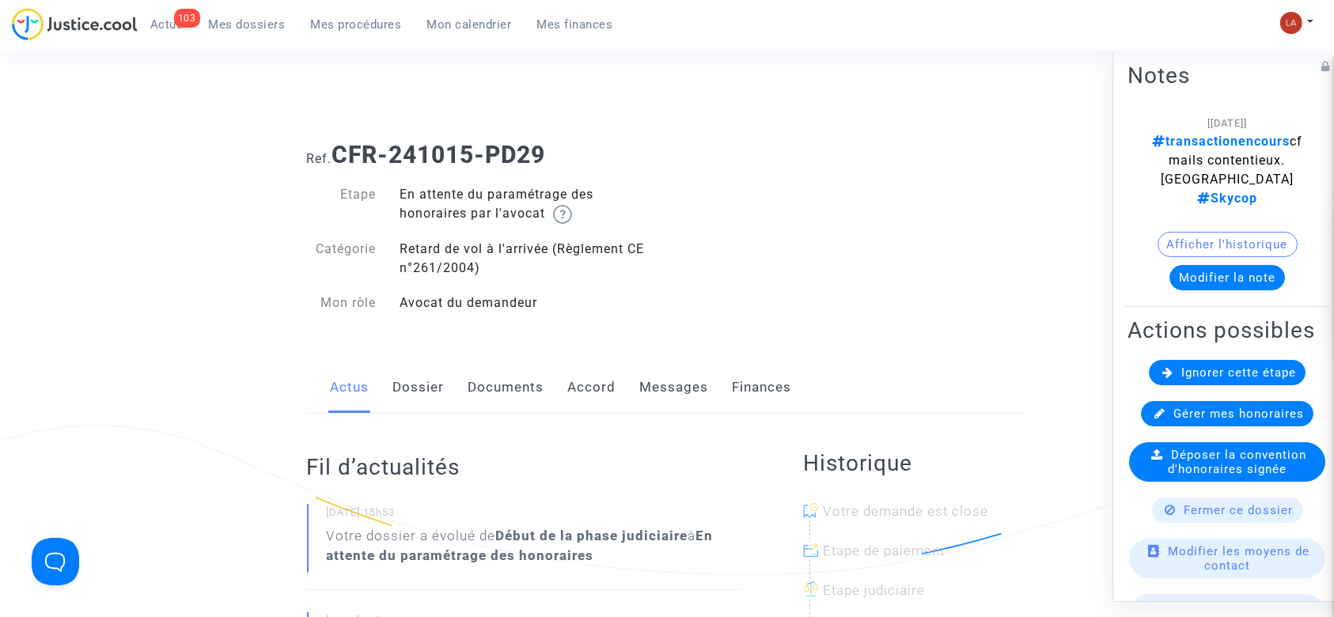
click at [425, 395] on link "Dossier" at bounding box center [418, 388] width 51 height 52
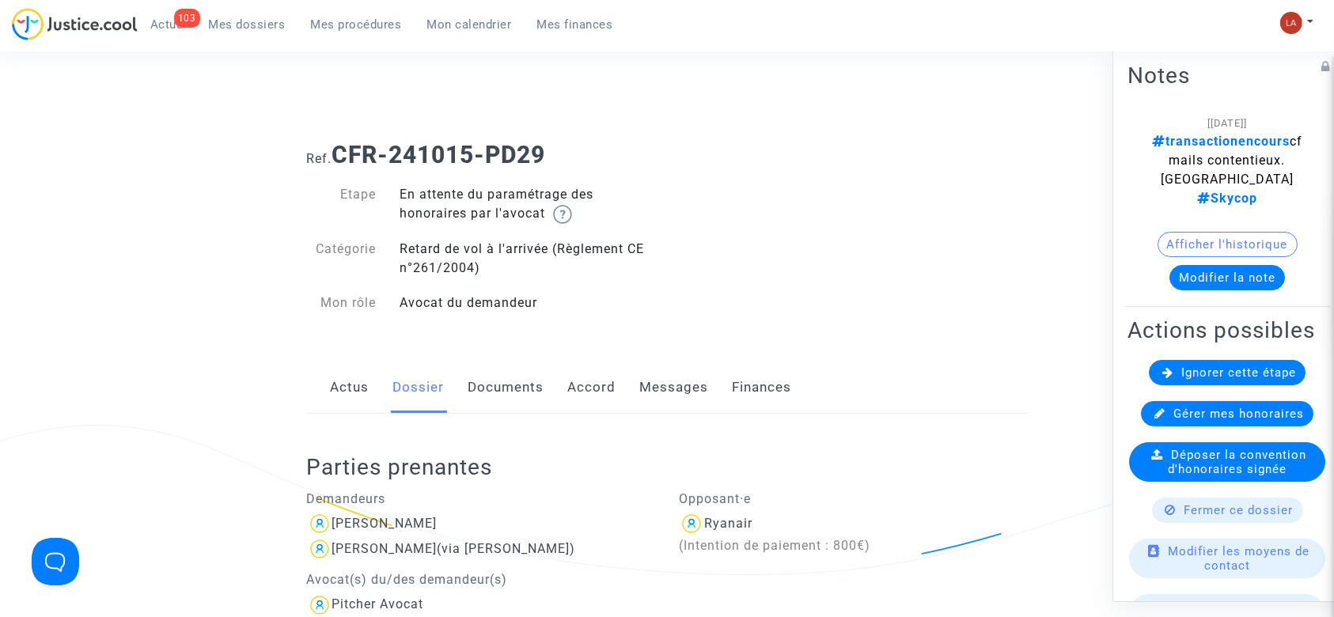
scroll to position [317, 0]
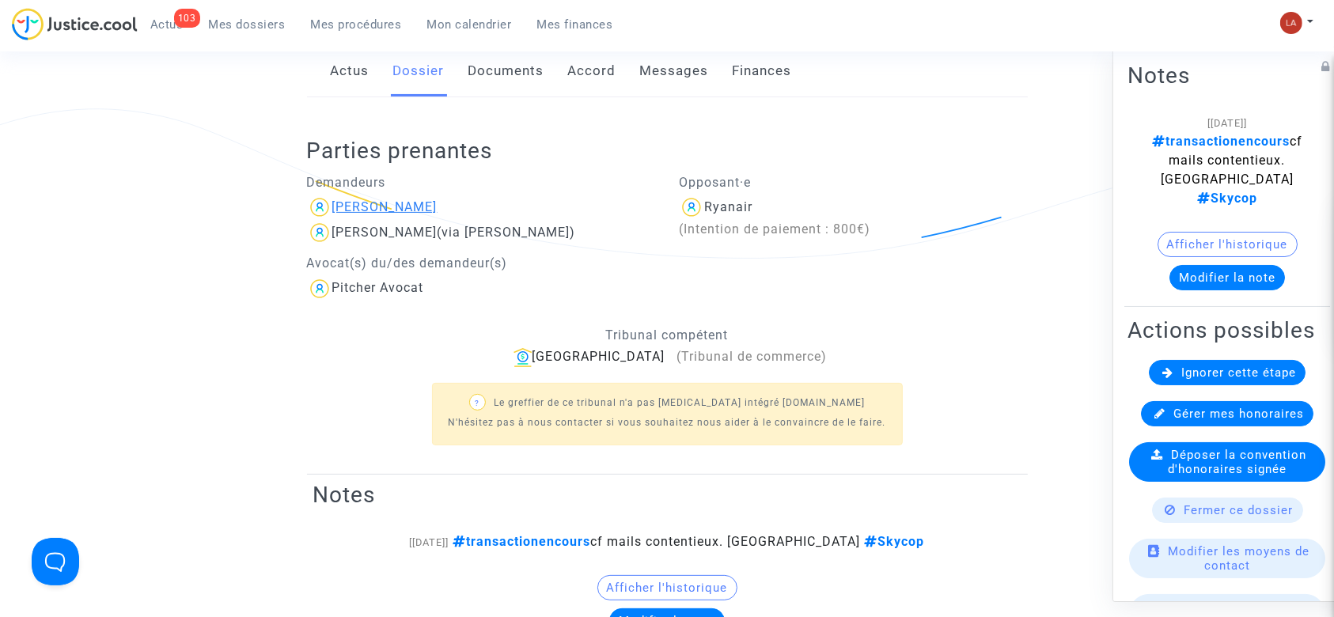
click at [405, 210] on div "[PERSON_NAME]" at bounding box center [384, 206] width 105 height 15
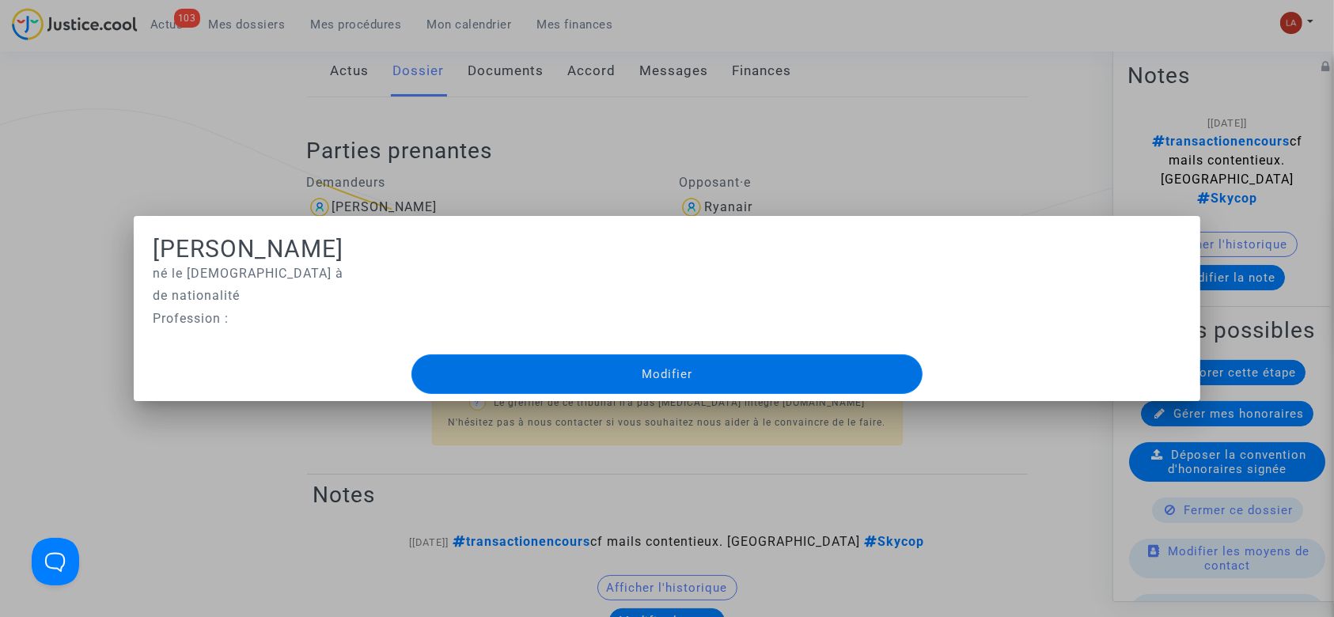
drag, startPoint x: 371, startPoint y: 205, endPoint x: 431, endPoint y: 174, distance: 66.9
click at [372, 204] on div at bounding box center [667, 308] width 1334 height 617
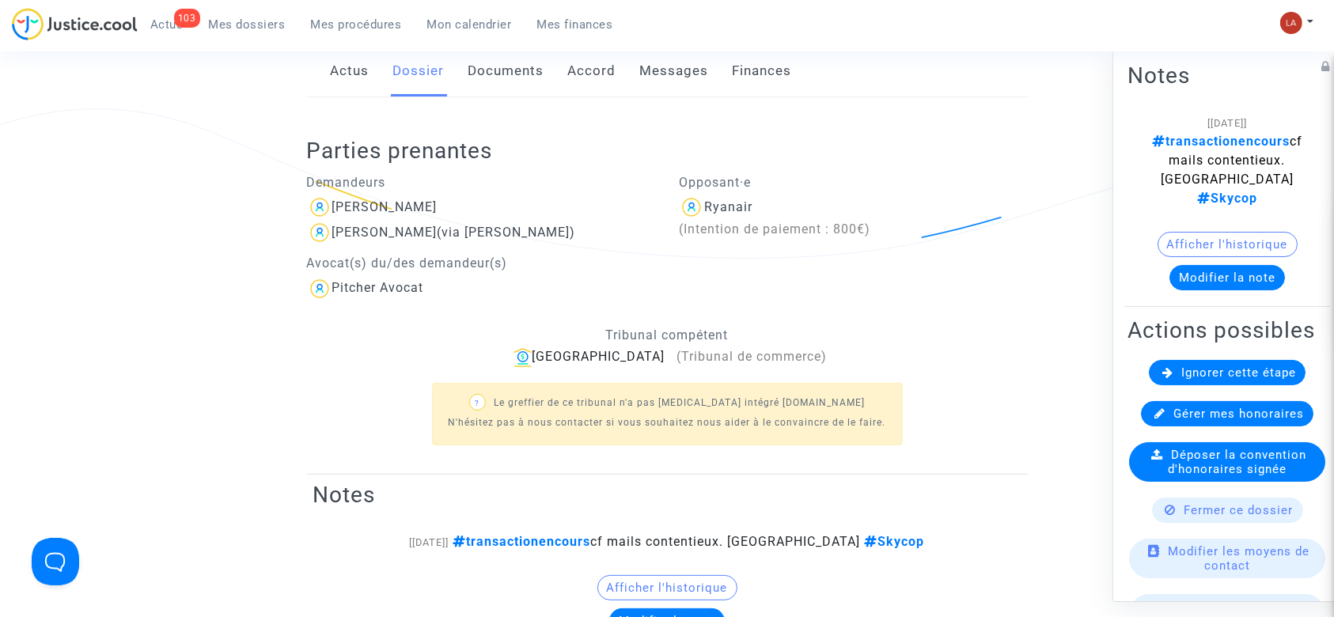
scroll to position [105, 0]
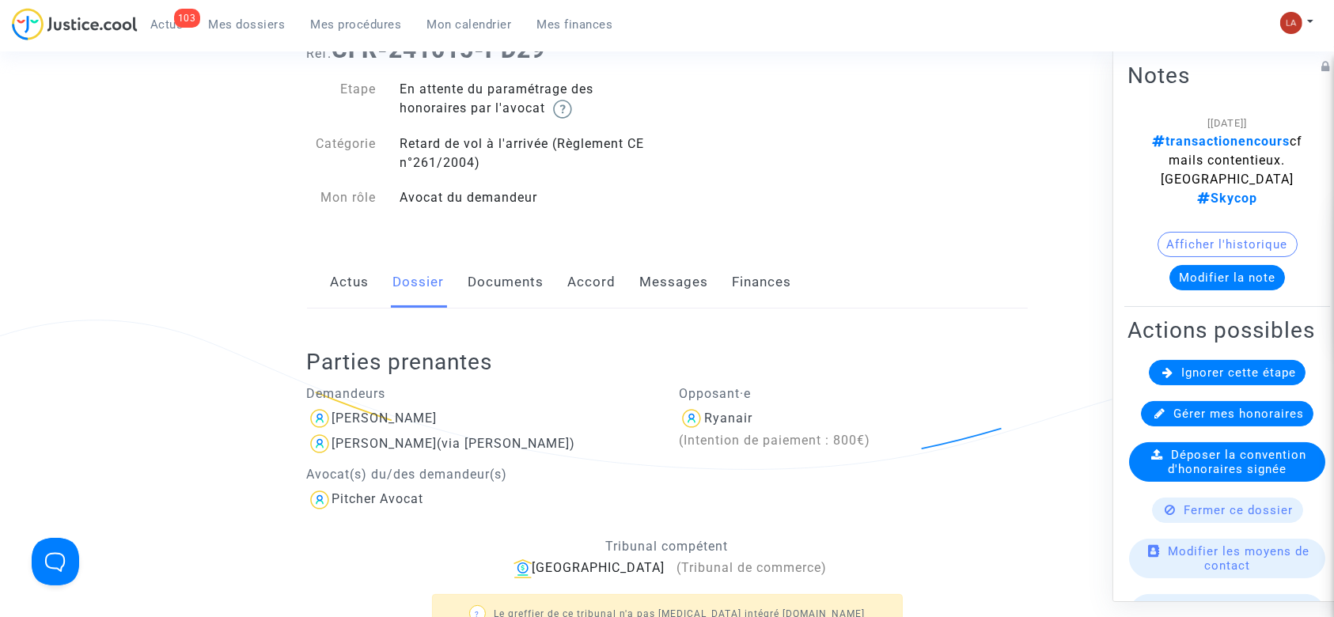
click at [658, 281] on link "Messages" at bounding box center [674, 282] width 69 height 52
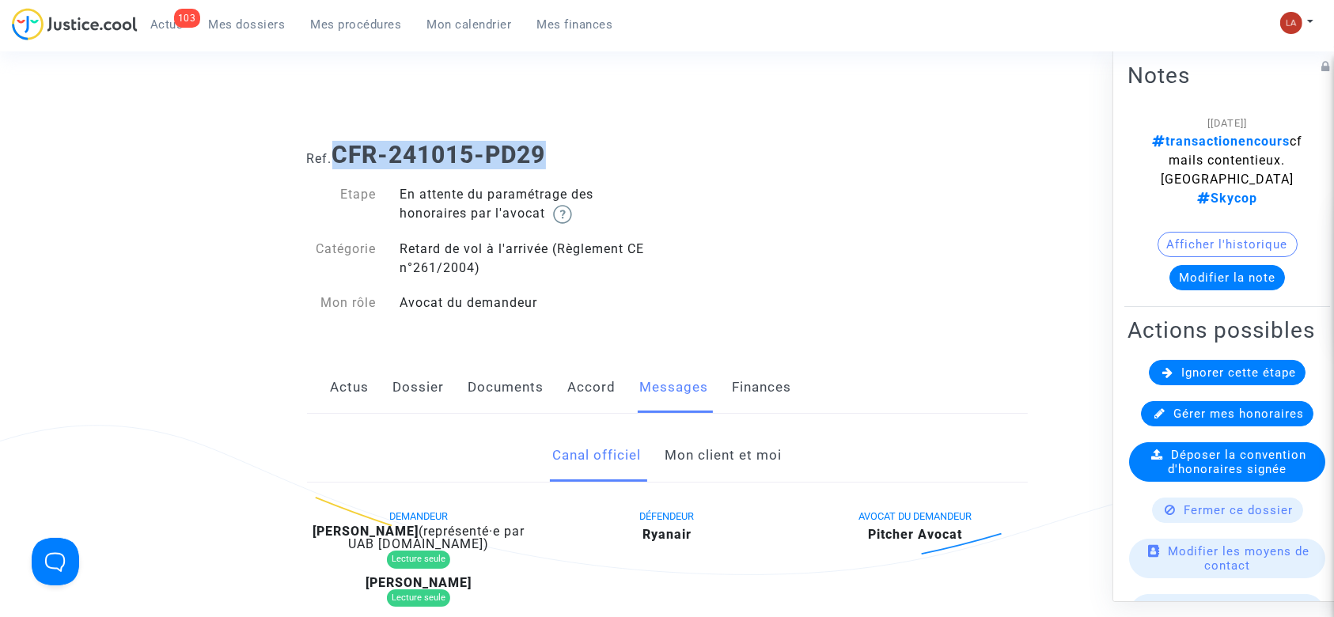
drag, startPoint x: 559, startPoint y: 146, endPoint x: 342, endPoint y: 161, distance: 217.4
click at [342, 161] on h1 "Ref. CFR-241015-PD29" at bounding box center [667, 155] width 721 height 28
copy b "CFR-241015-PD29"
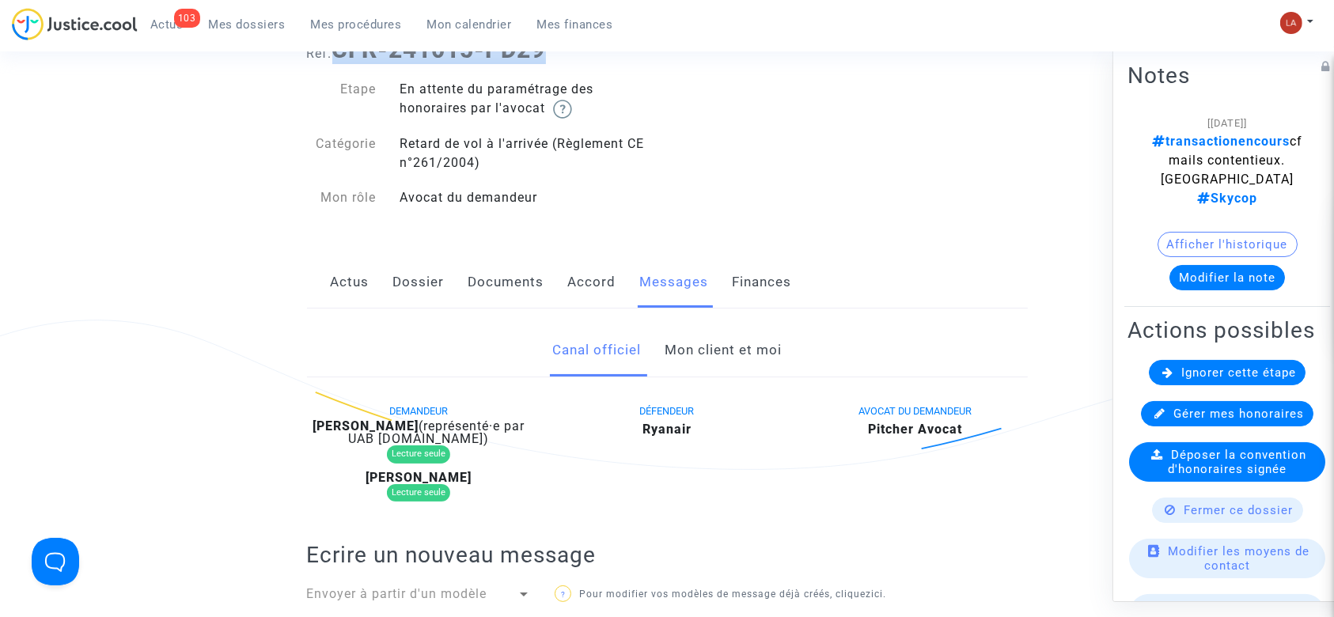
drag, startPoint x: 706, startPoint y: 364, endPoint x: 709, endPoint y: 351, distance: 13.1
click at [706, 364] on link "Mon client et moi" at bounding box center [723, 350] width 117 height 52
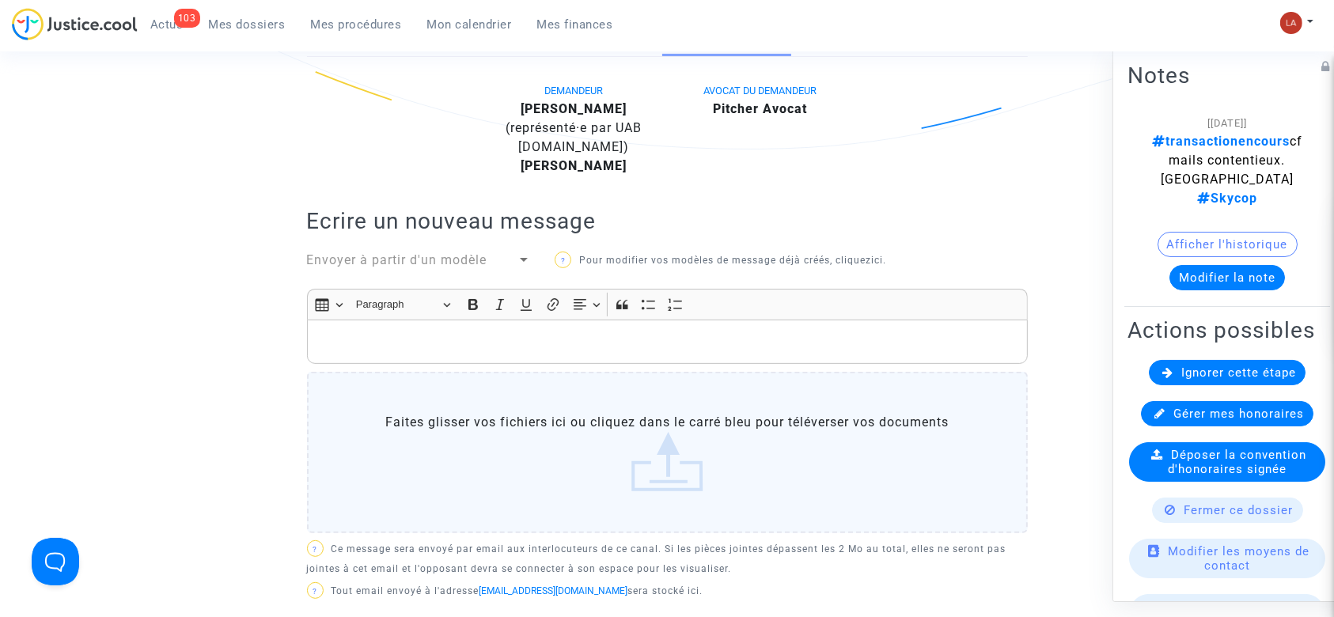
scroll to position [422, 0]
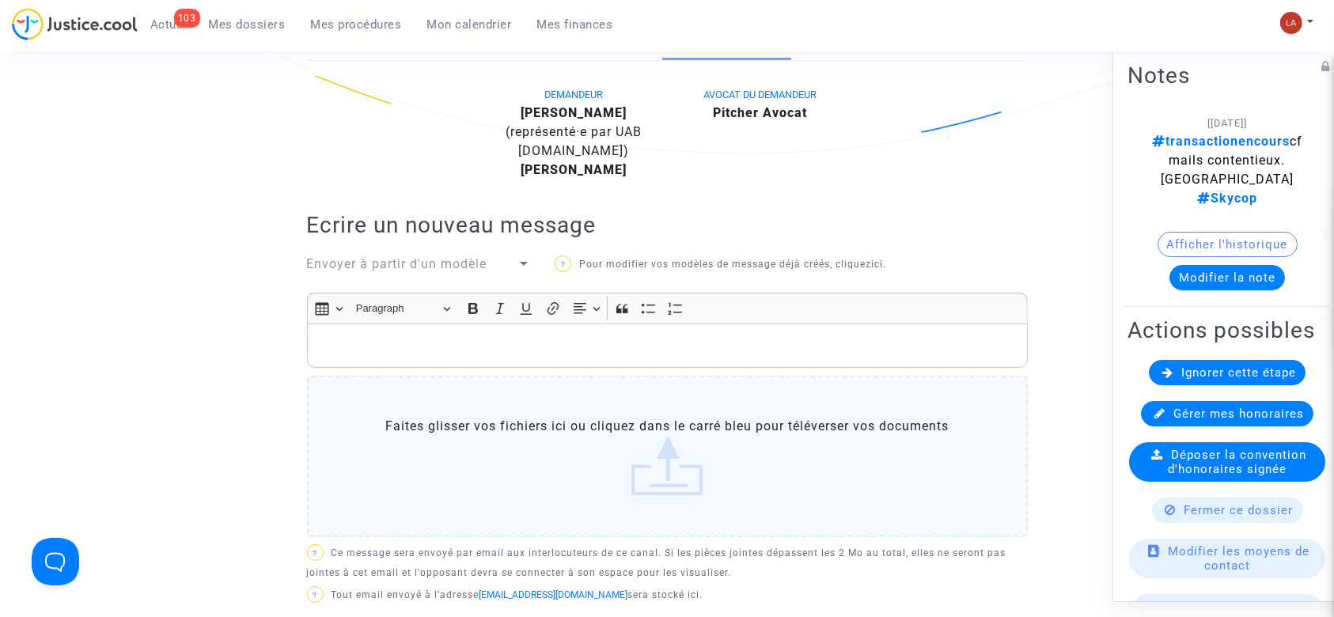
drag, startPoint x: 615, startPoint y: 353, endPoint x: 548, endPoint y: 351, distance: 67.3
click at [614, 353] on p "Rich Text Editor, main" at bounding box center [667, 346] width 704 height 20
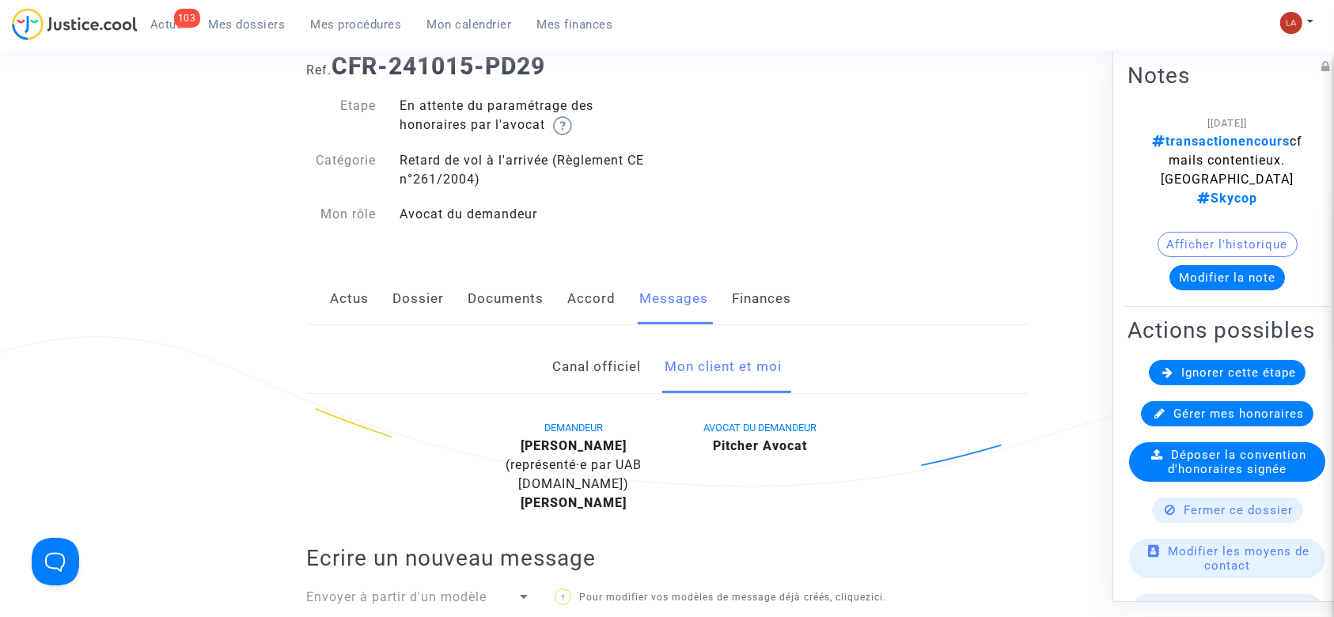
scroll to position [0, 0]
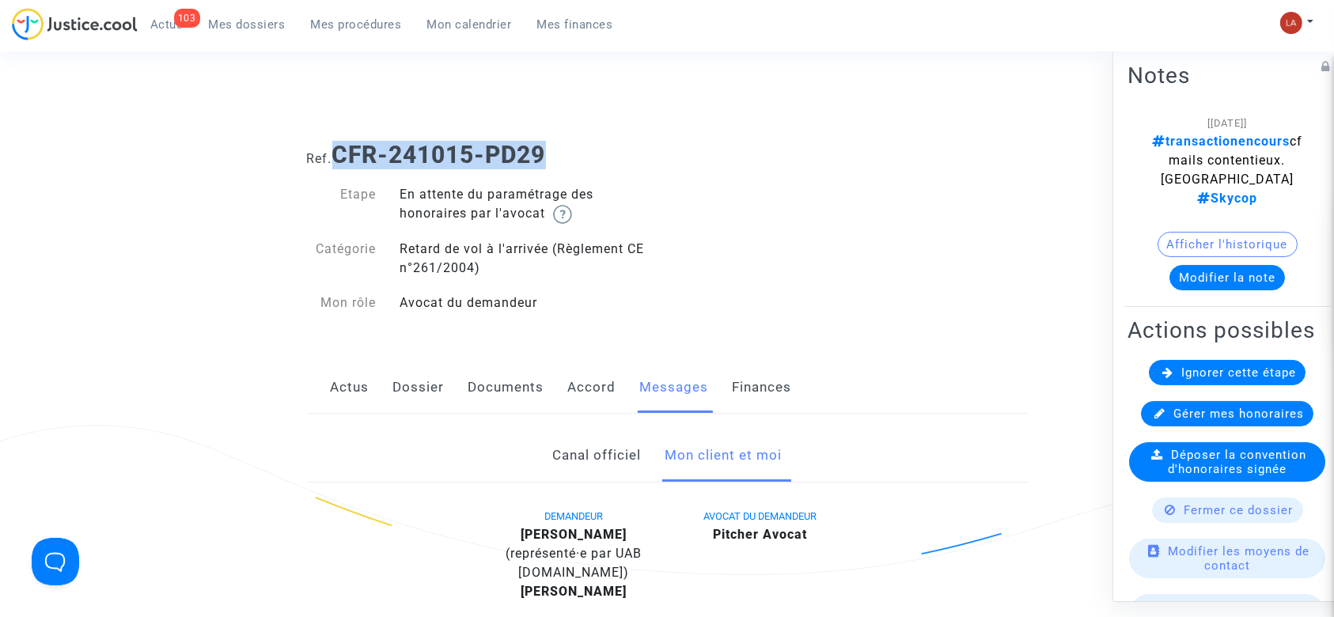
drag, startPoint x: 569, startPoint y: 162, endPoint x: 335, endPoint y: 163, distance: 234.3
click at [335, 163] on h1 "Ref. CFR-241015-PD29" at bounding box center [667, 155] width 721 height 28
copy b "CFR-241015-PD29"
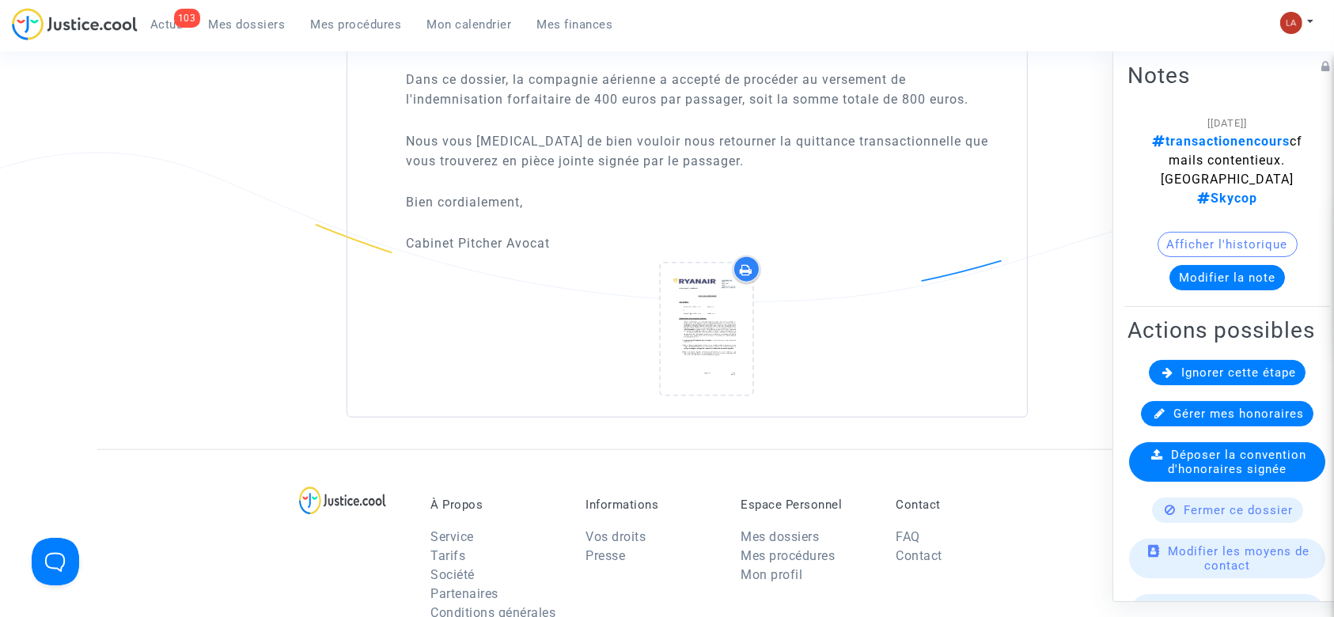
scroll to position [1899, 0]
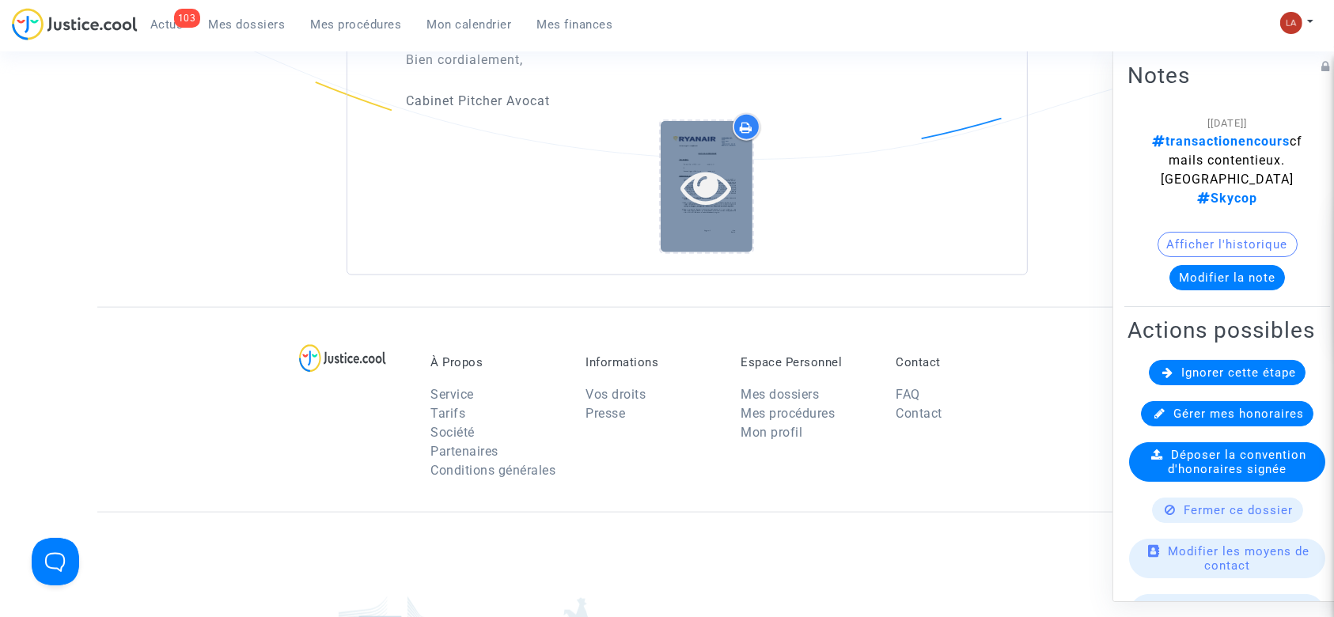
click at [690, 187] on icon at bounding box center [706, 186] width 51 height 51
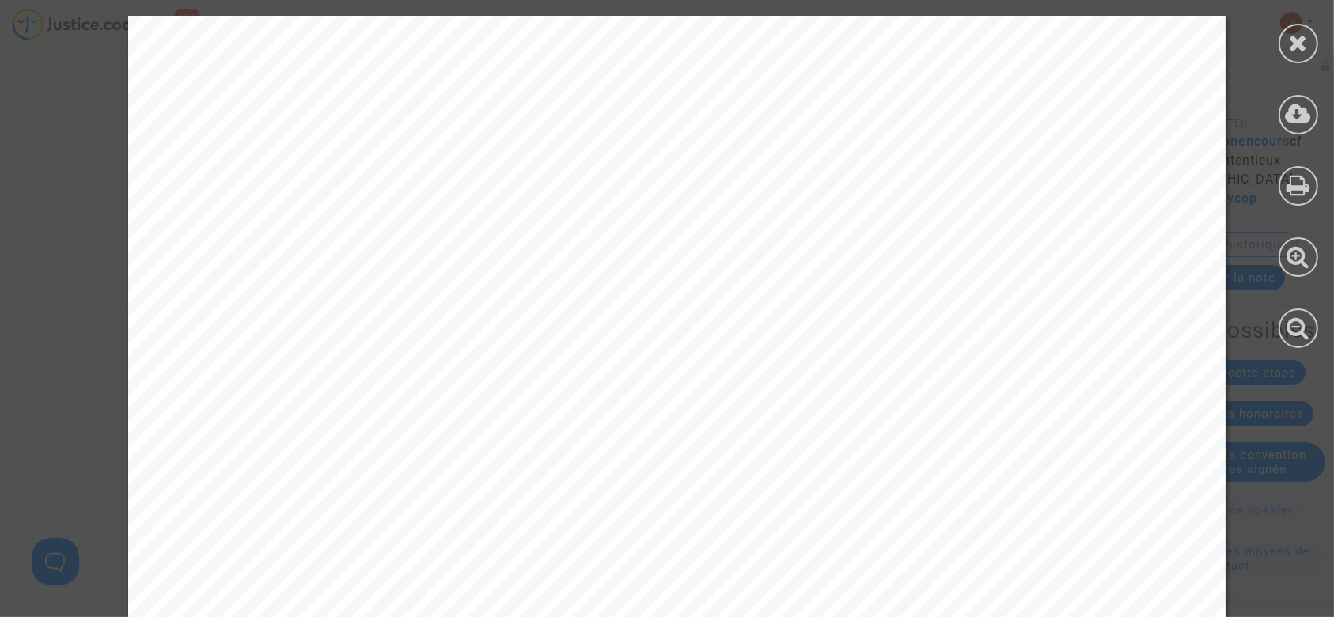
click at [1284, 132] on div at bounding box center [1298, 182] width 71 height 364
click at [1288, 120] on icon at bounding box center [1299, 114] width 26 height 24
click at [1293, 40] on icon at bounding box center [1299, 43] width 20 height 24
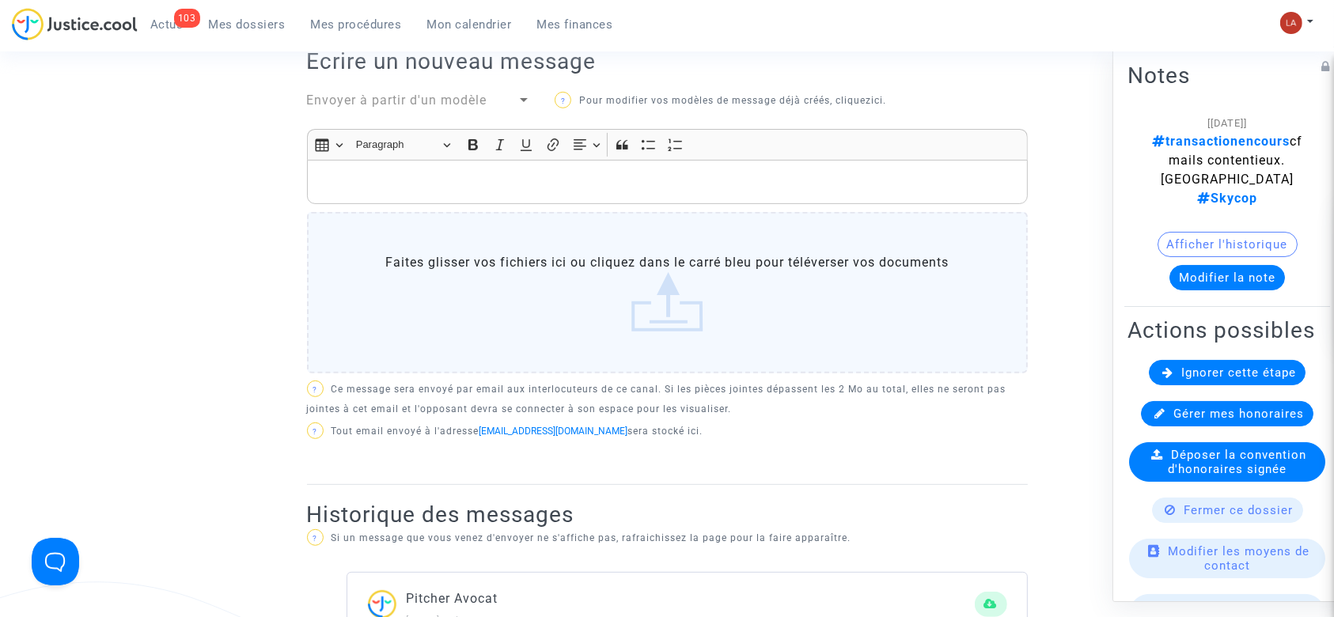
scroll to position [527, 0]
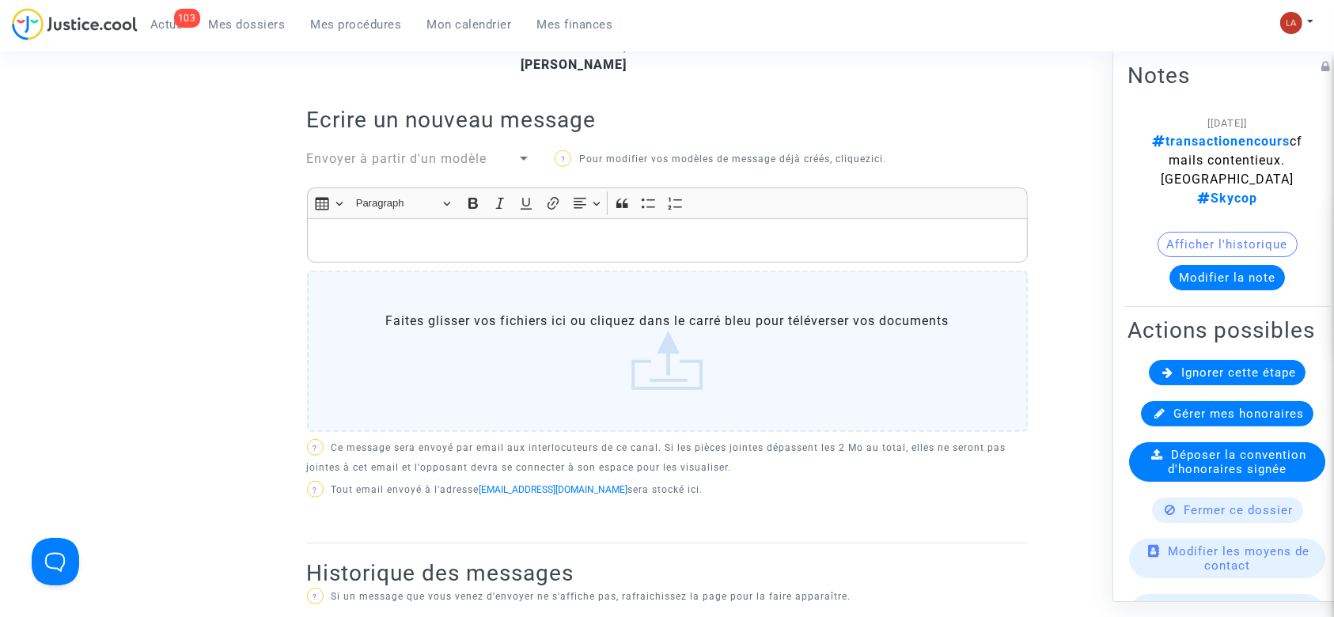
click at [524, 242] on p "Rich Text Editor, main" at bounding box center [667, 241] width 704 height 20
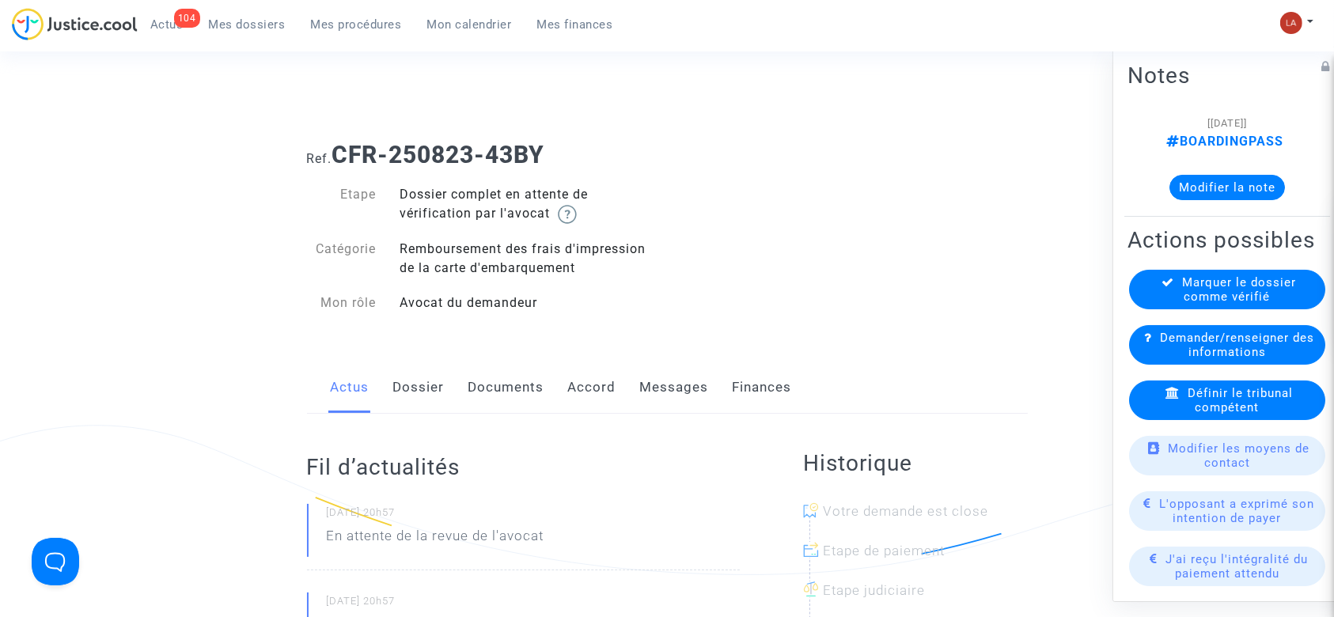
click at [405, 396] on link "Dossier" at bounding box center [418, 388] width 51 height 52
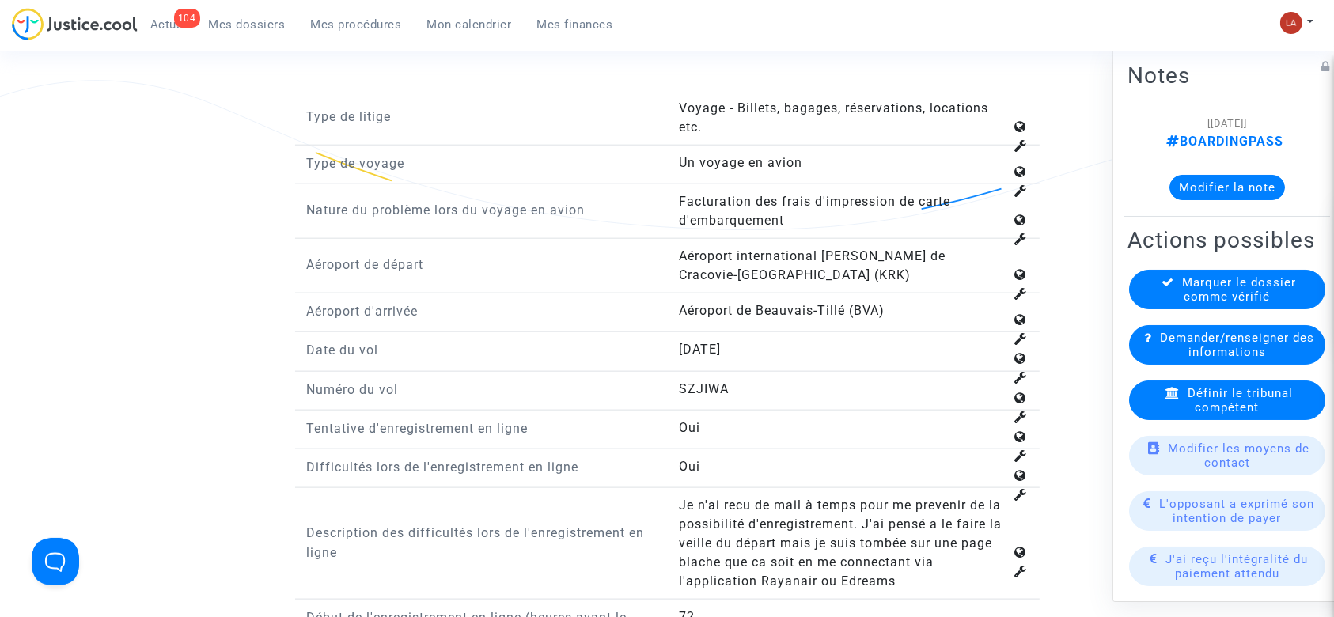
scroll to position [1827, 0]
click at [1222, 411] on div "Définir le tribunal compétent" at bounding box center [1227, 401] width 196 height 40
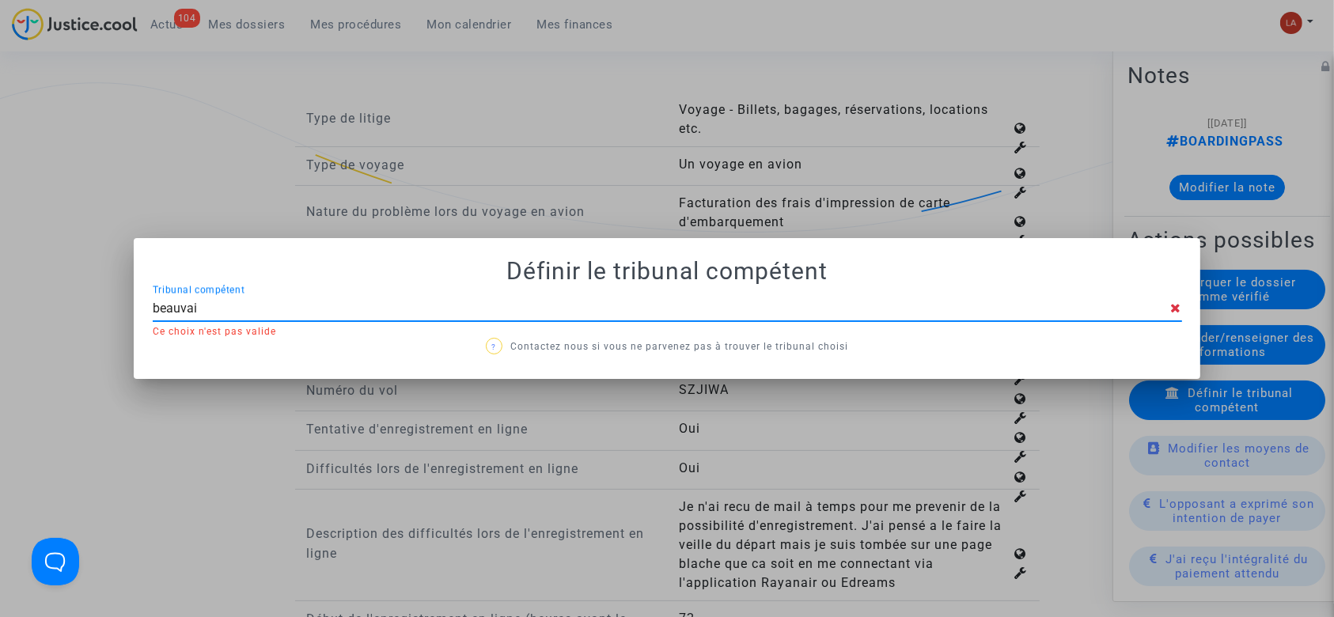
type input "beauvais"
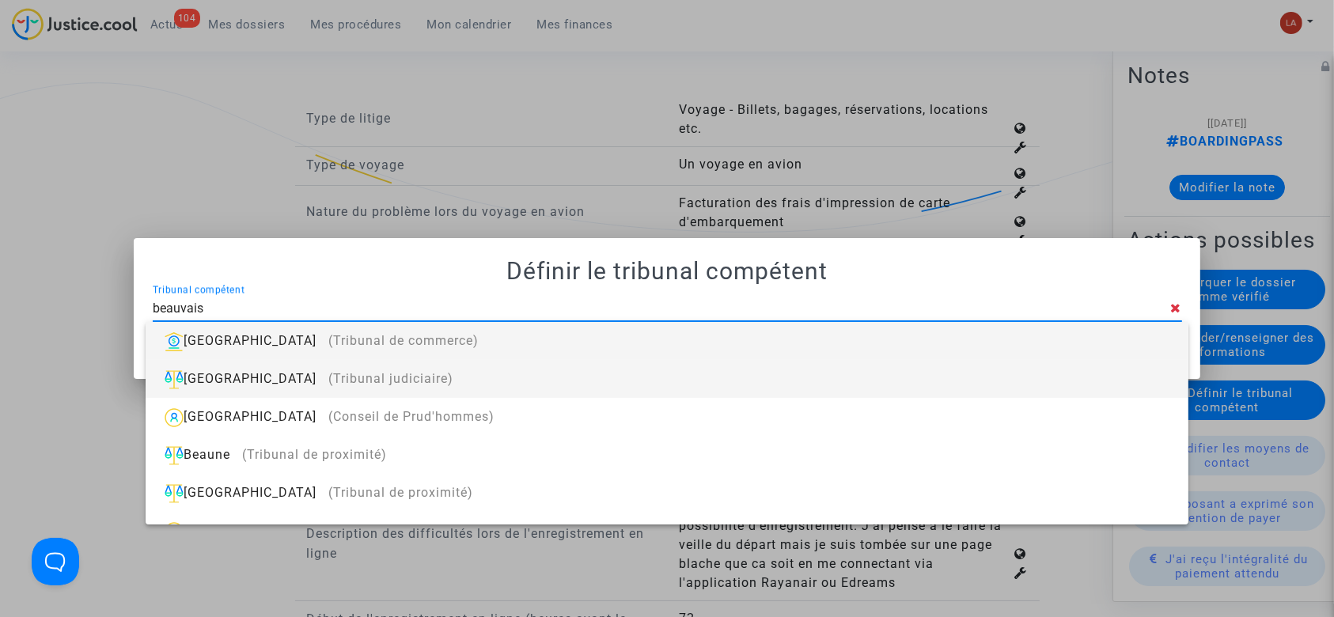
click at [559, 391] on div "Beauvais (Tribunal judiciaire)" at bounding box center [666, 379] width 1017 height 38
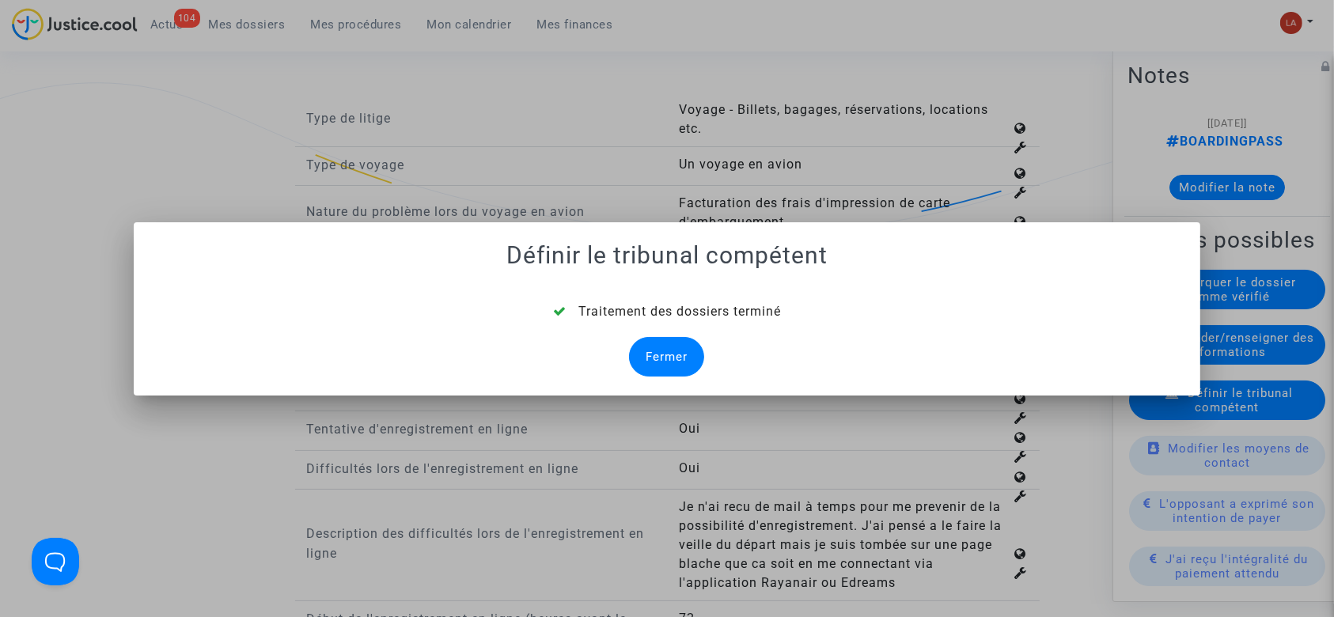
click at [665, 340] on div "Fermer" at bounding box center [666, 357] width 75 height 40
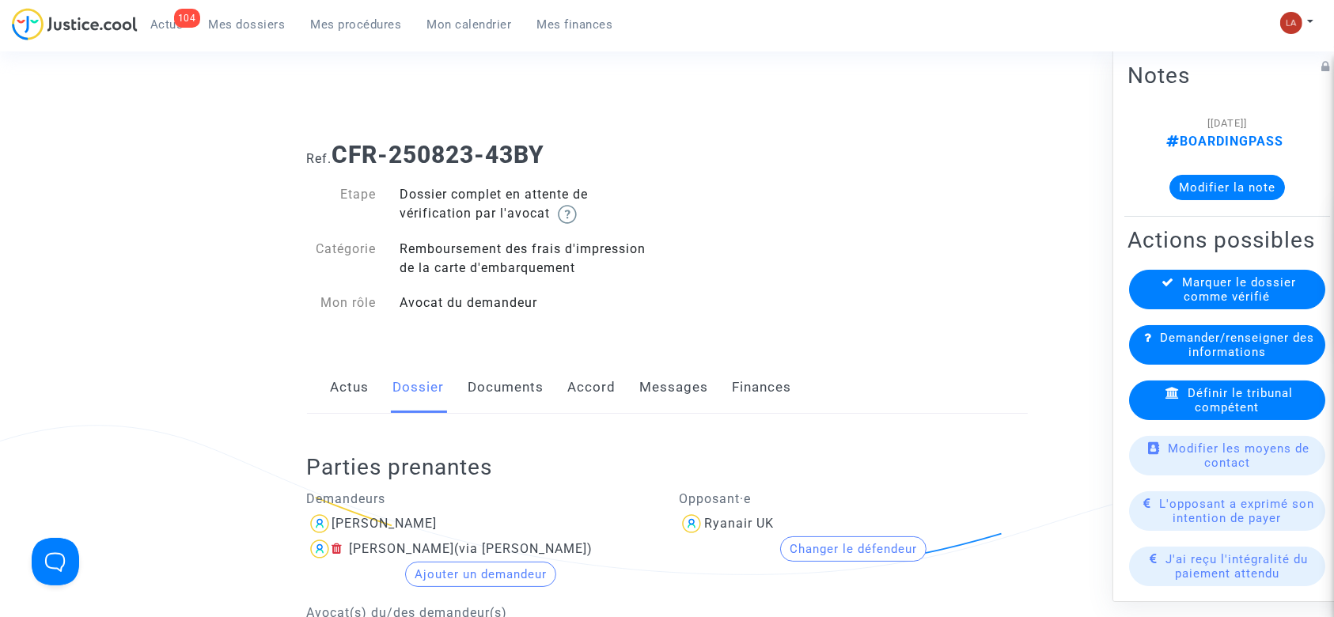
click at [490, 378] on link "Documents" at bounding box center [507, 388] width 76 height 52
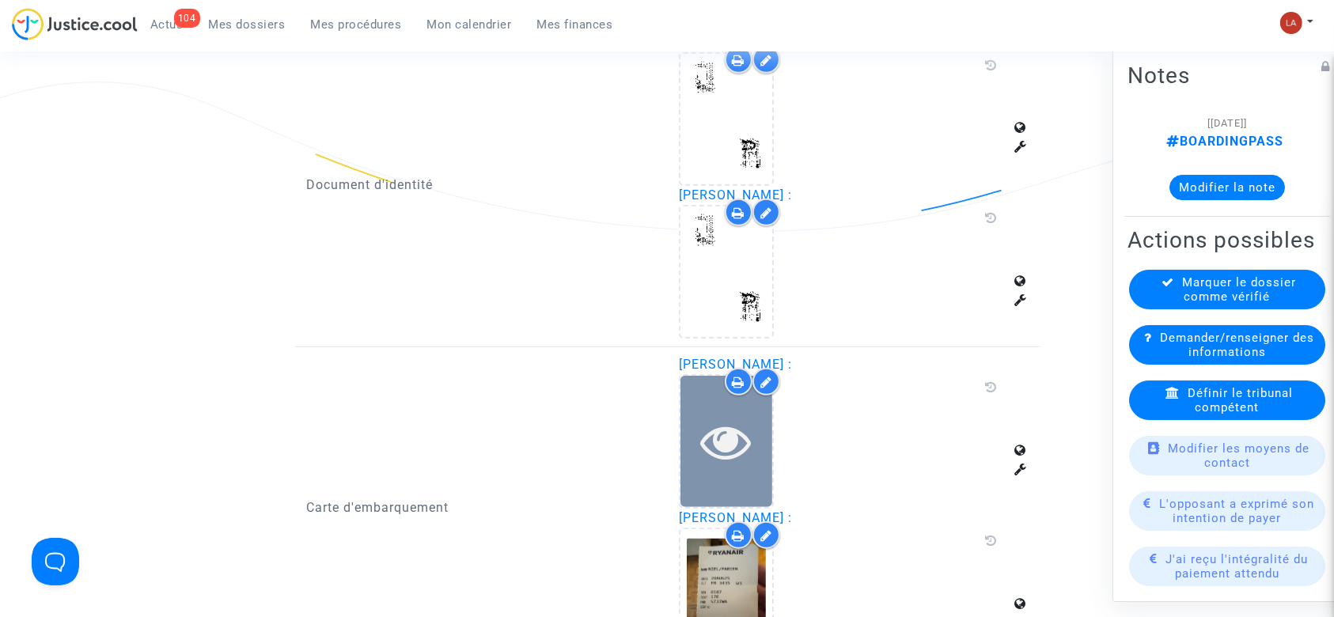
scroll to position [1084, 0]
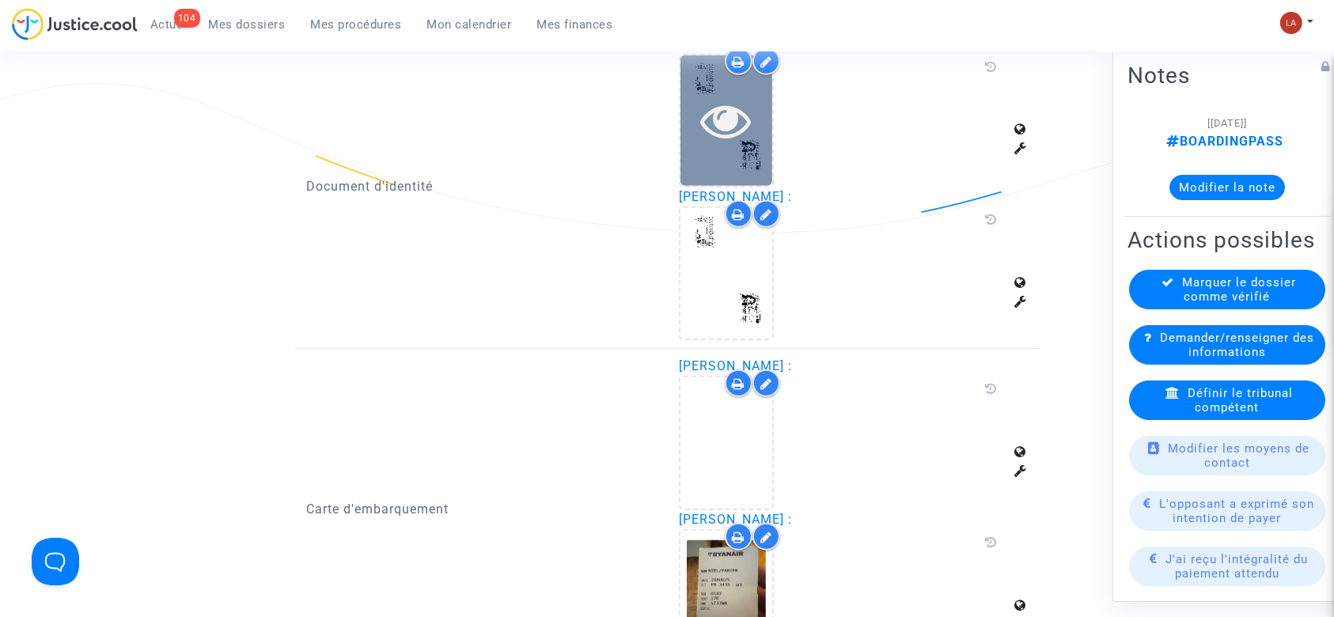
click at [758, 132] on div at bounding box center [727, 120] width 92 height 51
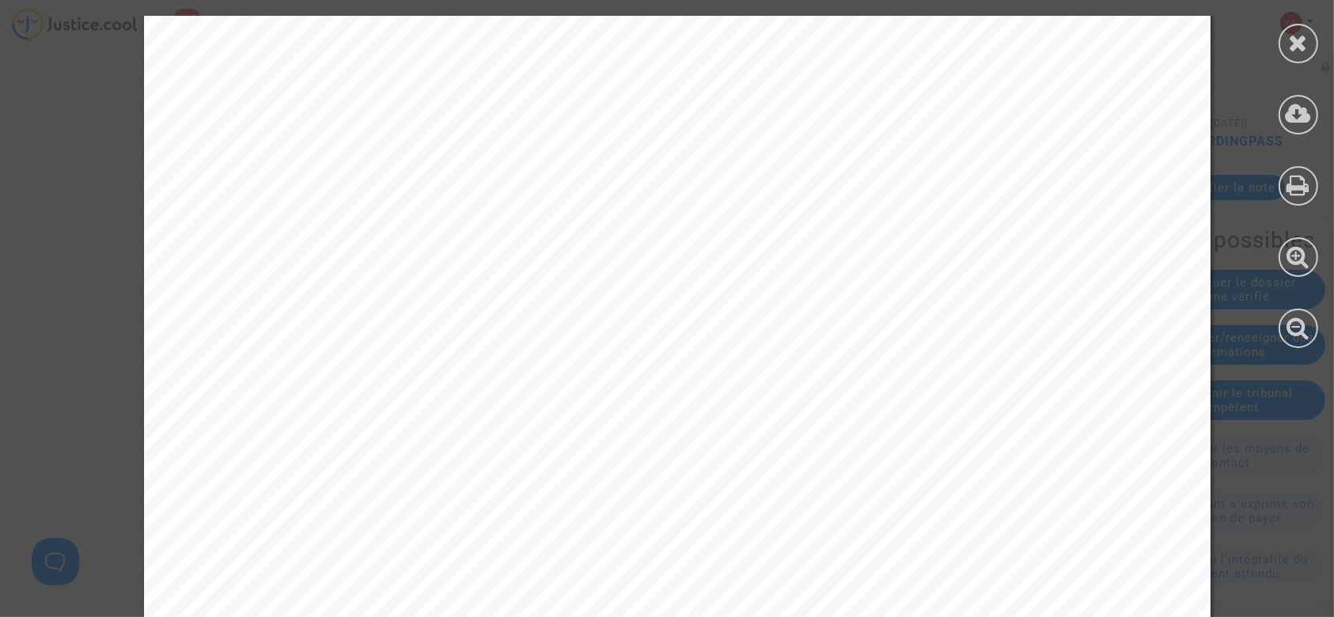
scroll to position [862, 0]
click at [1297, 63] on div at bounding box center [1298, 182] width 71 height 364
drag, startPoint x: 1295, startPoint y: 54, endPoint x: 1349, endPoint y: -92, distance: 155.5
click at [1334, 0] on html "104 Actus Mes dossiers Mes procédures Mon calendrier Mes finances Mon profil Ch…" at bounding box center [667, 223] width 1334 height 2614
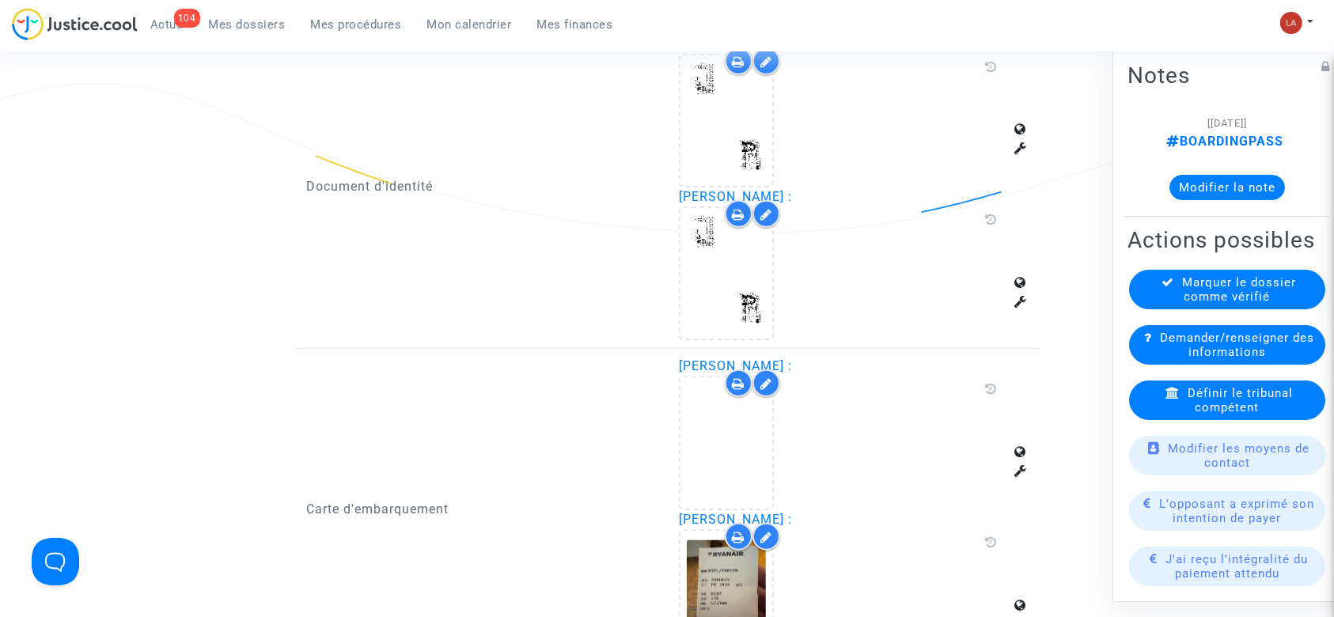
scroll to position [799, 0]
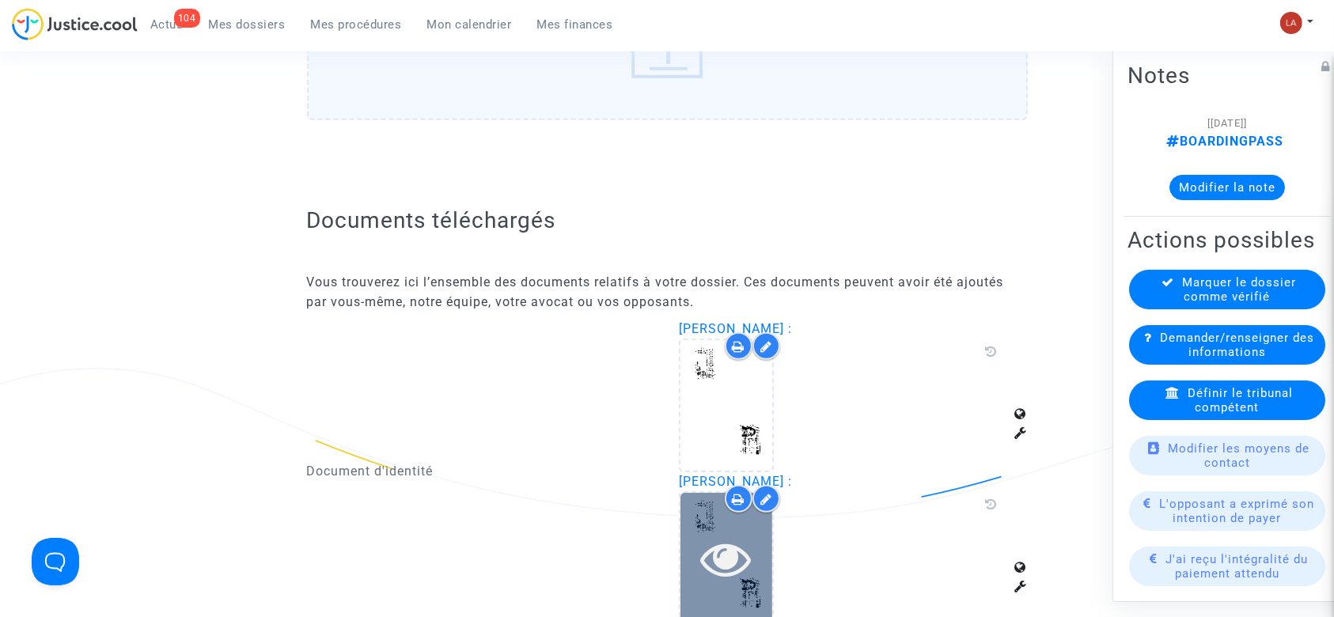
click at [753, 558] on div at bounding box center [727, 558] width 92 height 51
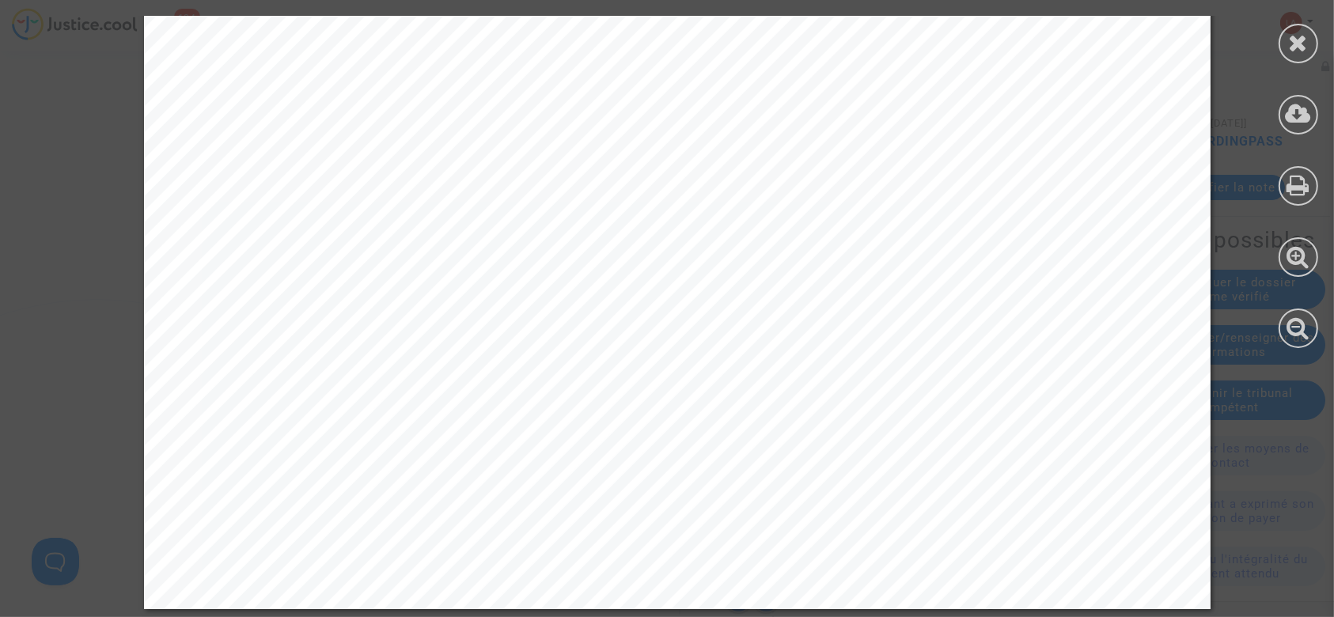
scroll to position [869, 0]
click at [1306, 35] on icon at bounding box center [1299, 43] width 20 height 24
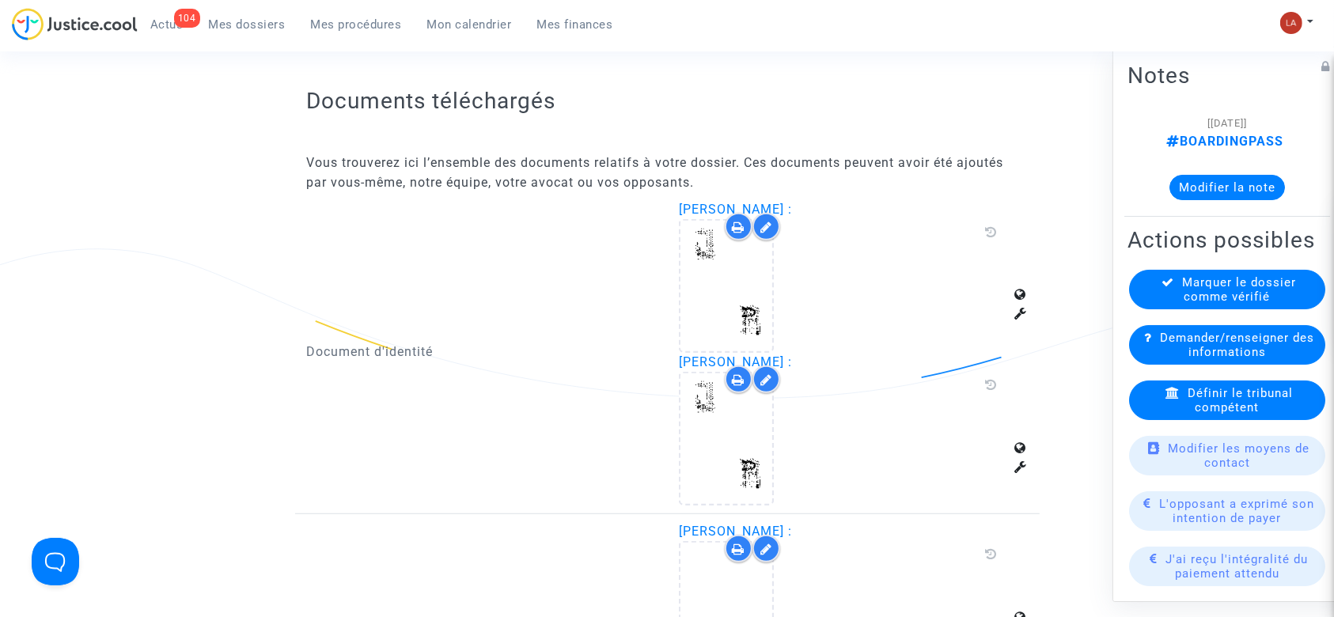
scroll to position [1235, 0]
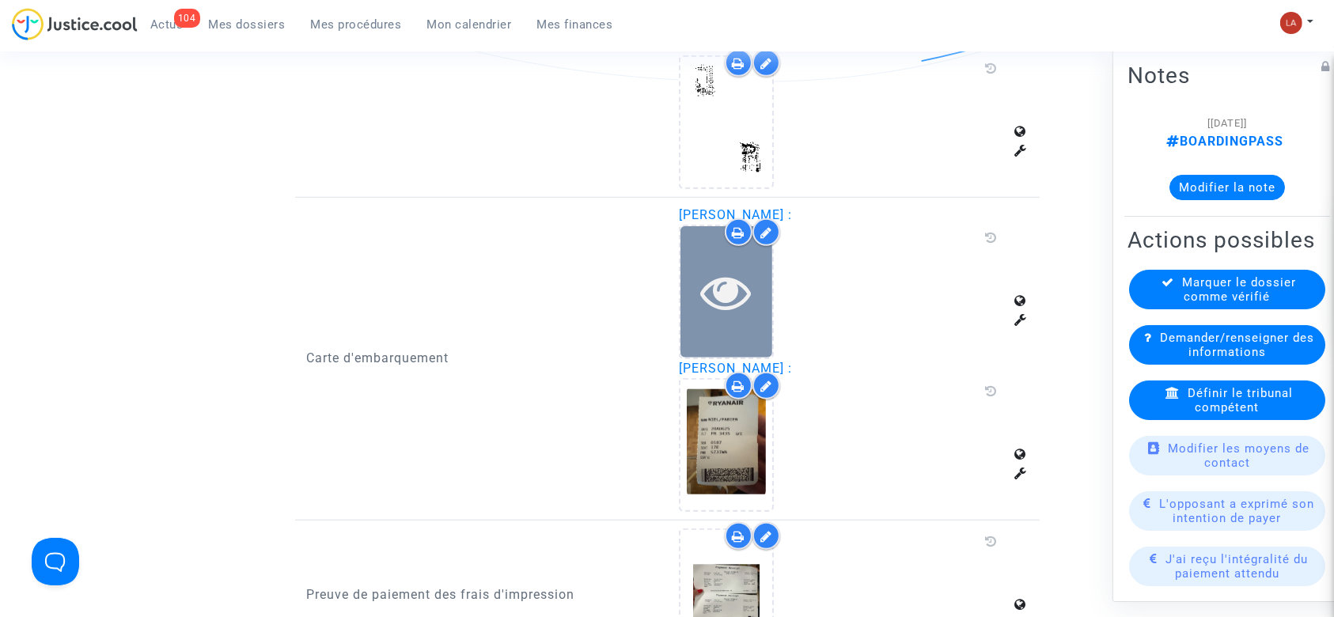
click at [712, 299] on icon at bounding box center [726, 292] width 51 height 51
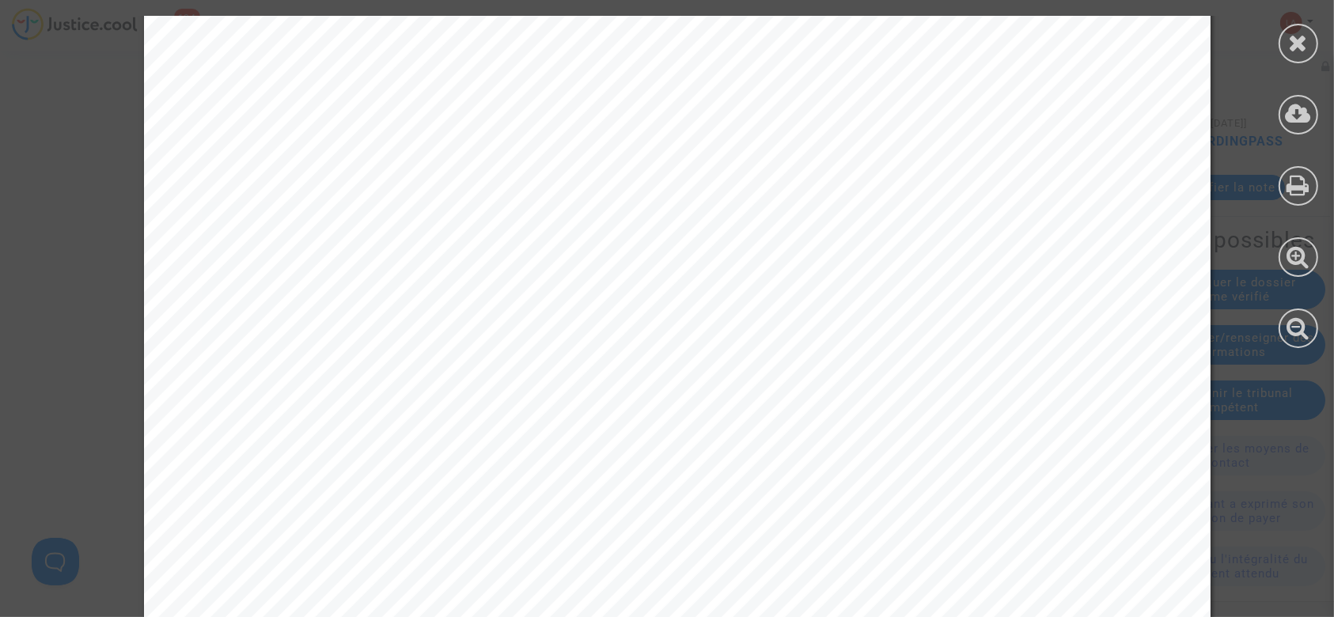
scroll to position [580, 0]
click at [1304, 36] on icon at bounding box center [1299, 43] width 20 height 24
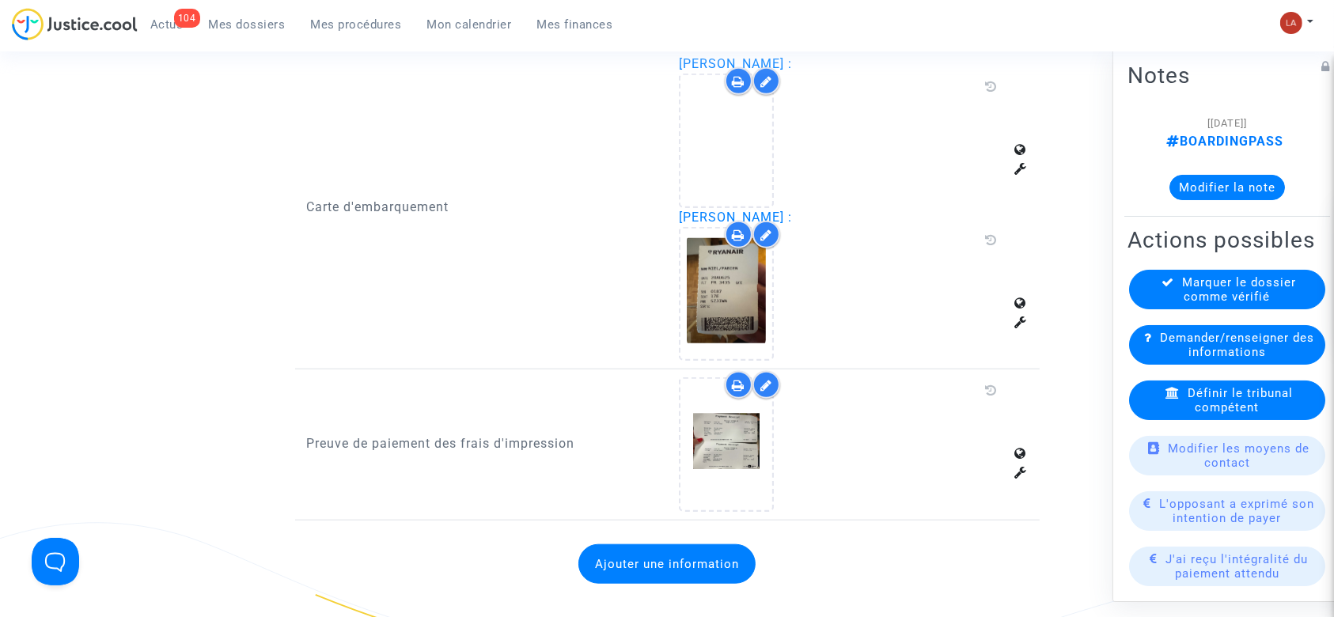
scroll to position [1393, 0]
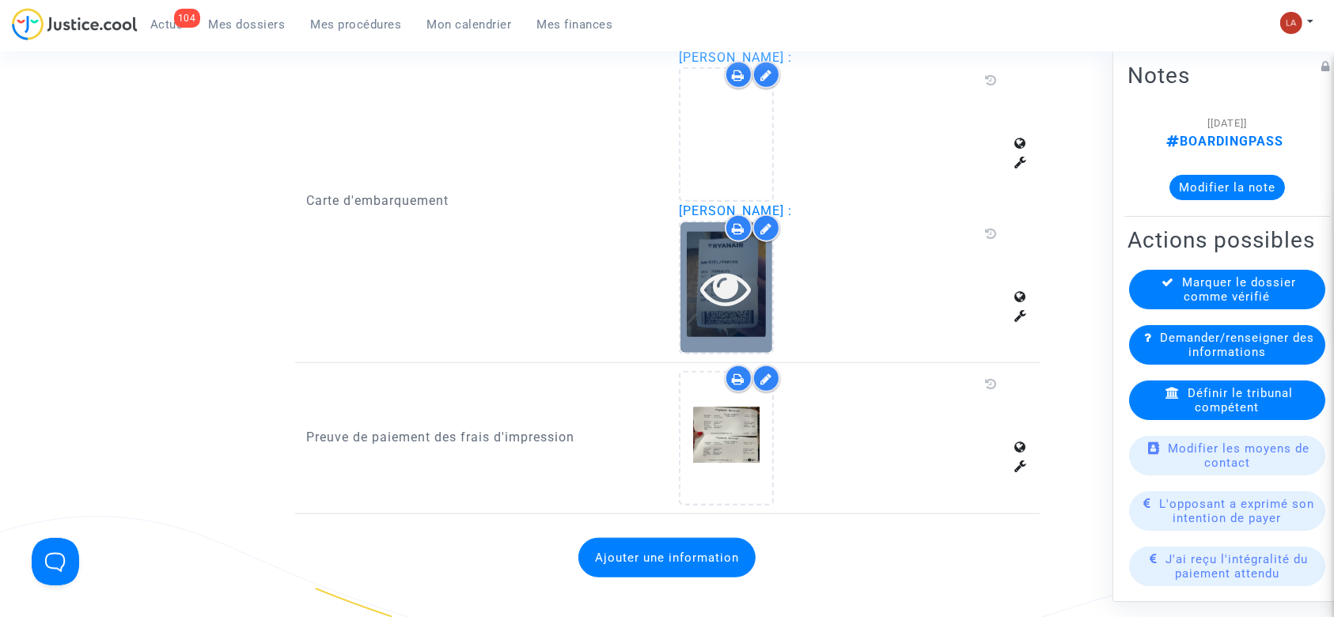
click at [734, 268] on icon at bounding box center [726, 288] width 51 height 51
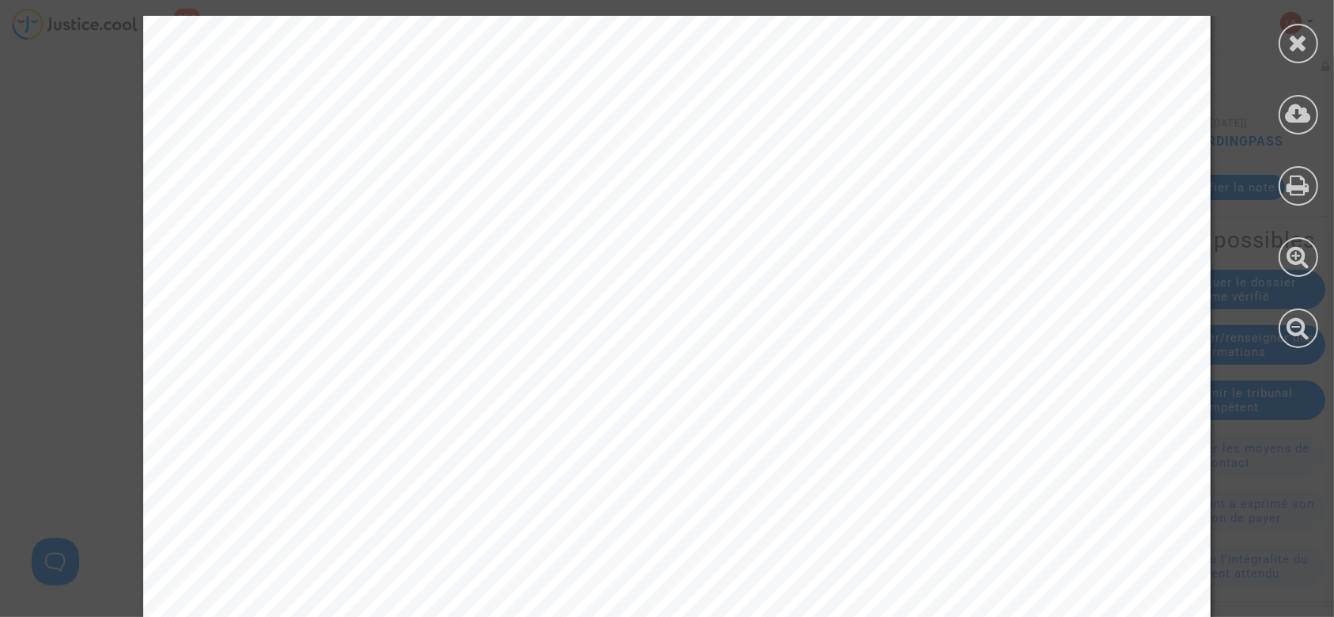
scroll to position [931, 0]
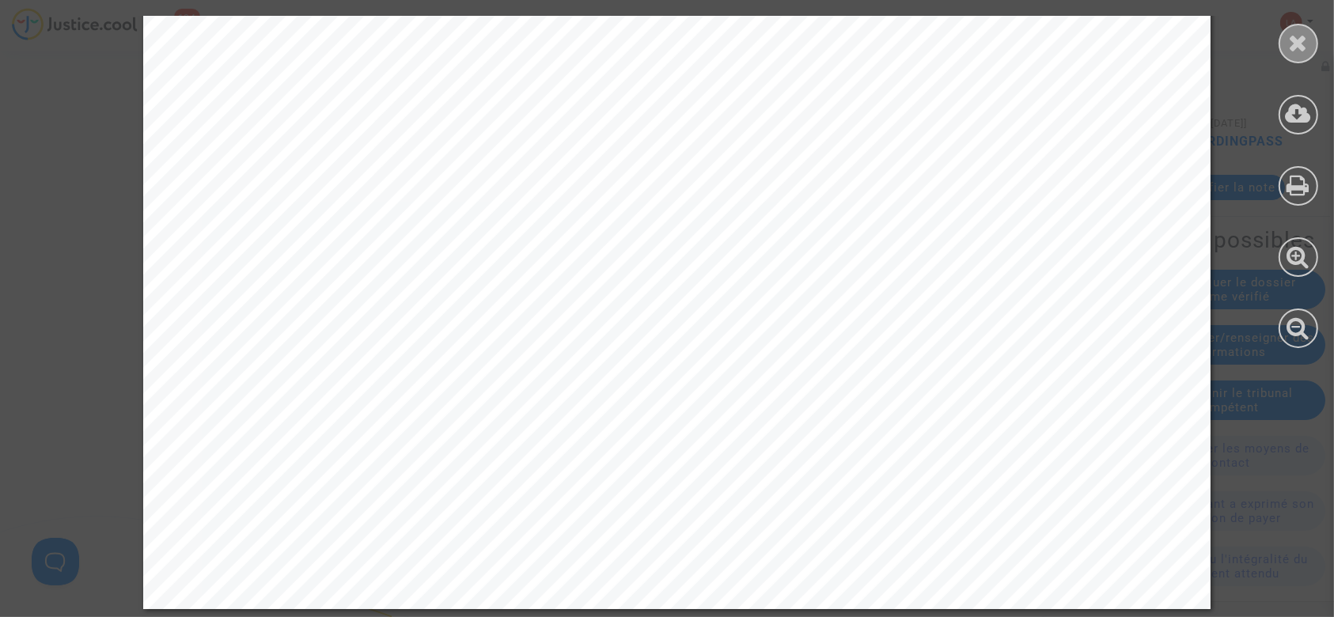
click at [1303, 55] on div at bounding box center [1299, 44] width 40 height 40
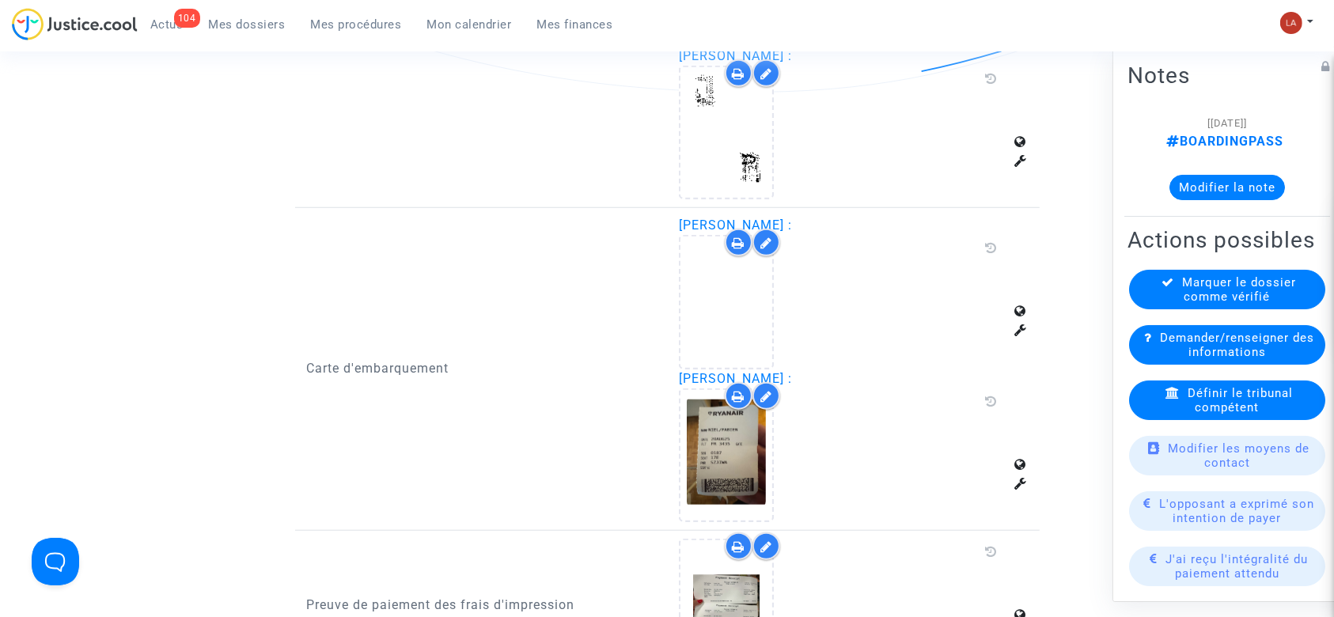
scroll to position [1224, 0]
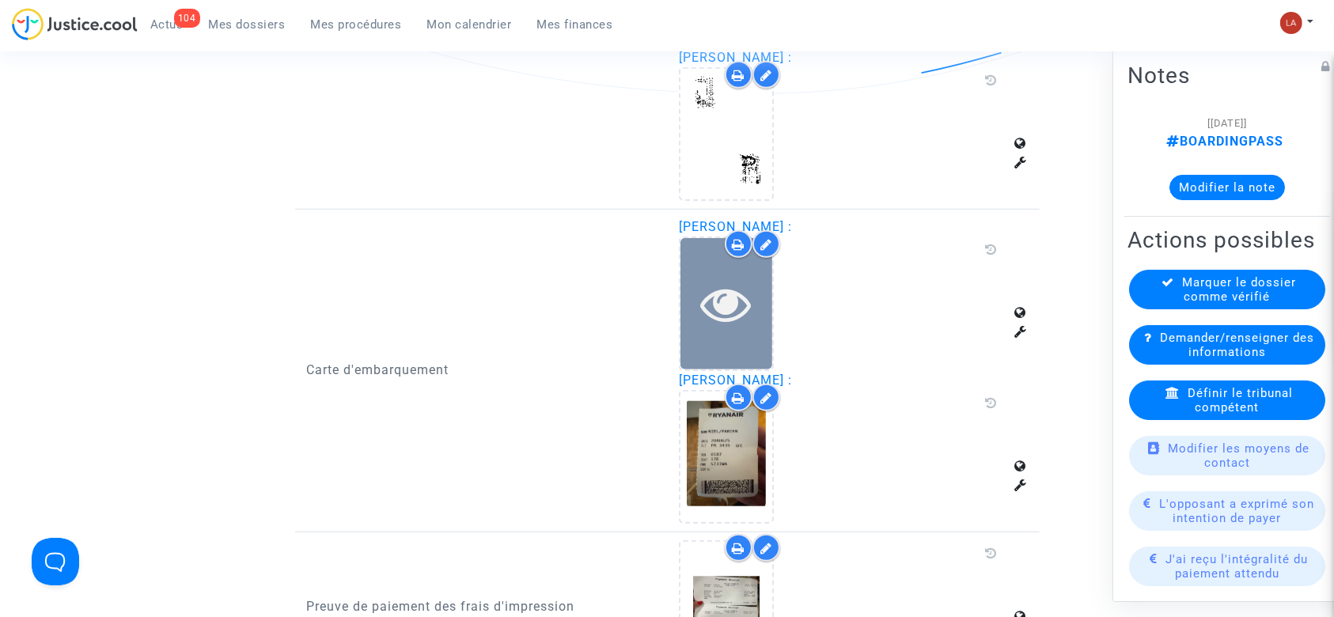
click at [768, 271] on div at bounding box center [727, 303] width 92 height 131
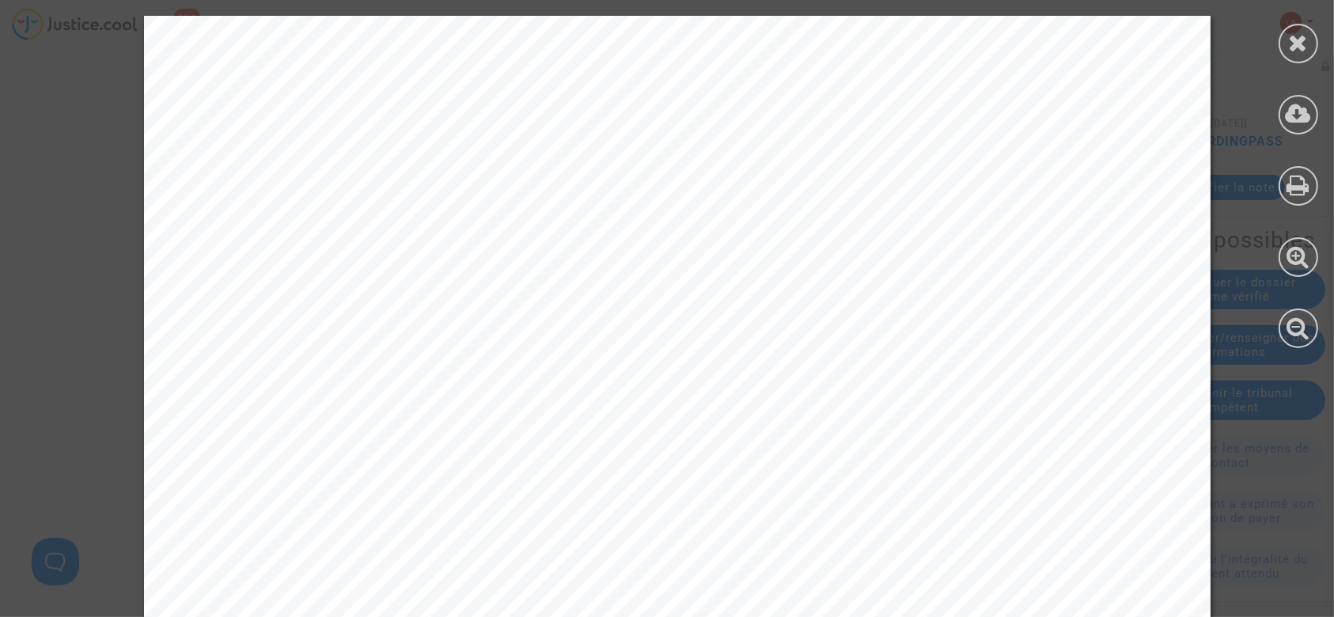
scroll to position [931, 0]
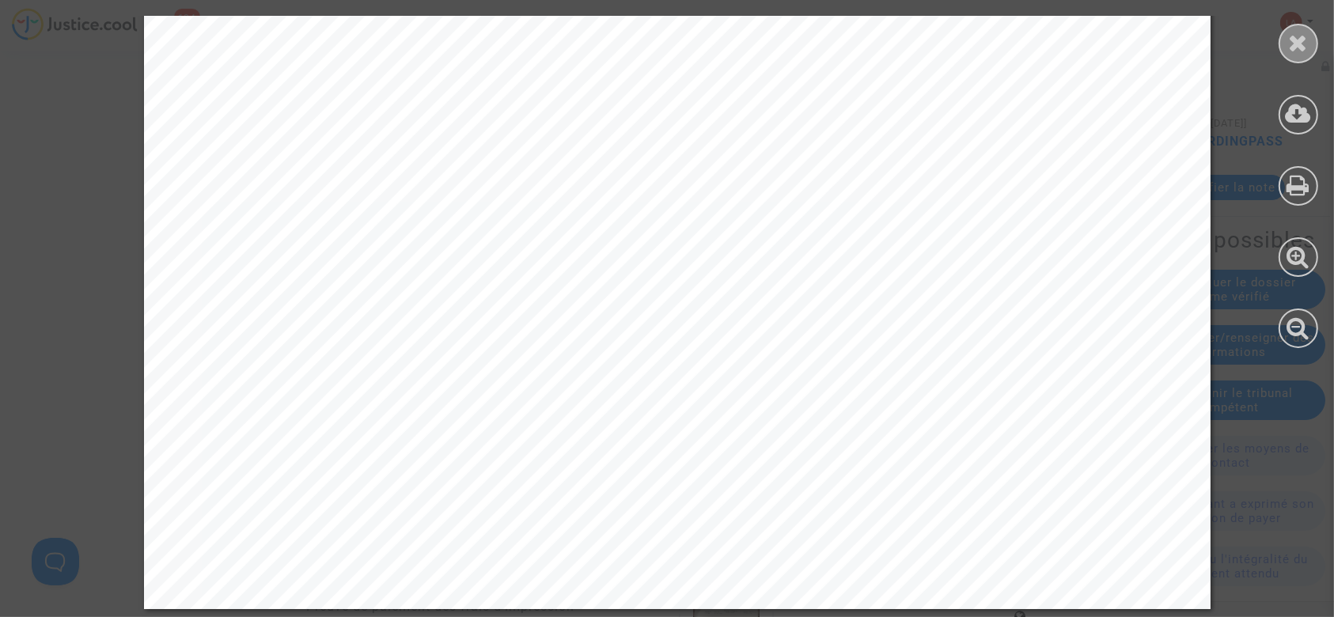
click at [1294, 54] on icon at bounding box center [1299, 43] width 20 height 24
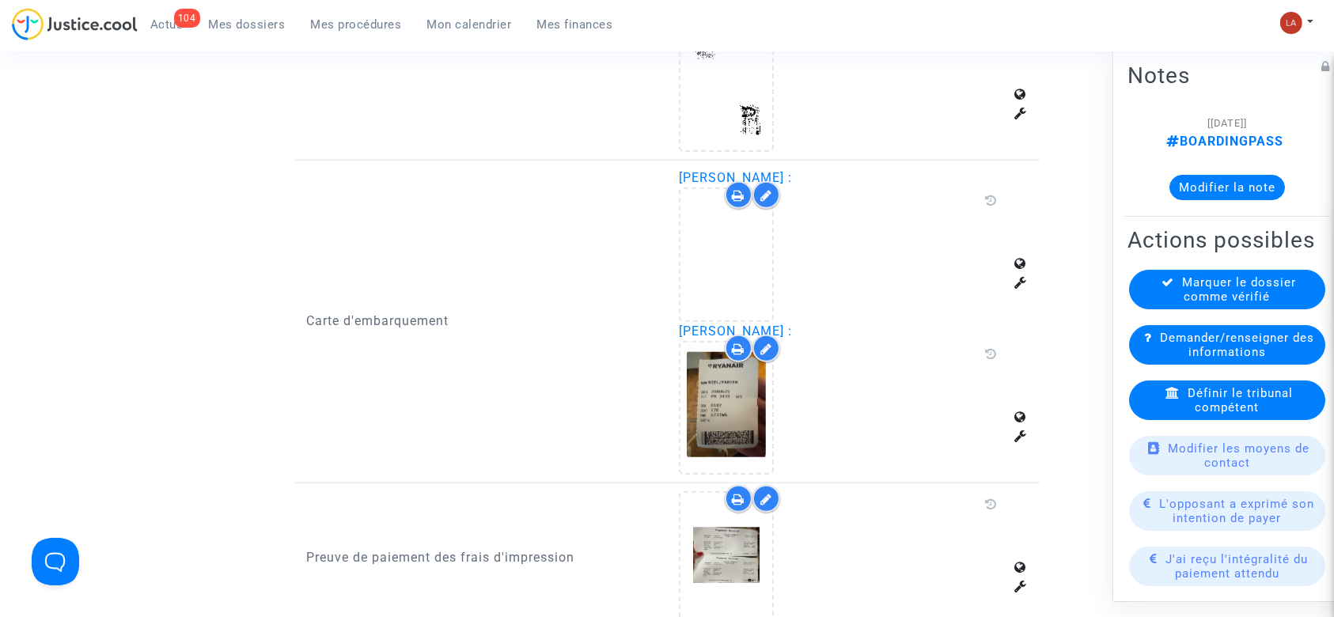
scroll to position [1270, 0]
drag, startPoint x: 1182, startPoint y: 368, endPoint x: 1201, endPoint y: 370, distance: 19.1
click at [1201, 359] on span "Demander/renseigner des informations" at bounding box center [1237, 345] width 154 height 28
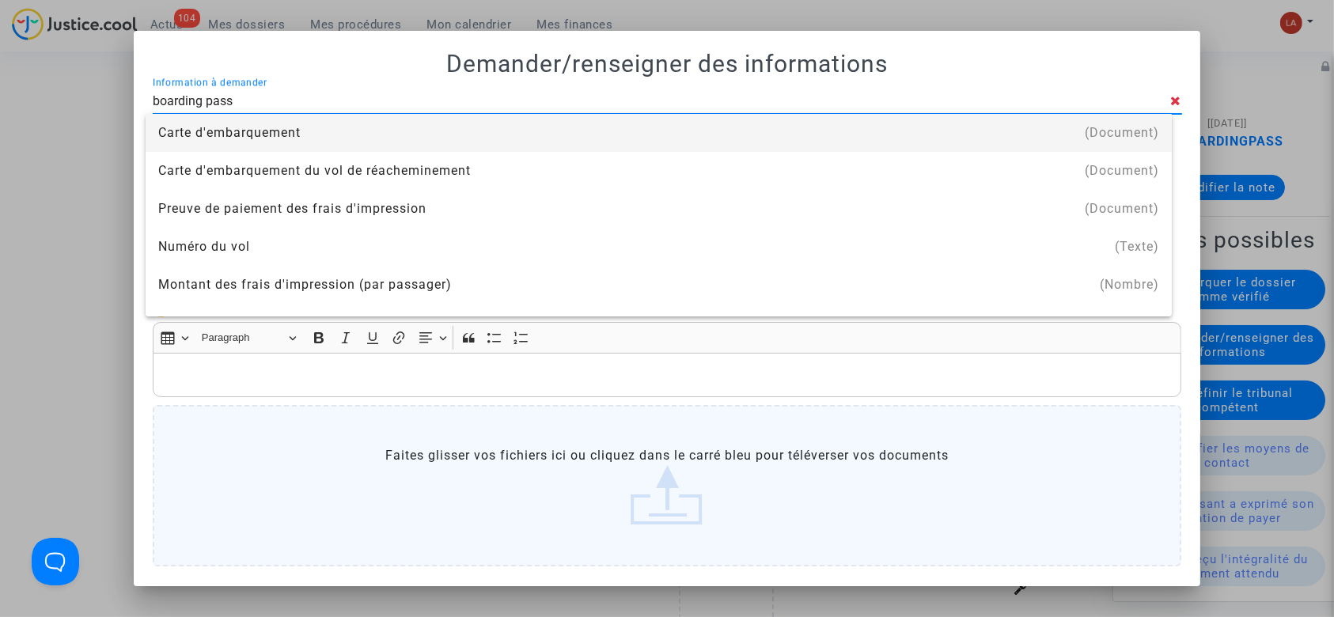
type input "boarding pass"
click at [731, 140] on div "Carte d'embarquement" at bounding box center [658, 133] width 1001 height 38
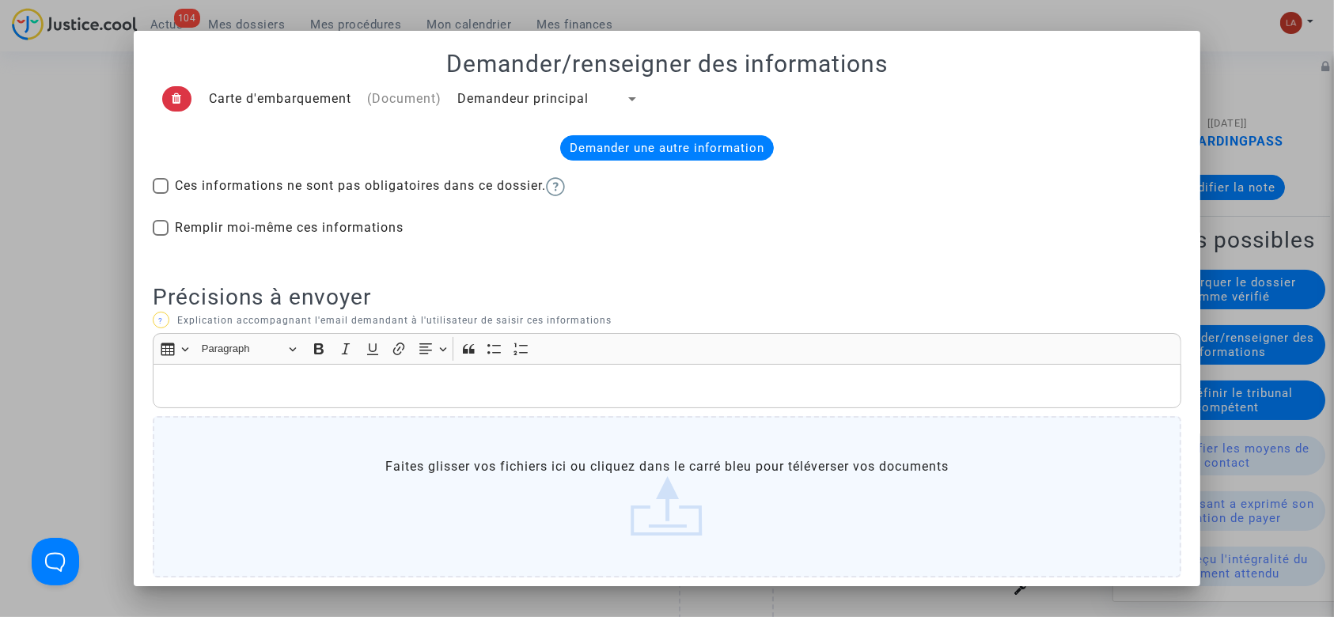
click at [584, 137] on div "Demander une autre information" at bounding box center [667, 147] width 214 height 25
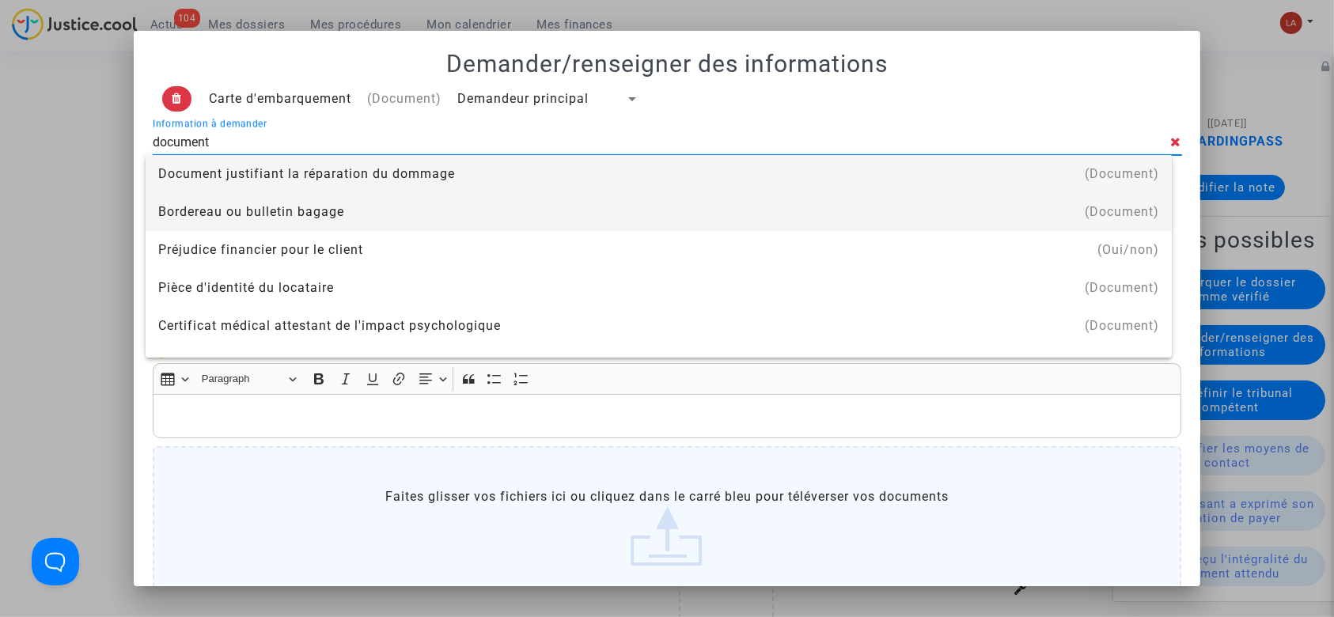
type input "document d'identité"
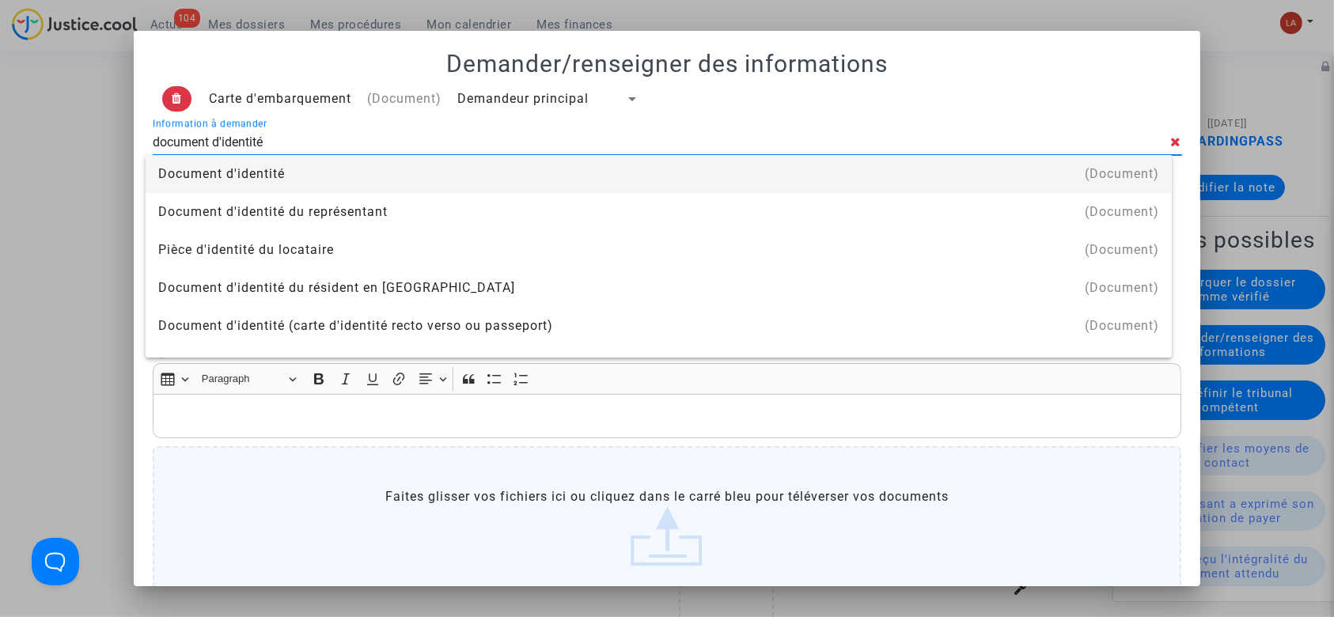
click at [389, 172] on div "Document d'identité" at bounding box center [658, 174] width 1001 height 38
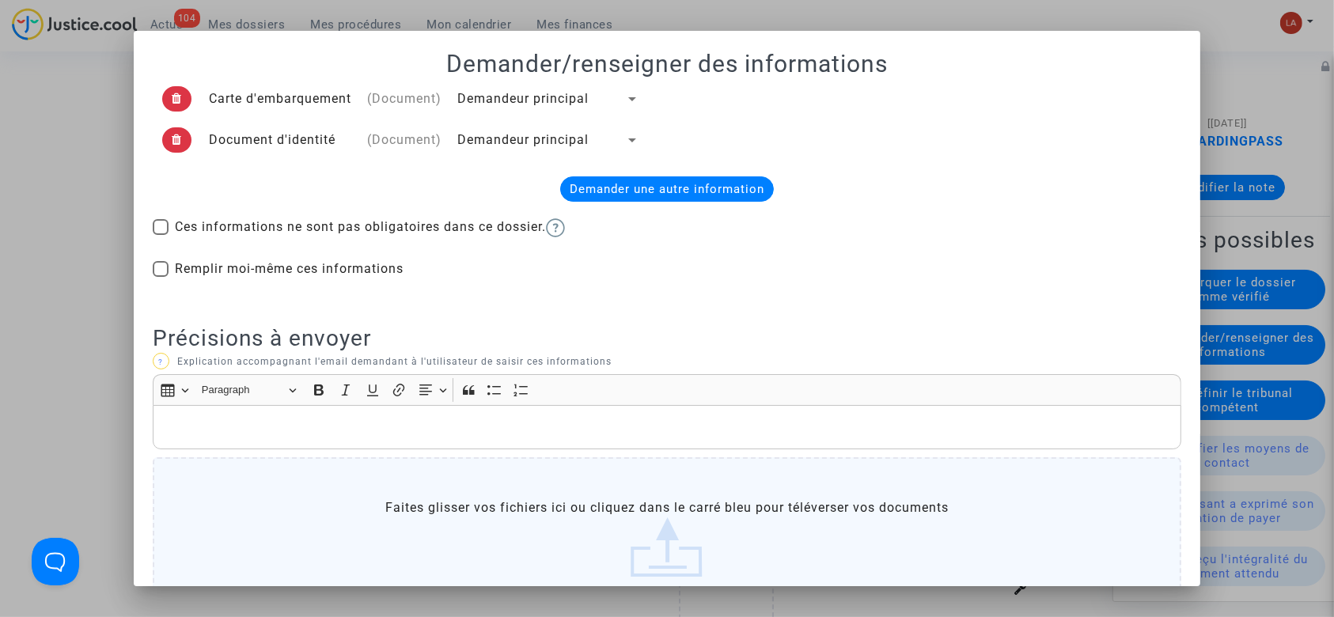
click at [522, 136] on span "Demandeur principal" at bounding box center [522, 139] width 131 height 15
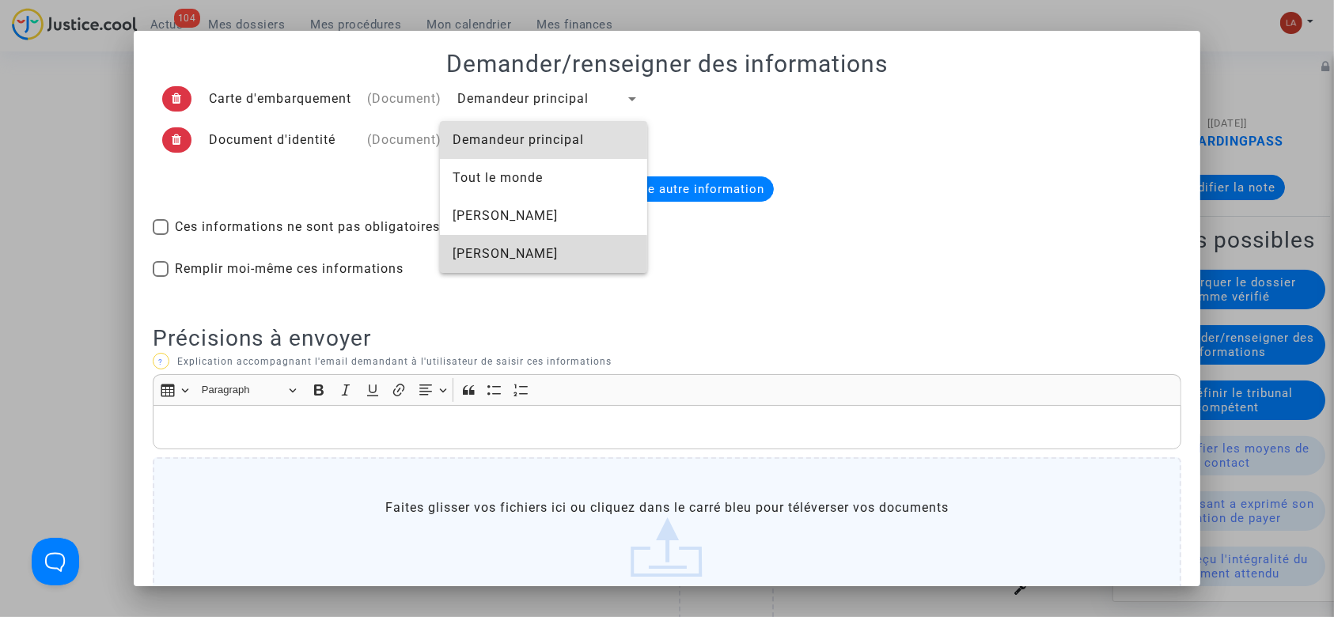
click at [515, 269] on span "Fabien Niel" at bounding box center [544, 254] width 182 height 38
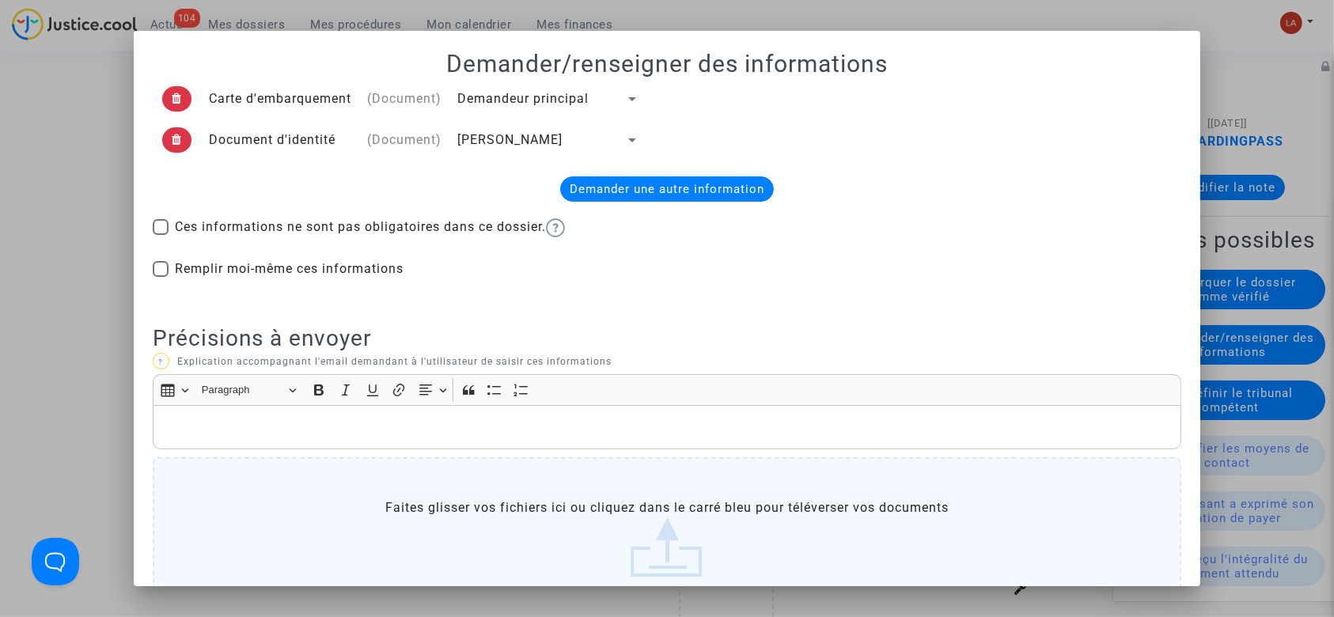
click at [512, 102] on span "Demandeur principal" at bounding box center [522, 98] width 131 height 15
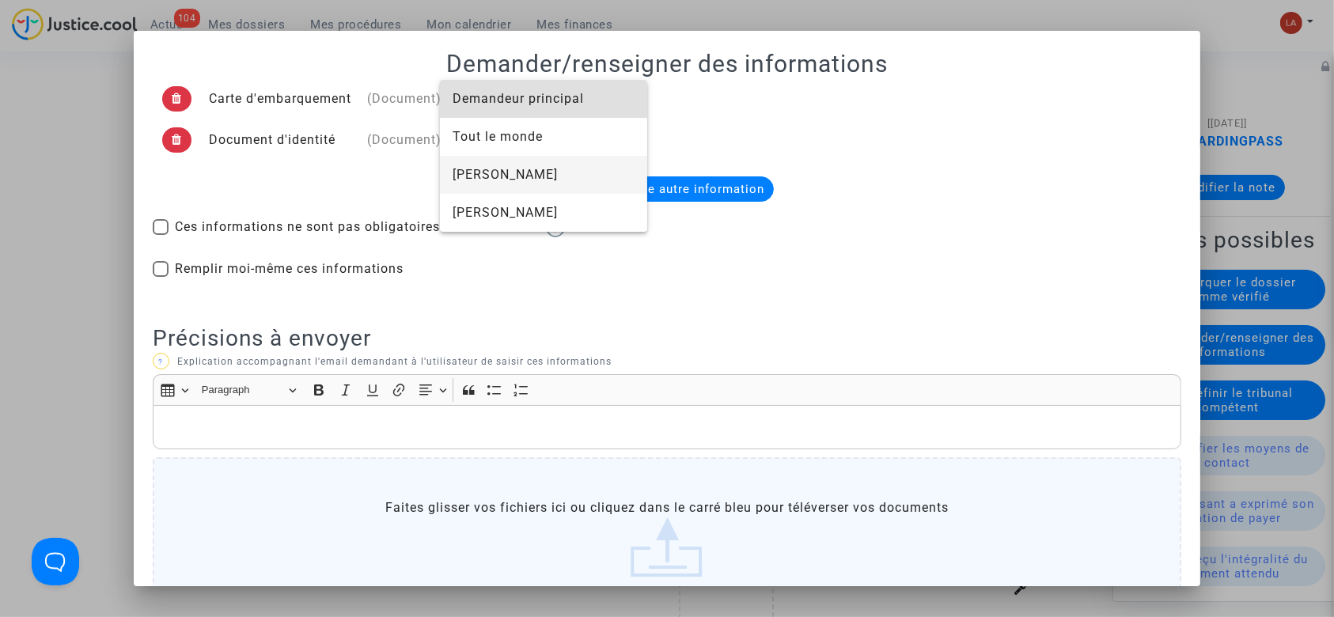
click at [491, 161] on span "Océane Lerouge" at bounding box center [544, 175] width 182 height 38
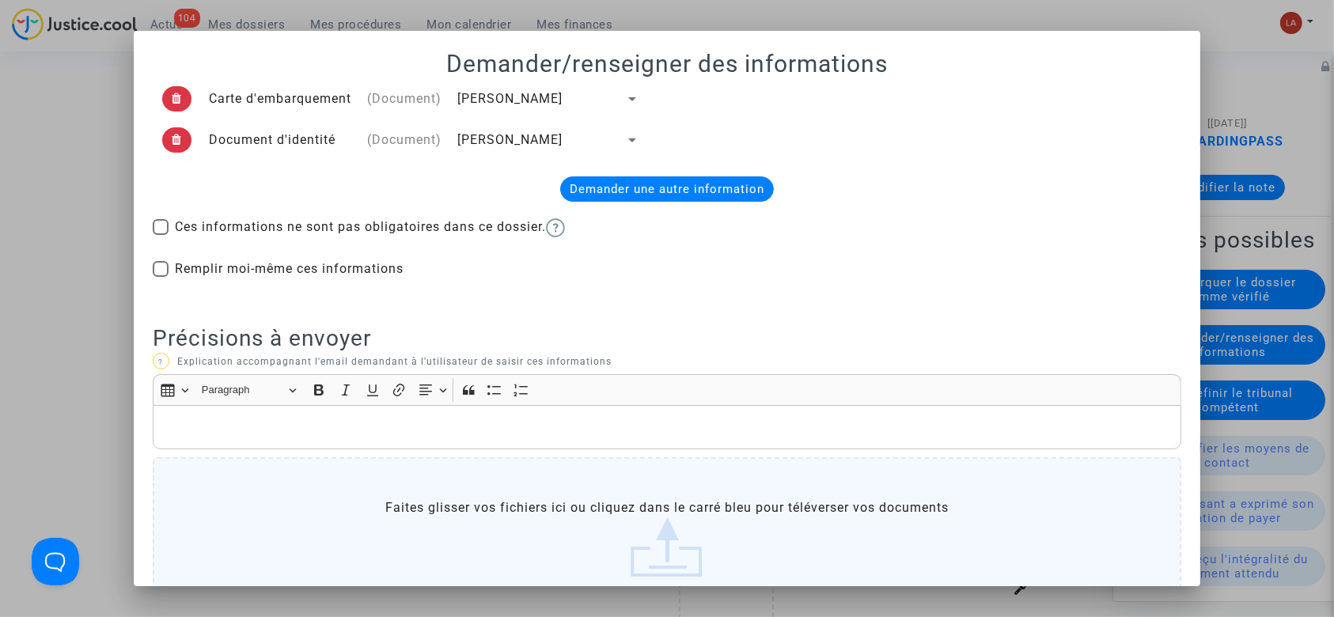
click at [241, 426] on p "Rich Text Editor, main" at bounding box center [667, 428] width 1013 height 20
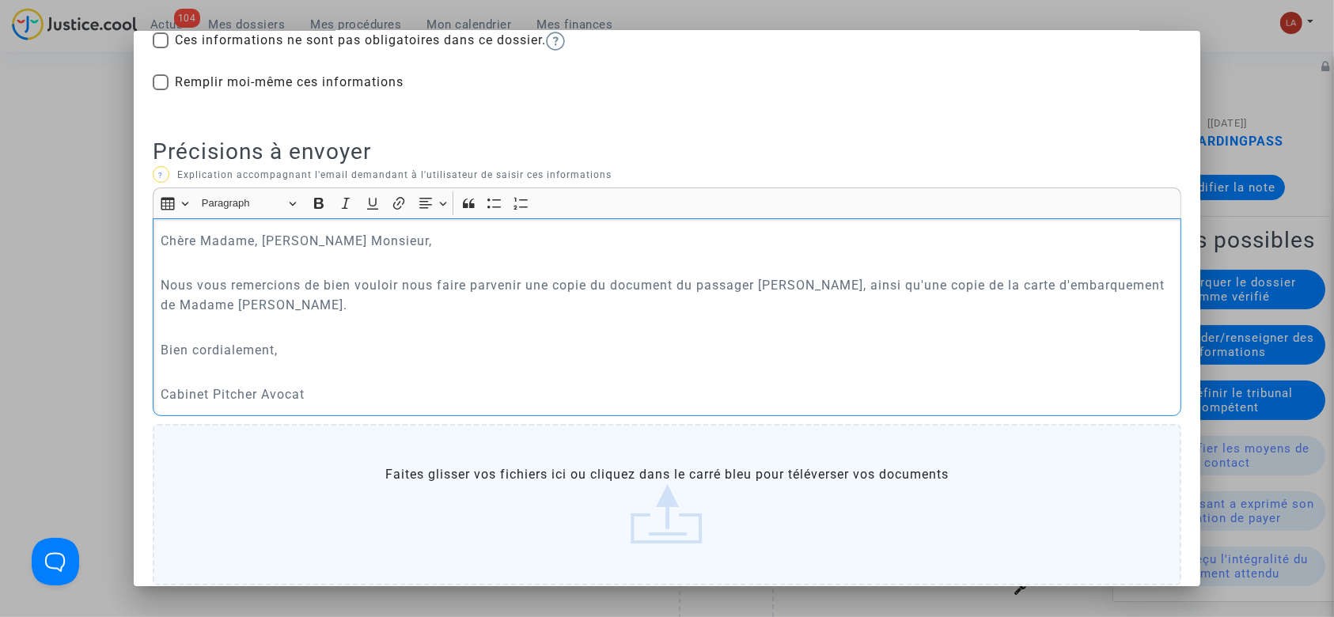
scroll to position [280, 0]
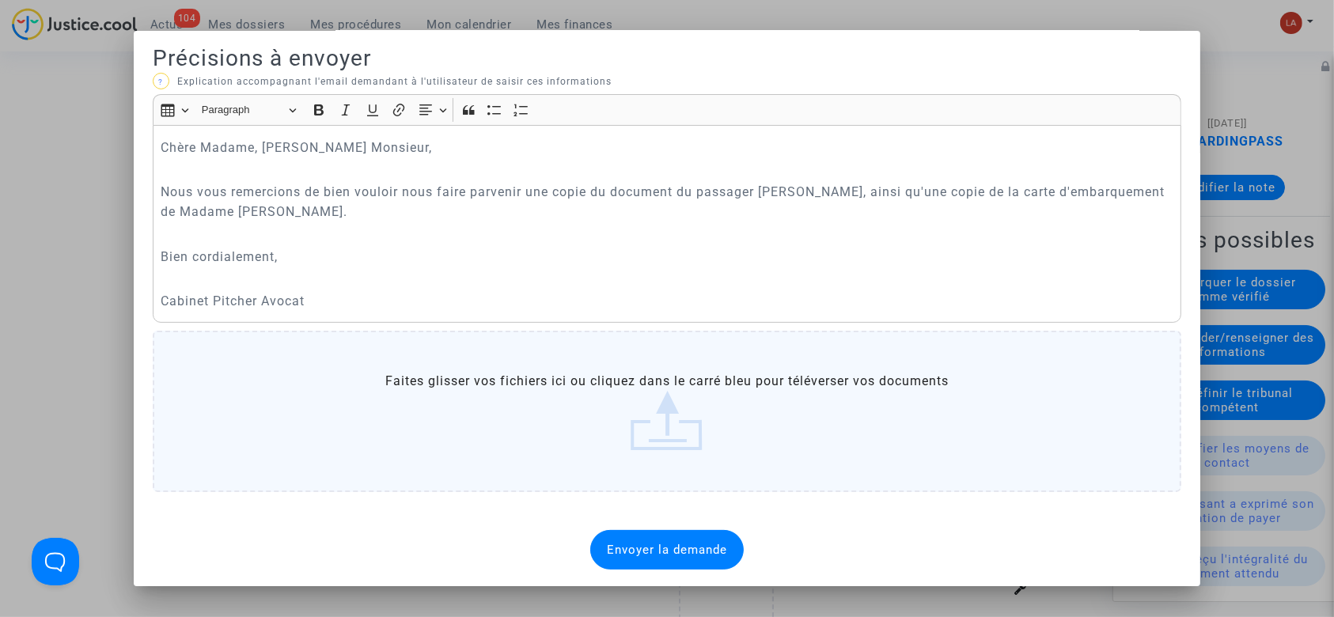
click at [633, 538] on div "Envoyer la demande" at bounding box center [667, 550] width 154 height 40
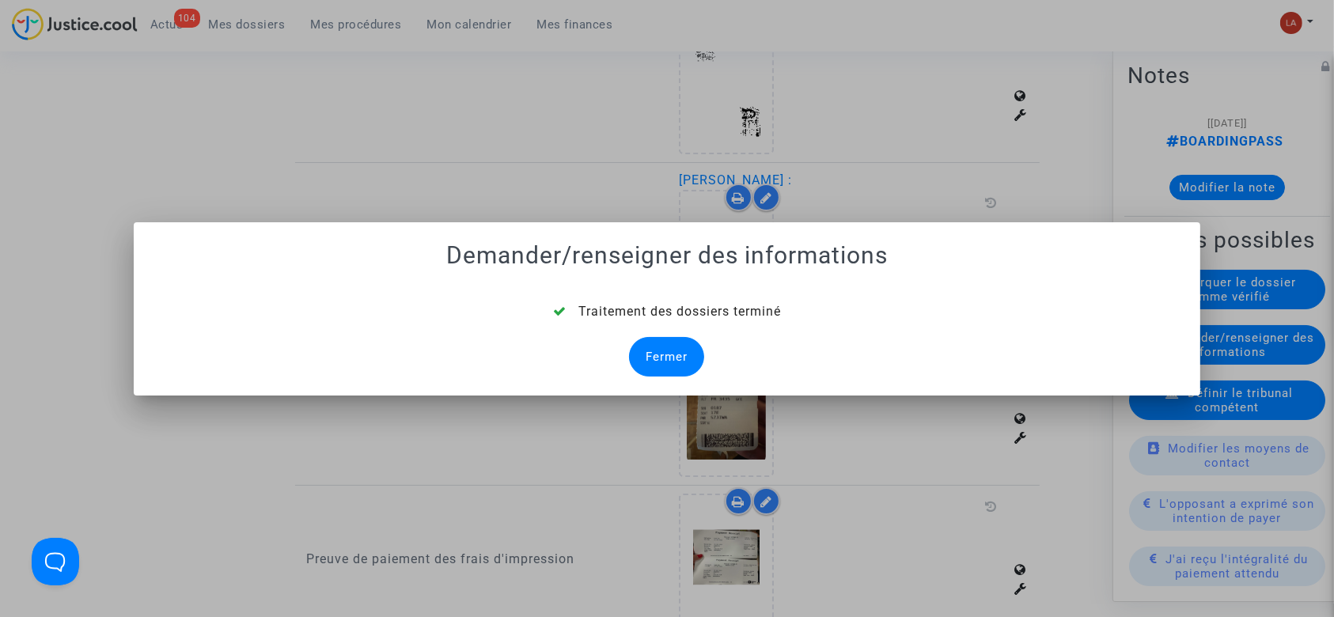
click at [679, 359] on div "Fermer" at bounding box center [666, 357] width 75 height 40
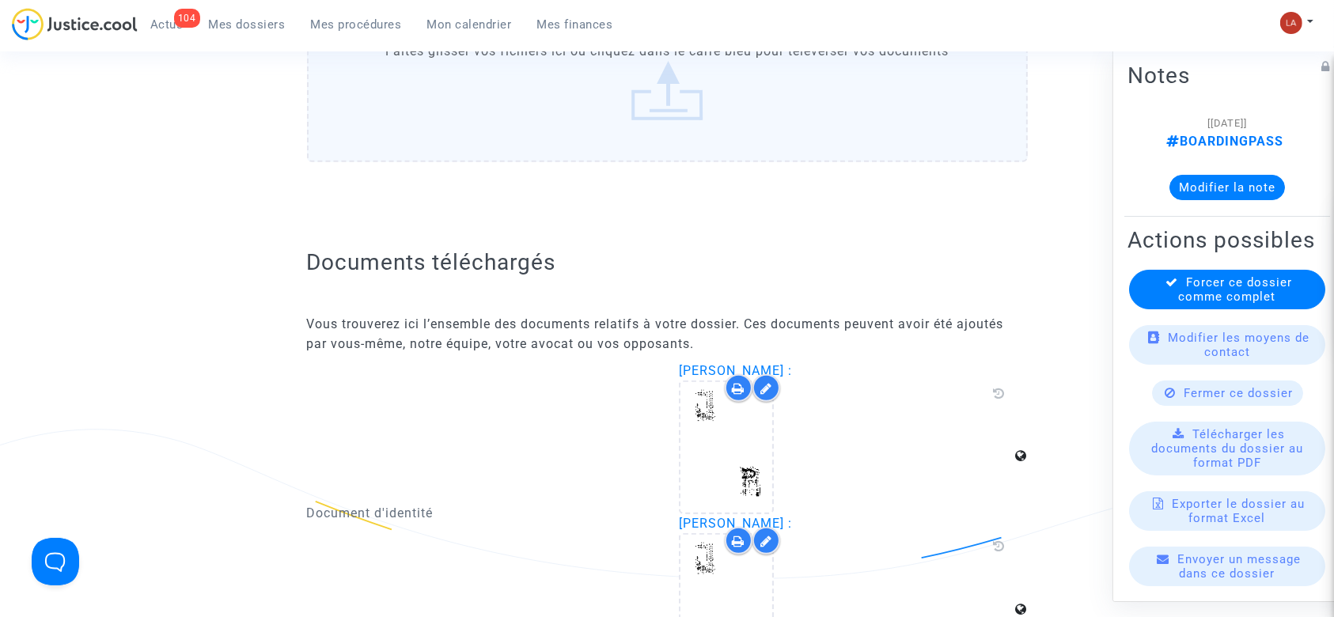
scroll to position [1371, 0]
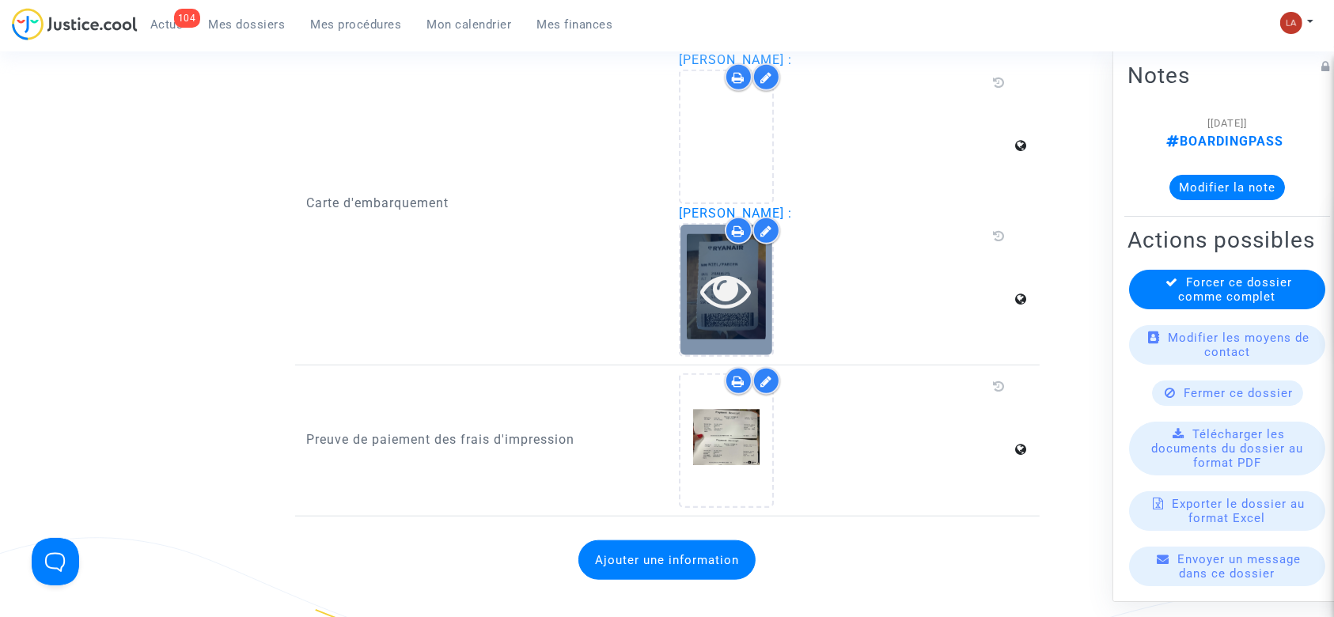
click at [725, 290] on icon at bounding box center [726, 290] width 51 height 51
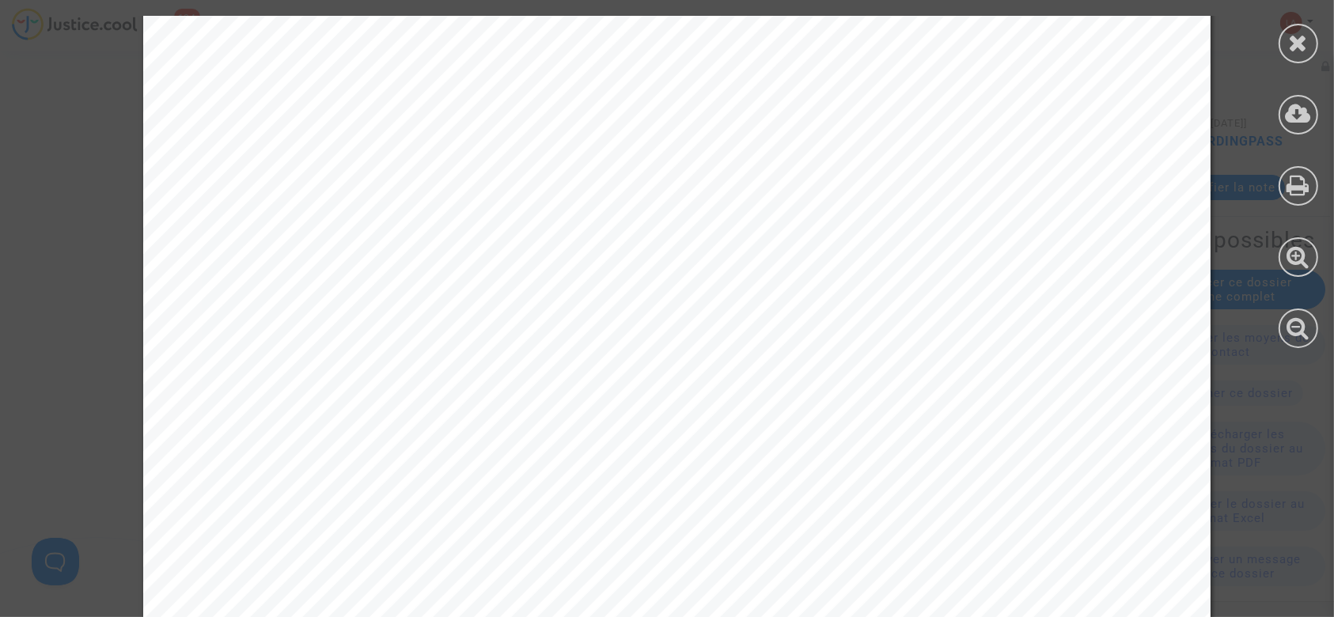
scroll to position [317, 0]
click at [1288, 29] on div at bounding box center [1299, 44] width 40 height 40
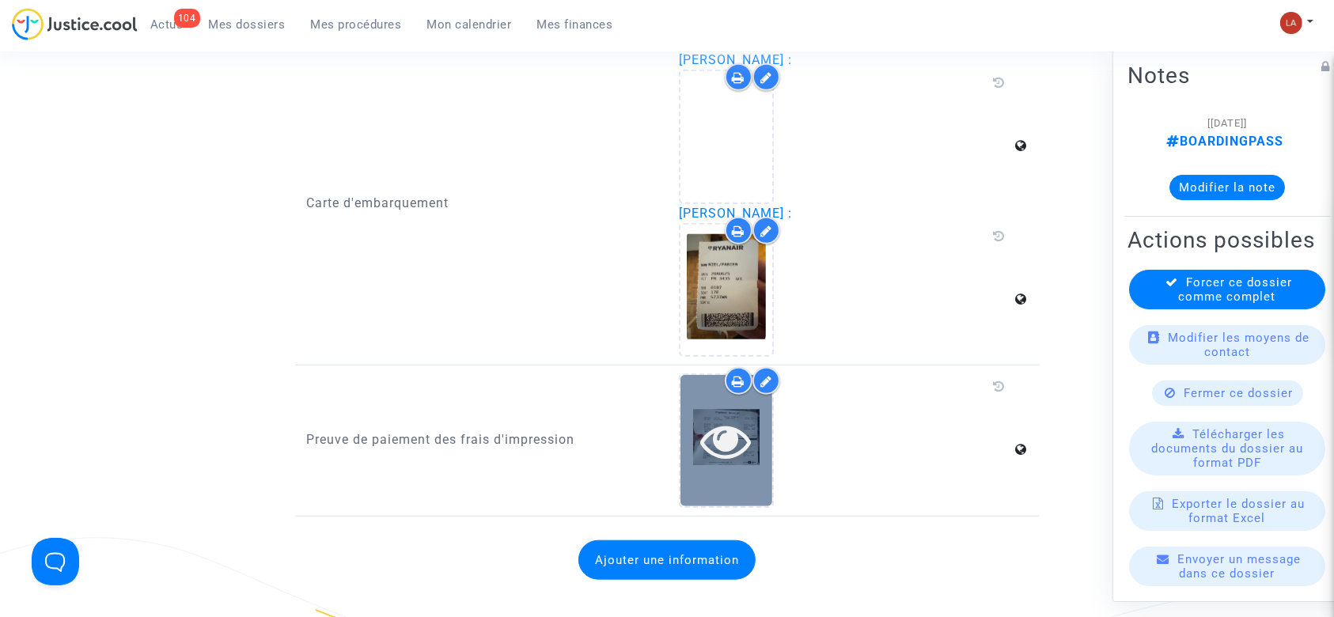
click at [696, 453] on div at bounding box center [727, 440] width 92 height 51
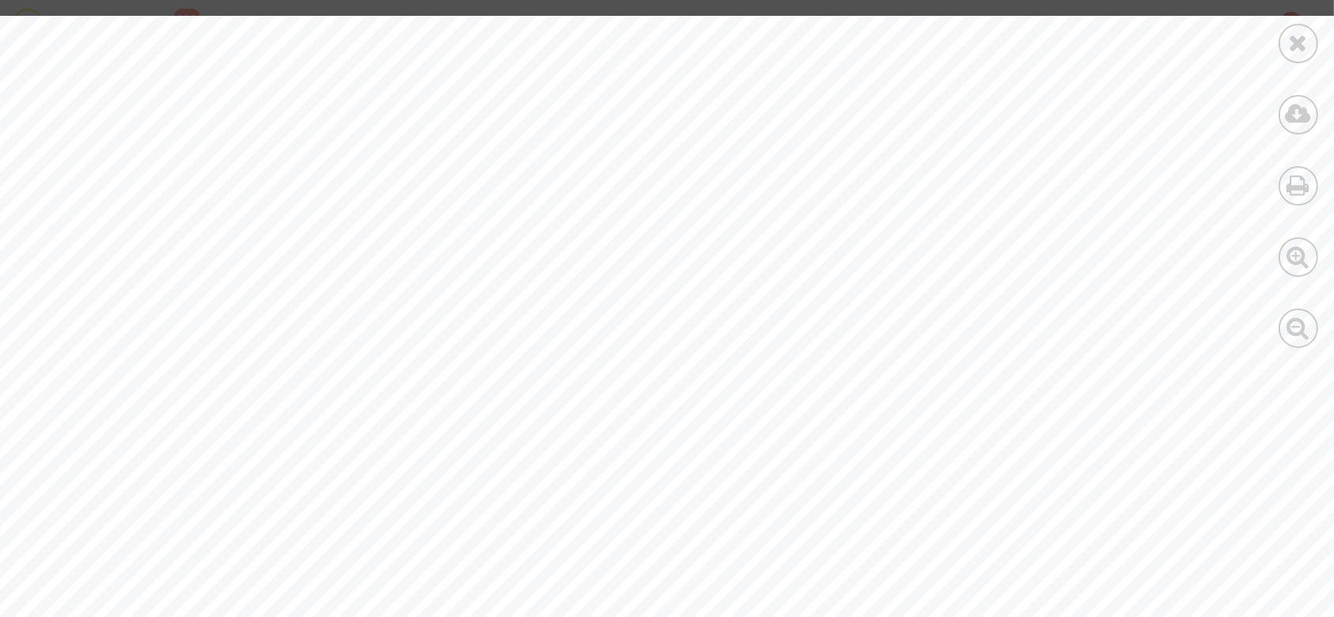
scroll to position [505, 0]
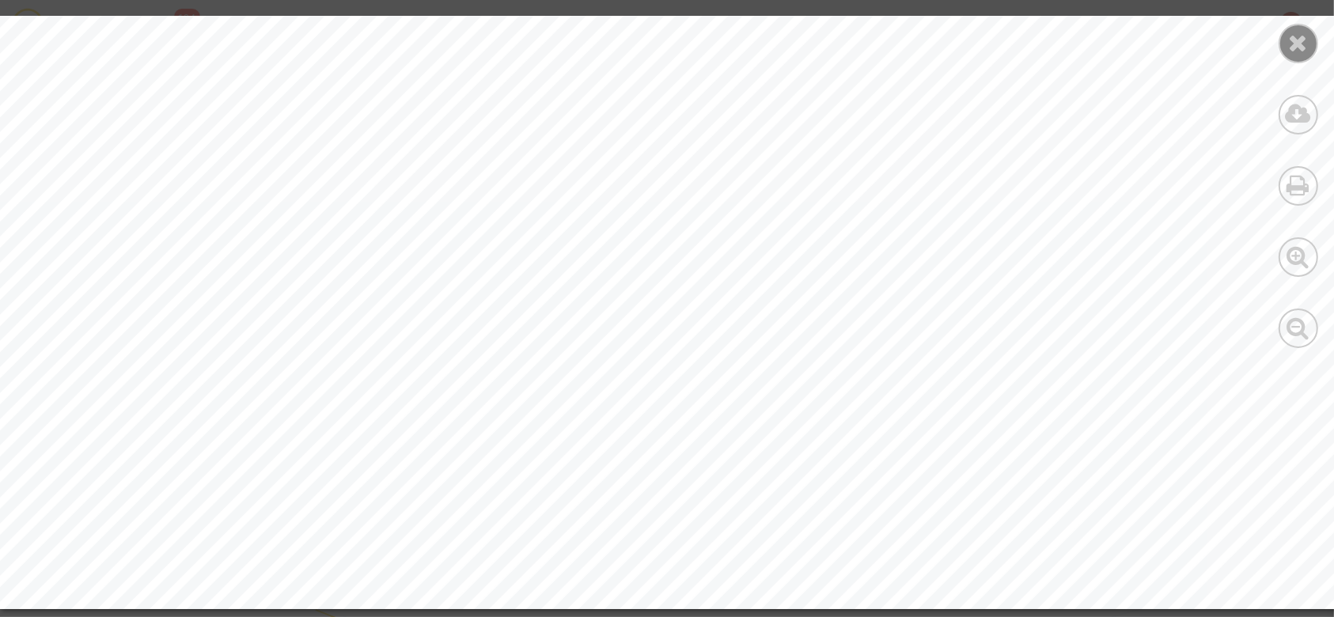
click at [1302, 55] on div at bounding box center [1299, 44] width 40 height 40
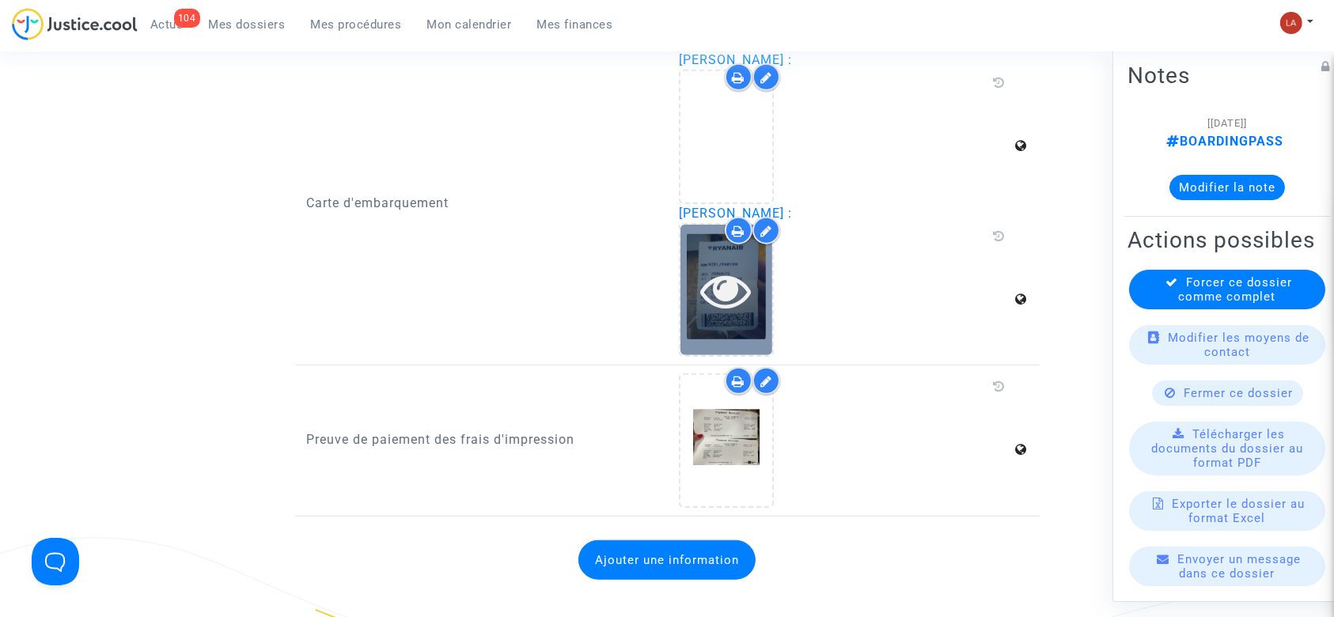
click at [733, 292] on icon at bounding box center [726, 290] width 51 height 51
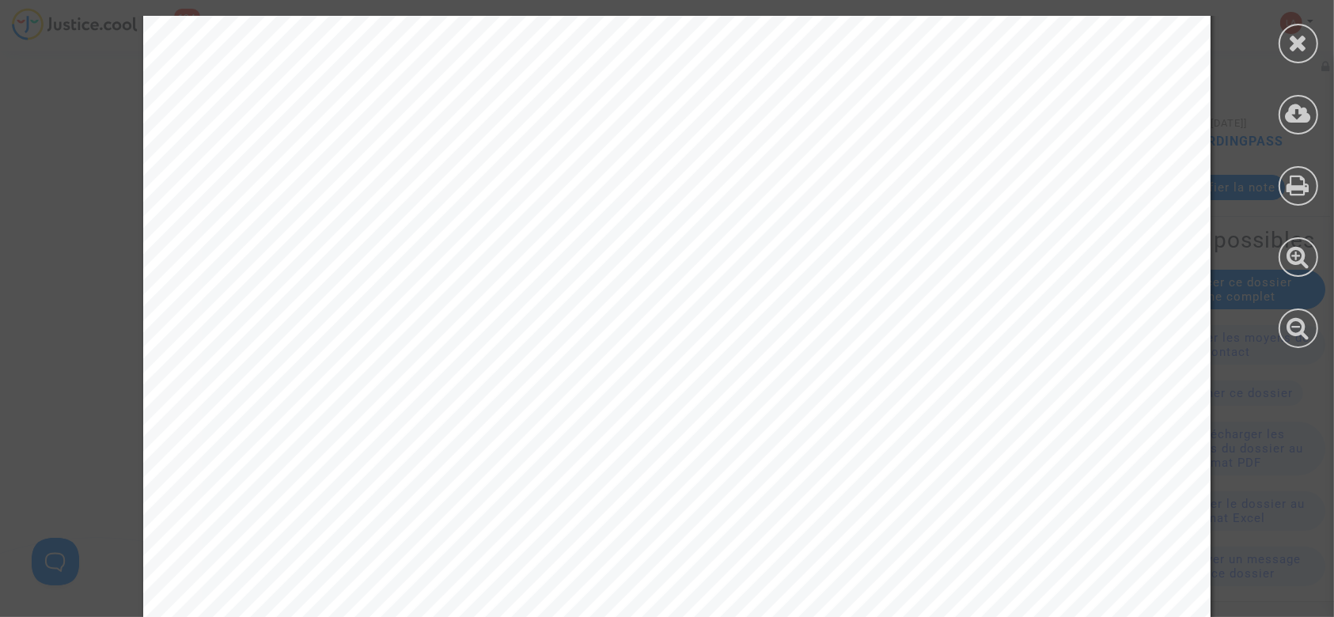
scroll to position [422, 0]
click at [1310, 47] on div at bounding box center [1299, 44] width 40 height 40
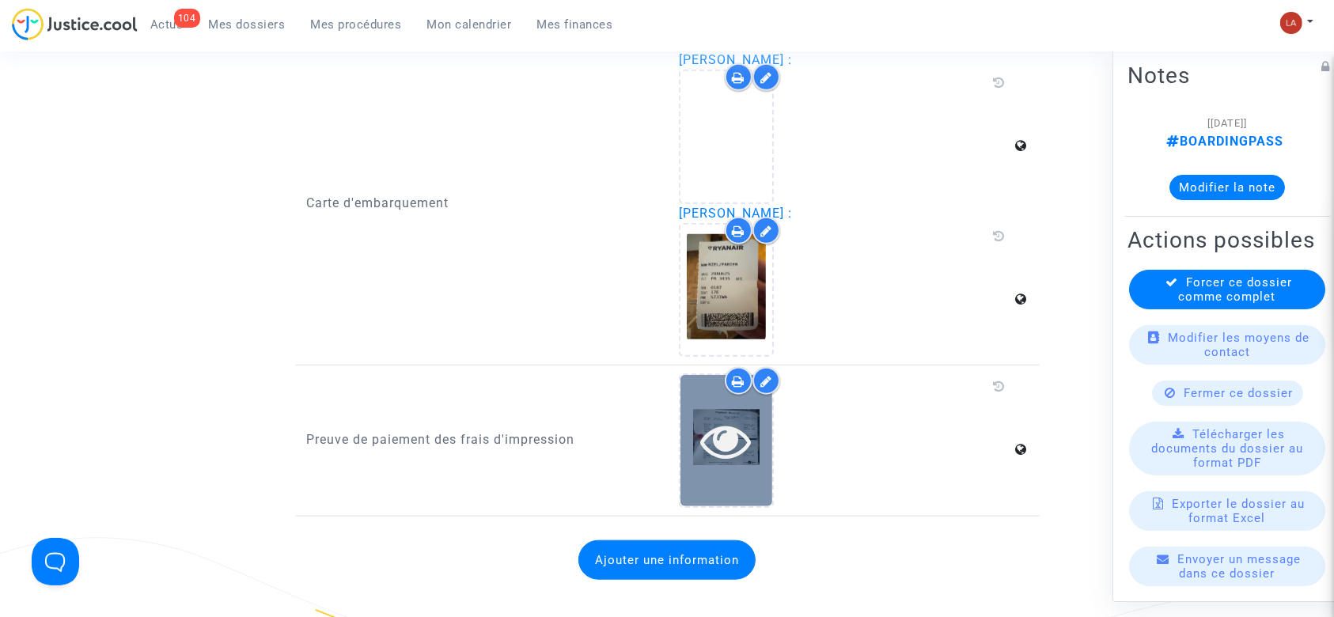
click at [691, 483] on div at bounding box center [727, 440] width 92 height 131
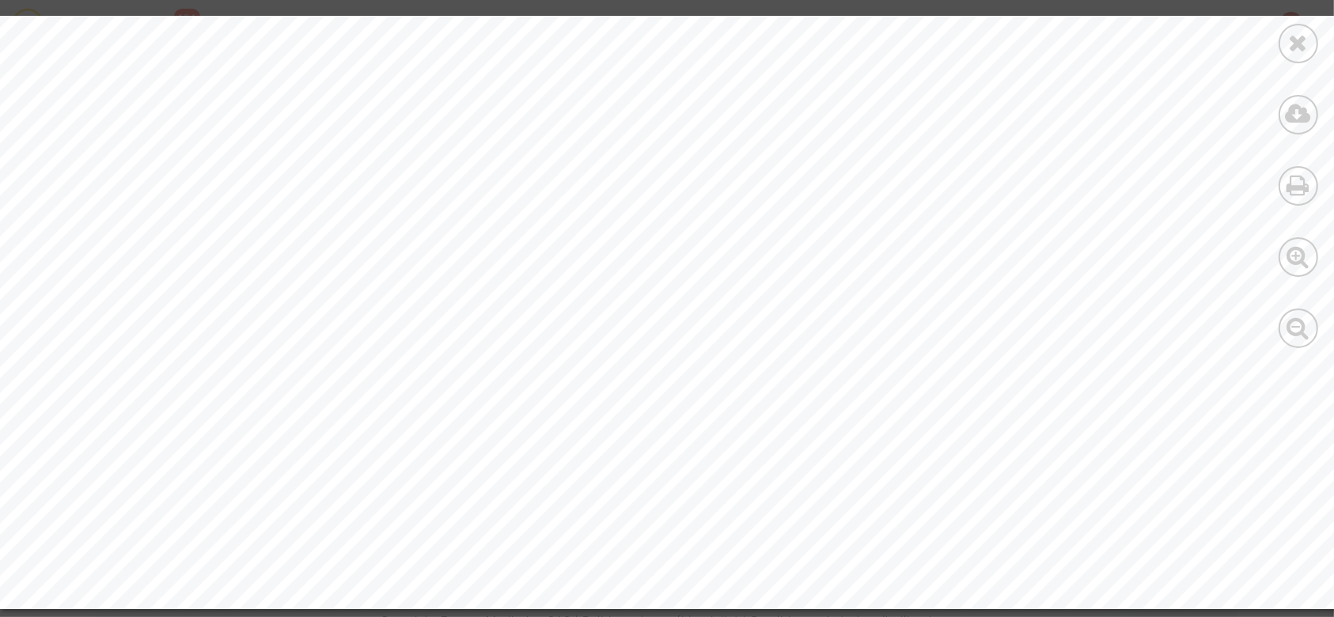
scroll to position [1972, 0]
click at [1315, 43] on div at bounding box center [1299, 44] width 40 height 40
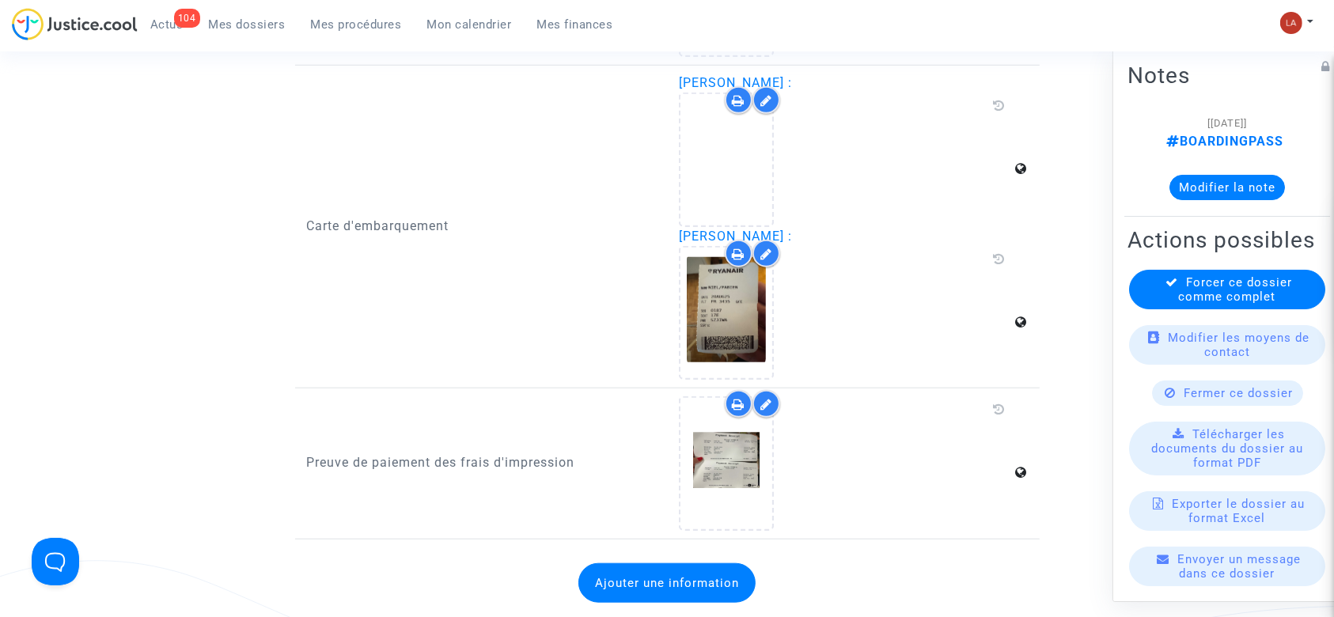
scroll to position [1339, 0]
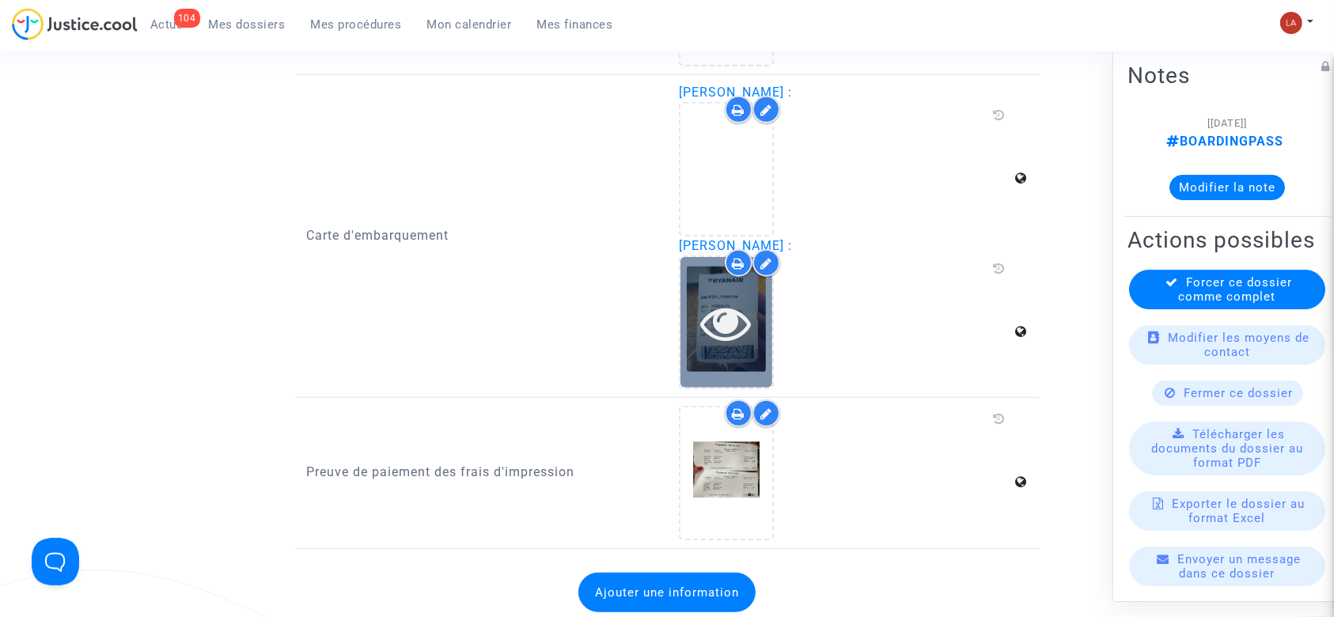
click at [730, 340] on icon at bounding box center [726, 323] width 51 height 51
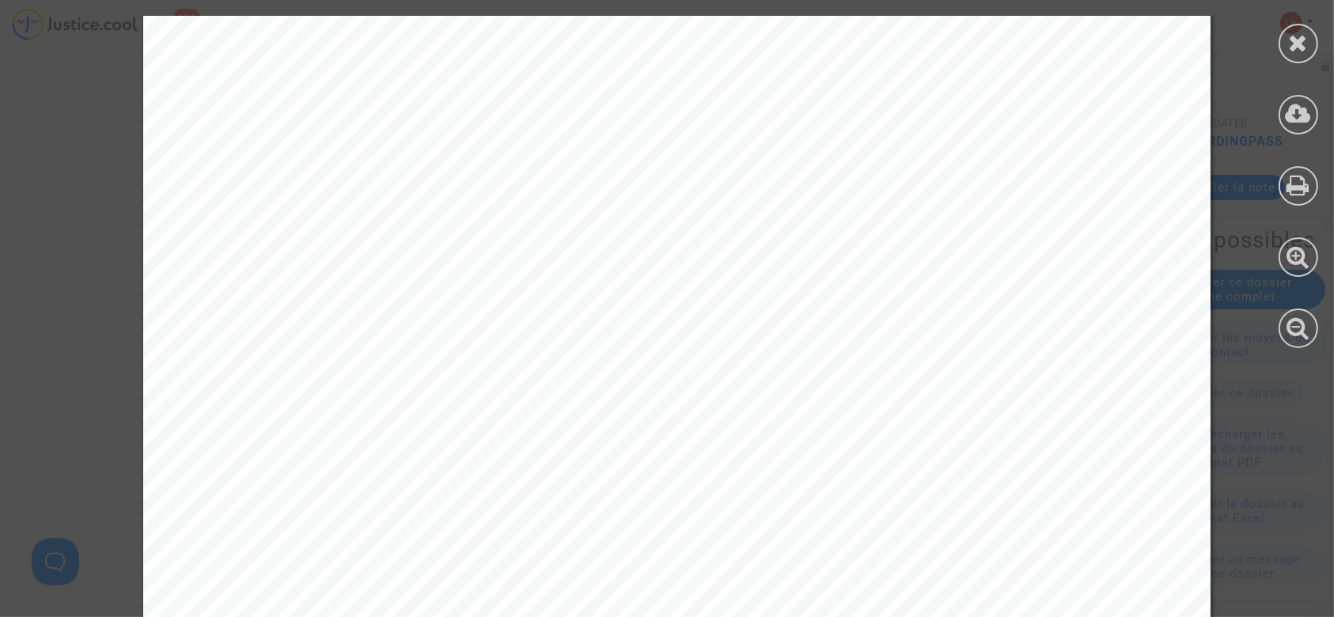
scroll to position [298, 0]
click at [1306, 55] on div at bounding box center [1299, 44] width 40 height 40
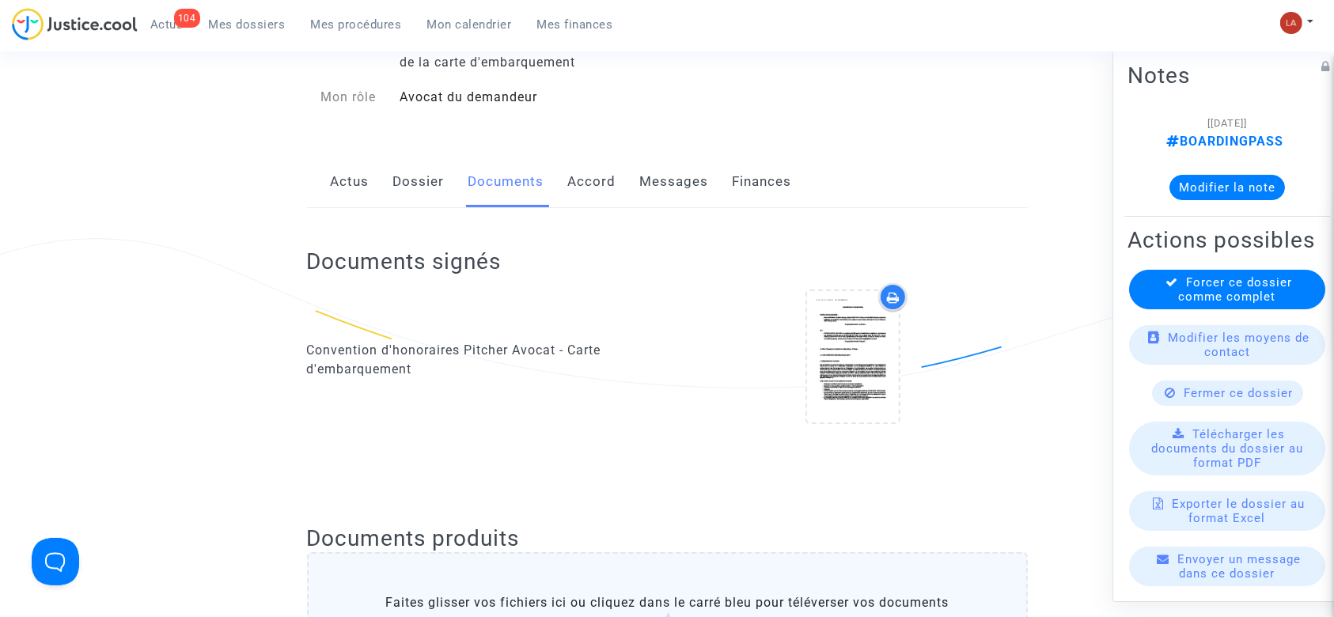
scroll to position [161, 0]
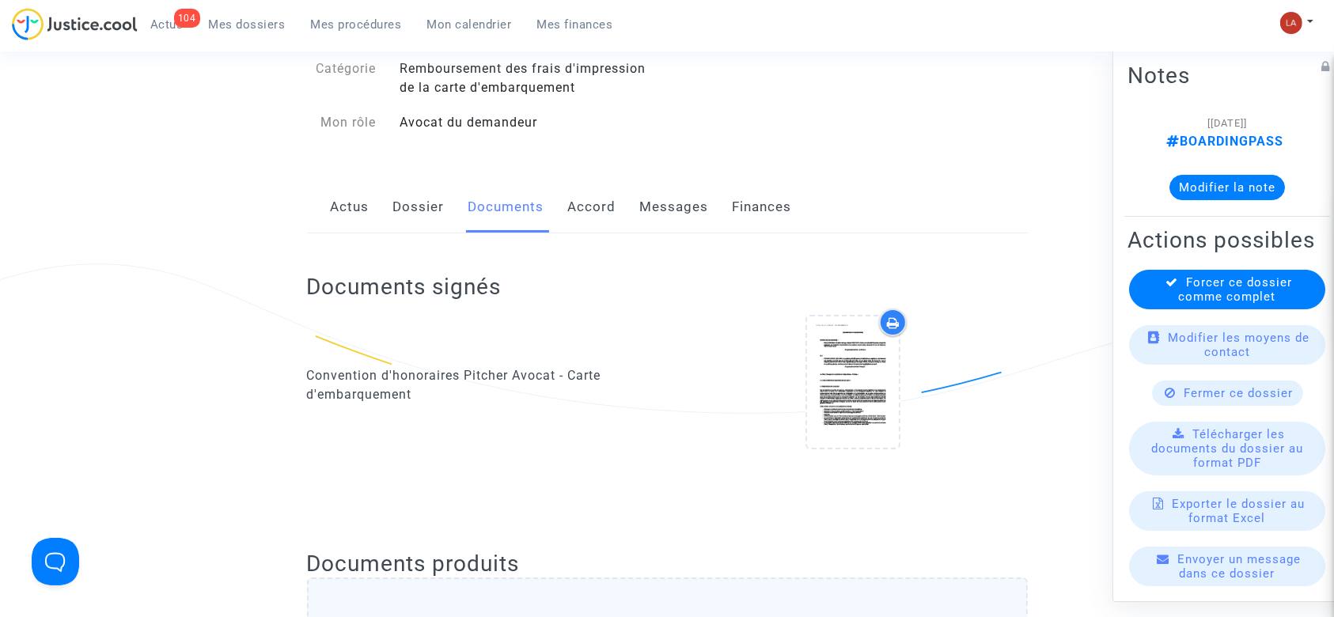
click at [408, 192] on link "Dossier" at bounding box center [418, 207] width 51 height 52
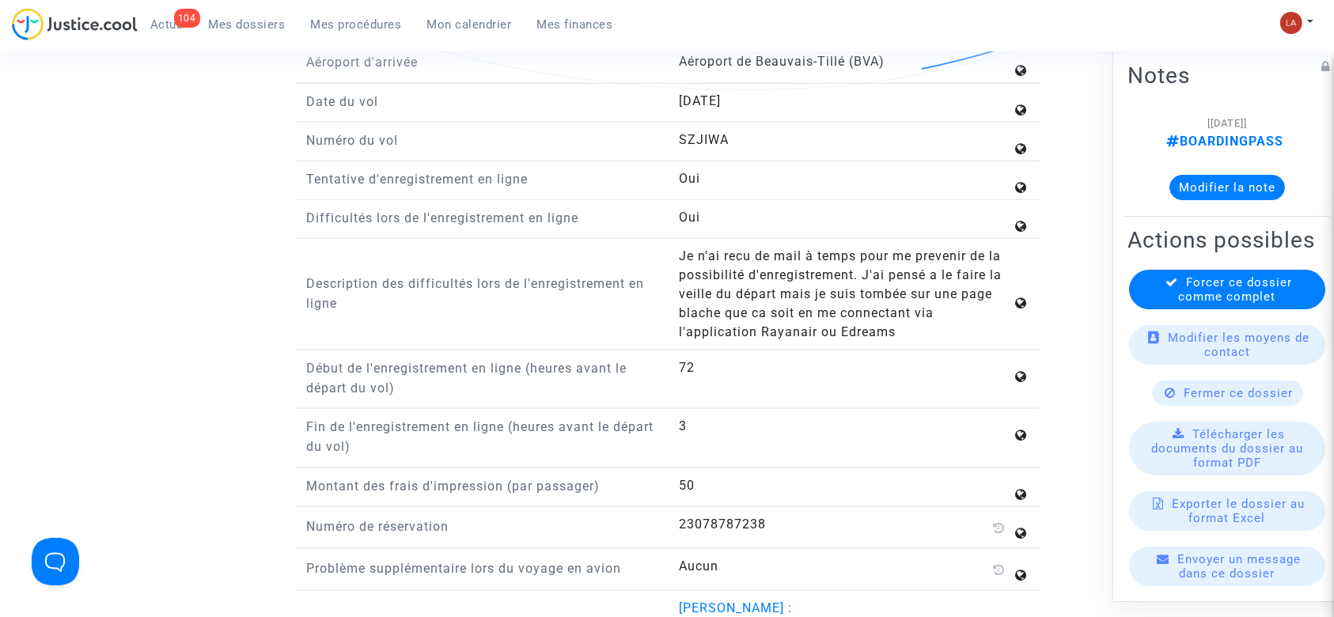
scroll to position [1963, 0]
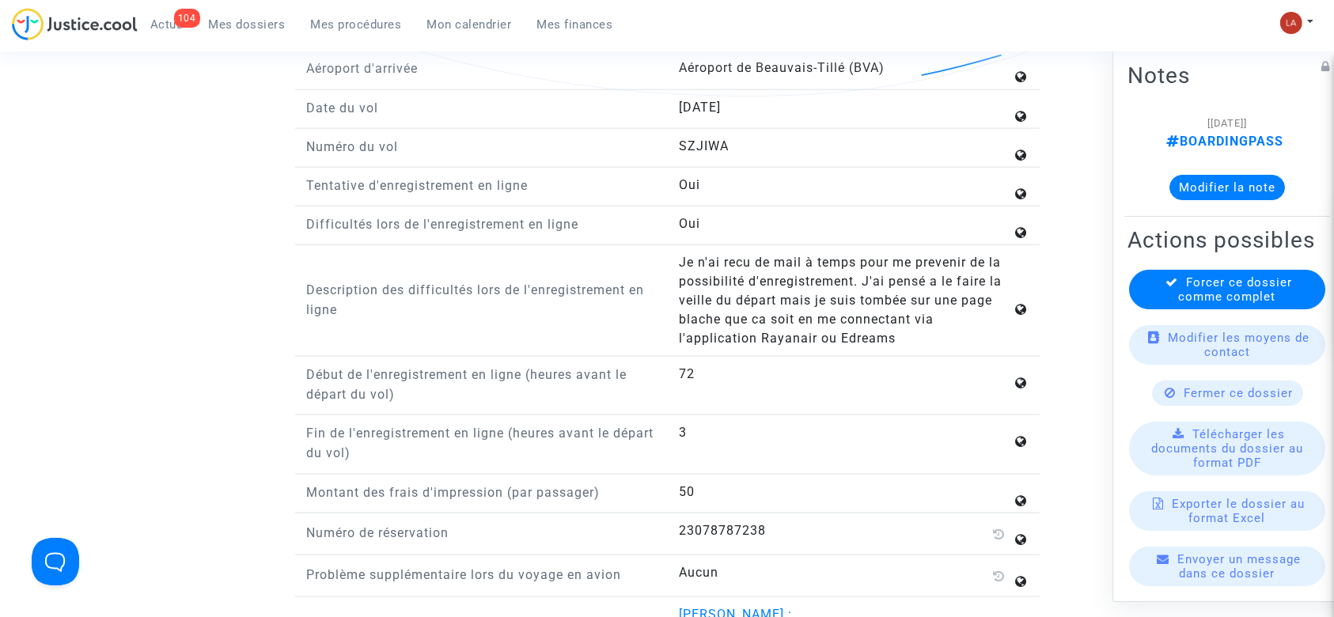
click at [691, 138] on span "SZJIWA" at bounding box center [704, 145] width 50 height 15
copy span "SZJIWA"
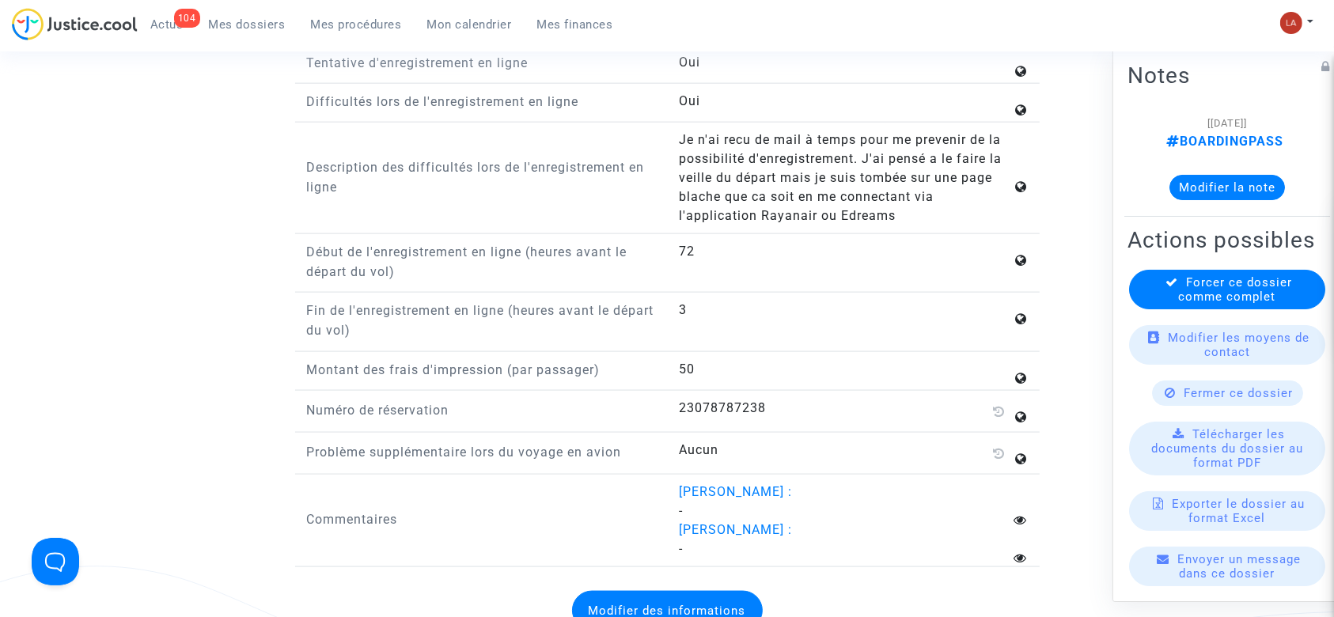
scroll to position [2126, 0]
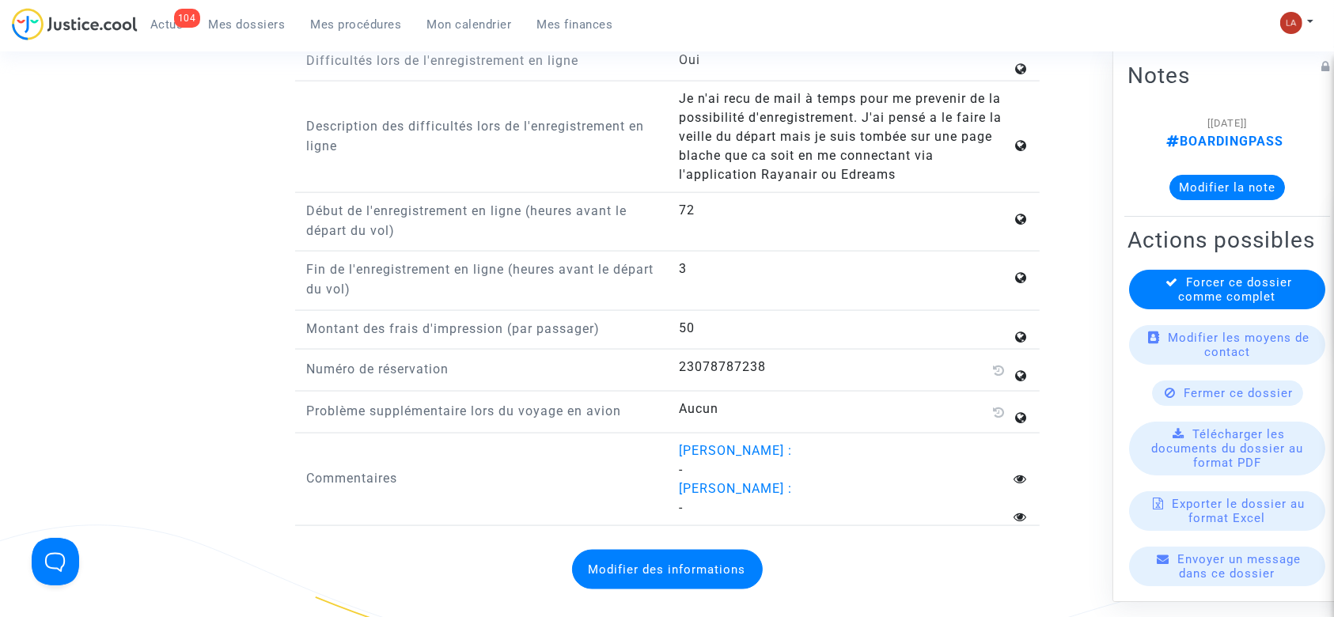
click at [671, 550] on button "Modifier des informations" at bounding box center [667, 570] width 191 height 40
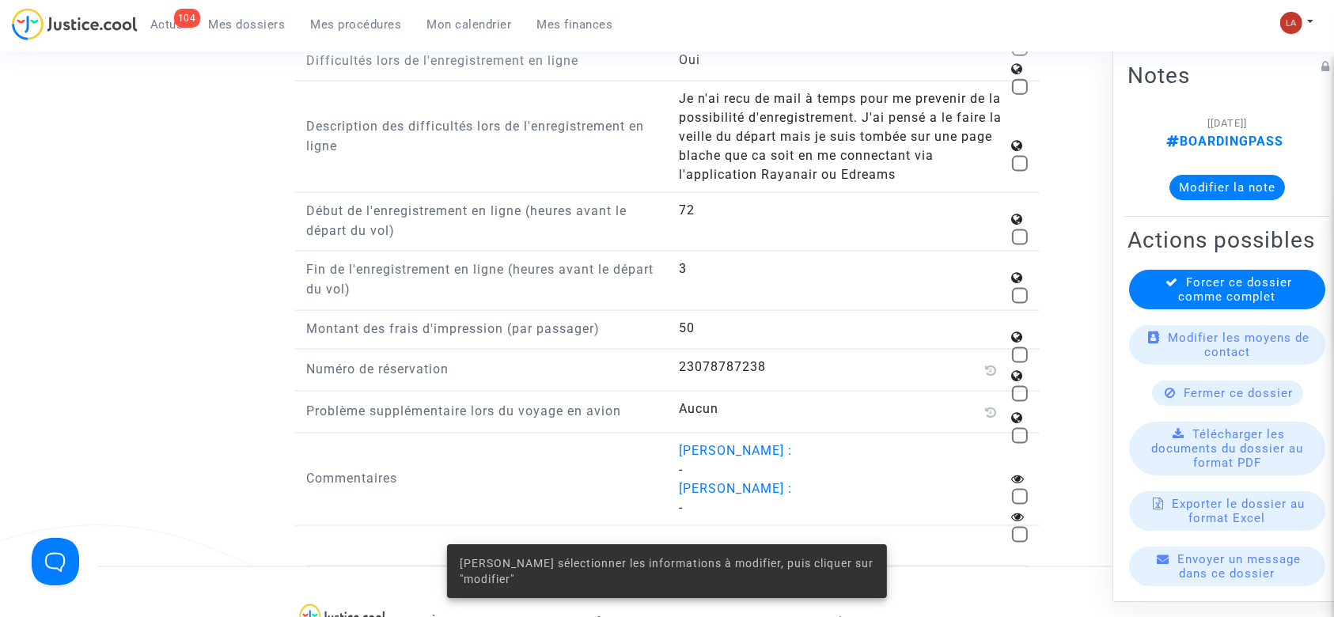
click at [1014, 387] on span at bounding box center [1020, 394] width 16 height 16
click at [1019, 402] on input "checkbox" at bounding box center [1019, 402] width 1 height 1
checkbox input "true"
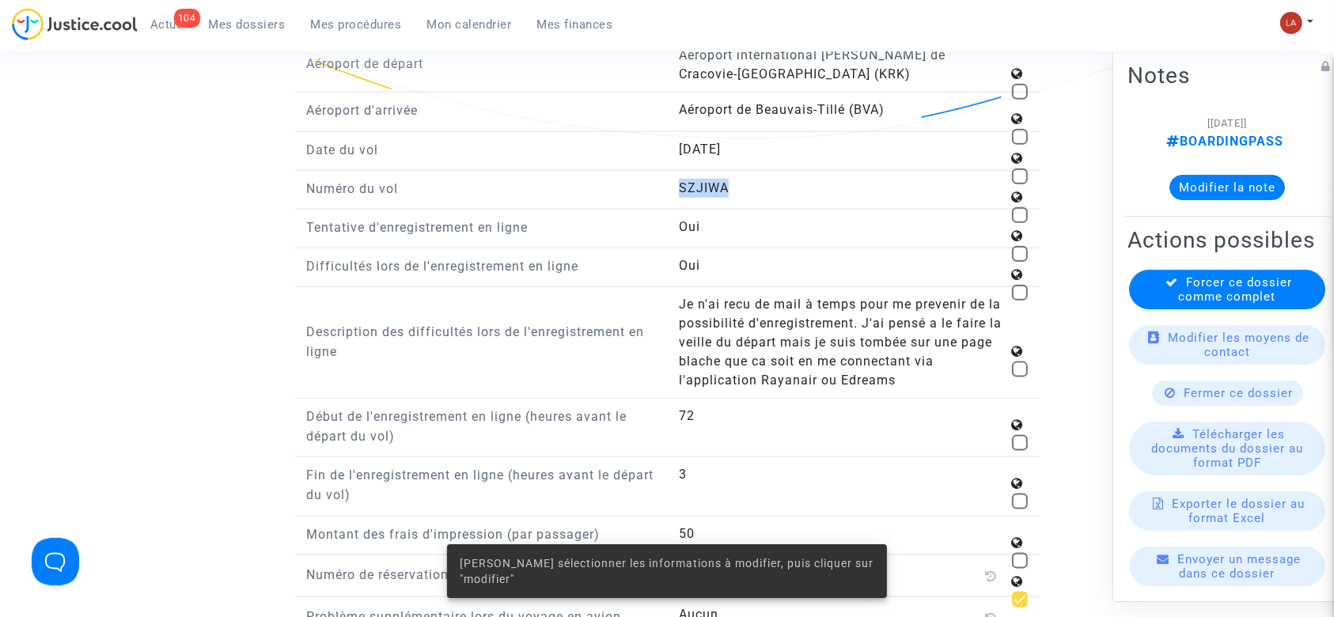
scroll to position [1915, 0]
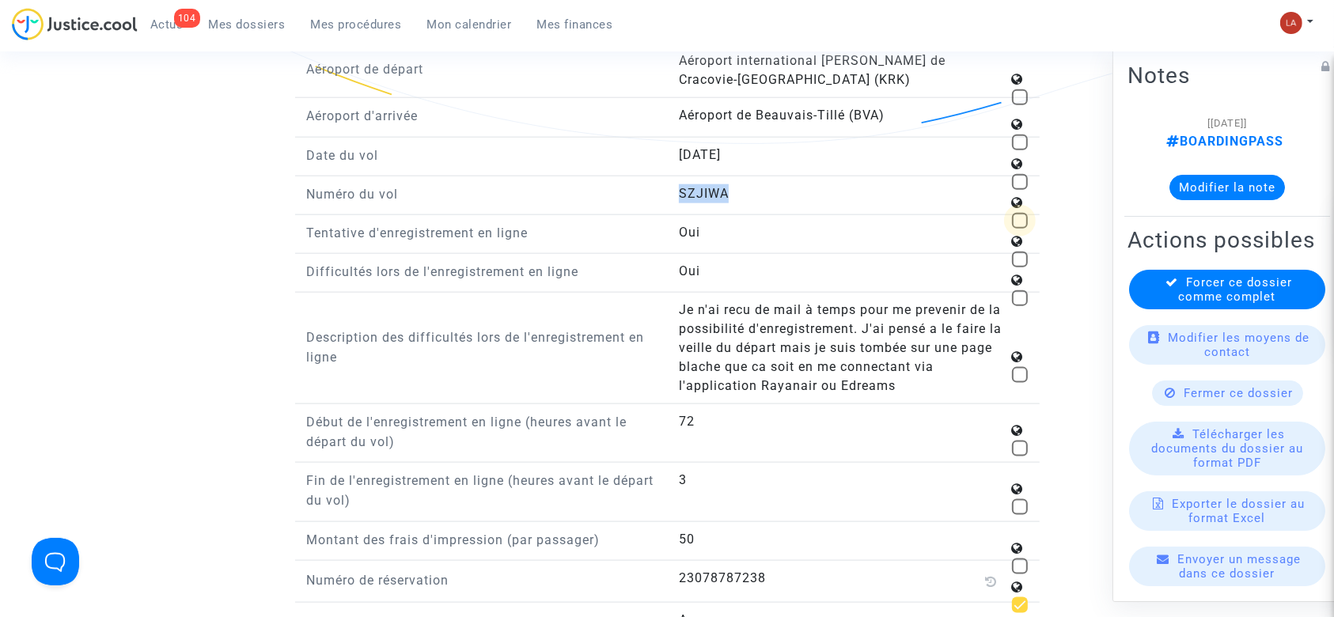
click at [1013, 214] on span at bounding box center [1020, 221] width 16 height 16
click at [1019, 229] on input "checkbox" at bounding box center [1019, 229] width 1 height 1
checkbox input "true"
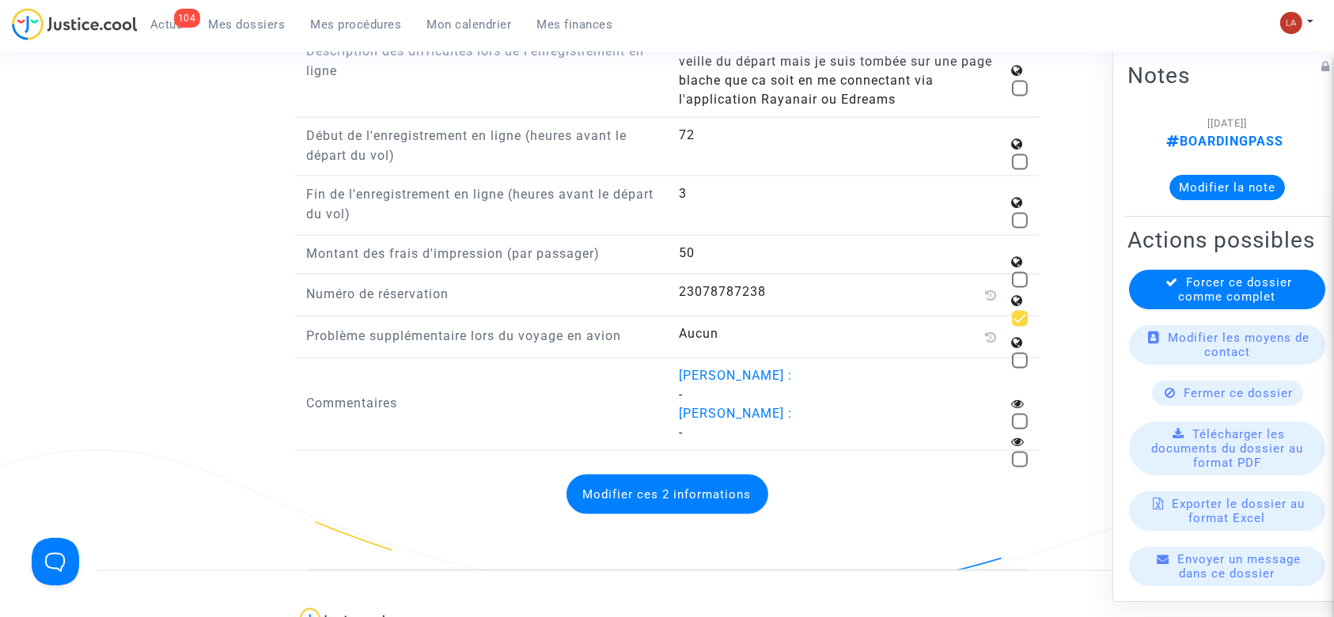
scroll to position [2263, 0]
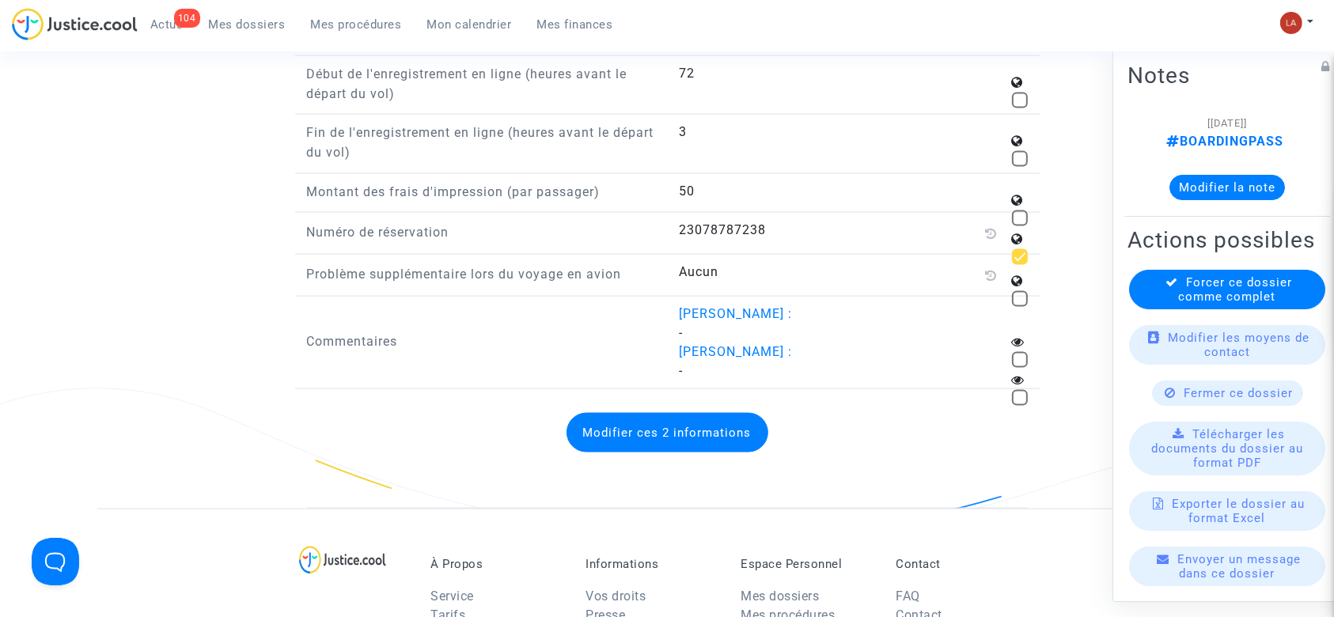
click at [703, 442] on button "Modifier ces 2 informations" at bounding box center [668, 433] width 202 height 40
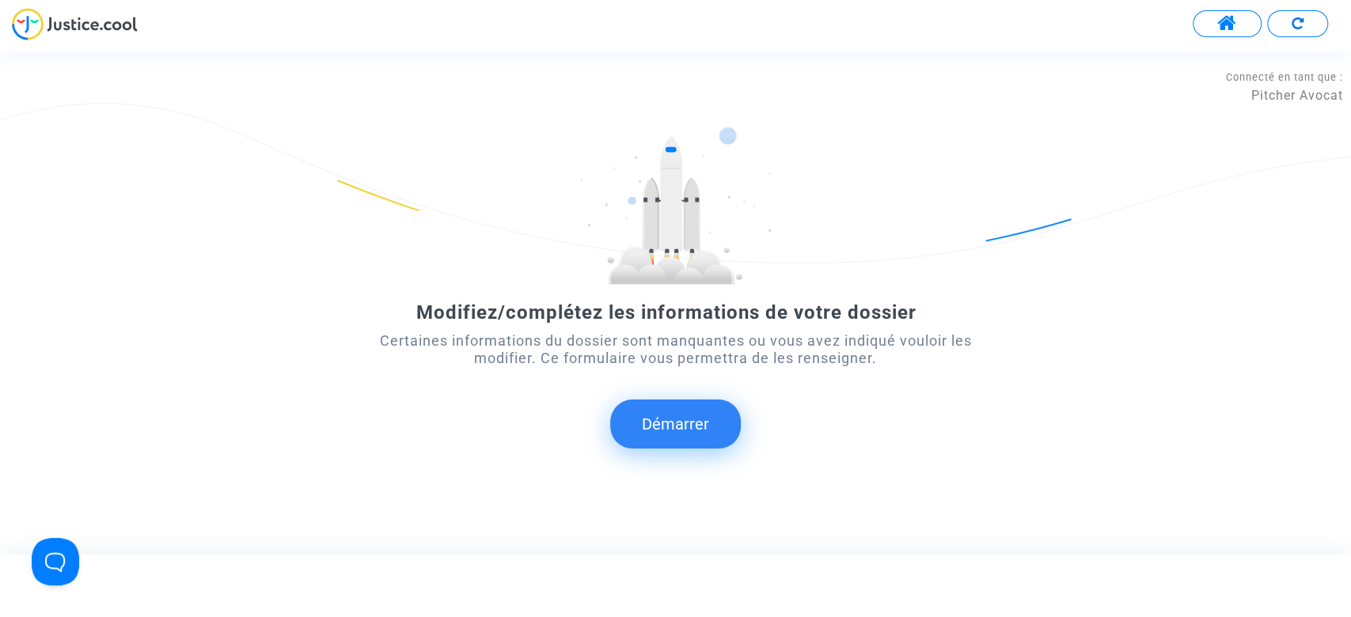
click at [676, 425] on button "Démarrer" at bounding box center [675, 424] width 131 height 49
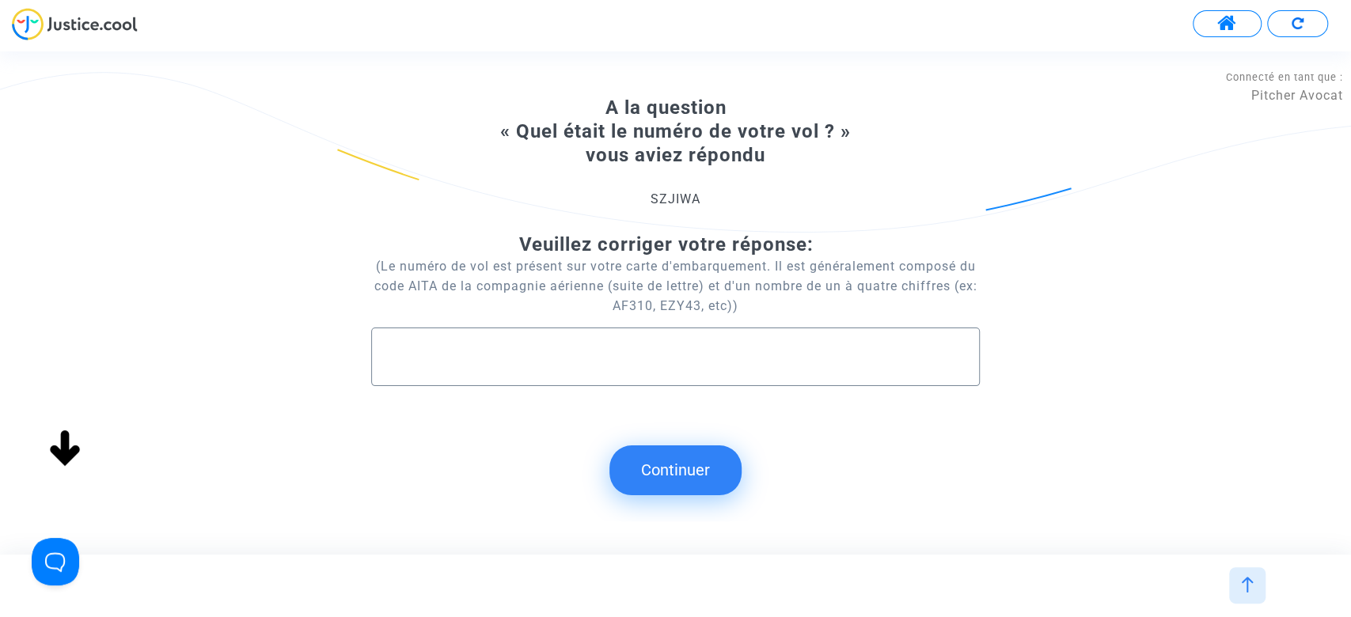
click at [552, 364] on input "text" at bounding box center [675, 357] width 575 height 18
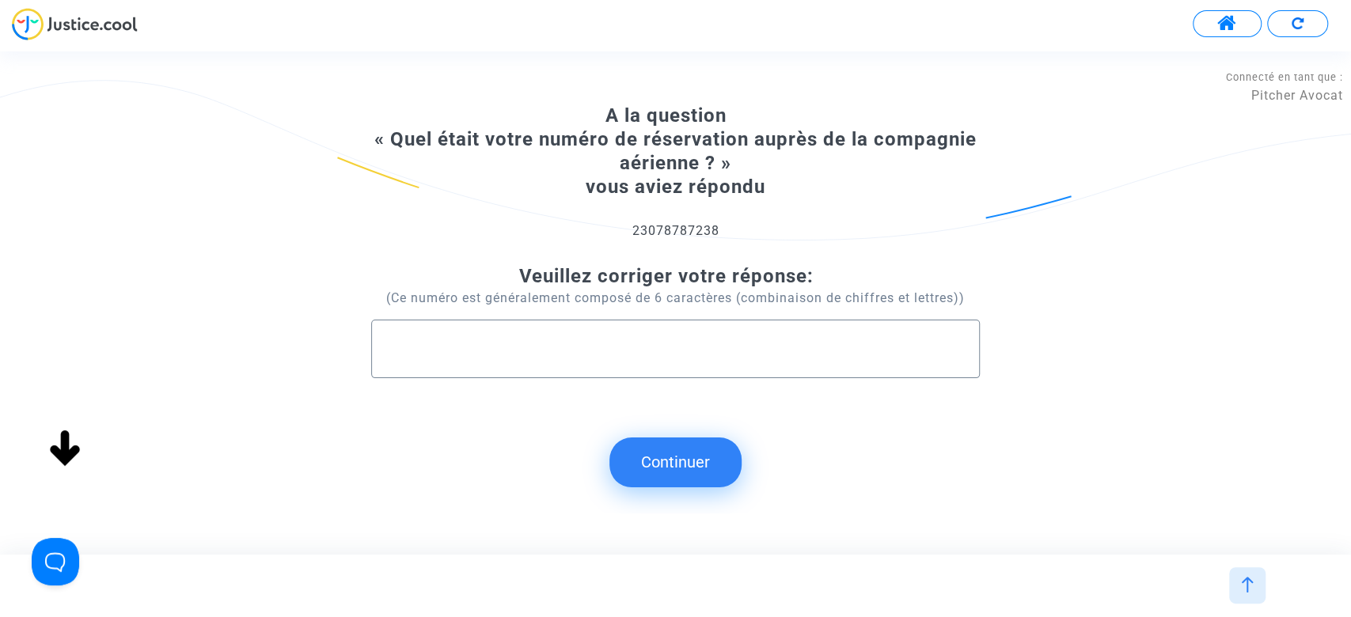
paste input "SZJIWA"
type input "FR3435SZJIWA"
click at [522, 355] on input "text" at bounding box center [675, 349] width 575 height 18
paste input "SZJIWA"
type input "SZJIWA"
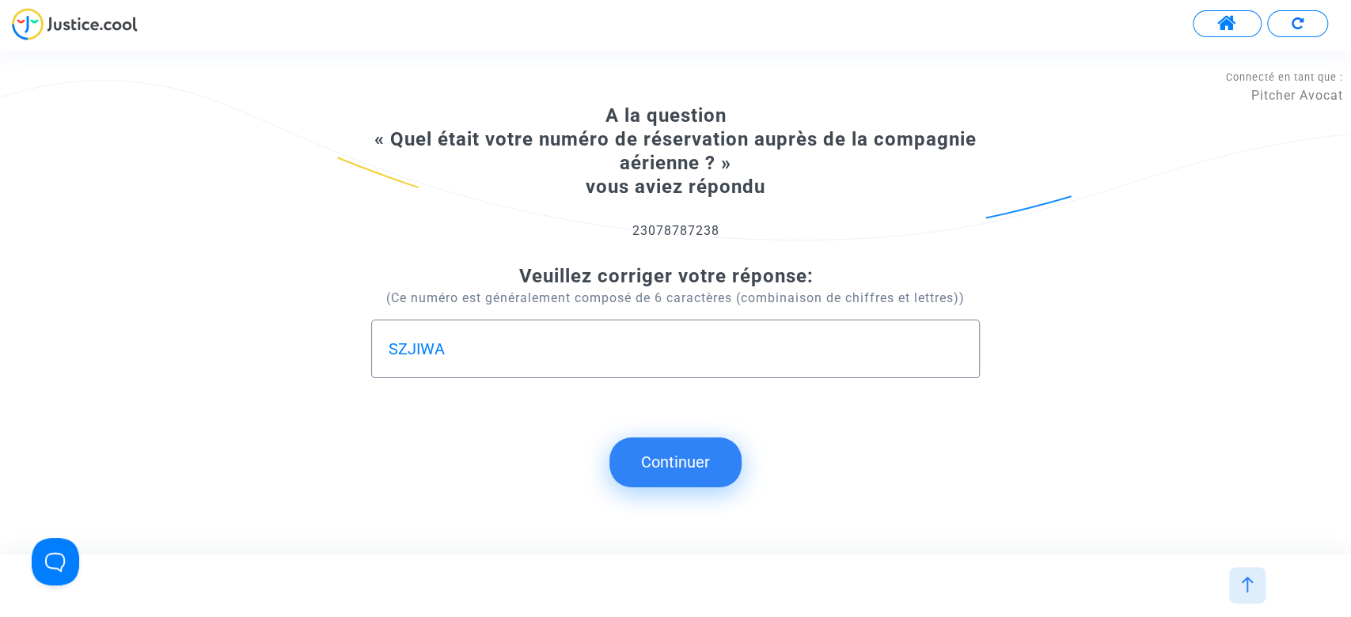
click at [662, 467] on button "Continuer" at bounding box center [675, 462] width 132 height 49
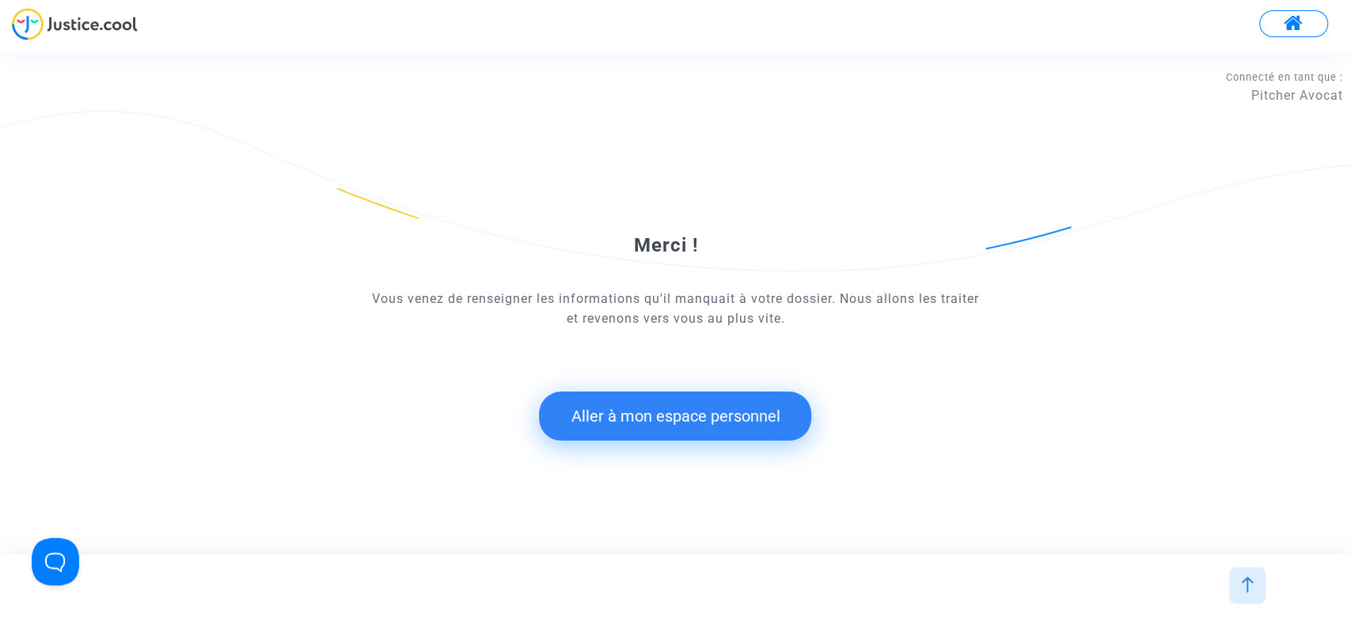
click at [596, 413] on button "Aller à mon espace personnel" at bounding box center [675, 416] width 272 height 49
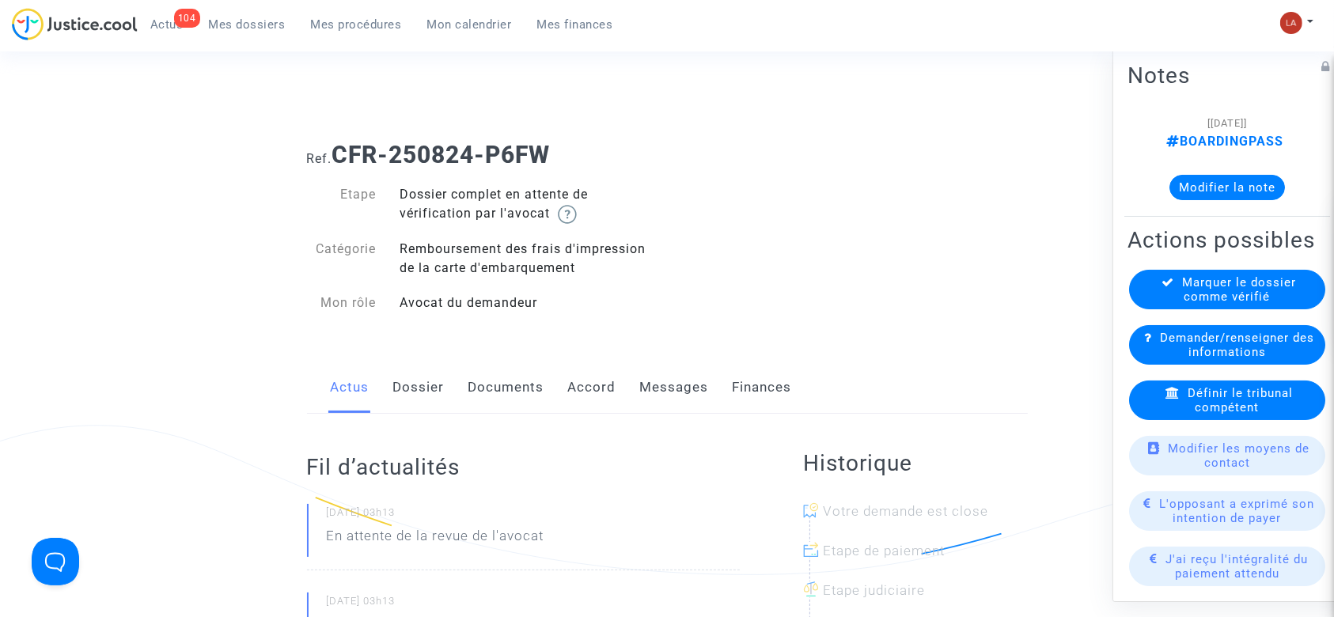
click at [404, 377] on link "Dossier" at bounding box center [418, 388] width 51 height 52
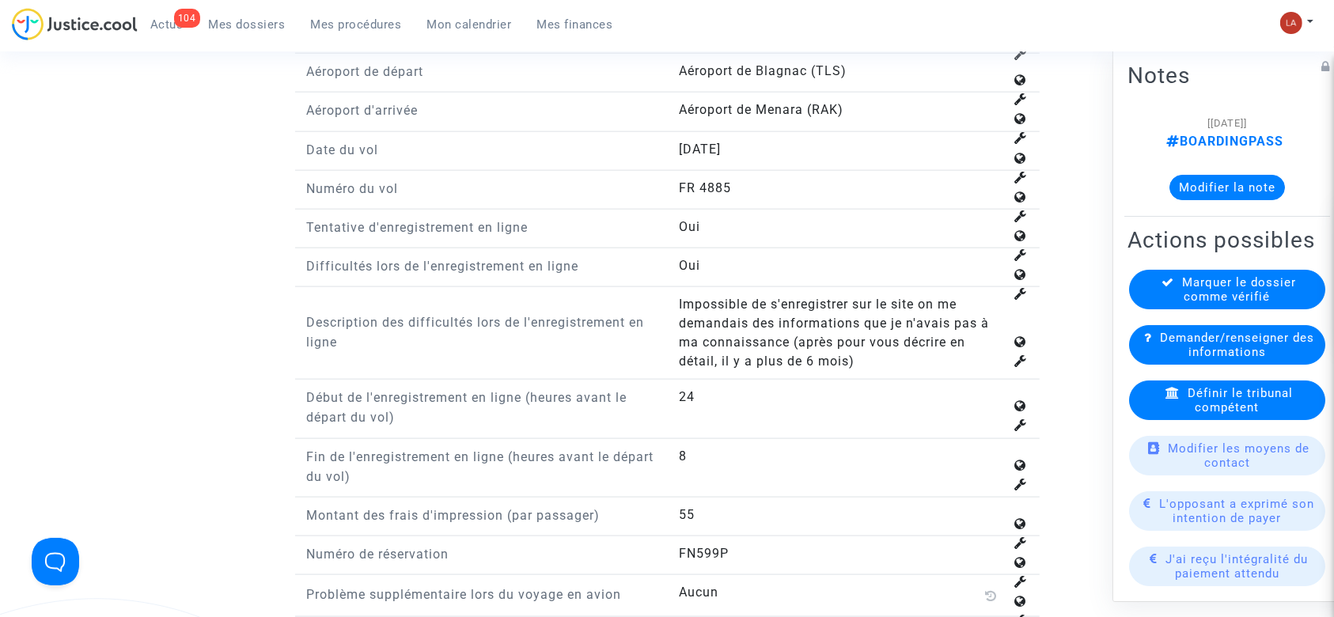
scroll to position [2061, 0]
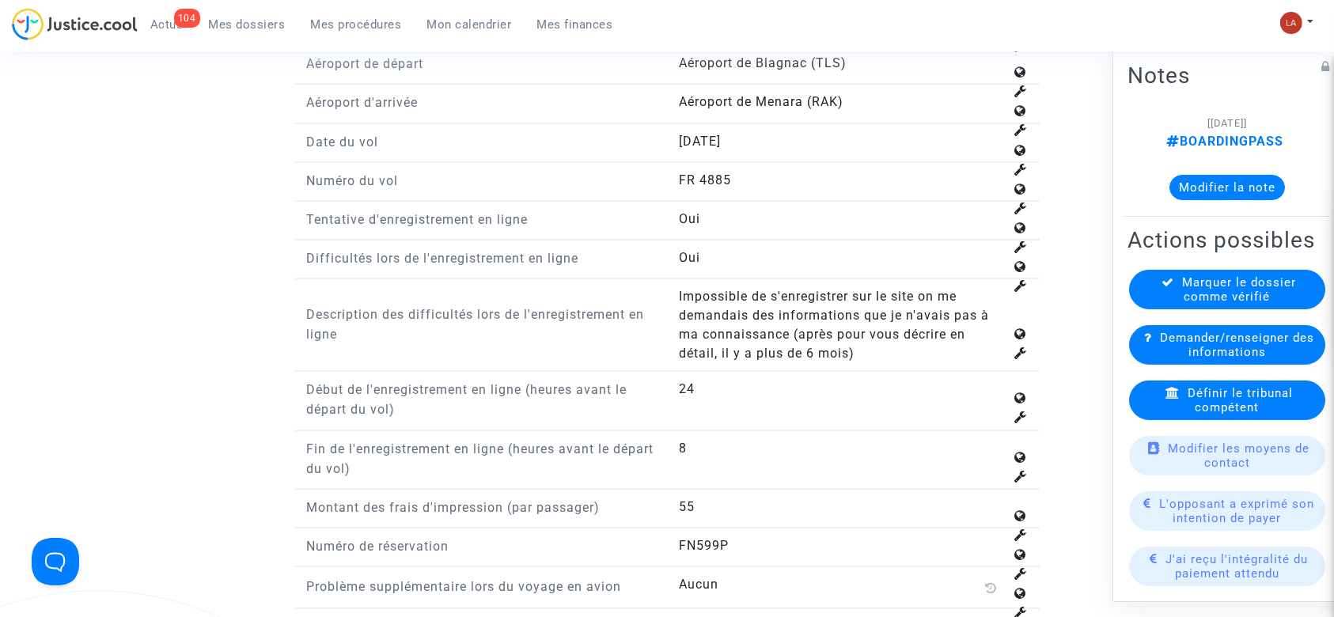
click at [1190, 415] on span "Définir le tribunal compétent" at bounding box center [1240, 400] width 105 height 28
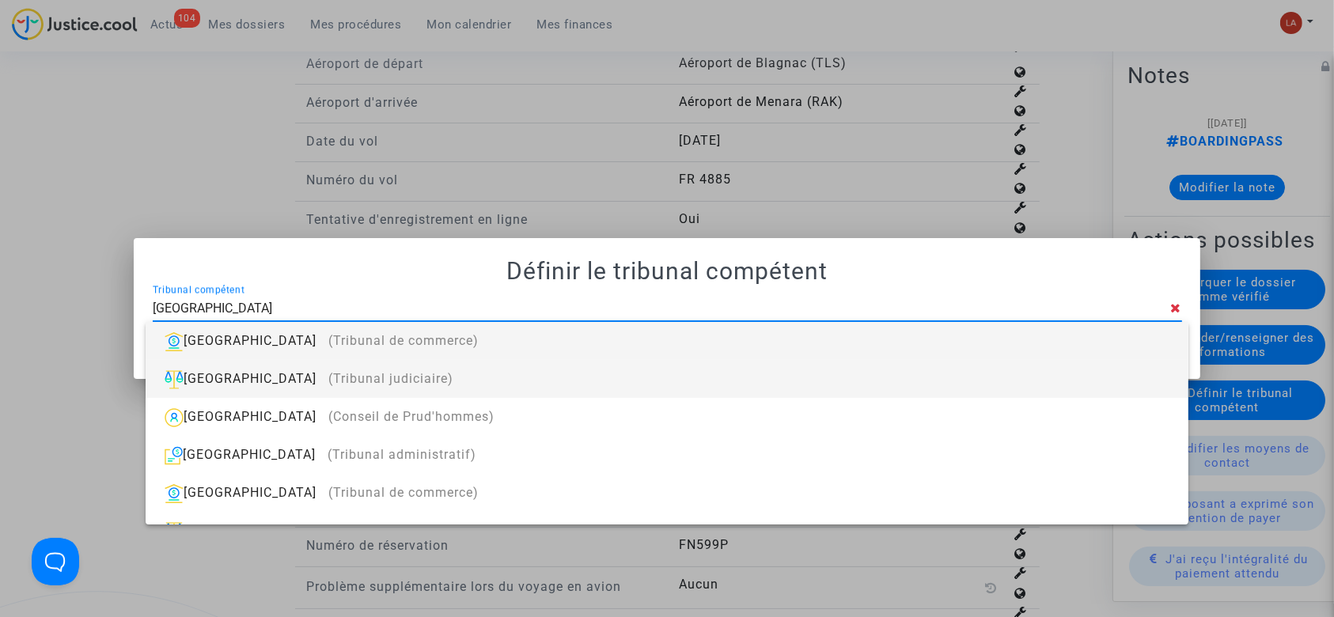
type input "[GEOGRAPHIC_DATA]"
click at [660, 383] on div "Toulouse (Tribunal judiciaire)" at bounding box center [666, 379] width 1017 height 38
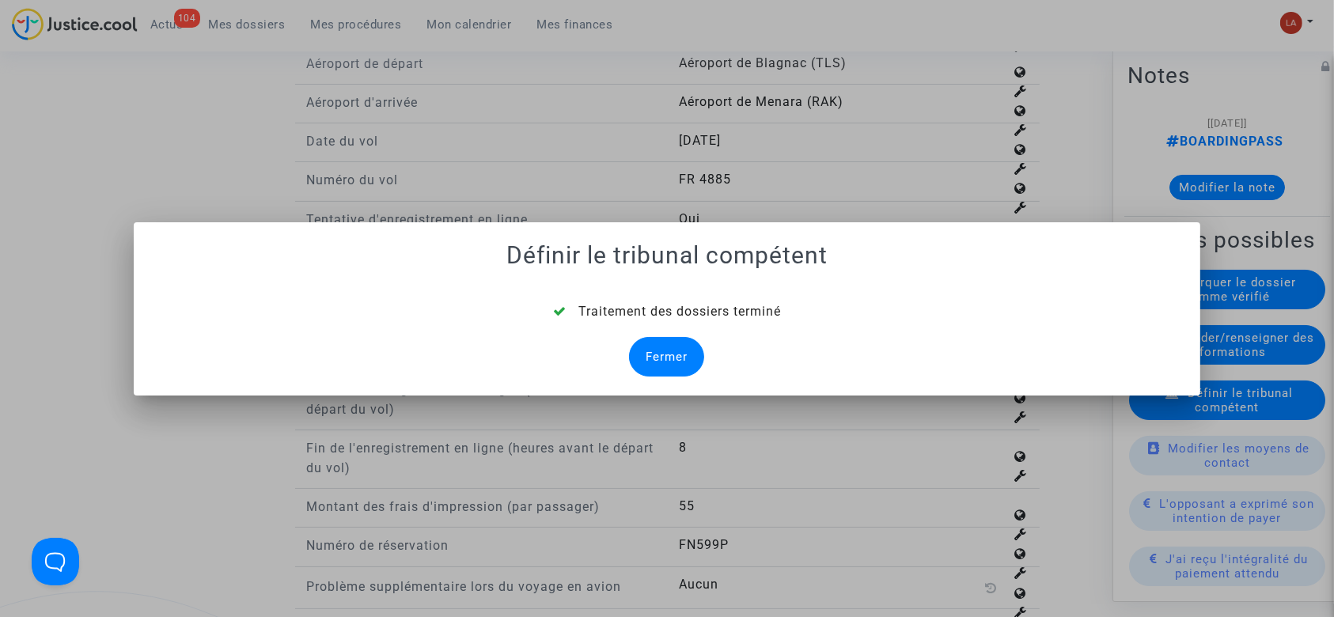
click at [666, 351] on div "Fermer" at bounding box center [666, 357] width 75 height 40
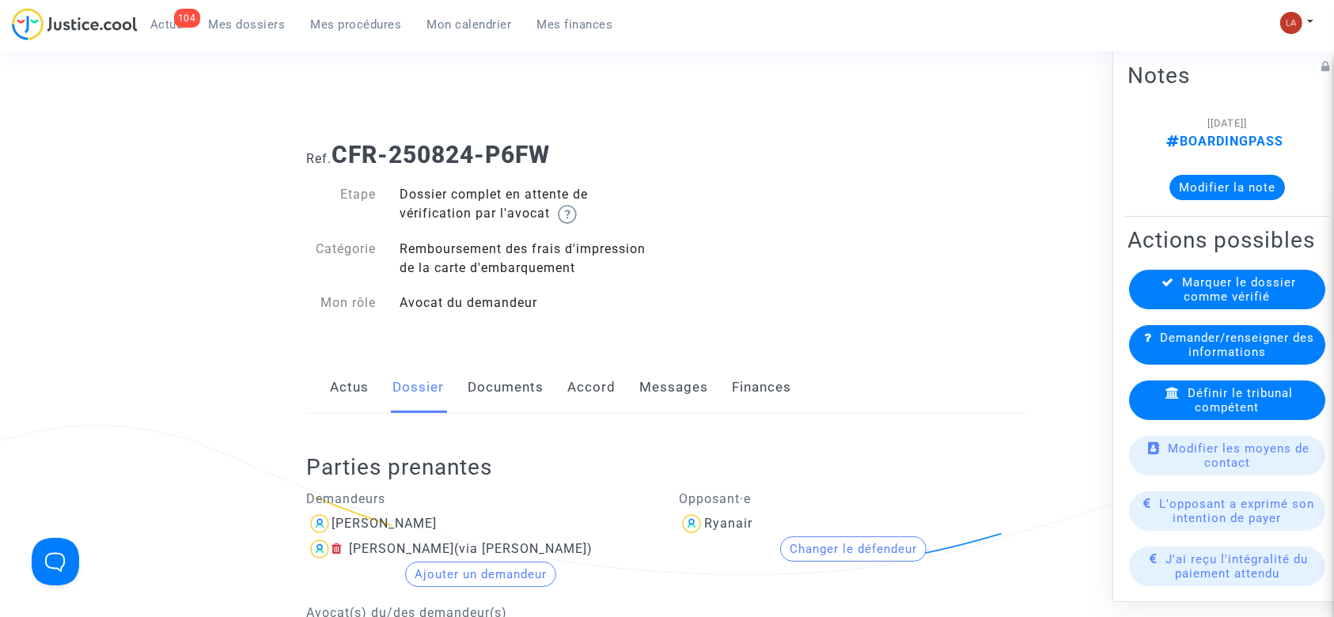
click at [509, 376] on link "Documents" at bounding box center [507, 388] width 76 height 52
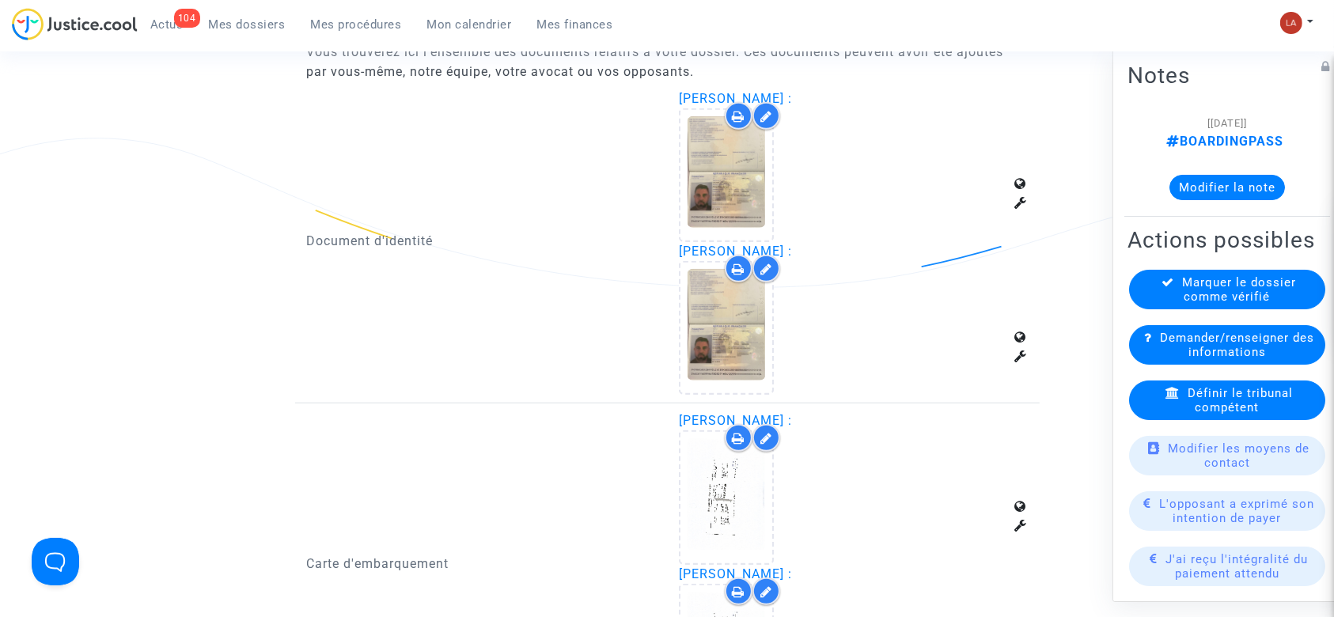
scroll to position [1027, 0]
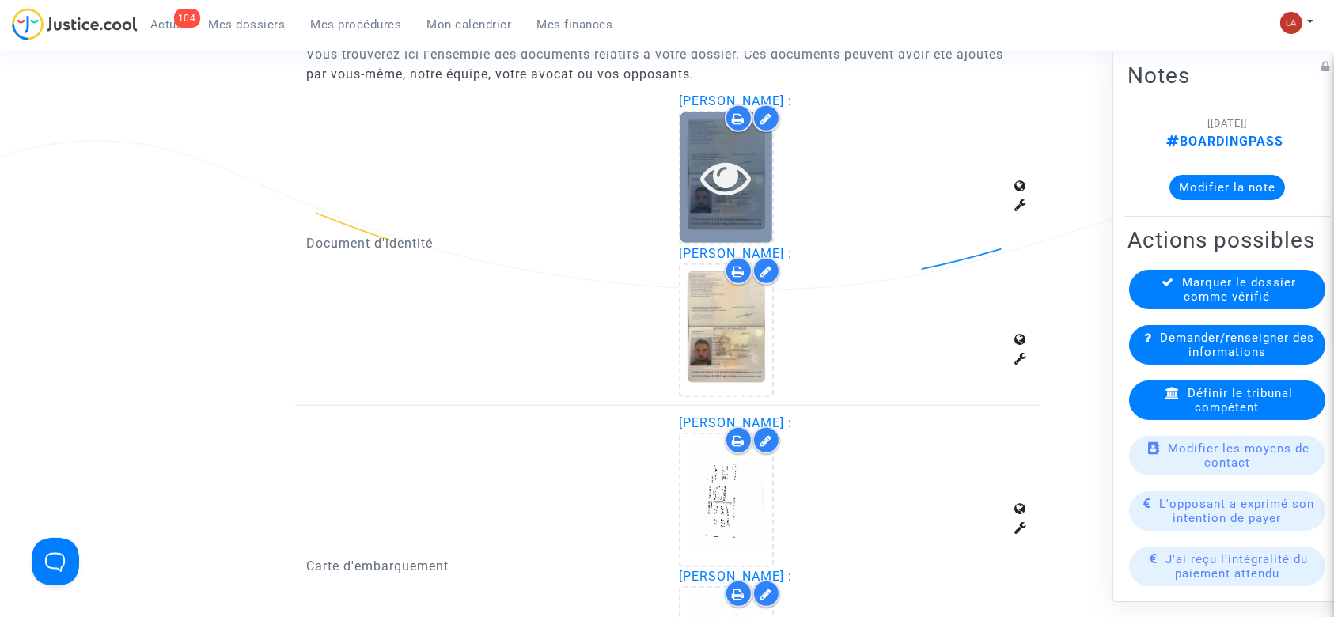
click at [700, 223] on div at bounding box center [727, 177] width 92 height 131
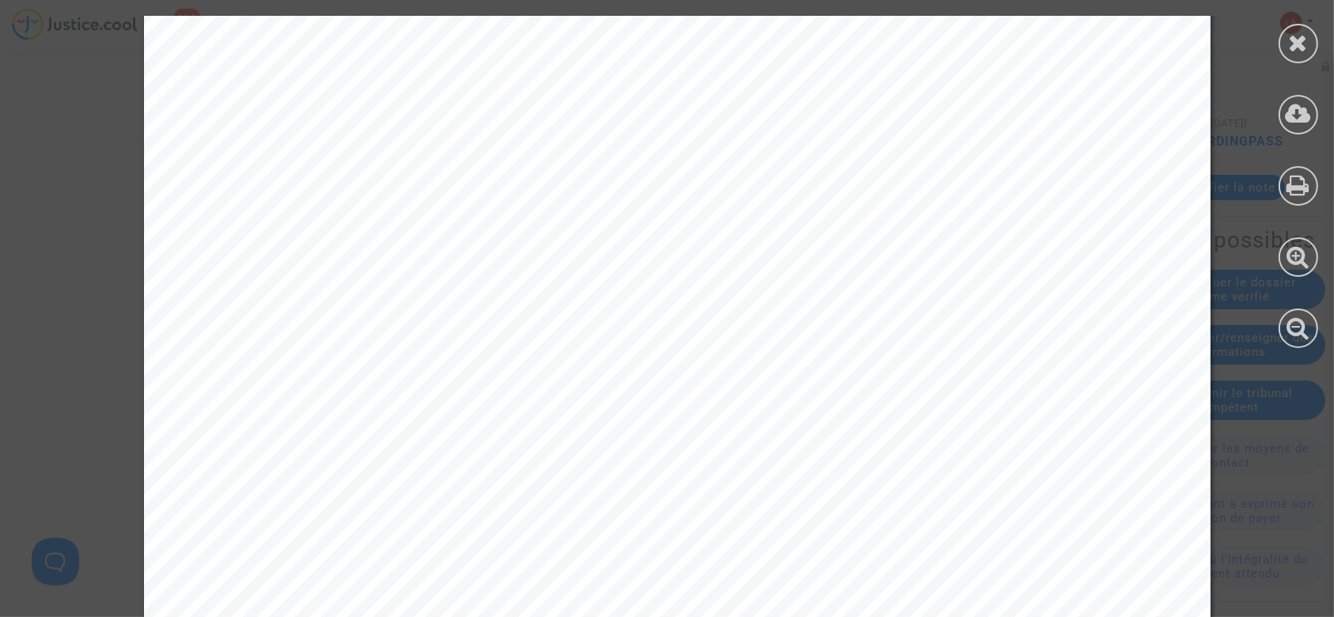
scroll to position [2450, 0]
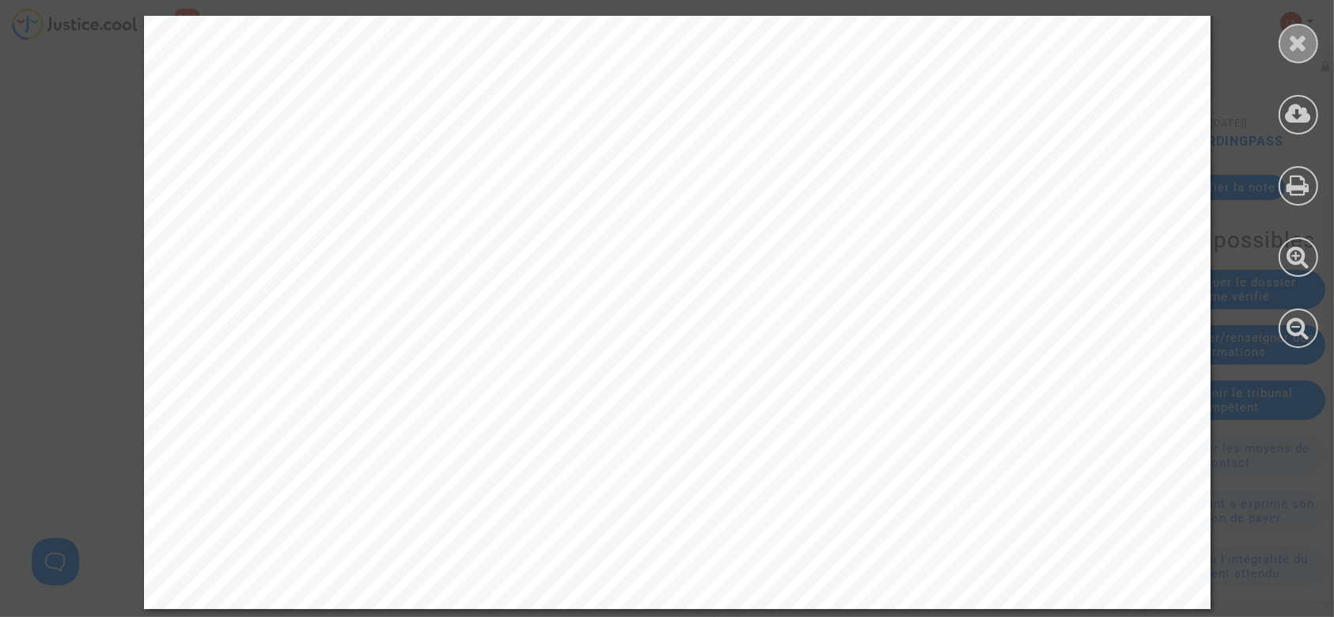
click at [1289, 49] on icon at bounding box center [1299, 43] width 20 height 24
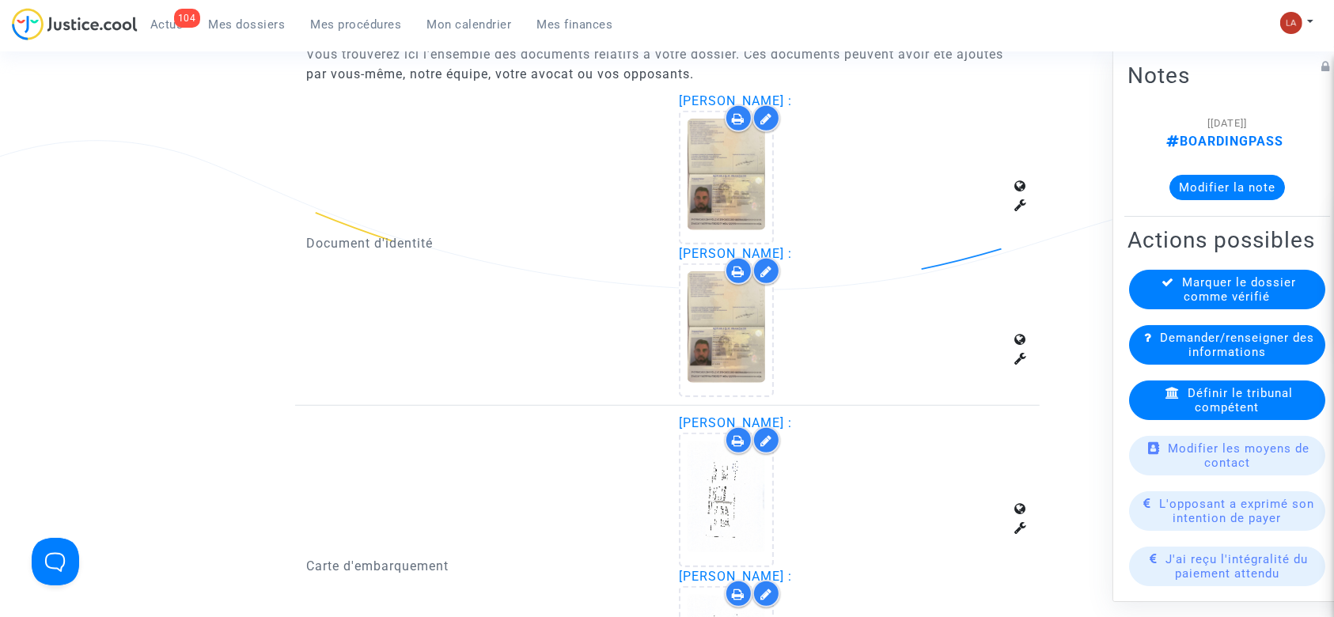
scroll to position [1342, 0]
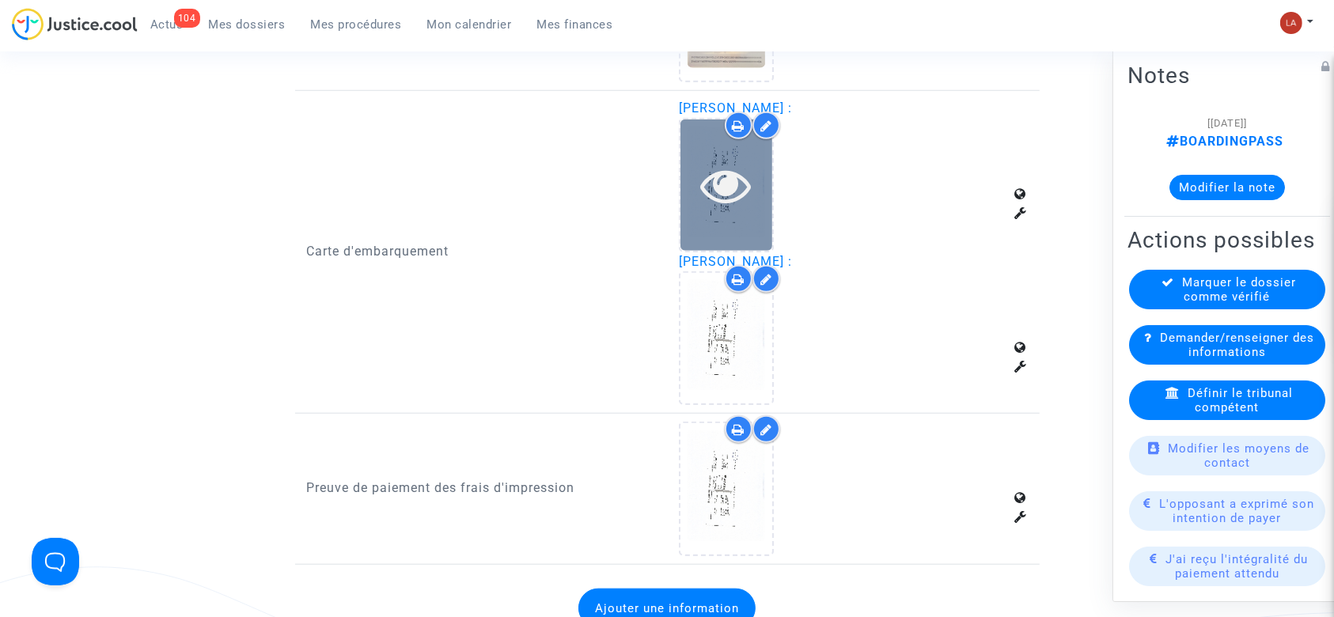
click at [731, 199] on icon at bounding box center [726, 185] width 51 height 51
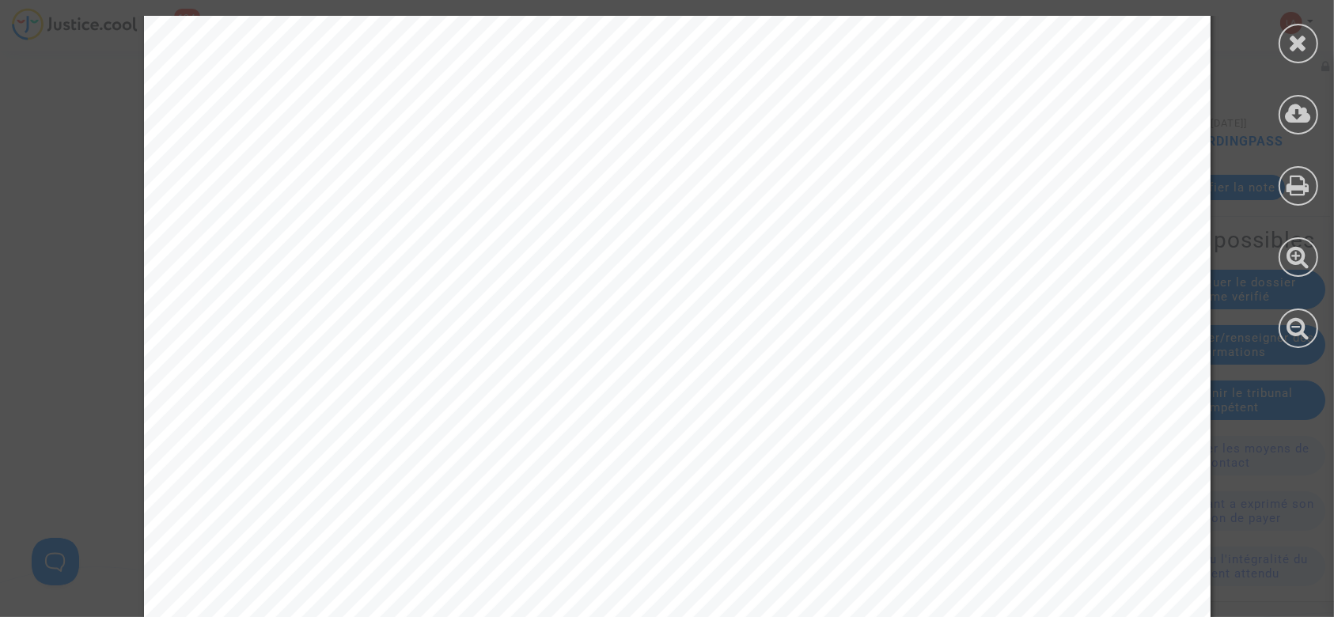
scroll to position [2450, 0]
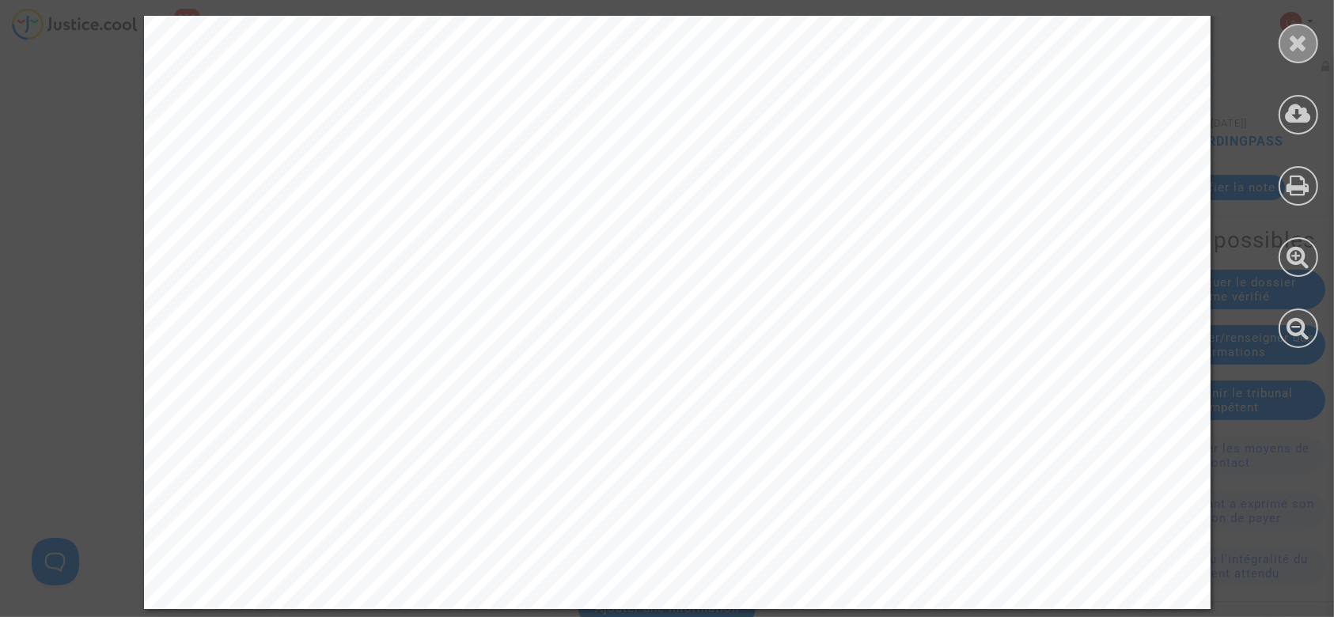
click at [1294, 59] on div at bounding box center [1299, 44] width 40 height 40
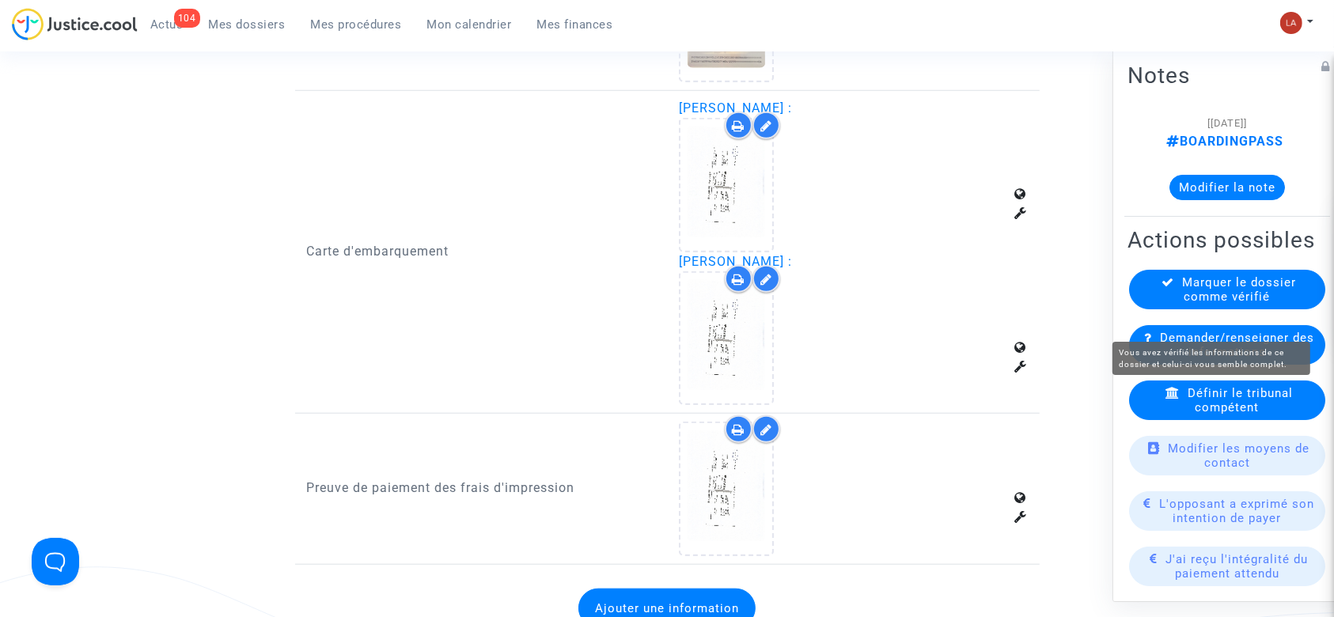
click at [1206, 304] on span "Marquer le dossier comme vérifié" at bounding box center [1240, 289] width 114 height 28
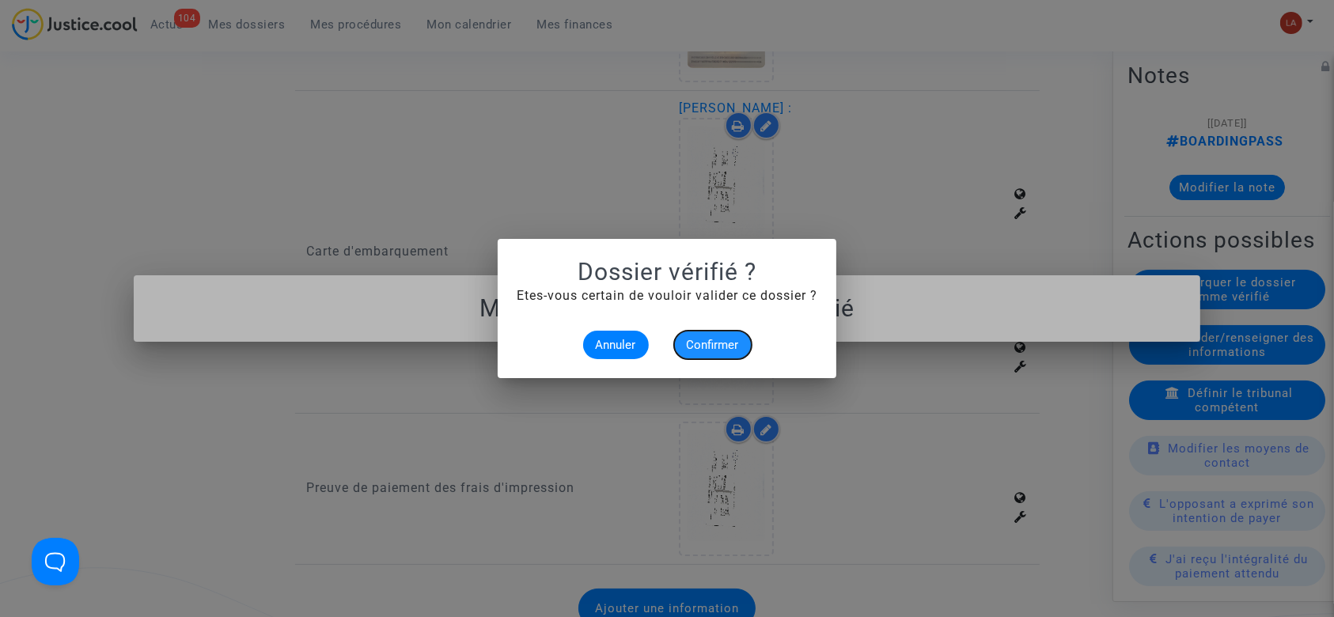
click at [696, 336] on button "Confirmer" at bounding box center [713, 345] width 78 height 28
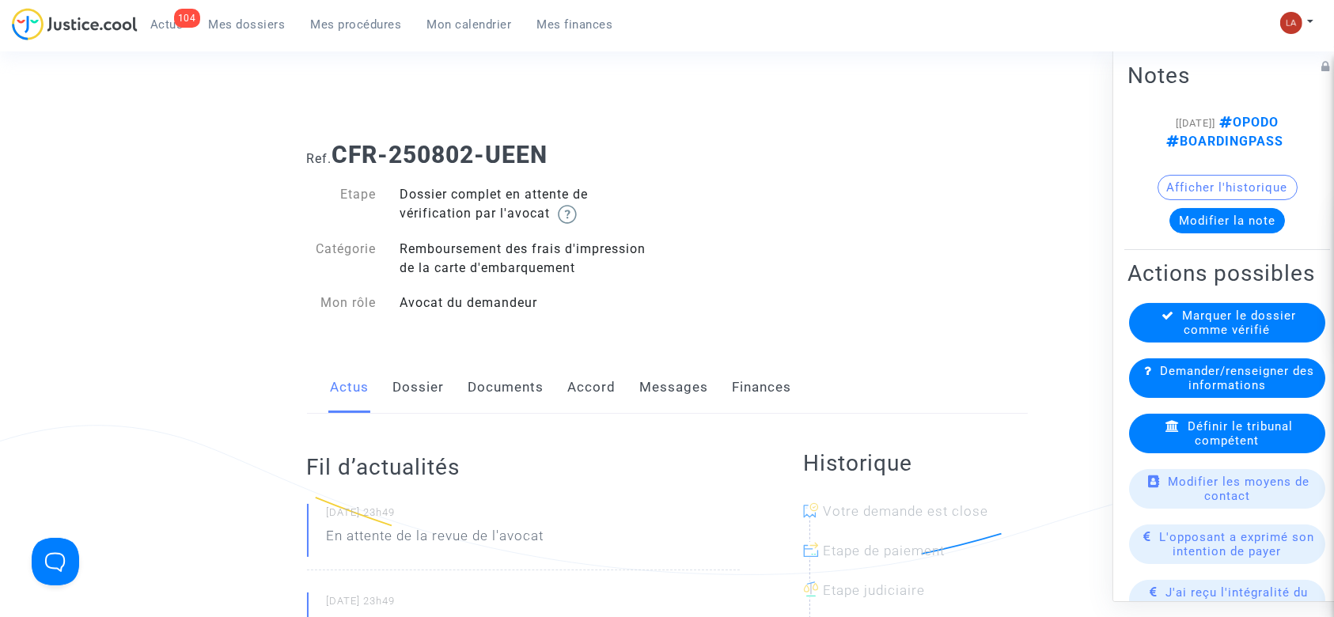
click at [408, 389] on link "Dossier" at bounding box center [418, 388] width 51 height 52
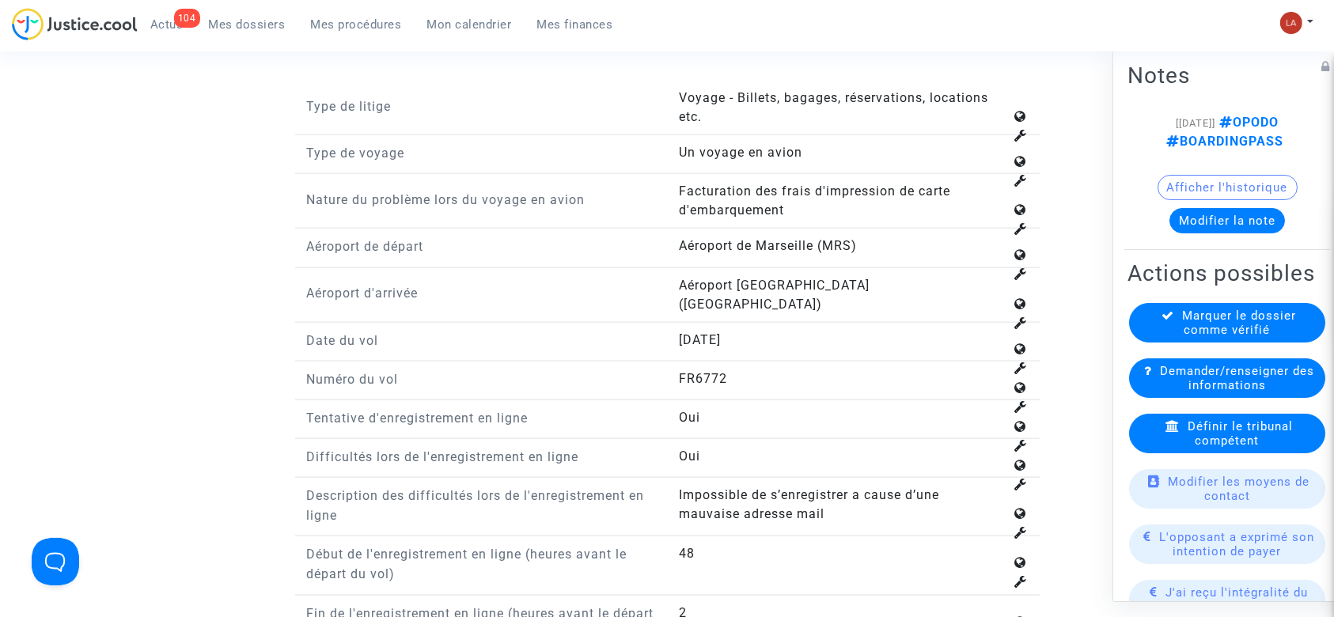
scroll to position [2007, 0]
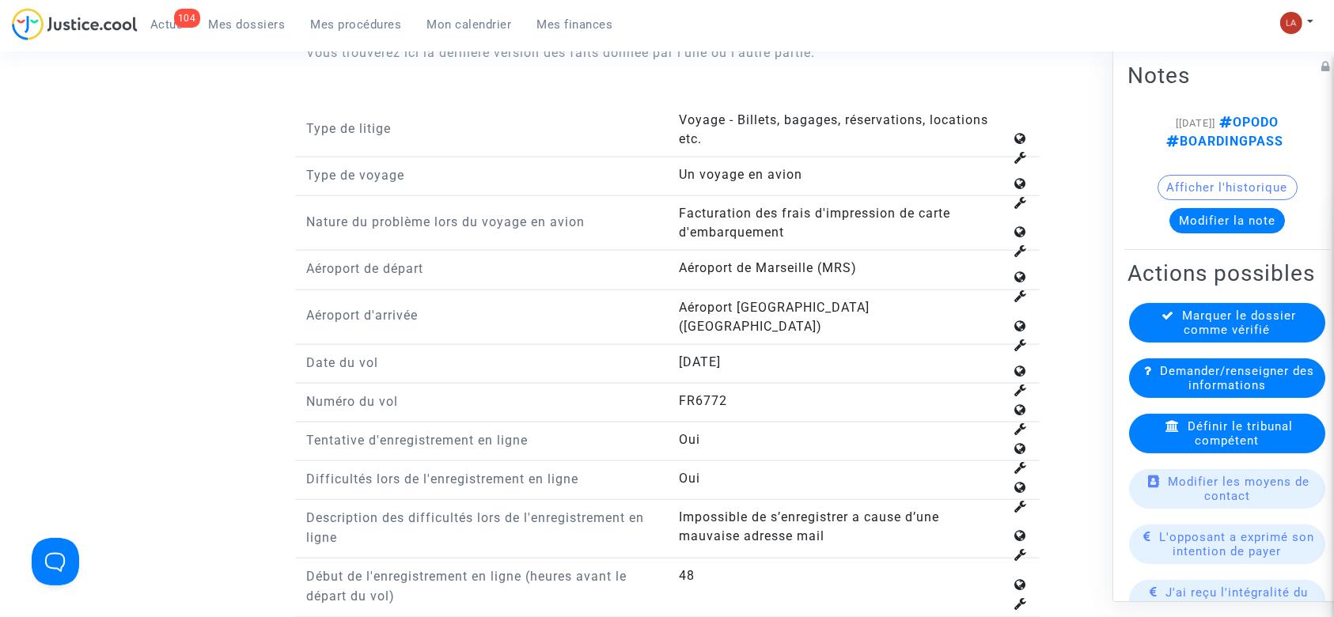
click at [1190, 453] on div "Définir le tribunal compétent" at bounding box center [1227, 434] width 196 height 40
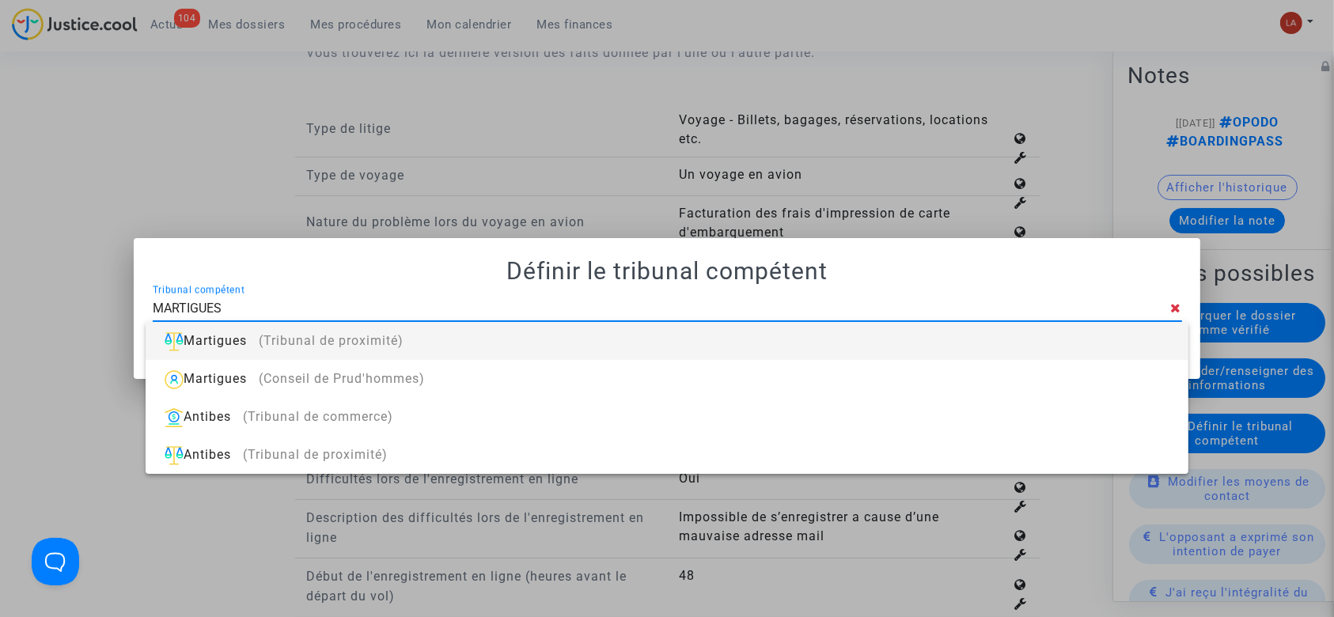
type input "MARTIGUES"
click at [738, 348] on div "Martigues (Tribunal de proximité)" at bounding box center [666, 341] width 1017 height 38
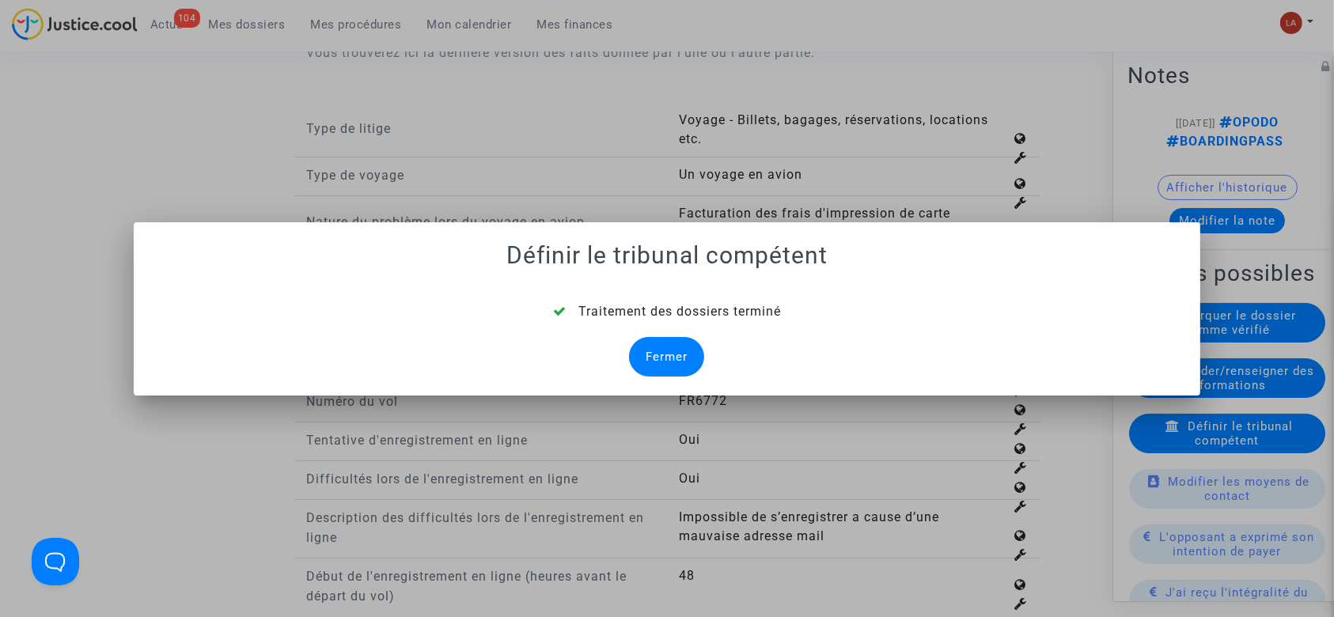
click at [679, 350] on div "Fermer" at bounding box center [666, 357] width 75 height 40
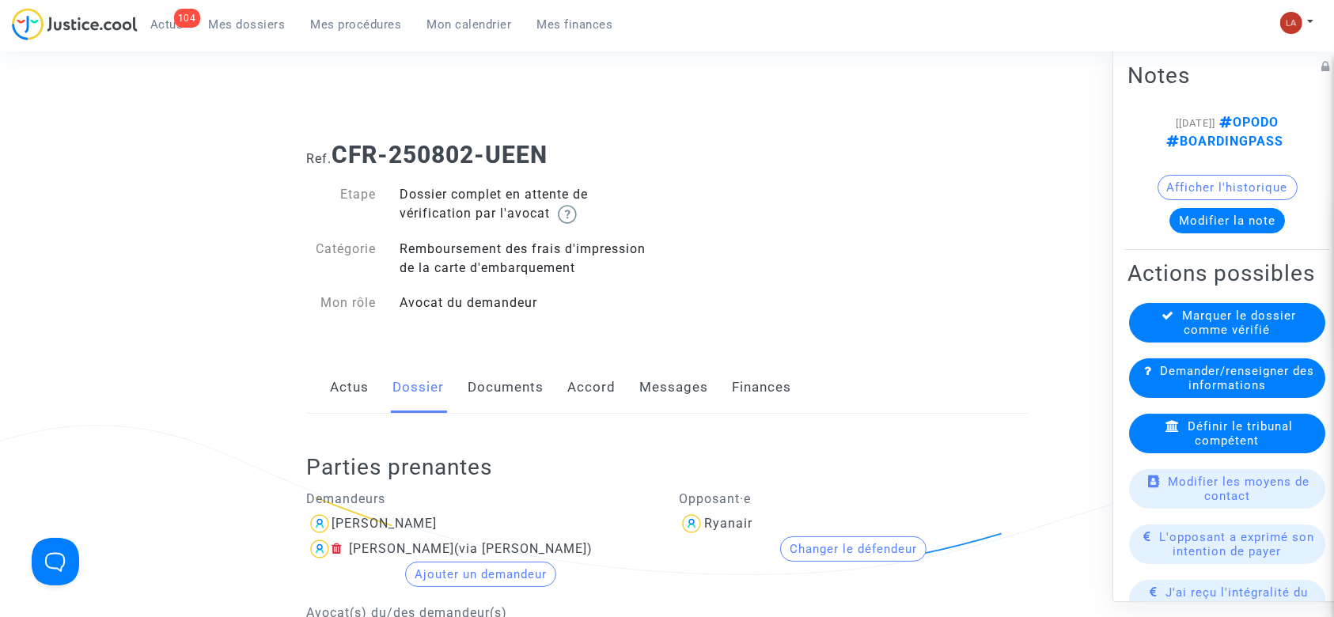
click at [524, 396] on link "Documents" at bounding box center [507, 388] width 76 height 52
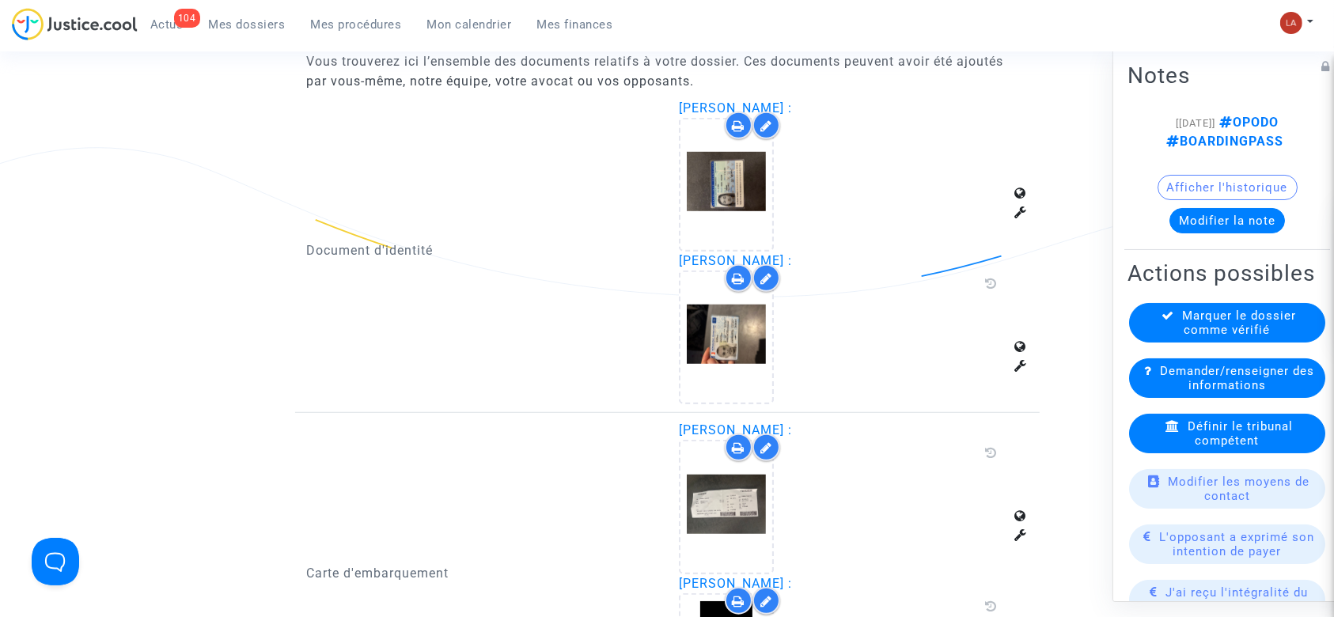
scroll to position [1023, 0]
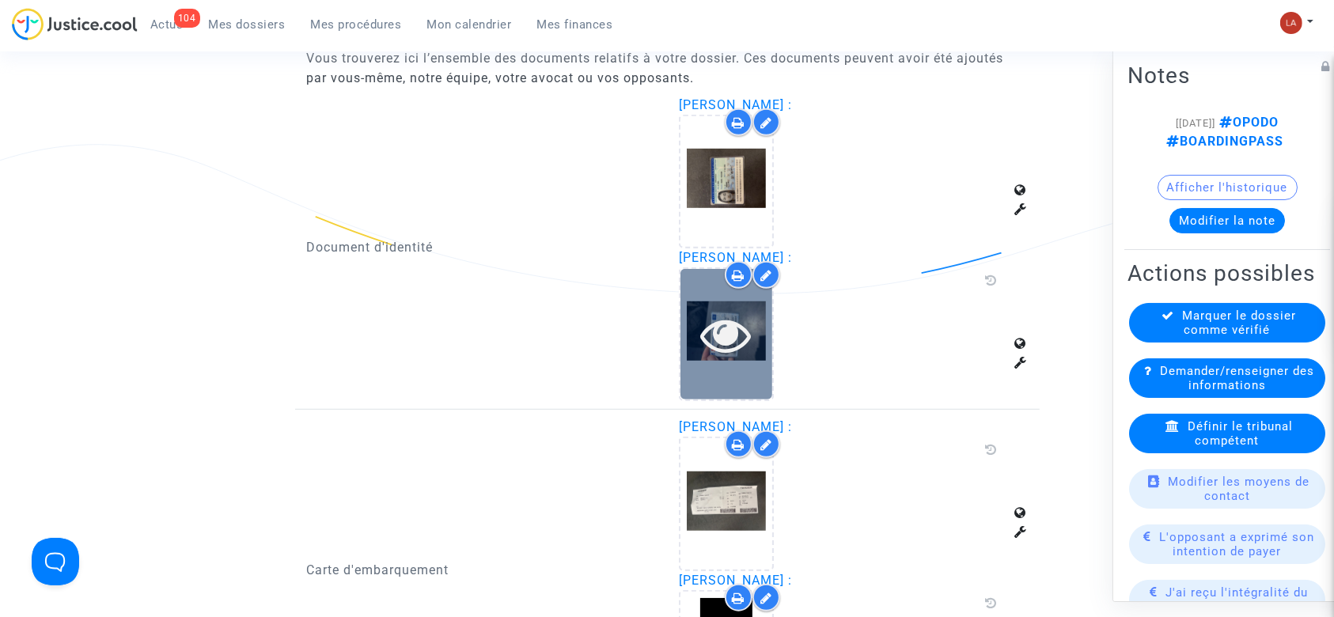
click at [717, 346] on icon at bounding box center [726, 334] width 51 height 51
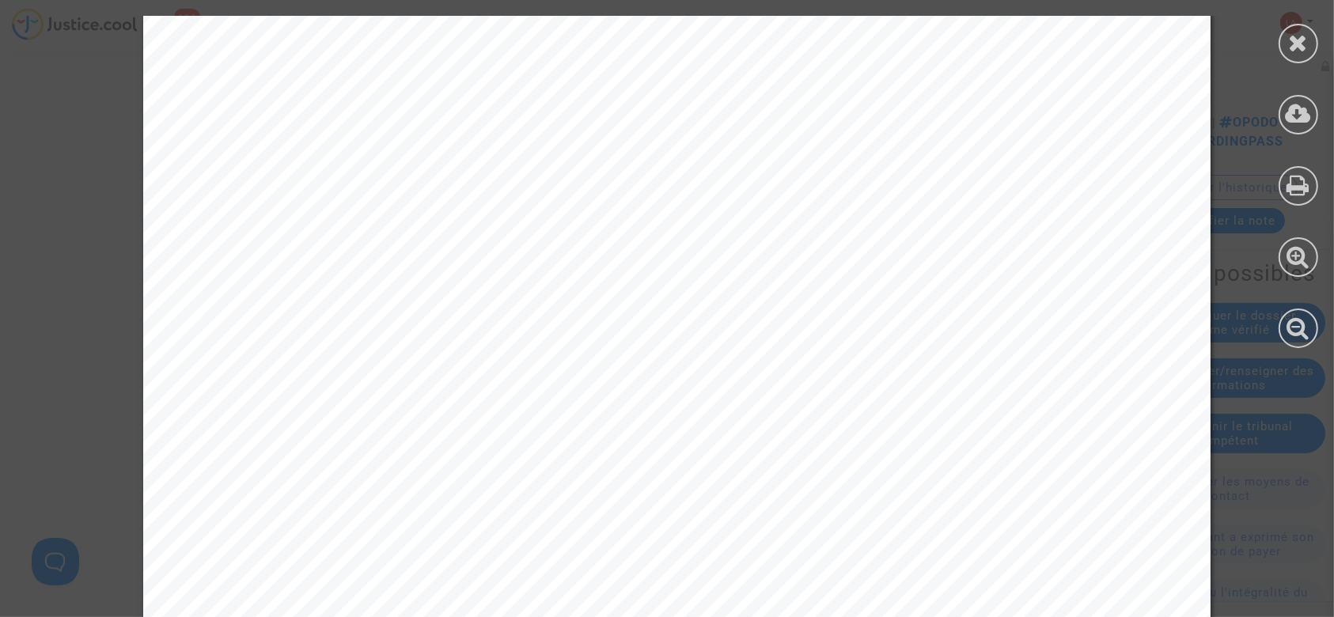
scroll to position [217, 0]
click at [1303, 59] on div at bounding box center [1299, 44] width 40 height 40
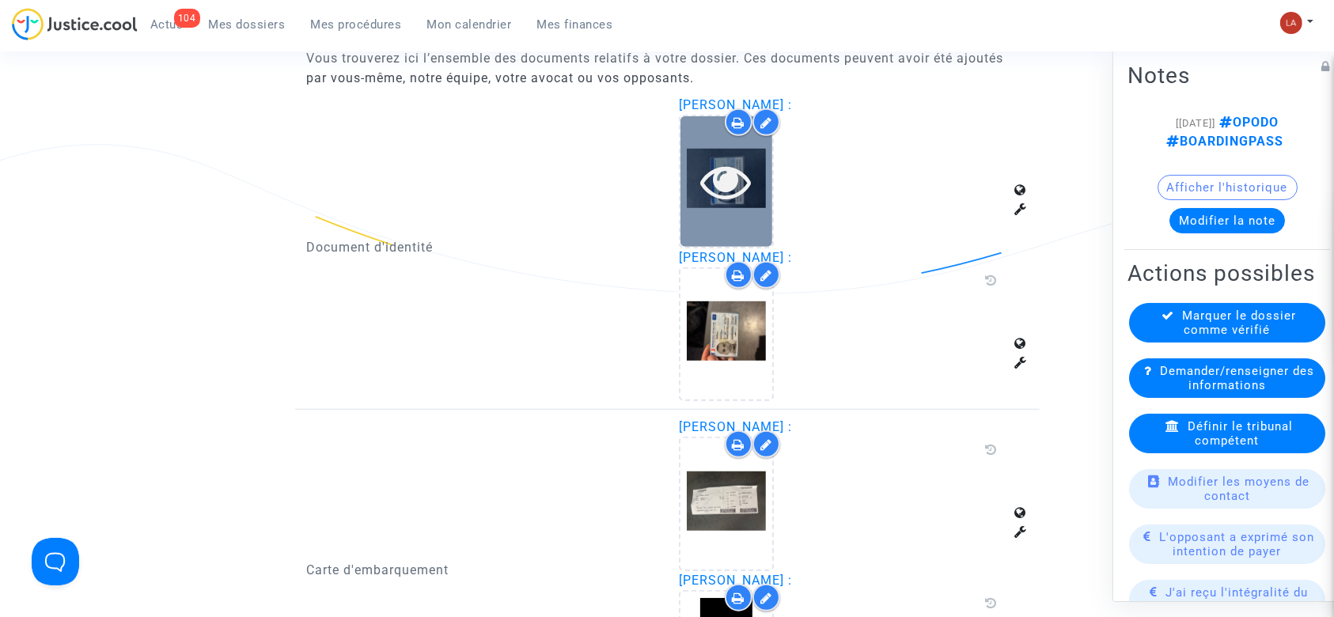
click at [712, 196] on icon at bounding box center [726, 181] width 51 height 51
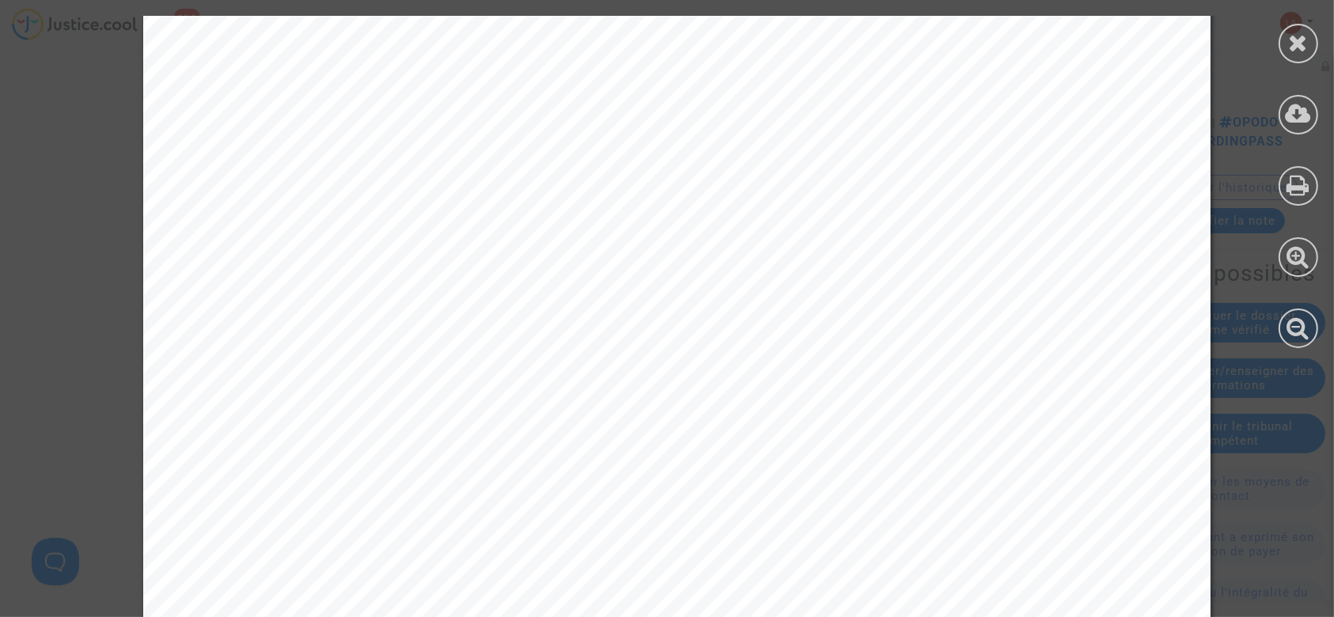
scroll to position [270, 0]
click at [1306, 32] on icon at bounding box center [1299, 43] width 20 height 24
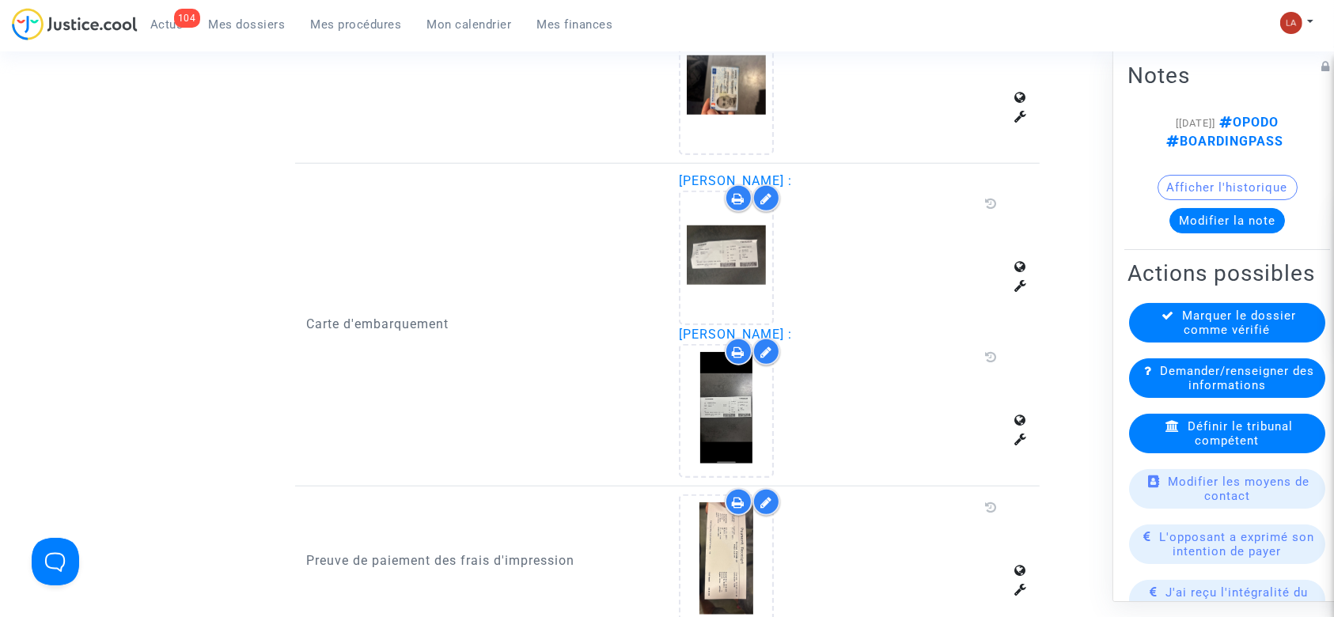
scroll to position [1270, 0]
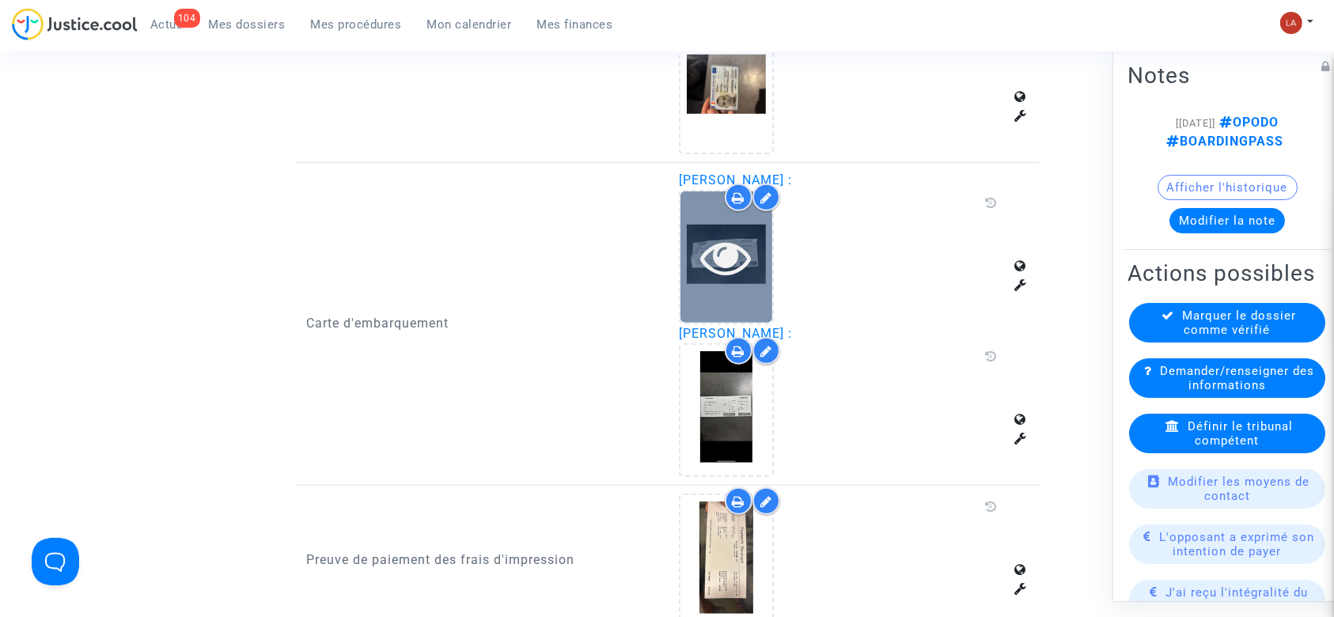
click at [761, 250] on div at bounding box center [727, 257] width 92 height 51
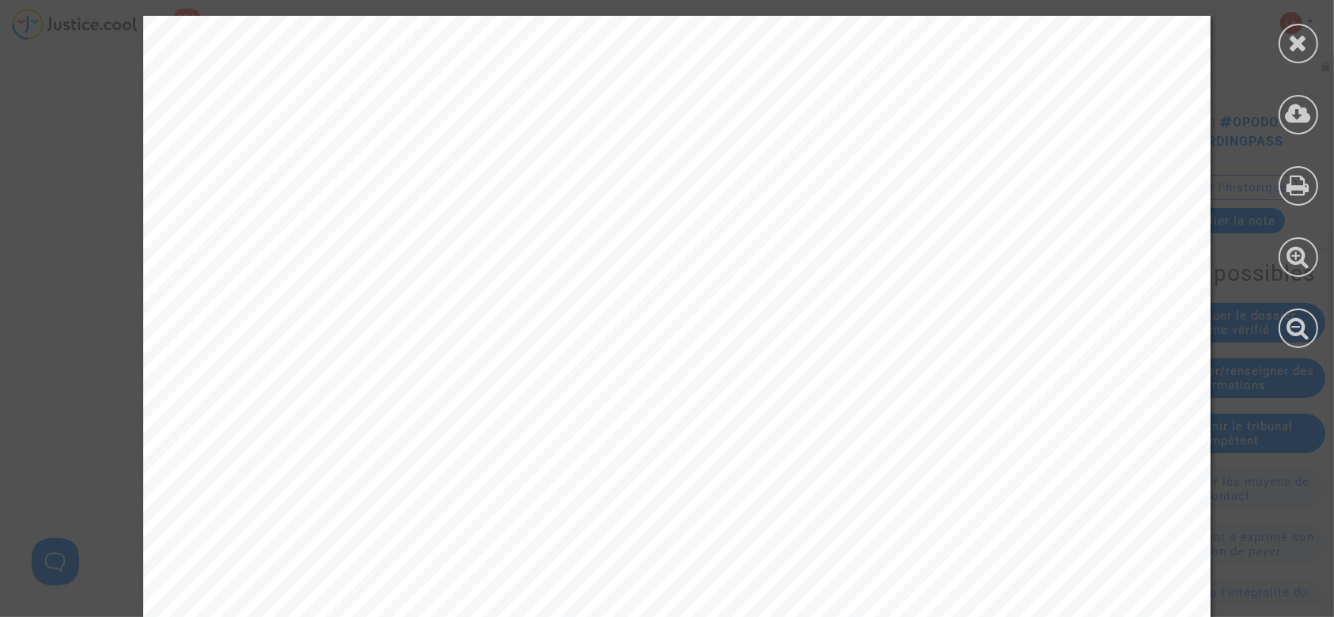
scroll to position [135, 0]
click at [1311, 56] on div at bounding box center [1299, 44] width 40 height 40
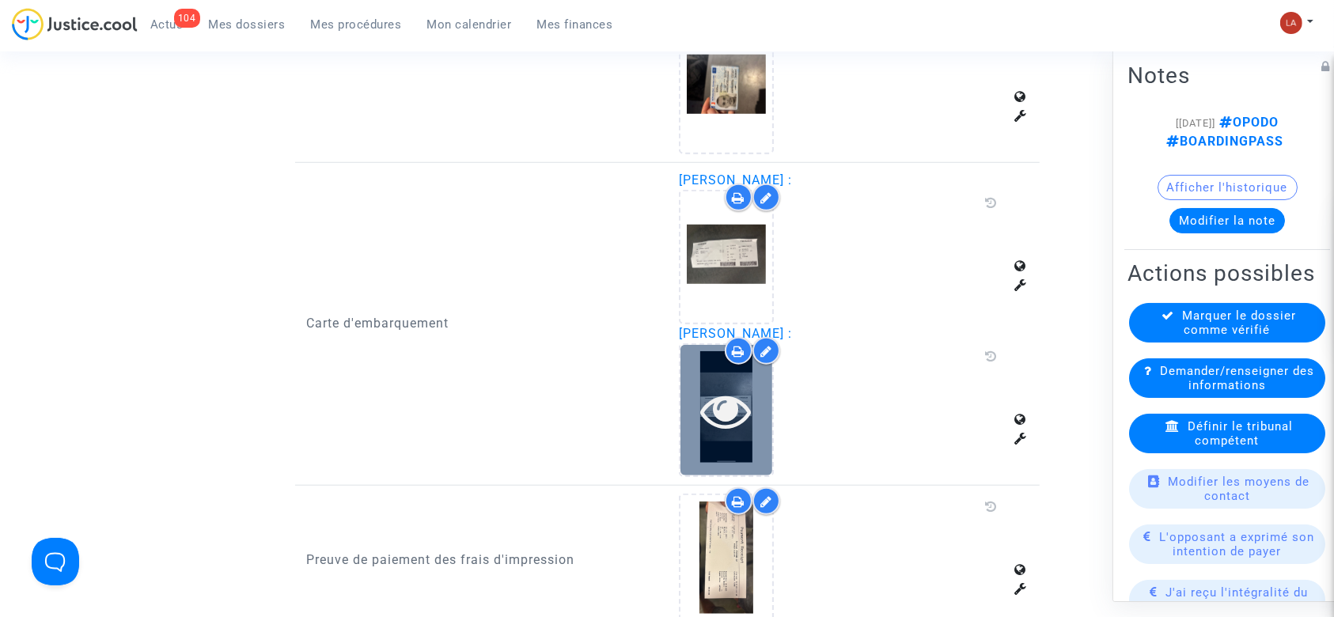
click at [722, 421] on icon at bounding box center [726, 410] width 51 height 51
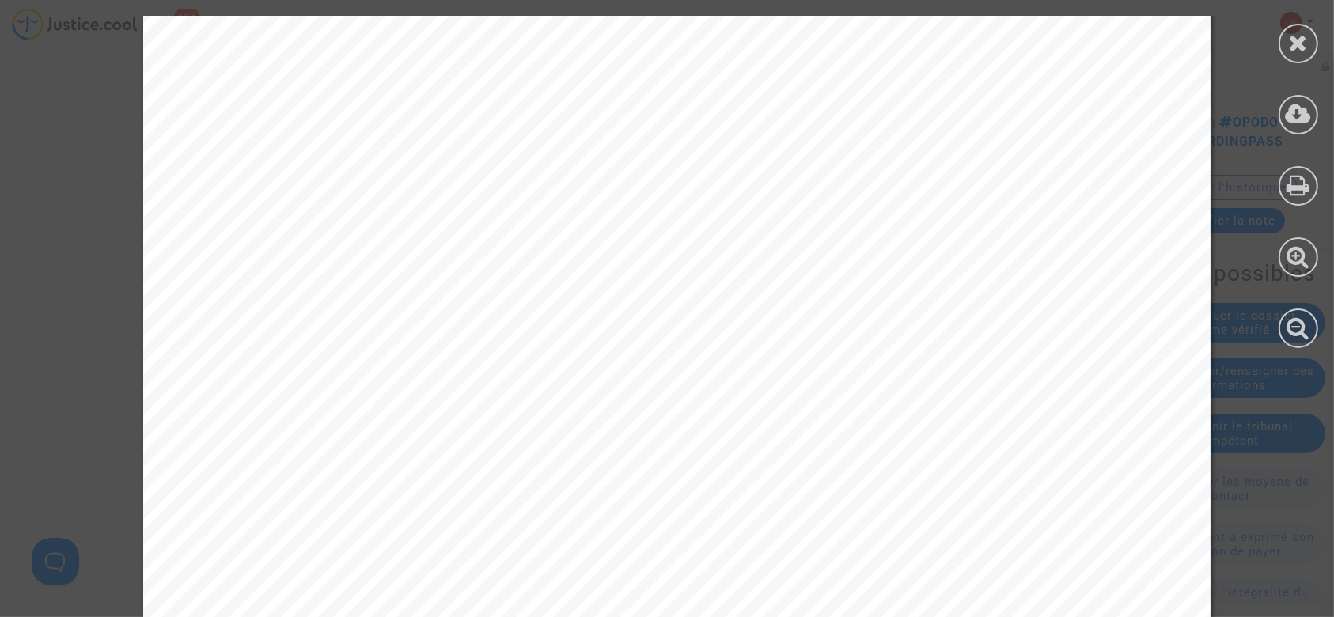
scroll to position [479, 0]
click at [1307, 34] on icon at bounding box center [1299, 43] width 20 height 24
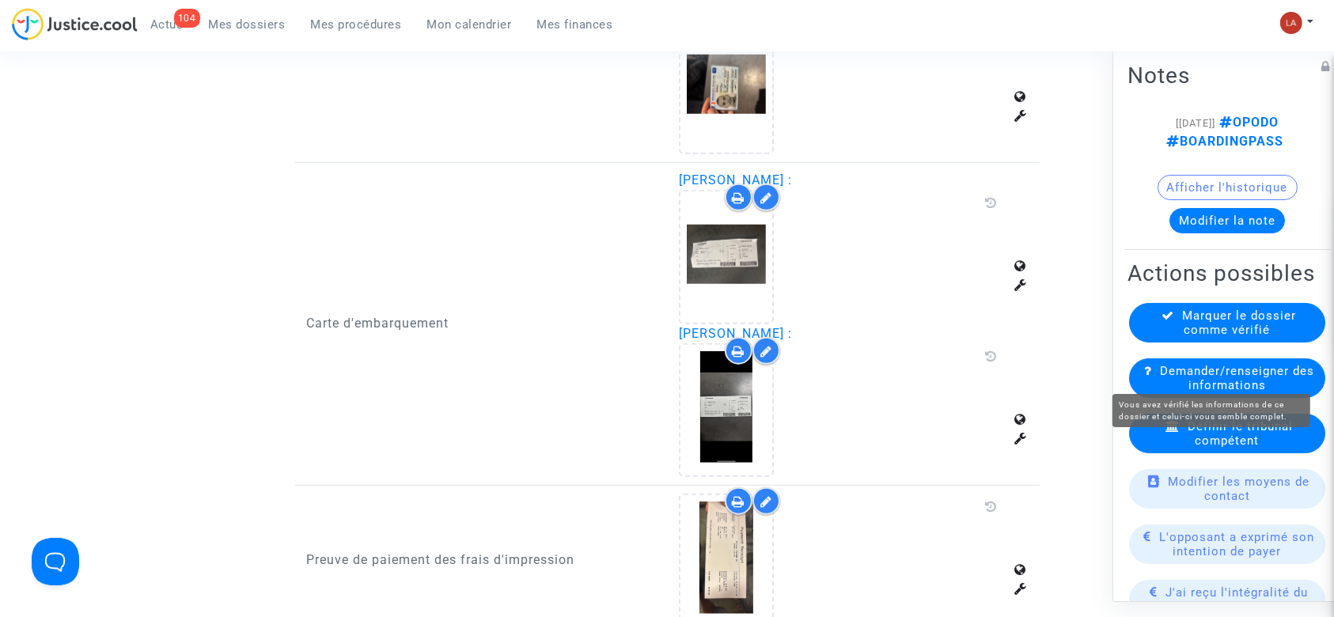
click at [1210, 337] on span "Marquer le dossier comme vérifié" at bounding box center [1240, 323] width 114 height 28
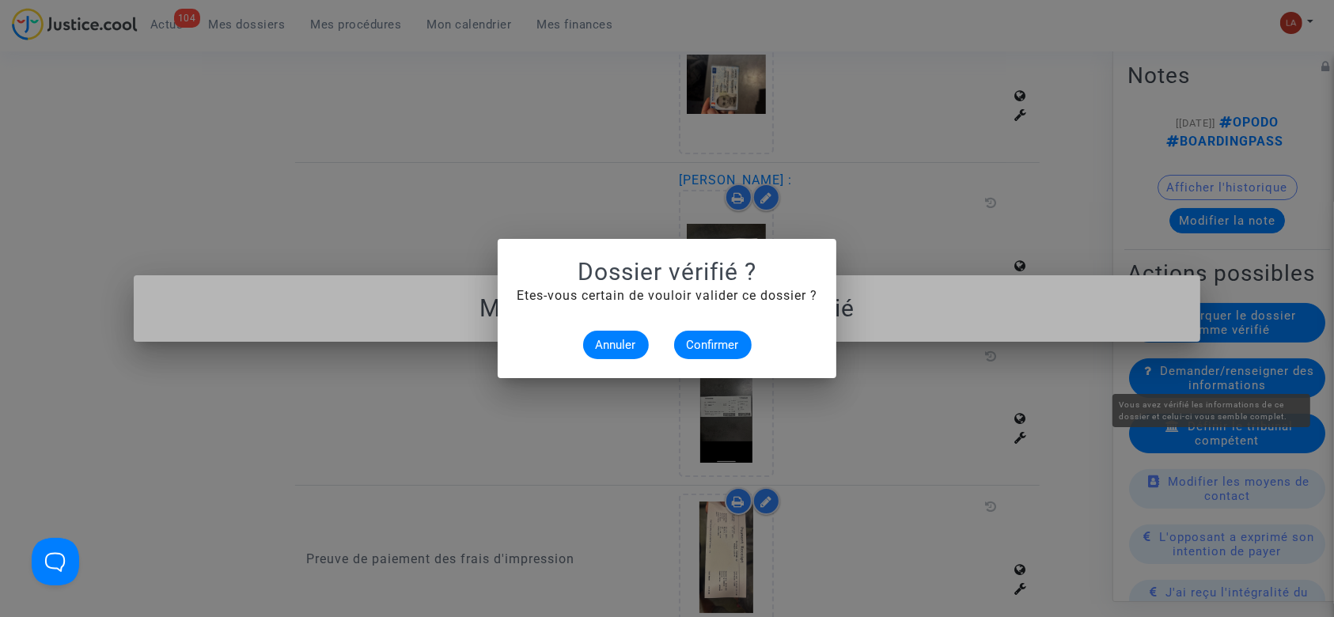
scroll to position [0, 0]
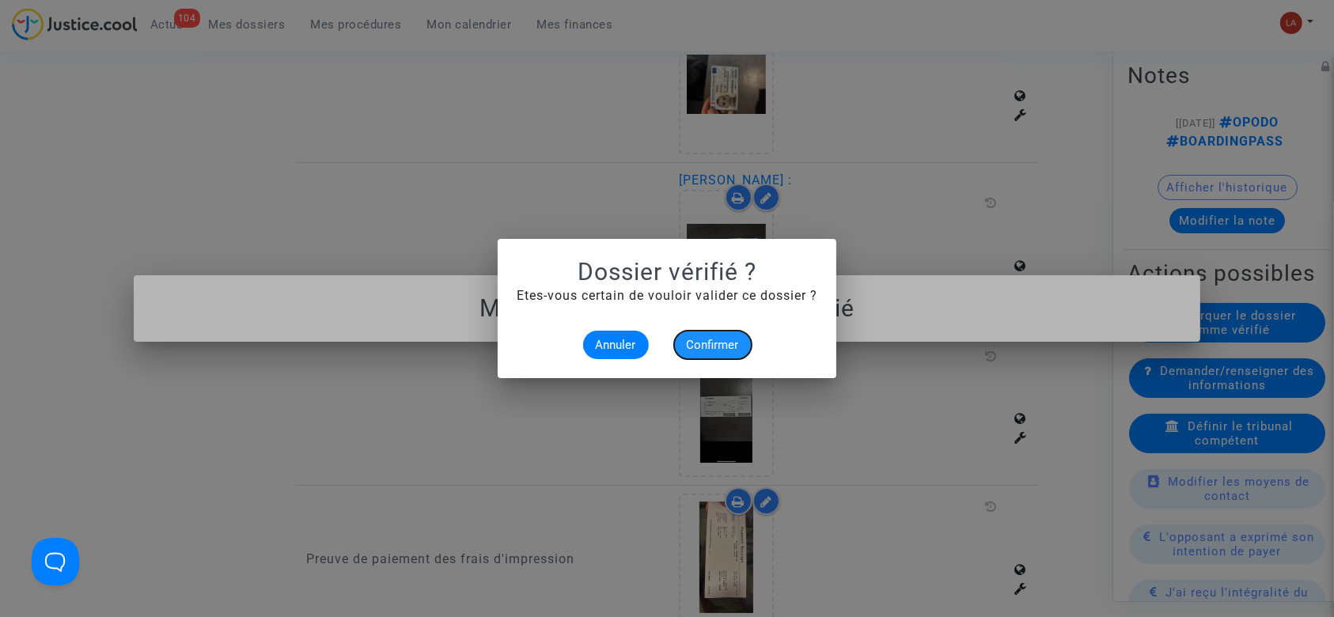
click at [717, 344] on span "Confirmer" at bounding box center [713, 345] width 52 height 14
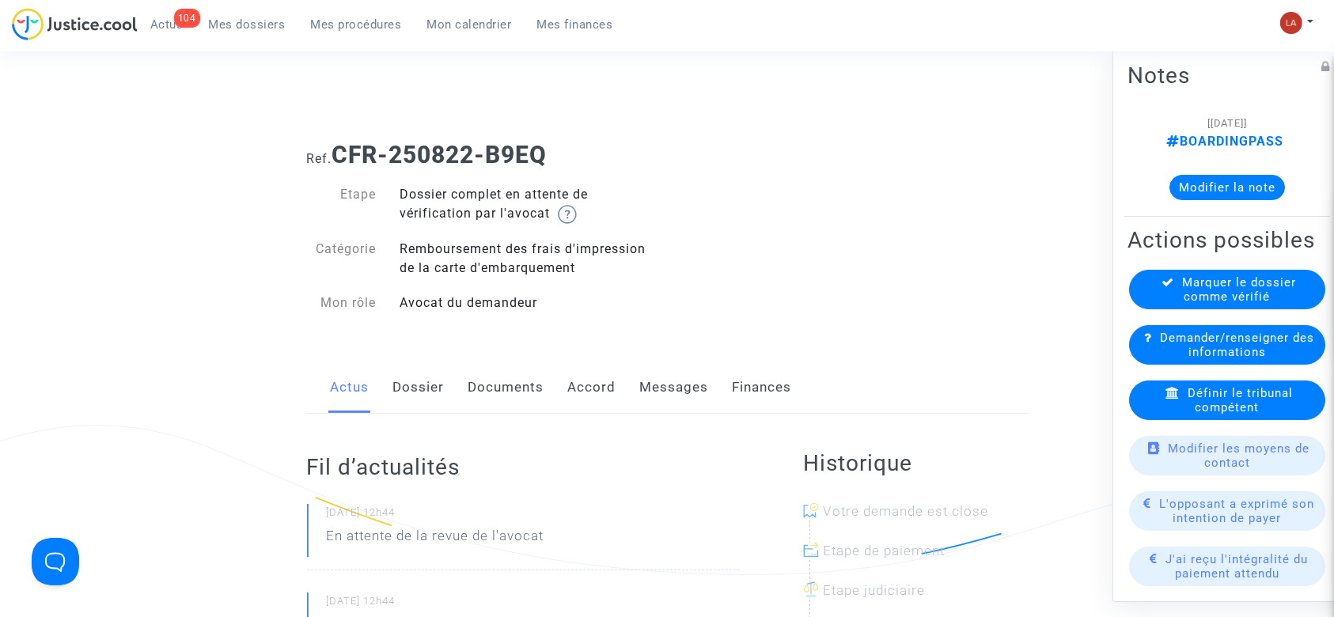
click at [413, 380] on link "Dossier" at bounding box center [418, 388] width 51 height 52
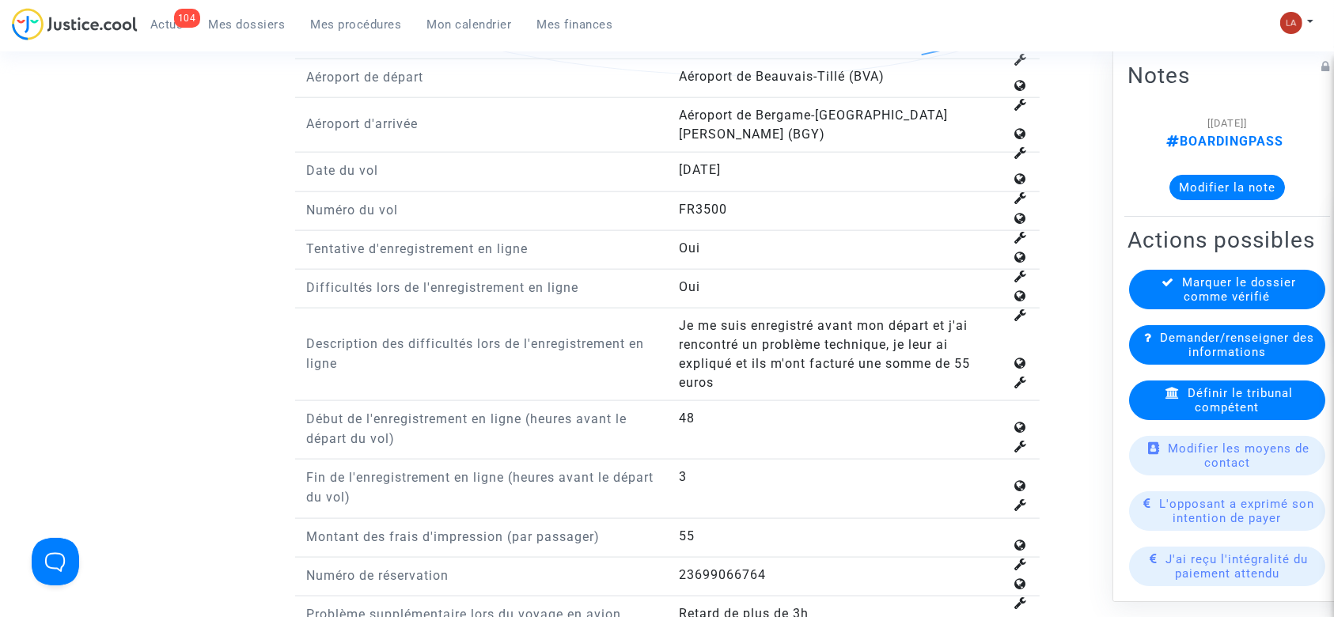
scroll to position [1937, 0]
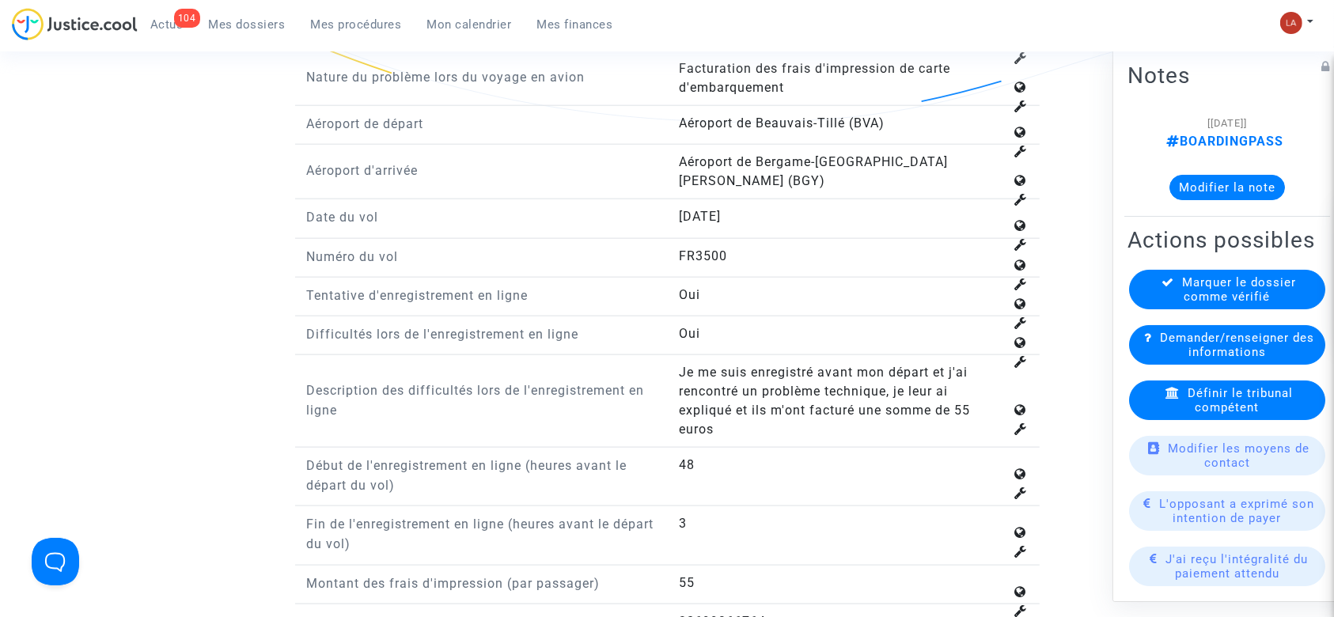
click at [1171, 399] on icon at bounding box center [1173, 393] width 14 height 12
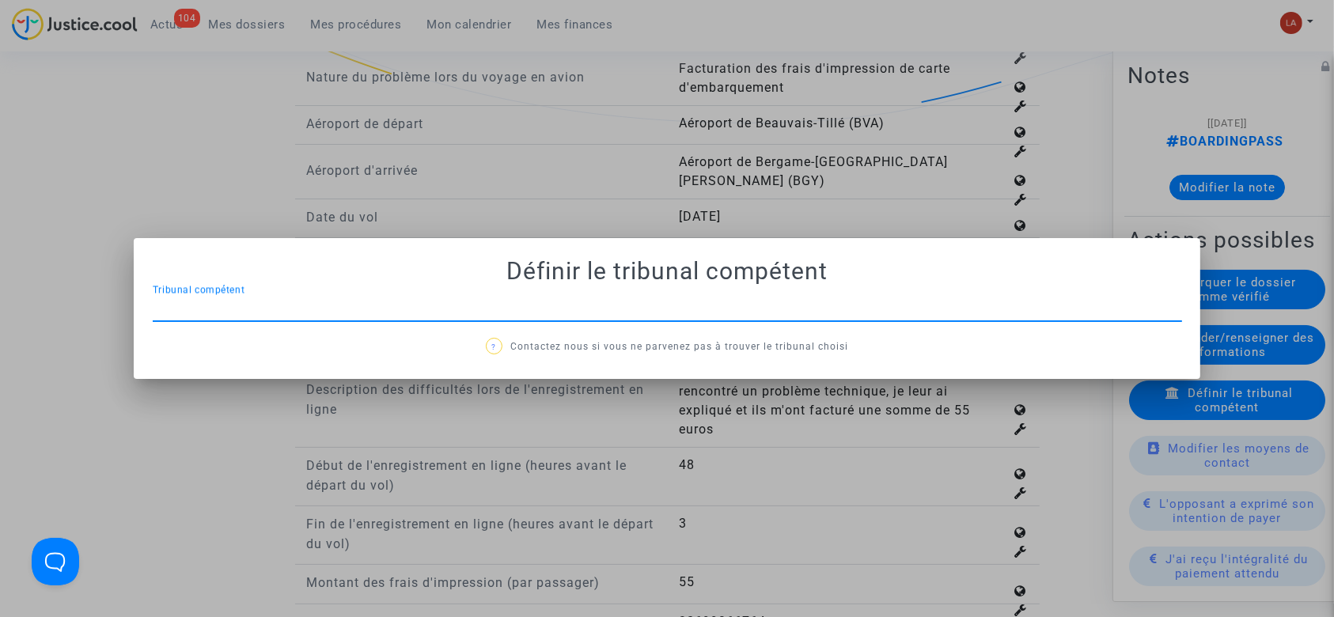
scroll to position [0, 0]
type input "E"
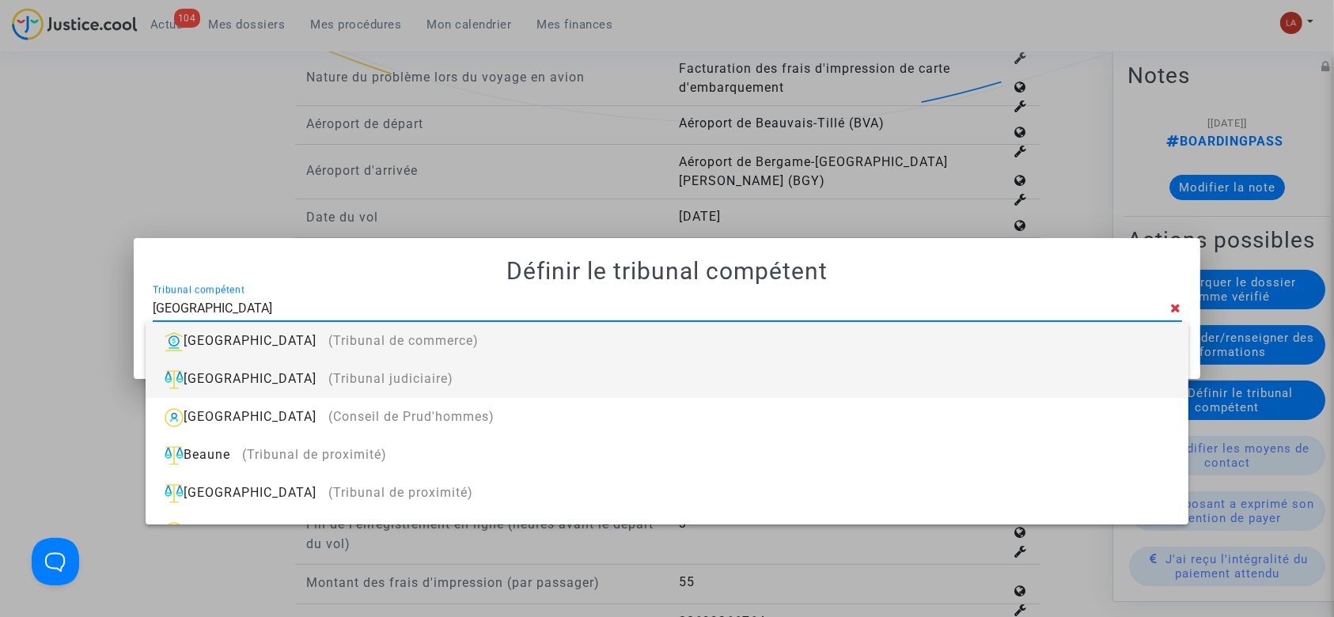
type input "[GEOGRAPHIC_DATA]"
click at [904, 362] on div "Beauvais (Tribunal judiciaire)" at bounding box center [666, 379] width 1017 height 38
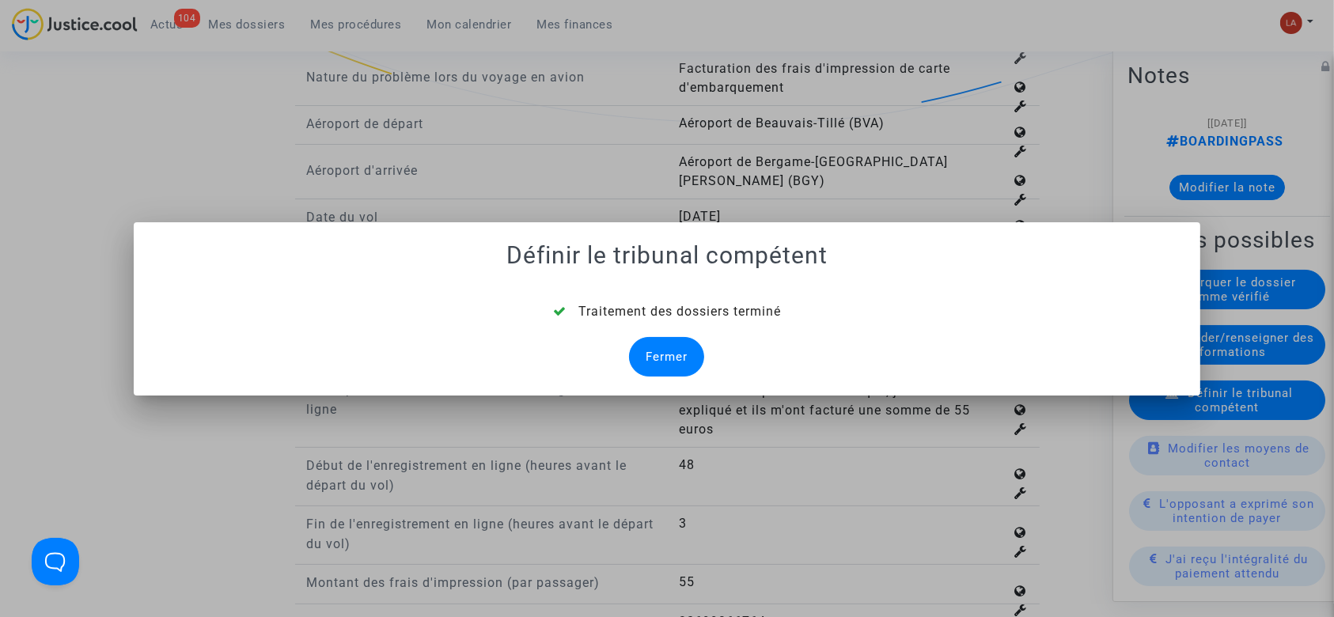
click at [652, 359] on div "Fermer" at bounding box center [666, 357] width 75 height 40
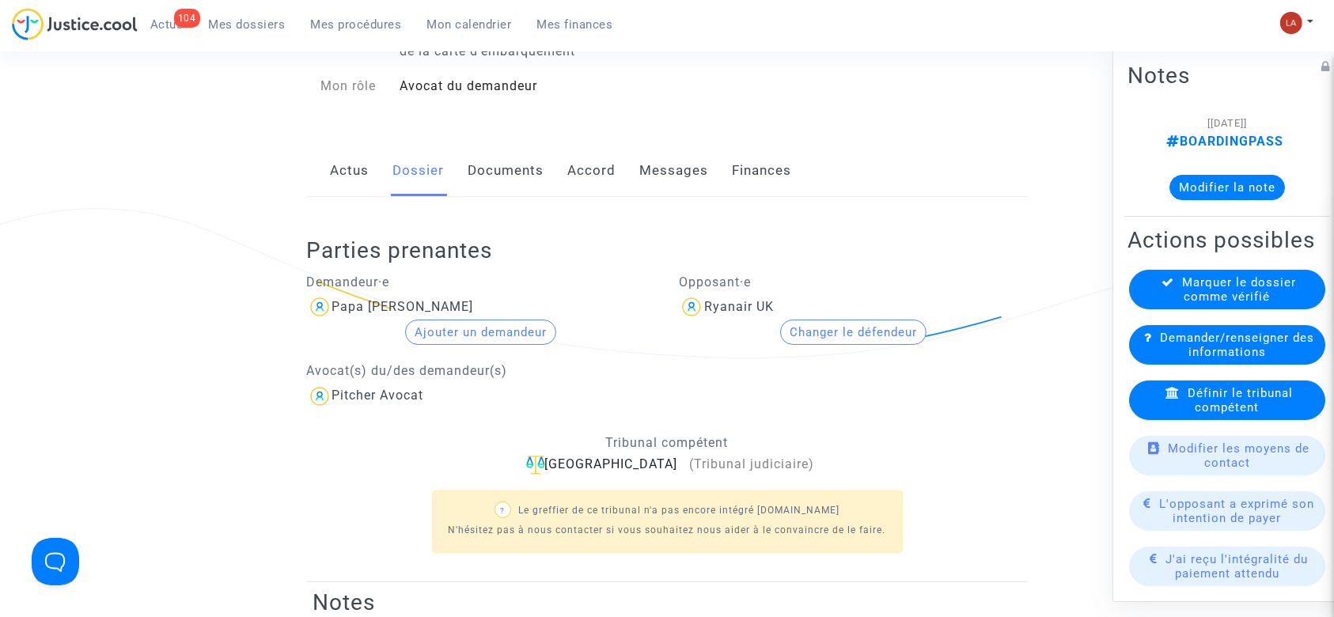
scroll to position [219, 0]
click at [482, 174] on link "Documents" at bounding box center [507, 168] width 76 height 52
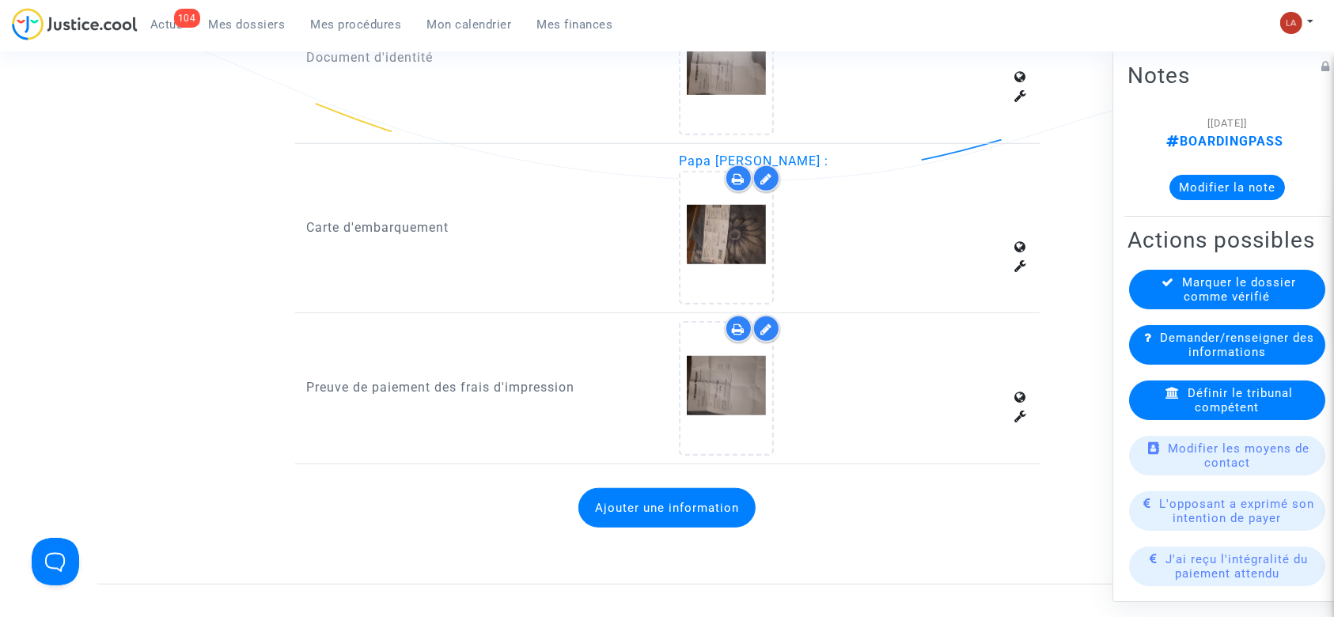
scroll to position [1121, 0]
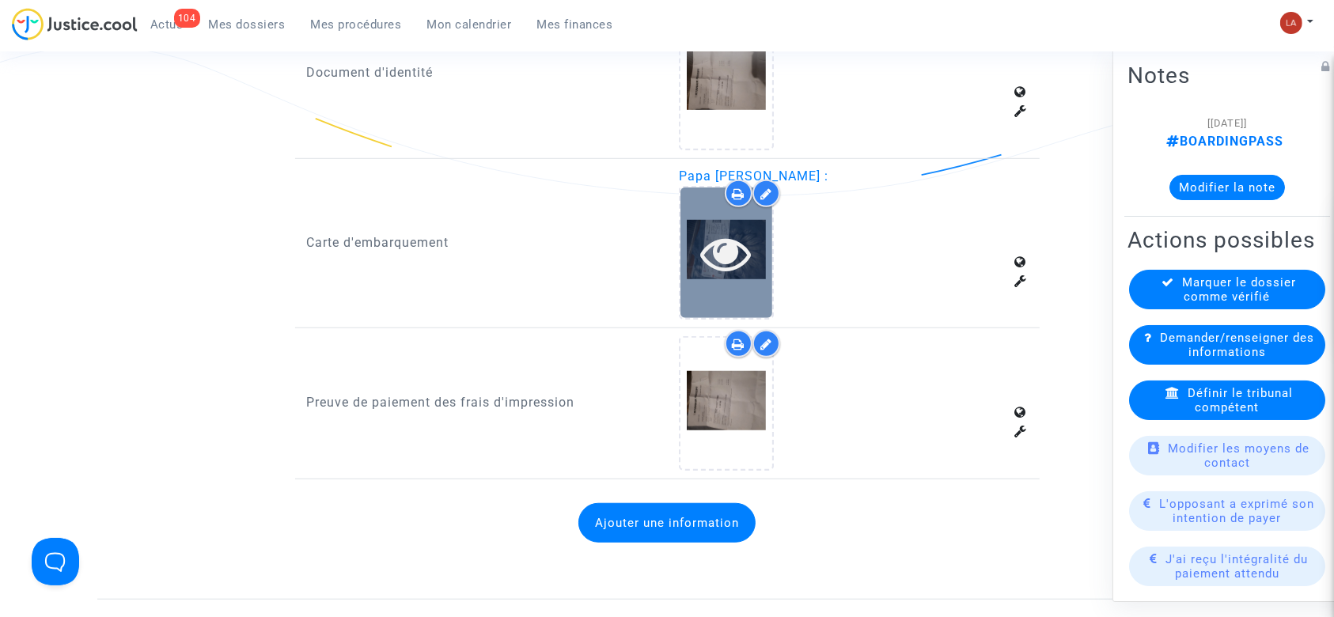
click at [733, 255] on icon at bounding box center [726, 253] width 51 height 51
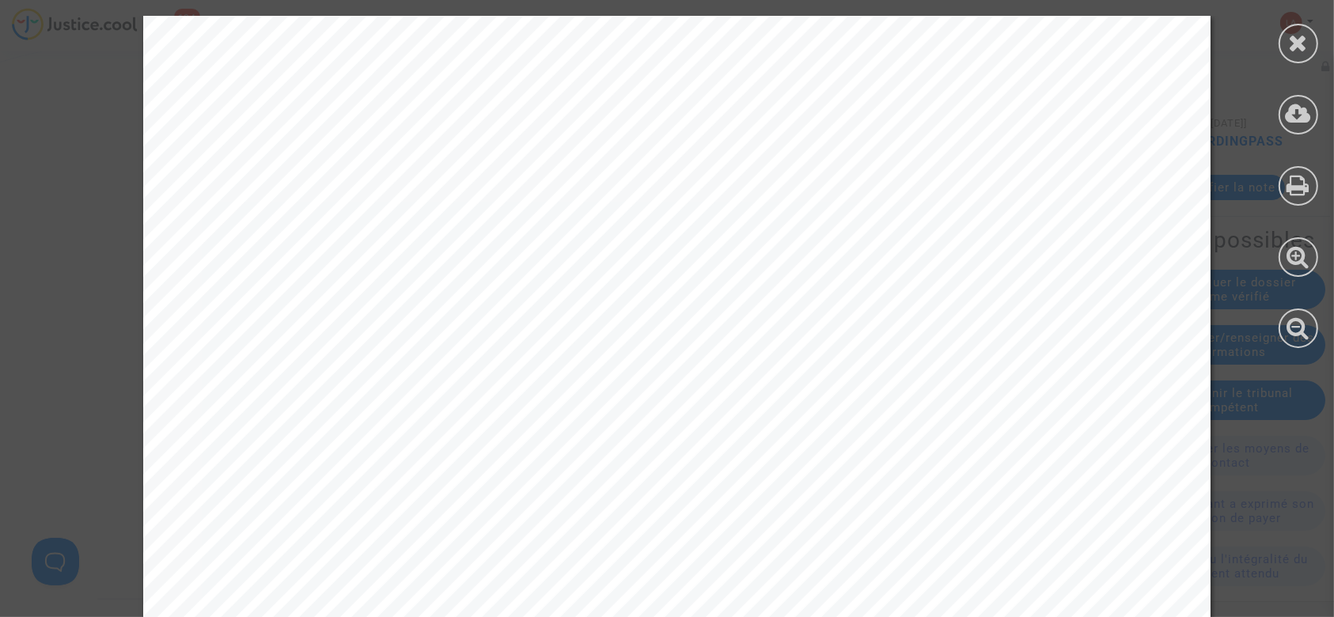
scroll to position [60, 0]
click at [1310, 113] on icon at bounding box center [1299, 114] width 26 height 24
click at [1292, 40] on icon at bounding box center [1299, 43] width 20 height 24
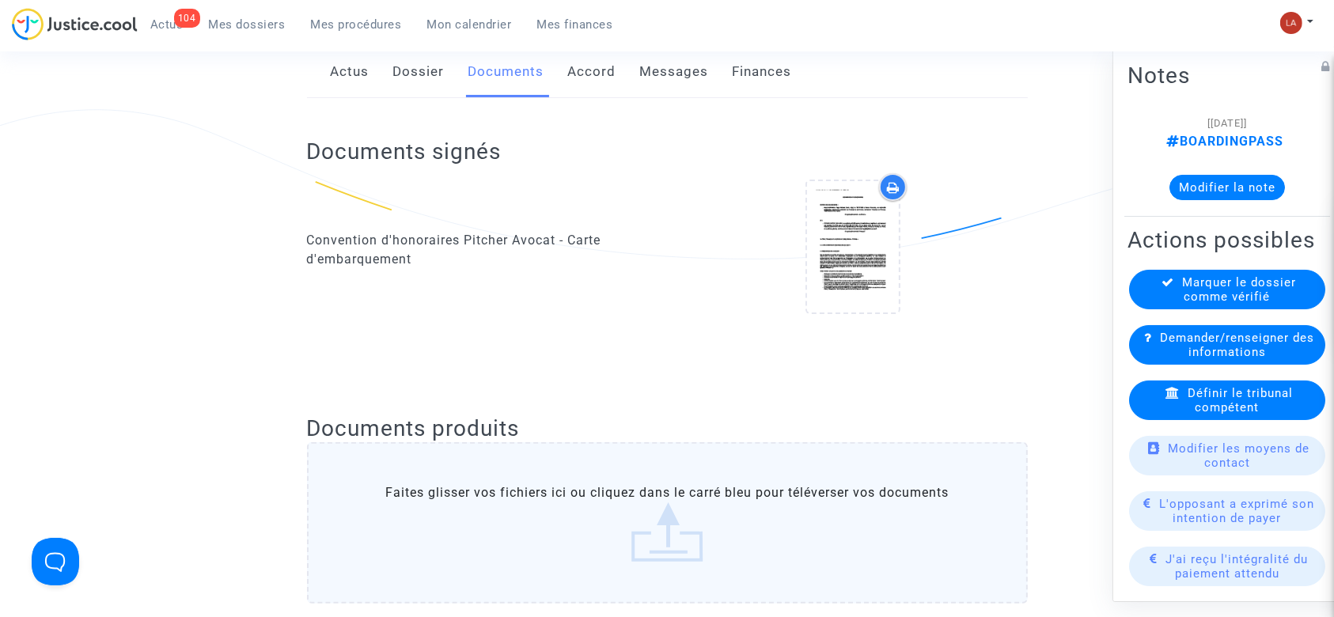
scroll to position [0, 0]
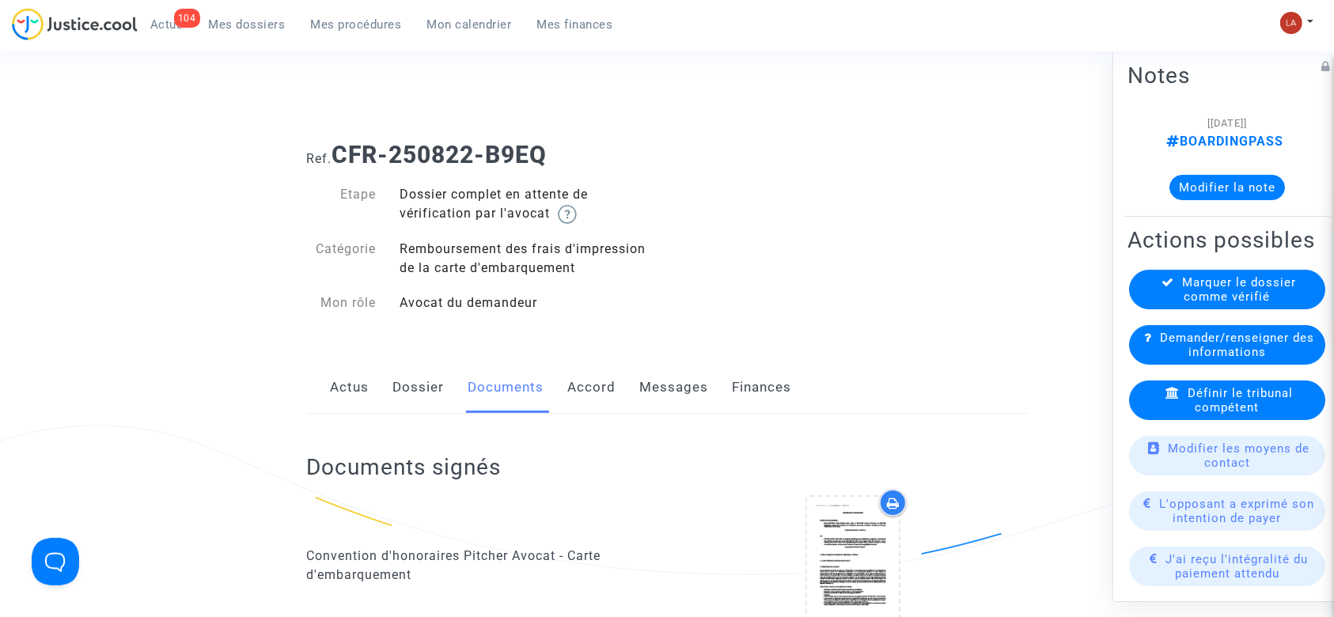
click at [427, 382] on link "Dossier" at bounding box center [418, 388] width 51 height 52
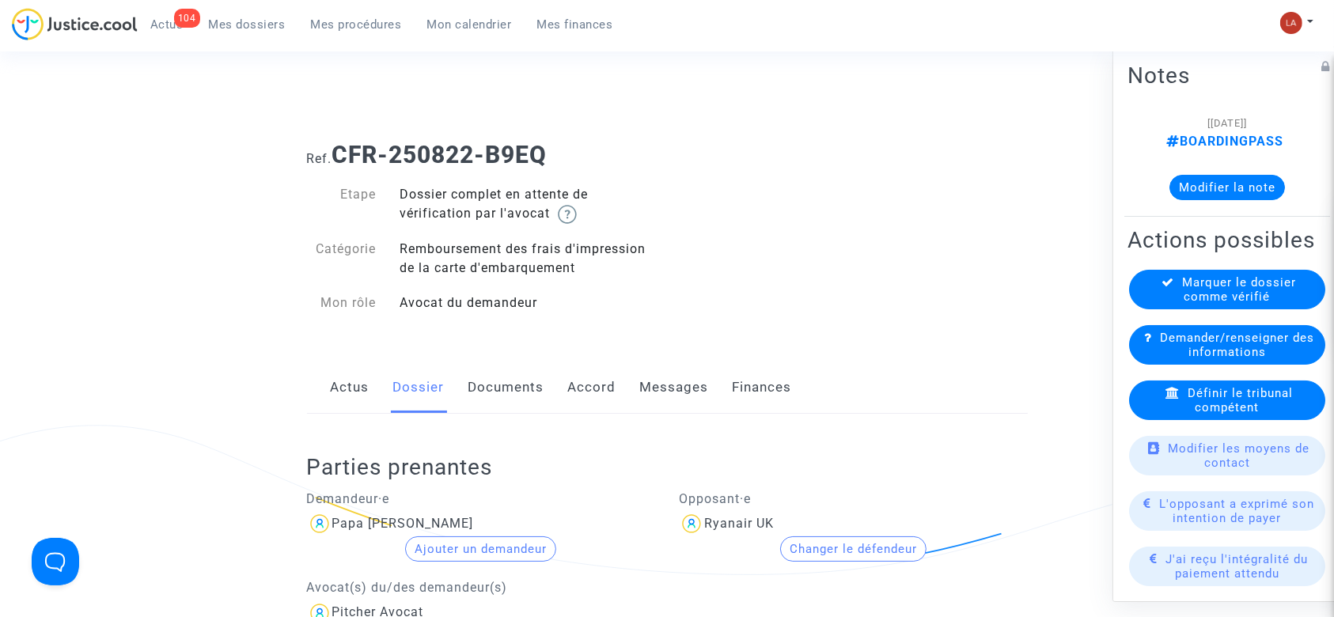
click at [824, 540] on button "Changer le défendeur" at bounding box center [853, 549] width 146 height 25
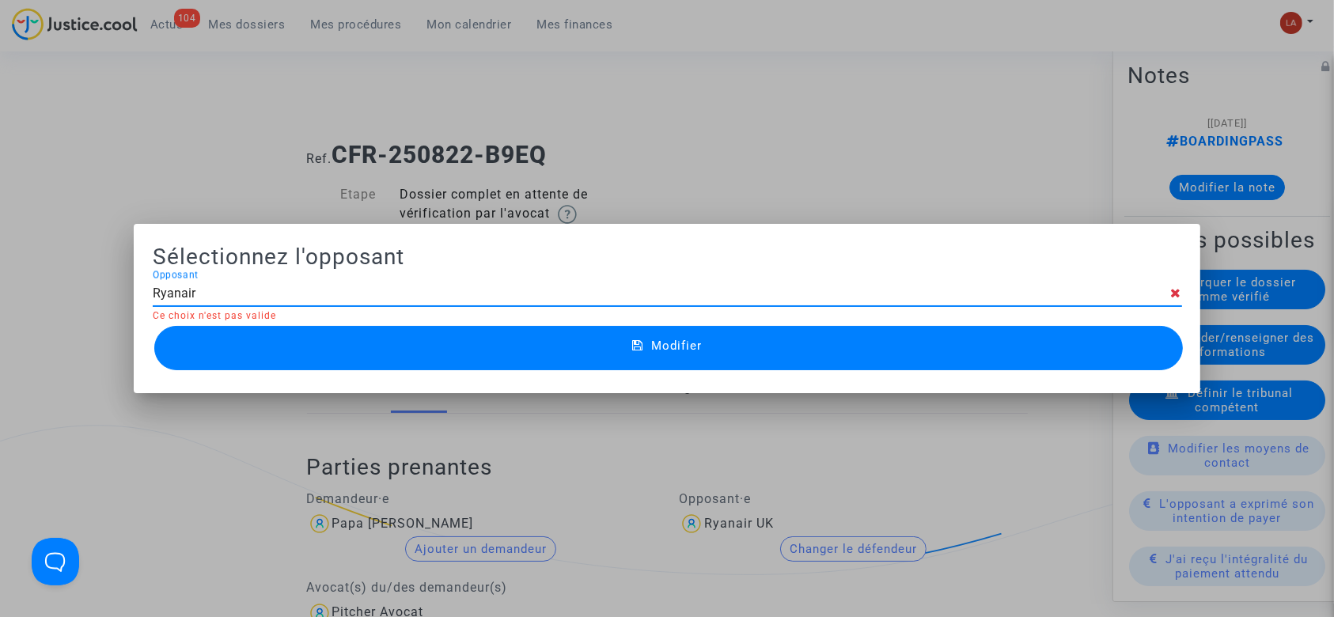
type input "Ryanair"
click at [533, 336] on button "Modifier" at bounding box center [669, 348] width 1030 height 44
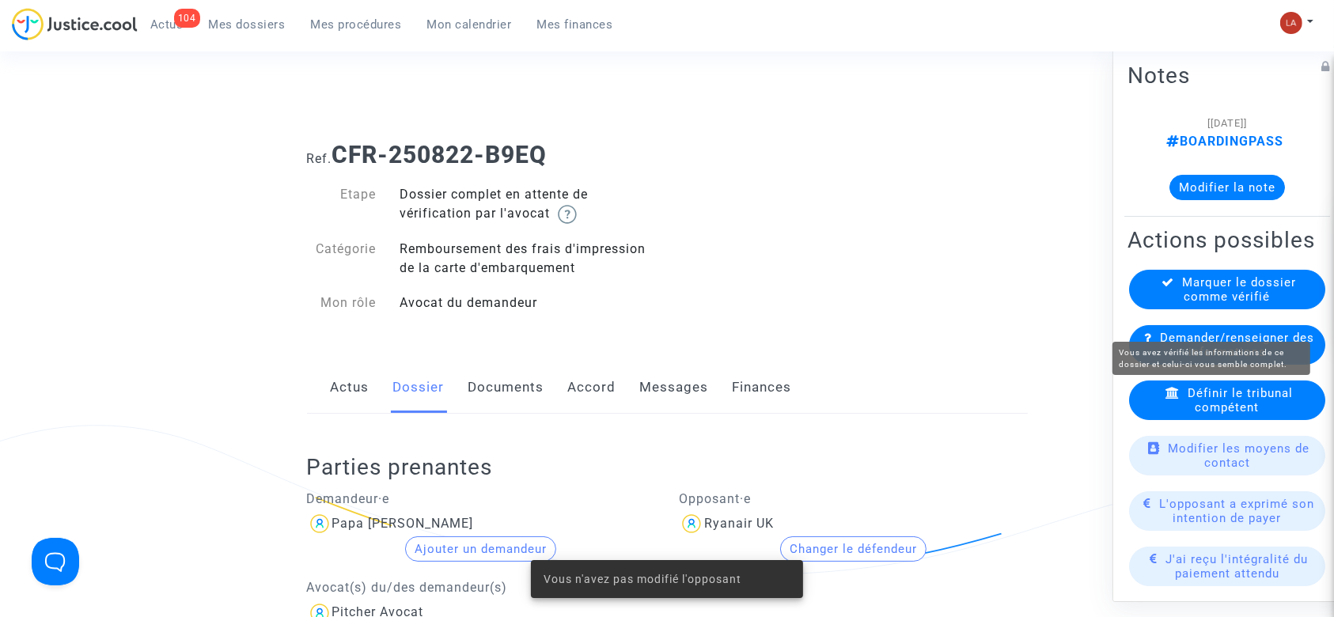
click at [1228, 304] on span "Marquer le dossier comme vérifié" at bounding box center [1240, 289] width 114 height 28
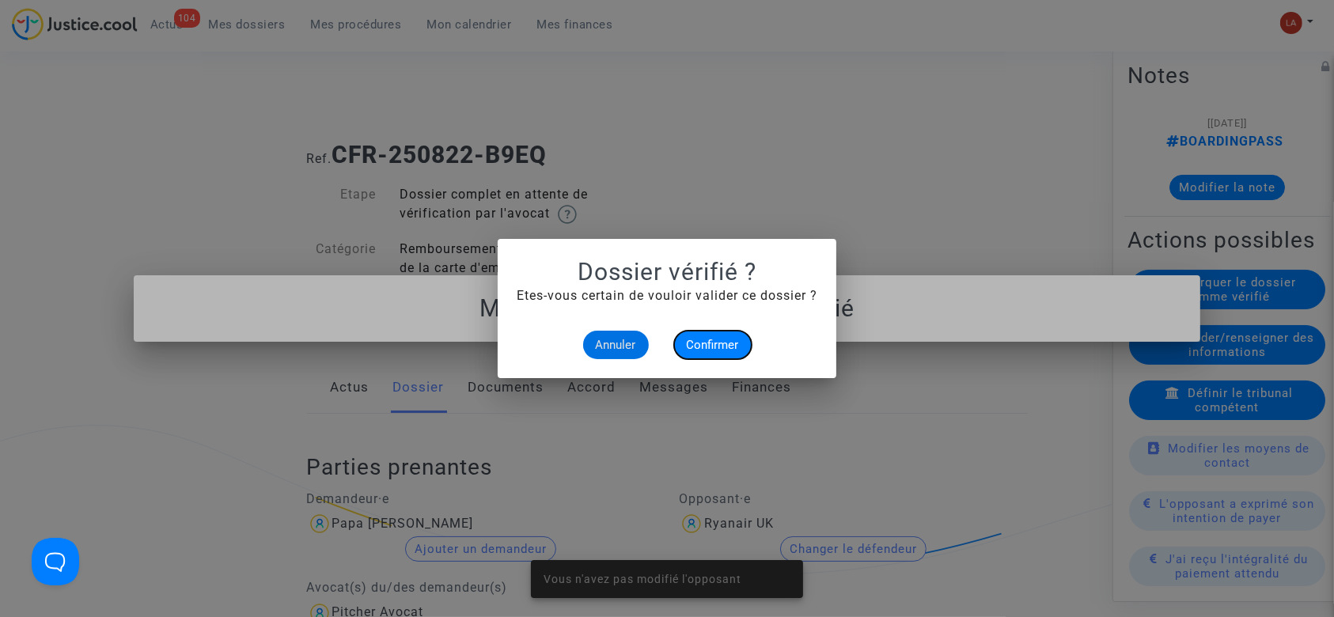
click at [710, 336] on button "Confirmer" at bounding box center [713, 345] width 78 height 28
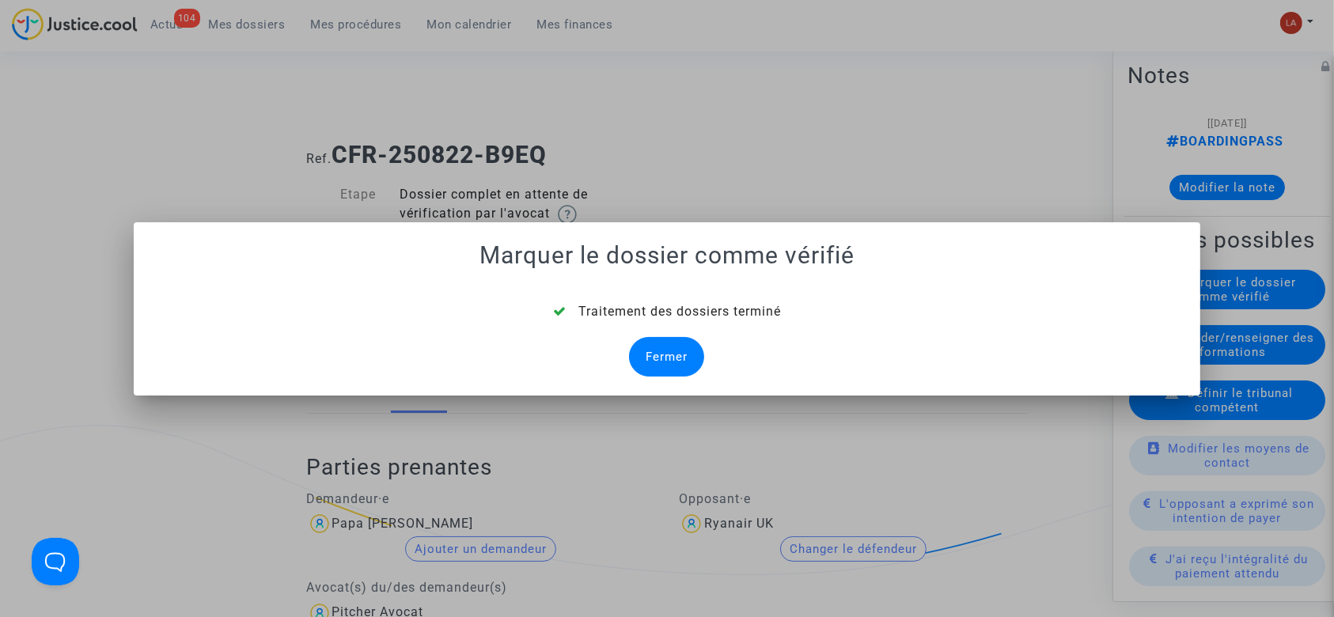
click at [621, 369] on div "Traitement des dossiers terminé Fermer" at bounding box center [668, 339] width 1030 height 74
click at [639, 361] on div "Fermer" at bounding box center [666, 357] width 75 height 40
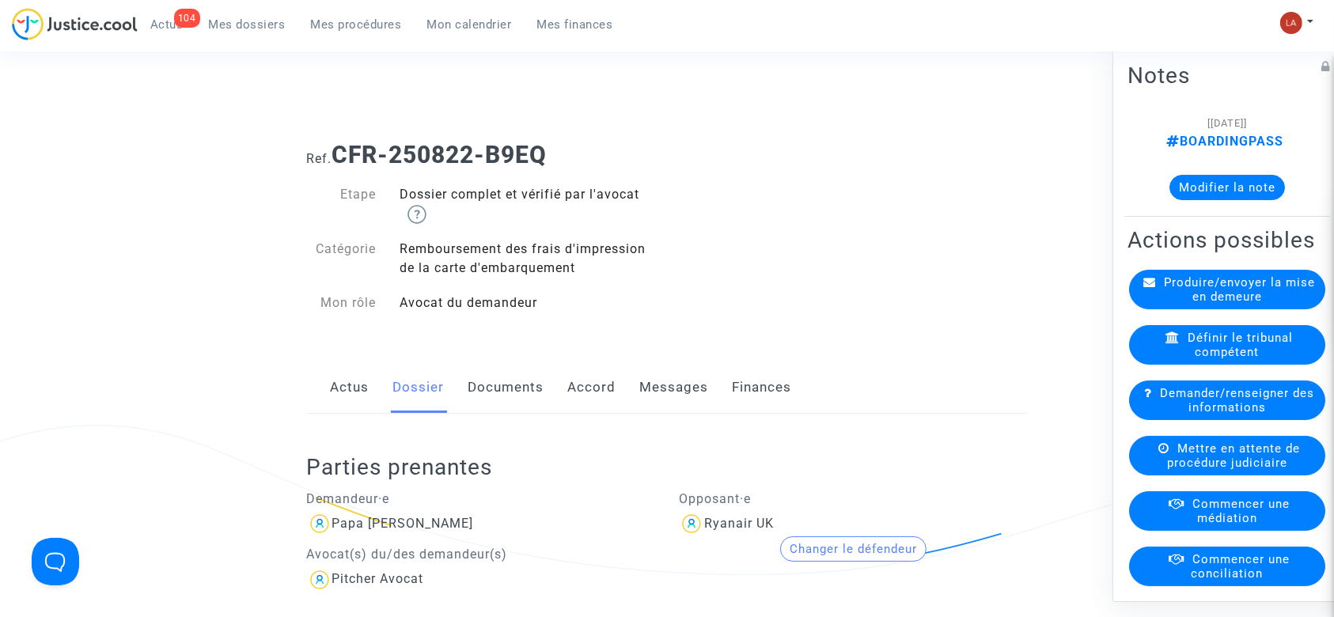
click at [520, 389] on link "Documents" at bounding box center [507, 388] width 76 height 52
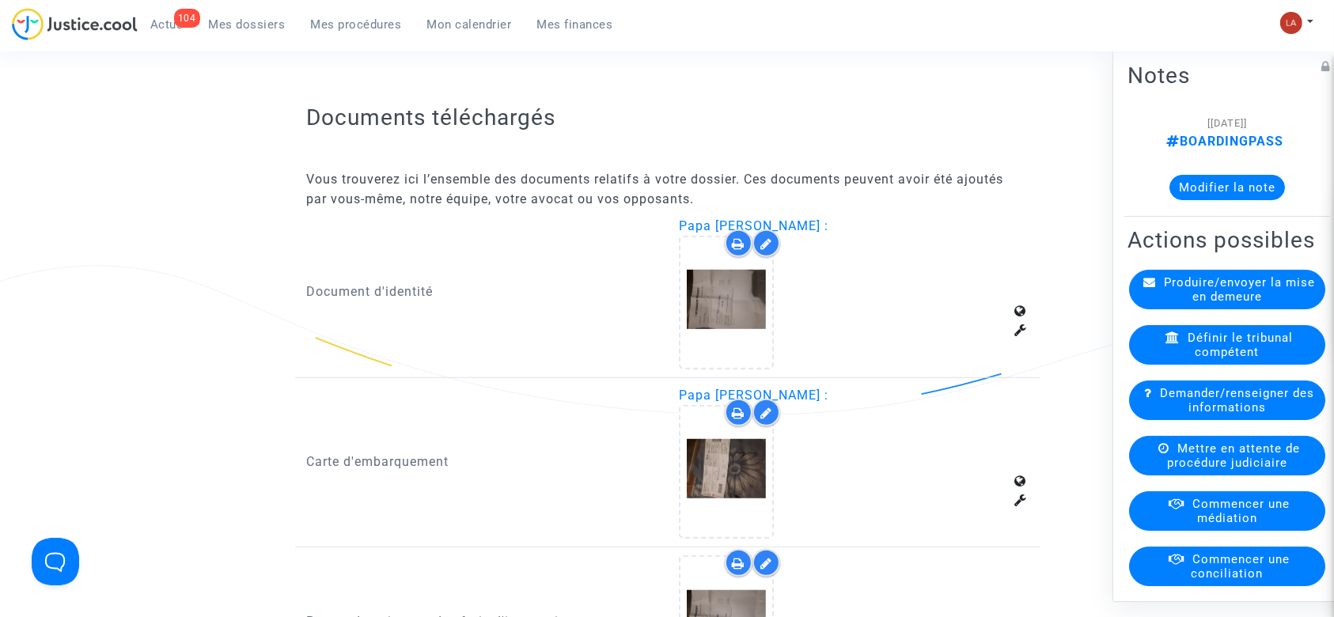
scroll to position [900, 0]
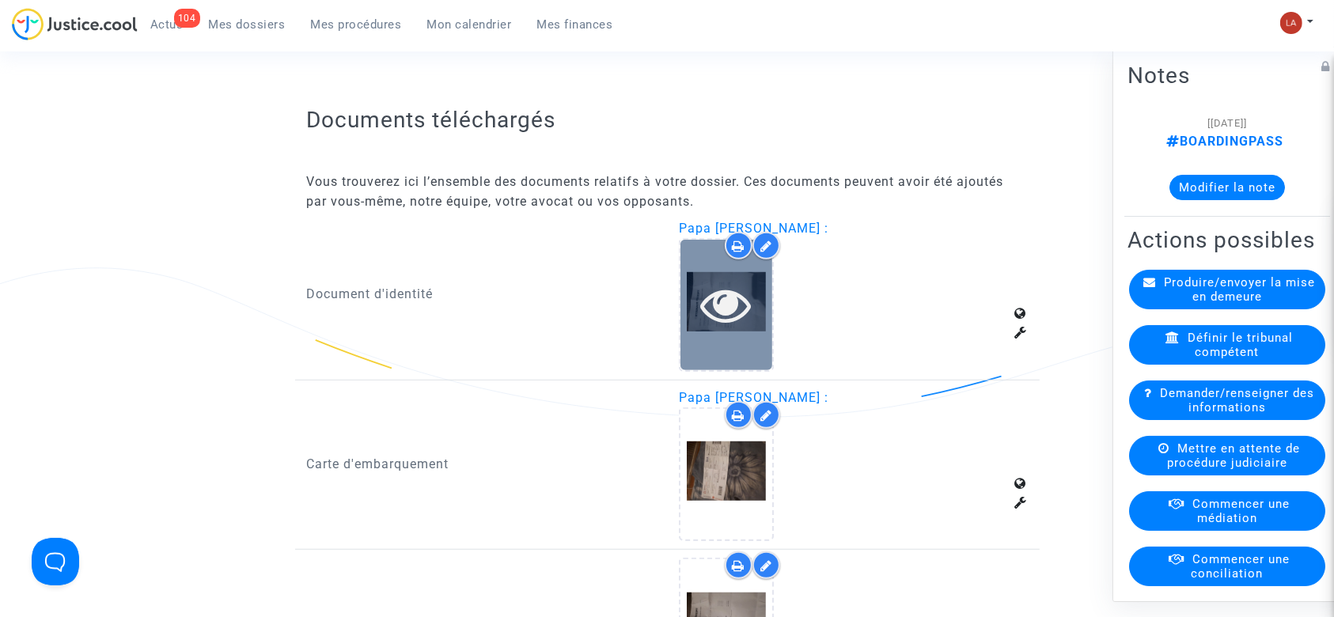
click at [728, 324] on icon at bounding box center [726, 304] width 51 height 51
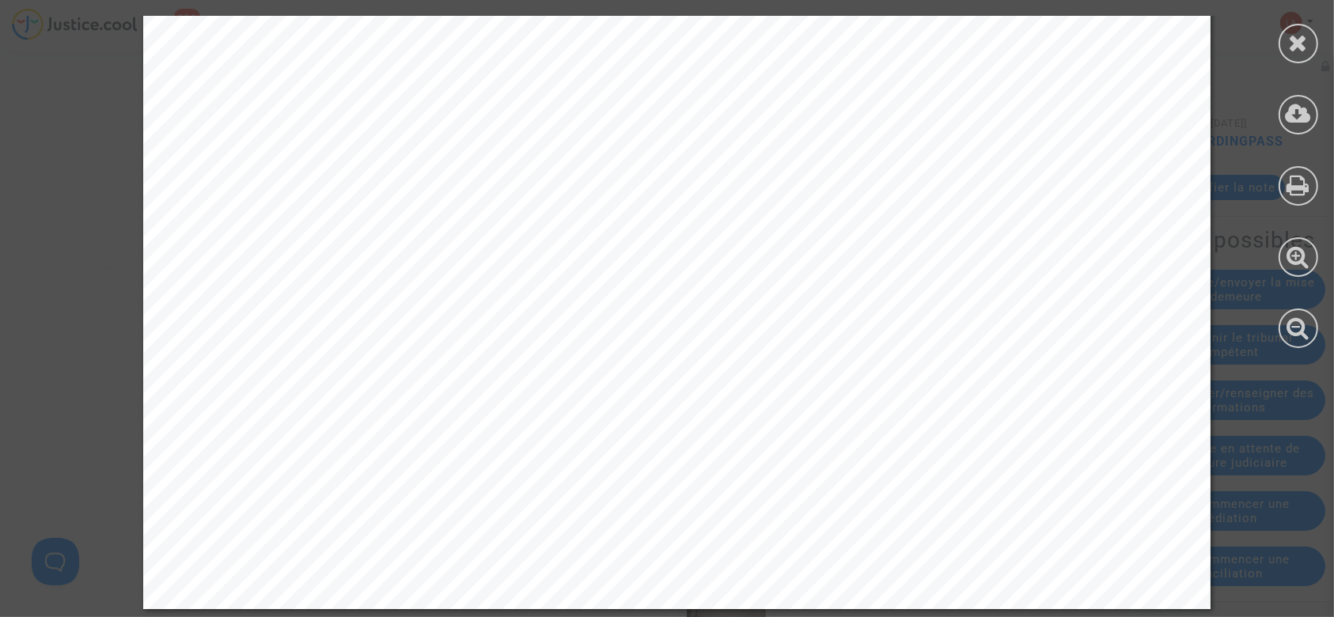
scroll to position [1686, 0]
click at [1311, 17] on div at bounding box center [1298, 182] width 71 height 364
click at [1283, 63] on div at bounding box center [1298, 182] width 71 height 364
click at [1284, 54] on div at bounding box center [1299, 44] width 40 height 40
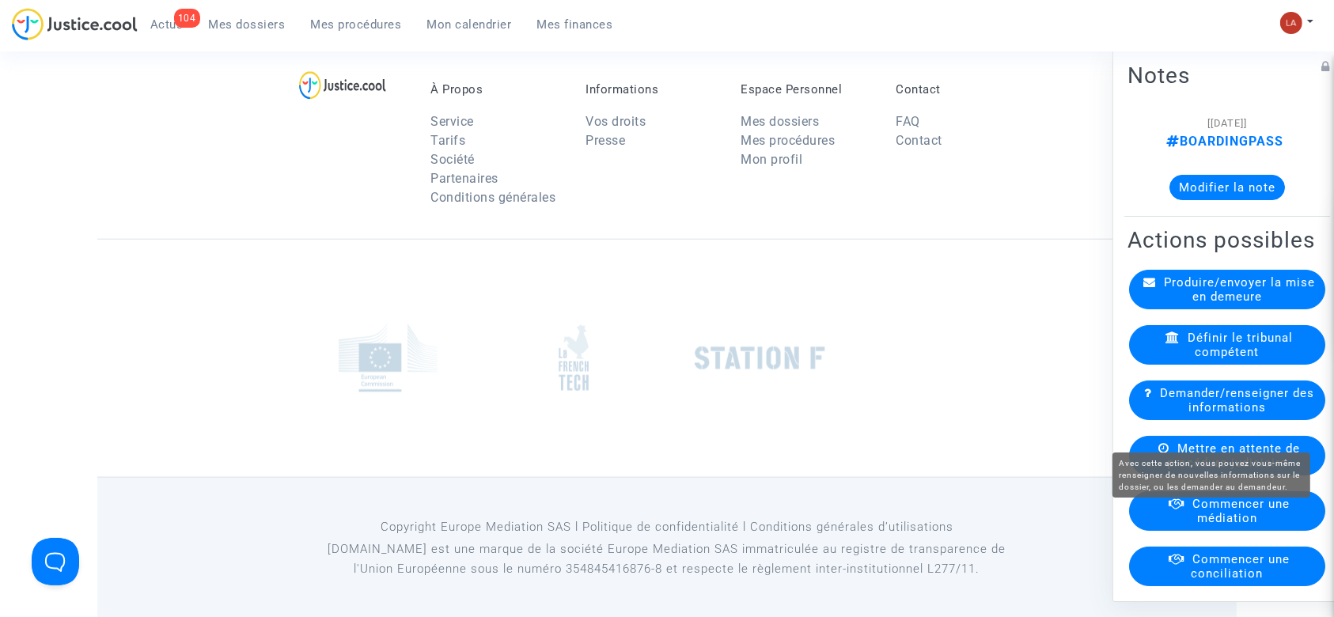
click at [1178, 415] on span "Demander/renseigner des informations" at bounding box center [1237, 400] width 154 height 28
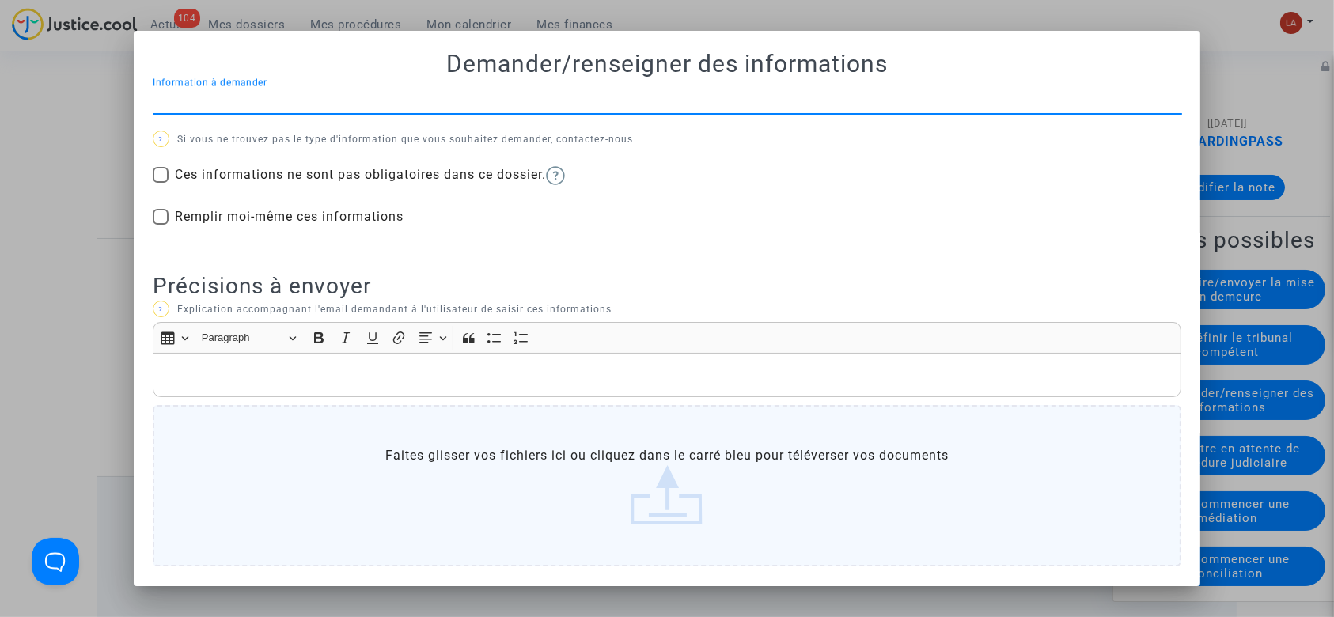
scroll to position [0, 0]
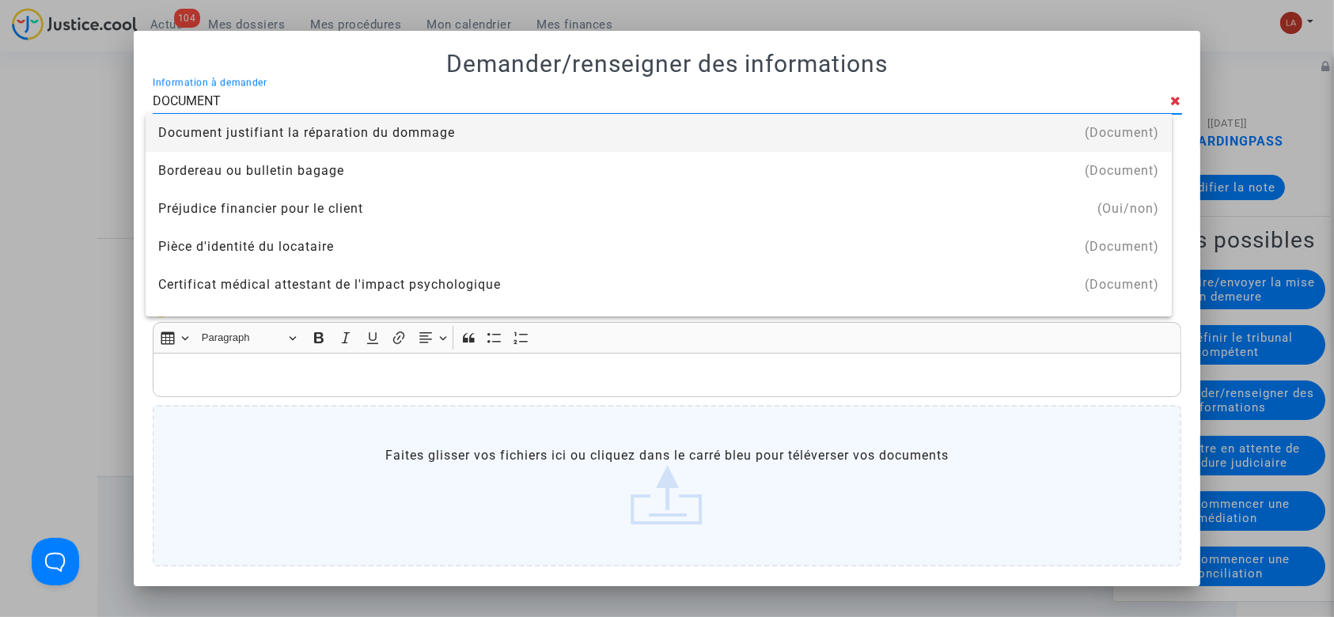
type input "document d'identité"
click at [269, 134] on div "Document d'identité" at bounding box center [658, 133] width 1001 height 38
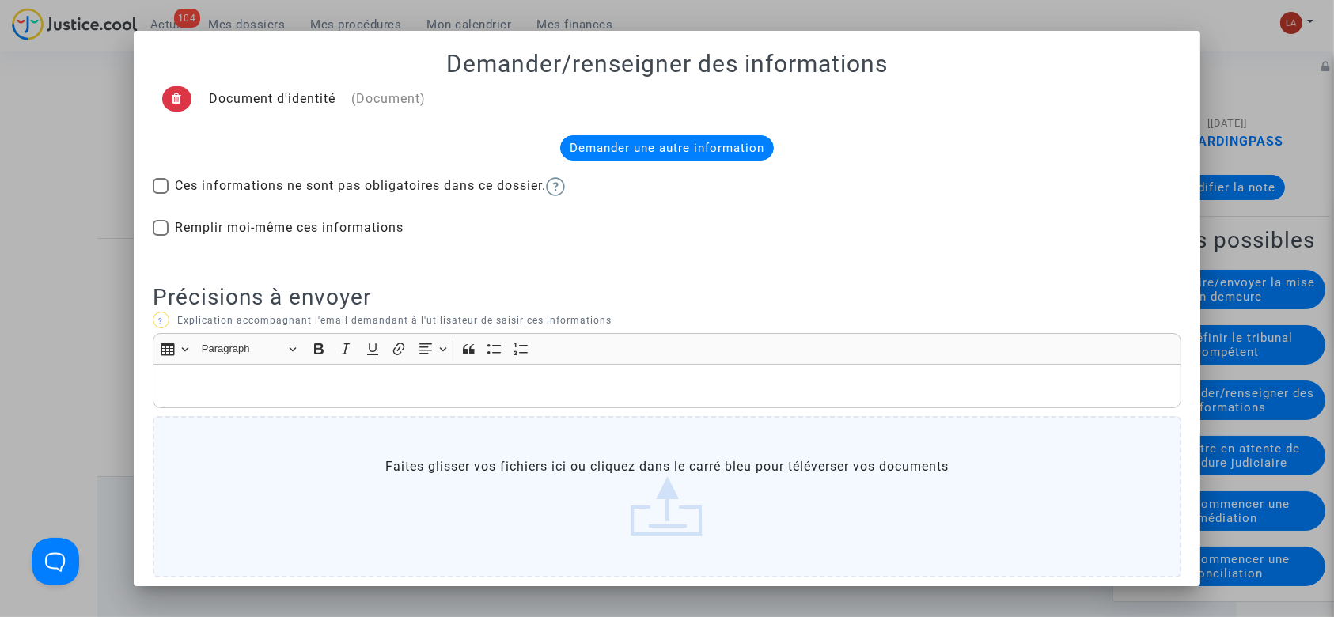
click at [299, 377] on p "Rich Text Editor, main" at bounding box center [667, 387] width 1013 height 20
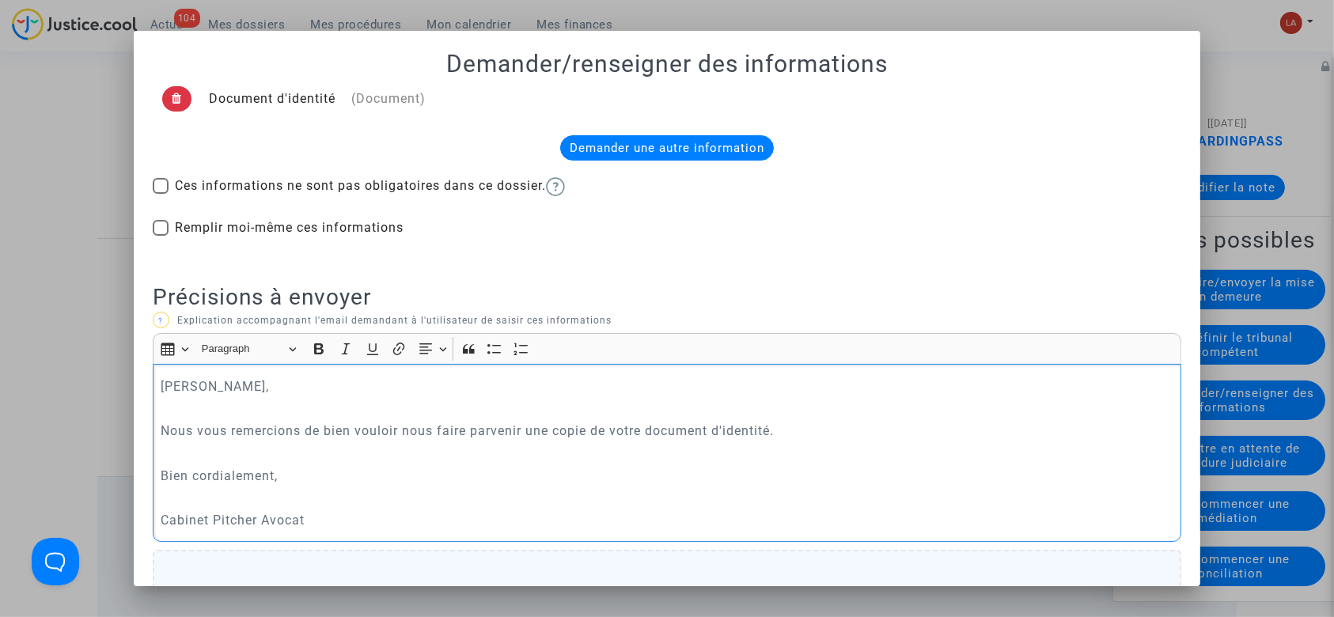
scroll to position [220, 0]
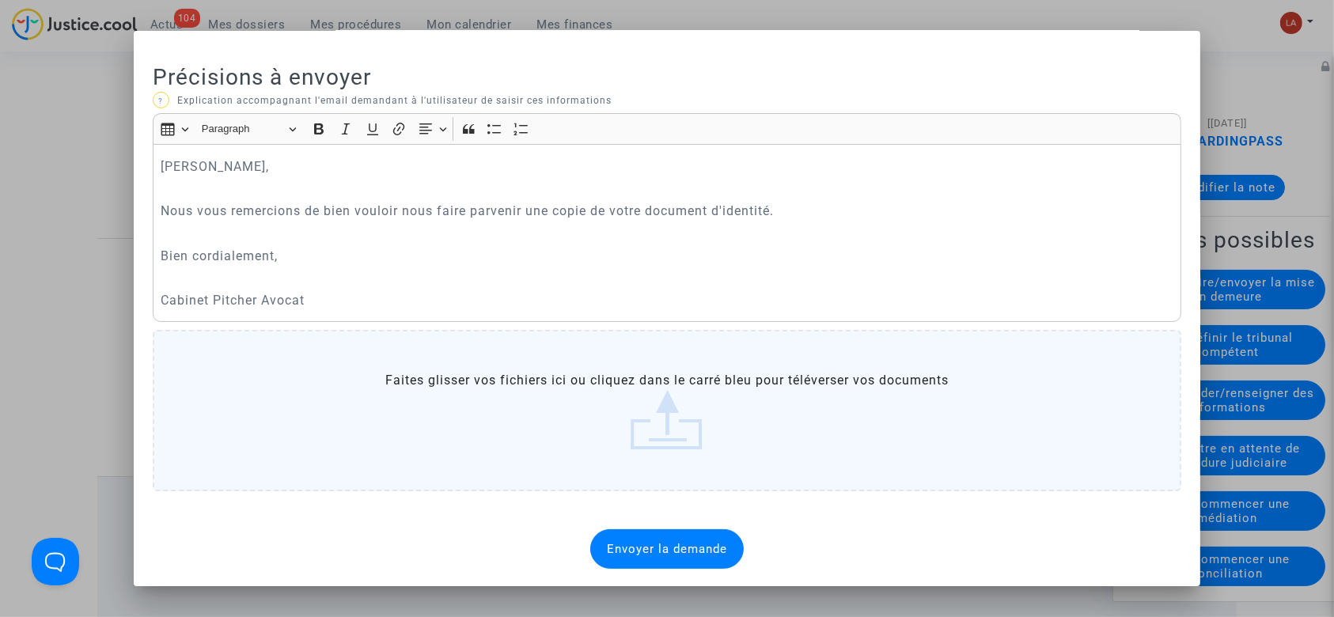
click at [654, 551] on span "Envoyer la demande" at bounding box center [667, 549] width 120 height 14
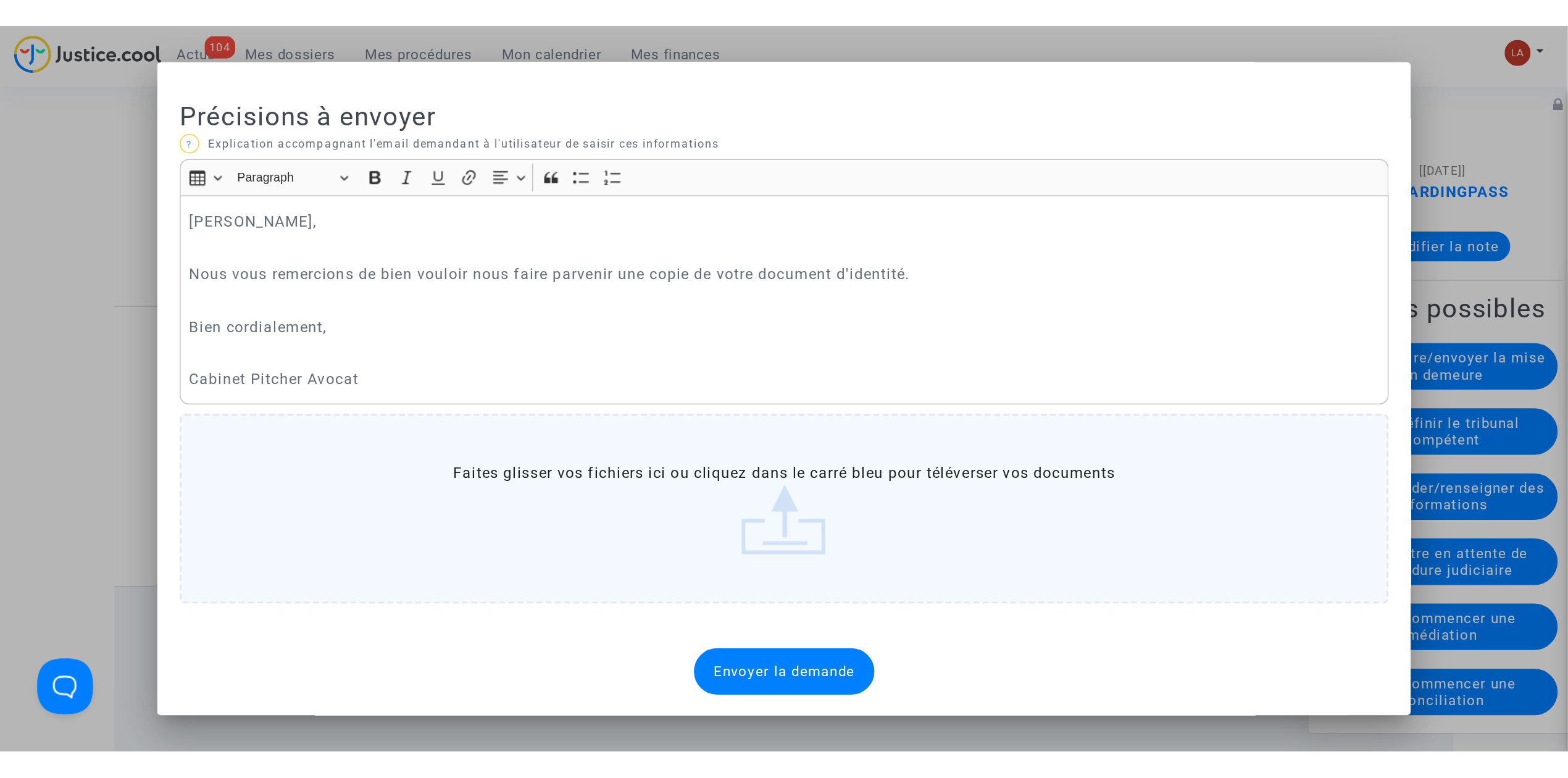
scroll to position [0, 0]
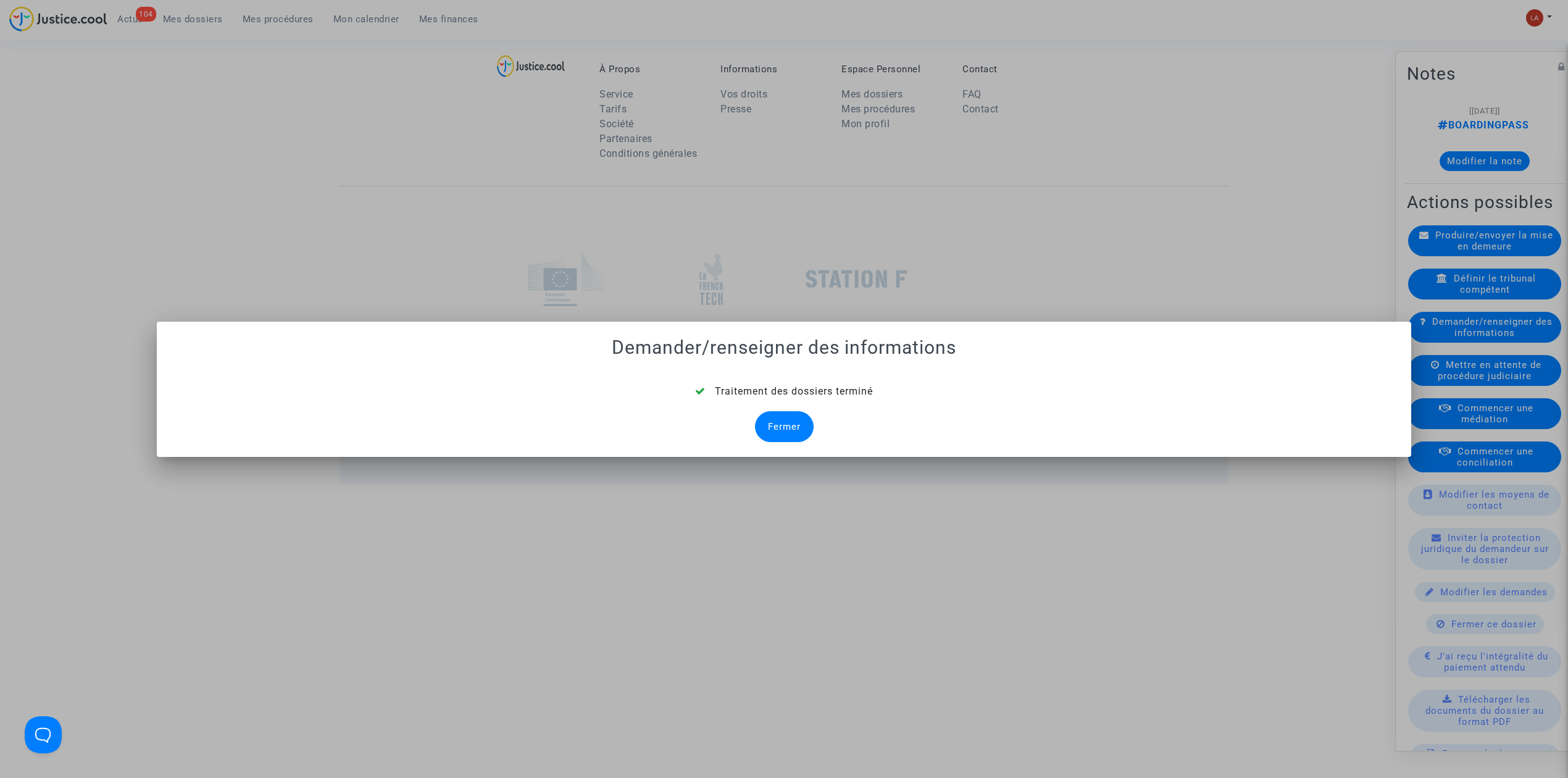
click at [756, 431] on div "Fermer" at bounding box center [784, 427] width 59 height 31
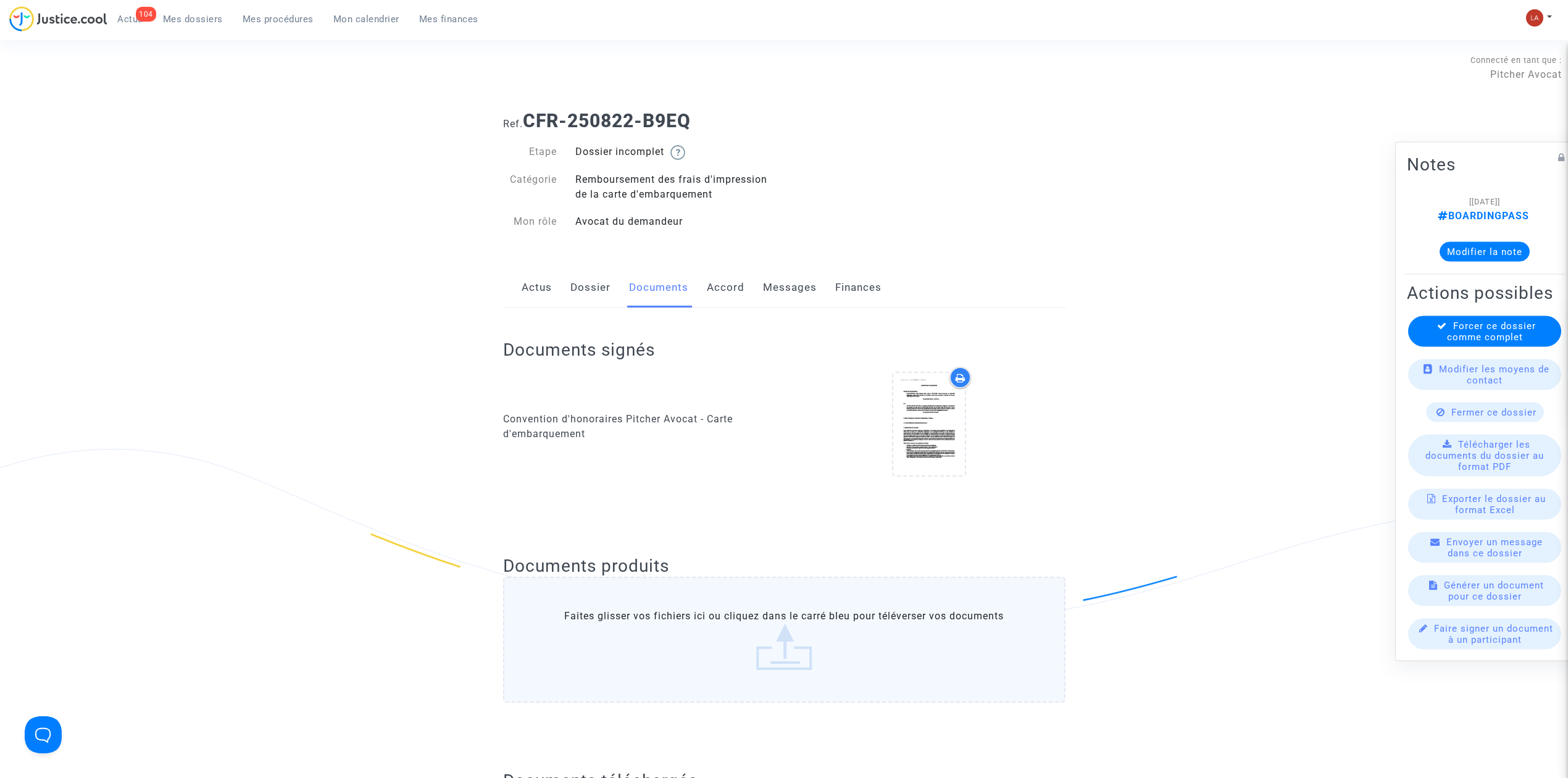
click at [603, 299] on link "Dossier" at bounding box center [590, 288] width 40 height 41
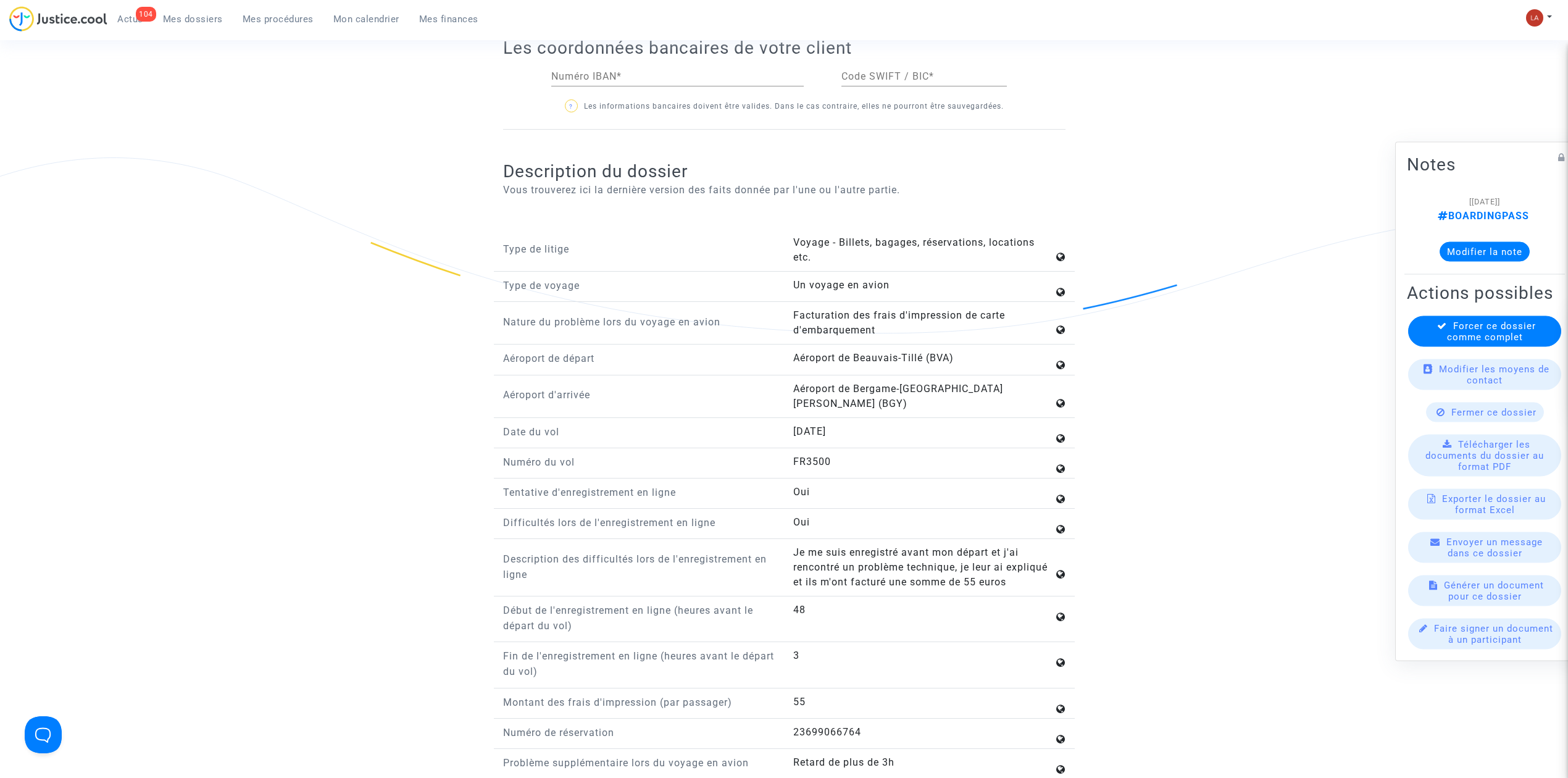
scroll to position [1235, 0]
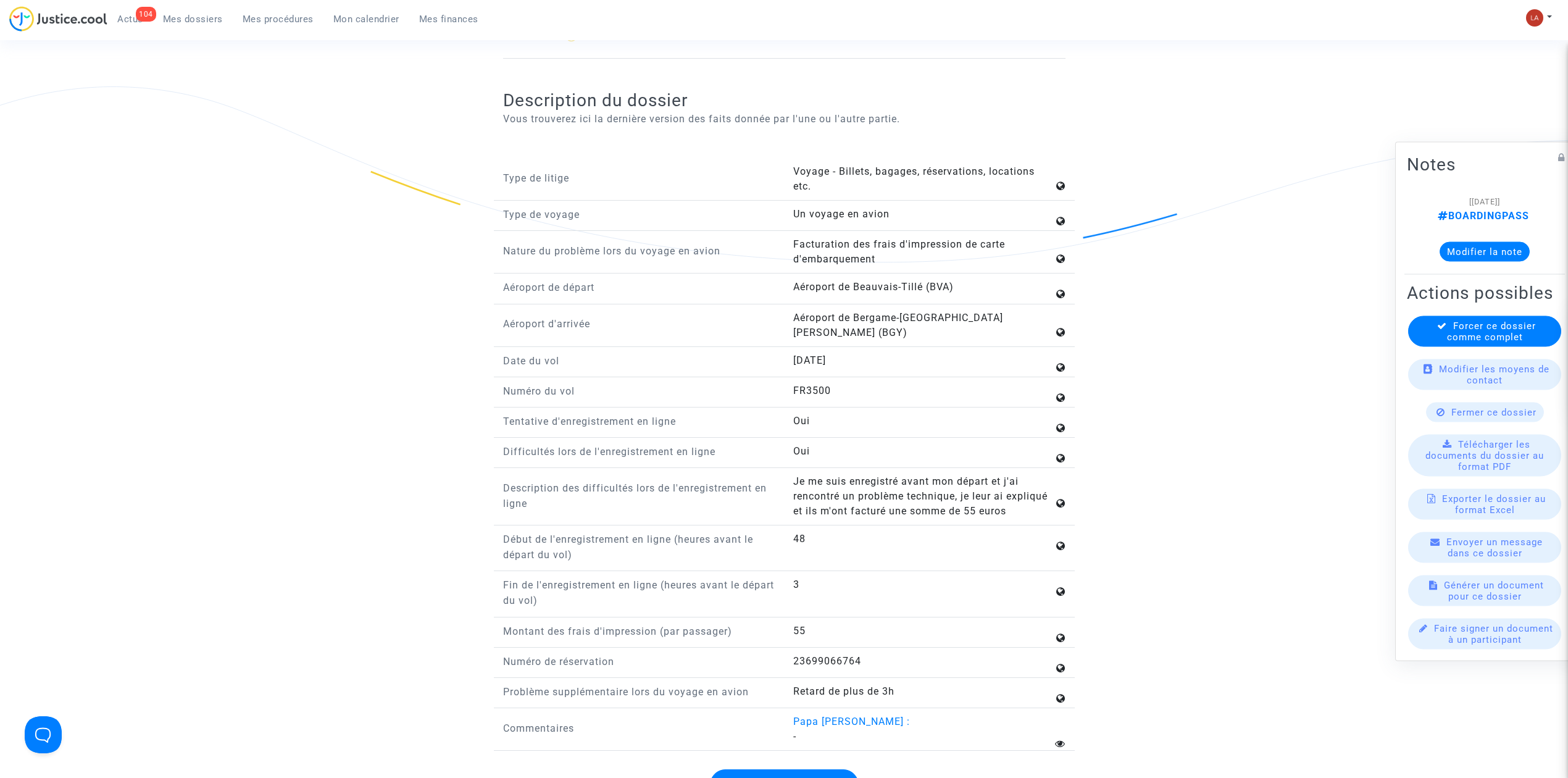
click at [808, 377] on div "Type de litige Voyage - Billets, bagages, réservations, locations etc. Type de …" at bounding box center [784, 458] width 562 height 587
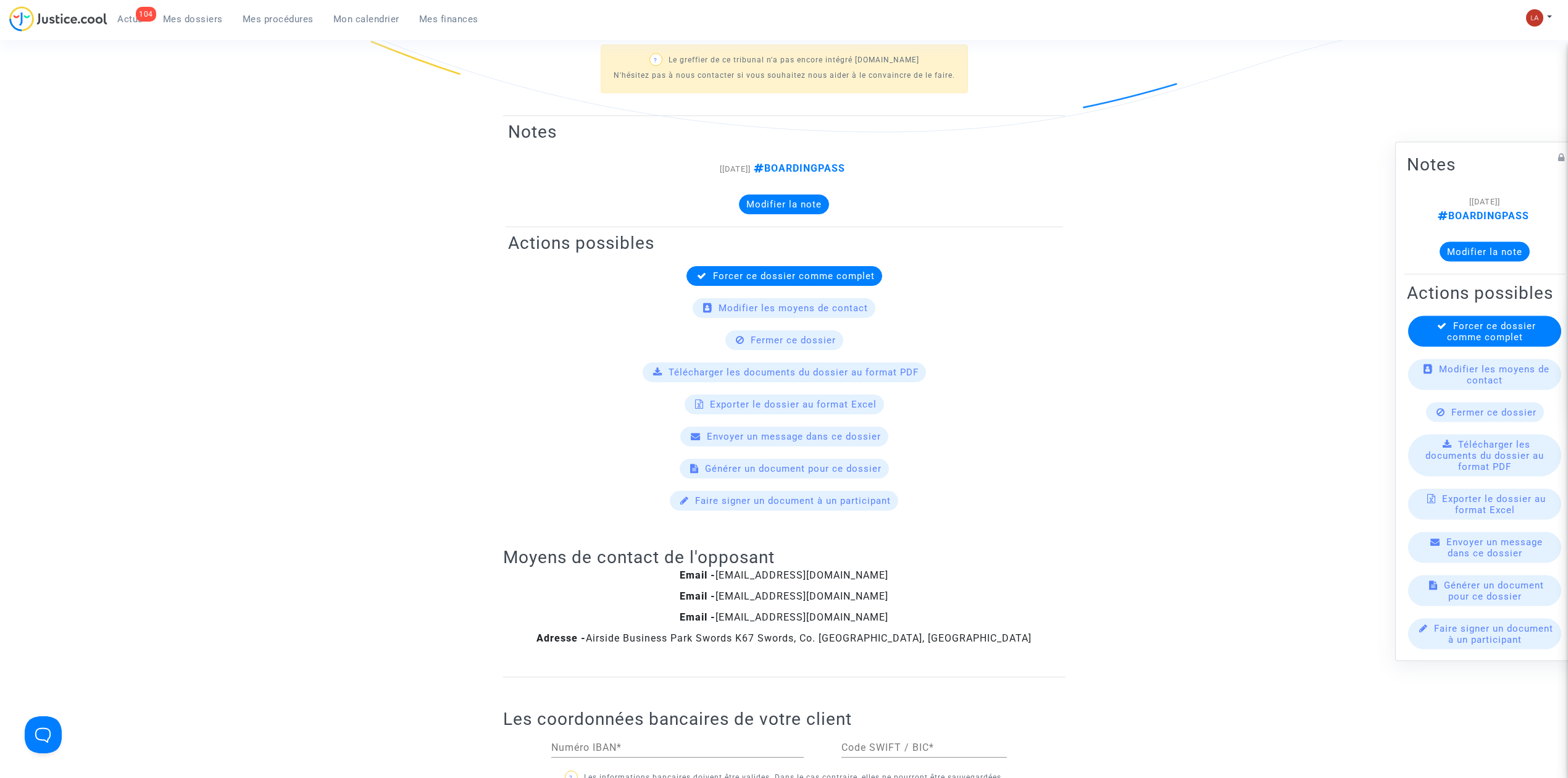
scroll to position [0, 0]
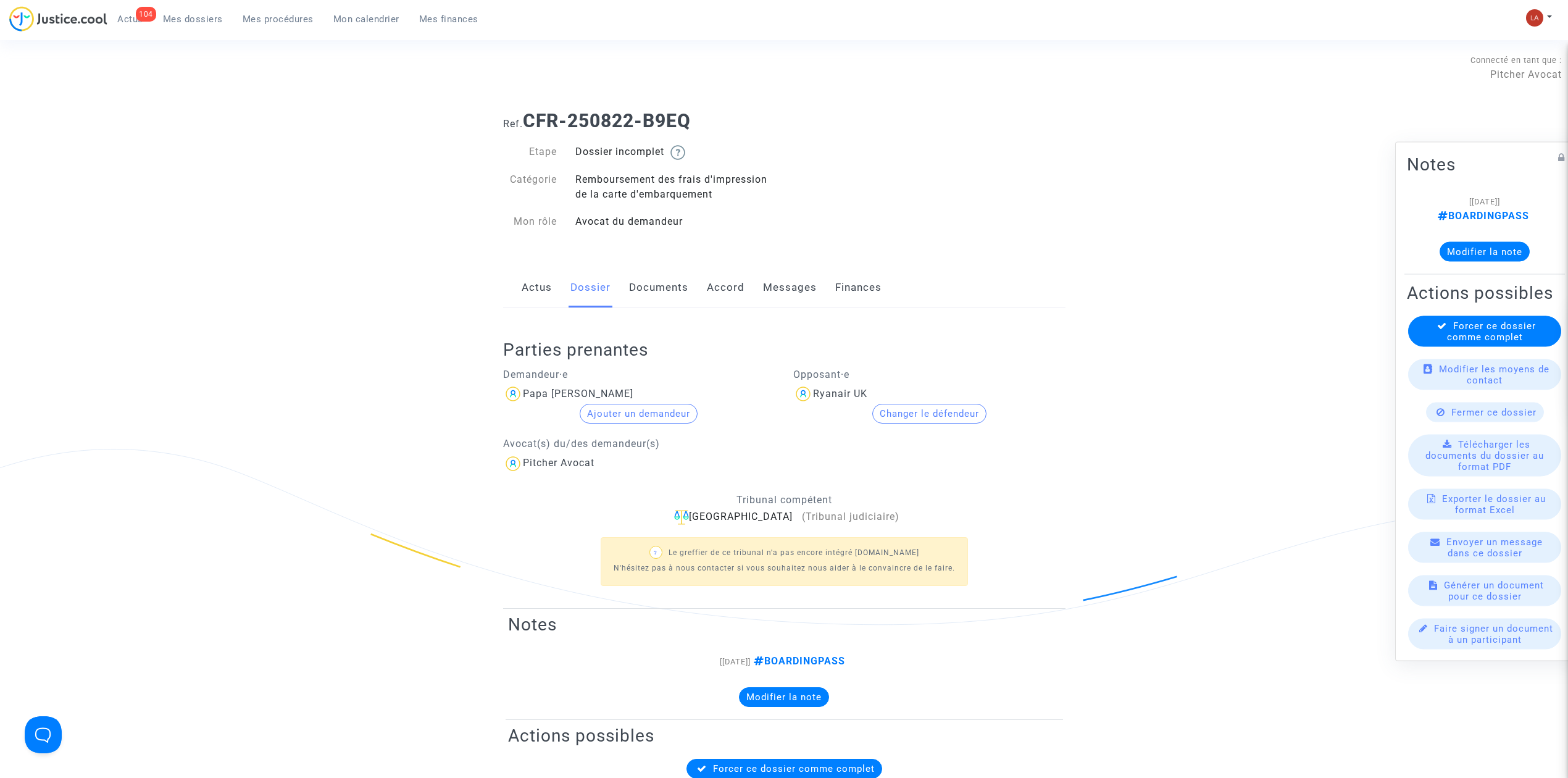
drag, startPoint x: 636, startPoint y: 290, endPoint x: 687, endPoint y: 294, distance: 51.2
click at [636, 290] on link "Documents" at bounding box center [658, 288] width 59 height 41
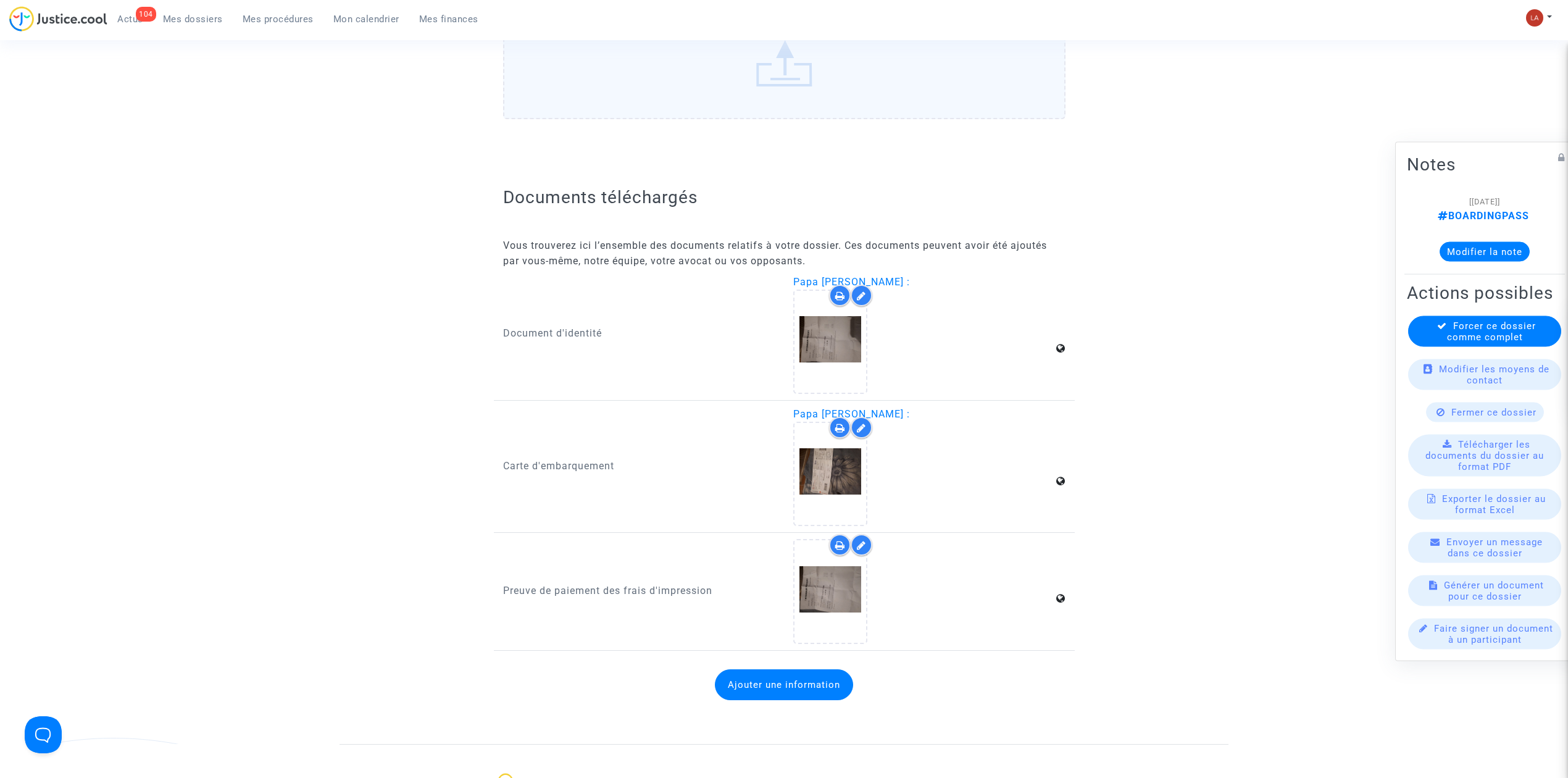
scroll to position [741, 0]
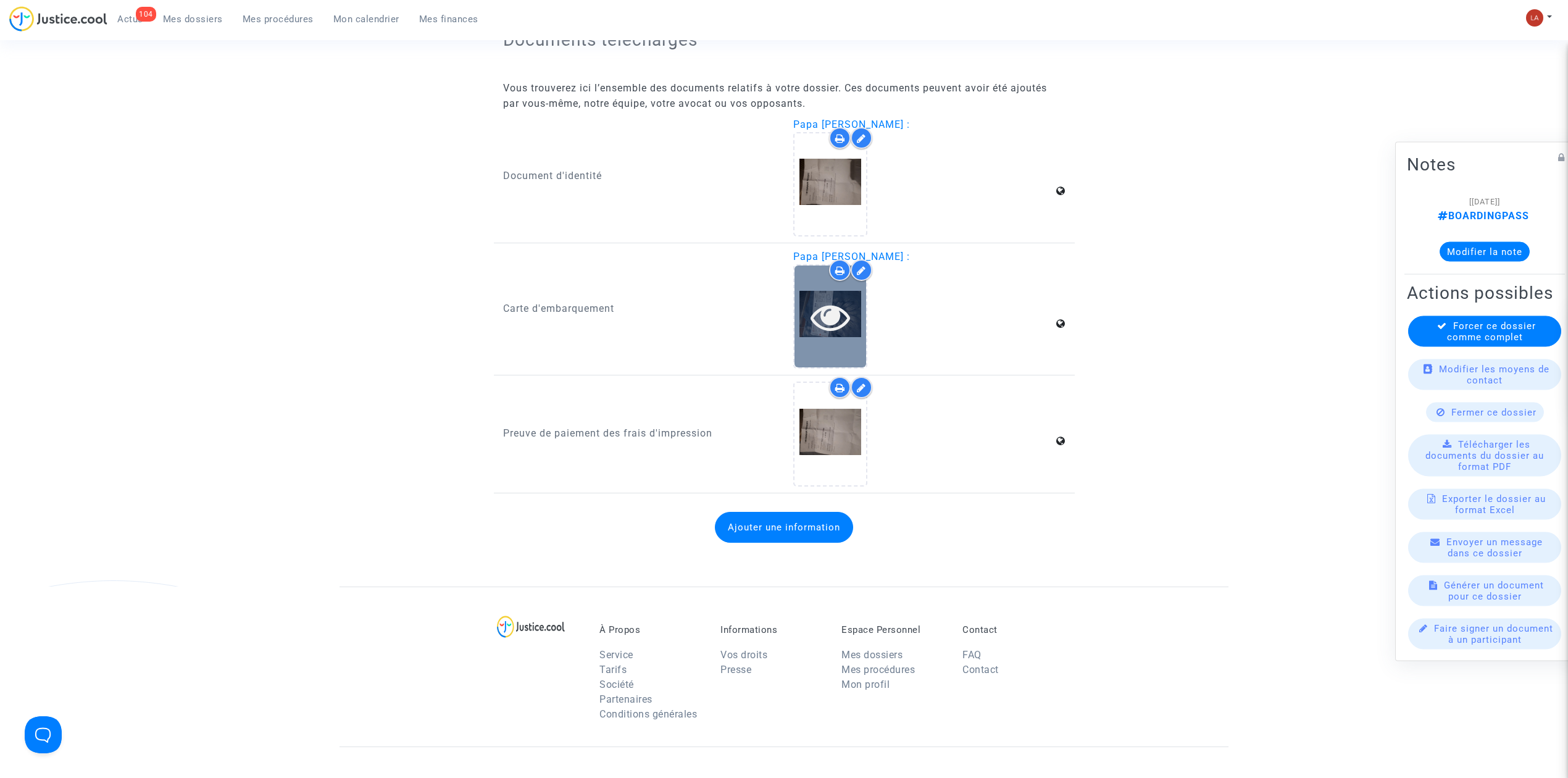
click at [850, 304] on icon at bounding box center [830, 317] width 40 height 40
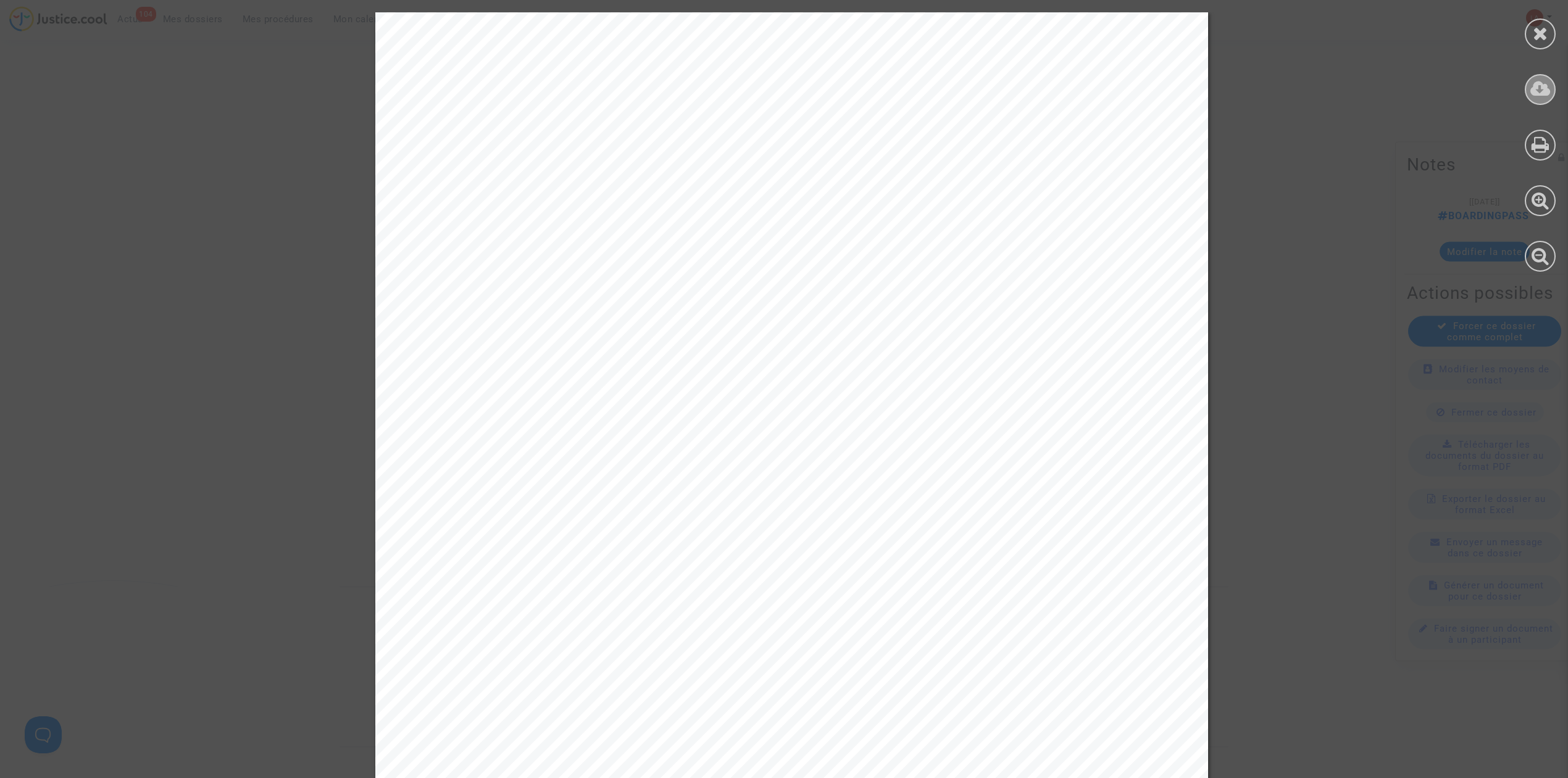
click at [1041, 78] on div at bounding box center [1541, 90] width 31 height 31
click at [1041, 34] on icon at bounding box center [1541, 34] width 16 height 19
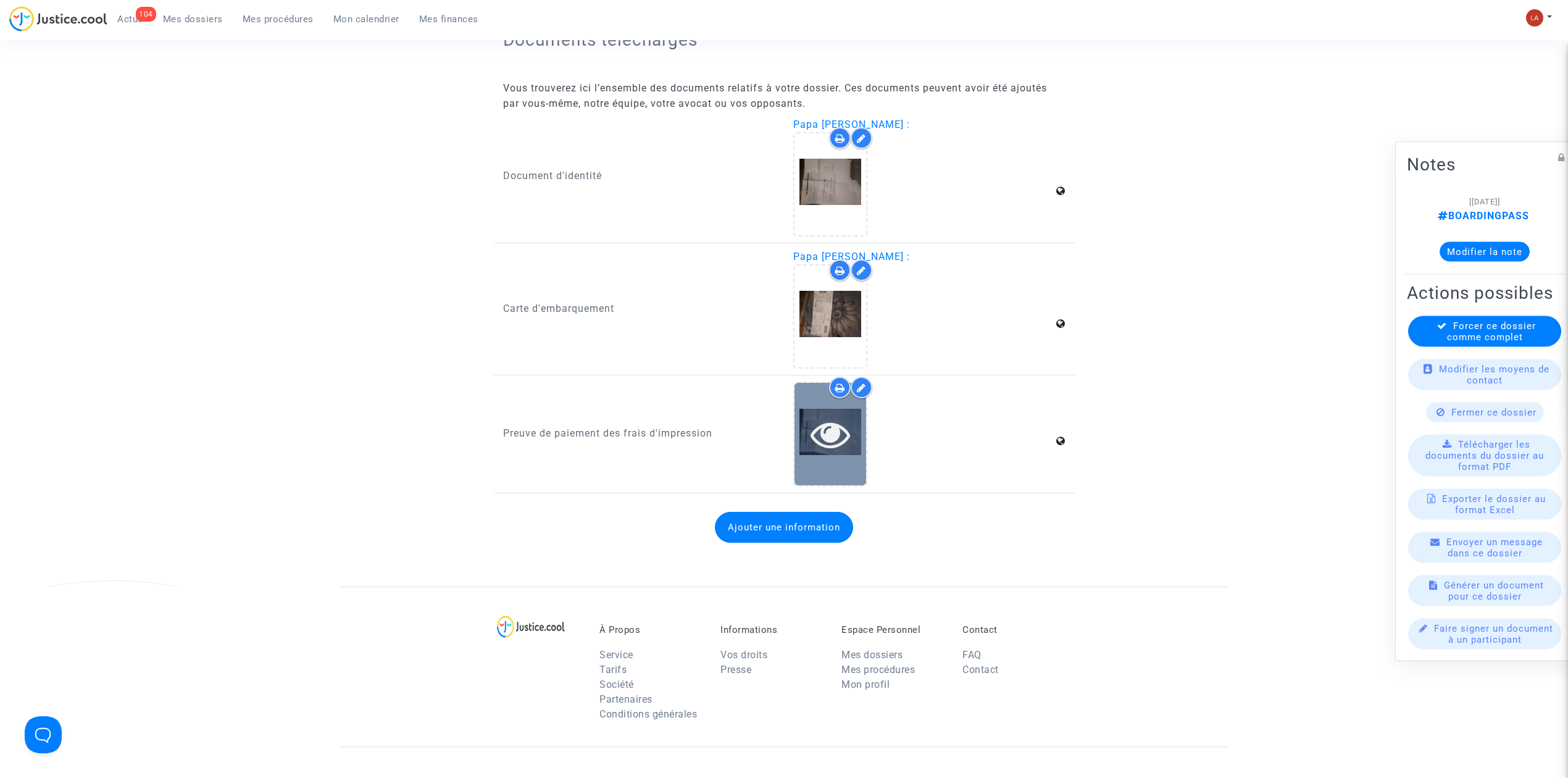
click at [818, 464] on div at bounding box center [831, 434] width 72 height 102
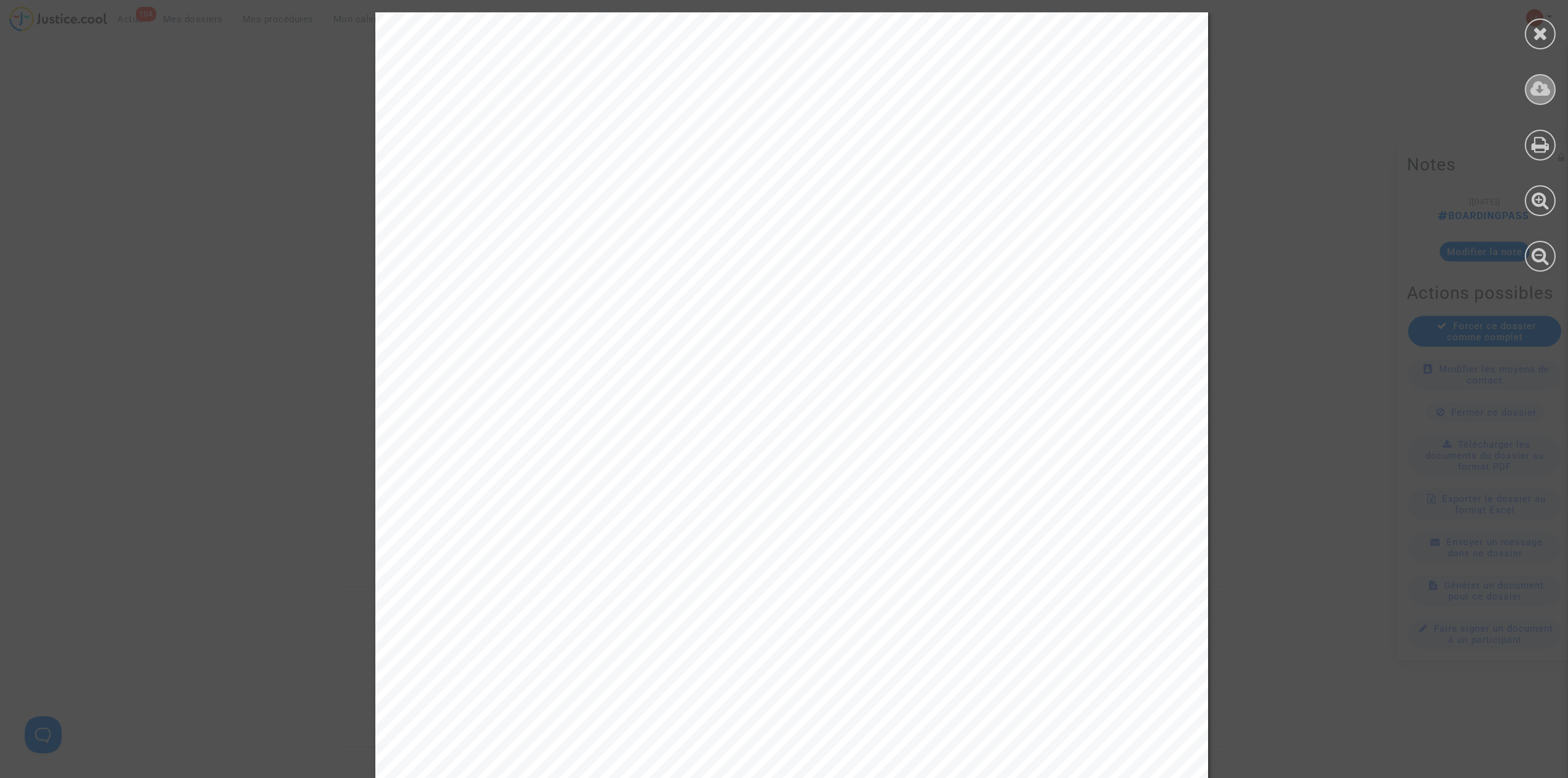
click at [1041, 91] on icon at bounding box center [1541, 89] width 20 height 19
drag, startPoint x: 1532, startPoint y: 35, endPoint x: 1420, endPoint y: 37, distance: 112.0
click at [1041, 35] on div at bounding box center [1541, 34] width 31 height 31
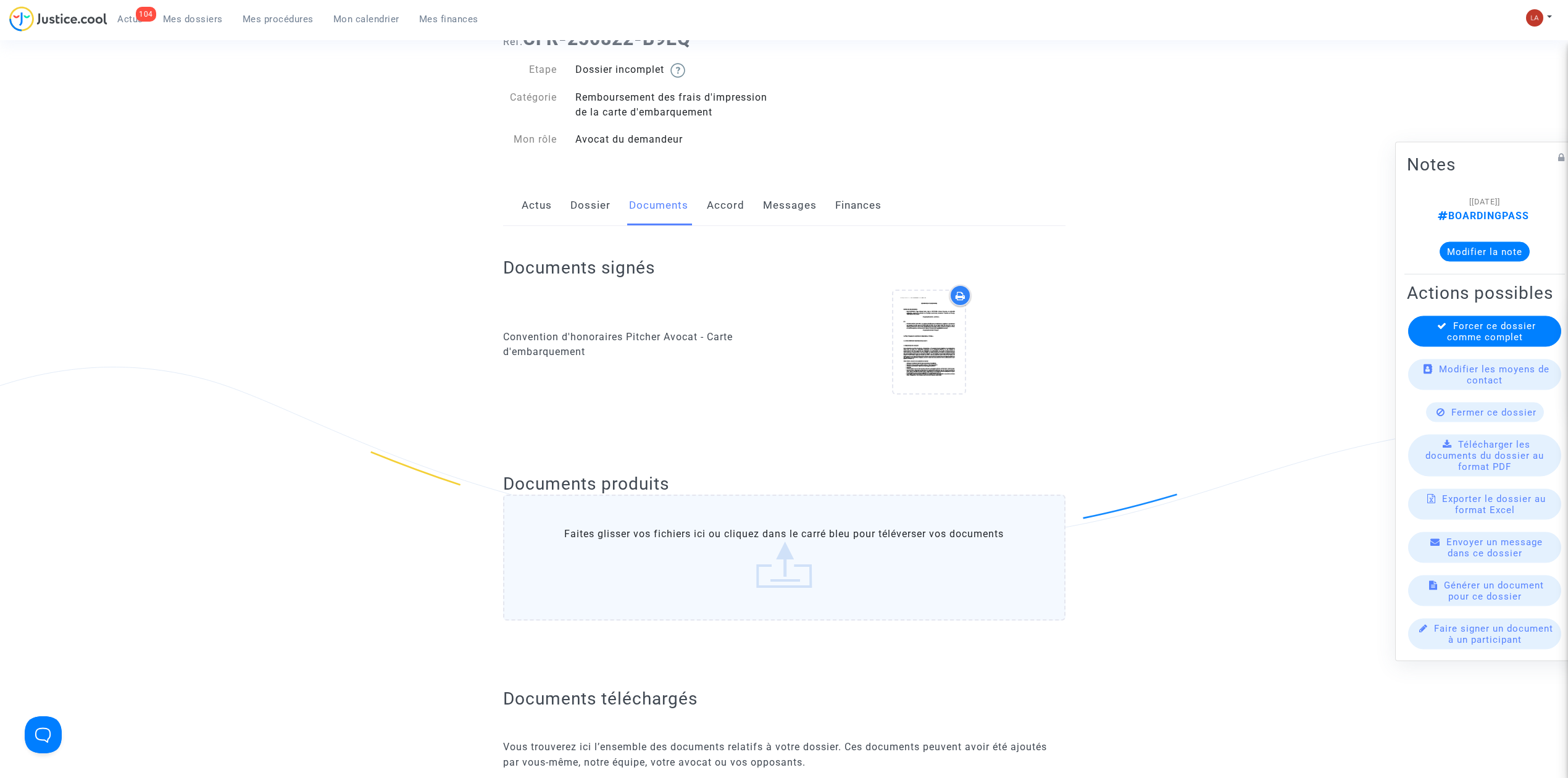
click at [576, 211] on link "Dossier" at bounding box center [590, 205] width 40 height 41
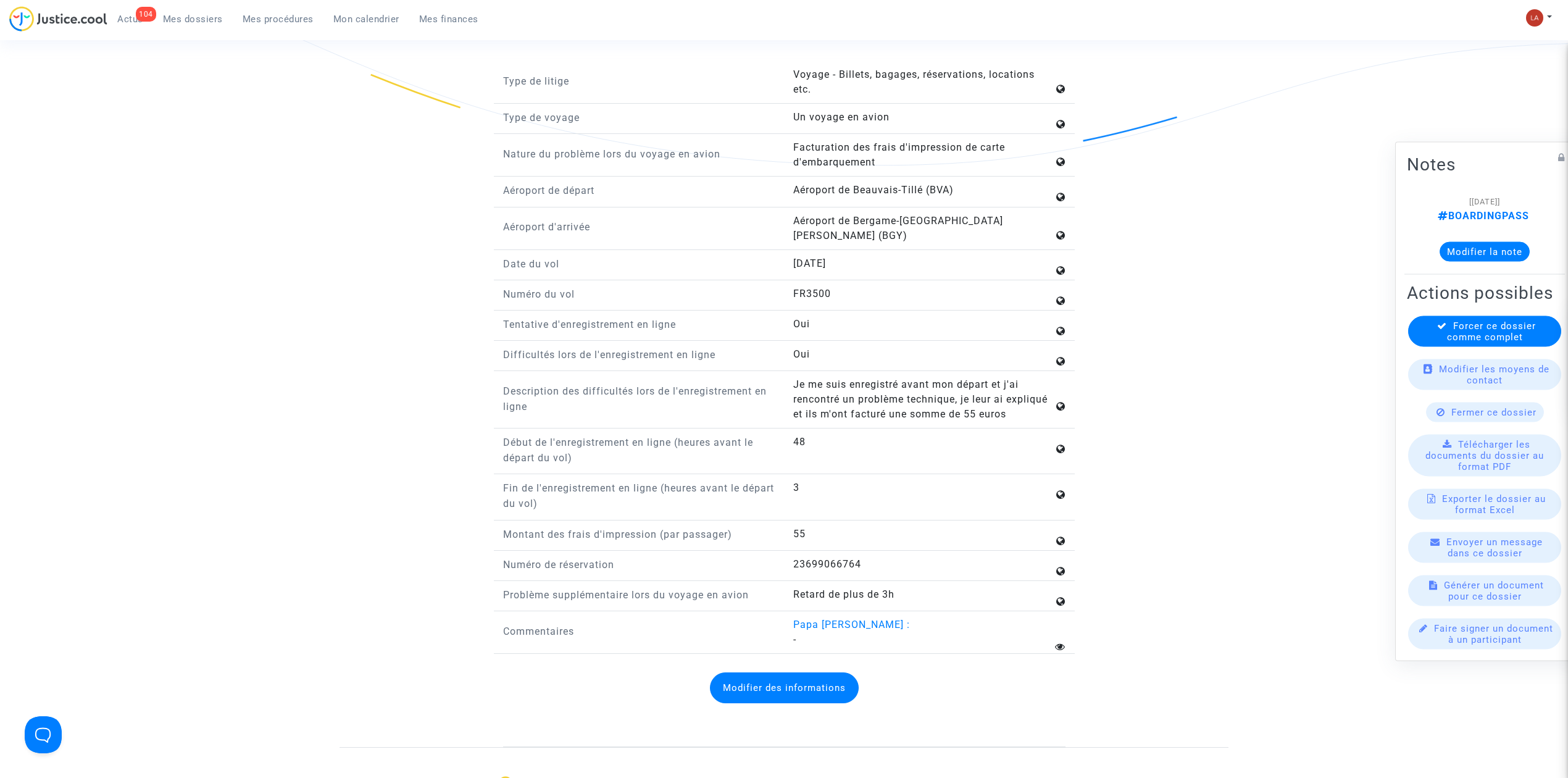
scroll to position [1317, 0]
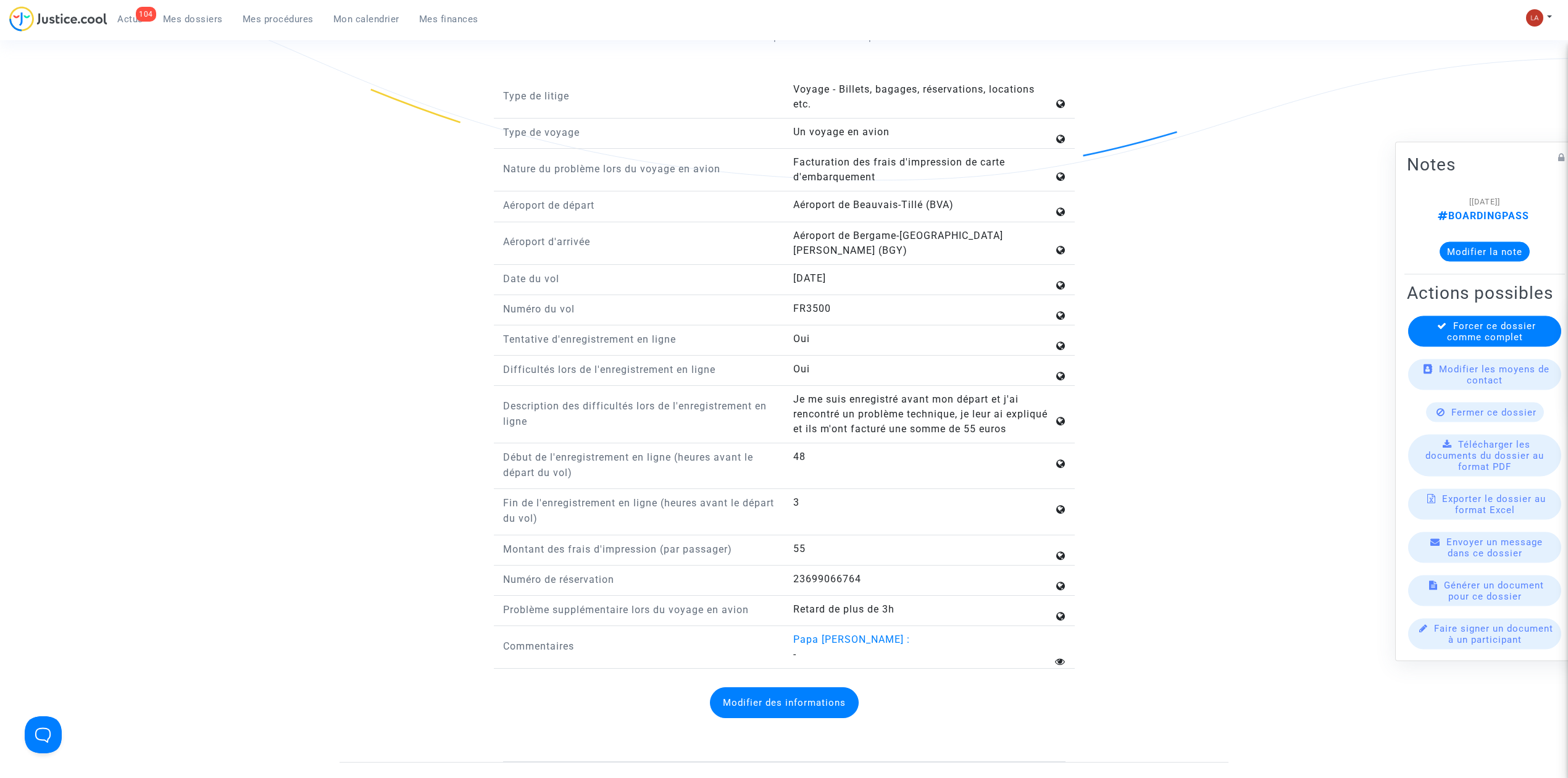
click at [751, 481] on button "Modifier des informations" at bounding box center [784, 703] width 149 height 31
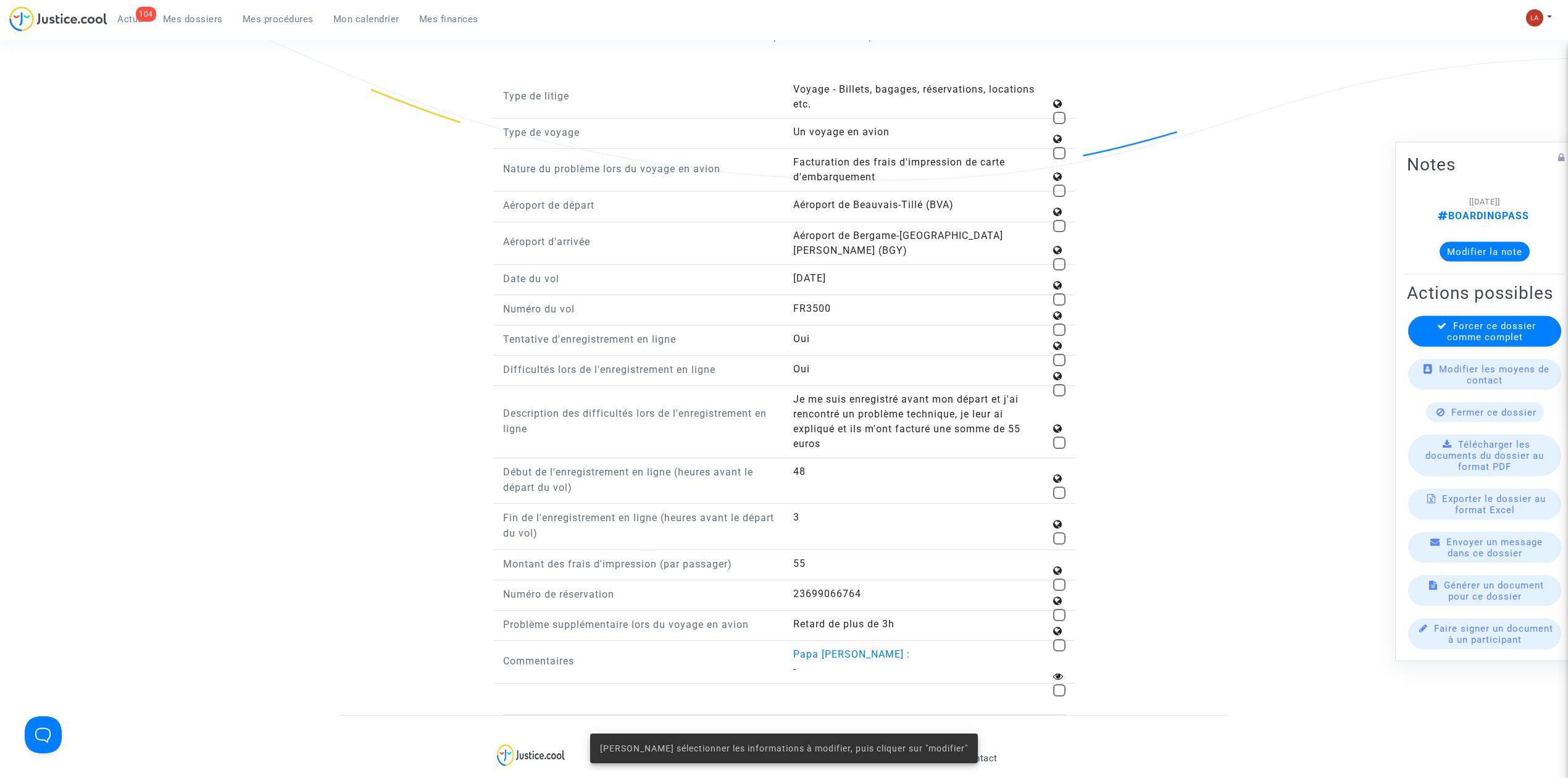
click at [1041, 293] on span at bounding box center [1059, 300] width 12 height 12
click at [1041, 306] on input "checkbox" at bounding box center [1059, 306] width 1 height 1
checkbox input "true"
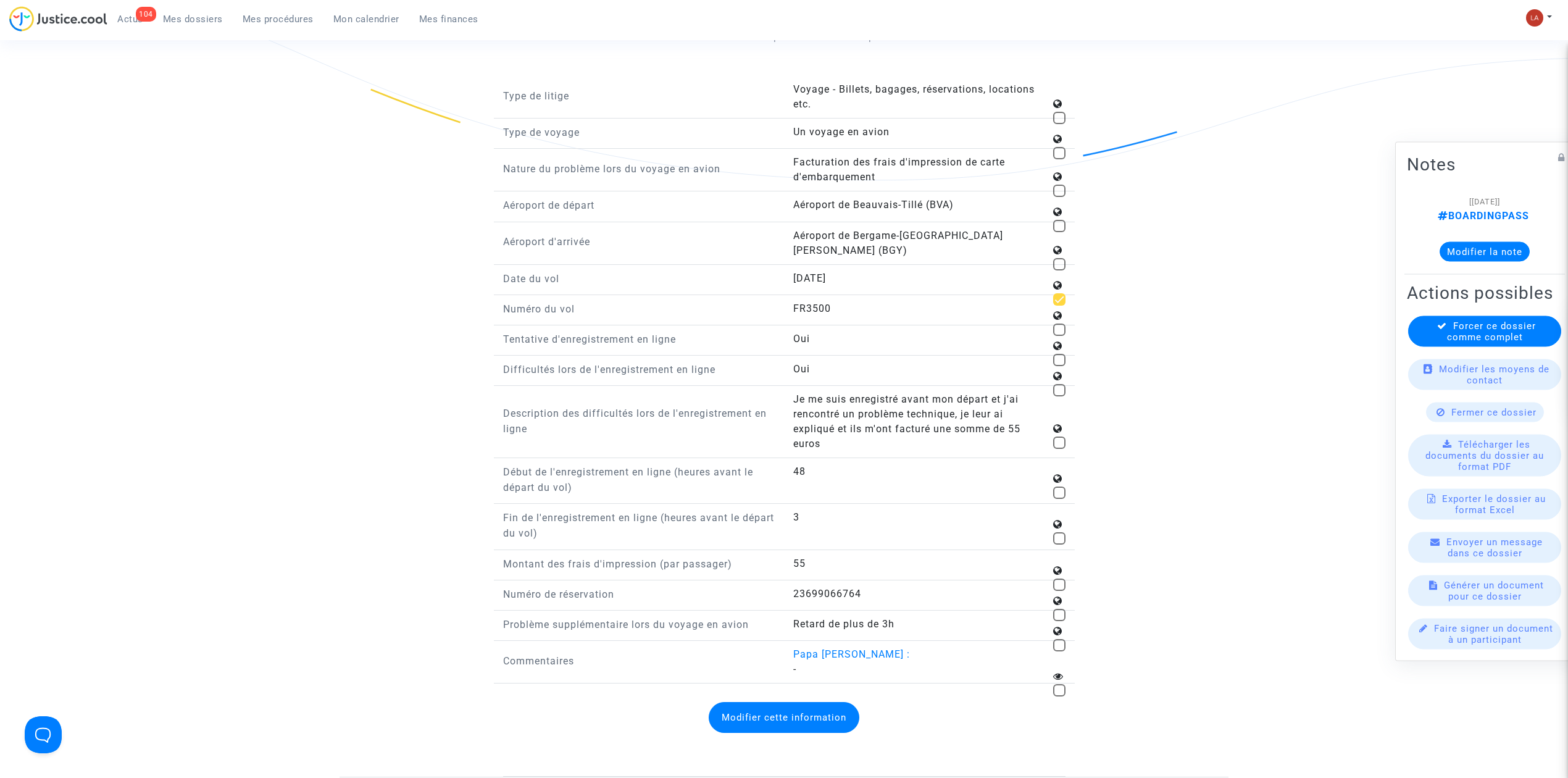
click at [823, 481] on button "Modifier cette information" at bounding box center [784, 718] width 151 height 31
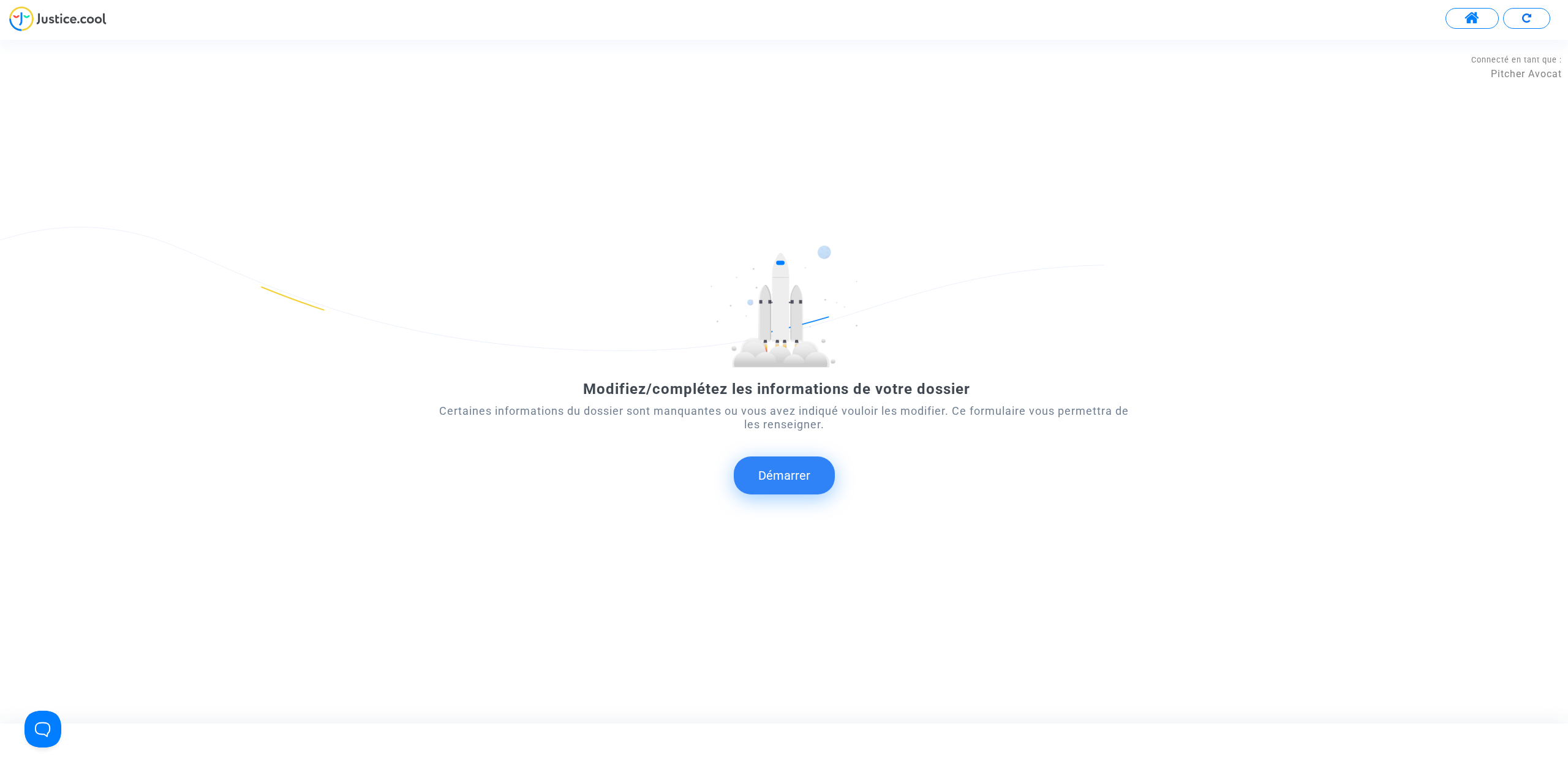
click at [748, 477] on button "Démarrer" at bounding box center [784, 475] width 101 height 38
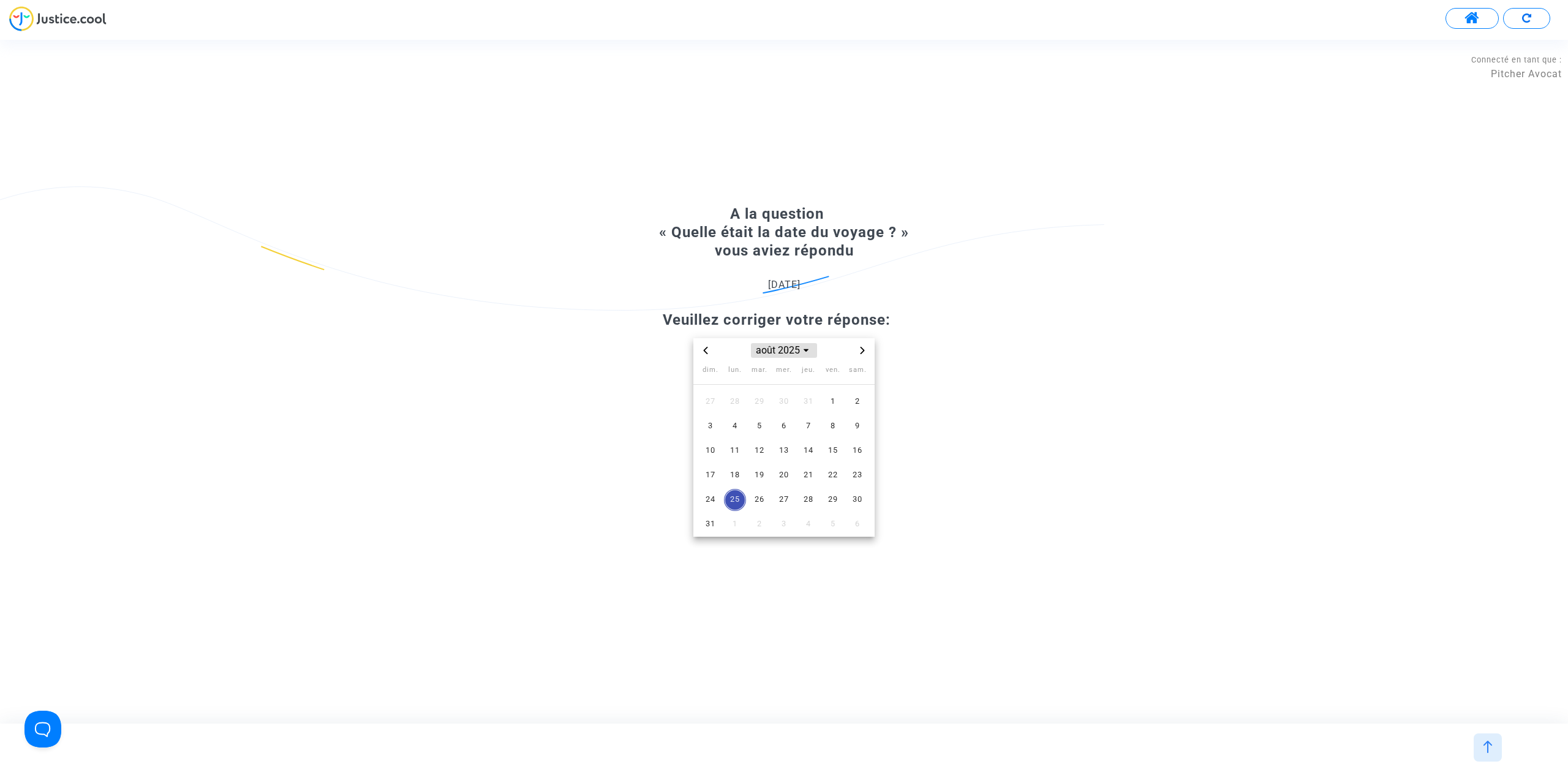
click at [760, 356] on span "août 2025" at bounding box center [783, 350] width 66 height 15
click at [658, 392] on div "2025 2016 ~ 2036 2016 2017 2018 2019 2020 2021 2022 2023 2024 2025 2026 2027 20…" at bounding box center [784, 437] width 706 height 198
click at [741, 455] on span "2025" at bounding box center [736, 456] width 43 height 19
click at [776, 431] on span "août" at bounding box center [784, 430] width 51 height 22
click at [789, 425] on span "6" at bounding box center [784, 427] width 22 height 22
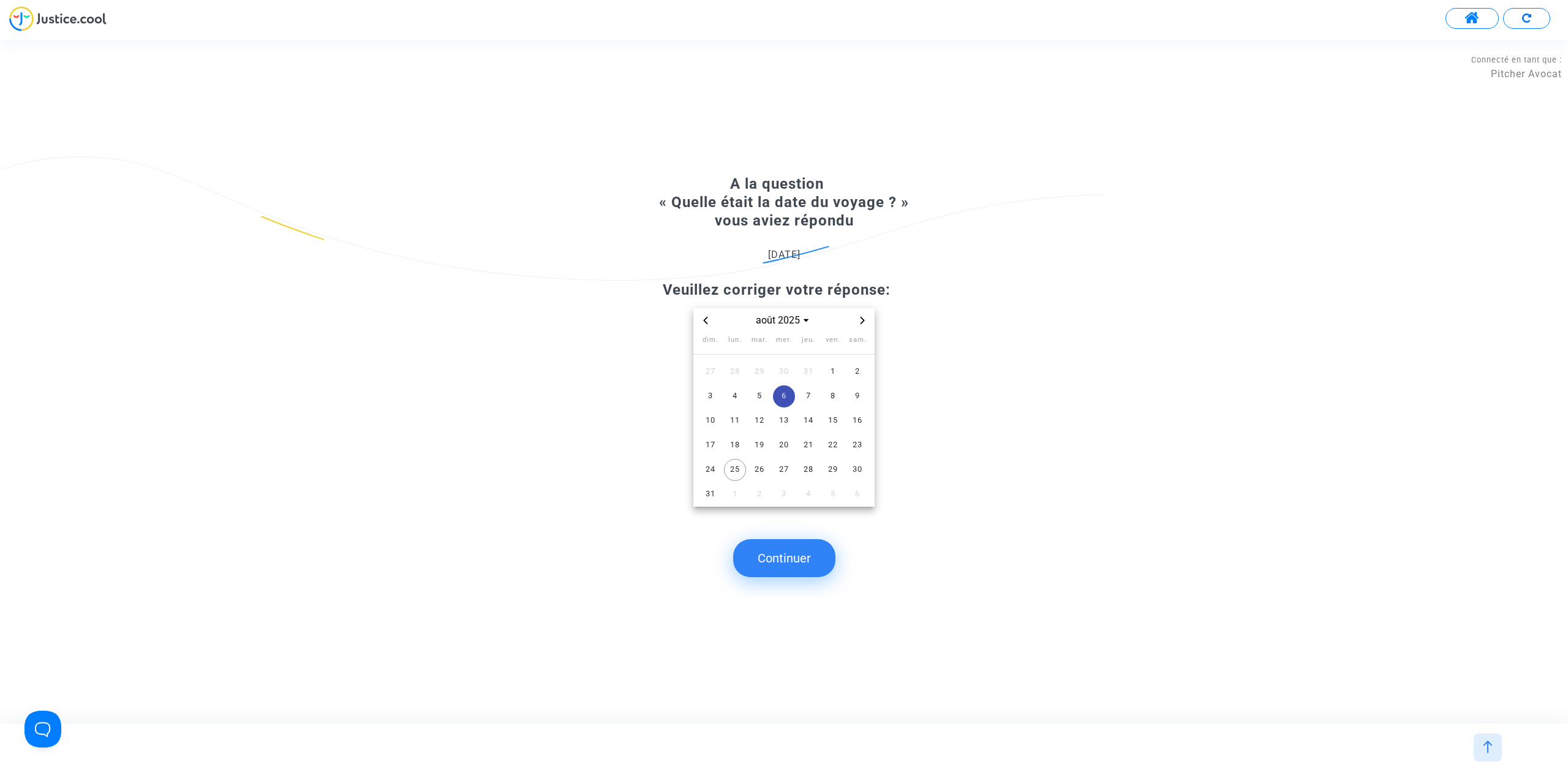
click at [806, 477] on button "Continuer" at bounding box center [784, 558] width 102 height 38
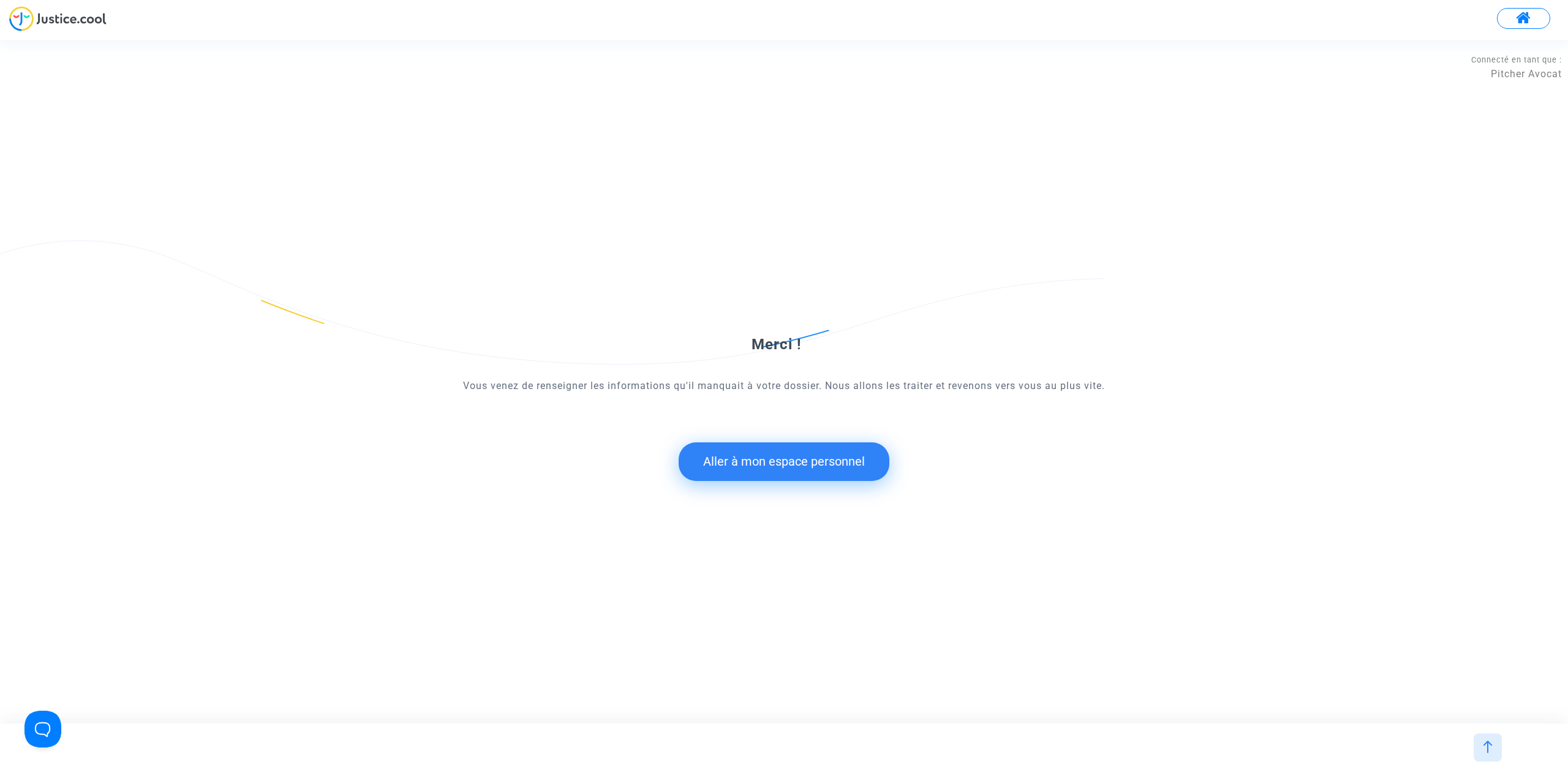
click at [786, 477] on div "Merci ! Vous venez de renseigner les informations qu'il manquait à votre dossie…" at bounding box center [784, 381] width 1568 height 683
click at [772, 465] on button "Aller à mon espace personnel" at bounding box center [784, 461] width 211 height 38
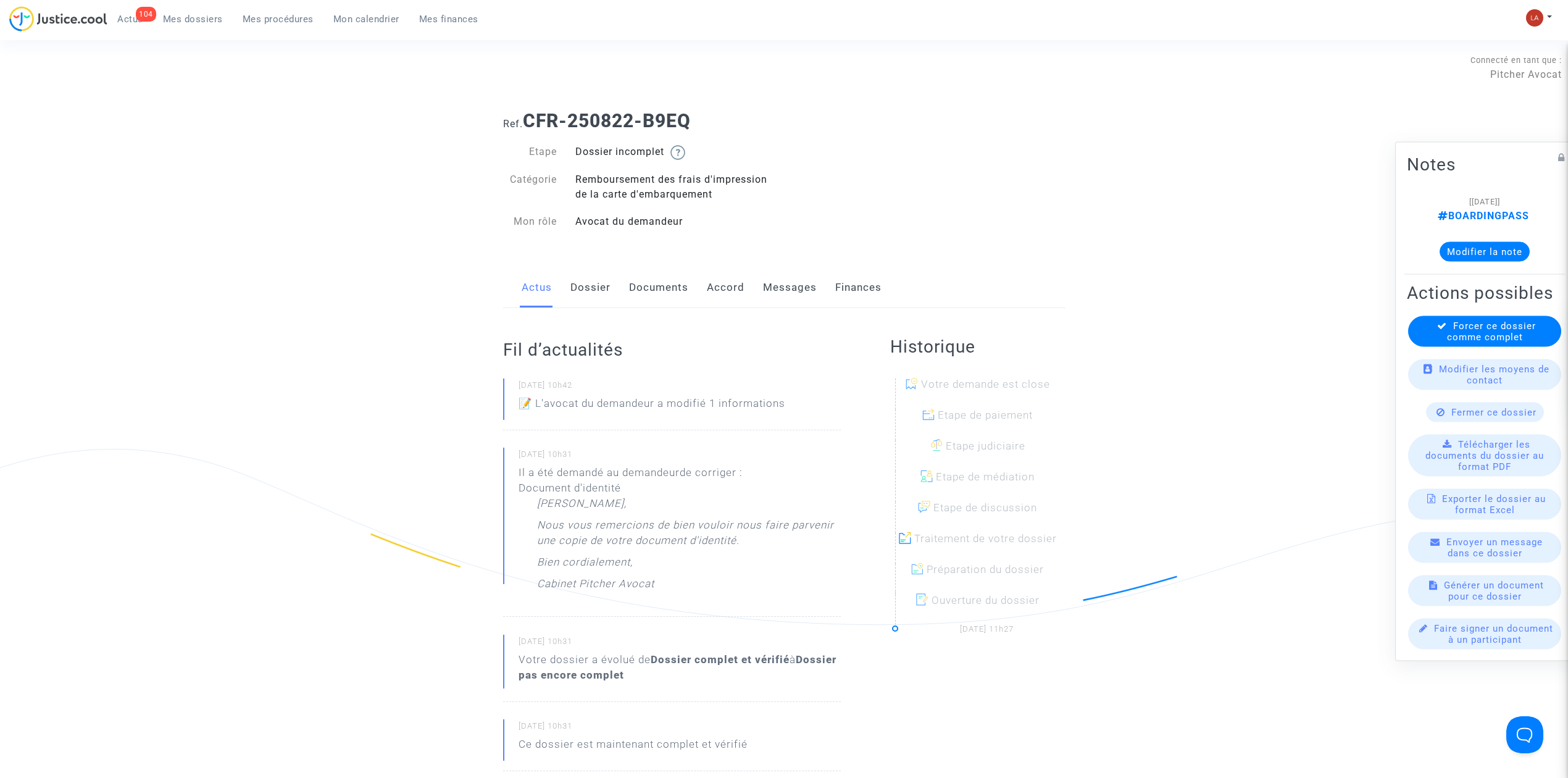
click at [576, 268] on link "Dossier" at bounding box center [590, 288] width 40 height 41
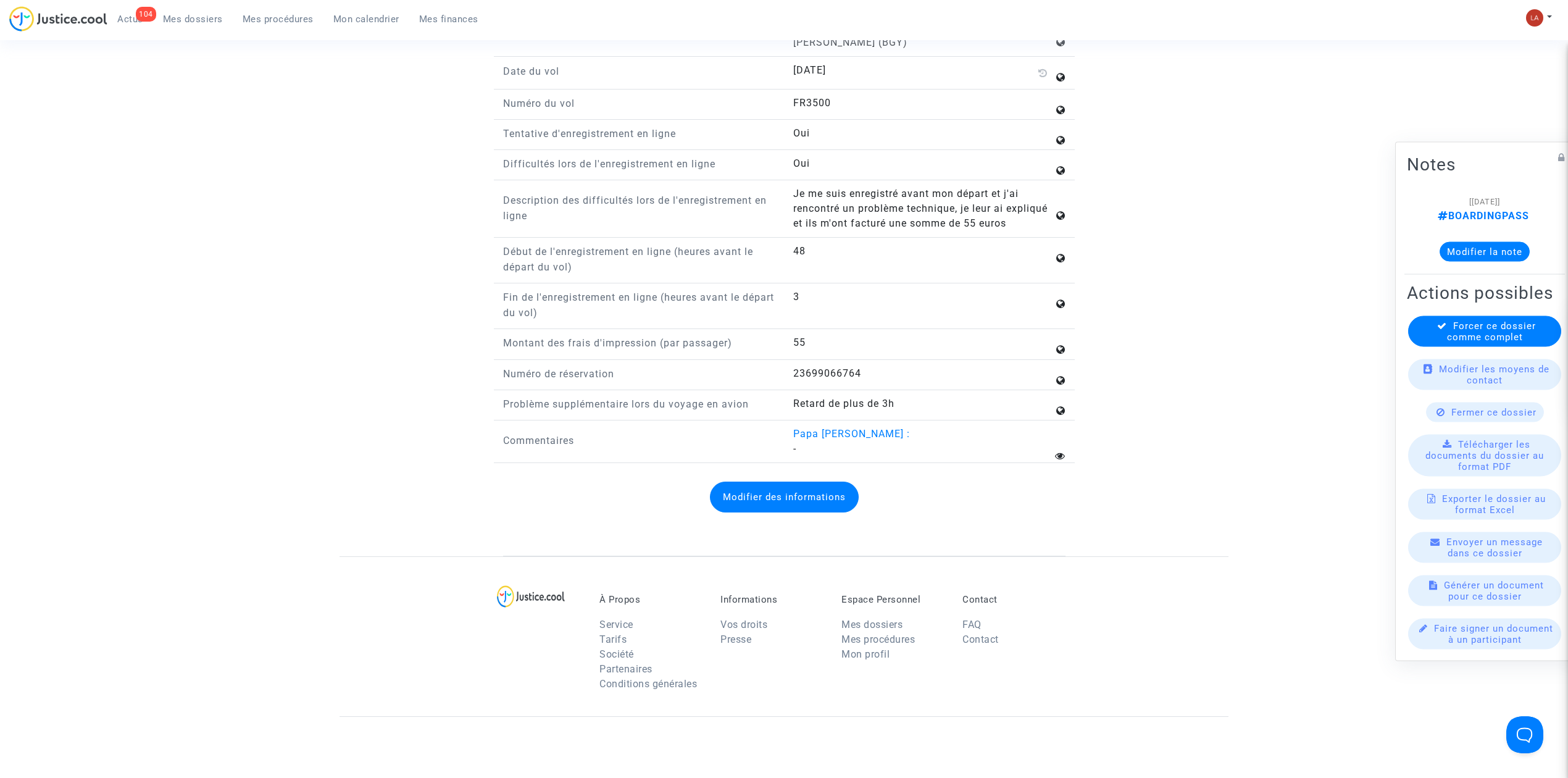
scroll to position [1482, 0]
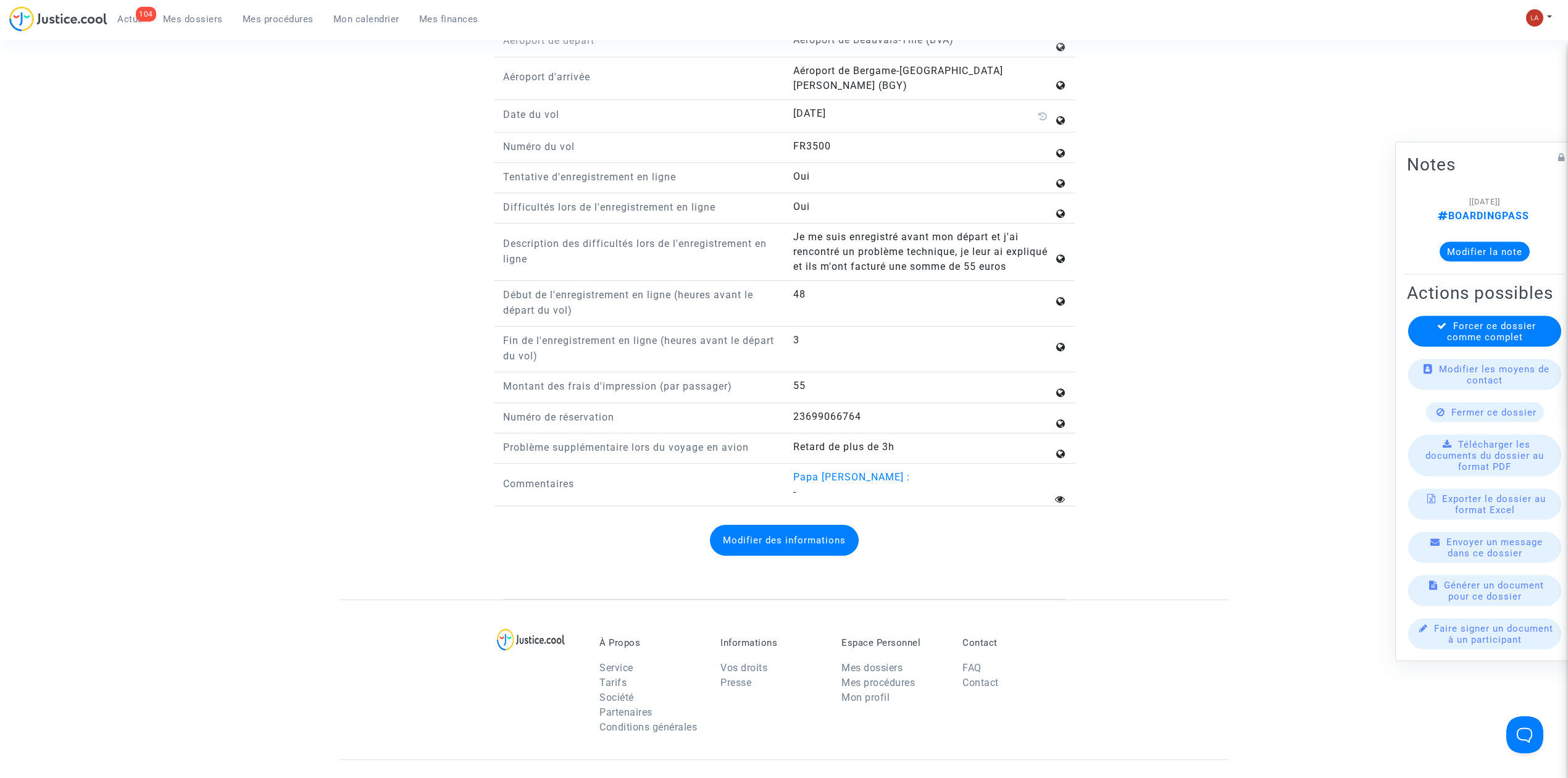
click at [825, 481] on button "Modifier des informations" at bounding box center [784, 541] width 149 height 31
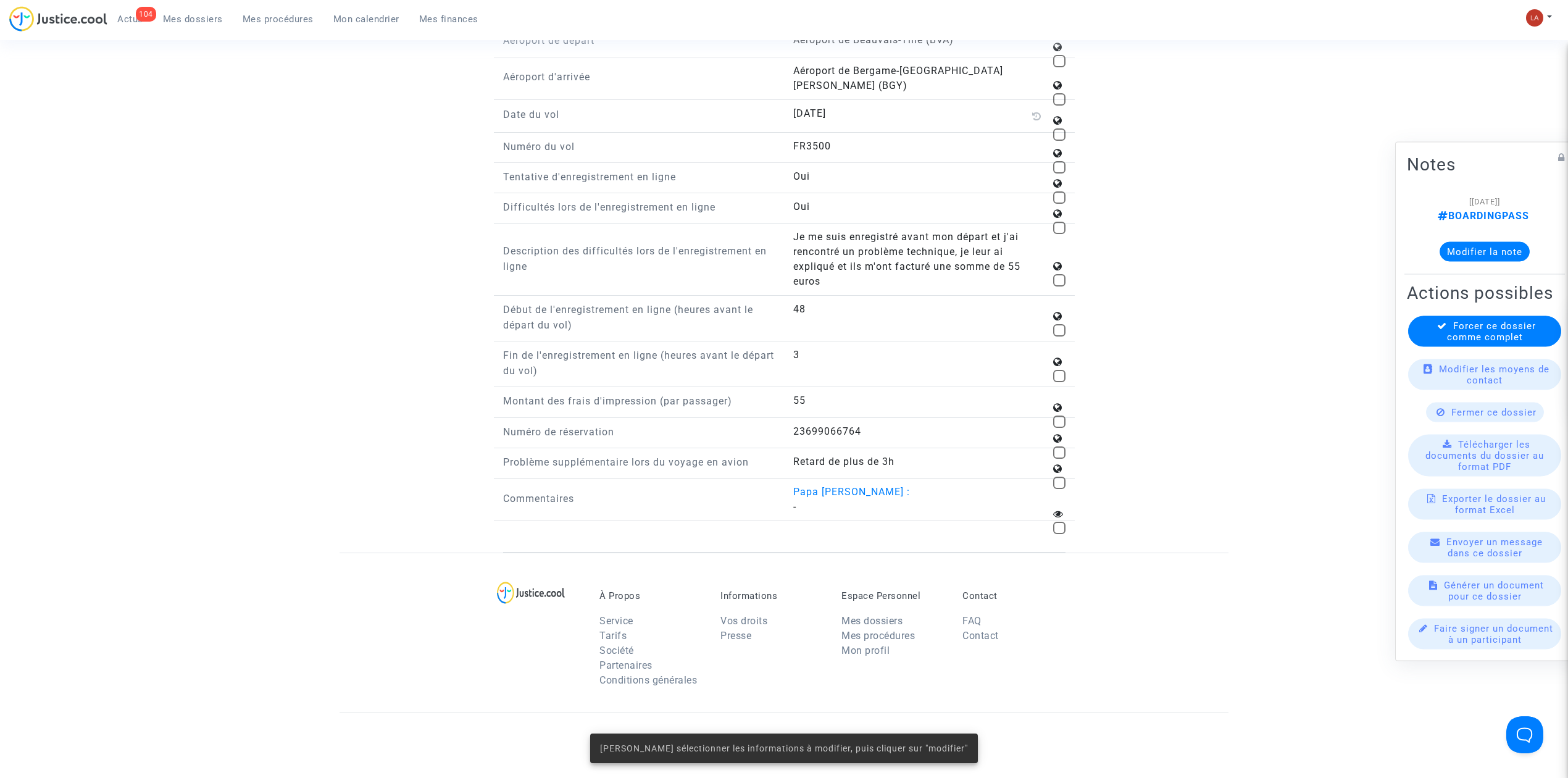
click at [1041, 454] on div "Retard de plus de 3h" at bounding box center [929, 461] width 272 height 15
click at [1041, 450] on span at bounding box center [1059, 453] width 12 height 12
click at [1041, 459] on input "checkbox" at bounding box center [1059, 459] width 1 height 1
checkbox input "true"
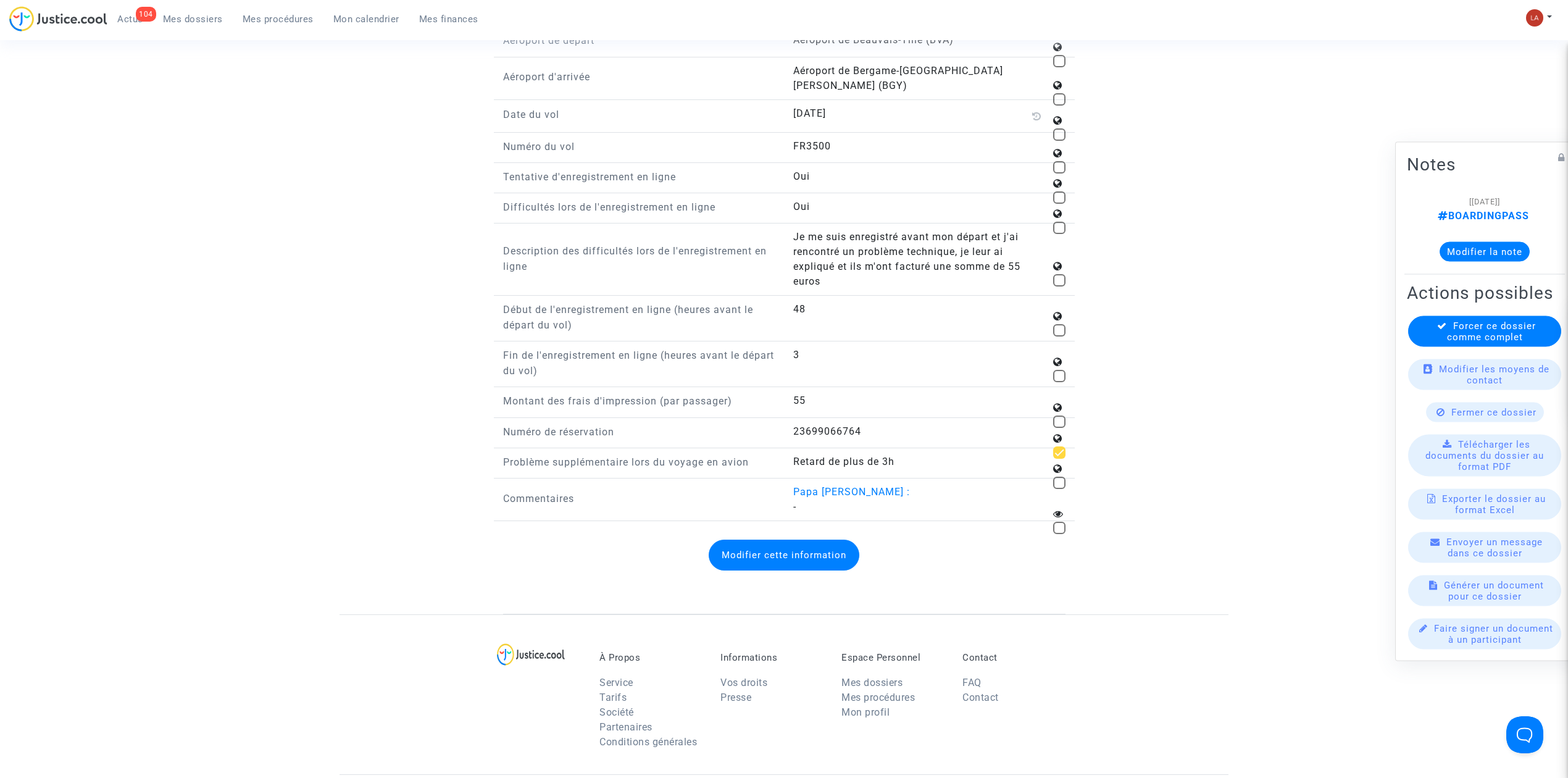
click at [767, 481] on button "Modifier cette information" at bounding box center [784, 556] width 151 height 31
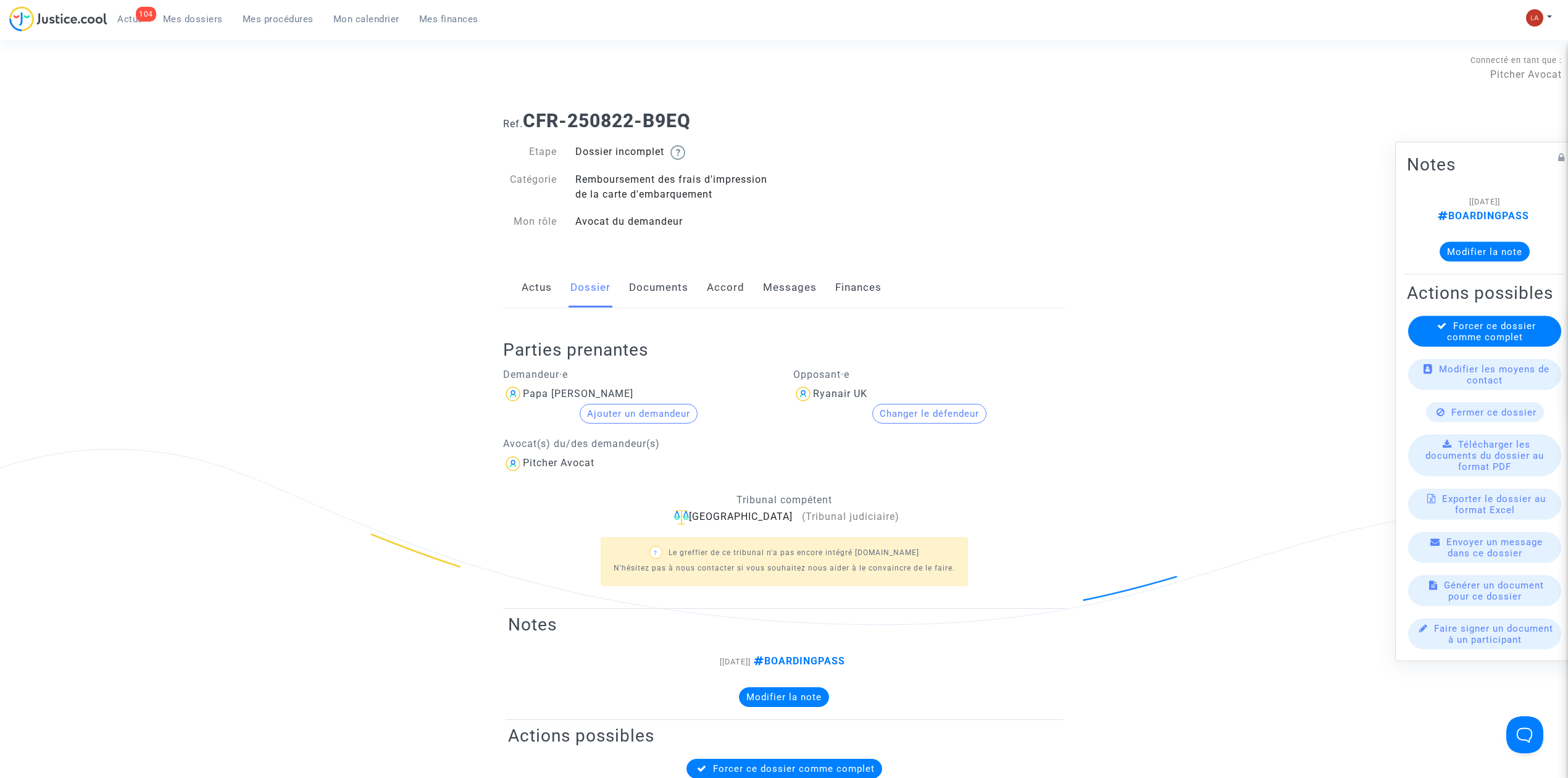
drag, startPoint x: 655, startPoint y: 282, endPoint x: 673, endPoint y: 282, distance: 18.0
click at [655, 282] on link "Documents" at bounding box center [658, 288] width 59 height 41
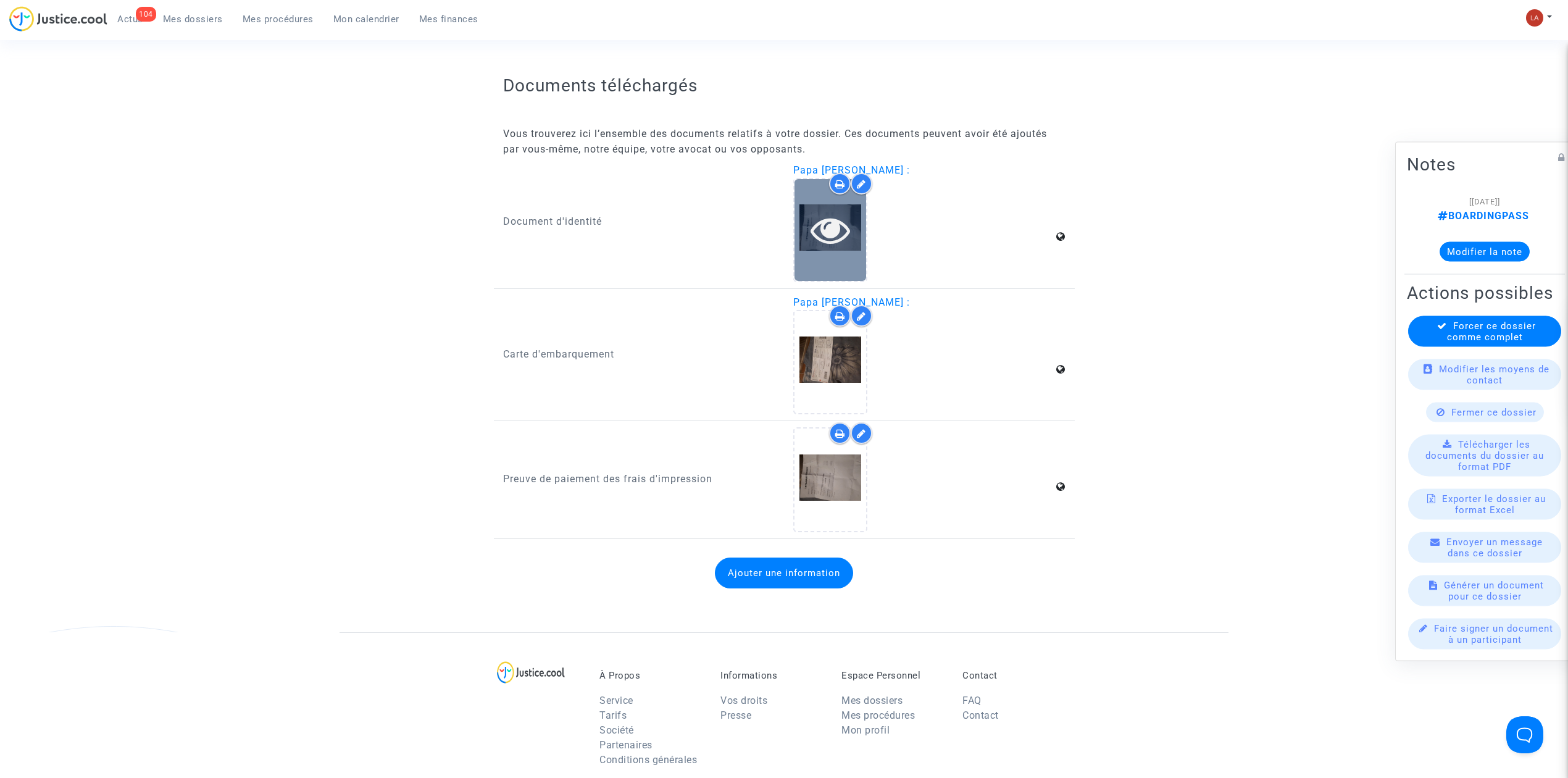
scroll to position [659, 0]
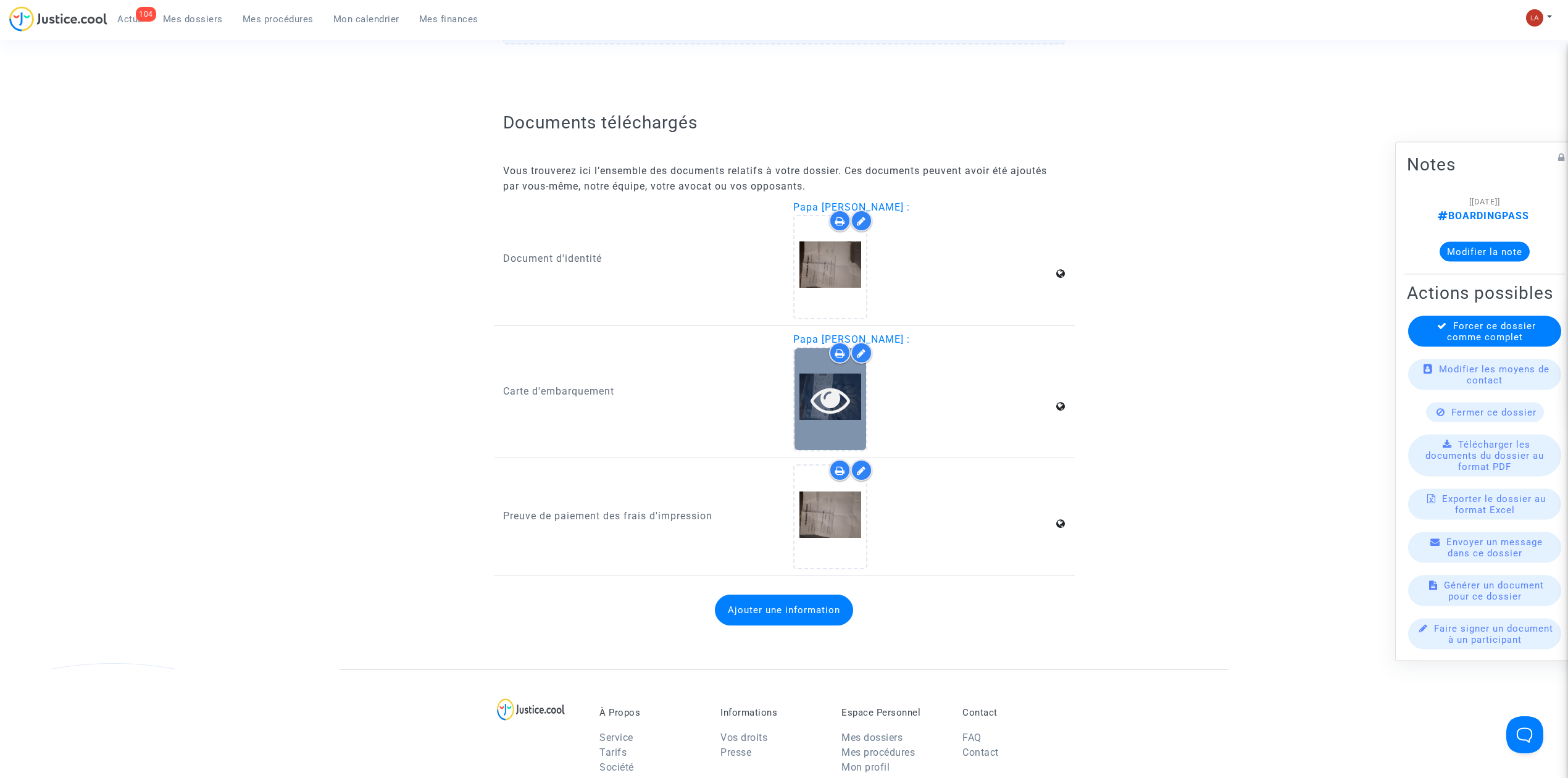
click at [848, 380] on icon at bounding box center [830, 400] width 40 height 40
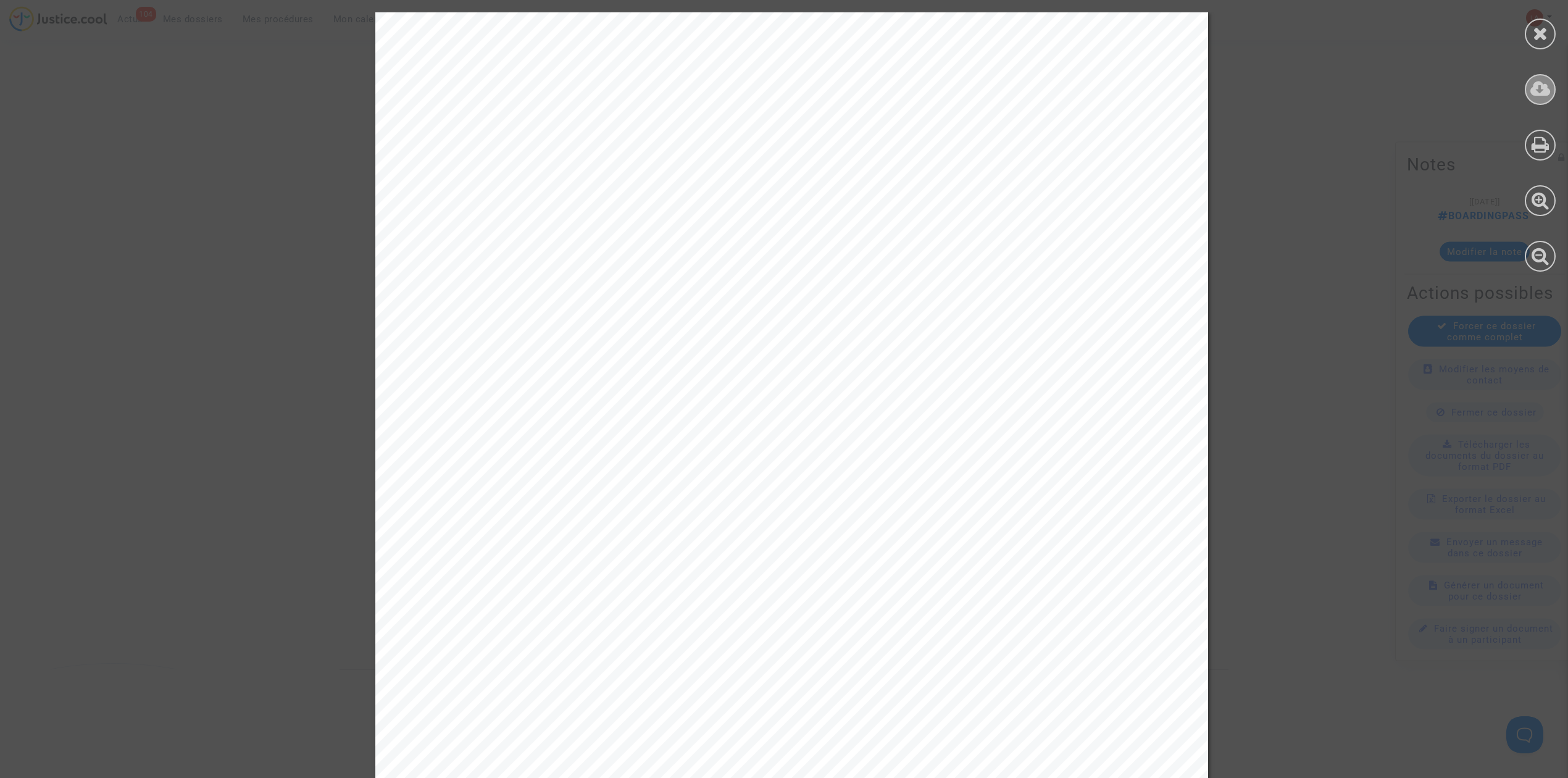
click at [1041, 92] on icon at bounding box center [1541, 89] width 20 height 19
drag, startPoint x: 1523, startPoint y: 30, endPoint x: 1488, endPoint y: 38, distance: 35.9
click at [1041, 30] on div at bounding box center [1540, 142] width 55 height 284
click at [1041, 25] on icon at bounding box center [1541, 34] width 16 height 19
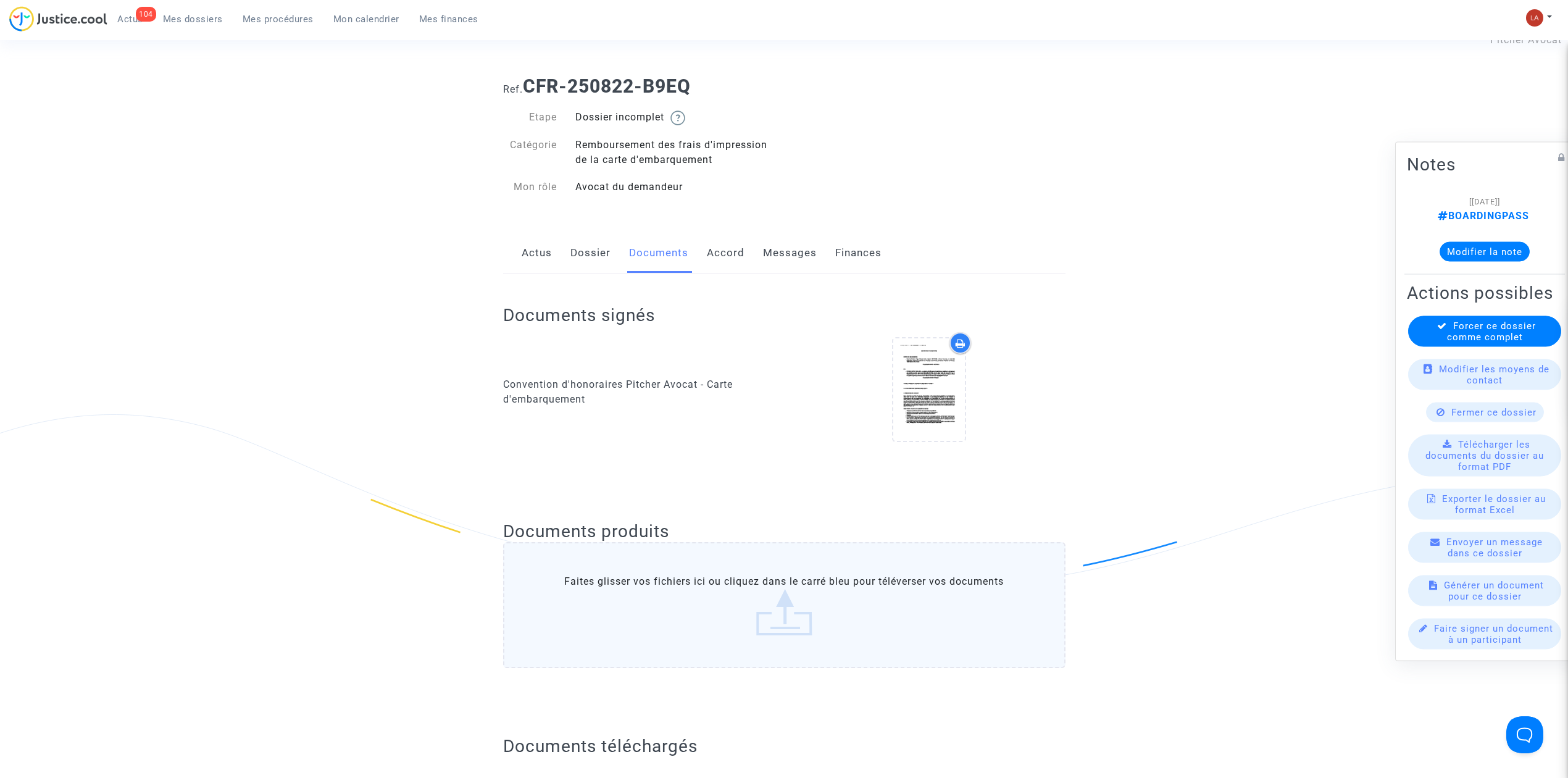
scroll to position [0, 0]
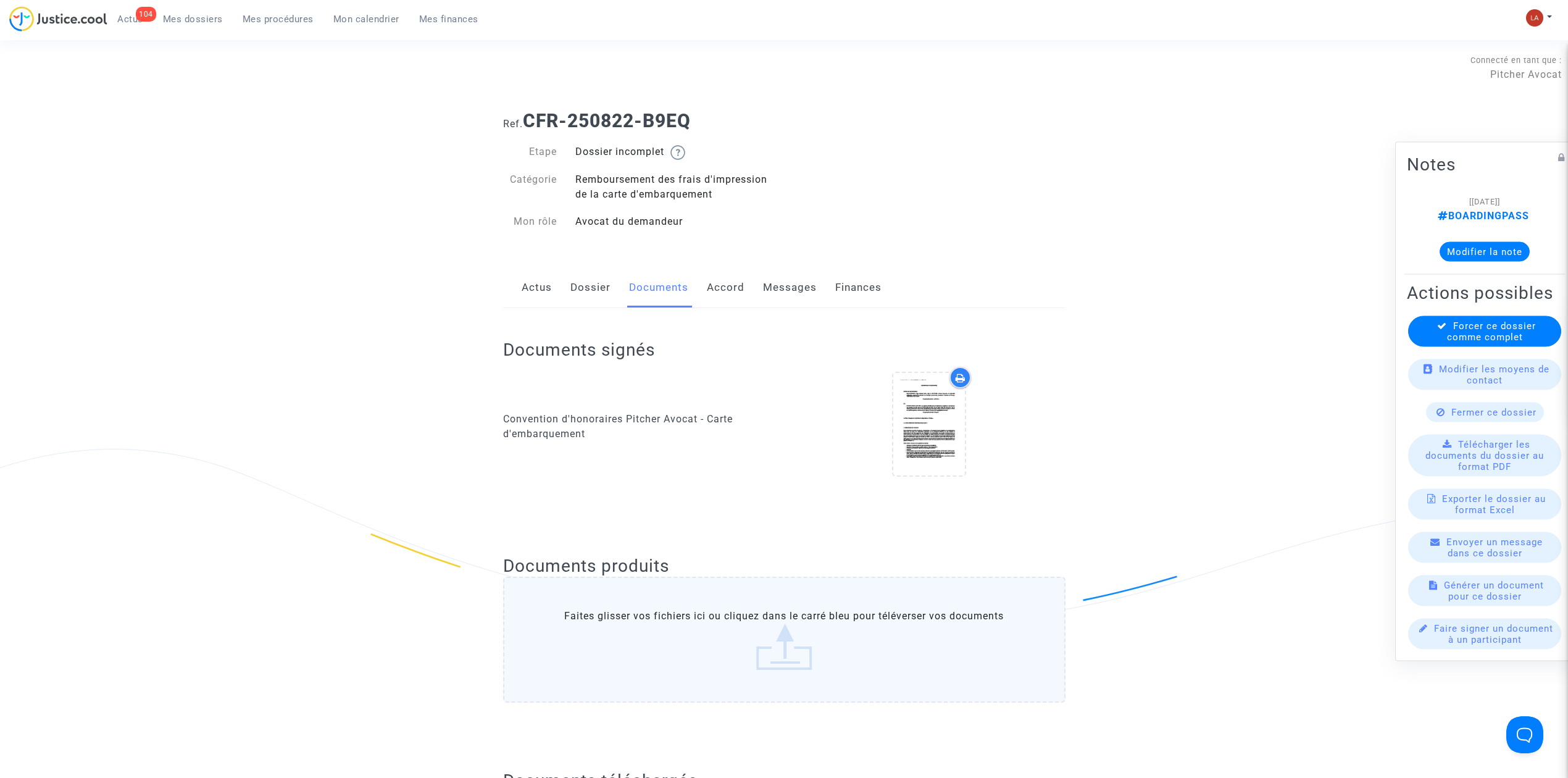
click at [579, 295] on link "Dossier" at bounding box center [590, 288] width 40 height 41
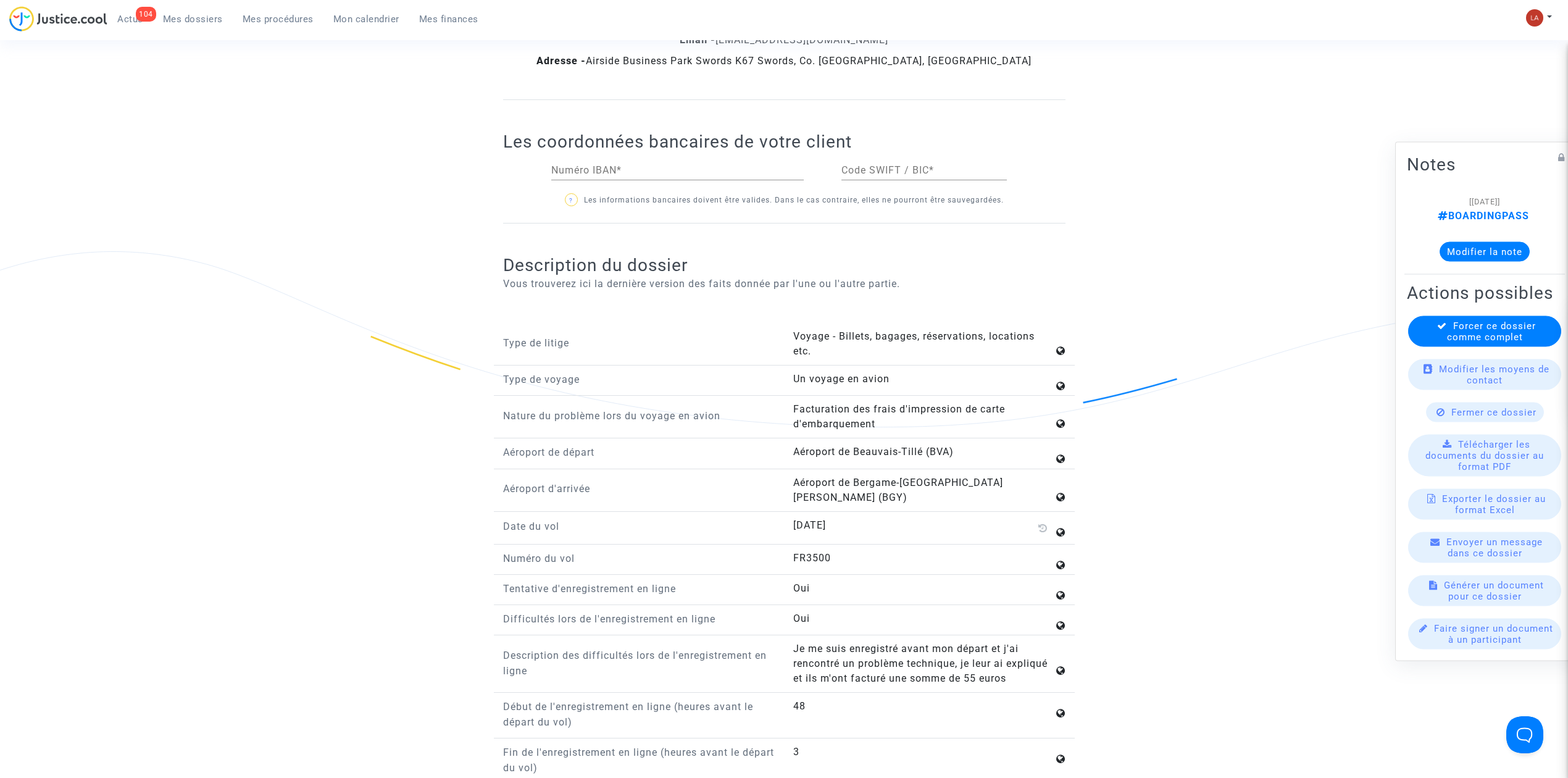
scroll to position [1565, 0]
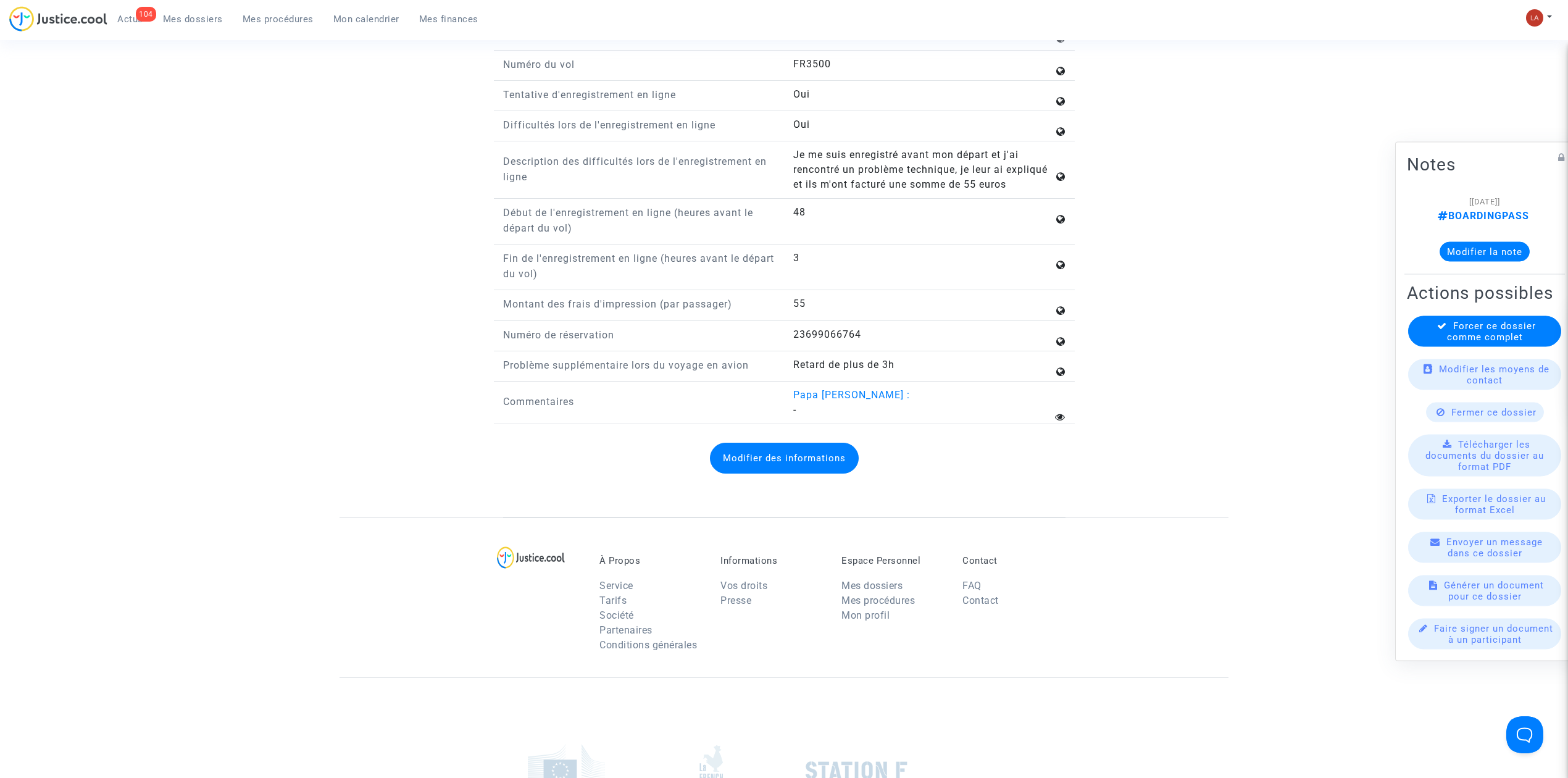
click at [789, 442] on button "Modifier des informations" at bounding box center [784, 458] width 149 height 31
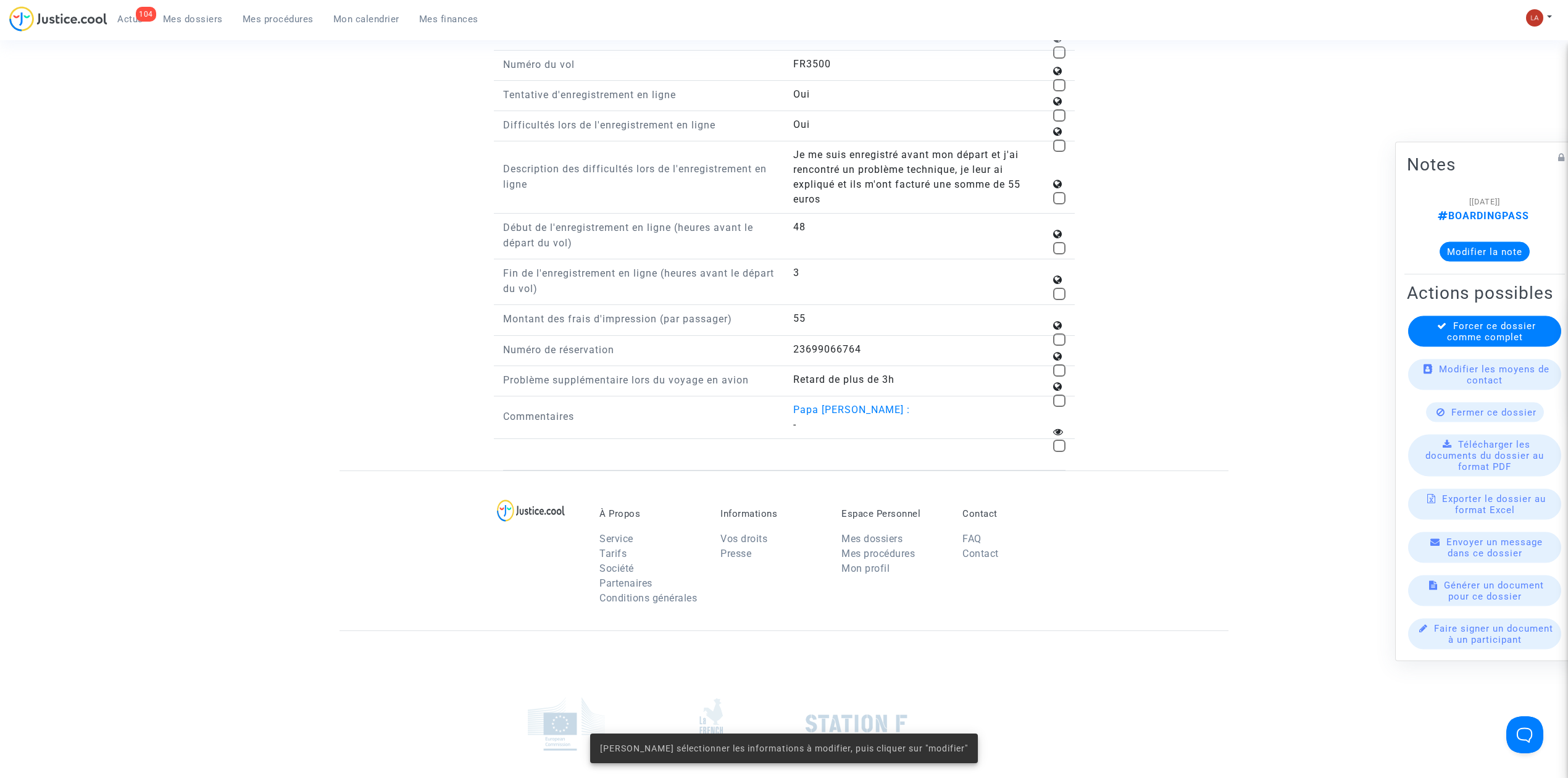
click at [1041, 372] on div "Retard de plus de 3h" at bounding box center [929, 379] width 272 height 15
click at [1041, 364] on span at bounding box center [1059, 371] width 12 height 12
click at [1041, 377] on input "checkbox" at bounding box center [1059, 377] width 1 height 1
checkbox input "true"
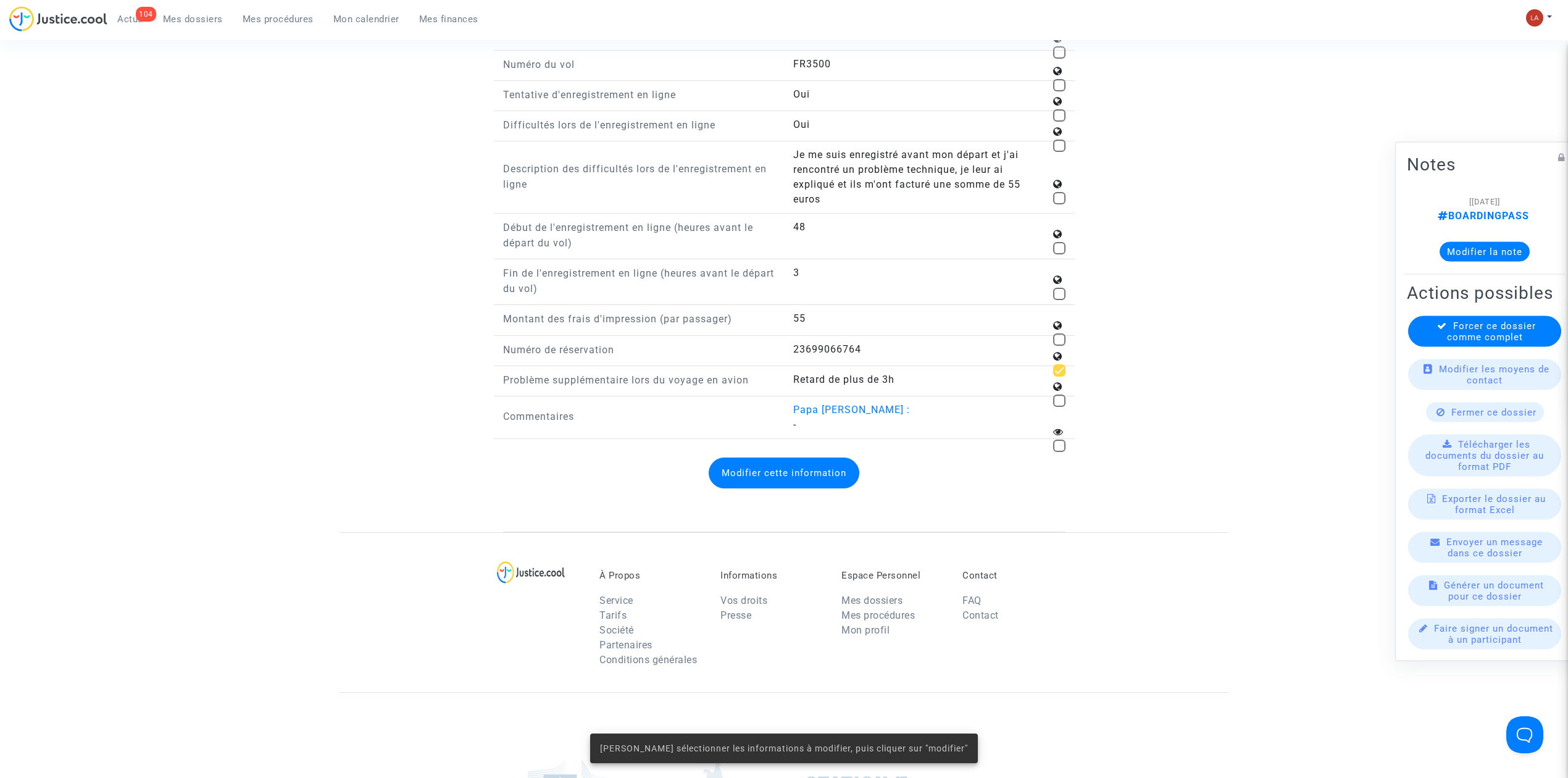
click at [800, 481] on div "Modifier cette information" at bounding box center [784, 473] width 562 height 55
click at [800, 481] on button "Modifier cette information" at bounding box center [784, 473] width 151 height 31
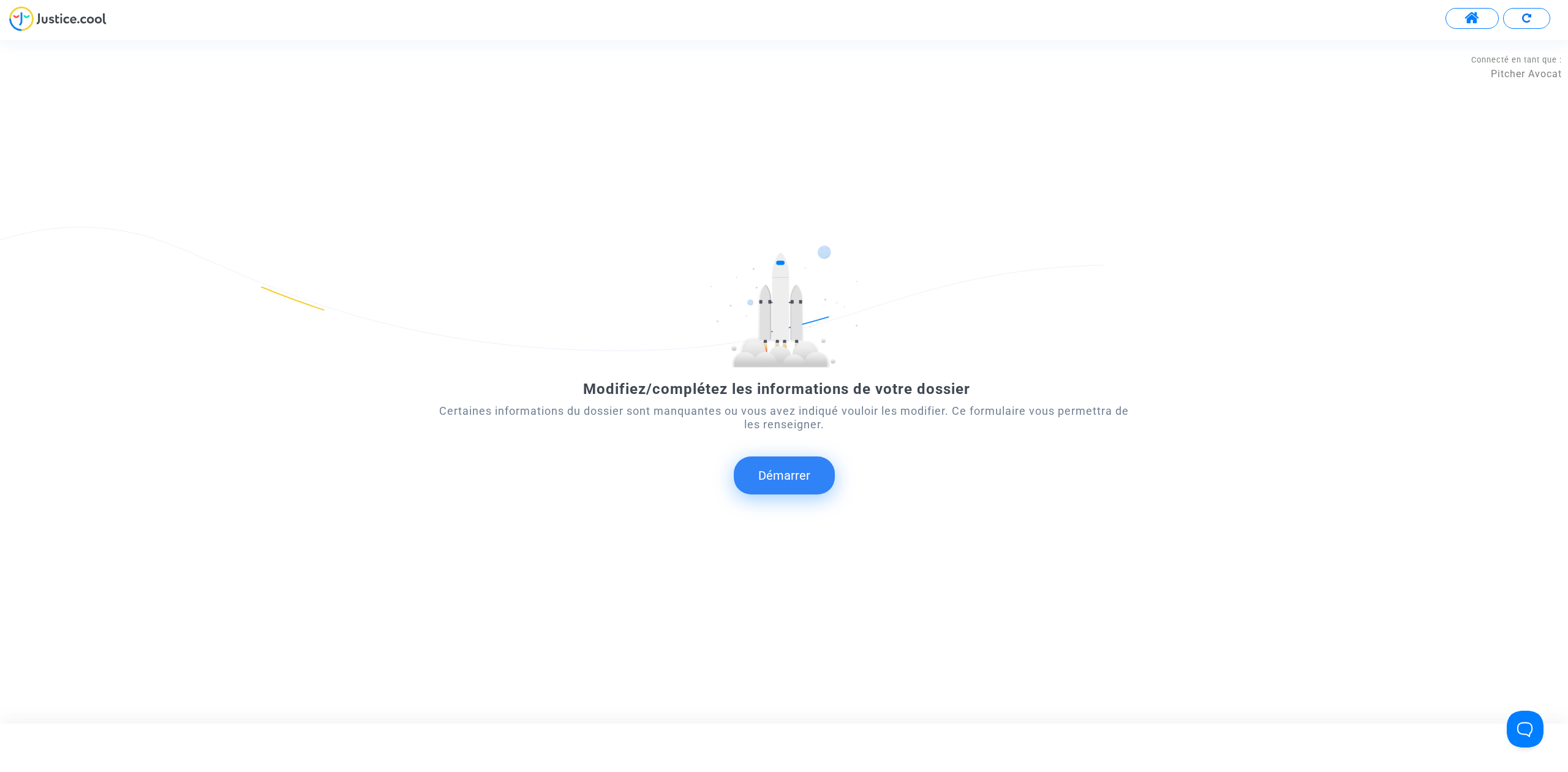
click at [774, 476] on button "Démarrer" at bounding box center [784, 475] width 101 height 38
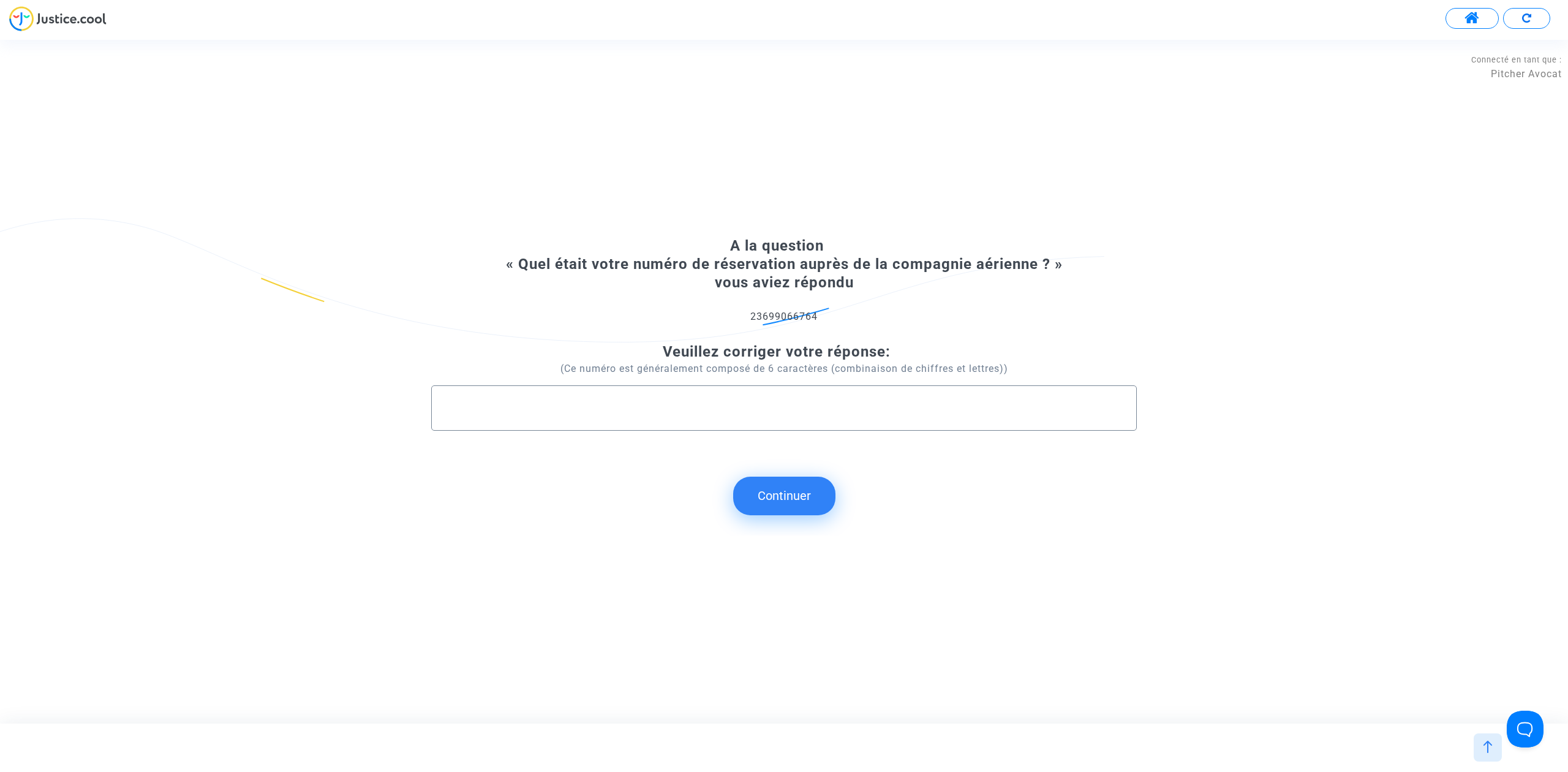
click at [704, 413] on input "text" at bounding box center [784, 408] width 680 height 14
type input "JPLLTF"
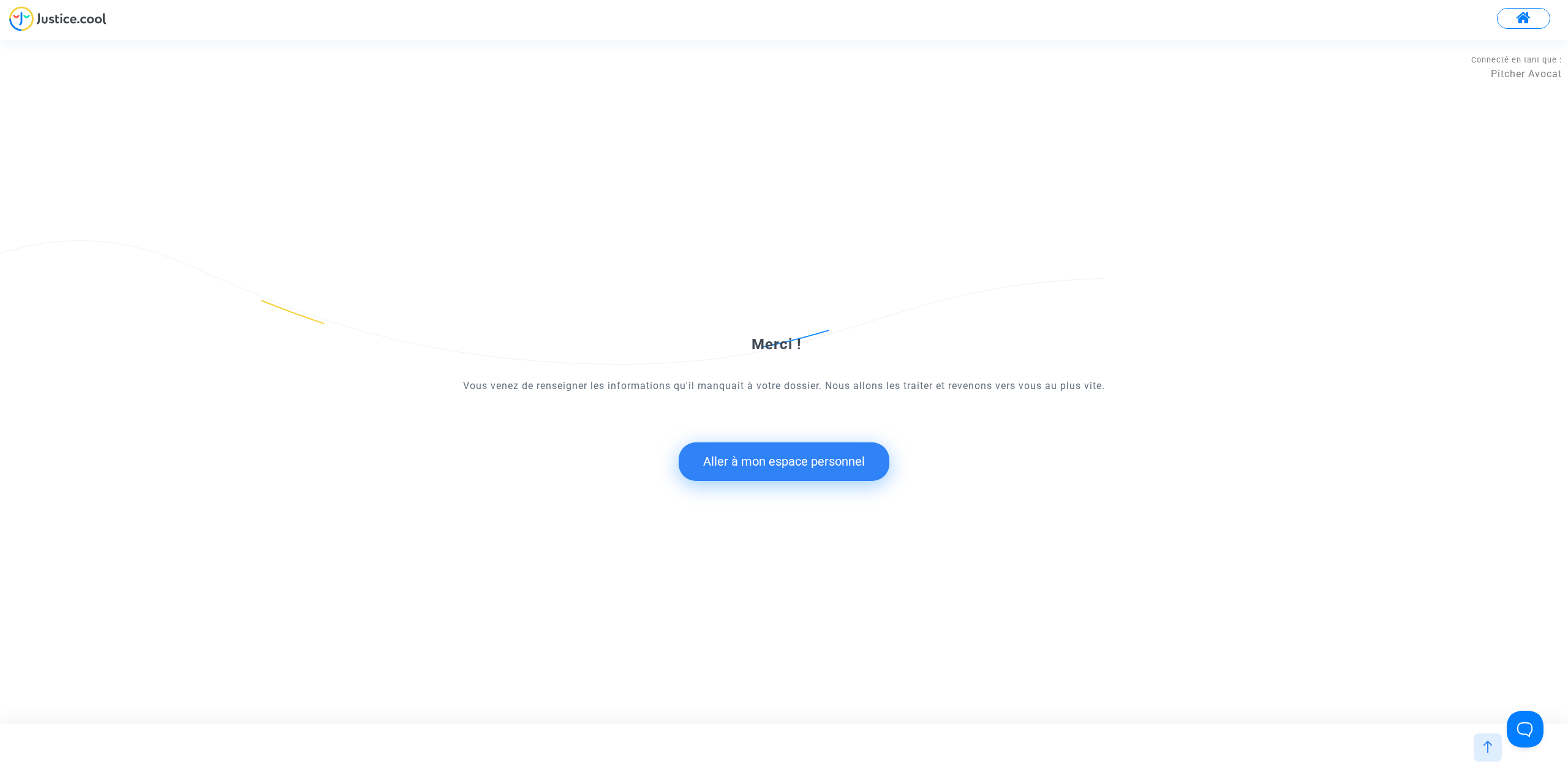
click at [730, 439] on form "Merci ! Vous venez de renseigner les informations qu'il manquait à votre dossie…" at bounding box center [784, 369] width 706 height 222
click at [736, 468] on button "Aller à mon espace personnel" at bounding box center [784, 461] width 211 height 38
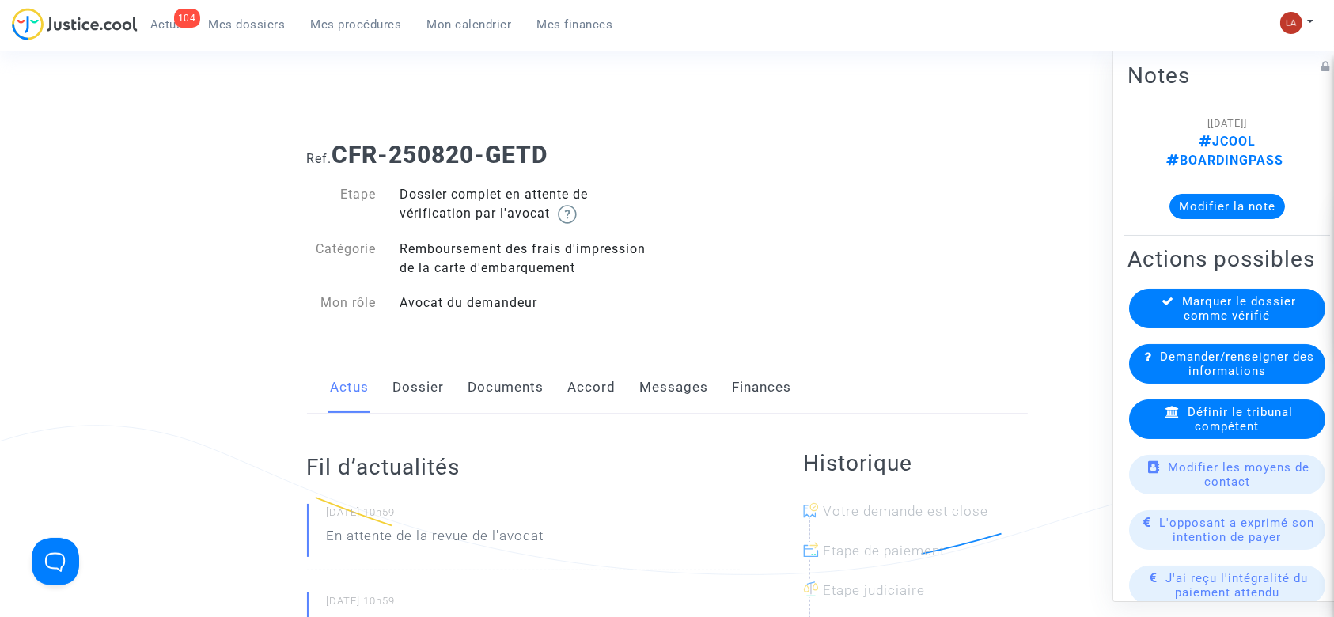
click at [418, 395] on link "Dossier" at bounding box center [418, 388] width 51 height 52
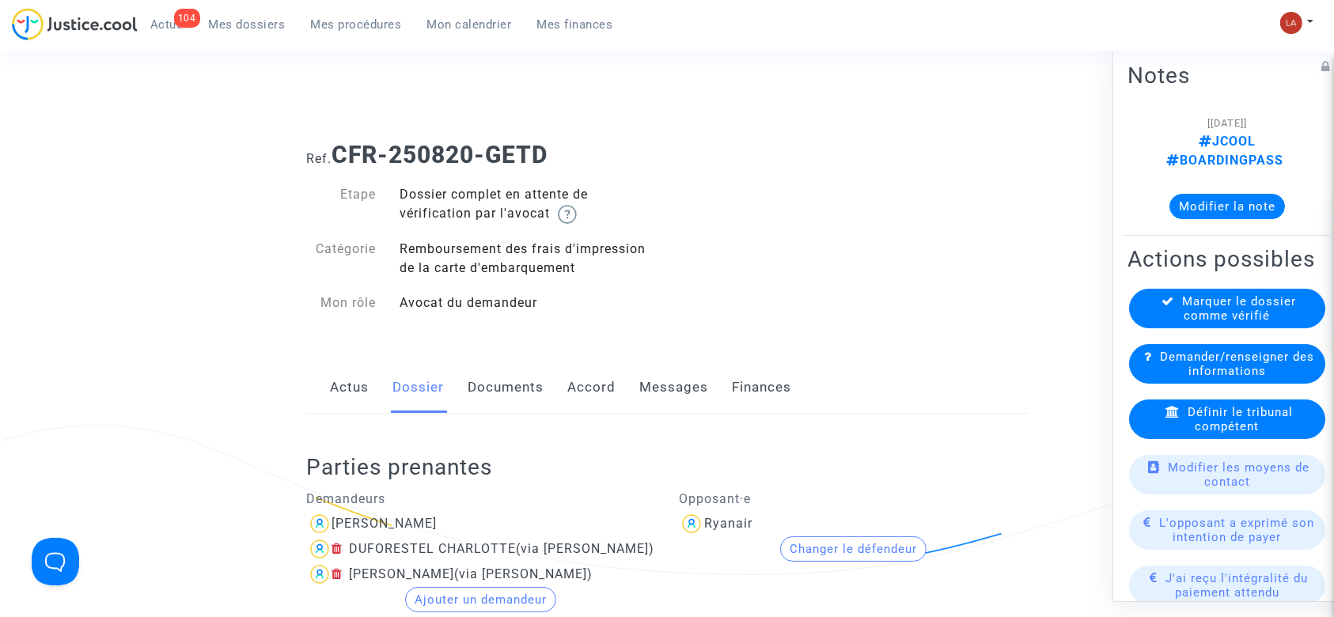
click at [520, 389] on link "Documents" at bounding box center [507, 388] width 76 height 52
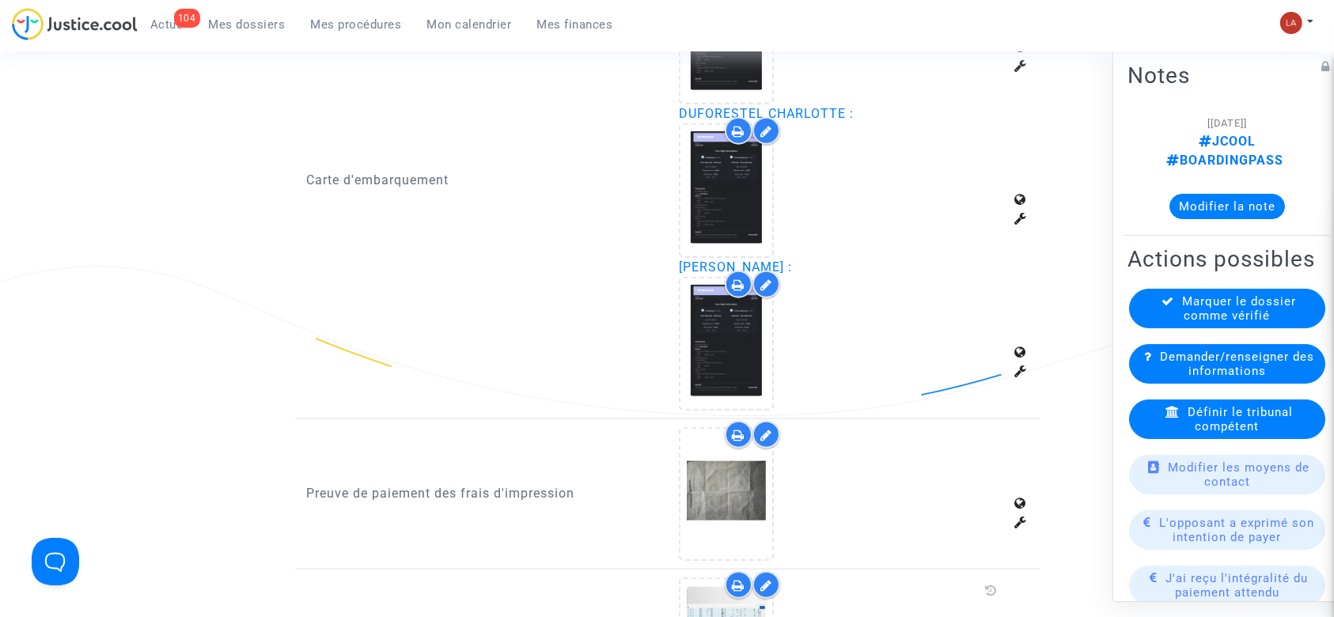
scroll to position [1641, 0]
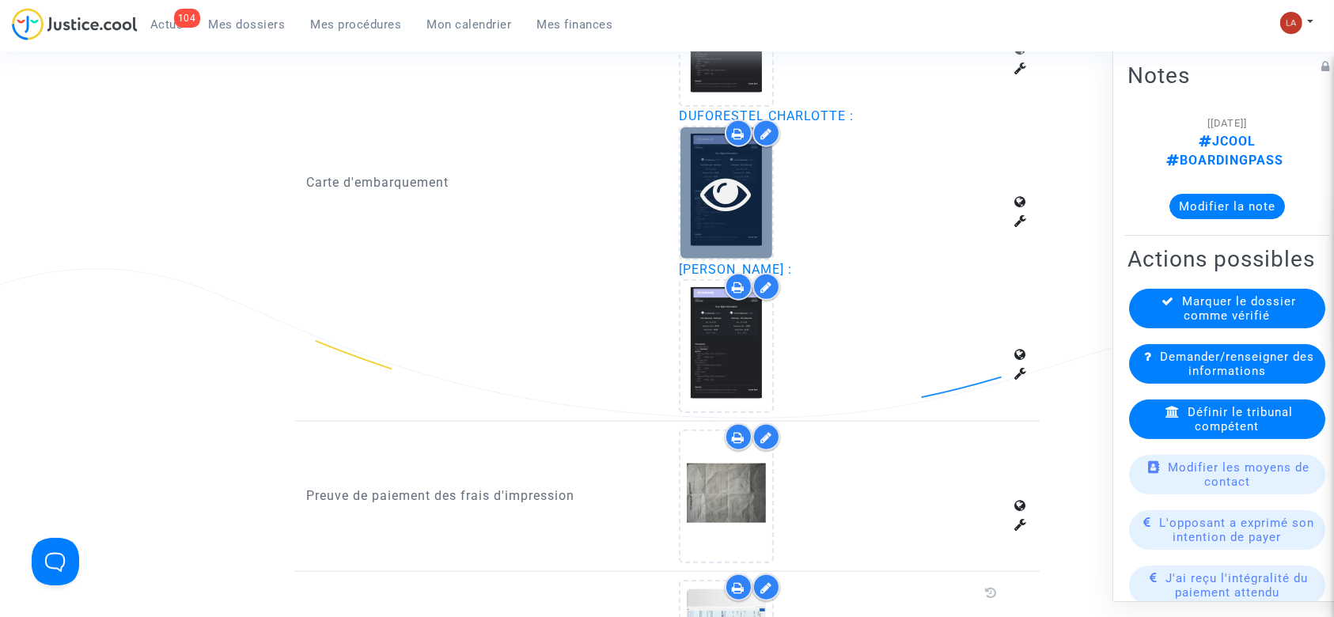
click at [728, 183] on icon at bounding box center [726, 193] width 51 height 51
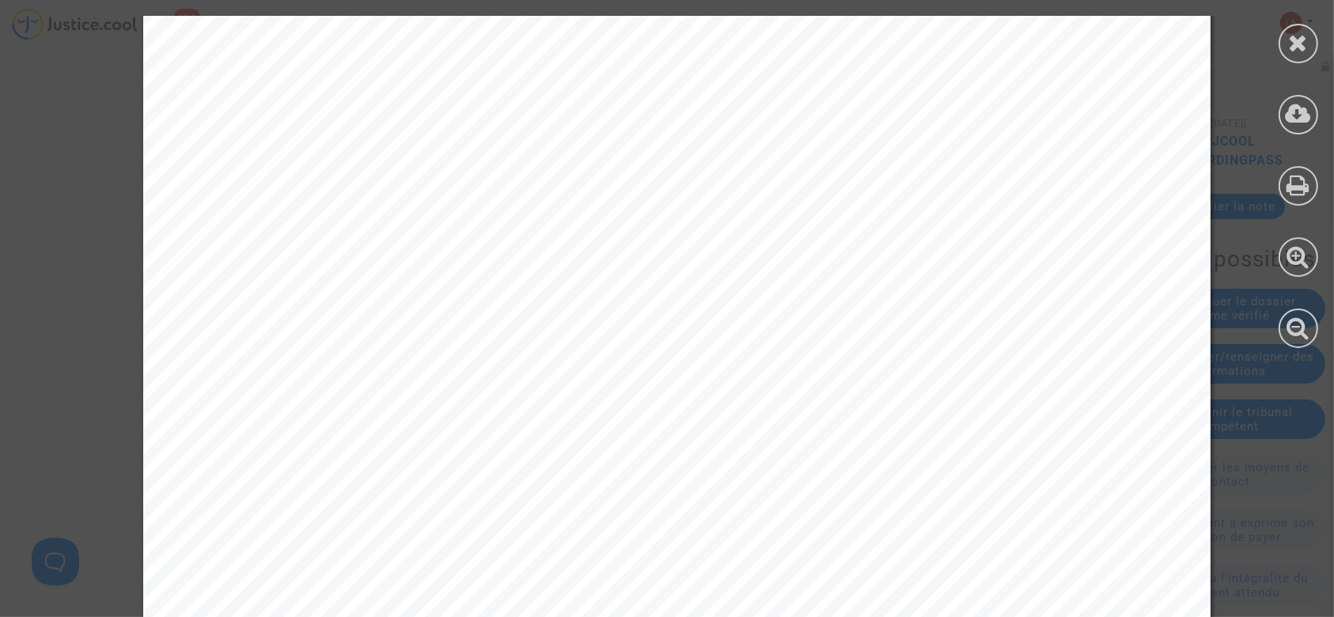
scroll to position [849, 0]
drag, startPoint x: 1320, startPoint y: 42, endPoint x: 1297, endPoint y: 47, distance: 23.6
click at [1297, 47] on icon at bounding box center [1299, 43] width 20 height 24
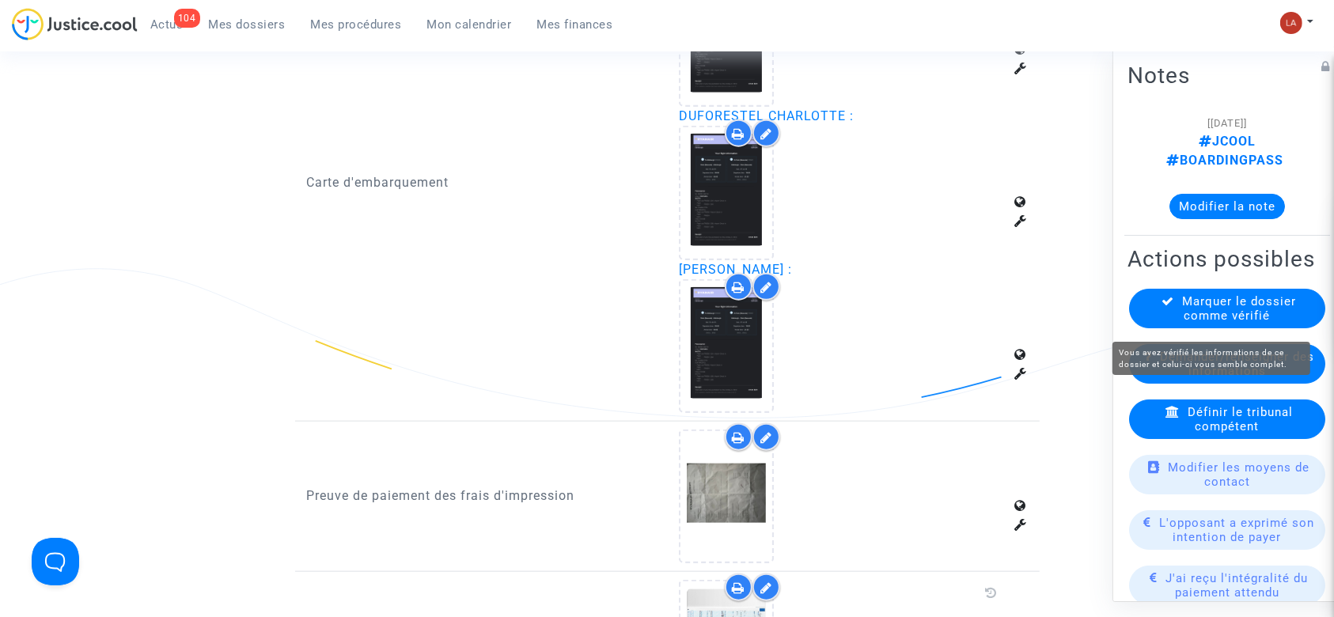
click at [1225, 316] on span "Marquer le dossier comme vérifié" at bounding box center [1240, 308] width 114 height 28
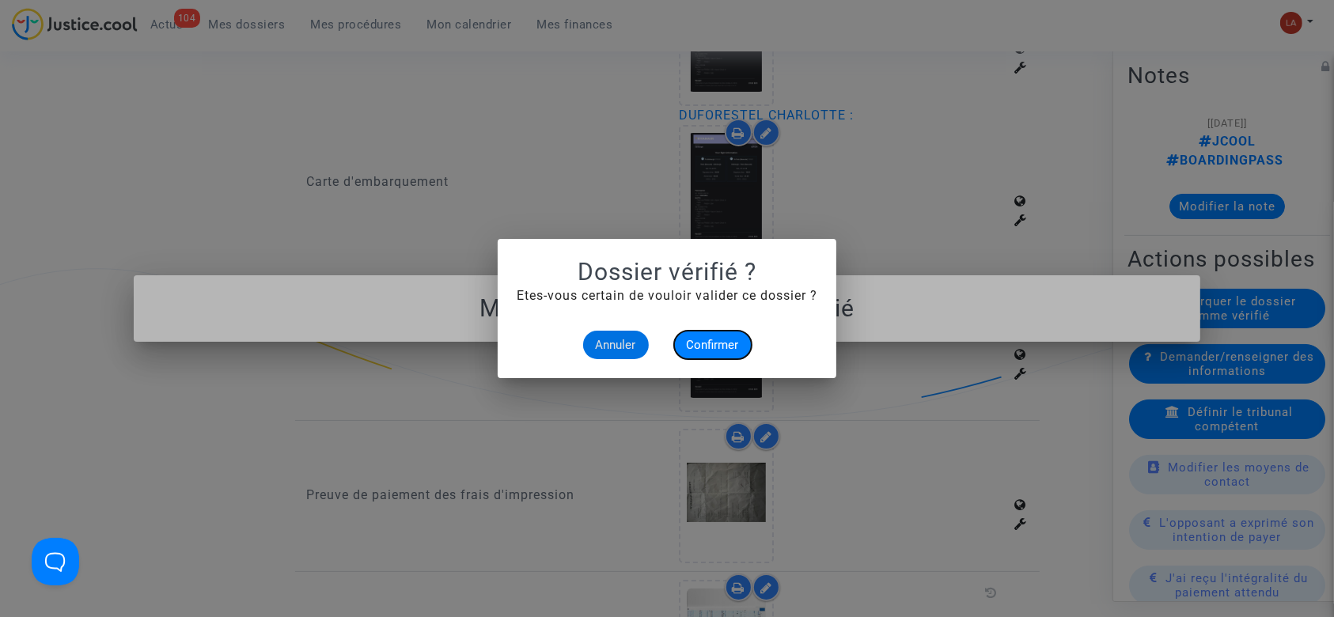
click at [692, 347] on span "Confirmer" at bounding box center [713, 345] width 52 height 14
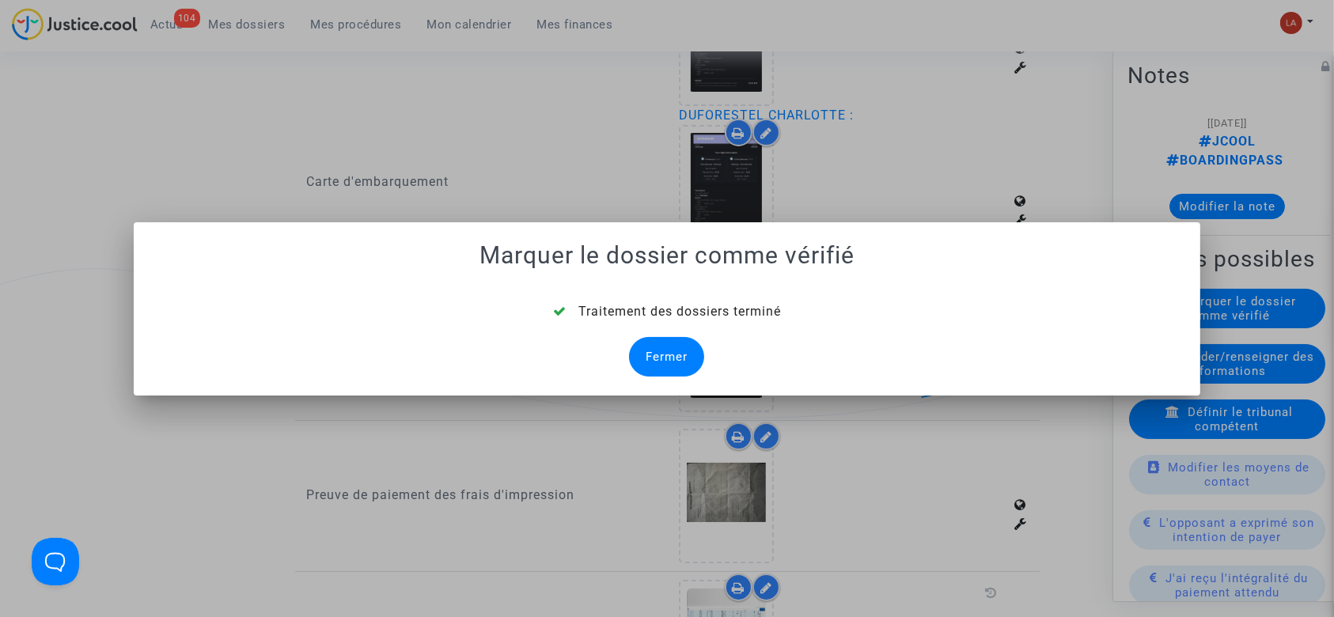
click at [671, 353] on div "Fermer" at bounding box center [666, 357] width 75 height 40
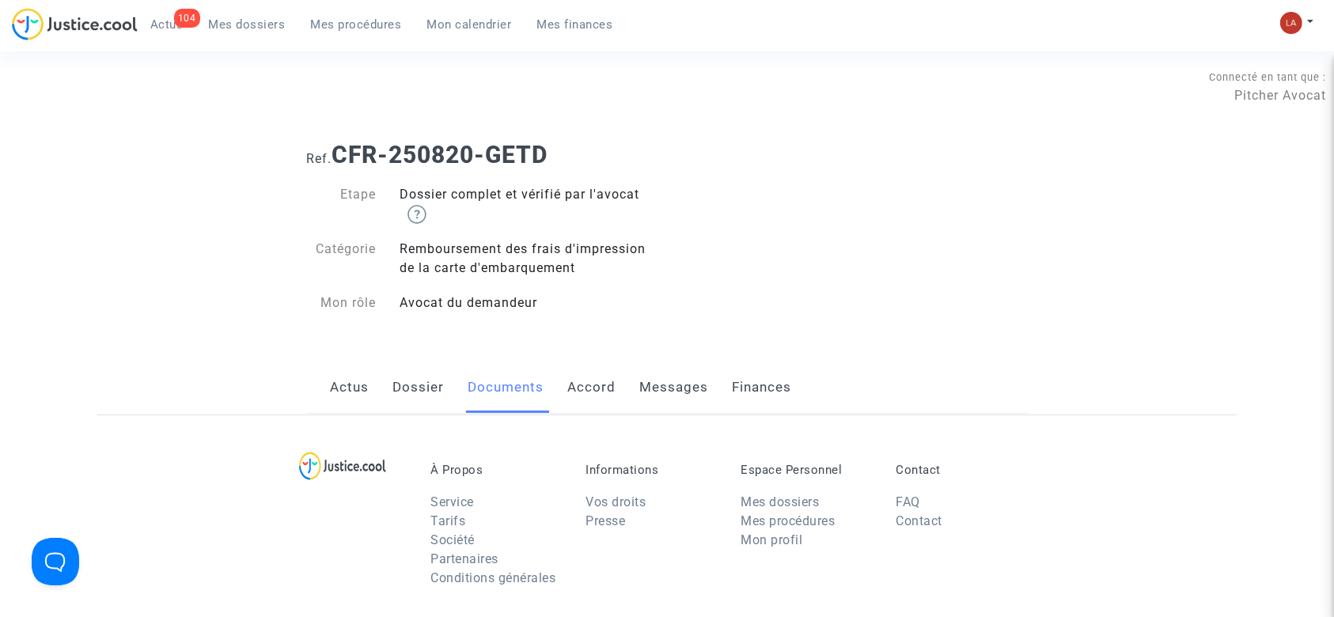
scroll to position [1641, 0]
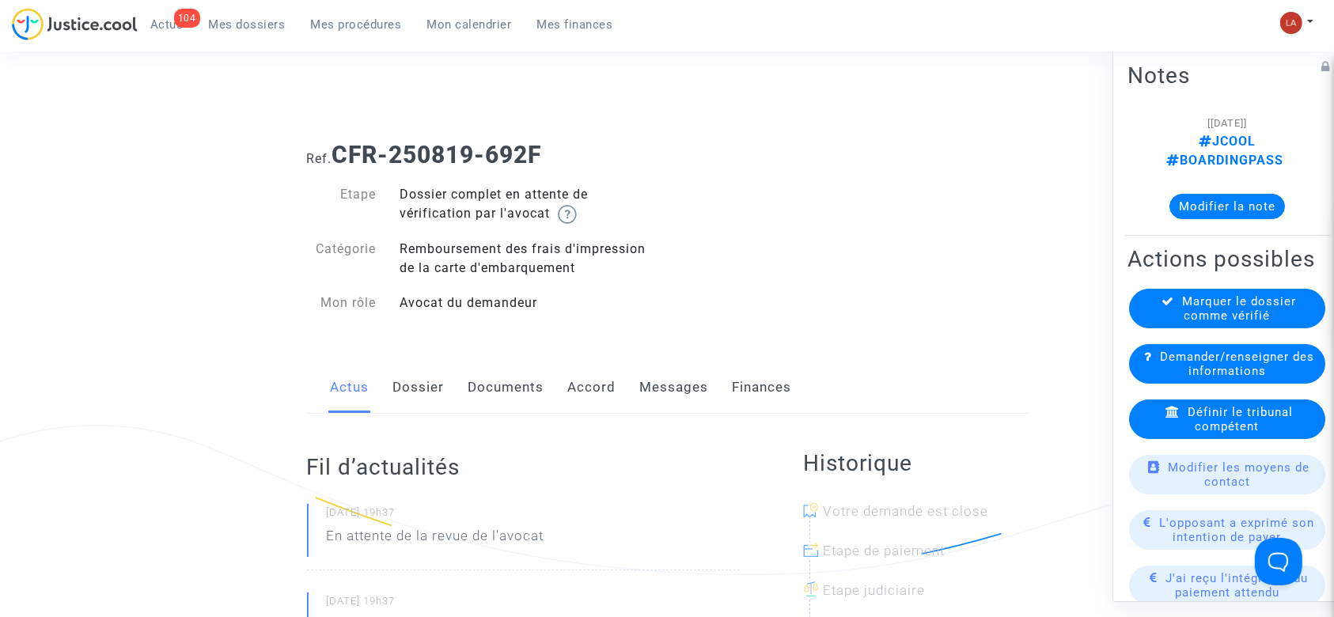
click at [412, 363] on link "Dossier" at bounding box center [418, 388] width 51 height 52
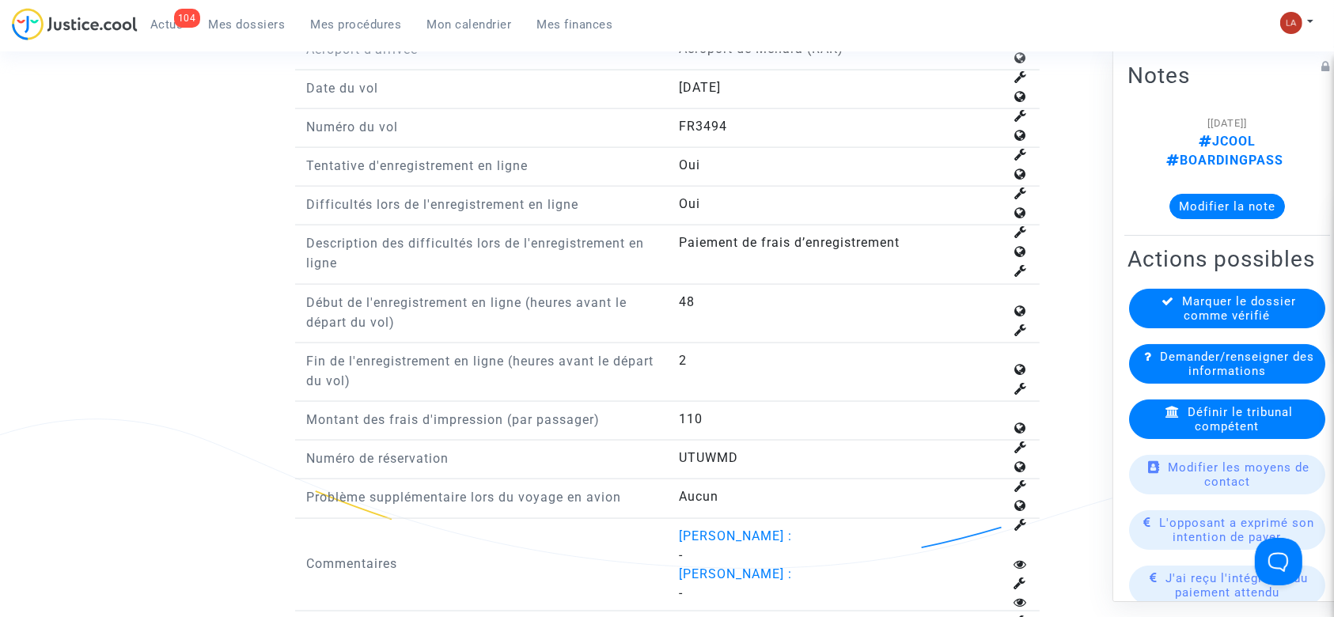
scroll to position [2235, 0]
click at [1260, 421] on span "Définir le tribunal compétent" at bounding box center [1240, 419] width 105 height 28
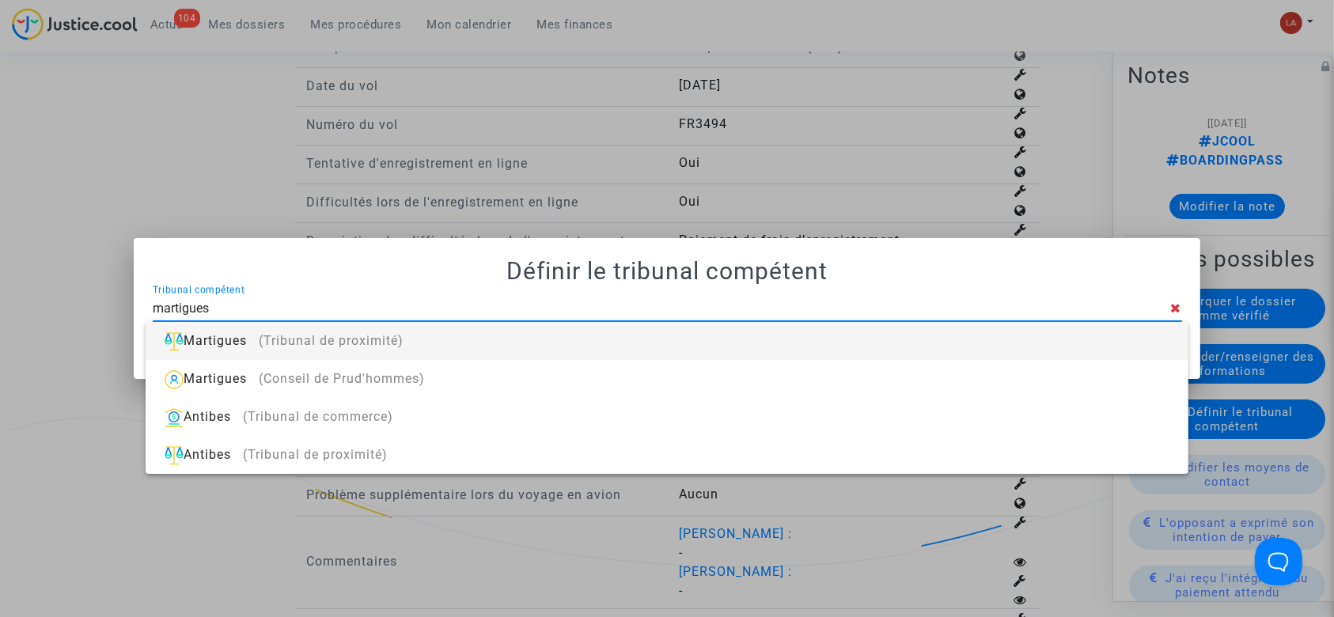
type input "martigues"
click at [1053, 332] on div "Martigues (Tribunal de proximité)" at bounding box center [666, 341] width 1017 height 38
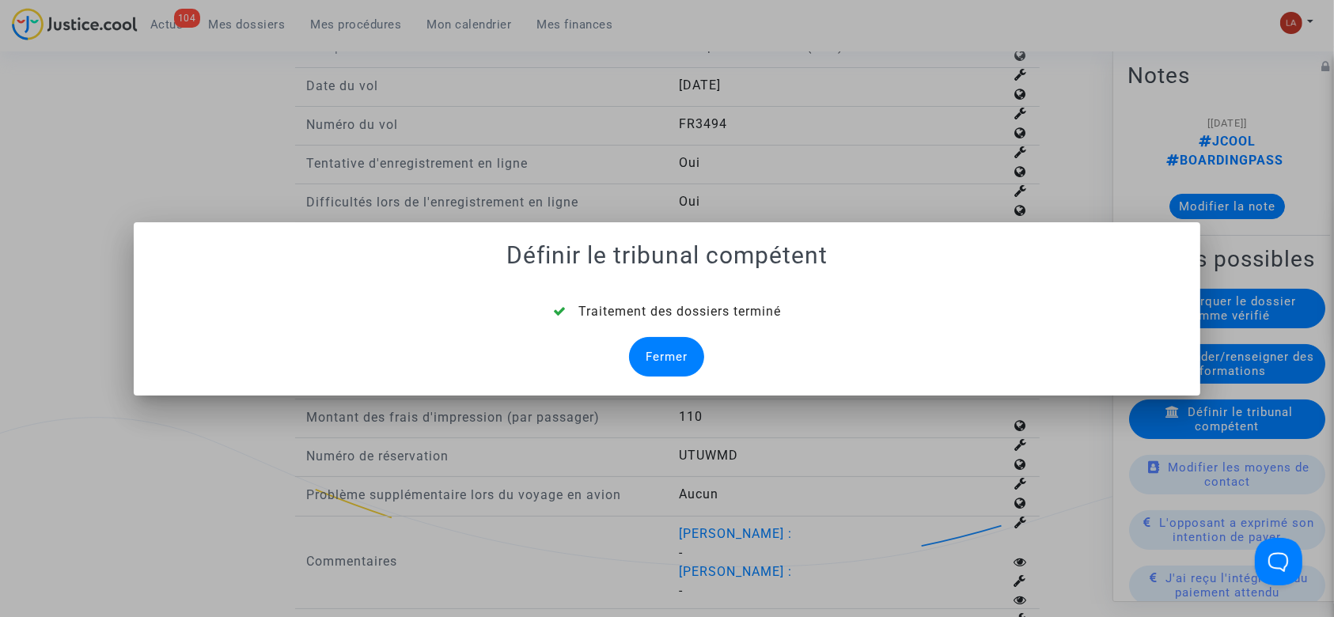
click at [666, 353] on div "Fermer" at bounding box center [666, 357] width 75 height 40
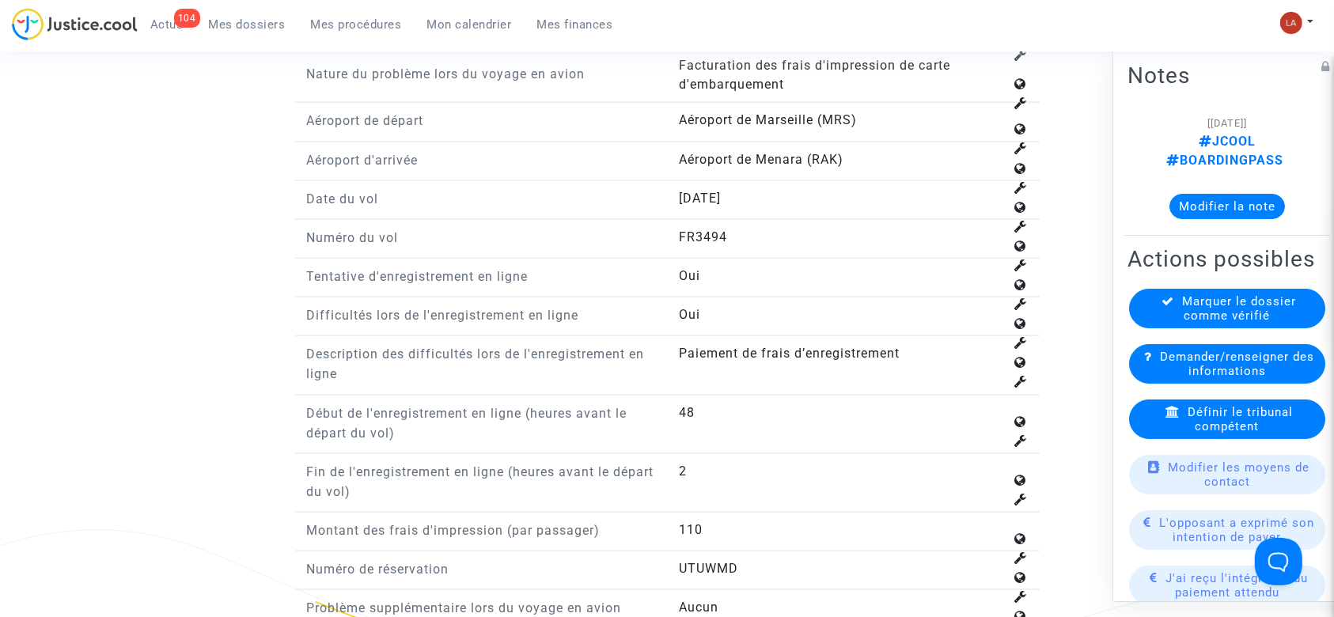
scroll to position [2121, 0]
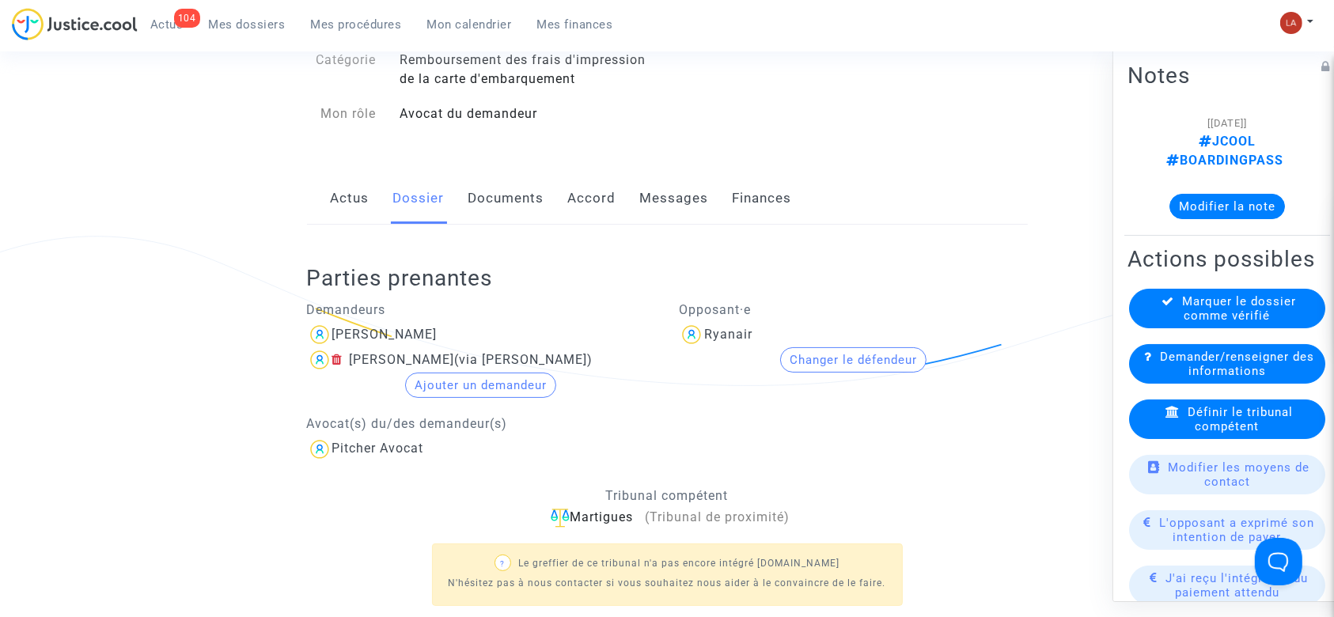
click at [506, 192] on link "Documents" at bounding box center [507, 199] width 76 height 52
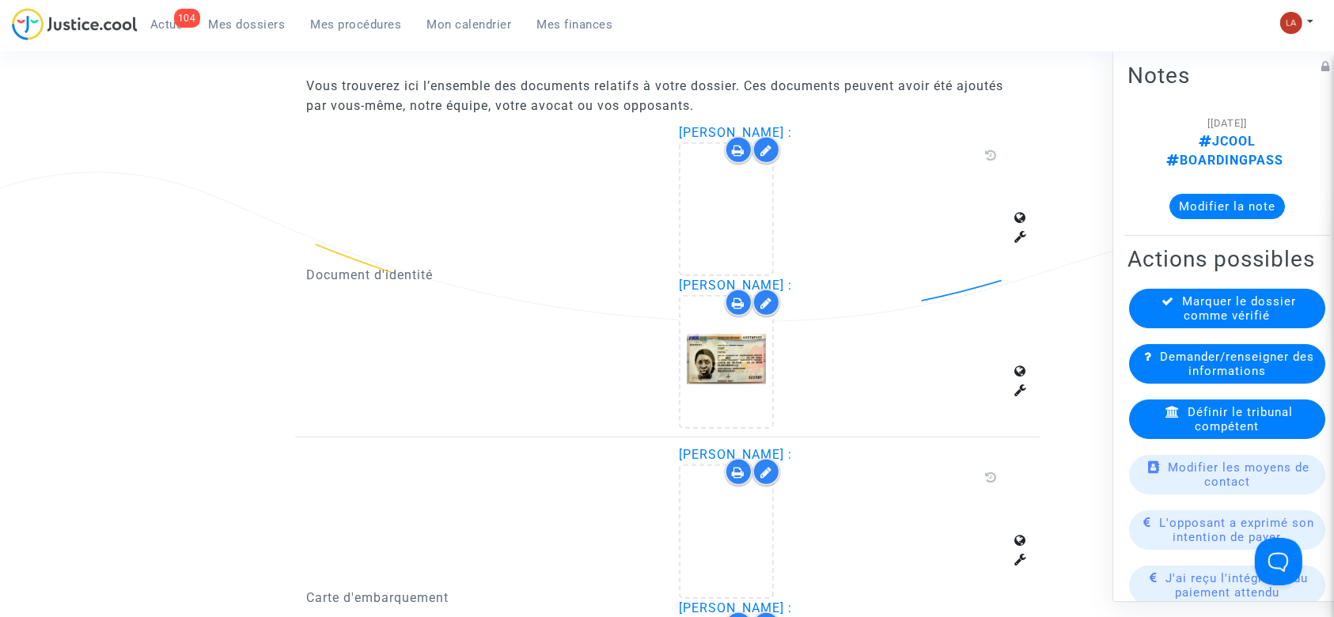
scroll to position [1289, 0]
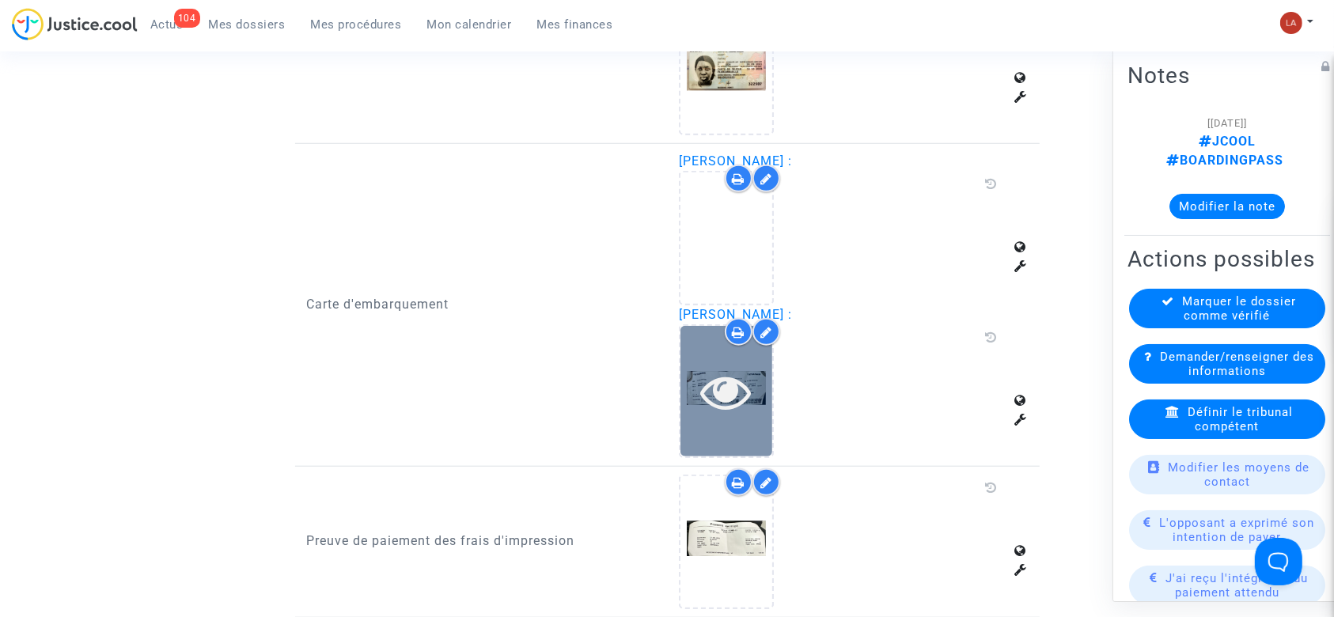
click at [701, 378] on icon at bounding box center [726, 391] width 51 height 51
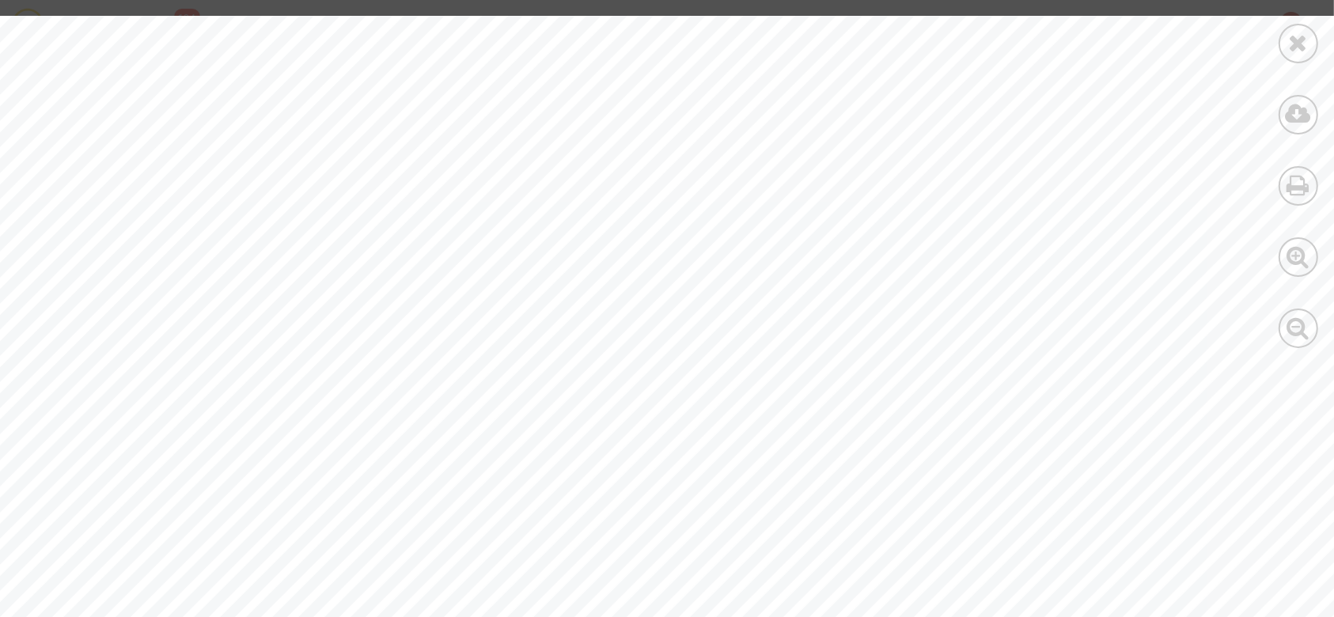
scroll to position [146, 158]
click at [1302, 51] on icon at bounding box center [1299, 43] width 20 height 24
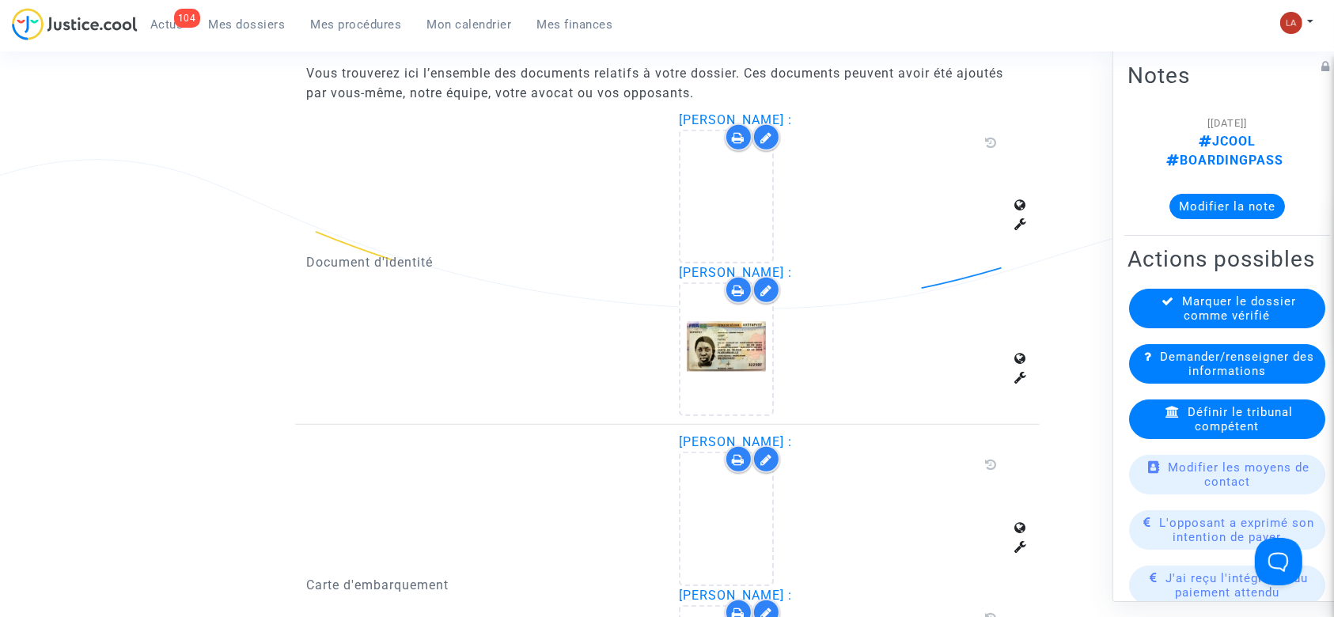
scroll to position [1007, 0]
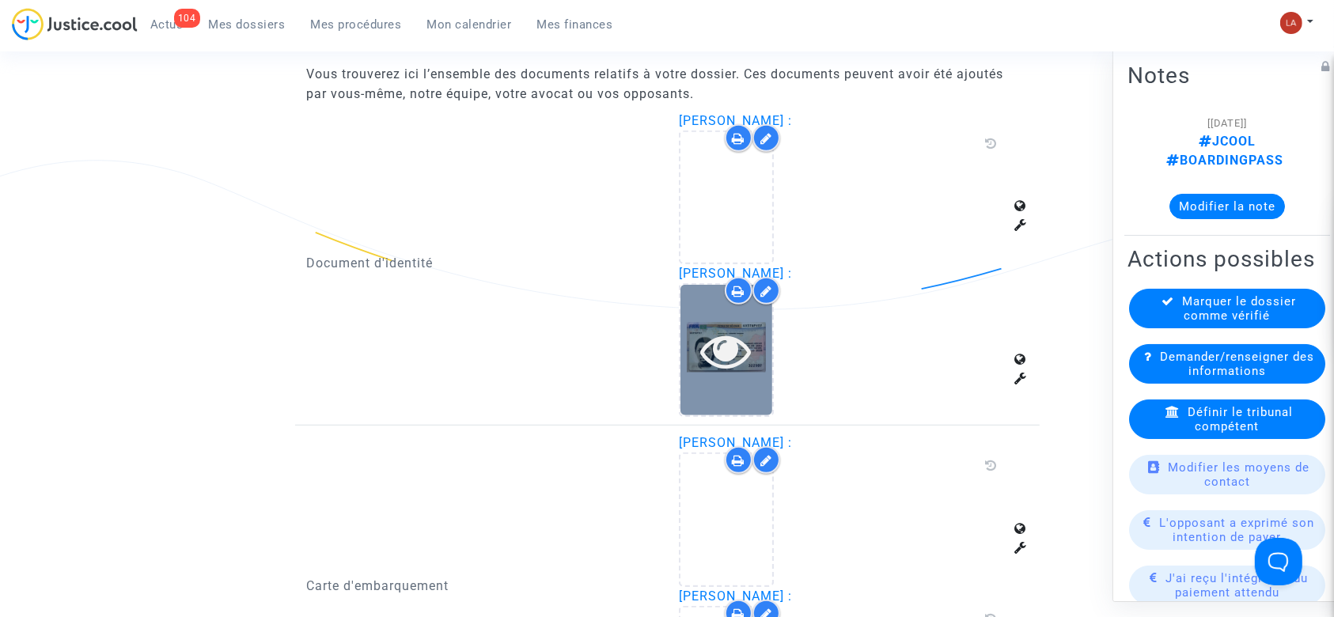
click at [709, 383] on div at bounding box center [727, 350] width 92 height 131
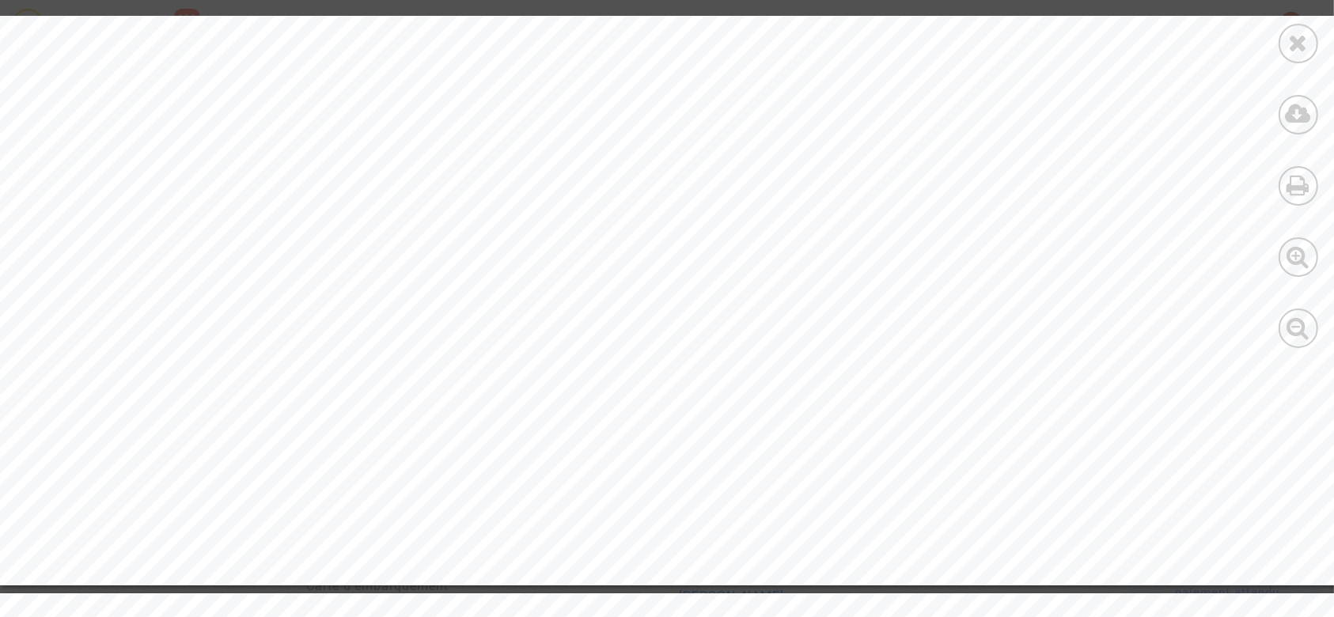
scroll to position [230, 0]
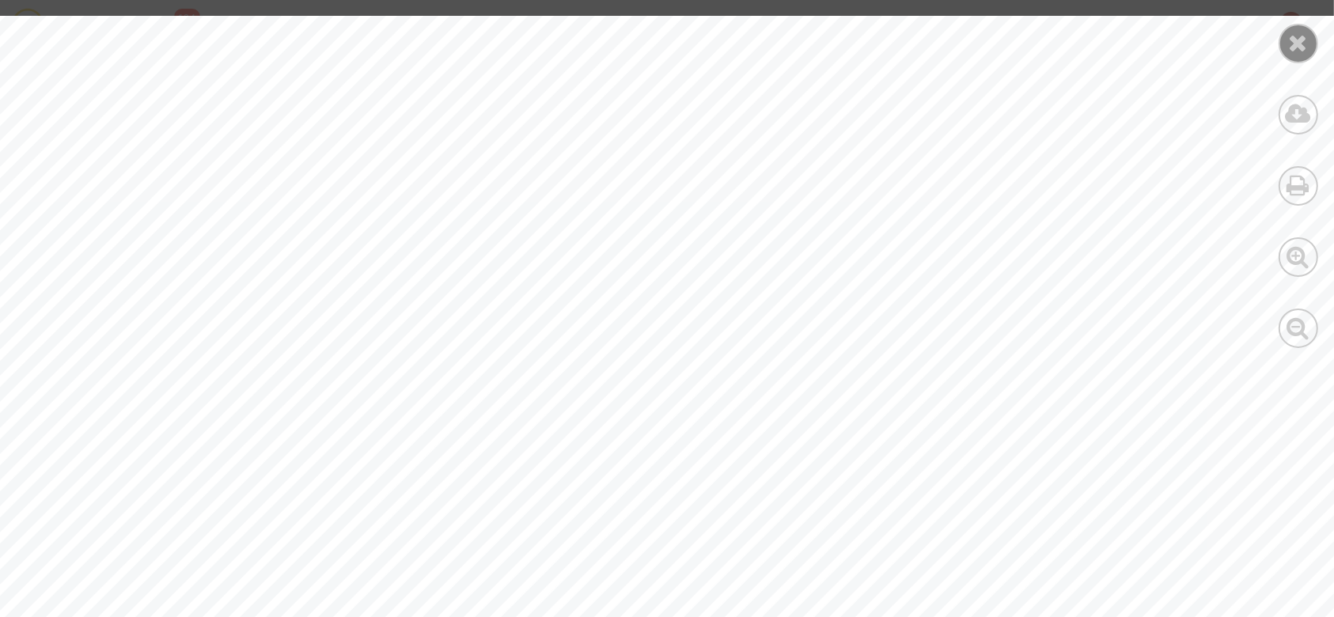
click at [1292, 47] on icon at bounding box center [1299, 43] width 20 height 24
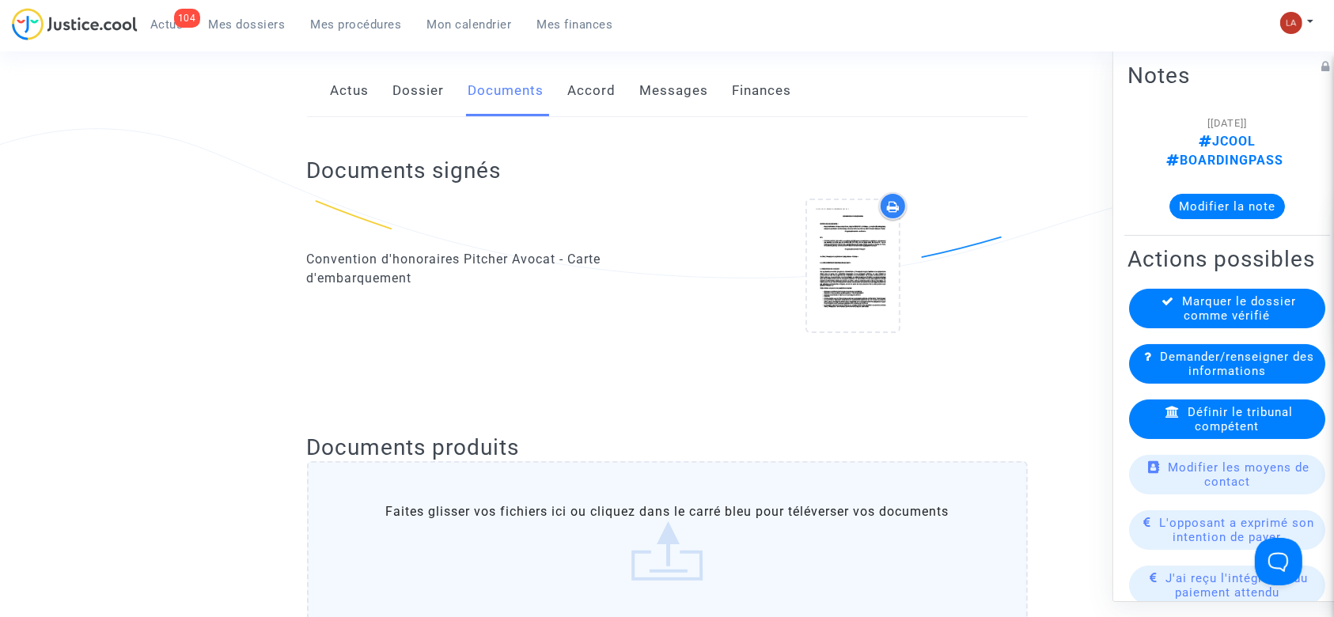
scroll to position [263, 0]
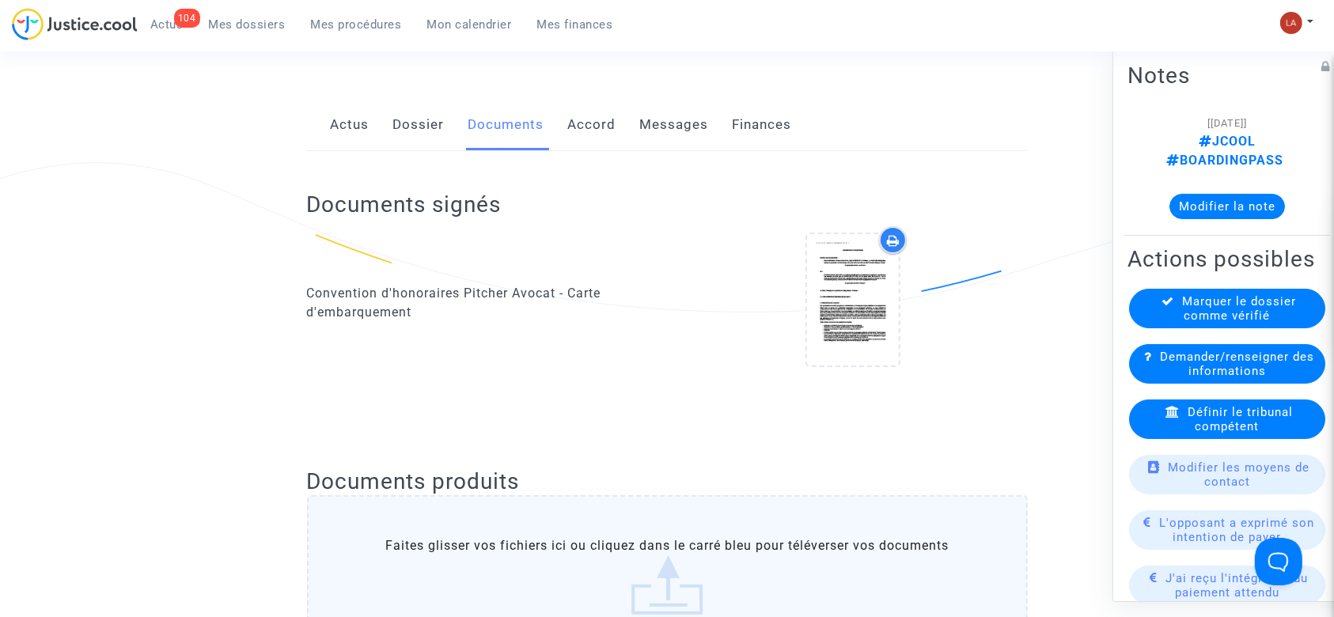
click at [392, 113] on div "Actus Dossier Documents Accord Messages Finances" at bounding box center [667, 125] width 721 height 53
click at [462, 119] on div "Actus Dossier Documents Accord Messages Finances" at bounding box center [667, 125] width 721 height 53
click at [419, 121] on link "Dossier" at bounding box center [418, 125] width 51 height 52
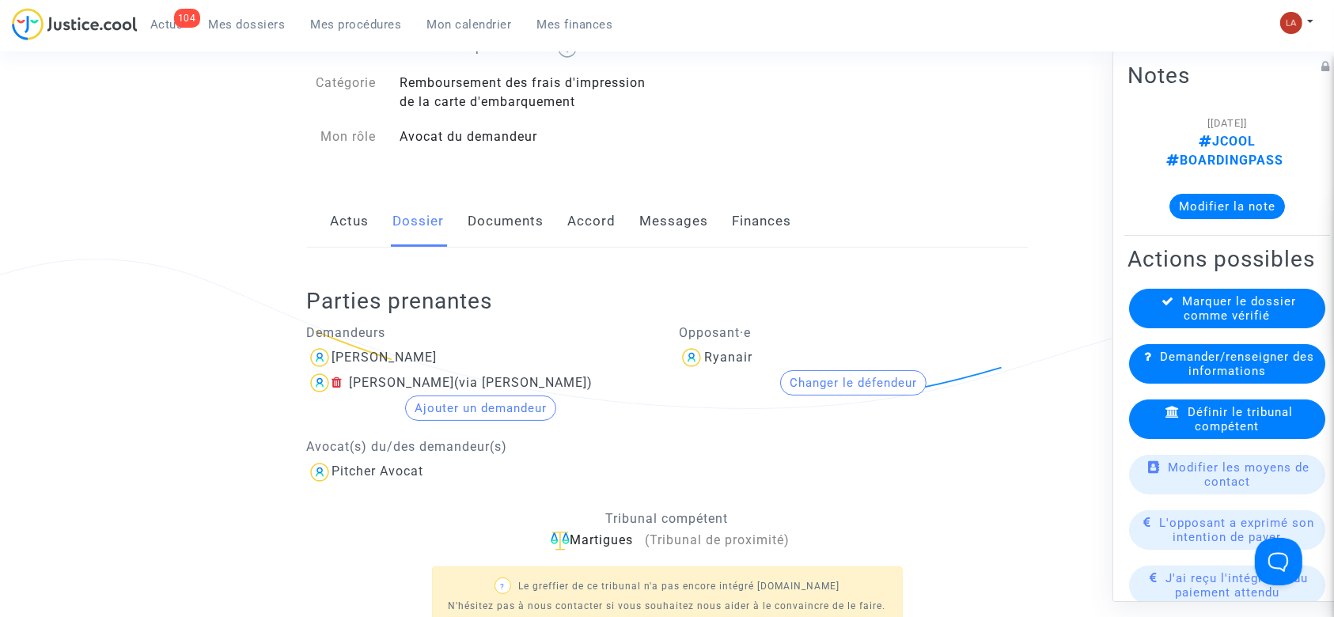
click at [529, 213] on link "Documents" at bounding box center [507, 221] width 76 height 52
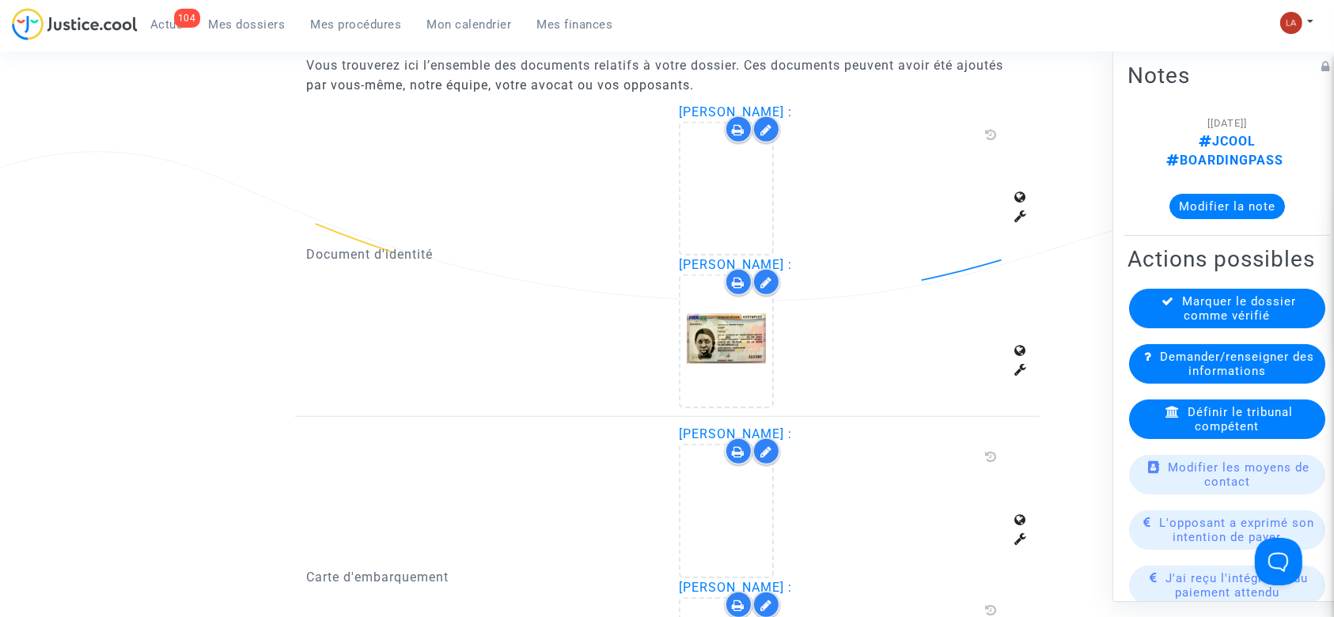
scroll to position [882, 0]
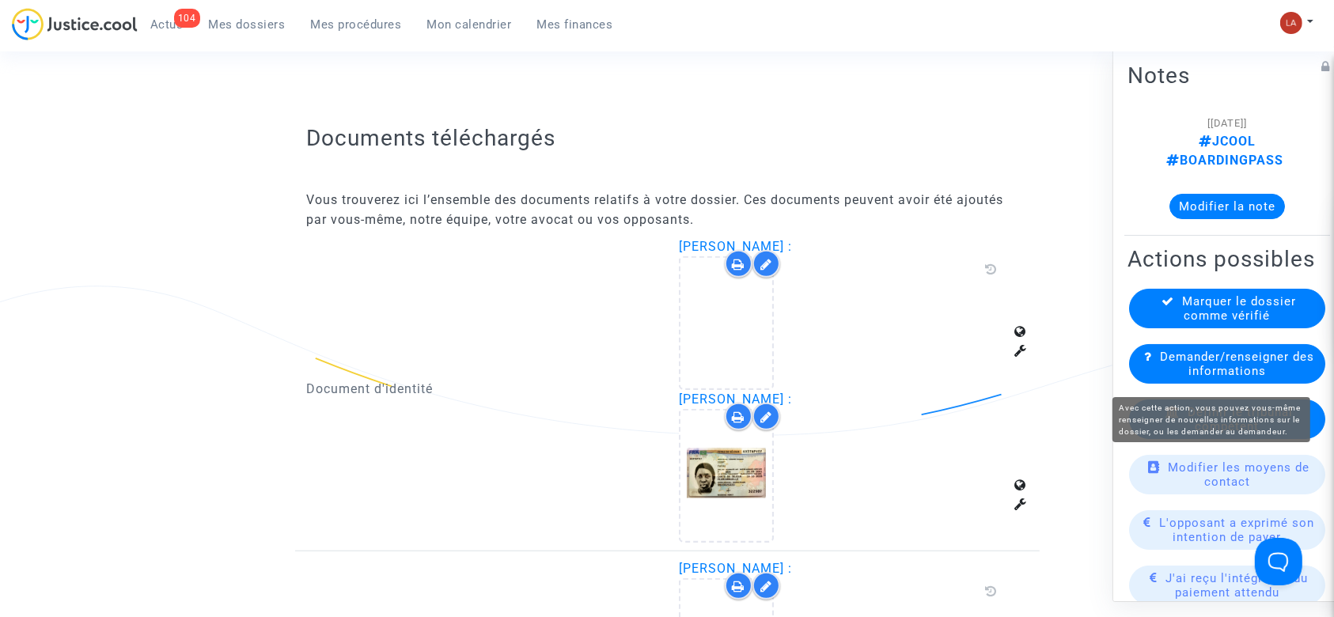
click at [1212, 377] on span "Demander/renseigner des informations" at bounding box center [1237, 364] width 154 height 28
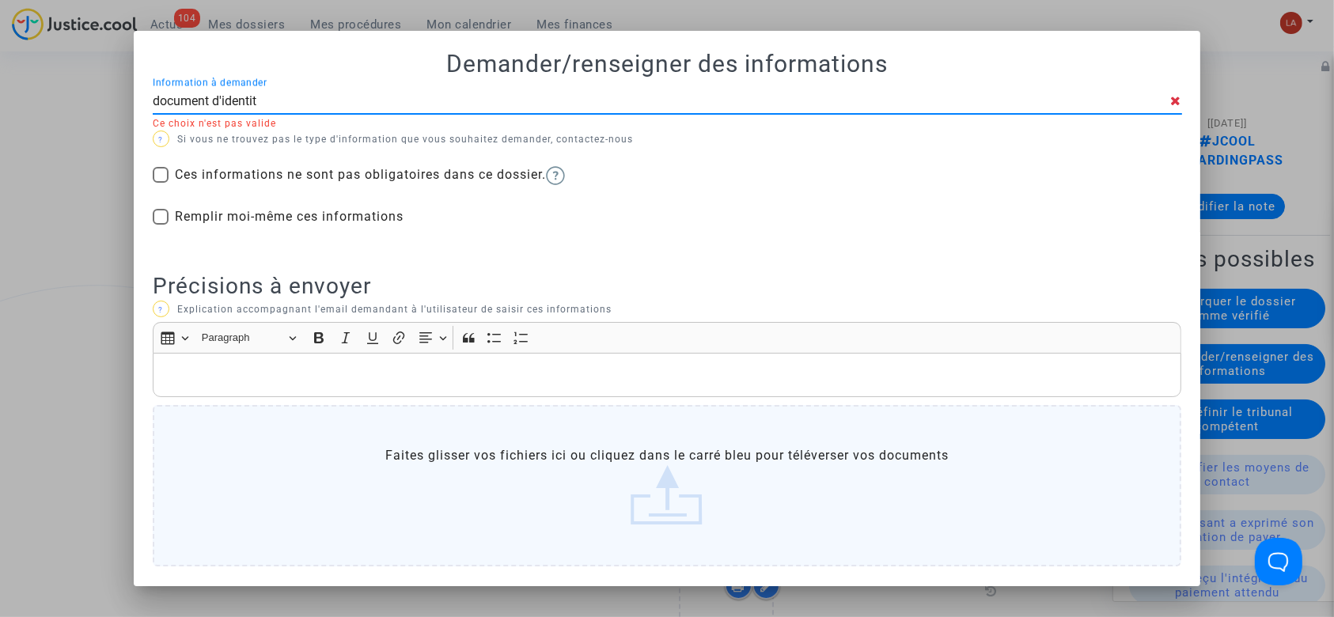
type input "document d'identité"
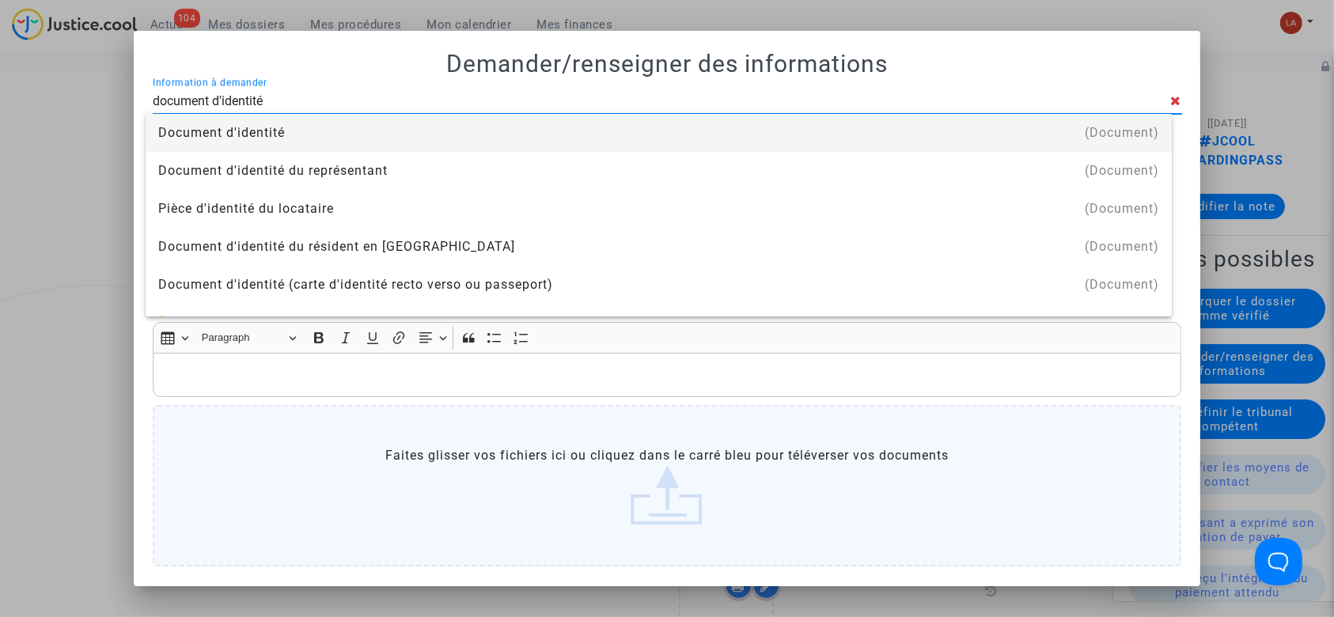
click at [537, 127] on div "Document d'identité" at bounding box center [658, 133] width 1001 height 38
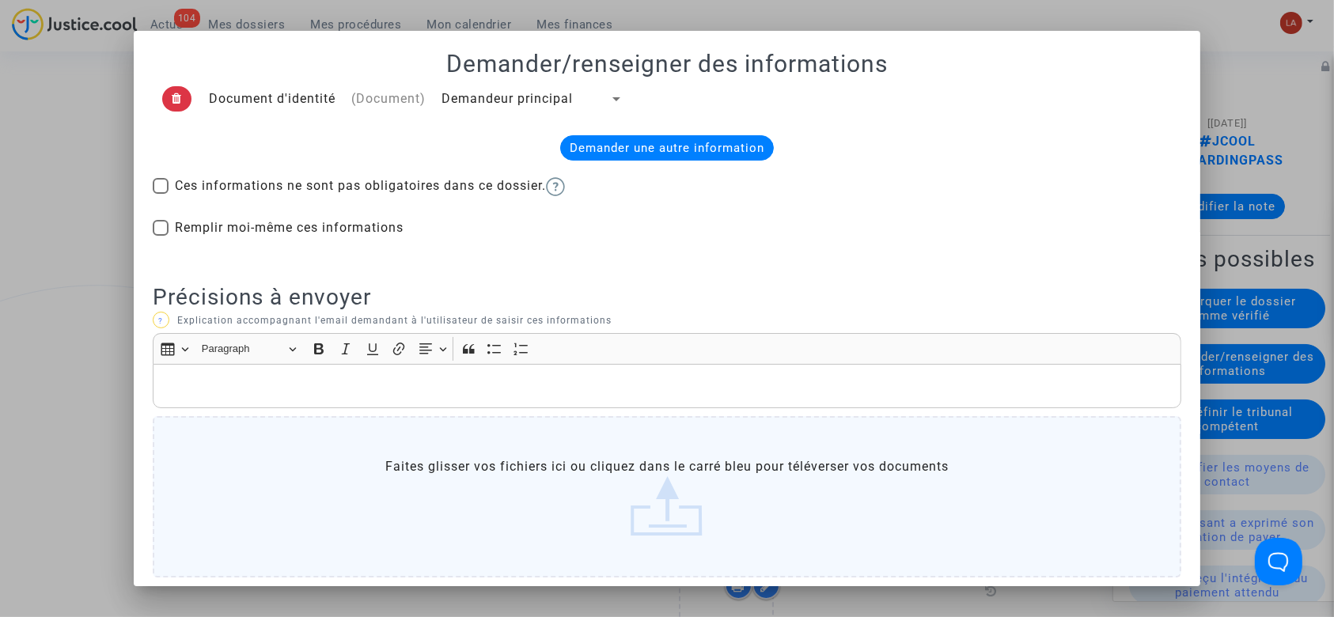
click at [499, 97] on span "Demandeur principal" at bounding box center [507, 98] width 131 height 15
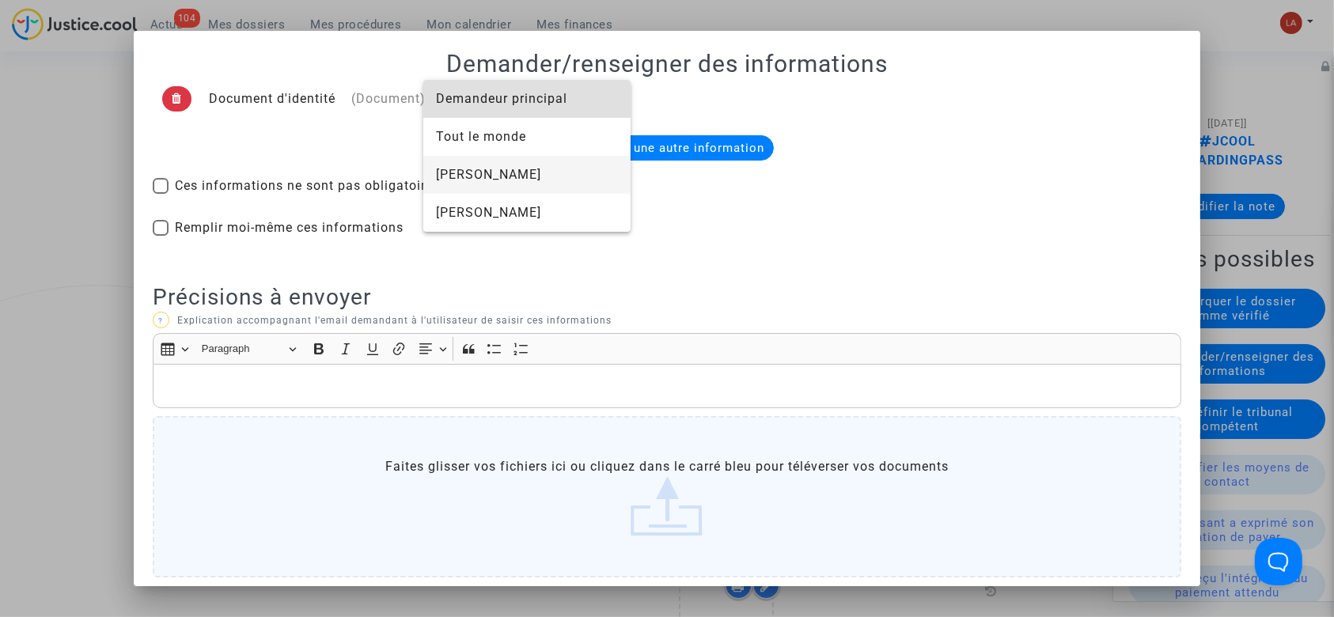
click at [487, 169] on span "Ndeye ouréye Kane" at bounding box center [527, 175] width 182 height 38
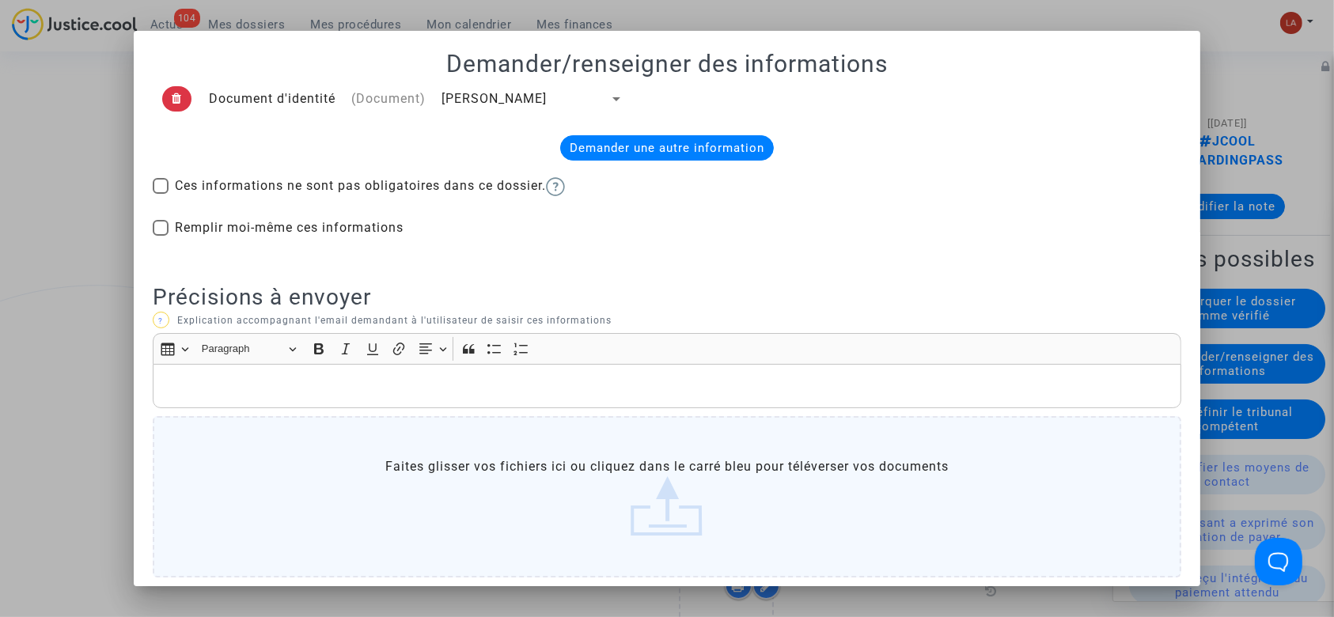
click at [614, 151] on div "Demander une autre information" at bounding box center [667, 147] width 214 height 25
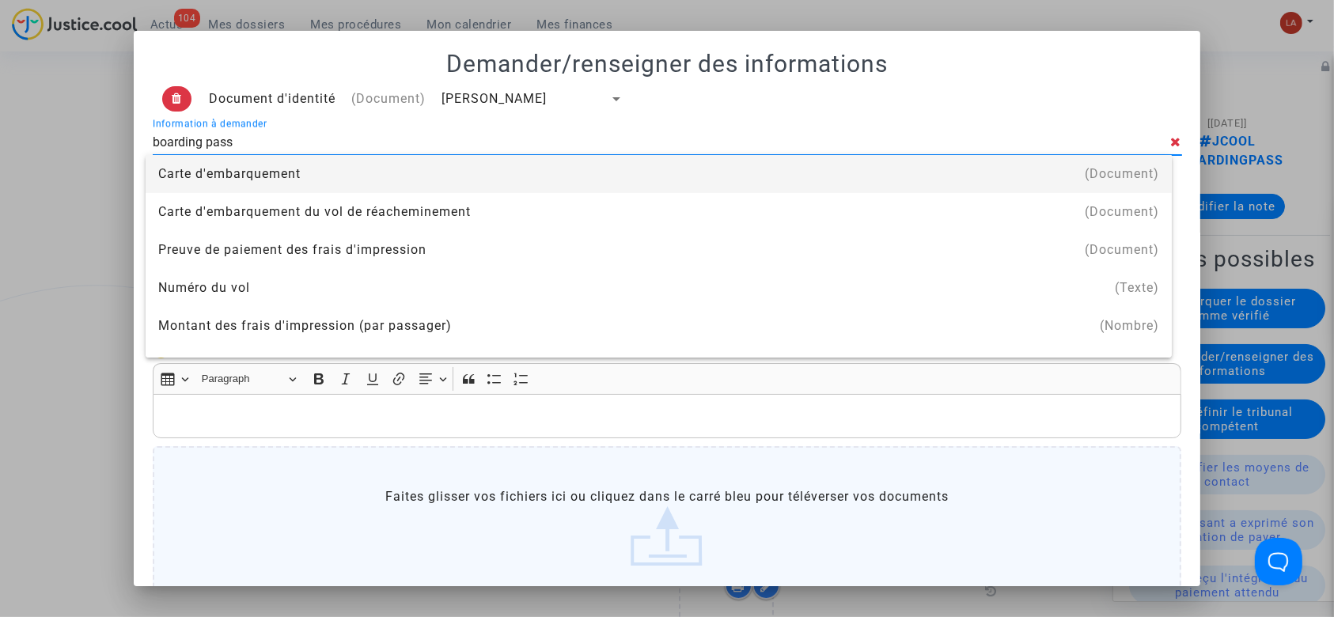
type input "boarding pass"
click at [552, 174] on div "Carte d'embarquement" at bounding box center [658, 174] width 1001 height 38
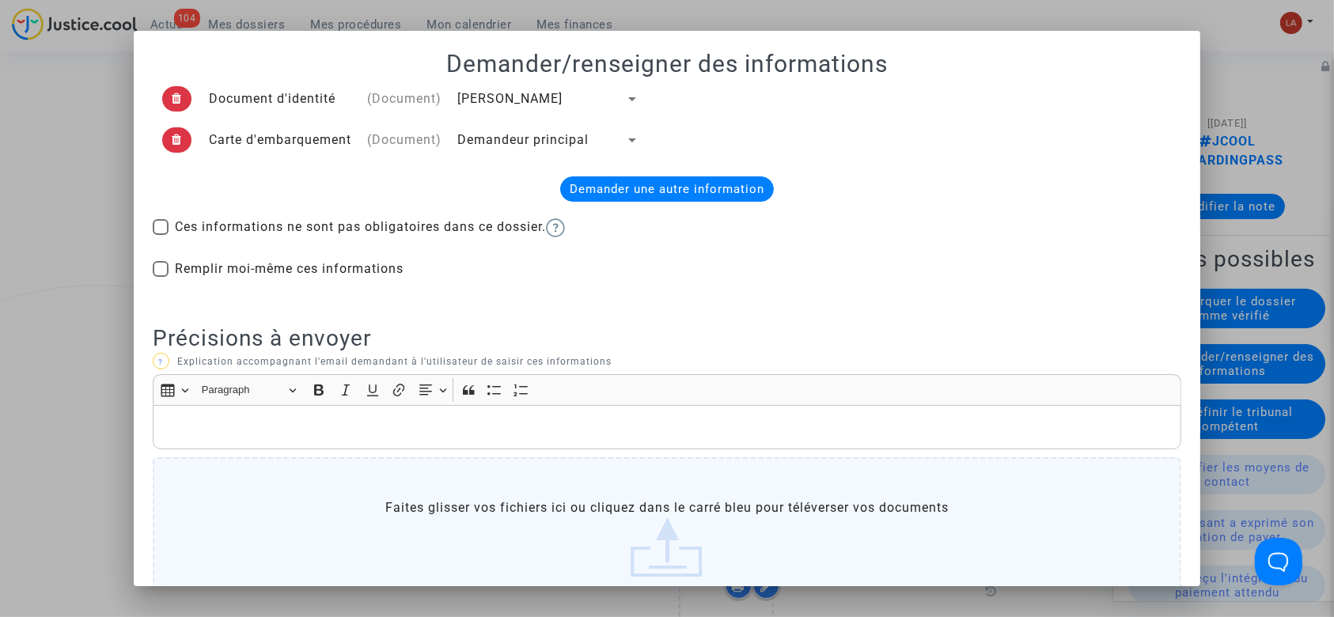
click at [469, 142] on span "Demandeur principal" at bounding box center [522, 139] width 131 height 15
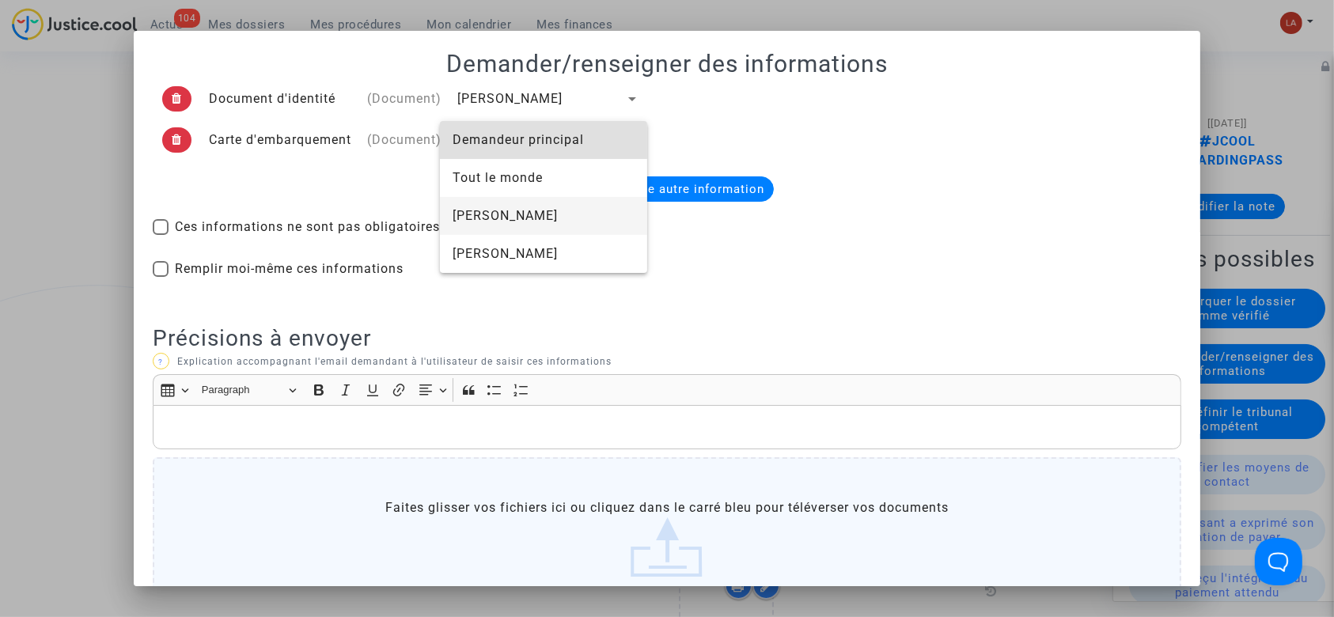
click at [501, 207] on span "[PERSON_NAME]" at bounding box center [544, 216] width 182 height 38
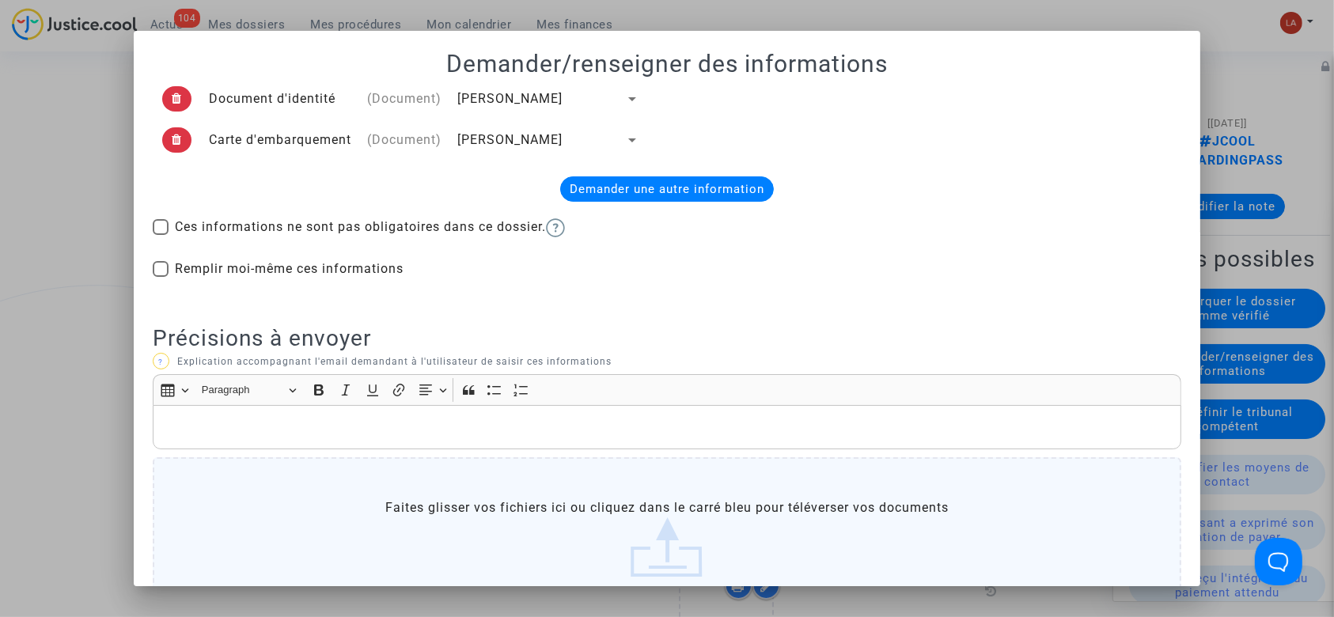
drag, startPoint x: 579, startPoint y: 133, endPoint x: 449, endPoint y: 132, distance: 130.6
click at [450, 132] on td "Ndeye ouréye Kane" at bounding box center [549, 140] width 198 height 41
copy span "Ndeye ouréye Kane"
click at [335, 428] on p "Rich Text Editor, main" at bounding box center [667, 428] width 1013 height 20
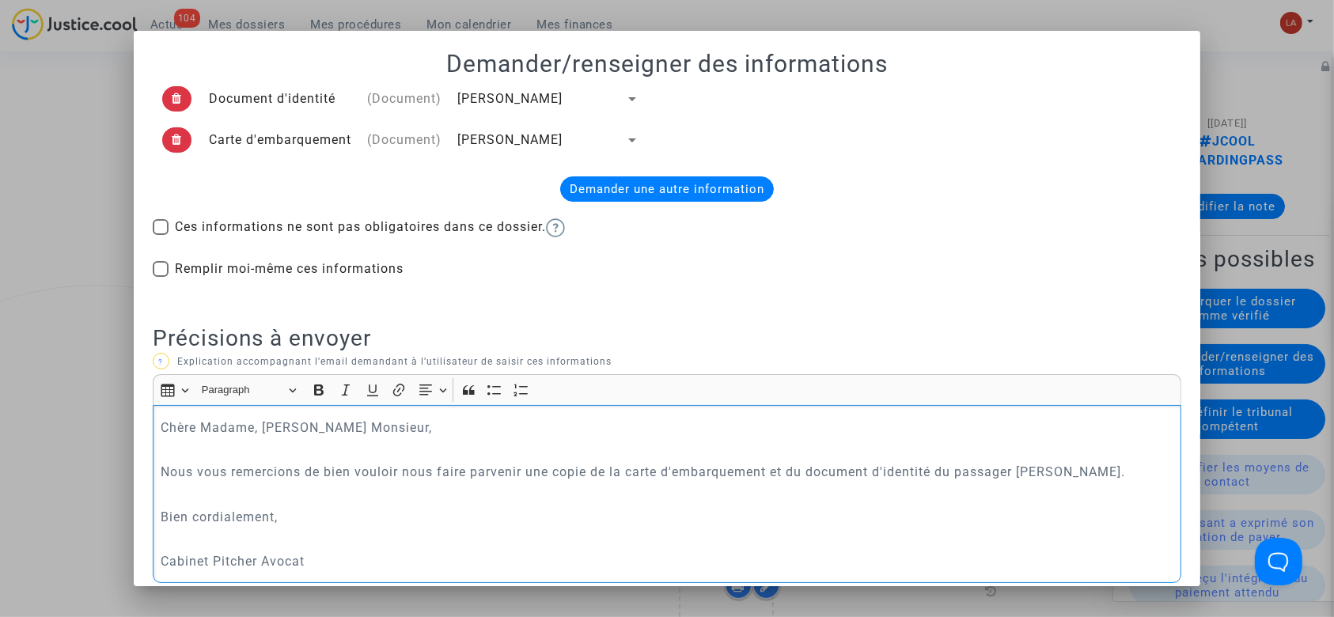
scroll to position [260, 0]
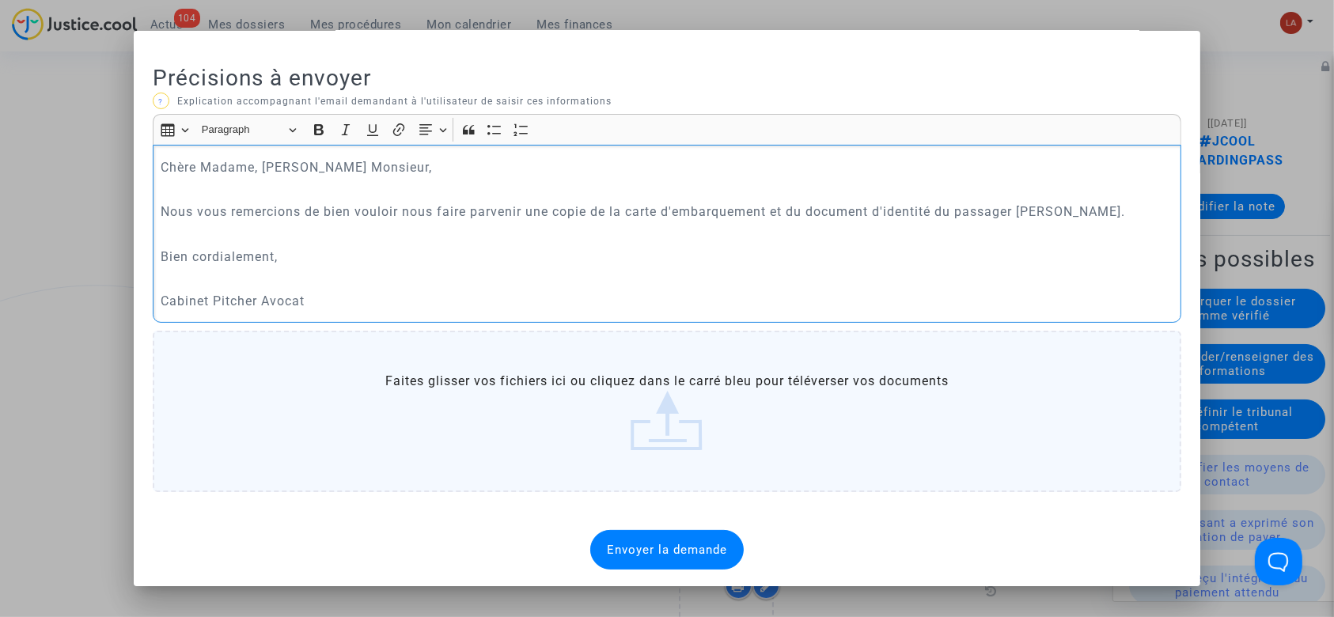
click at [704, 543] on span "Envoyer la demande" at bounding box center [667, 550] width 120 height 14
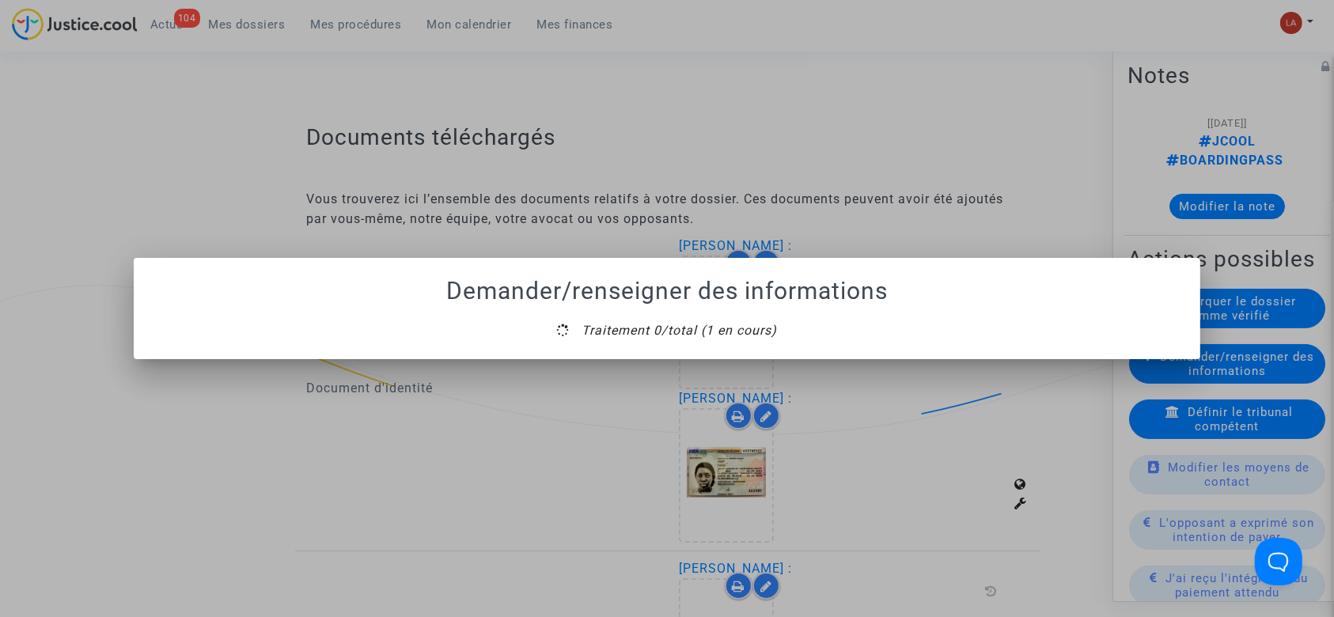
scroll to position [0, 0]
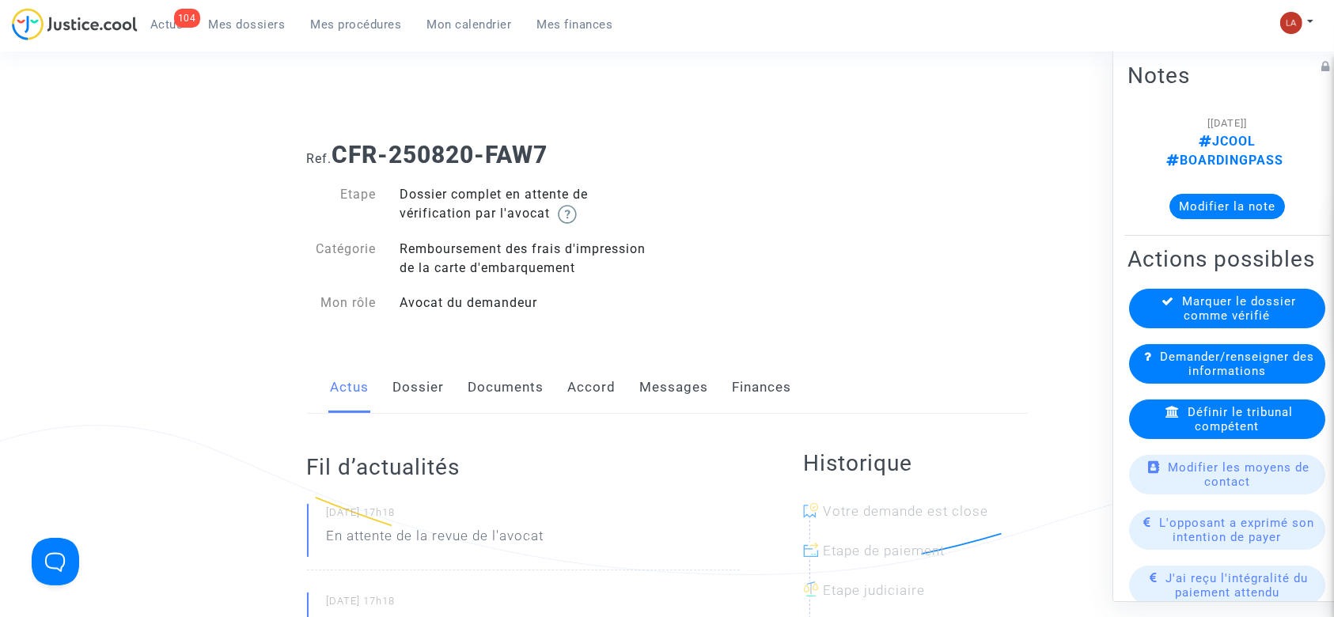
click at [436, 408] on link "Dossier" at bounding box center [418, 388] width 51 height 52
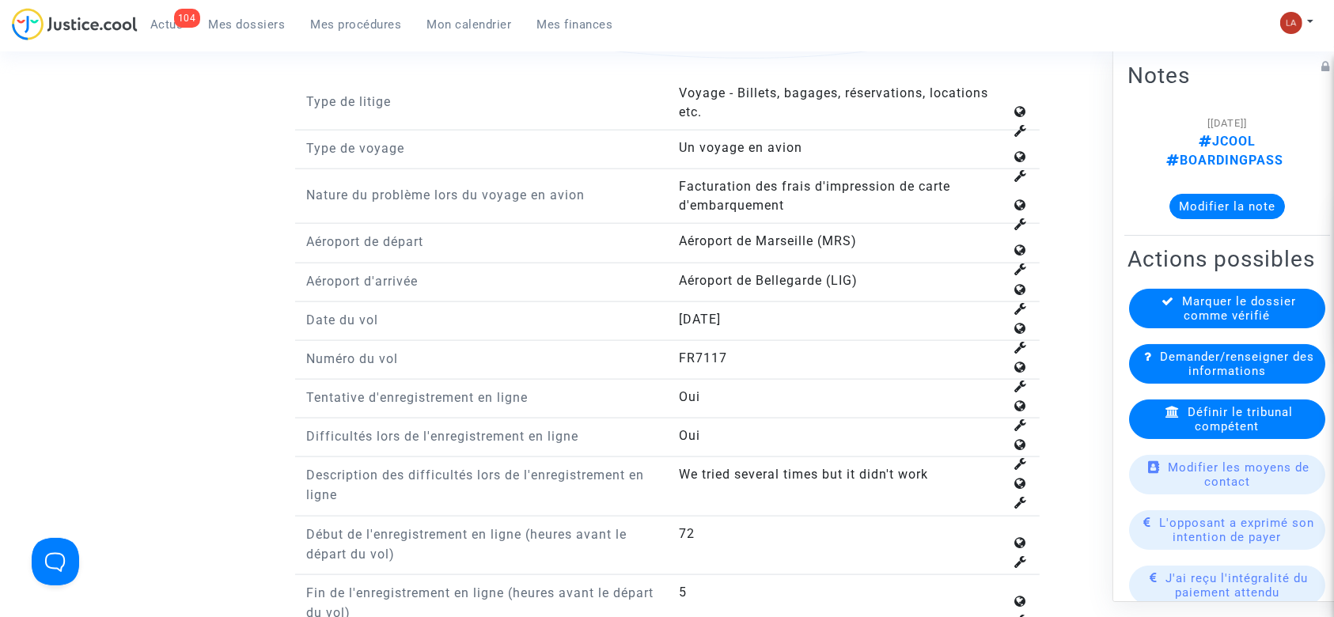
scroll to position [1966, 0]
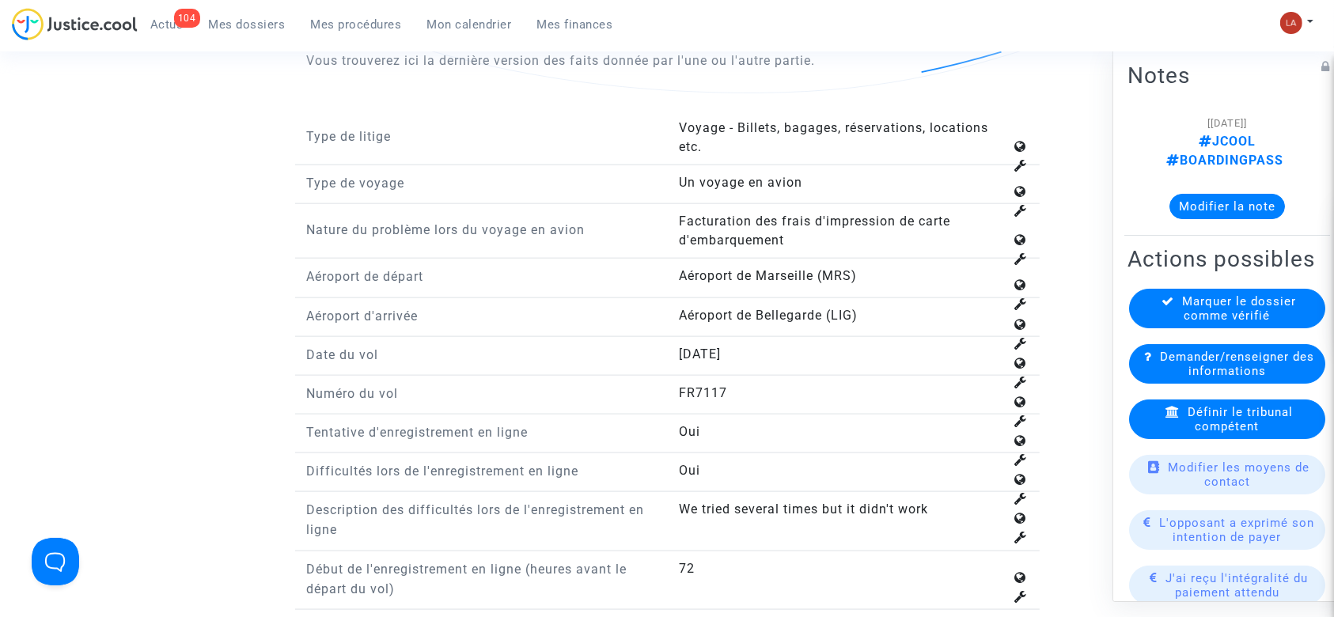
click at [1168, 439] on div "Définir le tribunal compétent" at bounding box center [1227, 420] width 196 height 40
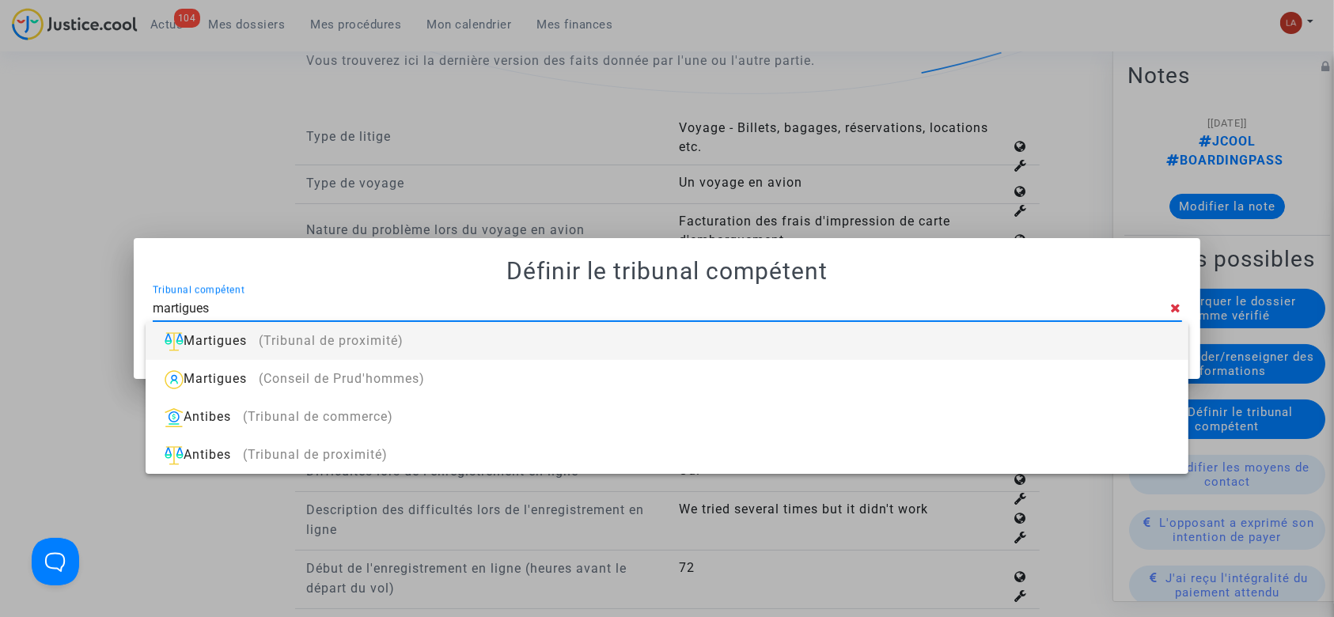
type input "martigues"
click at [958, 348] on div "Martigues (Tribunal de proximité)" at bounding box center [666, 341] width 1017 height 38
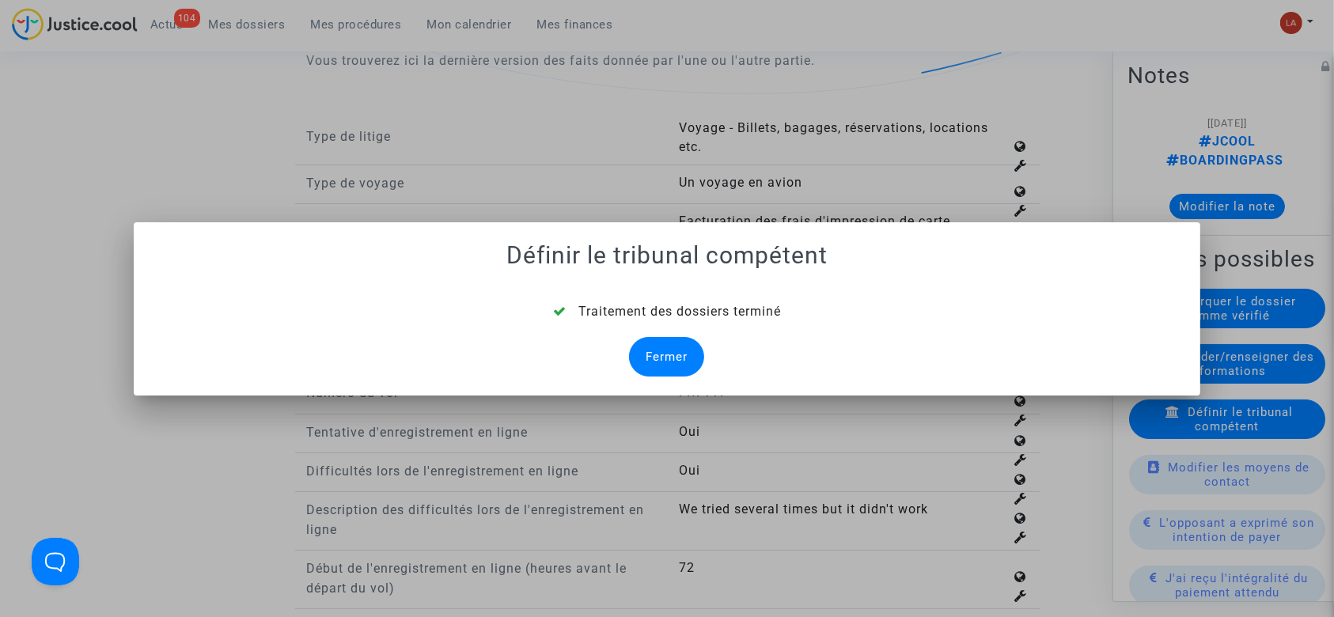
click at [658, 349] on div "Fermer" at bounding box center [666, 357] width 75 height 40
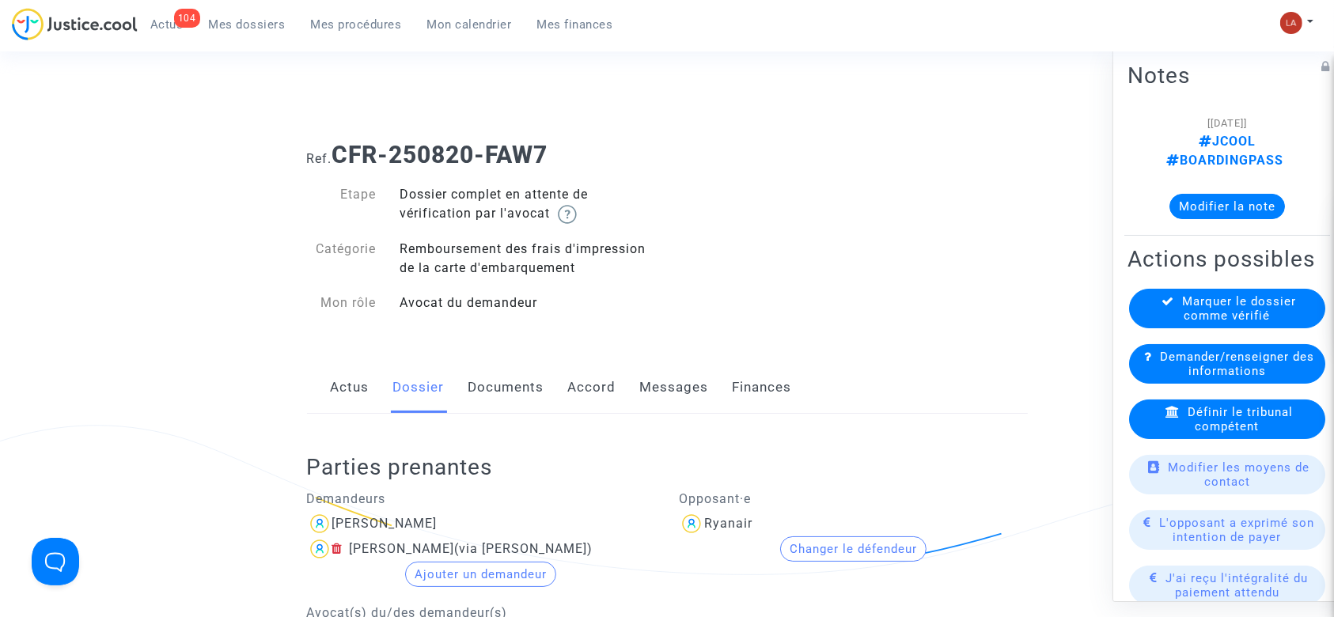
click at [508, 378] on link "Documents" at bounding box center [507, 388] width 76 height 52
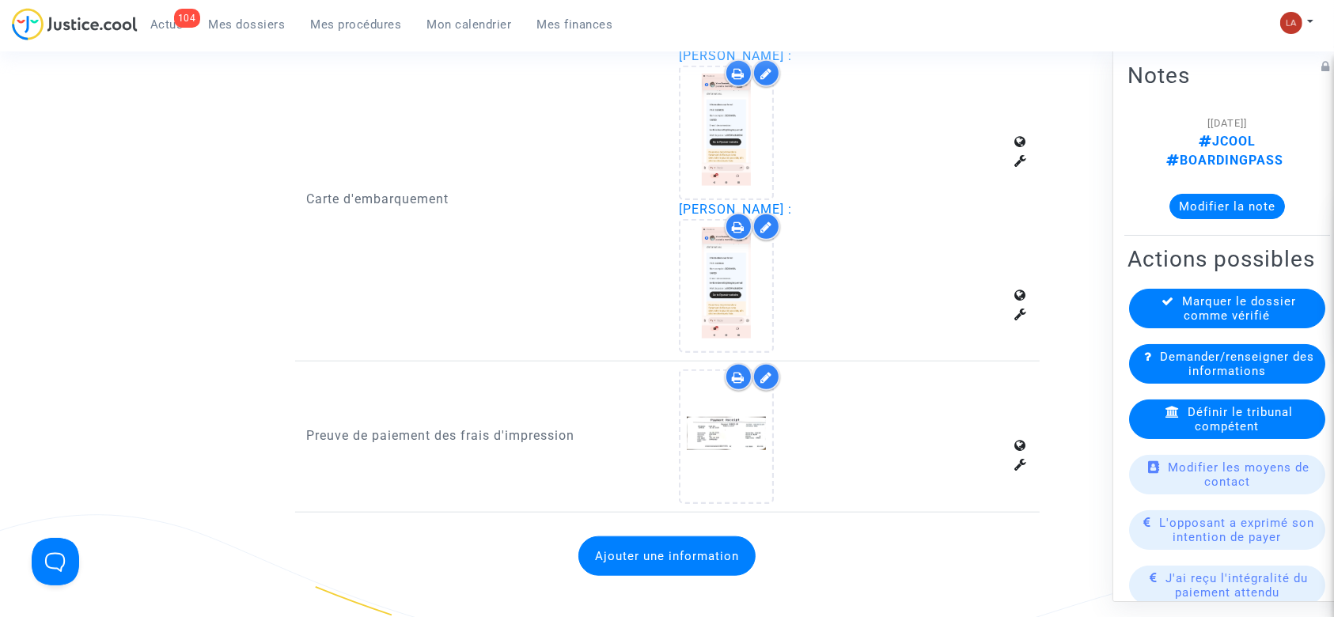
scroll to position [1261, 0]
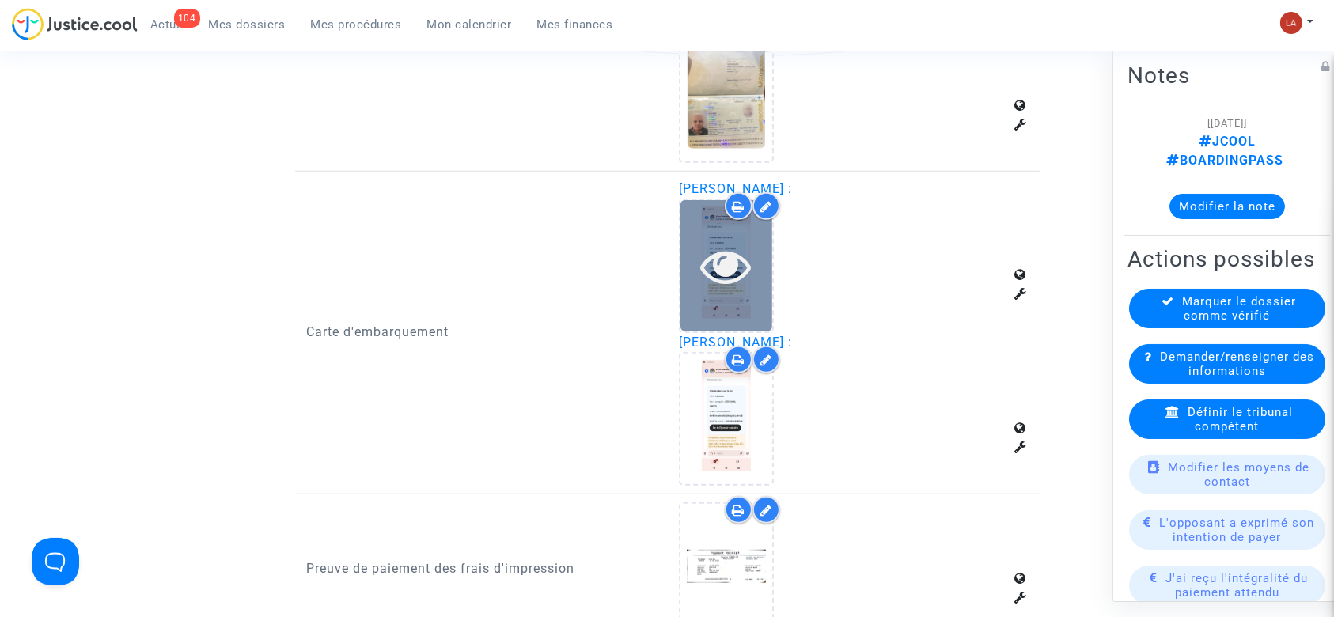
click at [699, 256] on div at bounding box center [727, 266] width 92 height 51
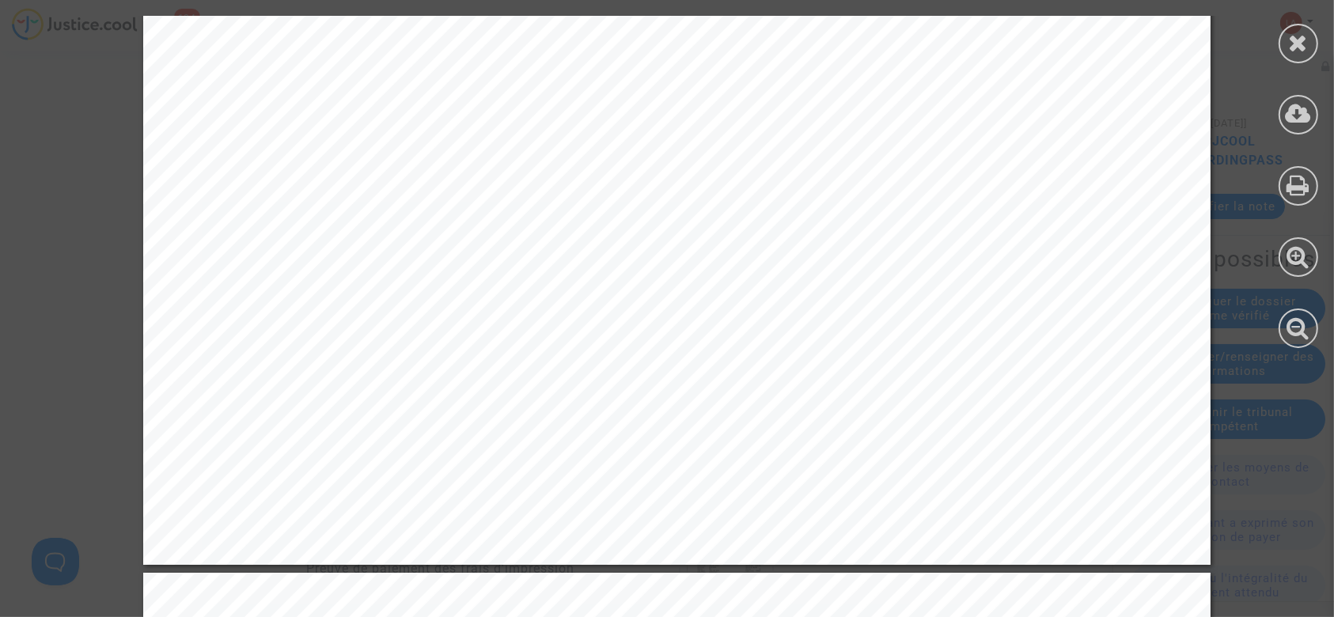
scroll to position [2209, 0]
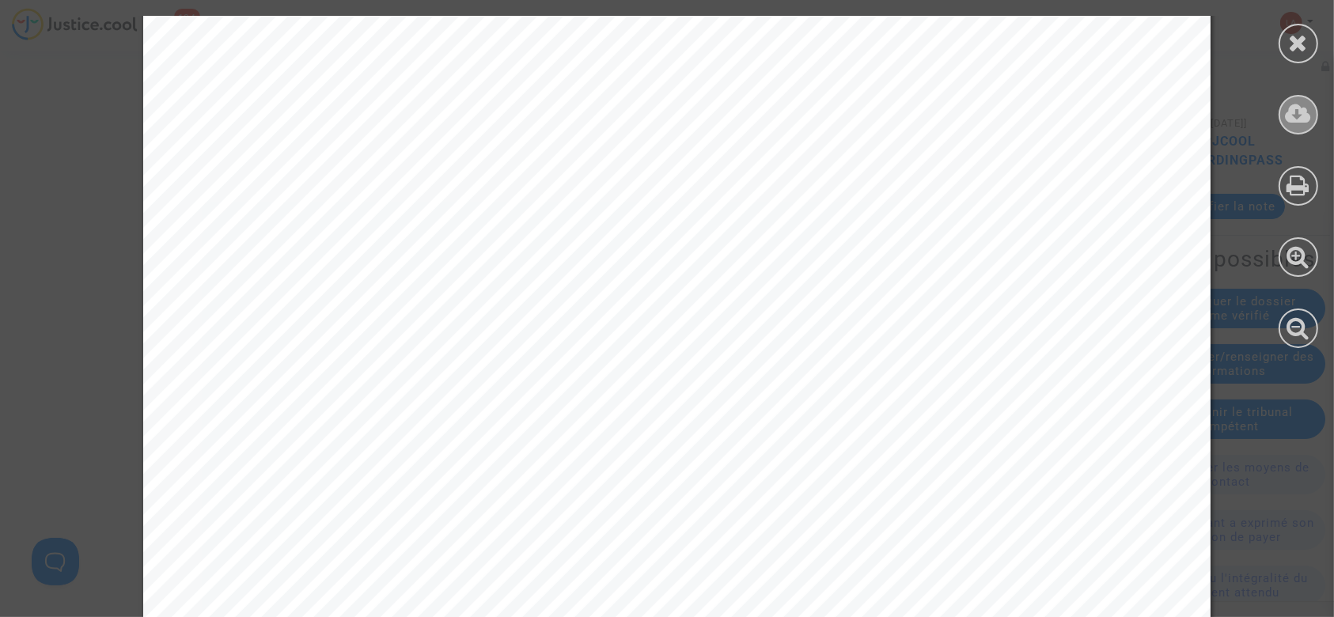
click at [1299, 110] on icon at bounding box center [1299, 114] width 26 height 24
click at [1296, 54] on icon at bounding box center [1299, 43] width 20 height 24
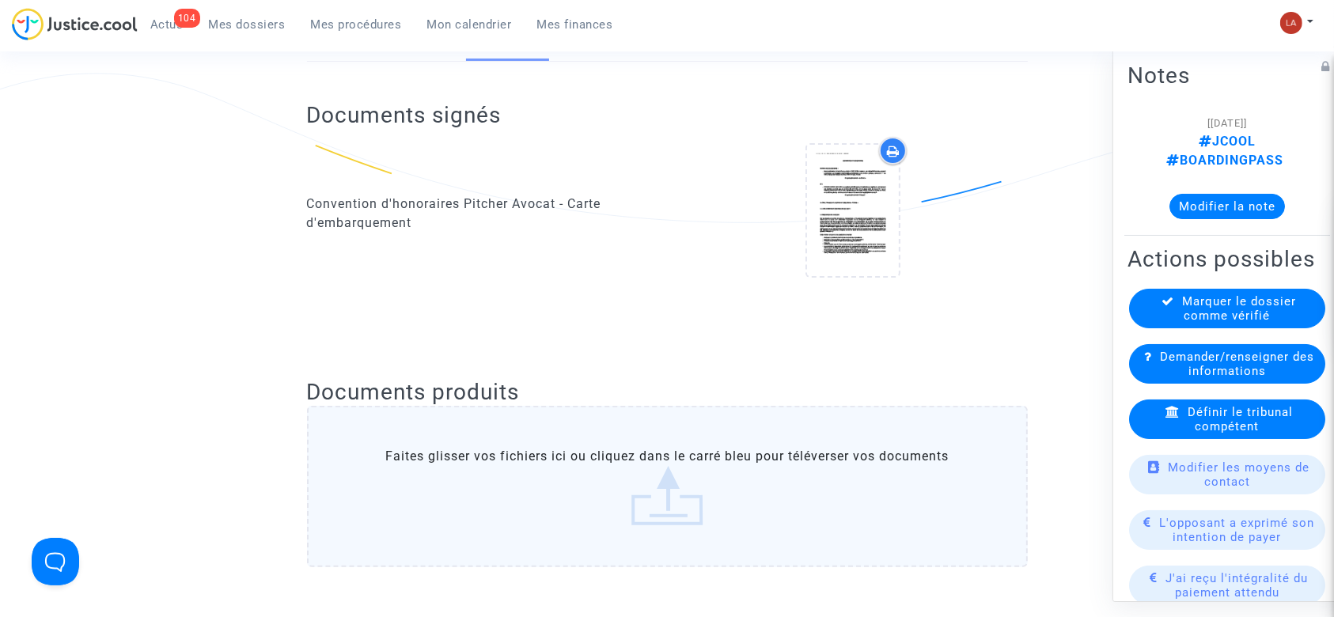
scroll to position [0, 0]
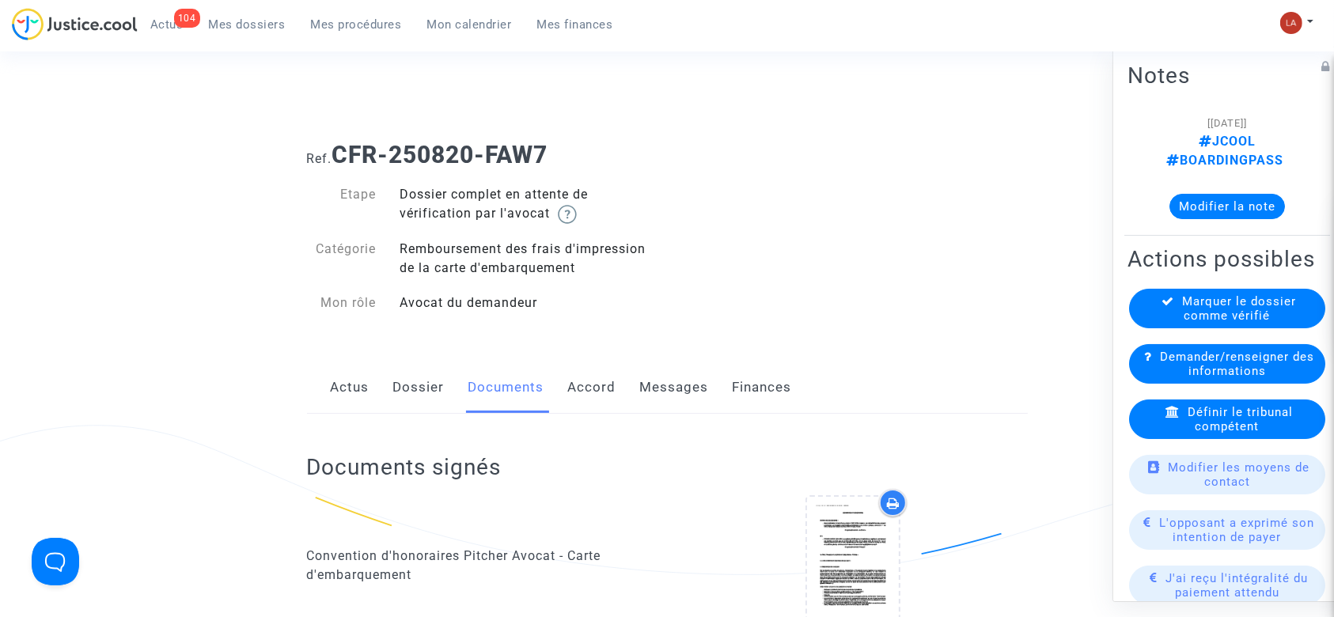
click at [419, 373] on link "Dossier" at bounding box center [418, 388] width 51 height 52
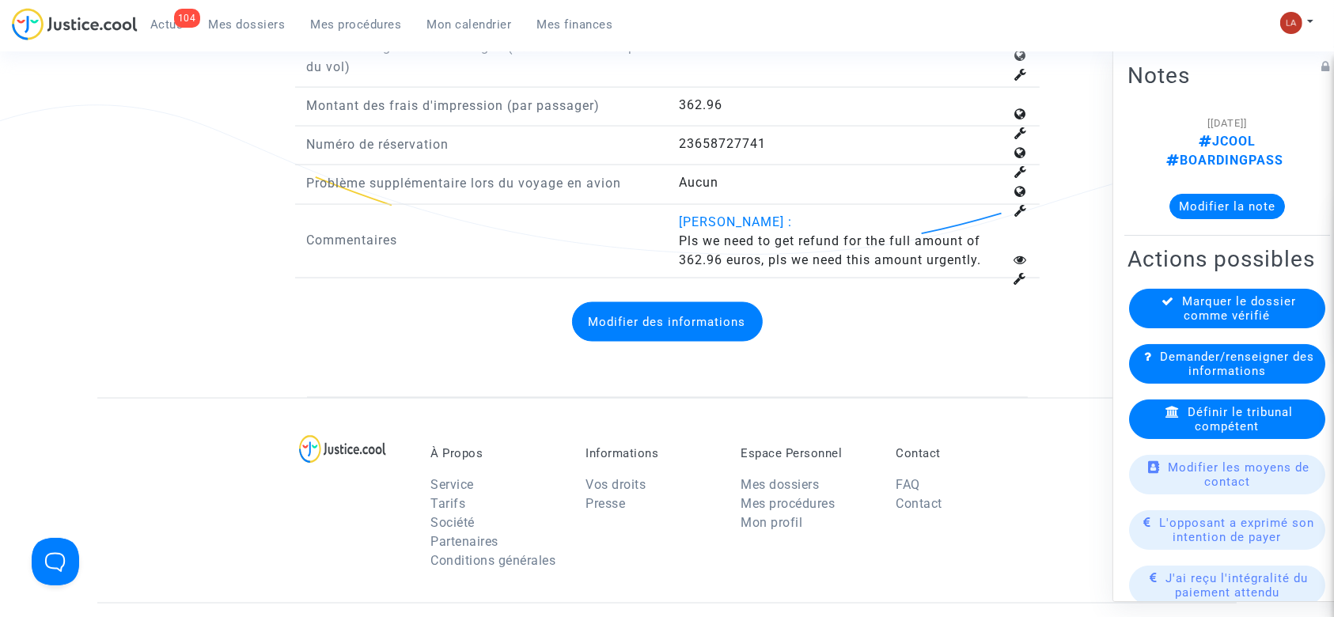
scroll to position [2425, 0]
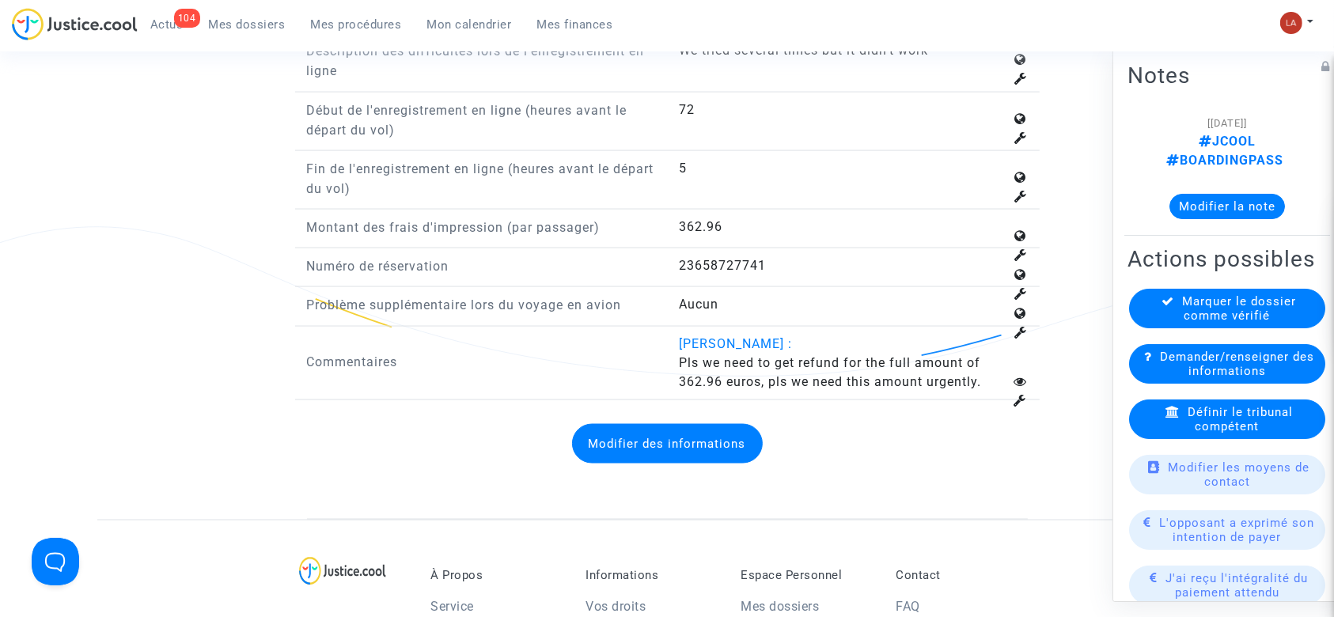
click at [657, 449] on button "Modifier des informations" at bounding box center [667, 444] width 191 height 40
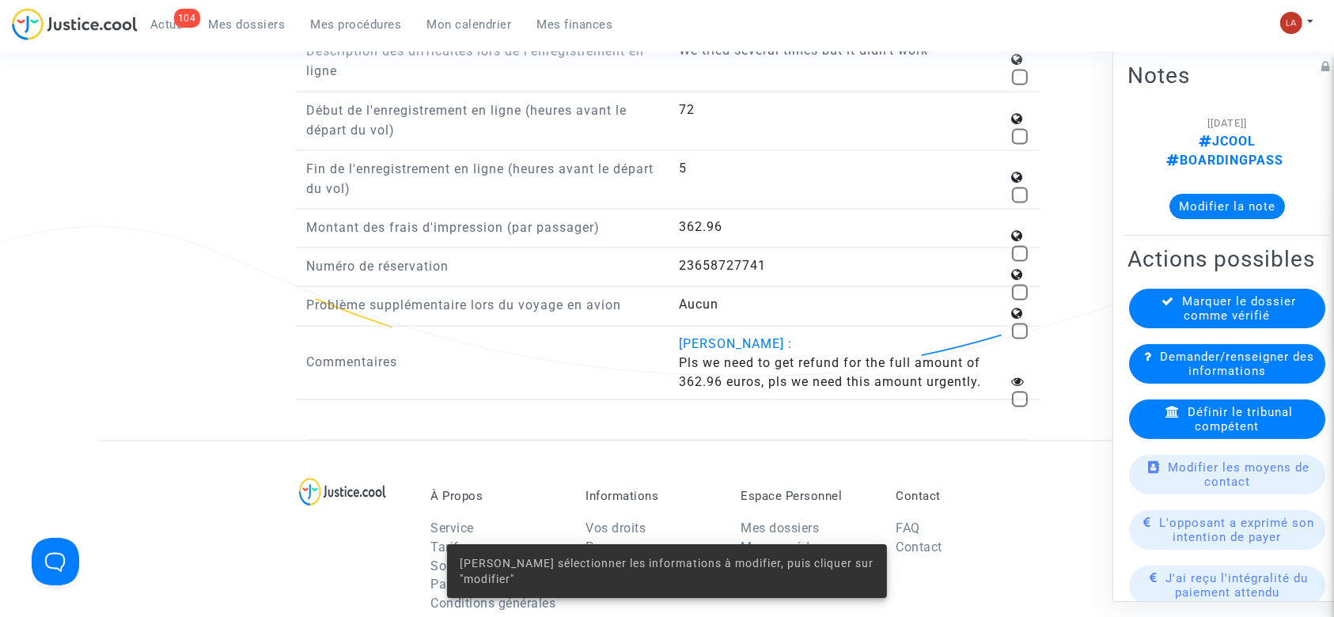
click at [1013, 295] on div "Aucun" at bounding box center [853, 304] width 349 height 19
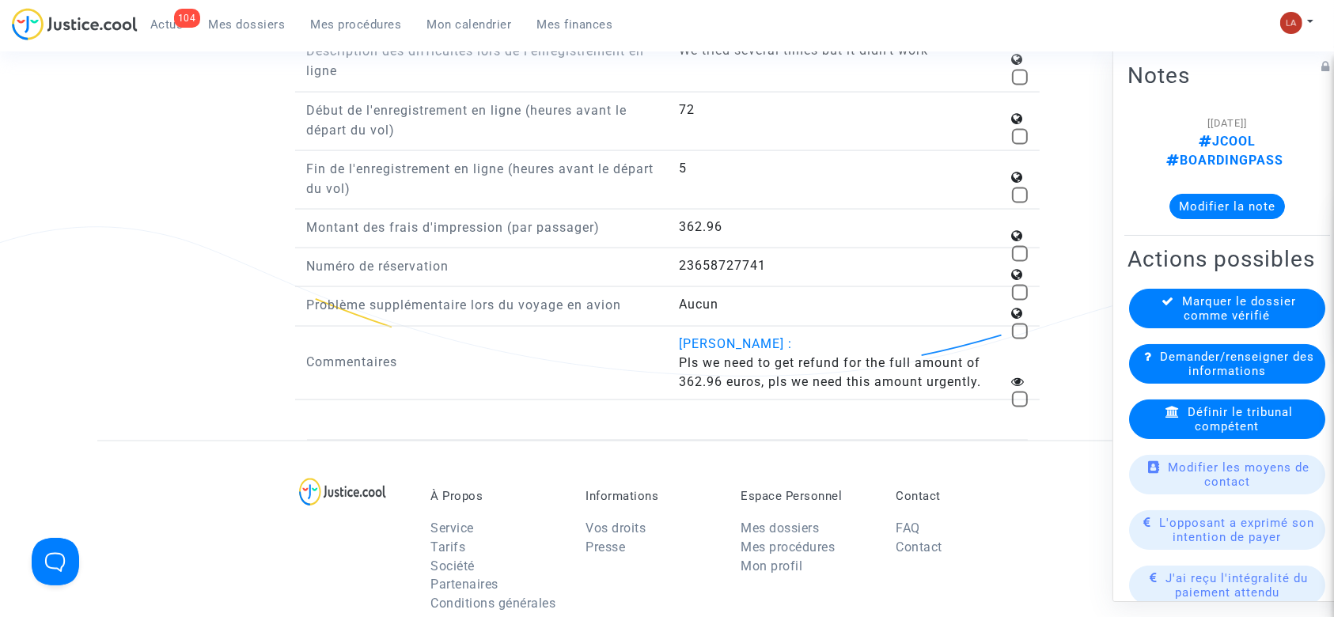
click at [1019, 287] on span at bounding box center [1020, 293] width 16 height 16
click at [1019, 301] on input "checkbox" at bounding box center [1019, 301] width 1 height 1
checkbox input "true"
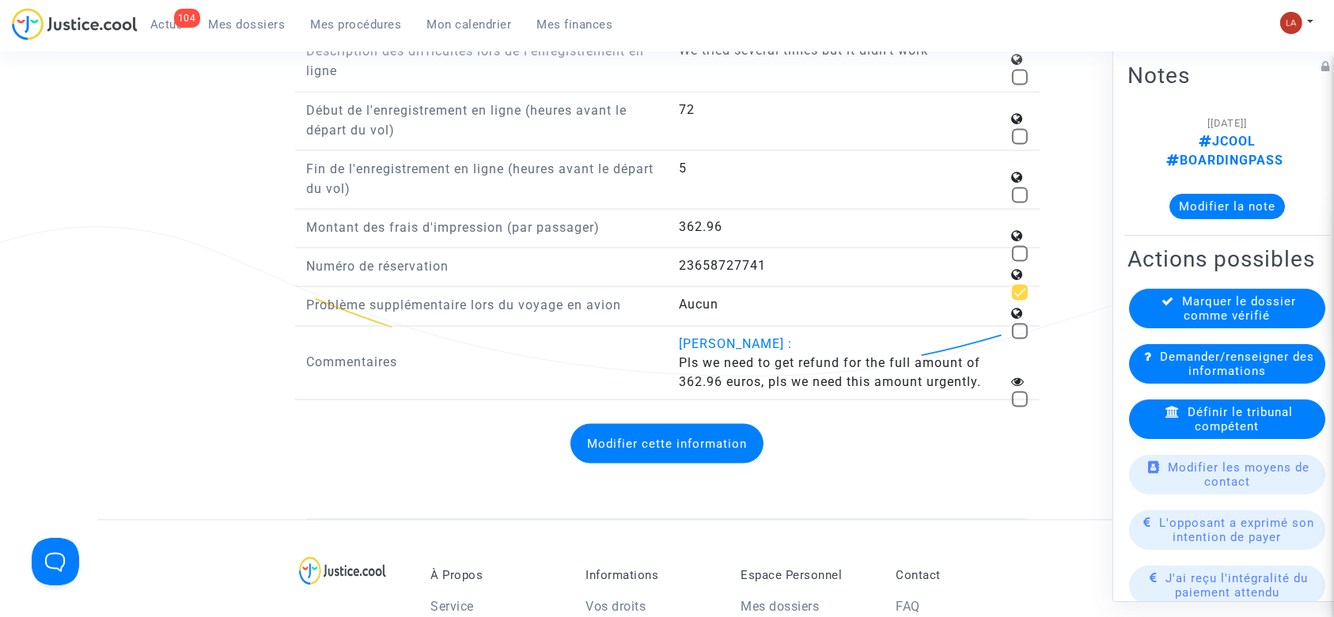
click at [694, 440] on button "Modifier cette information" at bounding box center [667, 444] width 193 height 40
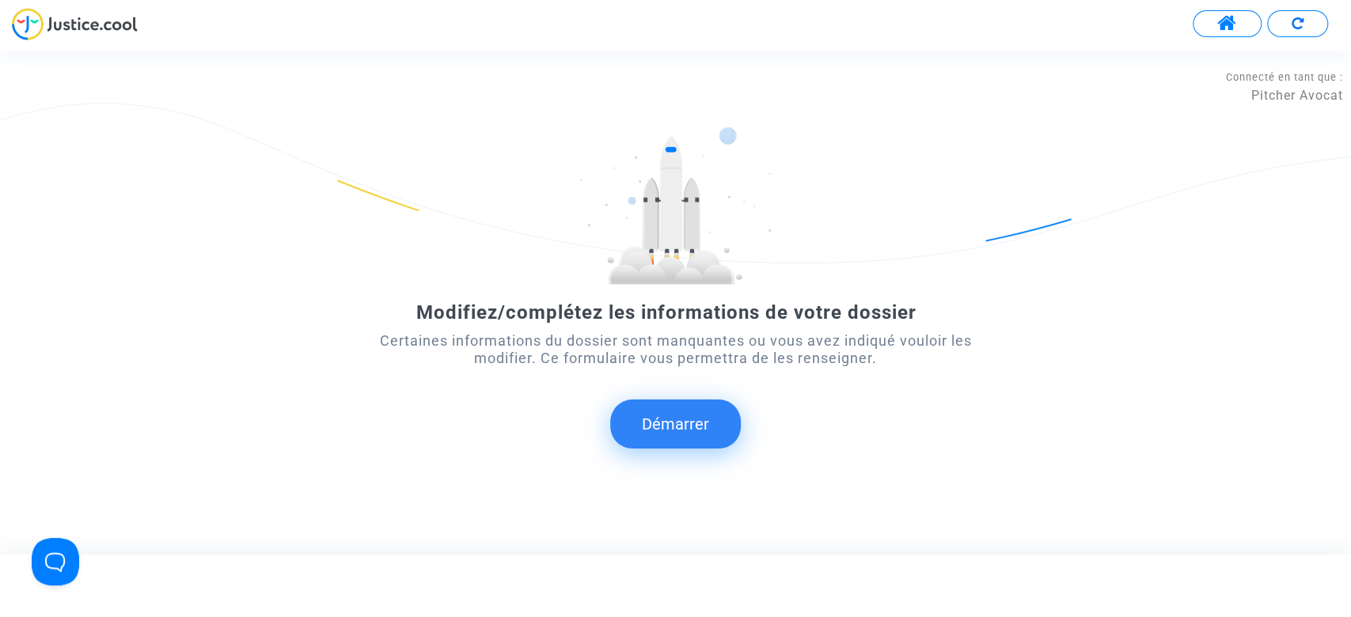
click at [683, 437] on button "Démarrer" at bounding box center [675, 424] width 131 height 49
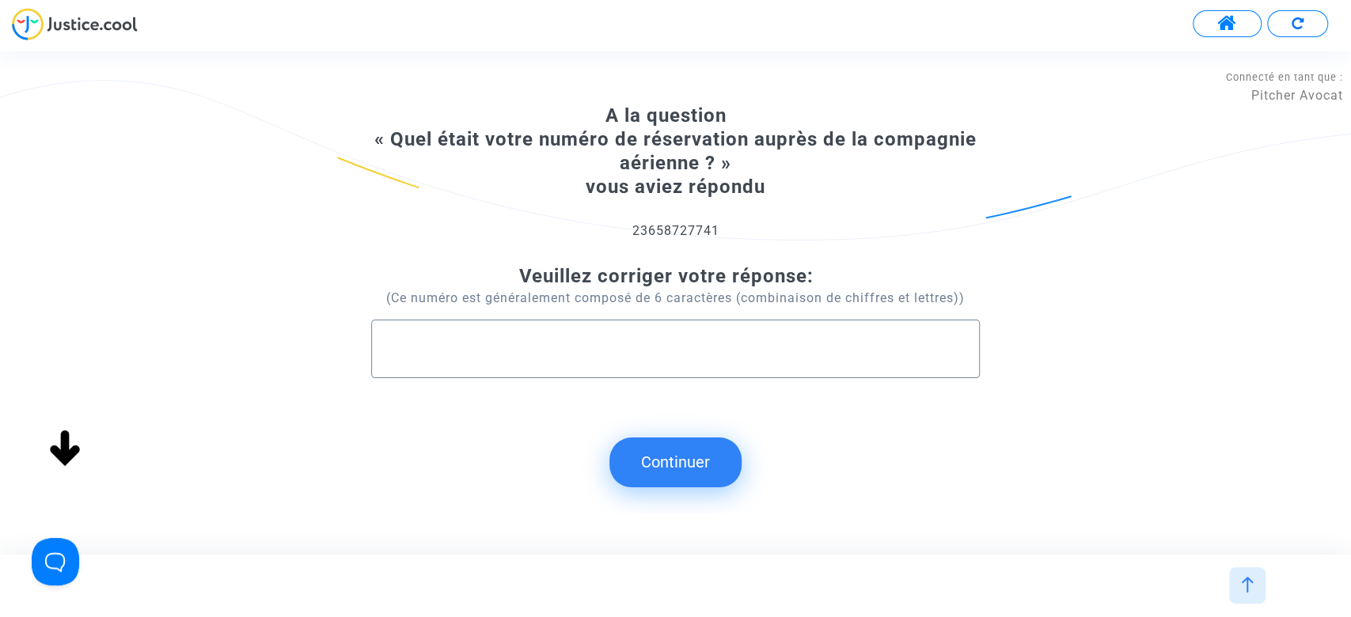
click at [579, 323] on div at bounding box center [675, 343] width 575 height 44
type input "SU9K2G"
click at [684, 452] on button "Continuer" at bounding box center [675, 462] width 132 height 49
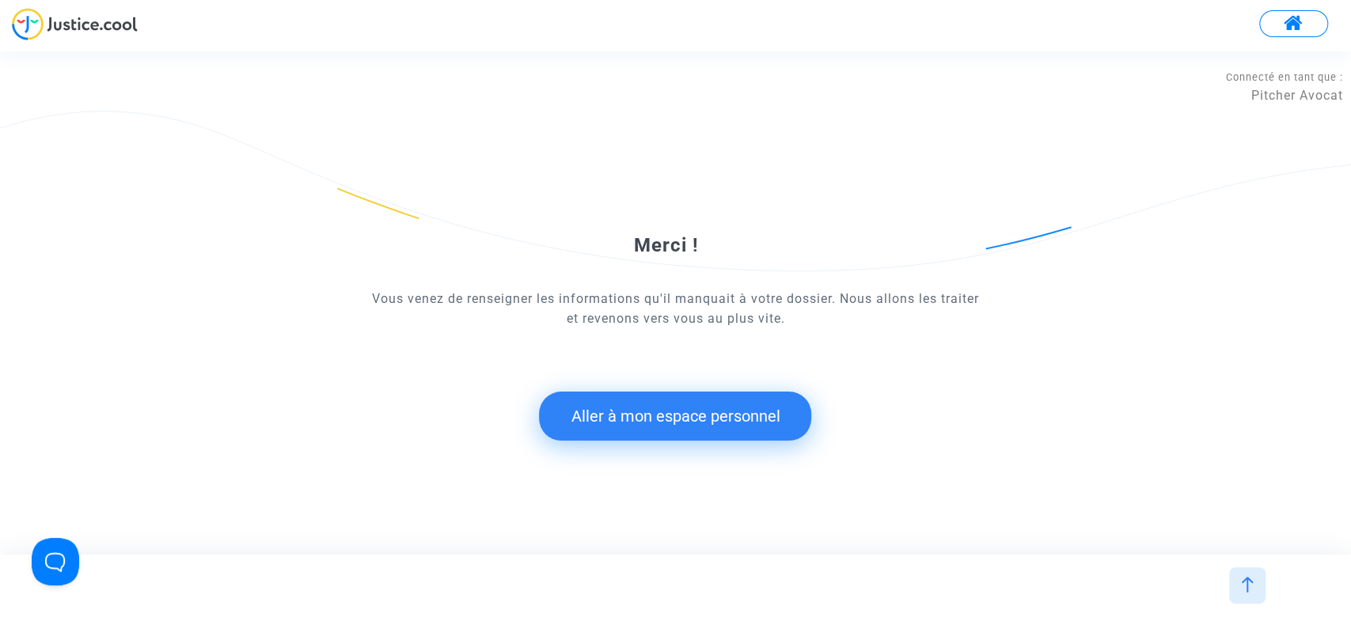
click at [664, 433] on button "Aller à mon espace personnel" at bounding box center [675, 416] width 272 height 49
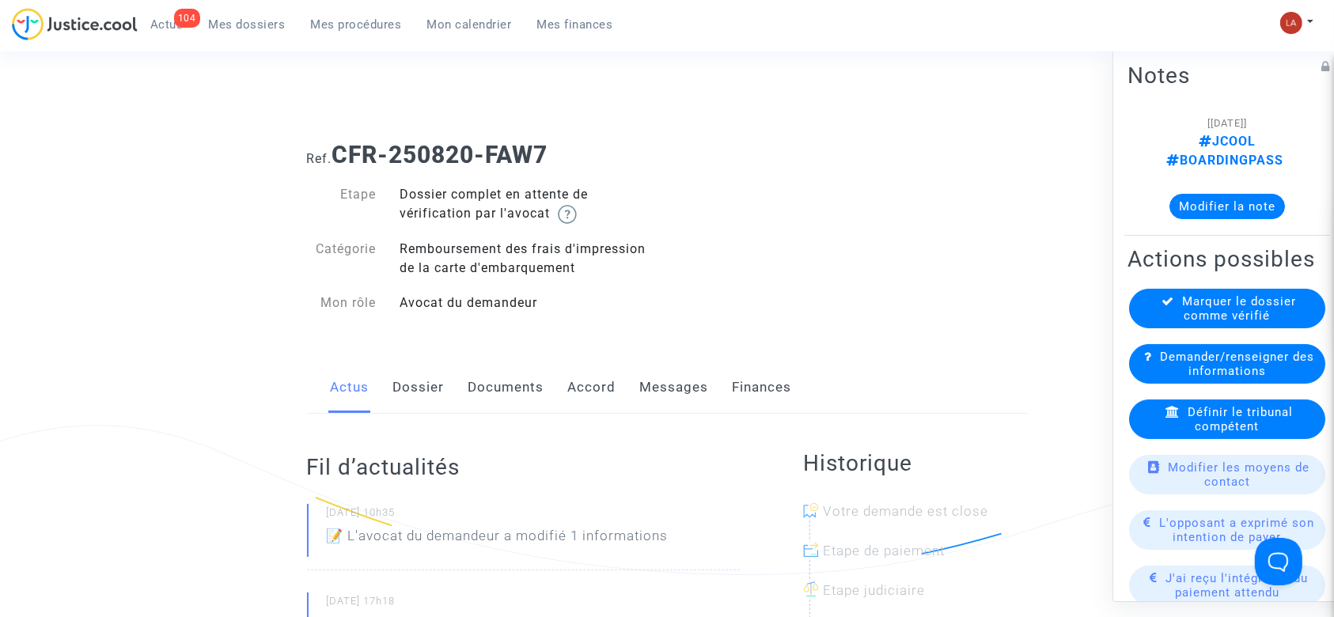
click at [426, 392] on link "Dossier" at bounding box center [418, 388] width 51 height 52
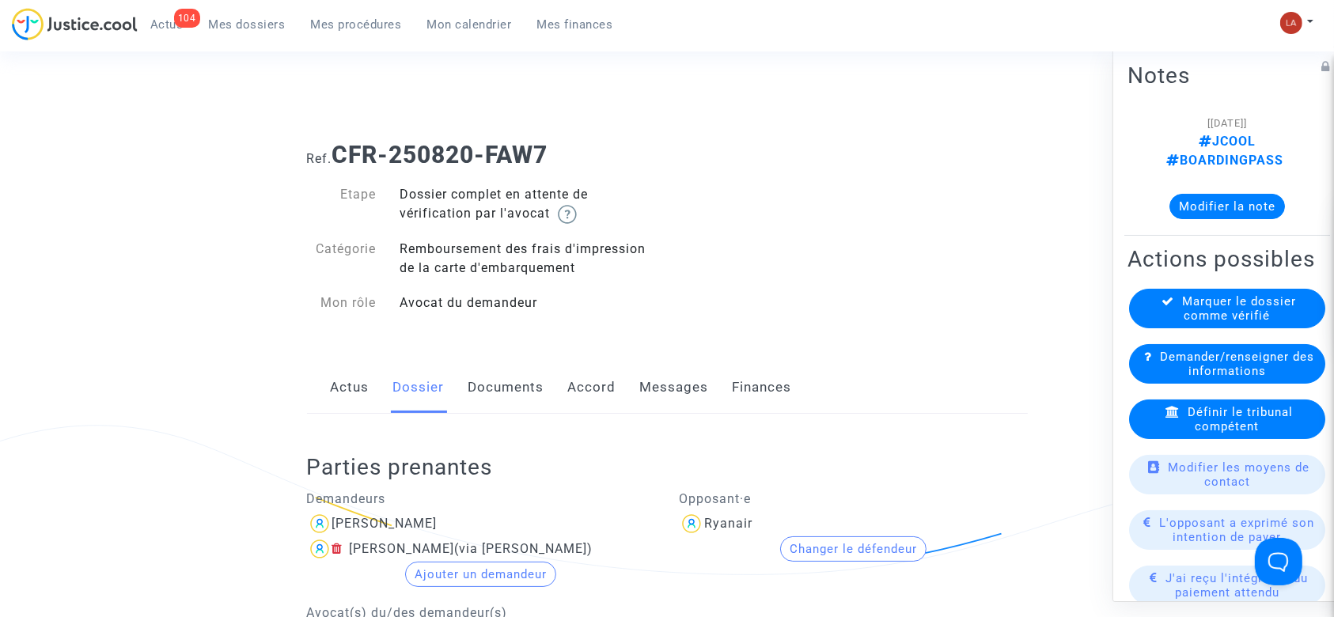
click at [517, 387] on link "Documents" at bounding box center [507, 388] width 76 height 52
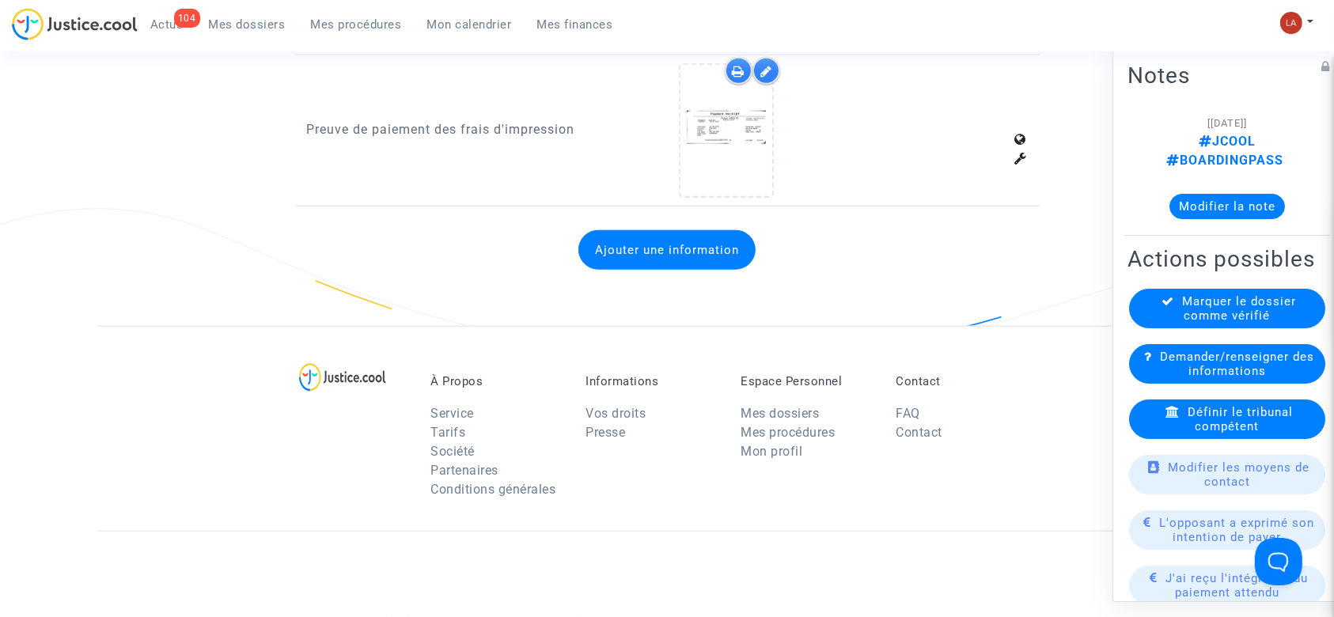
scroll to position [1703, 0]
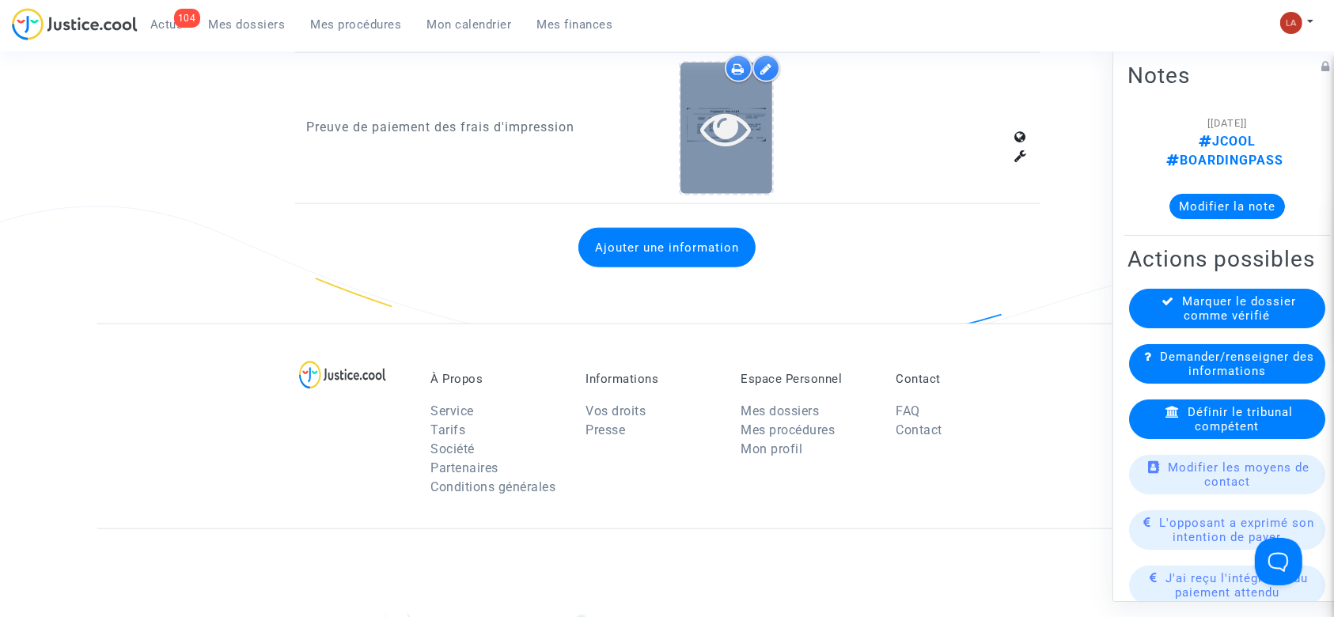
click at [714, 120] on icon at bounding box center [726, 128] width 51 height 51
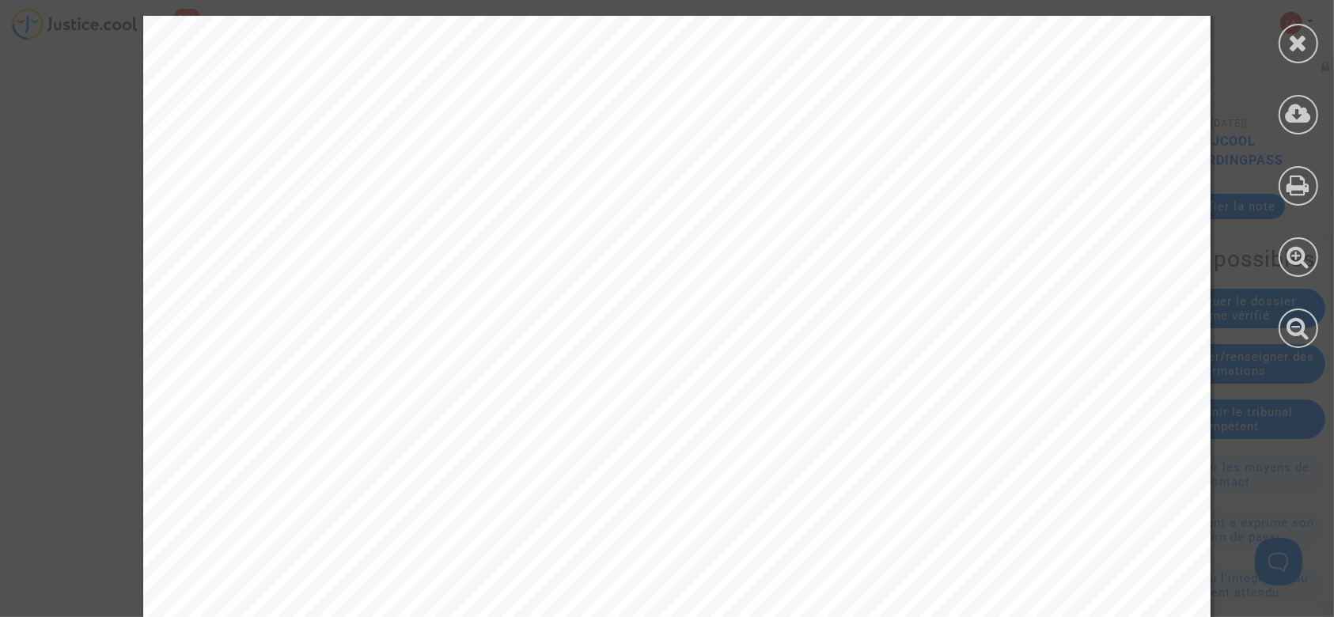
scroll to position [0, 0]
click at [1291, 54] on icon at bounding box center [1299, 43] width 20 height 24
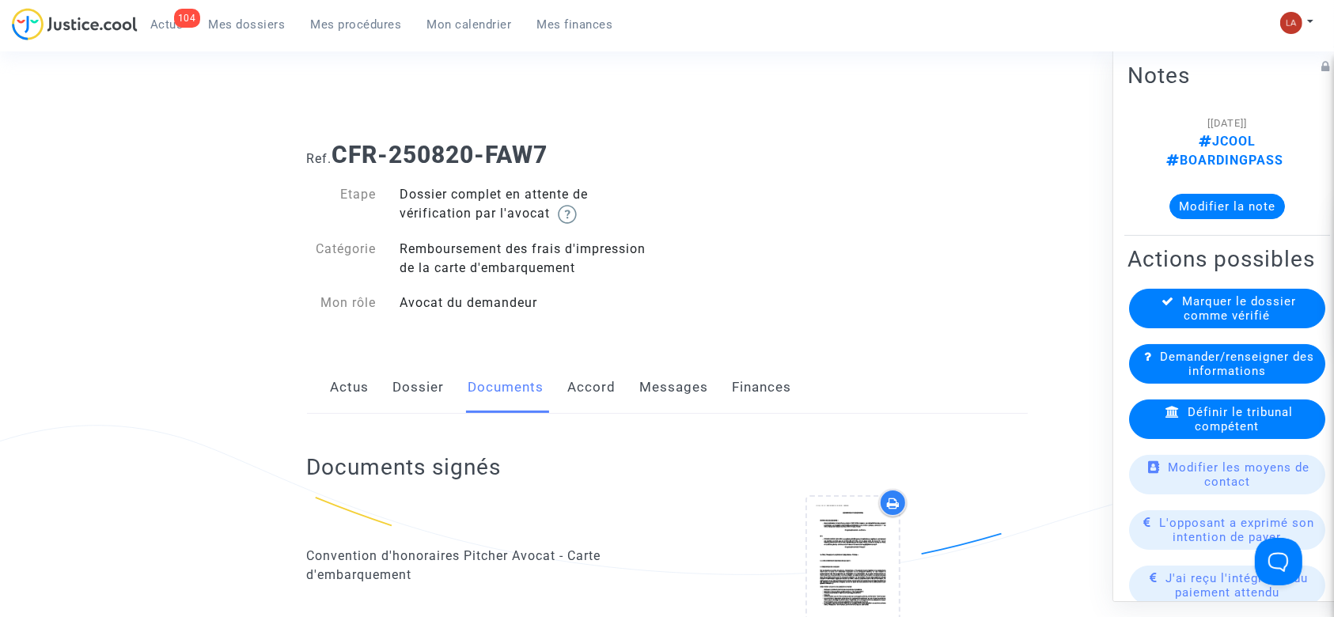
click at [589, 395] on link "Accord" at bounding box center [592, 388] width 48 height 52
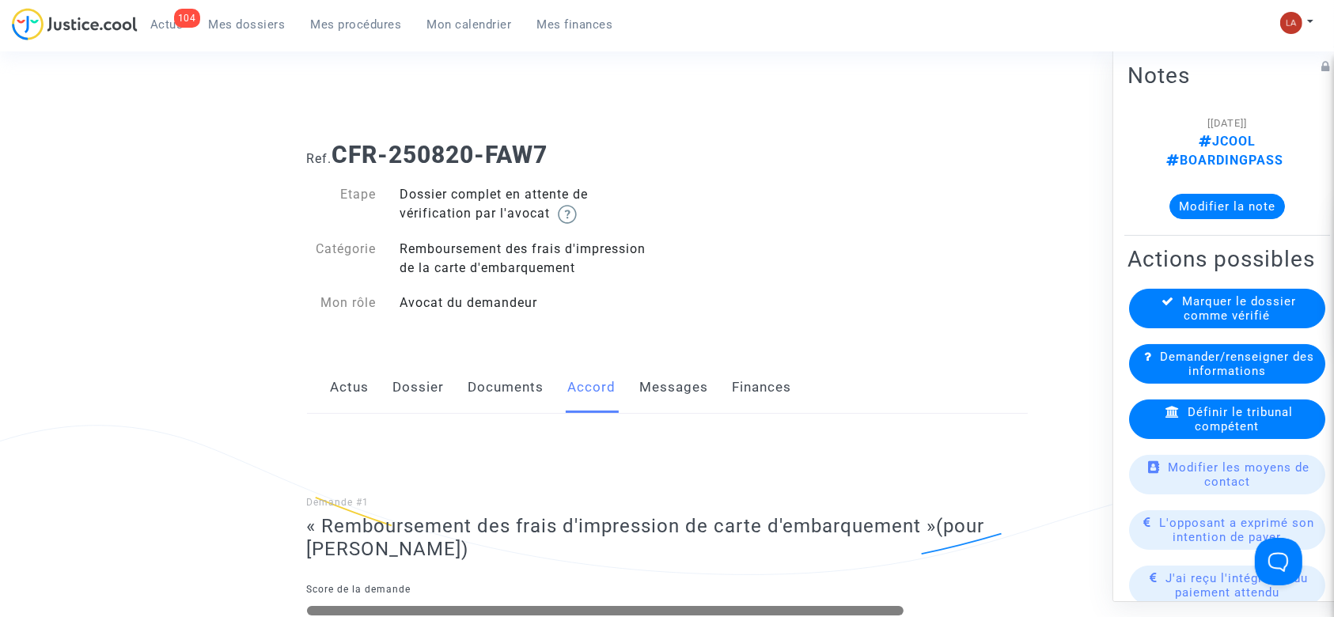
click at [408, 382] on link "Dossier" at bounding box center [418, 388] width 51 height 52
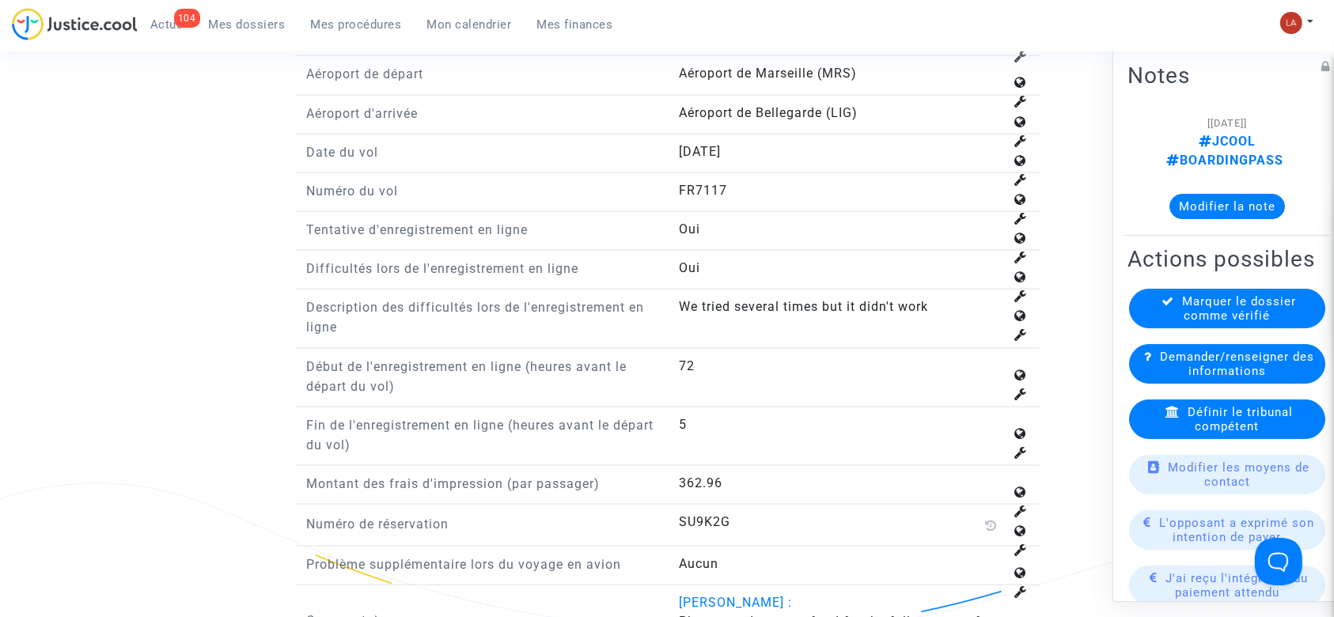
scroll to position [2534, 0]
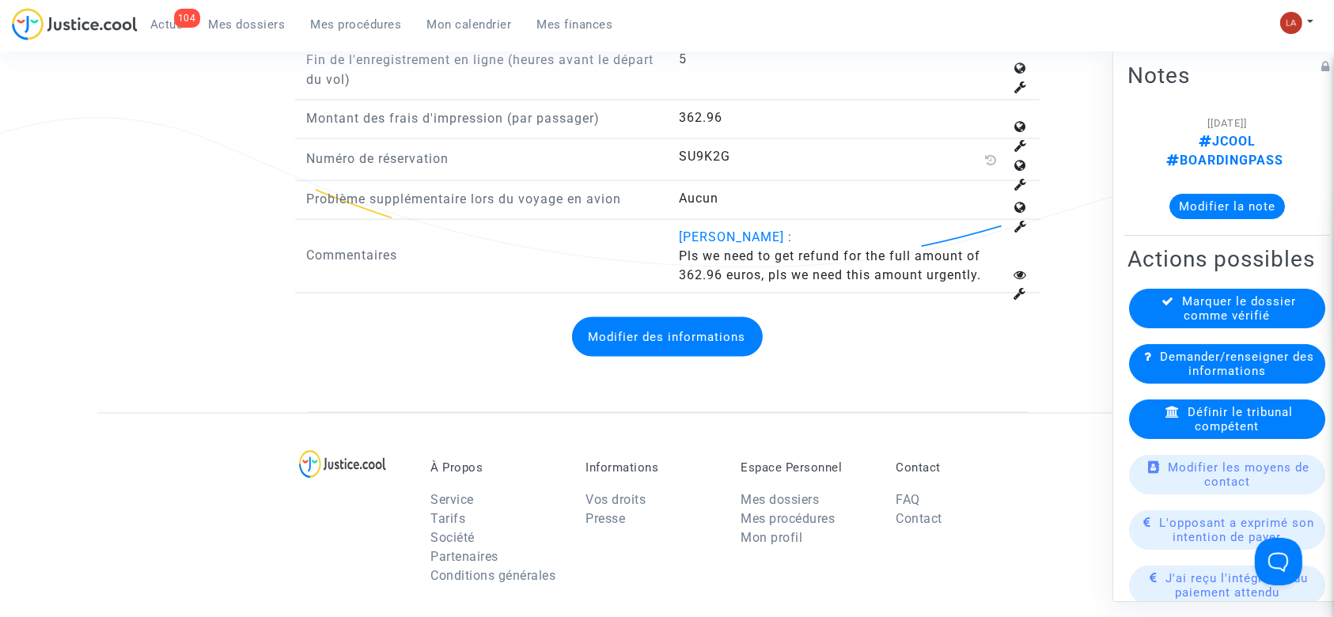
drag, startPoint x: 408, startPoint y: 382, endPoint x: 304, endPoint y: 298, distance: 133.9
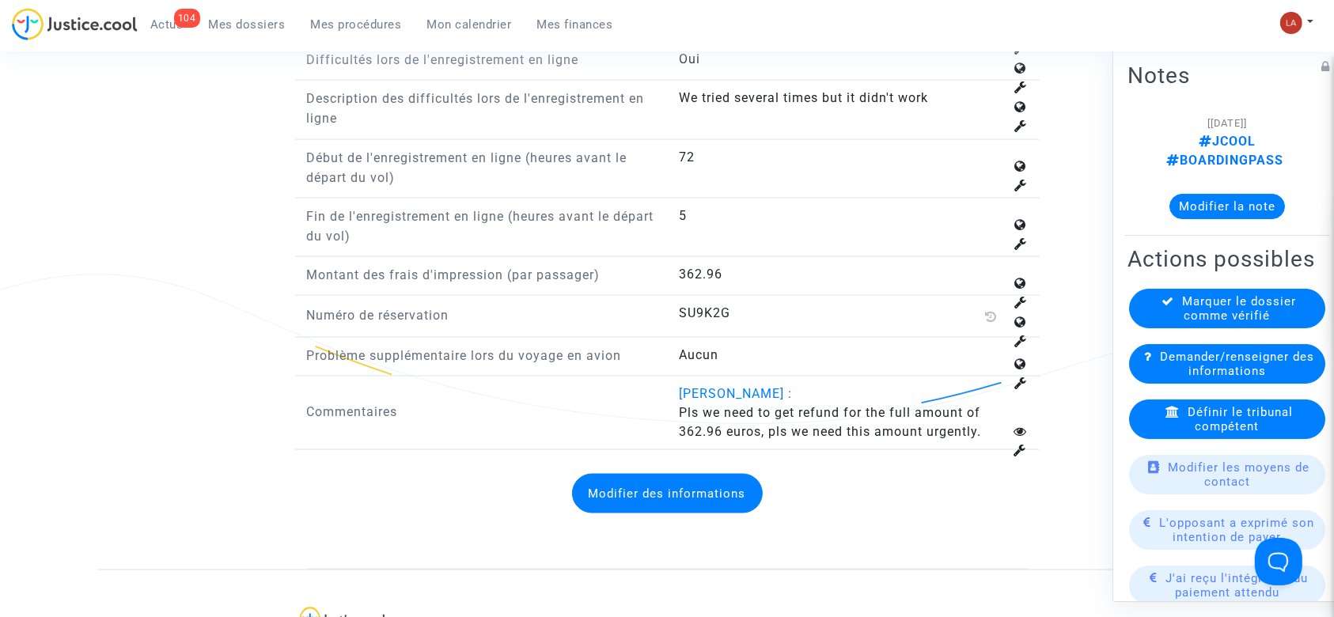
scroll to position [2375, 0]
click at [653, 484] on button "Modifier des informations" at bounding box center [667, 496] width 191 height 40
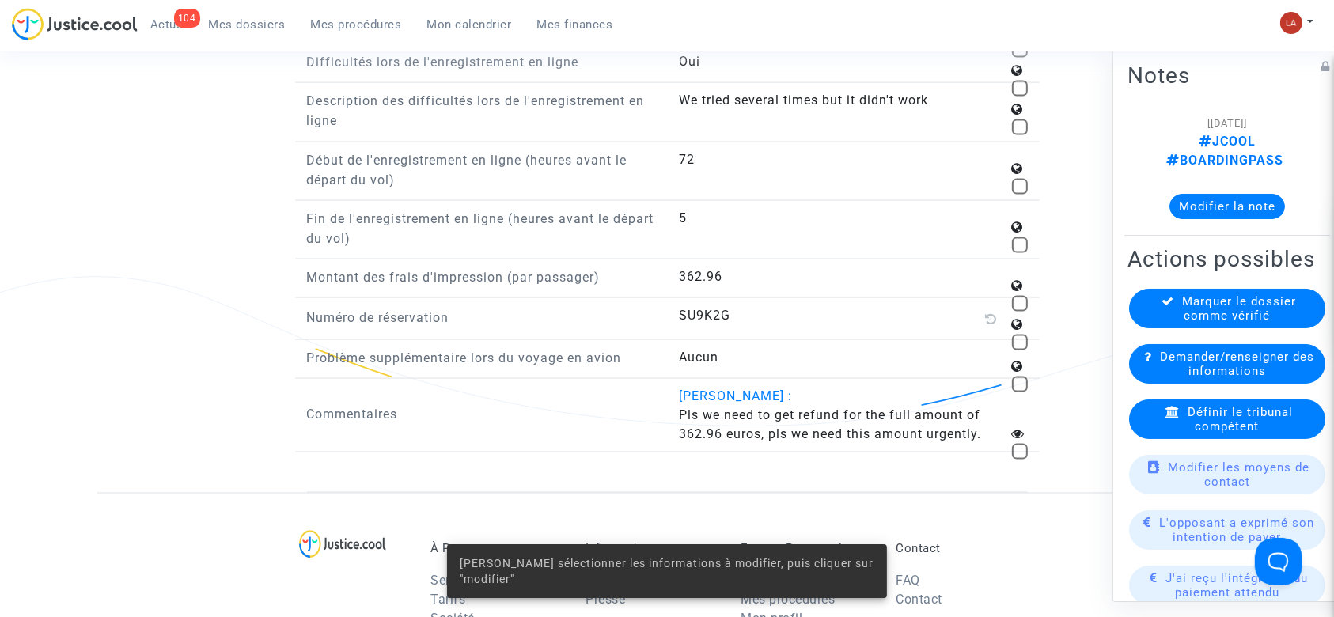
click at [1019, 306] on div "SU9K2G" at bounding box center [853, 315] width 349 height 19
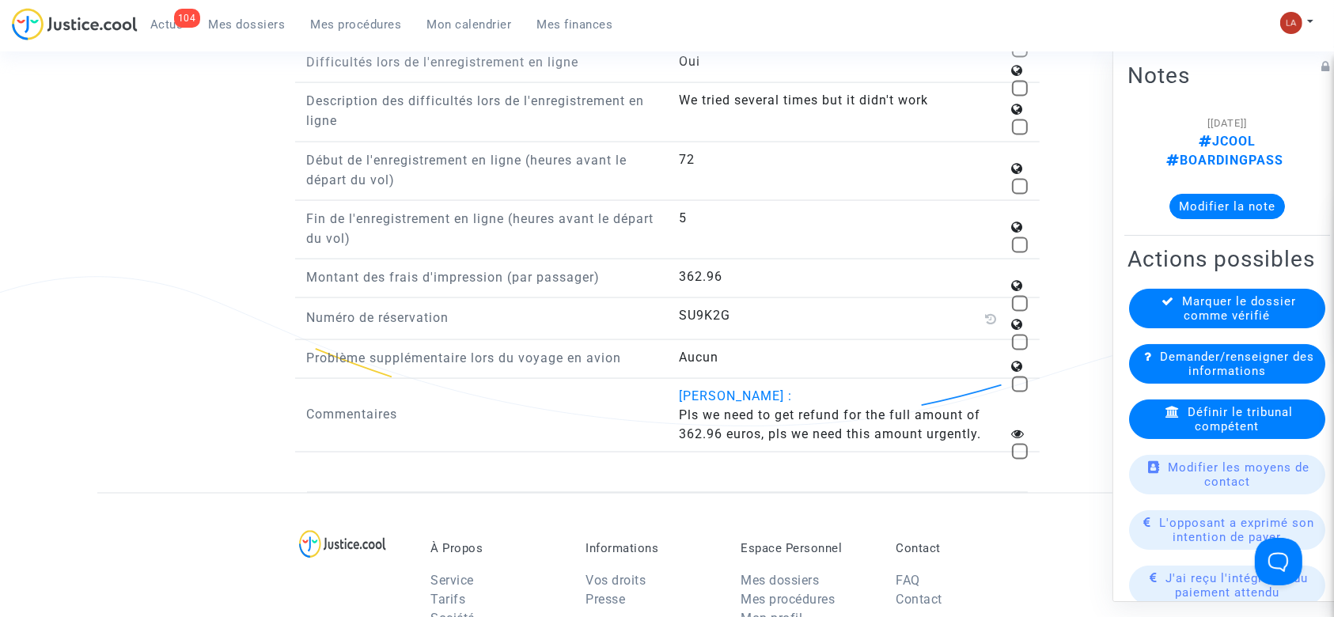
click at [1017, 301] on span at bounding box center [1020, 304] width 16 height 16
click at [1019, 312] on input "checkbox" at bounding box center [1019, 312] width 1 height 1
checkbox input "true"
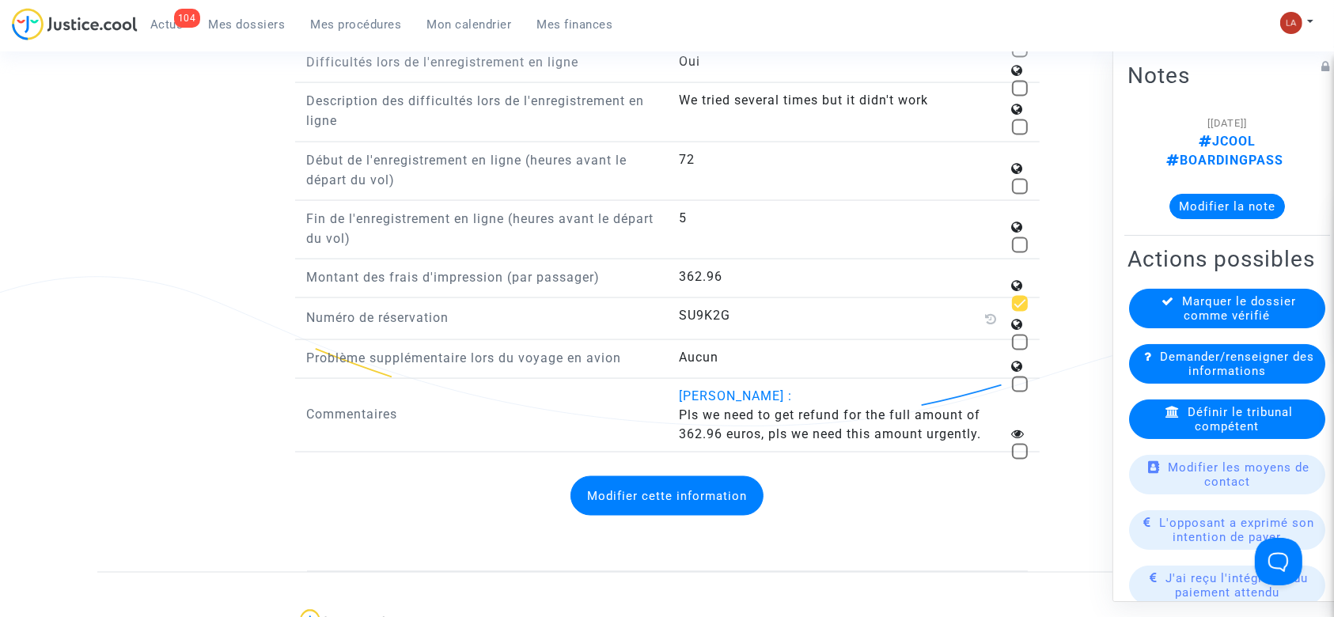
click at [663, 500] on button "Modifier cette information" at bounding box center [667, 496] width 193 height 40
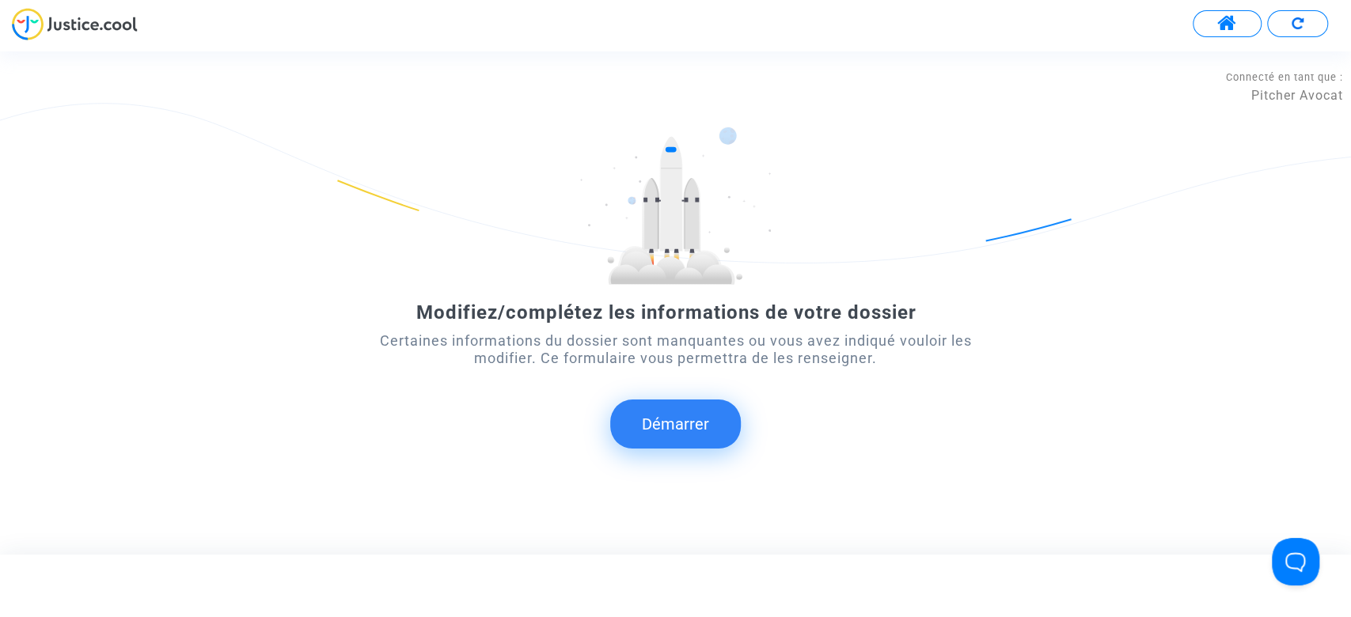
click at [669, 422] on button "Démarrer" at bounding box center [675, 424] width 131 height 49
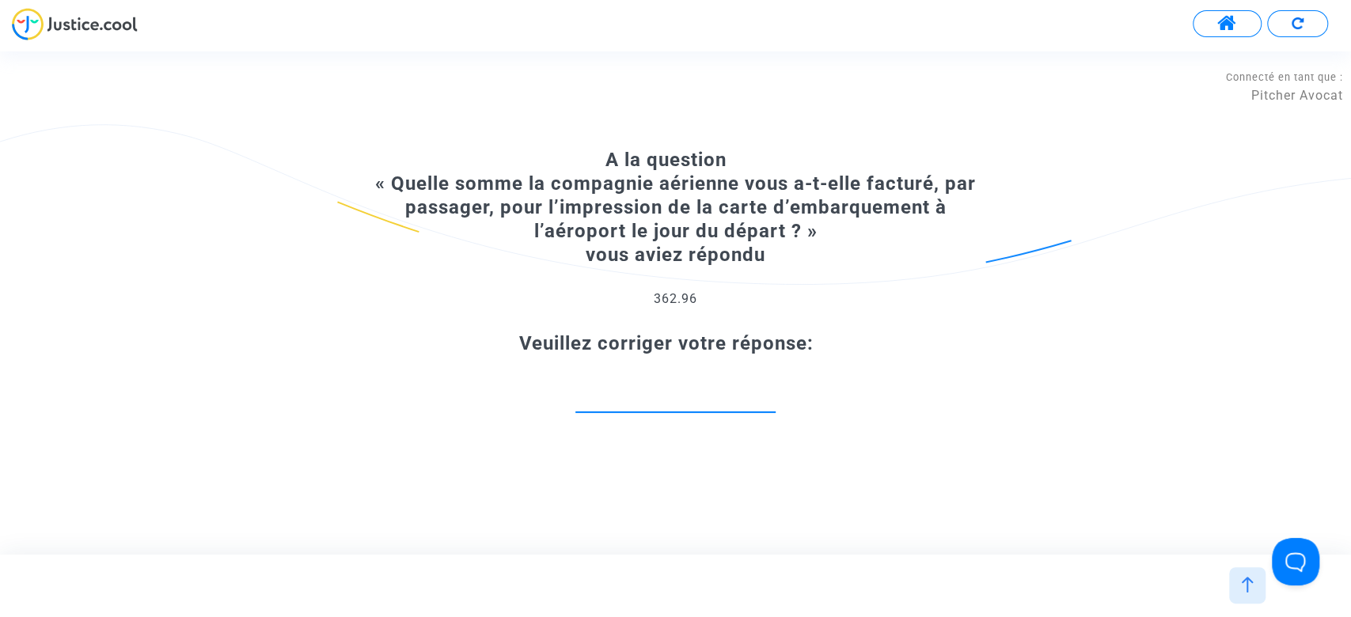
click at [648, 387] on input "number" at bounding box center [675, 395] width 200 height 21
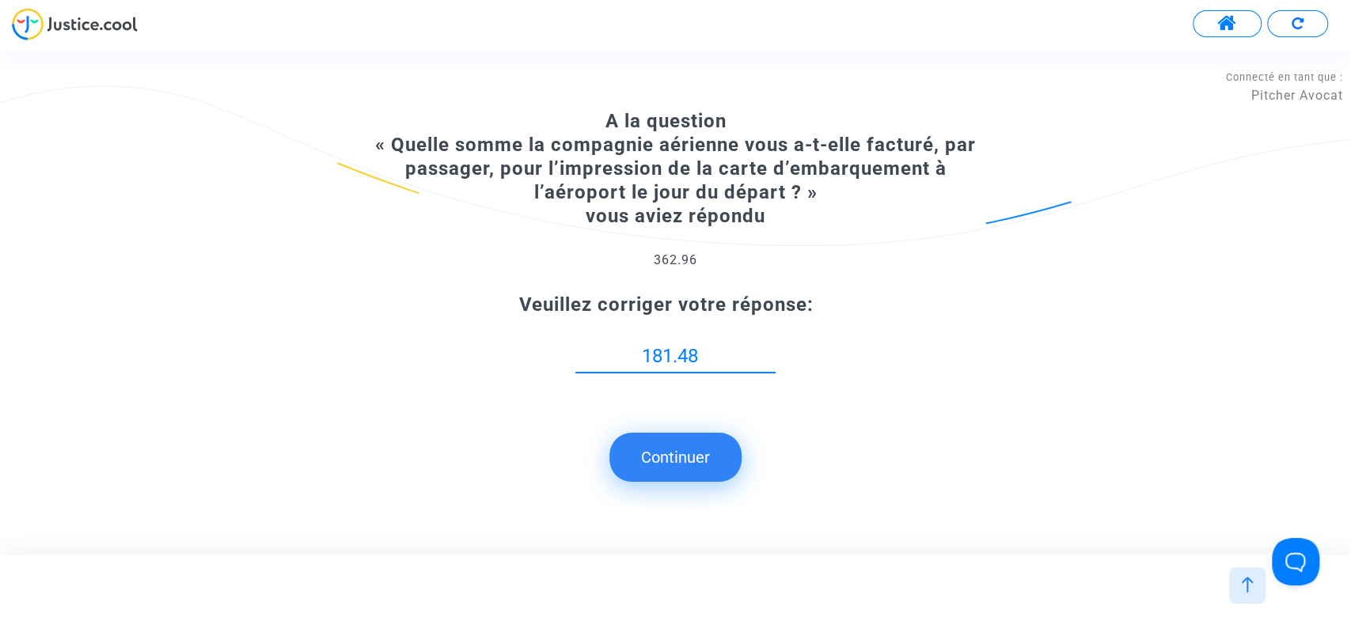
type input "181.48"
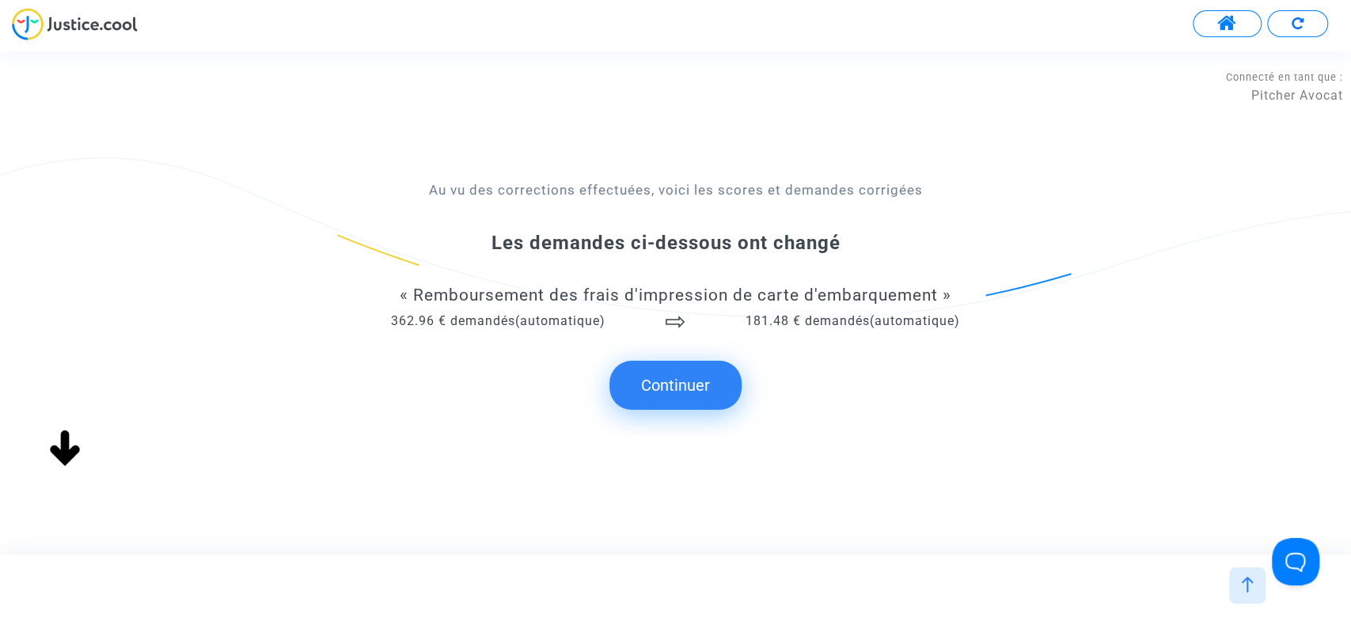
click at [662, 400] on button "Continuer" at bounding box center [675, 385] width 132 height 49
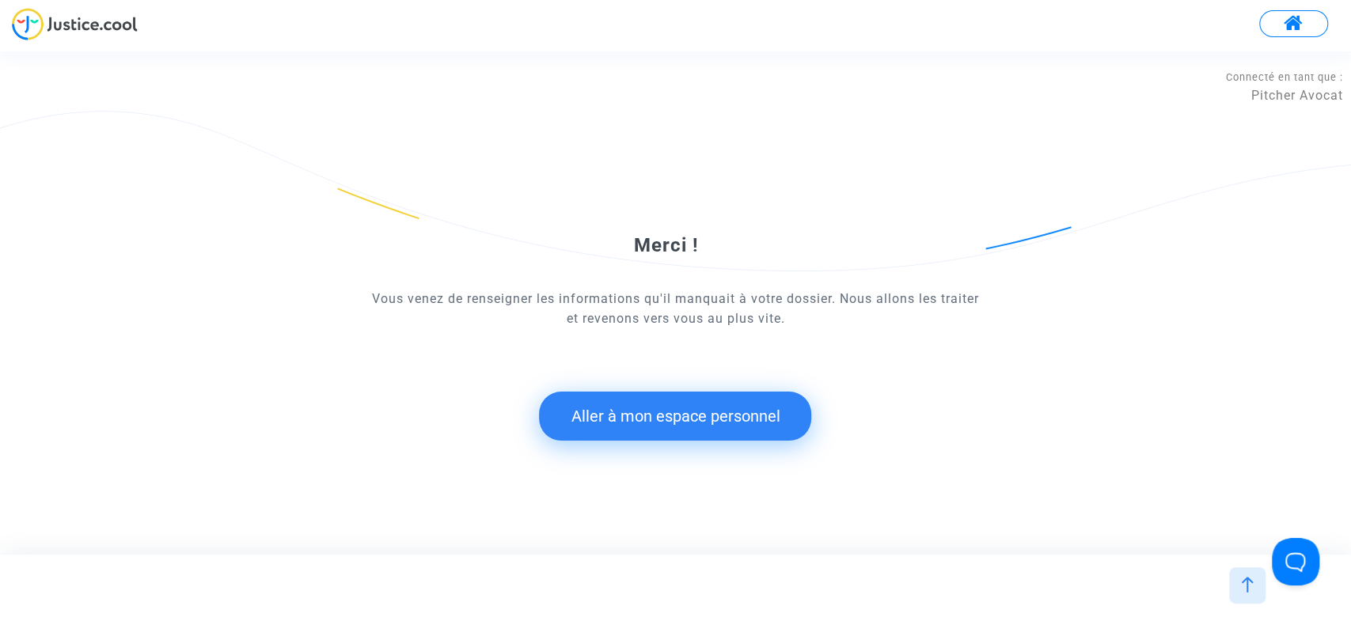
click at [620, 401] on button "Aller à mon espace personnel" at bounding box center [675, 416] width 272 height 49
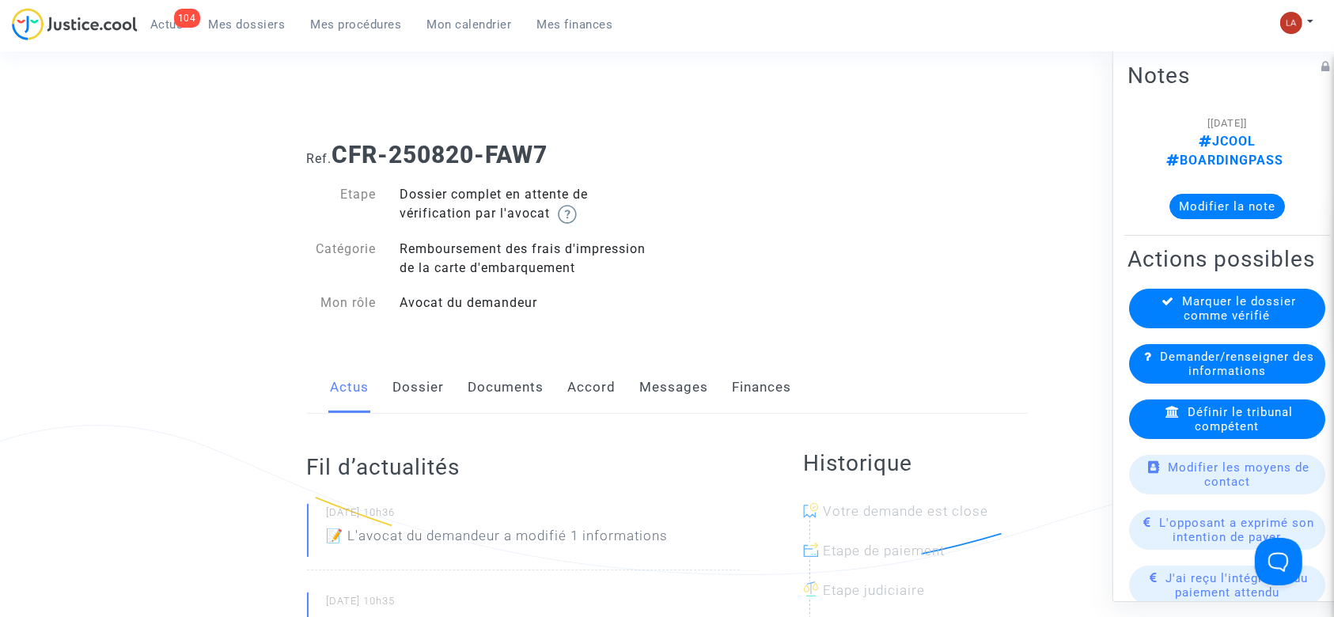
click at [584, 389] on link "Accord" at bounding box center [592, 388] width 48 height 52
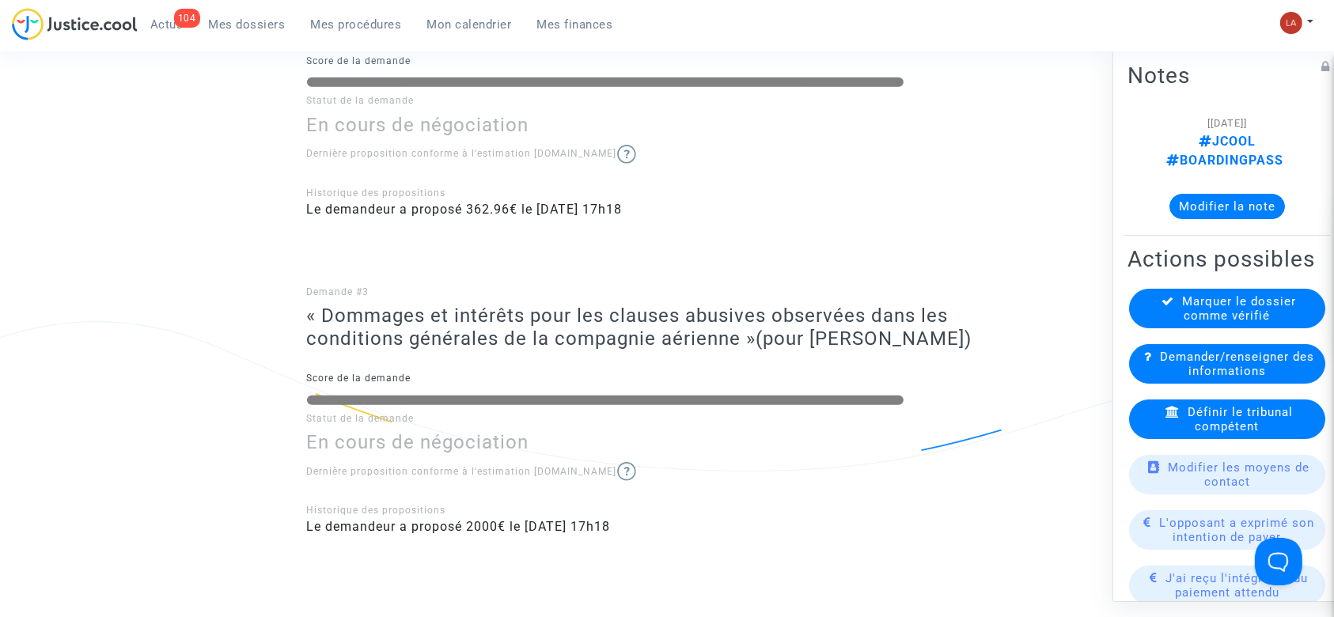
scroll to position [825, 0]
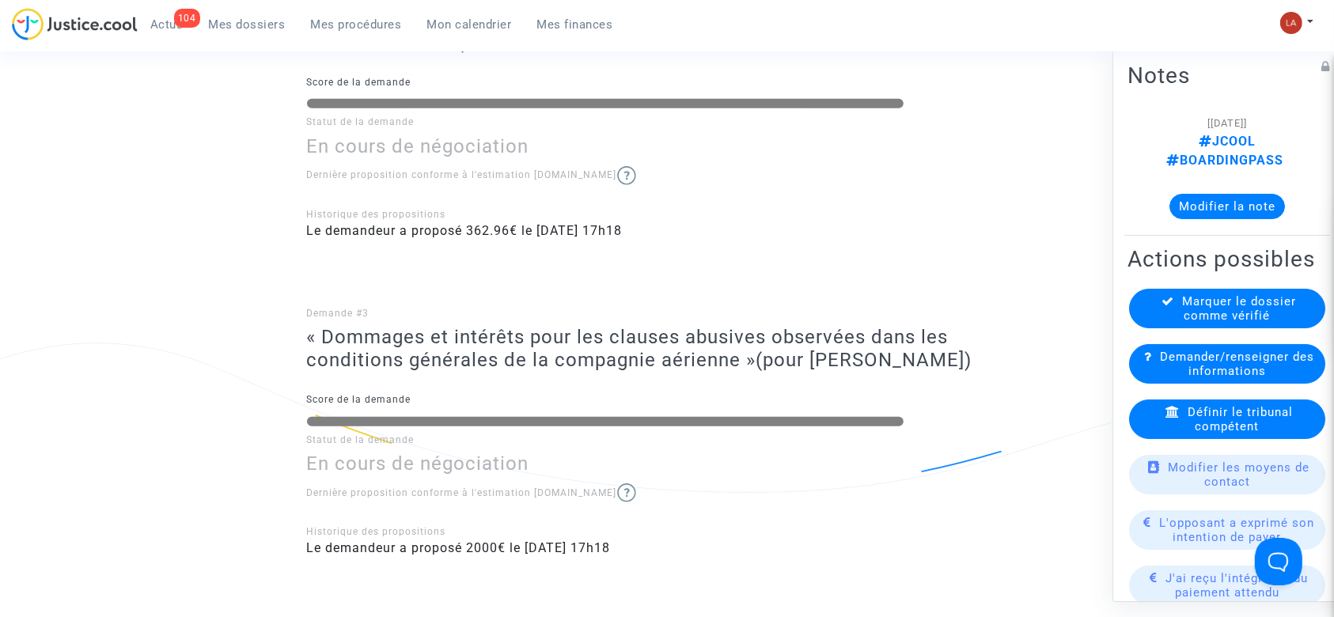
click at [533, 282] on div "Demande #3 « Dommages et intérêts pour les clauses abusives observées dans les …" at bounding box center [667, 418] width 721 height 309
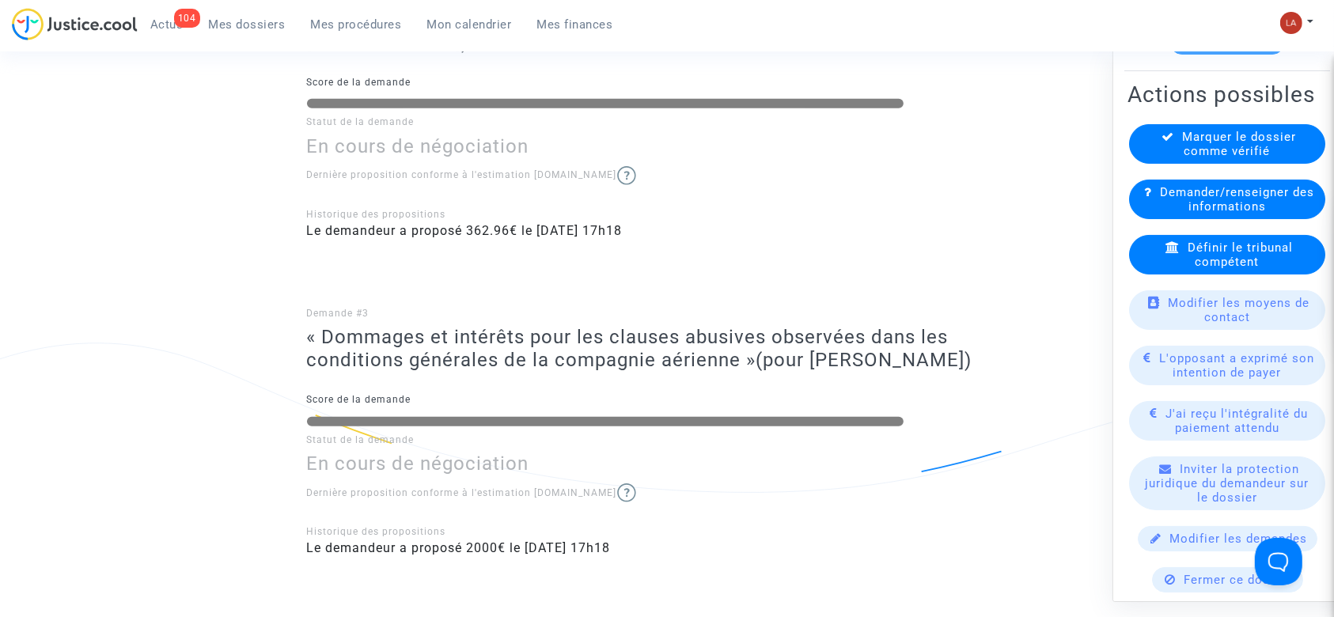
scroll to position [351, 0]
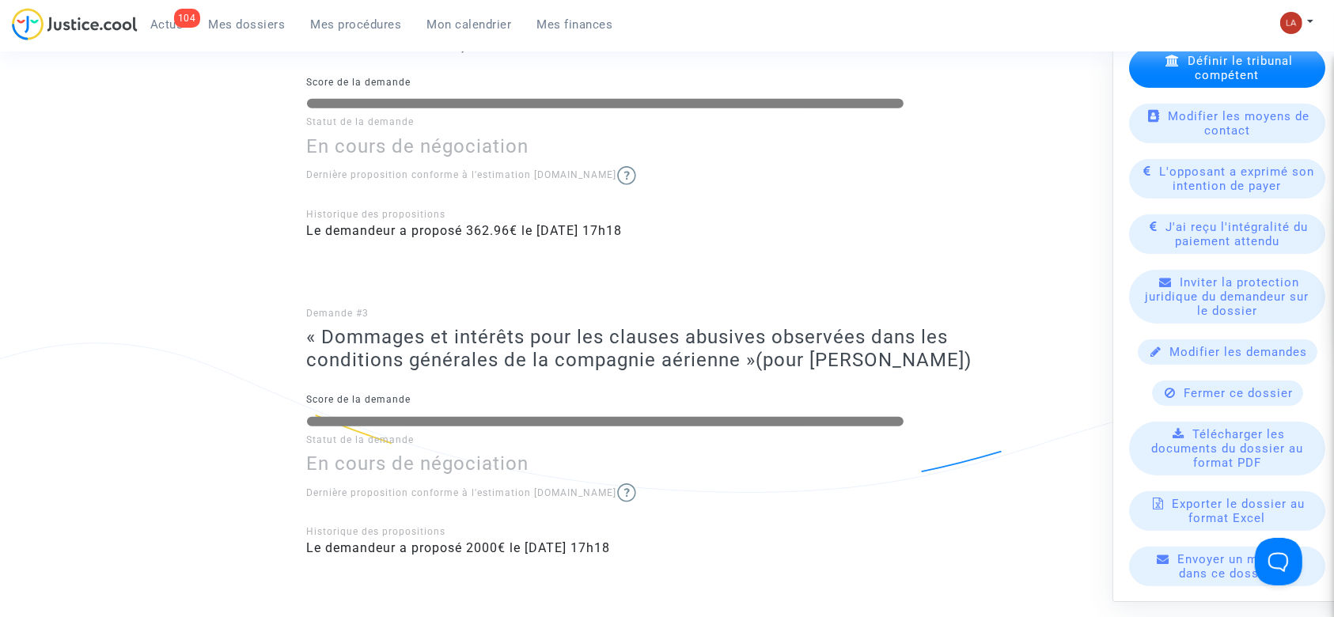
click at [1179, 348] on div "Modifier les demandes" at bounding box center [1228, 352] width 180 height 25
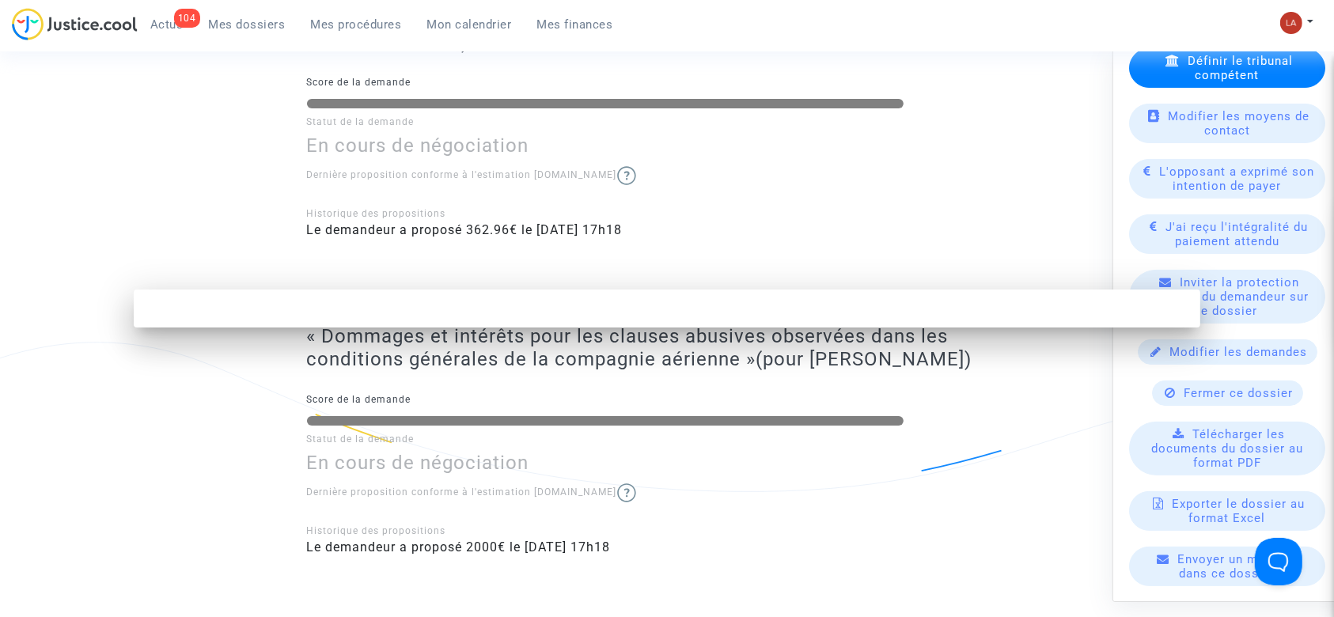
scroll to position [0, 0]
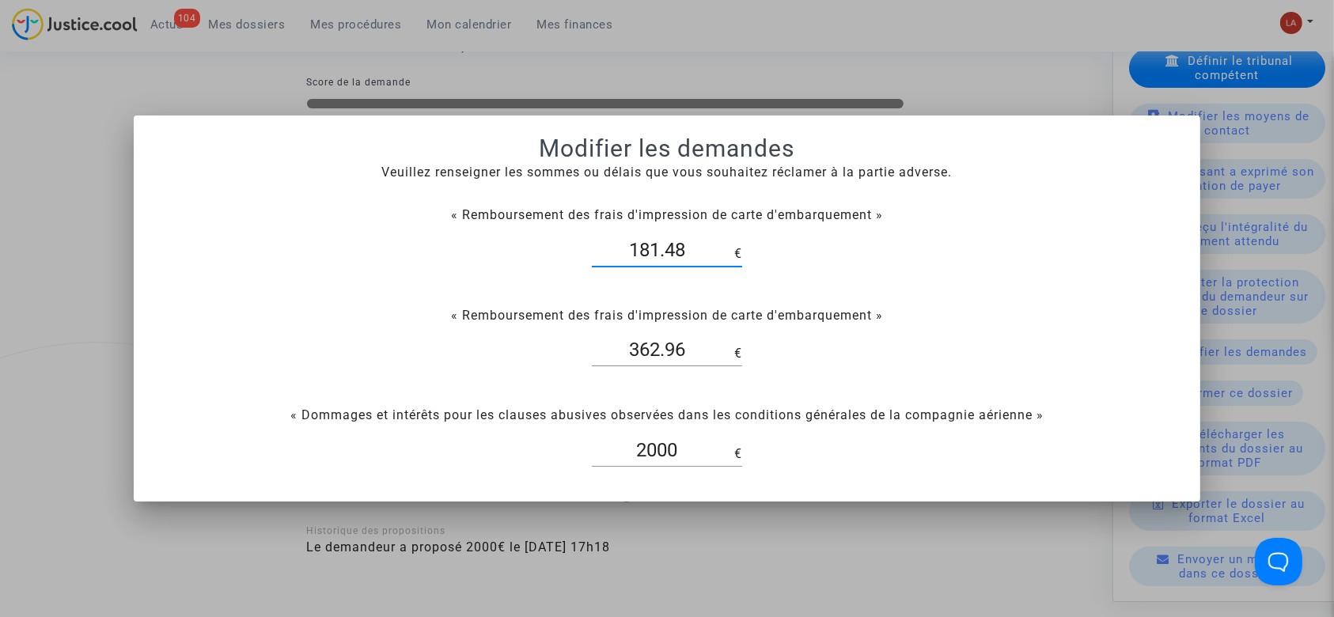
click at [675, 254] on input "181.48" at bounding box center [663, 250] width 142 height 21
click at [648, 360] on input "362.96" at bounding box center [663, 350] width 142 height 21
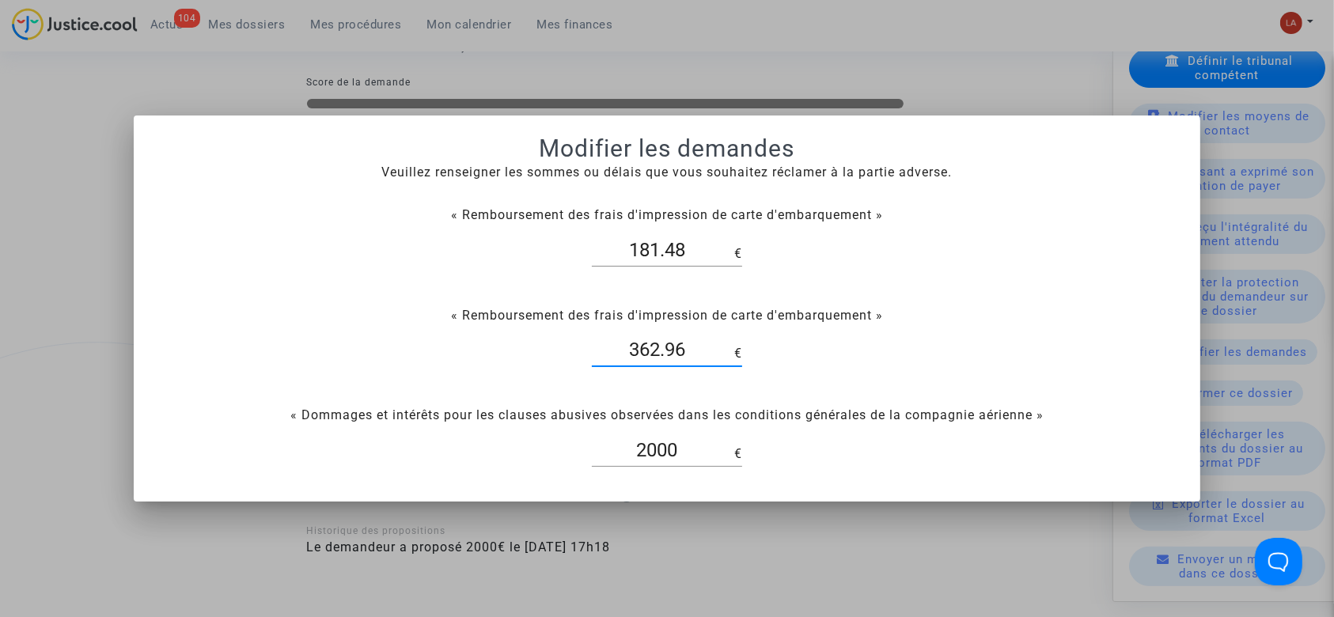
click at [648, 360] on input "362.96" at bounding box center [663, 350] width 142 height 21
paste input "181.48"
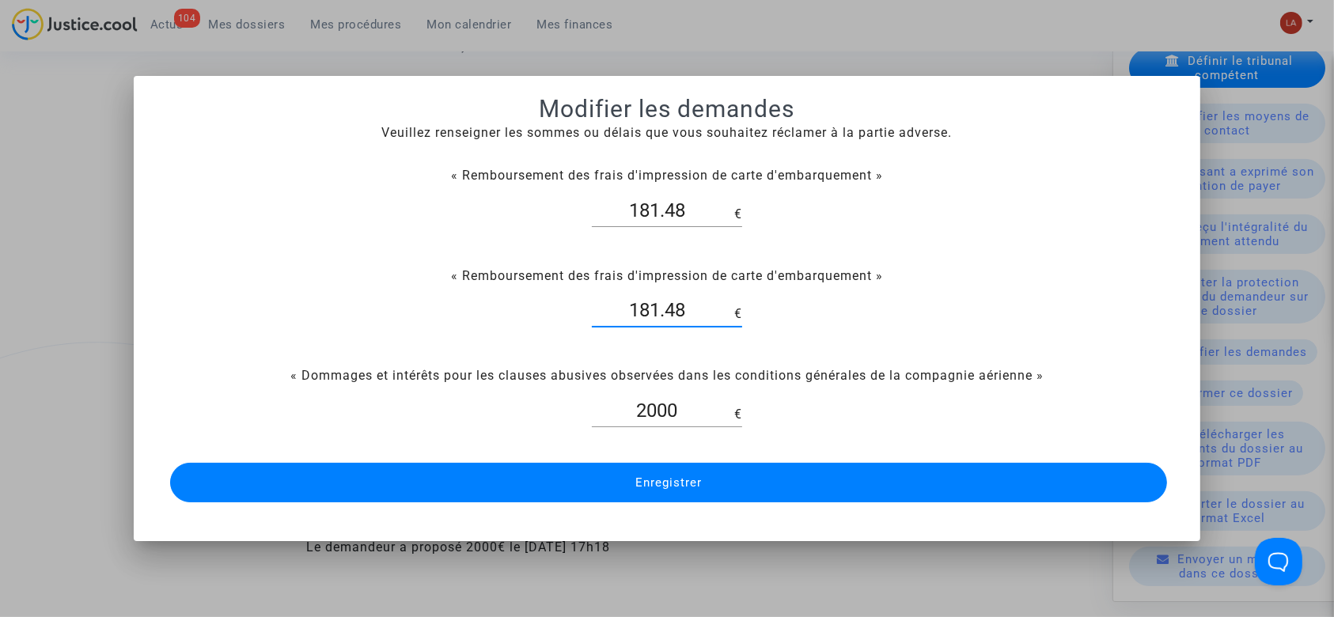
type input "181.48"
click at [814, 480] on button "Enregistrer" at bounding box center [669, 483] width 998 height 40
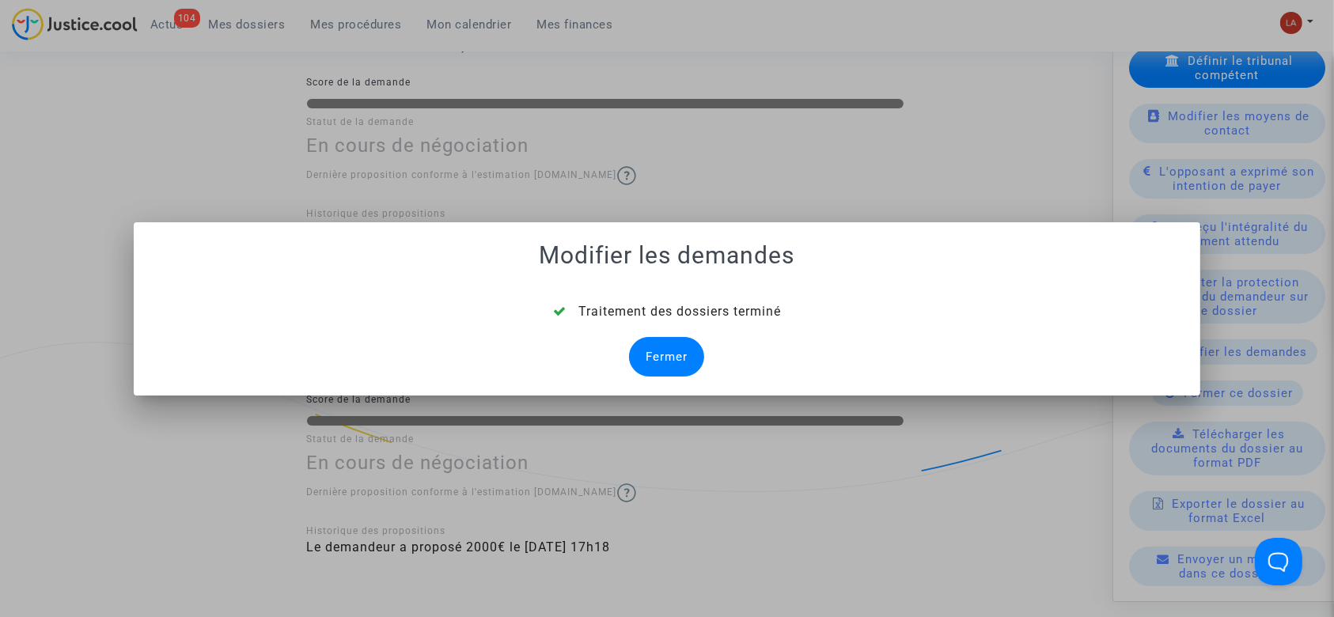
click at [666, 362] on div "Fermer" at bounding box center [666, 357] width 75 height 40
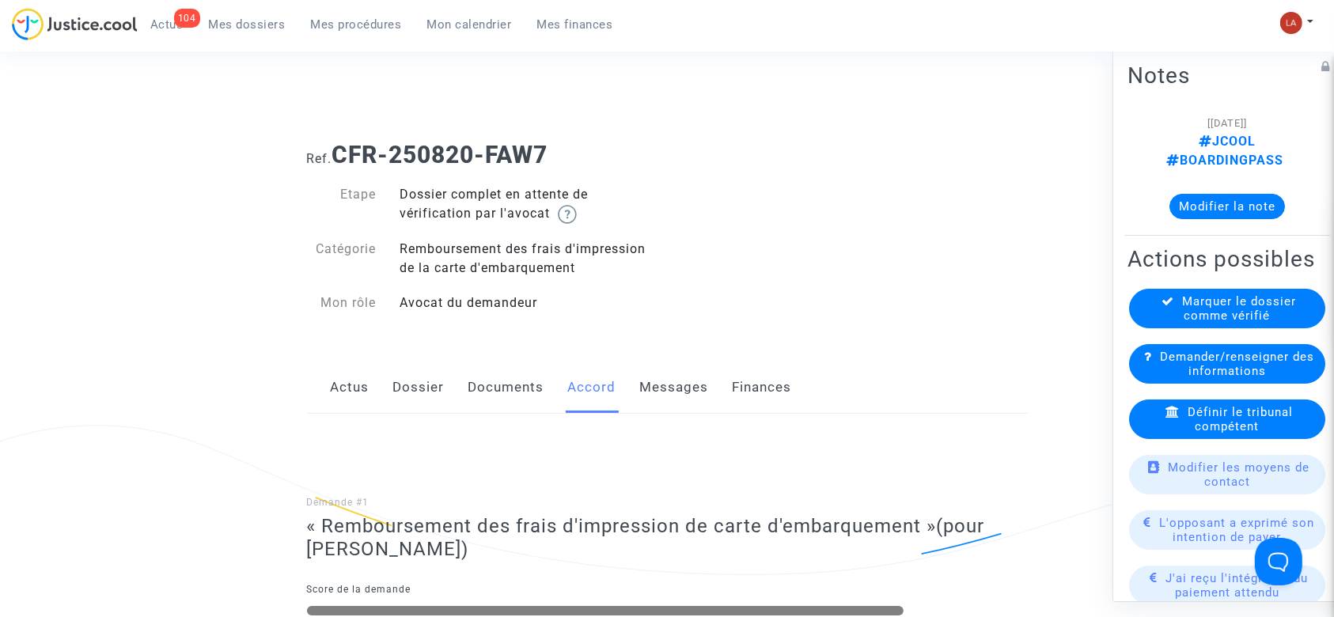
click at [415, 369] on link "Dossier" at bounding box center [418, 388] width 51 height 52
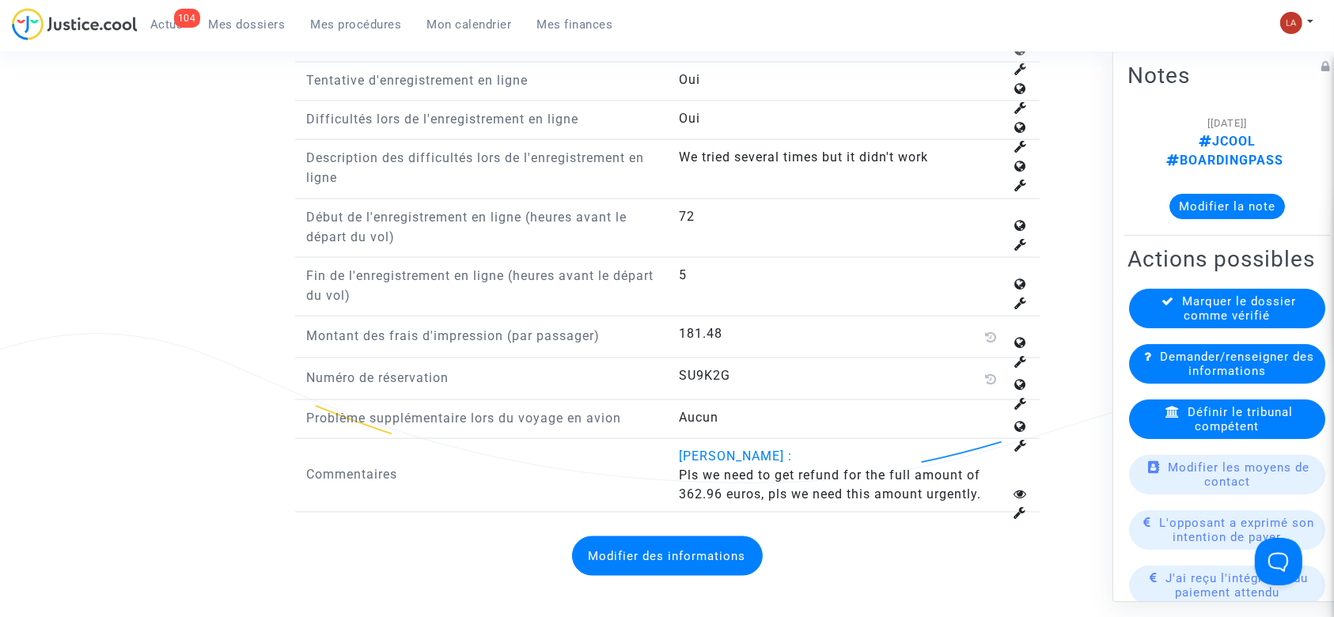
scroll to position [2321, 0]
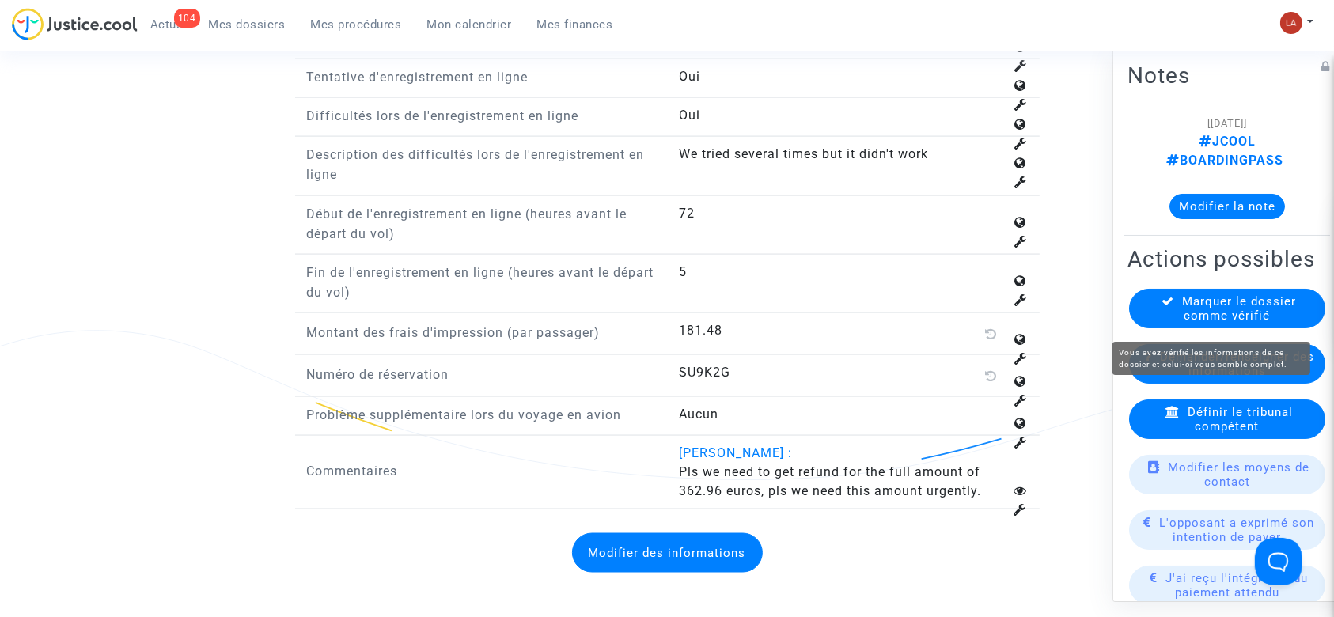
click at [1213, 323] on span "Marquer le dossier comme vérifié" at bounding box center [1240, 308] width 114 height 28
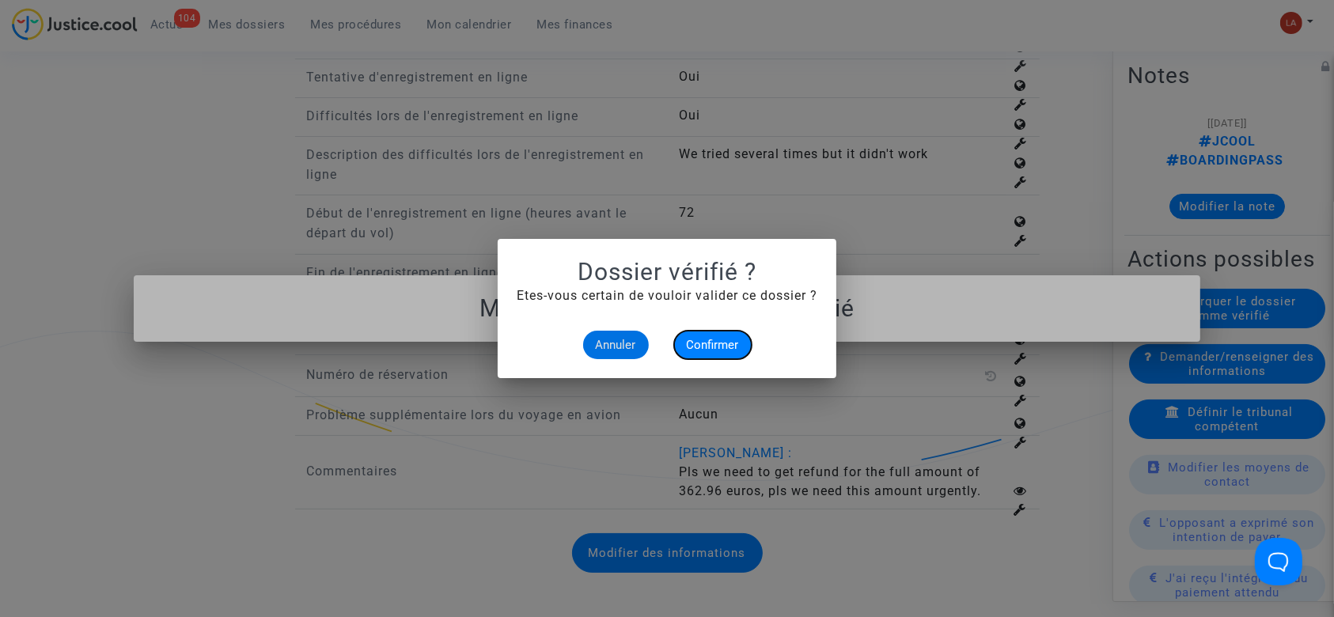
click at [697, 345] on span "Confirmer" at bounding box center [713, 345] width 52 height 14
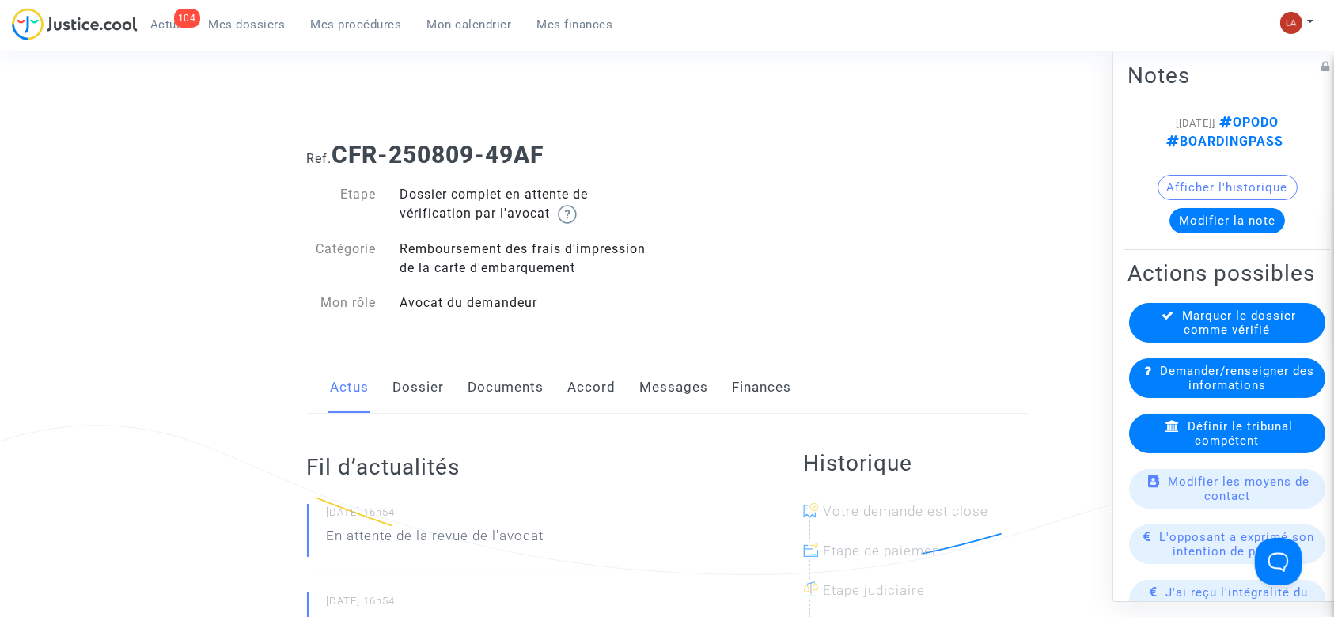
click at [412, 398] on link "Dossier" at bounding box center [418, 388] width 51 height 52
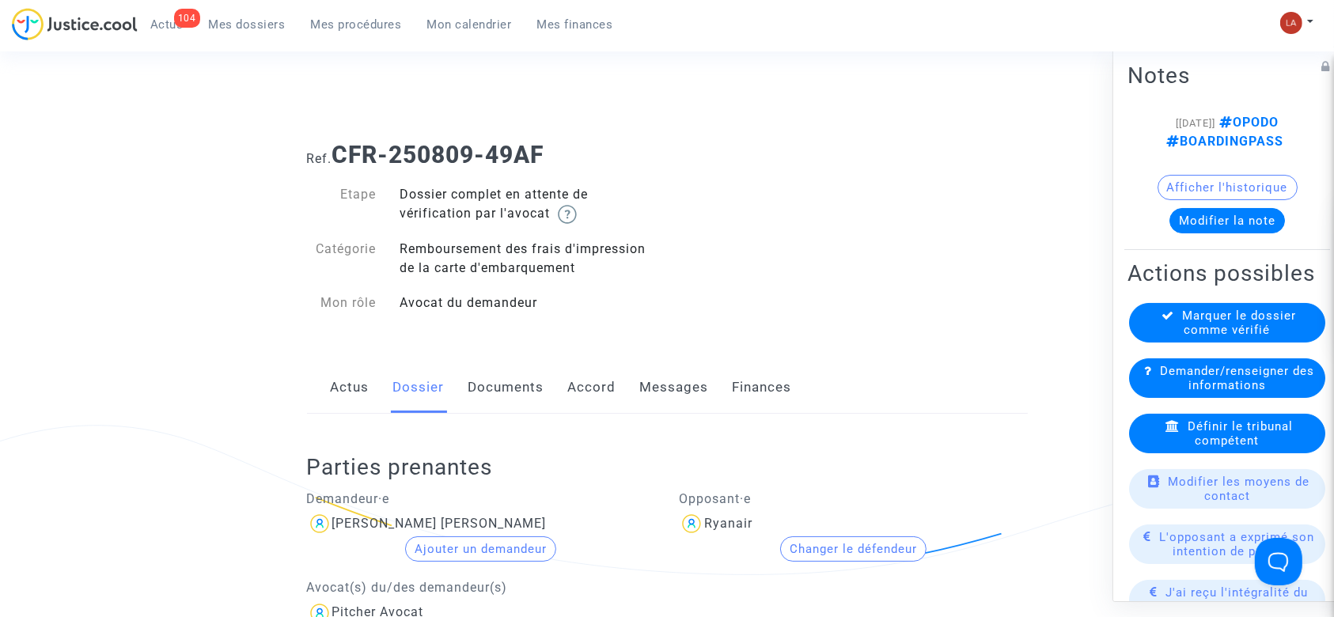
click at [351, 386] on link "Actus" at bounding box center [350, 388] width 39 height 52
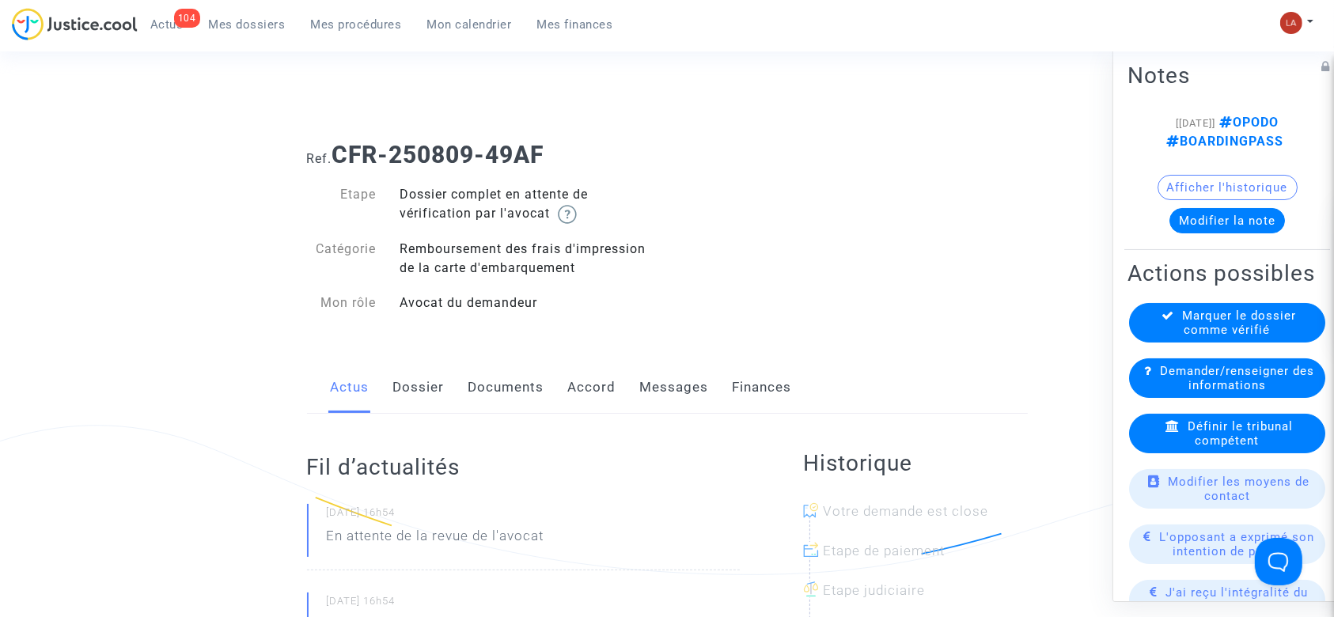
click at [425, 392] on link "Dossier" at bounding box center [418, 388] width 51 height 52
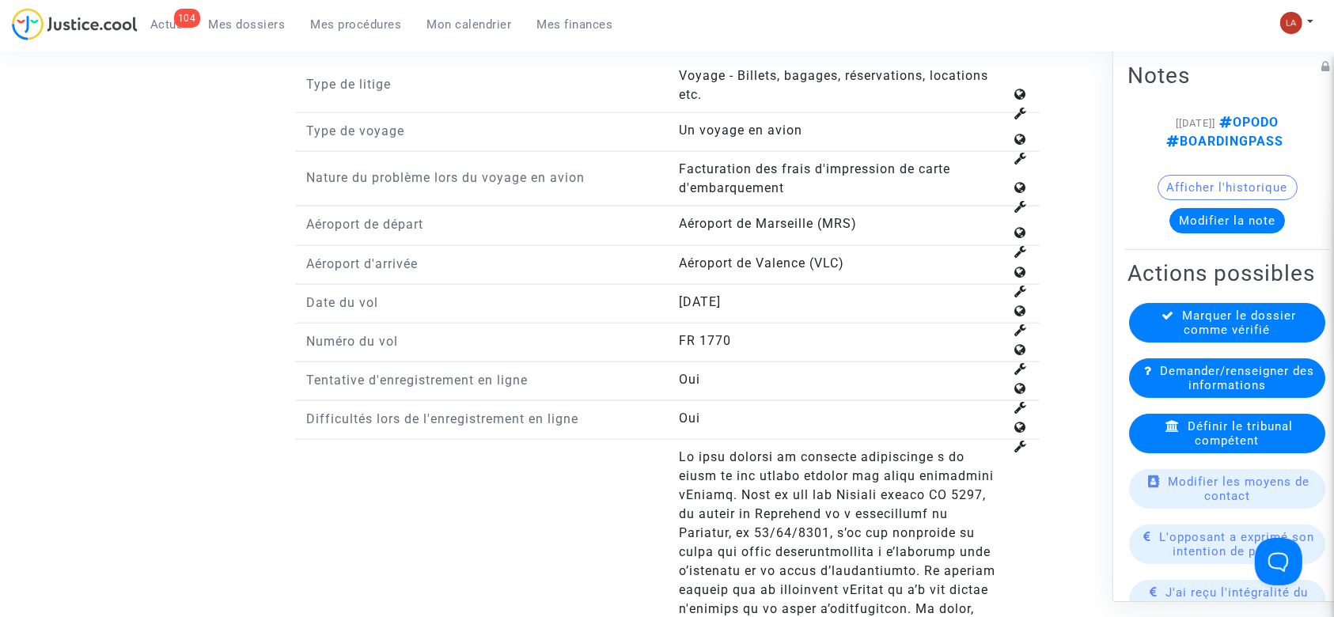
scroll to position [1968, 0]
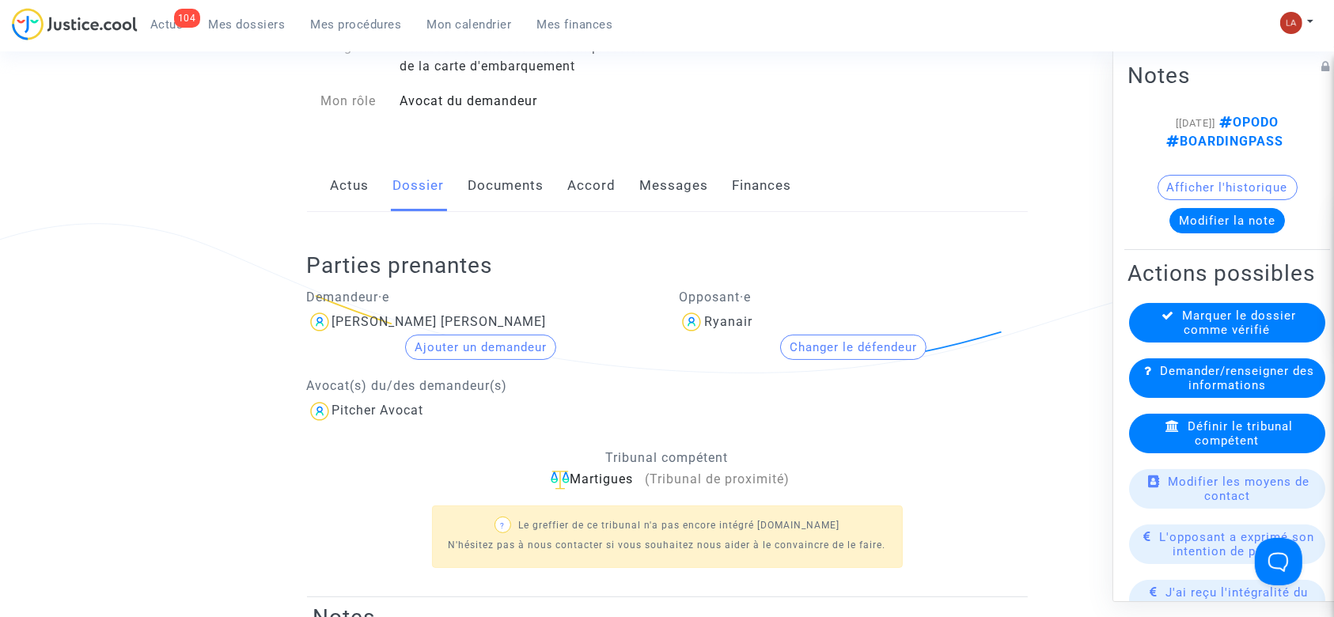
scroll to position [0, 0]
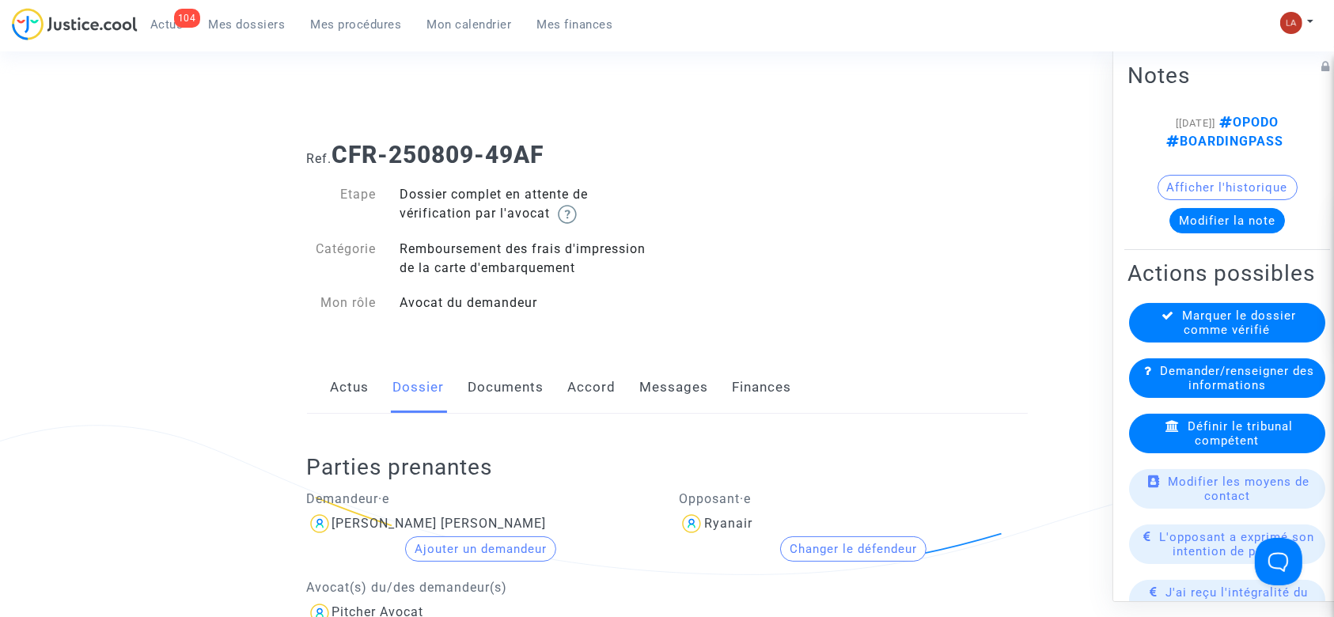
click at [484, 374] on link "Documents" at bounding box center [507, 388] width 76 height 52
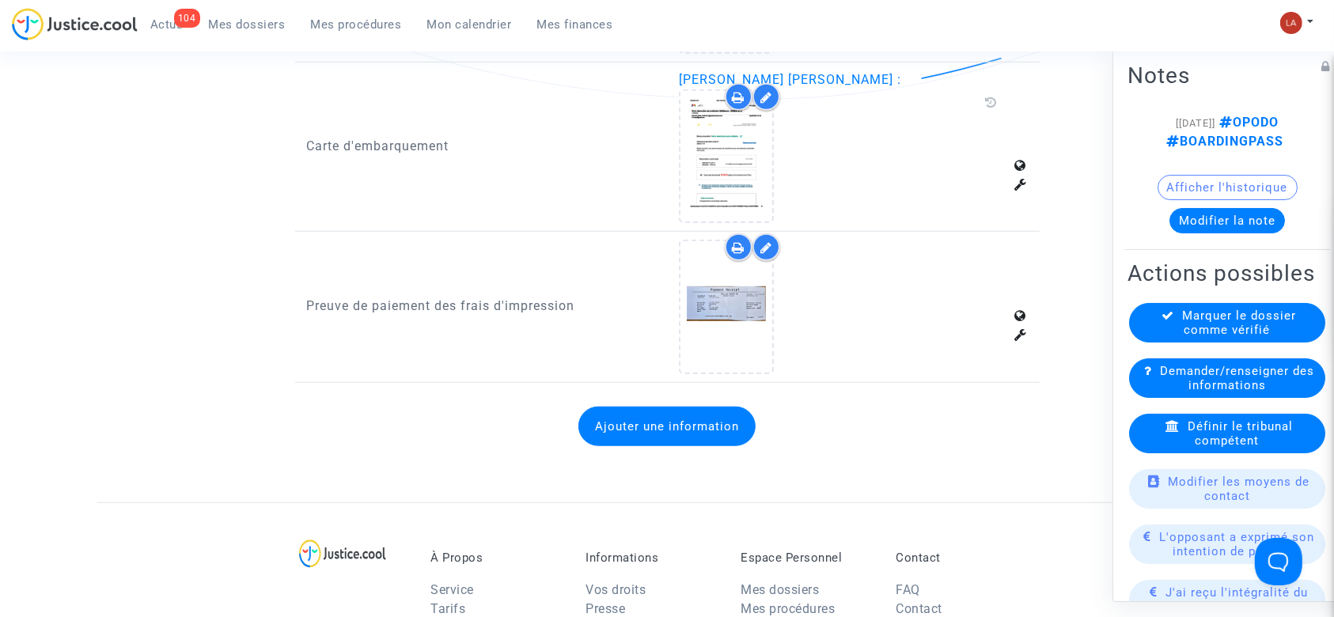
scroll to position [1216, 0]
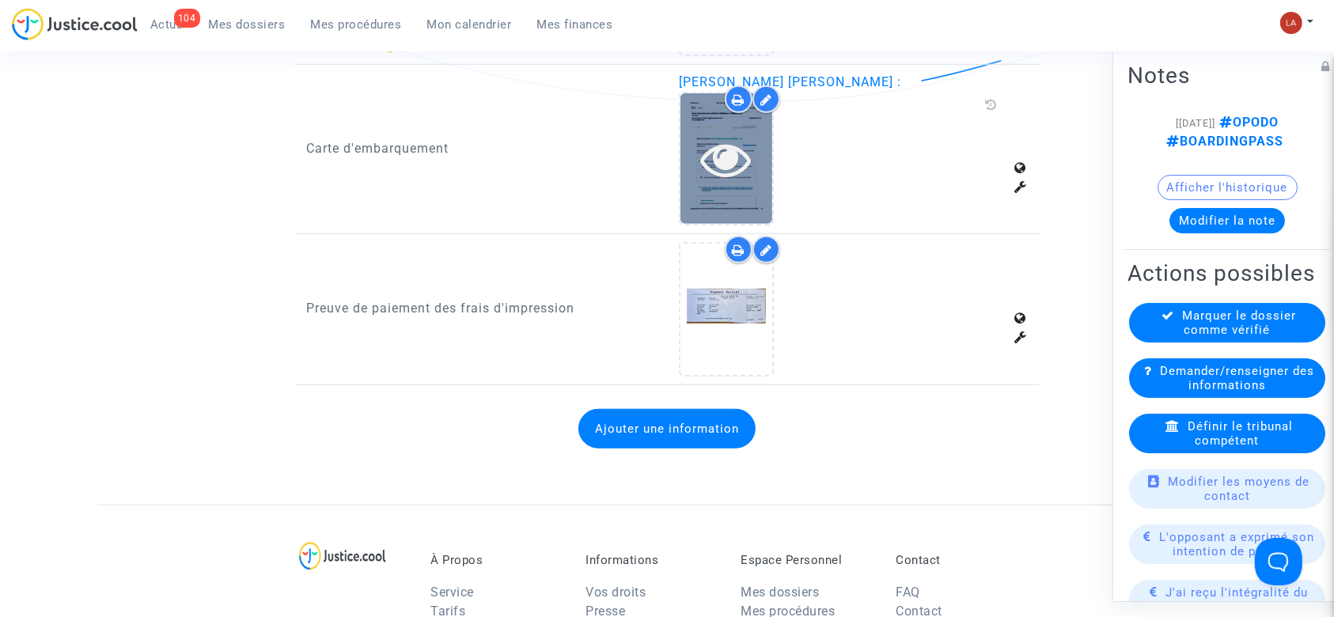
click at [711, 167] on icon at bounding box center [726, 159] width 51 height 51
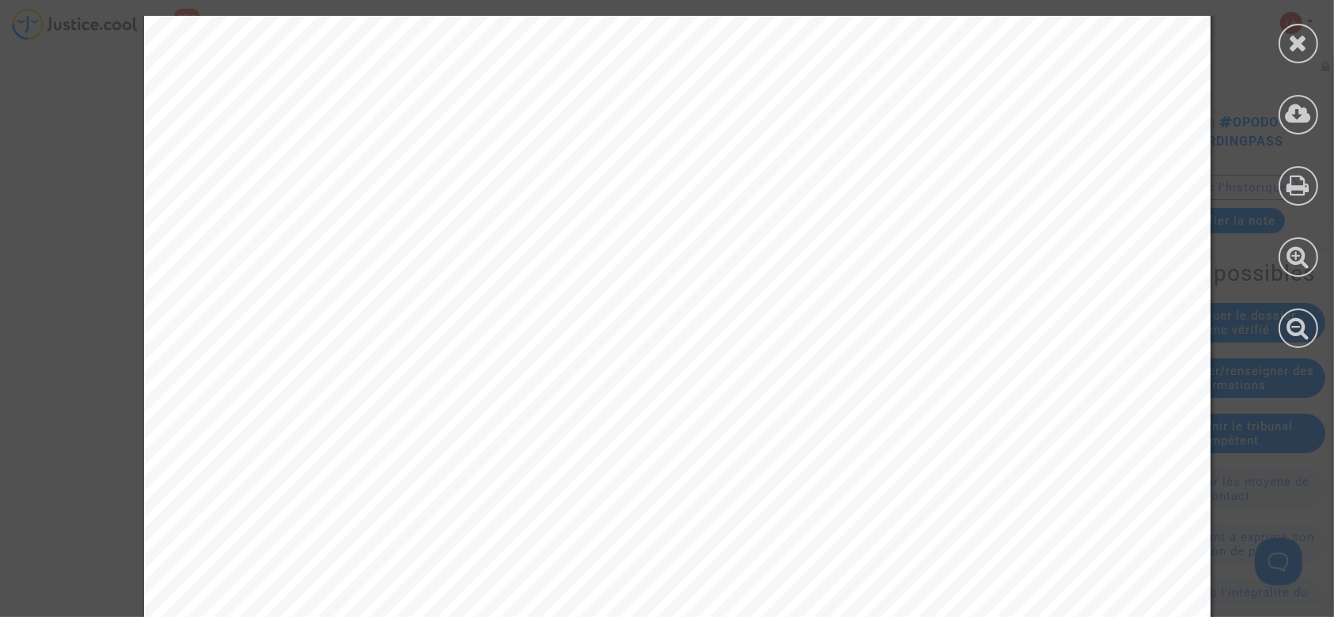
scroll to position [7157, 0]
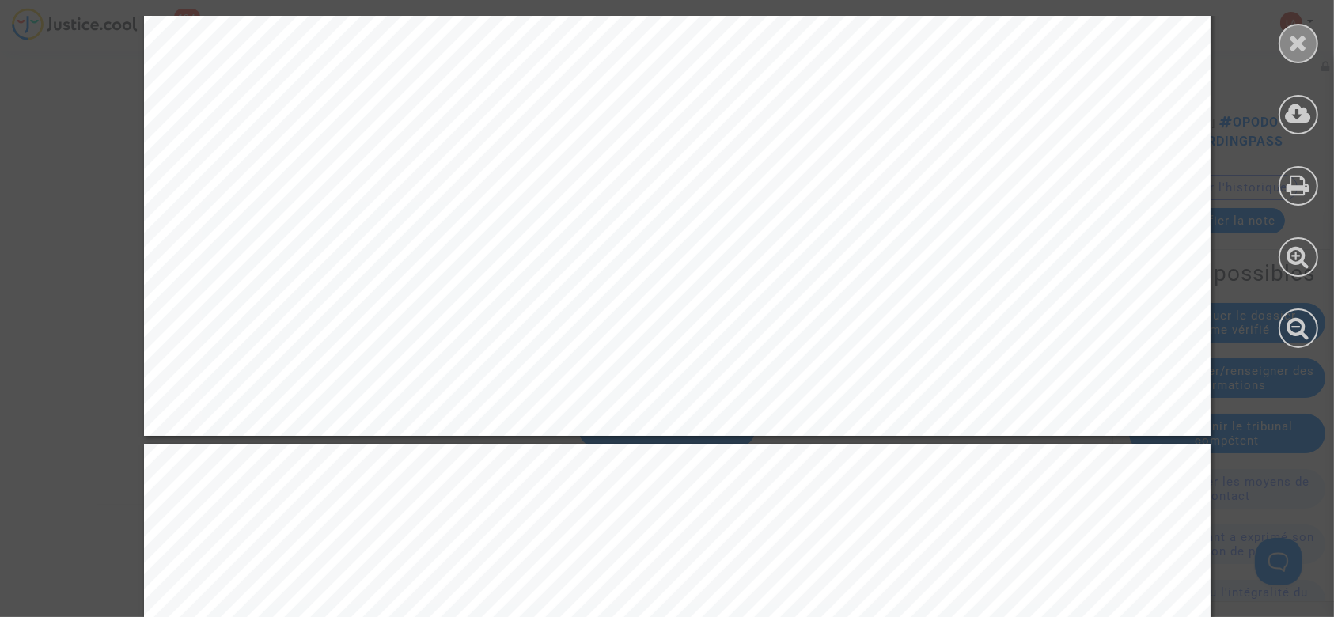
click at [1304, 44] on icon at bounding box center [1299, 43] width 20 height 24
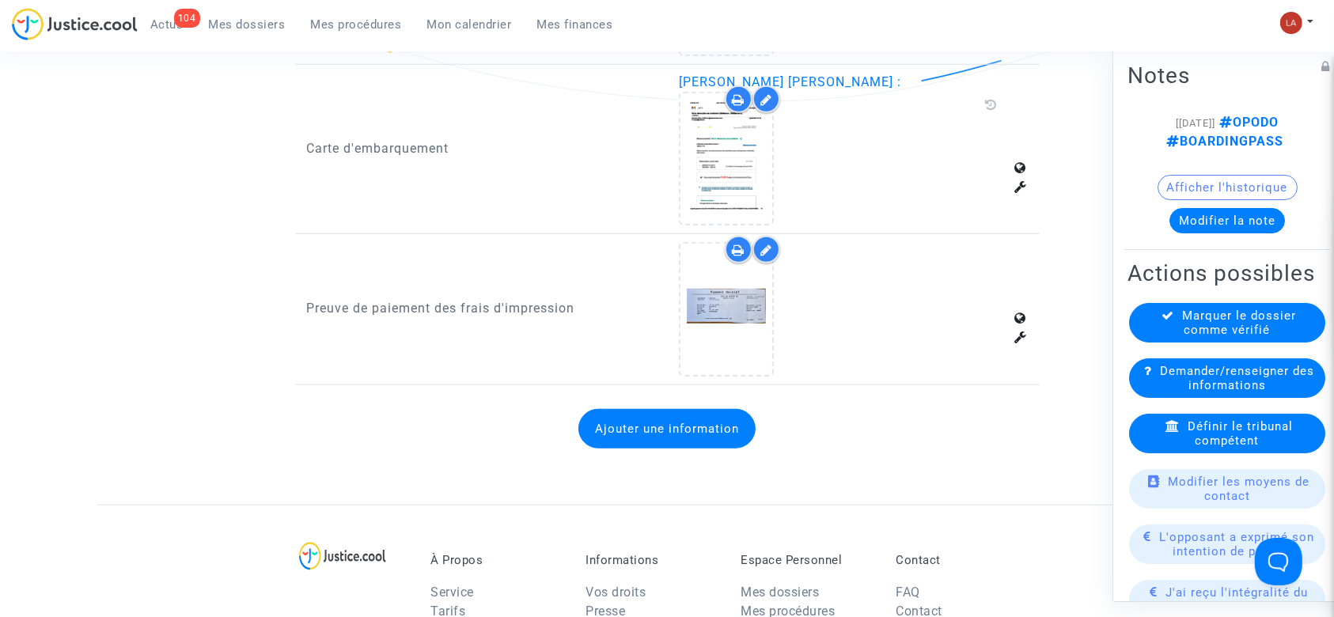
scroll to position [942, 0]
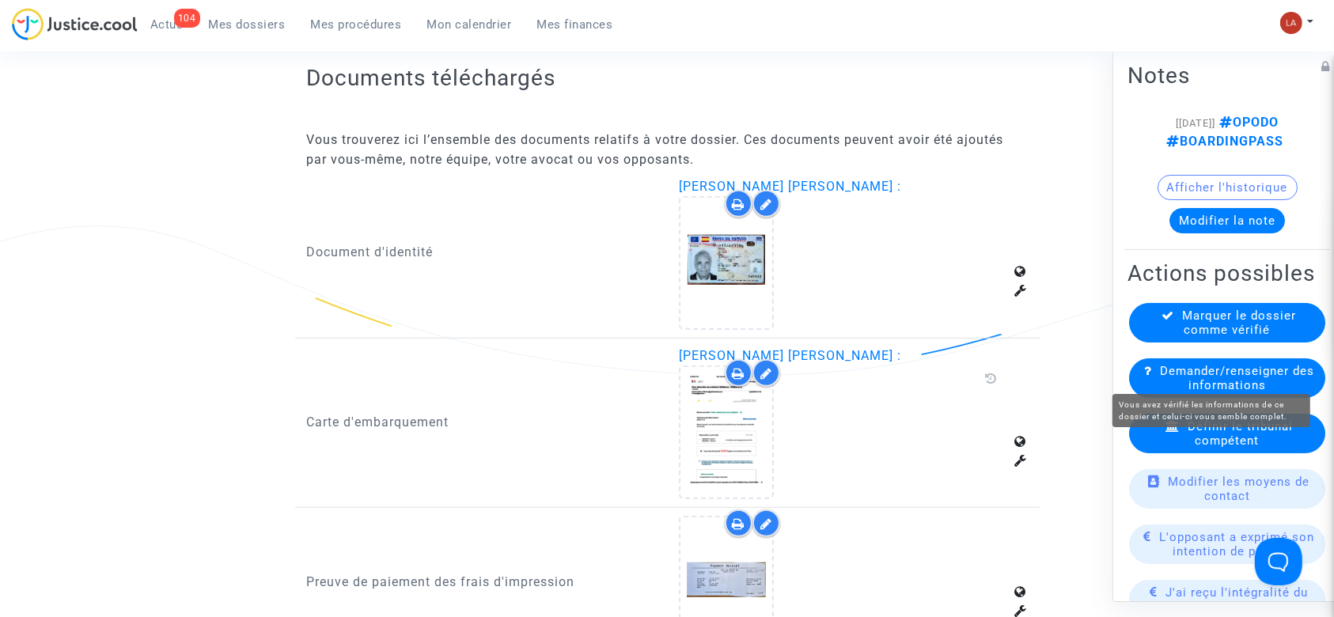
click at [1183, 337] on span "Marquer le dossier comme vérifié" at bounding box center [1240, 323] width 114 height 28
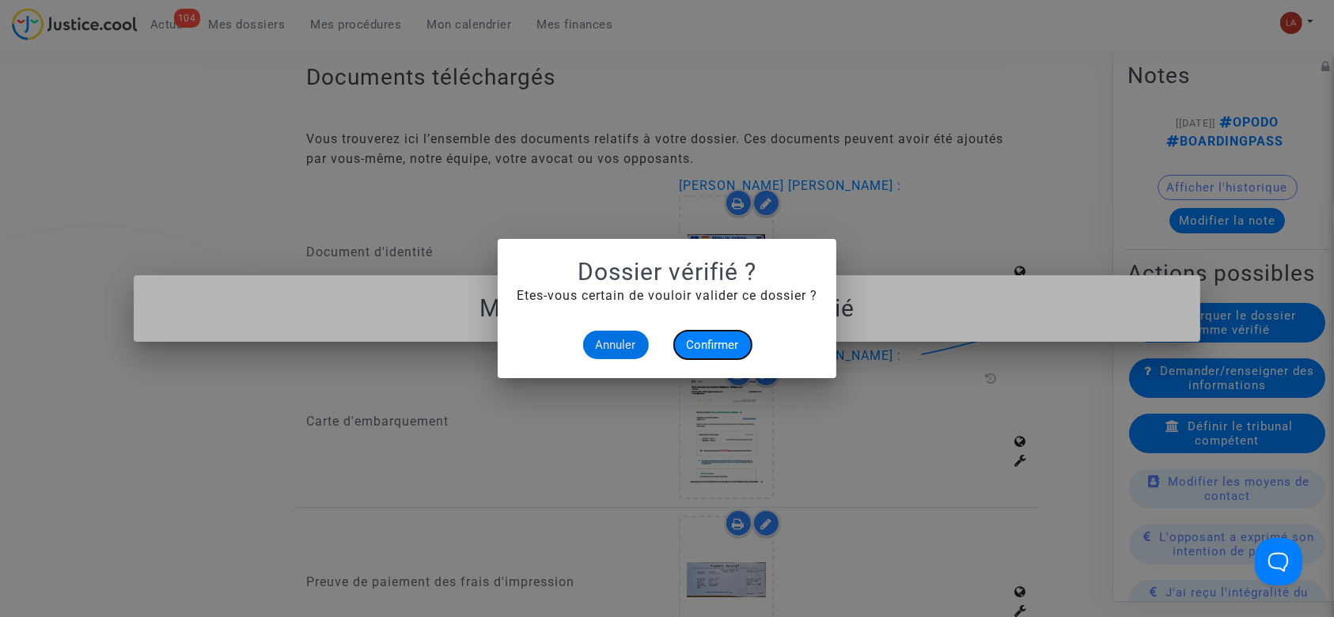
click at [723, 341] on span "Confirmer" at bounding box center [713, 345] width 52 height 14
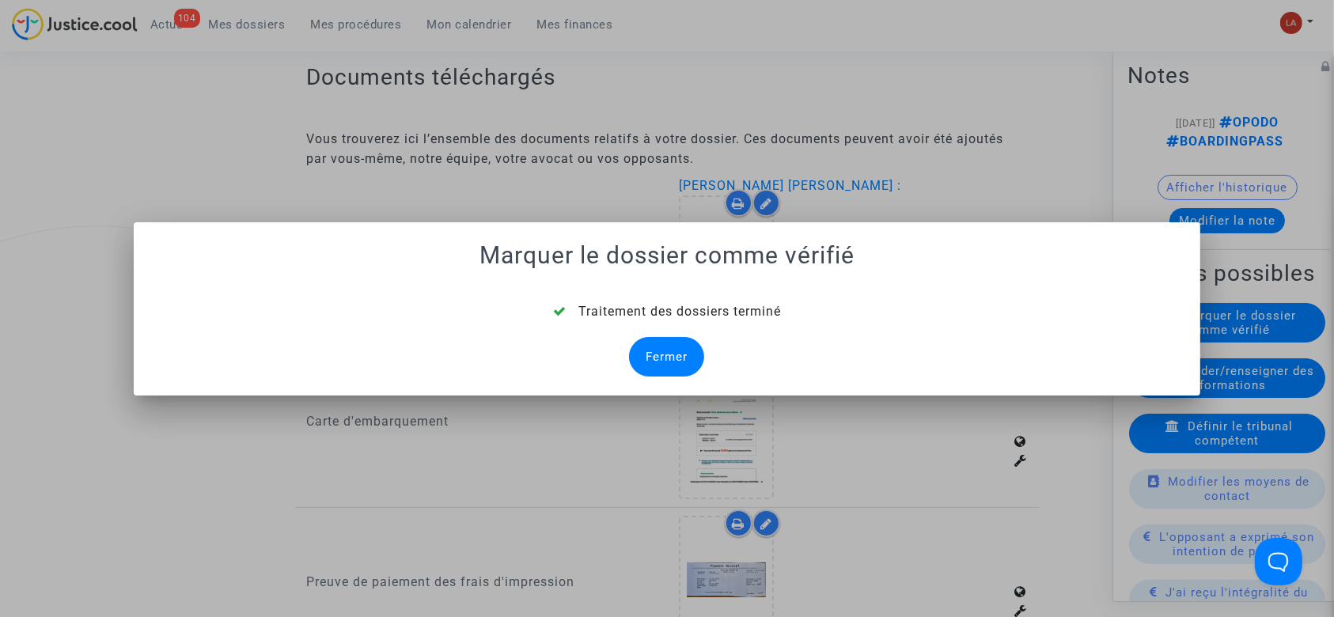
click at [673, 347] on div "Fermer" at bounding box center [666, 357] width 75 height 40
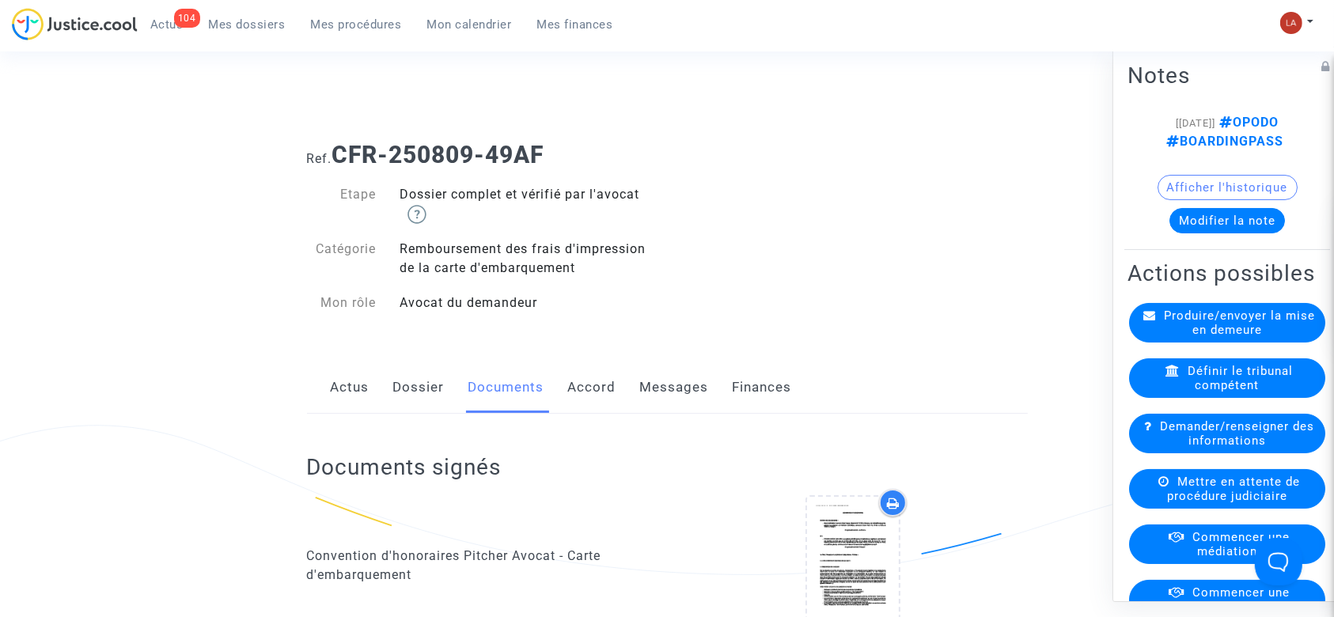
click at [419, 375] on link "Dossier" at bounding box center [418, 388] width 51 height 52
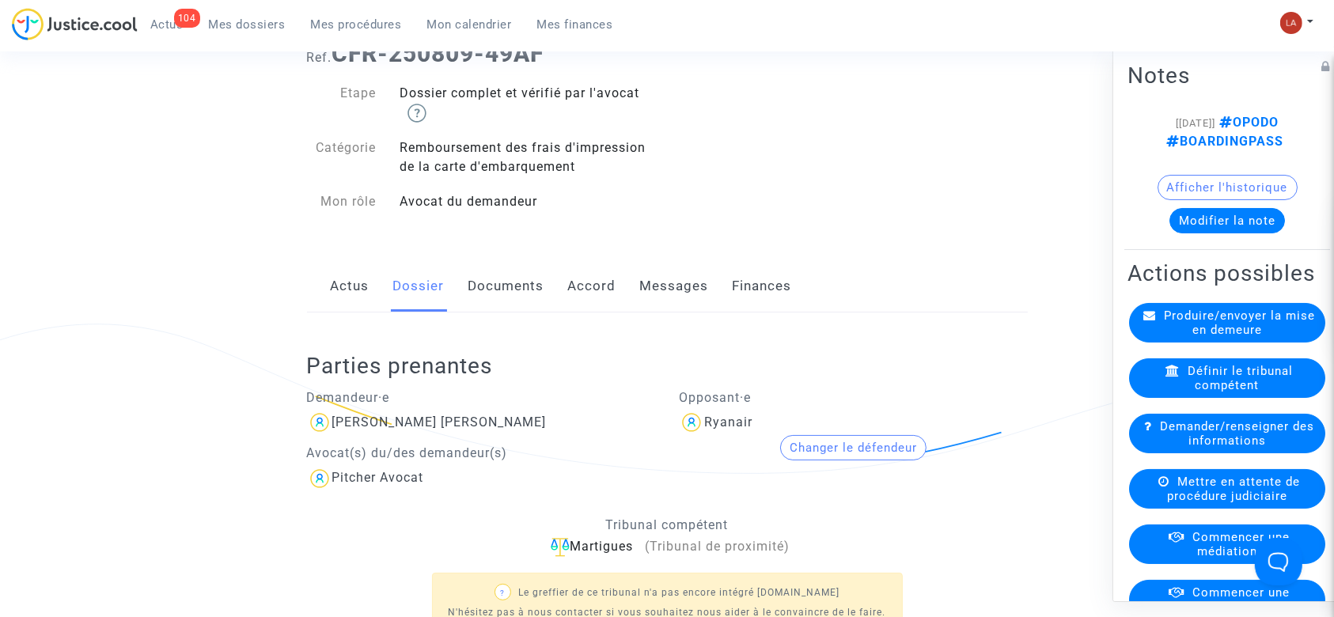
scroll to position [37, 0]
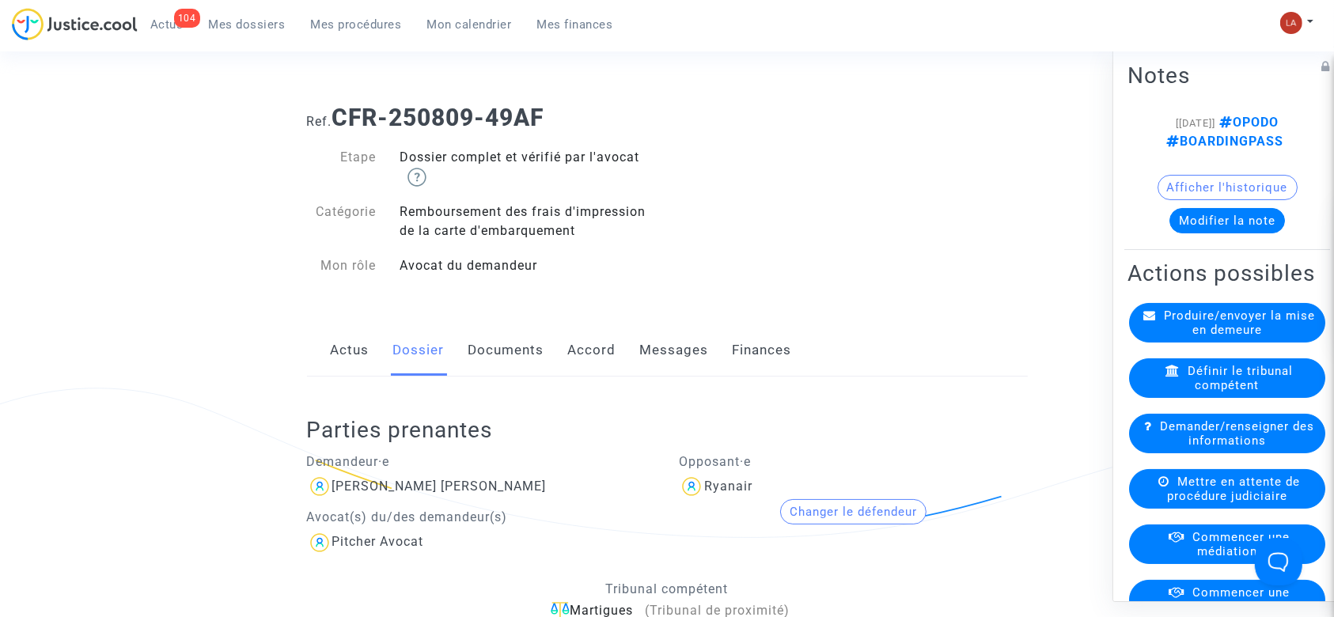
click at [513, 349] on link "Documents" at bounding box center [507, 350] width 76 height 52
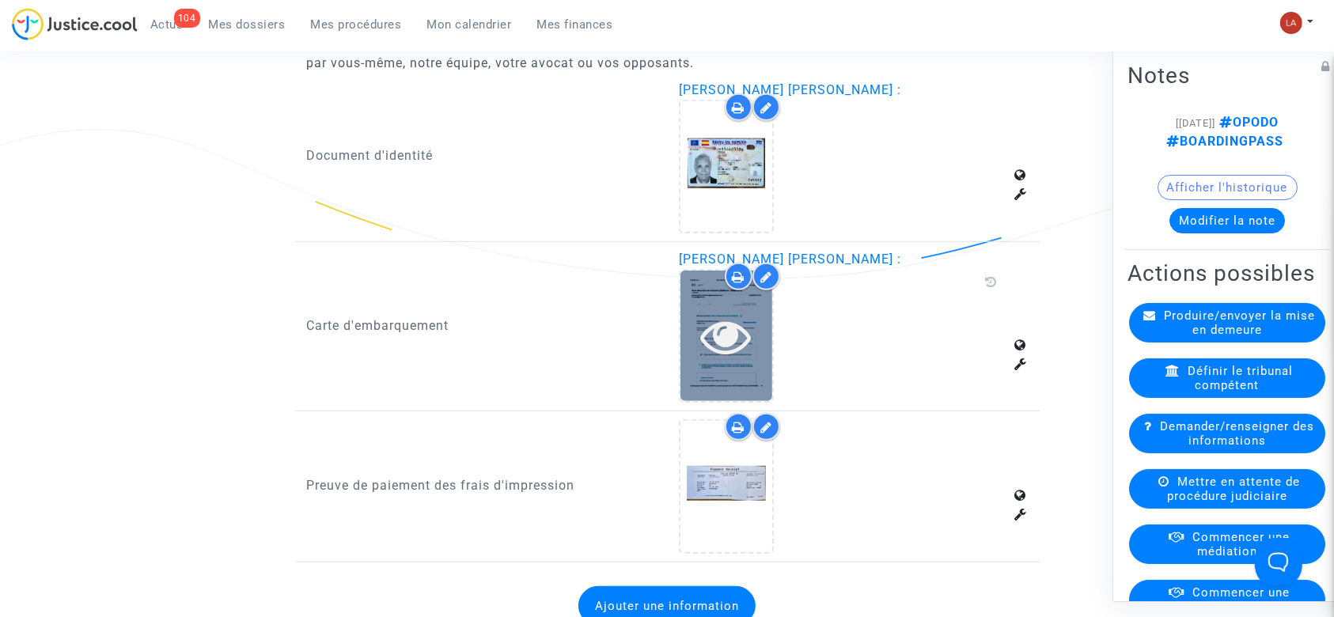
scroll to position [1038, 0]
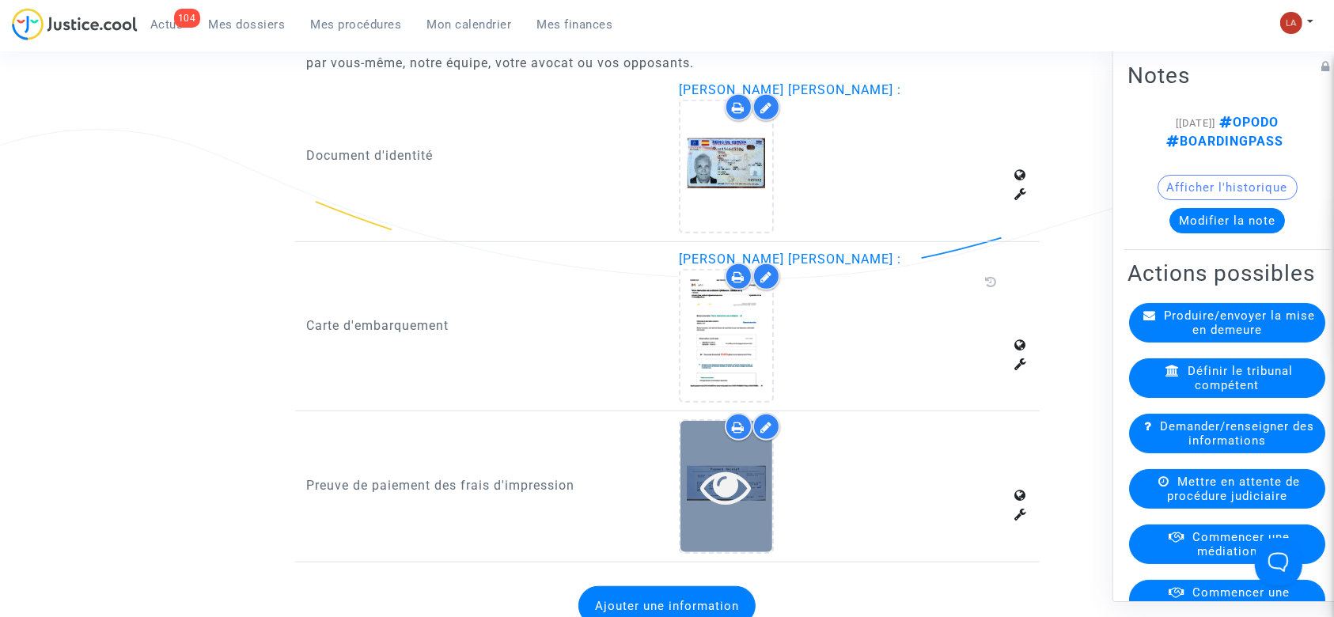
click at [689, 529] on div at bounding box center [727, 486] width 92 height 131
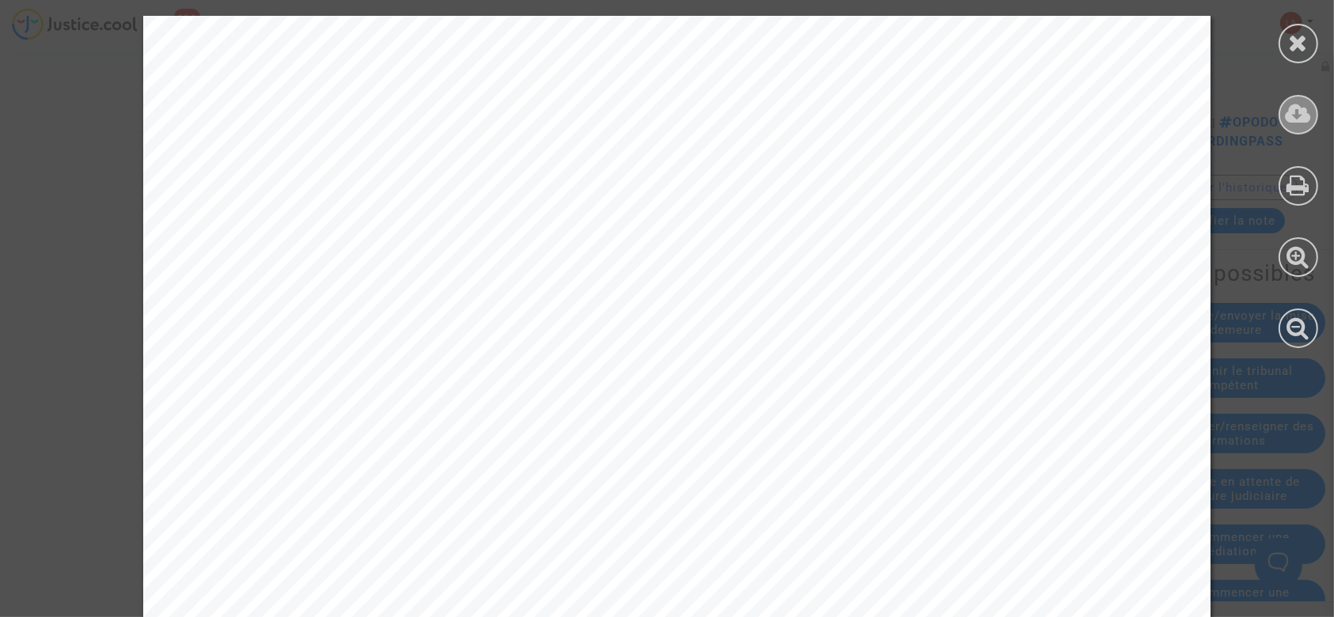
click at [1284, 104] on div at bounding box center [1299, 115] width 40 height 40
click at [1288, 18] on div at bounding box center [1298, 182] width 71 height 364
click at [1288, 51] on div at bounding box center [1299, 44] width 40 height 40
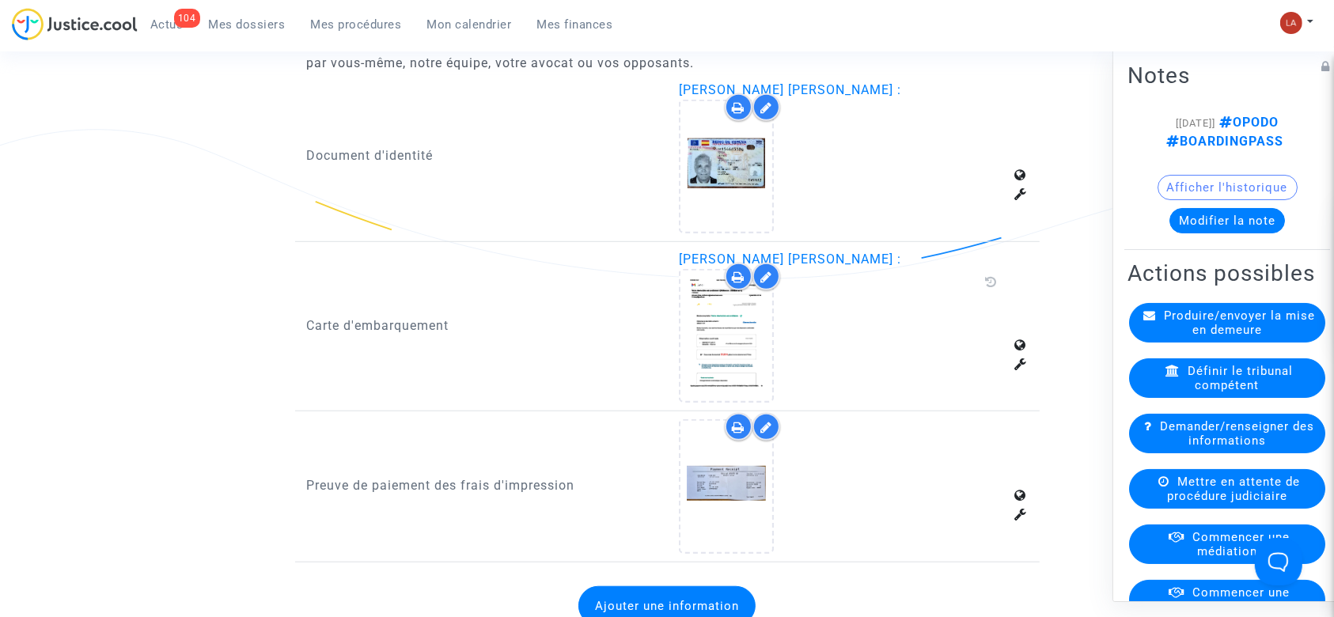
scroll to position [0, 0]
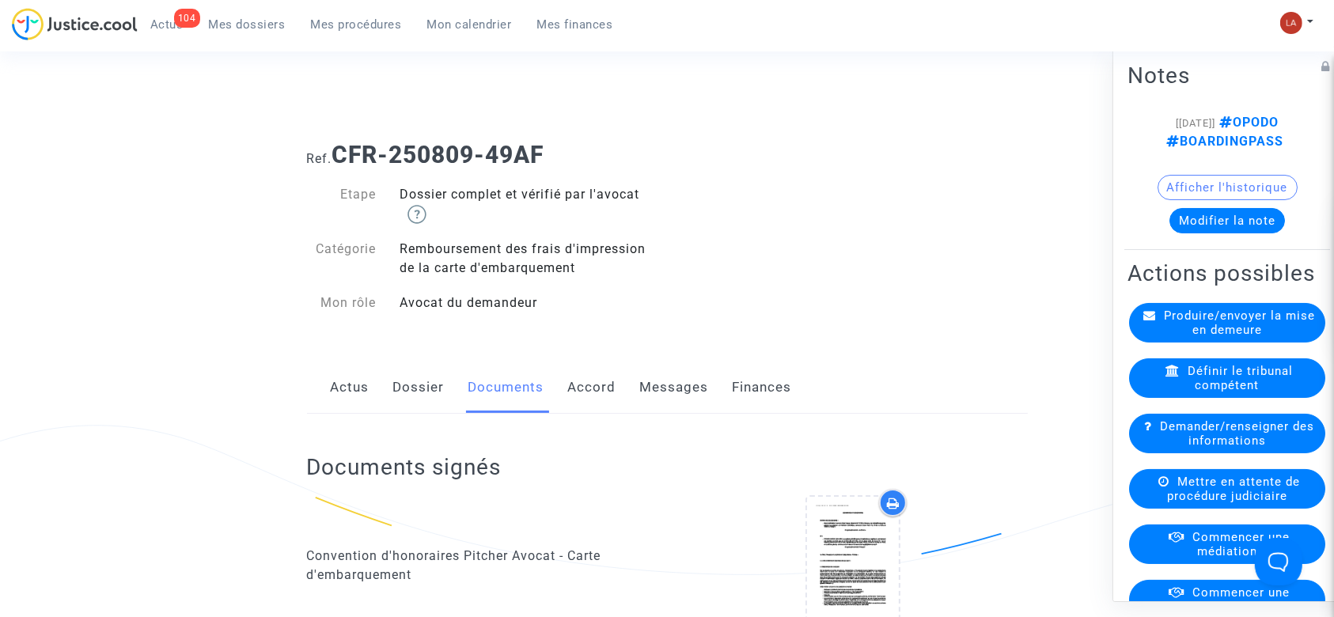
click at [418, 373] on link "Dossier" at bounding box center [418, 388] width 51 height 52
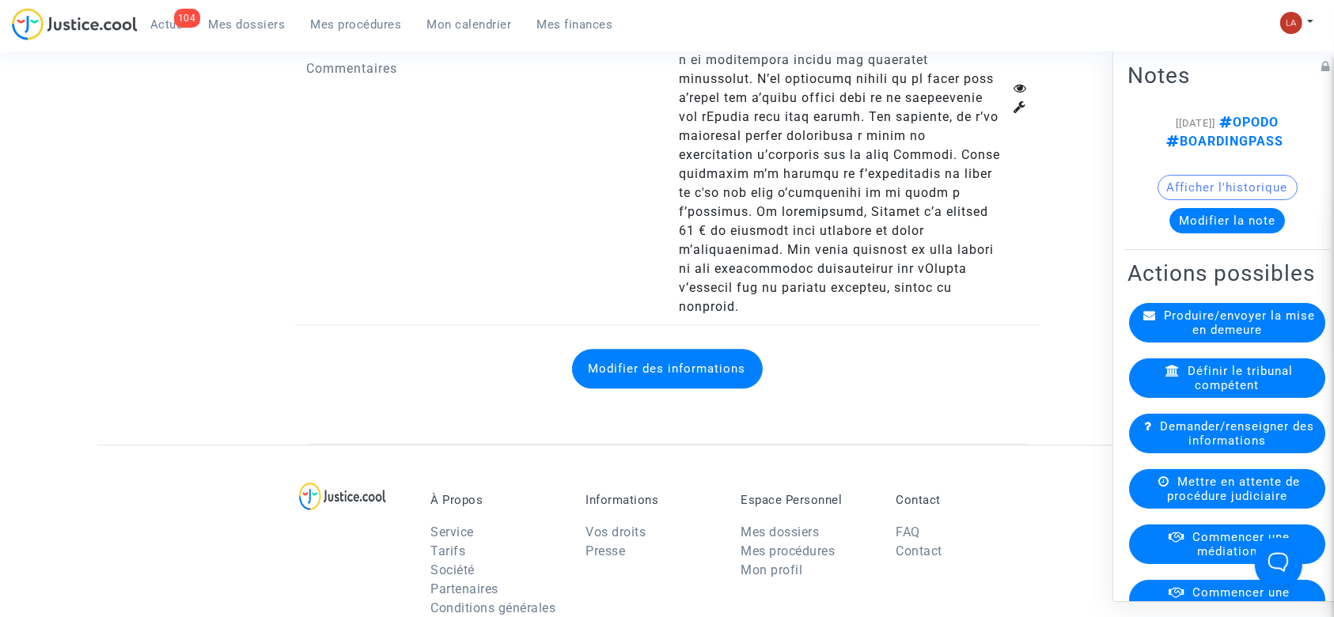
click at [648, 349] on button "Modifier des informations" at bounding box center [667, 369] width 191 height 40
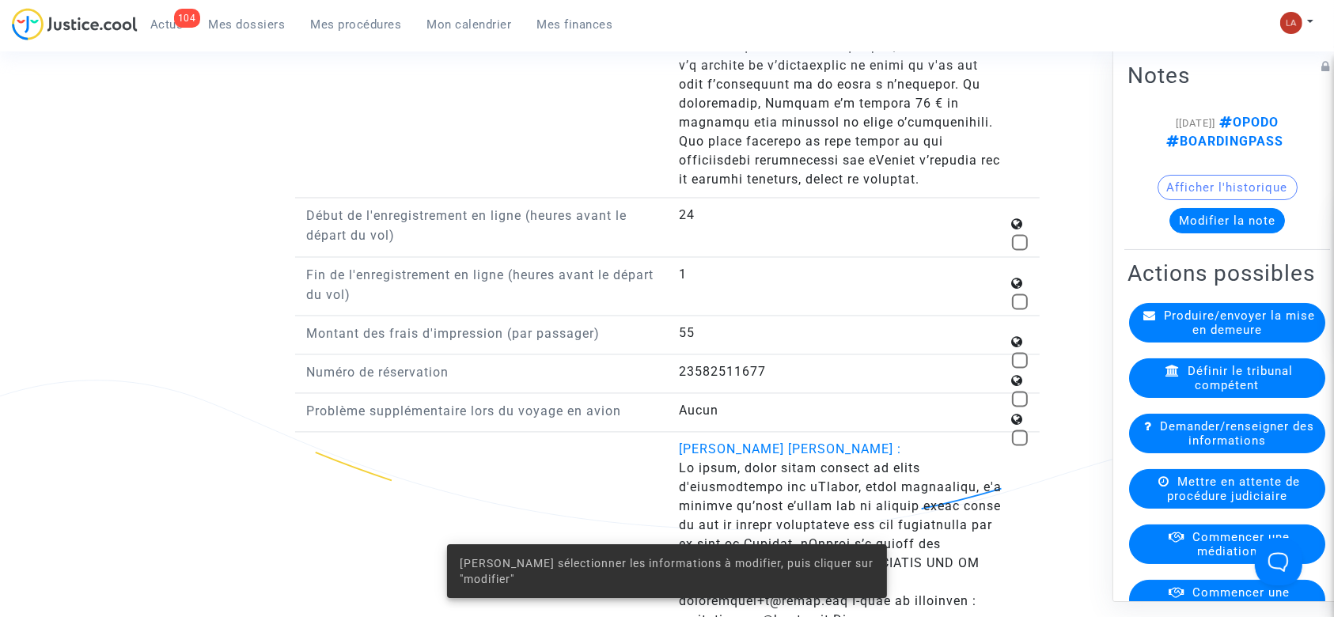
scroll to position [3014, 0]
click at [1019, 402] on div "Aucun" at bounding box center [853, 411] width 349 height 19
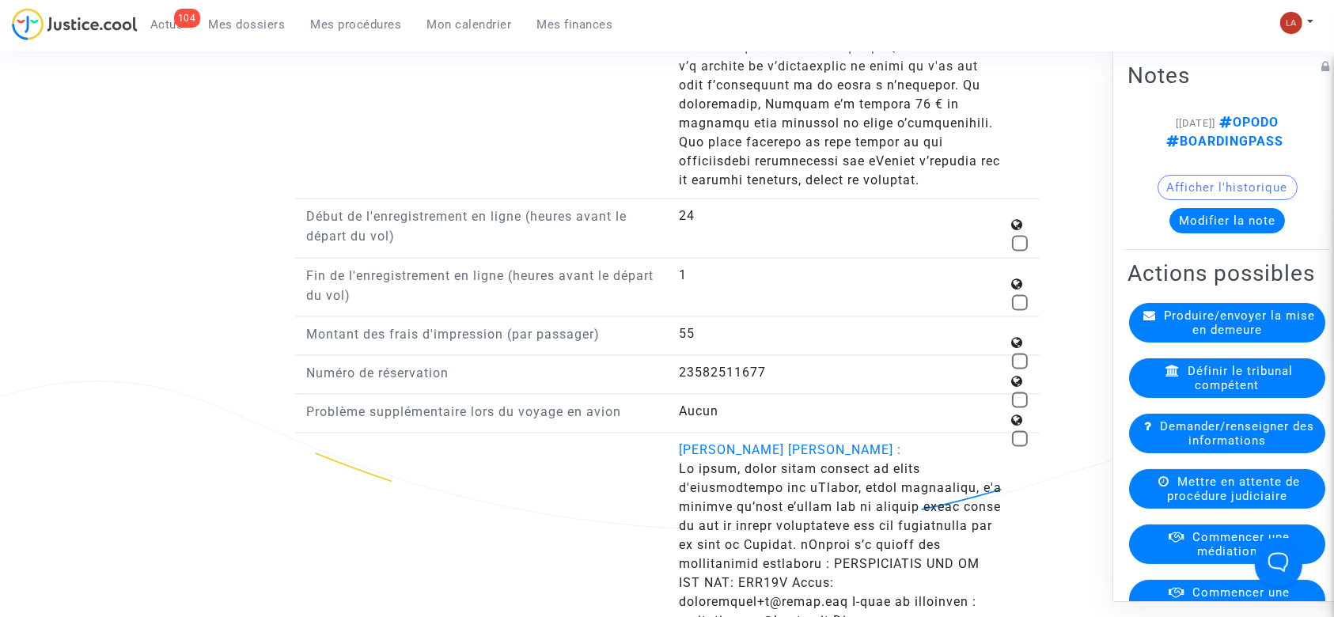
click at [1014, 385] on div at bounding box center [1020, 382] width 16 height 19
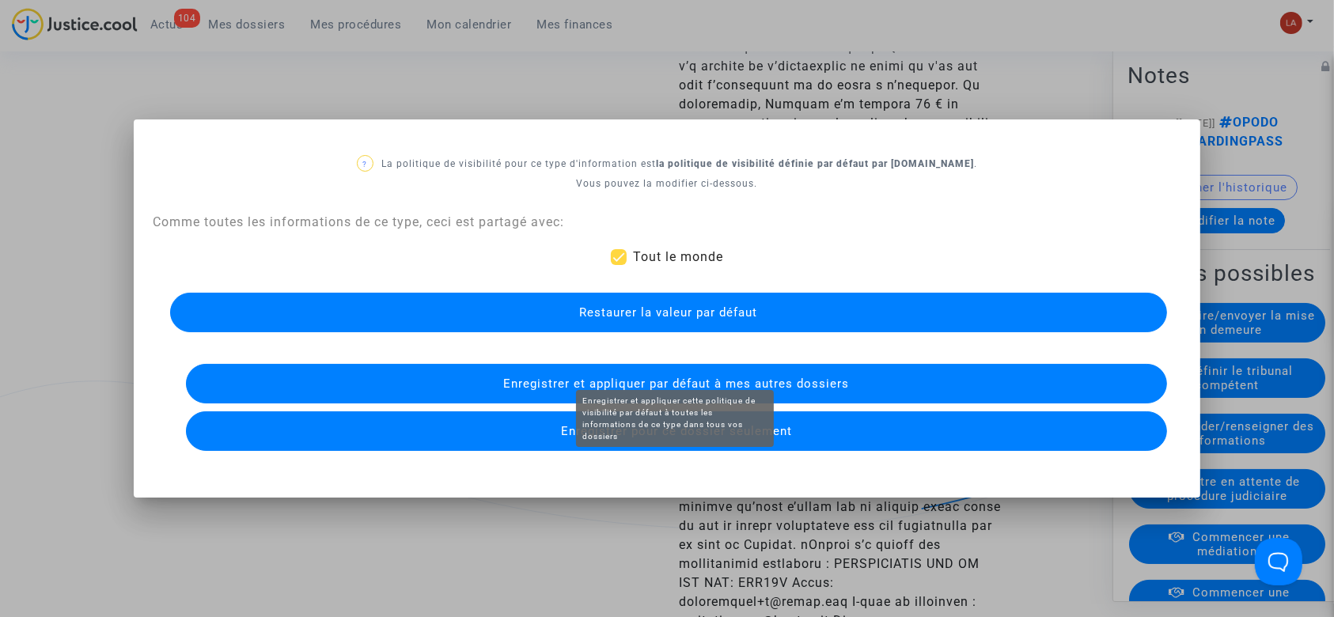
scroll to position [0, 0]
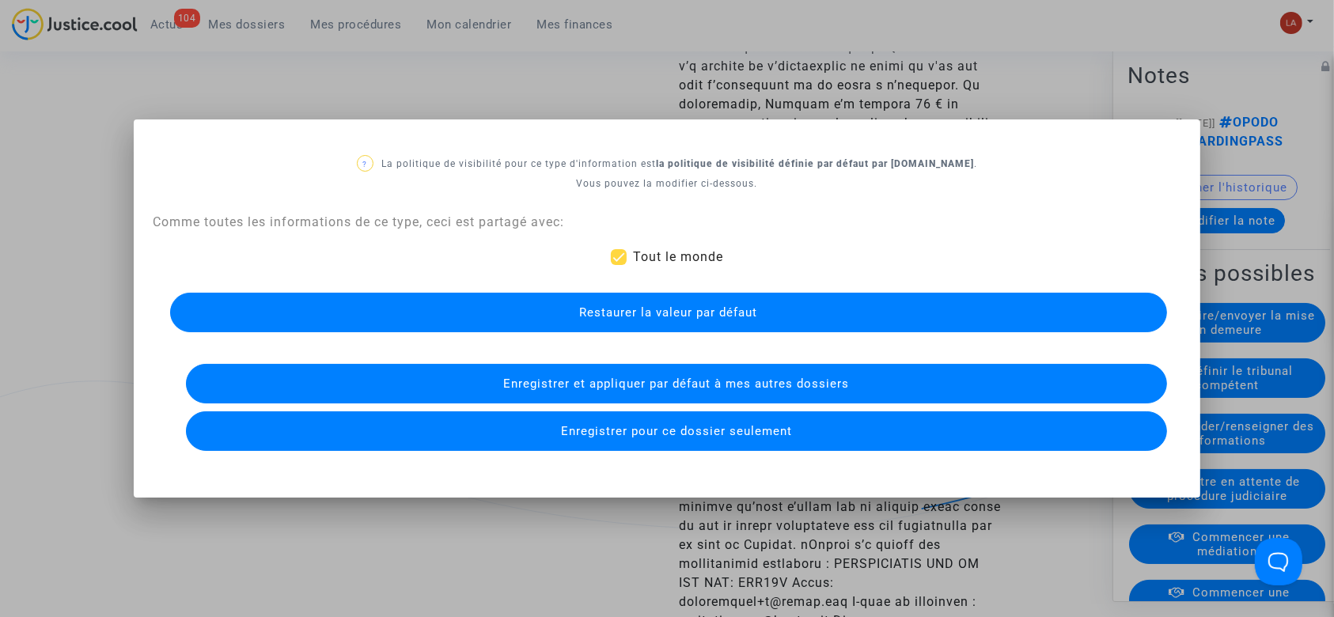
click at [700, 59] on div at bounding box center [667, 308] width 1334 height 617
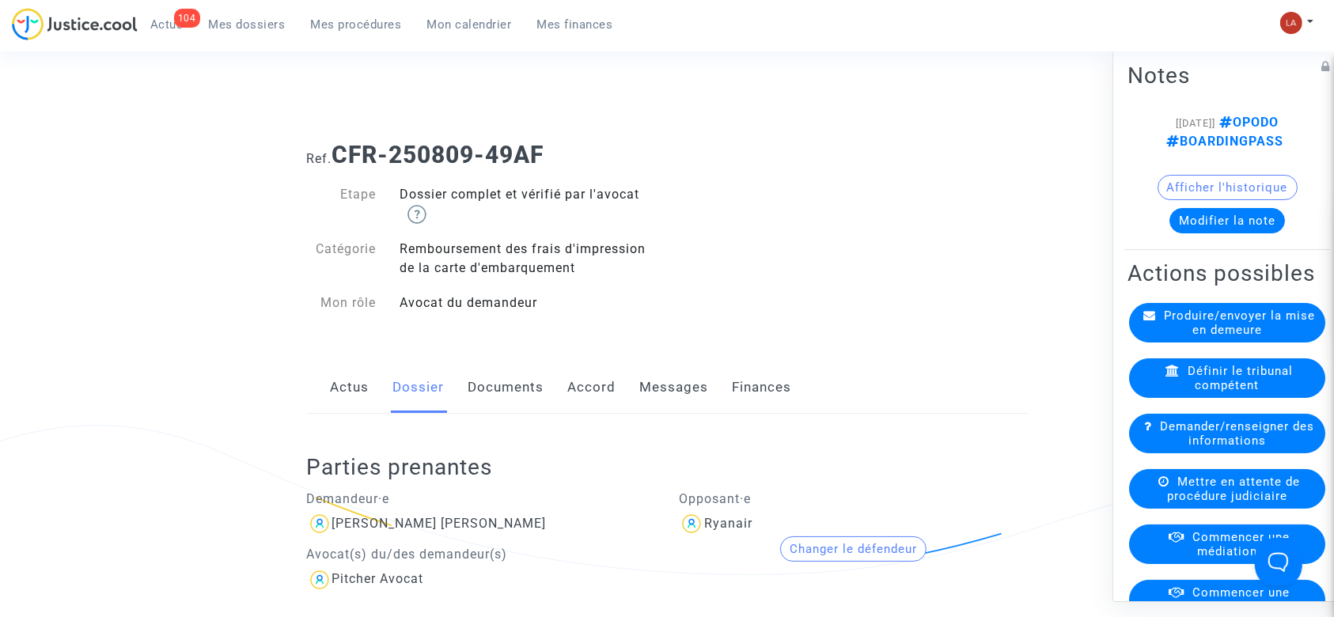
scroll to position [3014, 0]
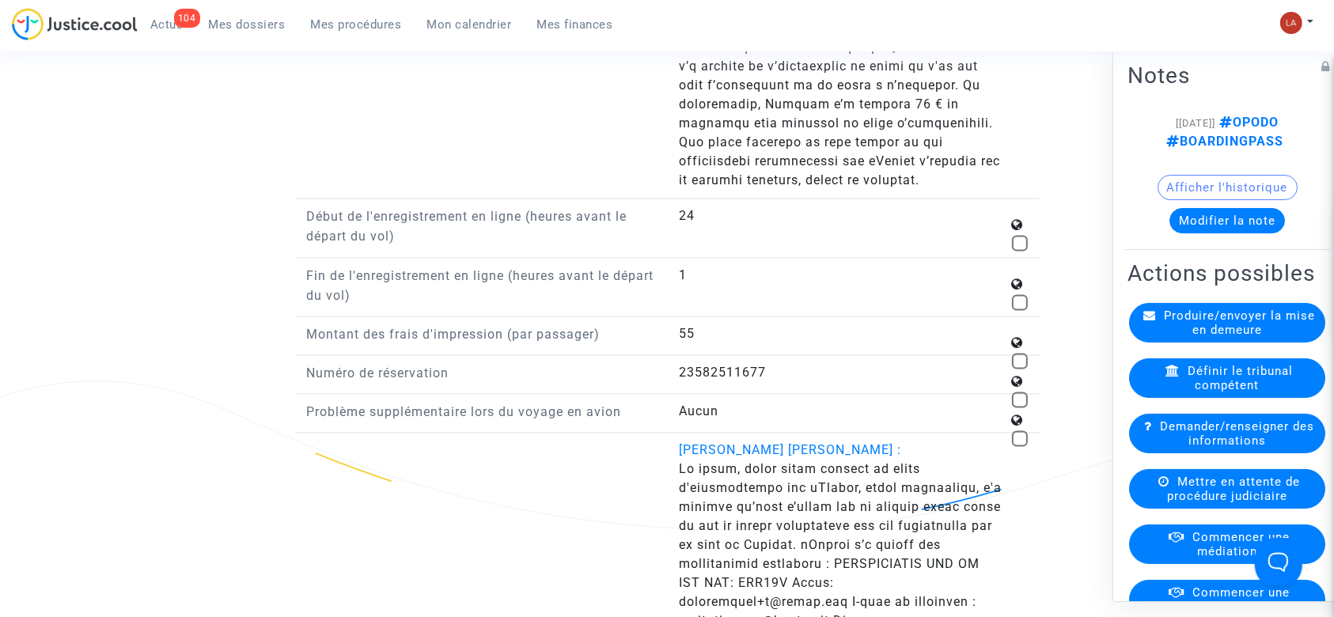
click at [1019, 393] on span at bounding box center [1020, 400] width 16 height 16
click at [1019, 408] on input "checkbox" at bounding box center [1019, 408] width 1 height 1
checkbox input "true"
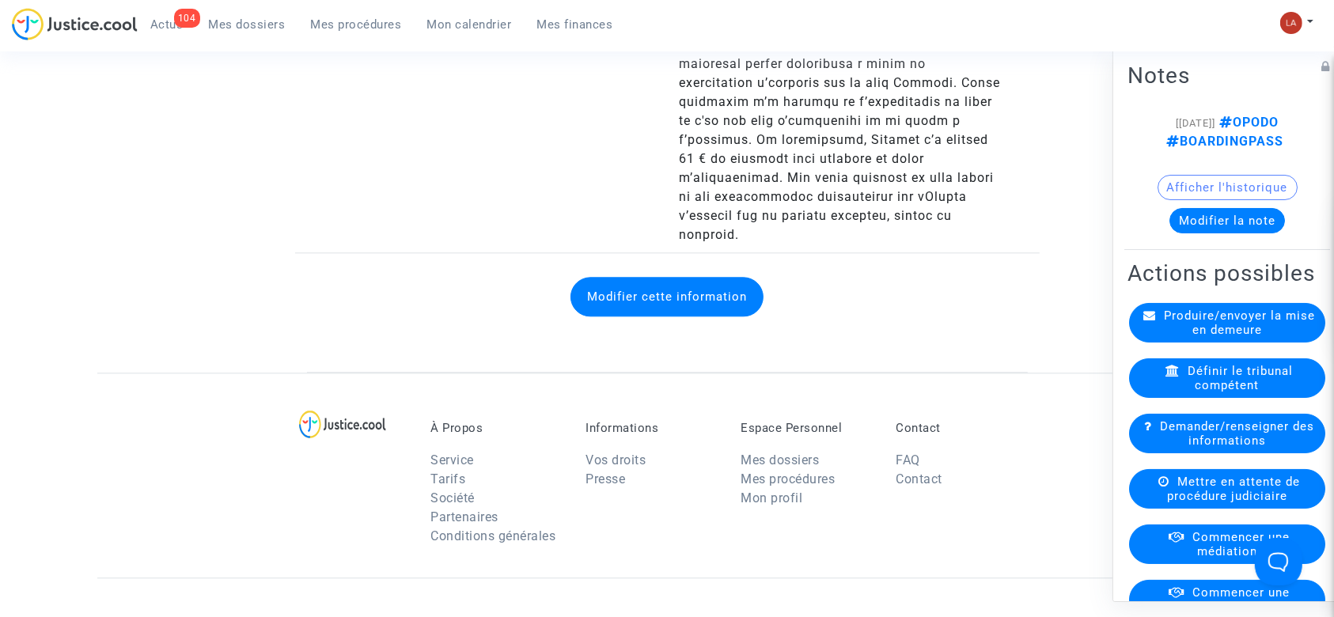
scroll to position [3701, 0]
click at [639, 279] on button "Modifier cette information" at bounding box center [667, 299] width 193 height 40
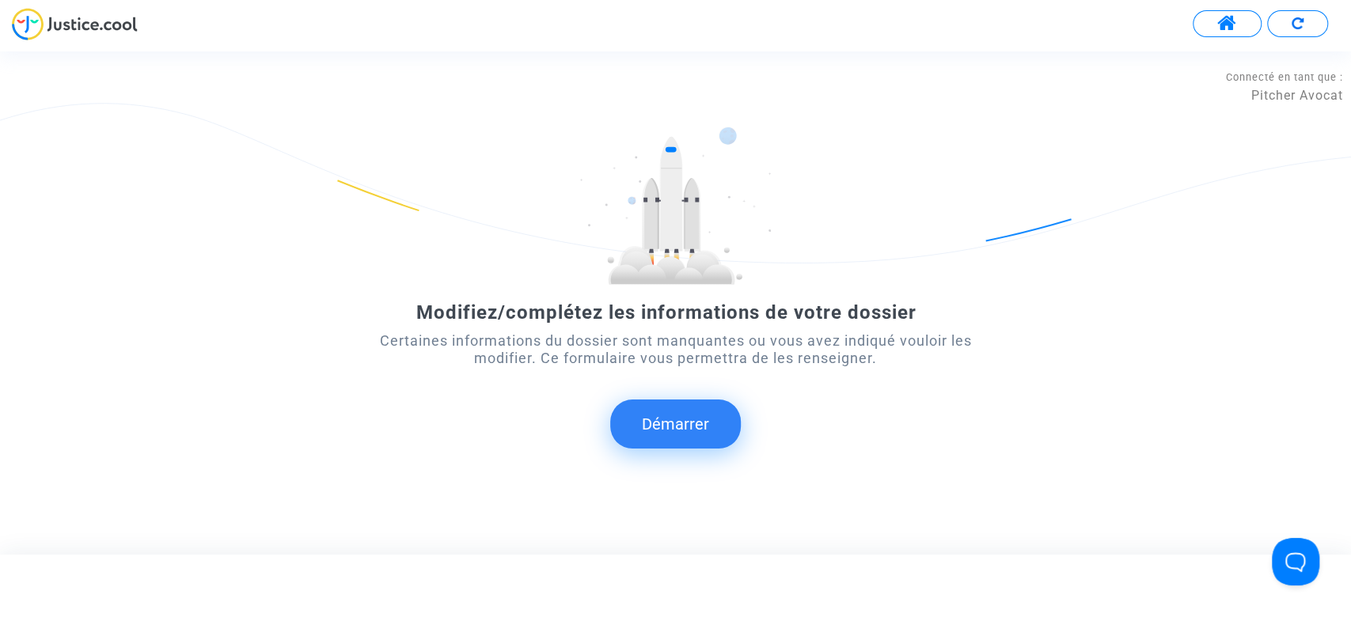
click at [641, 415] on button "Démarrer" at bounding box center [675, 424] width 131 height 49
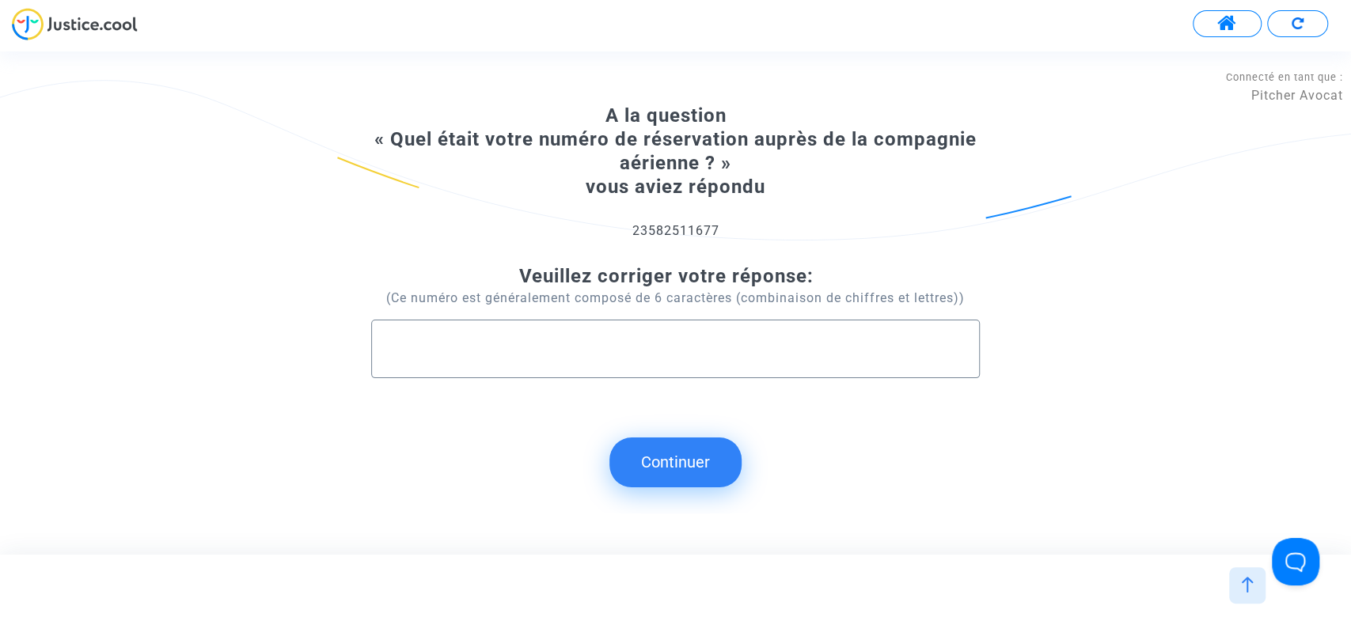
click at [610, 344] on input "text" at bounding box center [675, 349] width 575 height 18
type input "ATC29T"
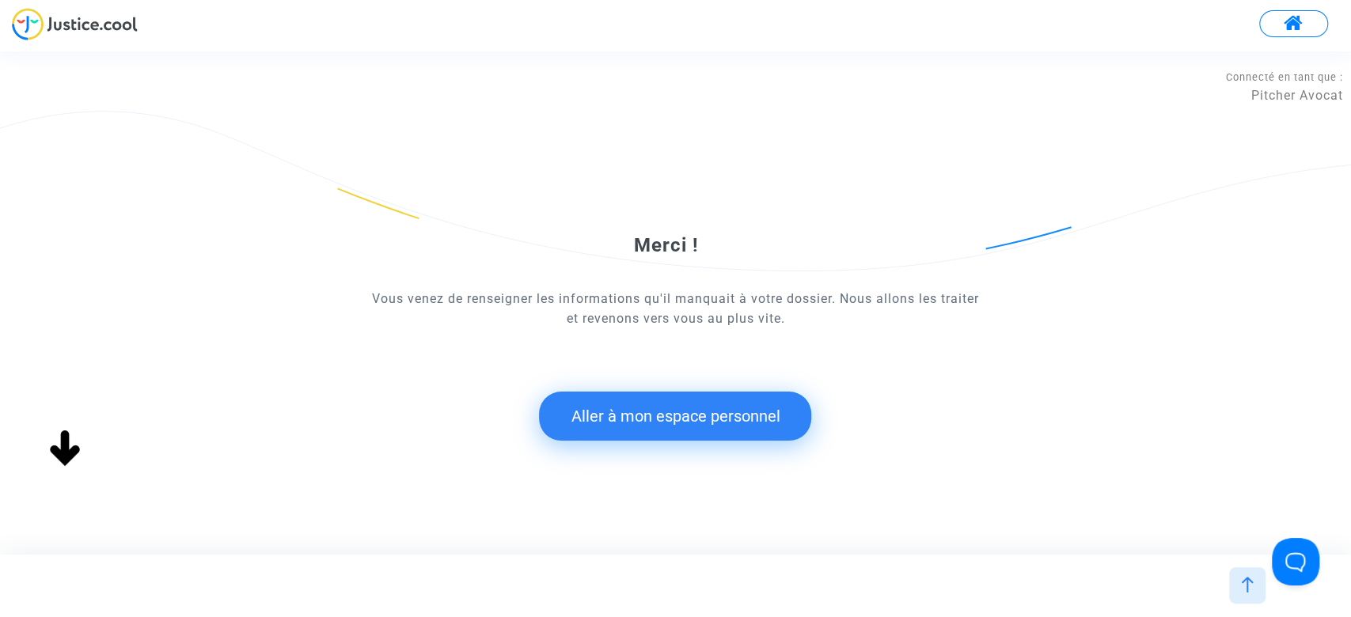
click at [628, 411] on button "Aller à mon espace personnel" at bounding box center [675, 416] width 272 height 49
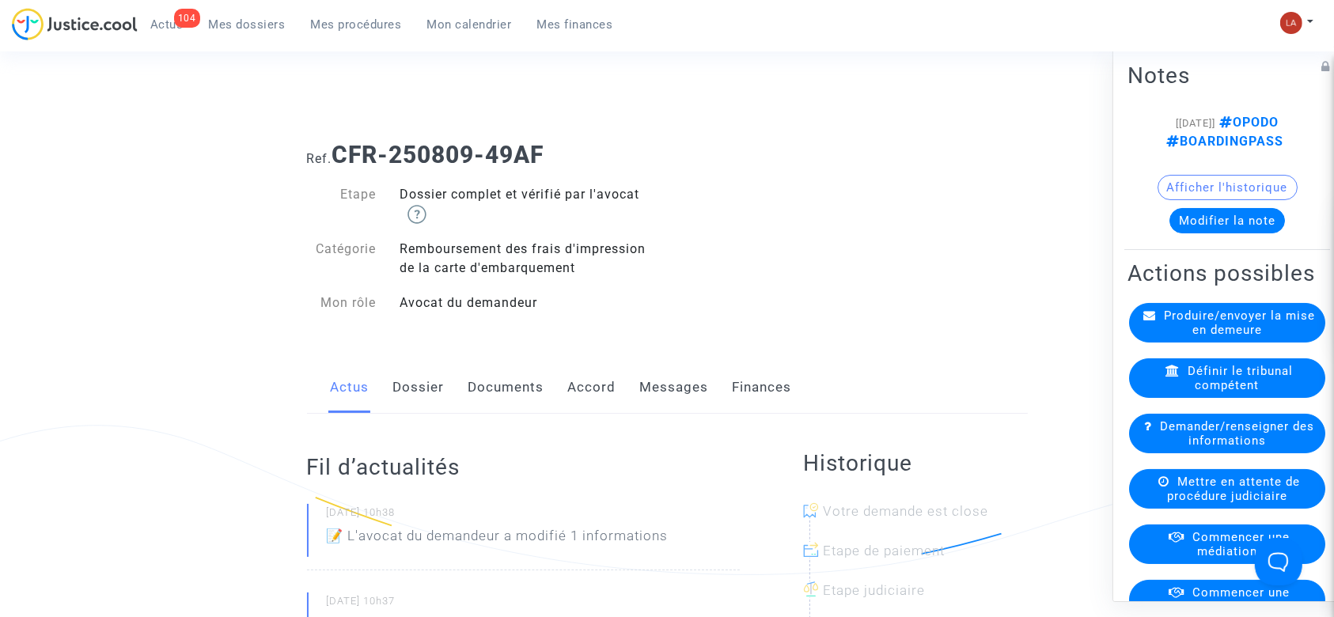
click at [412, 395] on link "Dossier" at bounding box center [418, 388] width 51 height 52
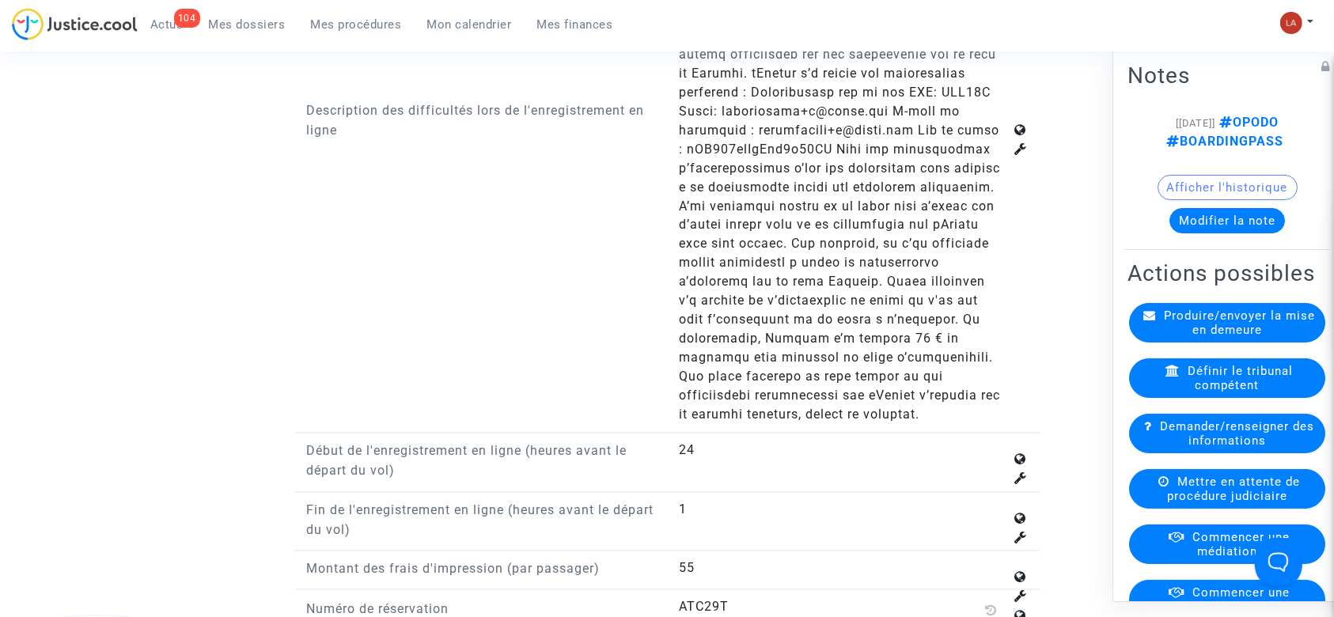
scroll to position [2924, 0]
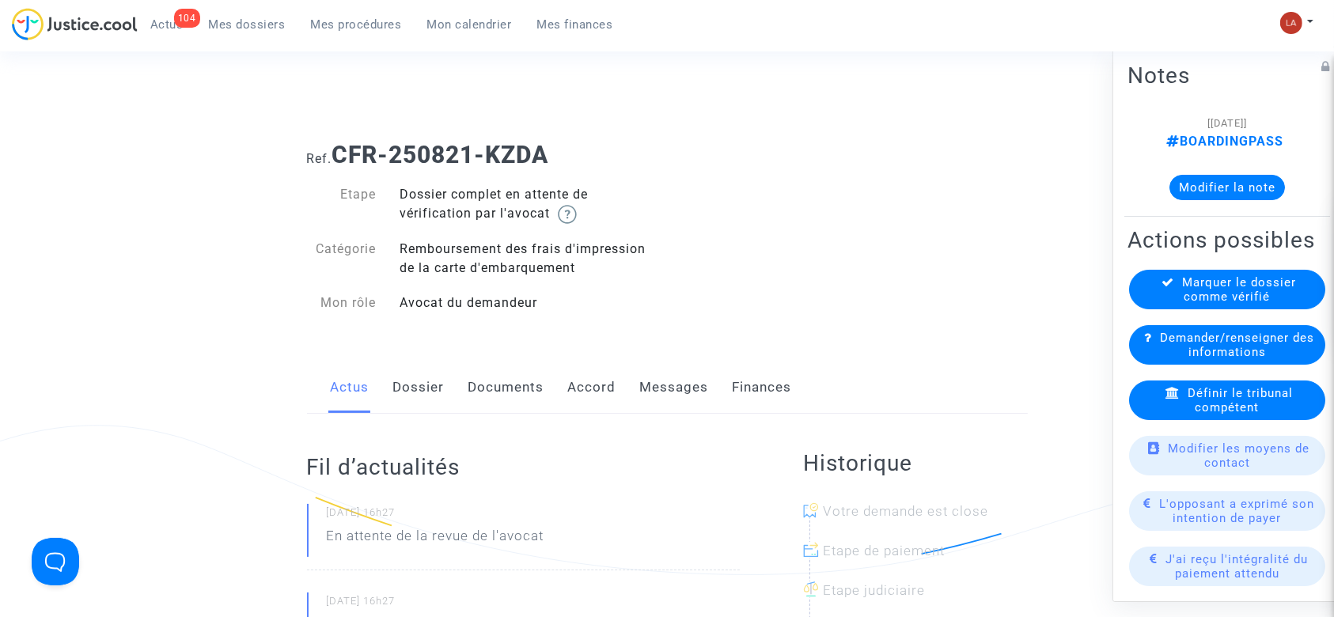
click at [443, 377] on link "Dossier" at bounding box center [418, 388] width 51 height 52
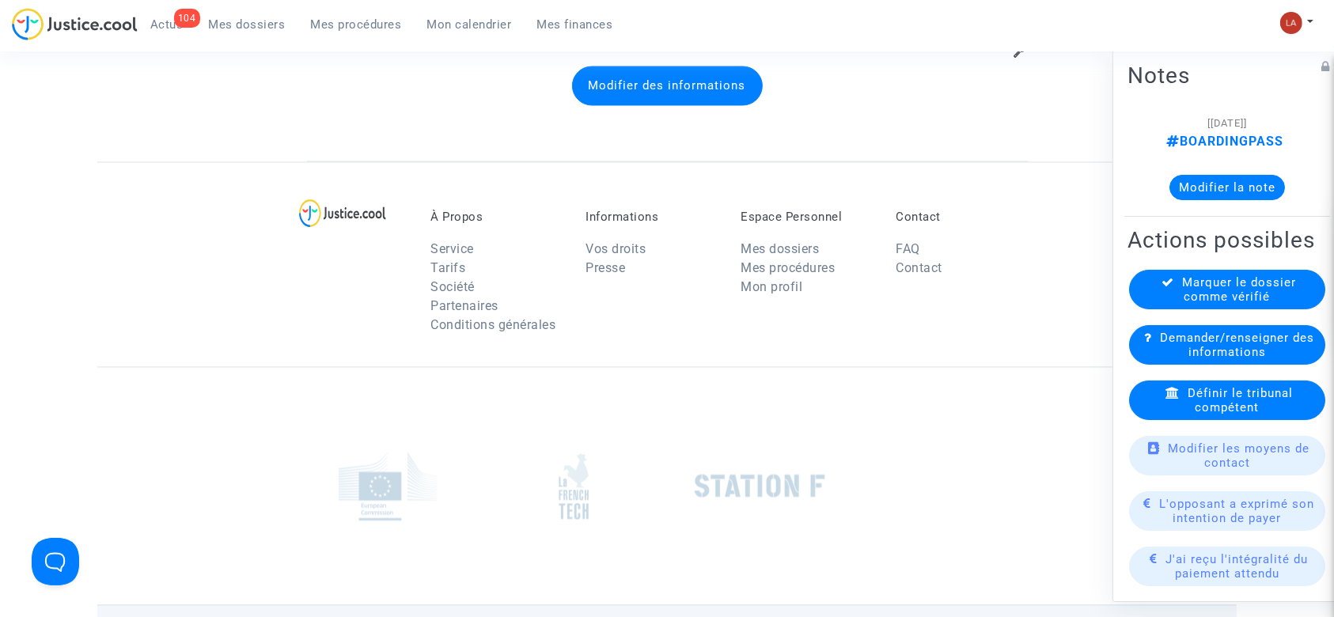
scroll to position [3032, 0]
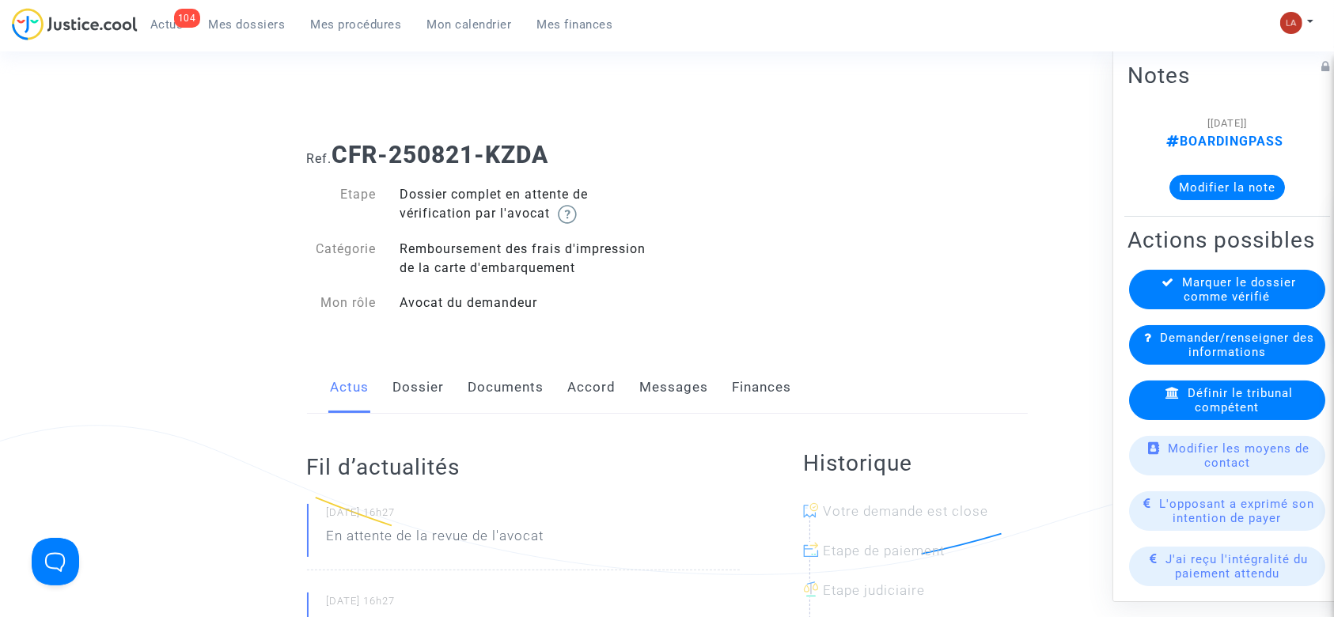
click at [1188, 415] on span "Définir le tribunal compétent" at bounding box center [1240, 400] width 105 height 28
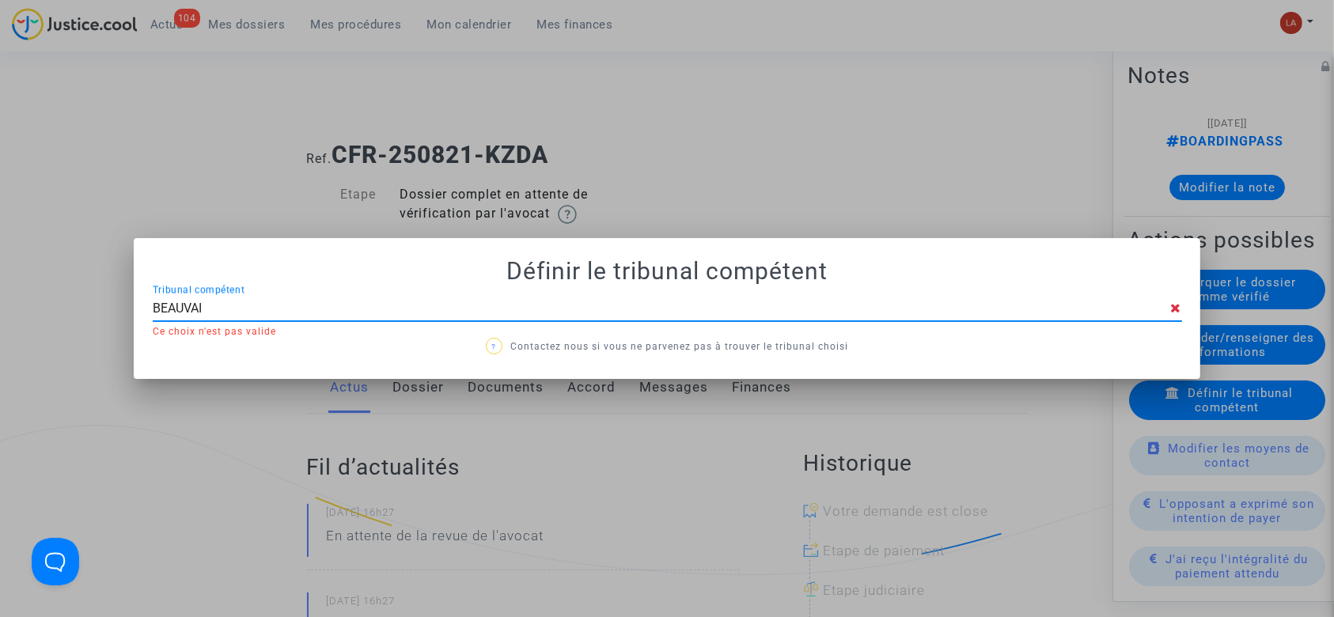
type input "[GEOGRAPHIC_DATA]"
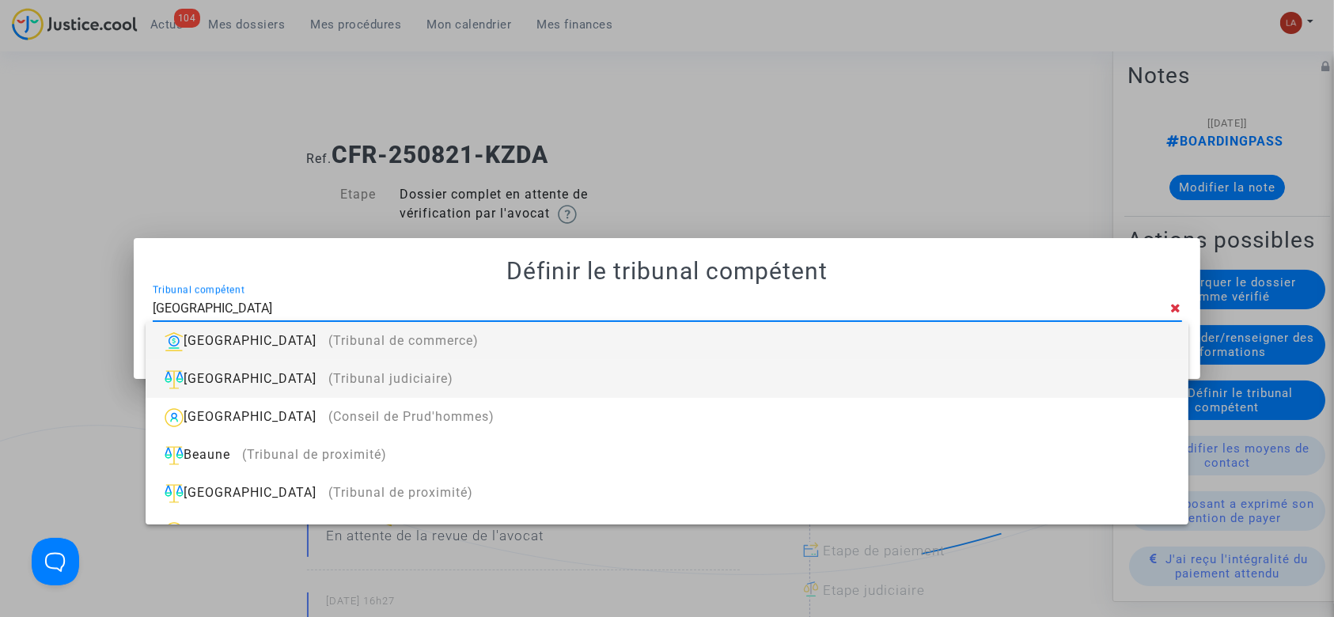
click at [747, 379] on div "Beauvais (Tribunal judiciaire)" at bounding box center [666, 379] width 1017 height 38
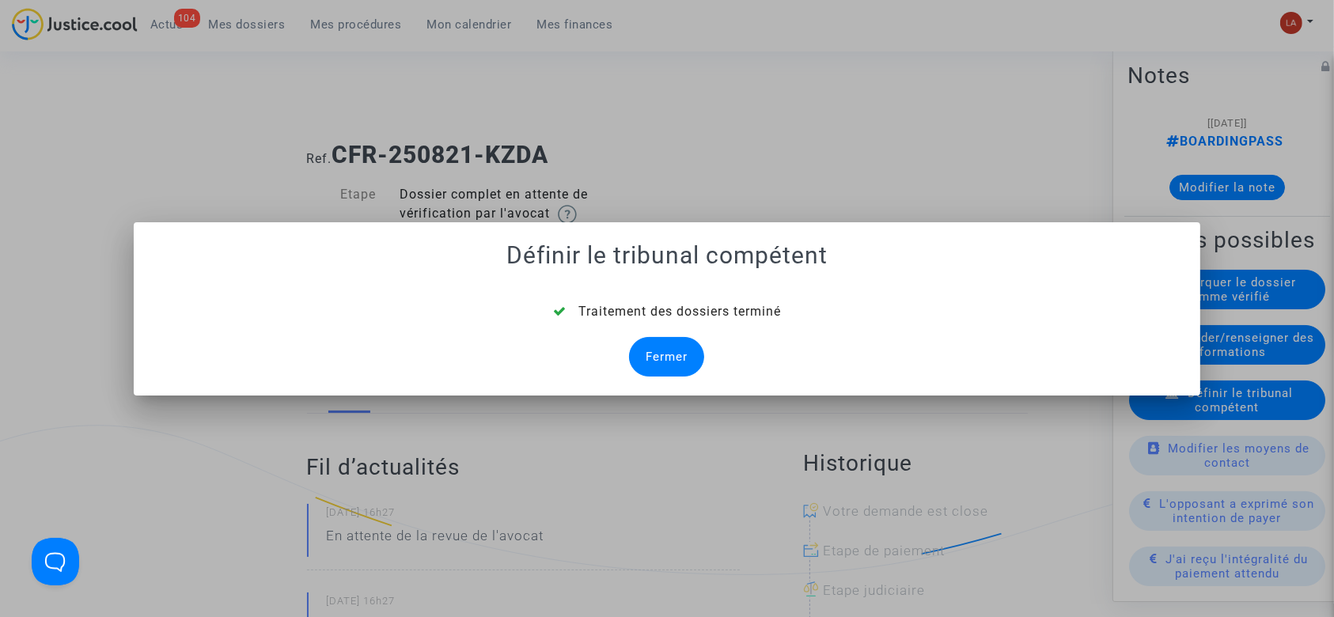
click at [647, 366] on div "Fermer" at bounding box center [666, 357] width 75 height 40
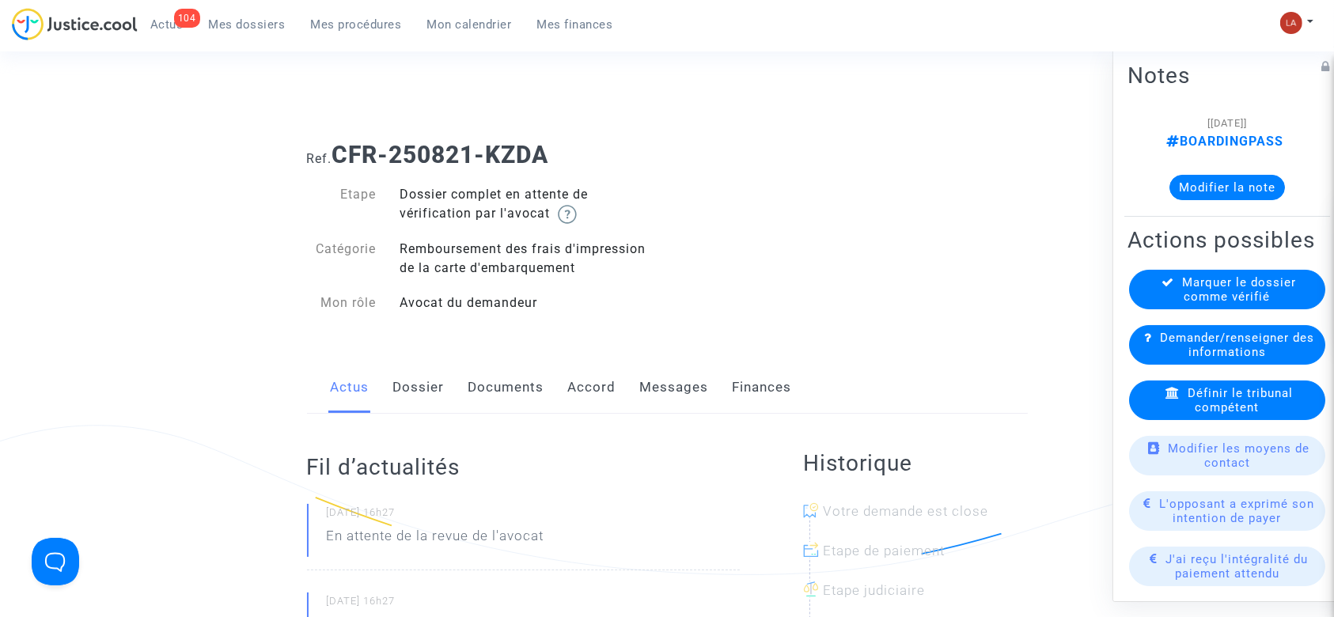
click at [506, 404] on link "Documents" at bounding box center [507, 388] width 76 height 52
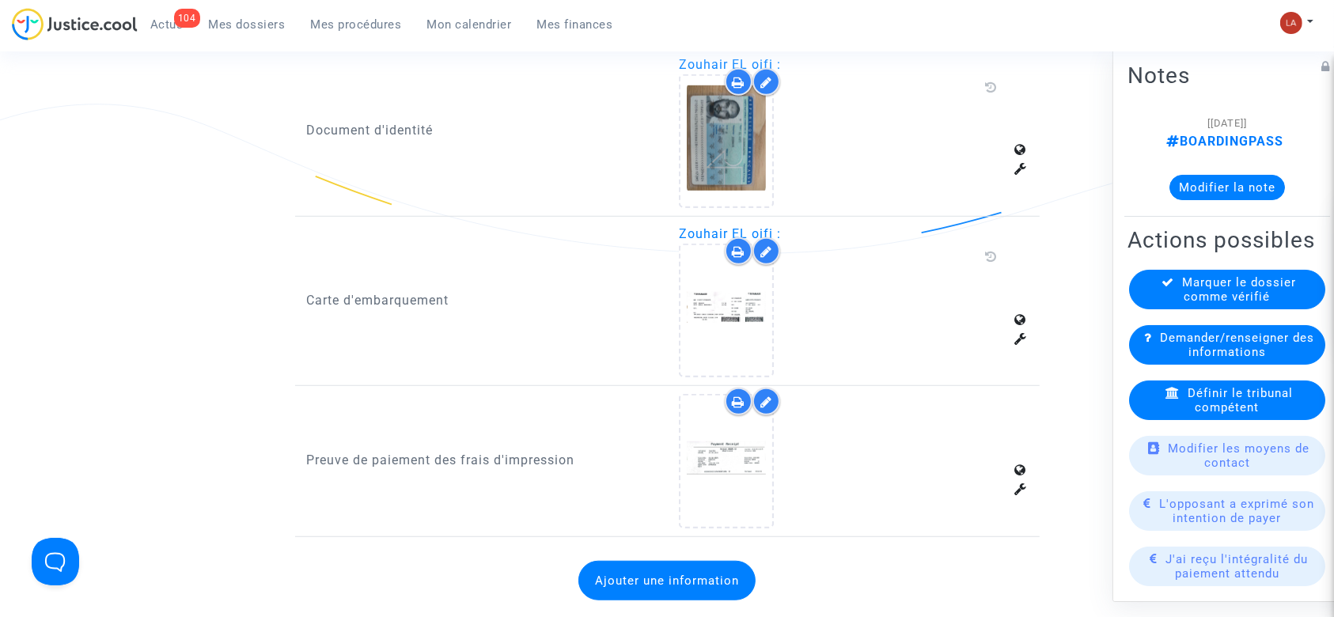
scroll to position [1141, 0]
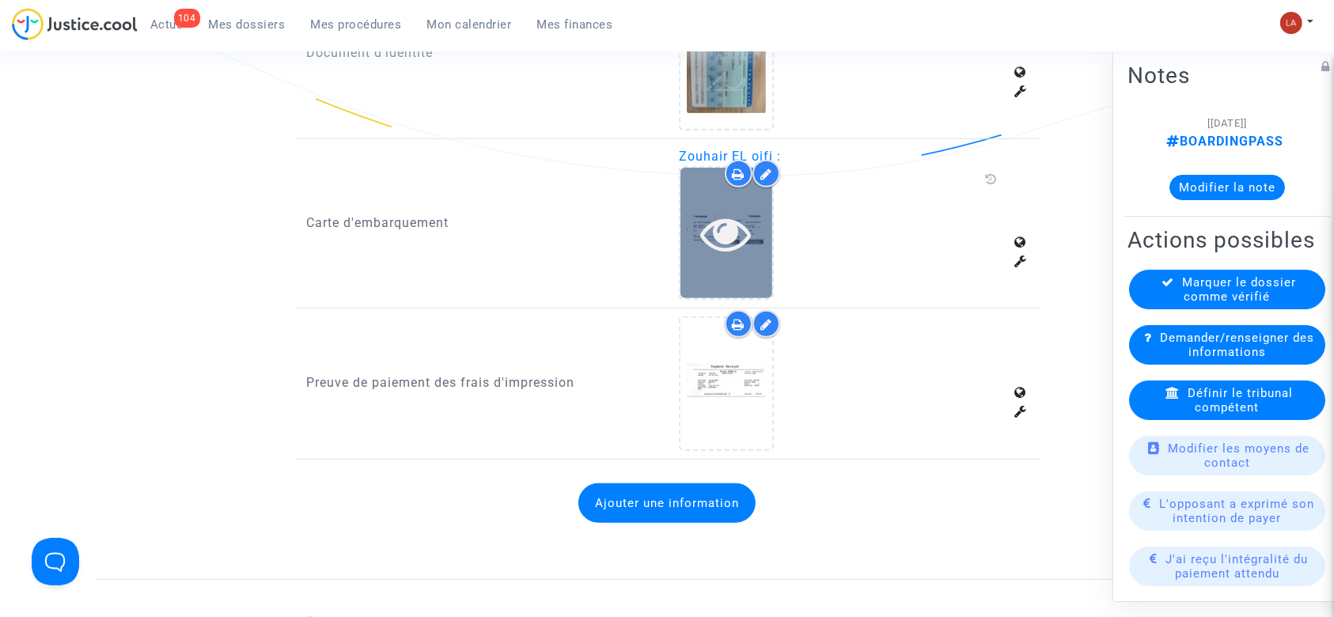
click at [768, 208] on div at bounding box center [727, 233] width 92 height 51
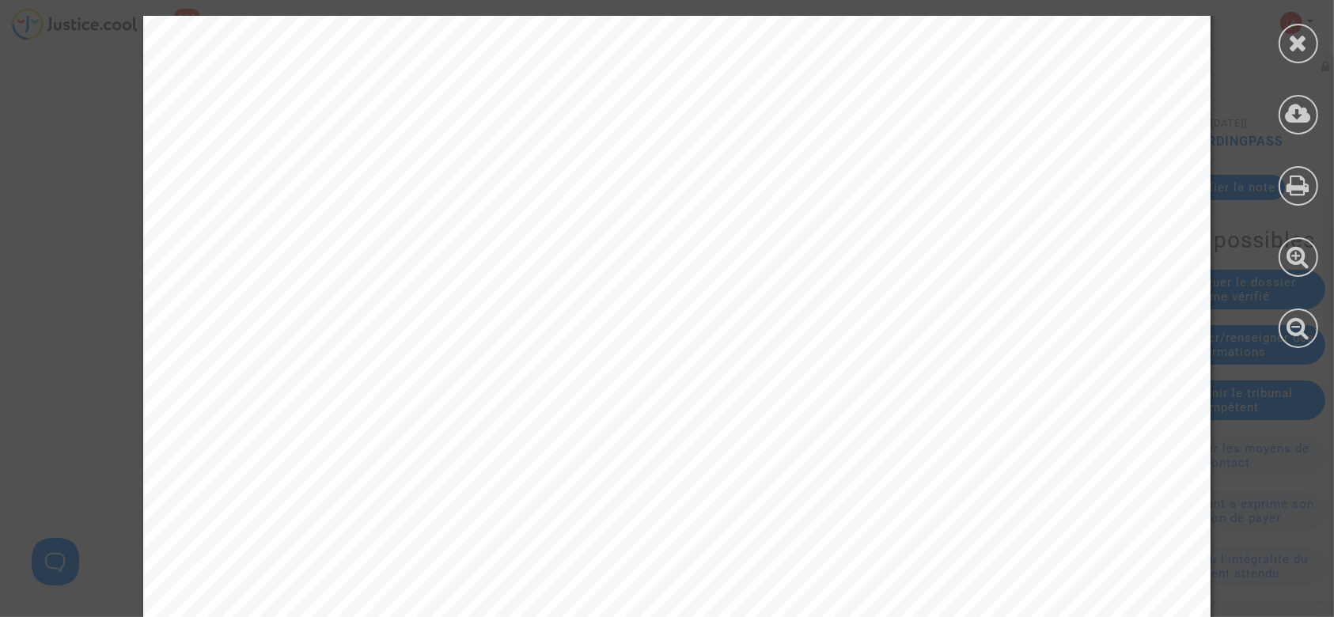
scroll to position [931, 0]
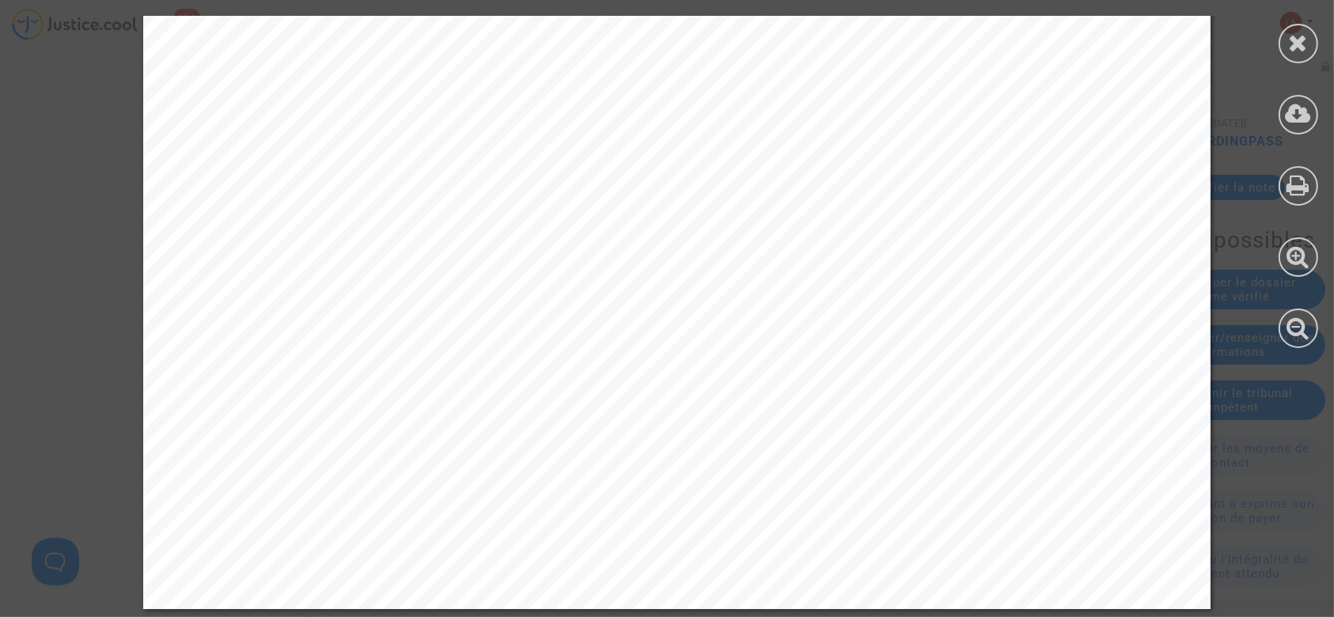
click at [1296, 65] on div at bounding box center [1298, 182] width 71 height 364
drag, startPoint x: 1292, startPoint y: 56, endPoint x: 829, endPoint y: 332, distance: 538.4
click at [1305, 47] on icon at bounding box center [1299, 43] width 20 height 24
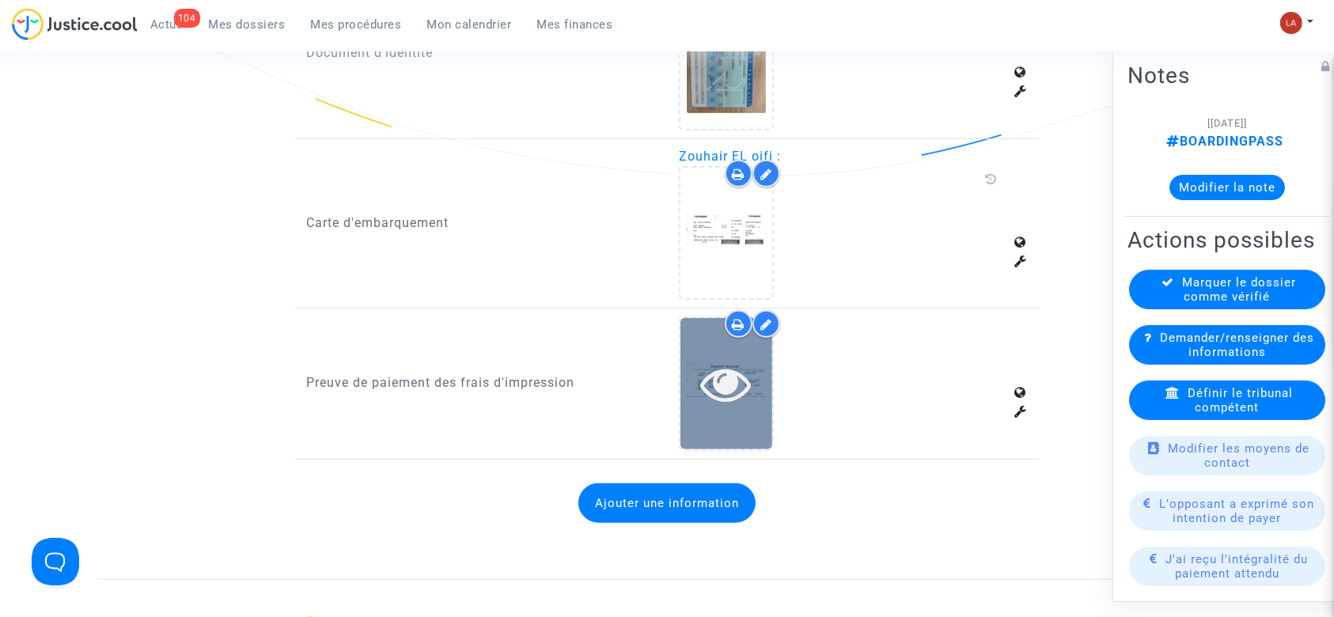
click at [707, 385] on icon at bounding box center [726, 384] width 51 height 51
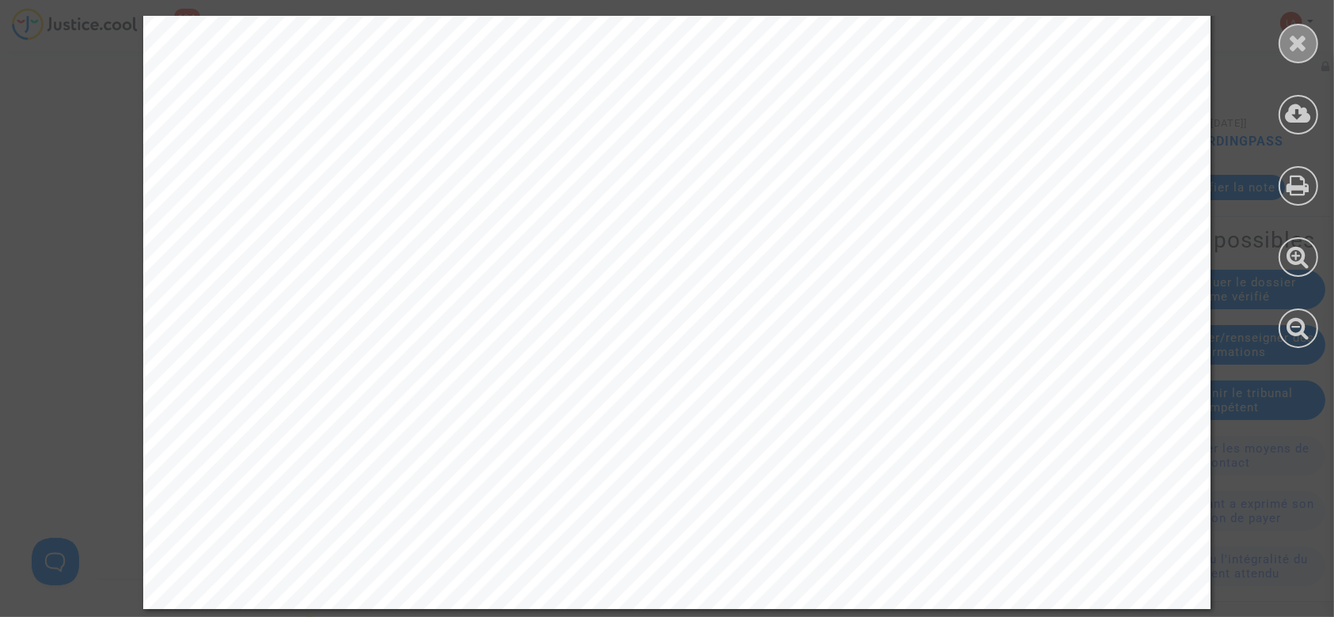
click at [1291, 47] on icon at bounding box center [1299, 43] width 20 height 24
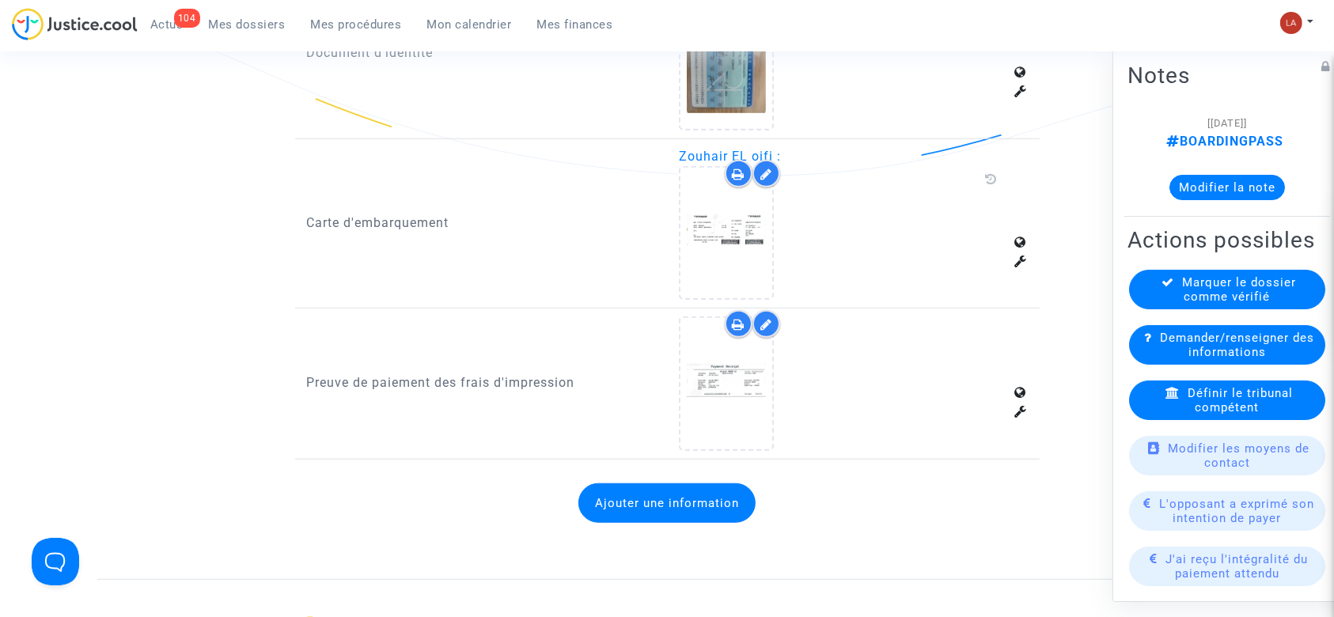
click at [1144, 306] on div "Marquer le dossier comme vérifié" at bounding box center [1227, 290] width 196 height 40
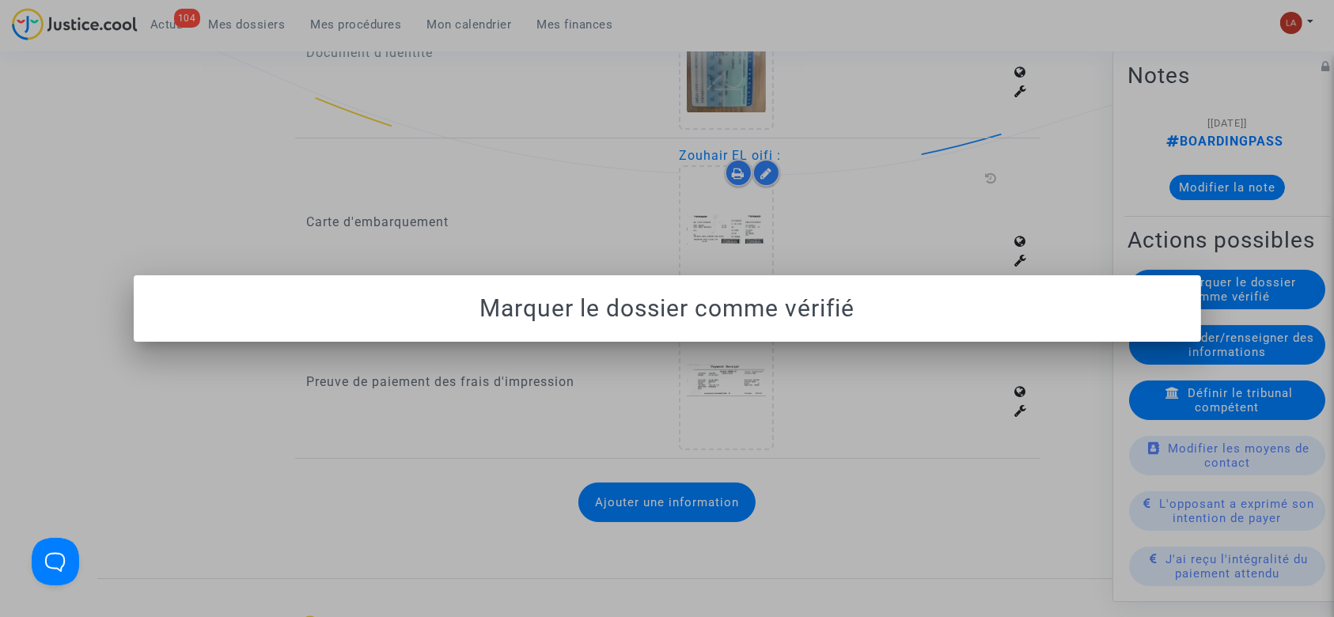
scroll to position [0, 0]
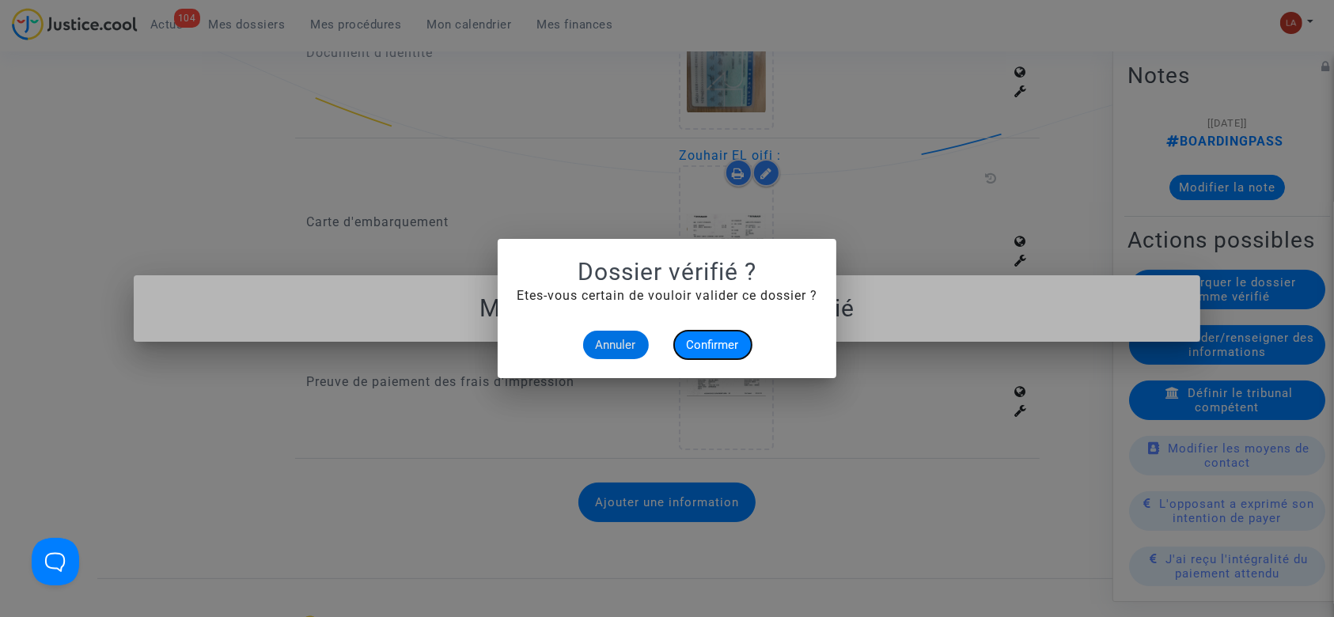
click at [738, 351] on span "Confirmer" at bounding box center [713, 345] width 52 height 14
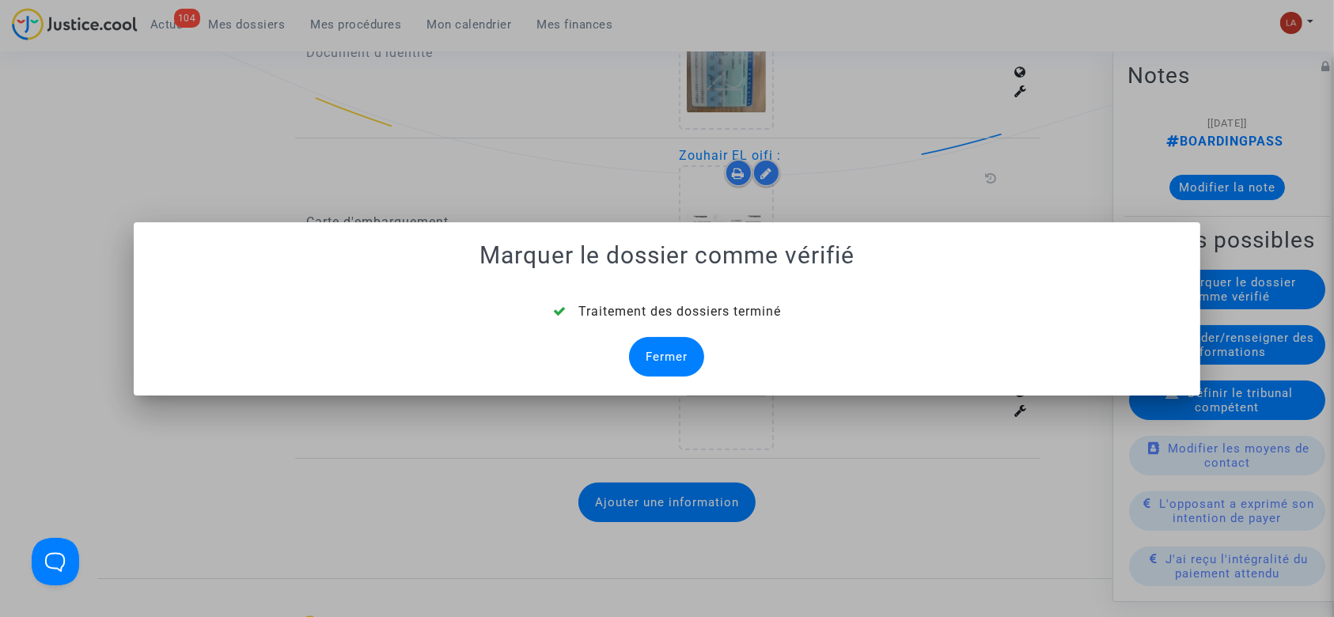
click at [675, 368] on div "Fermer" at bounding box center [666, 357] width 75 height 40
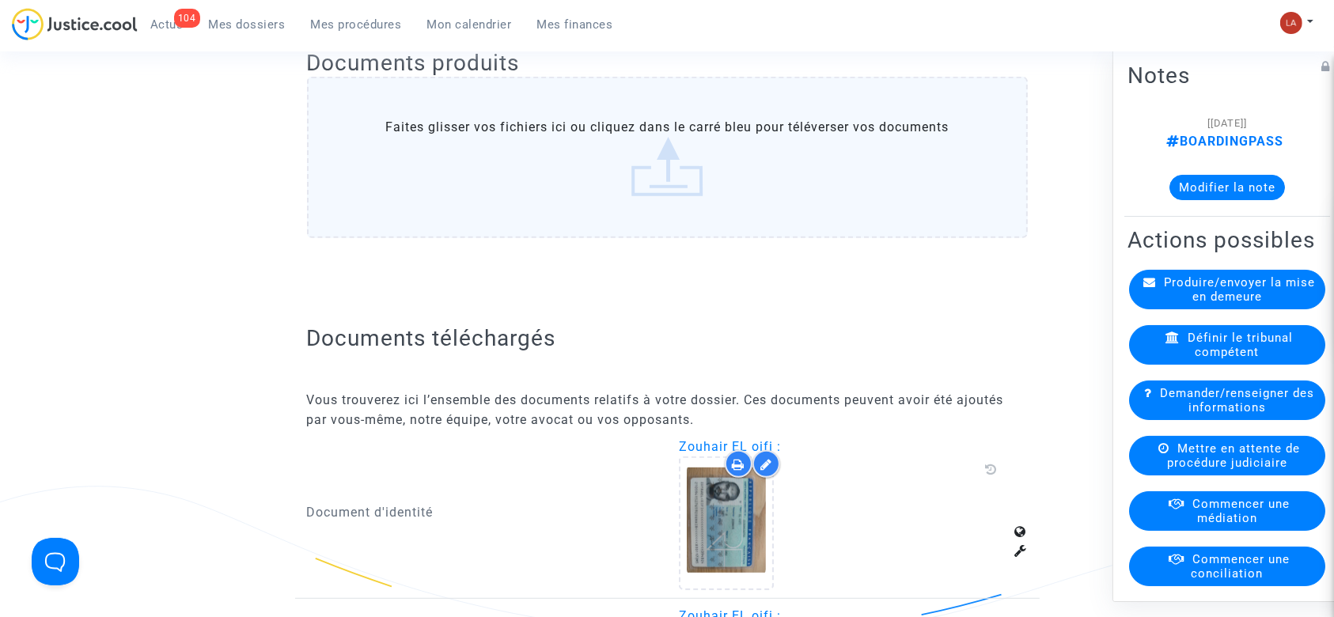
scroll to position [799, 0]
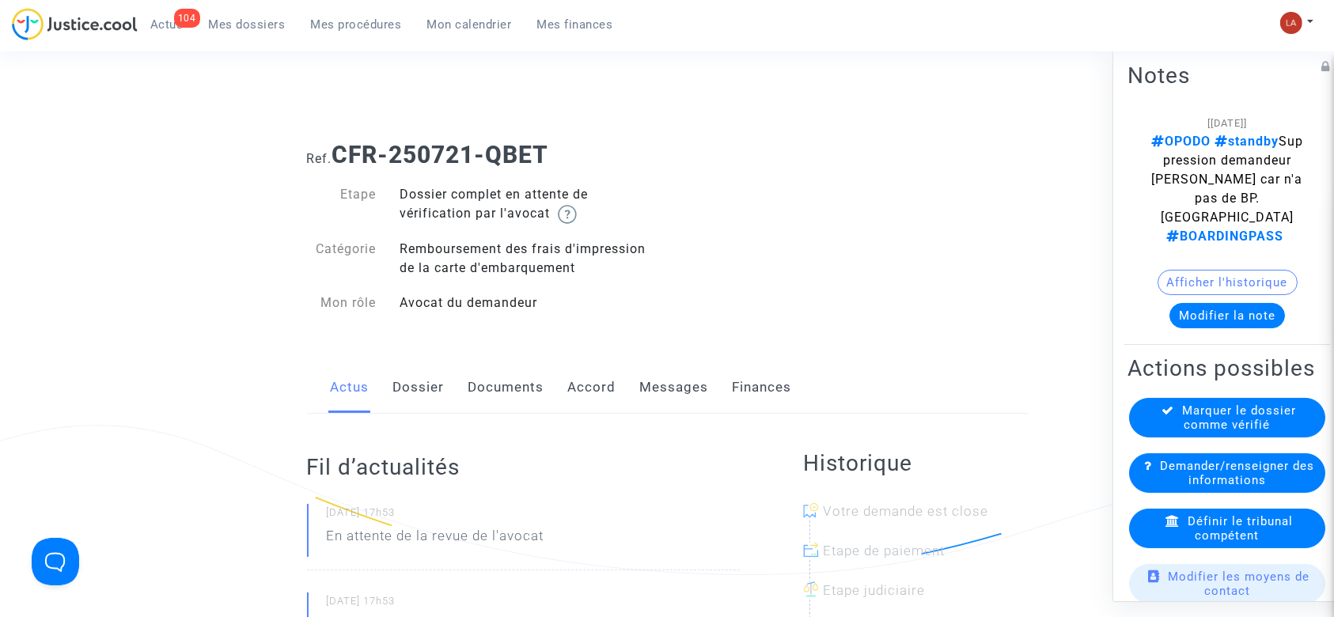
click at [427, 390] on link "Dossier" at bounding box center [418, 388] width 51 height 52
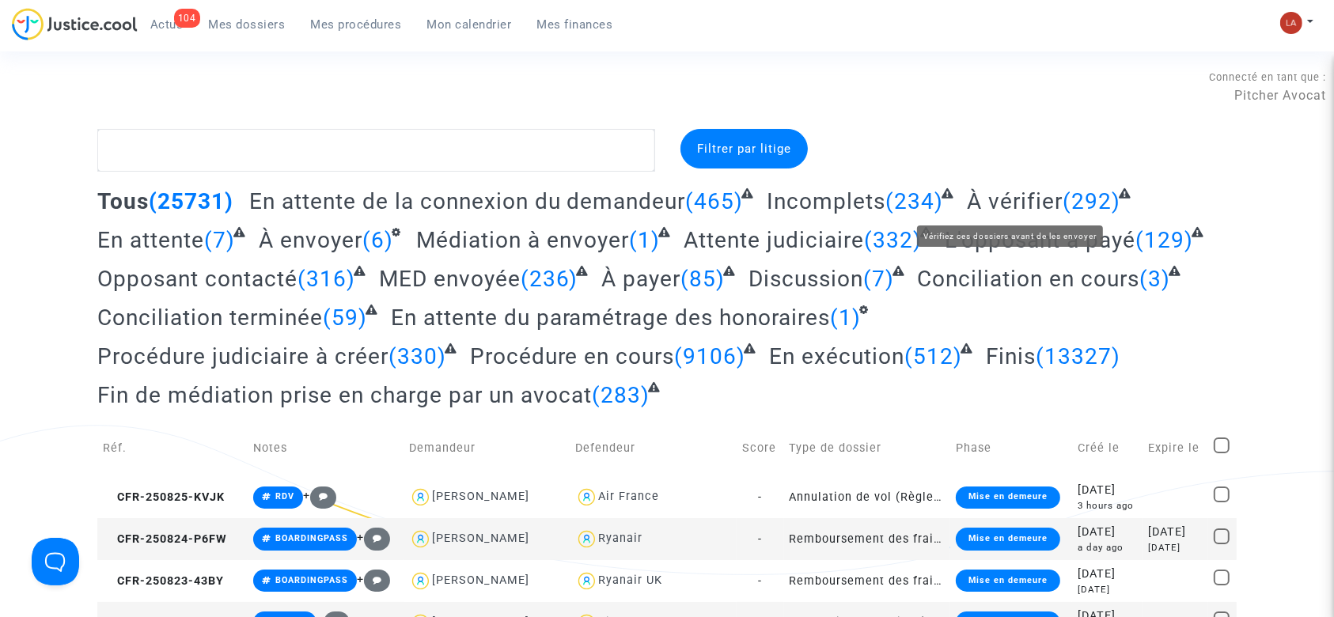
click at [1008, 210] on span "À vérifier" at bounding box center [1015, 201] width 96 height 26
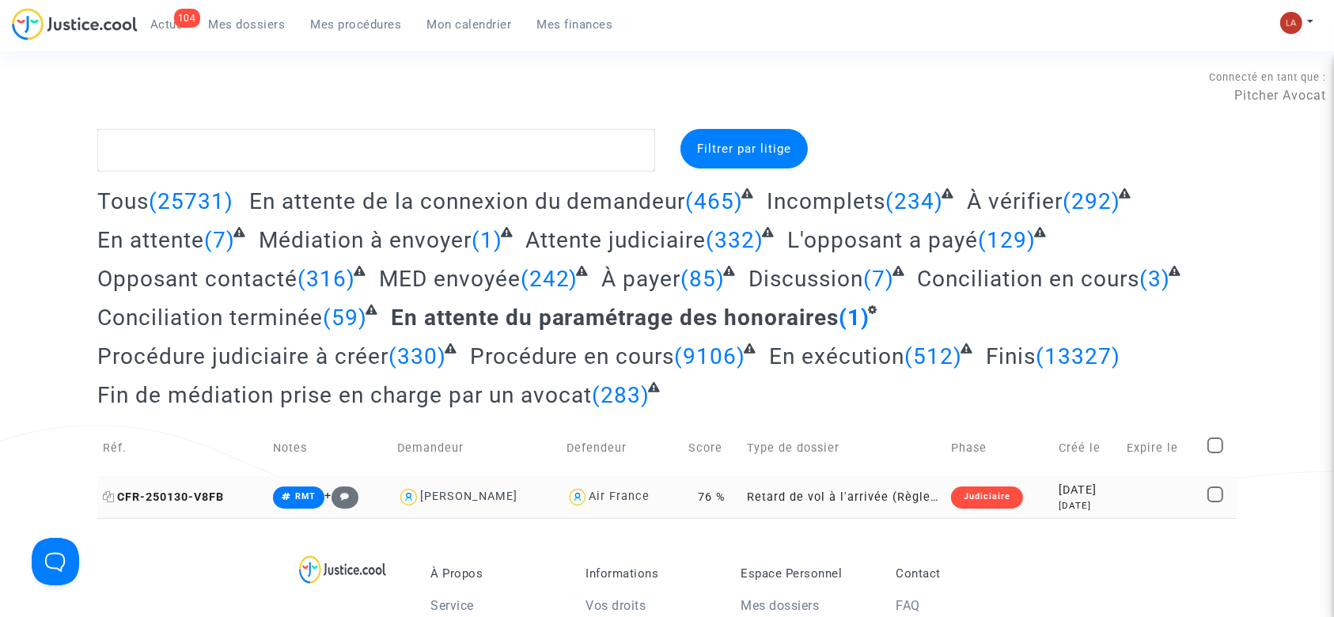
click at [215, 491] on span "CFR-250130-V8FB" at bounding box center [163, 497] width 121 height 13
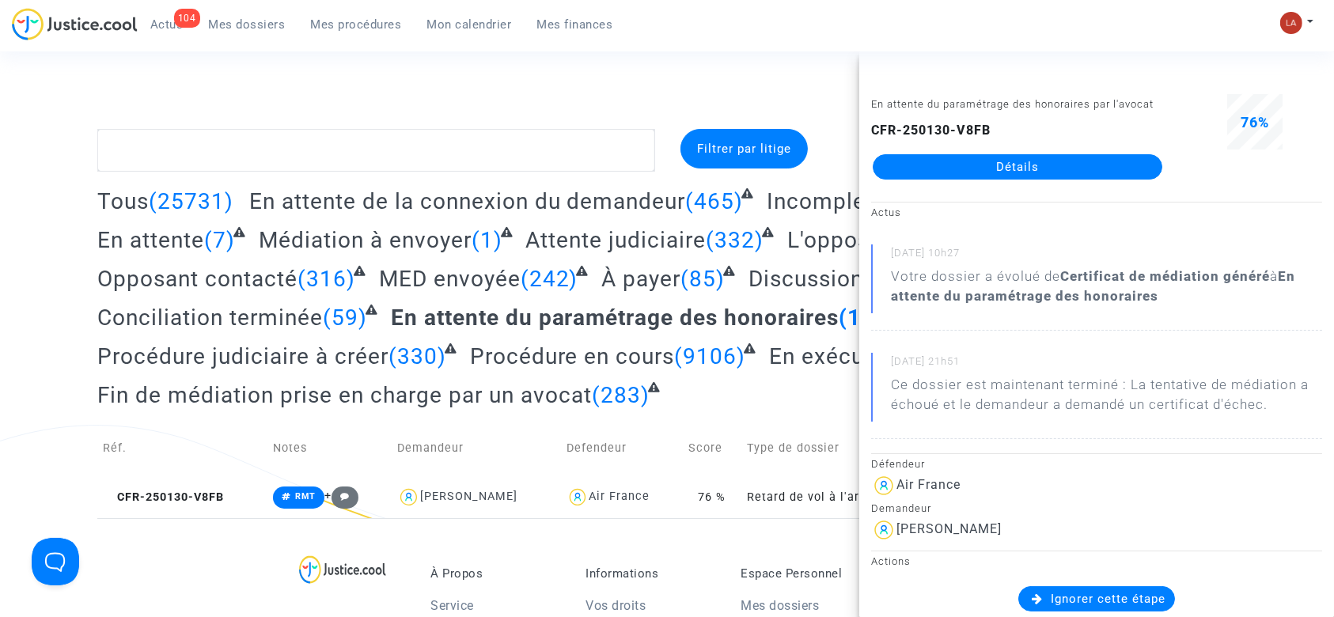
drag, startPoint x: 994, startPoint y: 189, endPoint x: 985, endPoint y: 188, distance: 8.7
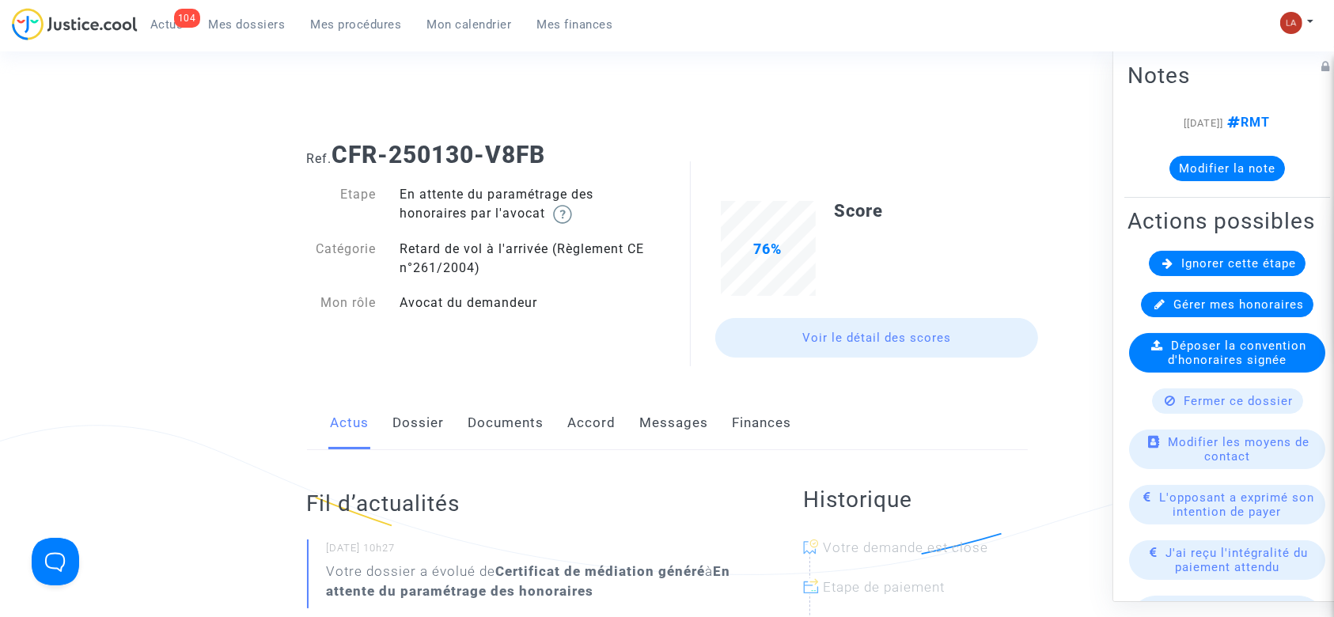
click at [424, 412] on link "Dossier" at bounding box center [418, 423] width 51 height 52
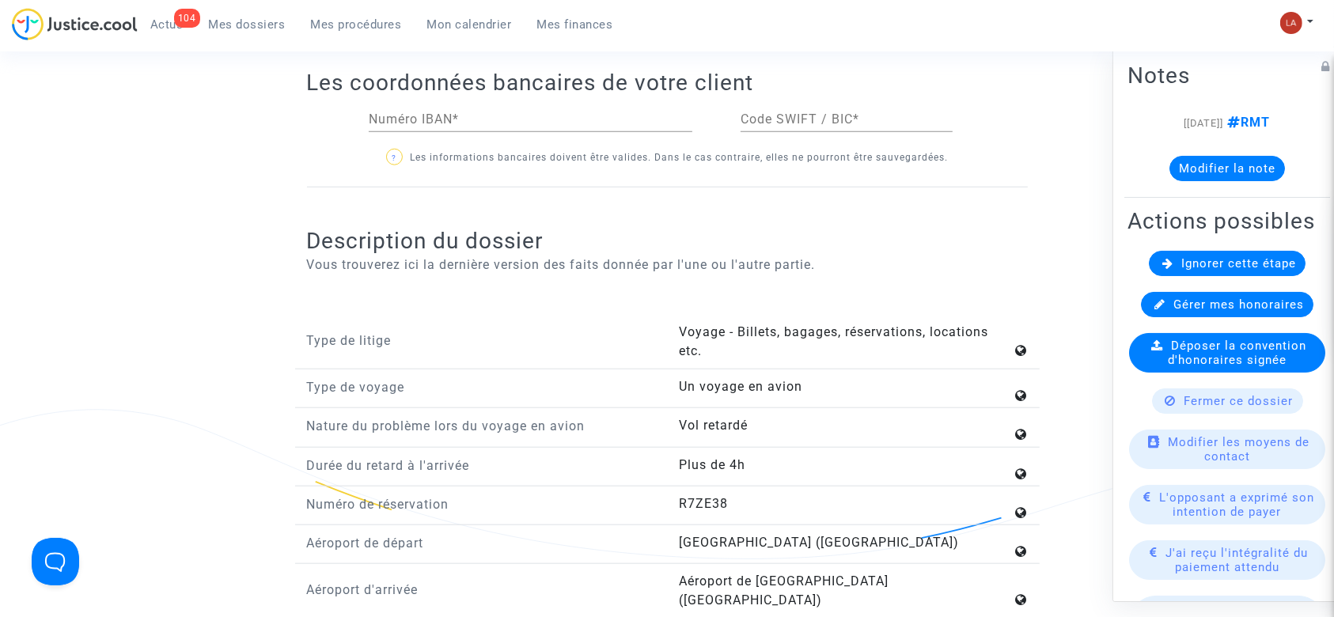
scroll to position [2005, 0]
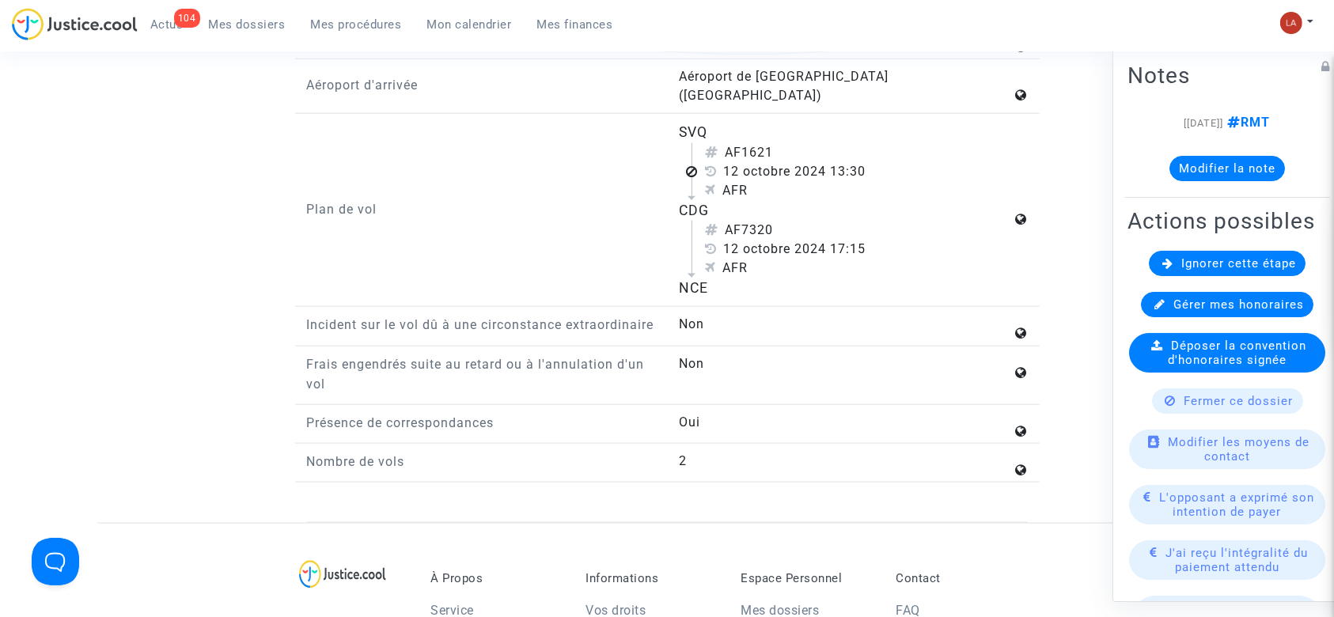
drag, startPoint x: 746, startPoint y: 134, endPoint x: 802, endPoint y: 134, distance: 56.2
click at [802, 143] on div "AF1621" at bounding box center [858, 152] width 307 height 19
copy div "1621"
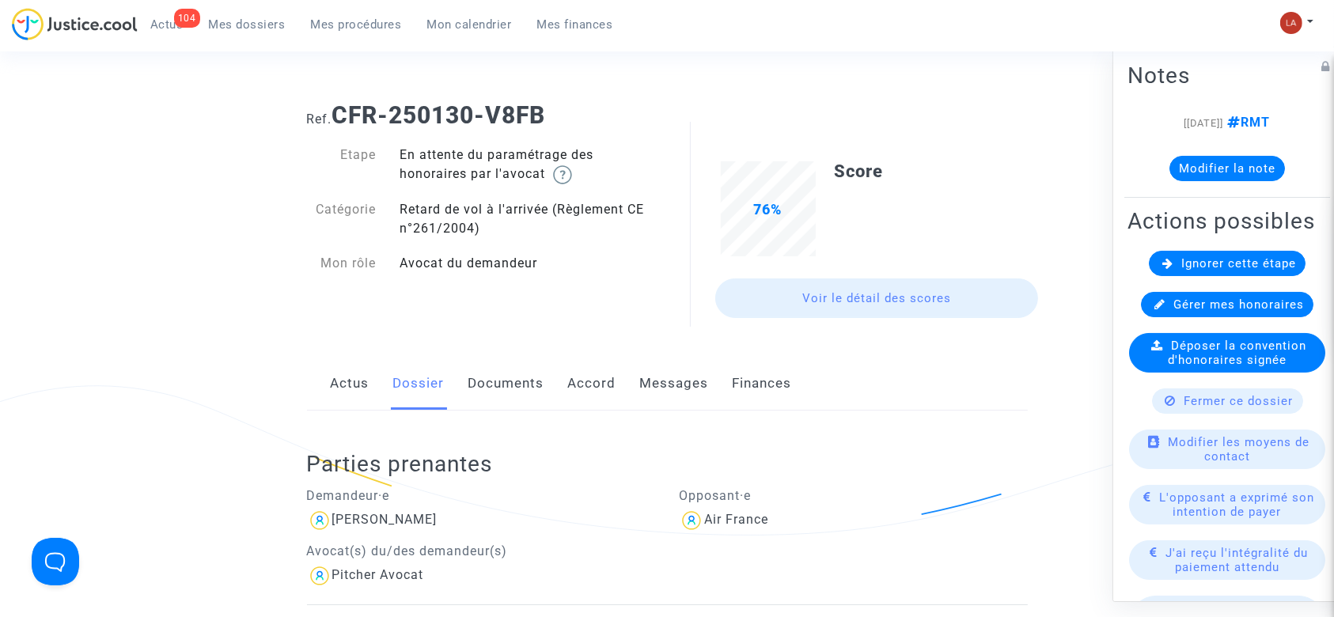
scroll to position [0, 0]
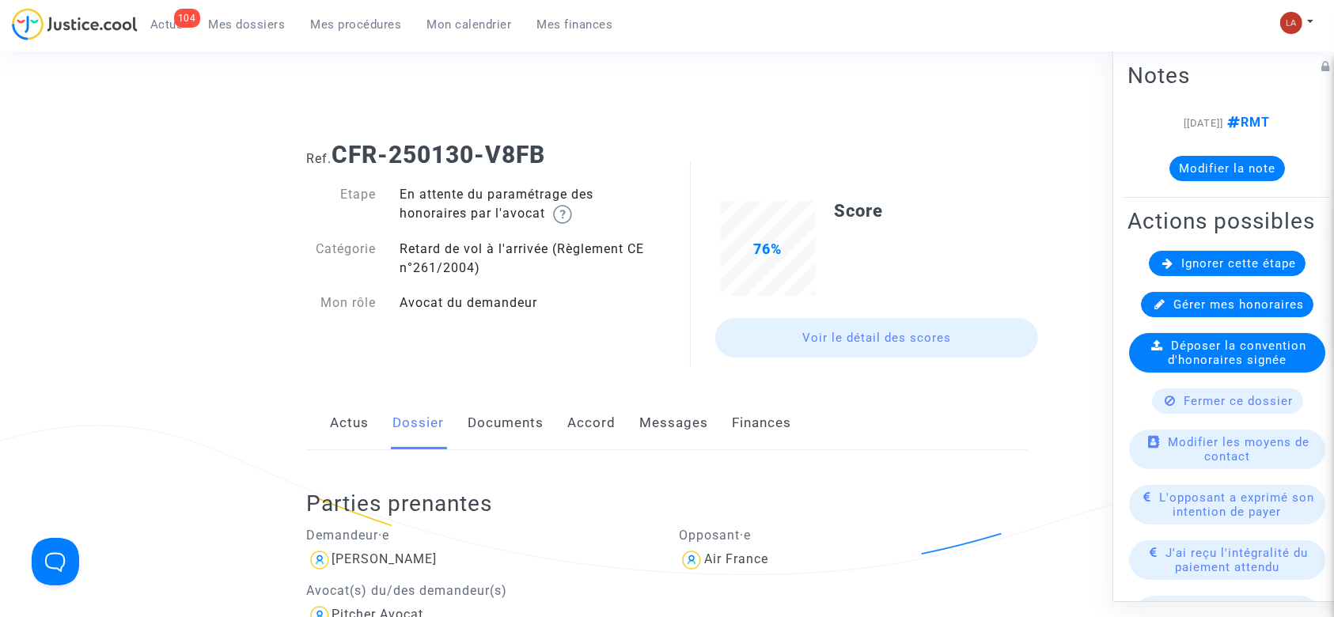
click at [531, 430] on link "Documents" at bounding box center [507, 423] width 76 height 52
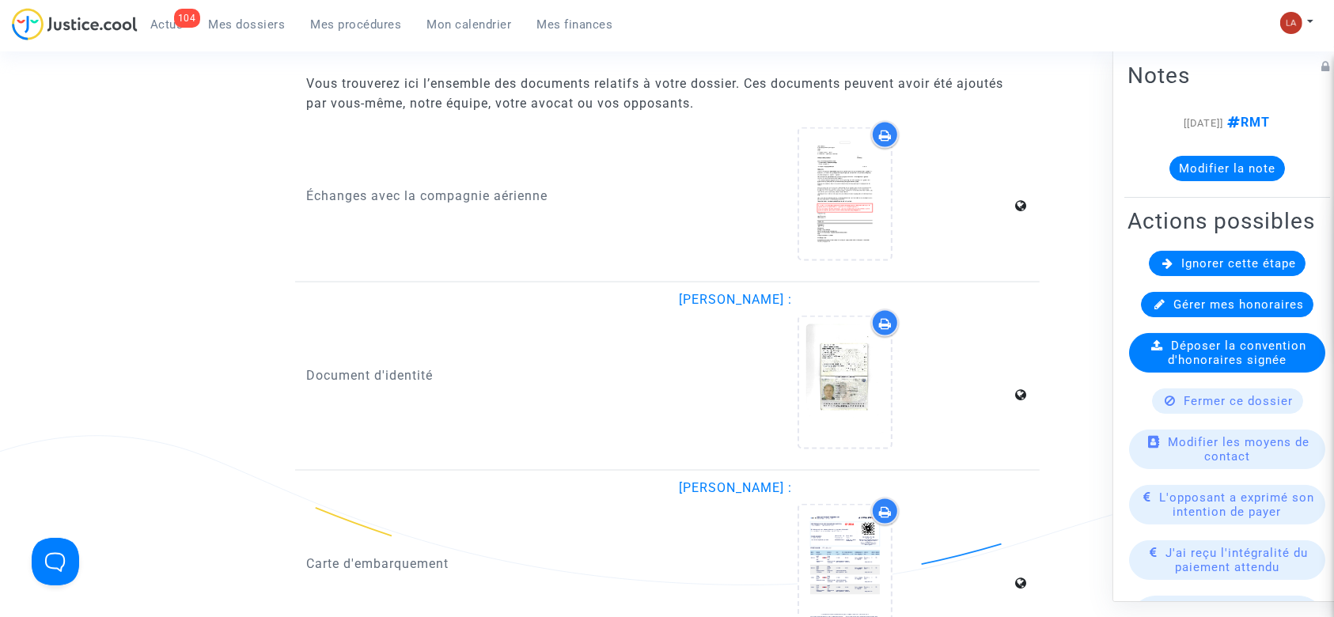
scroll to position [2638, 0]
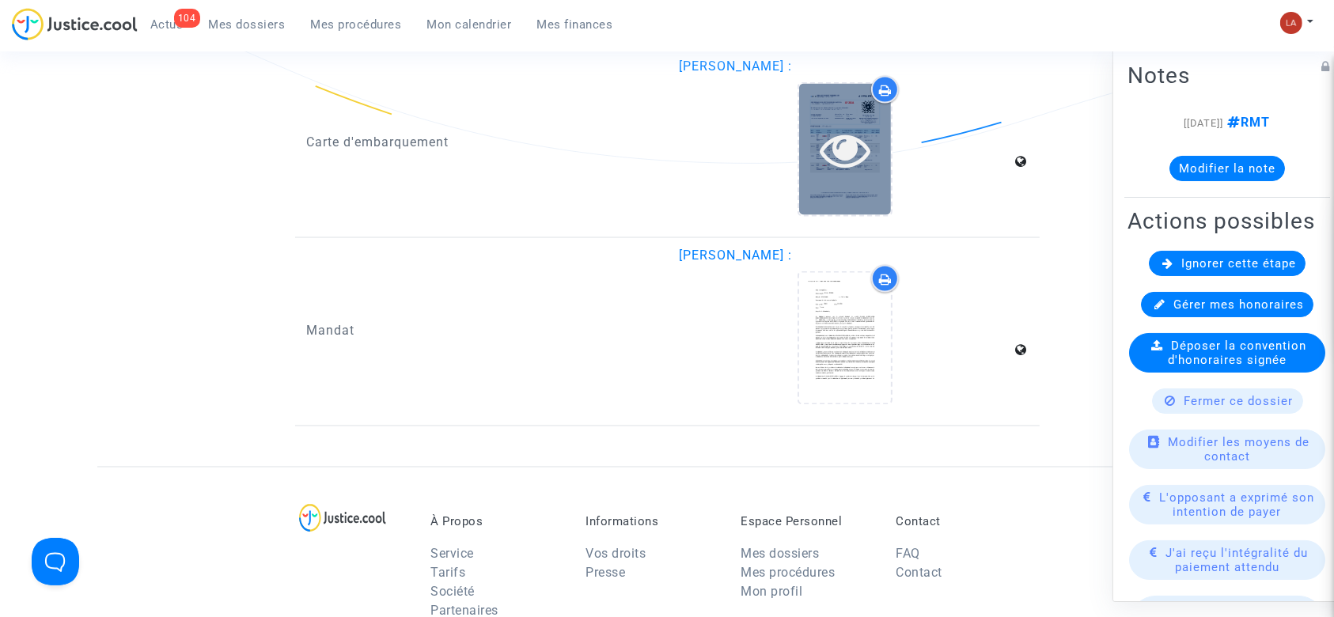
click at [822, 130] on icon at bounding box center [845, 149] width 51 height 51
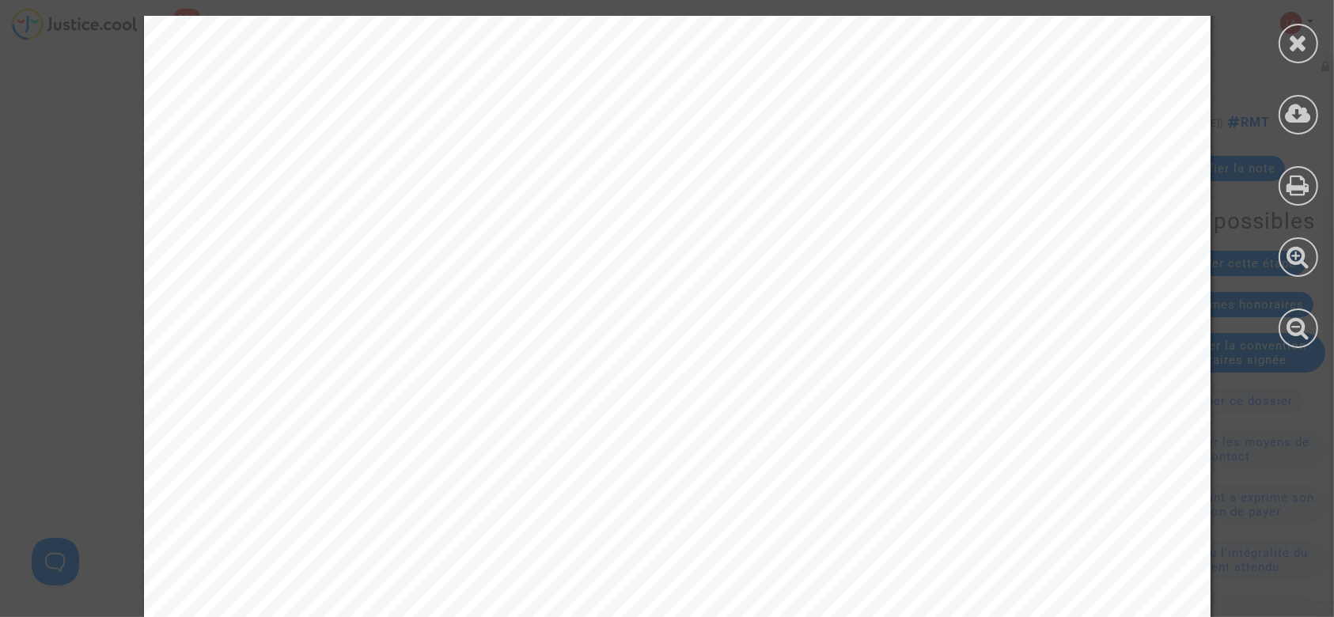
scroll to position [527, 0]
click at [1320, 33] on div at bounding box center [1298, 182] width 71 height 364
click at [1306, 38] on icon at bounding box center [1299, 43] width 20 height 24
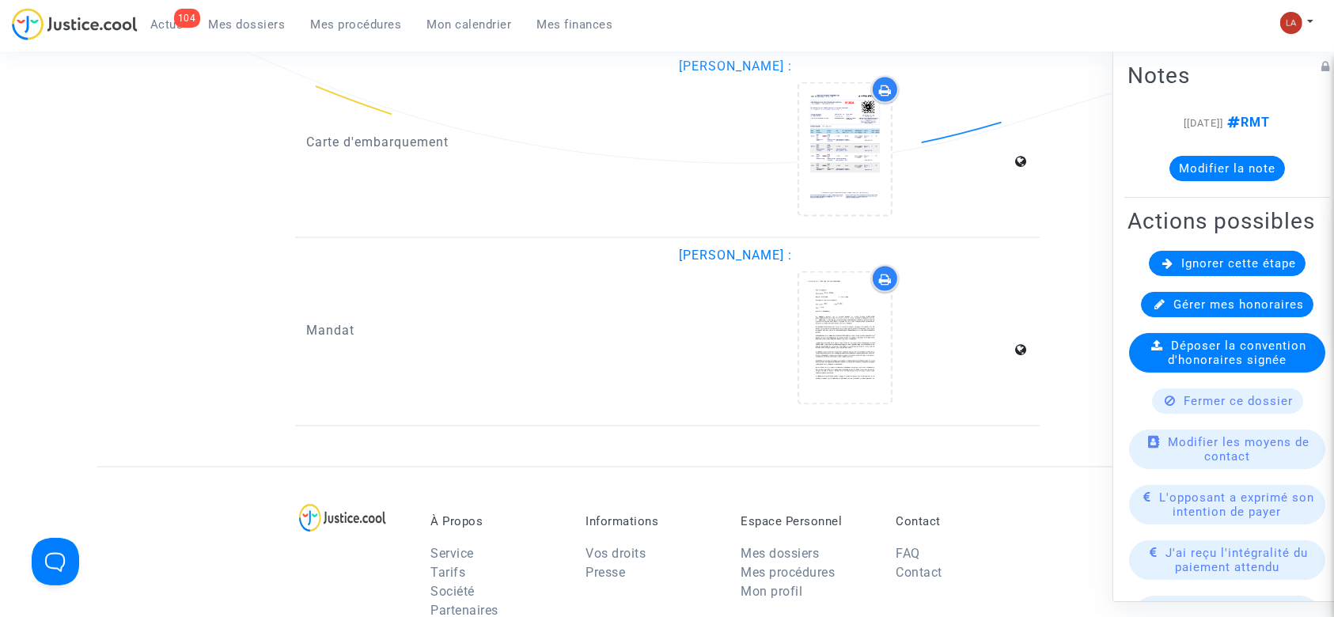
click at [1205, 304] on available-action-list "Ignorer cette étape Gérer mes honoraires Déposer la convention d'honoraires sig…" at bounding box center [1227, 561] width 199 height 620
click at [1205, 276] on div "Ignorer cette étape" at bounding box center [1227, 263] width 157 height 25
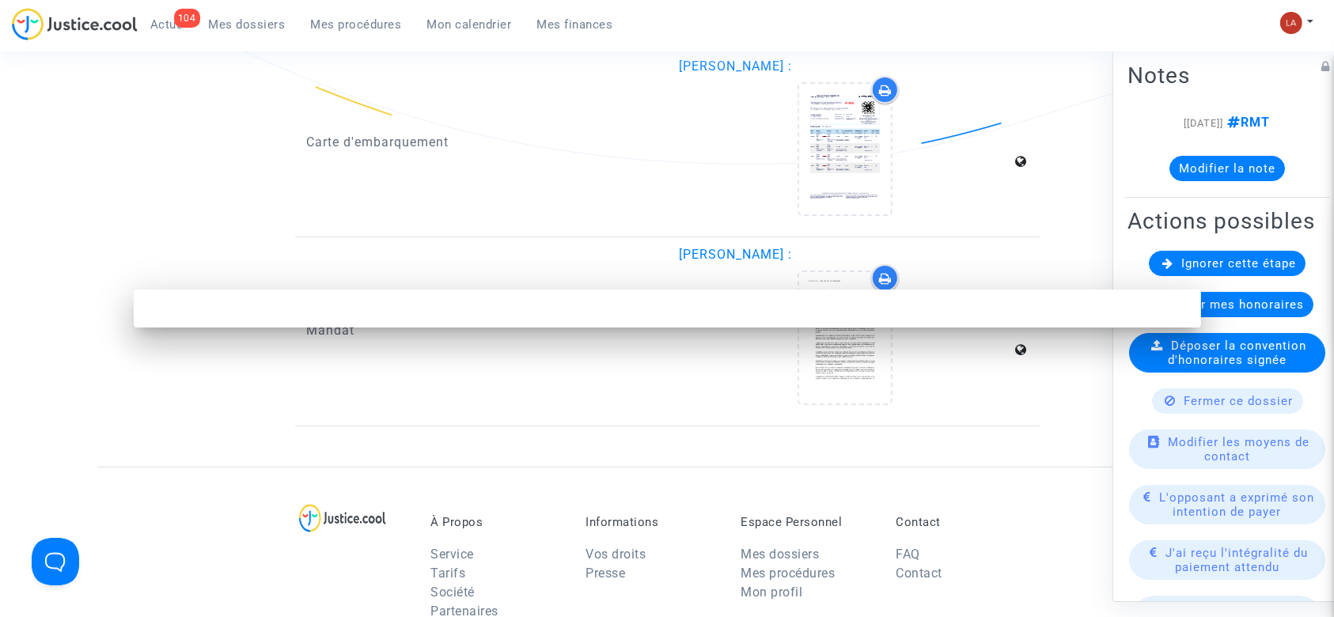
scroll to position [0, 0]
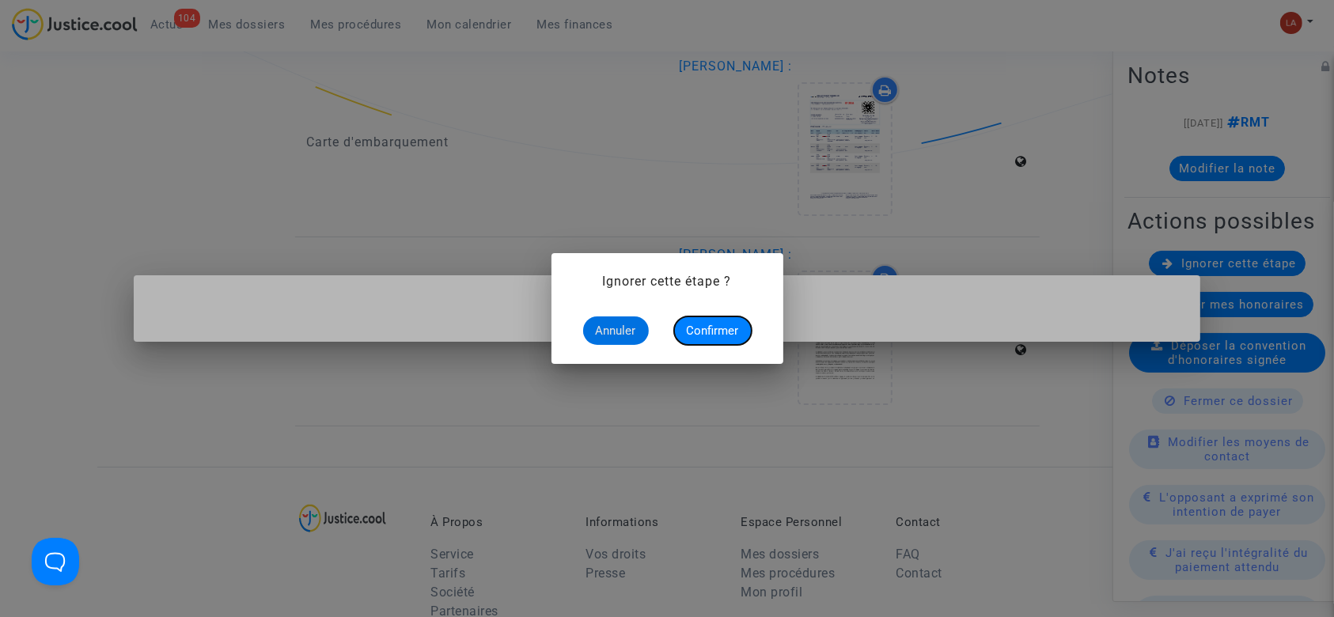
click at [727, 330] on span "Confirmer" at bounding box center [713, 331] width 52 height 14
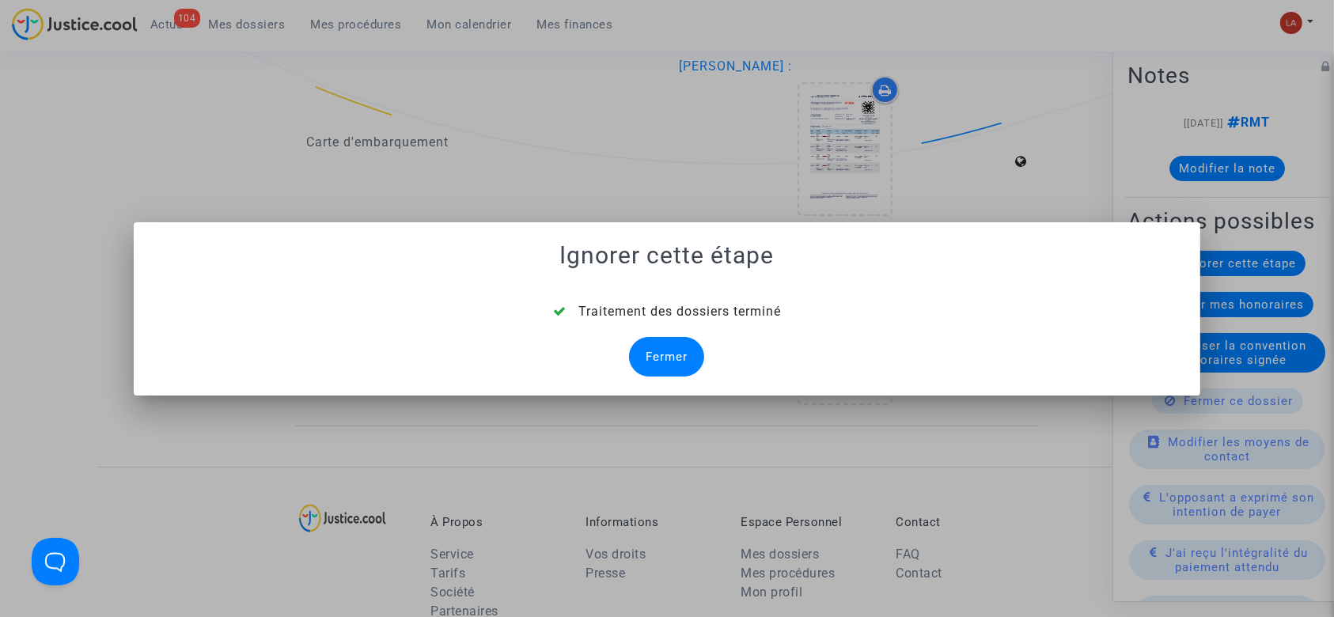
click at [691, 351] on div "Fermer" at bounding box center [666, 357] width 75 height 40
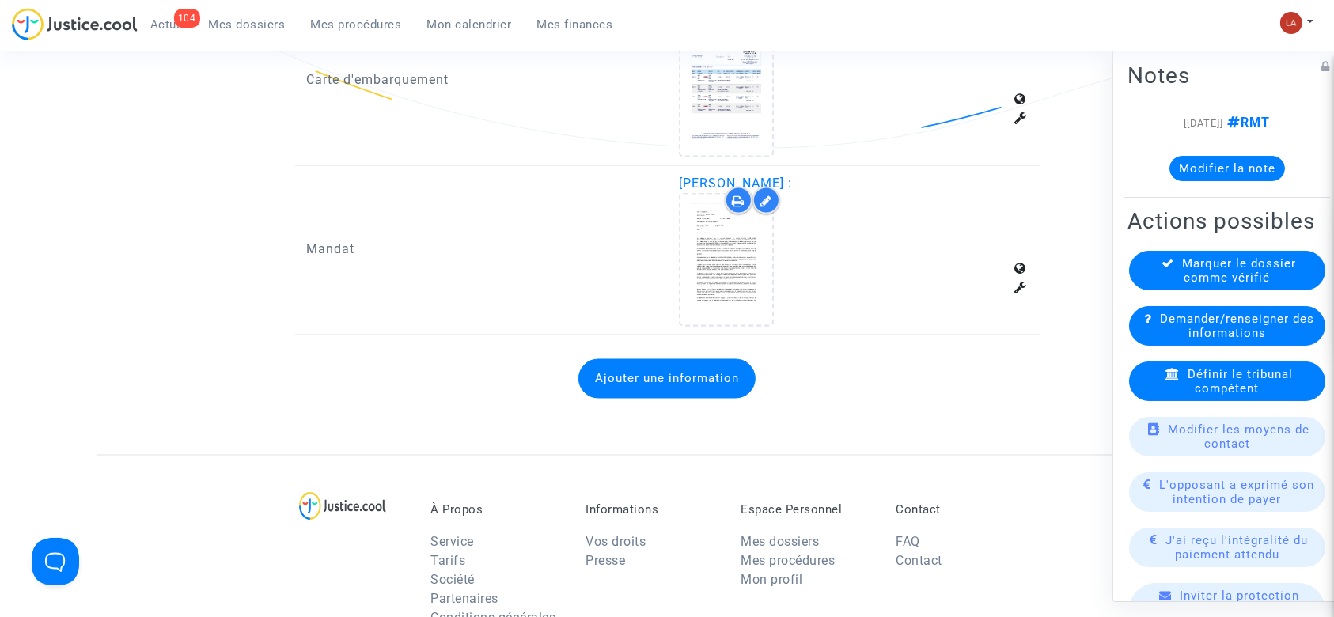
scroll to position [2743, 0]
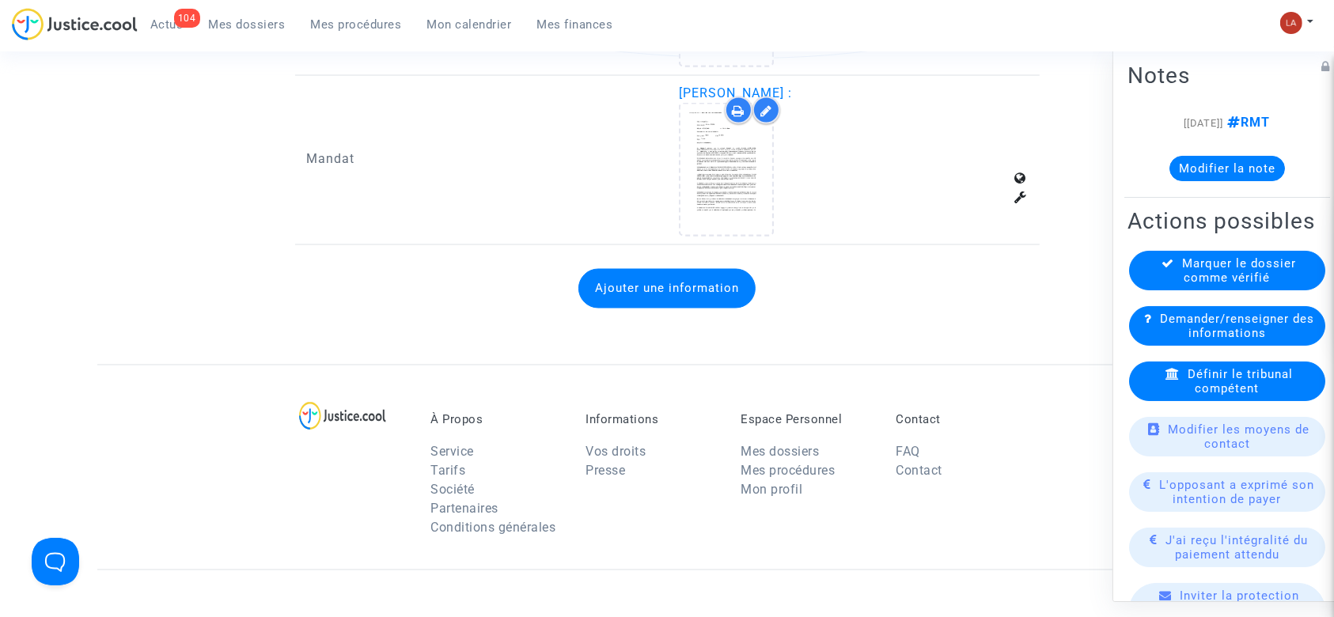
click at [652, 283] on button "Ajouter une information" at bounding box center [667, 289] width 177 height 40
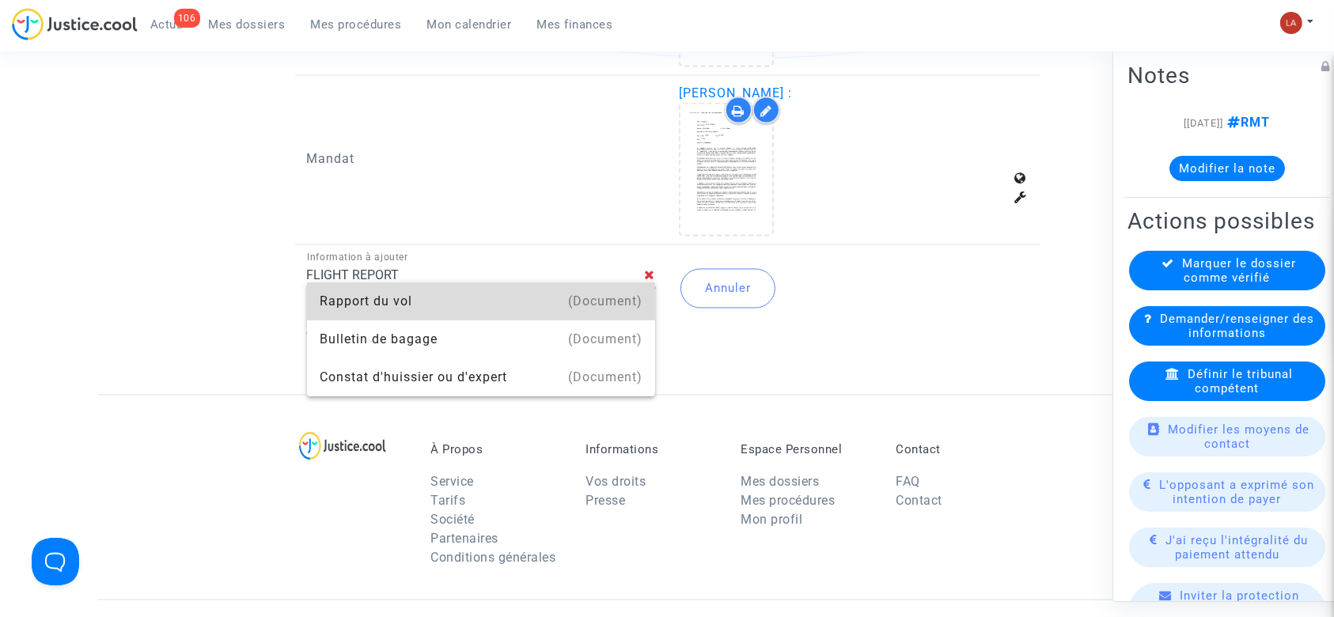
click at [643, 291] on mat-option "(Document) Rapport du vol" at bounding box center [481, 302] width 349 height 38
type input "Rapport du vol"
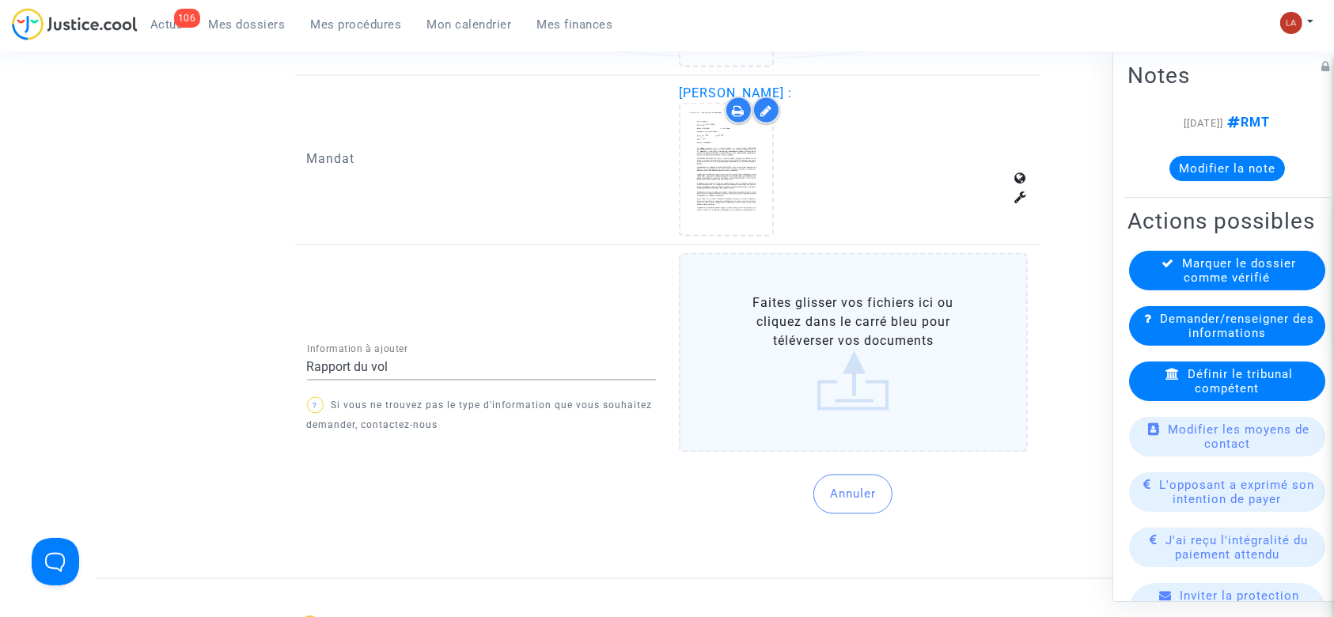
click at [779, 320] on label "Faites glisser vos fichiers ici ou cliquez dans le carré bleu pour téléverser v…" at bounding box center [853, 352] width 349 height 199
click at [0, 0] on input "Faites glisser vos fichiers ici ou cliquez dans le carré bleu pour téléverser v…" at bounding box center [0, 0] width 0 height 0
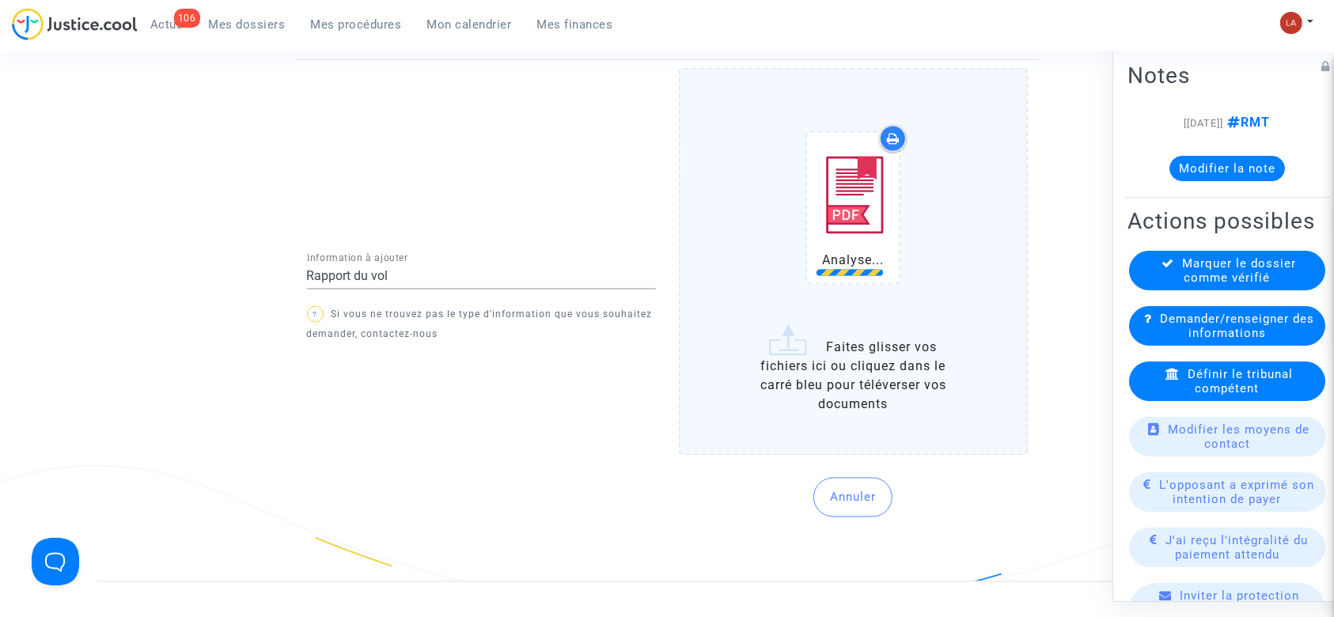
scroll to position [3060, 0]
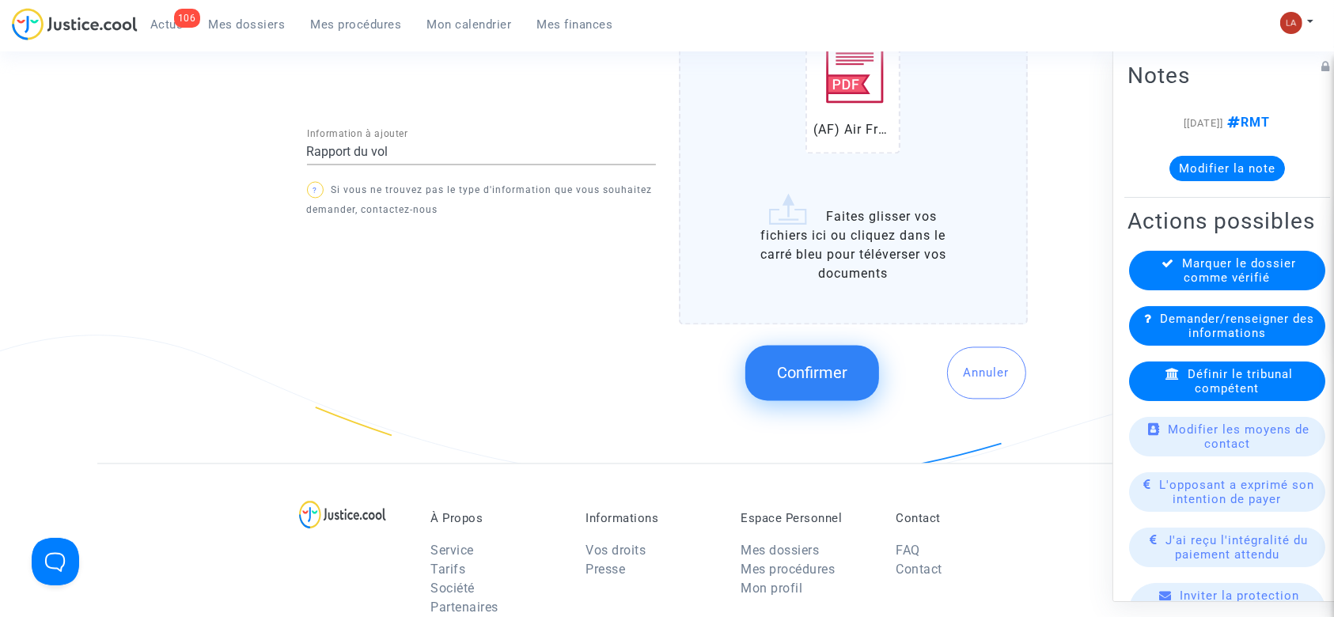
click at [785, 351] on button "Confirmer" at bounding box center [812, 372] width 134 height 55
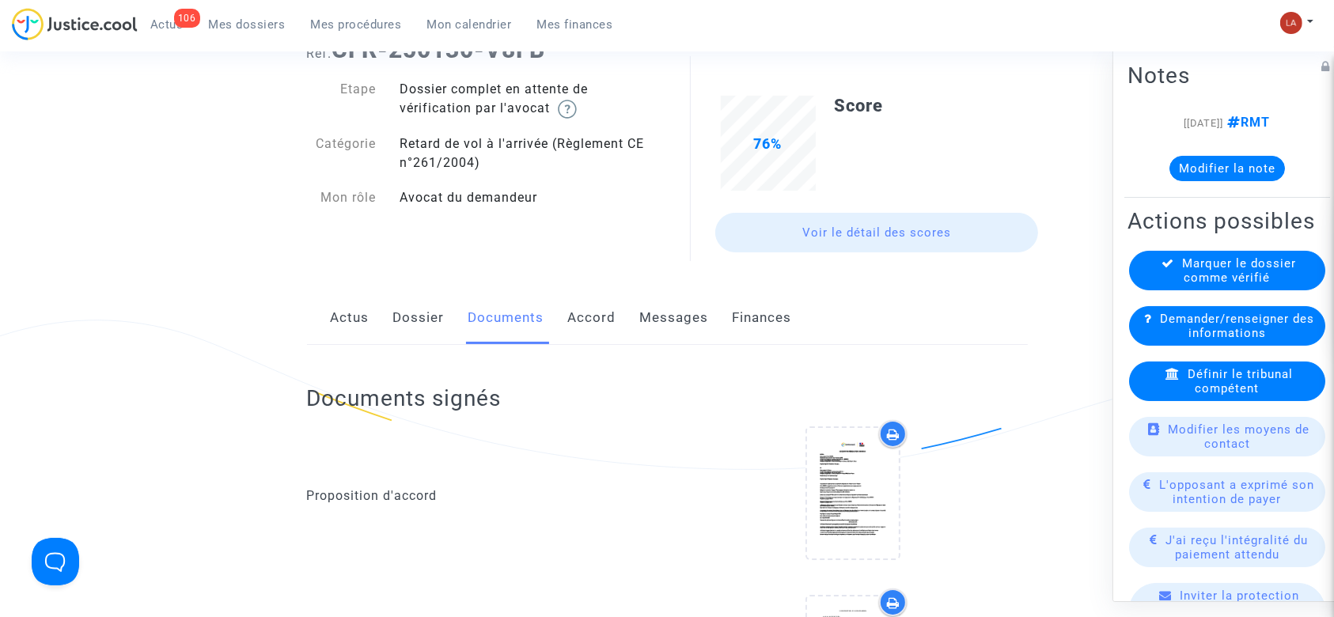
drag, startPoint x: 428, startPoint y: 325, endPoint x: 646, endPoint y: 332, distance: 217.8
click at [426, 325] on link "Dossier" at bounding box center [418, 318] width 51 height 52
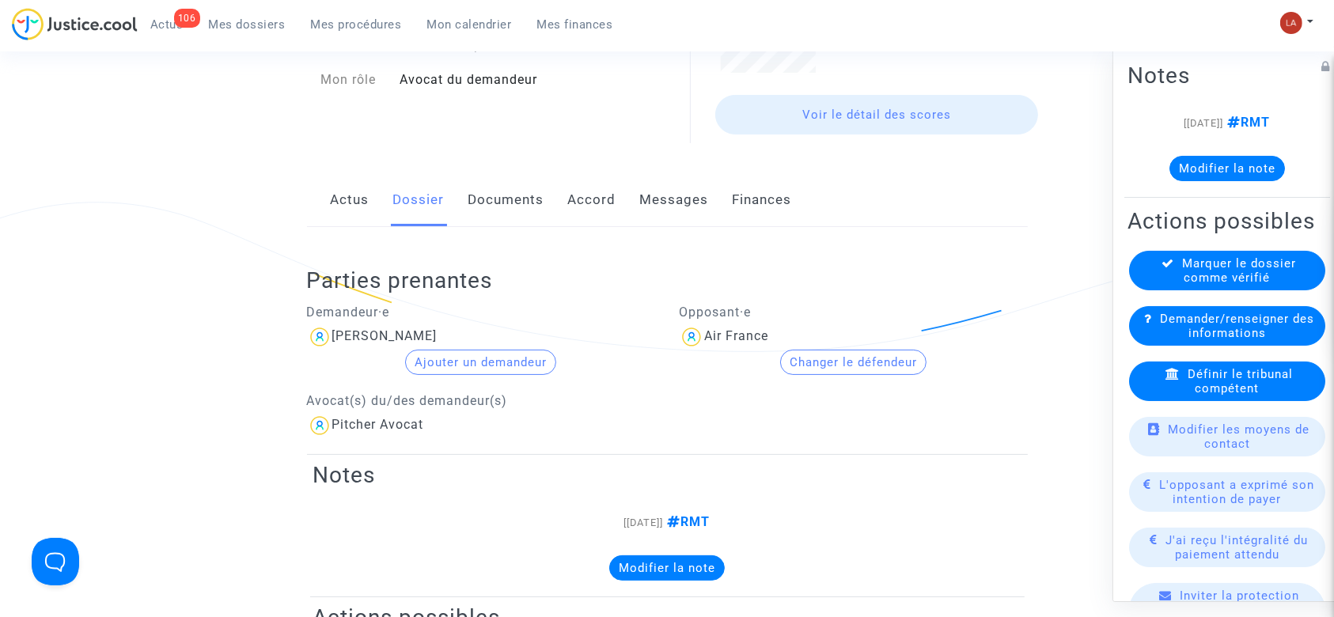
scroll to position [317, 0]
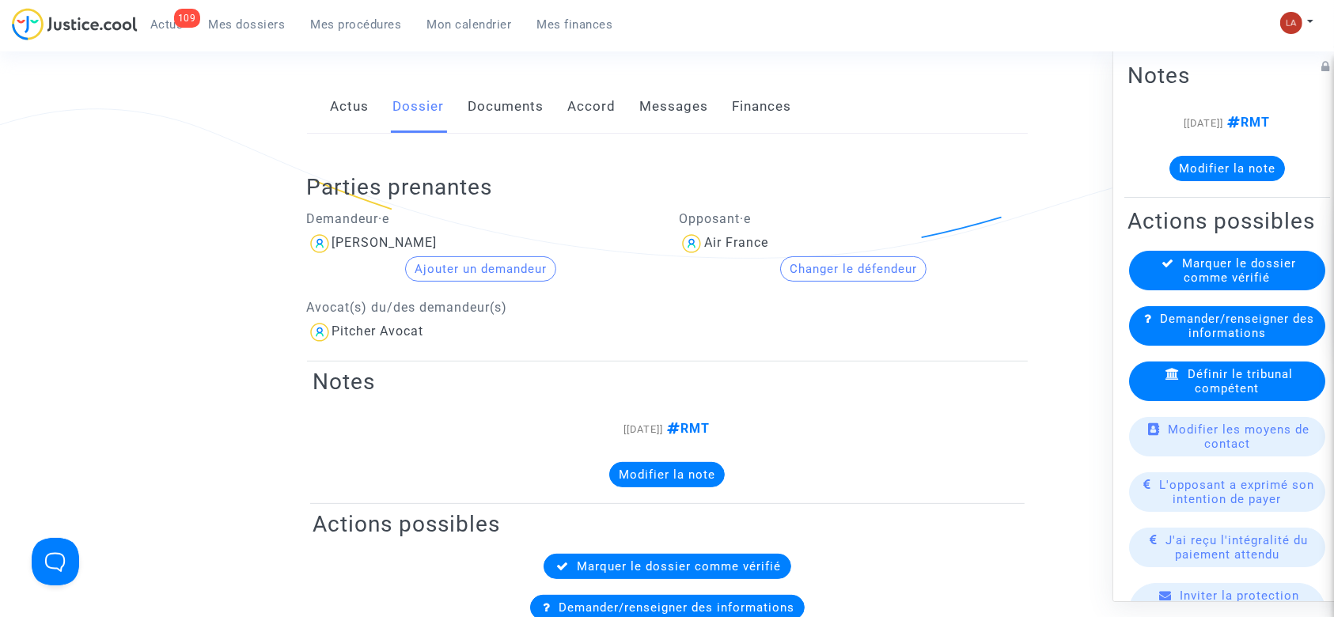
click at [823, 267] on button "Changer le défendeur" at bounding box center [853, 268] width 146 height 25
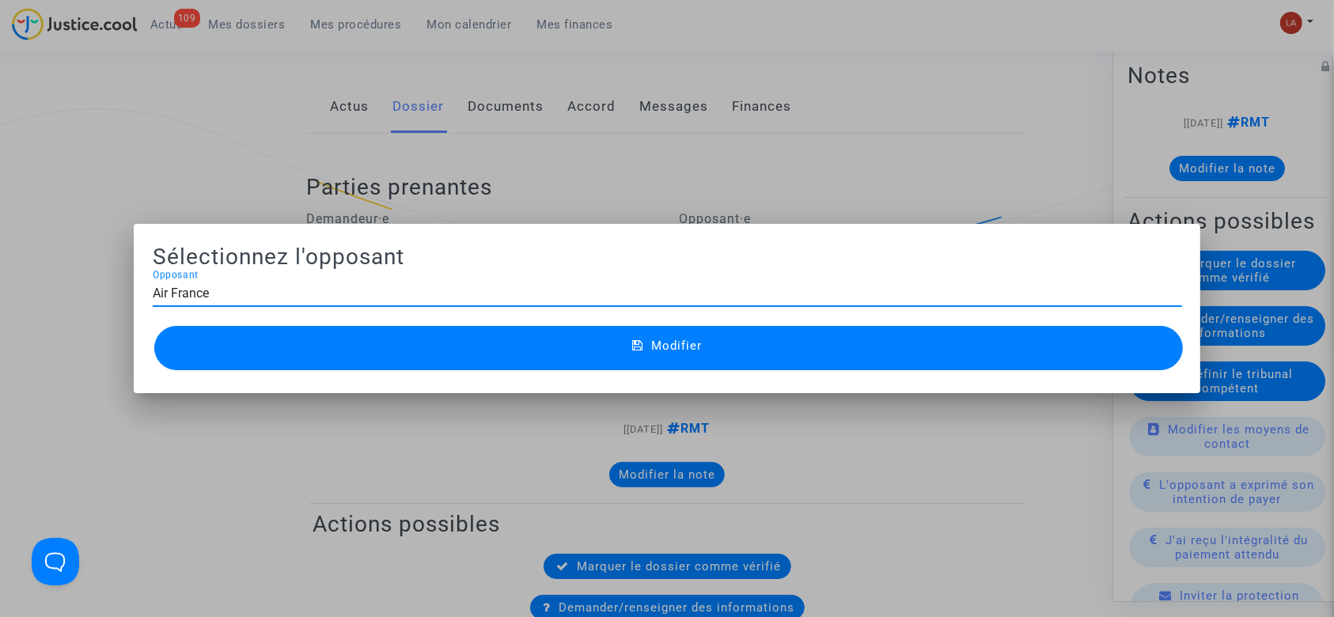
scroll to position [0, 0]
click at [260, 282] on div "Air France Opposant" at bounding box center [668, 289] width 1030 height 36
click at [260, 285] on div "Air France Opposant" at bounding box center [668, 289] width 1030 height 36
click at [256, 288] on input "Air France" at bounding box center [668, 293] width 1030 height 14
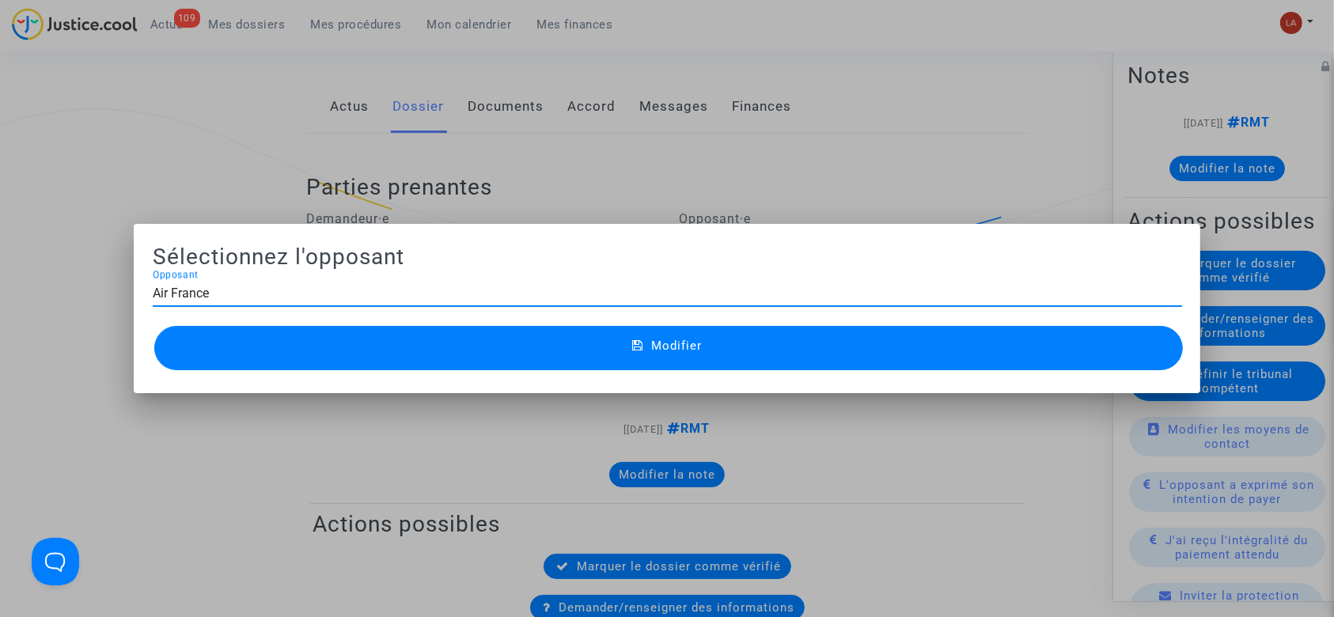
click at [256, 288] on input "Air France" at bounding box center [668, 293] width 1030 height 14
click at [252, 290] on input "HOP" at bounding box center [662, 293] width 1019 height 14
type input "hop"
click at [338, 117] on div at bounding box center [667, 308] width 1334 height 617
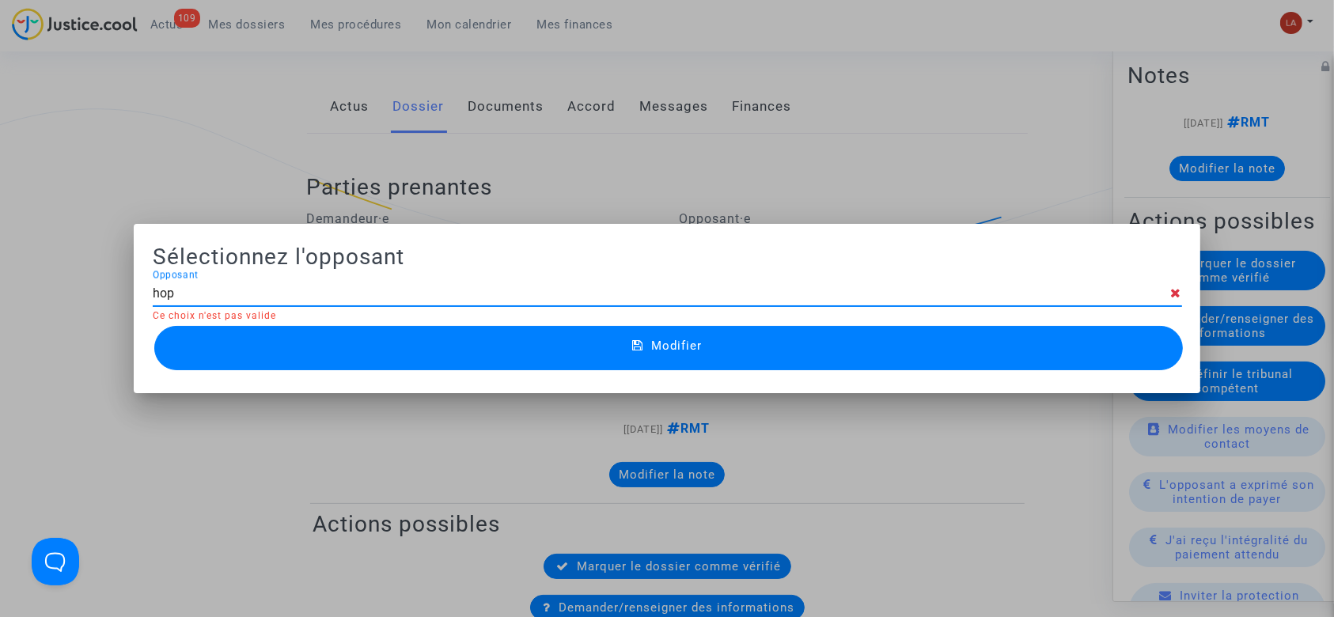
scroll to position [317, 0]
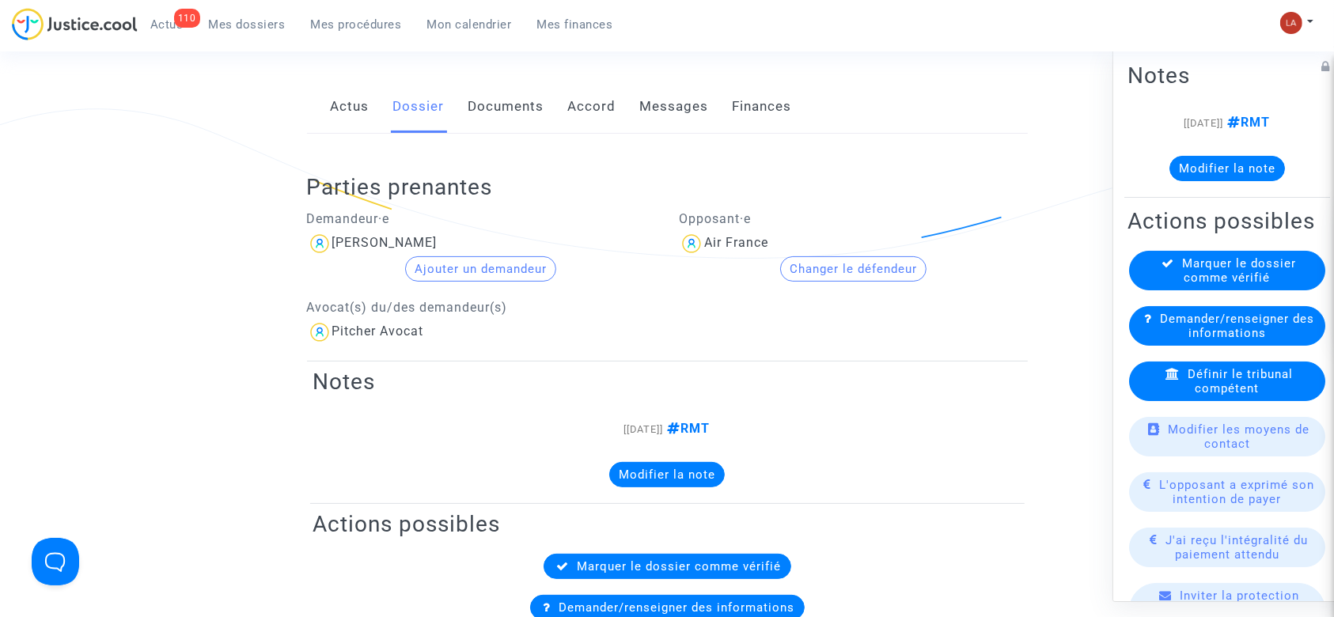
click at [783, 269] on button "Changer le défendeur" at bounding box center [853, 268] width 146 height 25
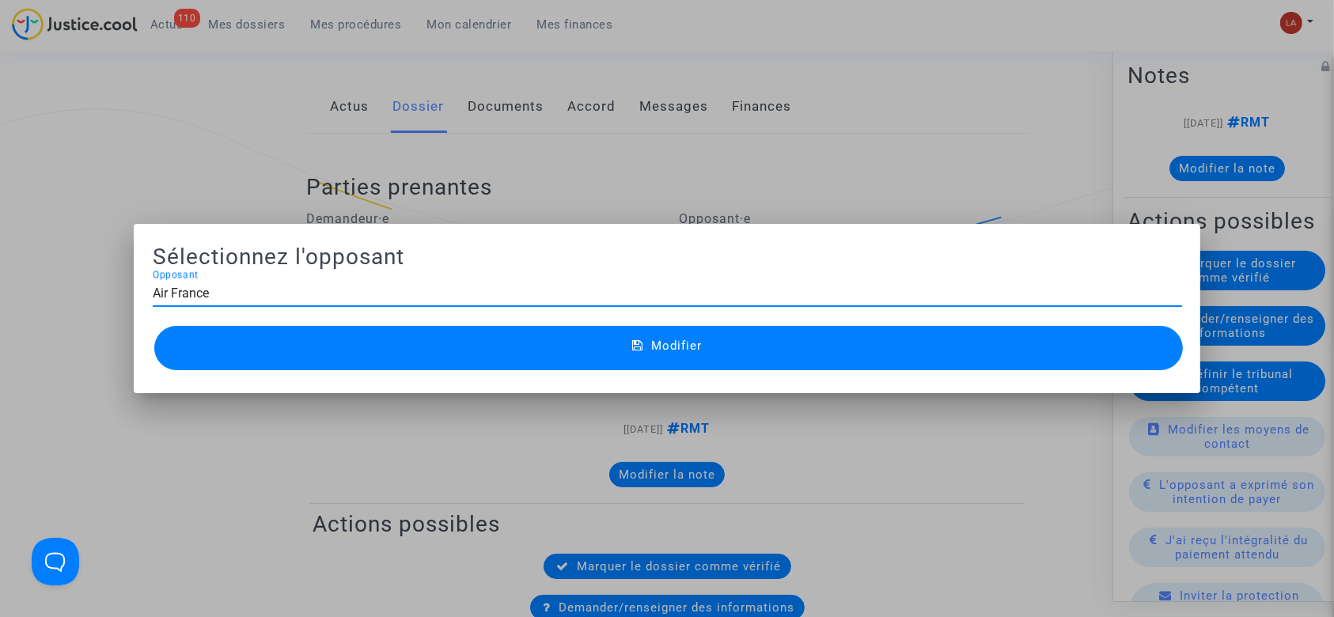
click at [262, 288] on input "Air France" at bounding box center [668, 293] width 1030 height 14
type input "A"
type input "h"
type input "H"
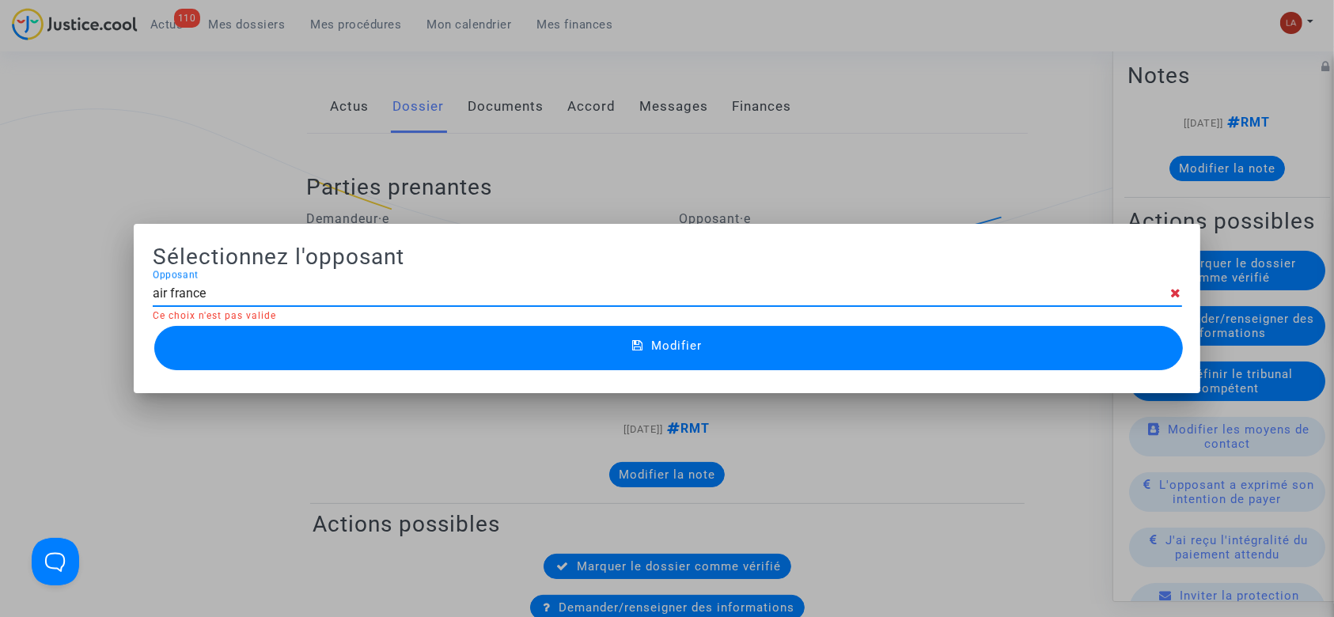
type input "air france"
click at [144, 160] on div at bounding box center [667, 308] width 1334 height 617
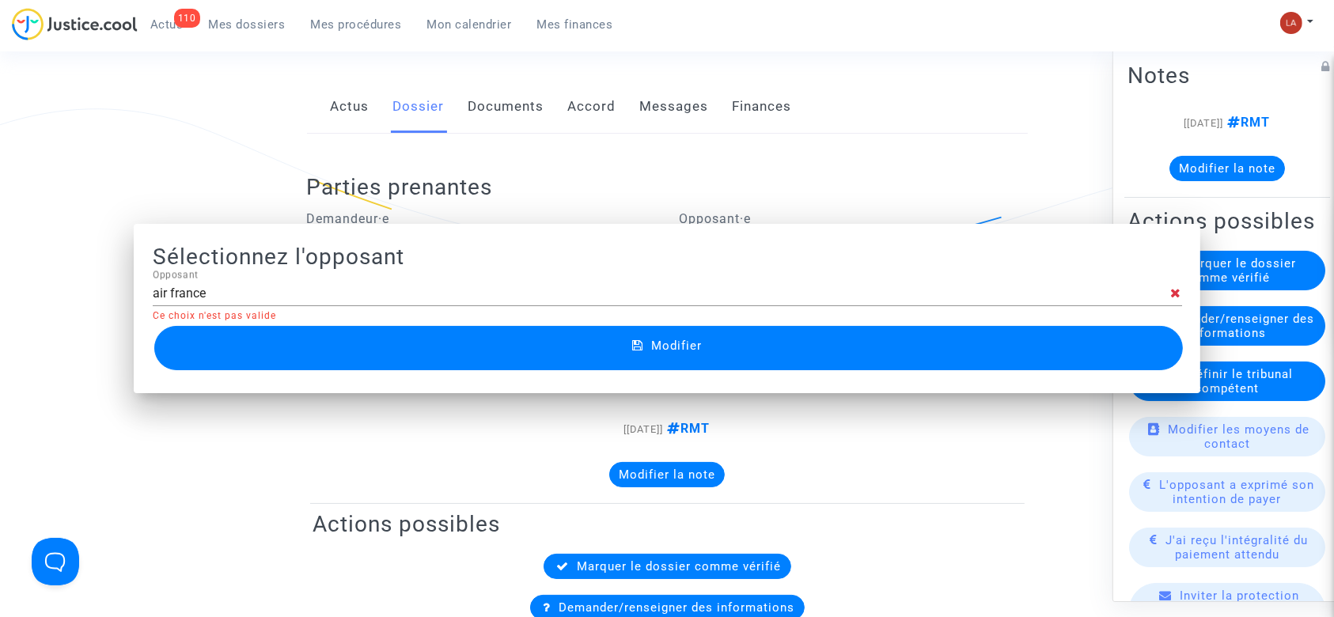
scroll to position [317, 0]
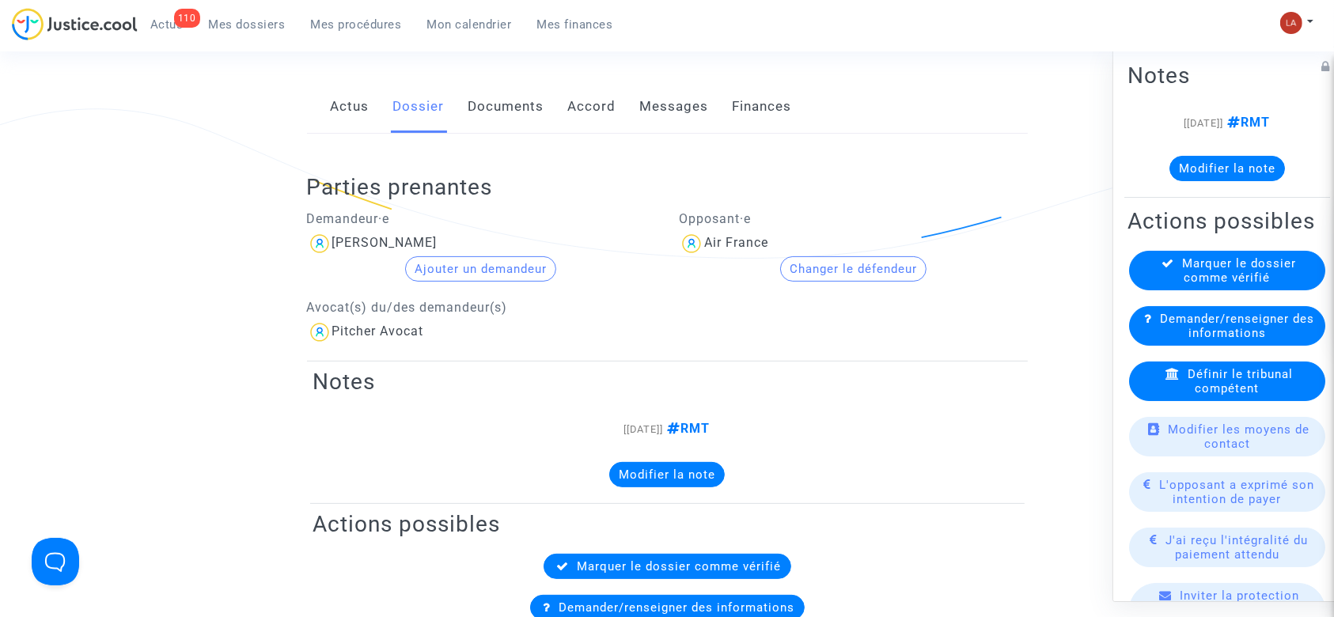
click at [807, 273] on button "Changer le défendeur" at bounding box center [853, 268] width 146 height 25
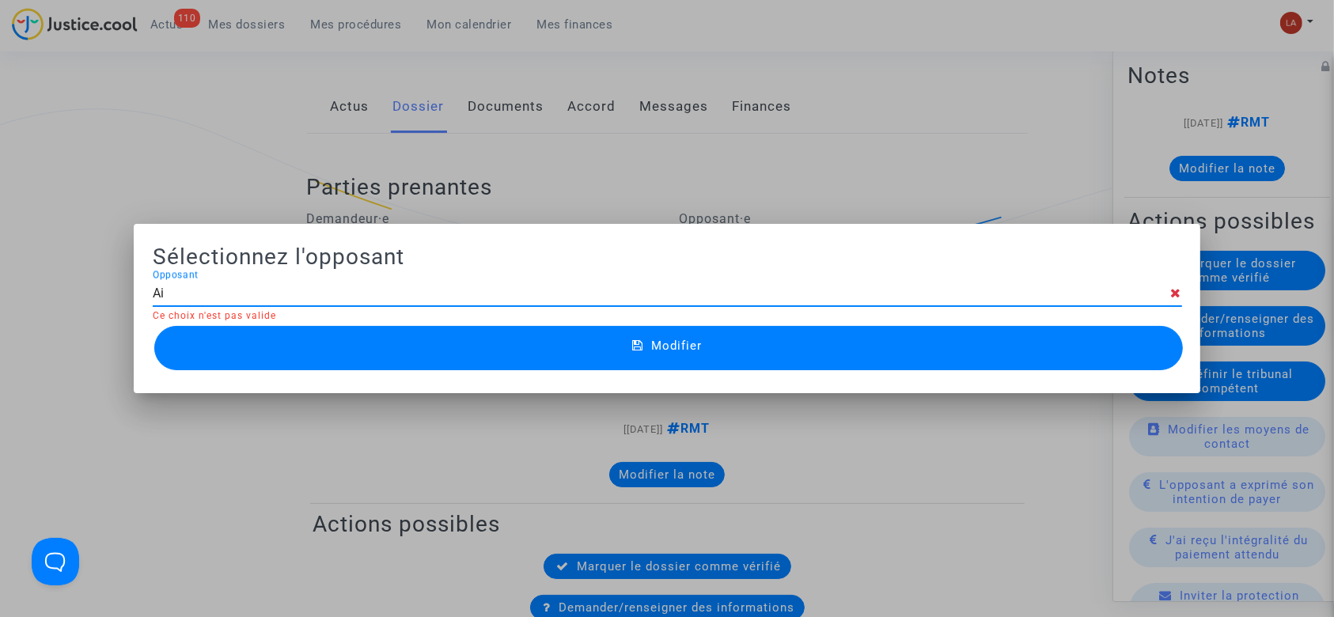
type input "A"
type input "h"
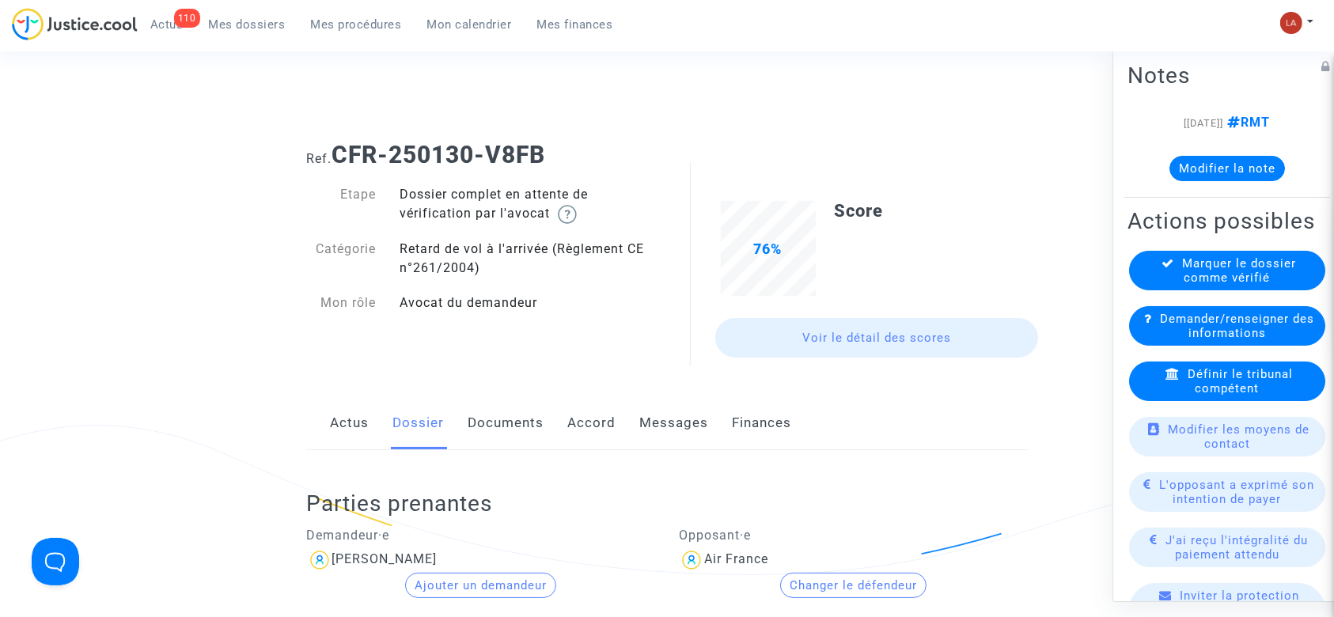
click at [791, 581] on button "Changer le défendeur" at bounding box center [853, 585] width 146 height 25
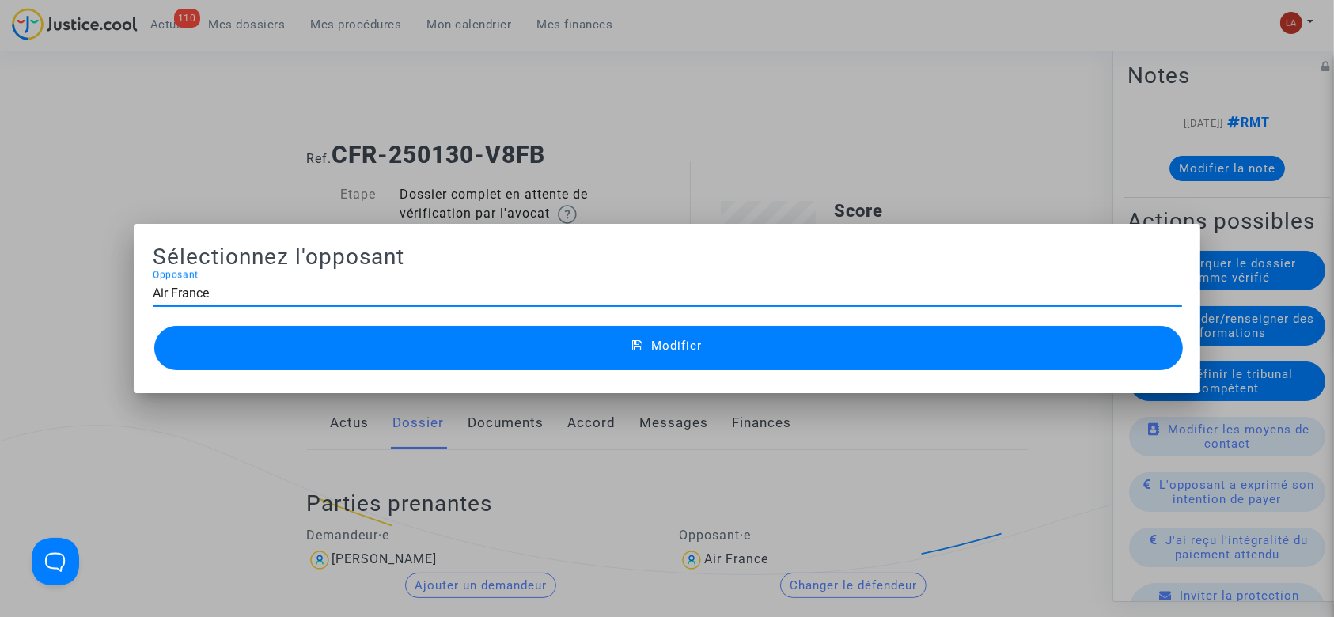
click at [277, 290] on input "Air France" at bounding box center [668, 293] width 1030 height 14
type input "Hop"
click at [178, 147] on div at bounding box center [667, 308] width 1334 height 617
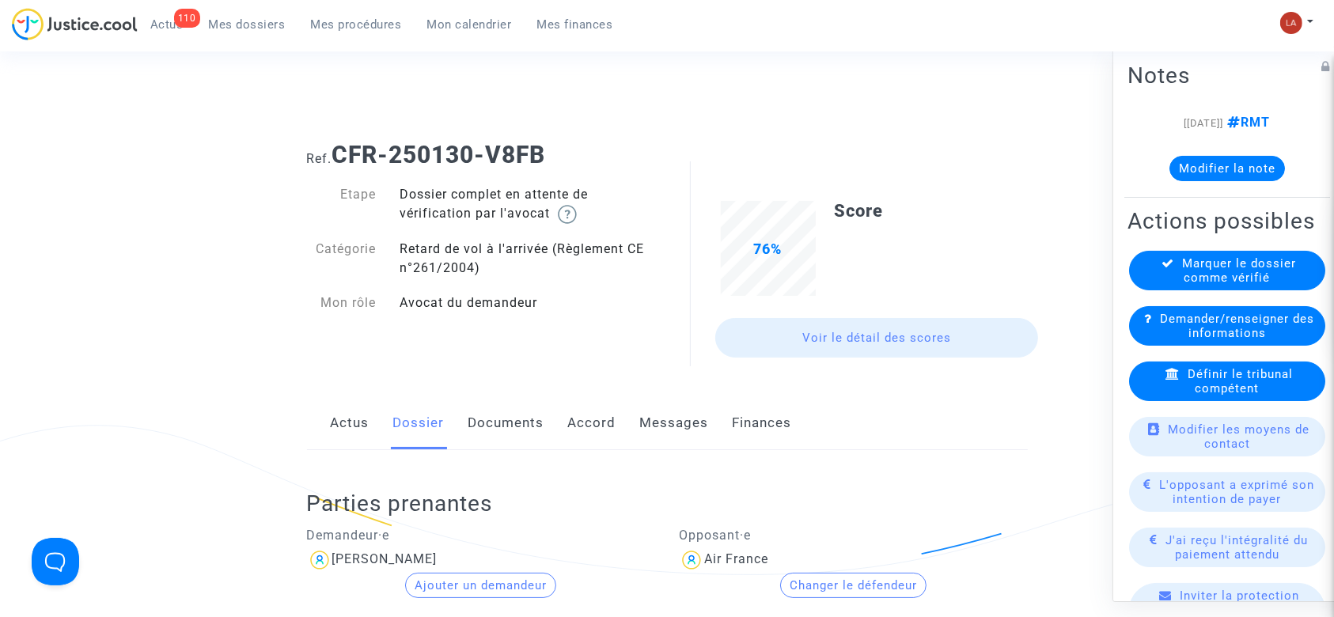
click at [1242, 172] on button "Modifier la note" at bounding box center [1228, 168] width 116 height 25
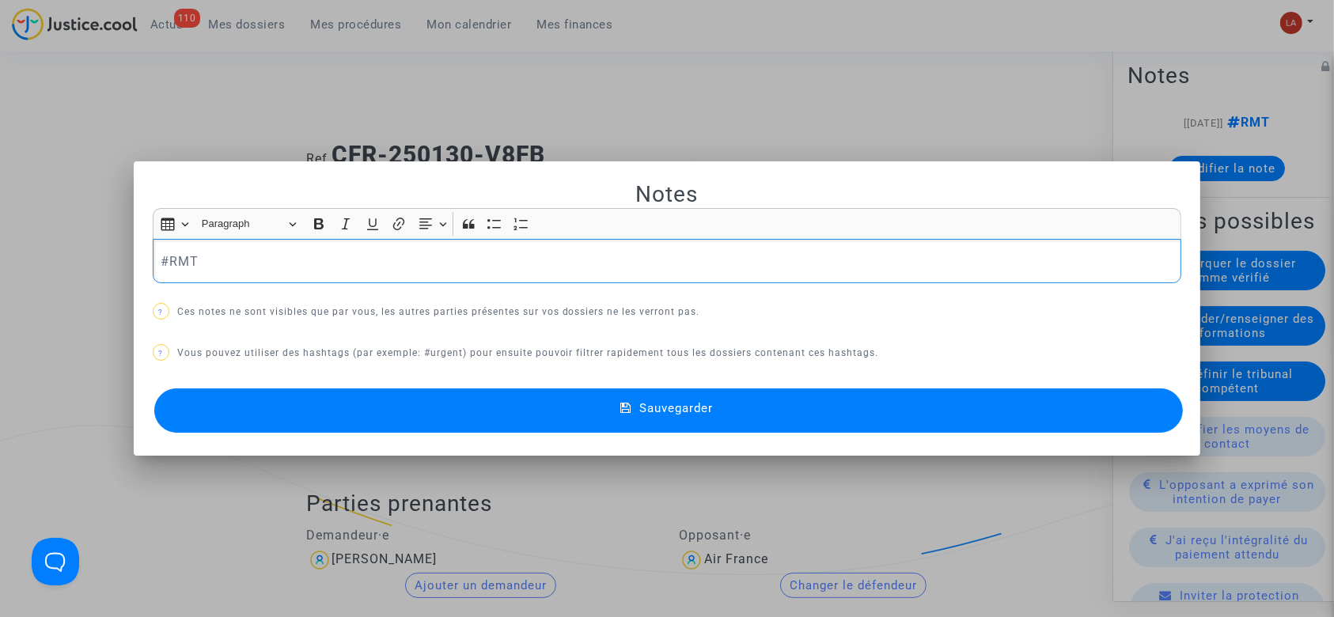
click at [203, 244] on div "#RMT" at bounding box center [668, 261] width 1030 height 44
click at [347, 390] on button "Sauvegarder" at bounding box center [669, 411] width 1030 height 44
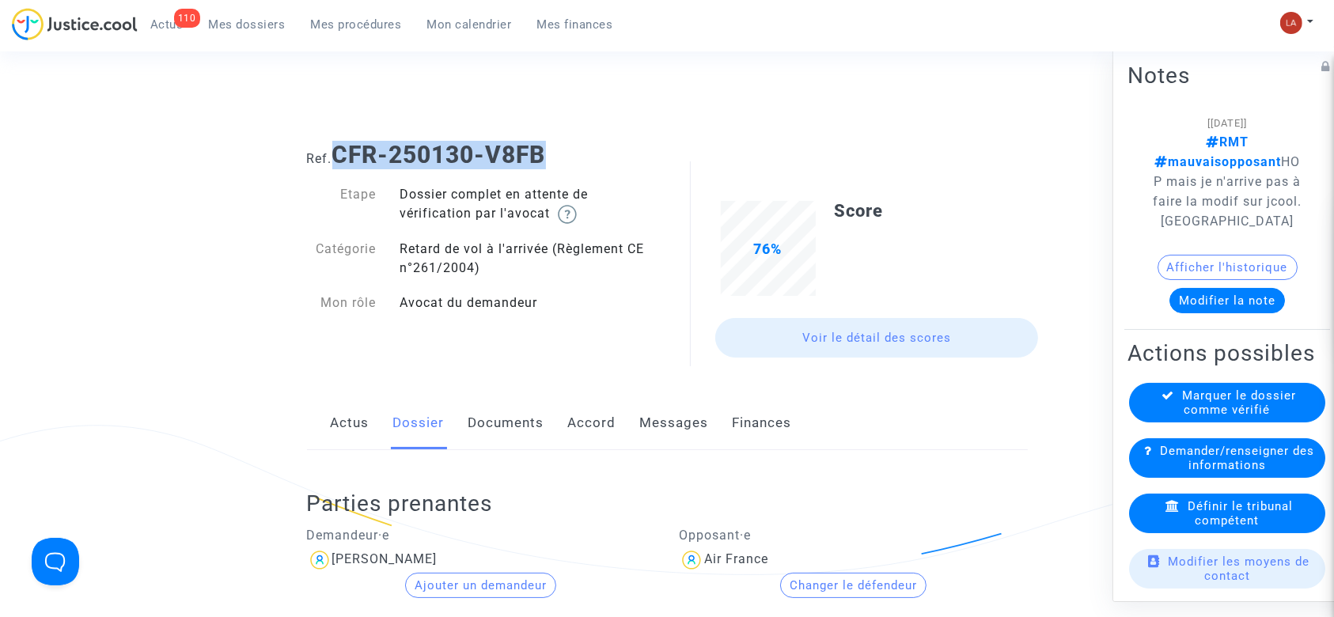
drag, startPoint x: 340, startPoint y: 154, endPoint x: 571, endPoint y: 149, distance: 231.9
click at [571, 149] on h1 "Ref. CFR-250130-V8FB" at bounding box center [667, 155] width 721 height 28
copy b "CFR-250130-V8FB"
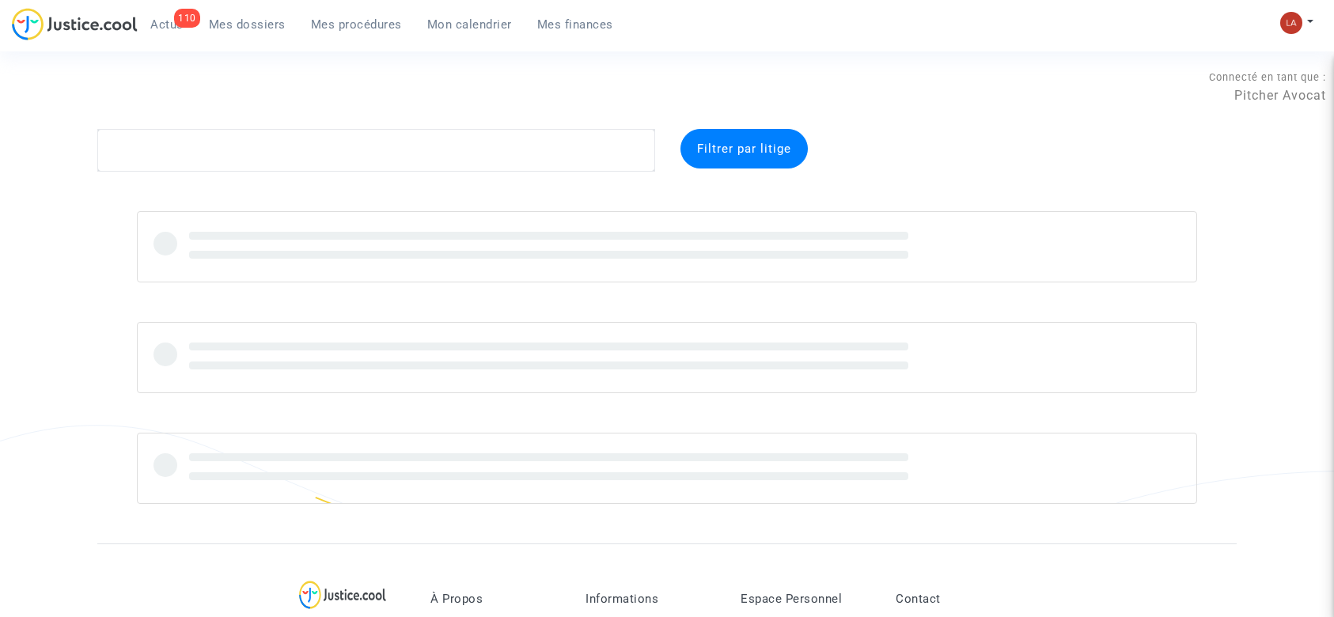
click at [277, 149] on textarea at bounding box center [376, 150] width 558 height 43
click at [158, 192] on complex-dispute-list "mkjp Filtrer par litige" at bounding box center [667, 316] width 1140 height 375
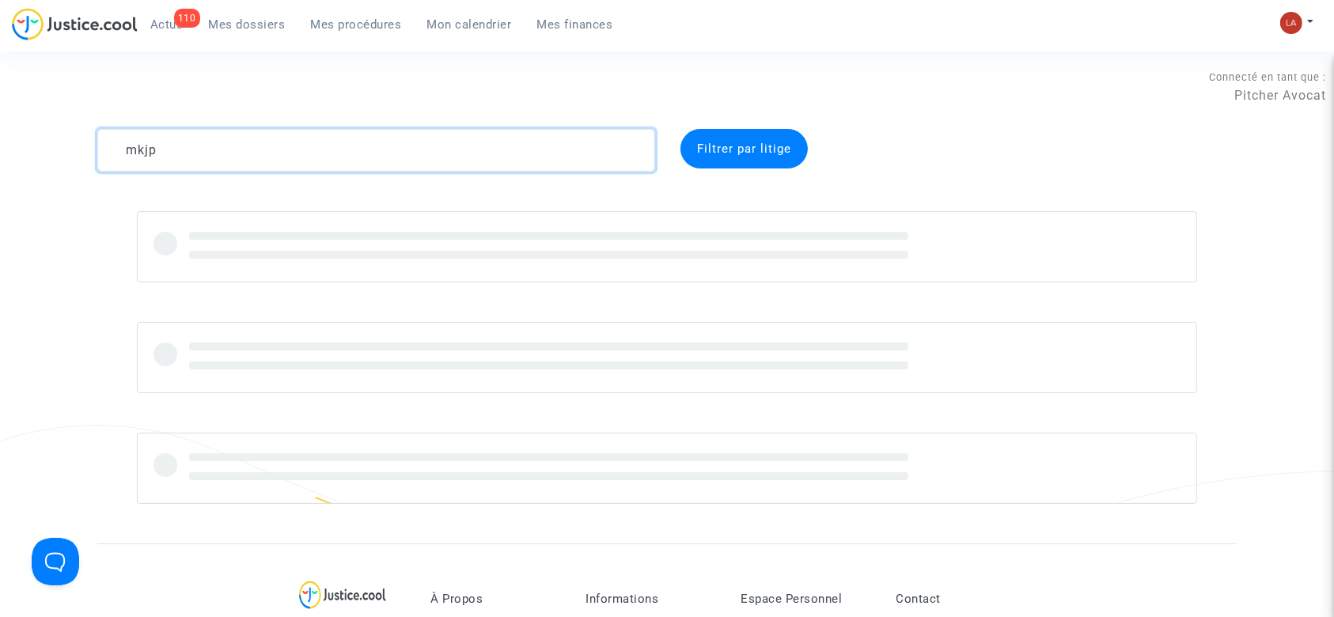
click at [175, 169] on textarea at bounding box center [376, 150] width 558 height 43
type textarea "mkjp"
